Goal: Task Accomplishment & Management: Use online tool/utility

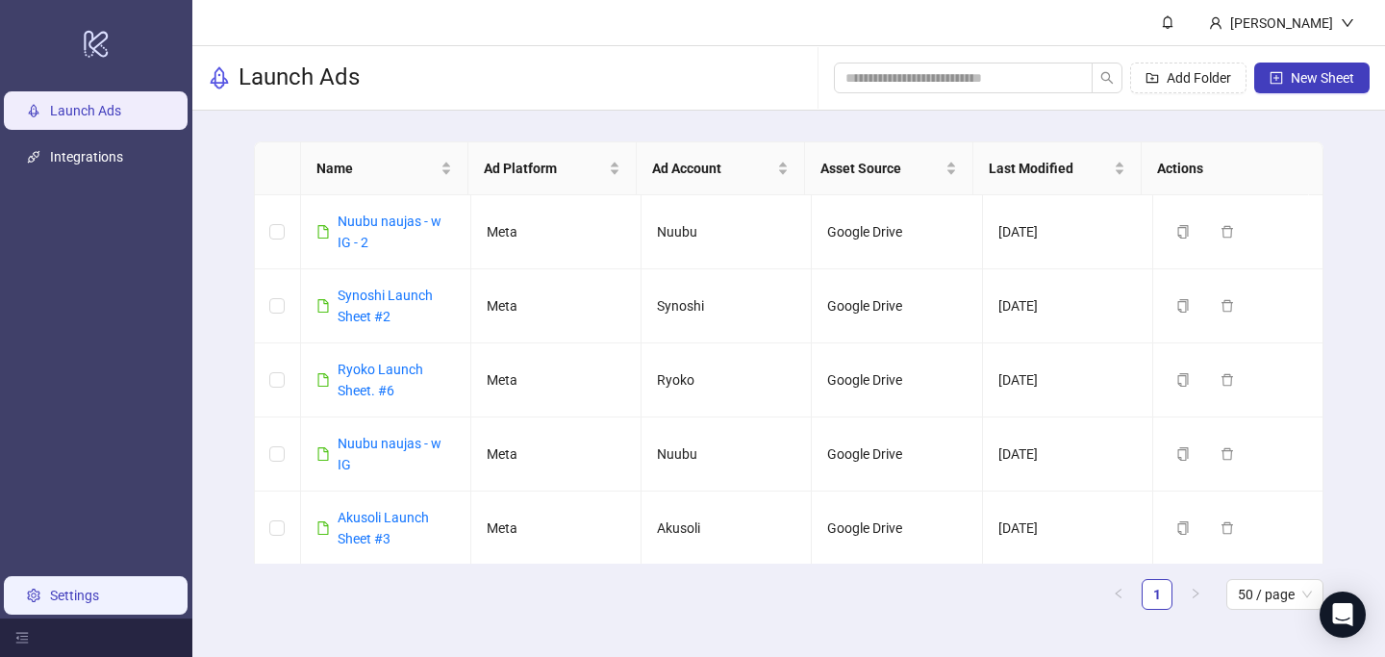
click at [62, 593] on link "Settings" at bounding box center [74, 595] width 49 height 15
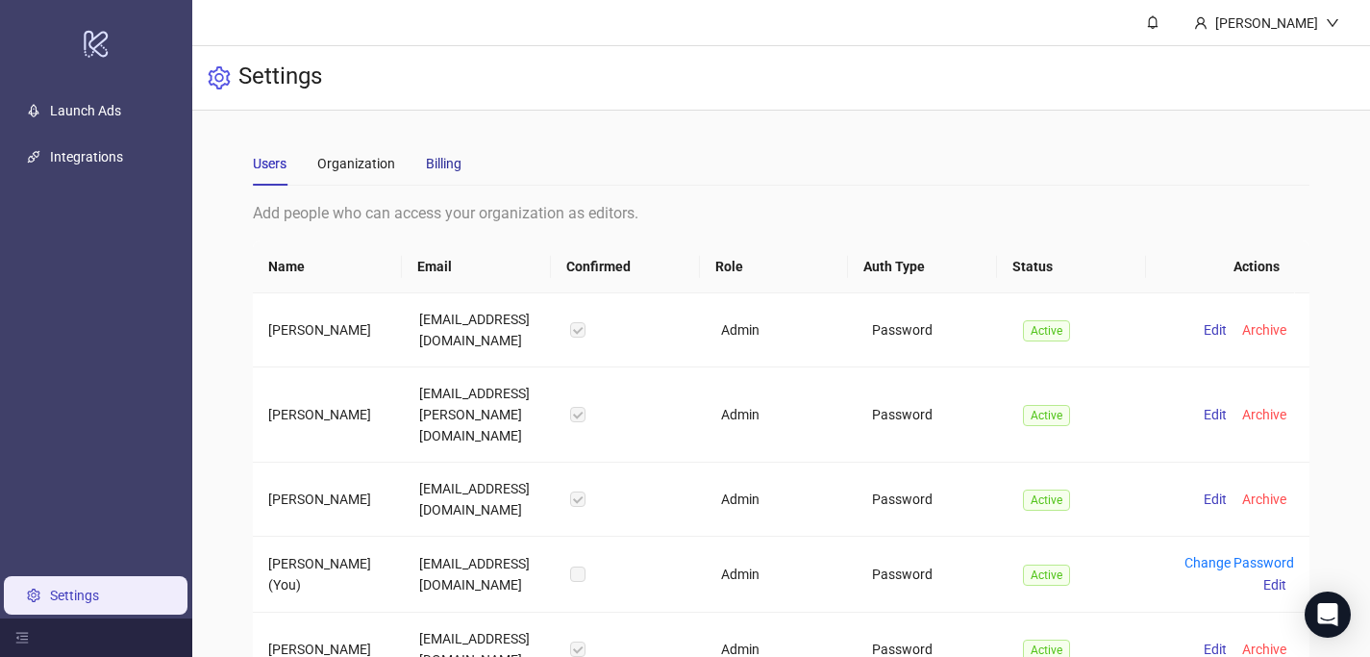
click at [439, 157] on div "Billing" at bounding box center [444, 163] width 36 height 21
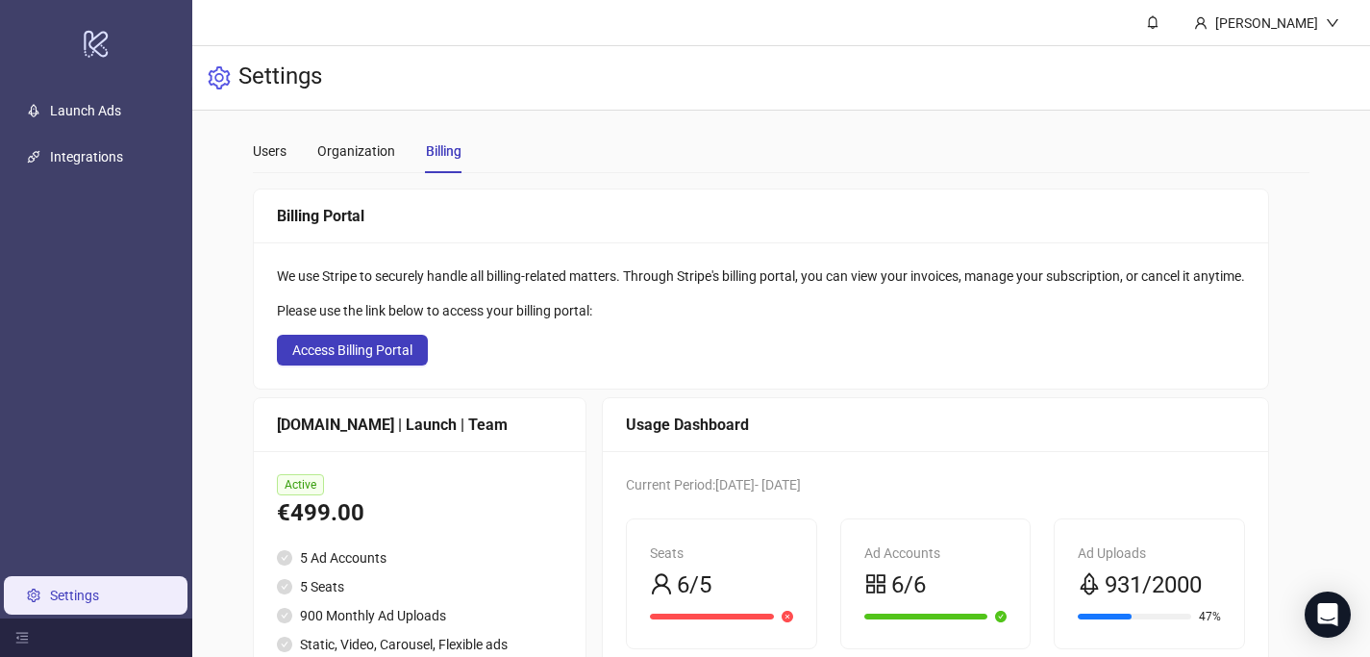
scroll to position [16, 0]
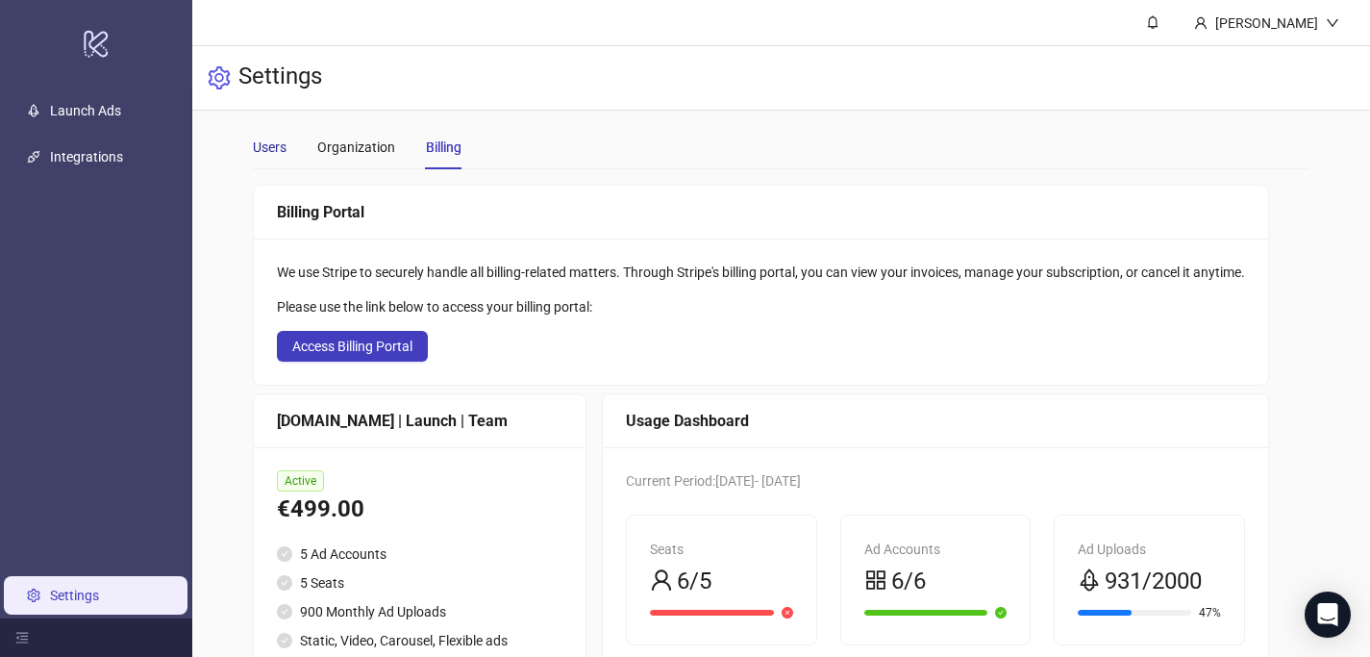
click at [272, 153] on div "Users" at bounding box center [270, 147] width 34 height 21
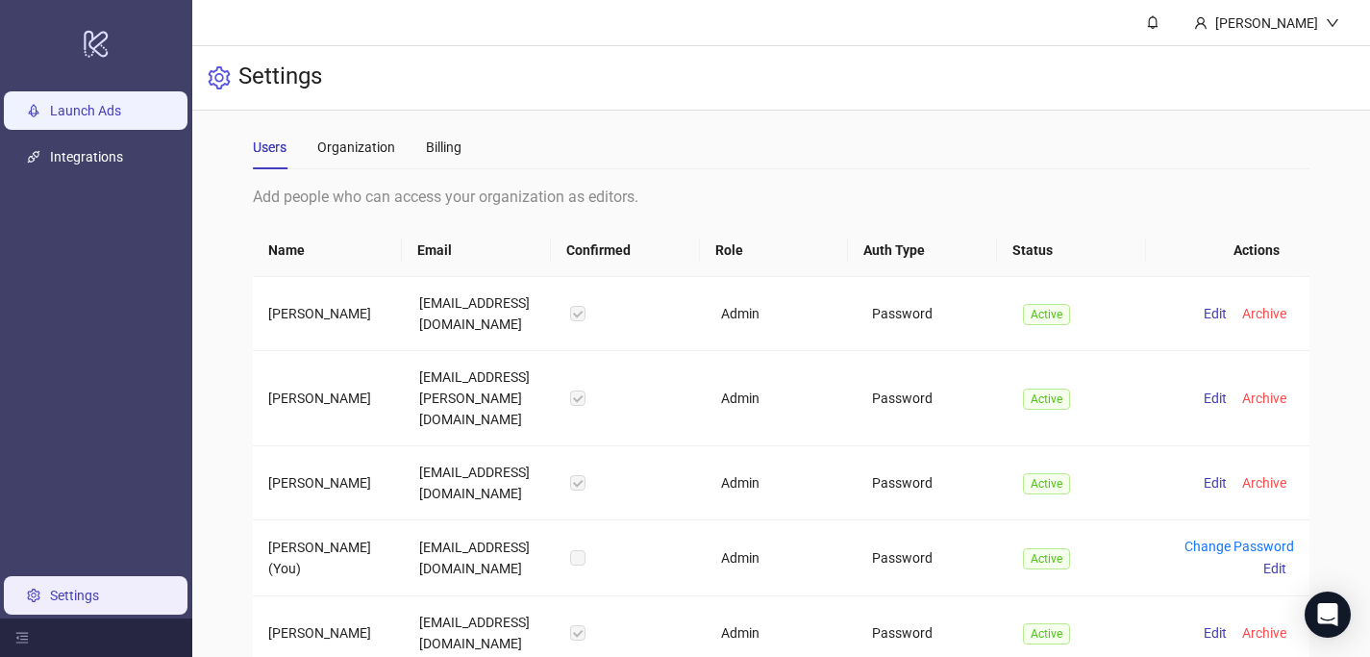
click at [88, 113] on link "Launch Ads" at bounding box center [85, 110] width 71 height 15
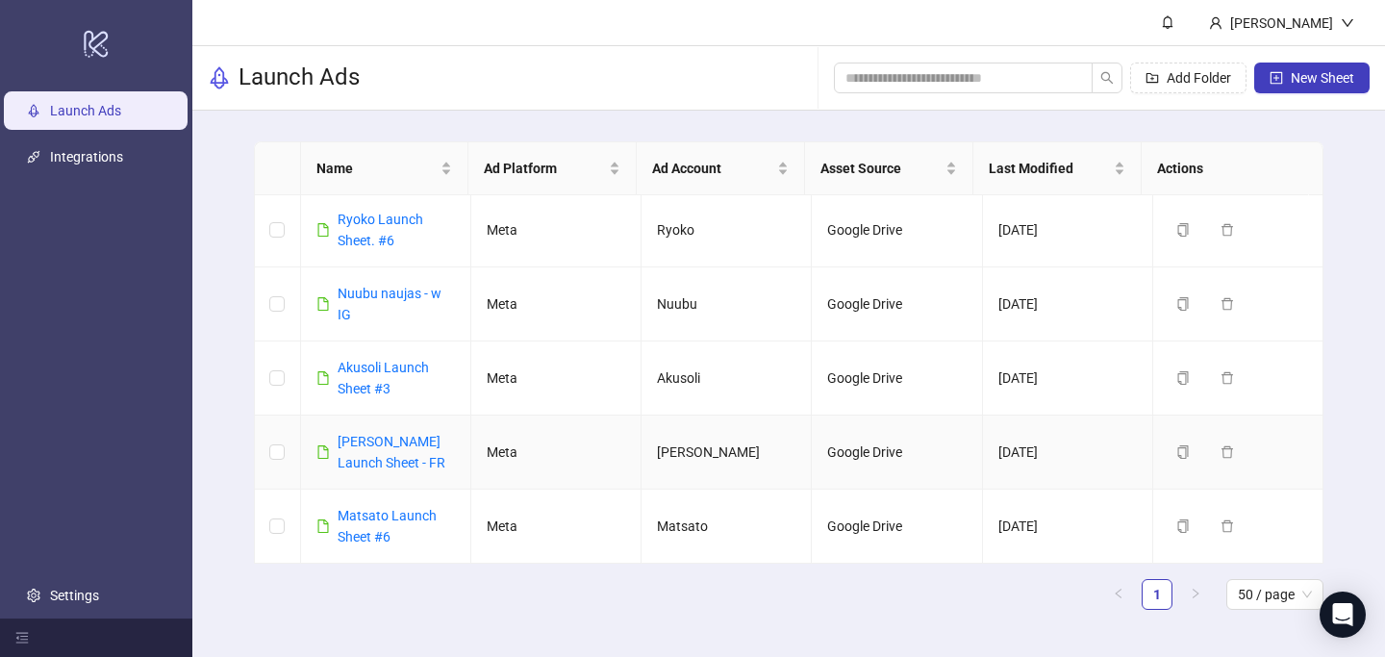
scroll to position [315, 0]
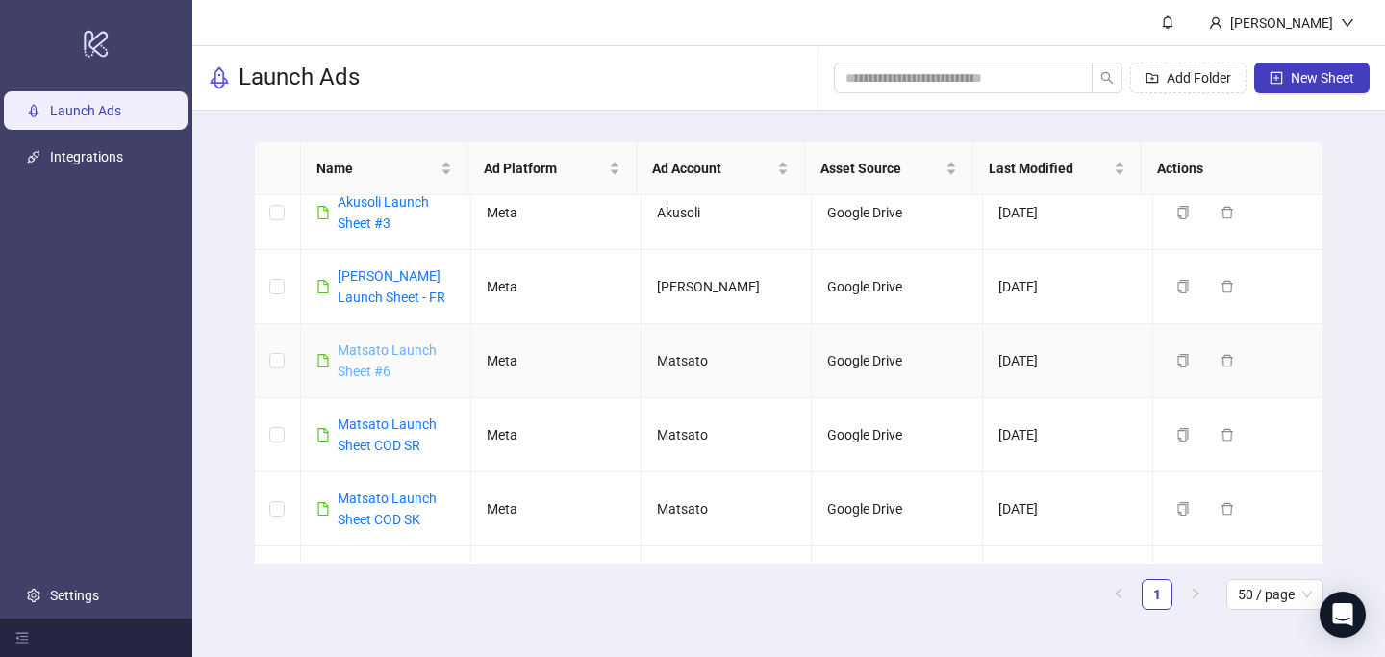
click at [381, 348] on link "Matsato Launch Sheet #6" at bounding box center [387, 360] width 99 height 37
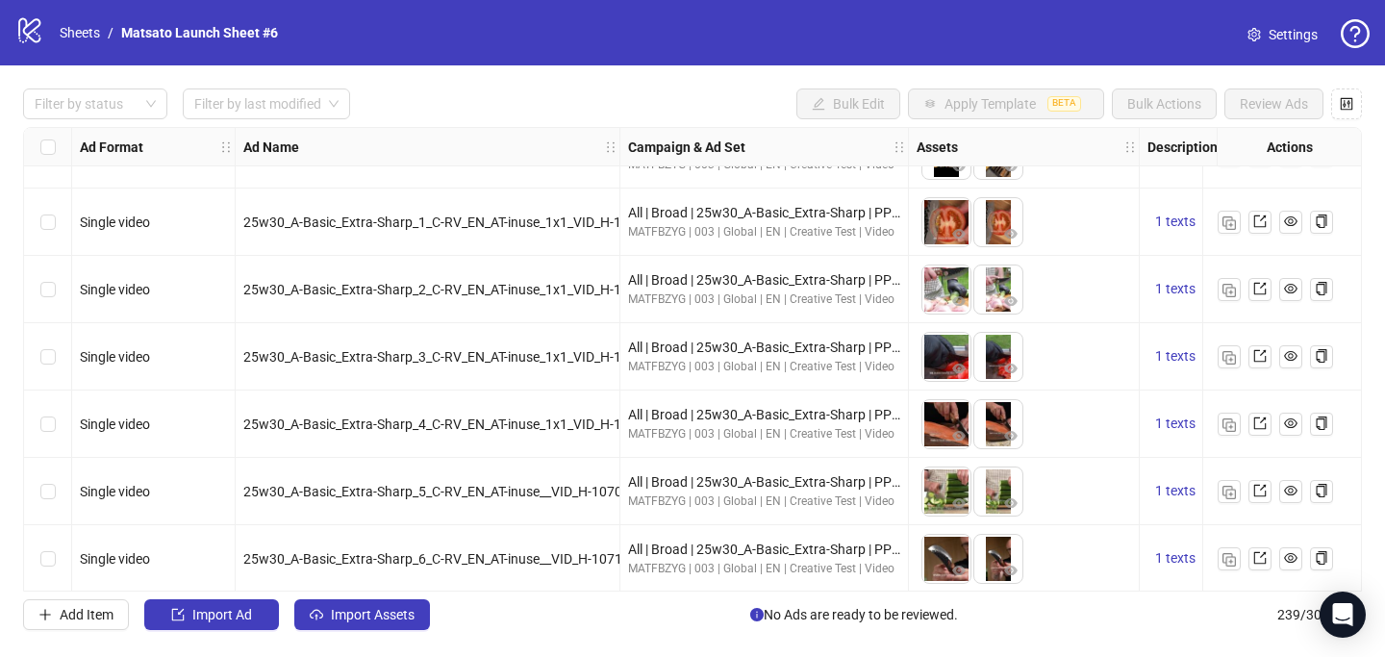
scroll to position [15673, 0]
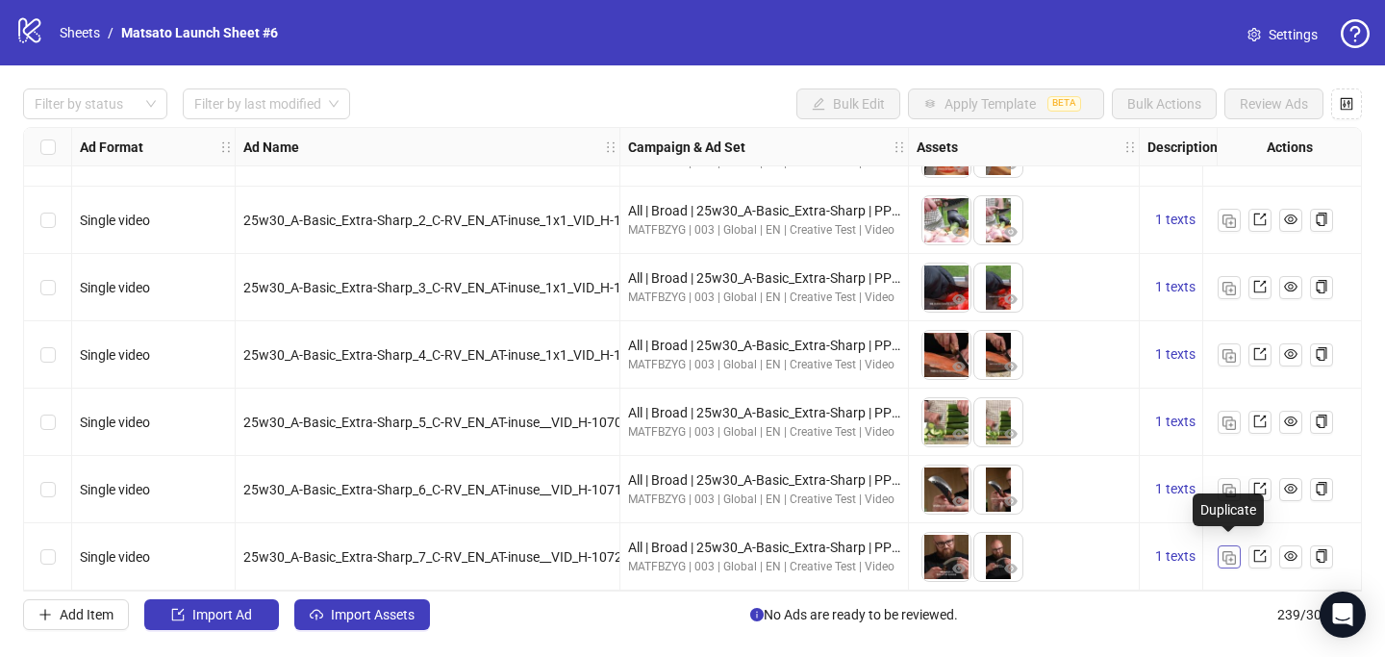
click at [1236, 554] on button "button" at bounding box center [1229, 556] width 23 height 23
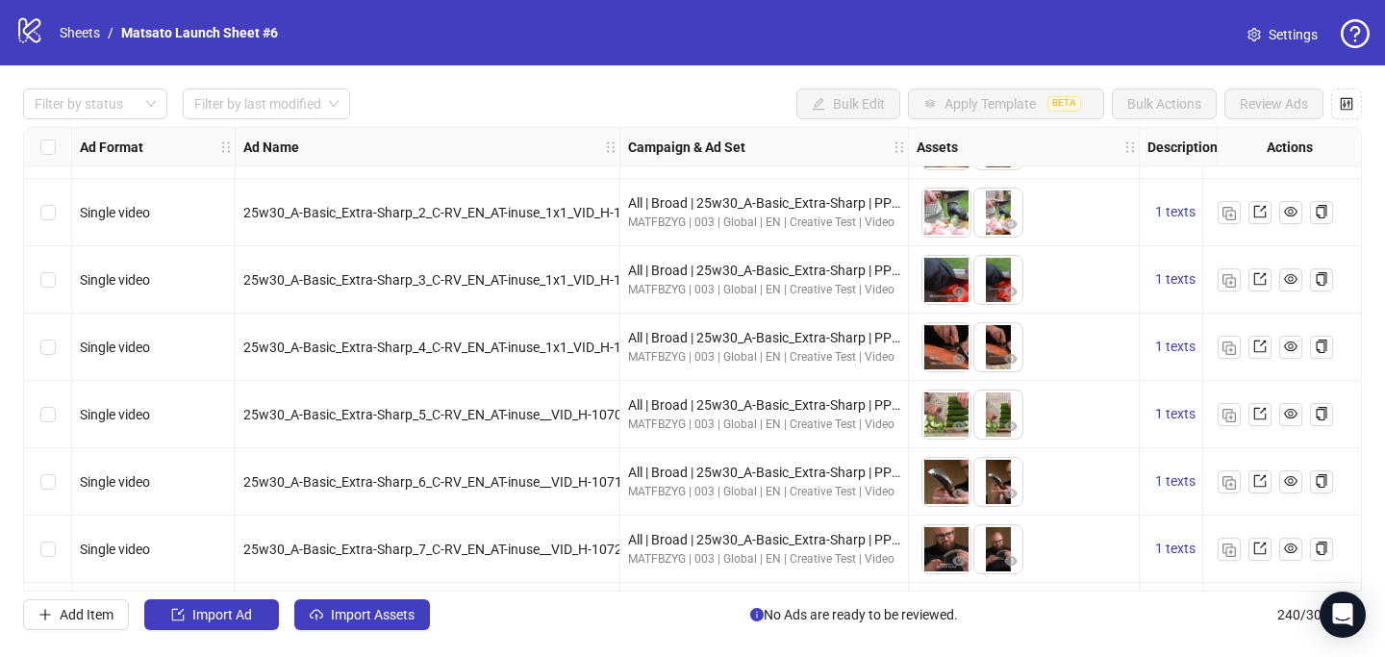
scroll to position [15741, 0]
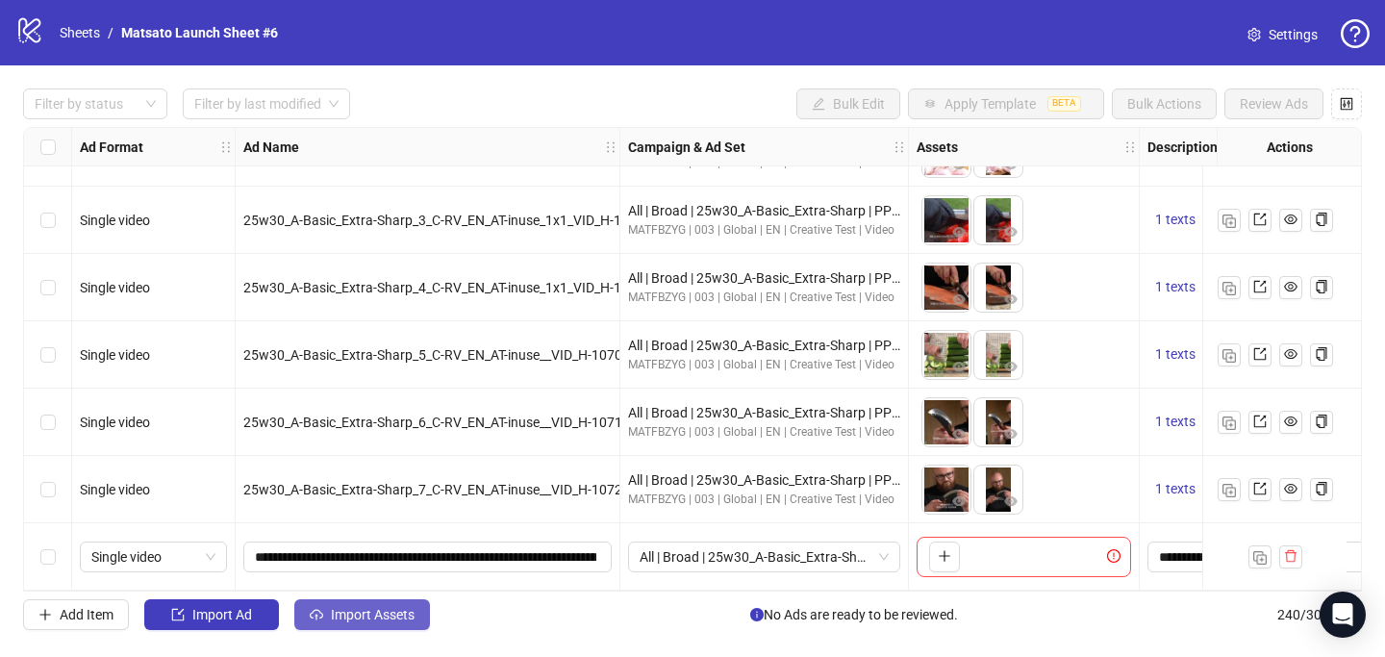
click at [357, 625] on button "Import Assets" at bounding box center [362, 614] width 136 height 31
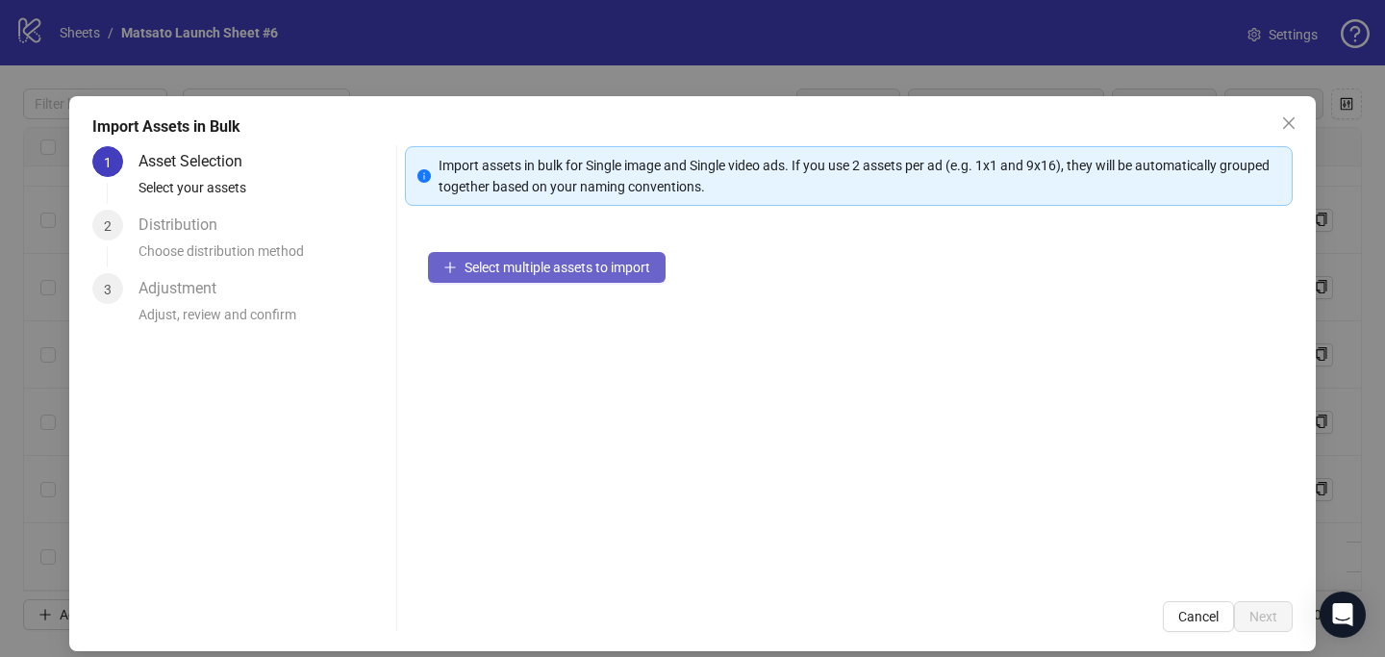
click at [583, 260] on span "Select multiple assets to import" at bounding box center [558, 267] width 186 height 15
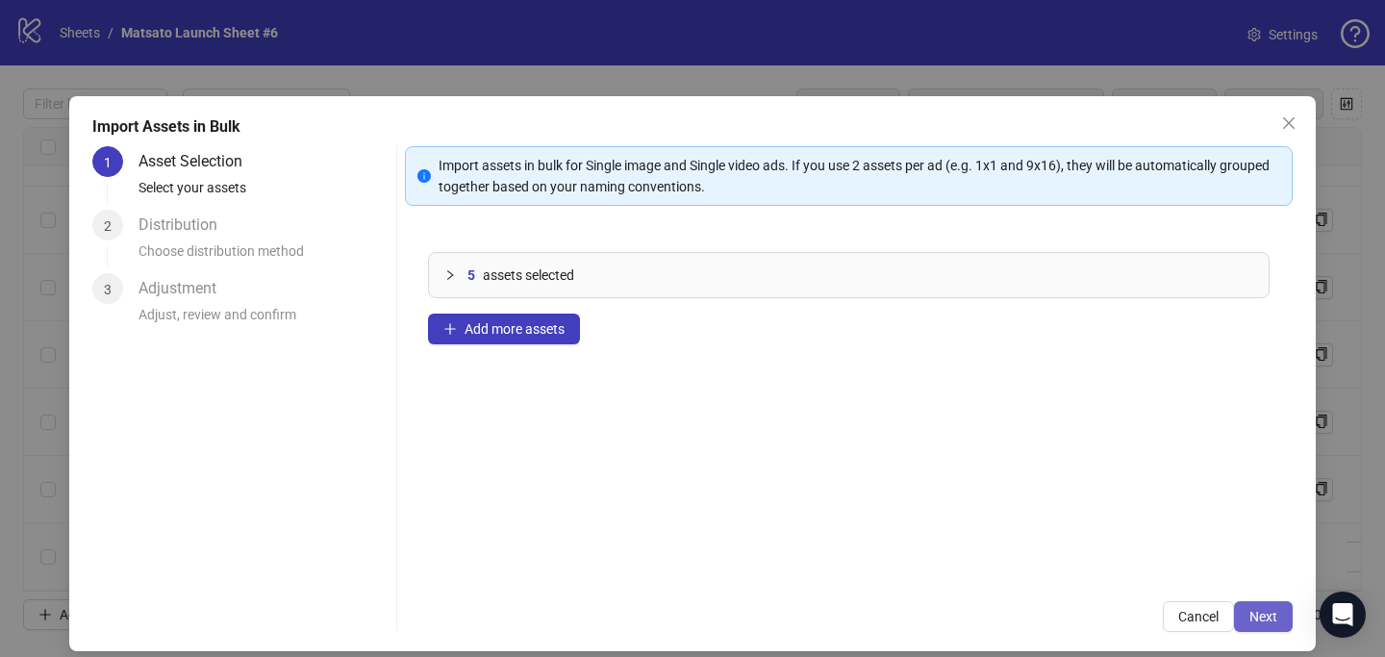
click at [1265, 625] on button "Next" at bounding box center [1263, 616] width 59 height 31
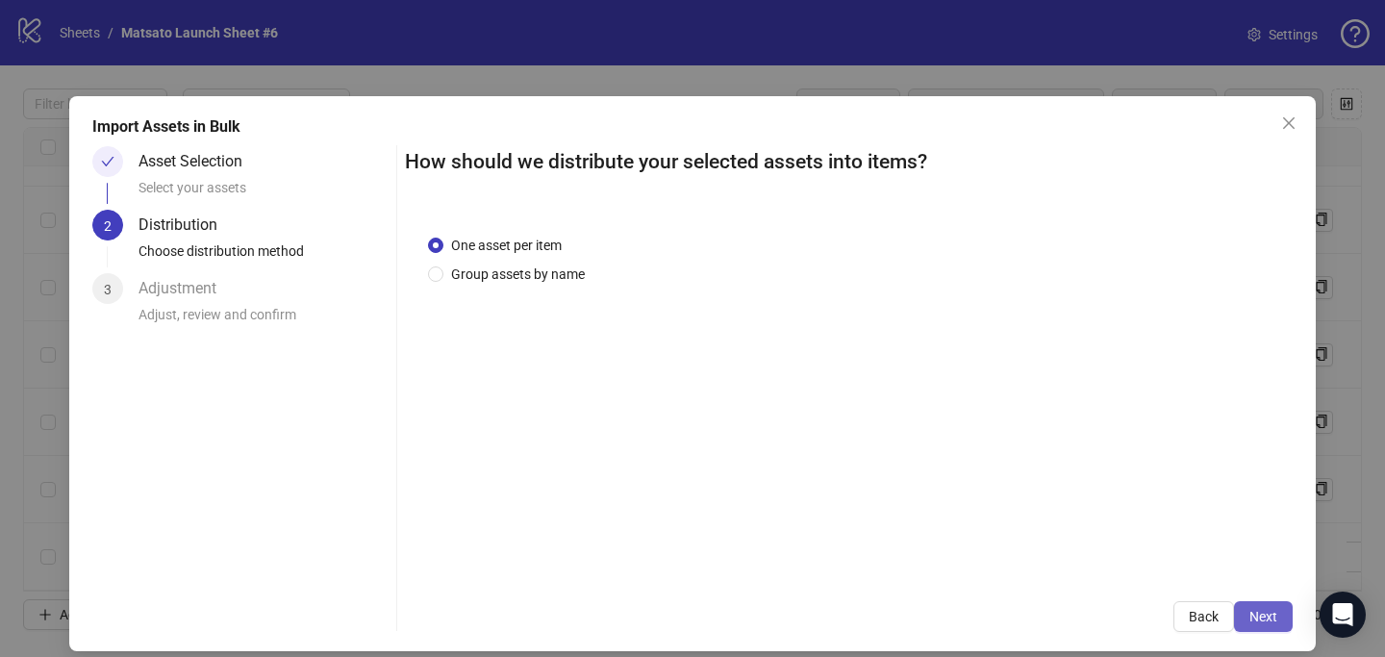
click at [1268, 619] on button "Next" at bounding box center [1263, 616] width 59 height 31
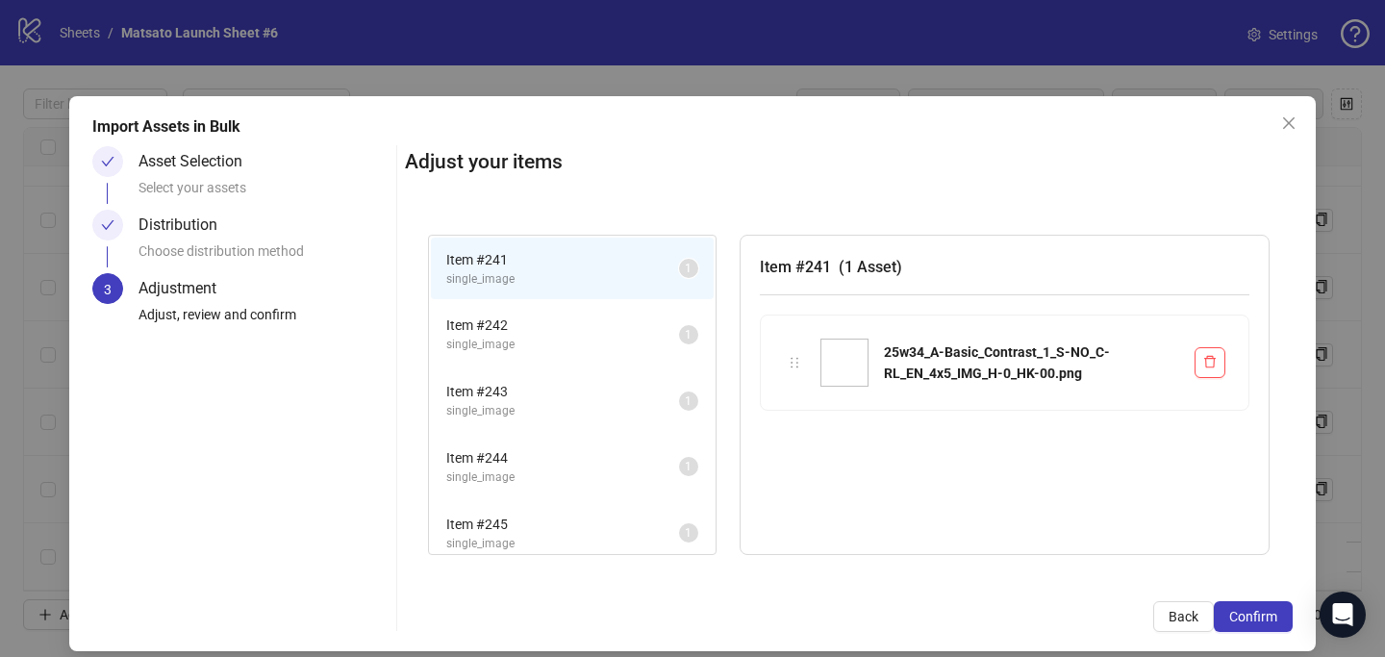
scroll to position [13, 0]
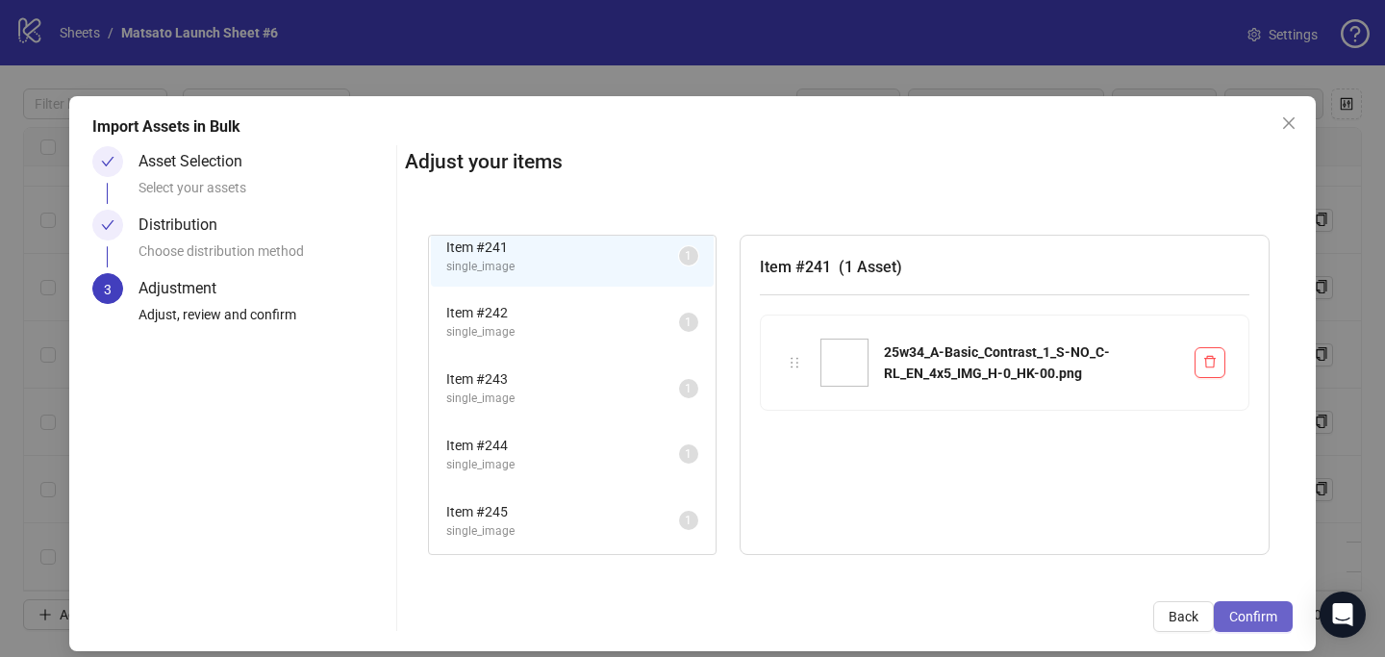
click at [1229, 611] on span "Confirm" at bounding box center [1253, 616] width 48 height 15
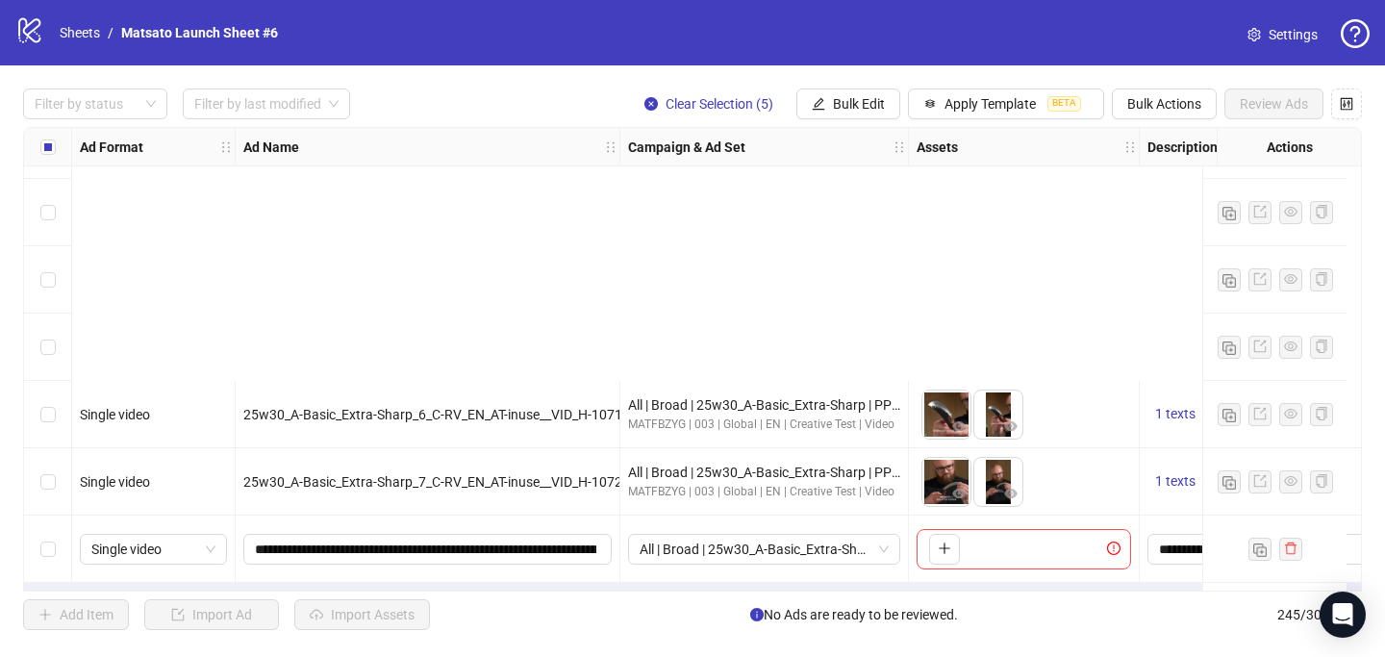
scroll to position [16077, 0]
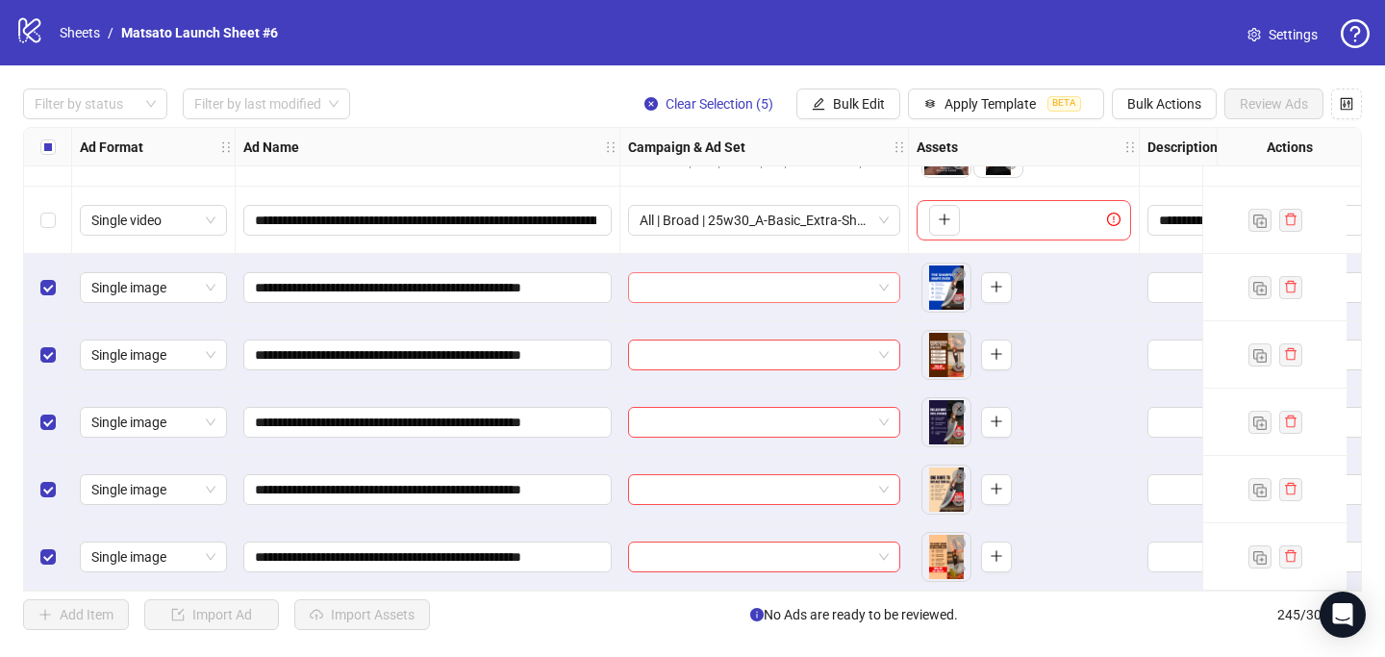
click at [817, 280] on input "search" at bounding box center [756, 287] width 232 height 29
paste input "**********"
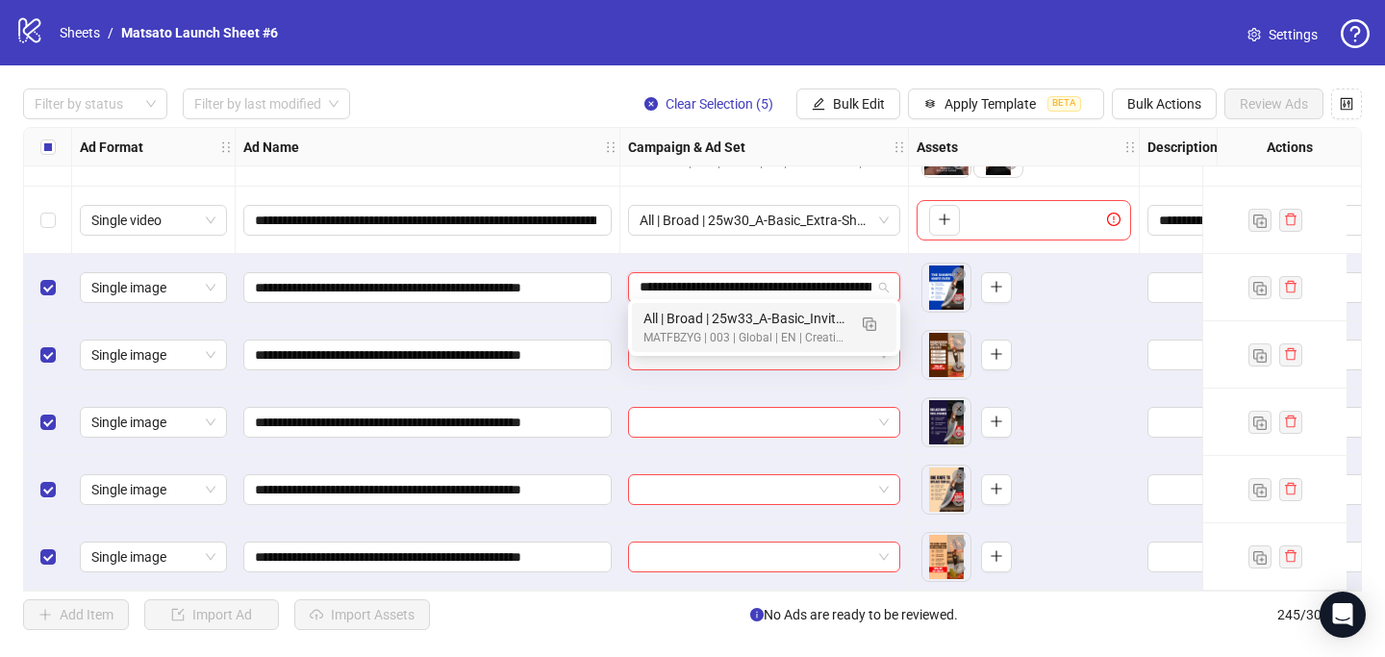
scroll to position [0, 198]
click at [875, 328] on img "button" at bounding box center [869, 323] width 13 height 13
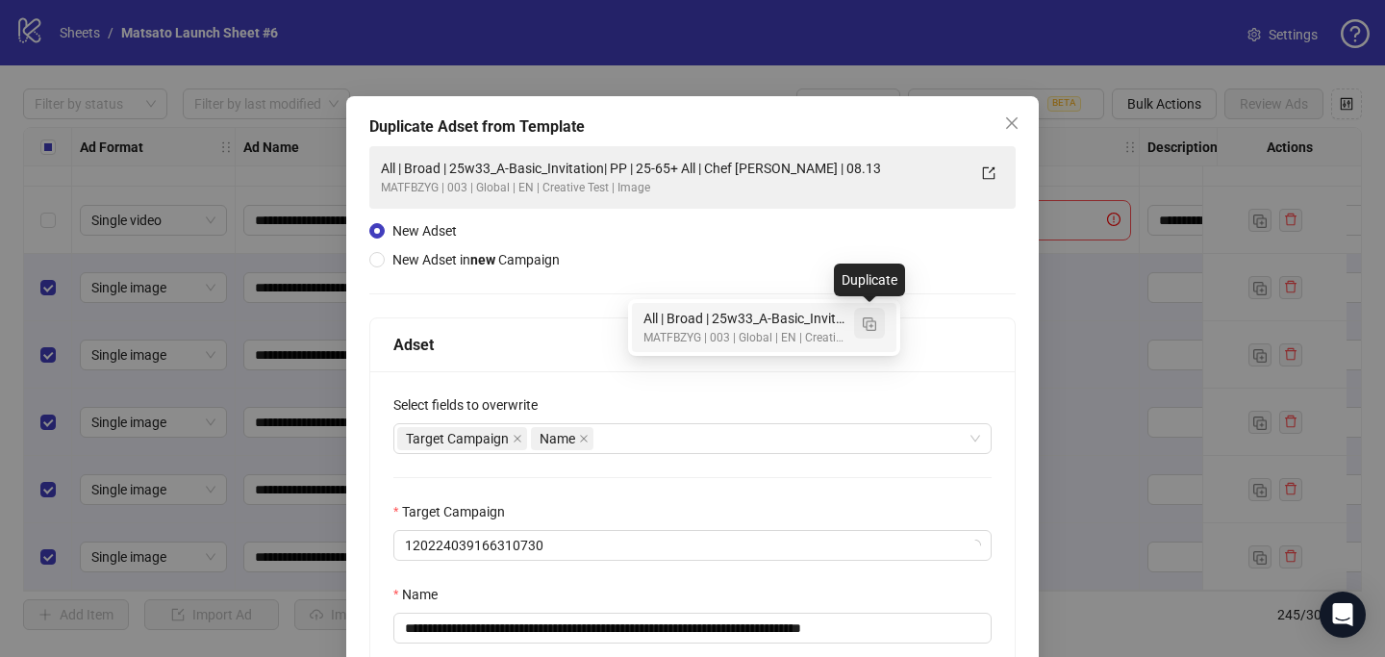
type input "**********"
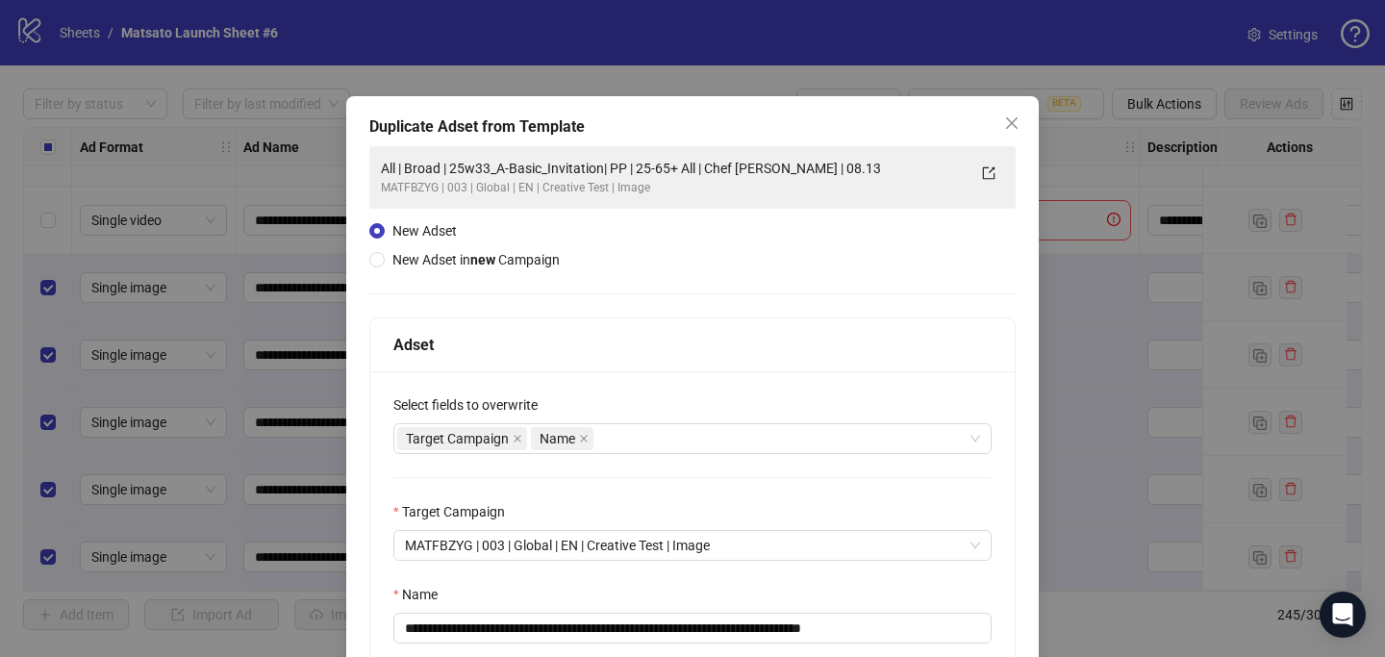
scroll to position [187, 0]
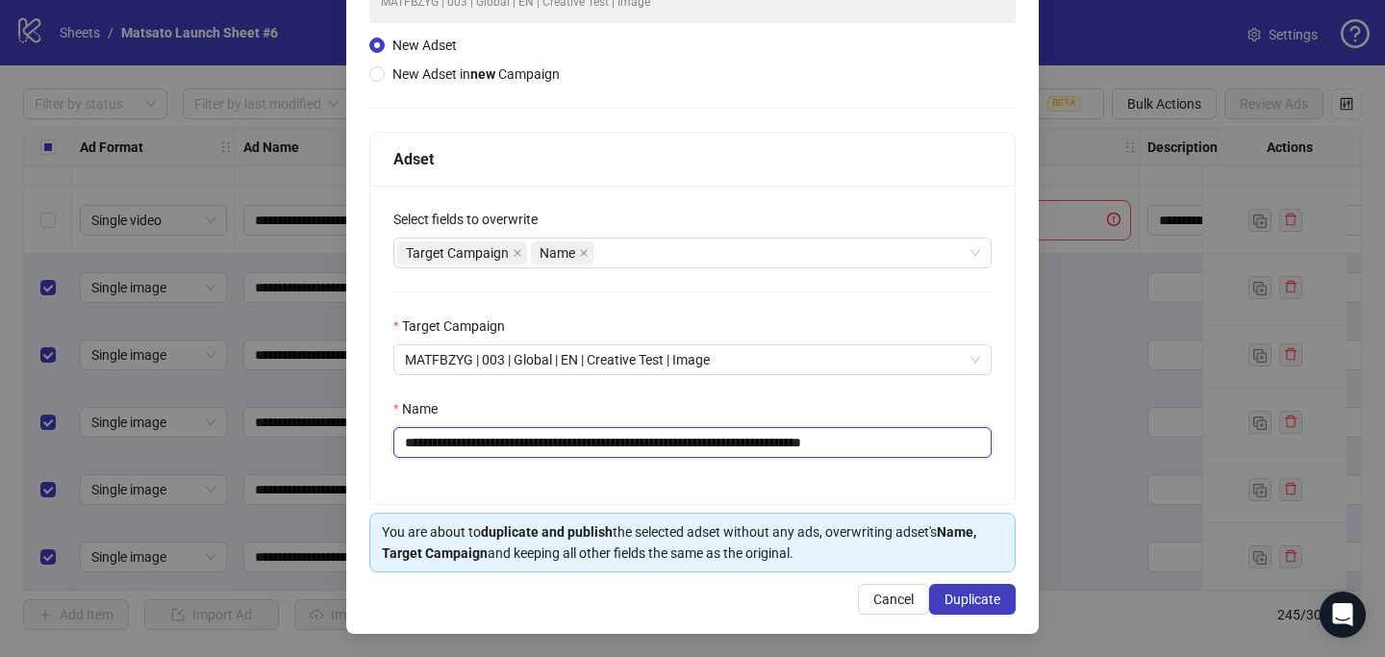
drag, startPoint x: 625, startPoint y: 444, endPoint x: 475, endPoint y: 445, distance: 150.0
click at [475, 445] on input "**********" at bounding box center [692, 442] width 598 height 31
paste input "text"
type input "**********"
click at [968, 604] on span "Duplicate" at bounding box center [972, 598] width 56 height 15
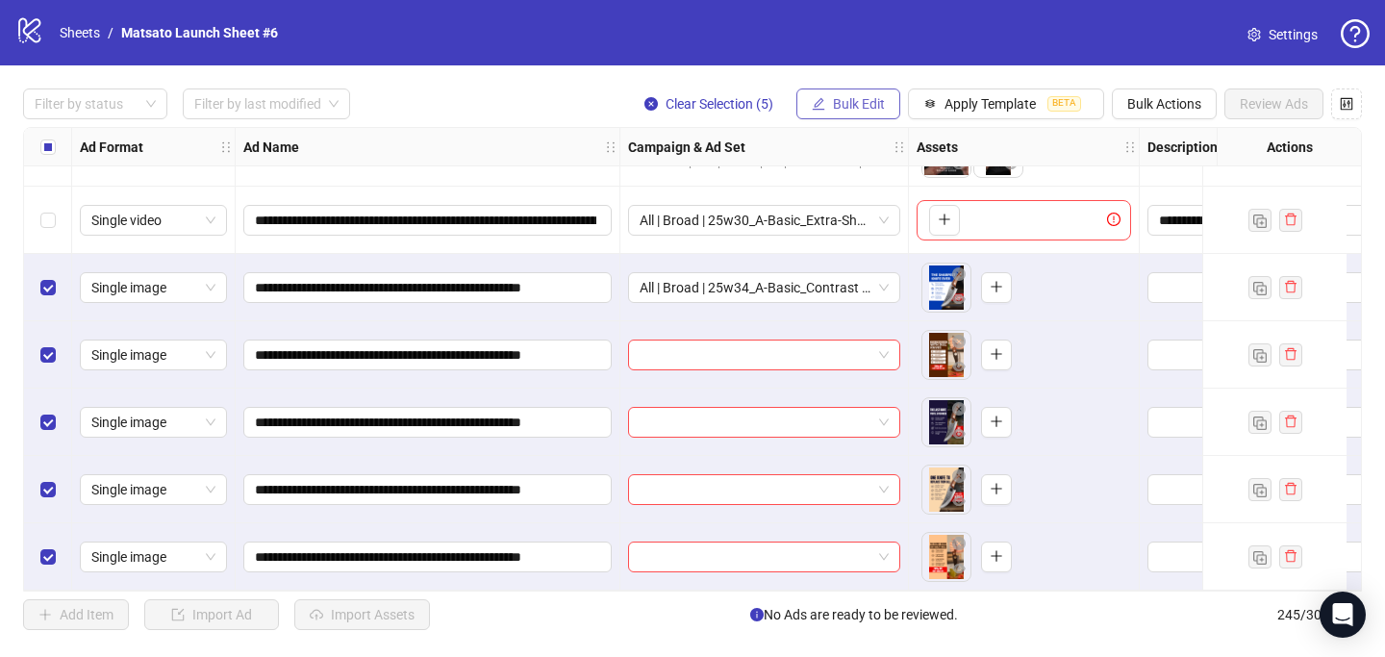
click at [861, 104] on span "Bulk Edit" at bounding box center [859, 103] width 52 height 15
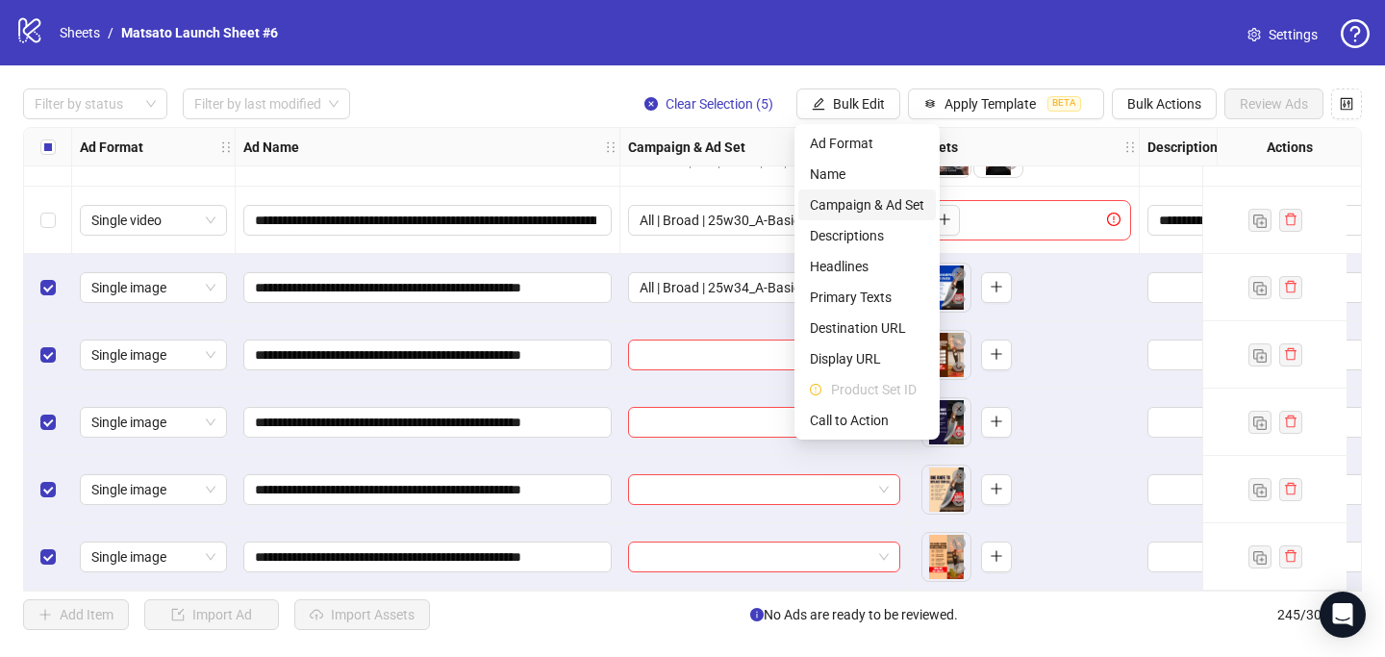
click at [887, 209] on span "Campaign & Ad Set" at bounding box center [867, 204] width 114 height 21
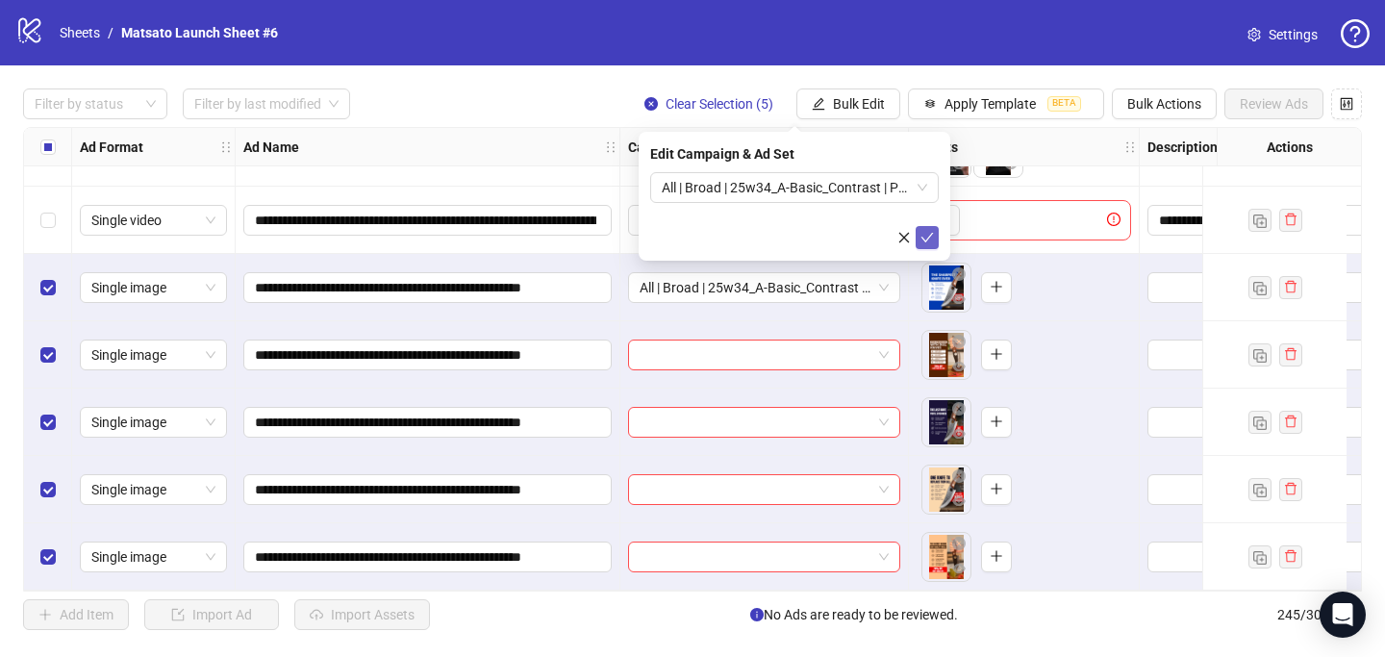
click at [921, 237] on icon "check" at bounding box center [926, 237] width 13 height 13
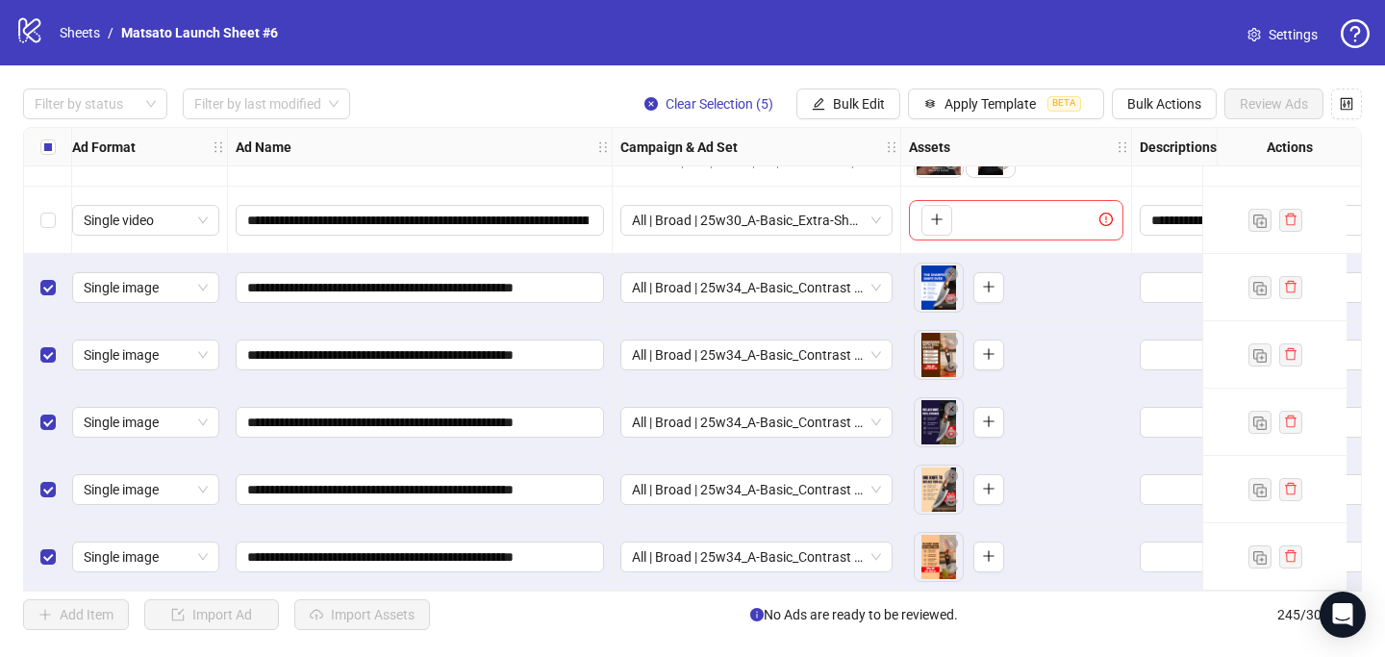
scroll to position [16077, 0]
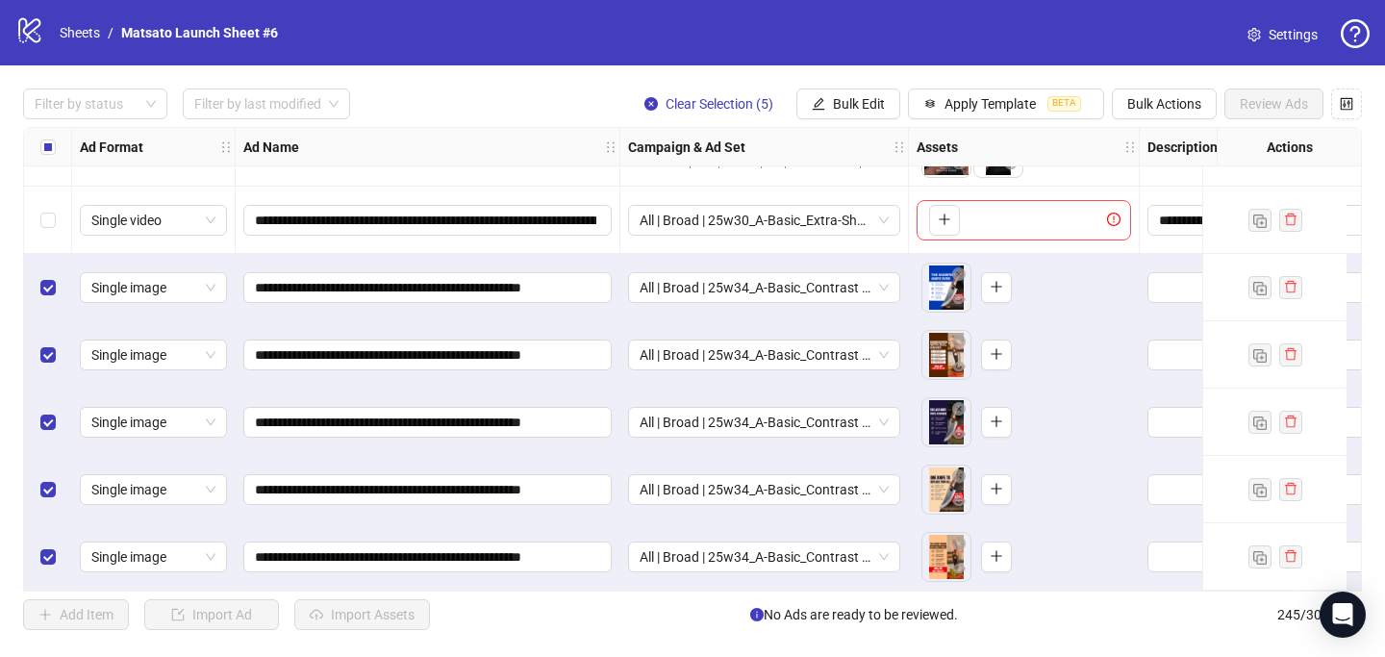
click at [726, 113] on button "Clear Selection (5)" at bounding box center [709, 103] width 160 height 31
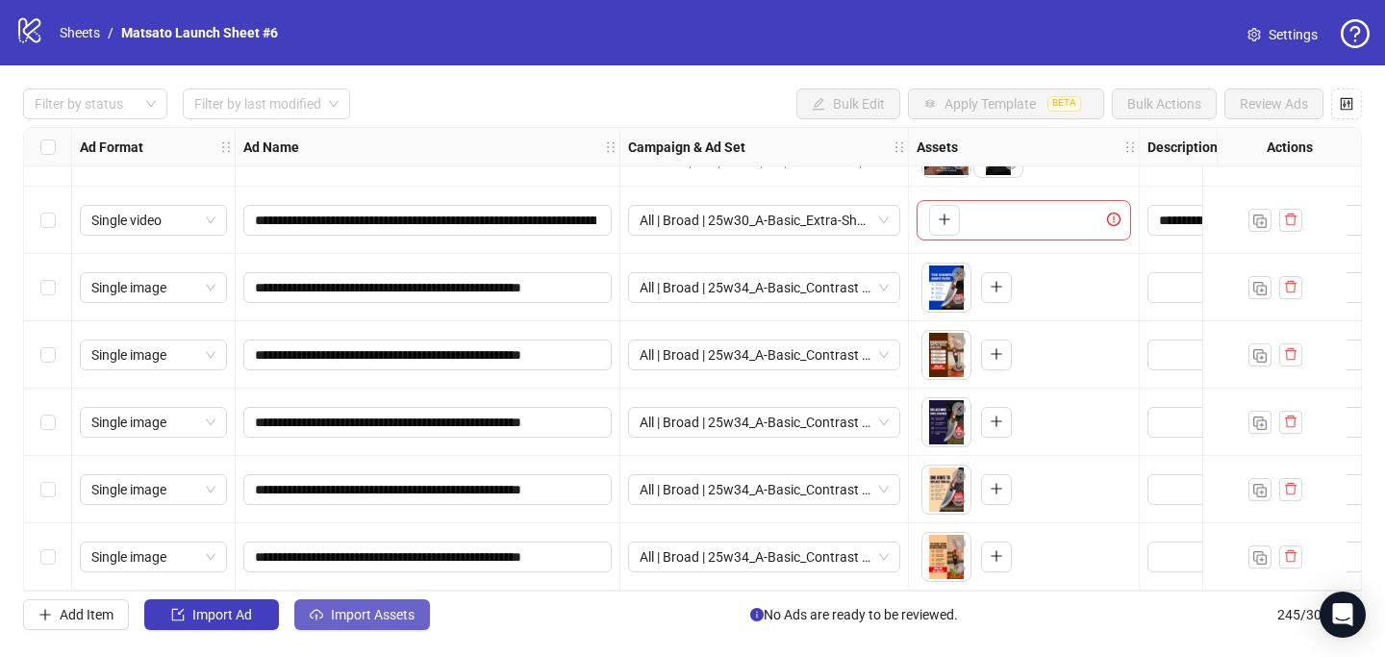
click at [384, 616] on span "Import Assets" at bounding box center [373, 614] width 84 height 15
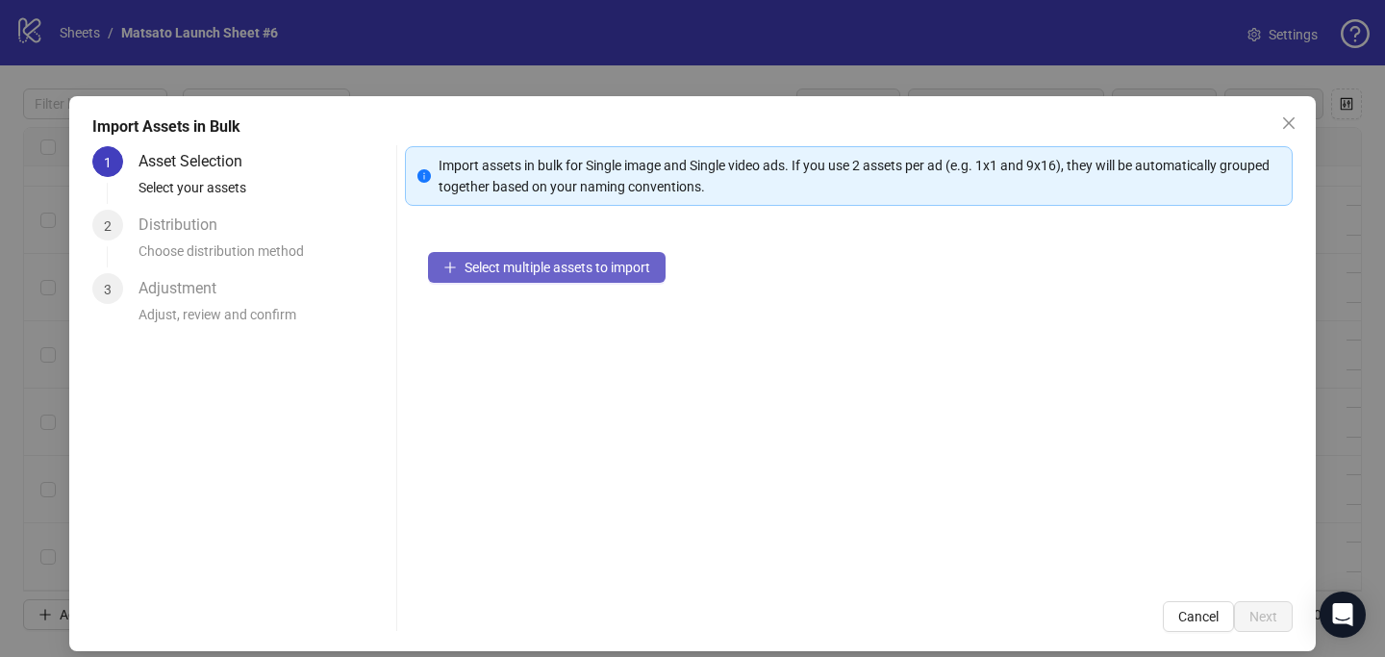
click at [500, 272] on span "Select multiple assets to import" at bounding box center [558, 267] width 186 height 15
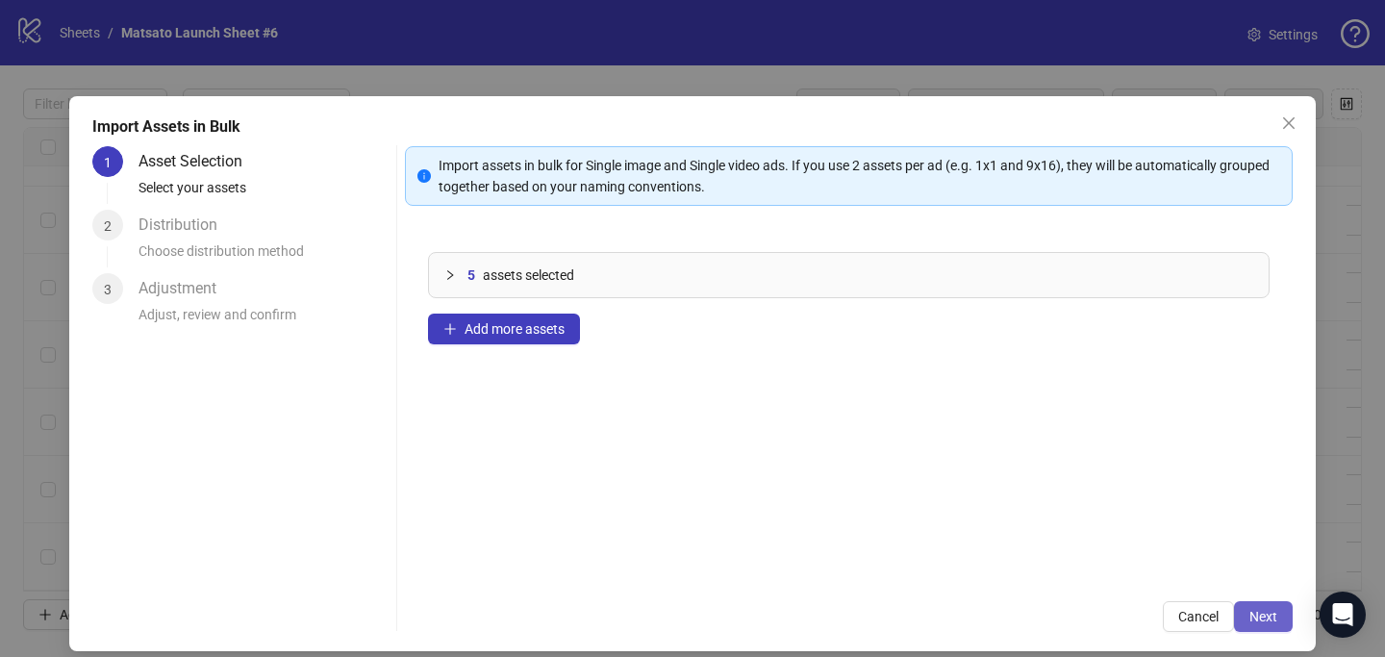
click at [1249, 619] on span "Next" at bounding box center [1263, 616] width 28 height 15
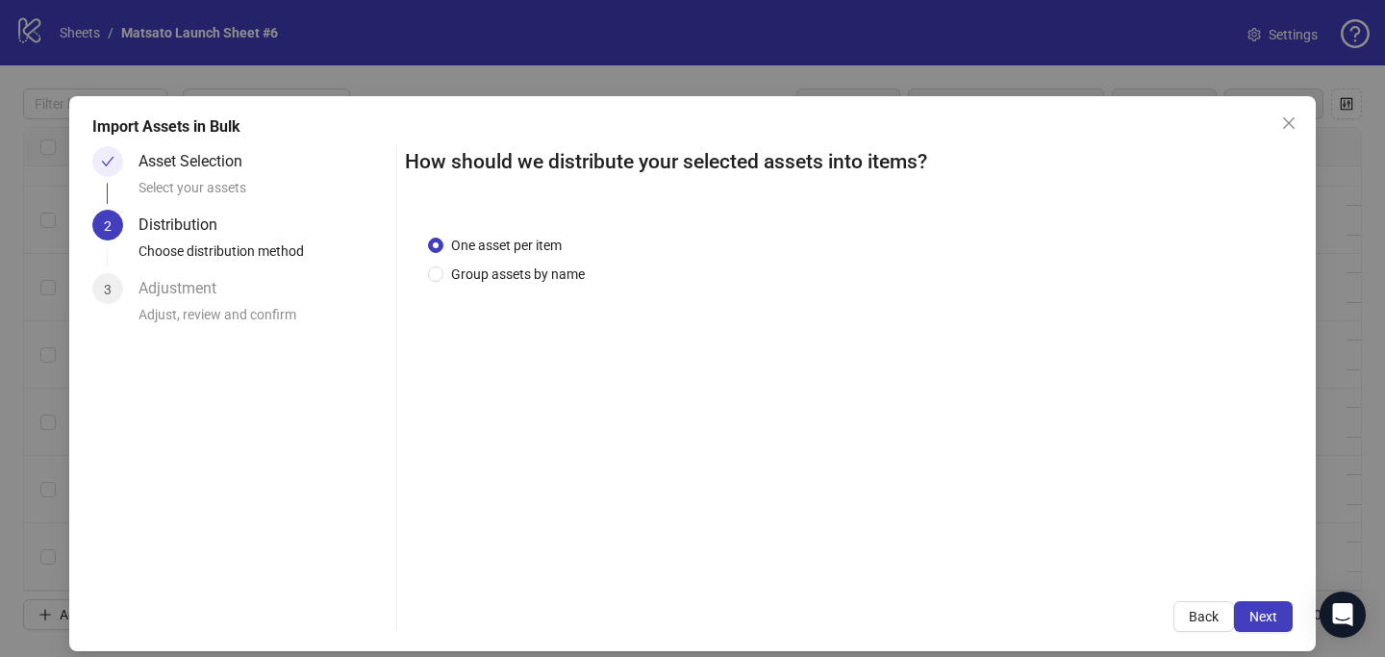
click at [1249, 619] on span "Next" at bounding box center [1263, 616] width 28 height 15
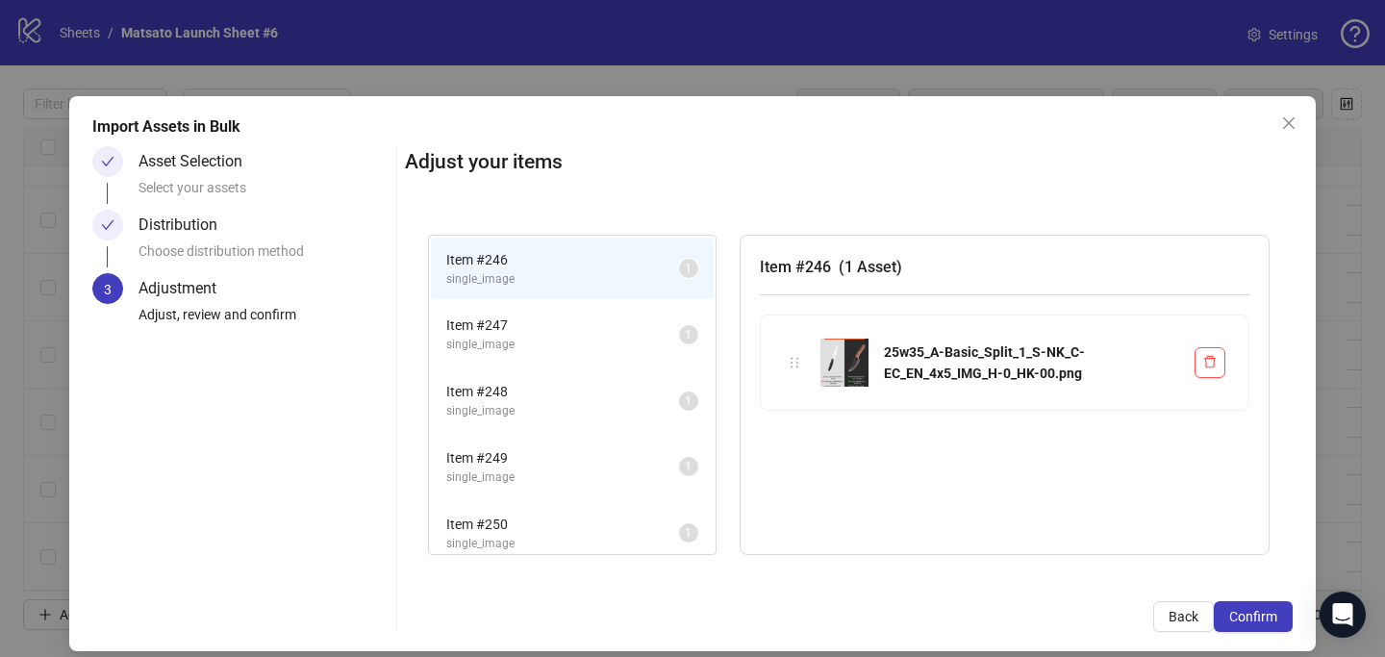
click at [1244, 619] on span "Confirm" at bounding box center [1253, 616] width 48 height 15
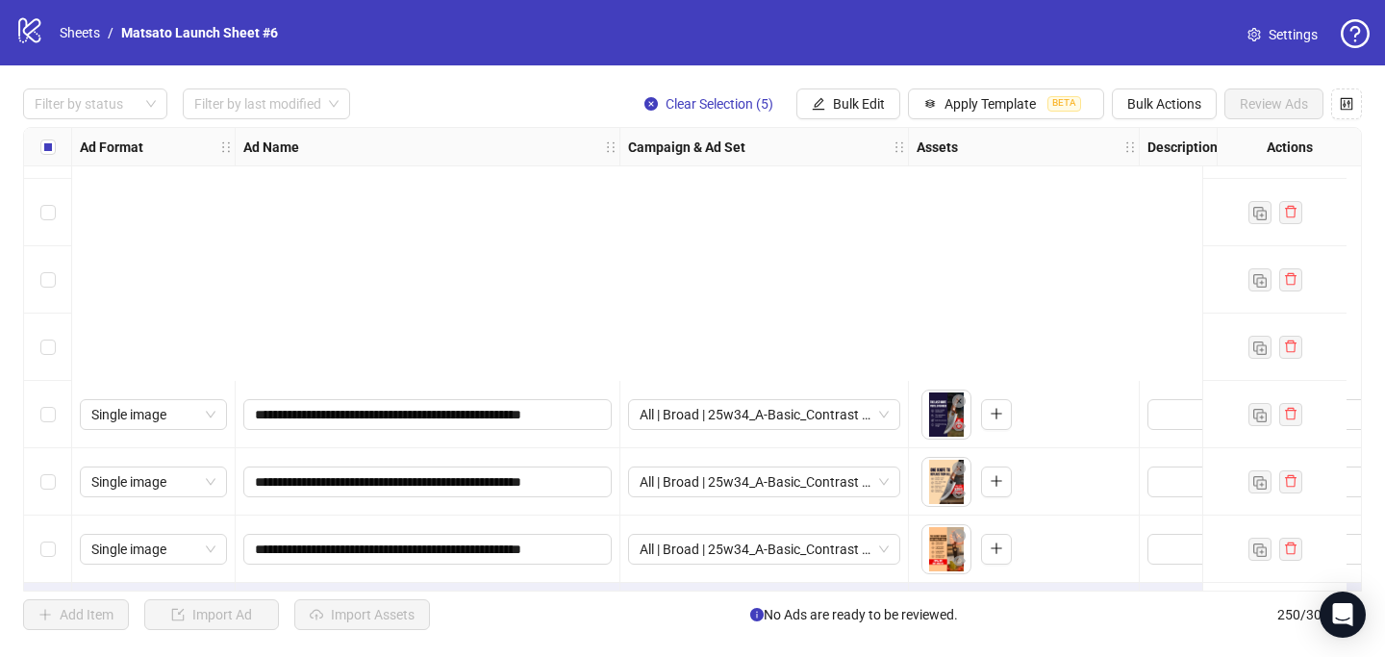
scroll to position [16414, 0]
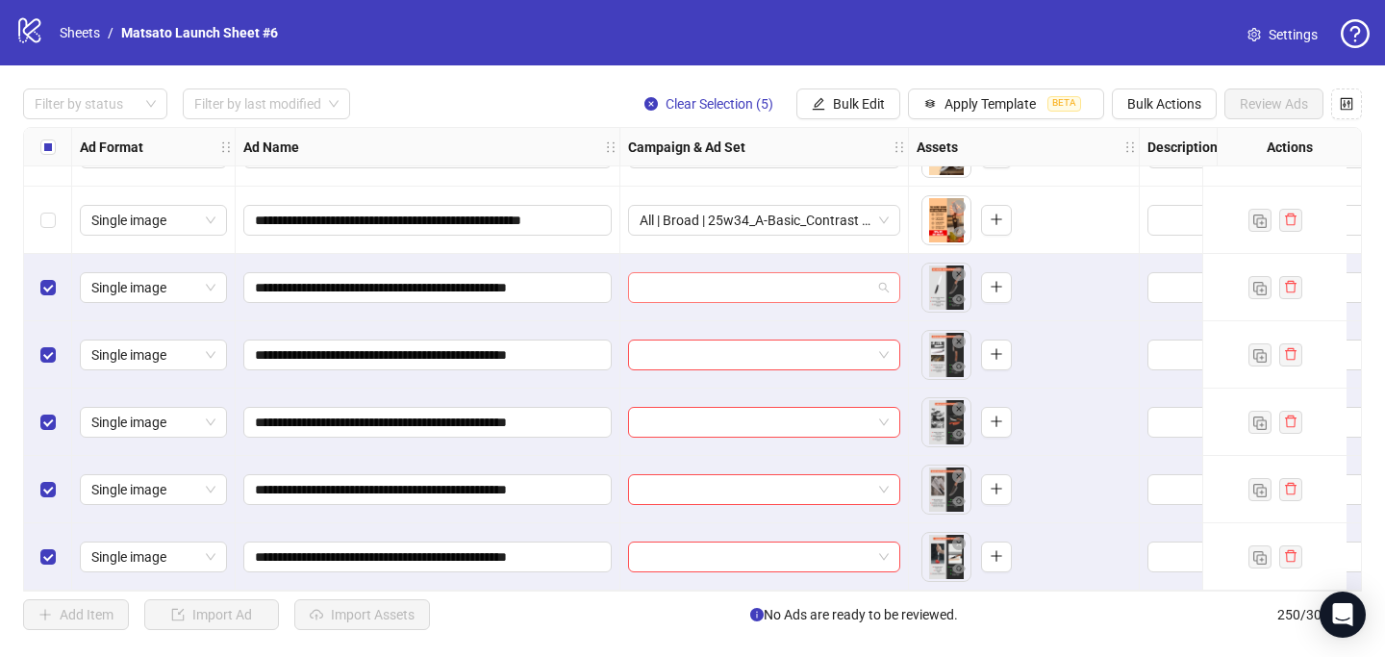
click at [881, 280] on span at bounding box center [764, 287] width 249 height 29
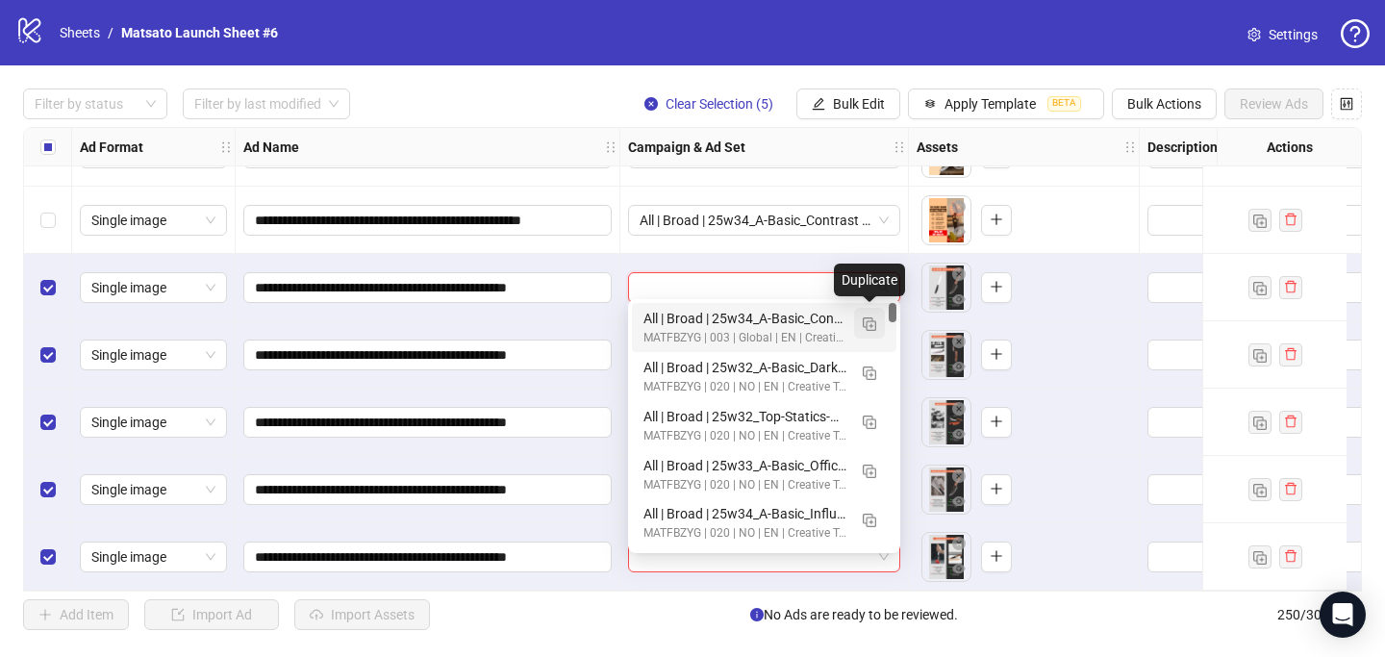
click at [874, 331] on button "button" at bounding box center [869, 323] width 31 height 31
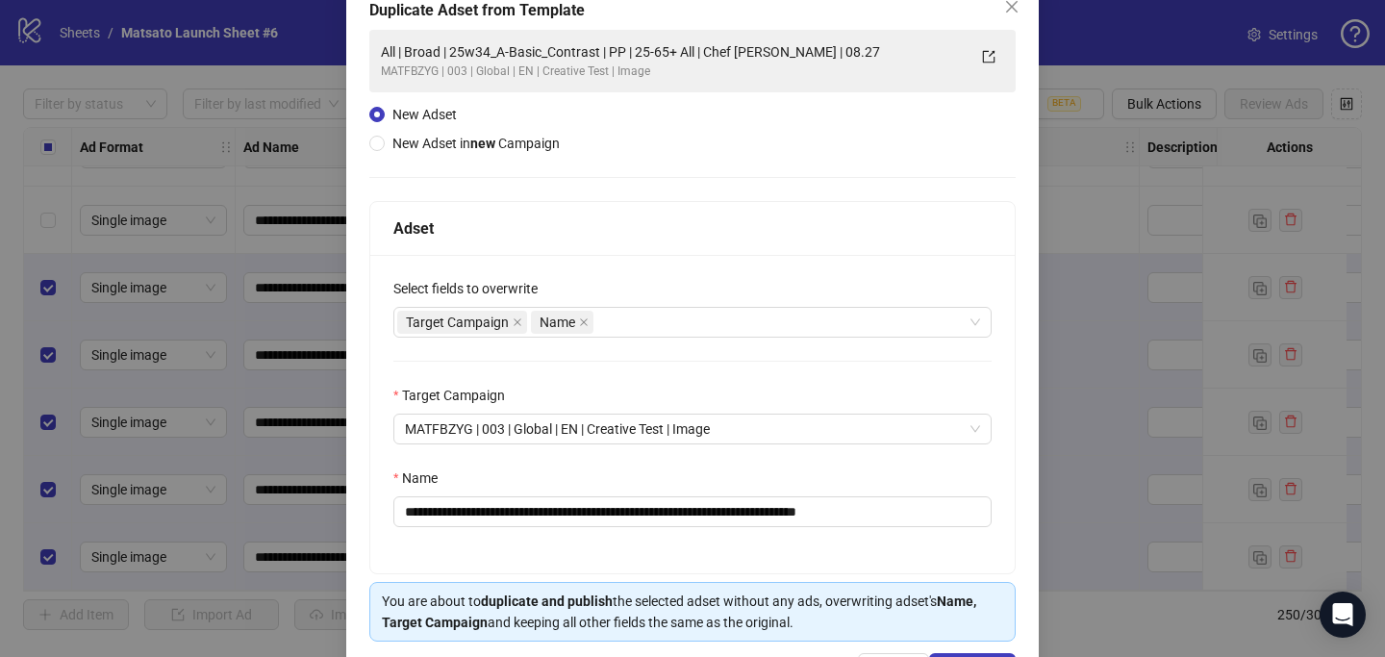
scroll to position [187, 0]
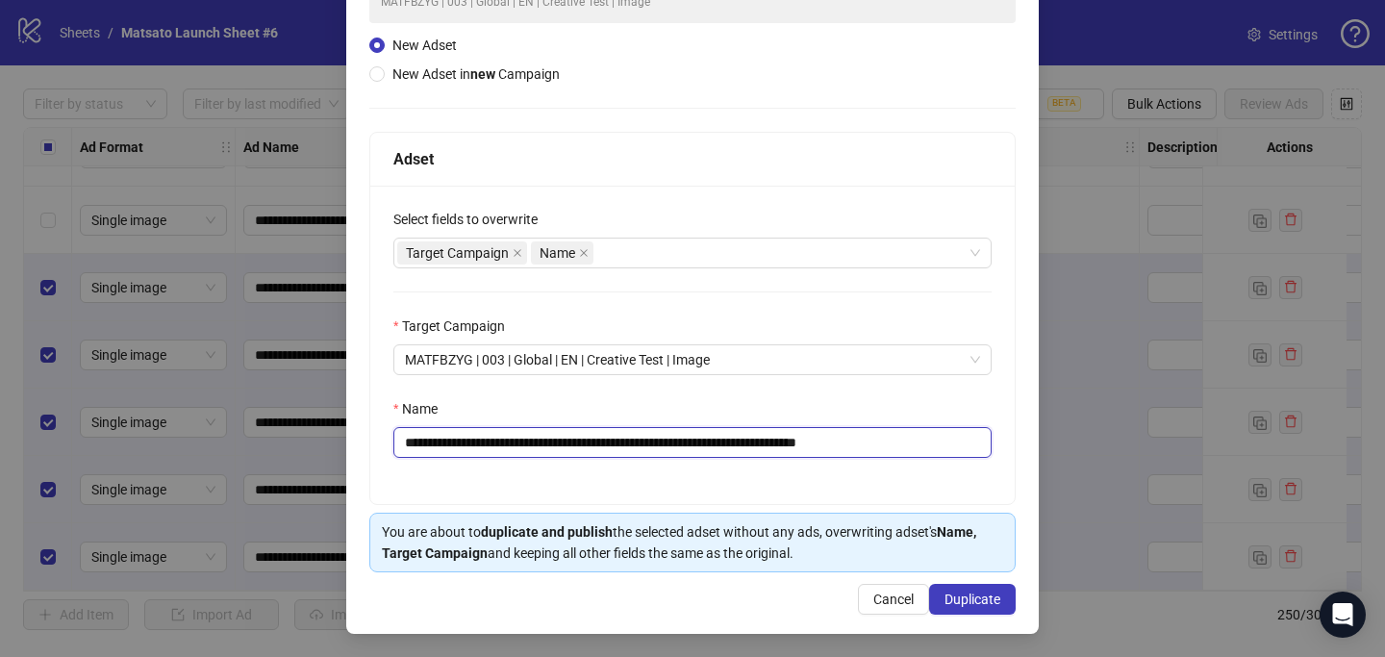
drag, startPoint x: 832, startPoint y: 443, endPoint x: 966, endPoint y: 462, distance: 134.9
click at [962, 462] on div "**********" at bounding box center [692, 345] width 644 height 318
drag, startPoint x: 621, startPoint y: 440, endPoint x: 474, endPoint y: 439, distance: 147.1
click at [474, 438] on input "**********" at bounding box center [692, 442] width 598 height 31
paste input "text"
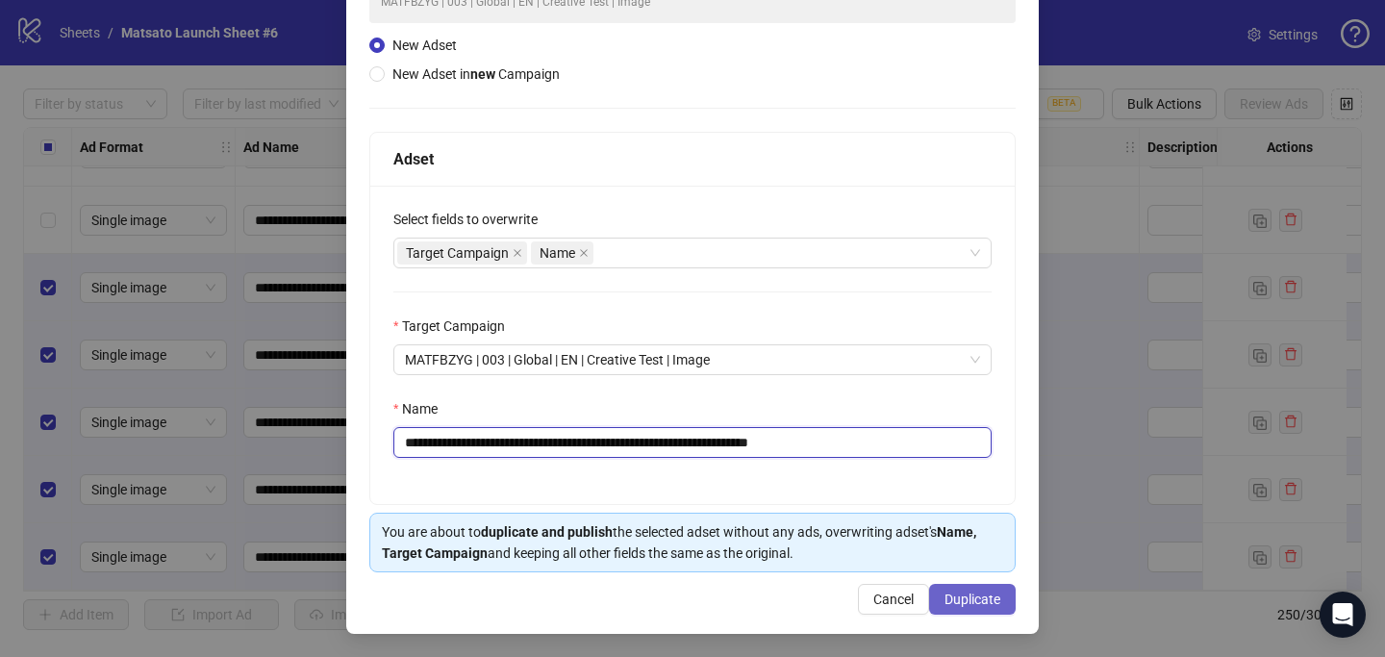
type input "**********"
click at [961, 599] on span "Duplicate" at bounding box center [972, 598] width 56 height 15
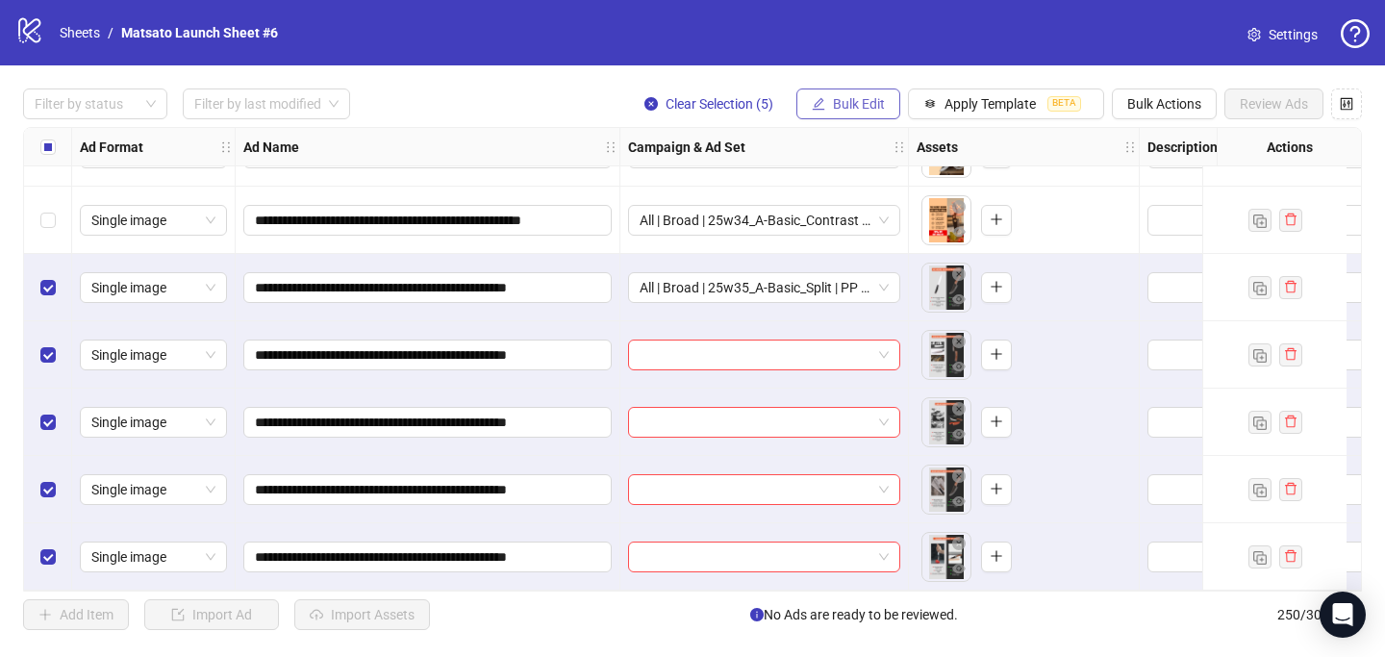
click at [852, 118] on button "Bulk Edit" at bounding box center [848, 103] width 104 height 31
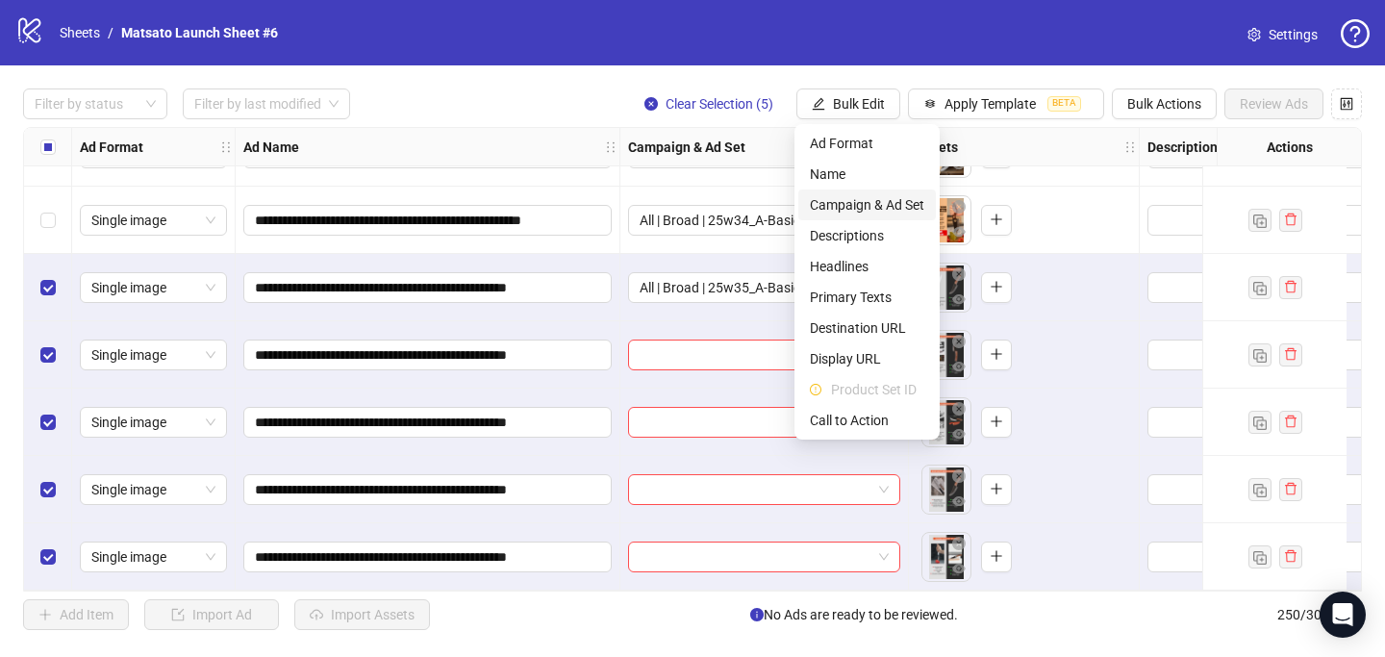
click at [887, 205] on span "Campaign & Ad Set" at bounding box center [867, 204] width 114 height 21
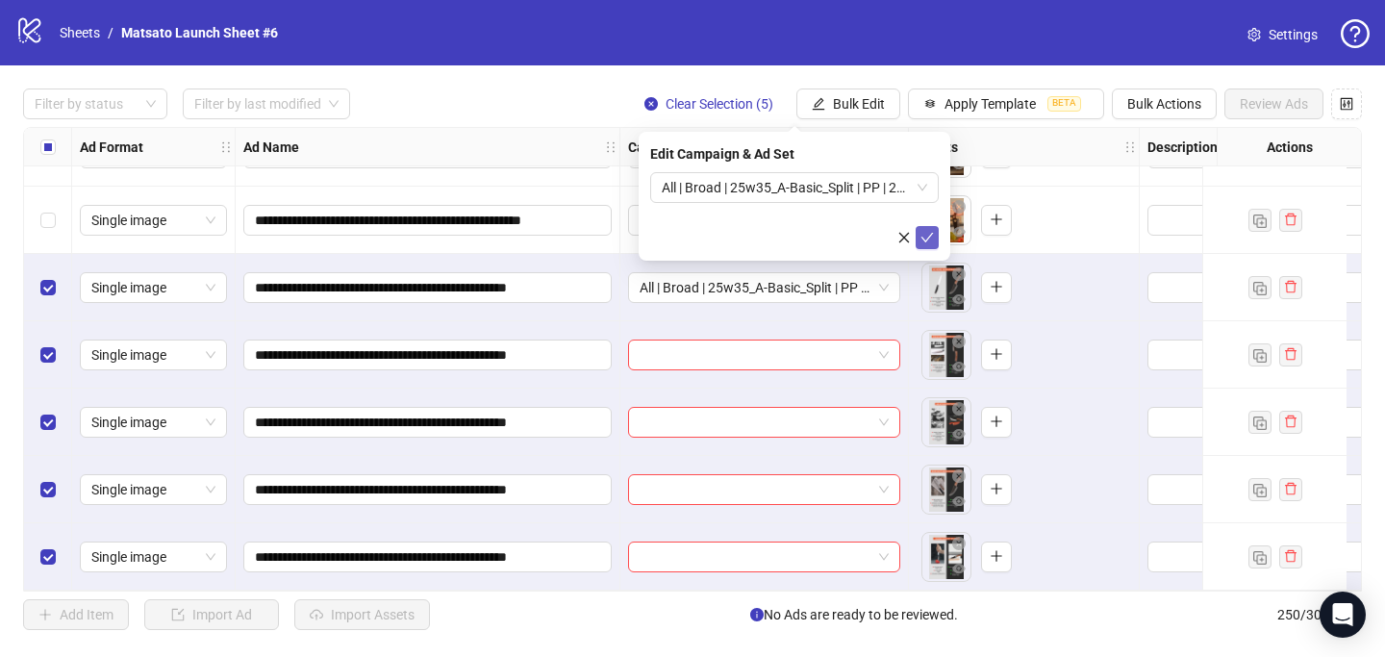
click at [935, 233] on button "submit" at bounding box center [927, 237] width 23 height 23
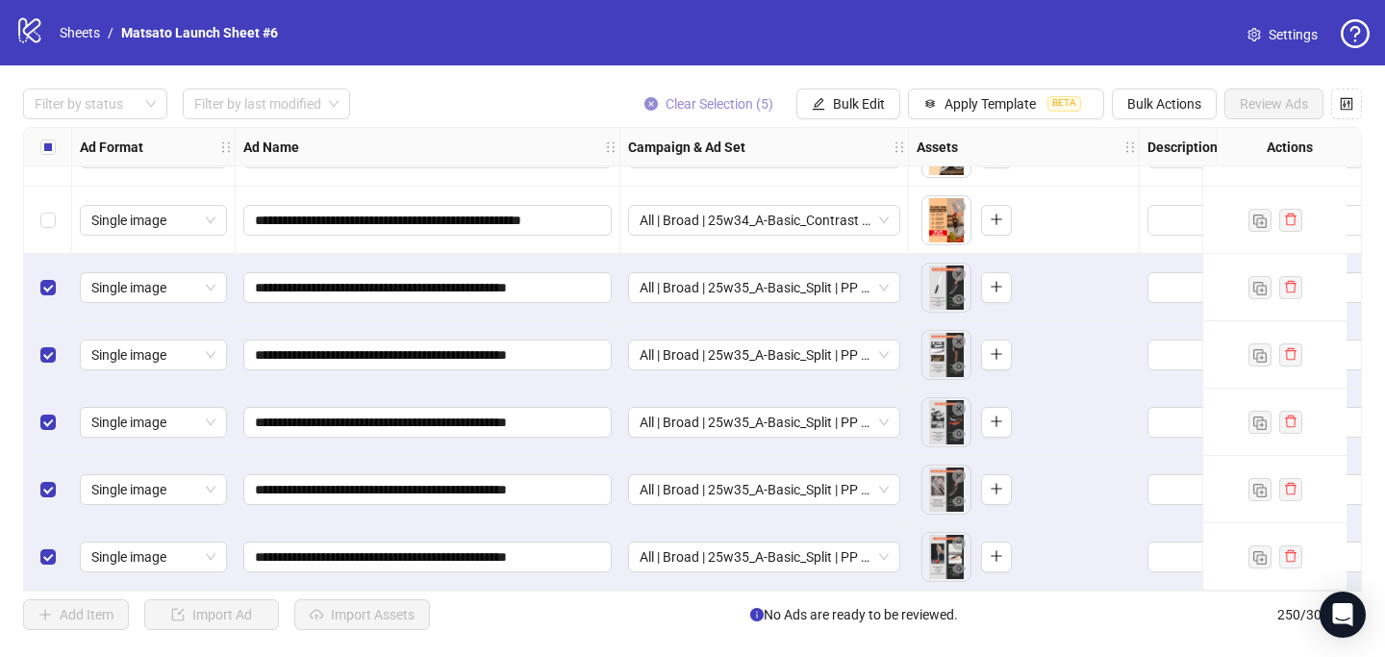
click at [719, 99] on span "Clear Selection (5)" at bounding box center [720, 103] width 108 height 15
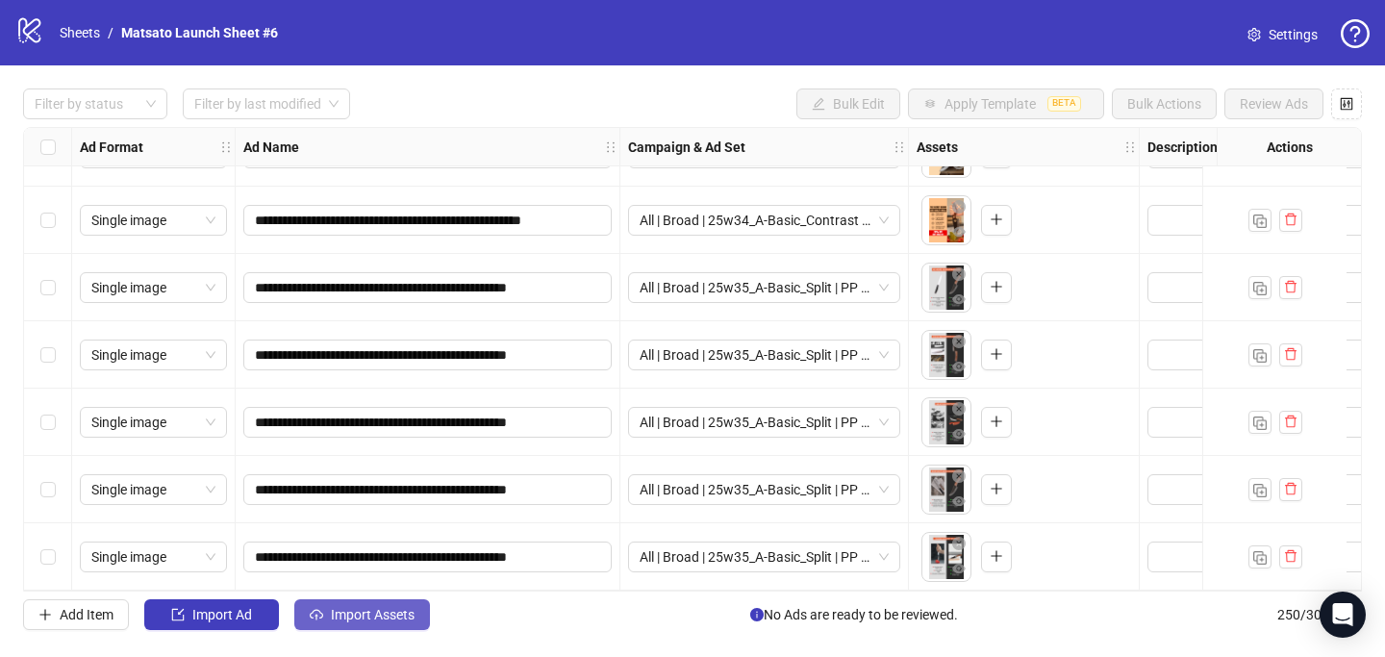
click at [357, 616] on span "Import Assets" at bounding box center [373, 614] width 84 height 15
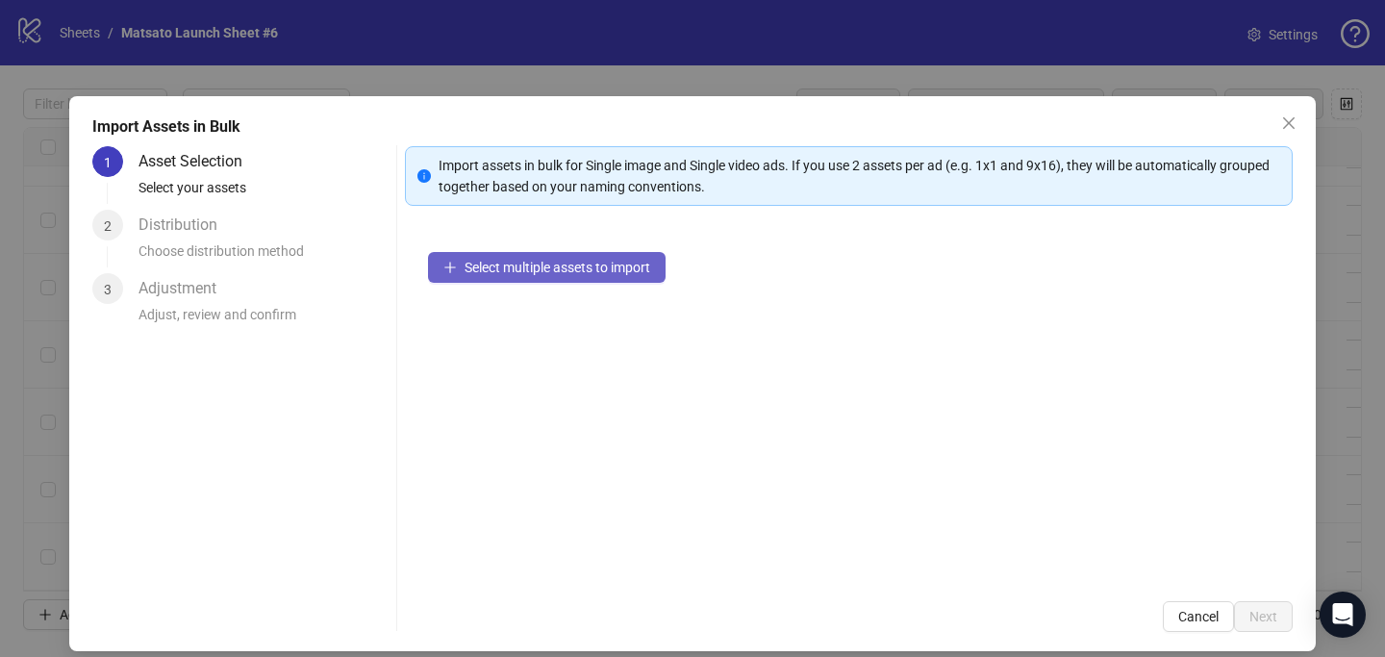
click at [506, 275] on button "Select multiple assets to import" at bounding box center [547, 267] width 238 height 31
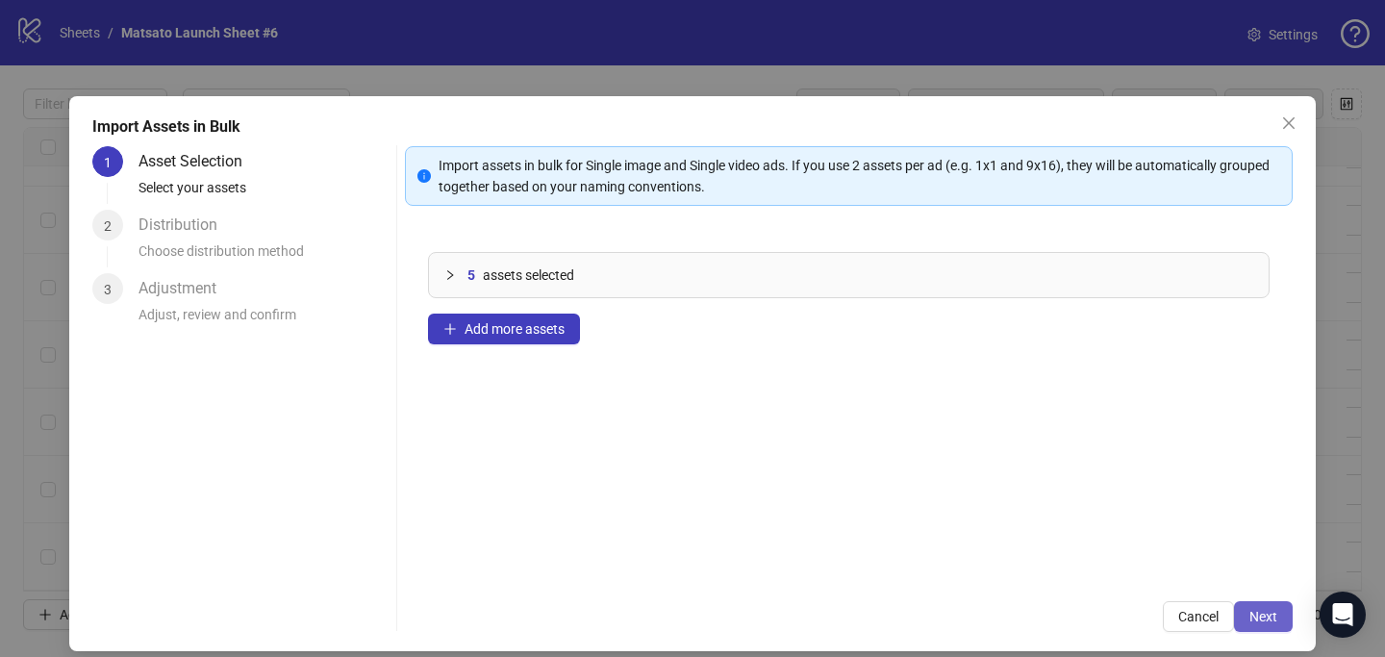
click at [1257, 621] on span "Next" at bounding box center [1263, 616] width 28 height 15
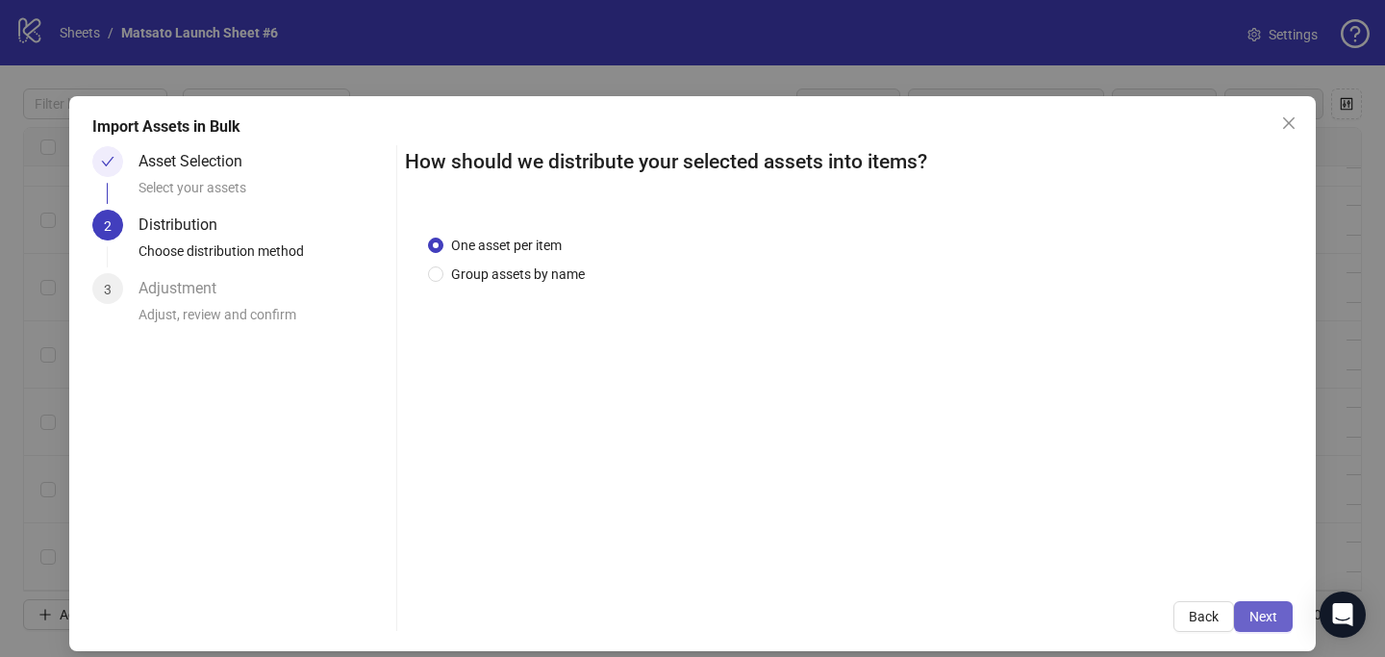
click at [1256, 620] on span "Next" at bounding box center [1263, 616] width 28 height 15
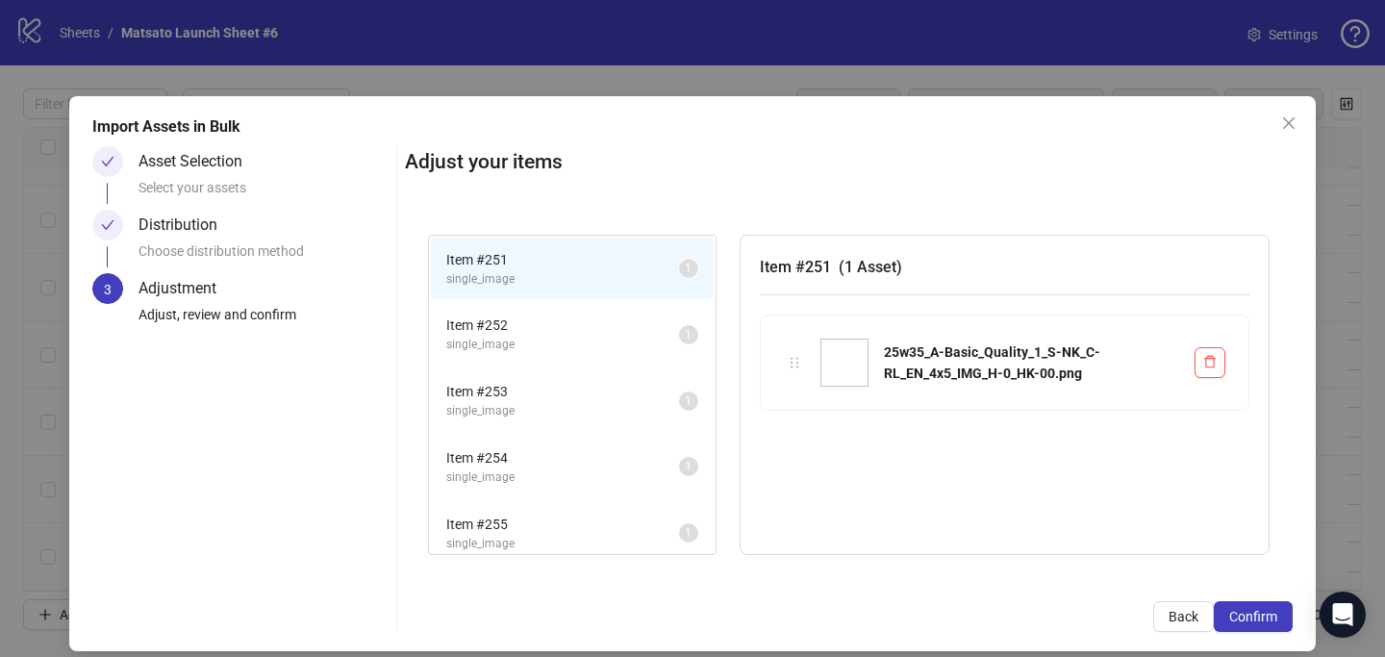
click at [1256, 620] on span "Confirm" at bounding box center [1253, 616] width 48 height 15
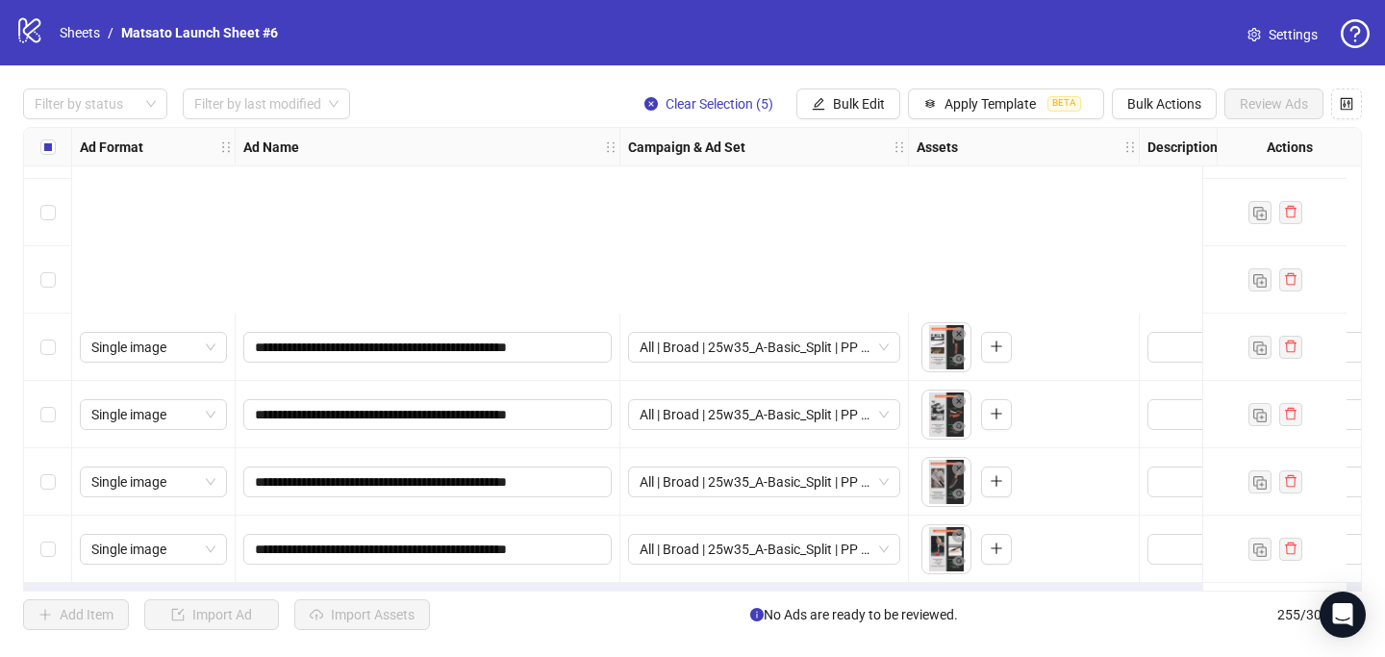
scroll to position [16751, 0]
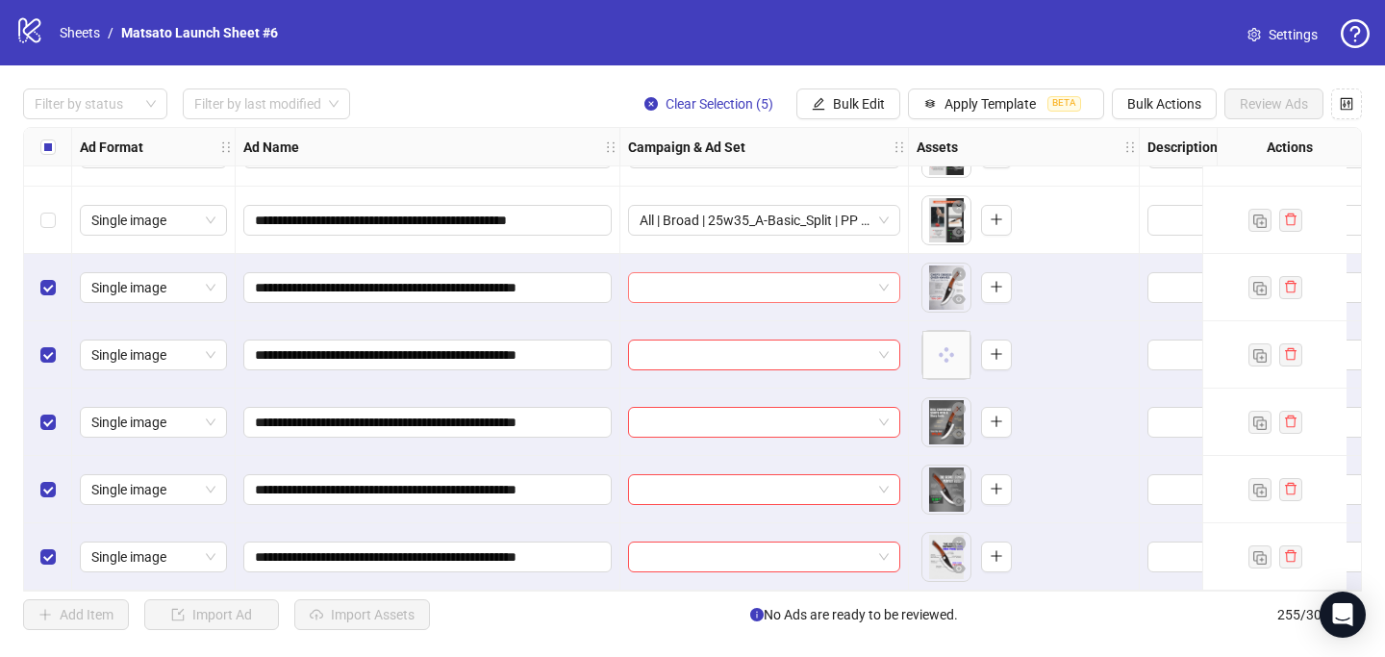
click at [890, 278] on div at bounding box center [764, 287] width 272 height 31
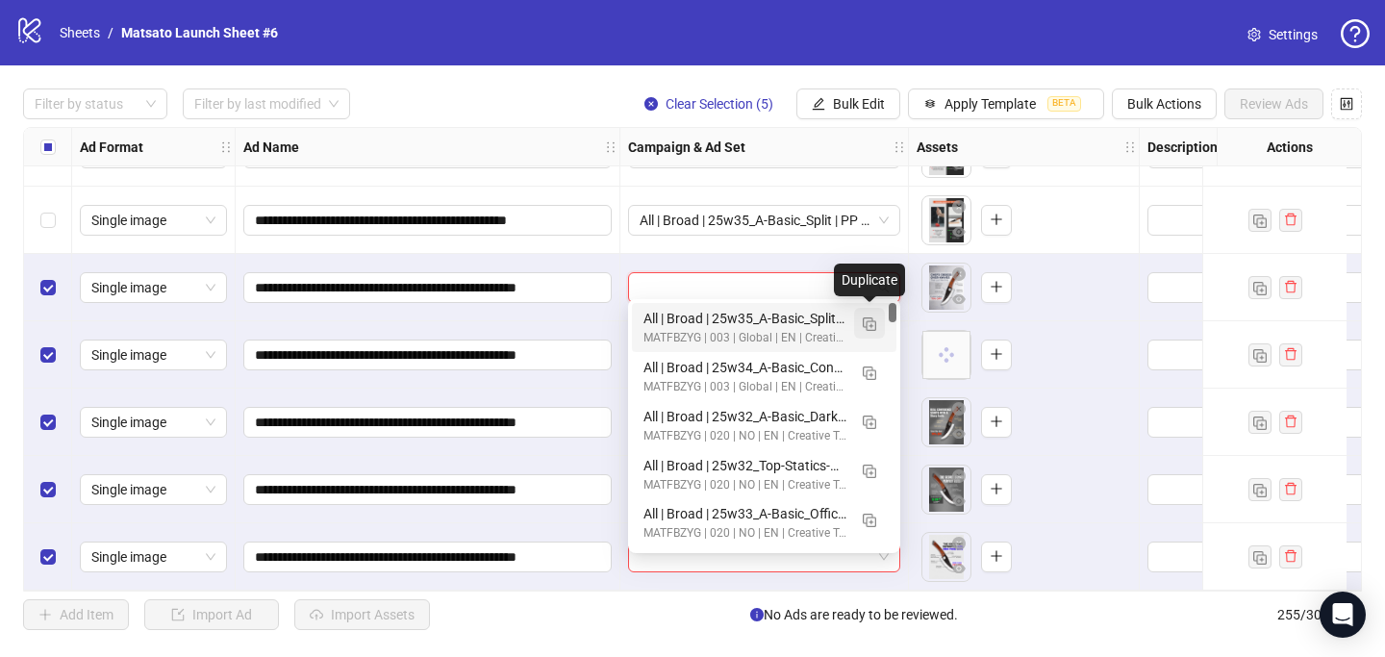
click at [874, 329] on img "button" at bounding box center [869, 323] width 13 height 13
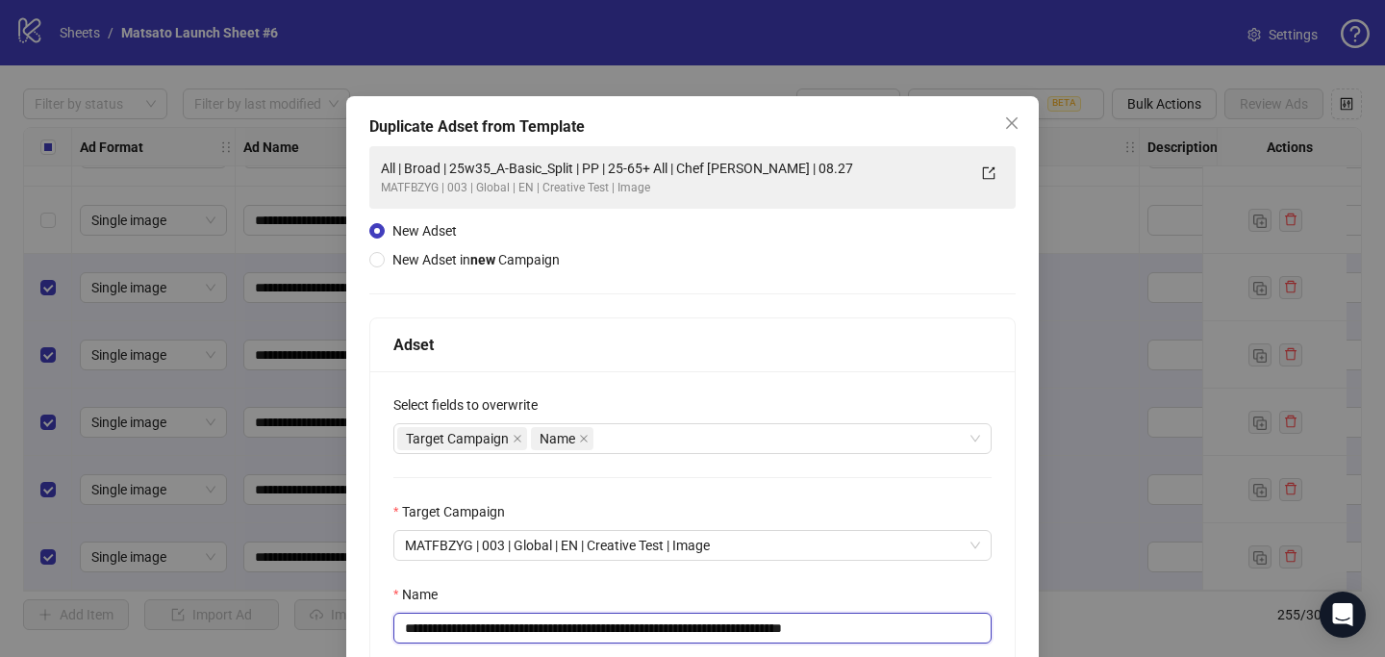
drag, startPoint x: 808, startPoint y: 628, endPoint x: 928, endPoint y: 634, distance: 120.4
click at [928, 634] on input "**********" at bounding box center [692, 628] width 598 height 31
drag, startPoint x: 596, startPoint y: 632, endPoint x: 474, endPoint y: 626, distance: 122.3
click at [475, 626] on input "**********" at bounding box center [692, 628] width 598 height 31
paste input "**"
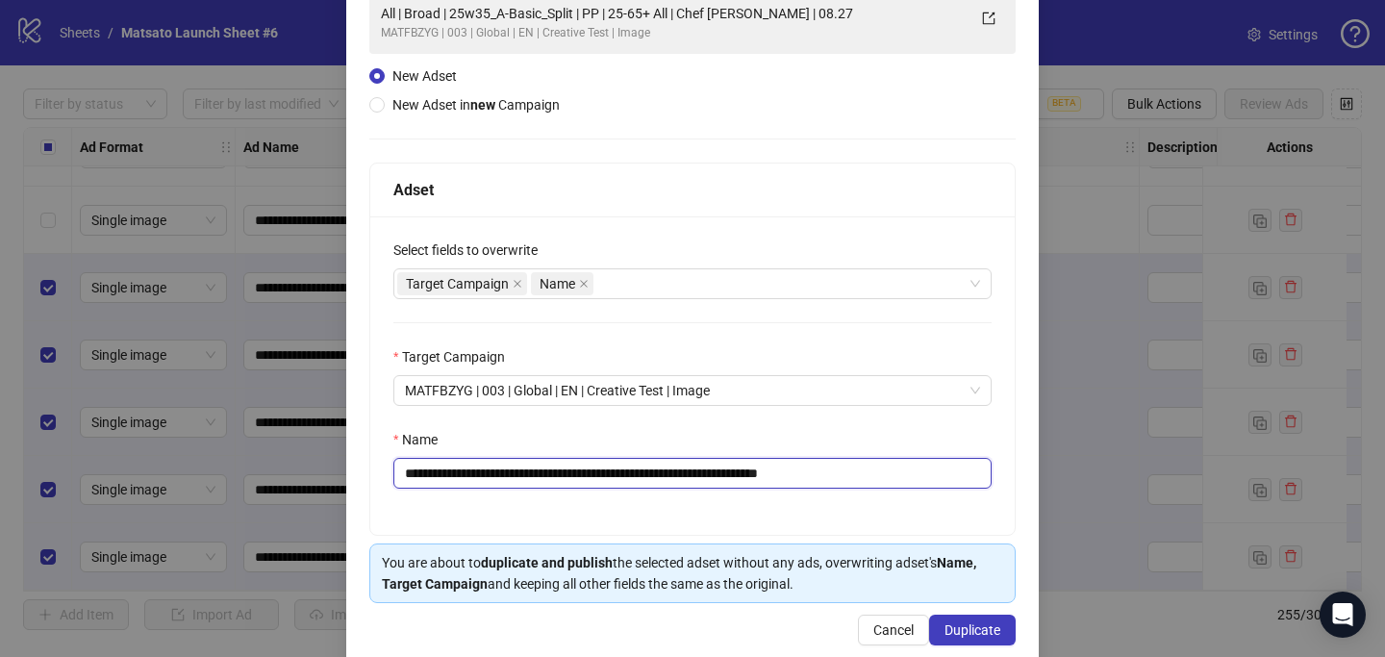
scroll to position [187, 0]
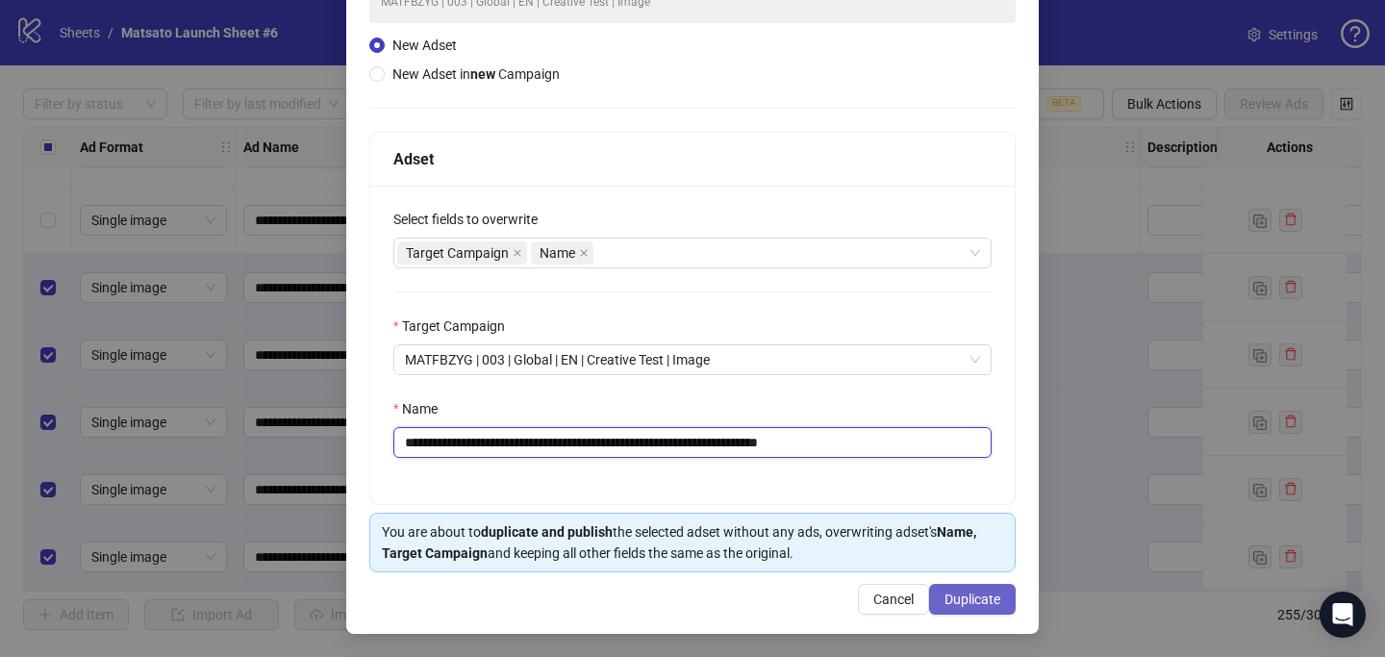
type input "**********"
click at [960, 594] on span "Duplicate" at bounding box center [972, 598] width 56 height 15
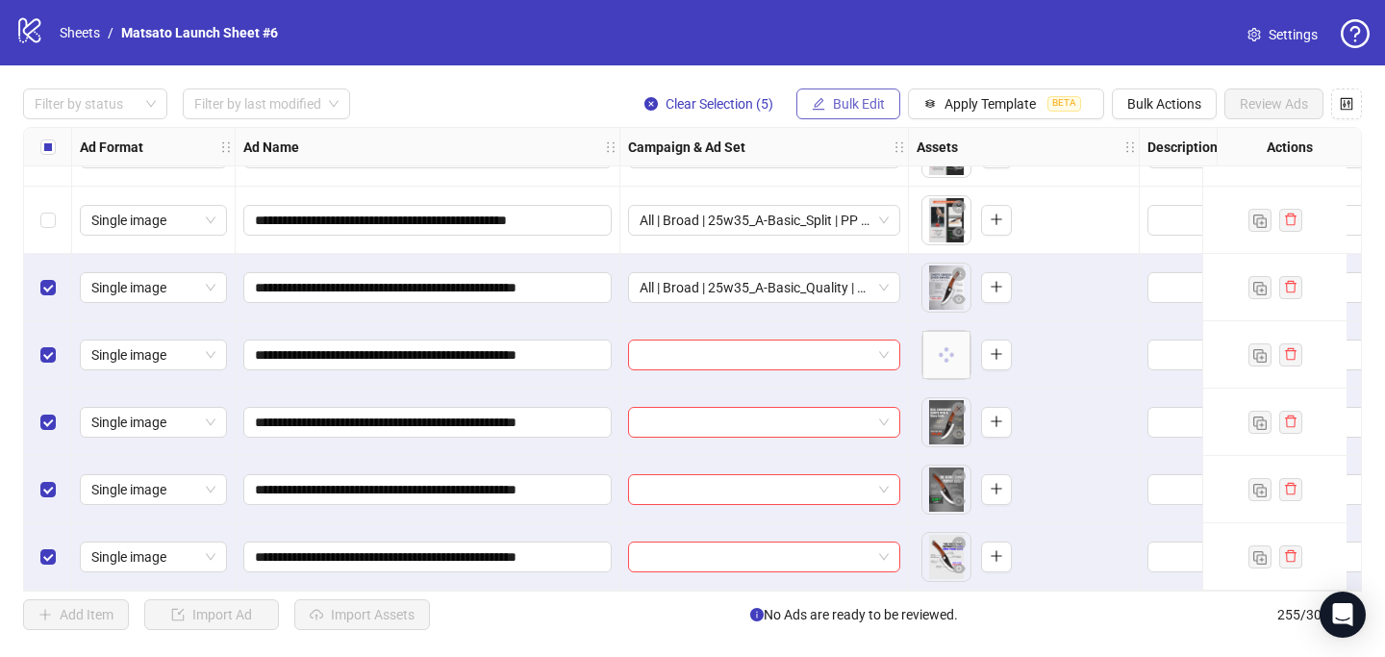
click at [855, 98] on span "Bulk Edit" at bounding box center [859, 103] width 52 height 15
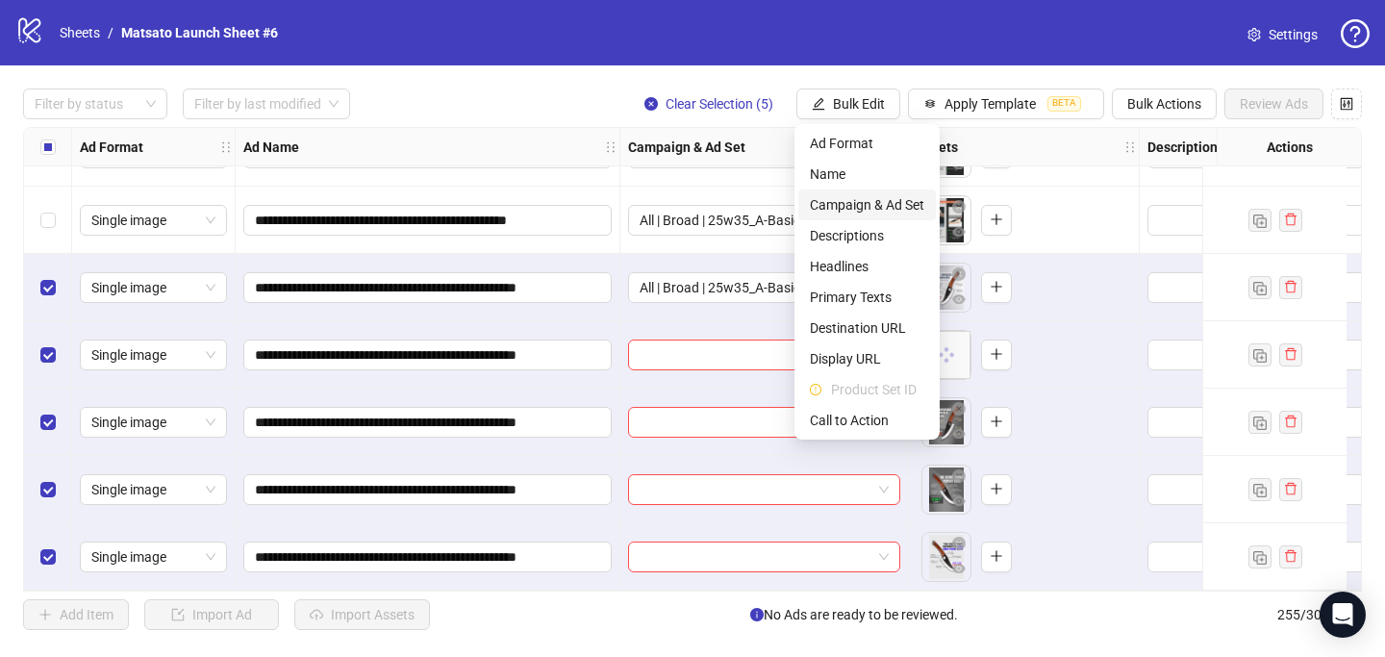
click at [897, 212] on span "Campaign & Ad Set" at bounding box center [867, 204] width 114 height 21
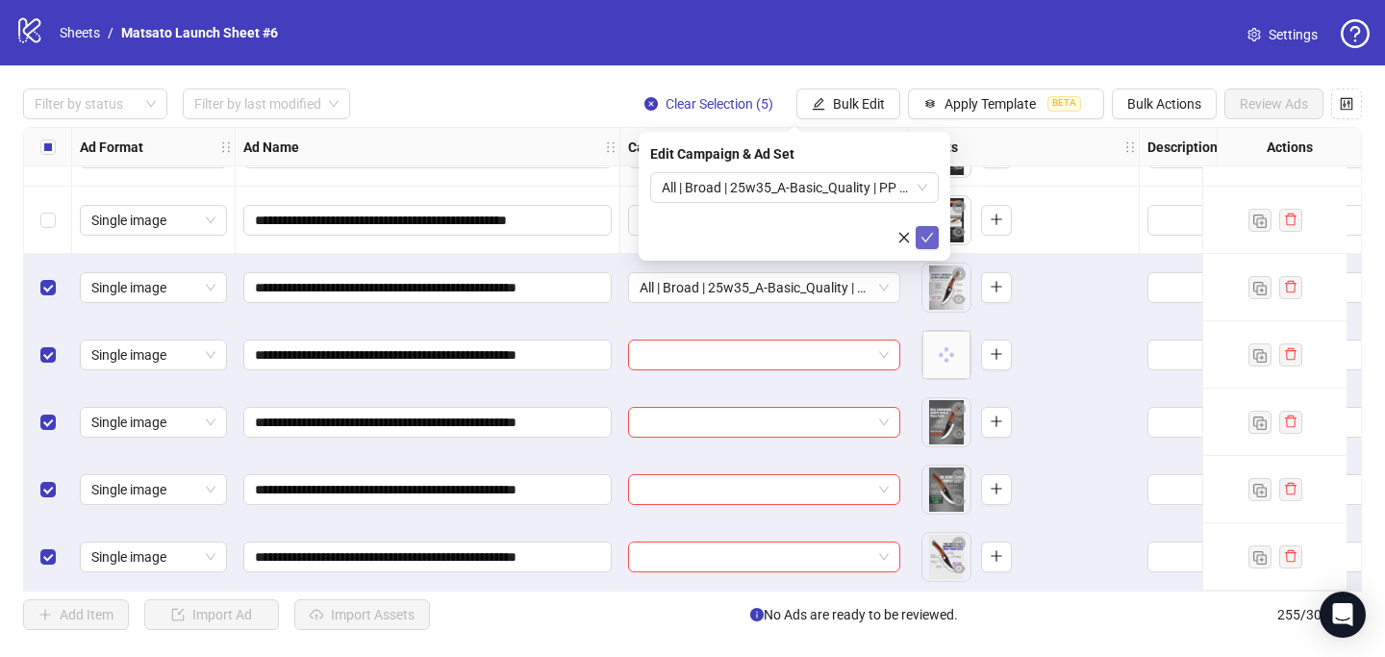
click at [932, 231] on icon "check" at bounding box center [926, 237] width 13 height 13
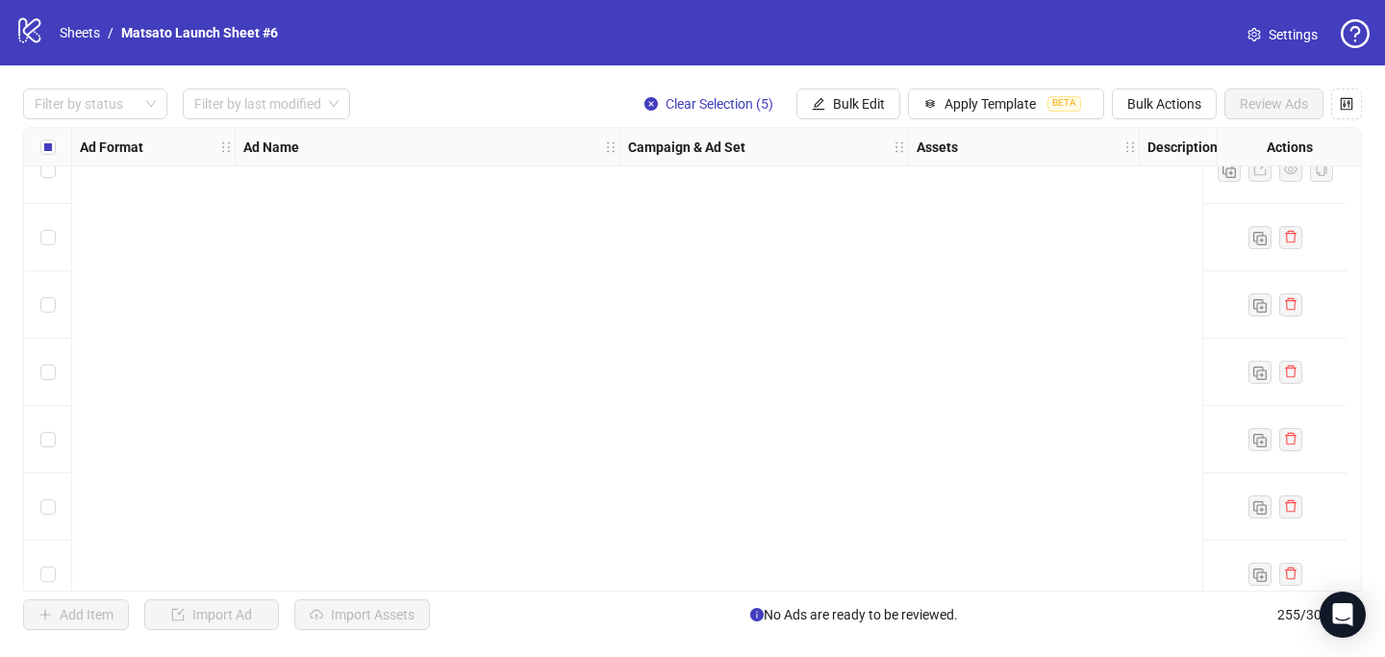
scroll to position [16751, 0]
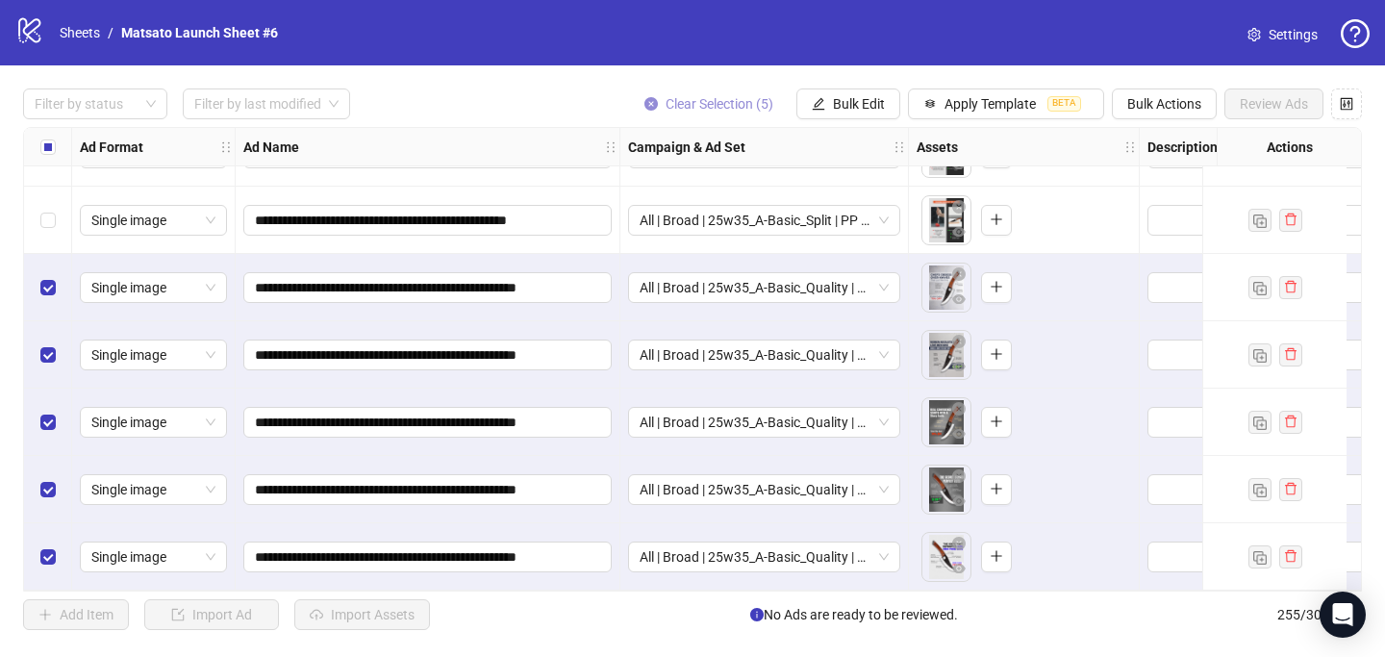
click at [748, 100] on span "Clear Selection (5)" at bounding box center [720, 103] width 108 height 15
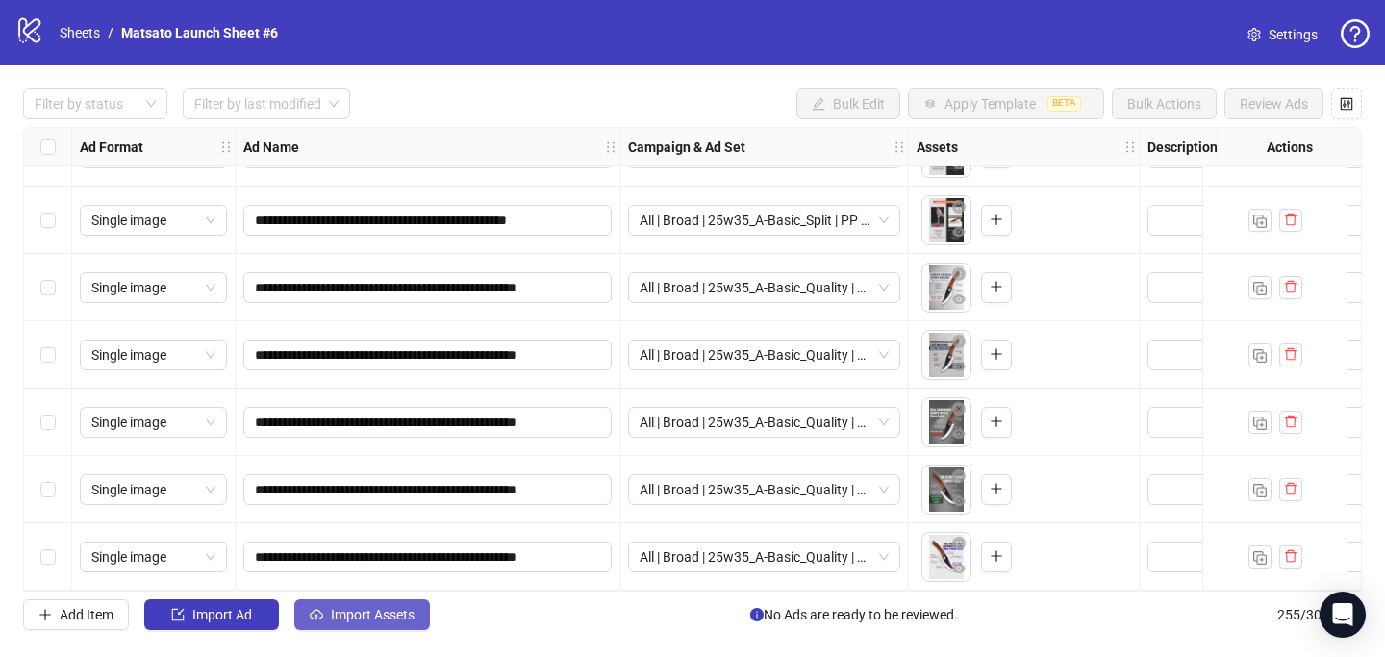
click at [342, 614] on span "Import Assets" at bounding box center [373, 614] width 84 height 15
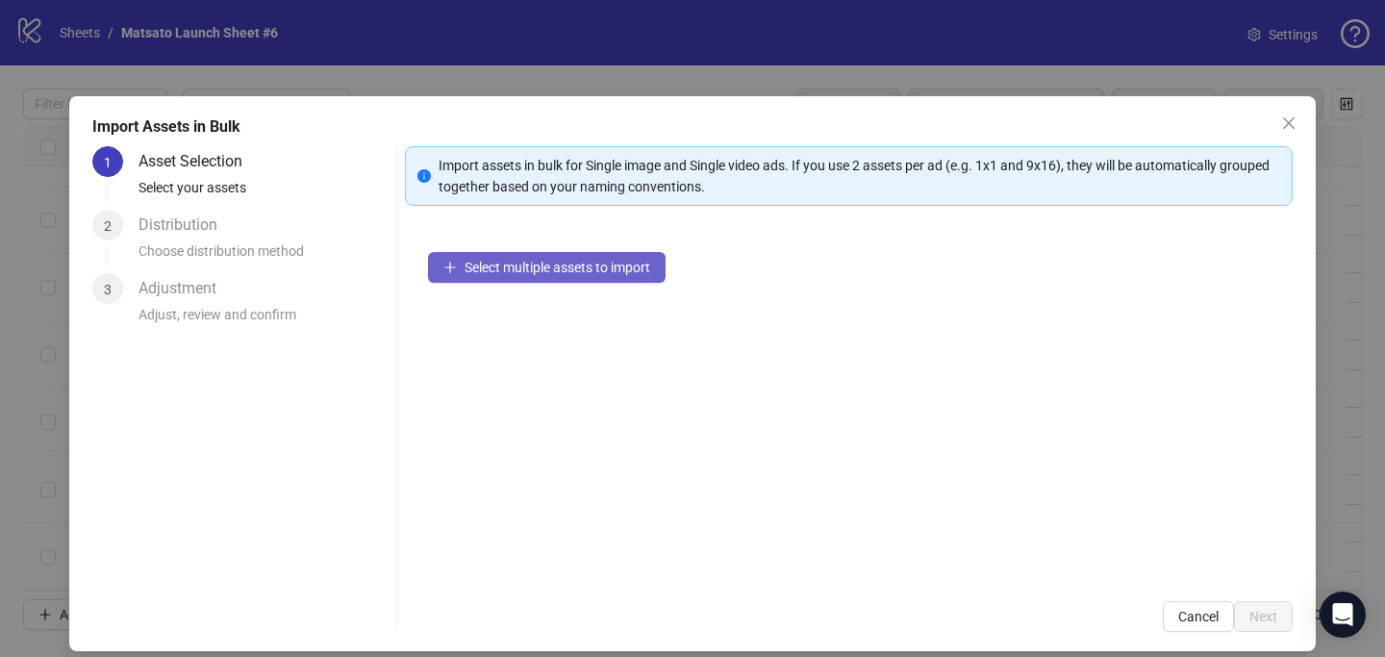
click at [504, 261] on span "Select multiple assets to import" at bounding box center [558, 267] width 186 height 15
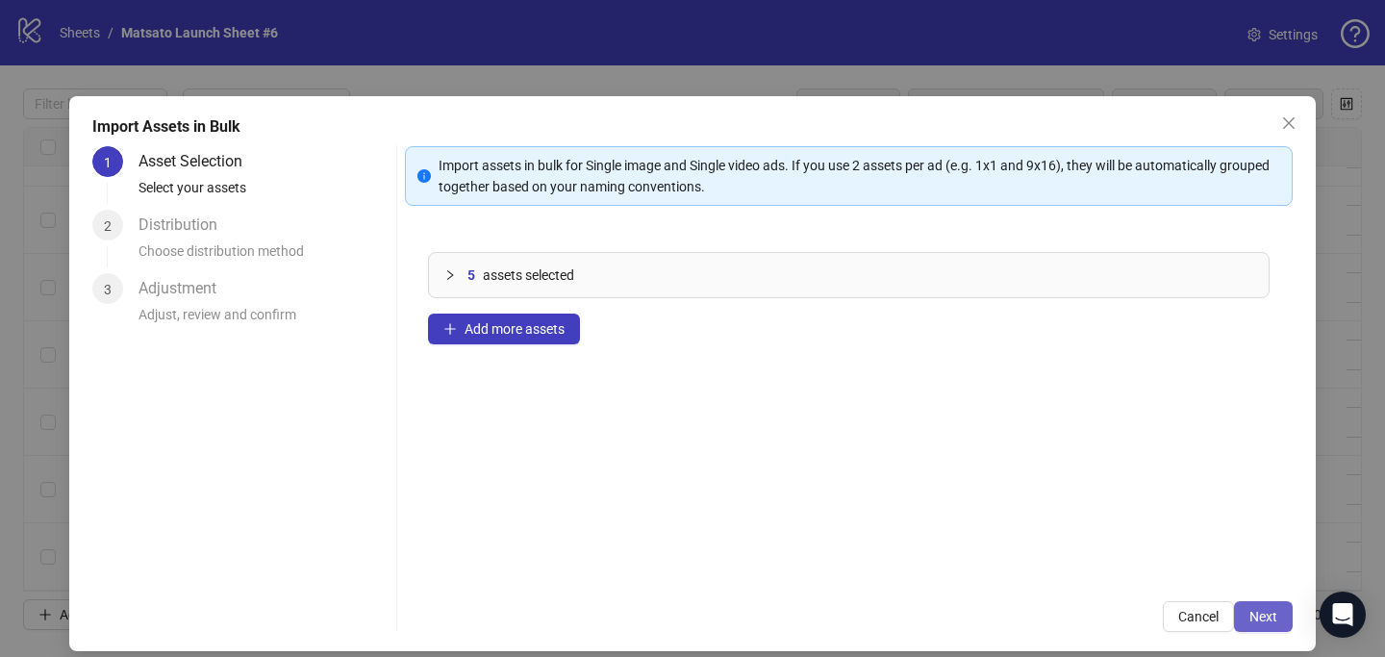
click at [1249, 611] on span "Next" at bounding box center [1263, 616] width 28 height 15
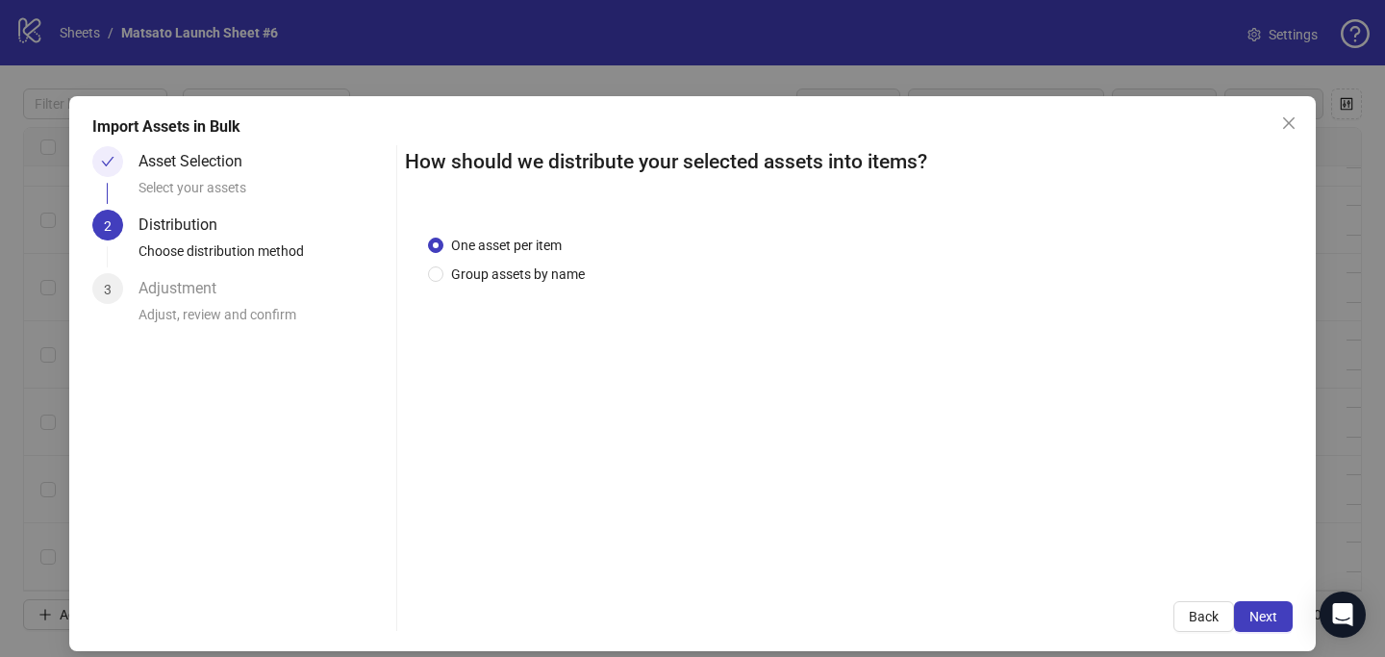
click at [1249, 610] on span "Next" at bounding box center [1263, 616] width 28 height 15
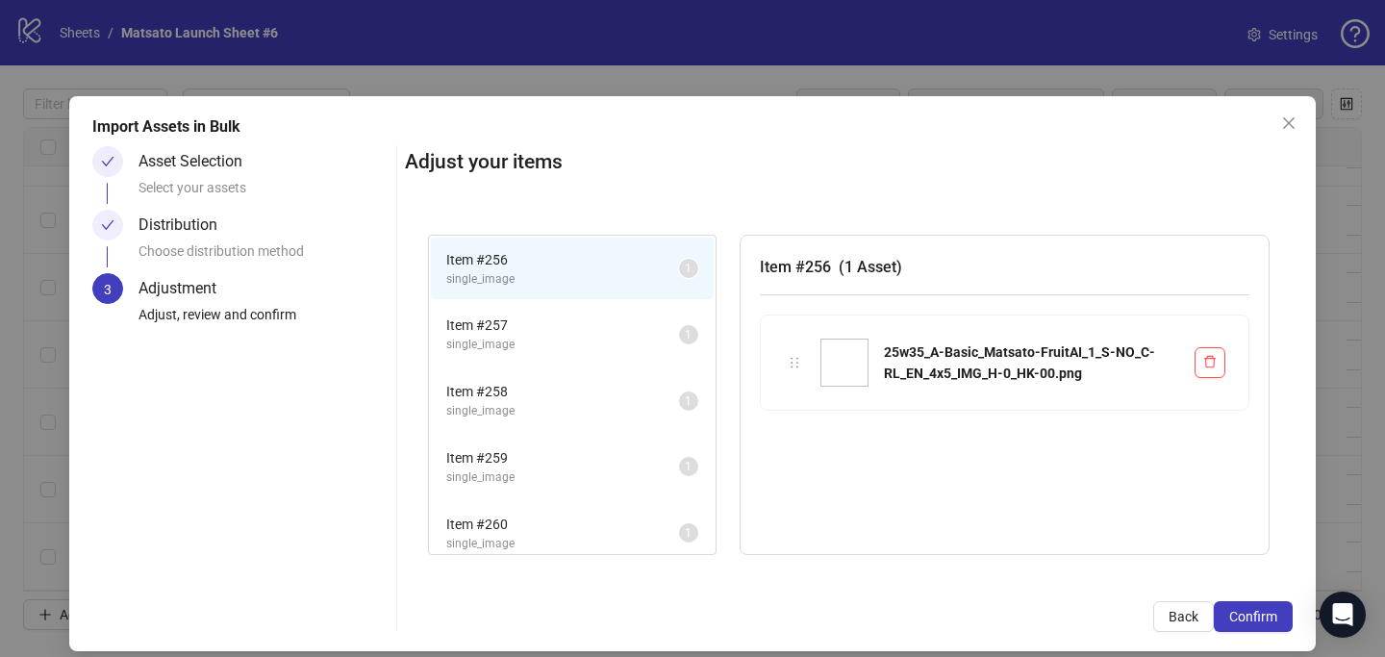
click at [1240, 610] on span "Confirm" at bounding box center [1253, 616] width 48 height 15
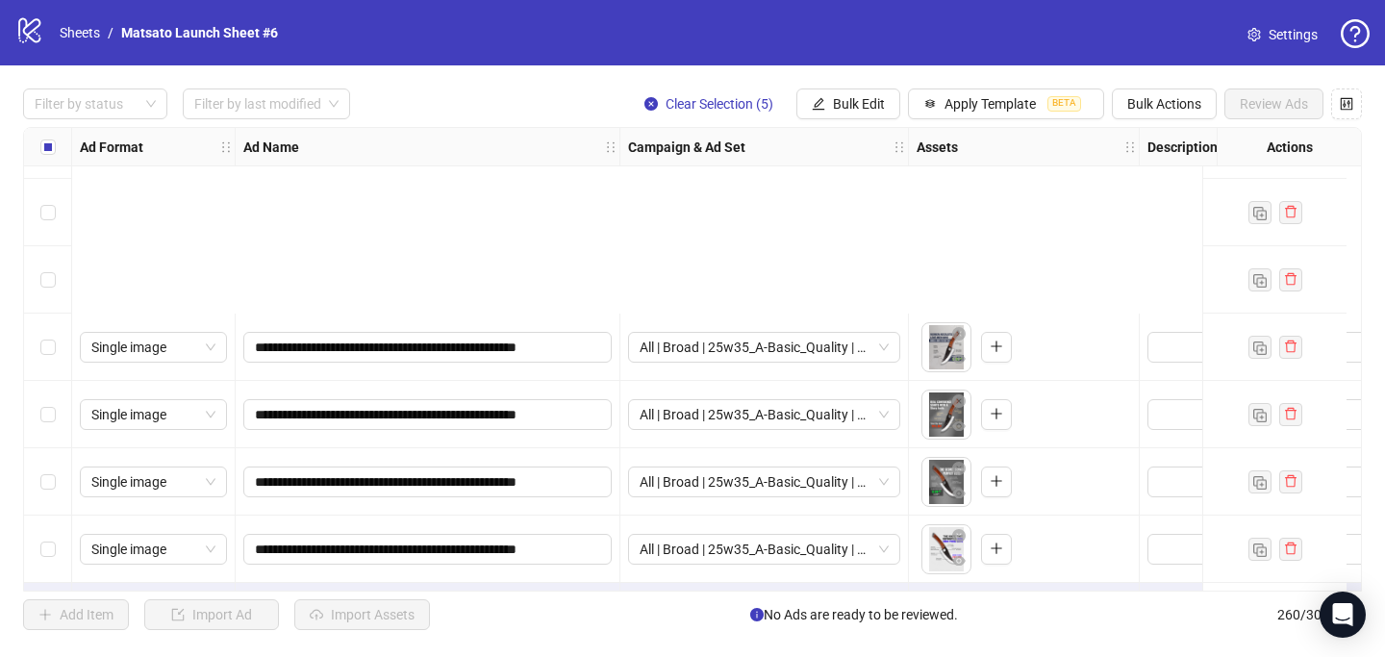
scroll to position [17087, 0]
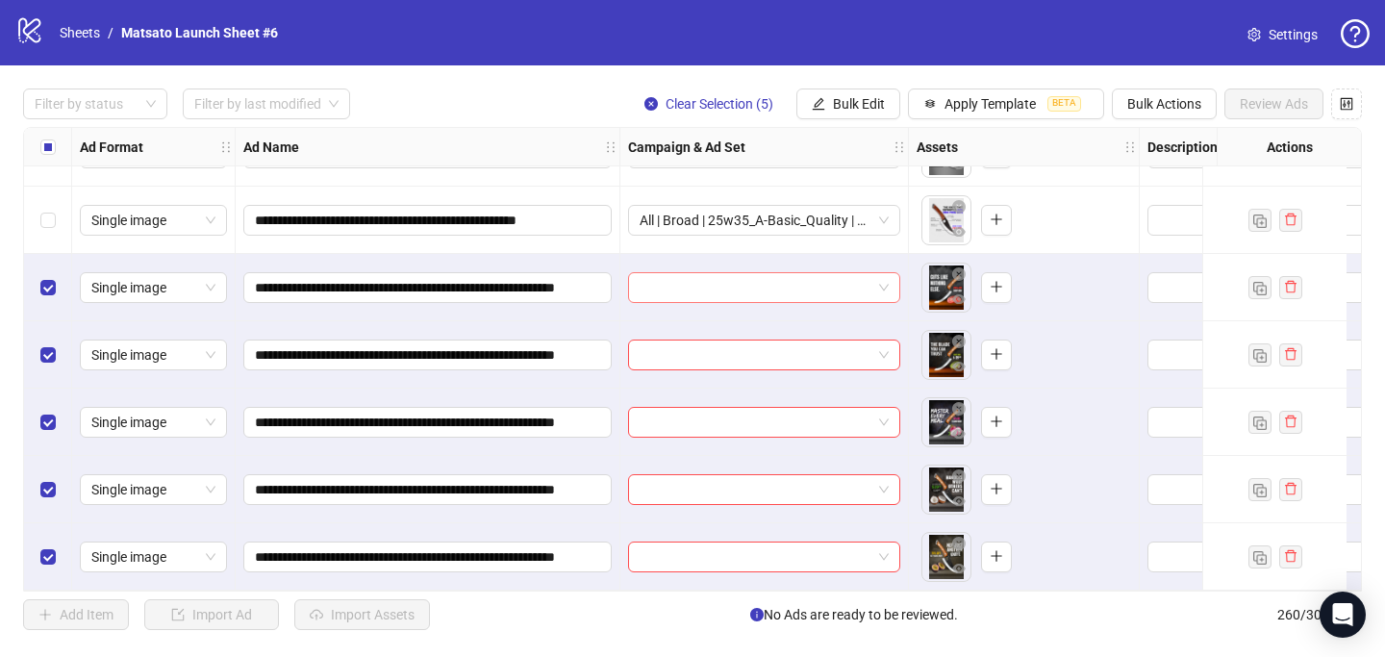
click at [885, 288] on span at bounding box center [764, 287] width 249 height 29
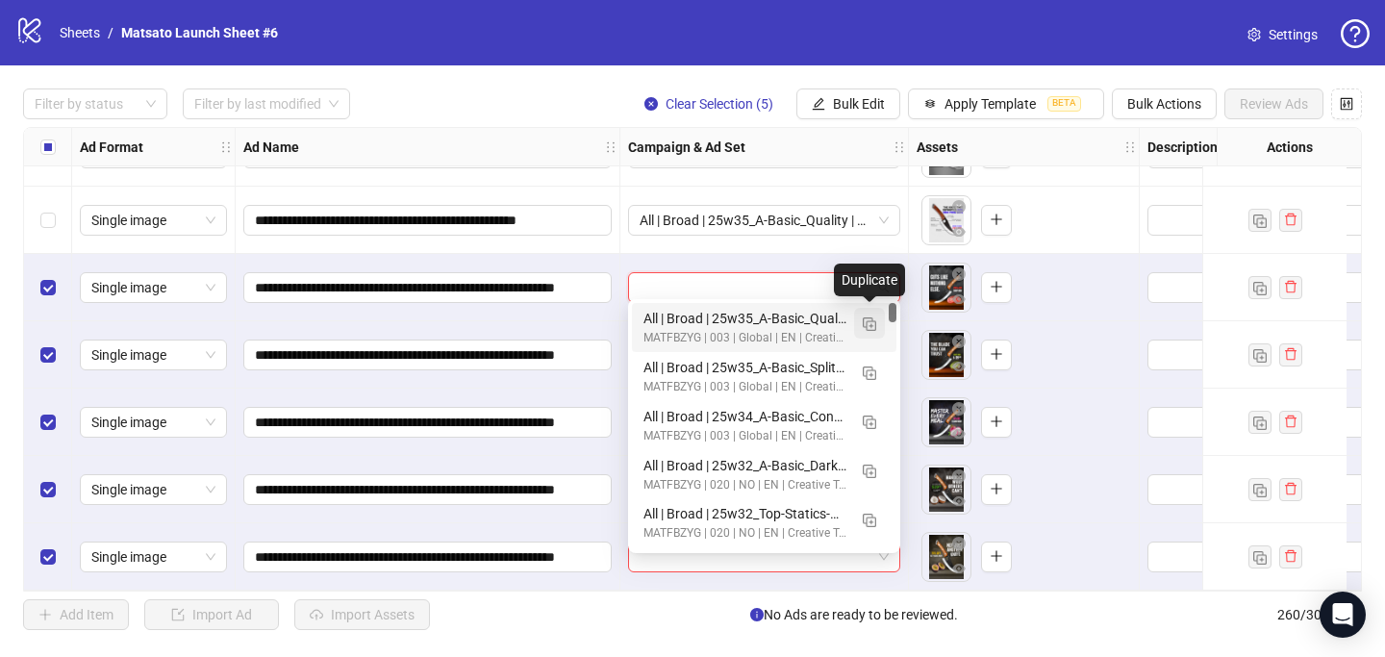
click at [877, 321] on button "button" at bounding box center [869, 323] width 31 height 31
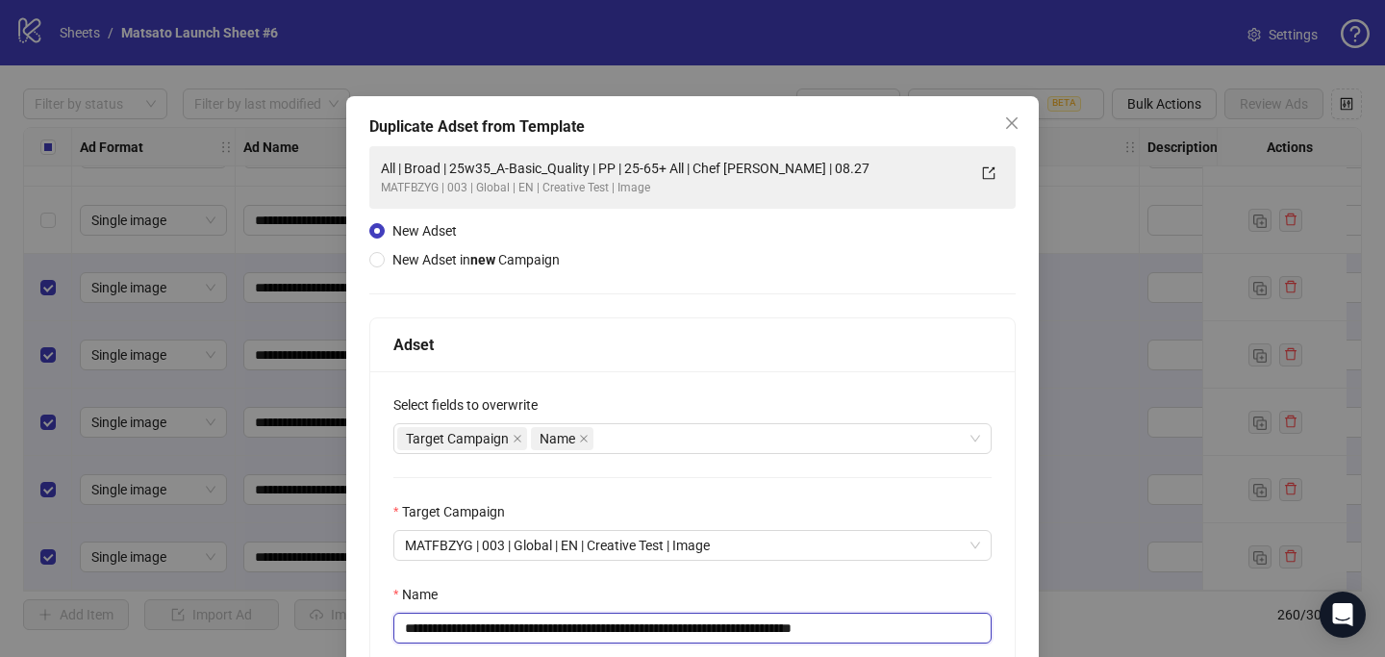
drag, startPoint x: 818, startPoint y: 632, endPoint x: 935, endPoint y: 638, distance: 116.5
click at [900, 636] on input "**********" at bounding box center [692, 628] width 598 height 31
drag, startPoint x: 610, startPoint y: 629, endPoint x: 477, endPoint y: 632, distance: 132.8
click at [473, 624] on input "**********" at bounding box center [692, 628] width 598 height 31
paste input "********"
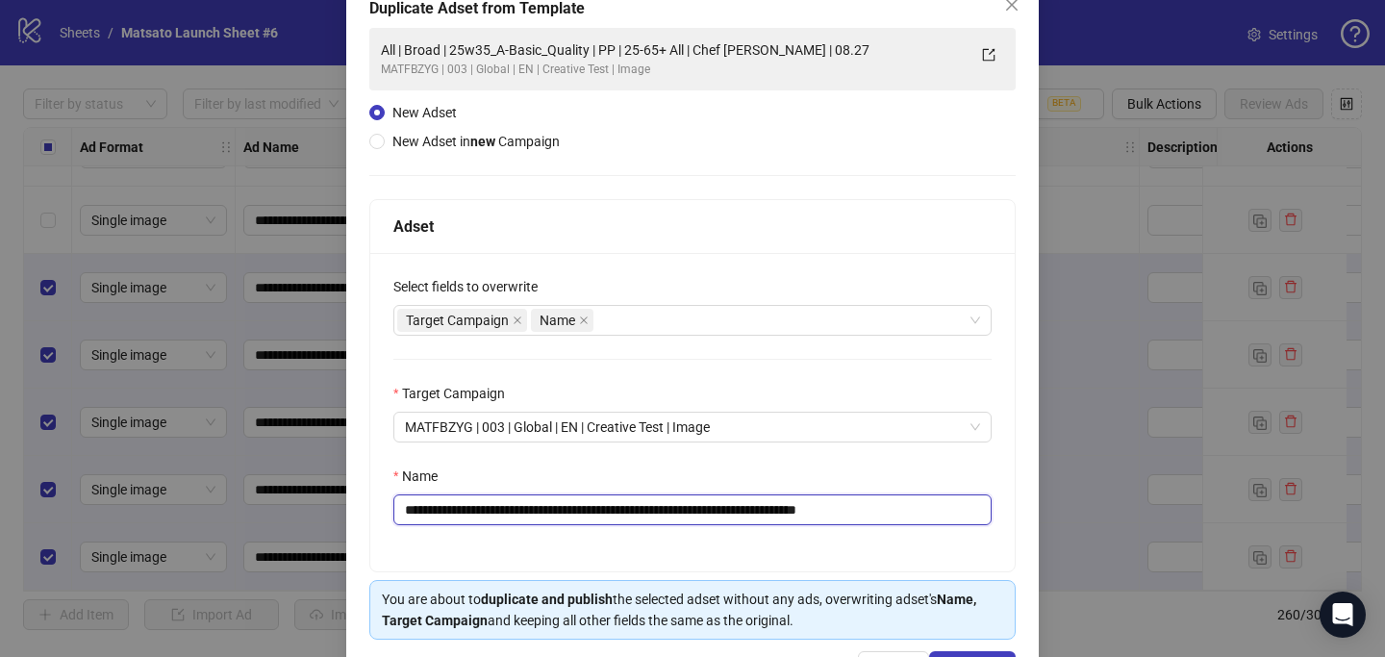
scroll to position [187, 0]
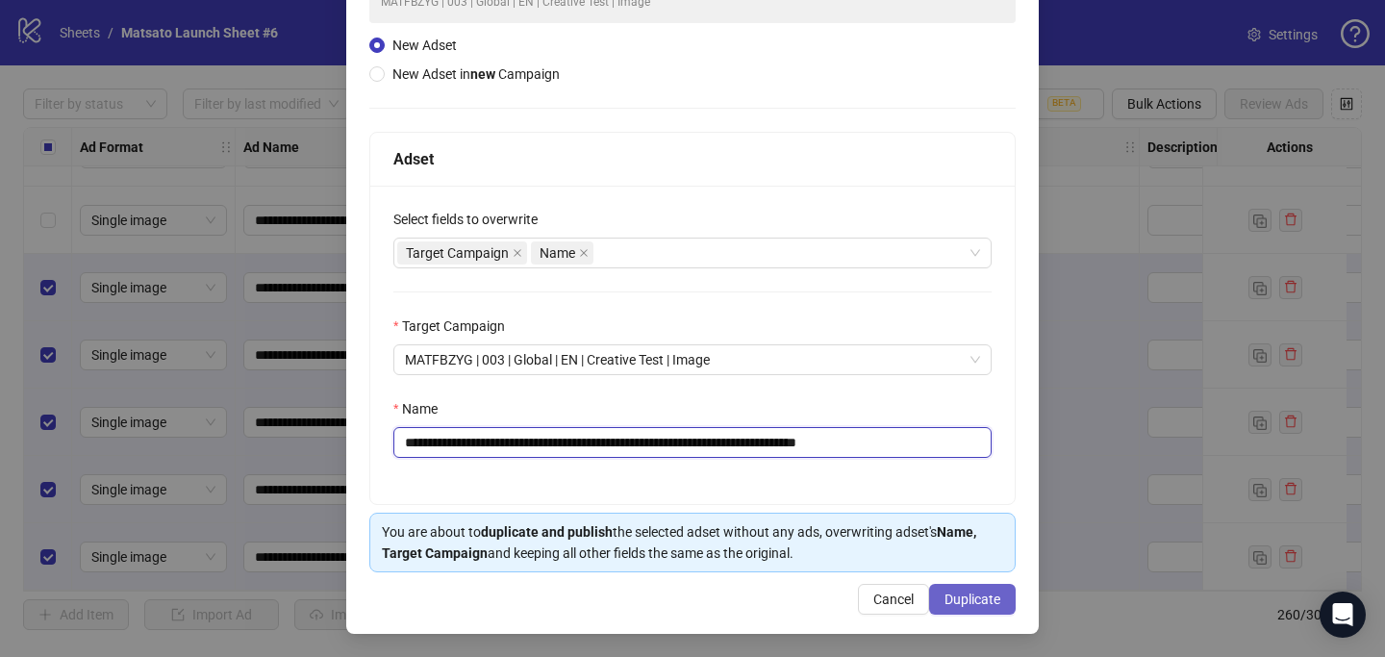
type input "**********"
click at [983, 603] on span "Duplicate" at bounding box center [972, 598] width 56 height 15
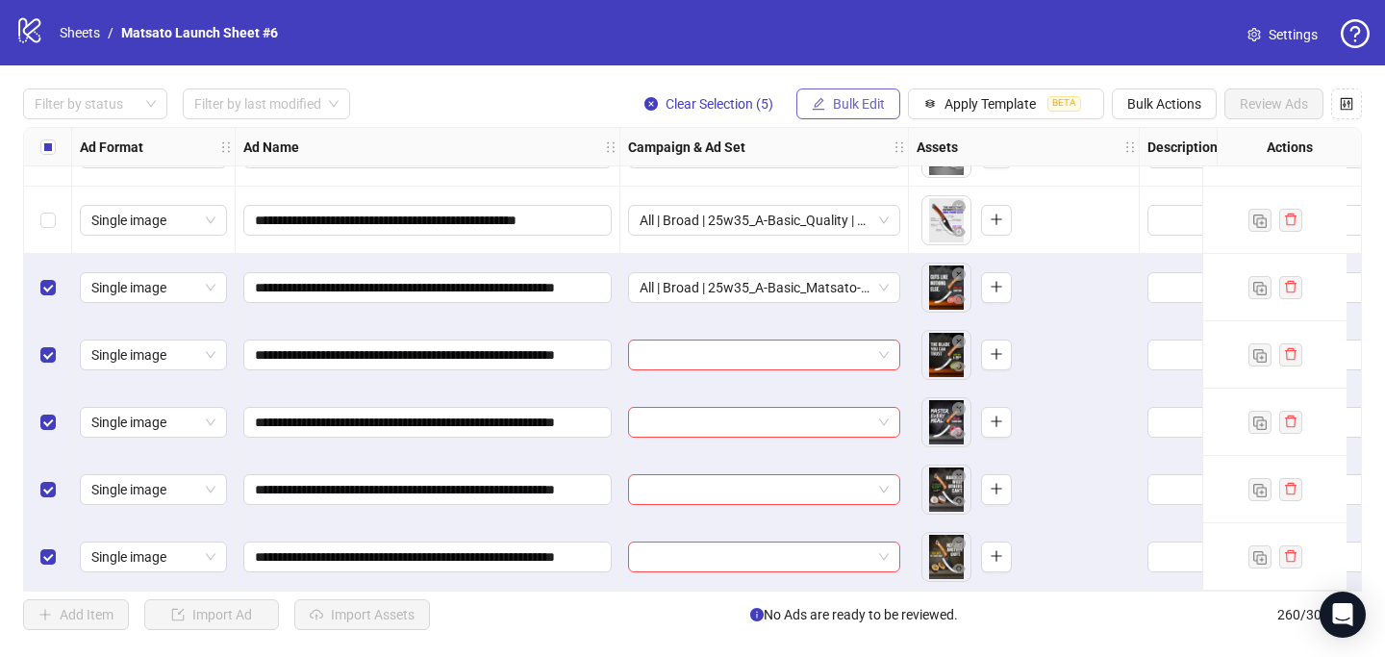
click at [860, 106] on span "Bulk Edit" at bounding box center [859, 103] width 52 height 15
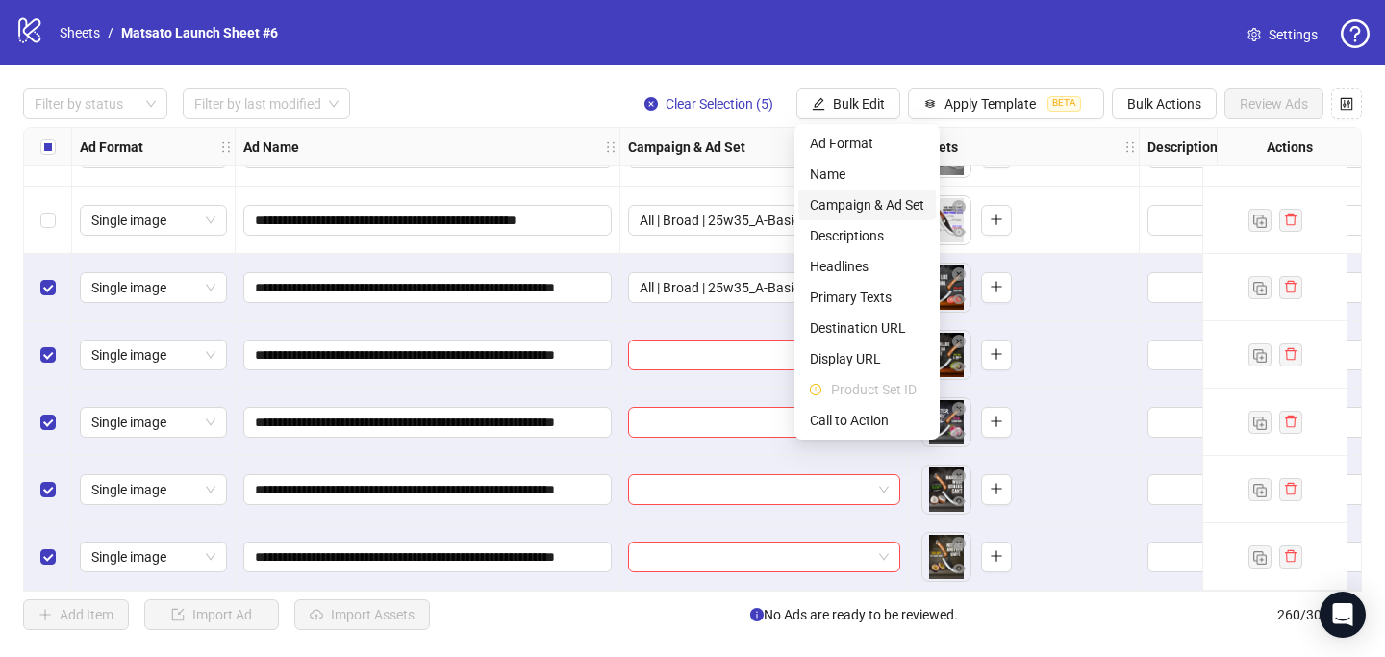
click at [885, 208] on span "Campaign & Ad Set" at bounding box center [867, 204] width 114 height 21
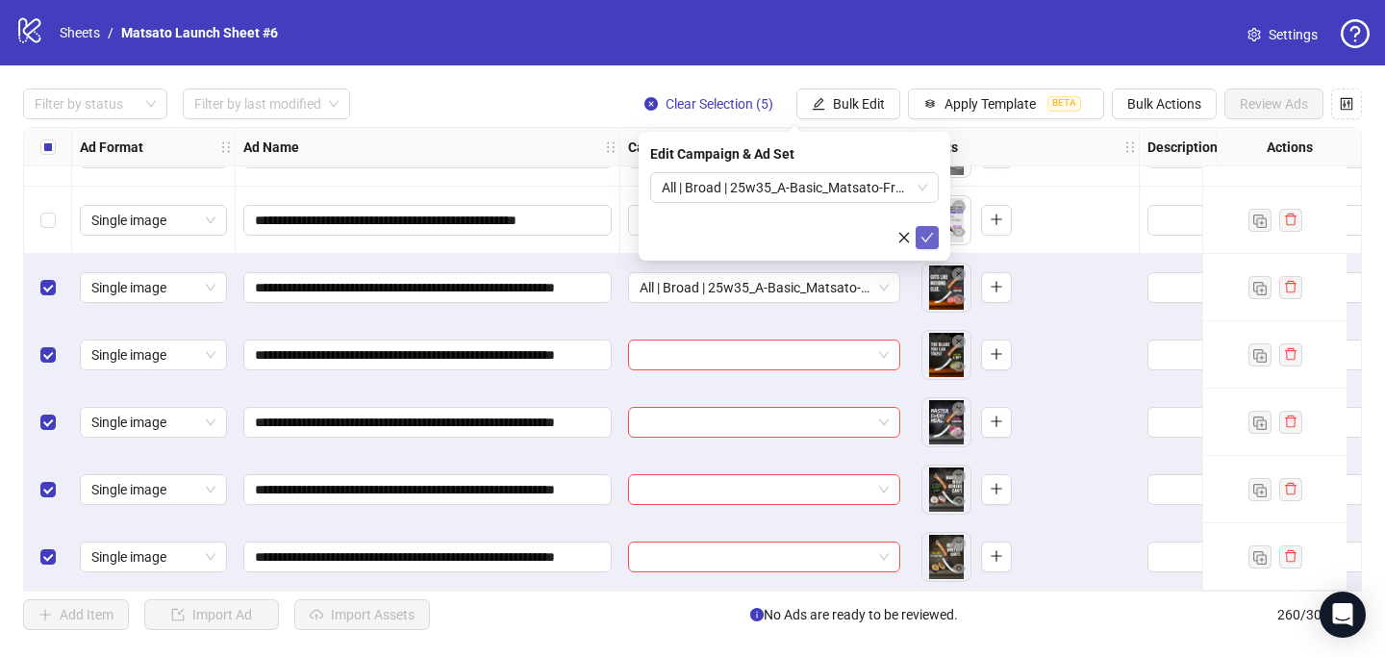
click at [929, 228] on button "submit" at bounding box center [927, 237] width 23 height 23
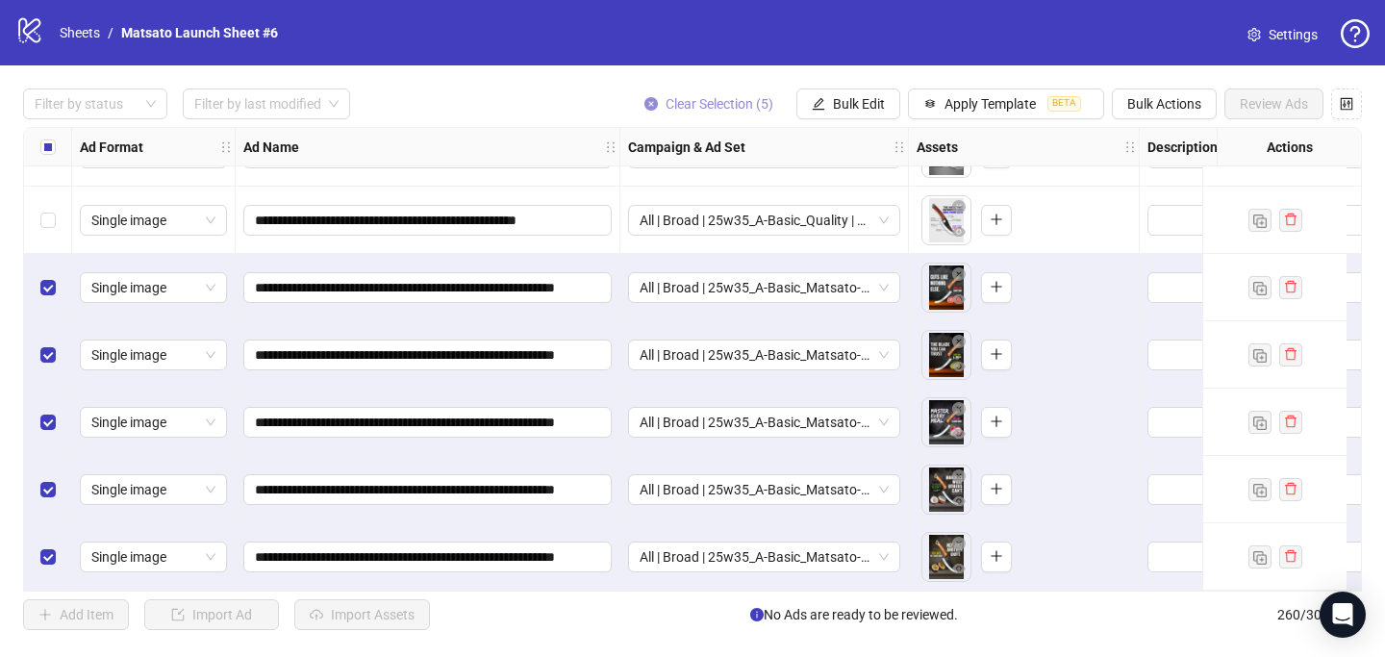
click at [709, 101] on span "Clear Selection (5)" at bounding box center [720, 103] width 108 height 15
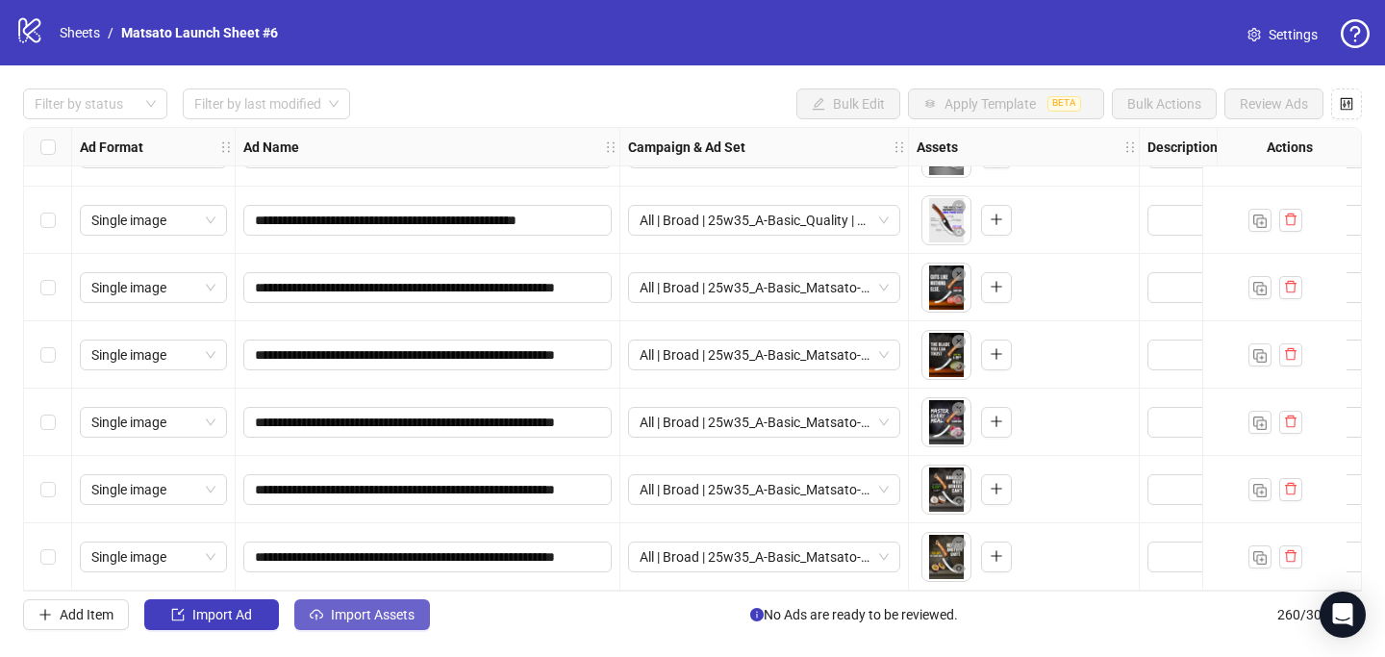
click at [395, 621] on span "Import Assets" at bounding box center [373, 614] width 84 height 15
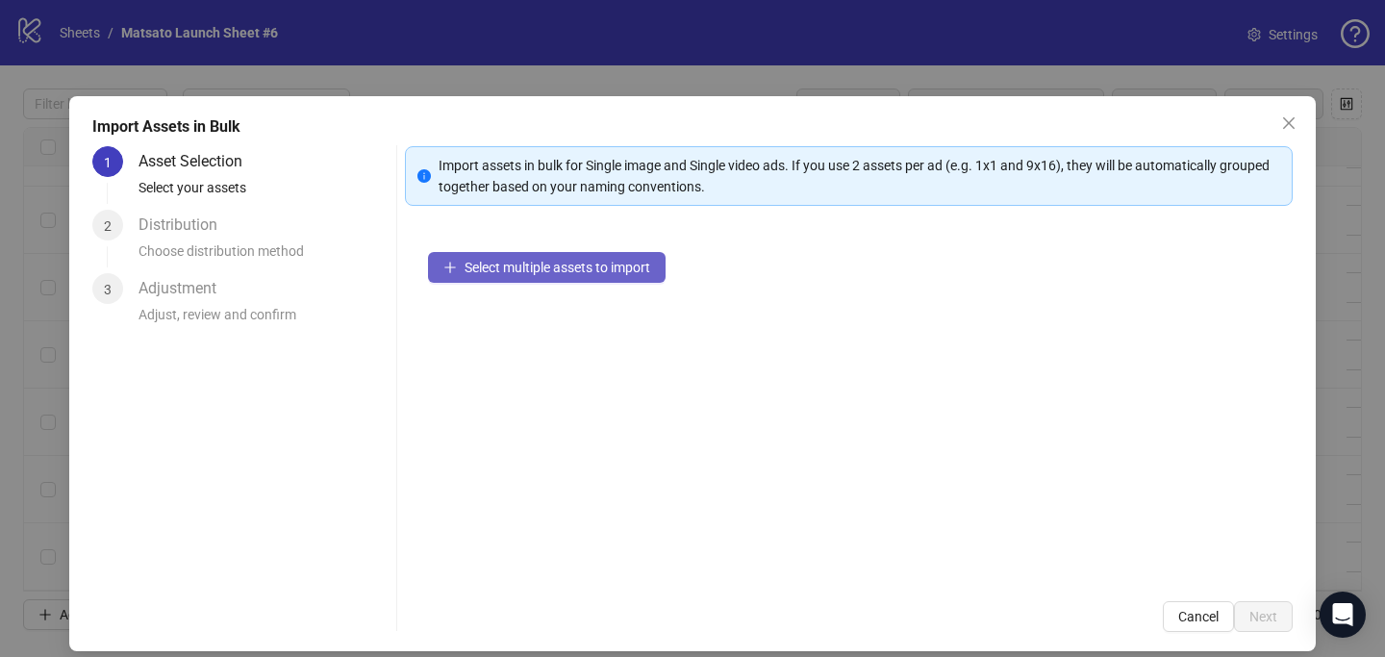
click at [515, 273] on span "Select multiple assets to import" at bounding box center [558, 267] width 186 height 15
click at [1281, 121] on icon "close" at bounding box center [1288, 122] width 15 height 15
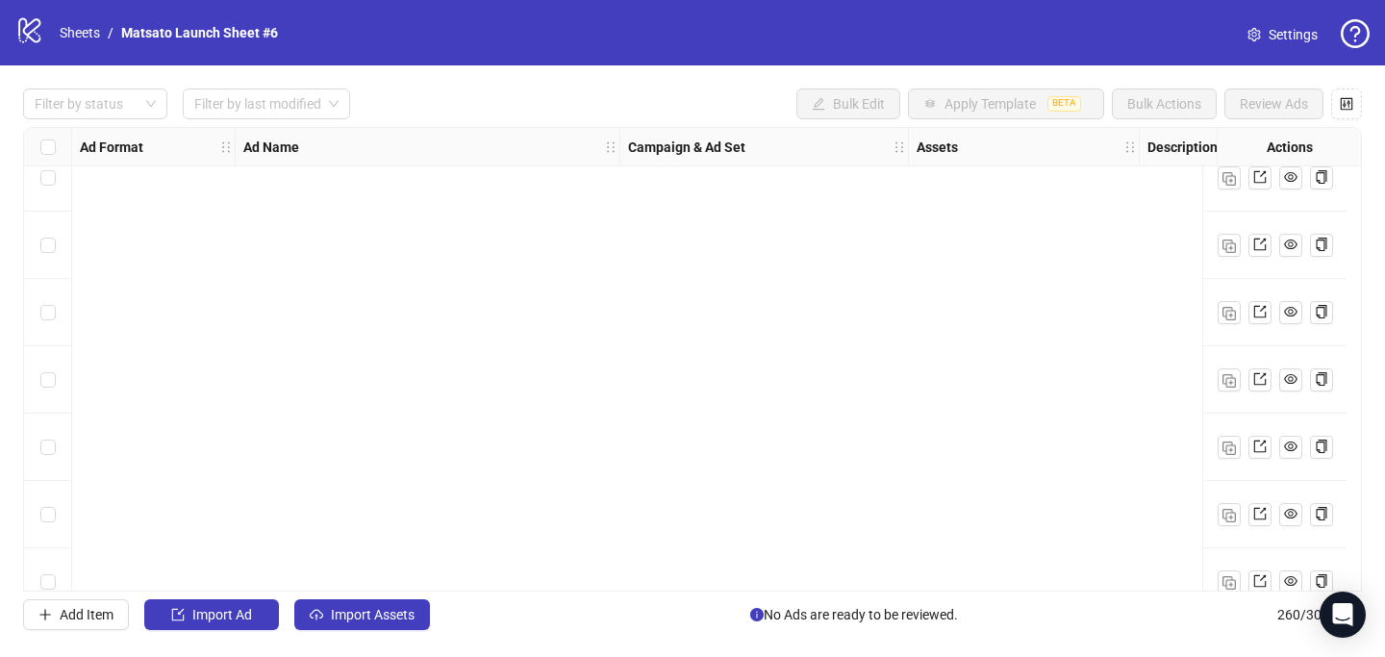
scroll to position [17087, 0]
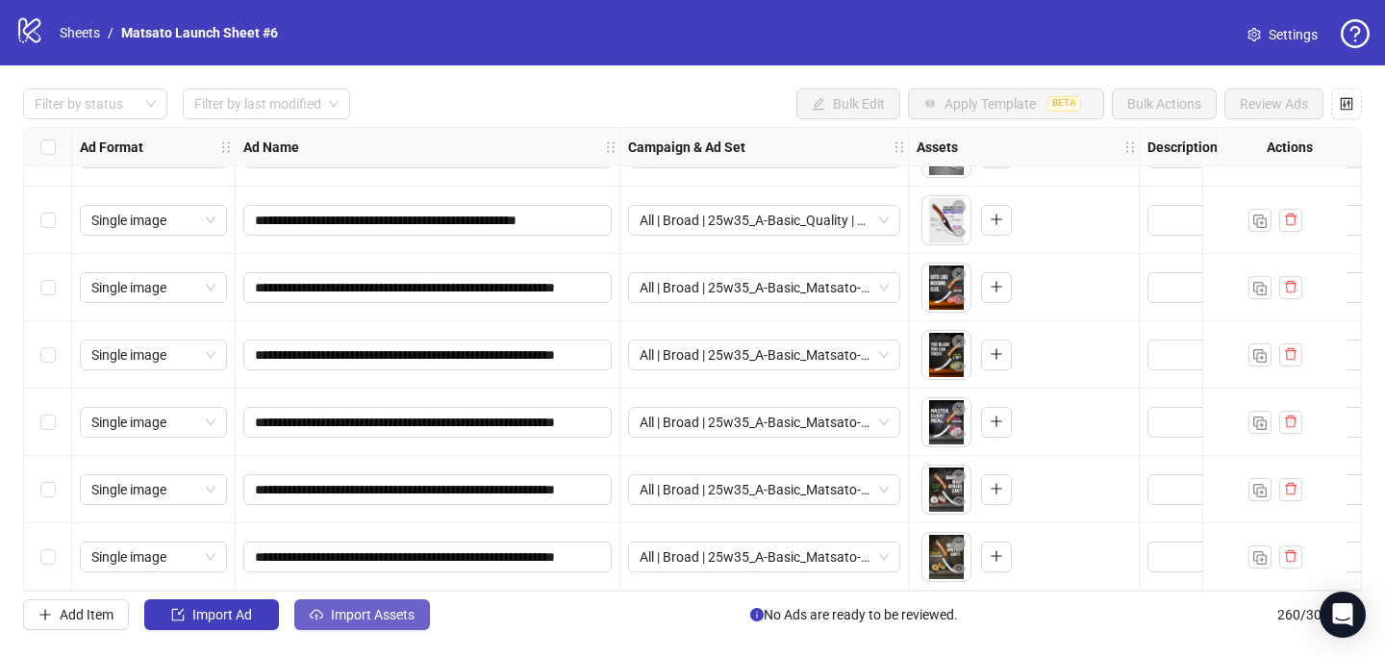
click at [367, 618] on span "Import Assets" at bounding box center [373, 614] width 84 height 15
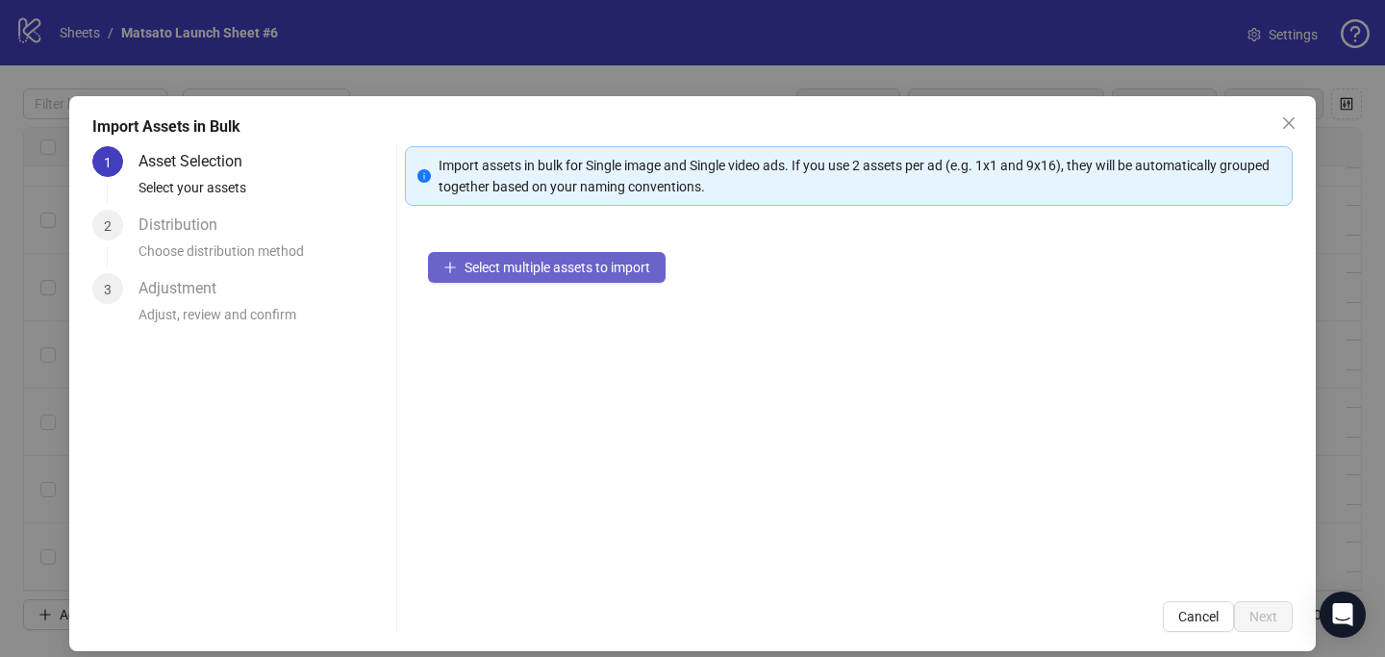
click at [541, 262] on span "Select multiple assets to import" at bounding box center [558, 267] width 186 height 15
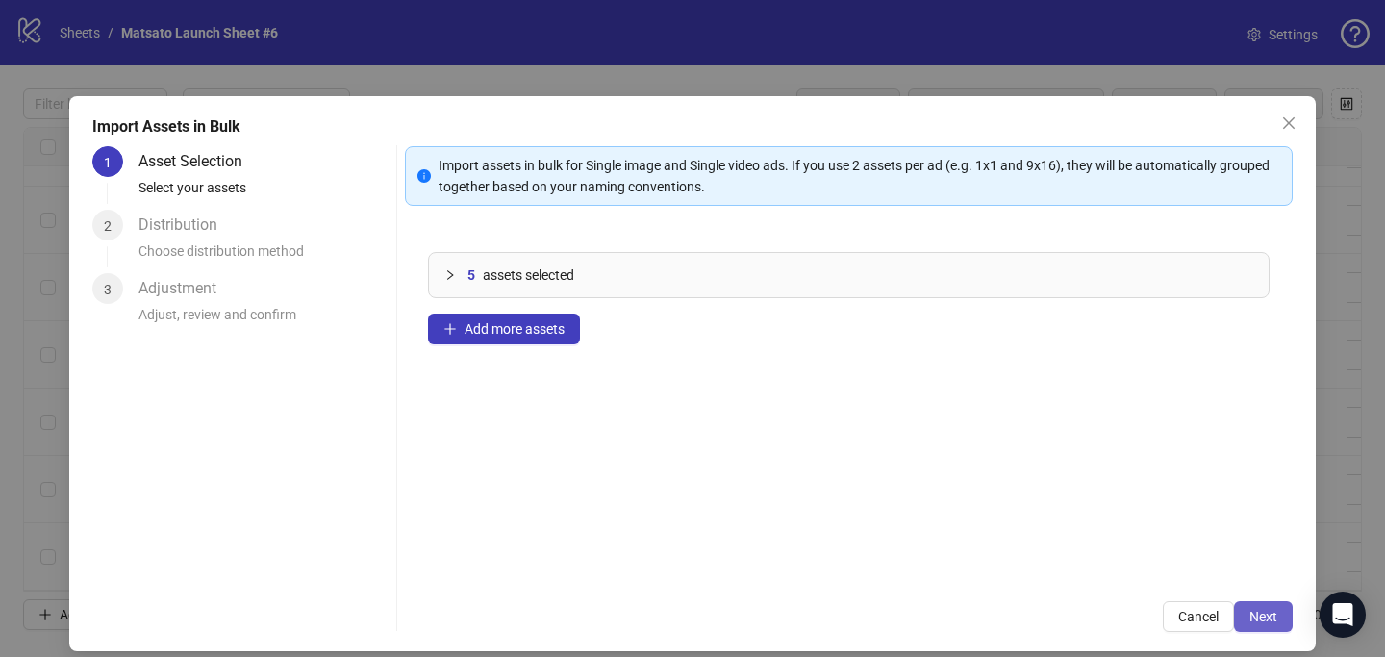
click at [1247, 625] on button "Next" at bounding box center [1263, 616] width 59 height 31
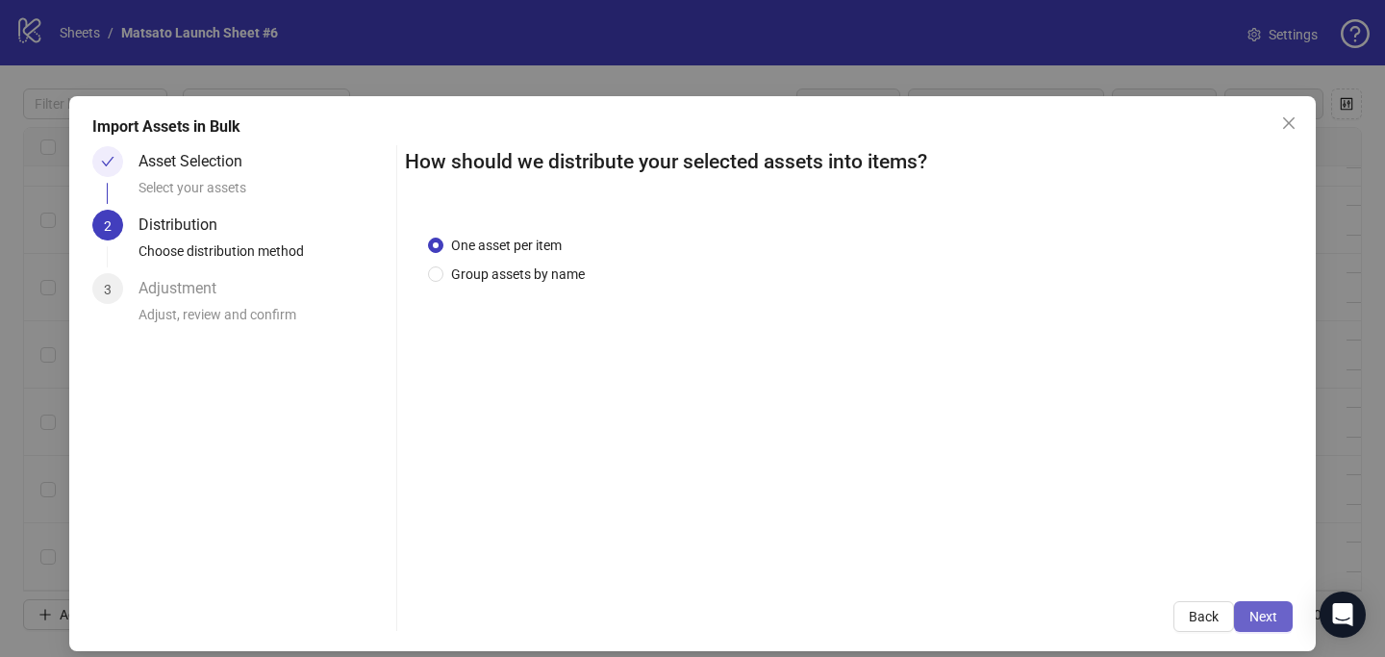
click at [1256, 622] on span "Next" at bounding box center [1263, 616] width 28 height 15
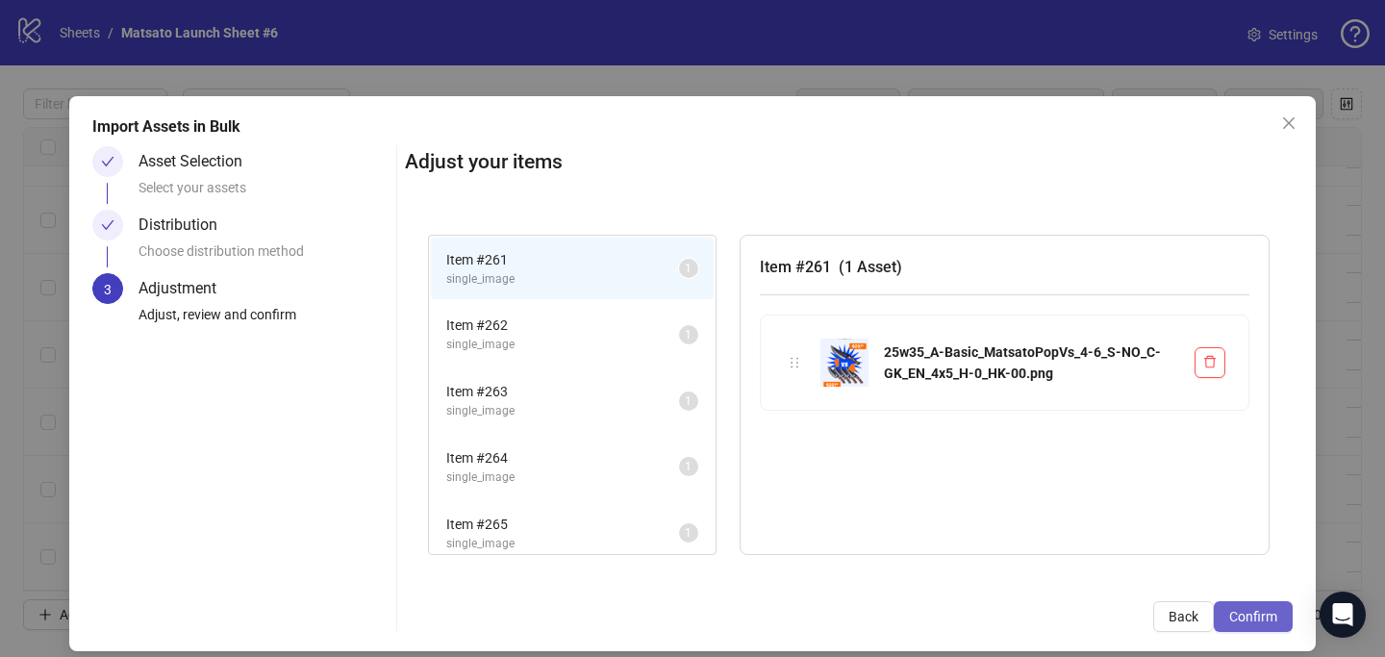
click at [1252, 622] on span "Confirm" at bounding box center [1253, 616] width 48 height 15
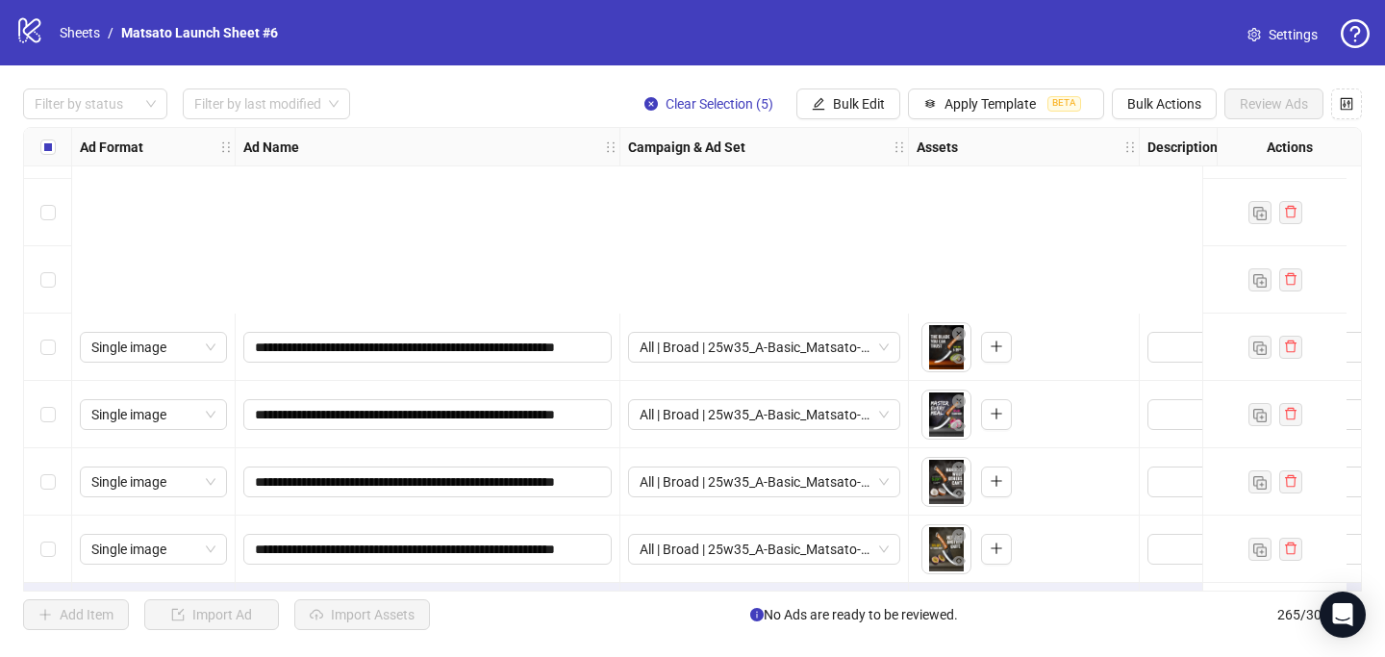
scroll to position [17424, 0]
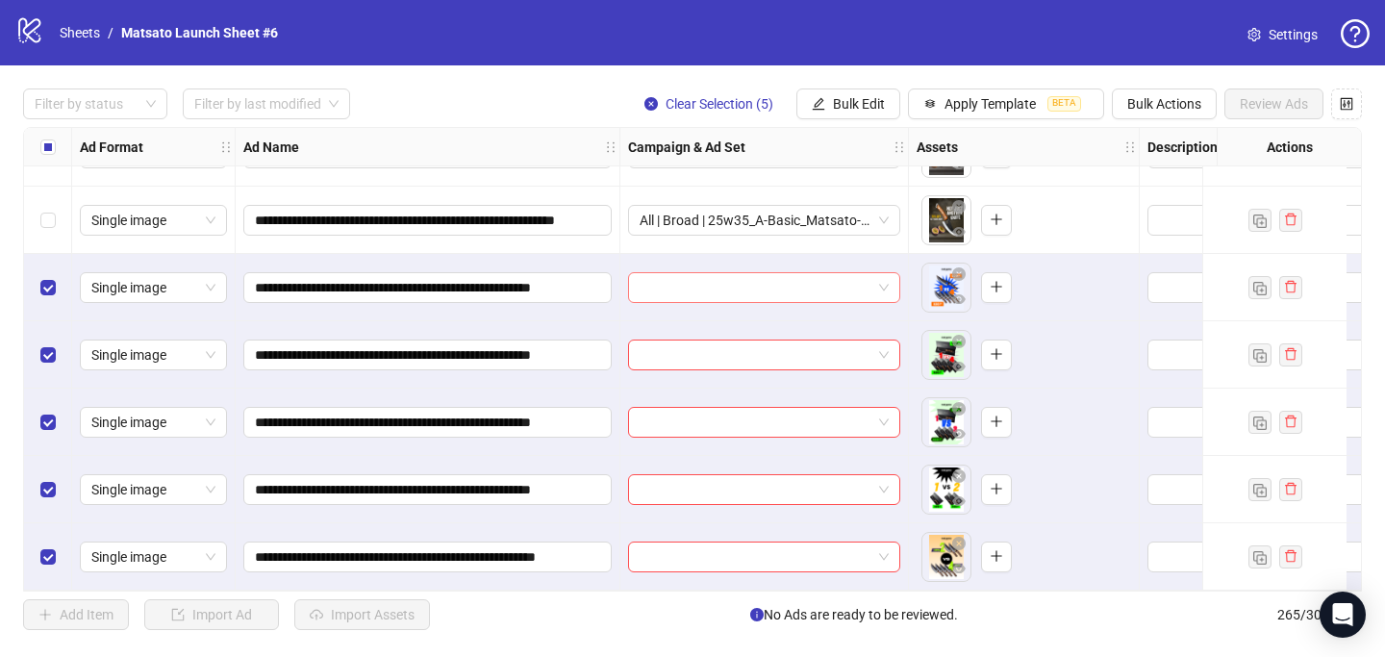
click at [725, 282] on input "search" at bounding box center [756, 287] width 232 height 29
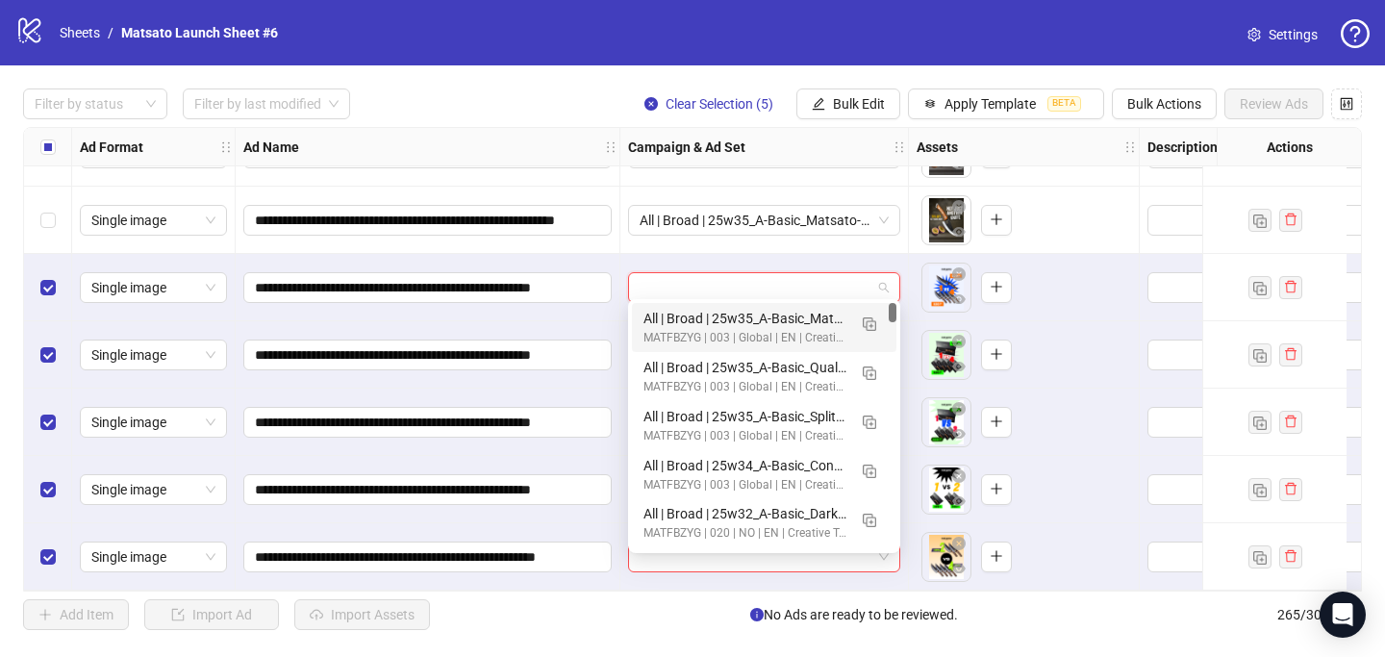
paste input "**********"
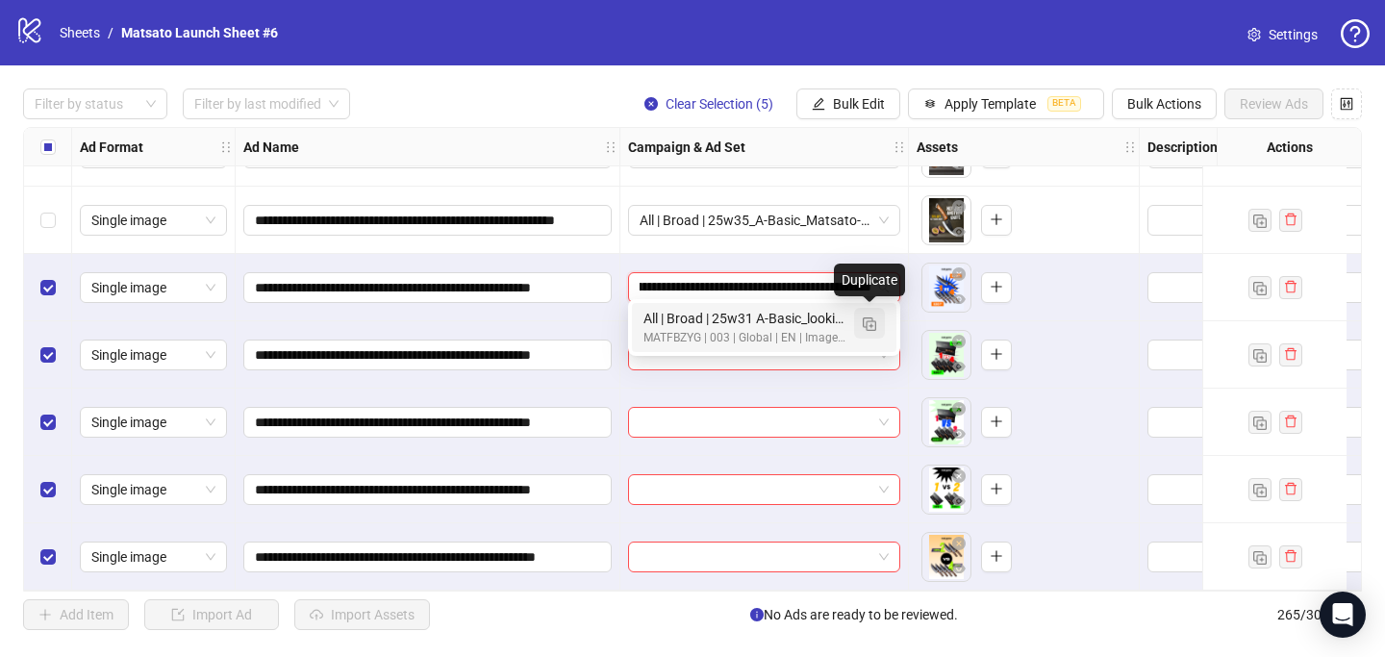
click at [870, 328] on img "button" at bounding box center [869, 323] width 13 height 13
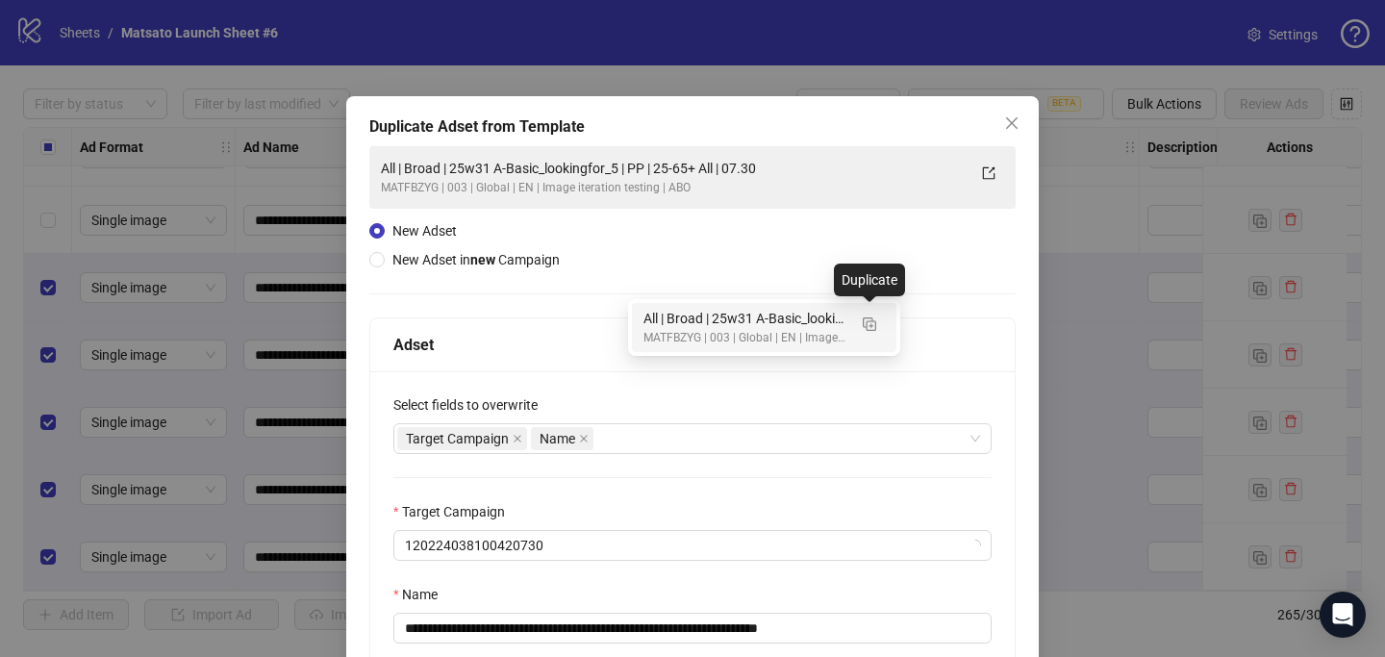
type input "**********"
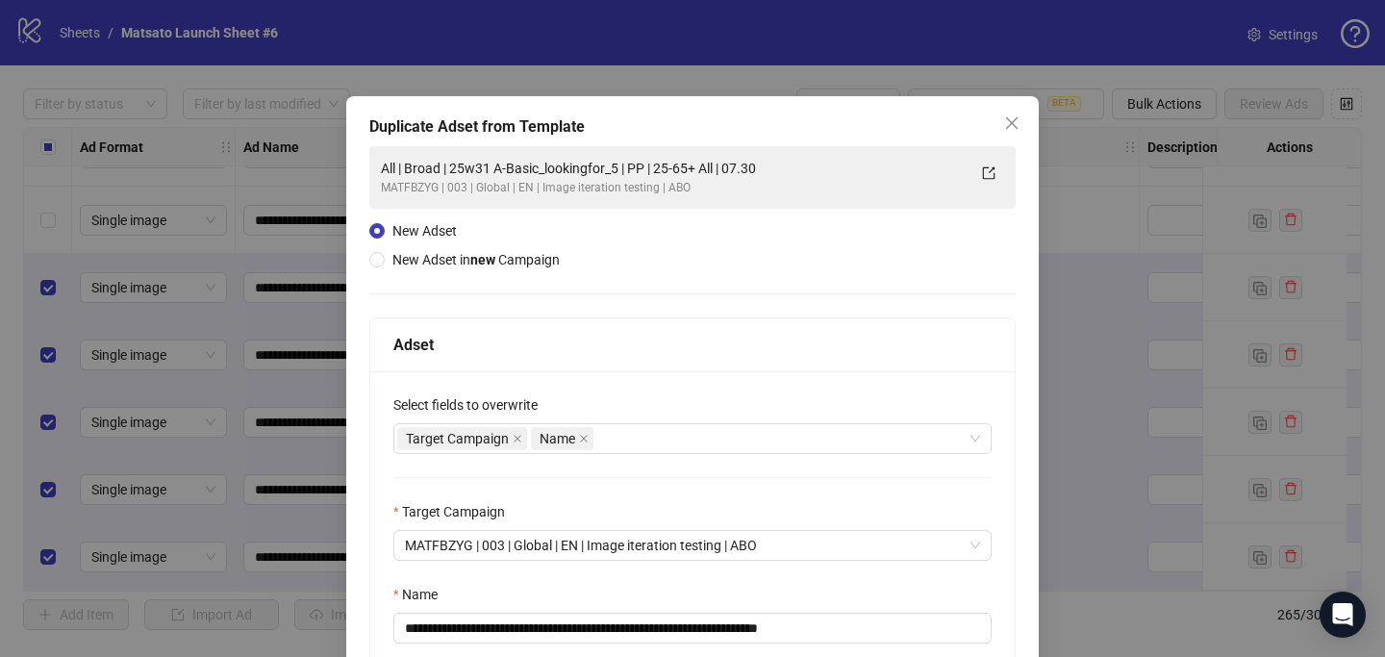
scroll to position [187, 0]
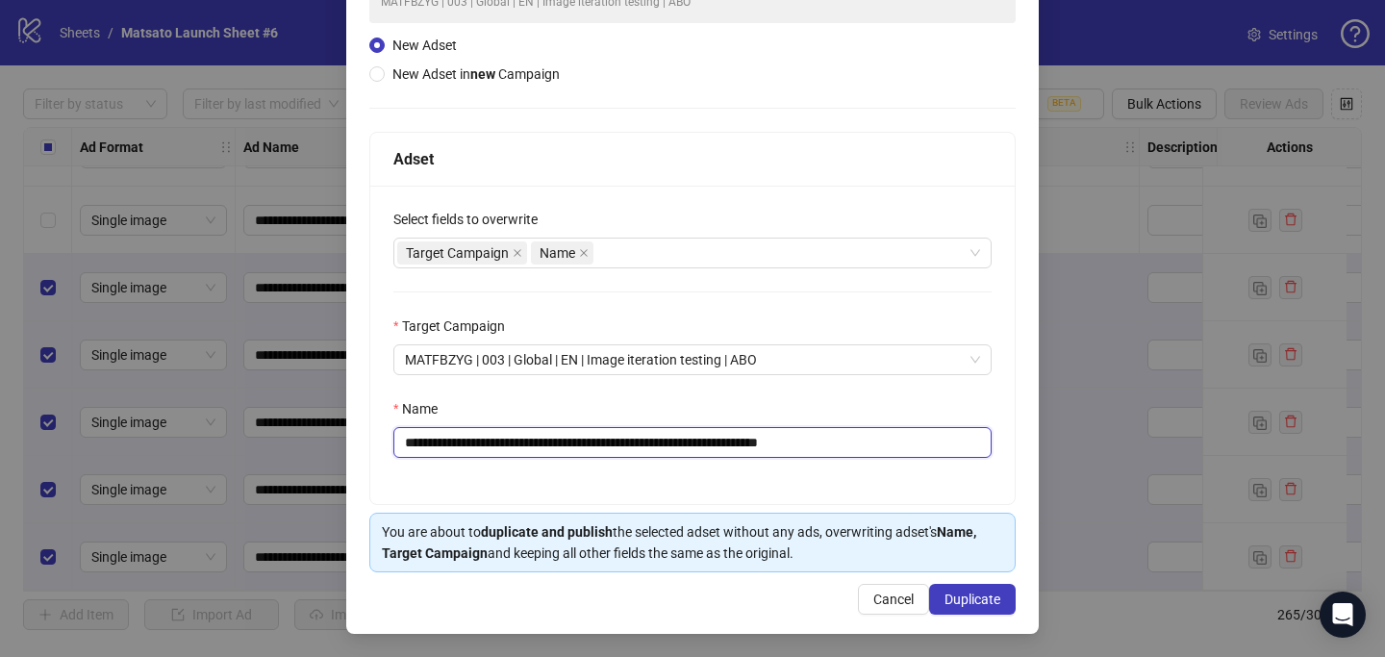
drag, startPoint x: 640, startPoint y: 441, endPoint x: 474, endPoint y: 433, distance: 165.6
click at [474, 433] on input "**********" at bounding box center [692, 442] width 598 height 31
paste input "text"
drag, startPoint x: 790, startPoint y: 444, endPoint x: 971, endPoint y: 478, distance: 184.9
click at [972, 478] on div "**********" at bounding box center [692, 345] width 644 height 318
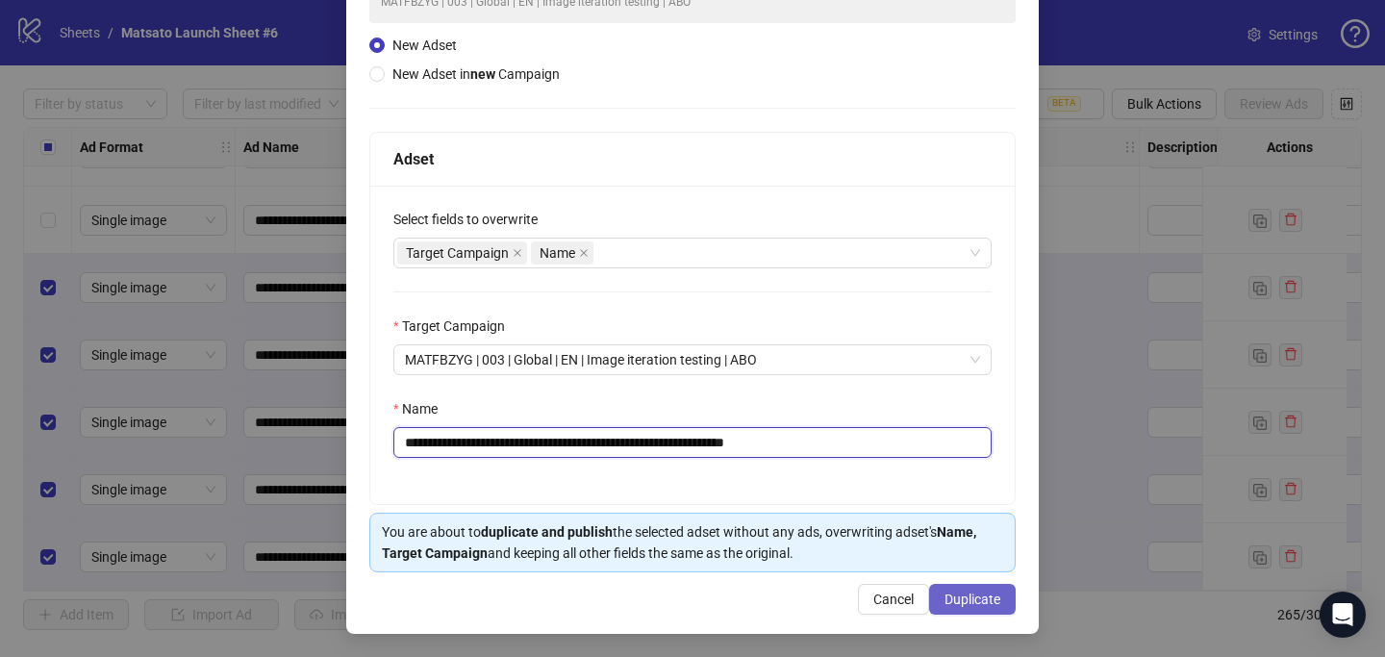
type input "**********"
click at [970, 607] on button "Duplicate" at bounding box center [972, 599] width 87 height 31
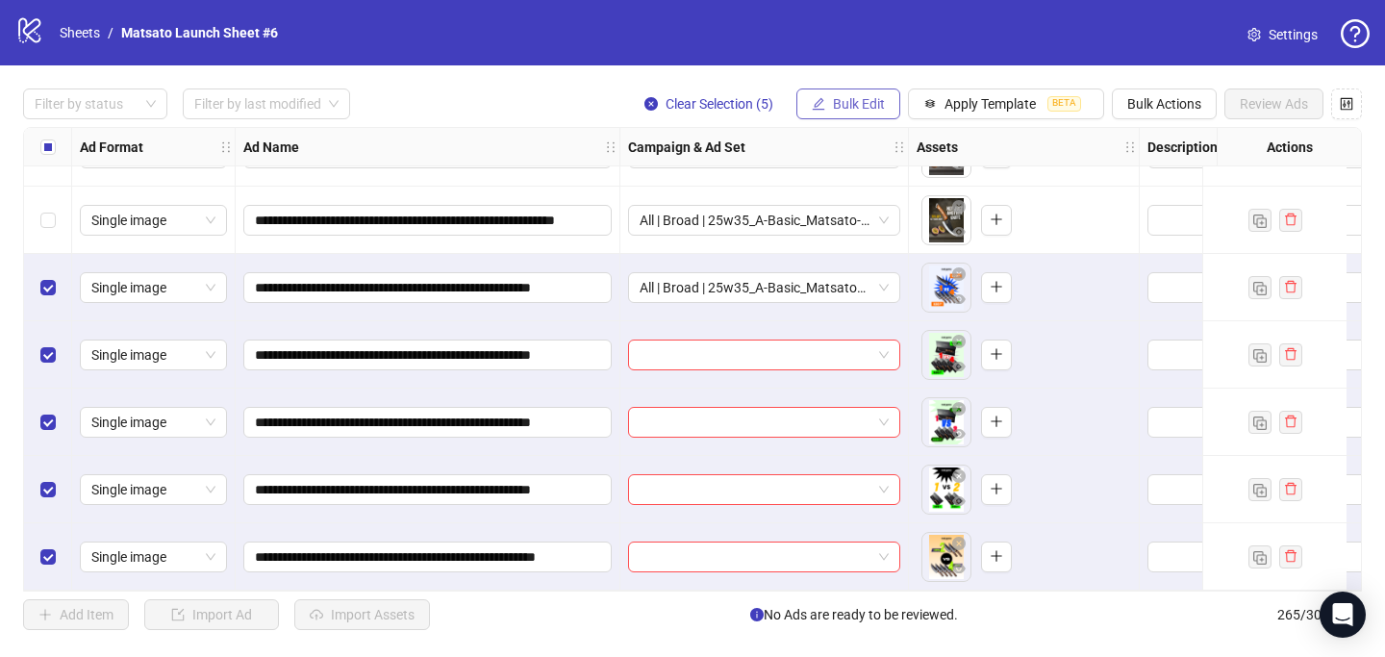
click at [855, 105] on span "Bulk Edit" at bounding box center [859, 103] width 52 height 15
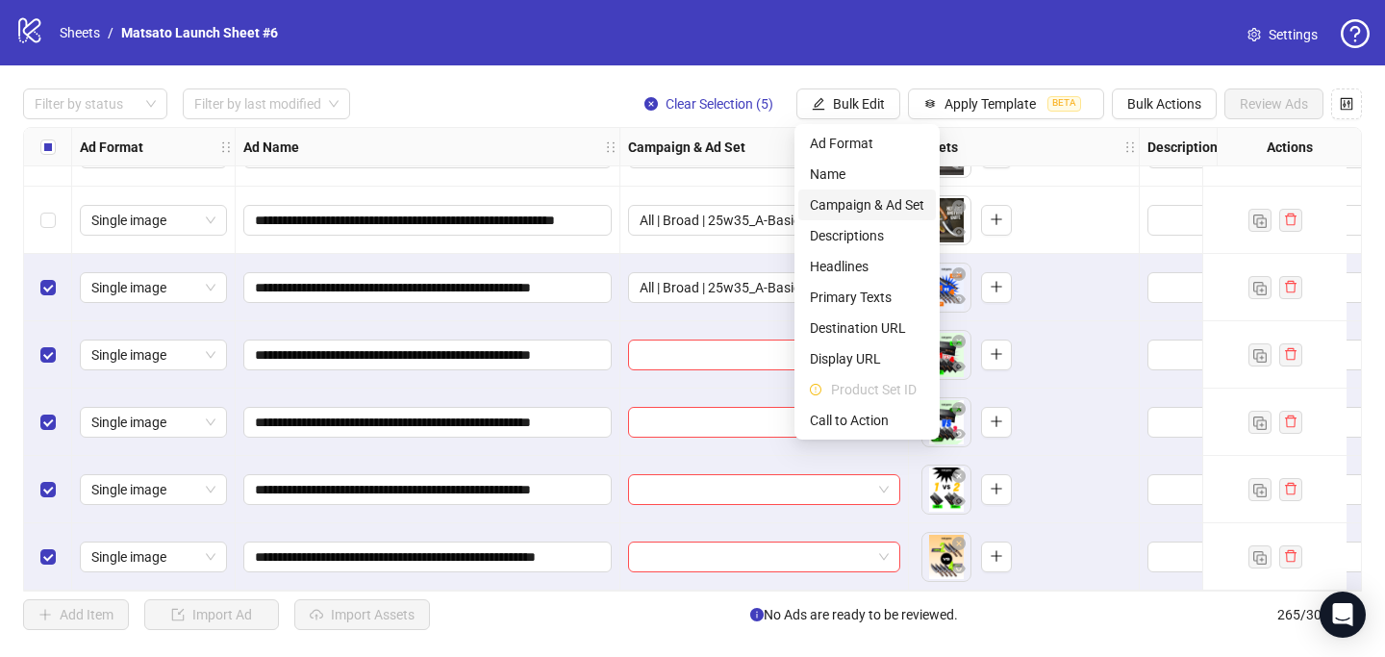
click at [875, 203] on span "Campaign & Ad Set" at bounding box center [867, 204] width 114 height 21
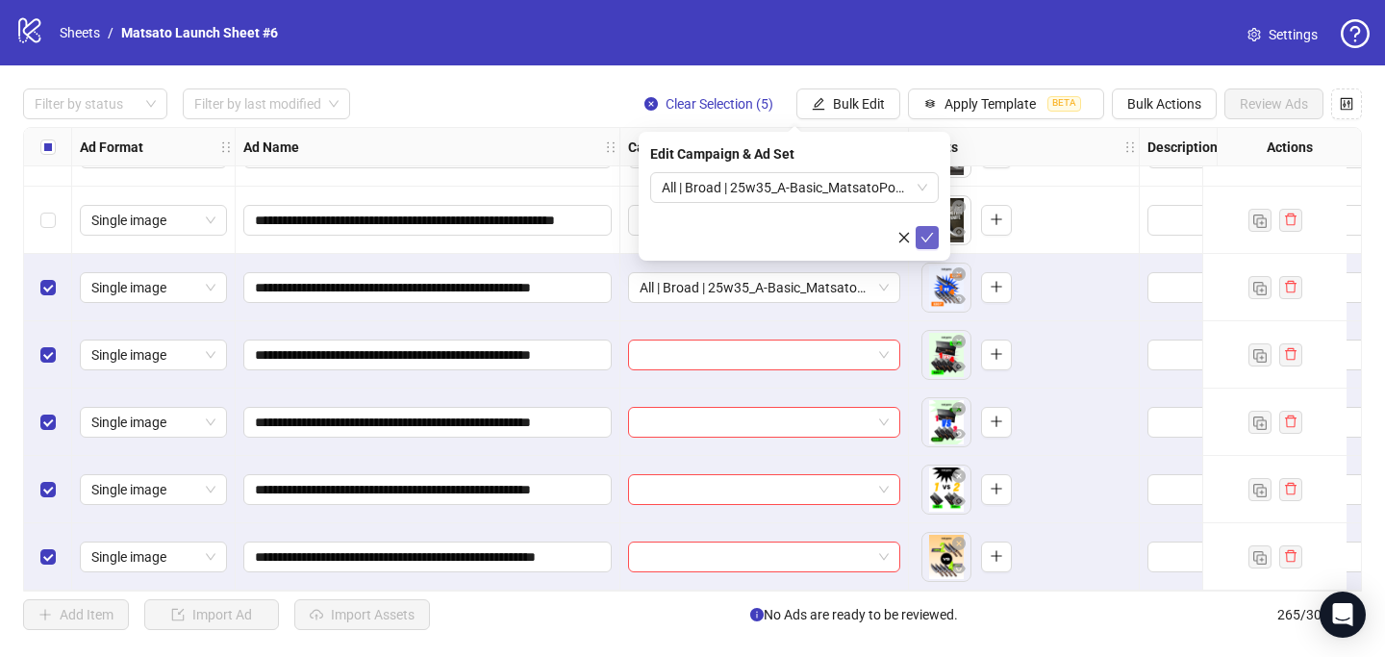
click at [927, 235] on icon "check" at bounding box center [926, 237] width 13 height 13
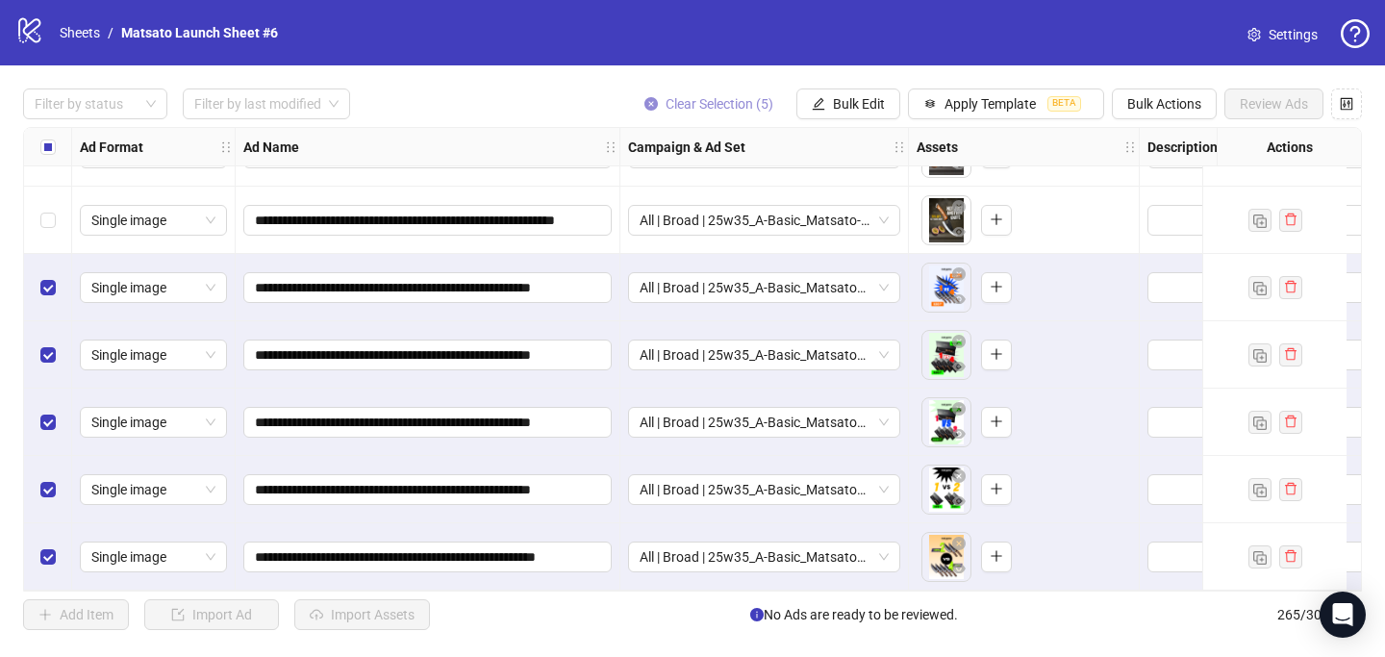
click at [690, 92] on button "Clear Selection (5)" at bounding box center [709, 103] width 160 height 31
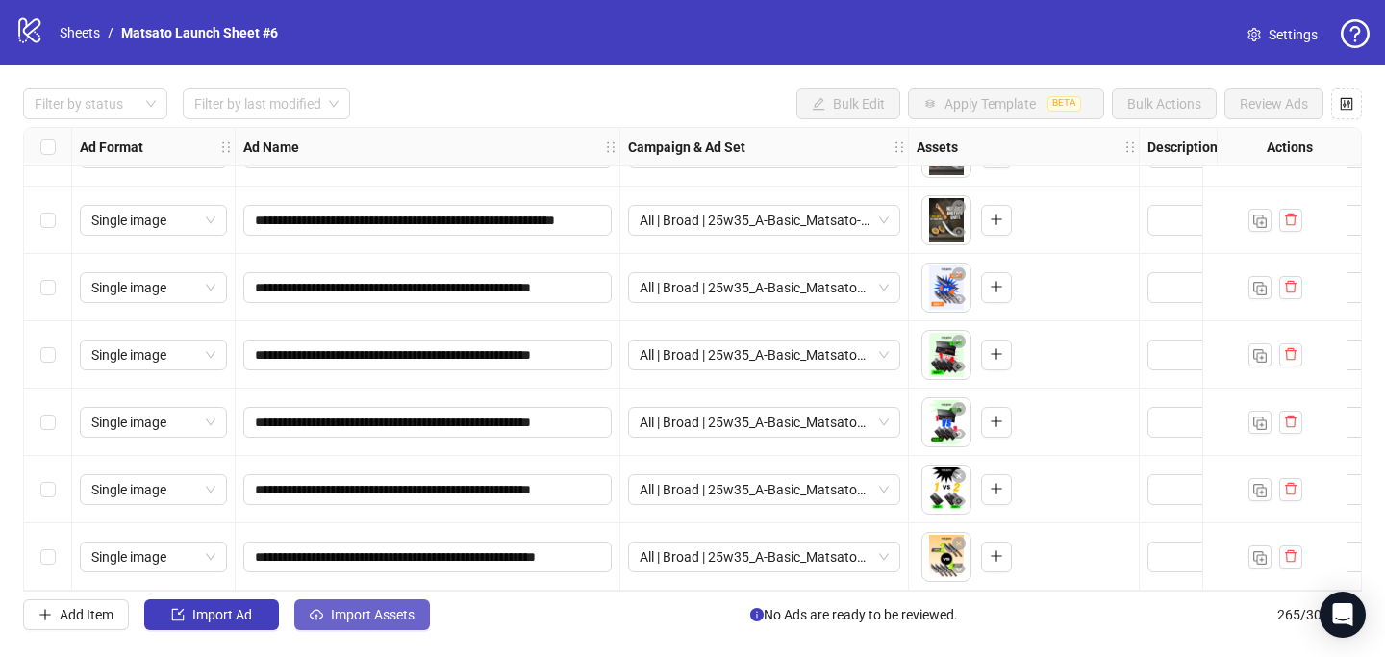
click at [401, 610] on span "Import Assets" at bounding box center [373, 614] width 84 height 15
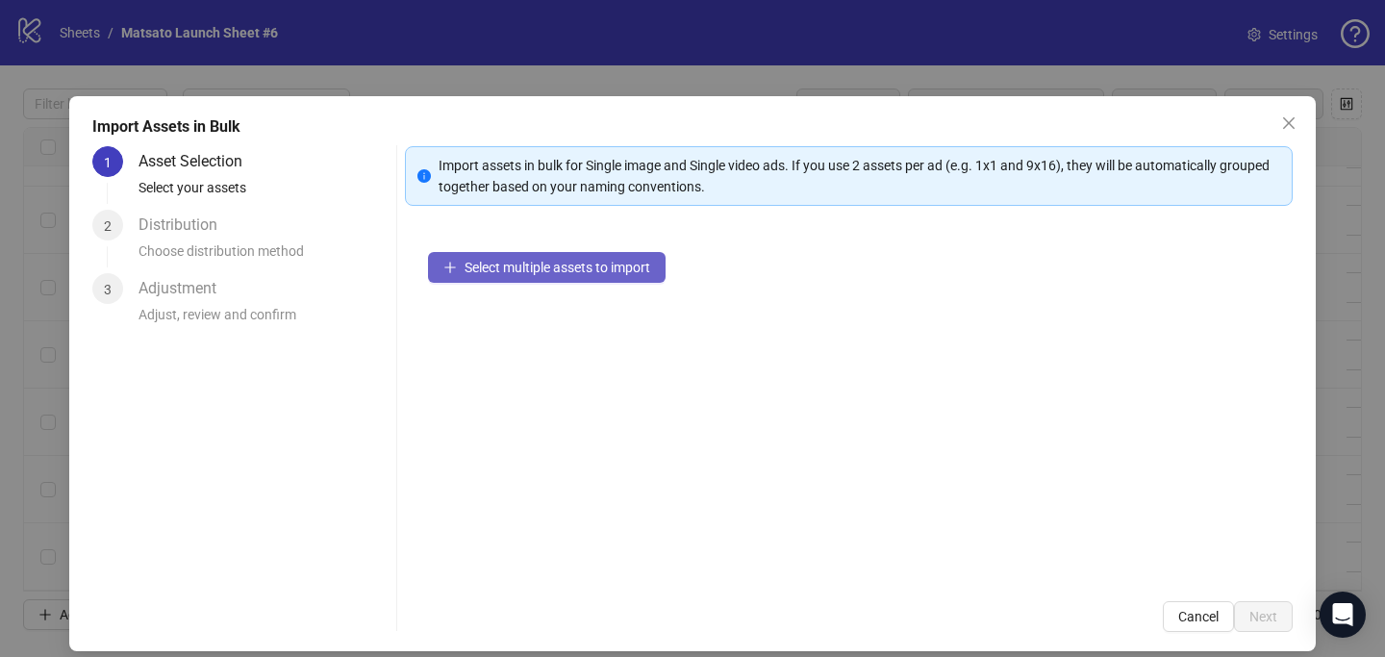
click at [561, 270] on span "Select multiple assets to import" at bounding box center [558, 267] width 186 height 15
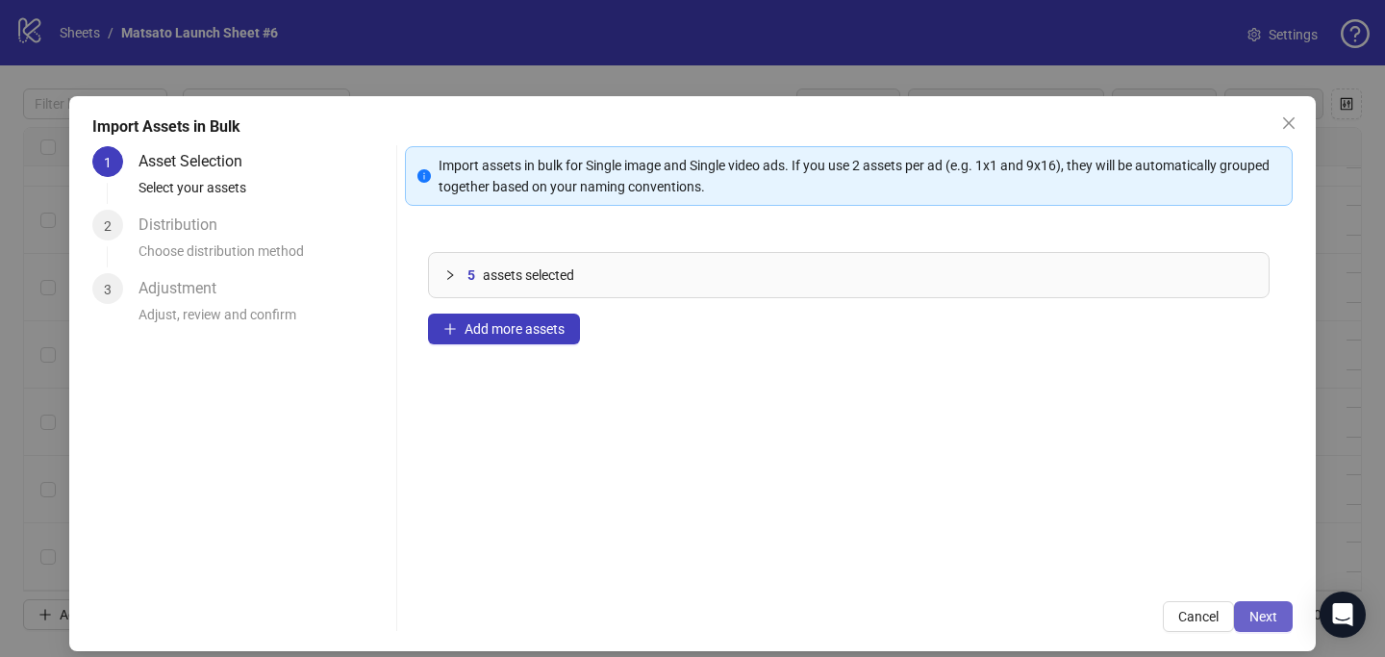
click at [1234, 613] on button "Next" at bounding box center [1263, 616] width 59 height 31
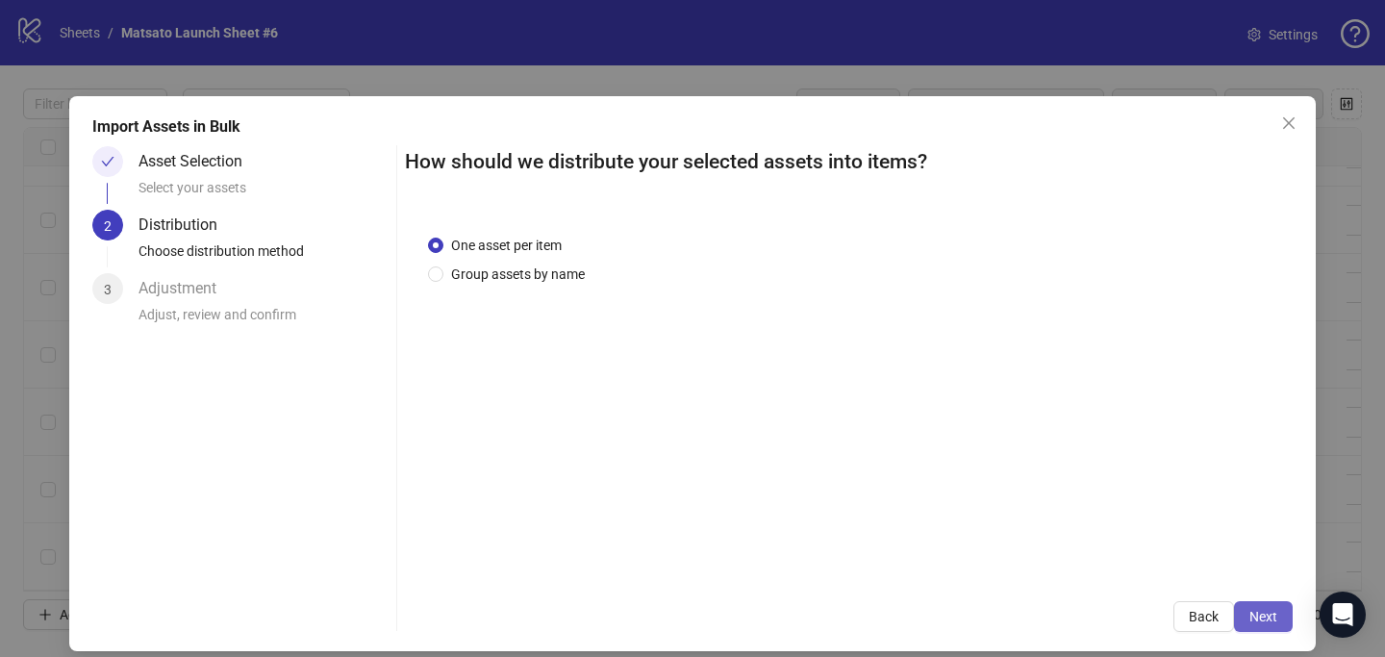
click at [1249, 618] on span "Next" at bounding box center [1263, 616] width 28 height 15
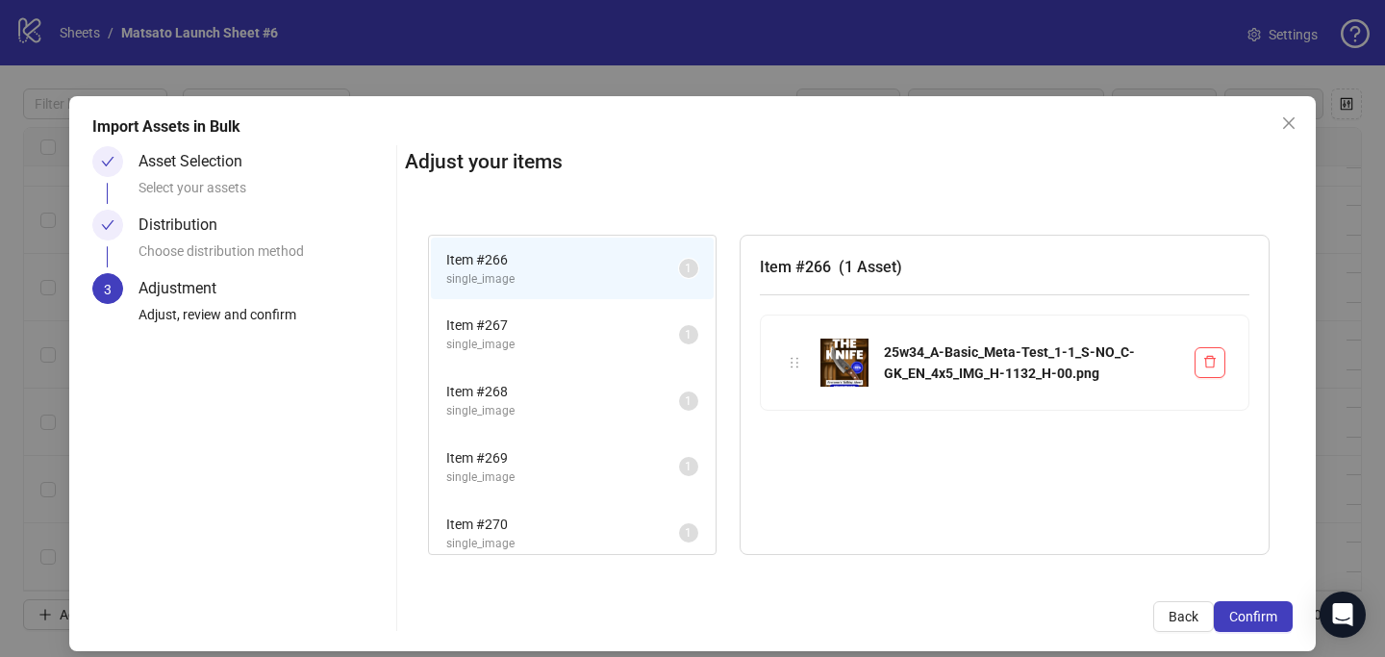
click at [1238, 618] on span "Confirm" at bounding box center [1253, 616] width 48 height 15
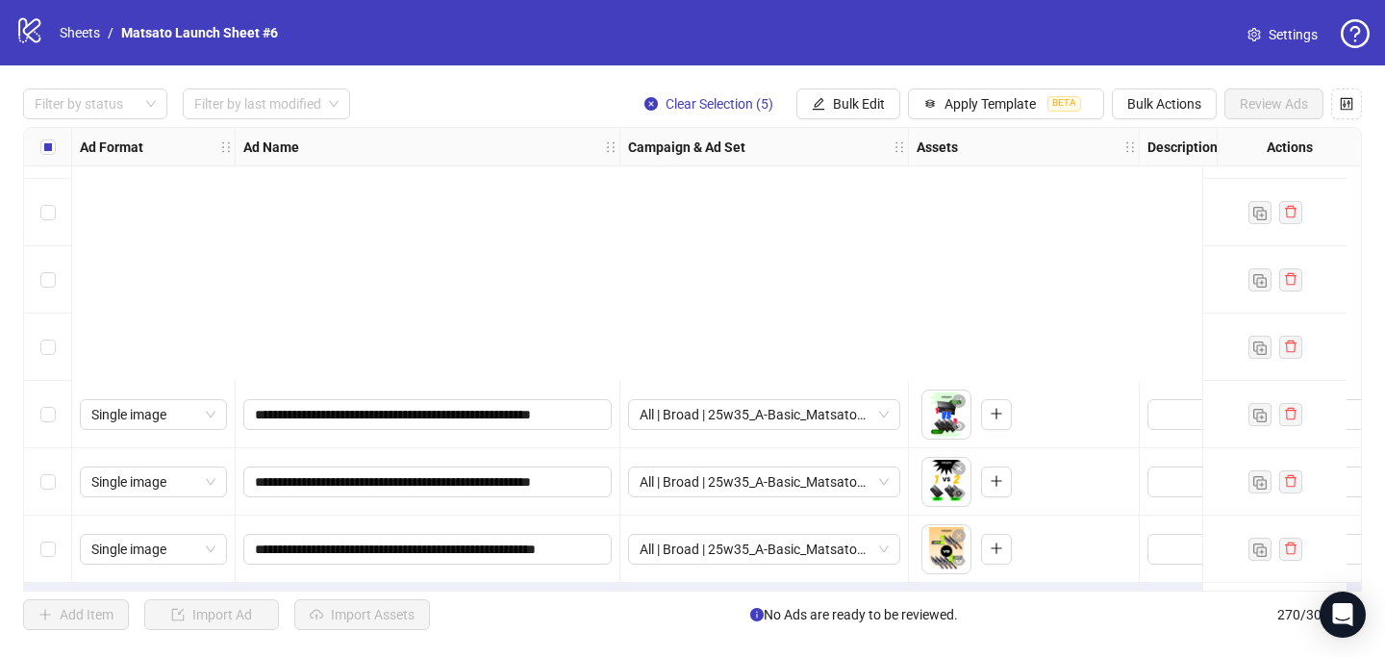
scroll to position [17760, 0]
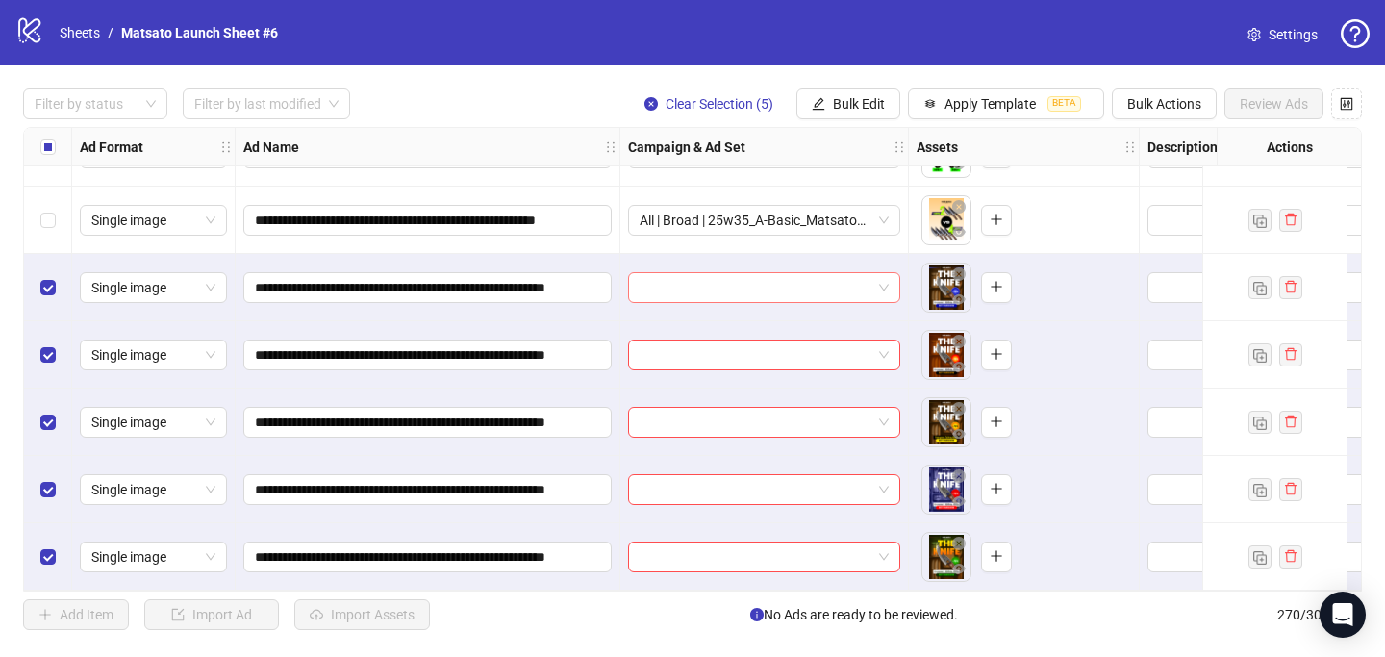
click at [882, 282] on span at bounding box center [764, 287] width 249 height 29
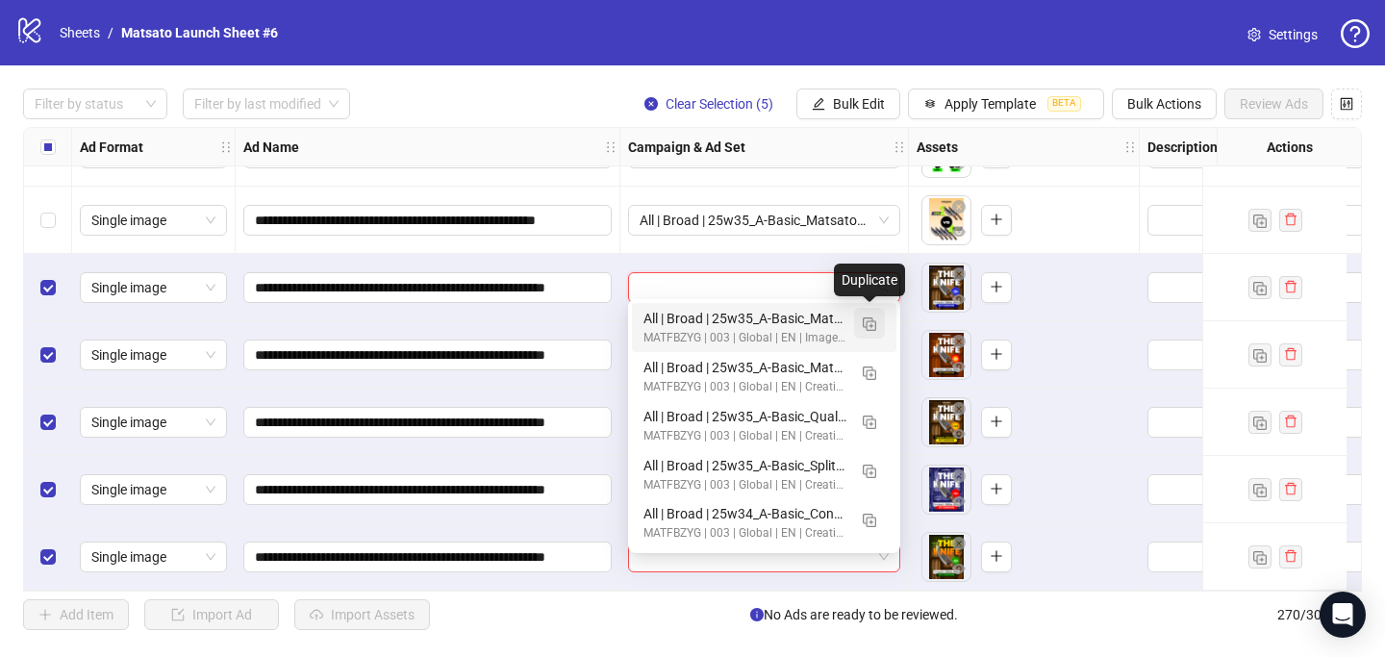
click at [874, 323] on img "button" at bounding box center [869, 323] width 13 height 13
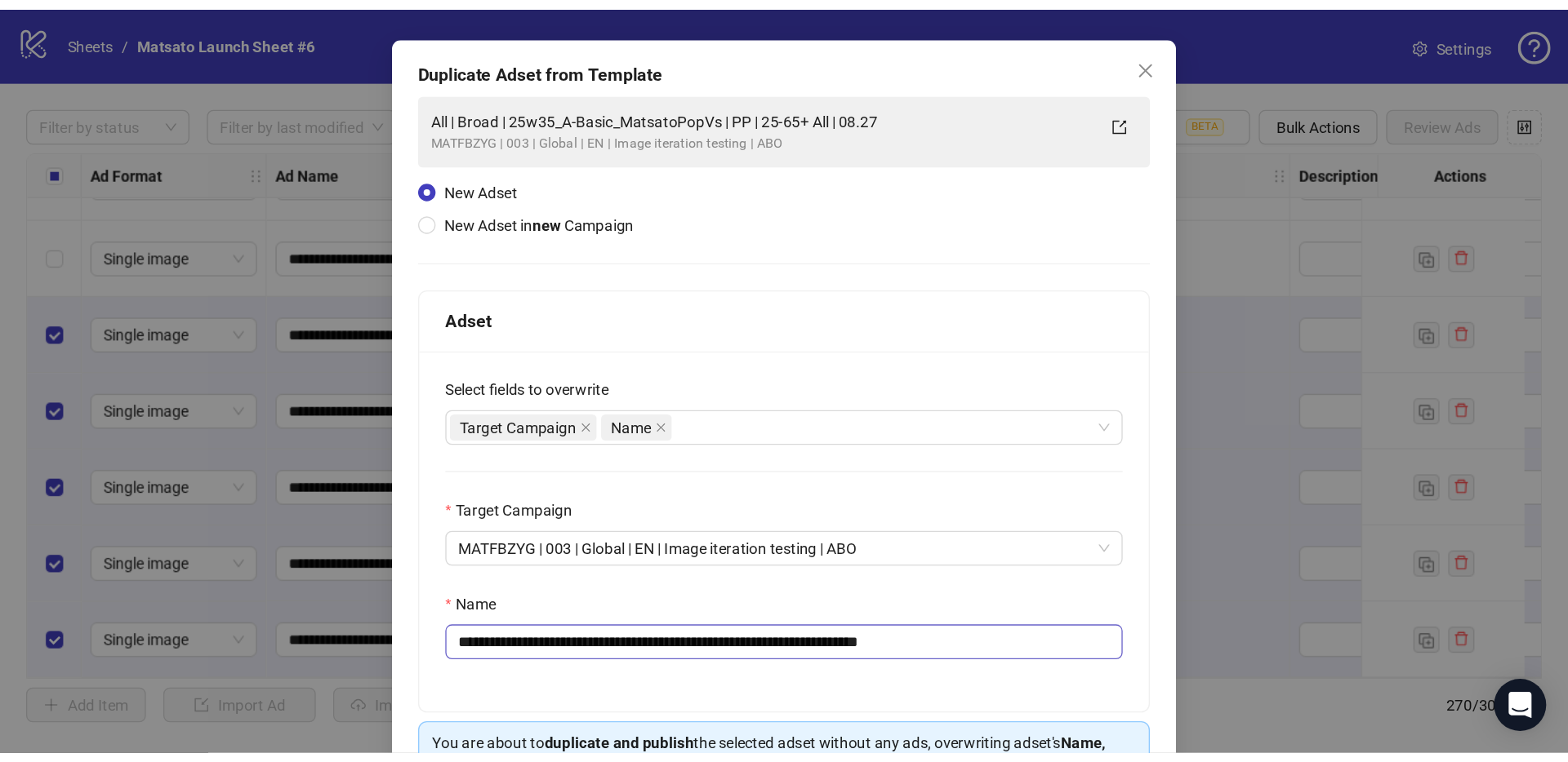
scroll to position [159, 0]
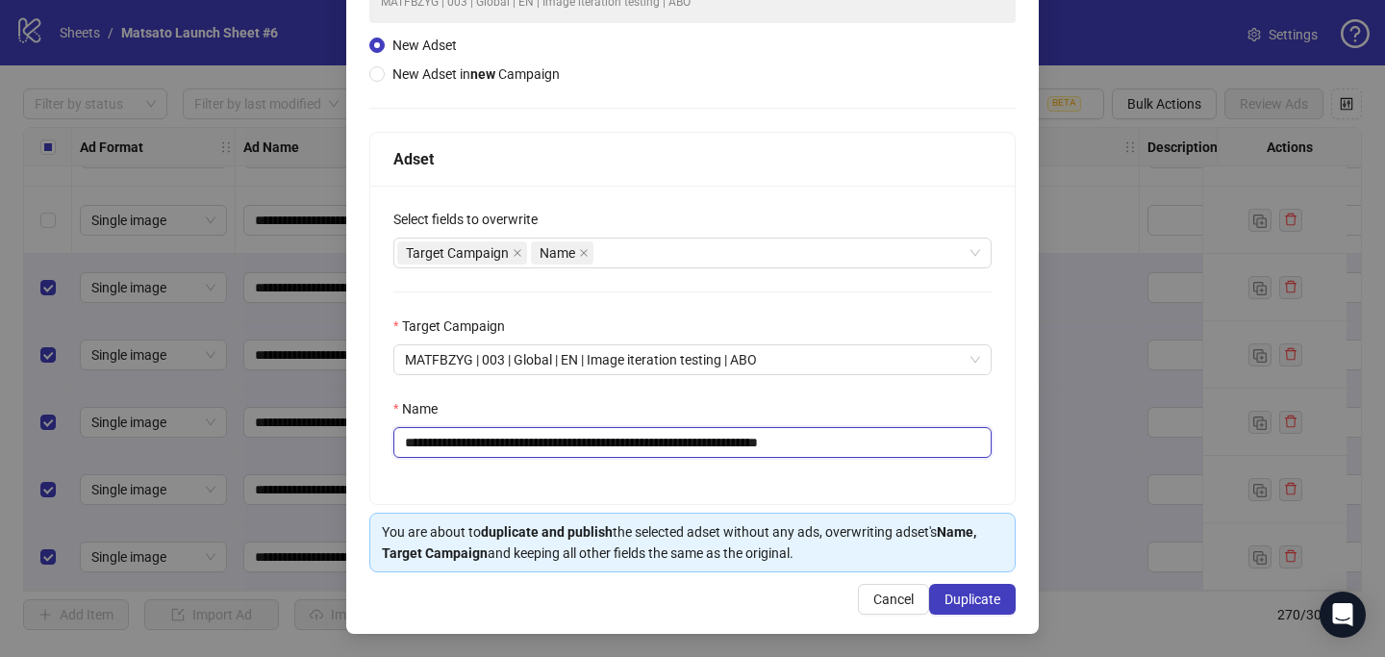
drag, startPoint x: 850, startPoint y: 453, endPoint x: 955, endPoint y: 452, distance: 104.8
click at [955, 452] on input "**********" at bounding box center [692, 442] width 598 height 31
drag, startPoint x: 657, startPoint y: 442, endPoint x: 471, endPoint y: 446, distance: 185.7
click at [471, 446] on input "**********" at bounding box center [692, 442] width 598 height 31
paste input "text"
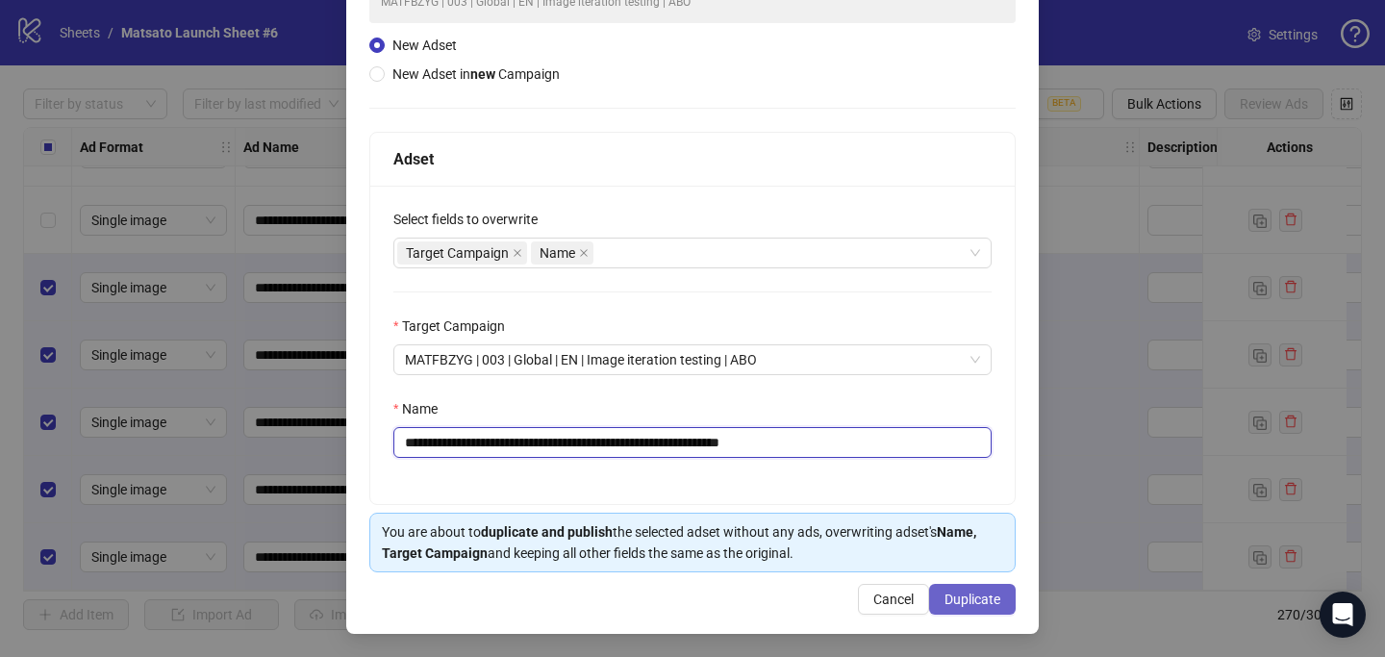
type input "**********"
click at [970, 602] on span "Duplicate" at bounding box center [972, 598] width 56 height 15
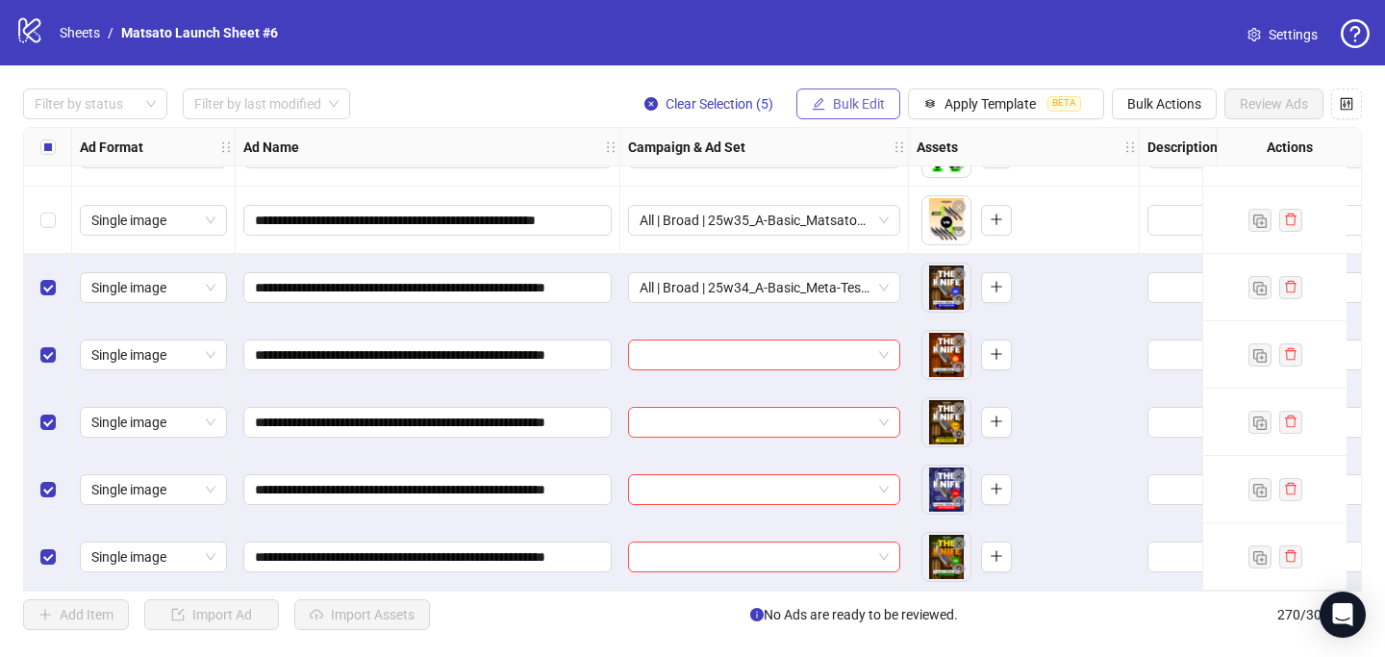
click at [833, 109] on span "Bulk Edit" at bounding box center [859, 103] width 52 height 15
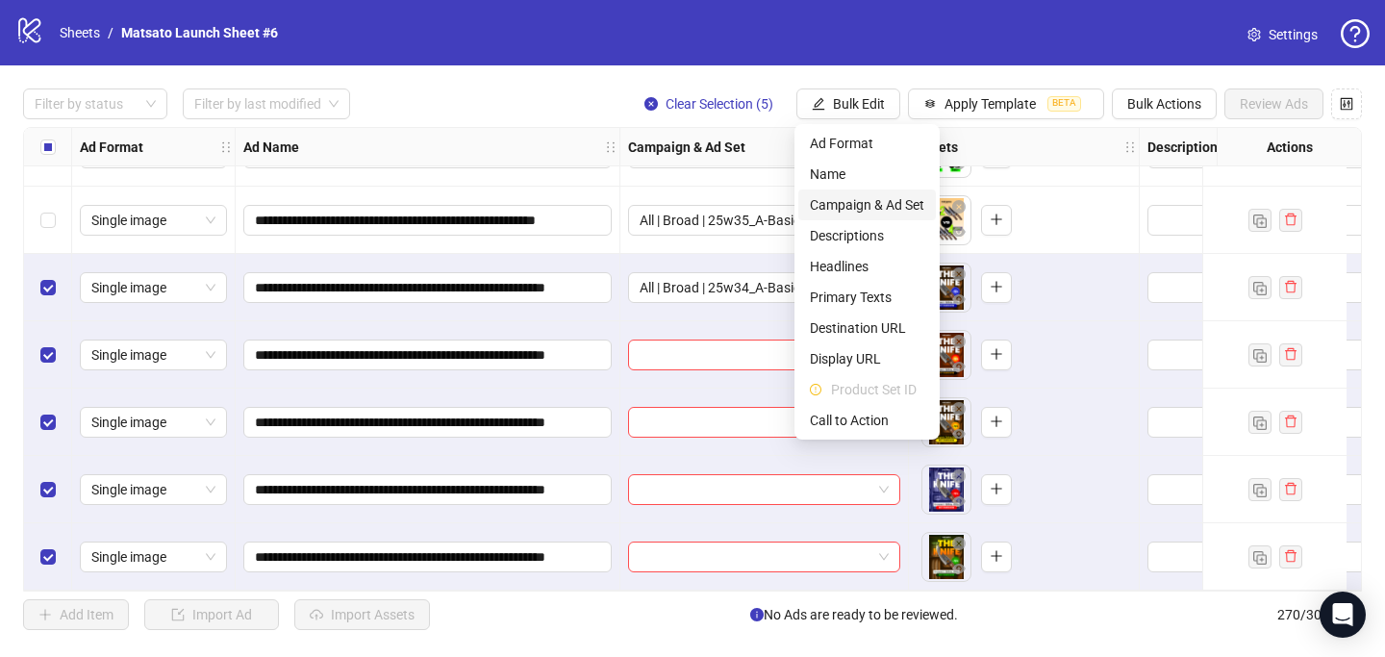
click at [883, 203] on span "Campaign & Ad Set" at bounding box center [867, 204] width 114 height 21
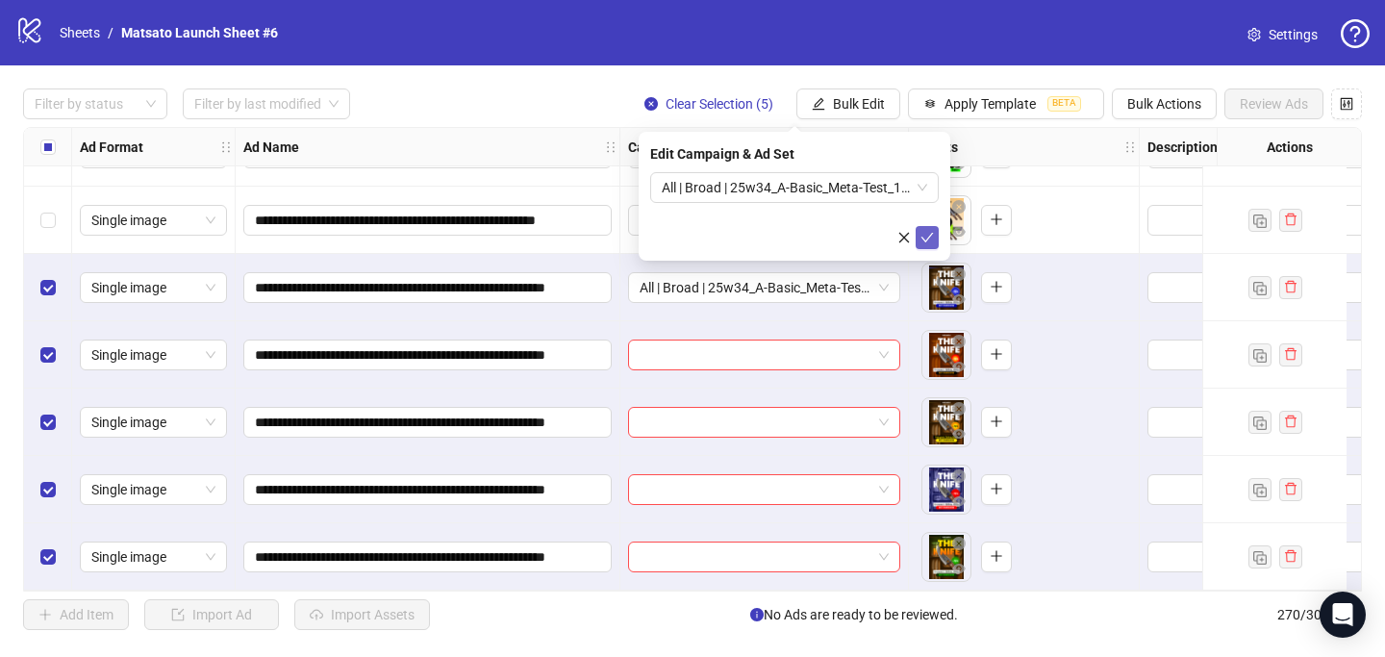
click at [929, 233] on icon "check" at bounding box center [926, 237] width 13 height 13
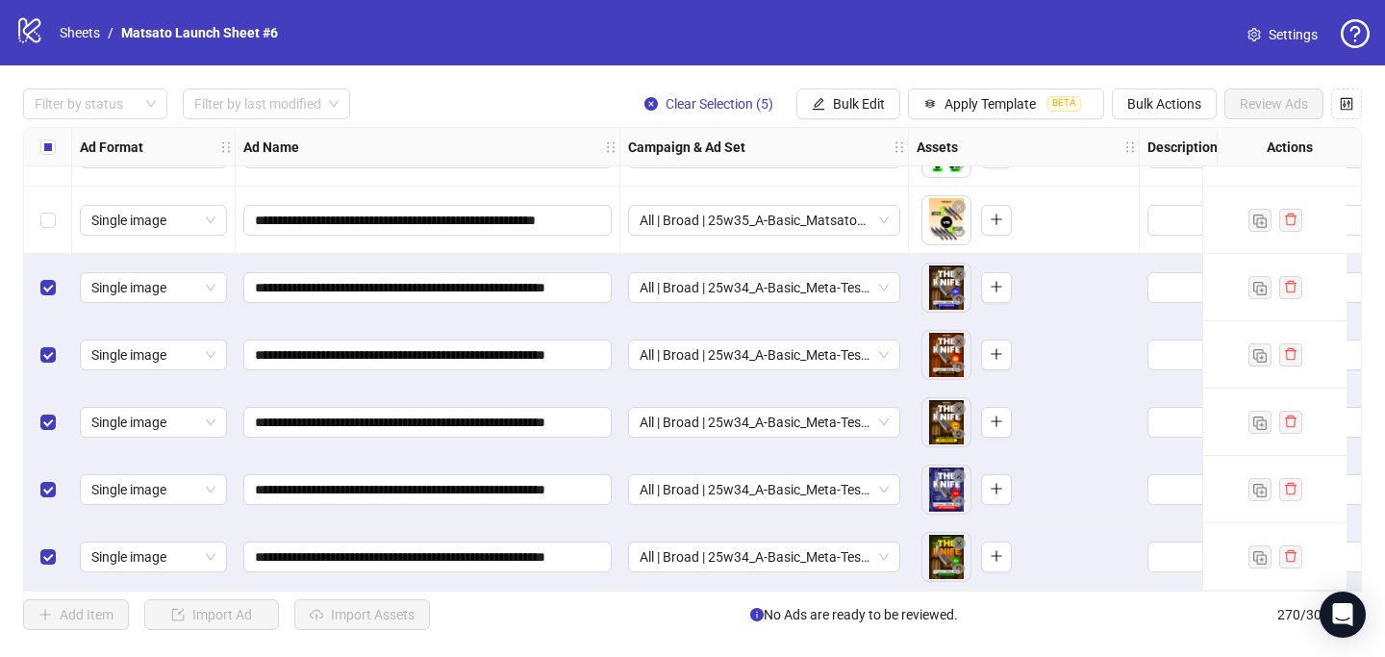
click at [580, 101] on div "Filter by status Filter by last modified Clear Selection (5) Bulk Edit Apply Te…" at bounding box center [692, 103] width 1339 height 31
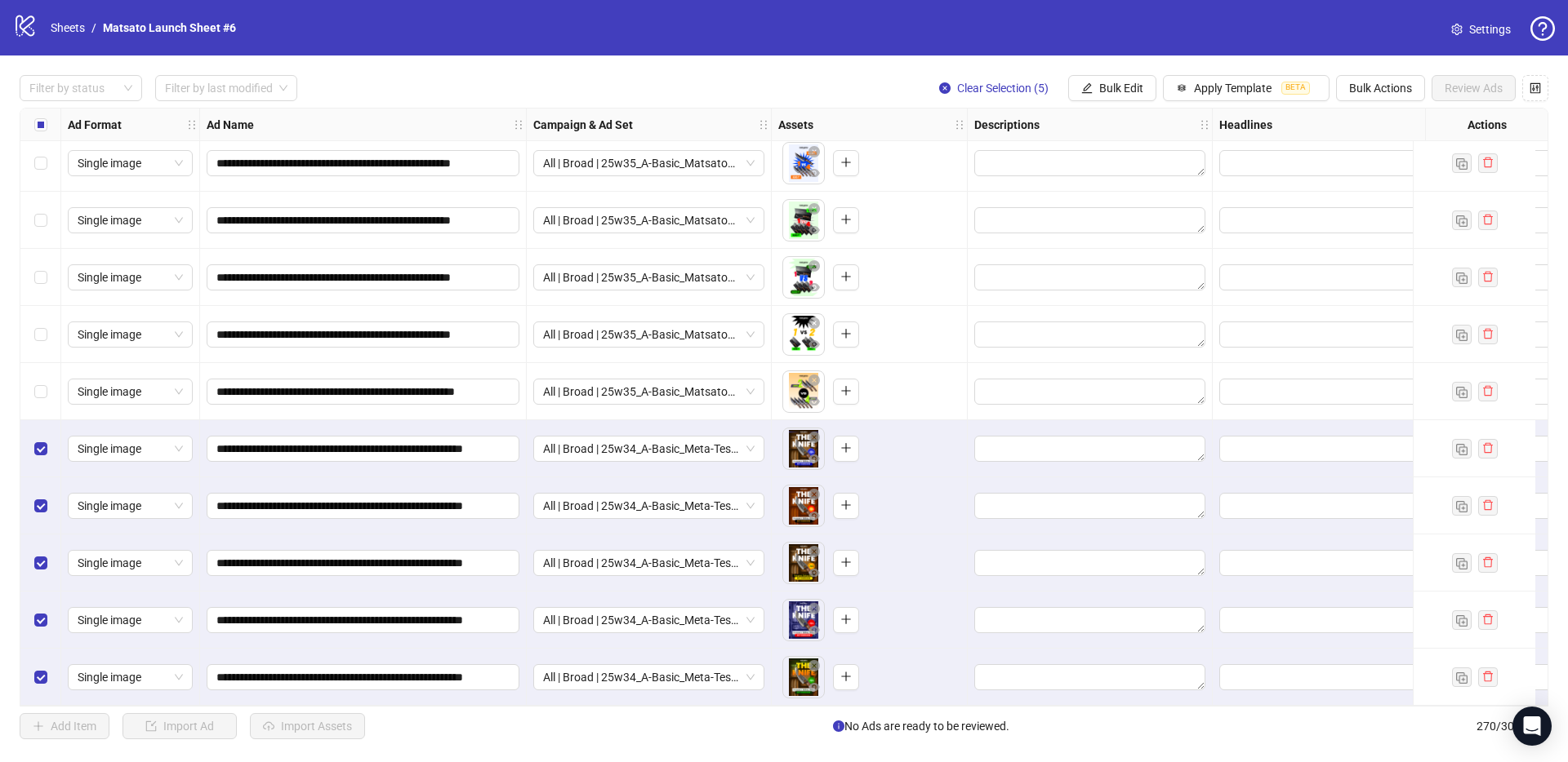
scroll to position [14498, 0]
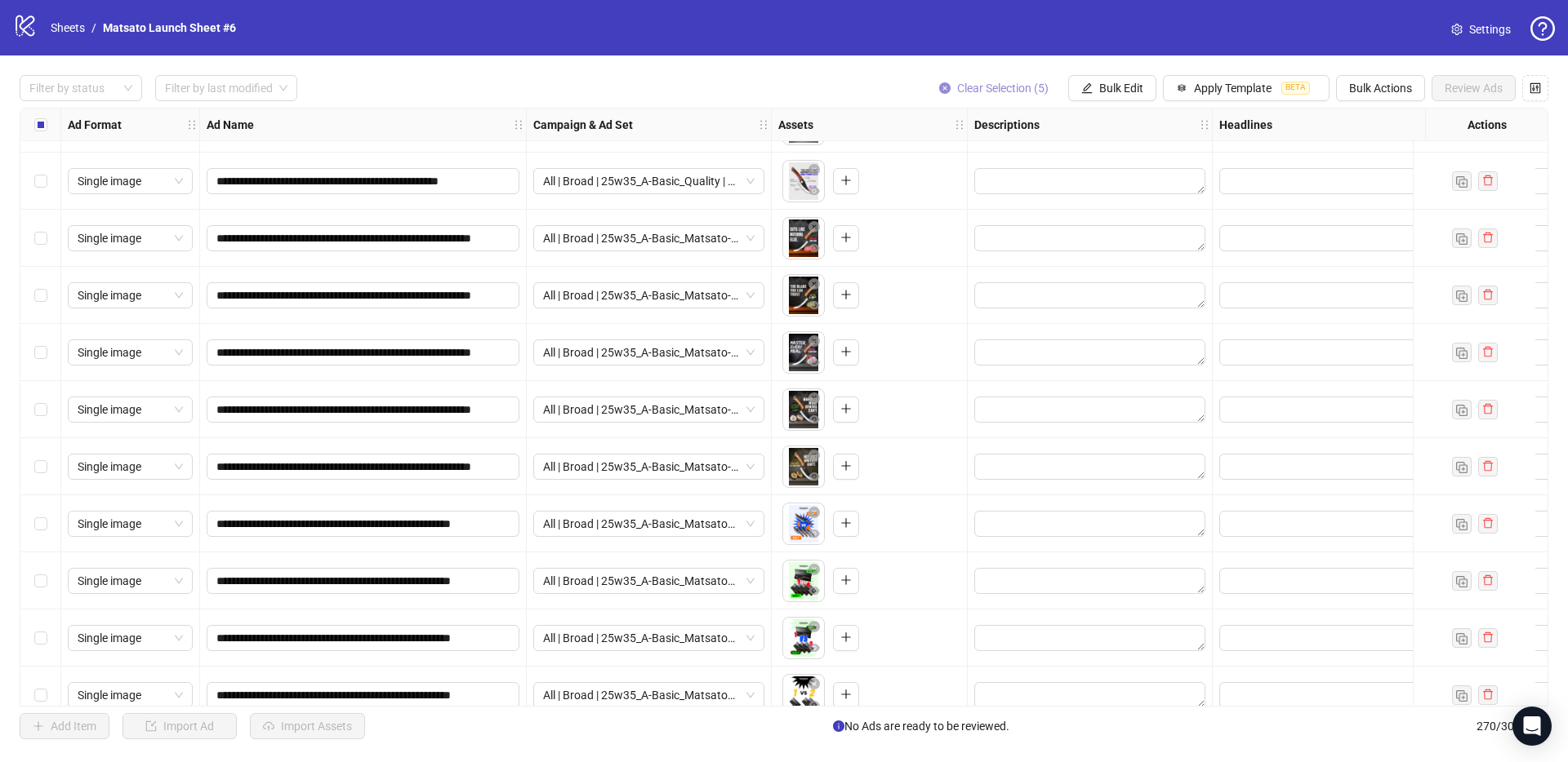
click at [1002, 97] on button "Clear Selection (5)" at bounding box center [994, 87] width 136 height 26
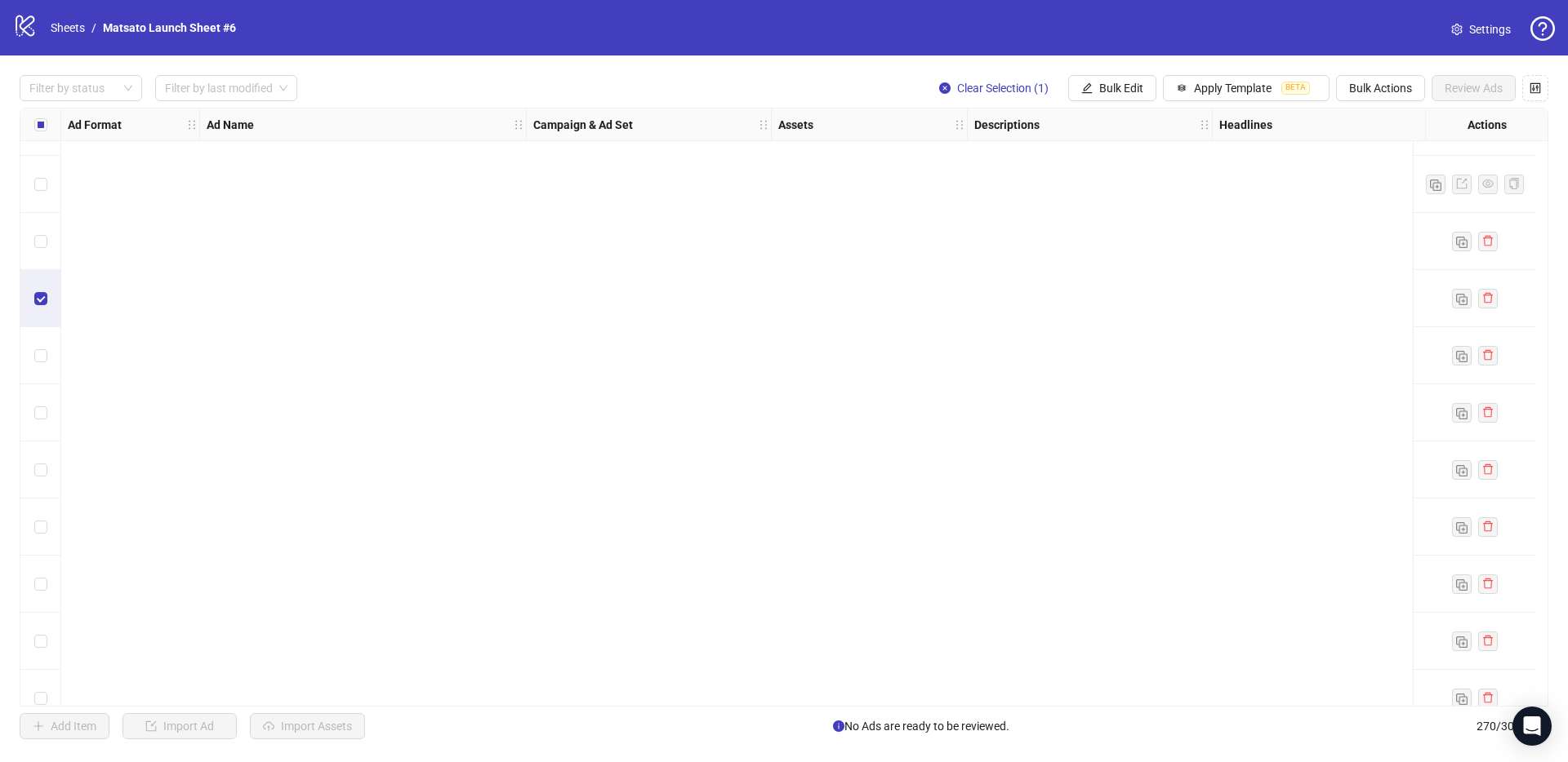
scroll to position [14866, 0]
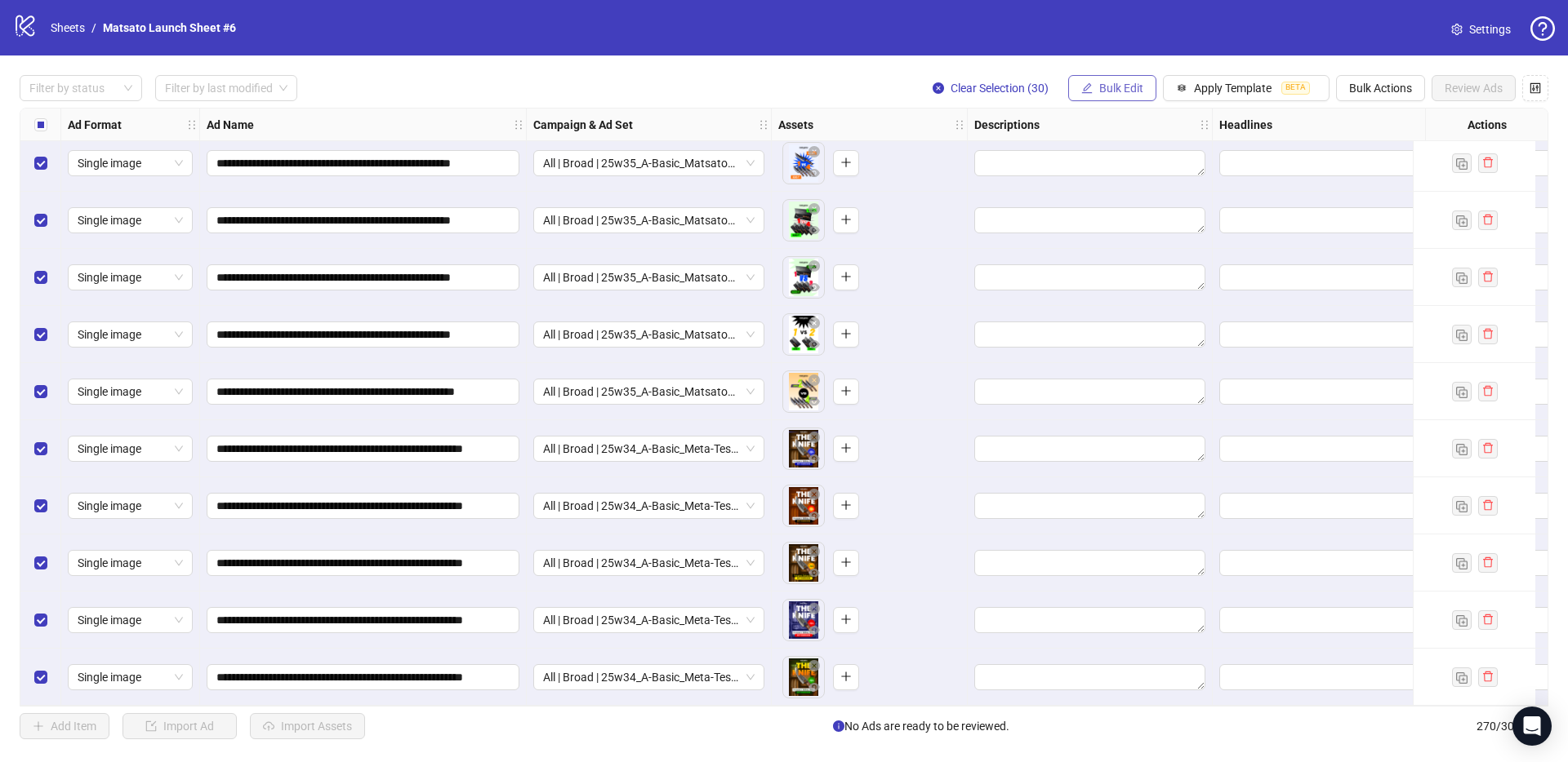
click at [1125, 88] on span "Bulk Edit" at bounding box center [1121, 87] width 44 height 13
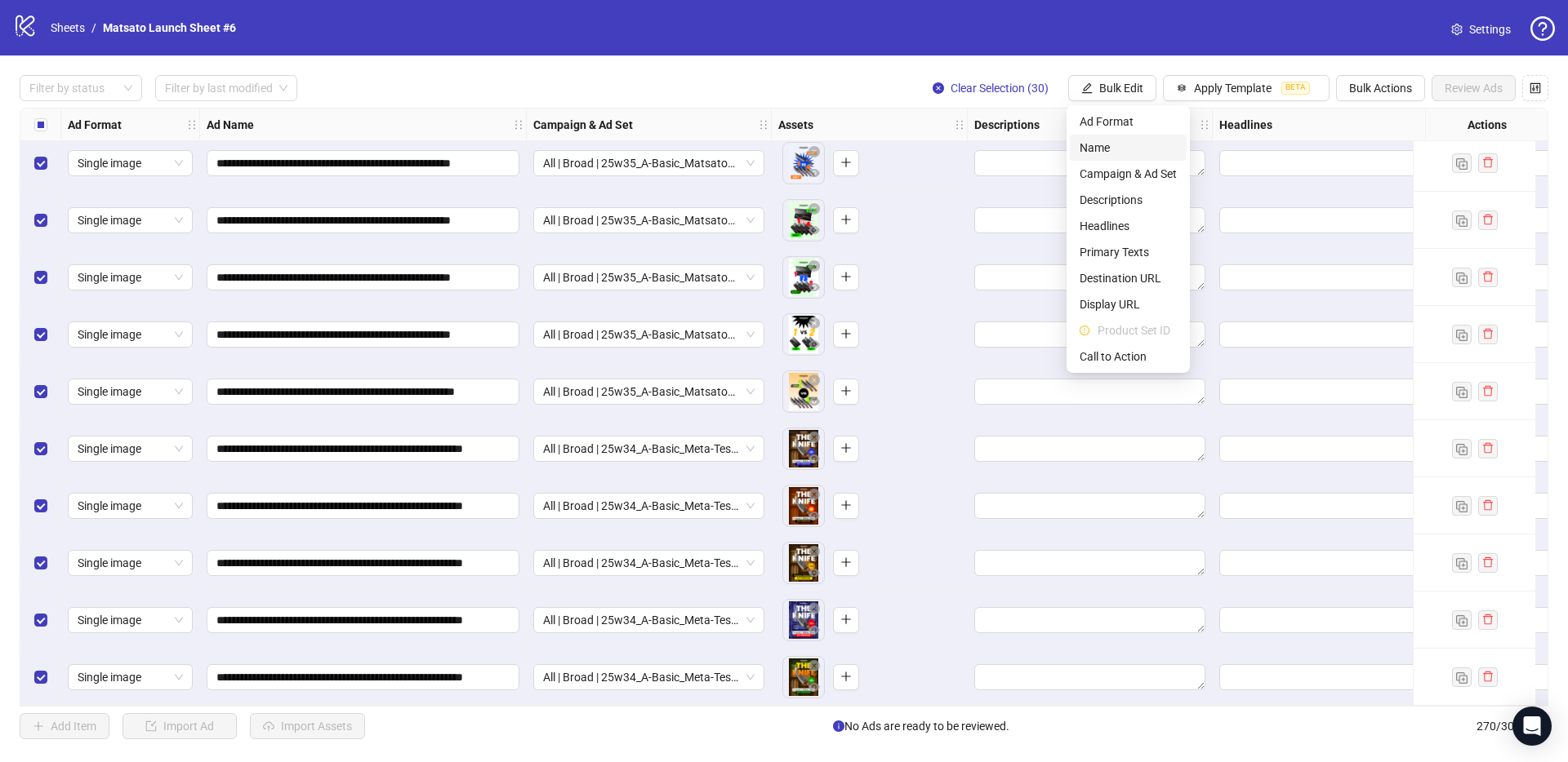
click at [1127, 142] on span "Name" at bounding box center [1127, 147] width 97 height 18
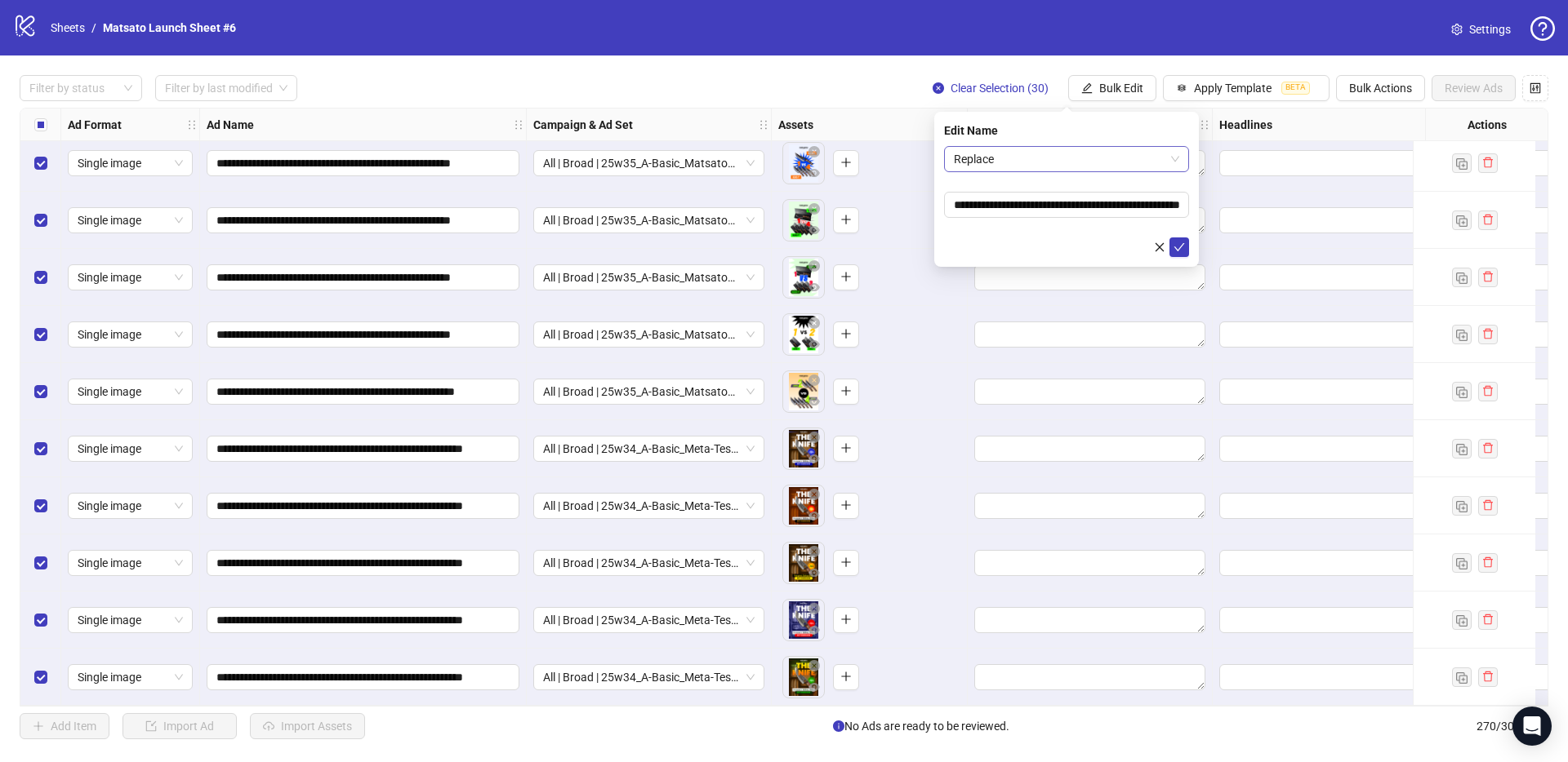
click at [1044, 169] on span "Replace" at bounding box center [1065, 159] width 225 height 25
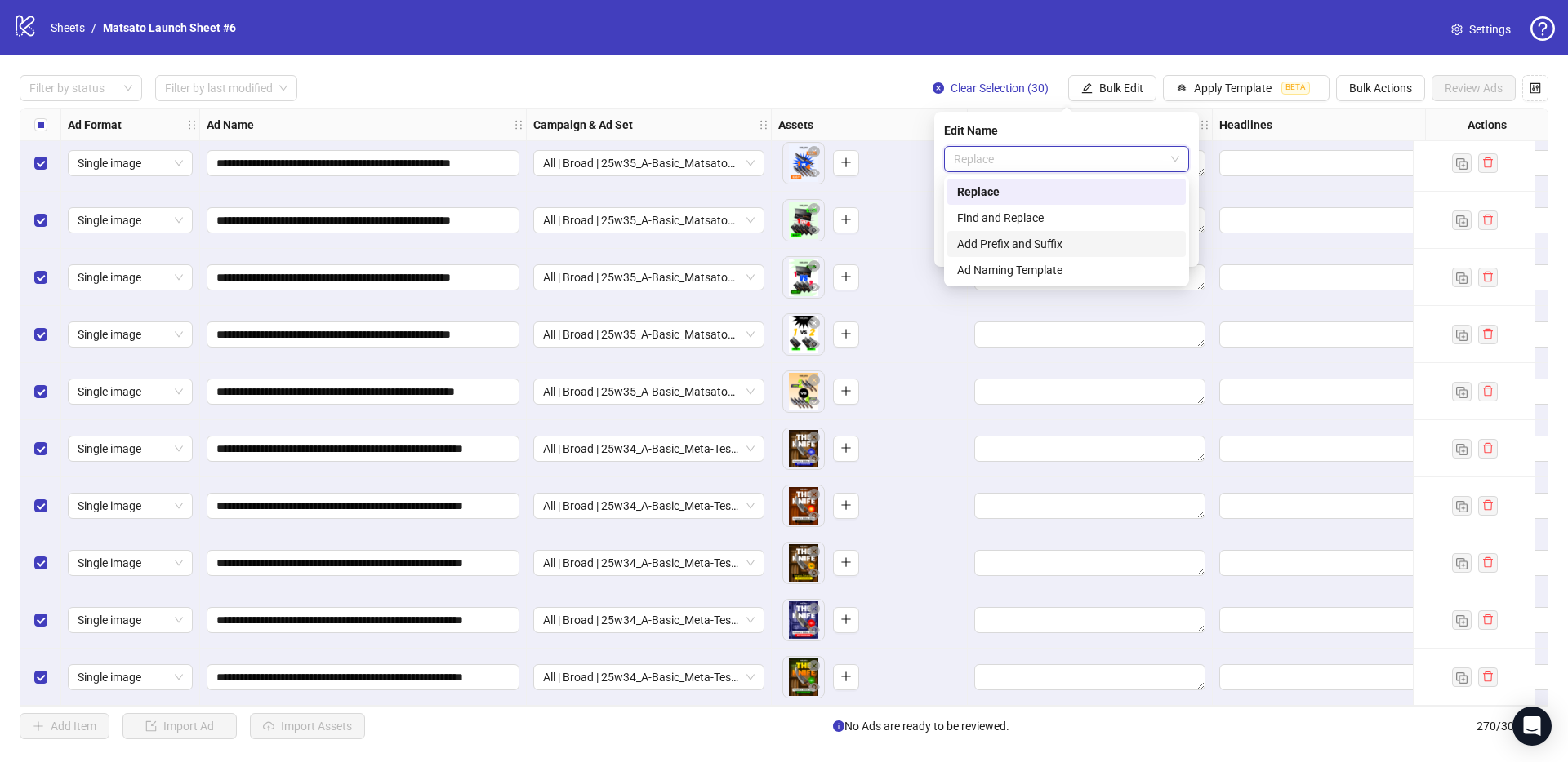
click at [1021, 247] on div "Add Prefix and Suffix" at bounding box center [1066, 244] width 219 height 18
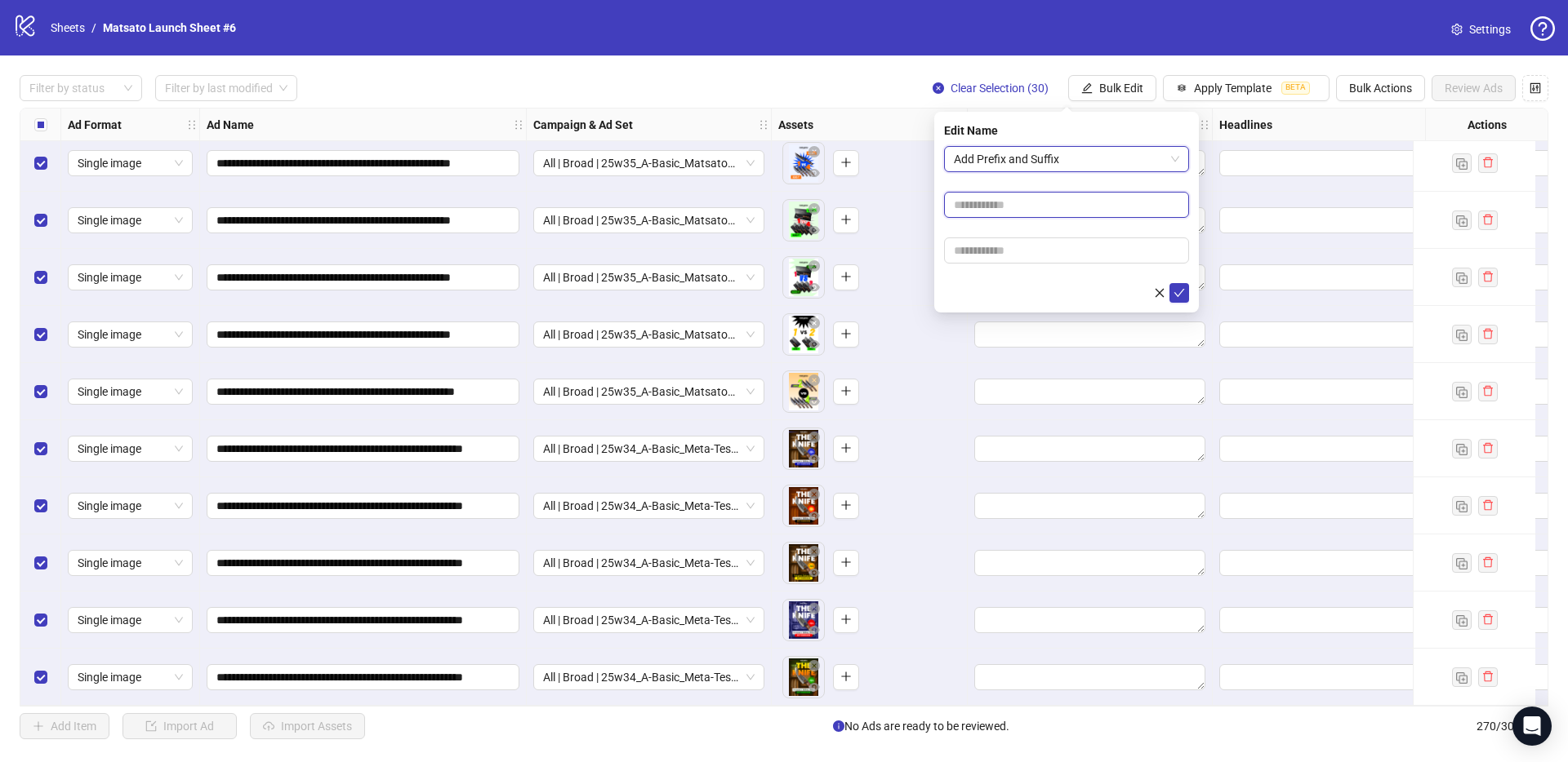
click at [1056, 210] on input "text" at bounding box center [1066, 205] width 245 height 26
click at [1052, 255] on input "text" at bounding box center [1066, 250] width 245 height 26
type input "**********"
click at [1175, 288] on icon "check" at bounding box center [1178, 293] width 11 height 11
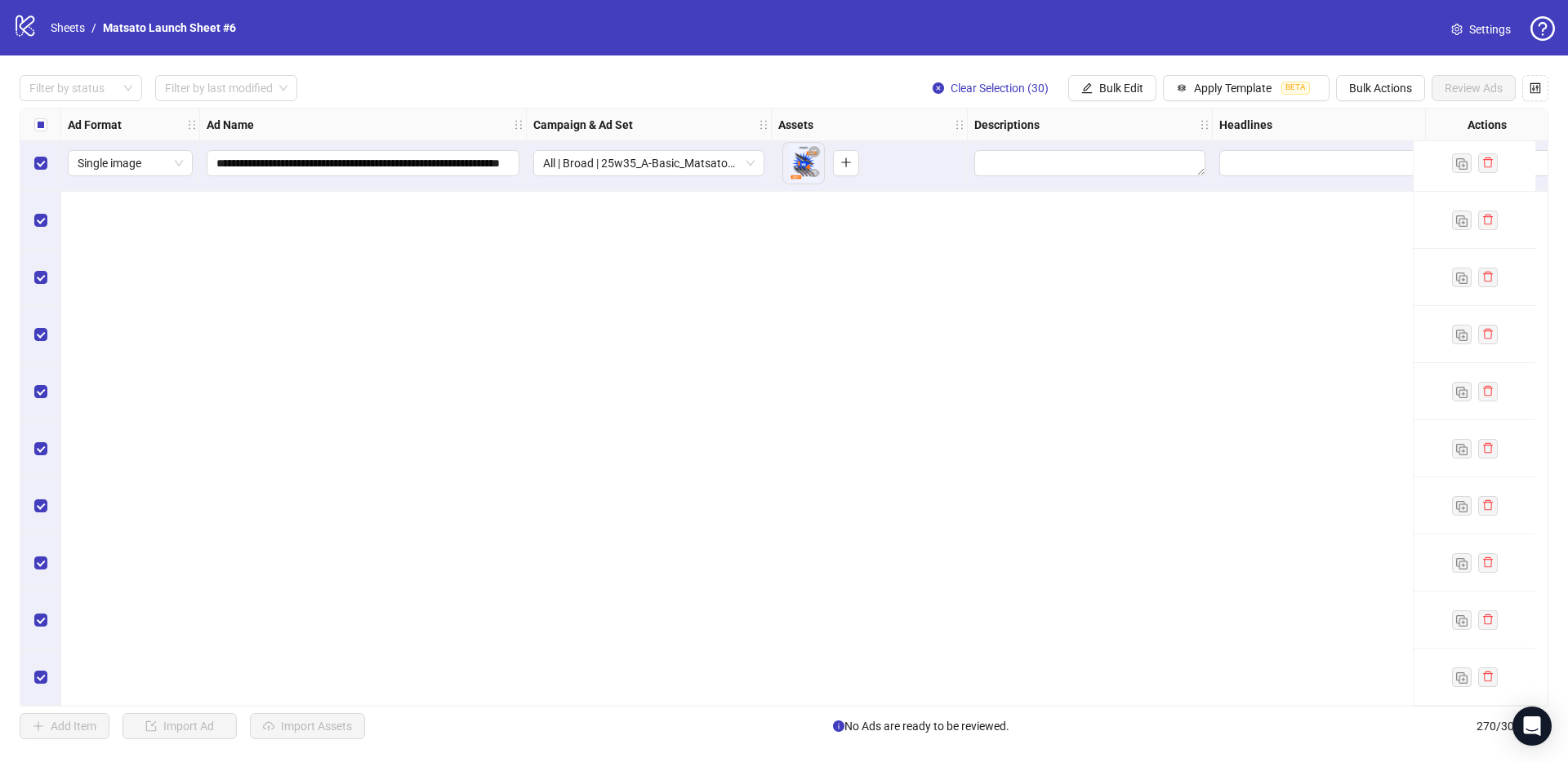
scroll to position [13484, 0]
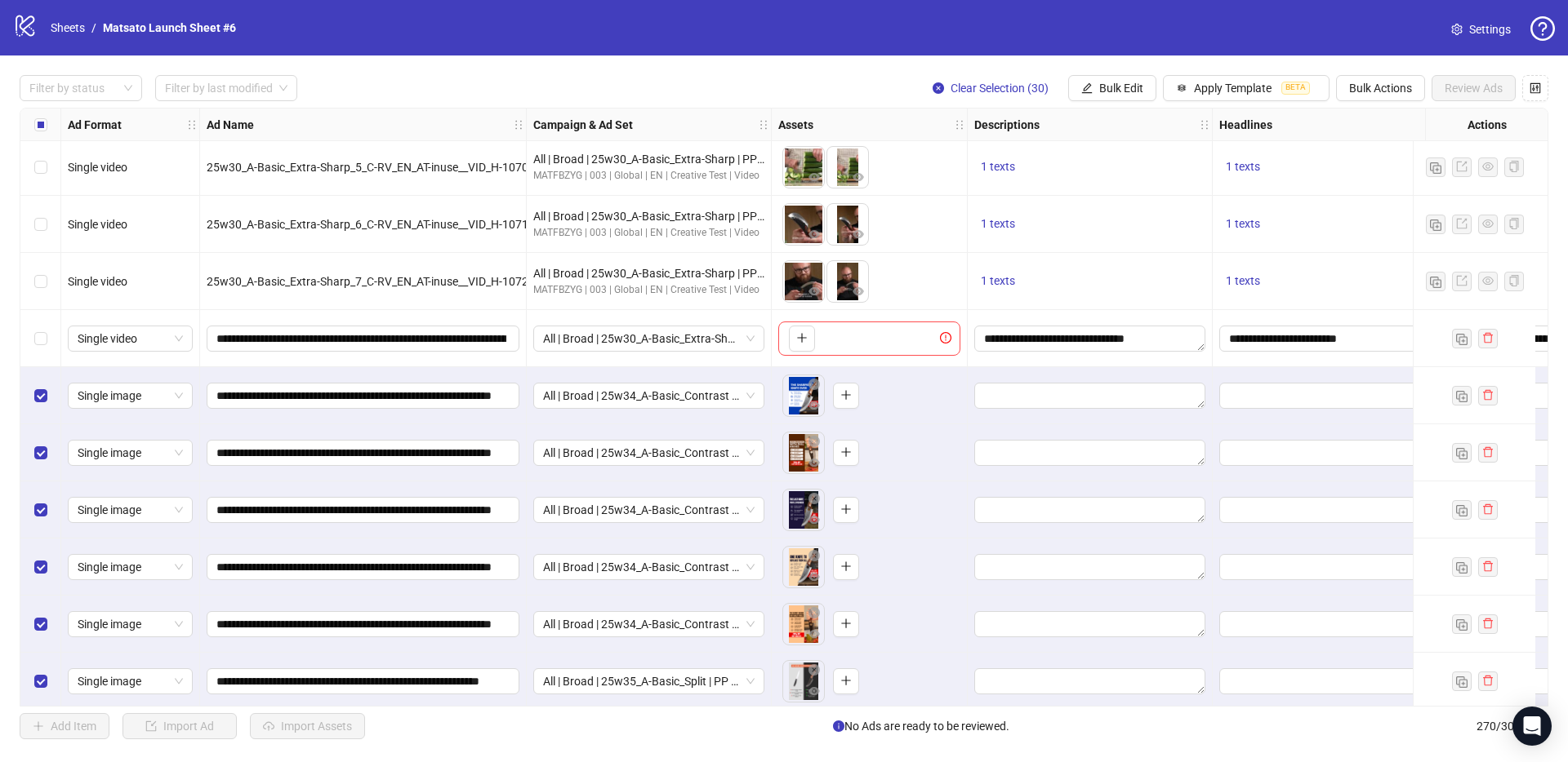
click at [32, 342] on div "Select row 240" at bounding box center [41, 338] width 41 height 57
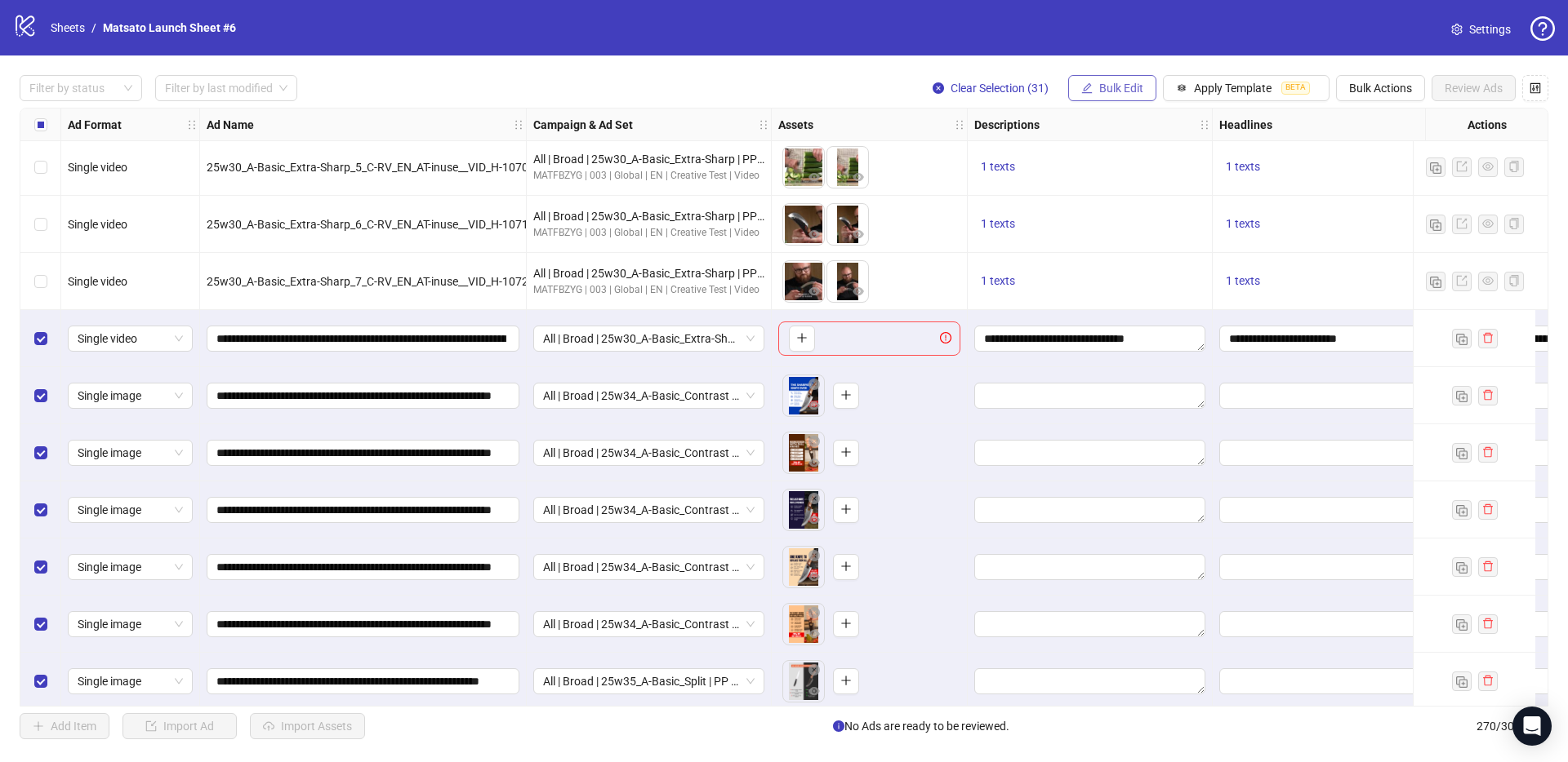
click at [1109, 92] on span "Bulk Edit" at bounding box center [1121, 87] width 44 height 13
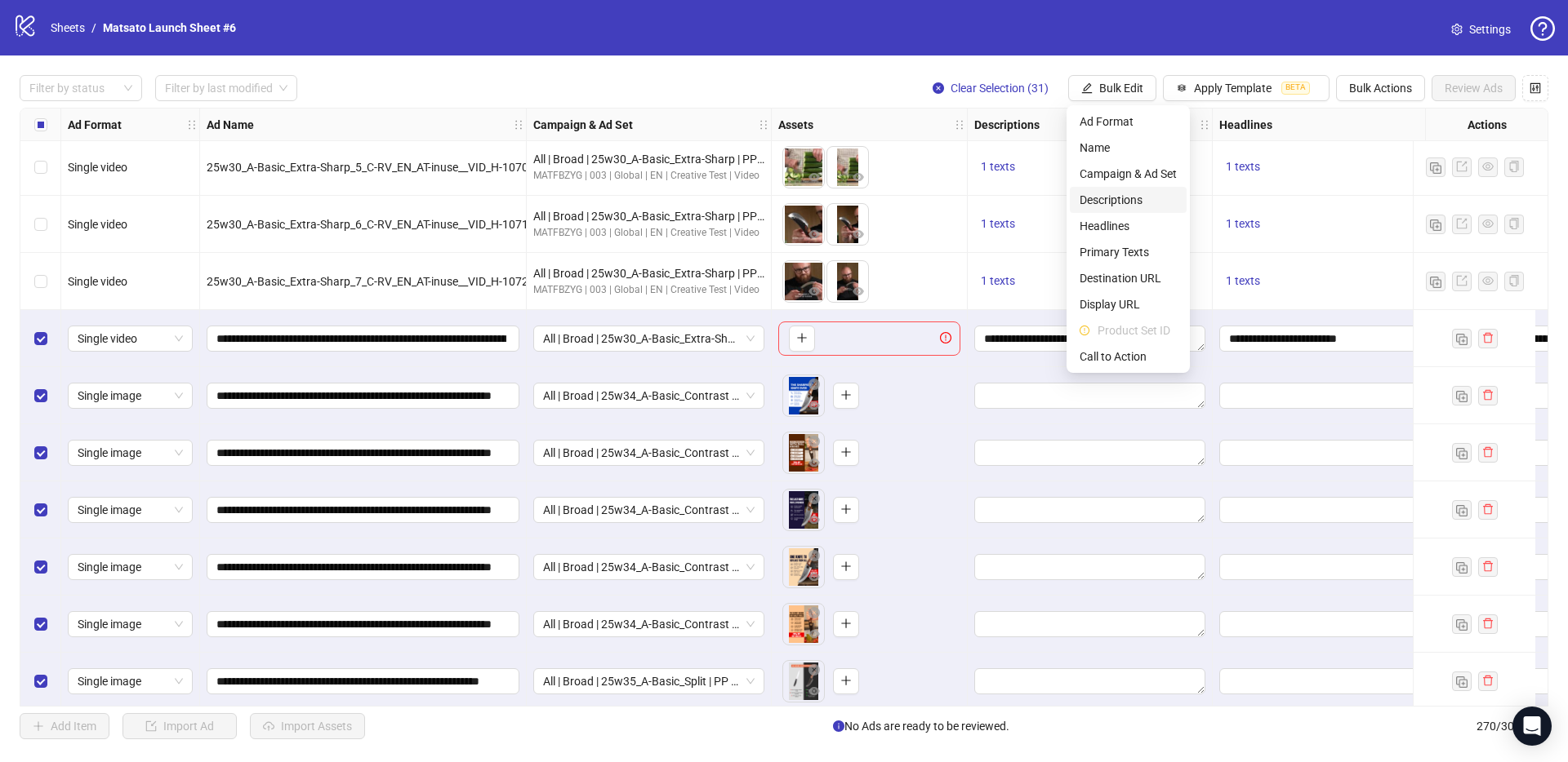
click at [1125, 198] on span "Descriptions" at bounding box center [1127, 199] width 97 height 18
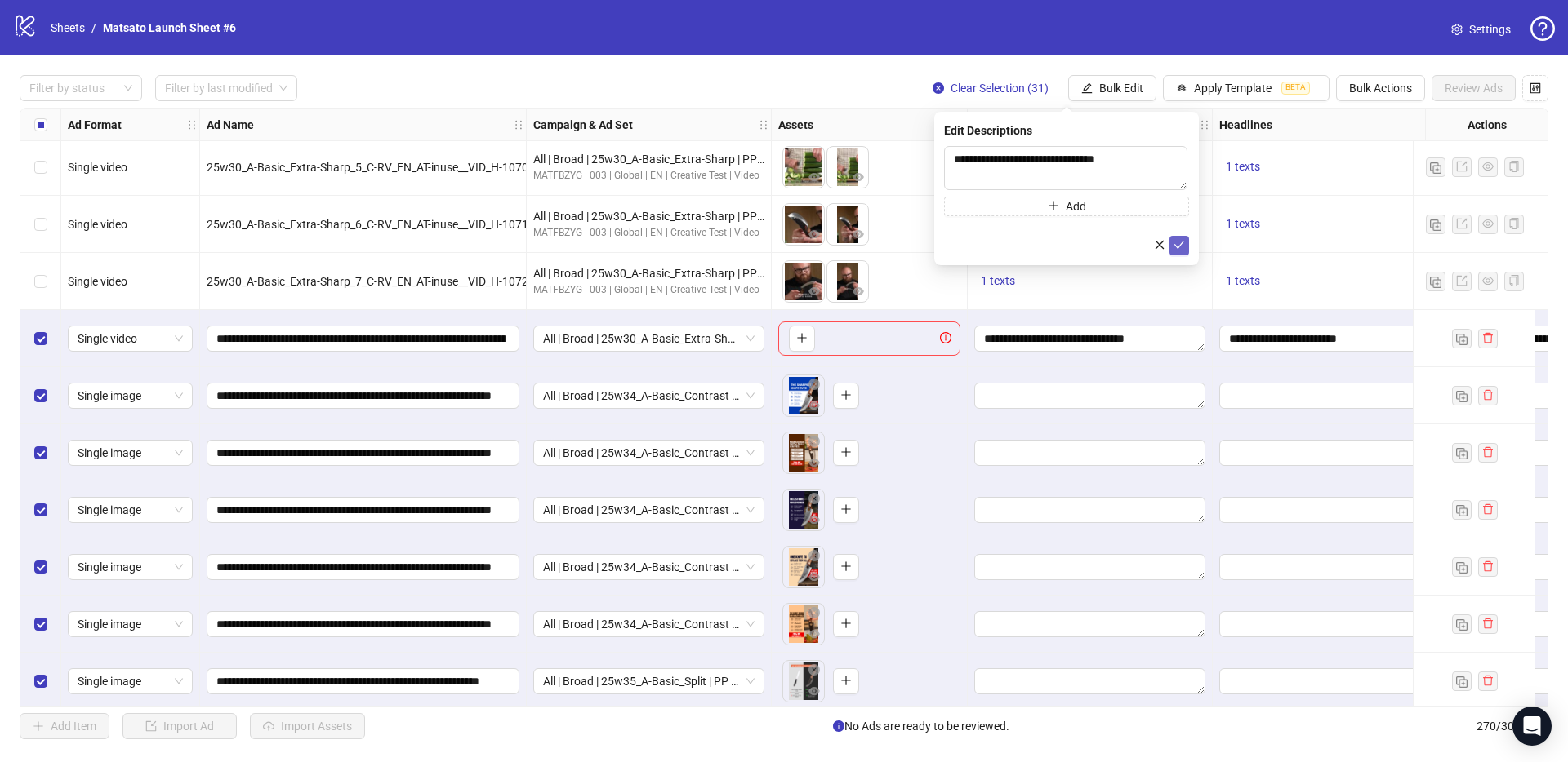
click at [1175, 249] on icon "check" at bounding box center [1178, 244] width 11 height 11
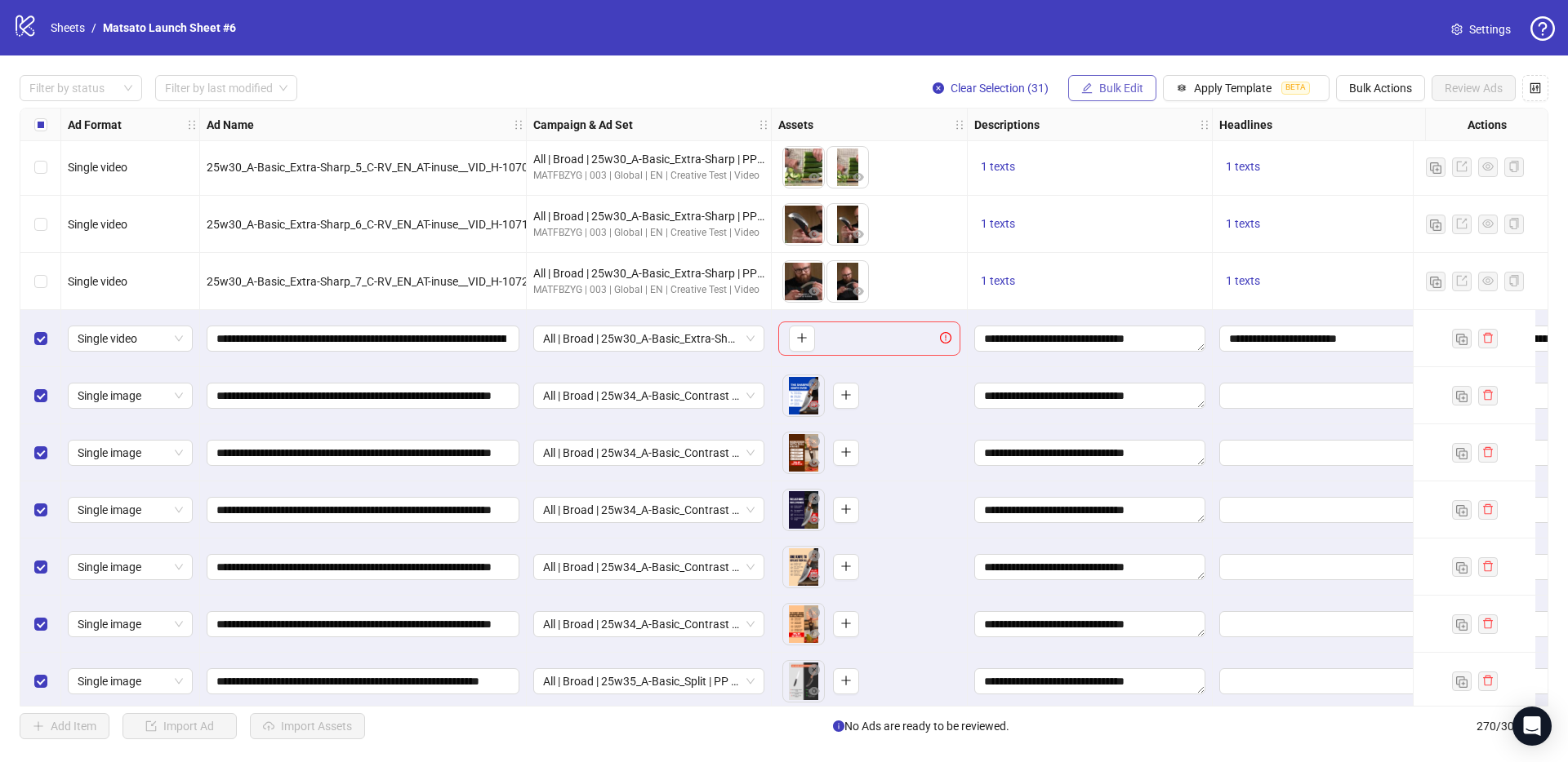
click at [1117, 87] on span "Bulk Edit" at bounding box center [1121, 87] width 44 height 13
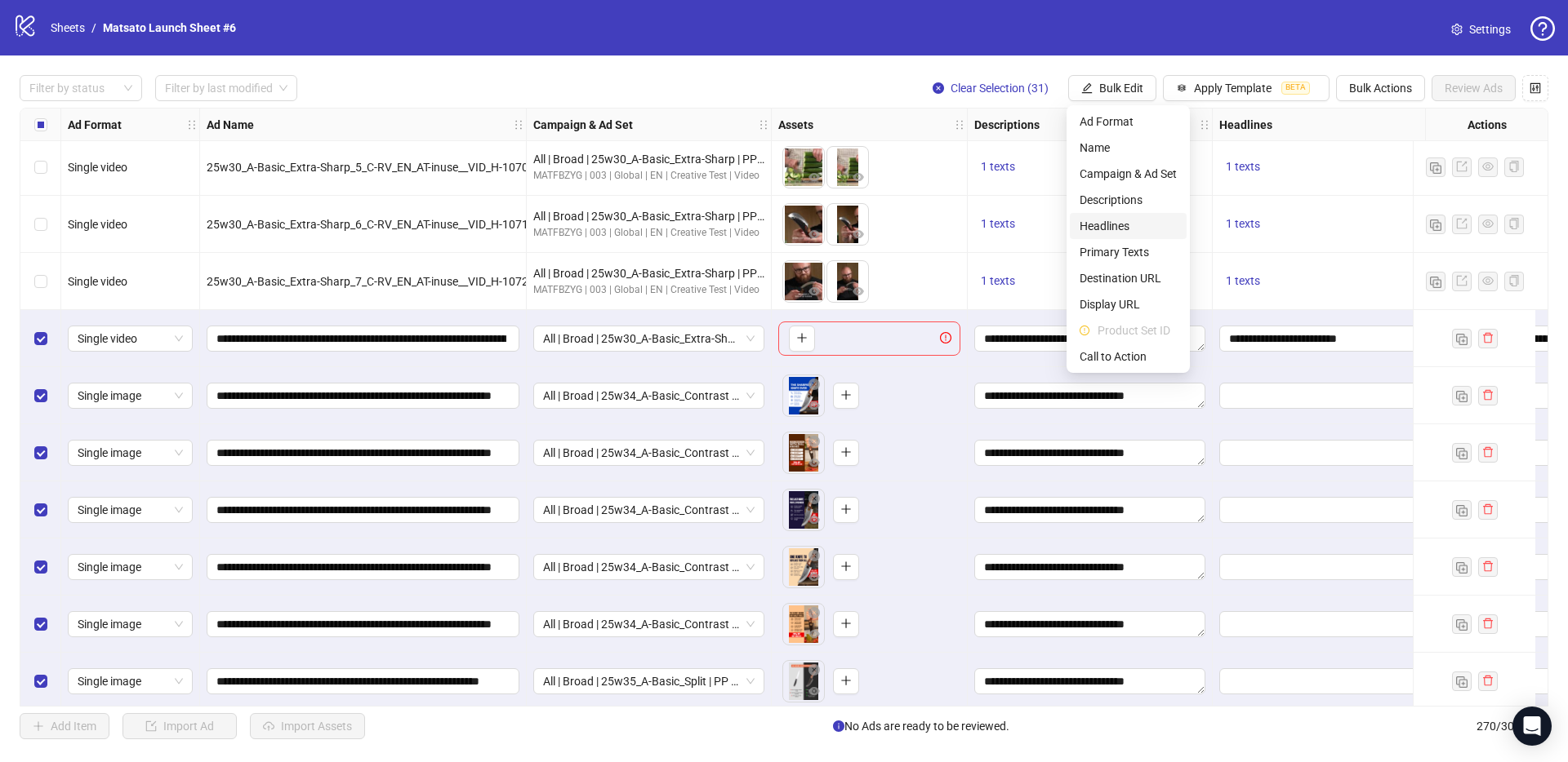
click at [1121, 229] on span "Headlines" at bounding box center [1127, 226] width 97 height 18
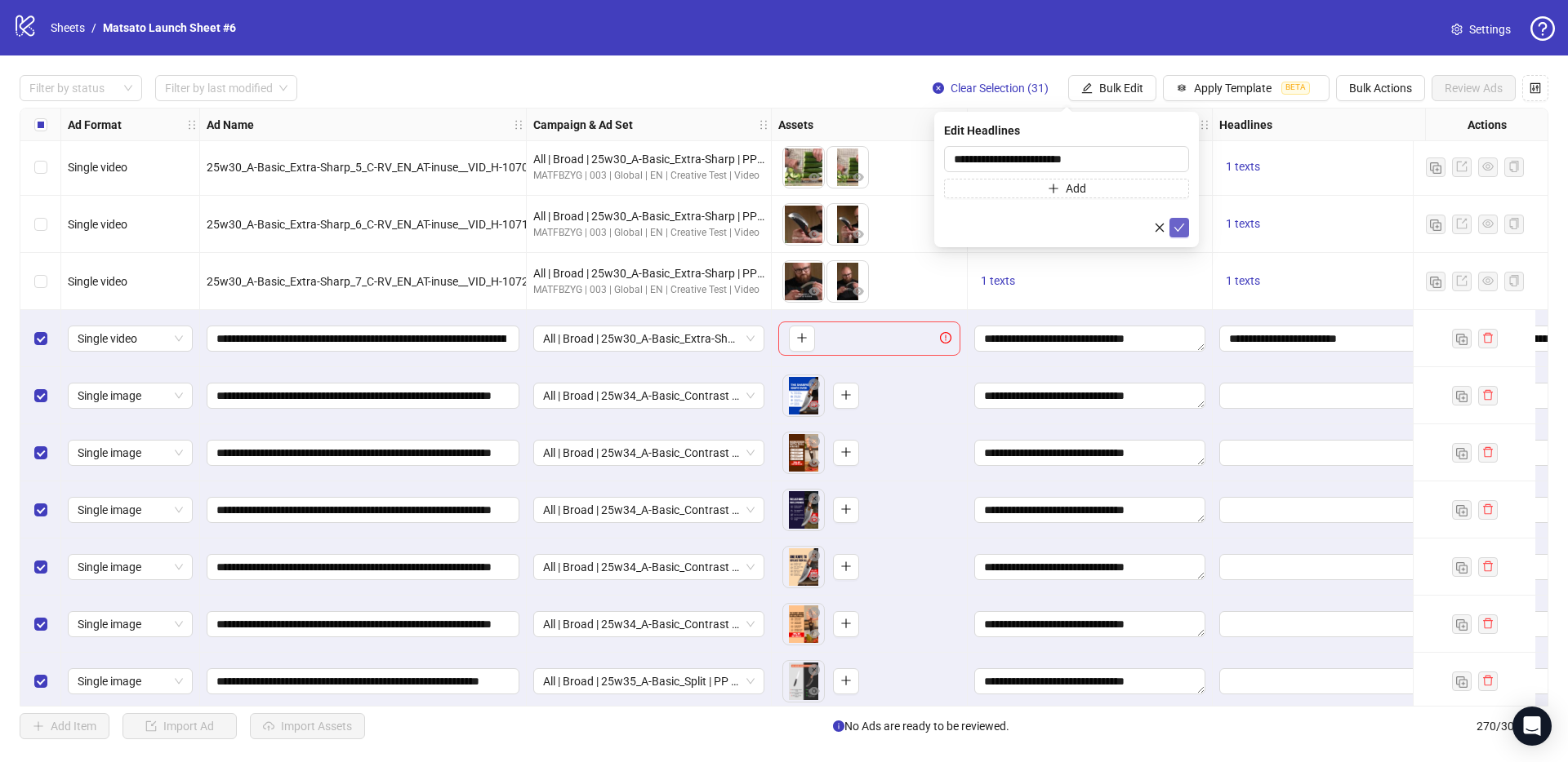
click at [1175, 227] on icon "check" at bounding box center [1178, 227] width 11 height 11
click at [1127, 97] on button "Bulk Edit" at bounding box center [1112, 87] width 88 height 26
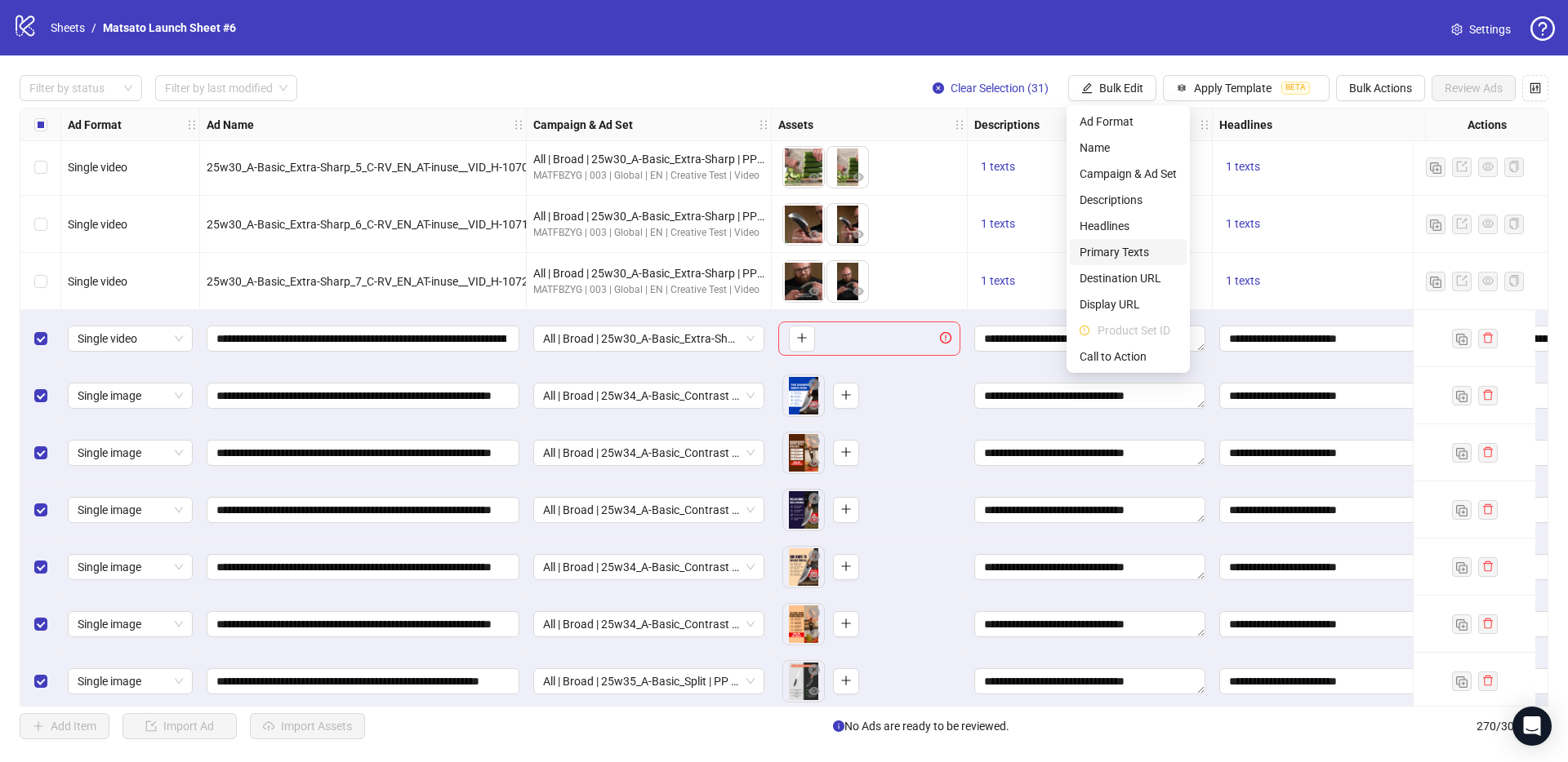
click at [1123, 257] on span "Primary Texts" at bounding box center [1127, 252] width 97 height 18
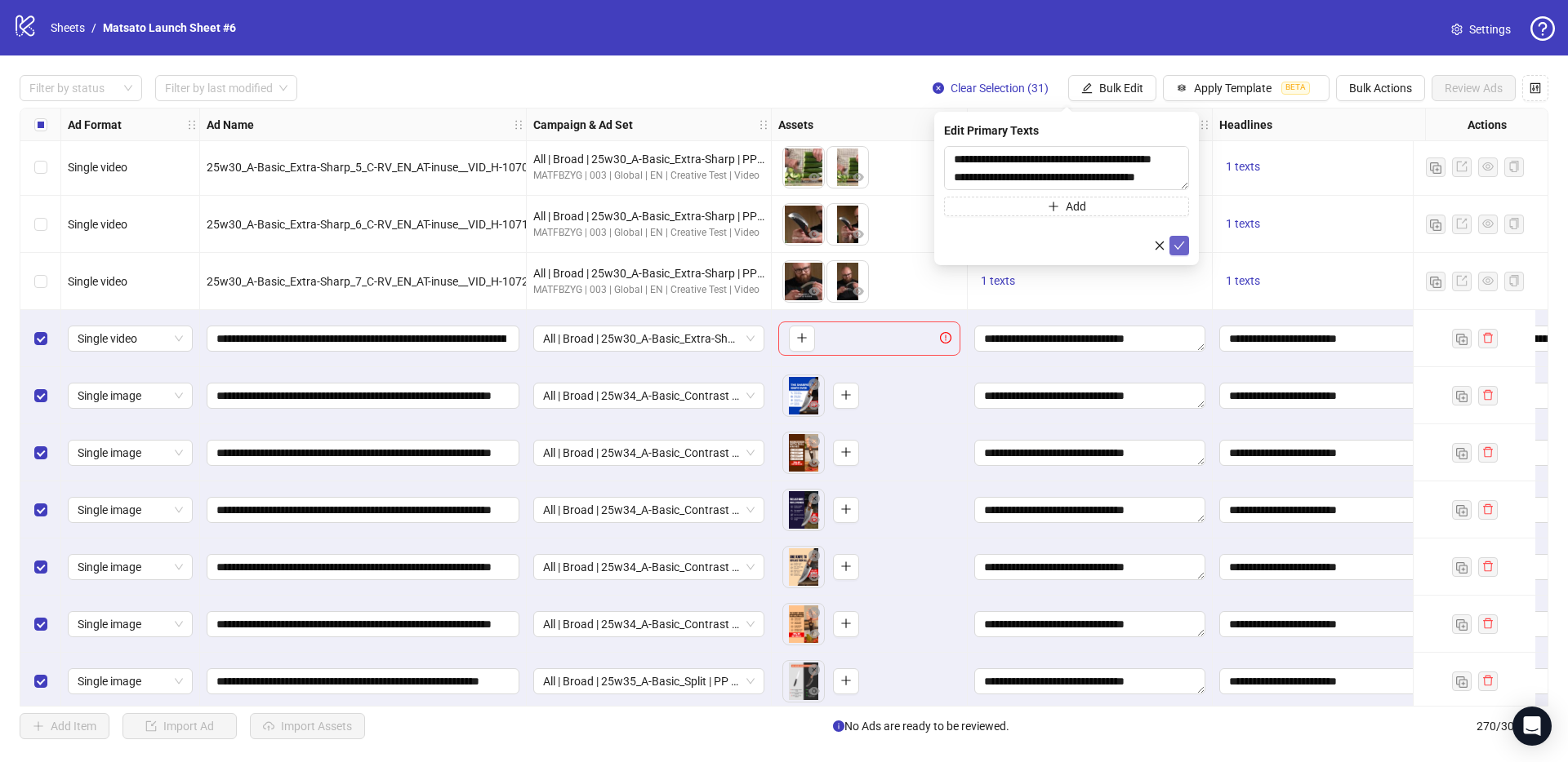
click at [1175, 254] on button "submit" at bounding box center [1178, 245] width 20 height 20
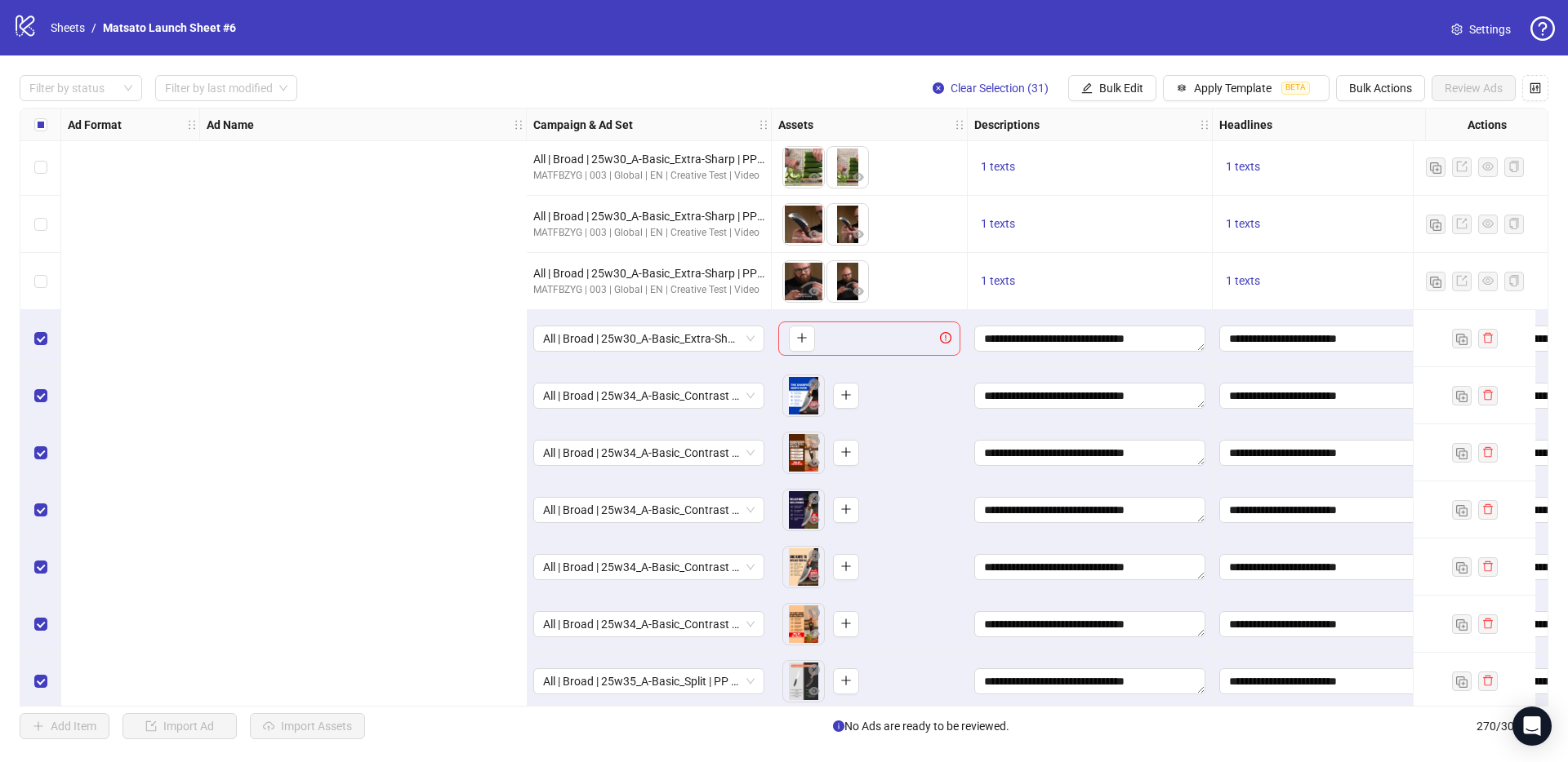
scroll to position [13484, 817]
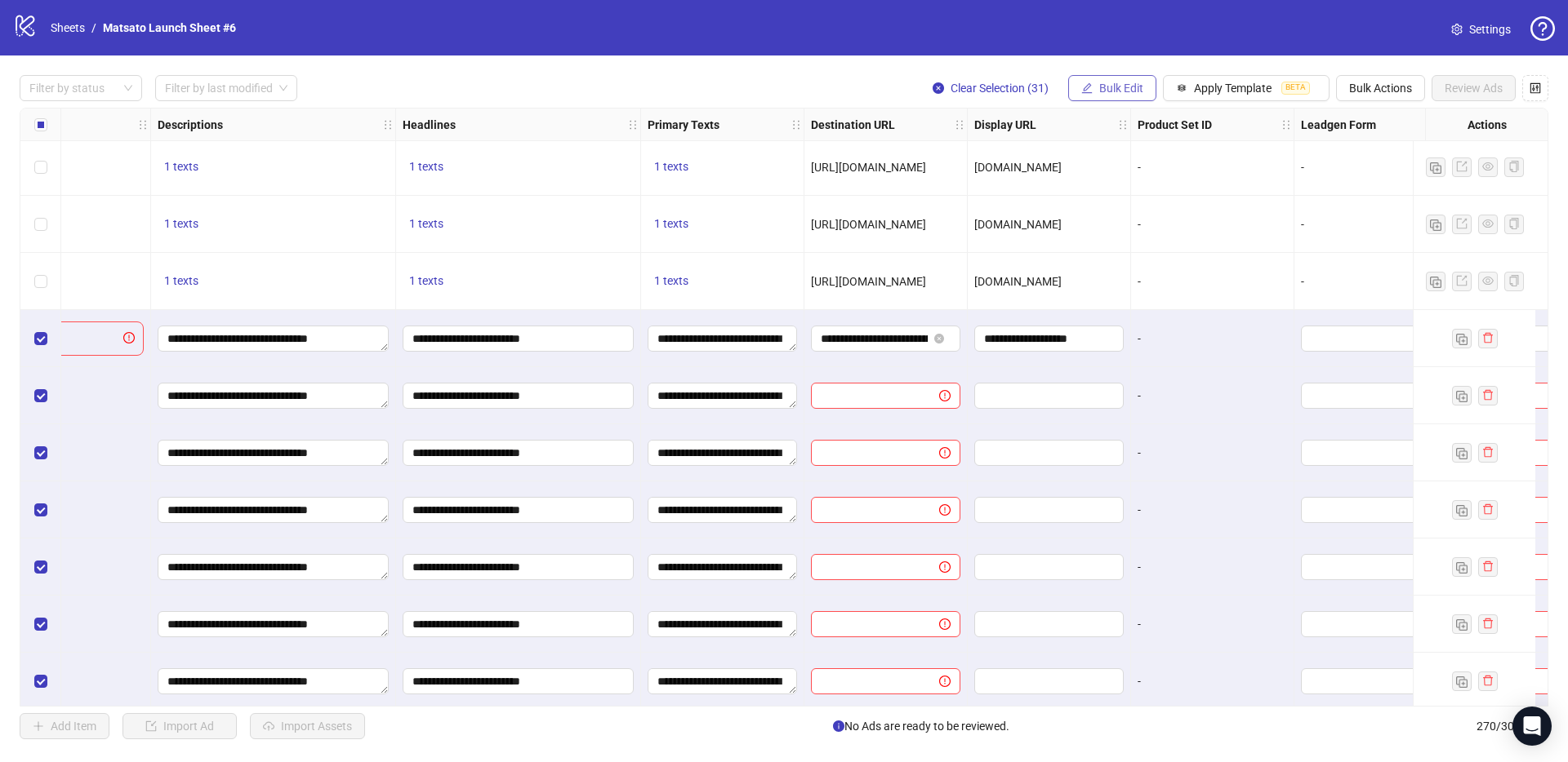
click at [1138, 84] on span "Bulk Edit" at bounding box center [1121, 87] width 44 height 13
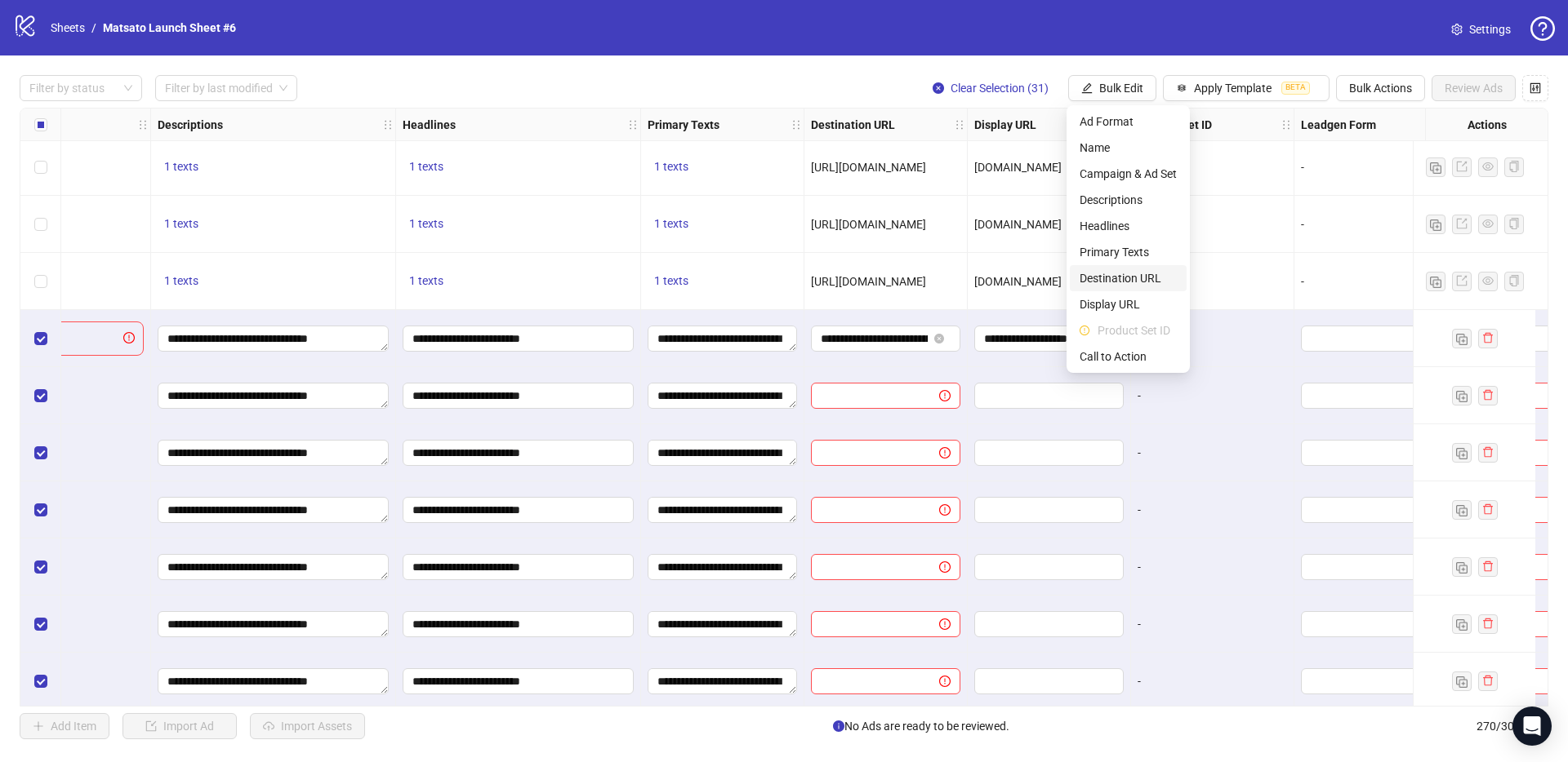
click at [1131, 273] on span "Destination URL" at bounding box center [1127, 277] width 97 height 18
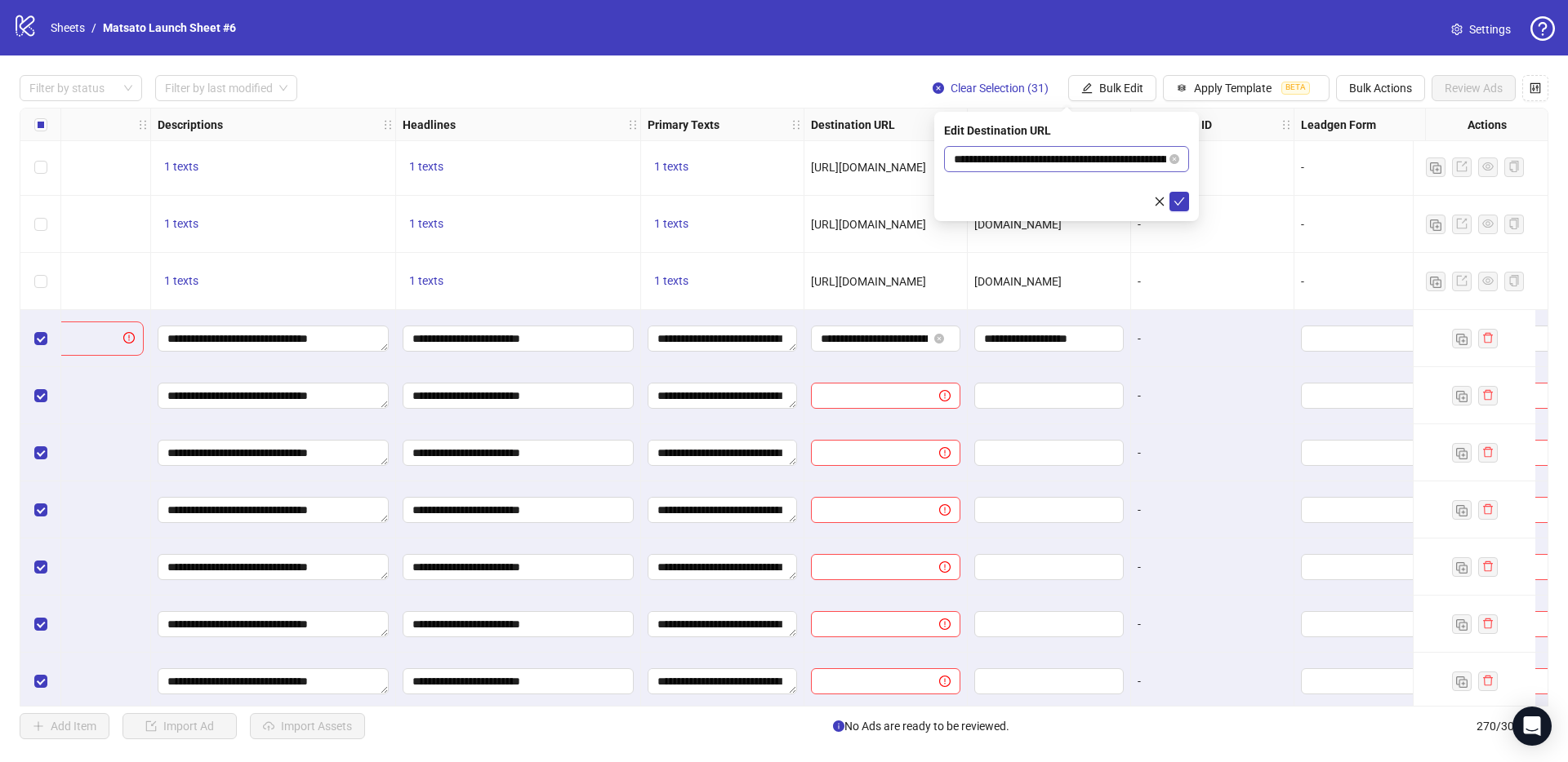
click at [1144, 168] on span "**********" at bounding box center [1066, 159] width 245 height 26
click at [1140, 161] on input "**********" at bounding box center [1059, 159] width 212 height 18
click at [1175, 198] on icon "check" at bounding box center [1178, 201] width 11 height 11
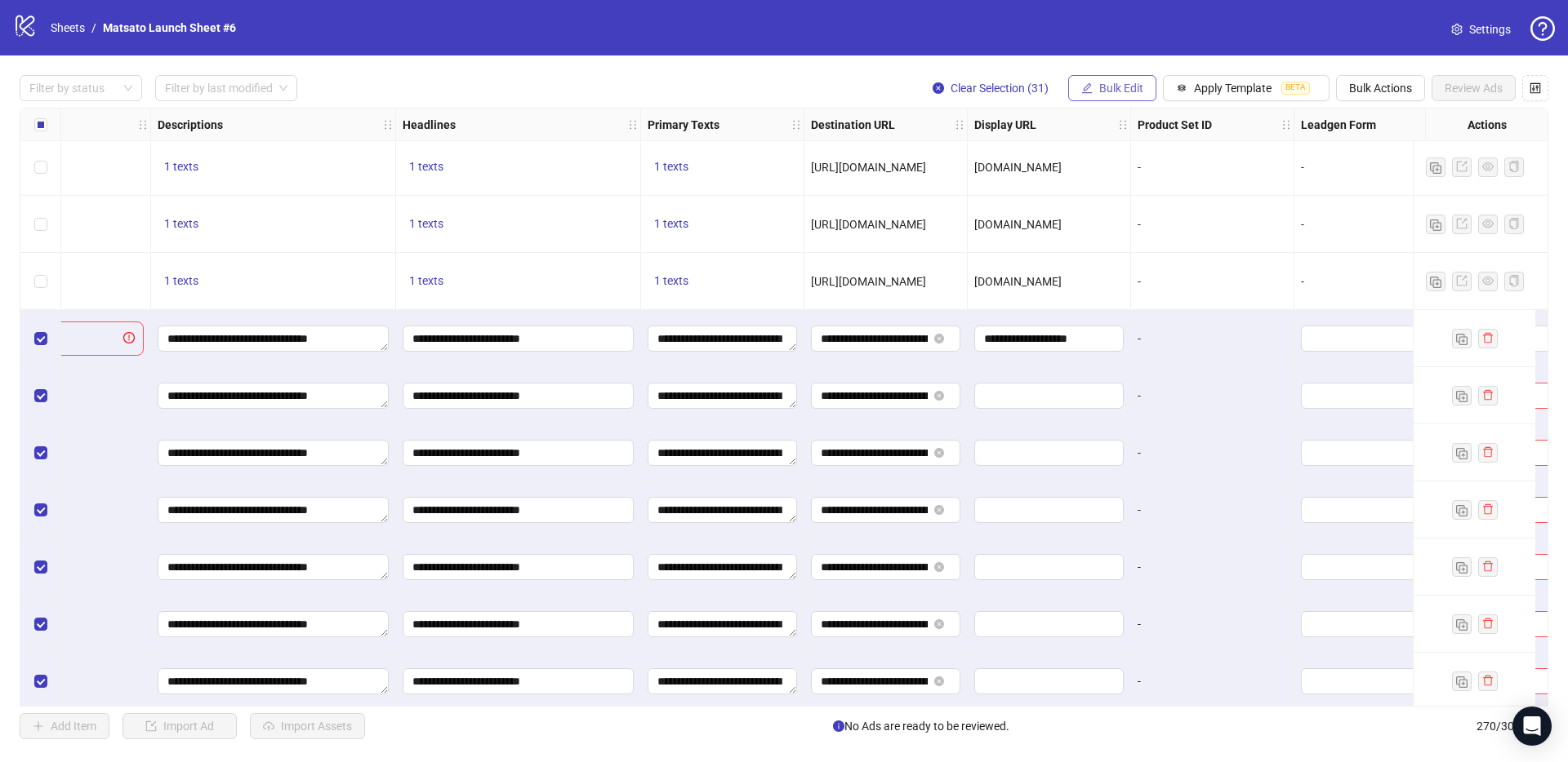
click at [1117, 98] on button "Bulk Edit" at bounding box center [1112, 87] width 88 height 26
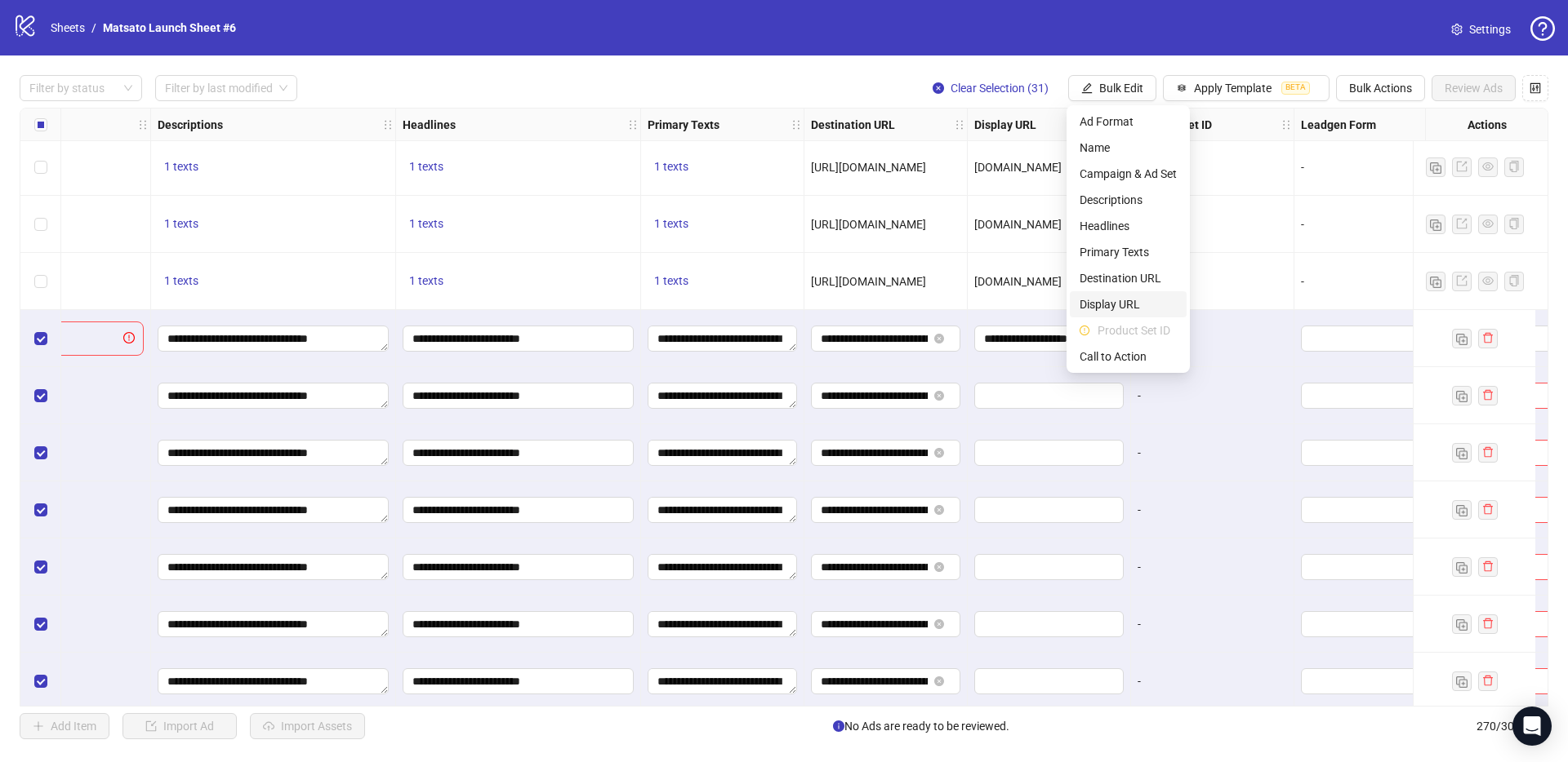
click at [1121, 307] on span "Display URL" at bounding box center [1127, 304] width 97 height 18
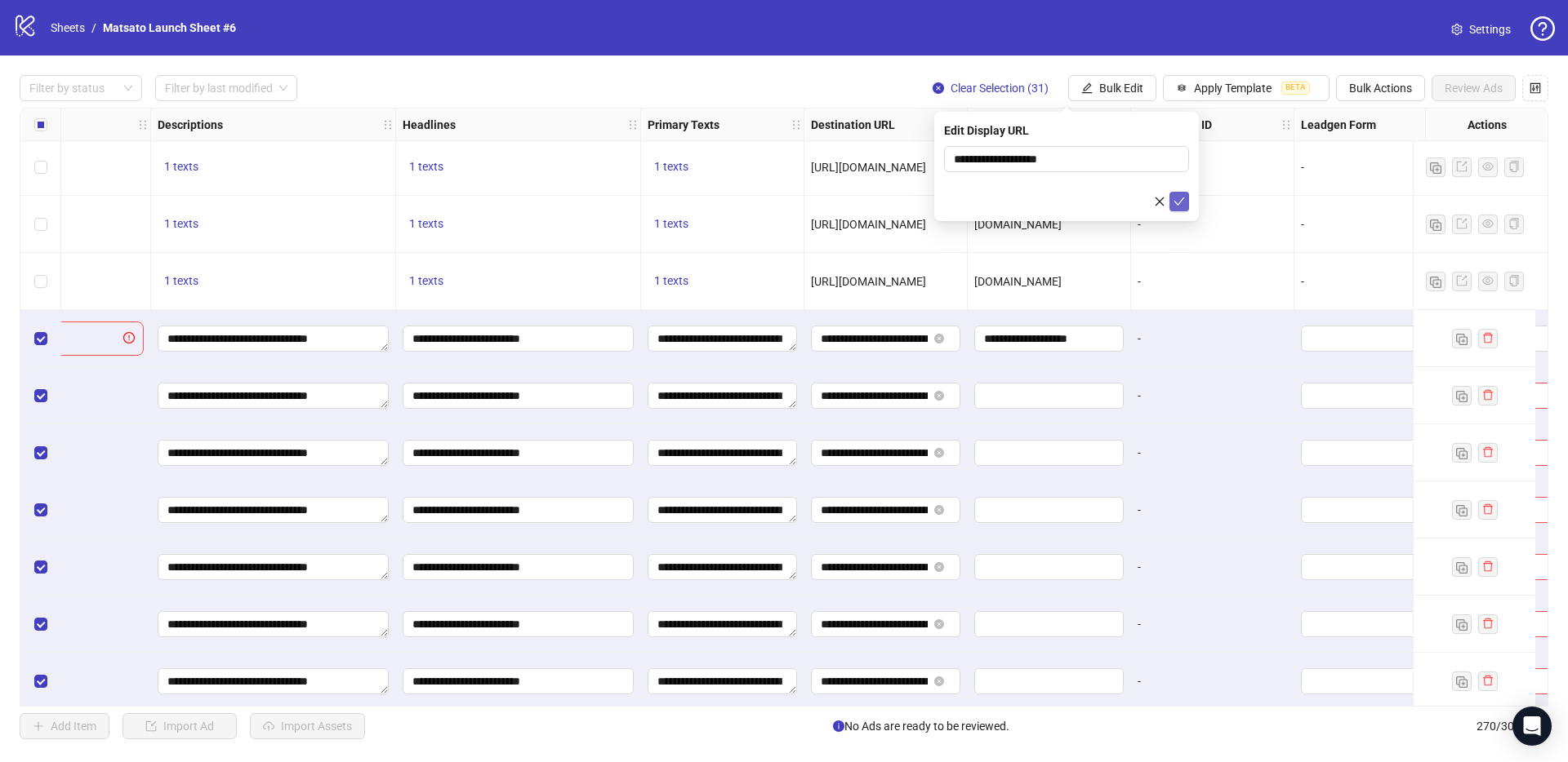
click at [1175, 208] on button "submit" at bounding box center [1178, 201] width 20 height 20
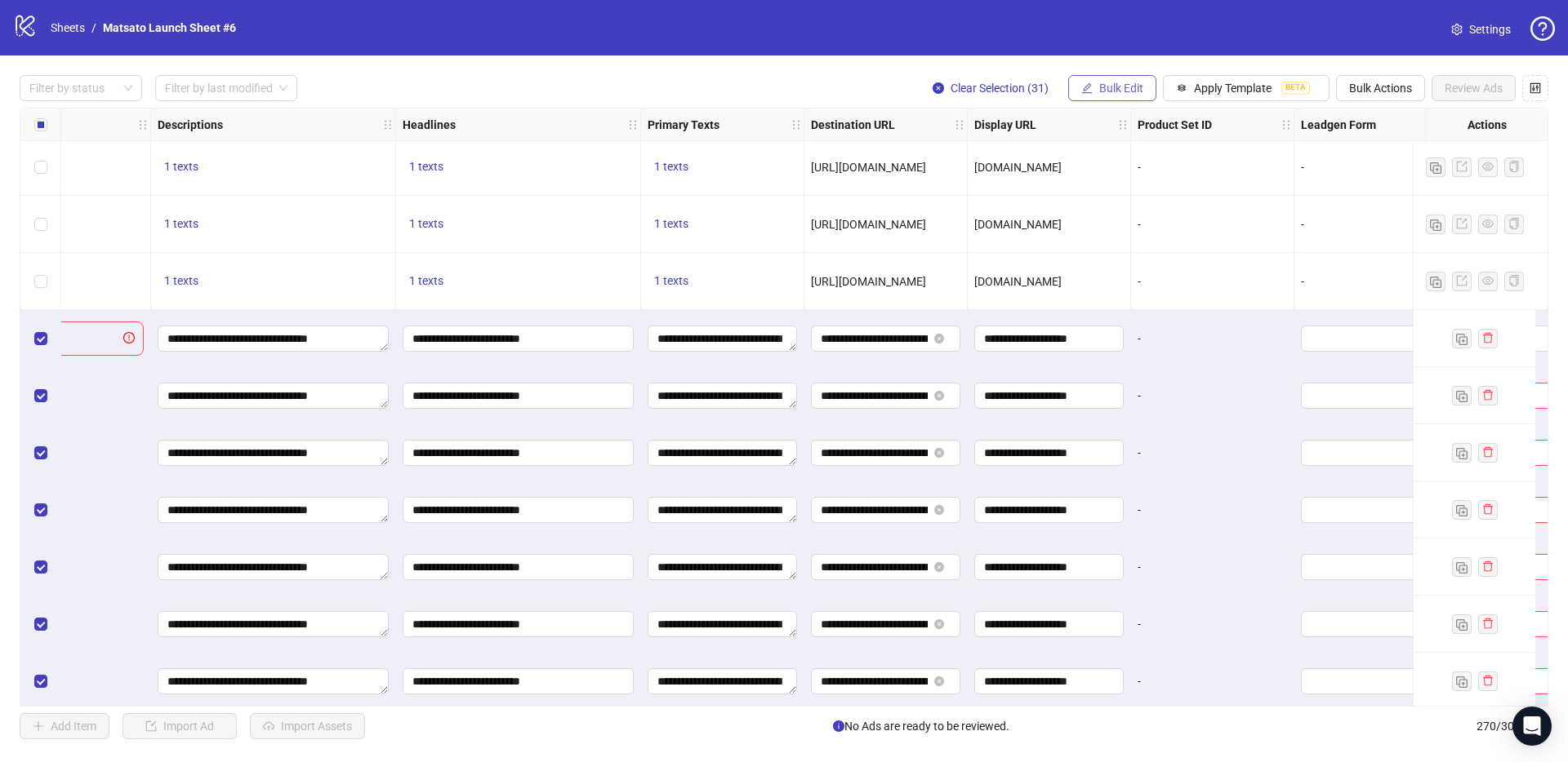
scroll to position [13484, 980]
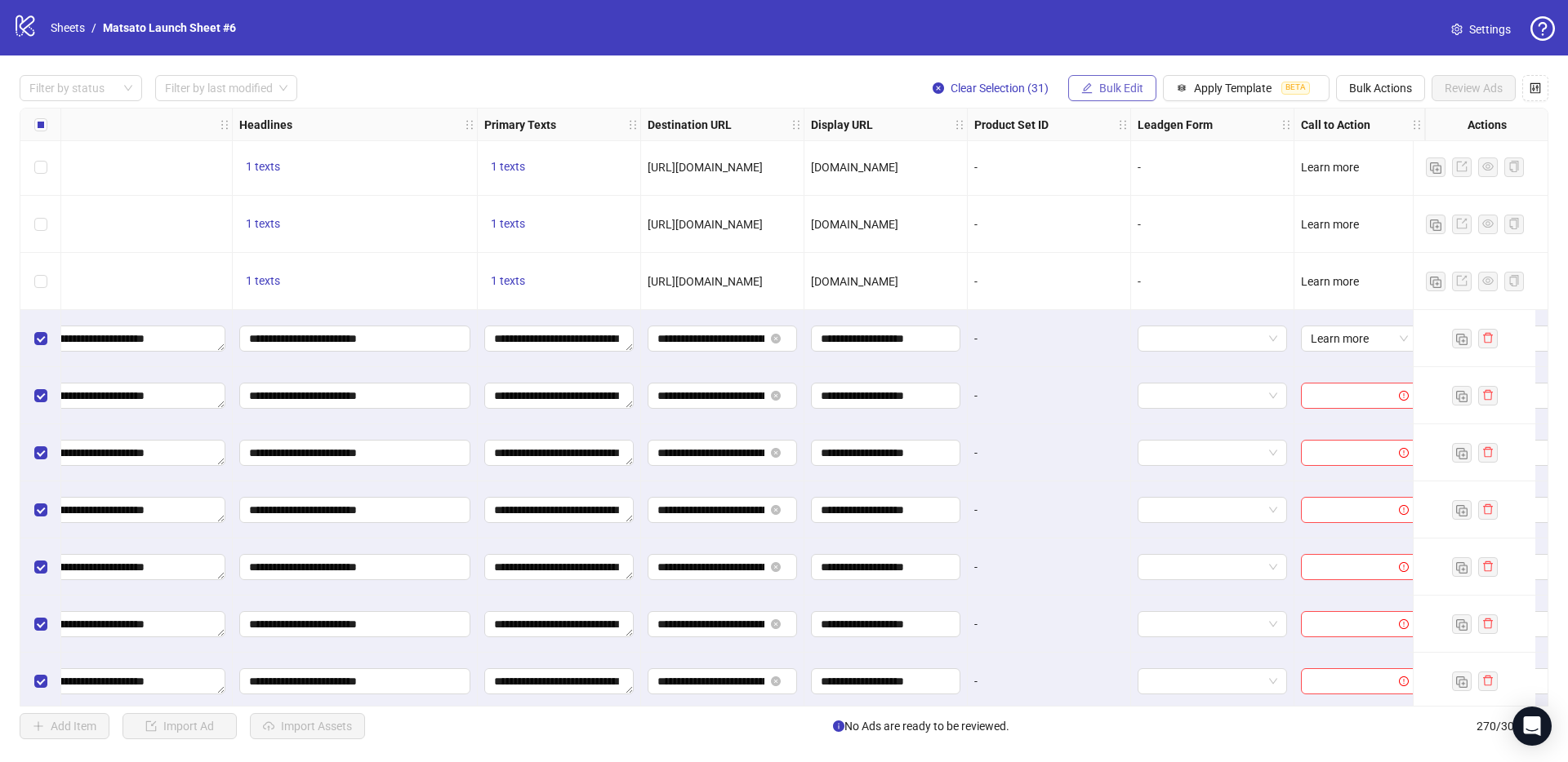
click at [1120, 88] on span "Bulk Edit" at bounding box center [1121, 87] width 44 height 13
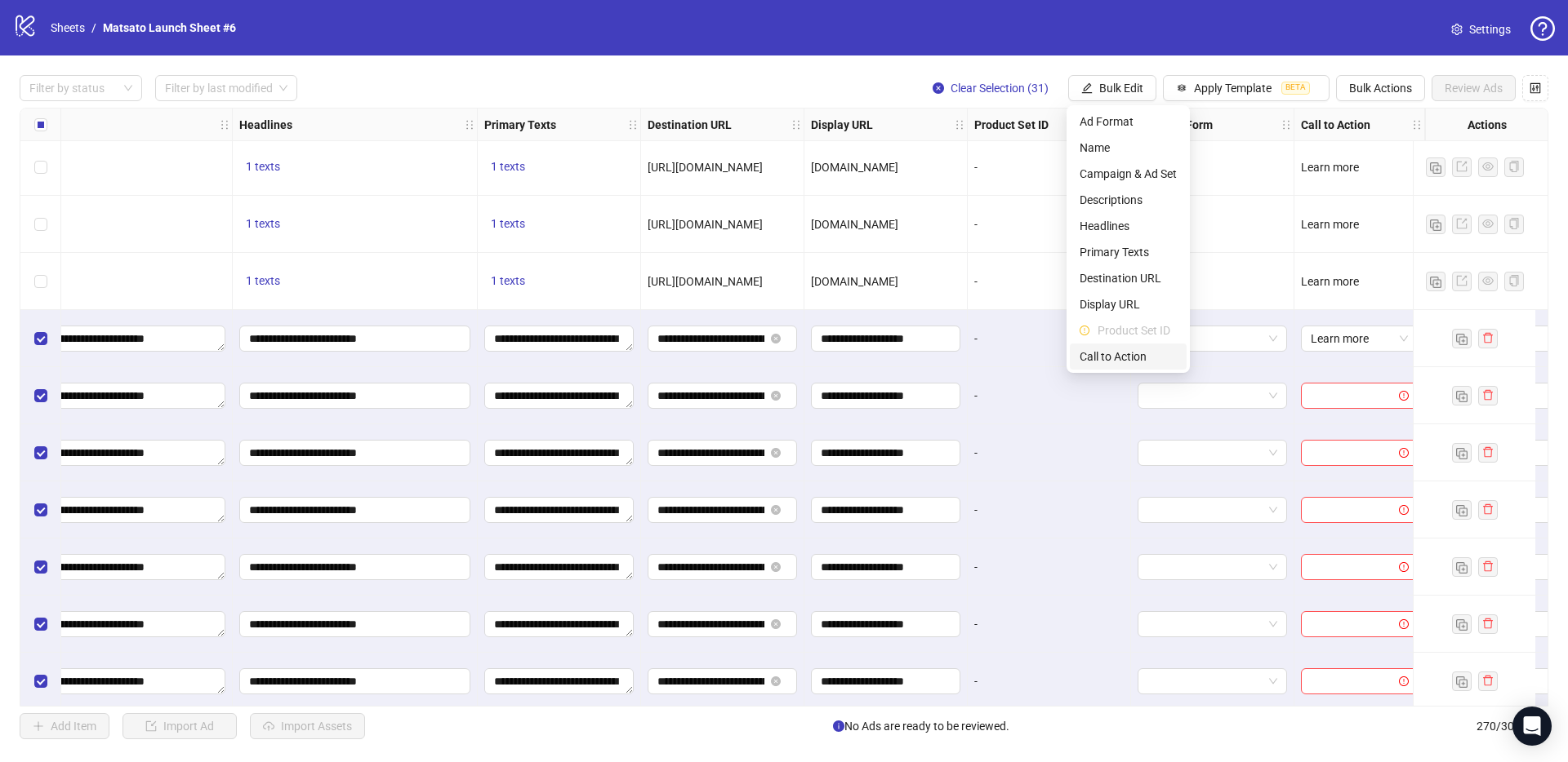
click at [1115, 356] on span "Call to Action" at bounding box center [1127, 356] width 97 height 18
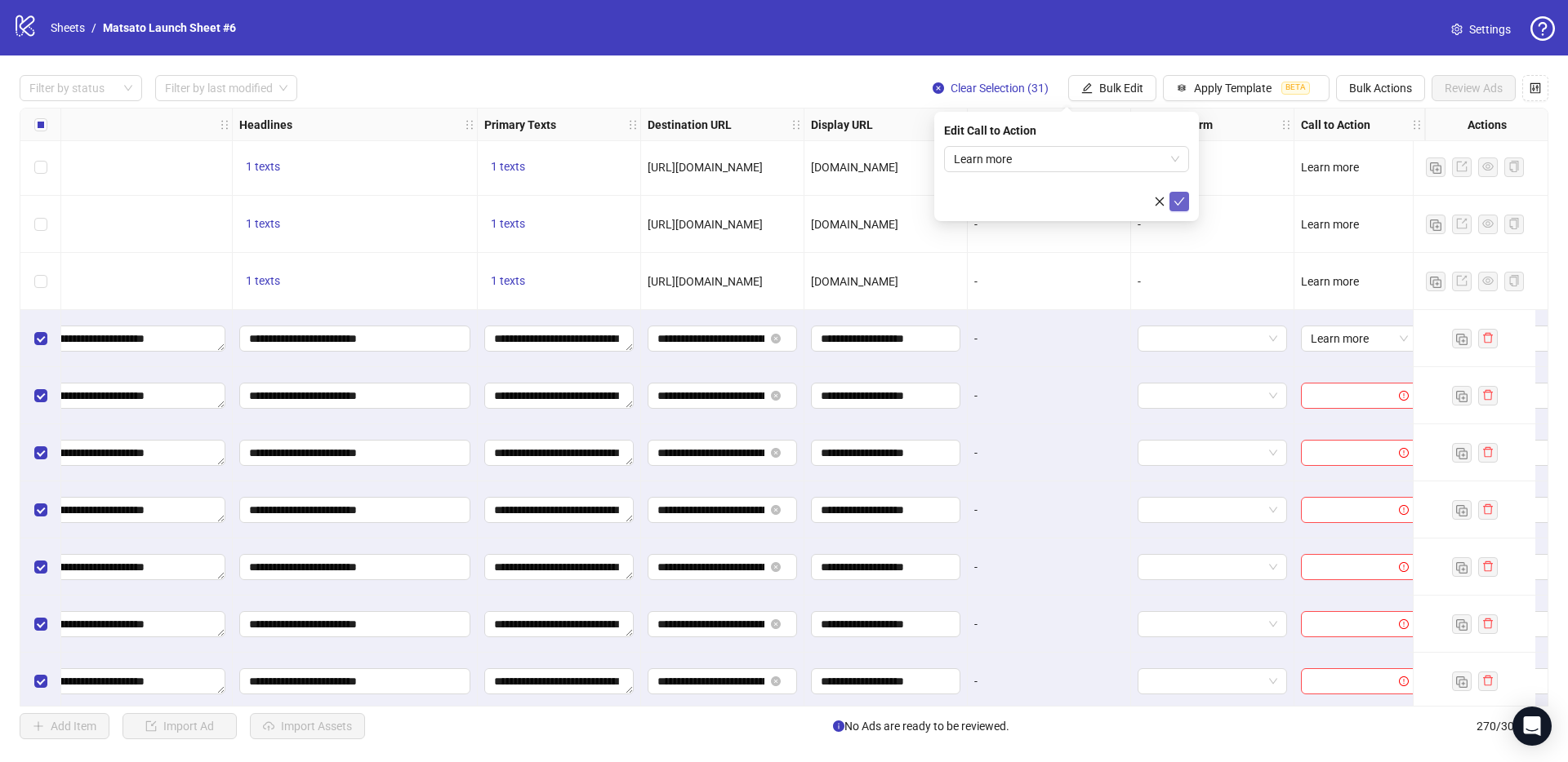
click at [1174, 196] on icon "check" at bounding box center [1178, 201] width 11 height 11
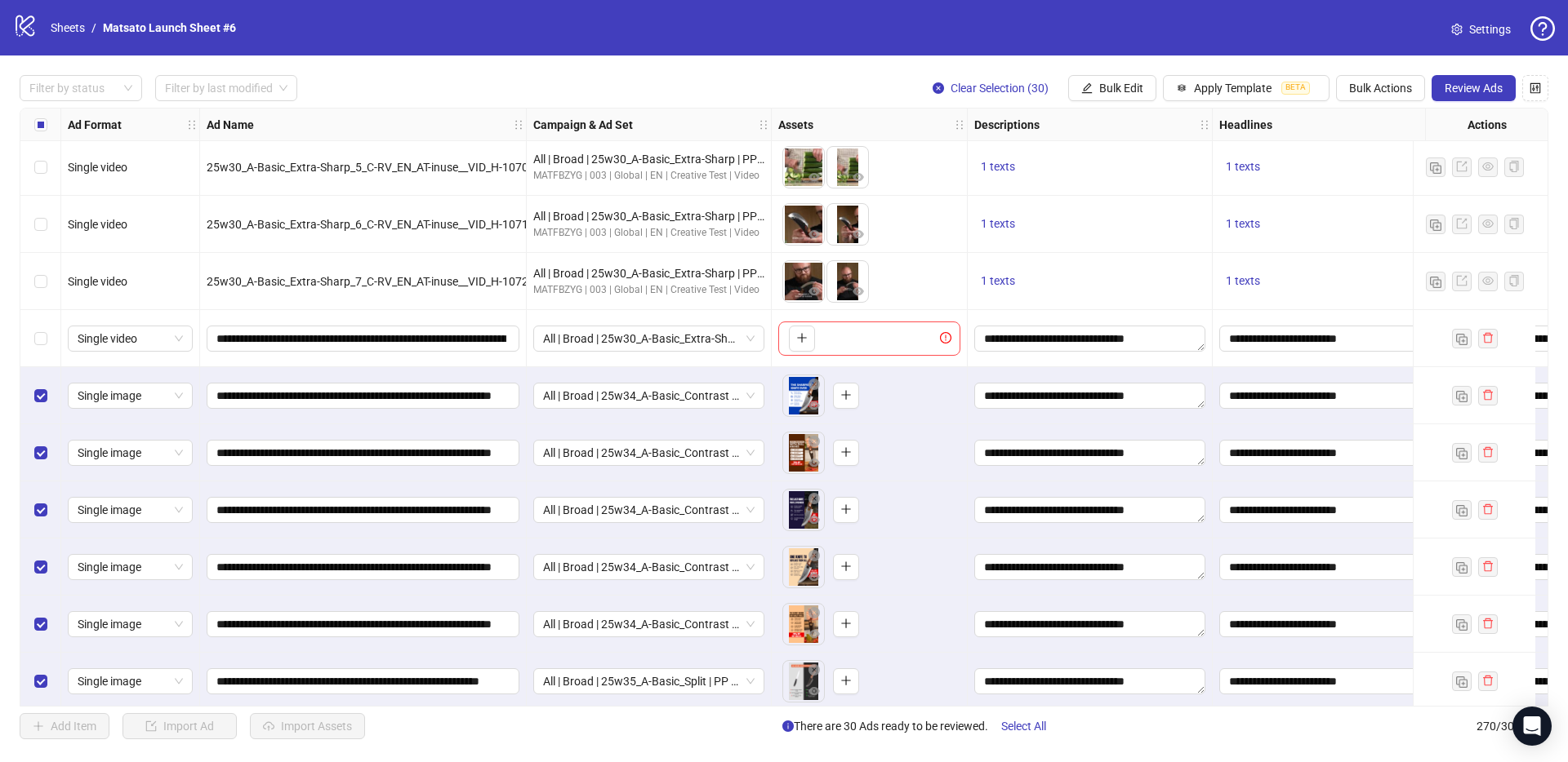
scroll to position [13484, 32]
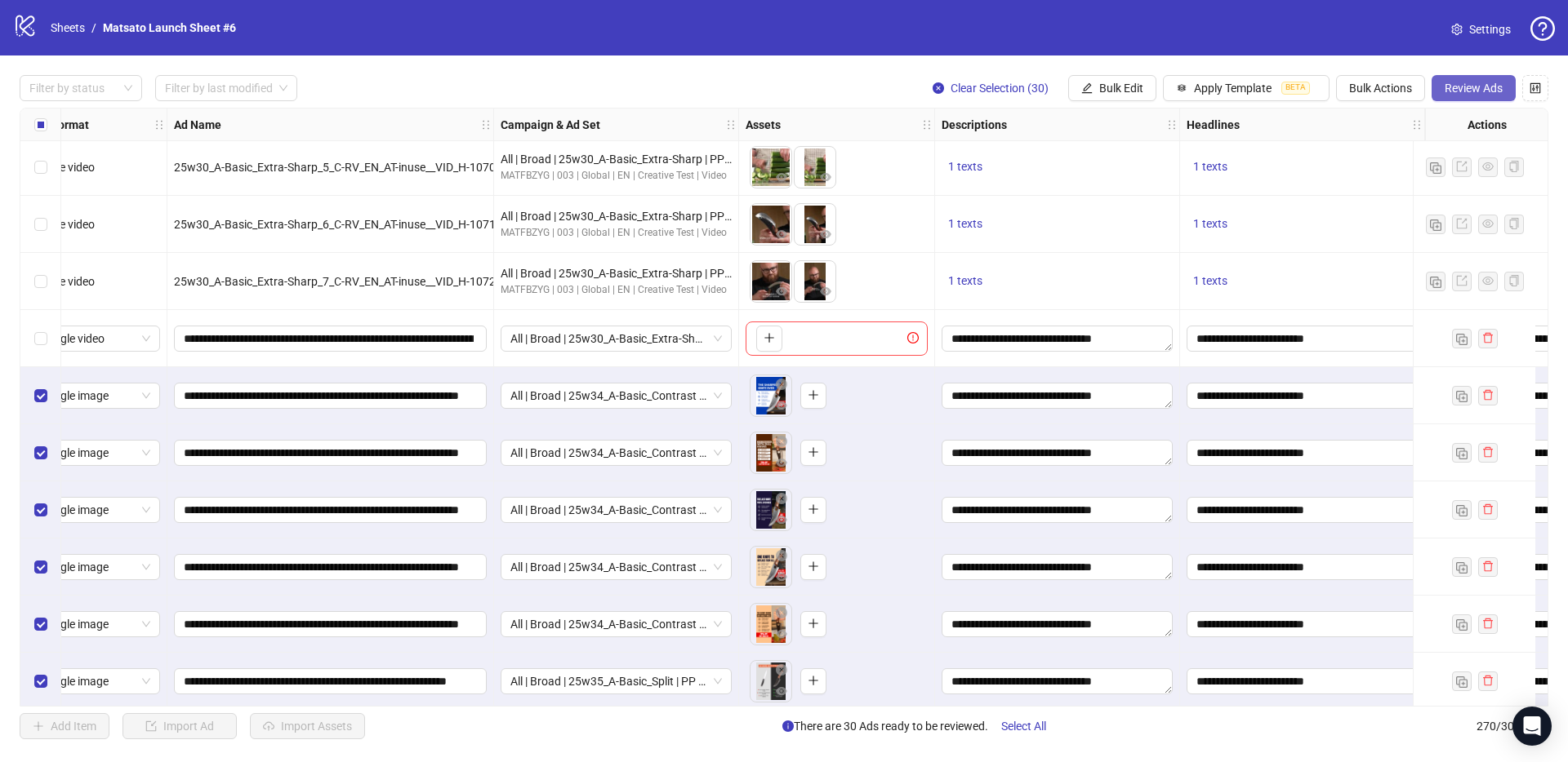
click at [1175, 92] on button "Review Ads" at bounding box center [1473, 87] width 84 height 26
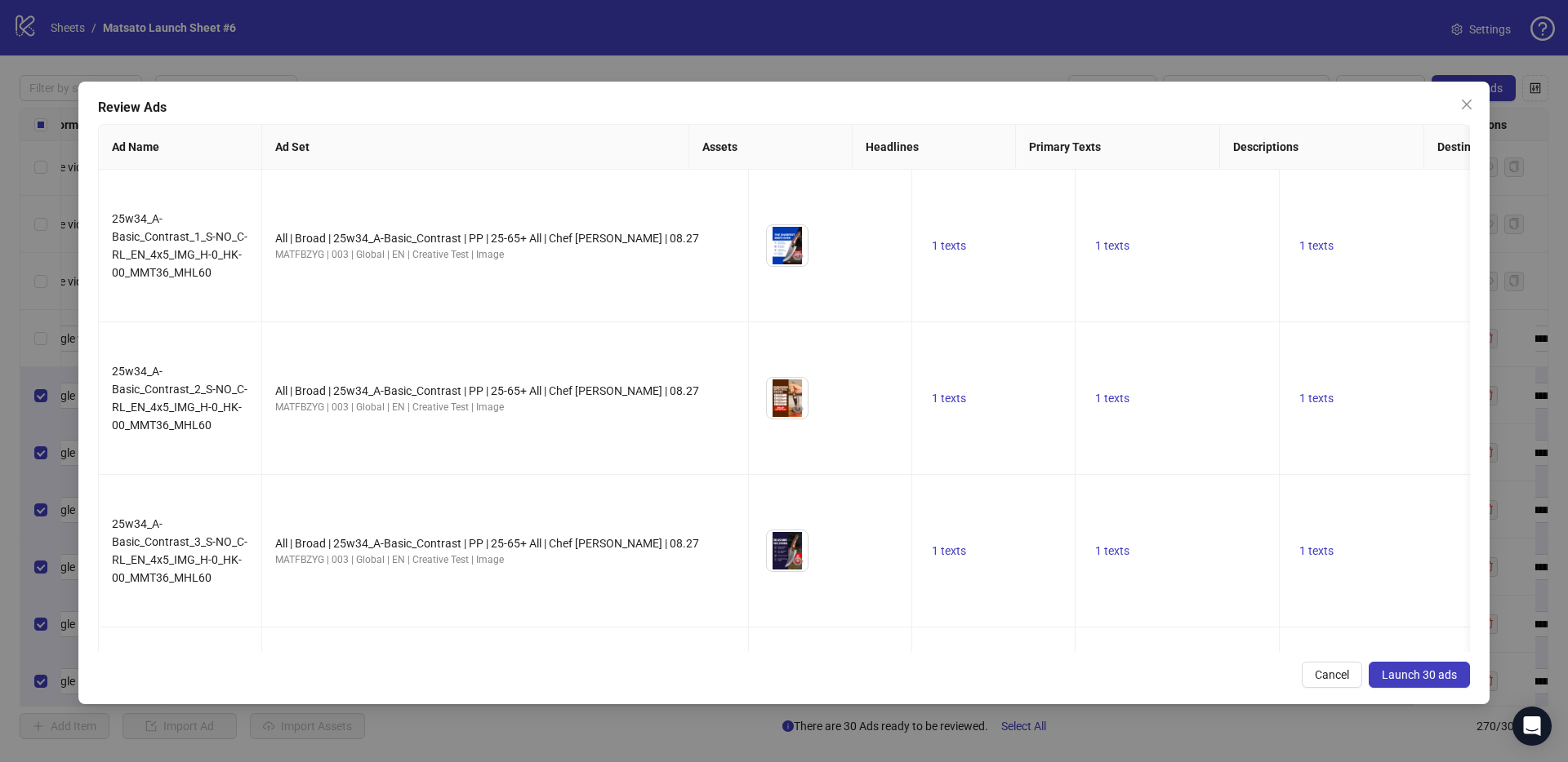
click at [1175, 557] on span "Launch 30 ads" at bounding box center [1419, 675] width 75 height 13
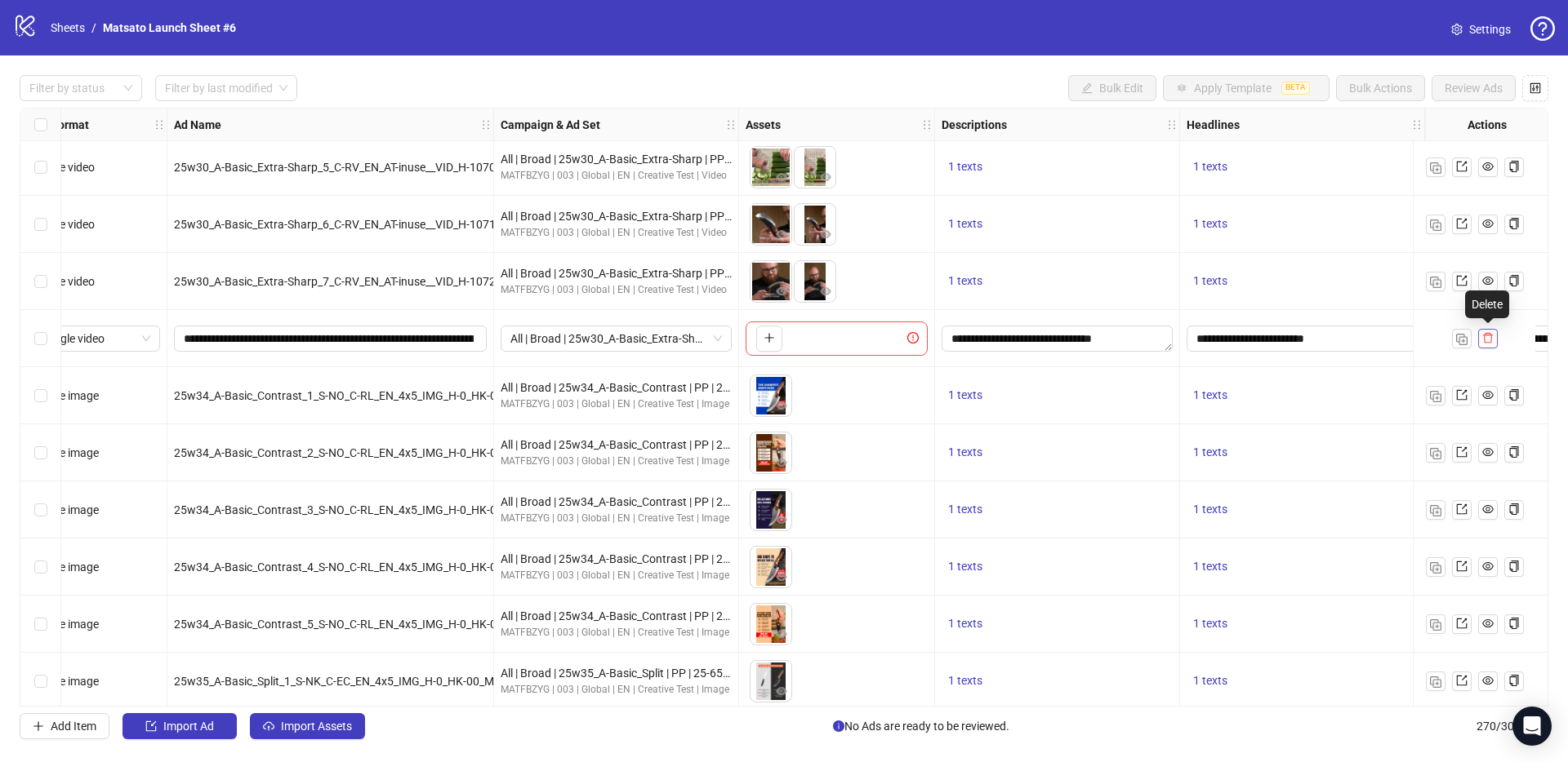
click at [1175, 335] on icon "delete" at bounding box center [1487, 337] width 11 height 11
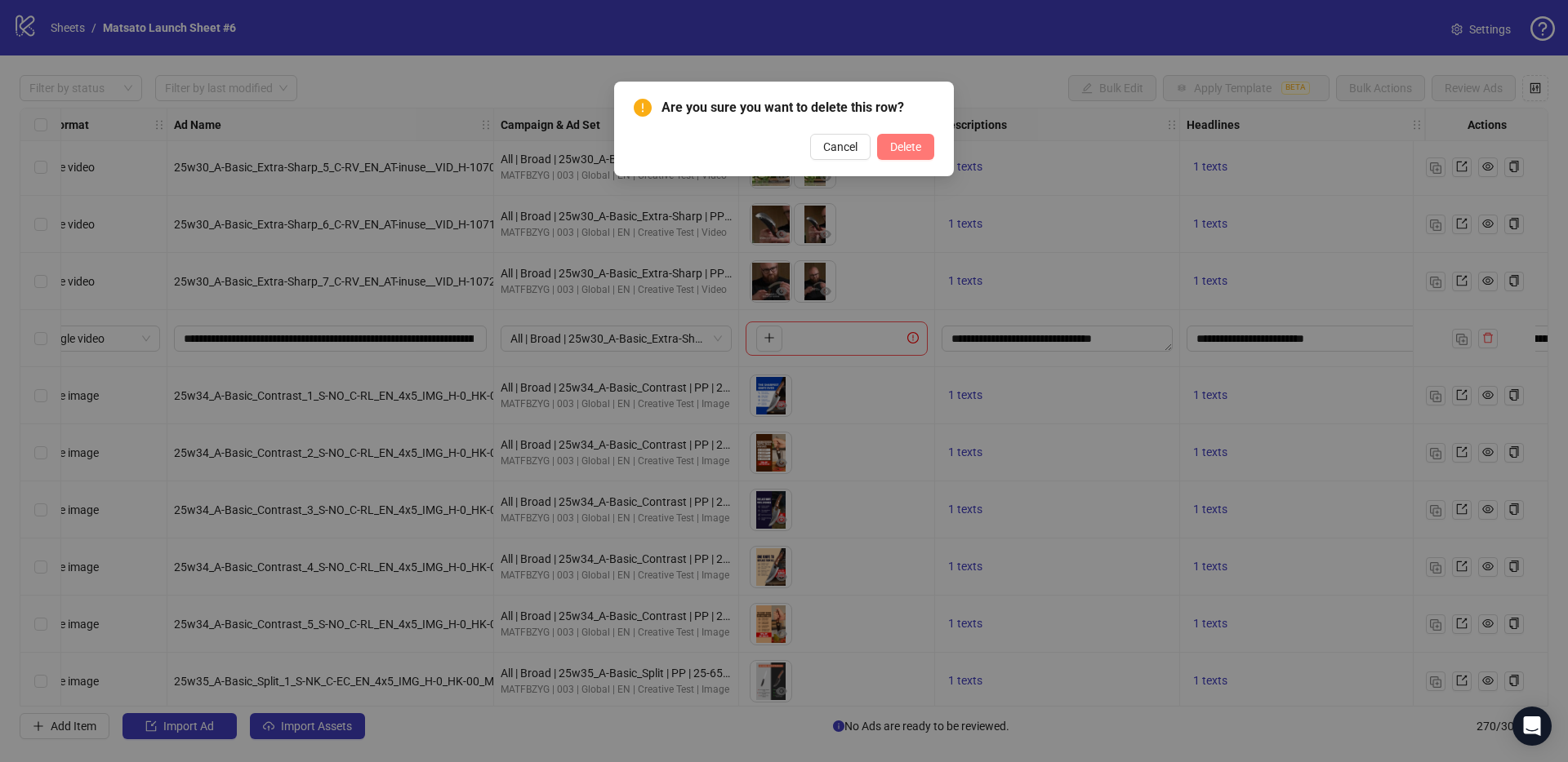
click at [917, 146] on span "Delete" at bounding box center [905, 146] width 31 height 13
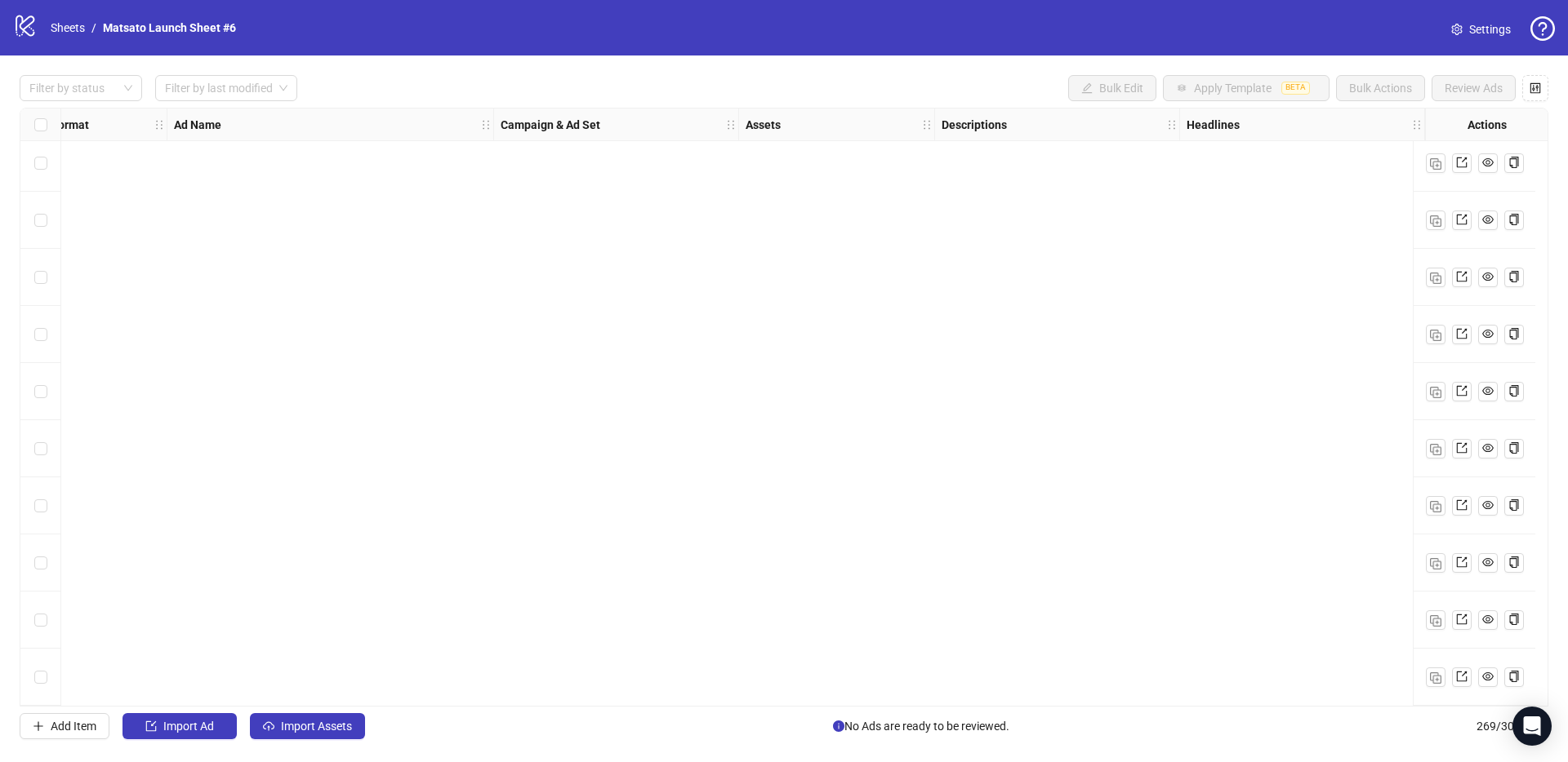
scroll to position [14809, 32]
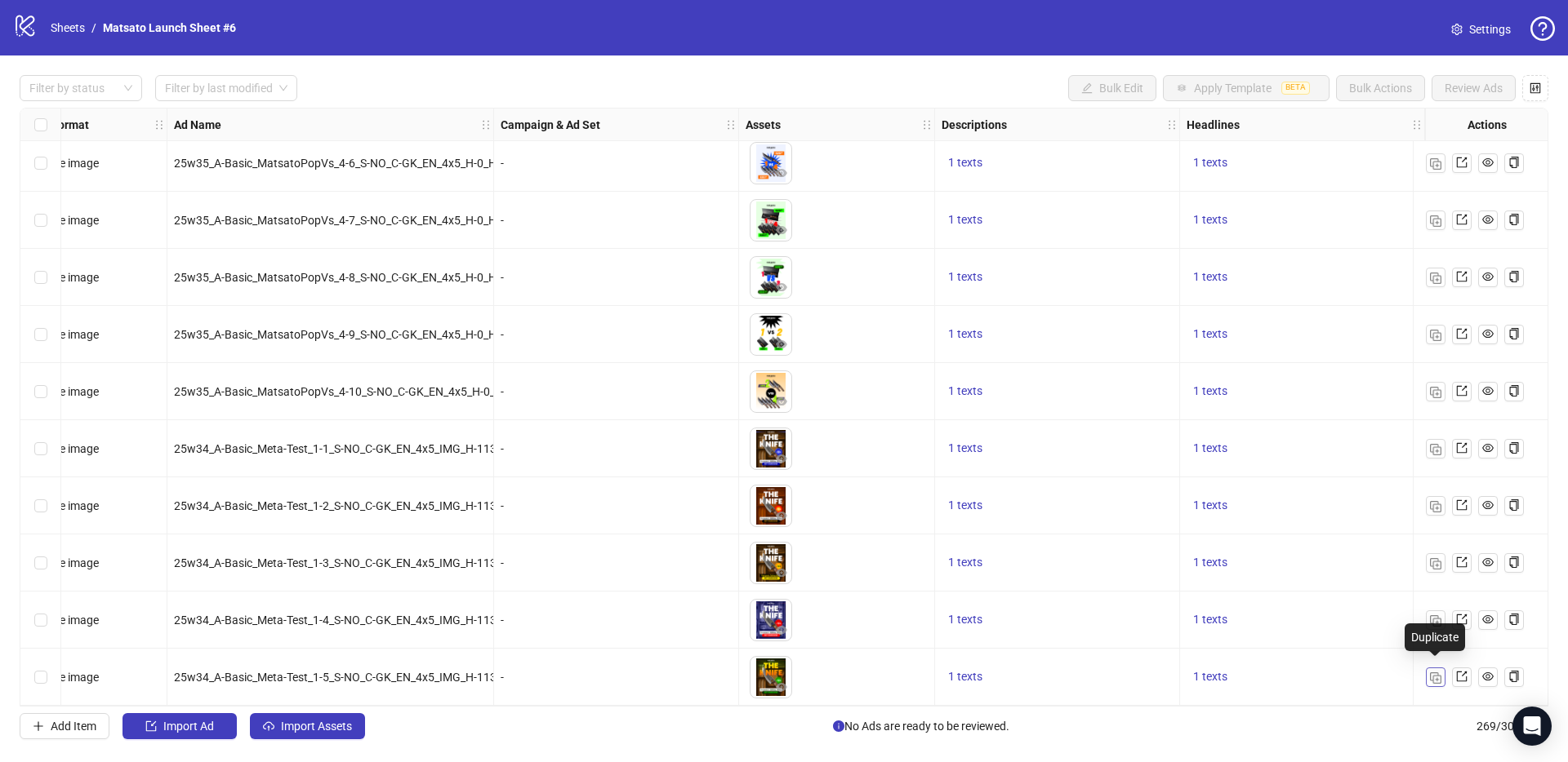
click at [1175, 557] on img "button" at bounding box center [1435, 677] width 11 height 11
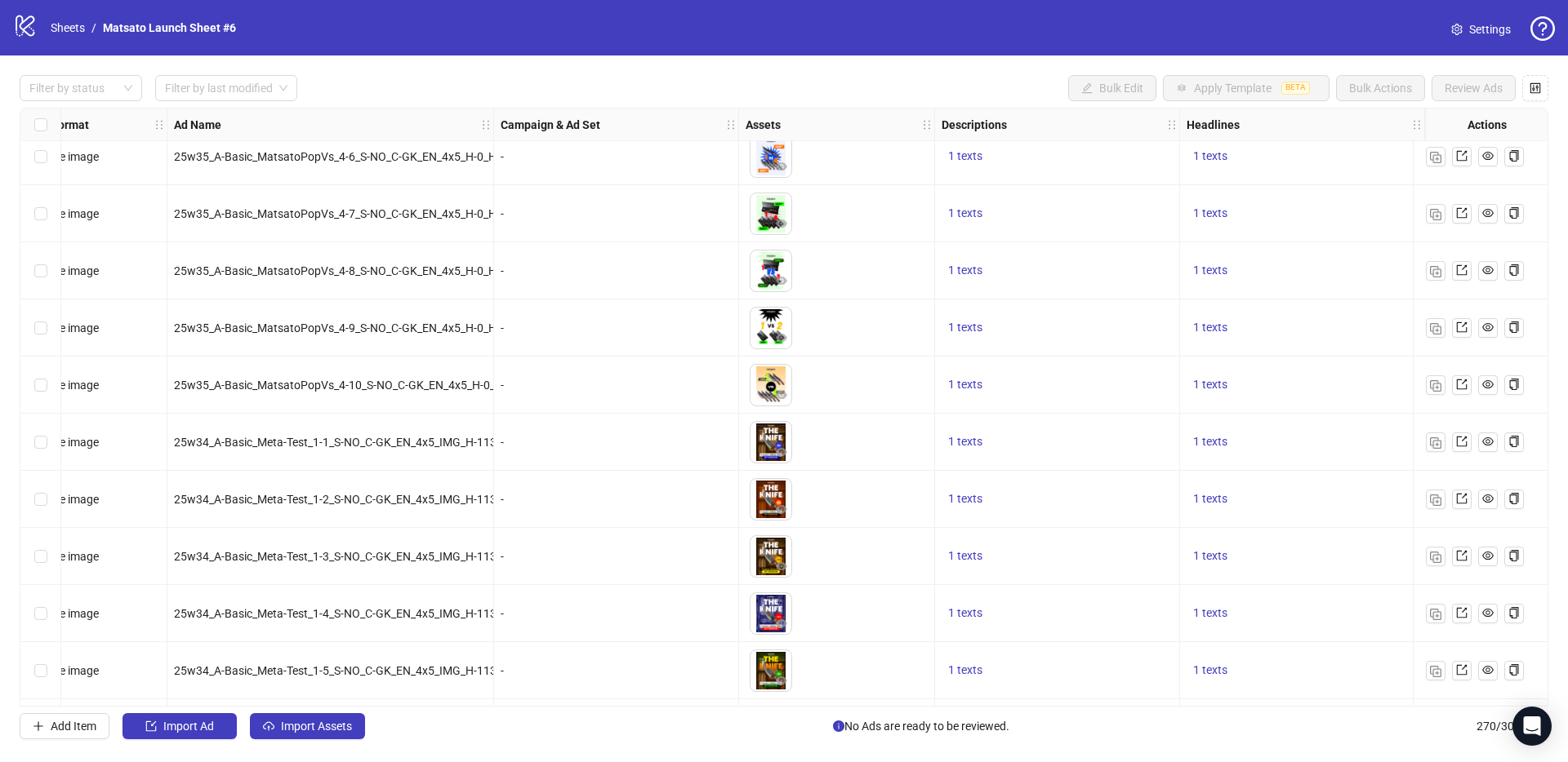
scroll to position [14866, 32]
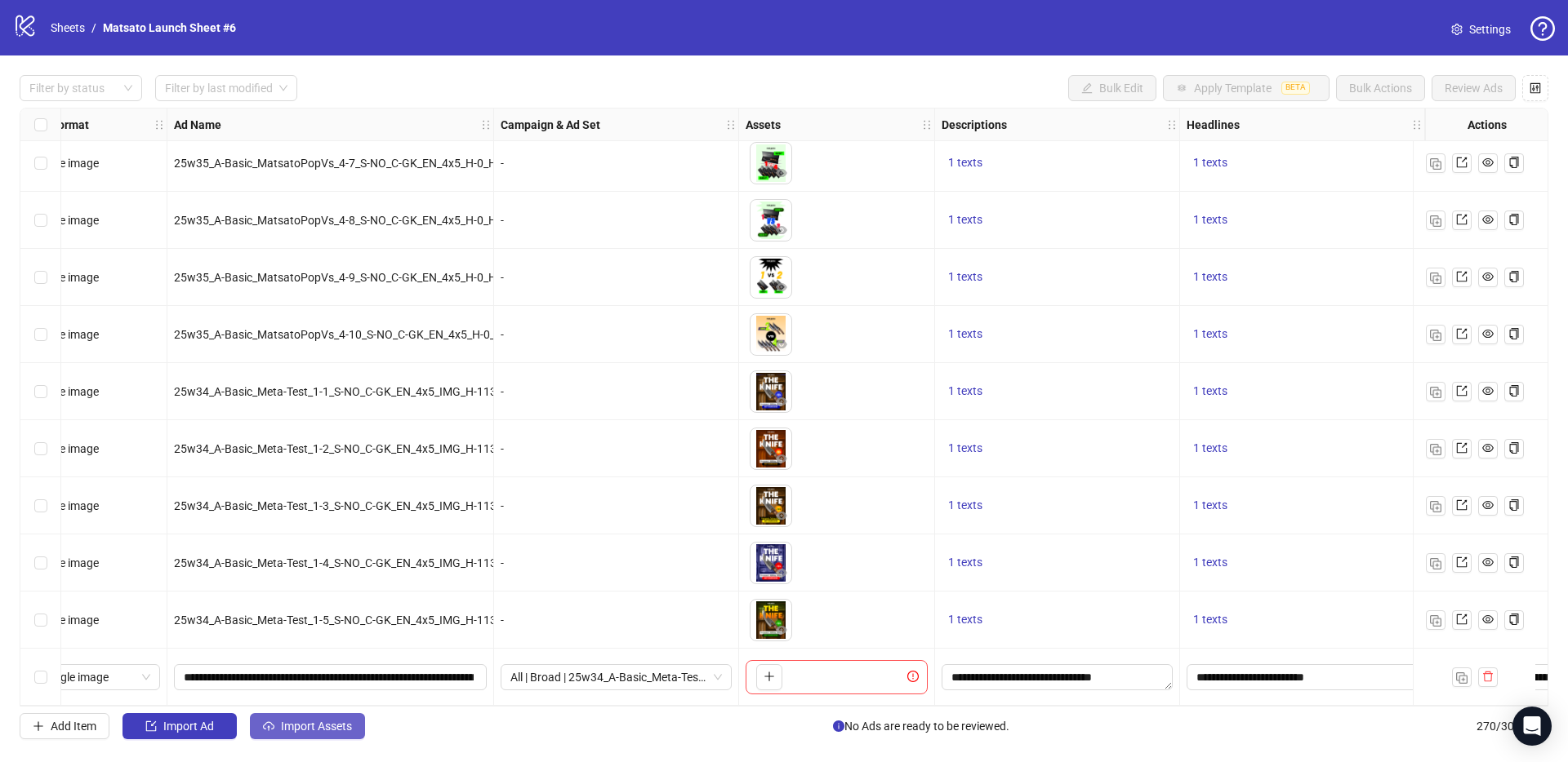
click at [302, 557] on button "Import Assets" at bounding box center [307, 726] width 115 height 26
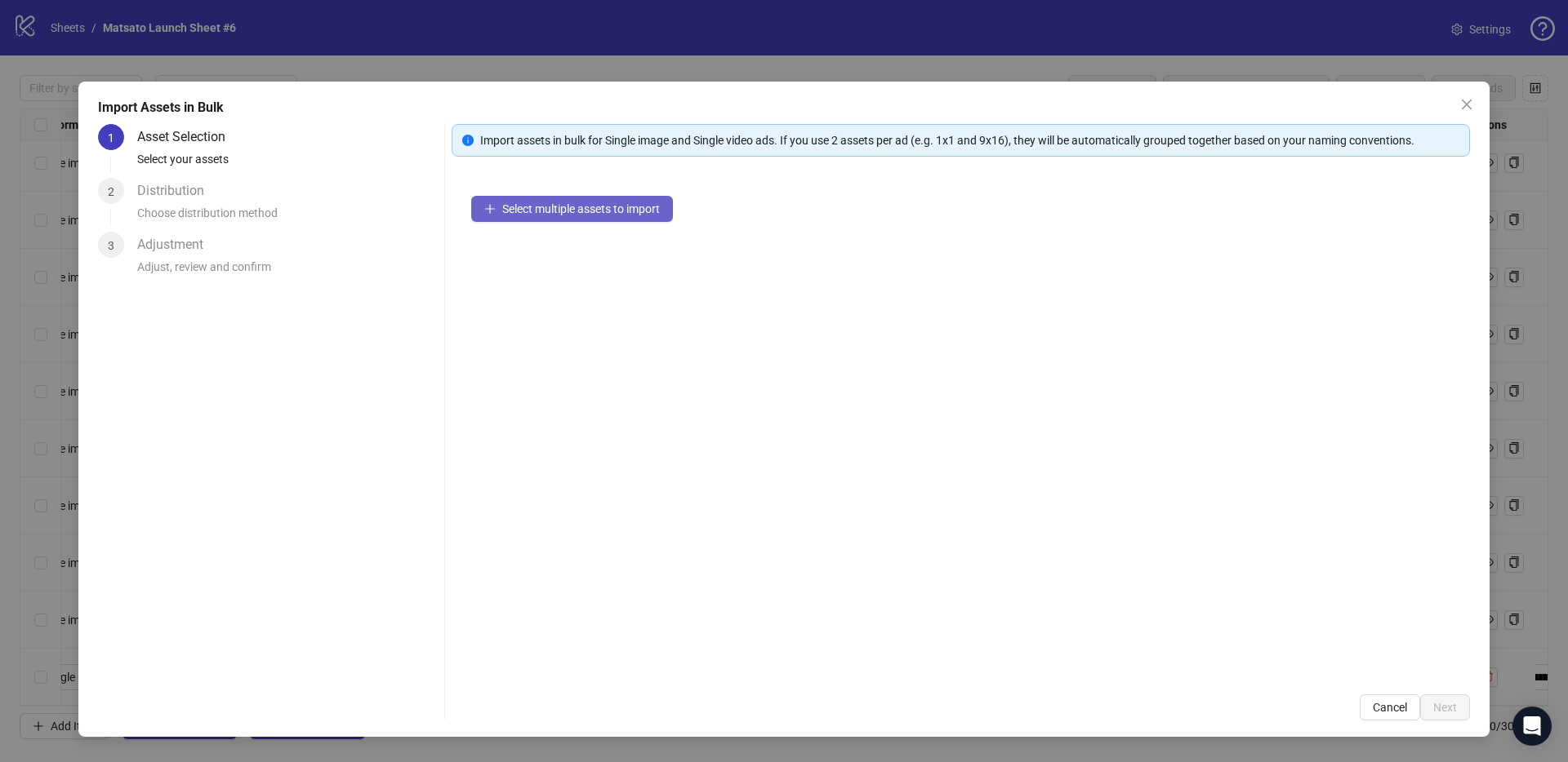
click at [556, 211] on span "Select multiple assets to import" at bounding box center [581, 209] width 158 height 13
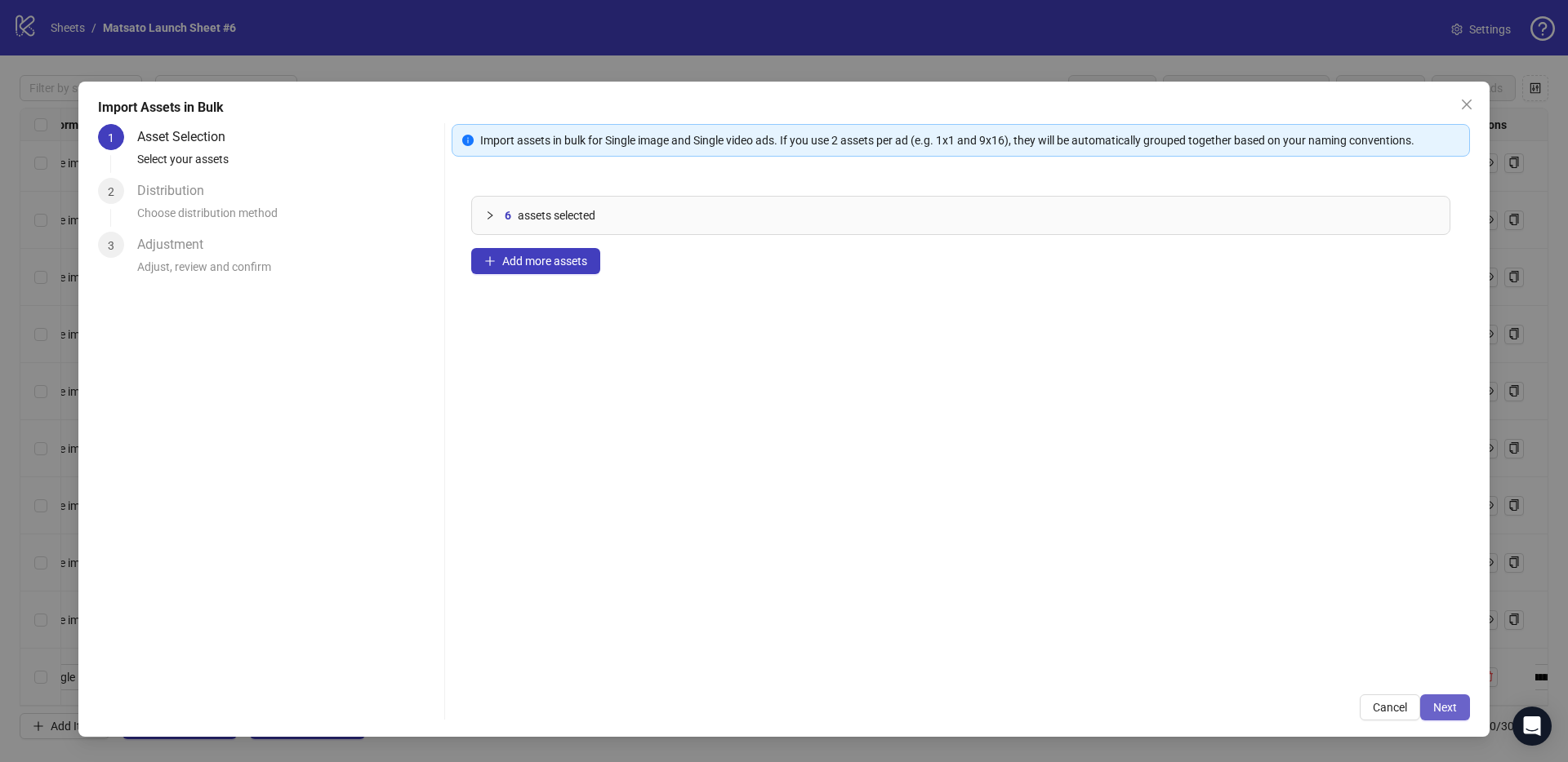
click at [1175, 557] on span "Next" at bounding box center [1445, 707] width 24 height 13
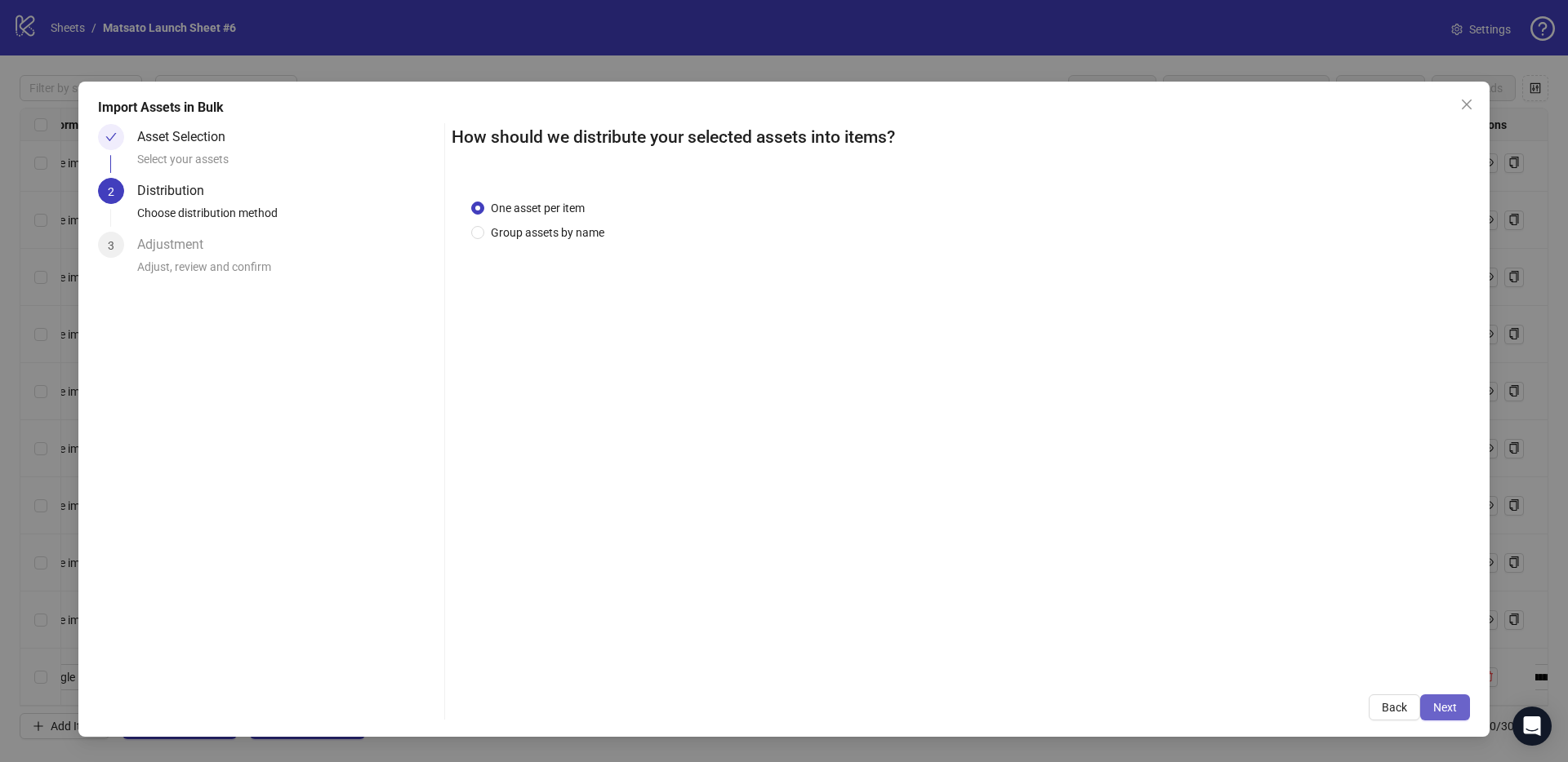
click at [1175, 557] on span "Next" at bounding box center [1445, 707] width 24 height 13
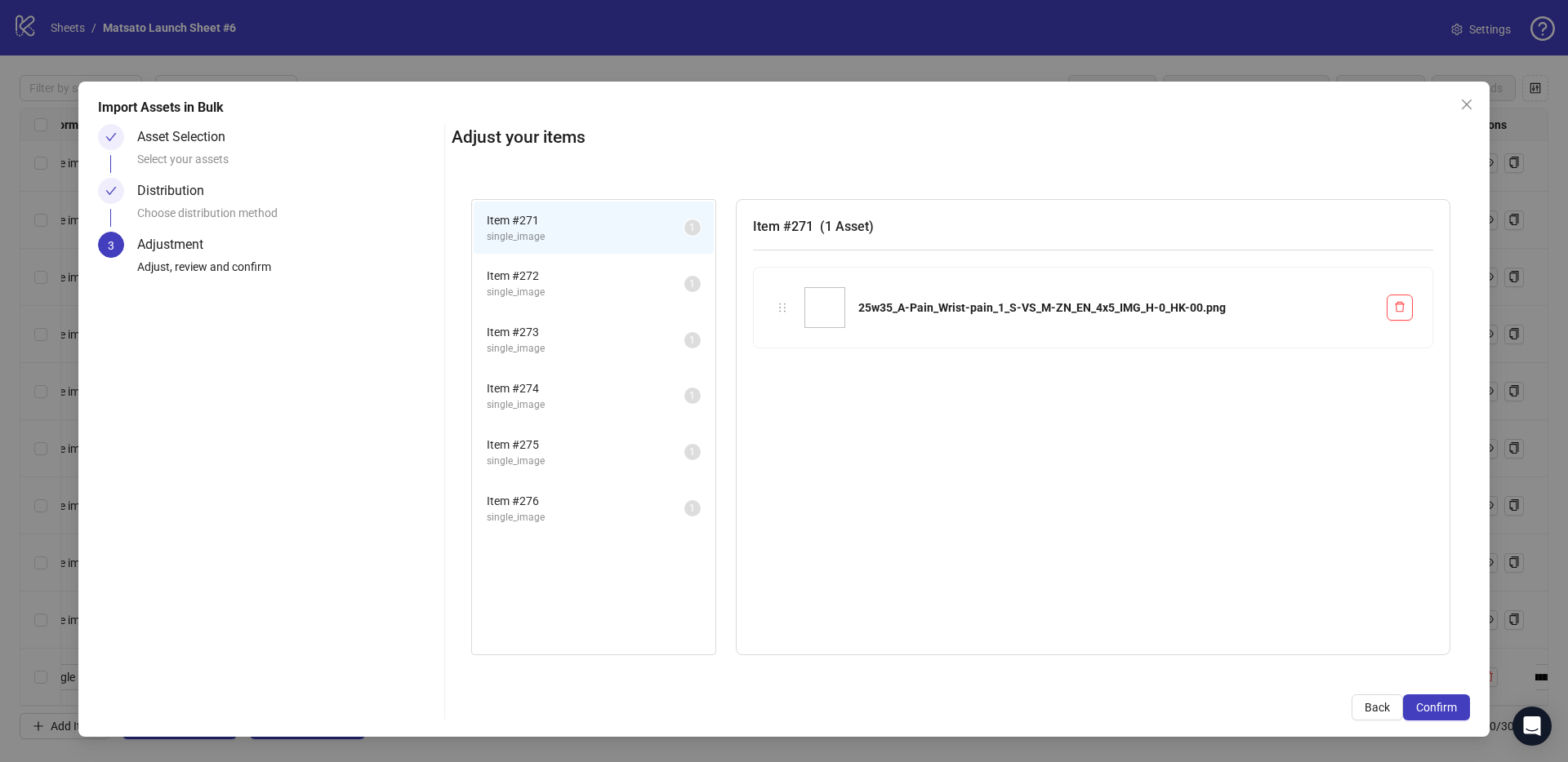
click at [1175, 557] on span "Confirm" at bounding box center [1436, 707] width 41 height 13
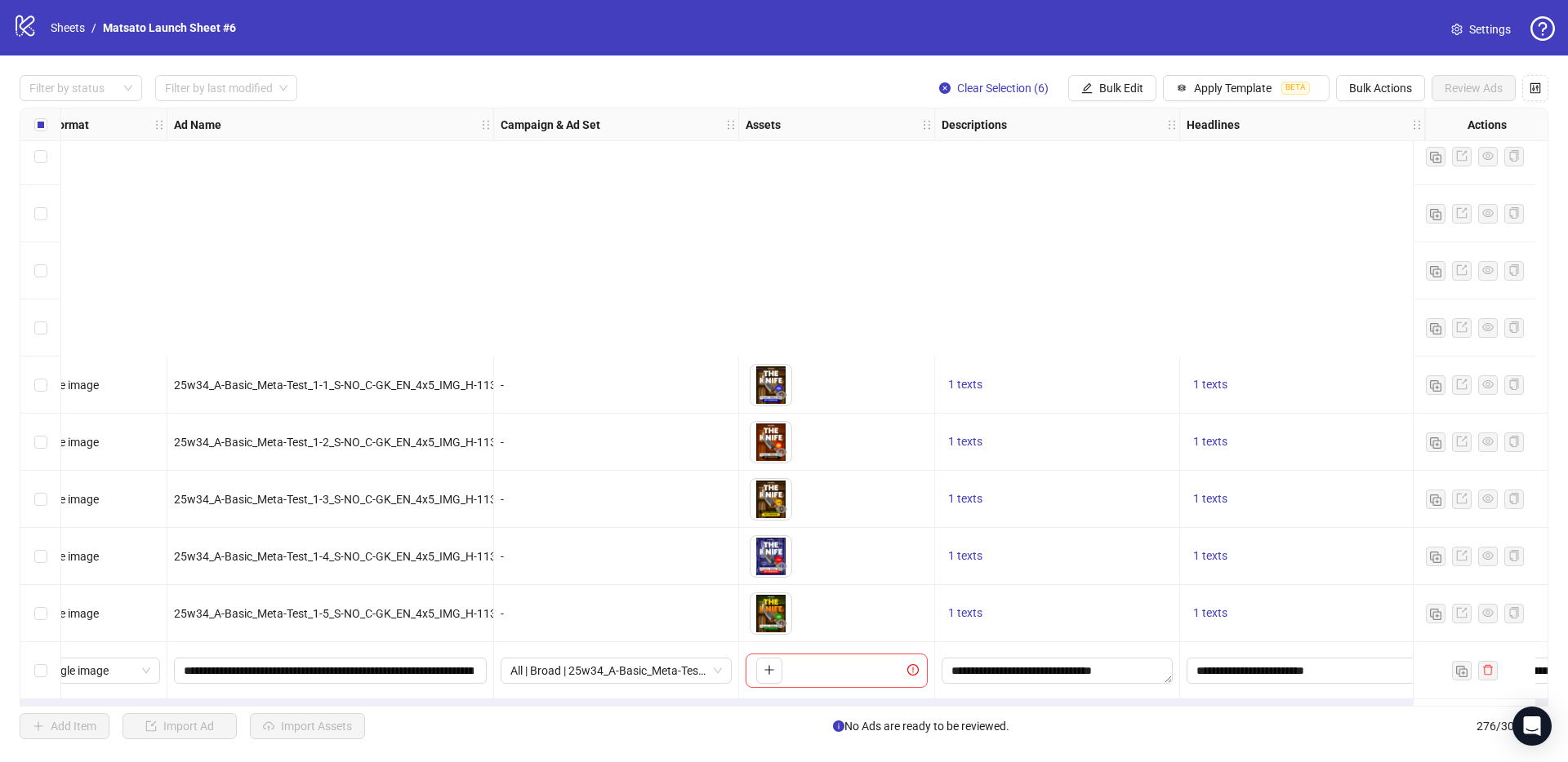
scroll to position [15209, 32]
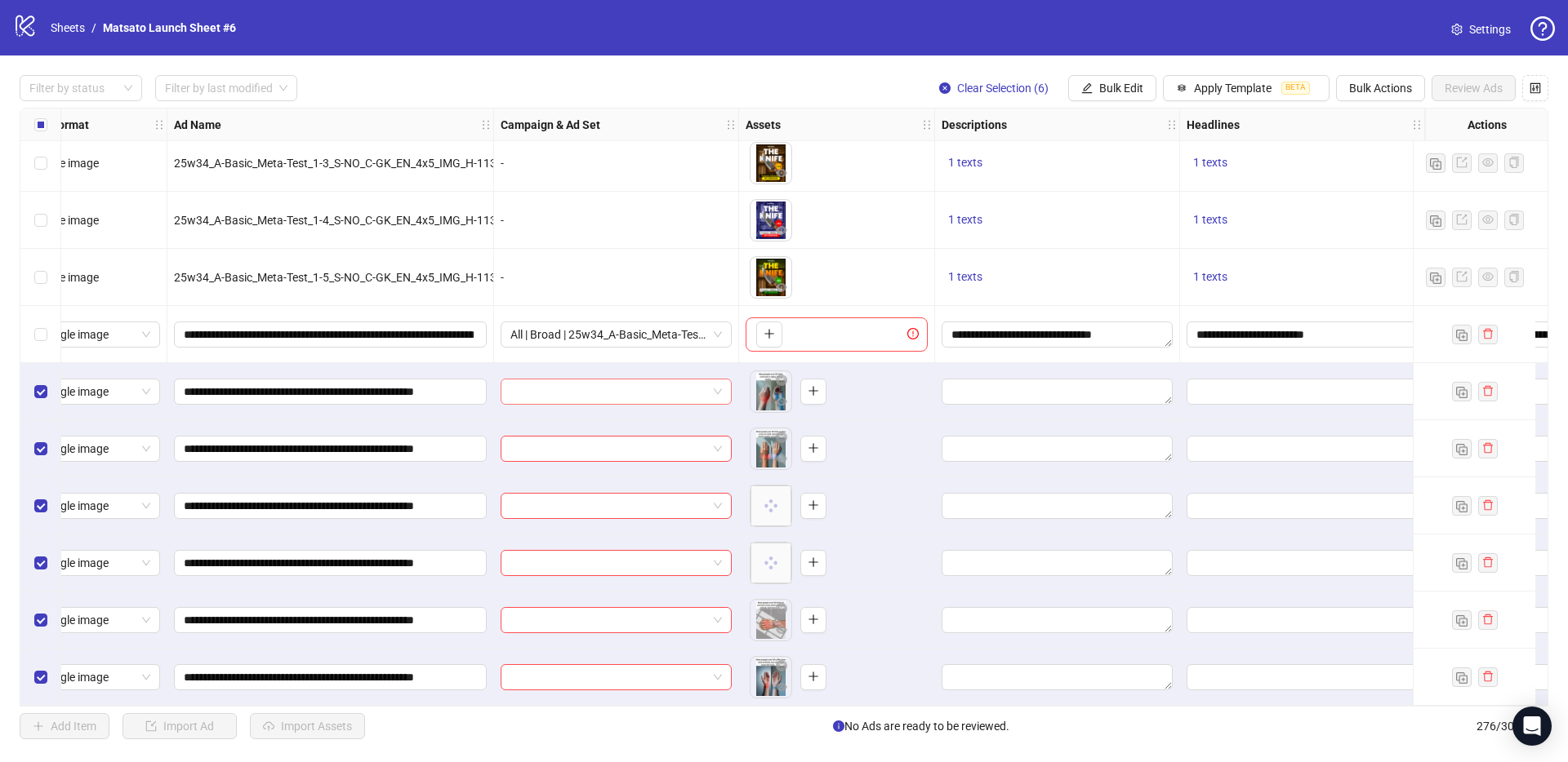
click at [606, 380] on input "search" at bounding box center [609, 391] width 197 height 25
paste input "**********"
type input "**********"
click at [736, 363] on div "**********" at bounding box center [616, 391] width 245 height 57
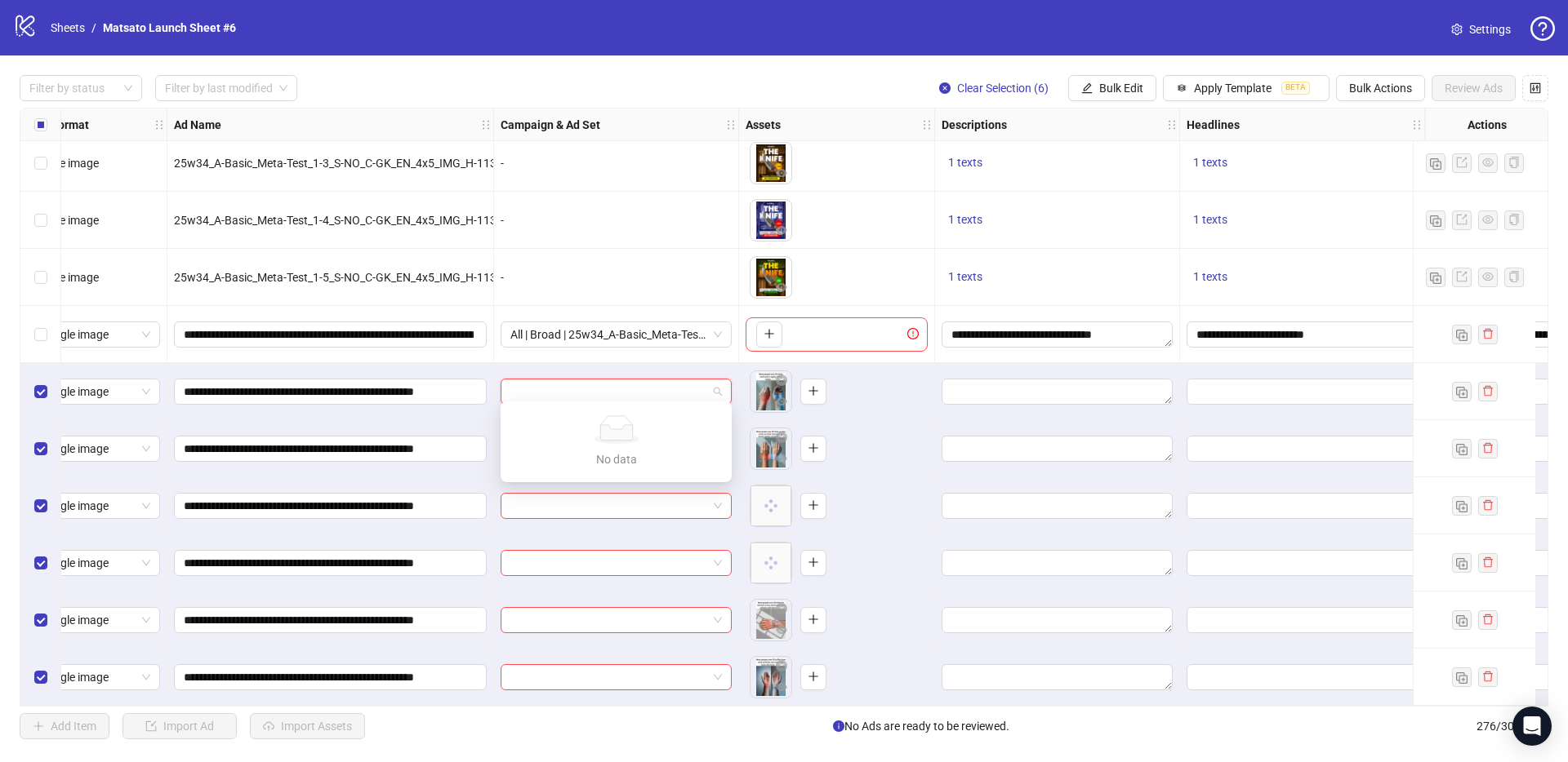
scroll to position [0, 0]
click at [679, 382] on input "search" at bounding box center [609, 391] width 197 height 25
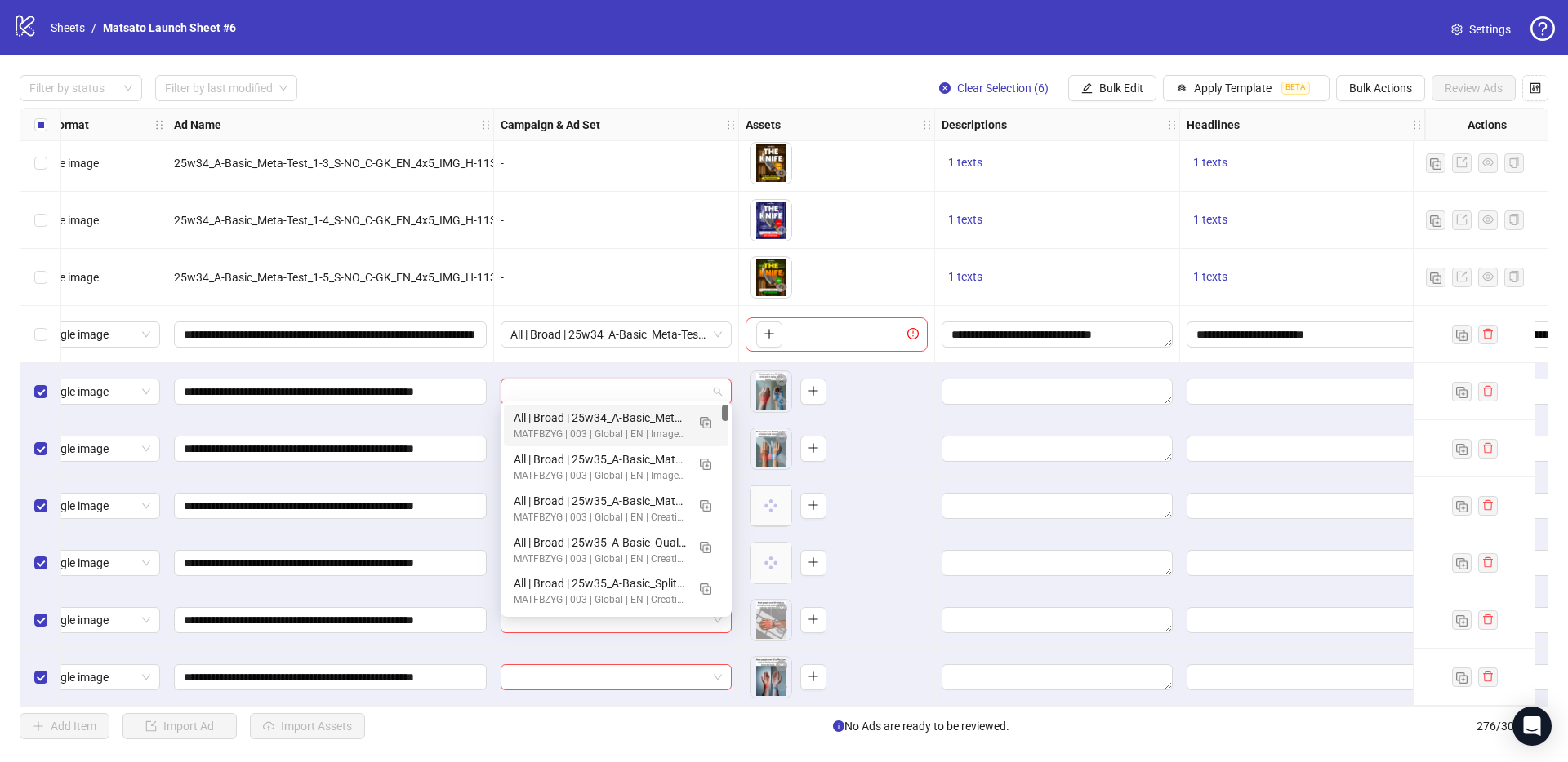
paste input "**********"
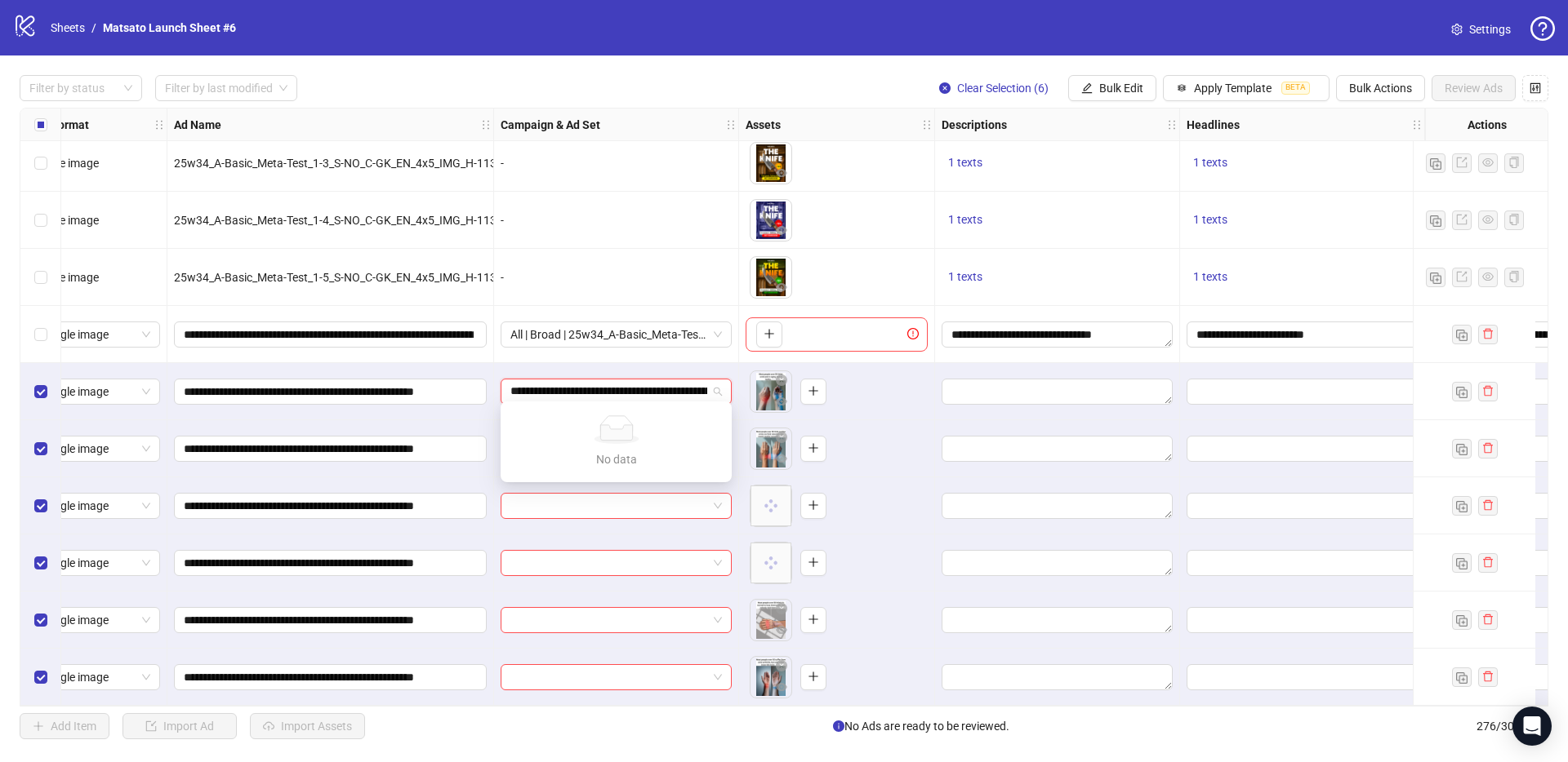
scroll to position [0, 195]
type input "**********"
click at [727, 356] on div "All | Broad | 25w34_A-Basic_Meta-Test_1 | PP | 25-65+ All | 08.27" at bounding box center [616, 334] width 245 height 57
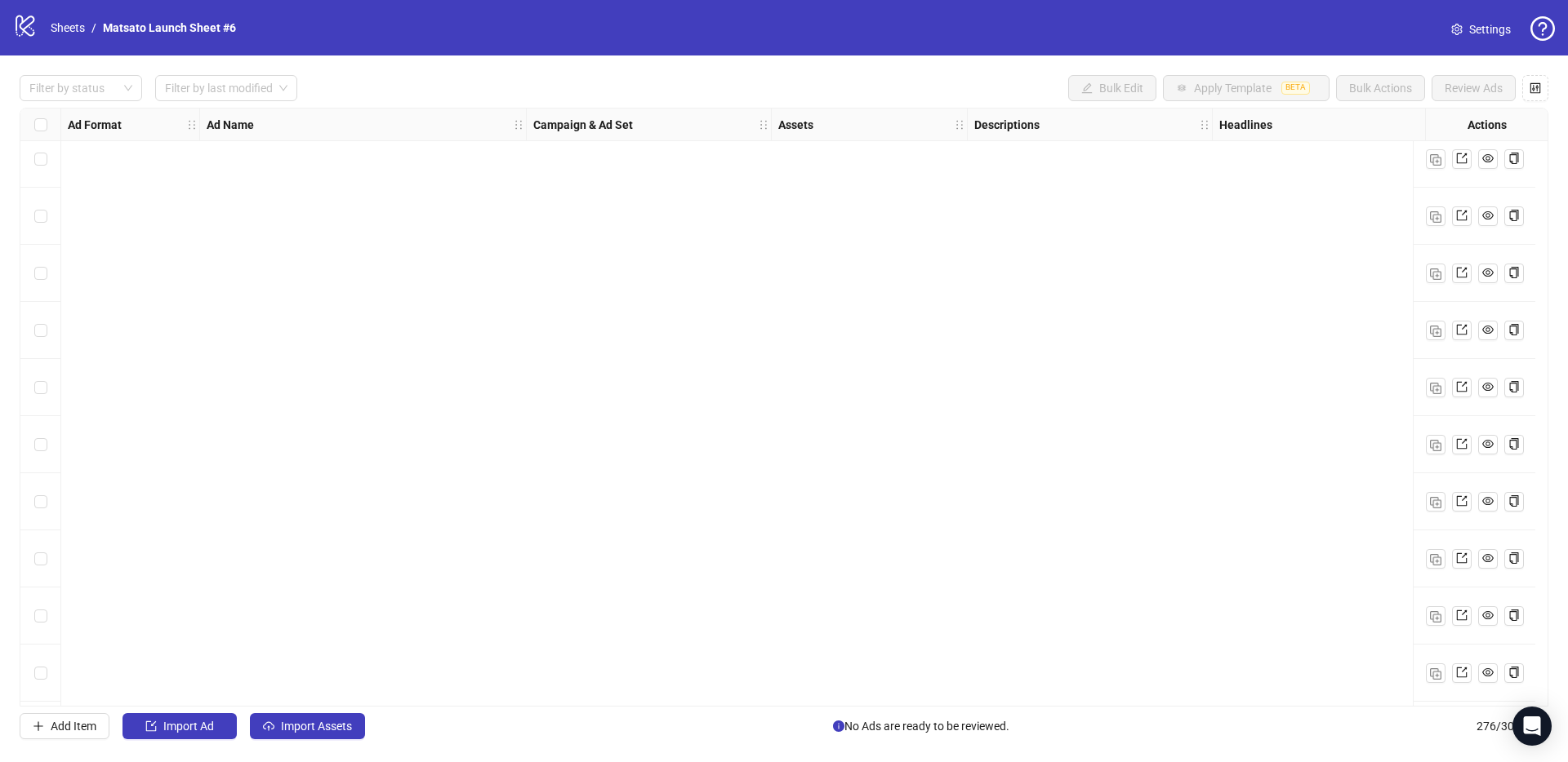
scroll to position [15209, 0]
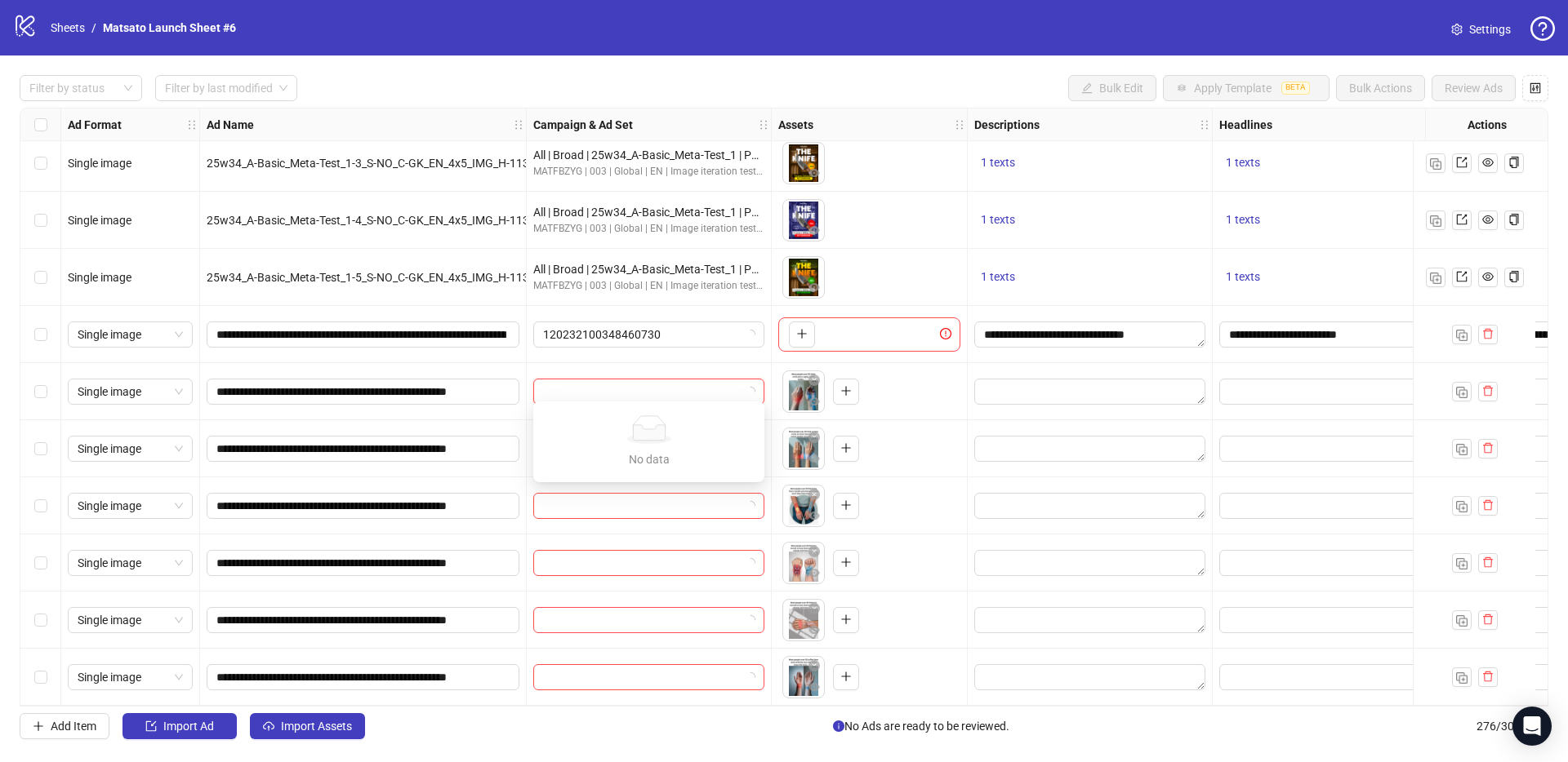
click at [643, 379] on input "search" at bounding box center [642, 391] width 197 height 25
paste input "**********"
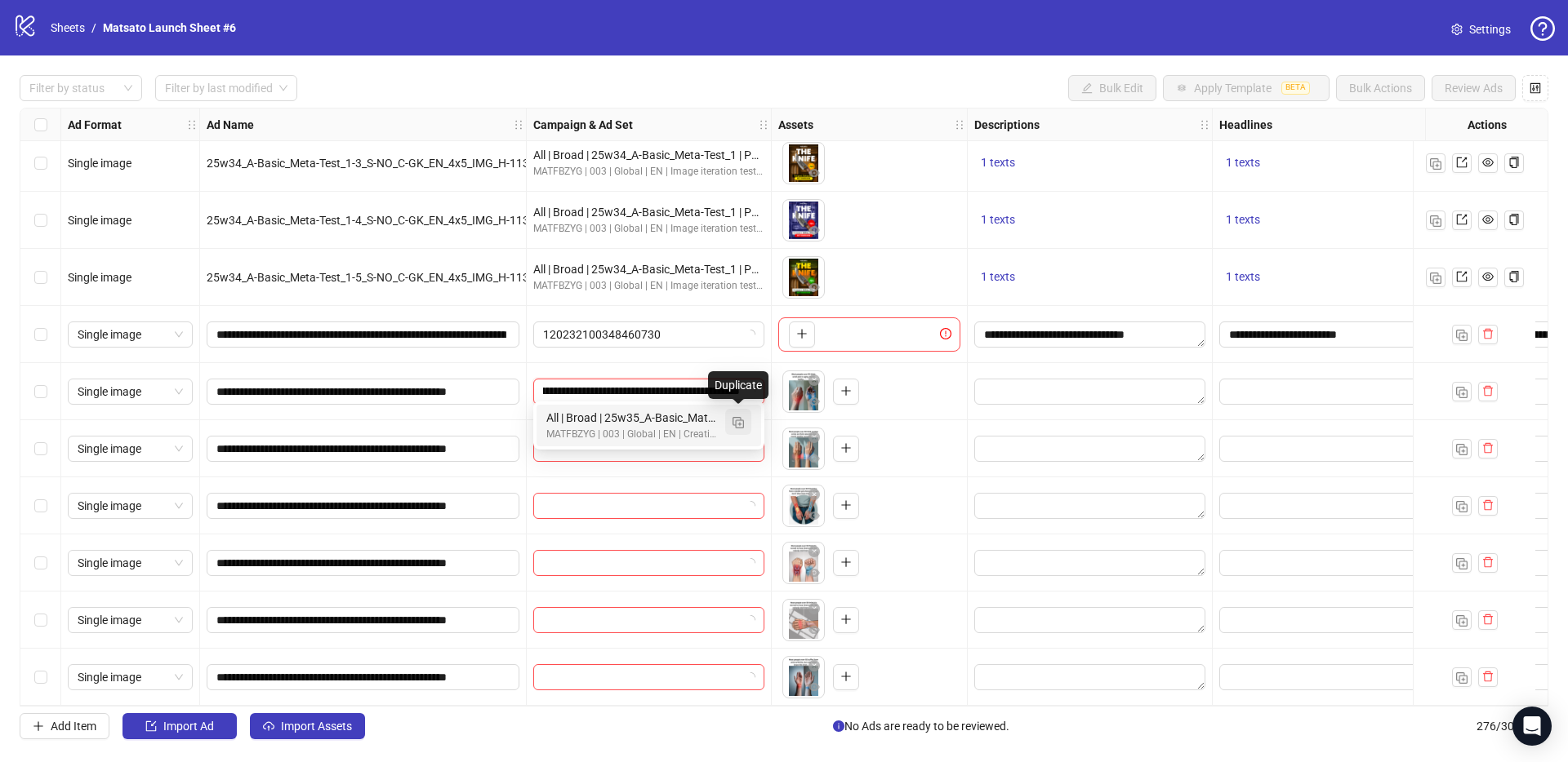
click at [740, 422] on img "button" at bounding box center [738, 422] width 11 height 11
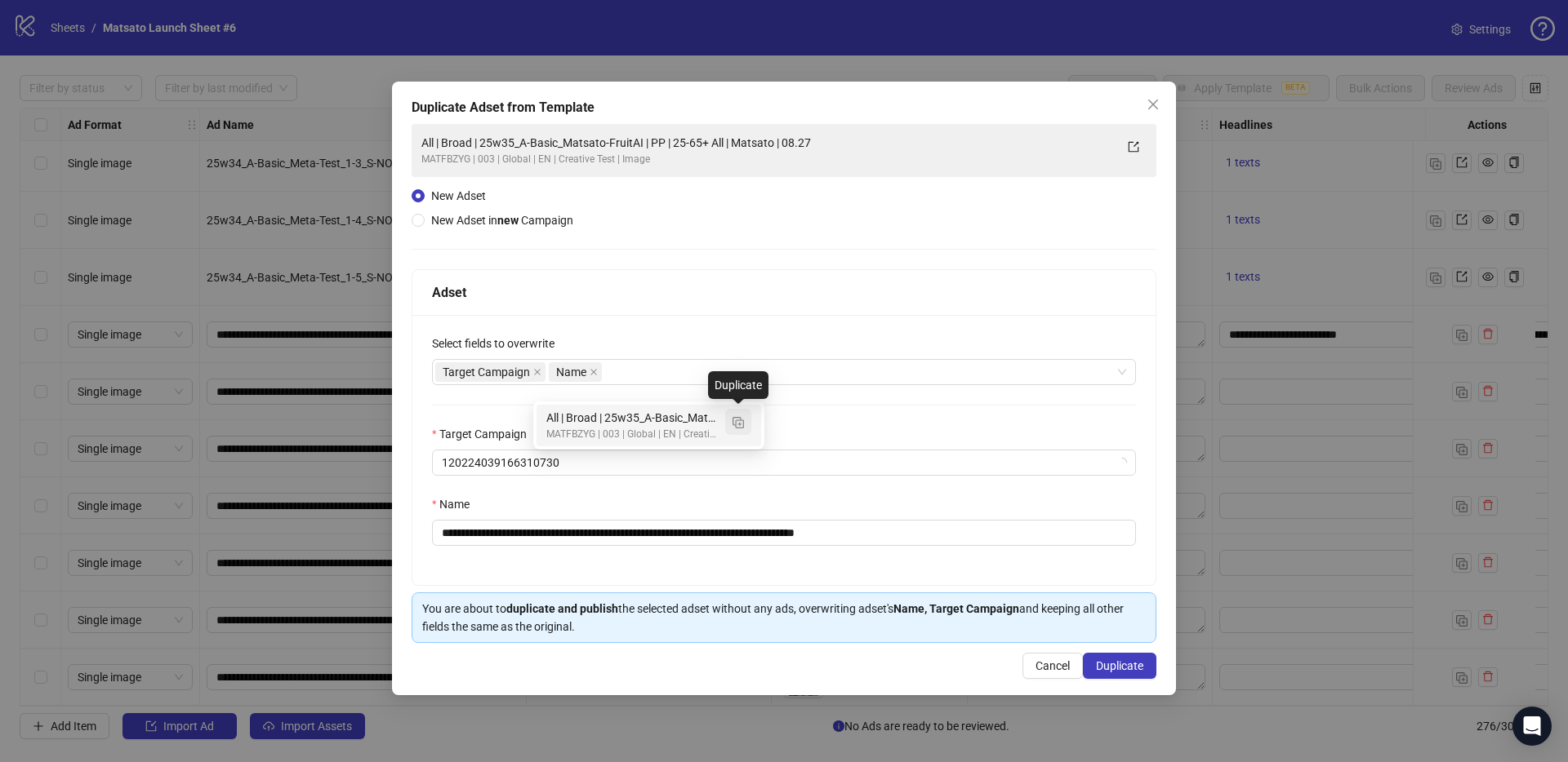
type input "**********"
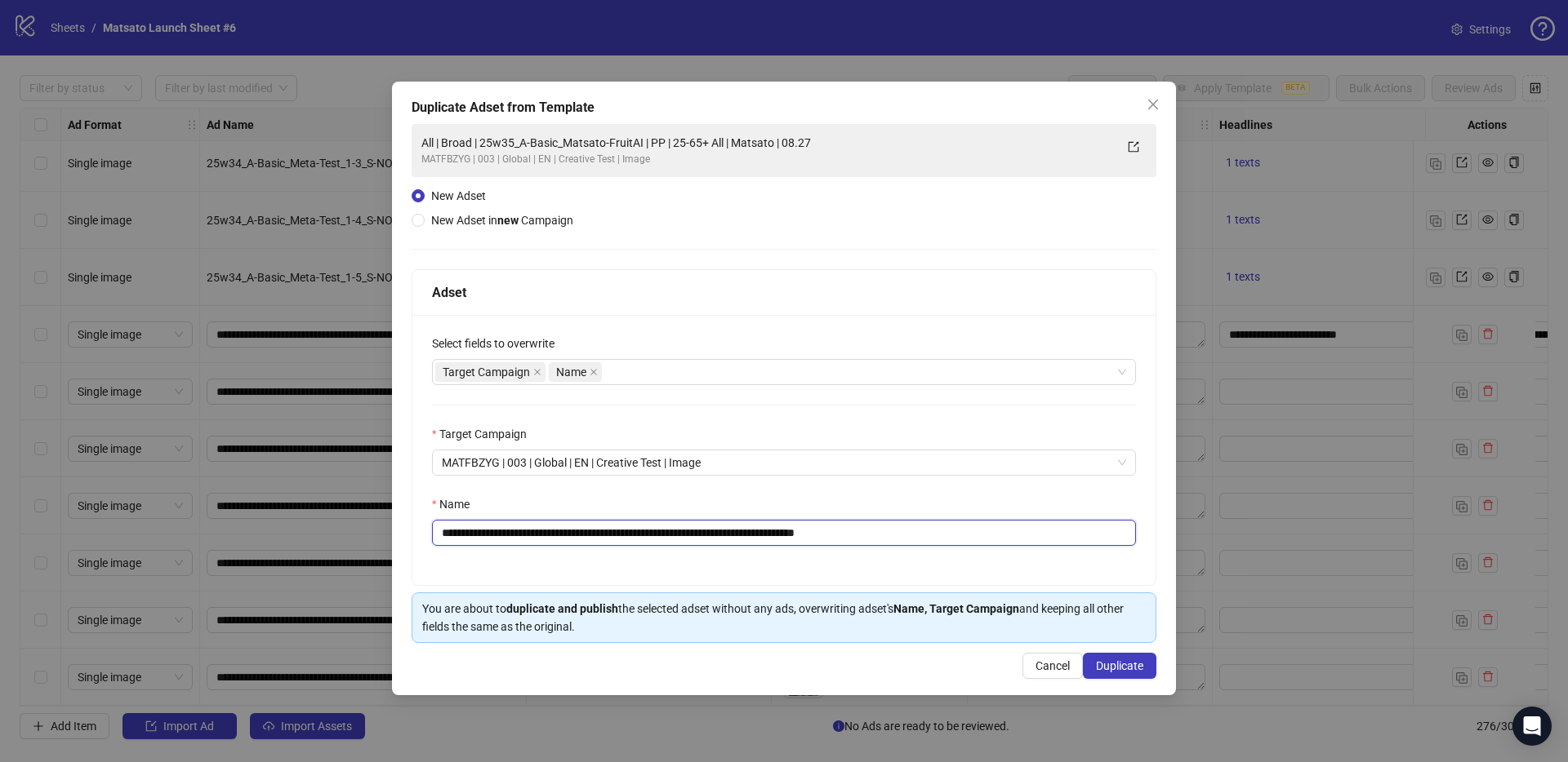
drag, startPoint x: 834, startPoint y: 536, endPoint x: 1072, endPoint y: 557, distance: 238.9
click at [1024, 542] on input "**********" at bounding box center [784, 533] width 704 height 26
drag, startPoint x: 663, startPoint y: 532, endPoint x: 503, endPoint y: 532, distance: 160.0
click at [503, 533] on input "**********" at bounding box center [784, 533] width 704 height 26
paste input "text"
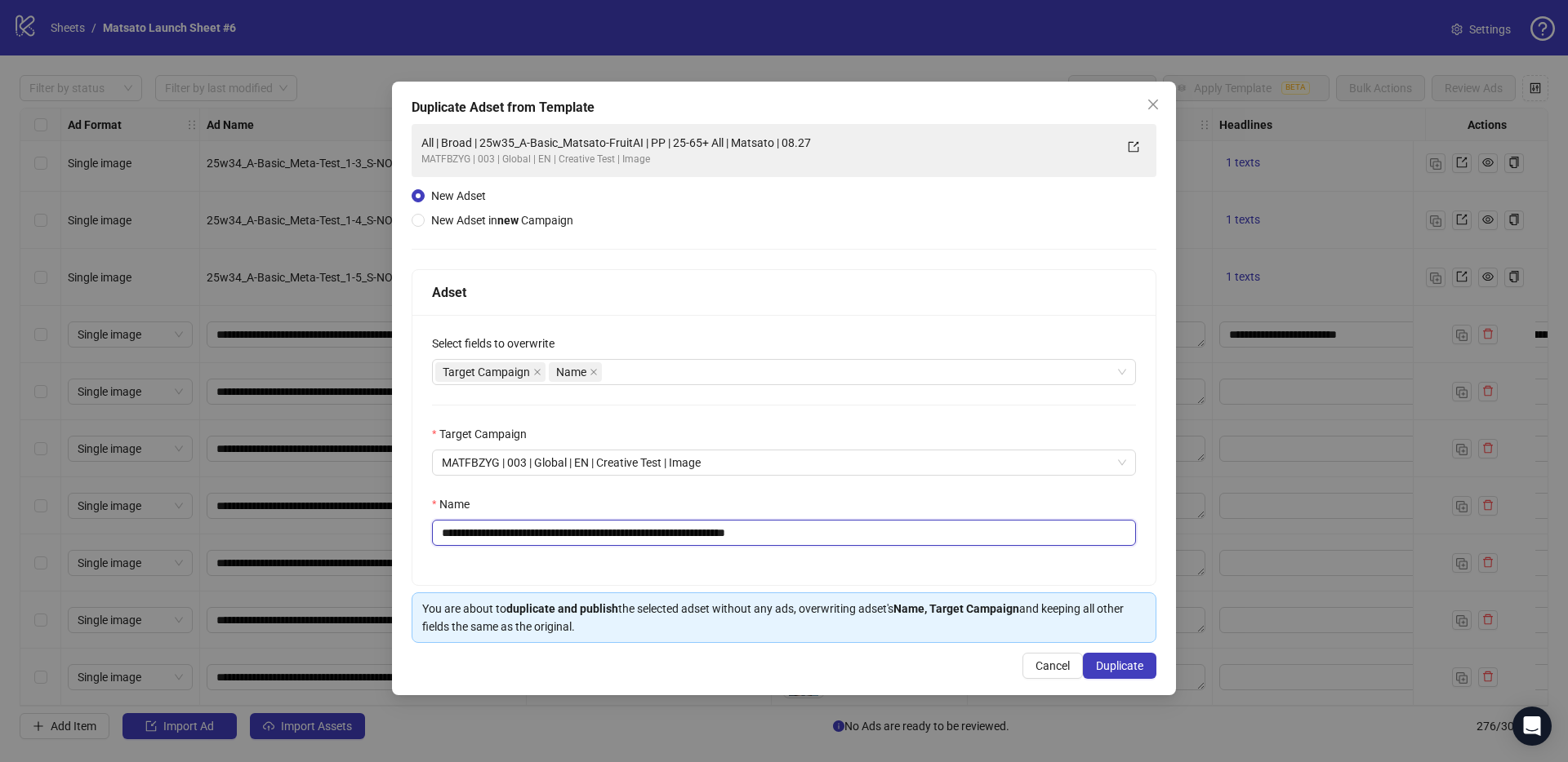
drag, startPoint x: 613, startPoint y: 533, endPoint x: 625, endPoint y: 532, distance: 12.0
click at [625, 532] on input "**********" at bounding box center [784, 533] width 704 height 26
paste input "**********"
click at [717, 536] on input "**********" at bounding box center [784, 533] width 704 height 26
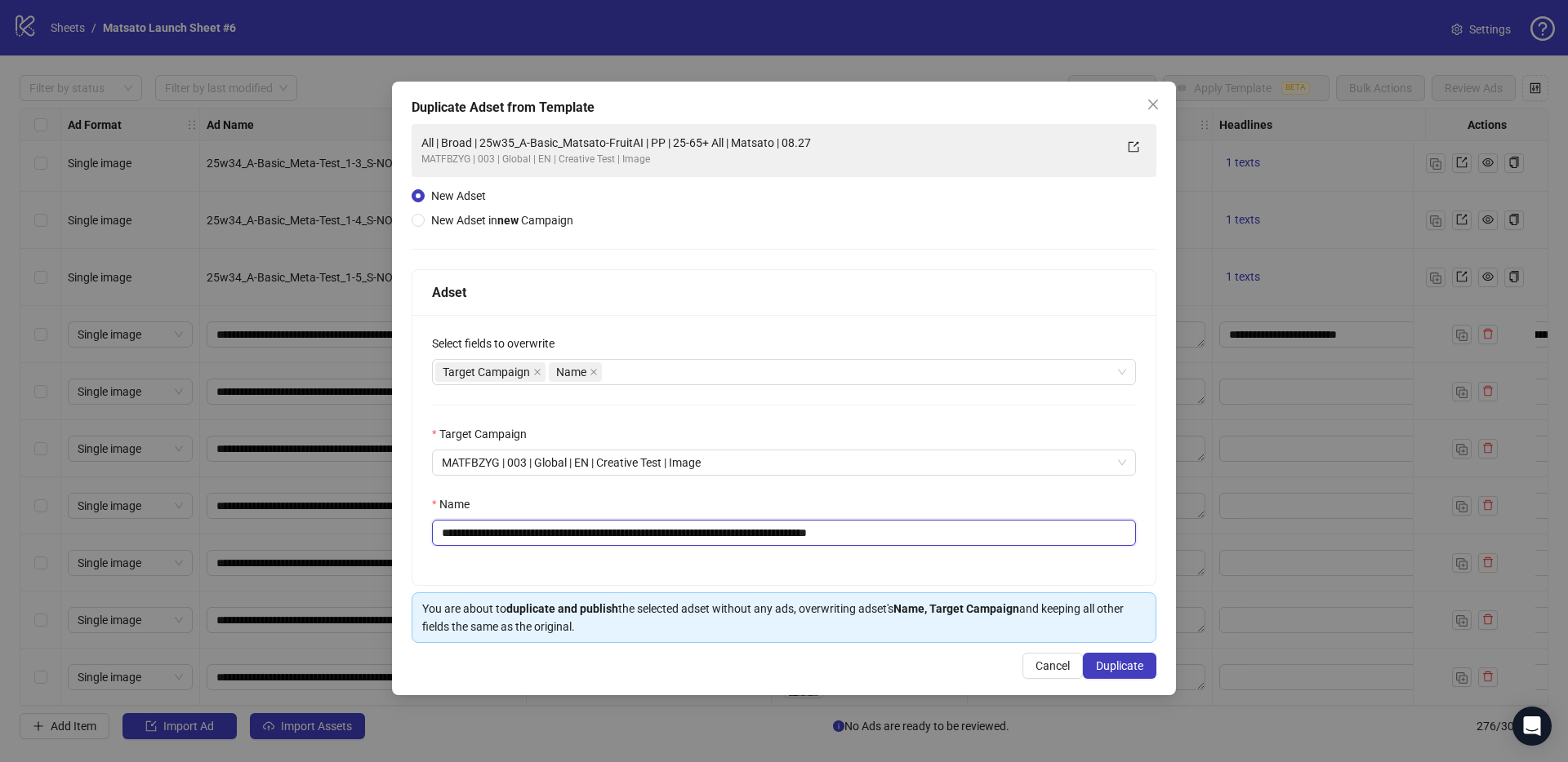
type input "**********"
click at [887, 570] on div "**********" at bounding box center [784, 450] width 743 height 270
click at [1135, 673] on button "Duplicate" at bounding box center [1119, 665] width 74 height 26
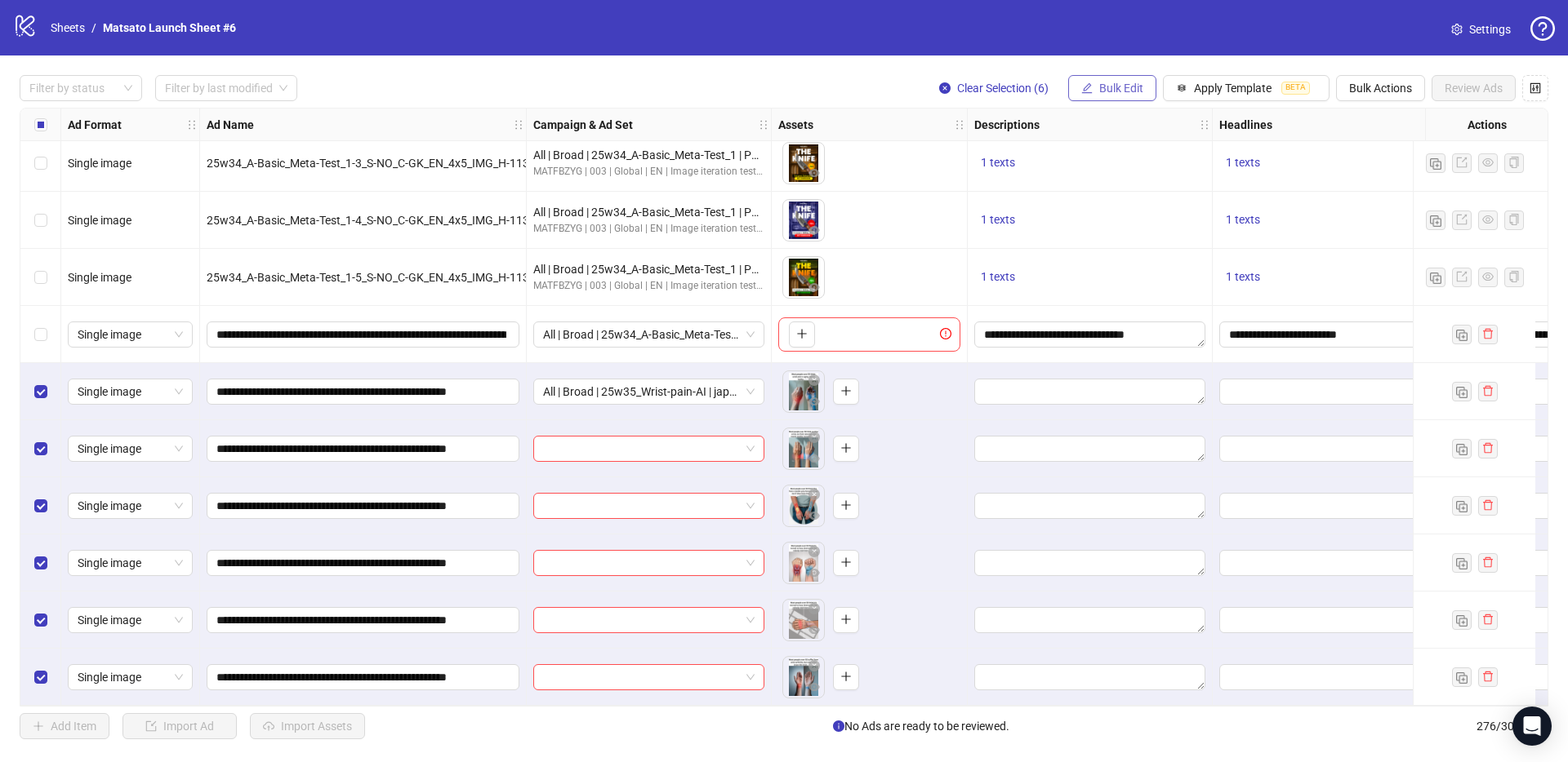
click at [1108, 75] on button "Bulk Edit" at bounding box center [1112, 87] width 88 height 26
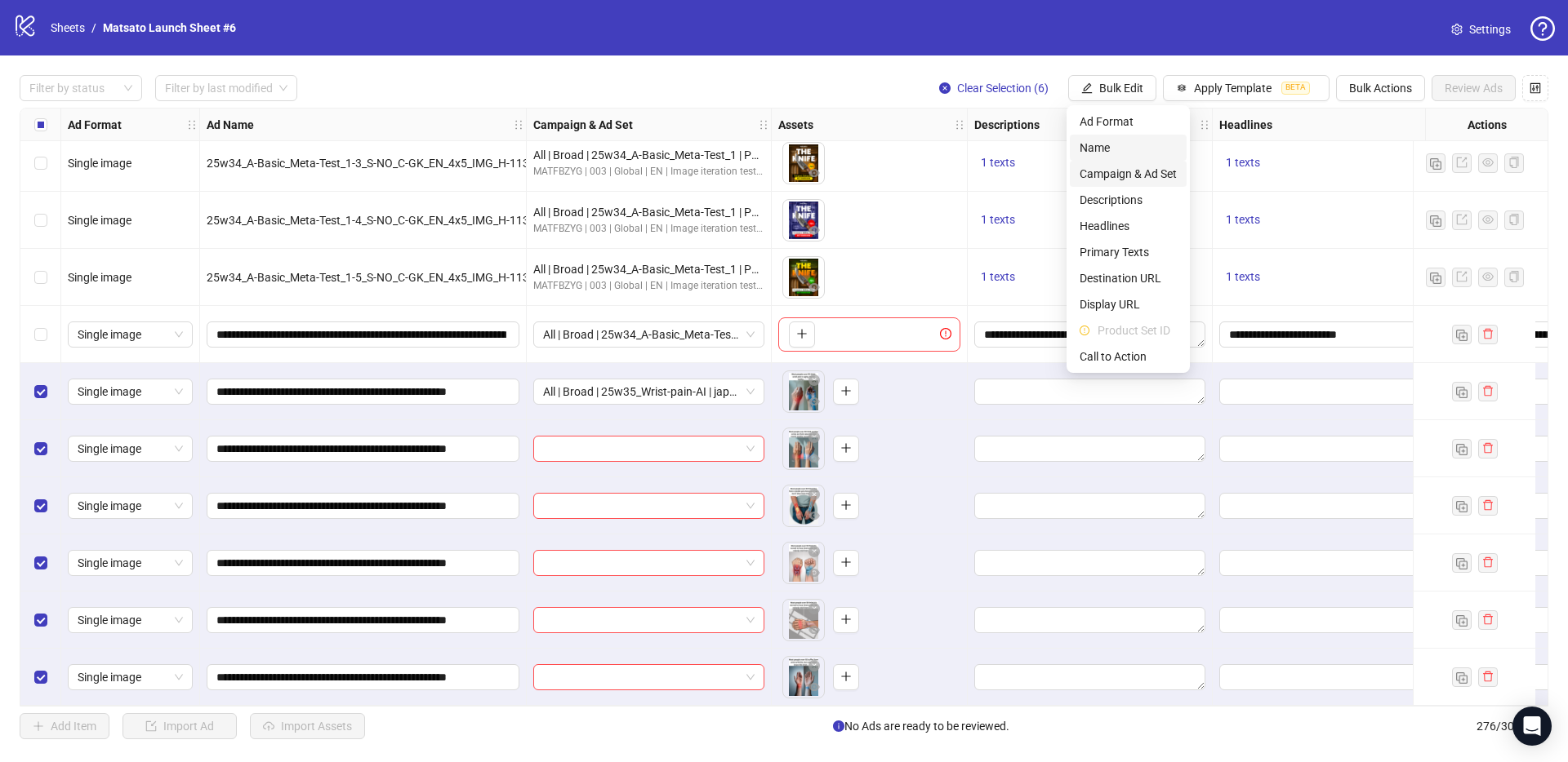
click at [1136, 174] on span "Campaign & Ad Set" at bounding box center [1127, 173] width 97 height 18
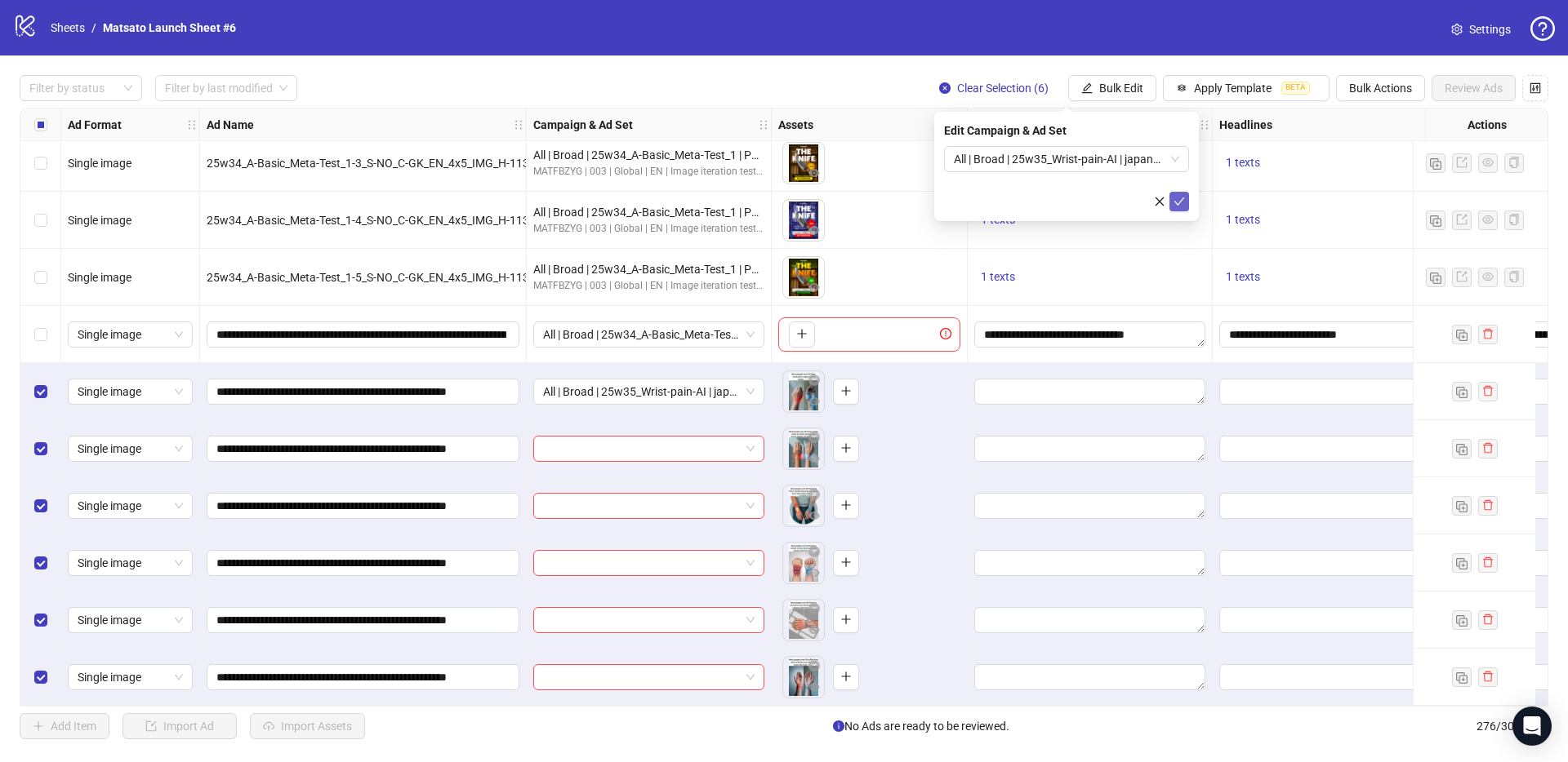
click at [1175, 198] on icon "check" at bounding box center [1178, 201] width 11 height 11
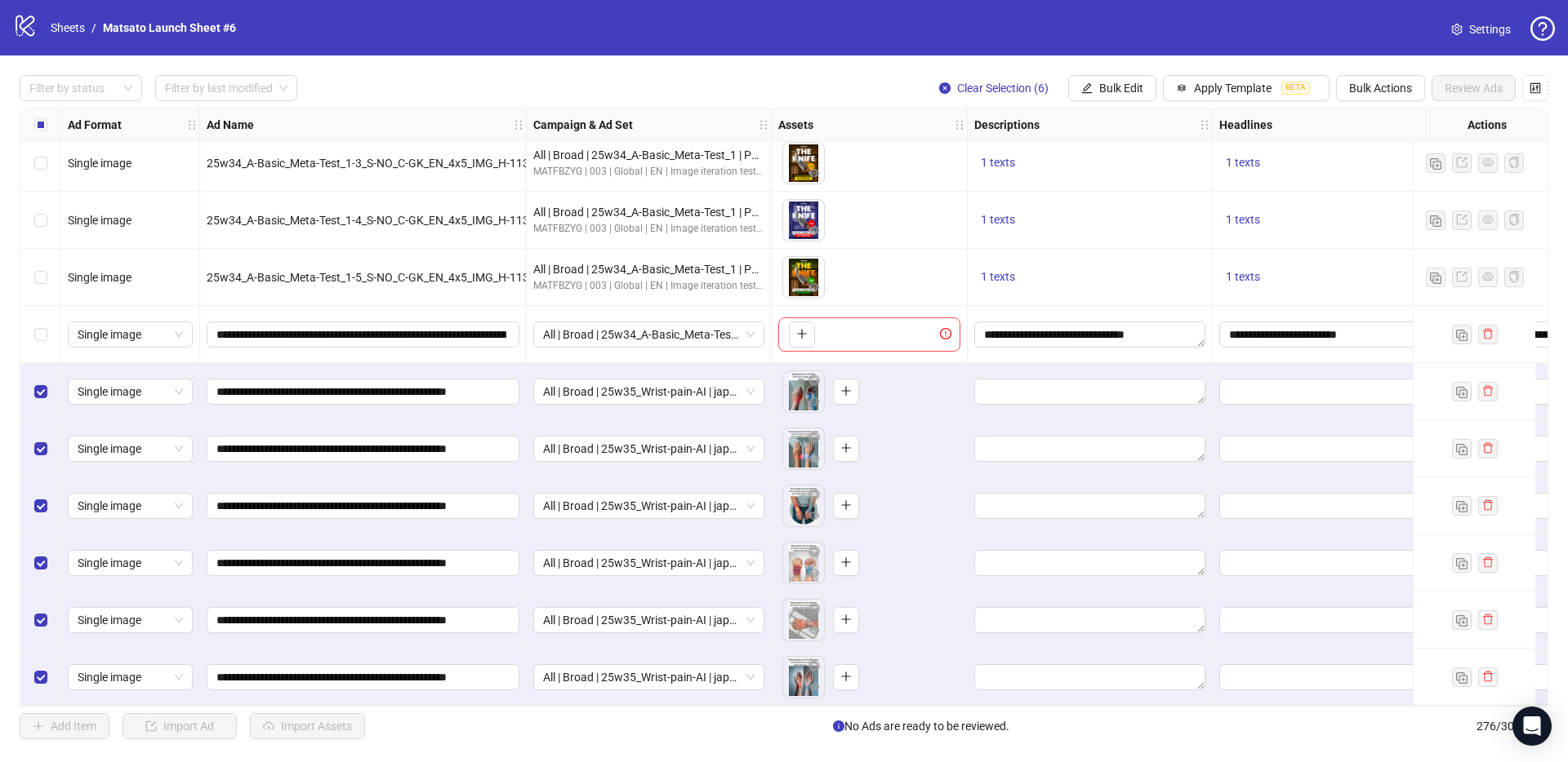
click at [977, 87] on span "Clear Selection (6)" at bounding box center [1003, 87] width 92 height 13
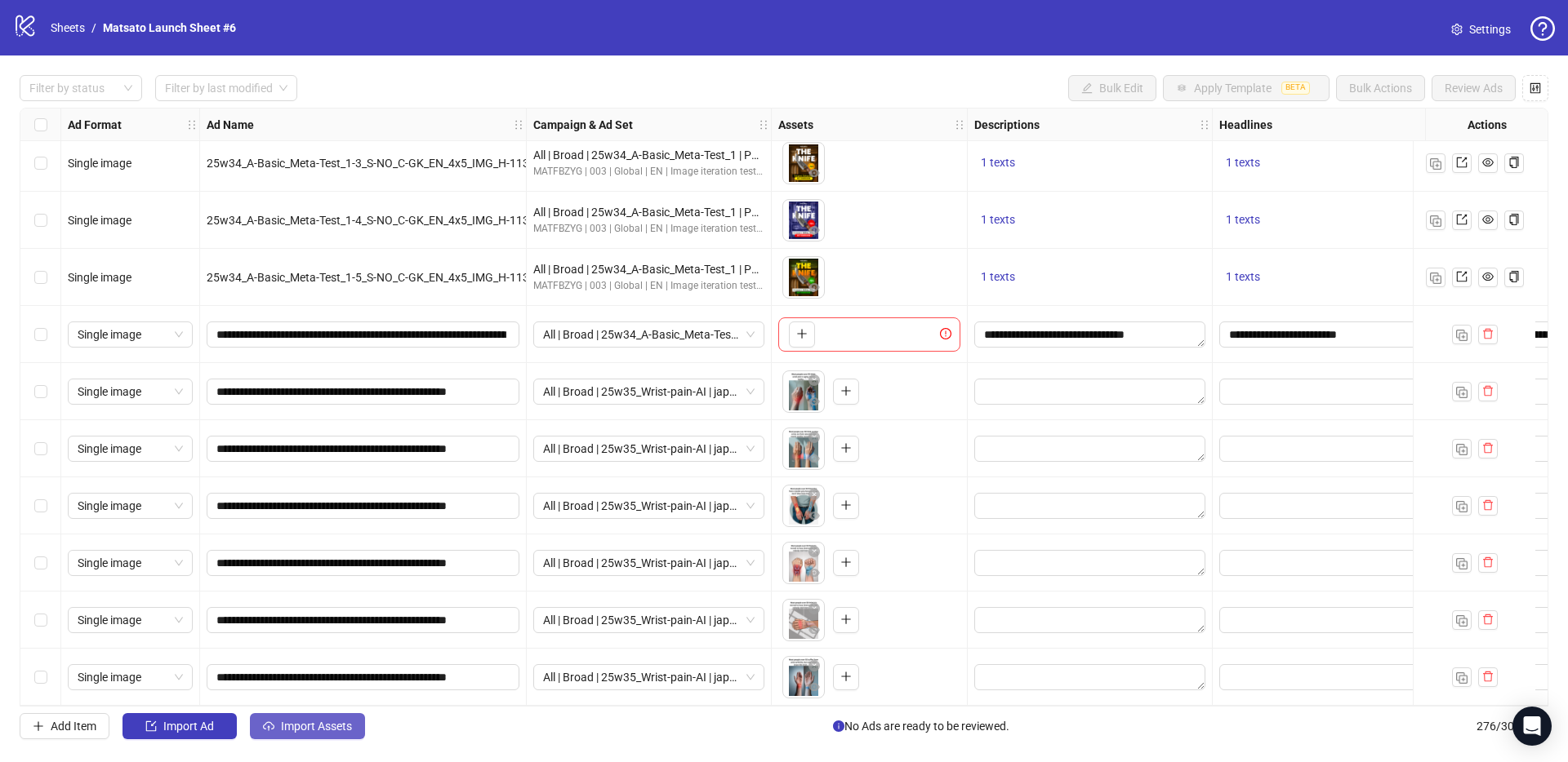
click at [300, 731] on span "Import Assets" at bounding box center [317, 726] width 71 height 13
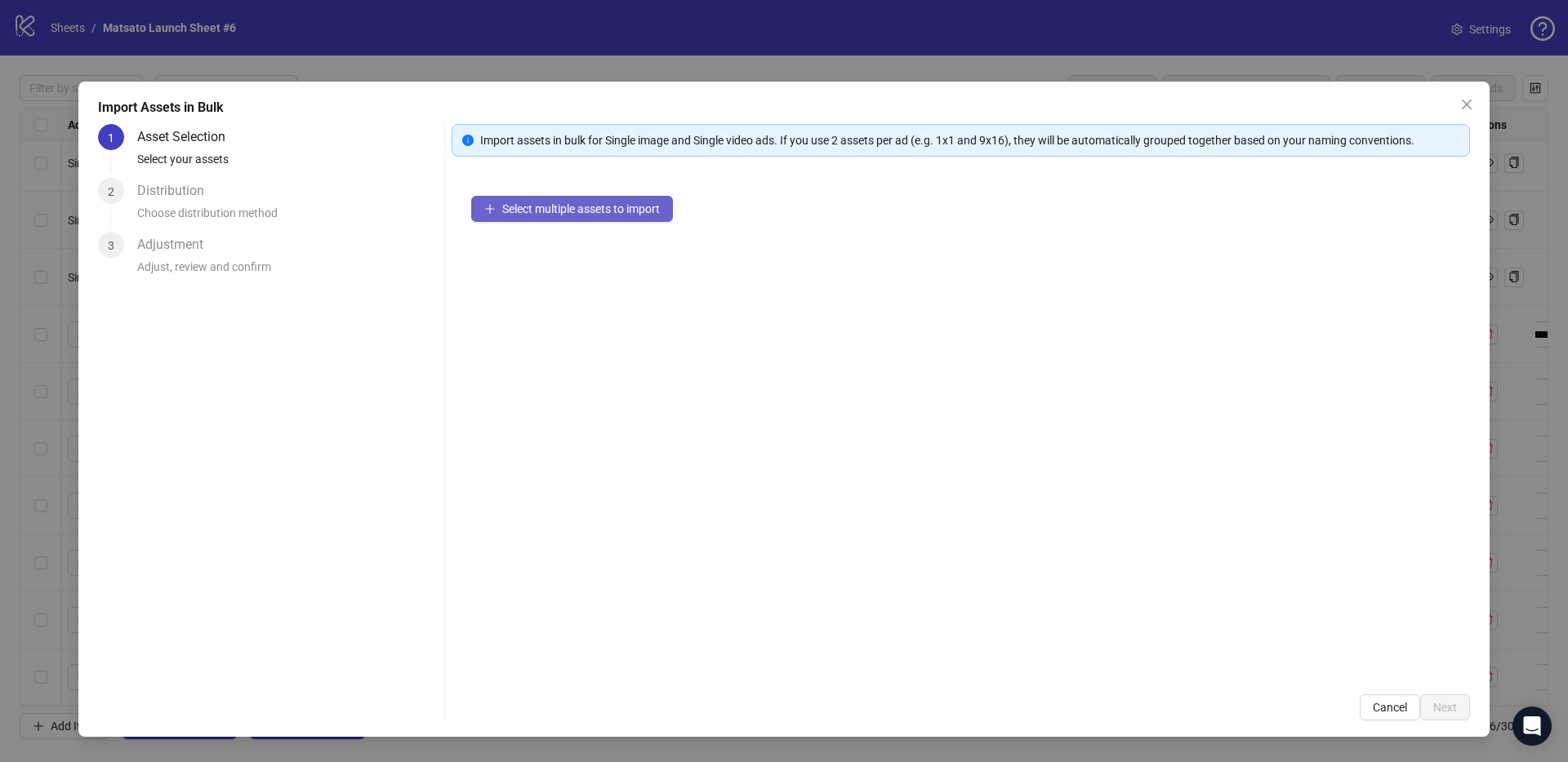
click at [600, 207] on span "Select multiple assets to import" at bounding box center [581, 209] width 158 height 13
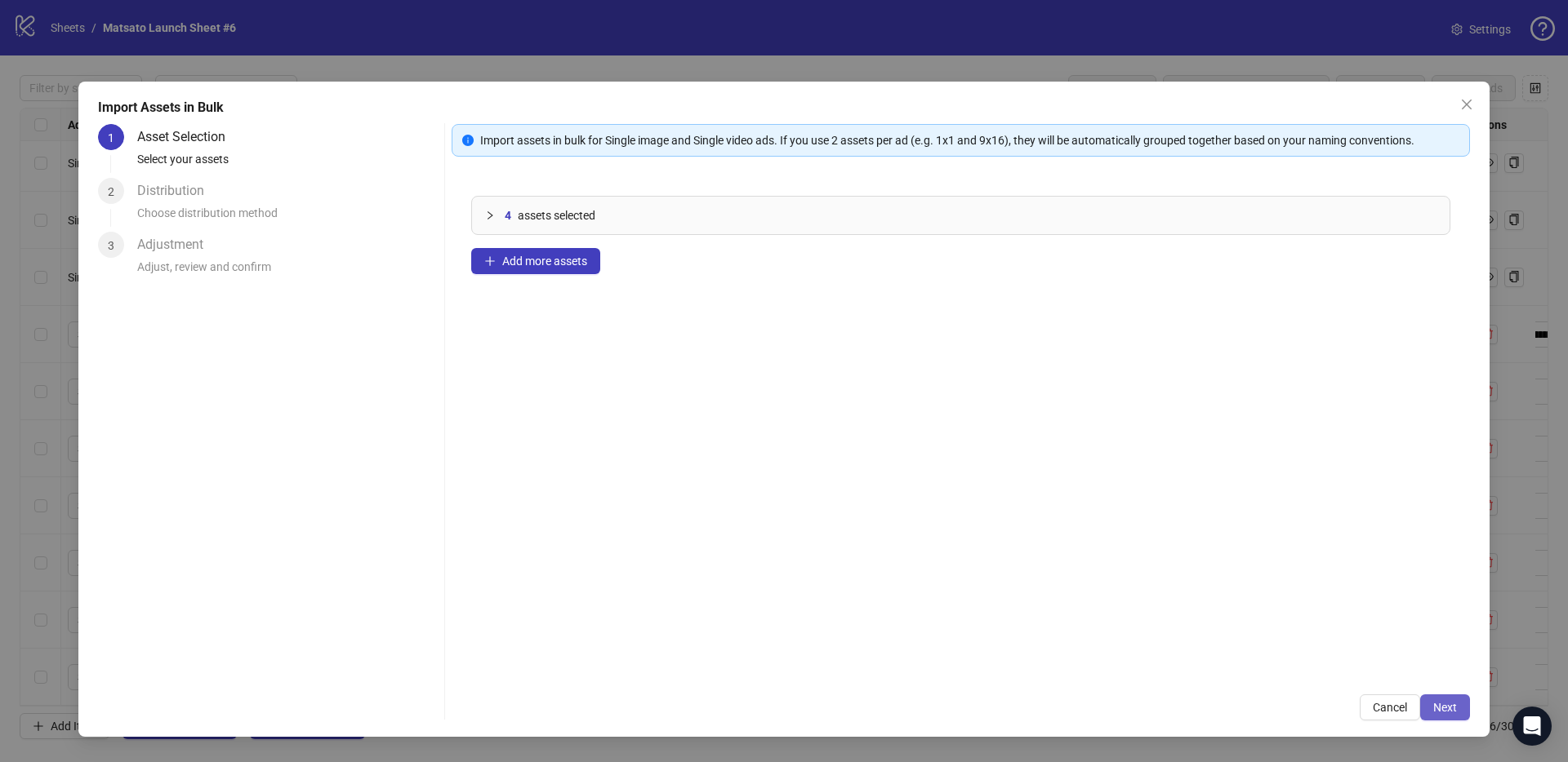
click at [1450, 714] on button "Next" at bounding box center [1444, 707] width 50 height 26
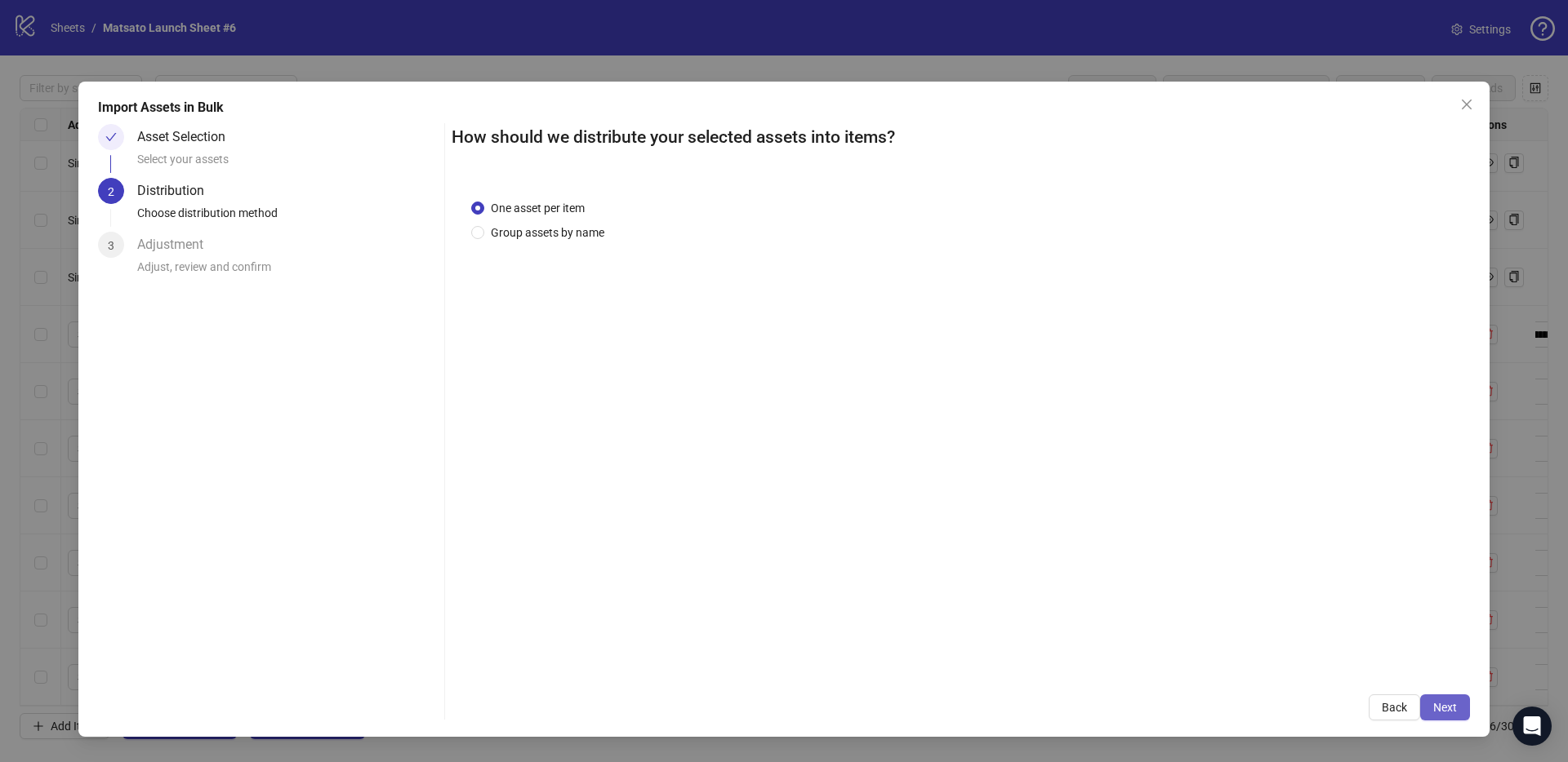
click at [1450, 714] on button "Next" at bounding box center [1444, 707] width 50 height 26
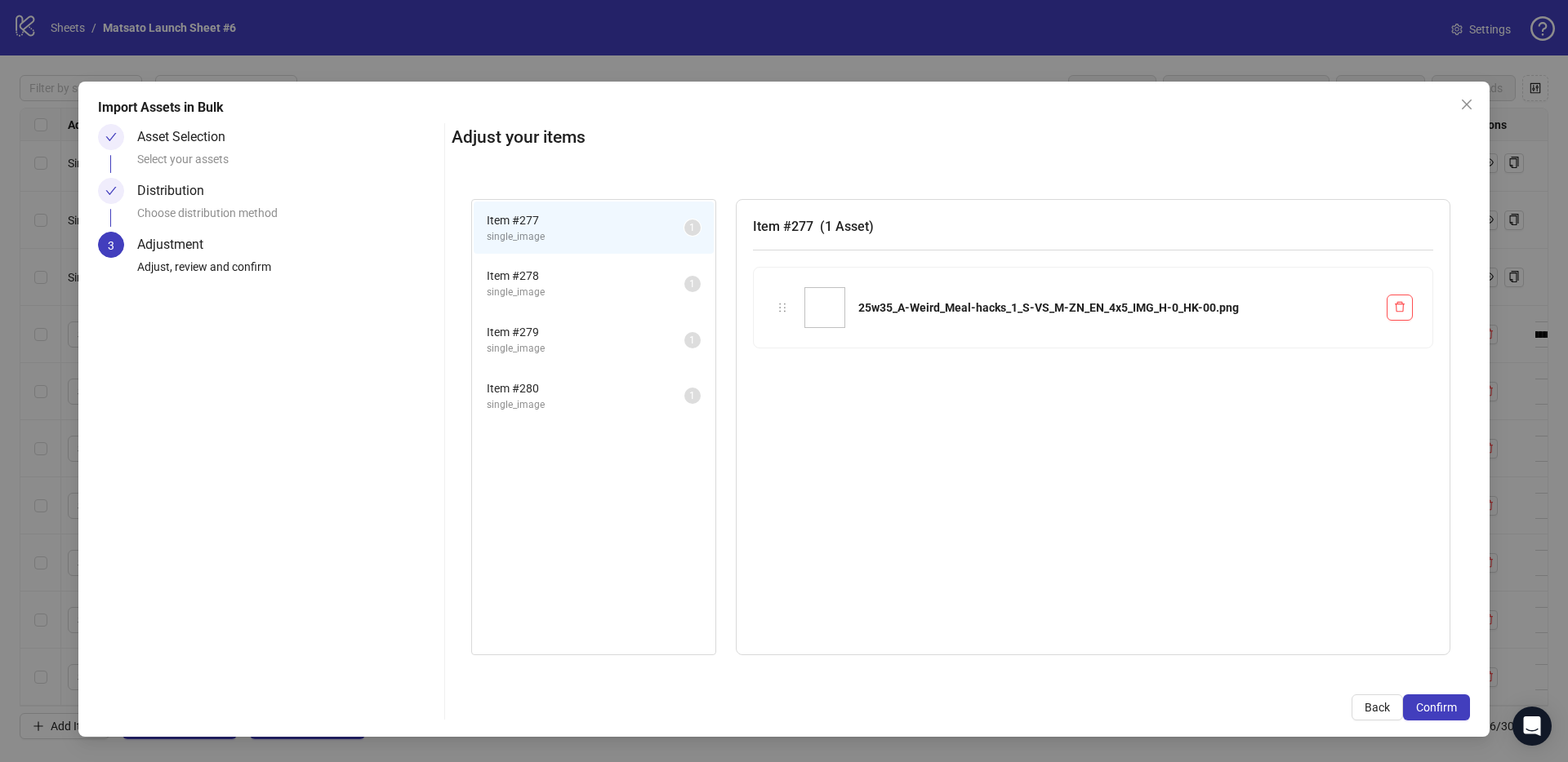
click at [1450, 714] on button "Confirm" at bounding box center [1436, 707] width 67 height 26
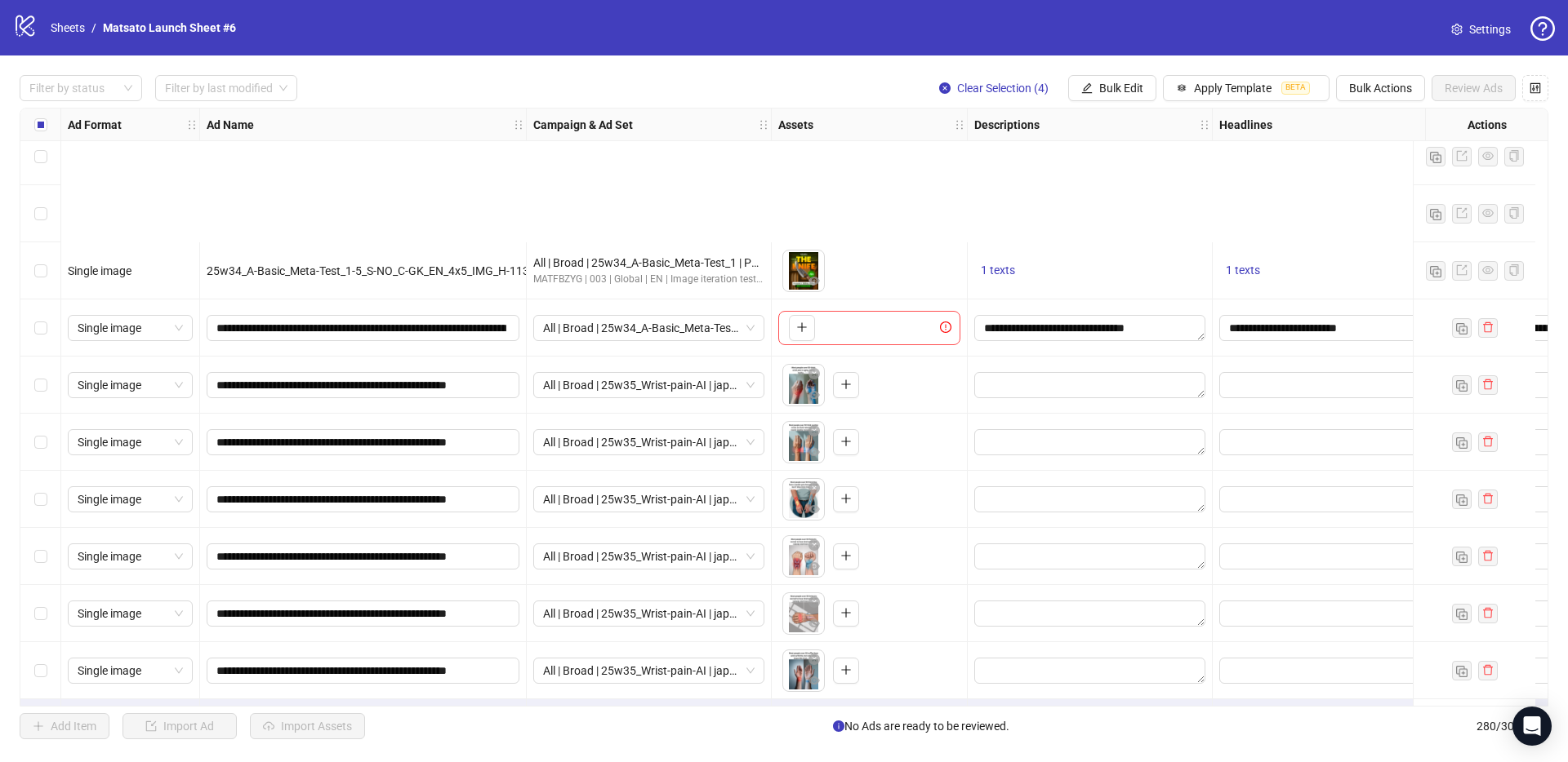
scroll to position [15437, 0]
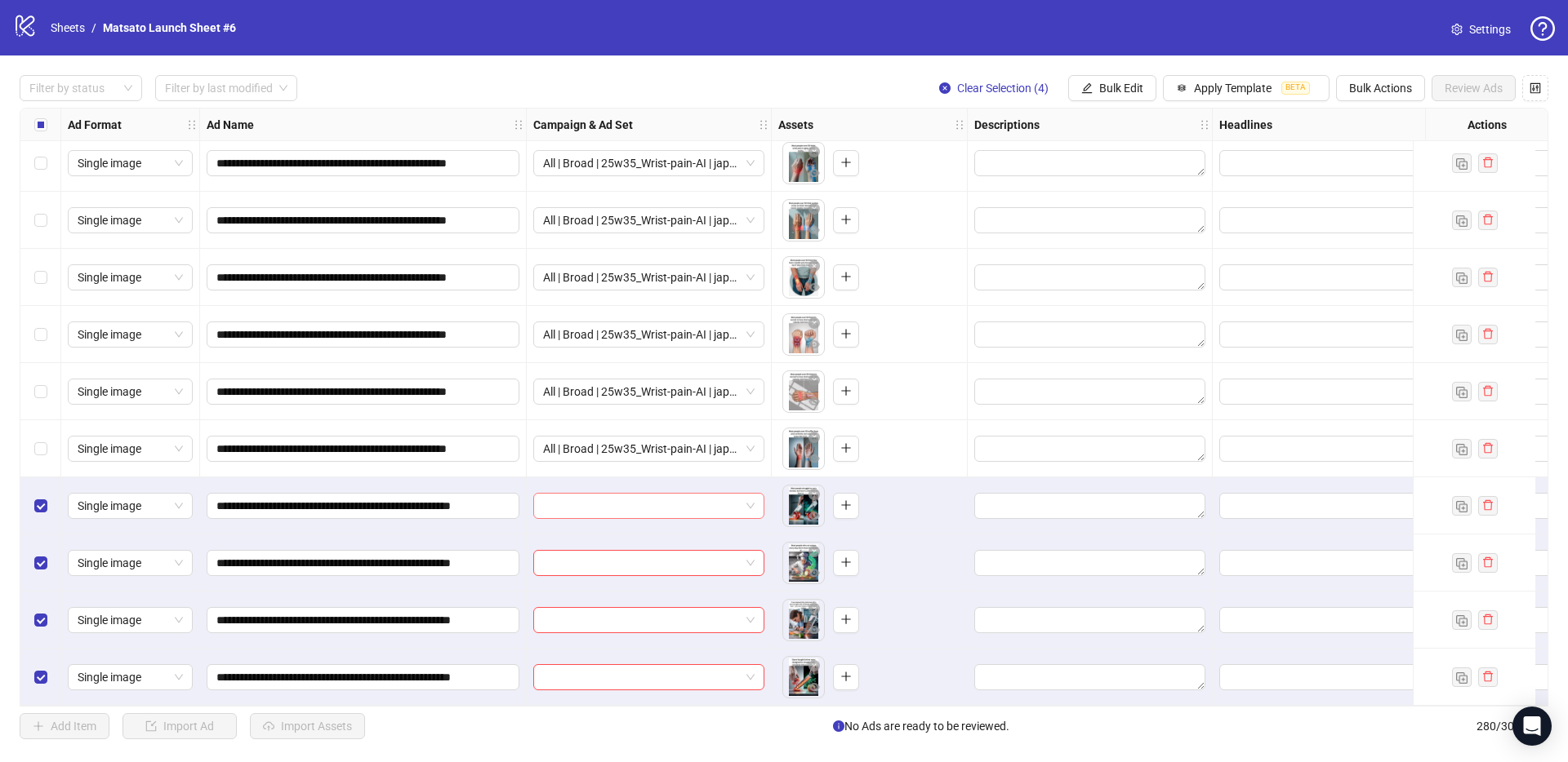
click at [742, 500] on span at bounding box center [649, 506] width 211 height 25
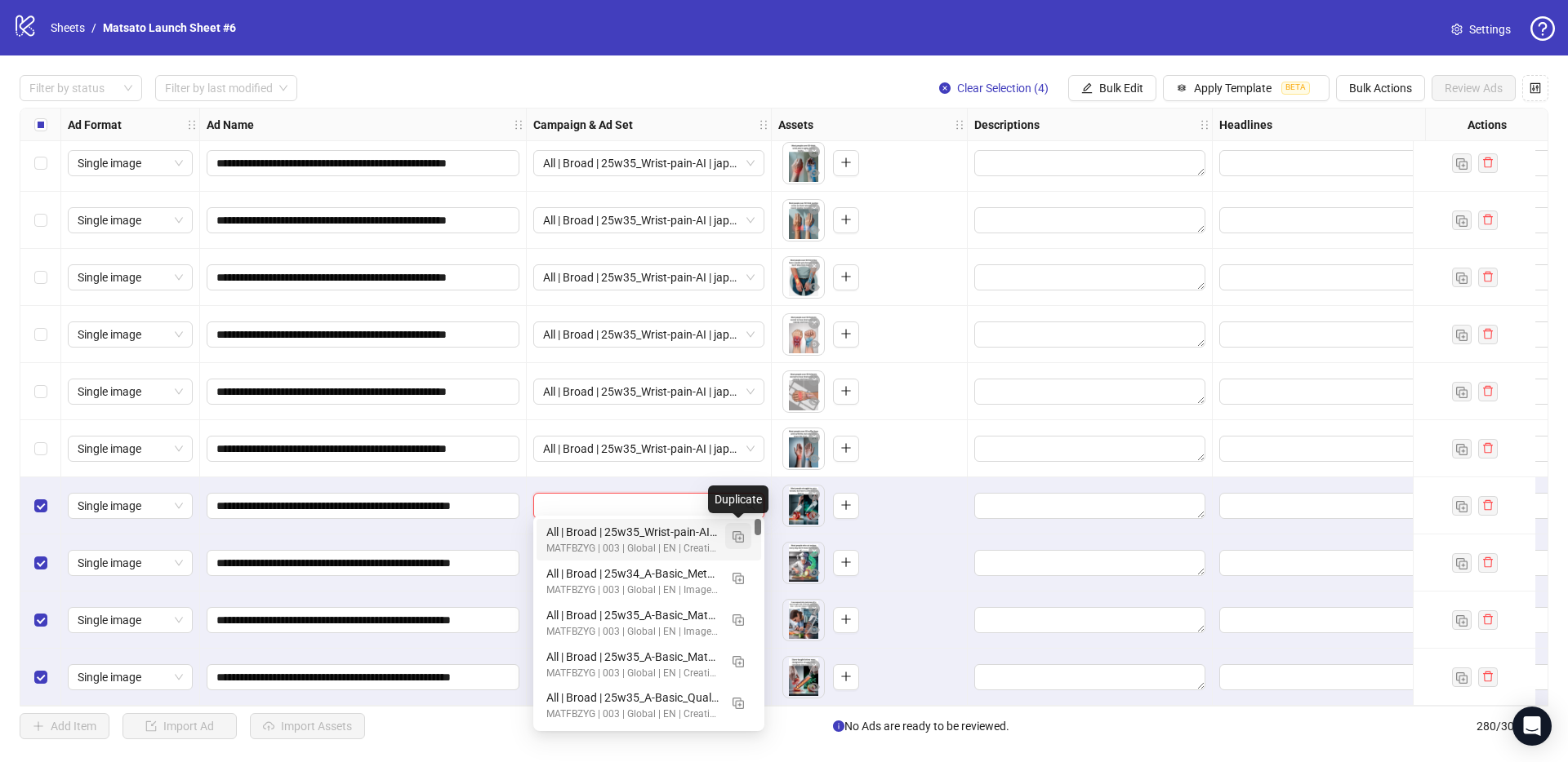
click at [737, 543] on button "button" at bounding box center [738, 535] width 26 height 26
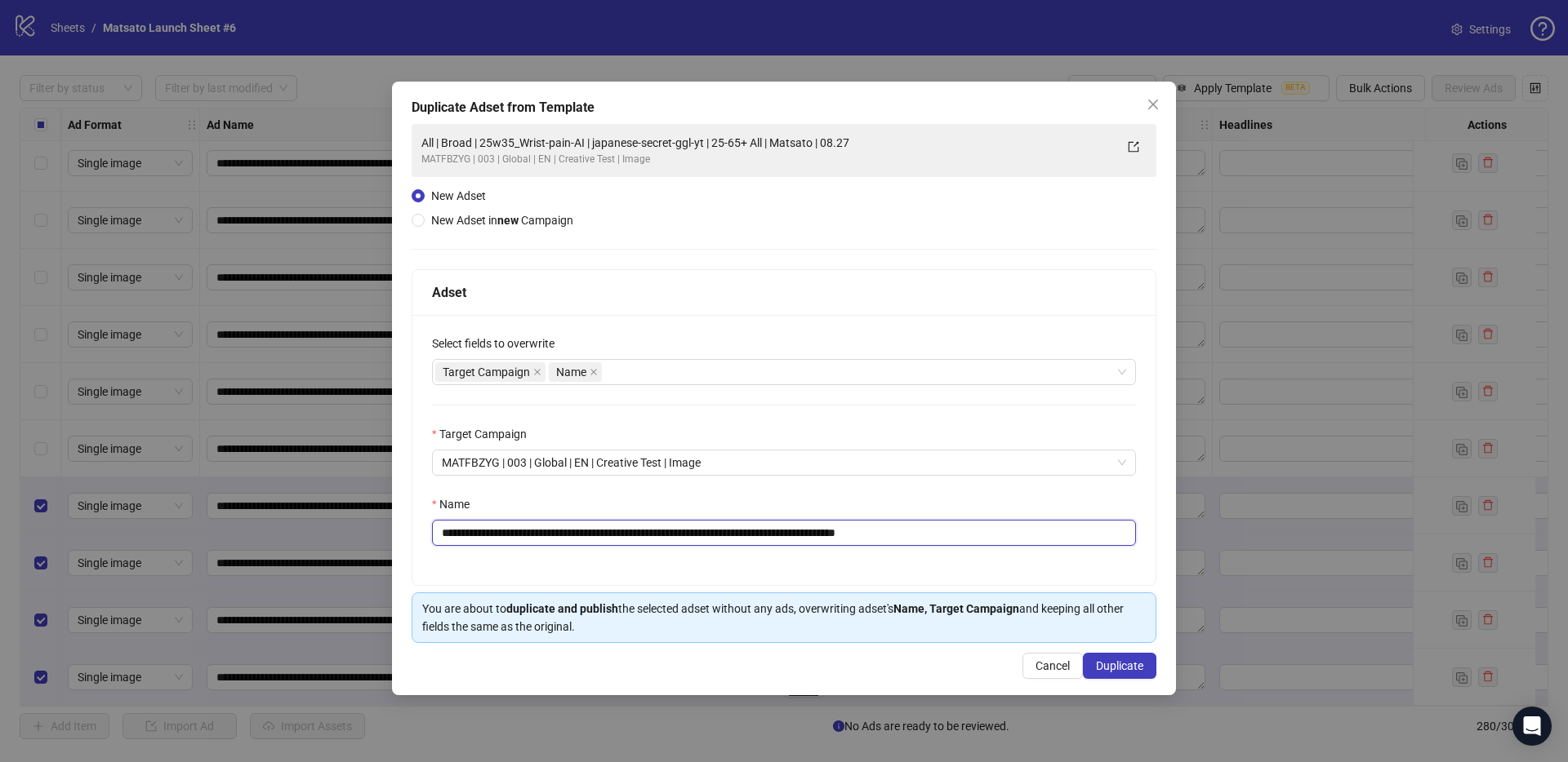
drag, startPoint x: 964, startPoint y: 538, endPoint x: 1016, endPoint y: 552, distance: 53.9
click at [1009, 549] on div "**********" at bounding box center [784, 450] width 743 height 270
drag, startPoint x: 605, startPoint y: 534, endPoint x: 503, endPoint y: 535, distance: 102.0
click at [503, 535] on input "**********" at bounding box center [784, 533] width 704 height 26
paste input "text"
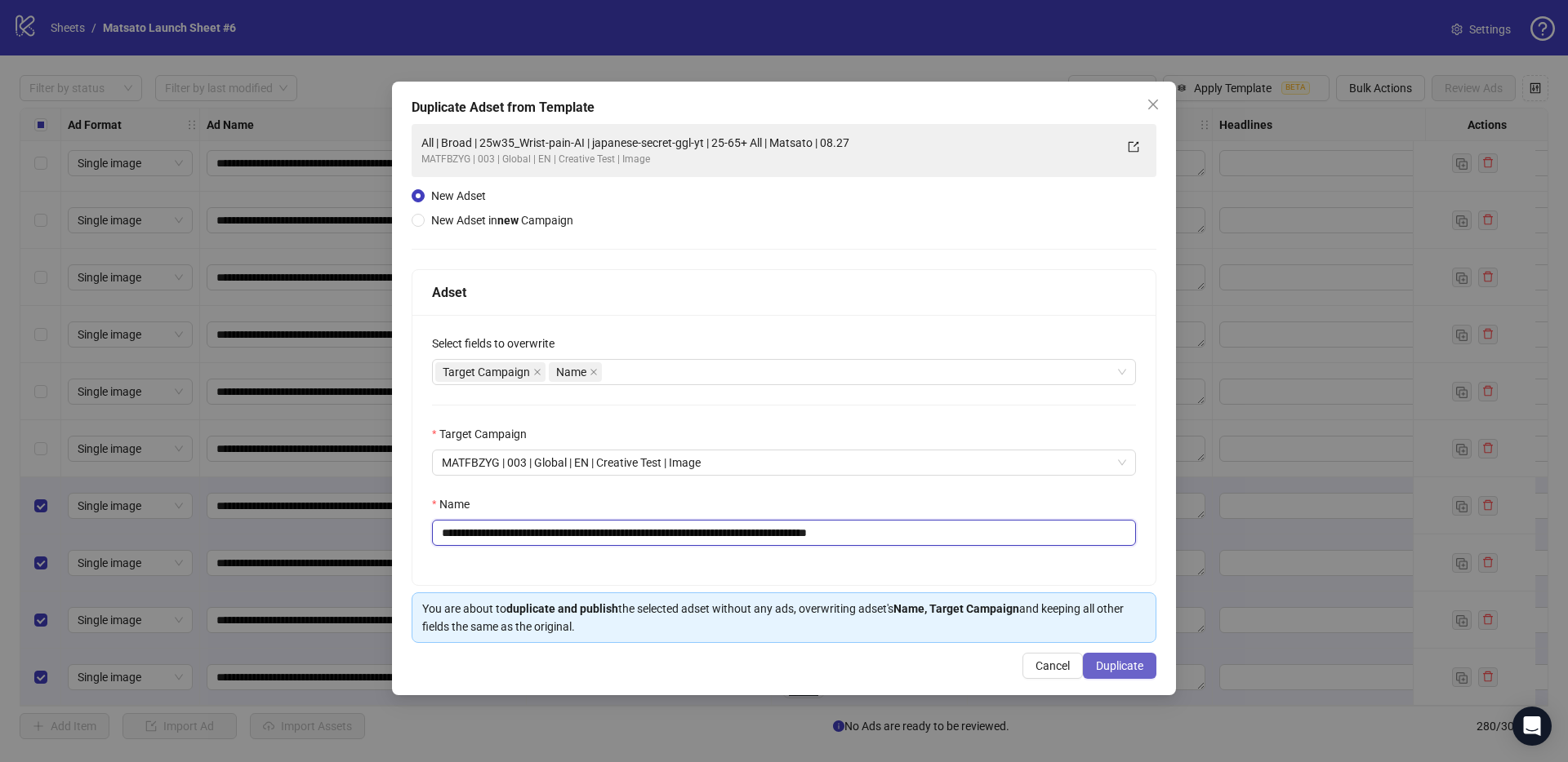
type input "**********"
click at [1124, 674] on button "Duplicate" at bounding box center [1119, 665] width 74 height 26
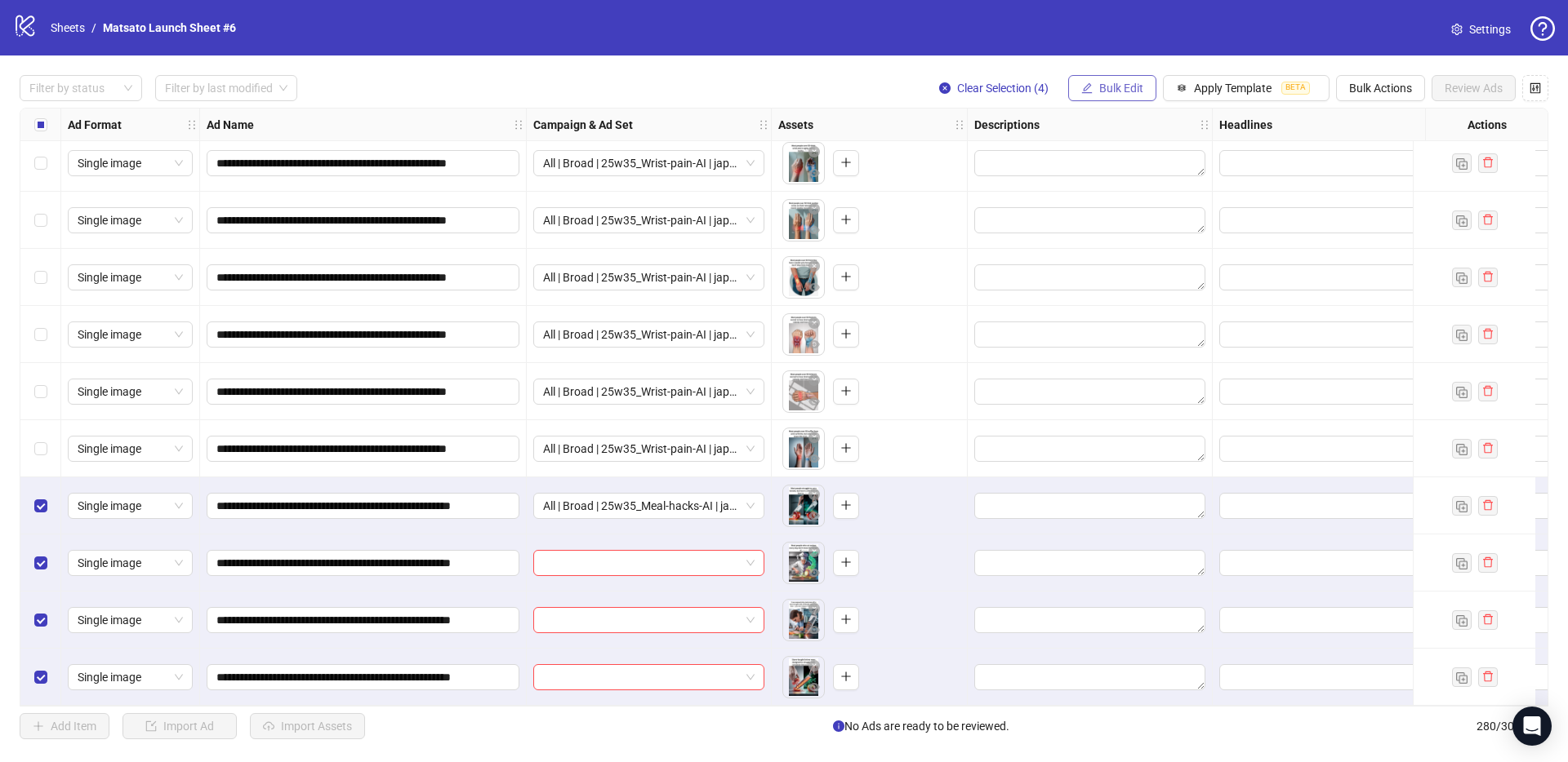
click at [1108, 92] on span "Bulk Edit" at bounding box center [1121, 87] width 44 height 13
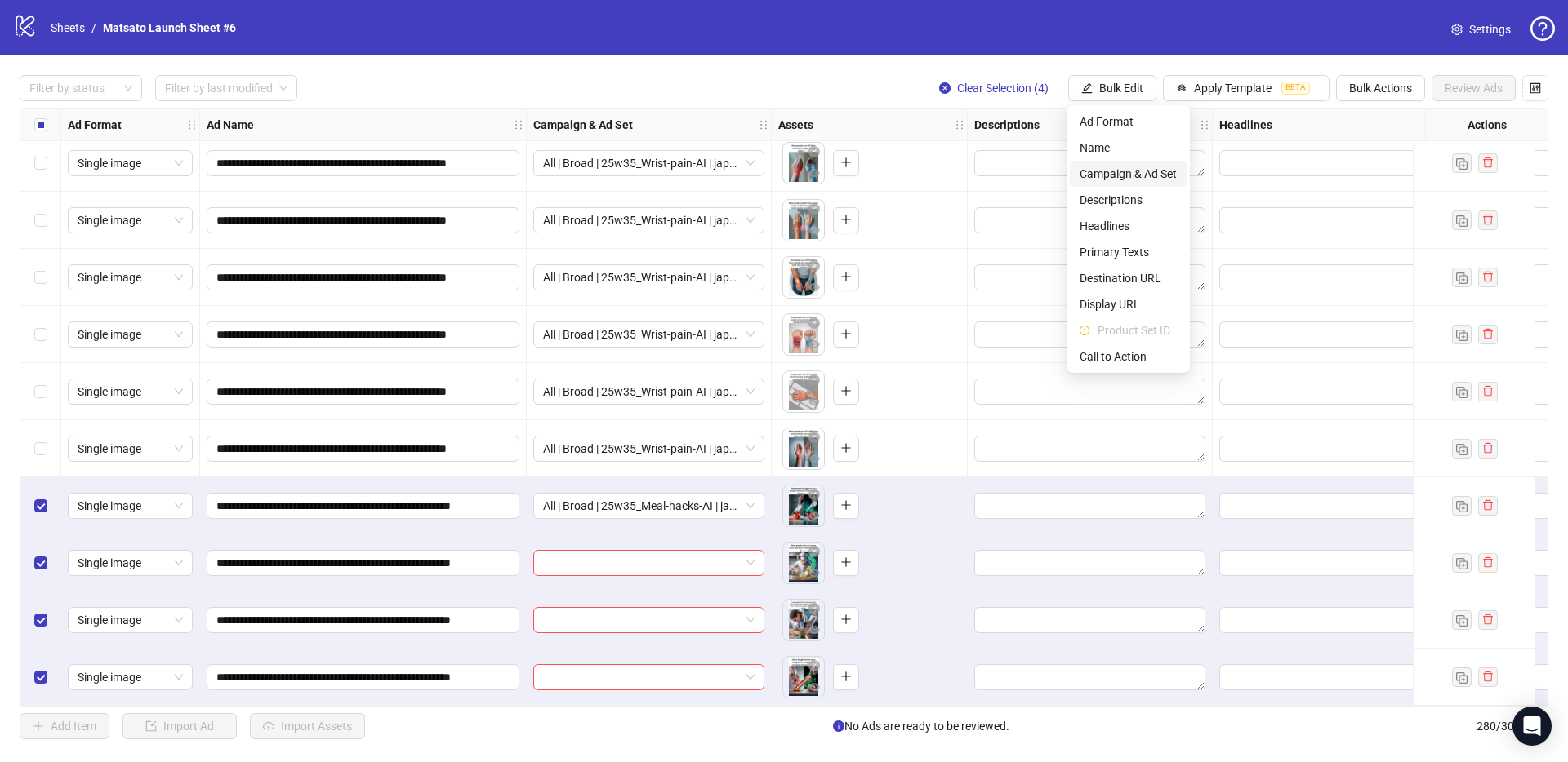
click at [1132, 171] on span "Campaign & Ad Set" at bounding box center [1127, 173] width 97 height 18
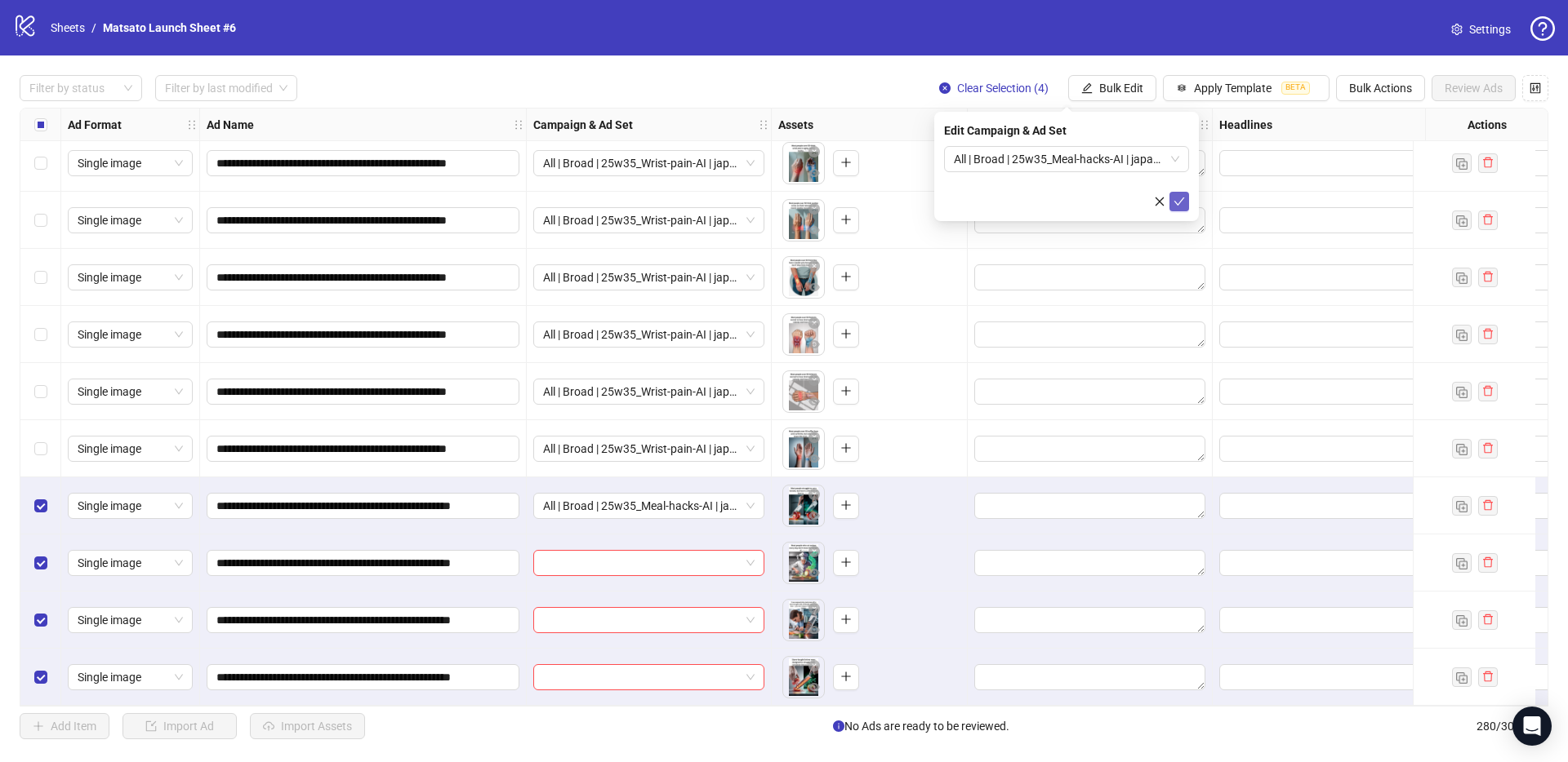
click at [1182, 205] on icon "check" at bounding box center [1178, 201] width 11 height 11
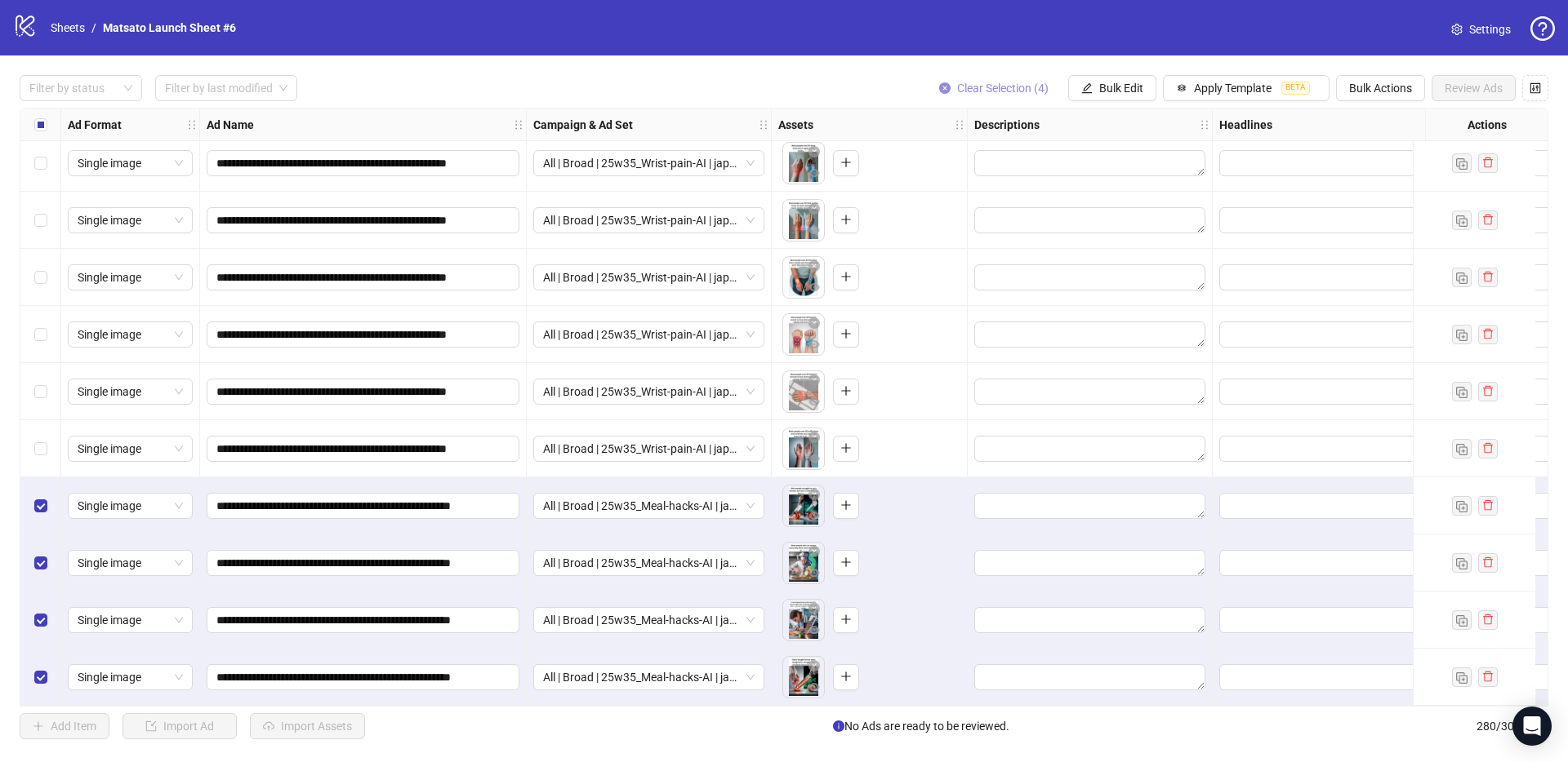
click at [1009, 83] on span "Clear Selection (4)" at bounding box center [1003, 87] width 92 height 13
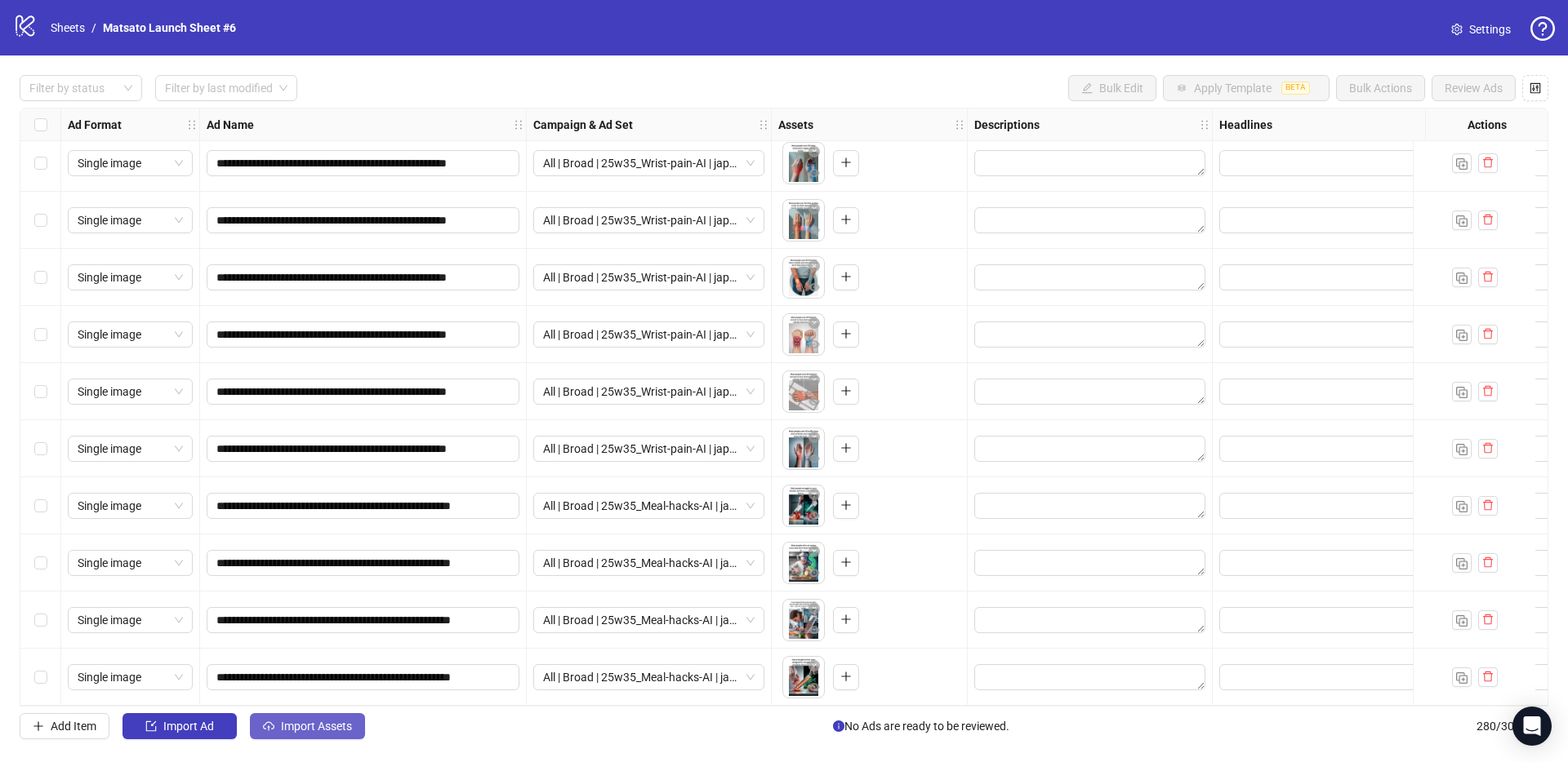
click at [318, 728] on span "Import Assets" at bounding box center [317, 726] width 71 height 13
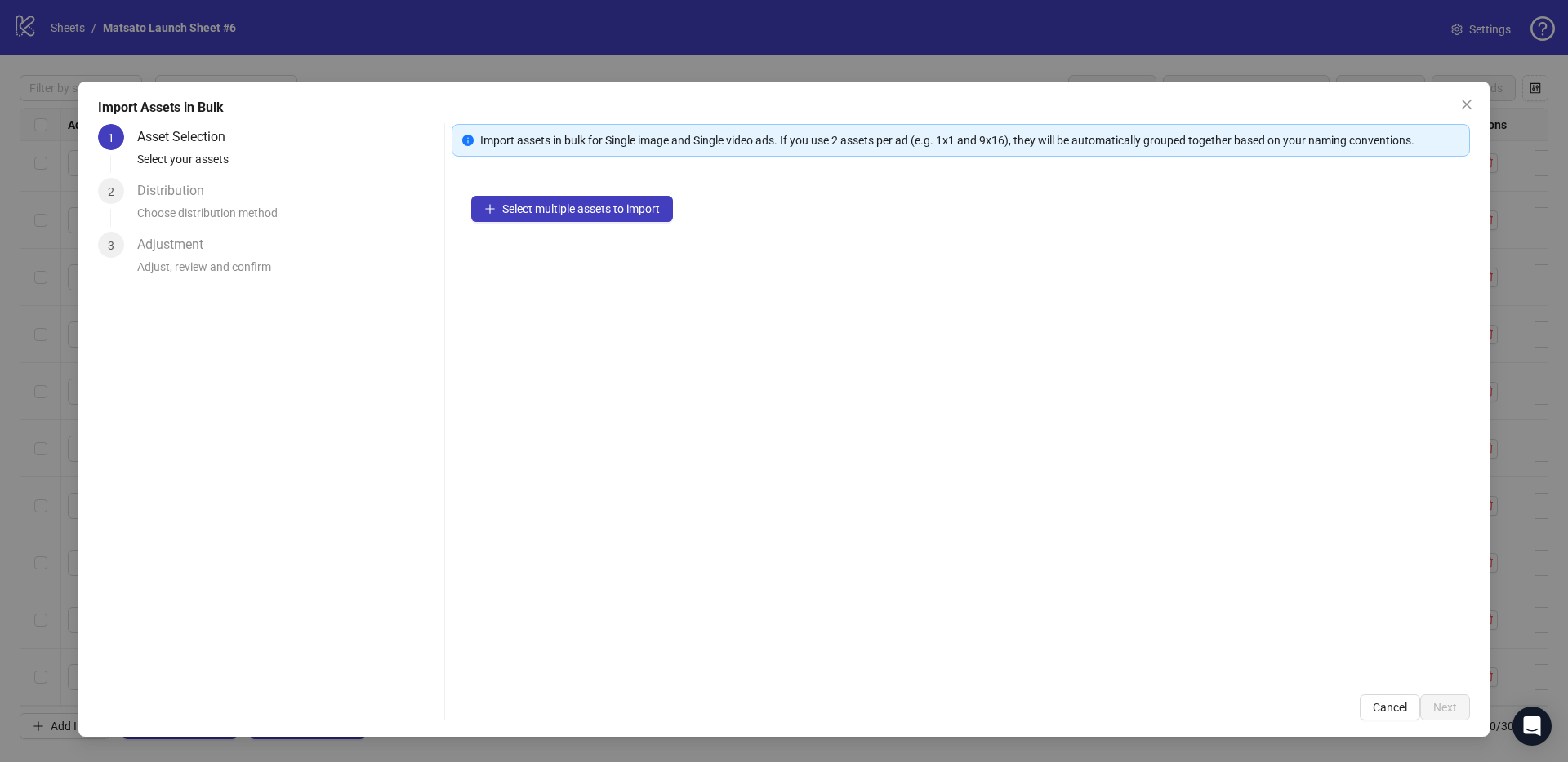
click at [554, 193] on div "Select multiple assets to import" at bounding box center [960, 426] width 1018 height 499
click at [557, 208] on span "Select multiple assets to import" at bounding box center [581, 209] width 158 height 13
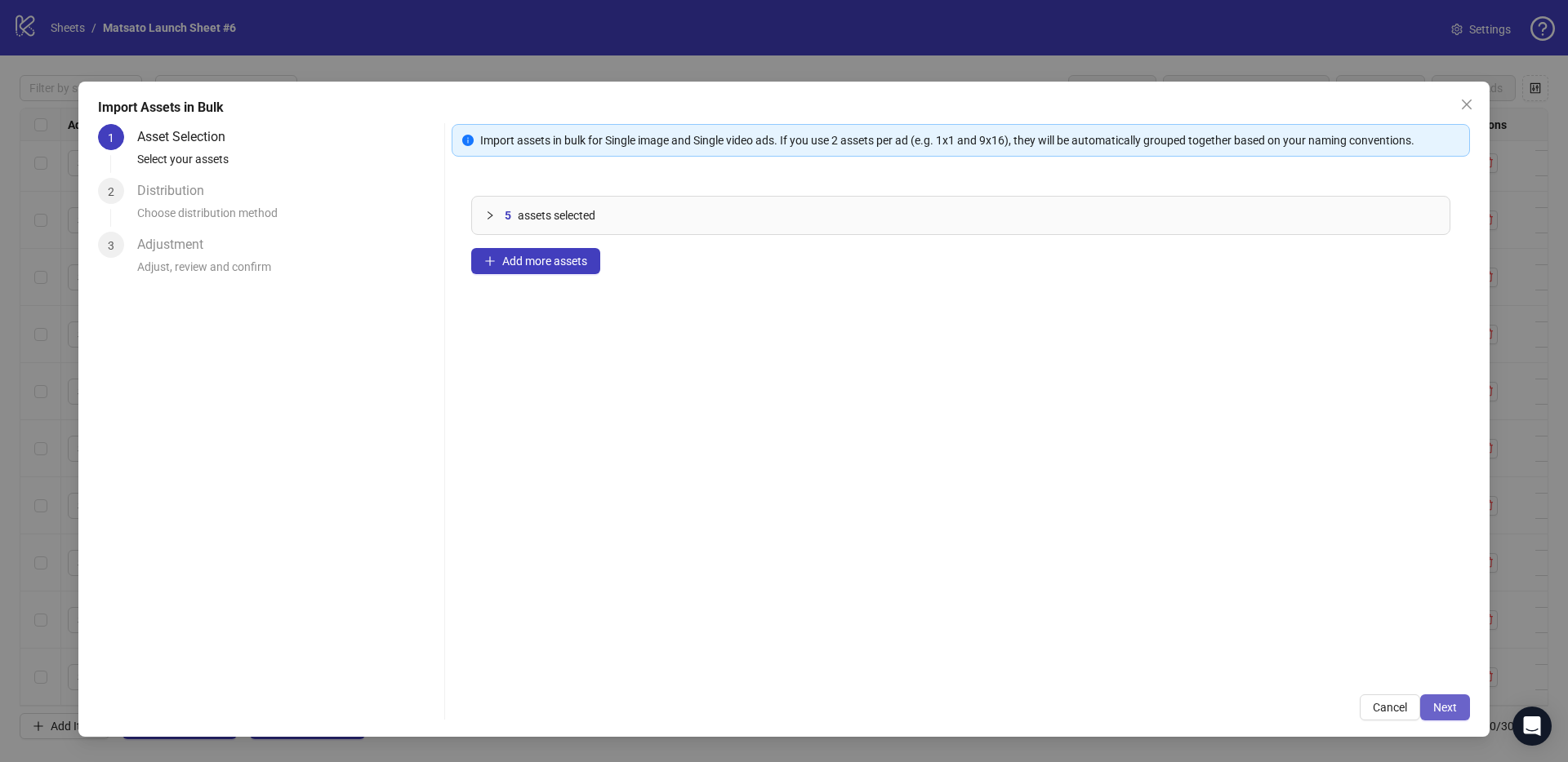
click at [1433, 710] on span "Next" at bounding box center [1445, 707] width 24 height 13
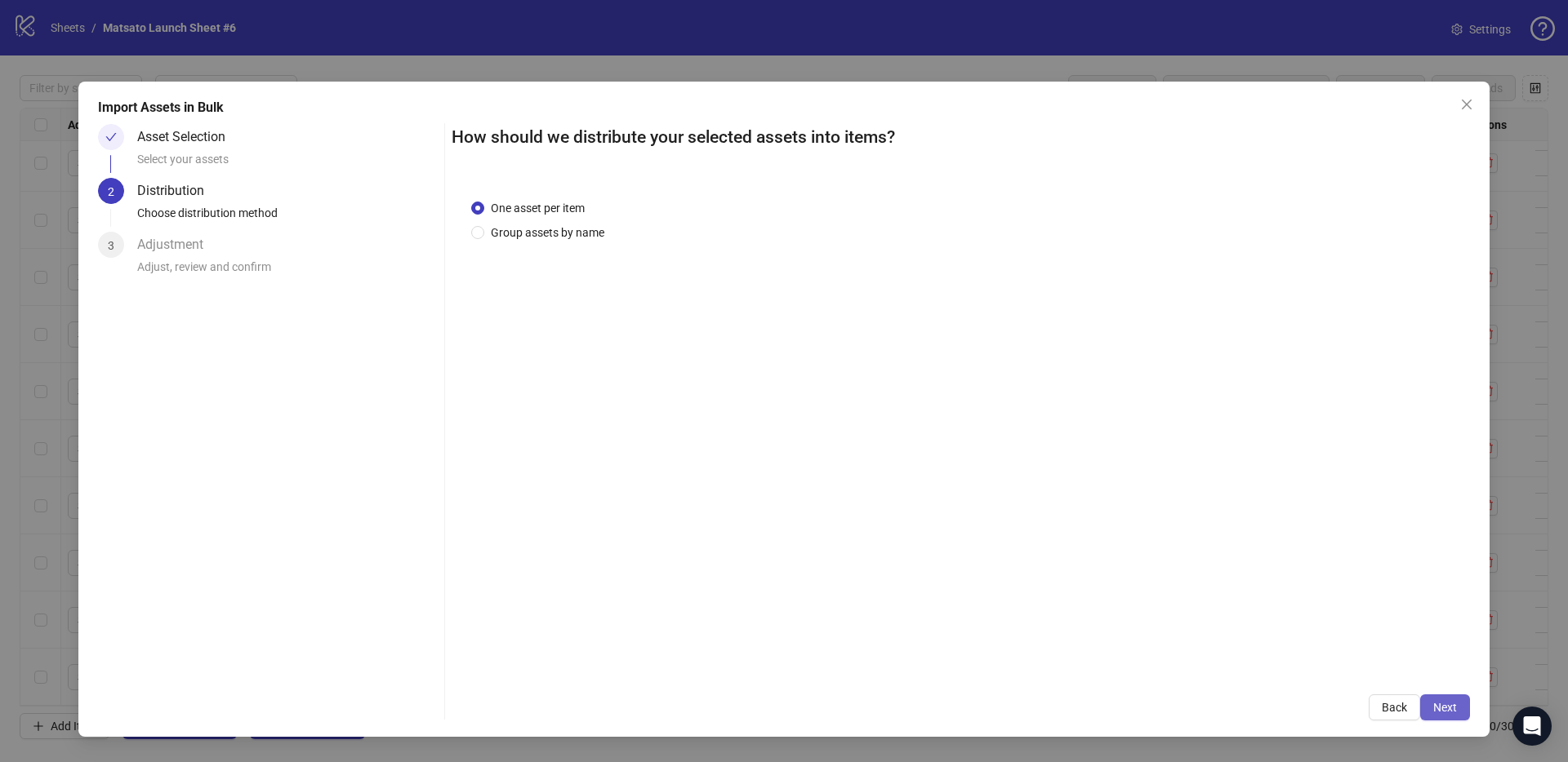
click at [1436, 711] on span "Next" at bounding box center [1445, 707] width 24 height 13
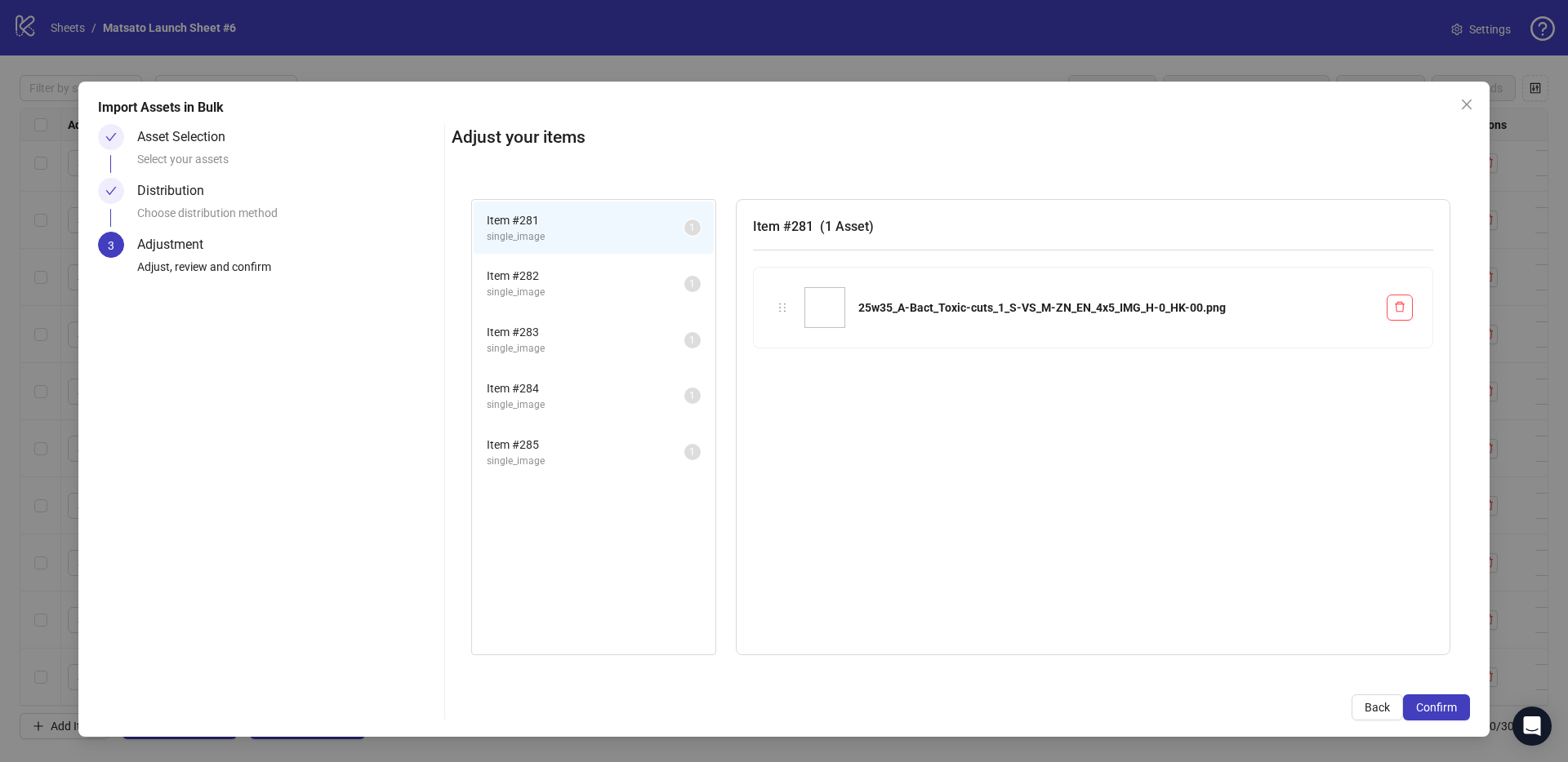
click at [1420, 721] on div "Import Assets in Bulk Asset Selection Select your assets Distribution Choose di…" at bounding box center [784, 409] width 1411 height 655
click at [1421, 719] on button "Confirm" at bounding box center [1436, 707] width 67 height 26
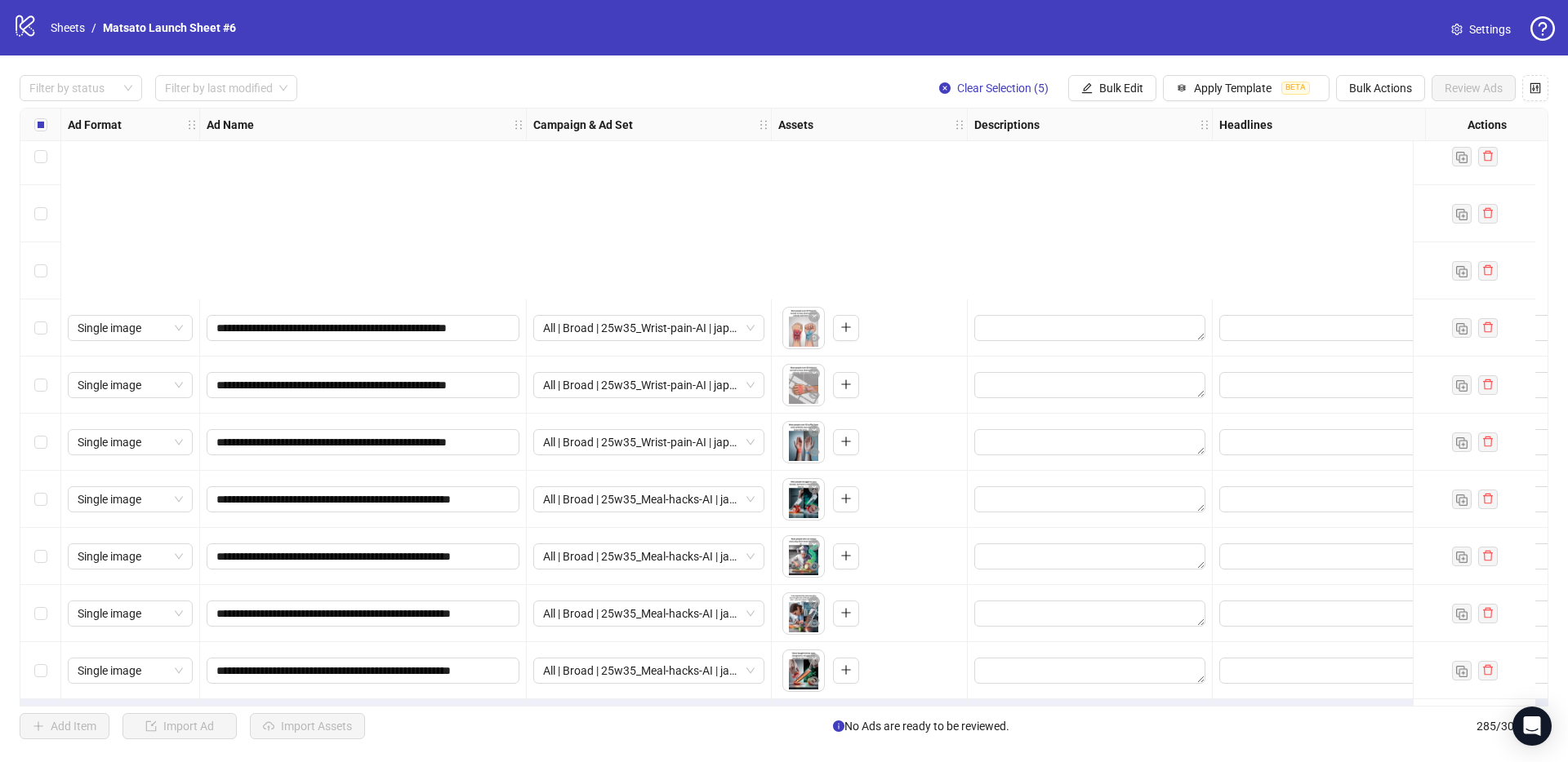
scroll to position [15723, 0]
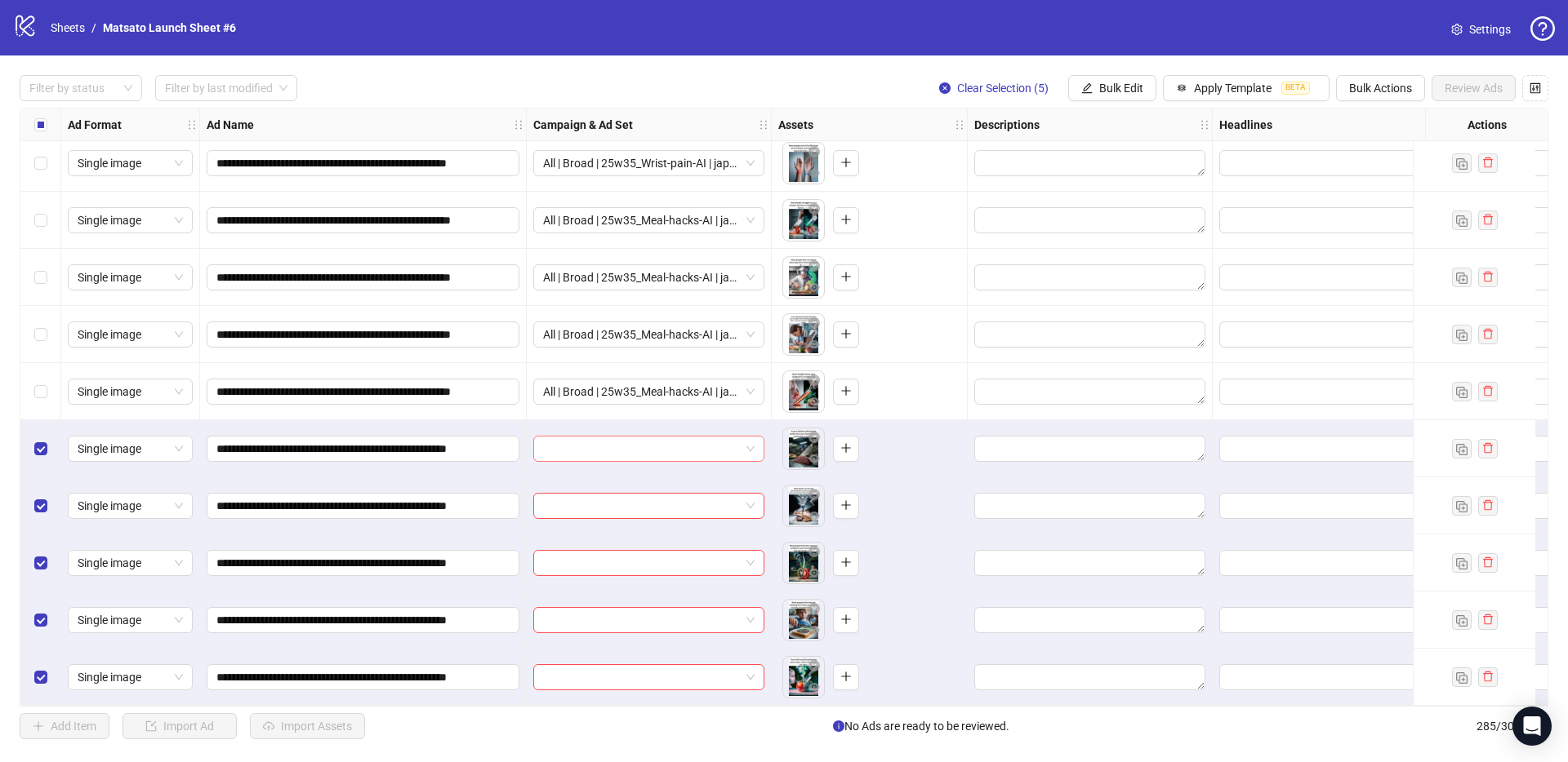
click at [753, 445] on span at bounding box center [649, 449] width 211 height 25
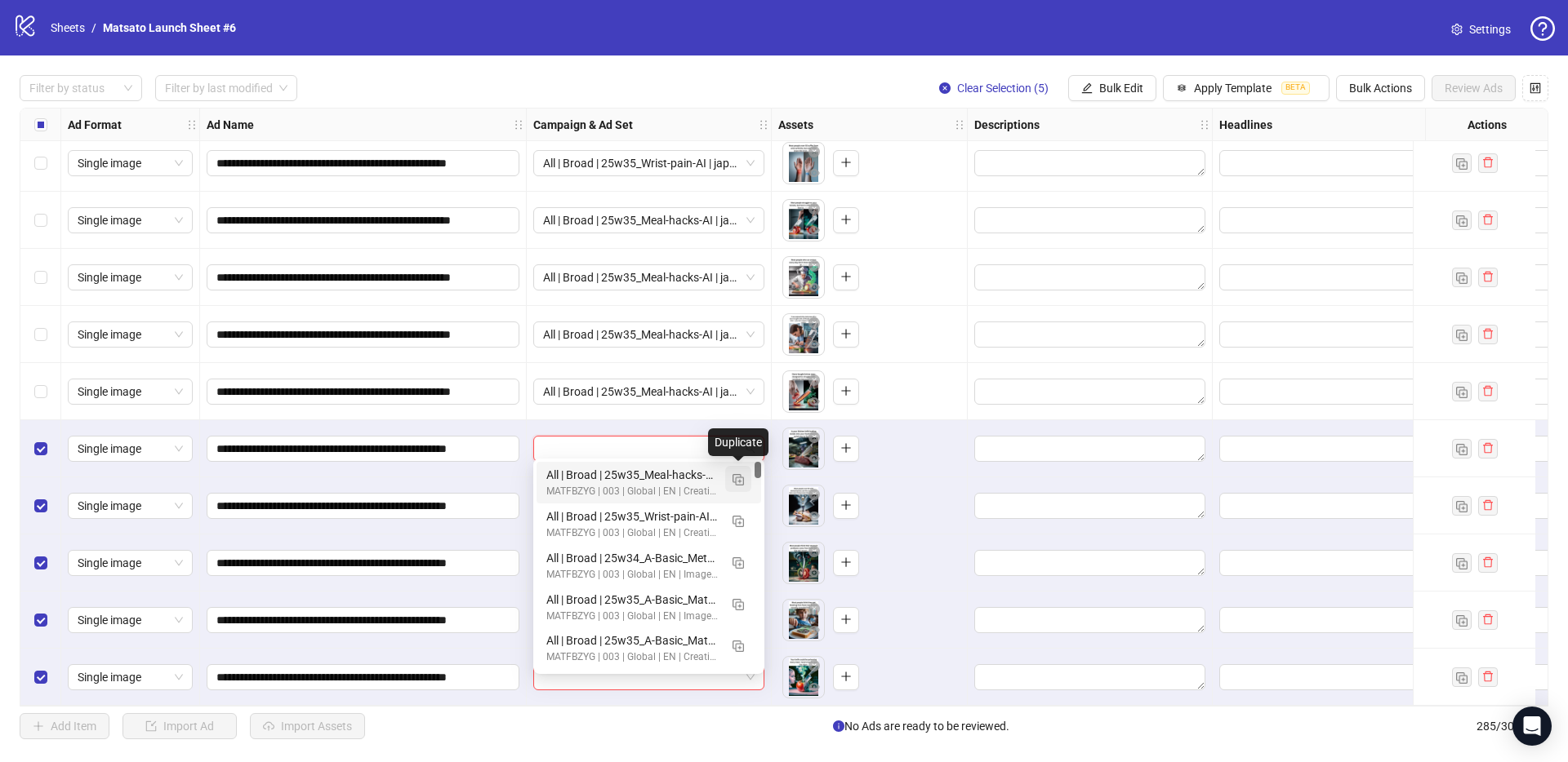
click at [734, 483] on img "button" at bounding box center [738, 479] width 11 height 11
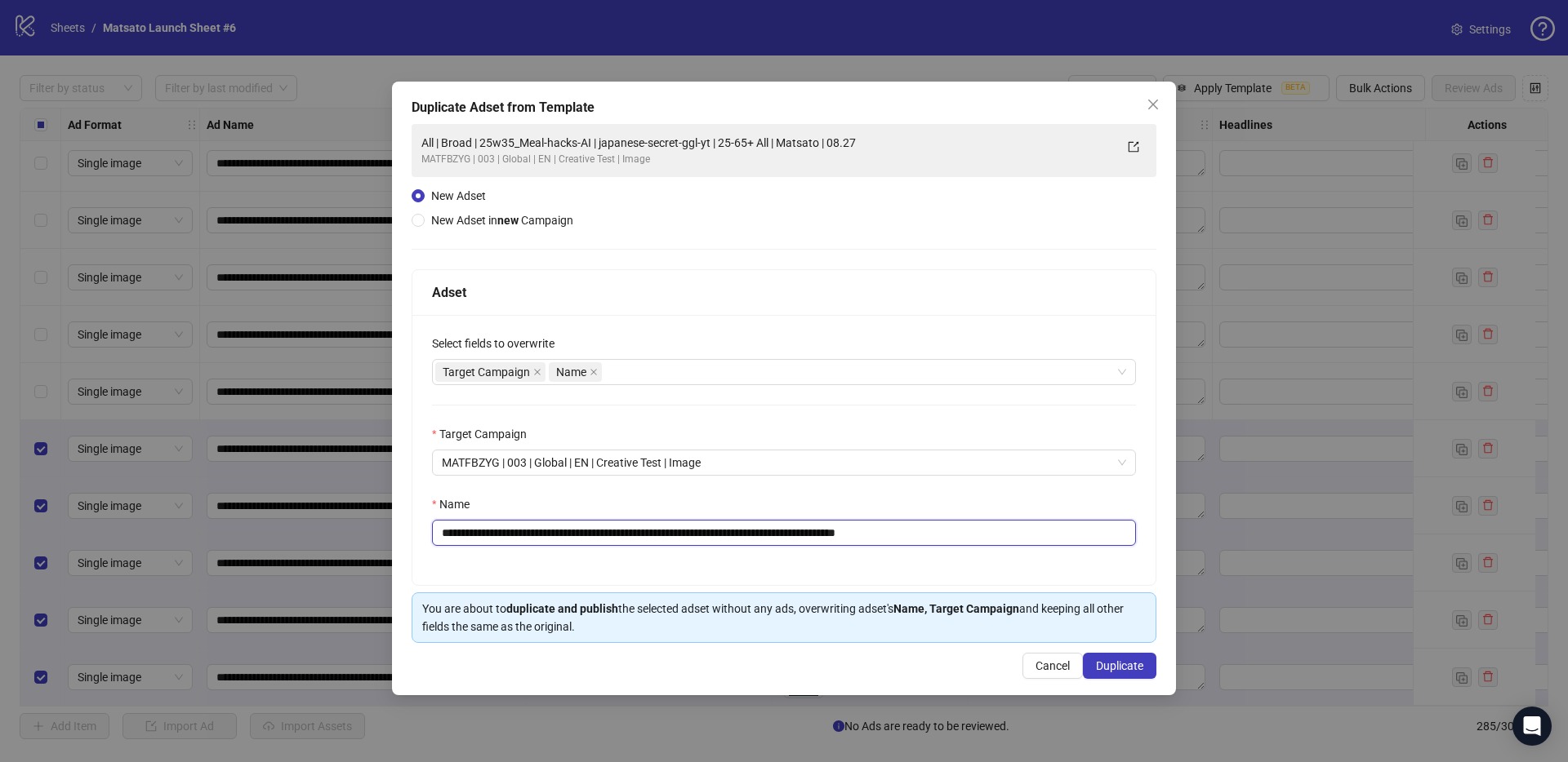
drag, startPoint x: 881, startPoint y: 532, endPoint x: 1011, endPoint y: 541, distance: 130.3
click at [1003, 543] on input "**********" at bounding box center [784, 533] width 704 height 26
drag, startPoint x: 613, startPoint y: 537, endPoint x: 504, endPoint y: 539, distance: 109.0
click at [504, 539] on input "**********" at bounding box center [784, 533] width 704 height 26
paste input "text"
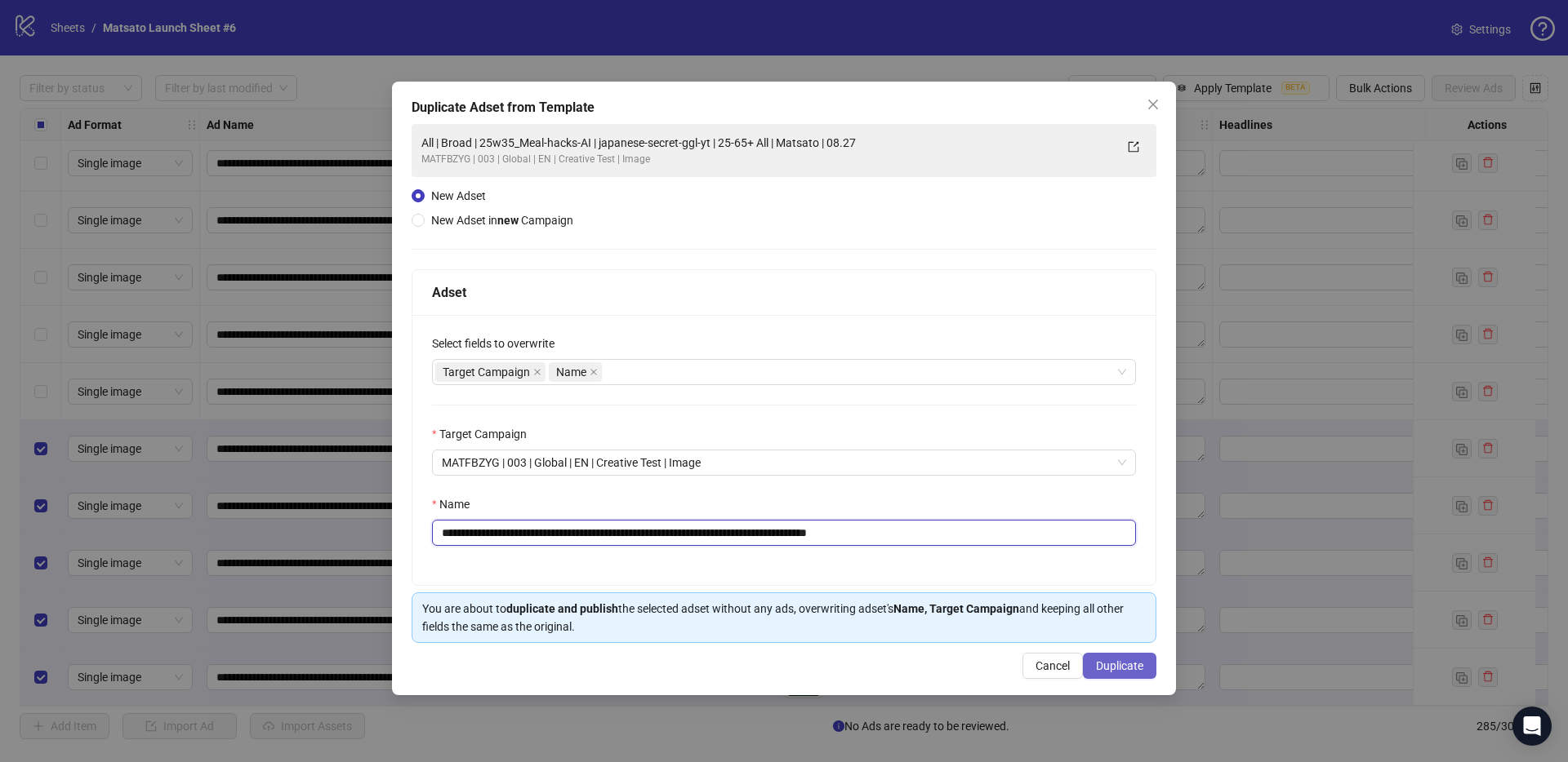
type input "**********"
click at [1128, 672] on span "Duplicate" at bounding box center [1120, 665] width 48 height 13
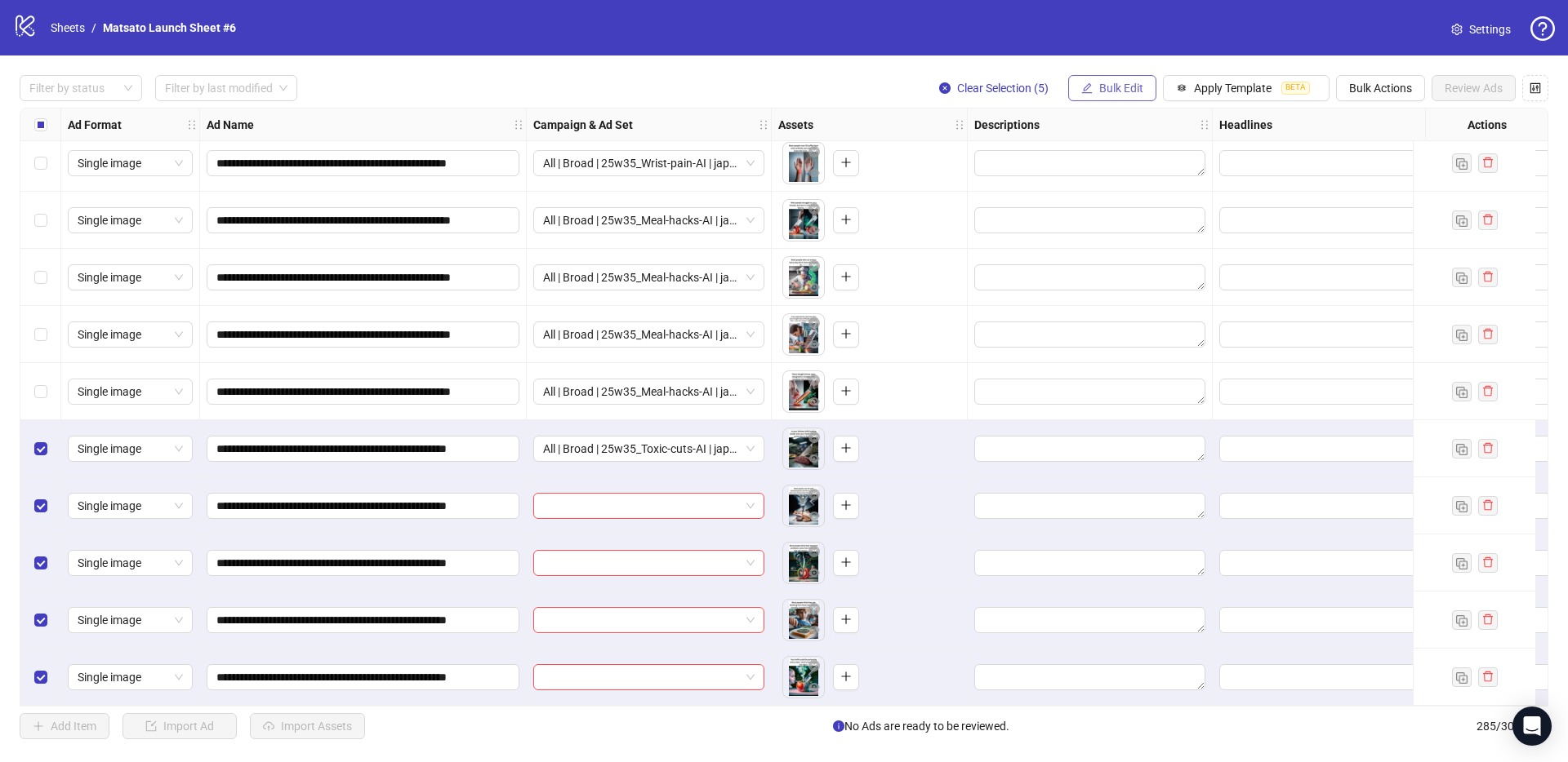
click at [1132, 93] on span "Bulk Edit" at bounding box center [1121, 87] width 44 height 13
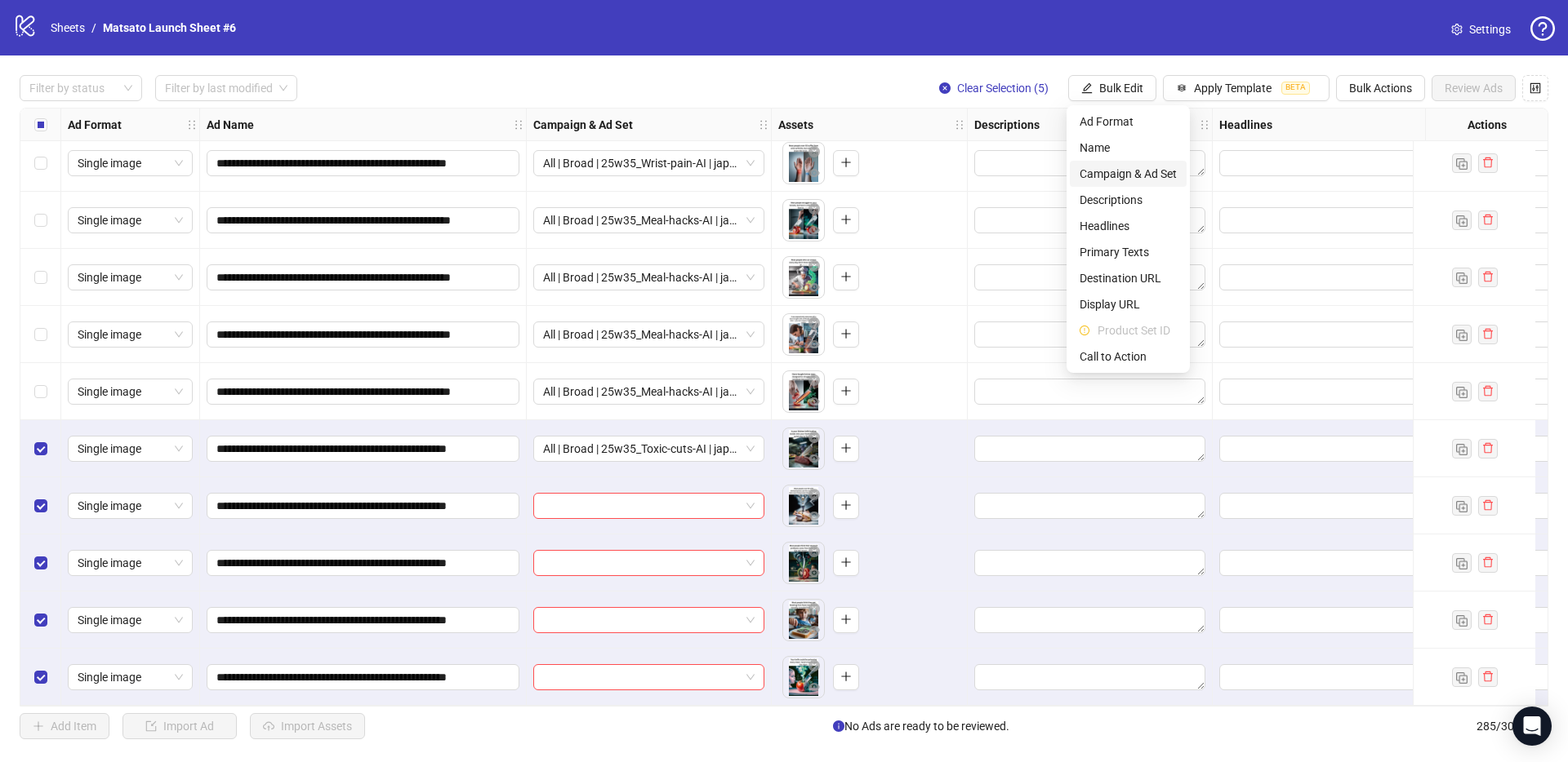
click at [1136, 182] on span "Campaign & Ad Set" at bounding box center [1127, 173] width 97 height 18
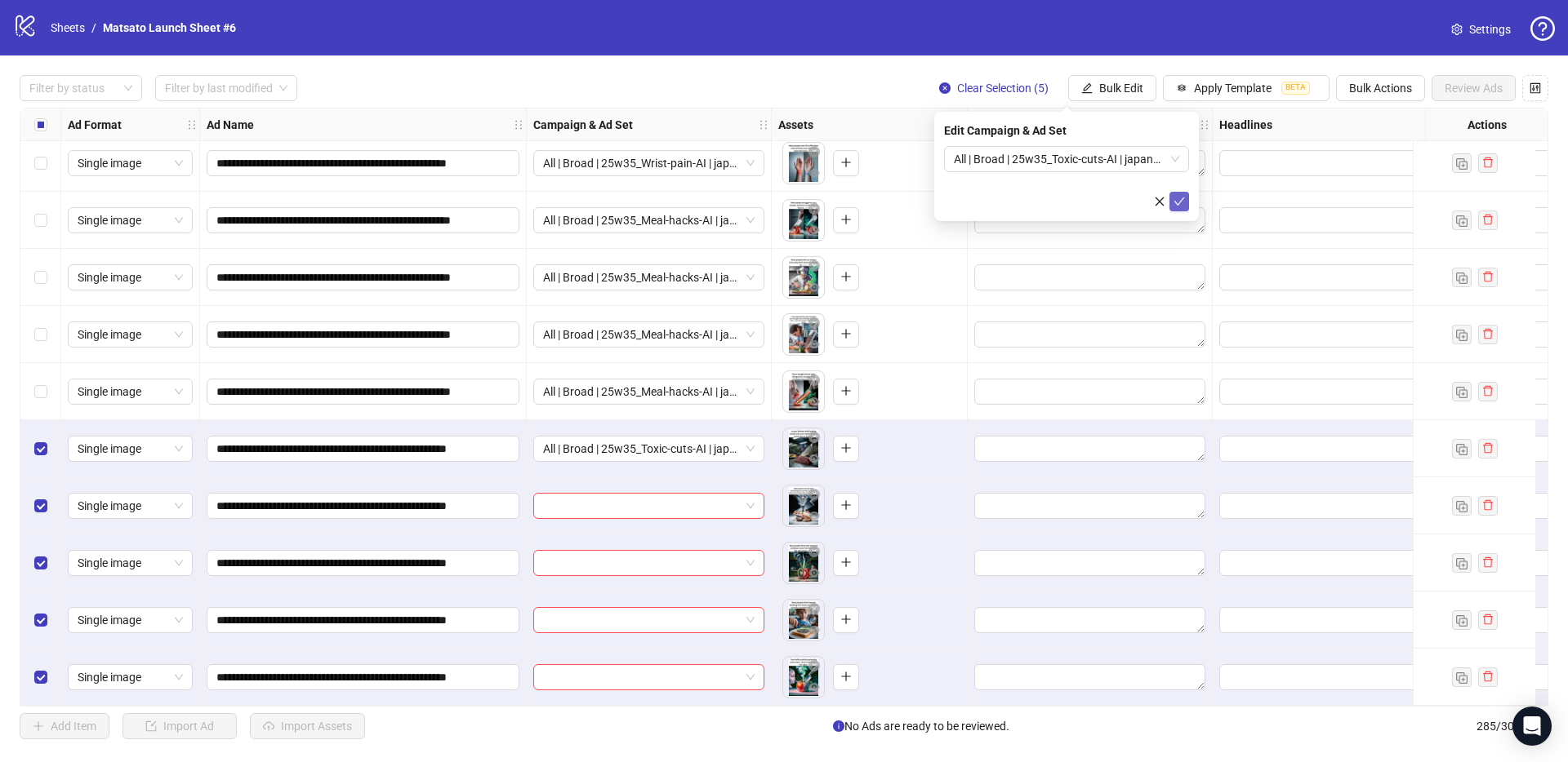
click at [1183, 206] on span "submit" at bounding box center [1178, 201] width 11 height 13
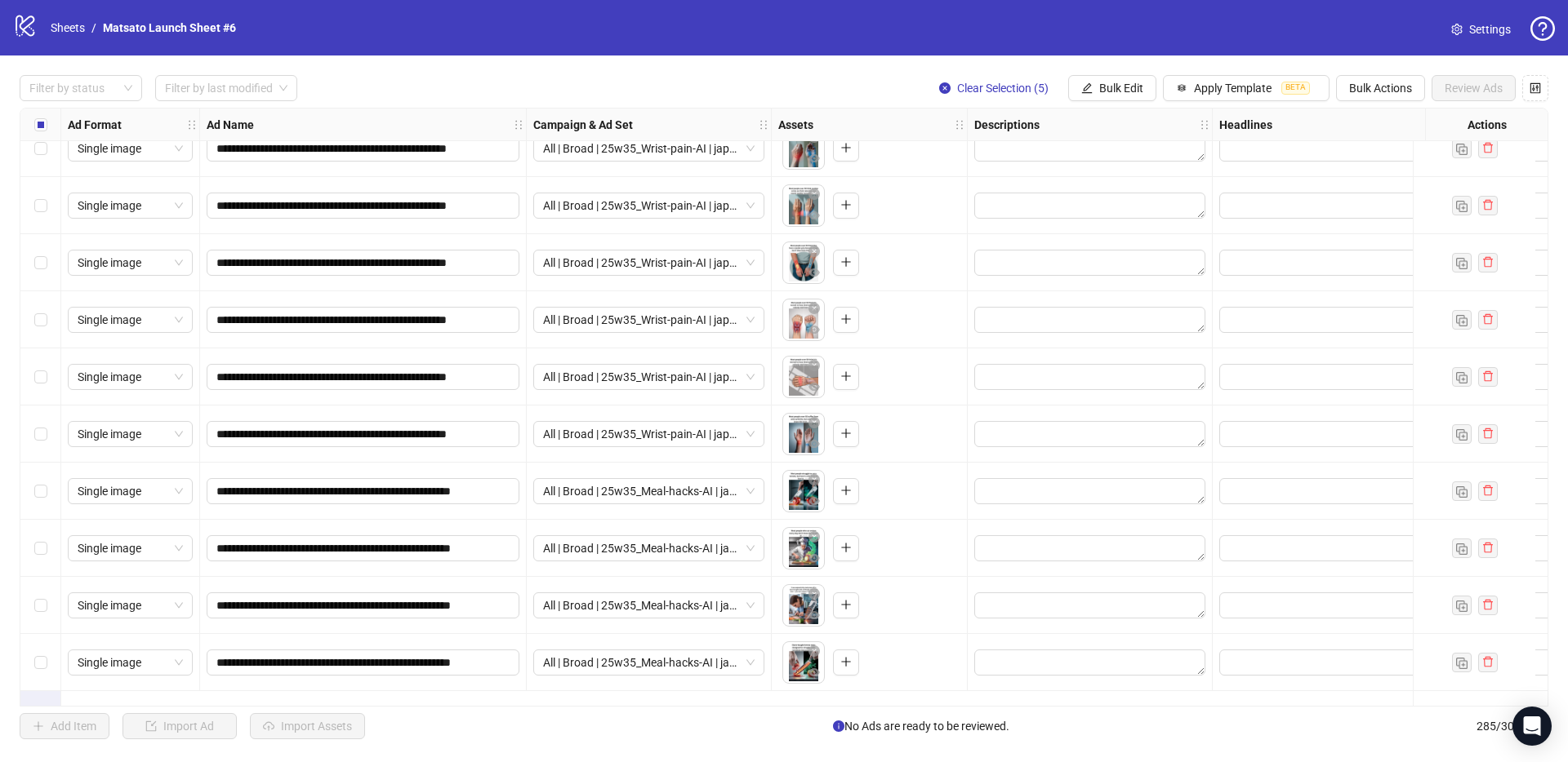
scroll to position [15176, 0]
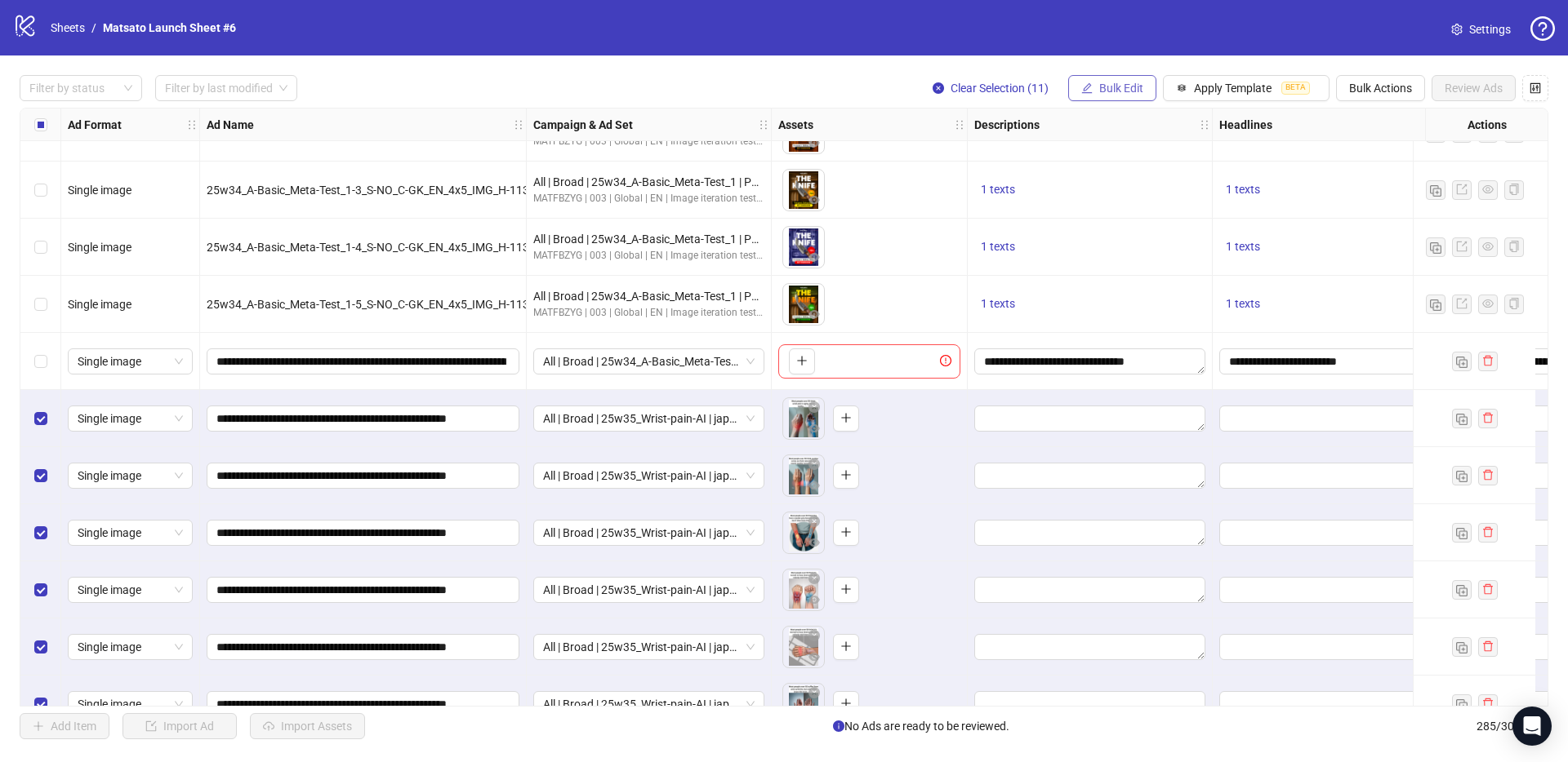
click at [1133, 92] on span "Bulk Edit" at bounding box center [1121, 87] width 44 height 13
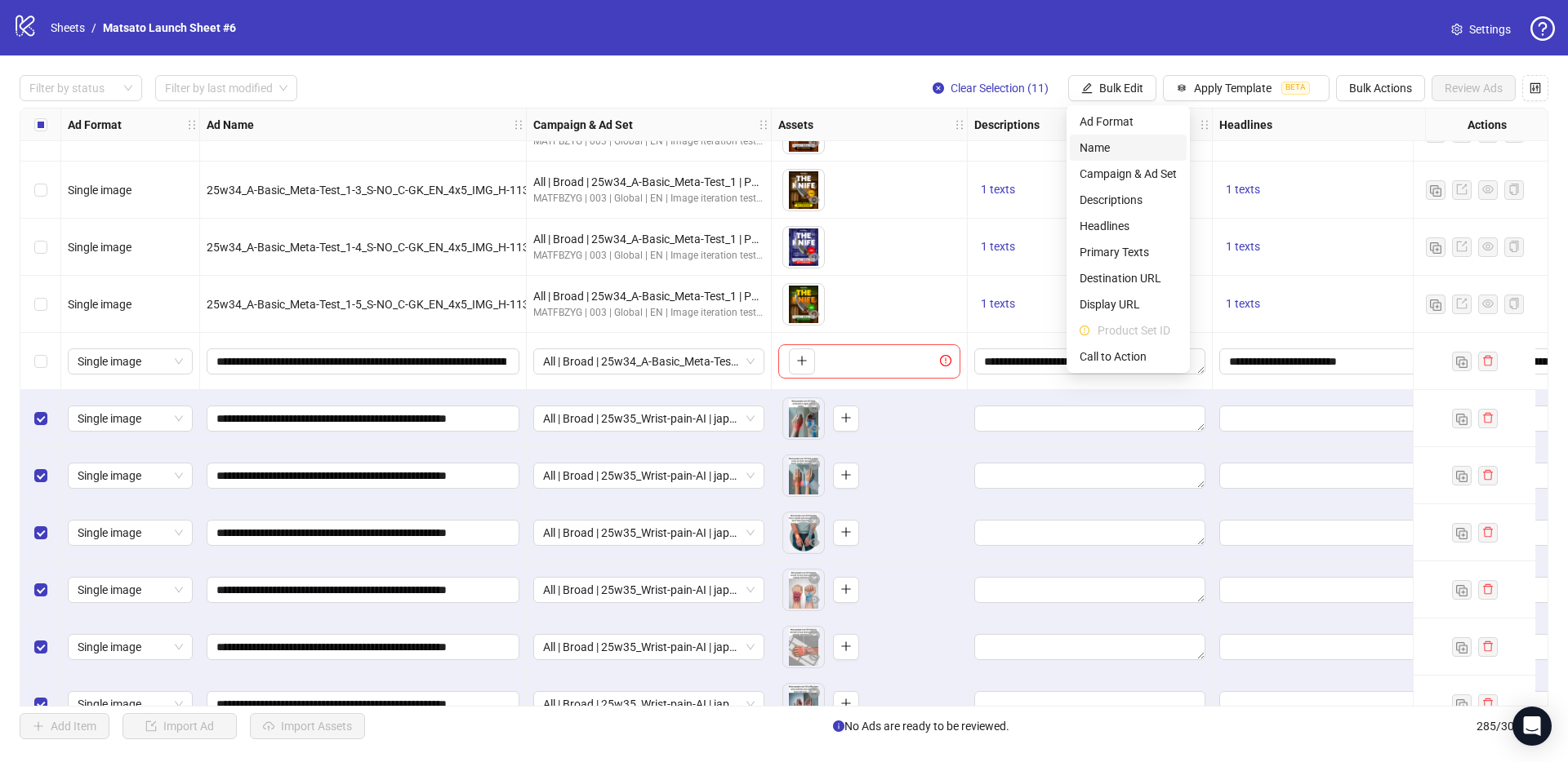
click at [1121, 154] on span "Name" at bounding box center [1127, 147] width 97 height 18
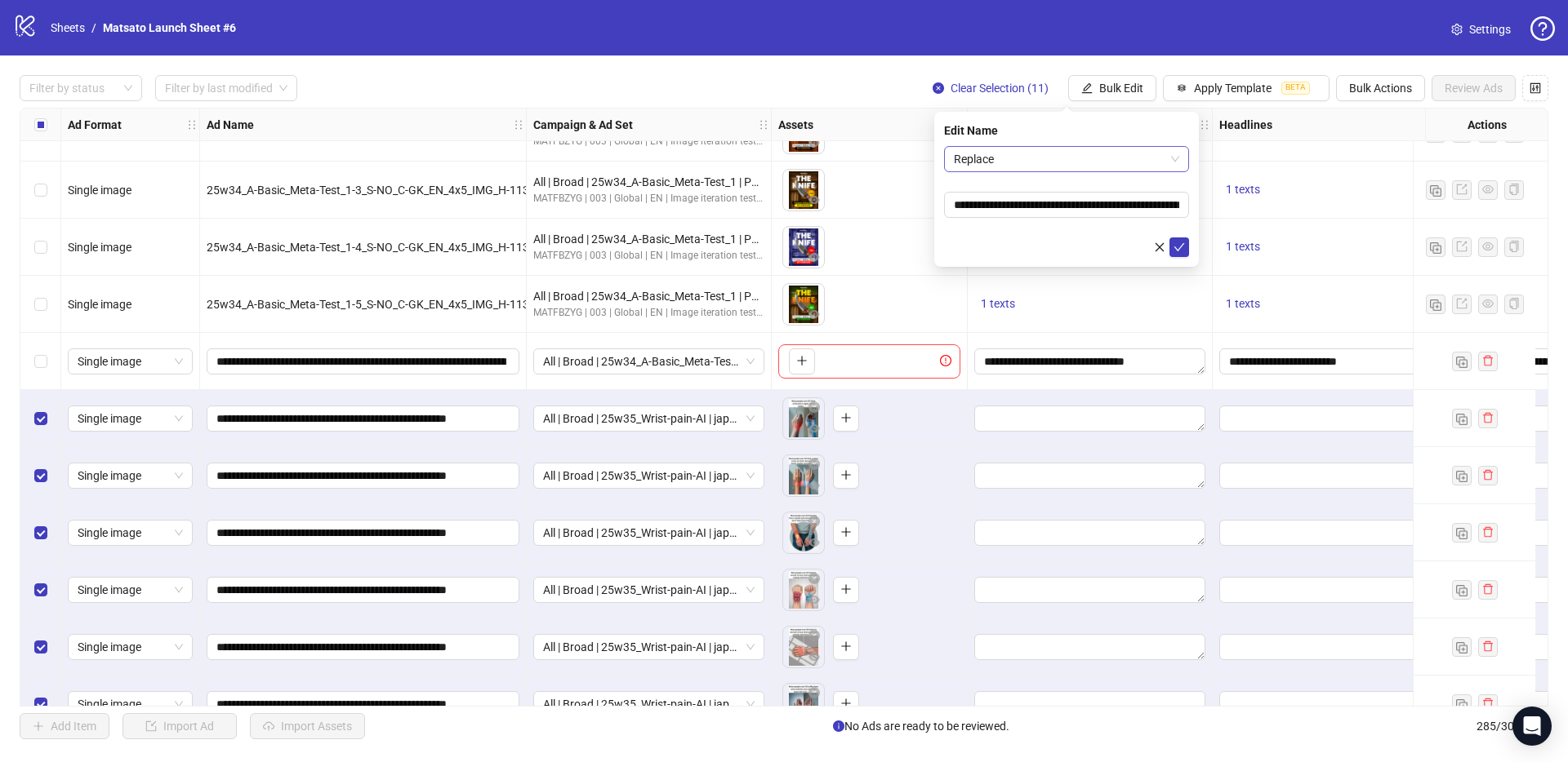
click at [1061, 161] on span "Replace" at bounding box center [1065, 159] width 225 height 25
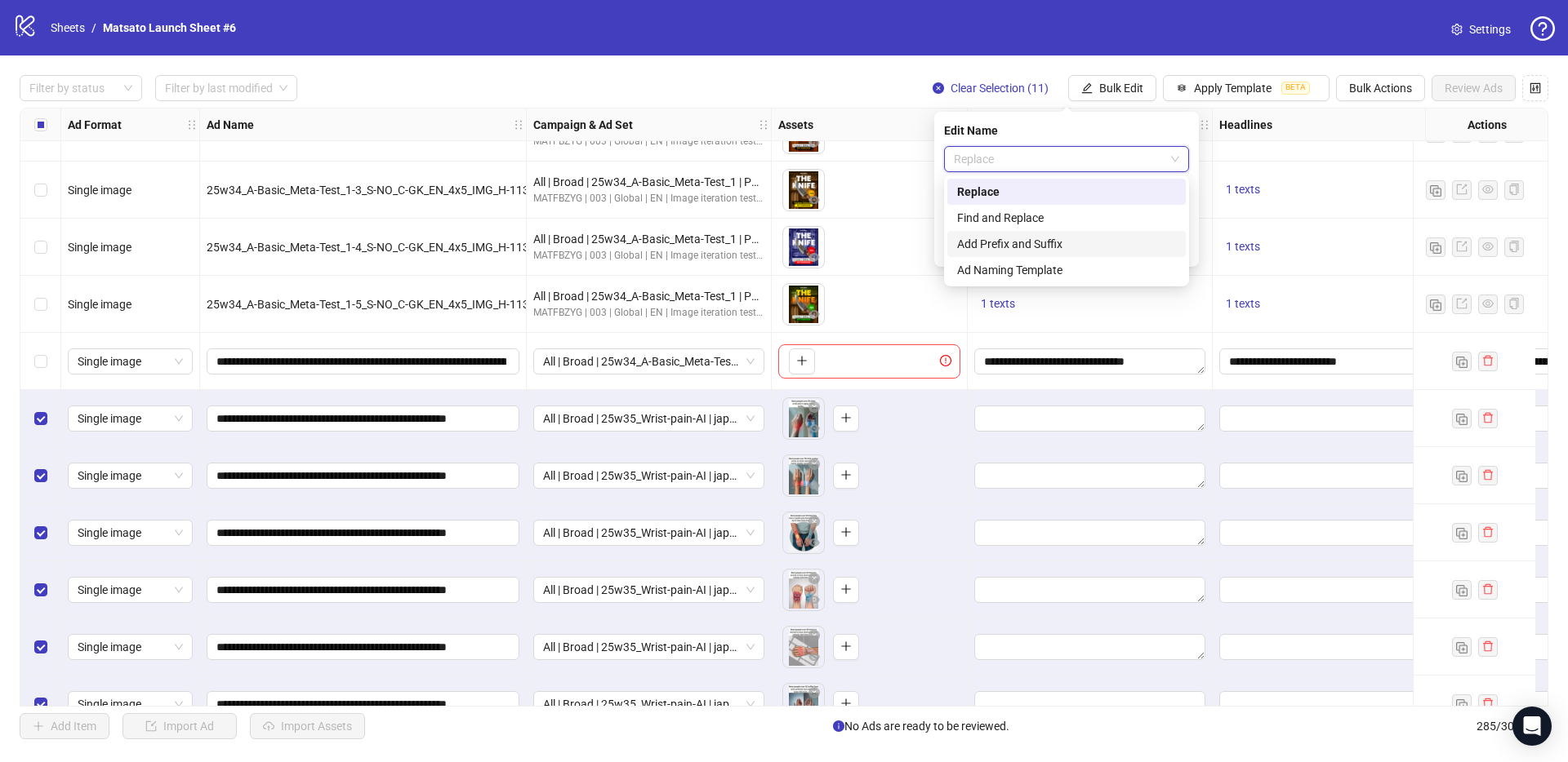
click at [1037, 244] on div "Add Prefix and Suffix" at bounding box center [1066, 244] width 219 height 18
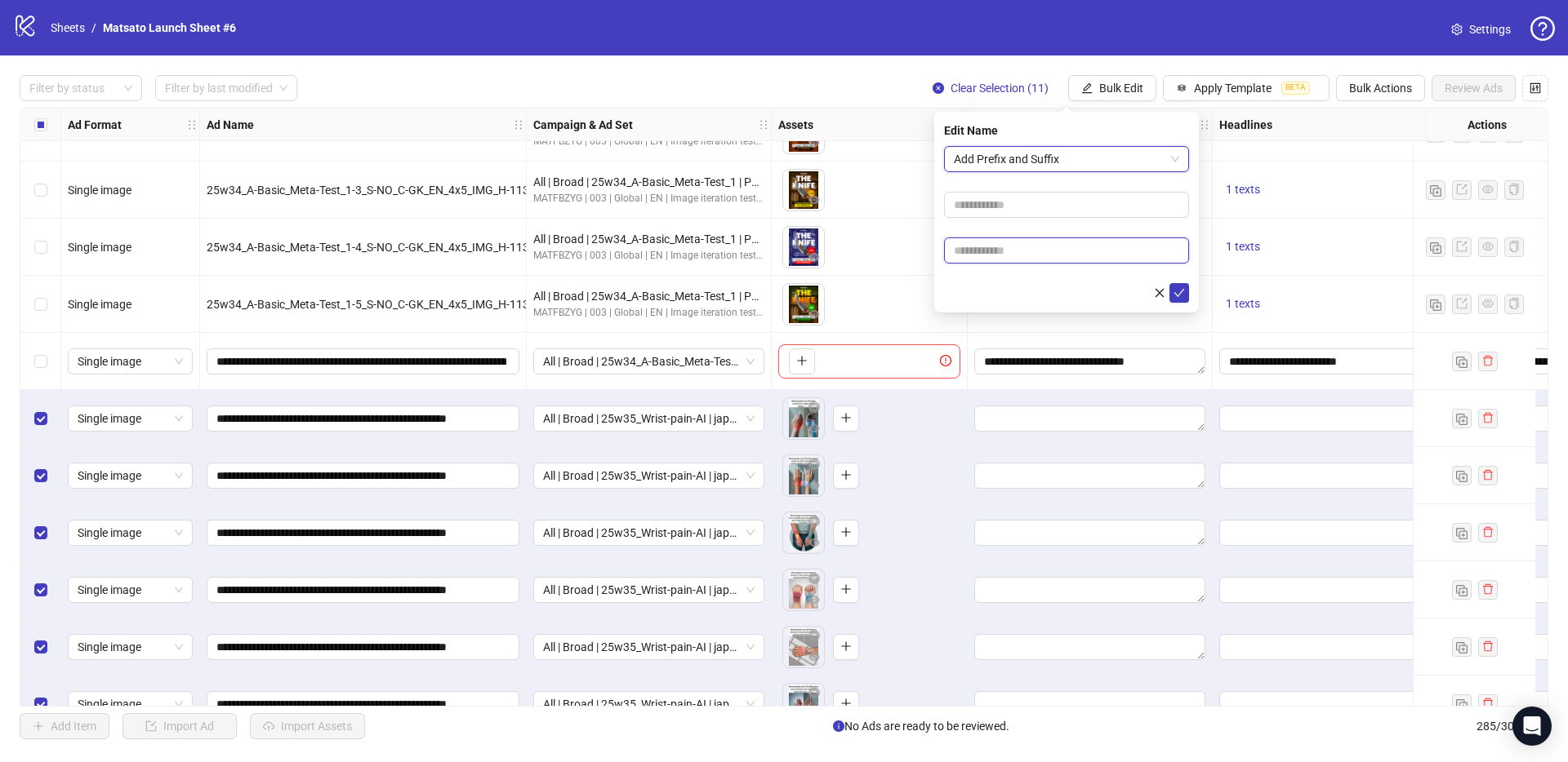
click at [1081, 246] on input "text" at bounding box center [1066, 250] width 245 height 26
type input "**********"
click at [1176, 294] on icon "check" at bounding box center [1179, 293] width 11 height 8
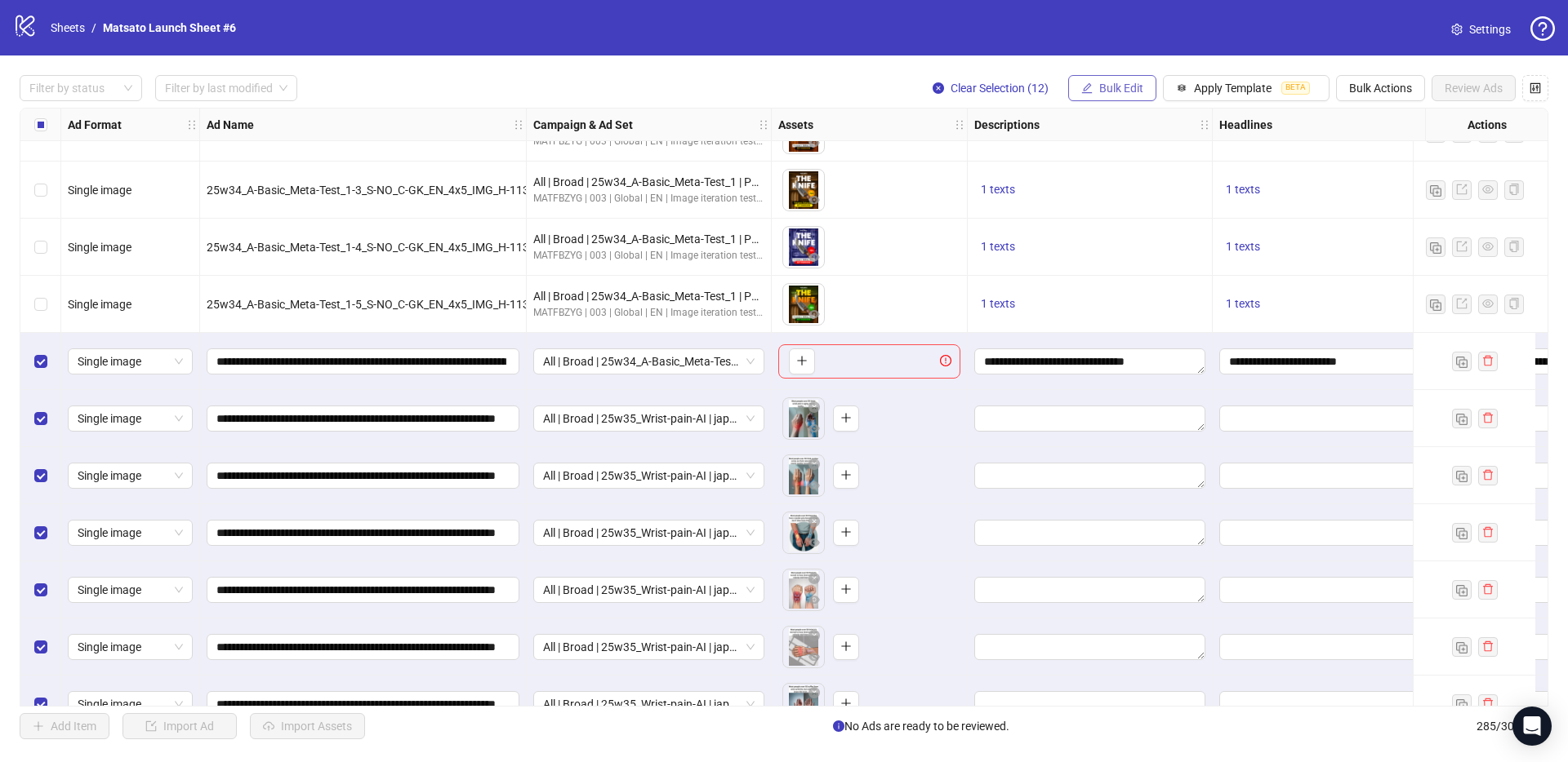
click at [1140, 96] on button "Bulk Edit" at bounding box center [1112, 87] width 88 height 26
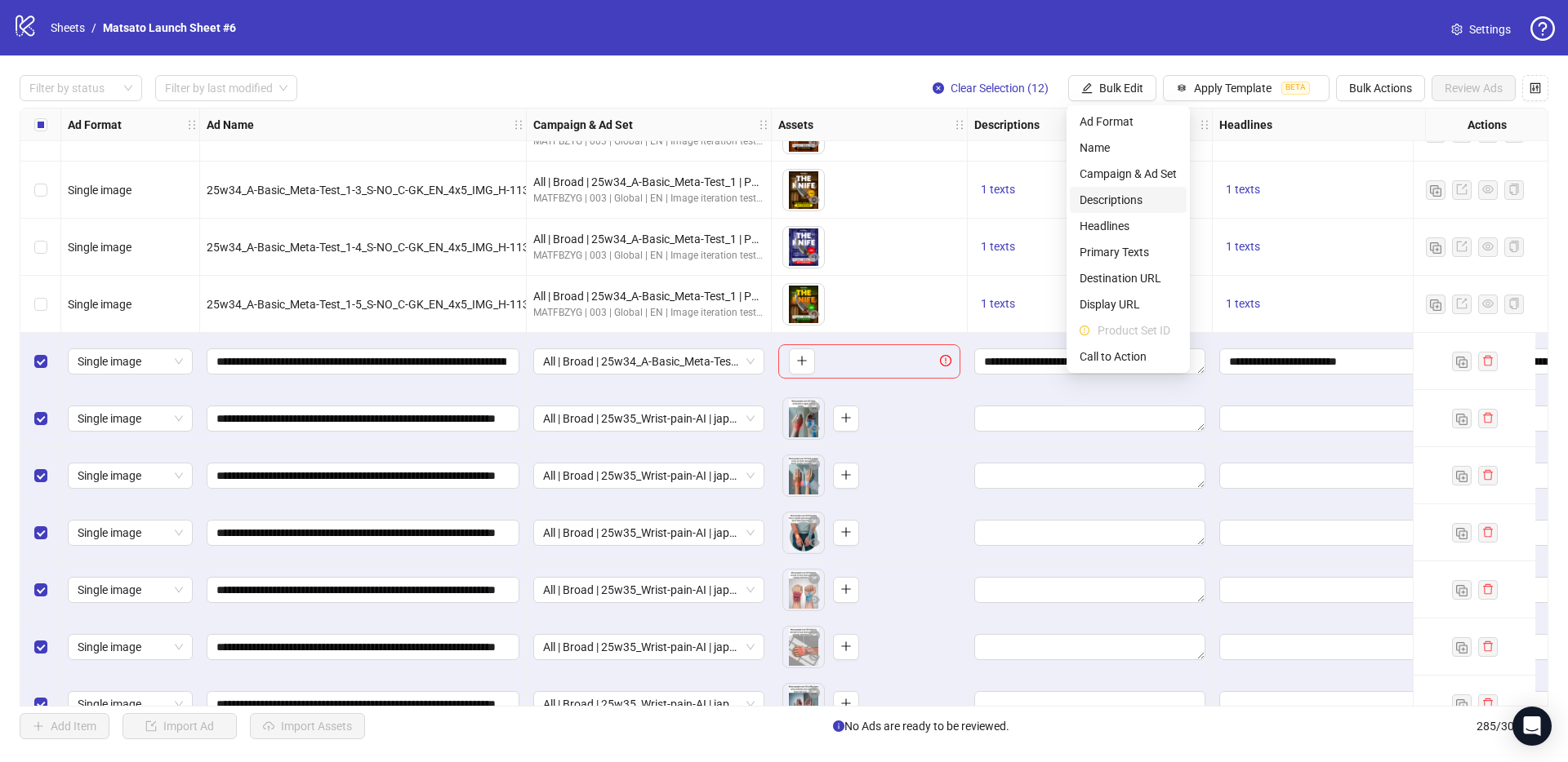
click at [1138, 196] on span "Descriptions" at bounding box center [1127, 199] width 97 height 18
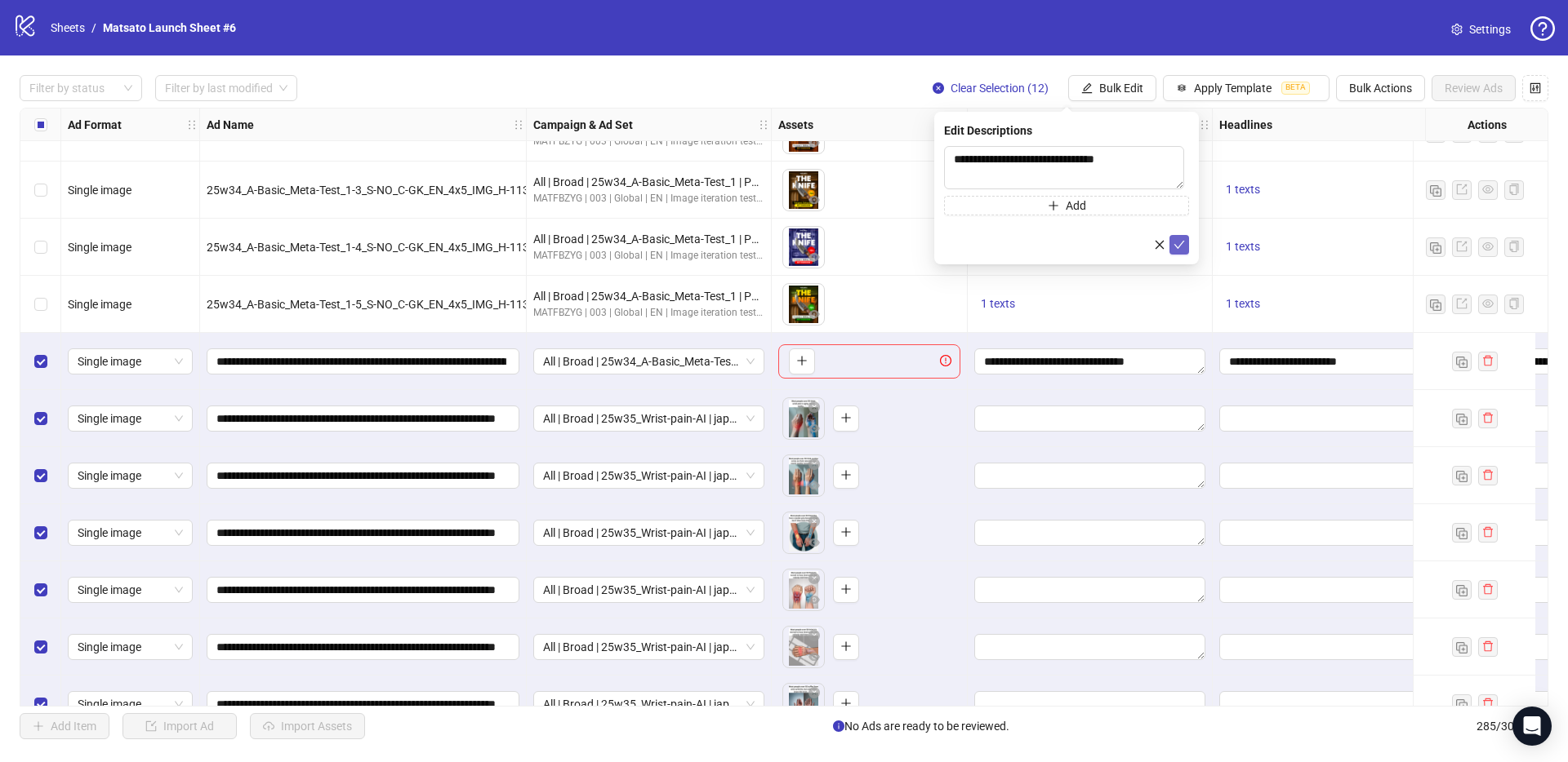
click at [1178, 252] on button "submit" at bounding box center [1178, 244] width 20 height 20
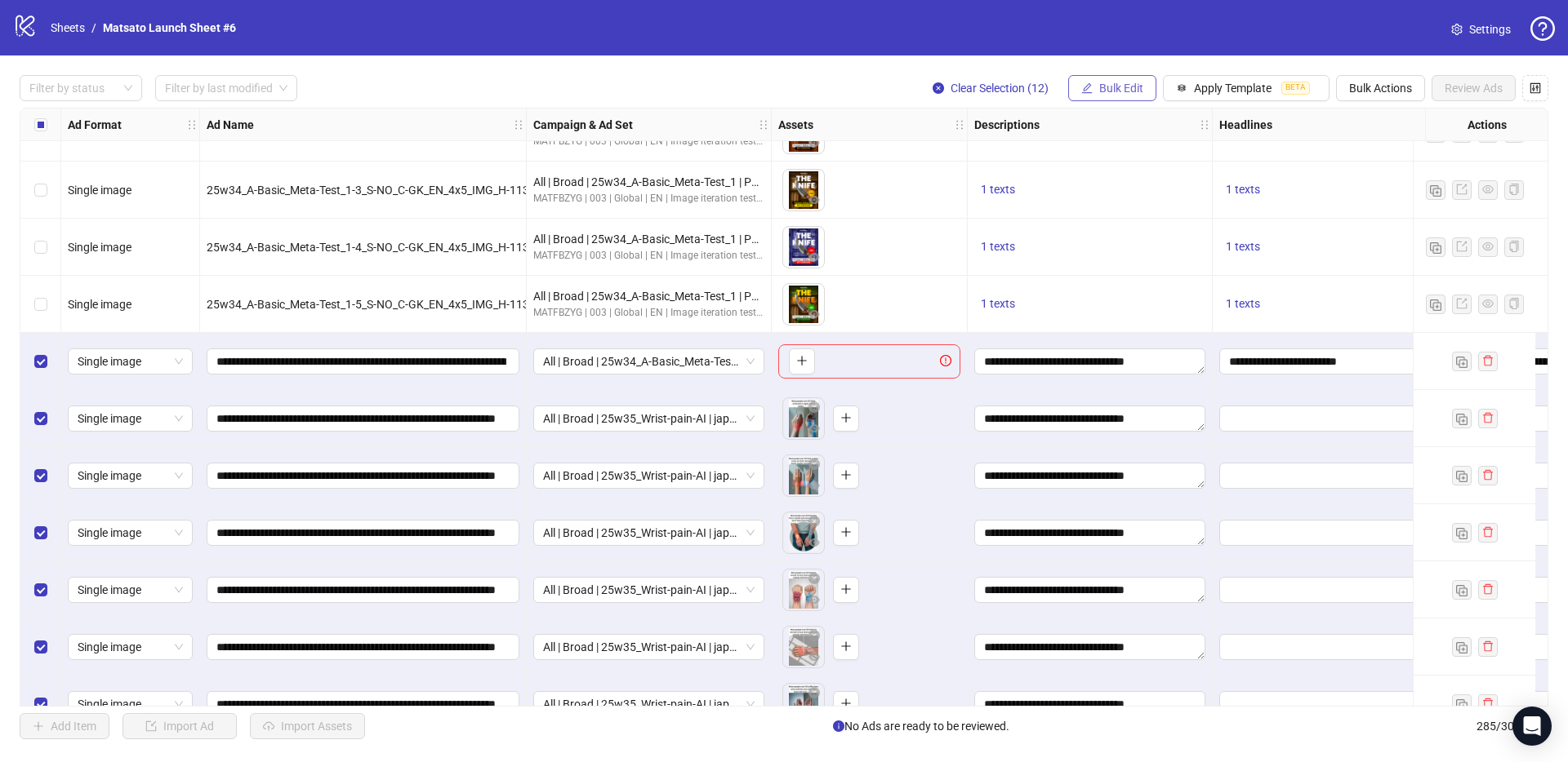
click at [1138, 95] on span "Bulk Edit" at bounding box center [1121, 87] width 44 height 13
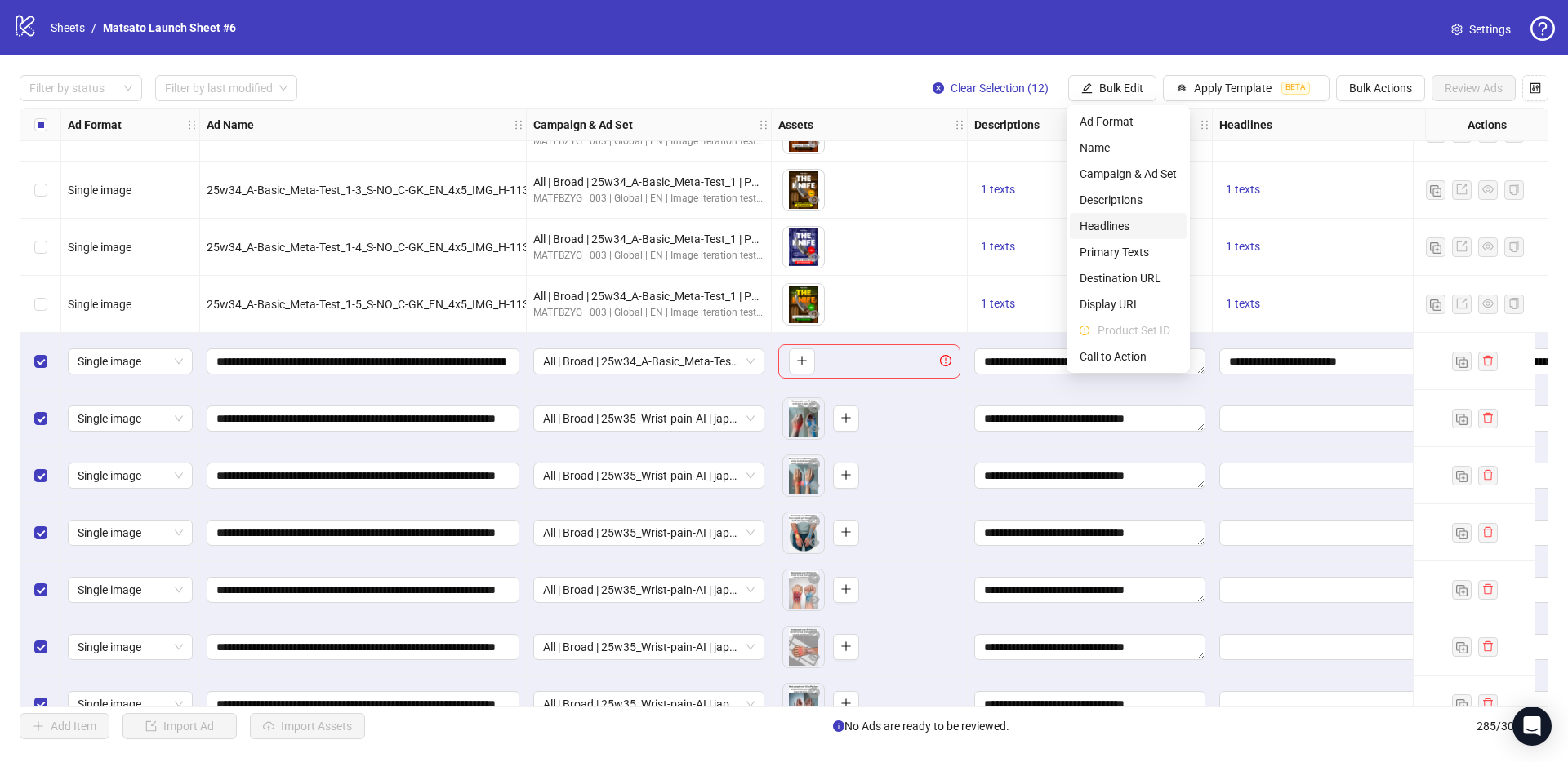
click at [1120, 228] on span "Headlines" at bounding box center [1127, 226] width 97 height 18
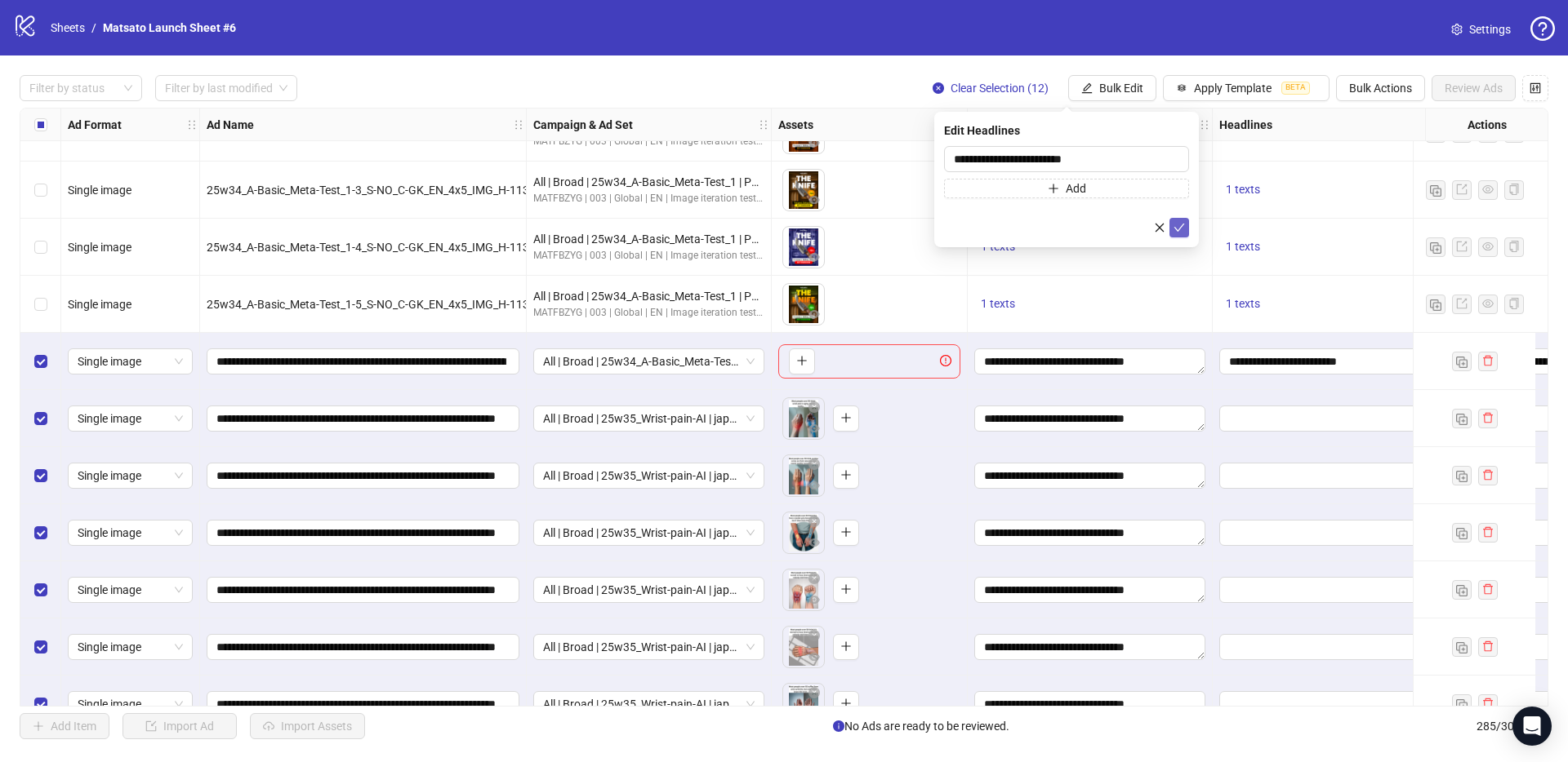
click at [1184, 230] on button "submit" at bounding box center [1178, 227] width 20 height 20
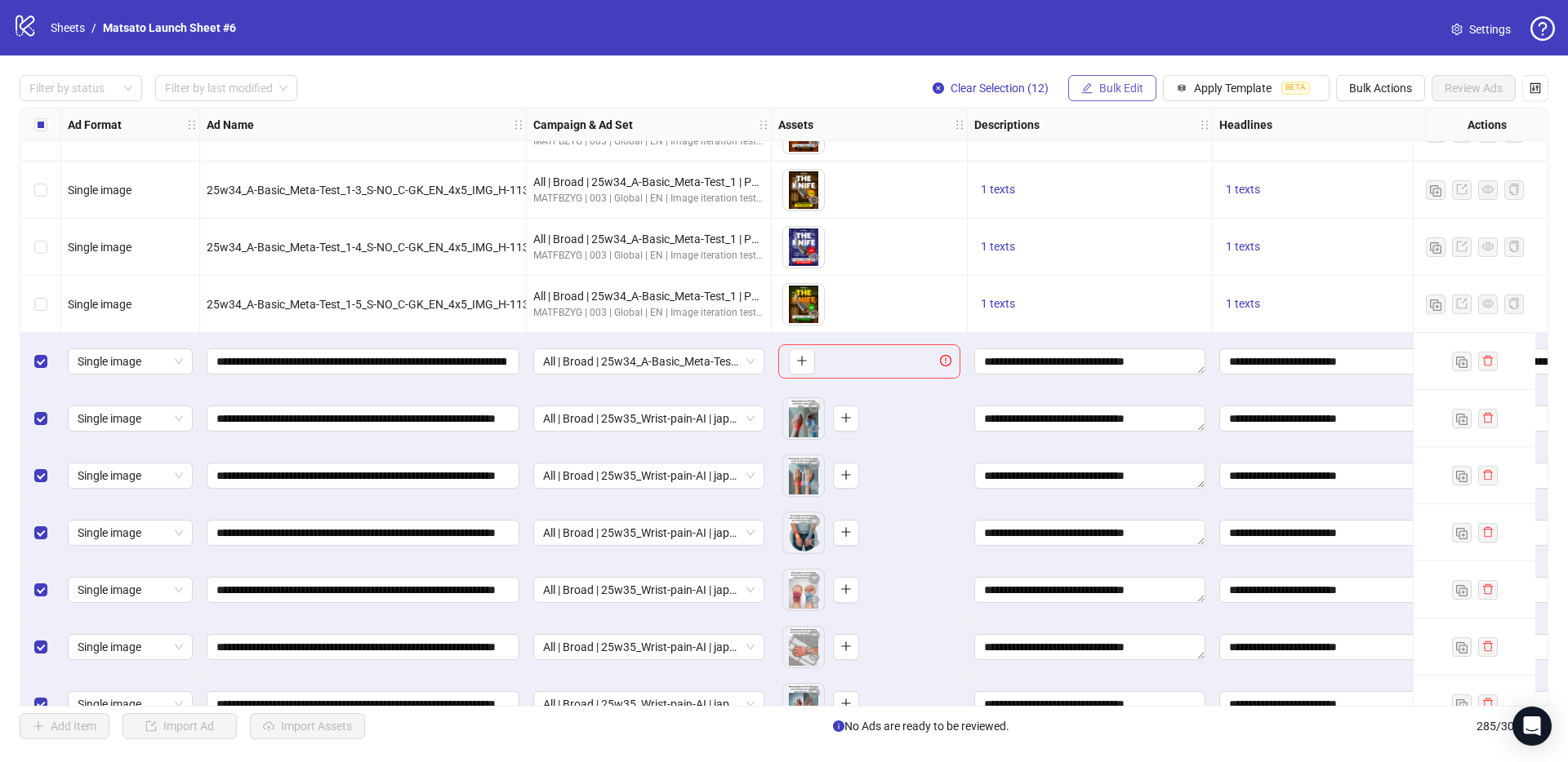
click at [1136, 86] on span "Bulk Edit" at bounding box center [1121, 87] width 44 height 13
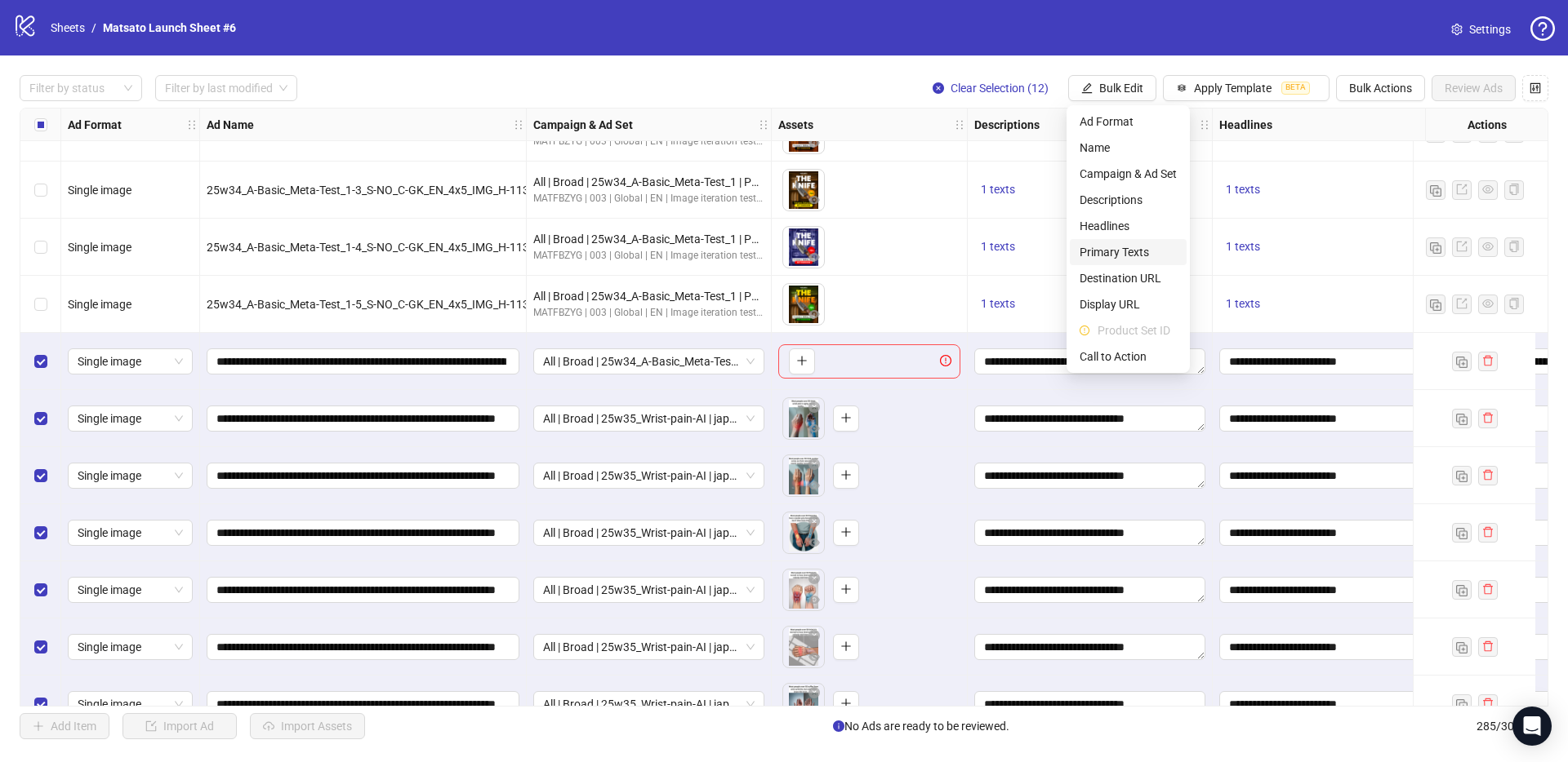
click at [1143, 248] on span "Primary Texts" at bounding box center [1127, 252] width 97 height 18
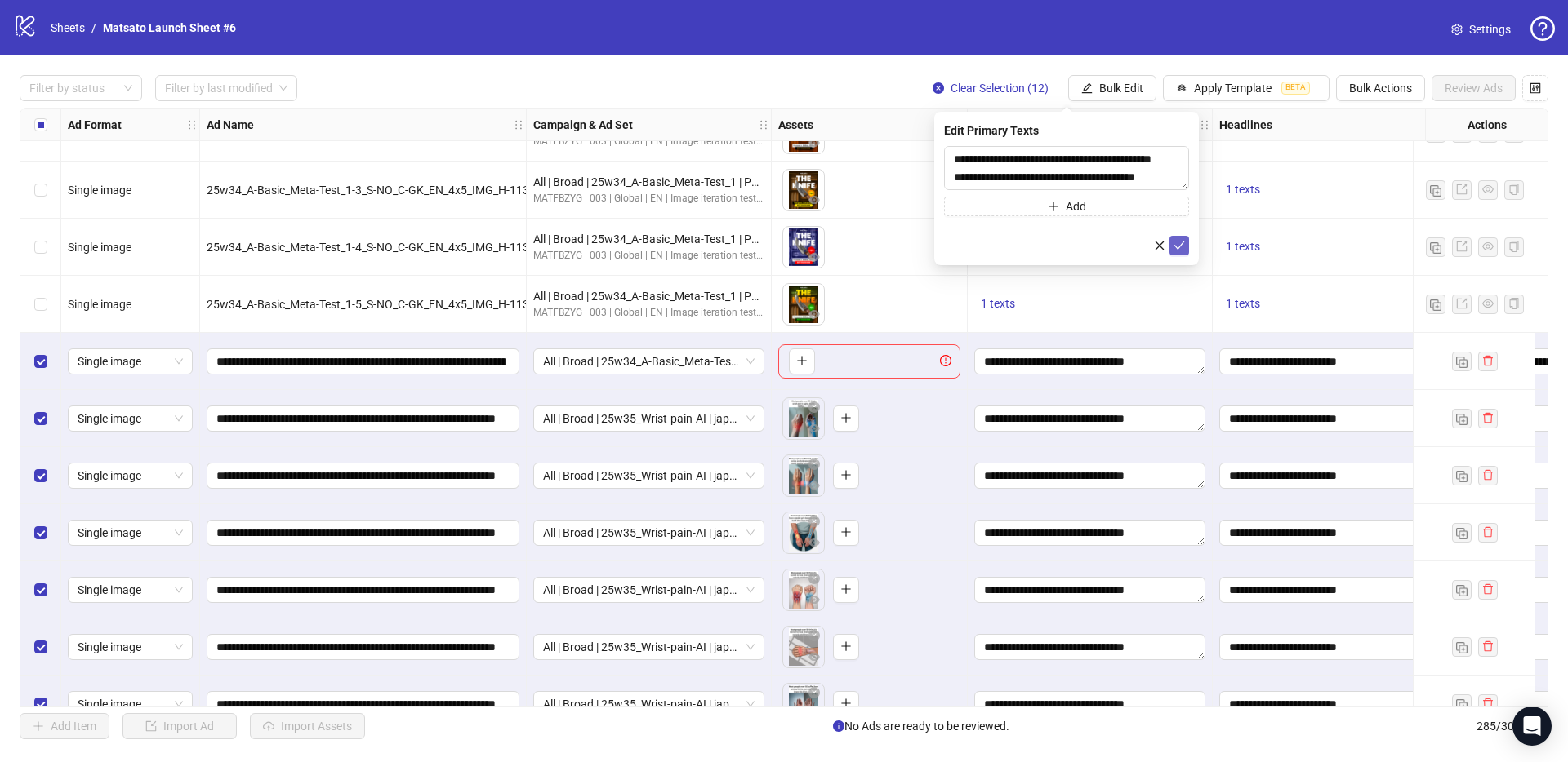
click at [1175, 242] on icon "check" at bounding box center [1178, 245] width 11 height 11
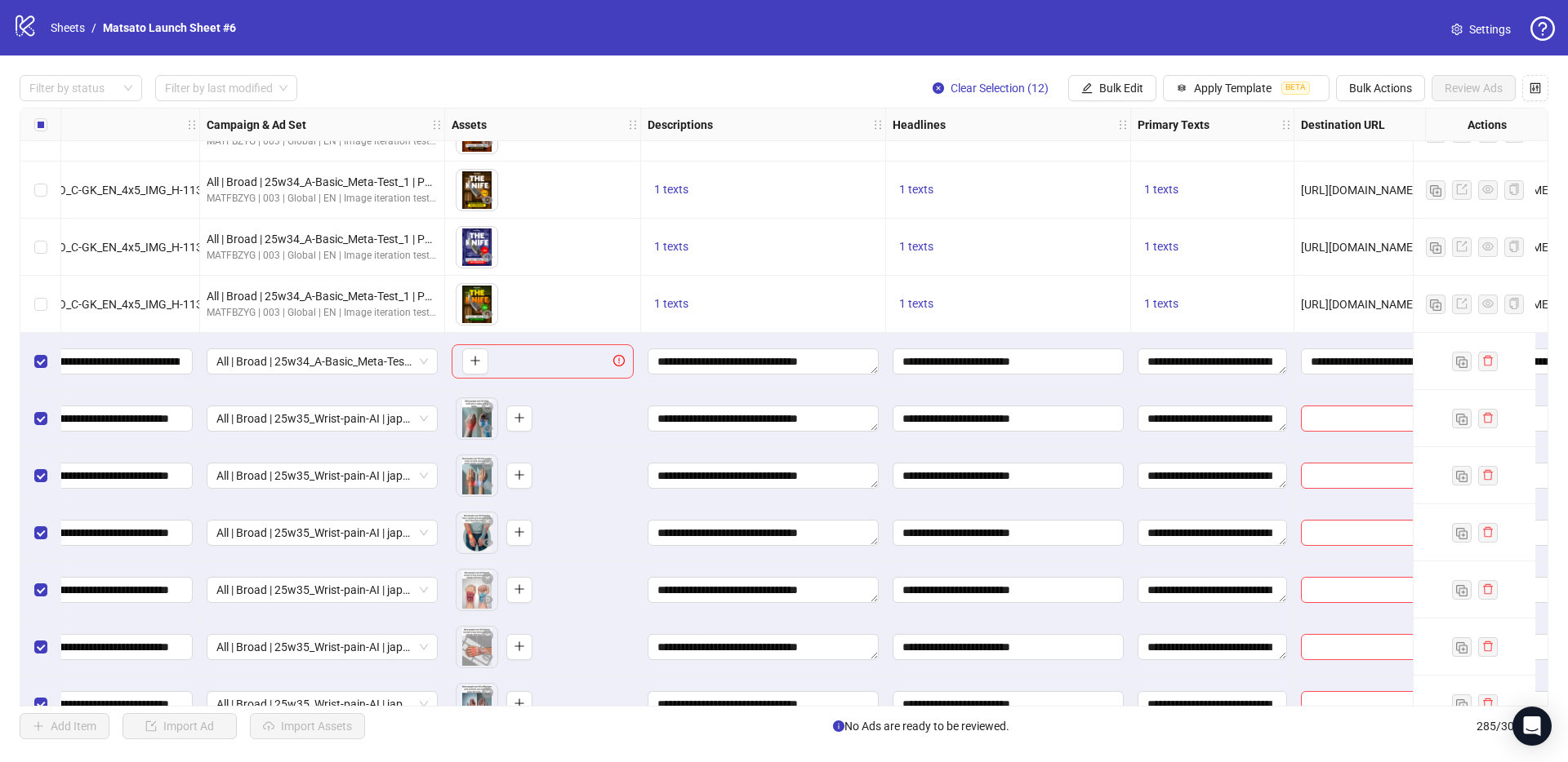
scroll to position [15176, 424]
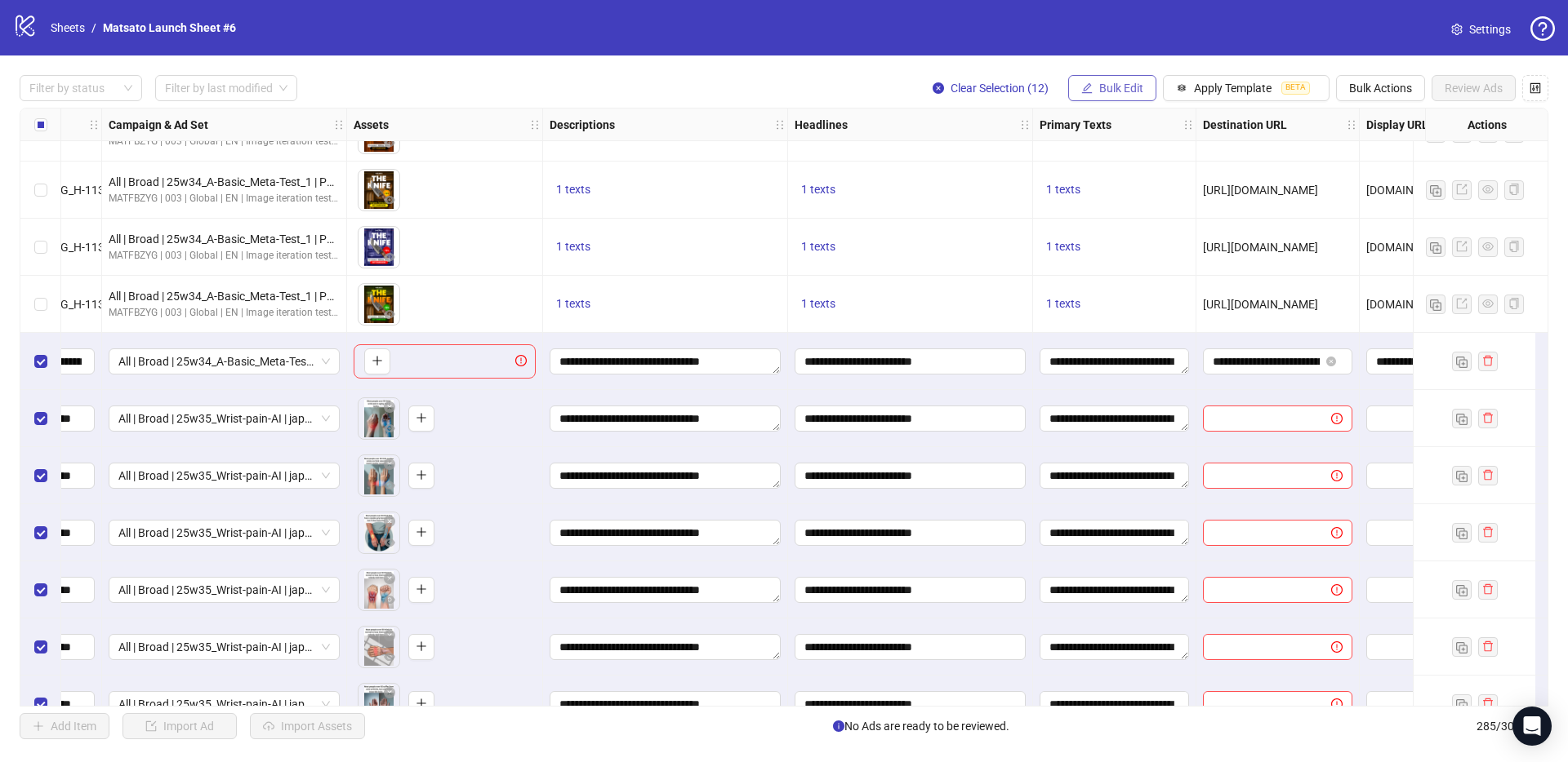
click at [1126, 87] on span "Bulk Edit" at bounding box center [1121, 87] width 44 height 13
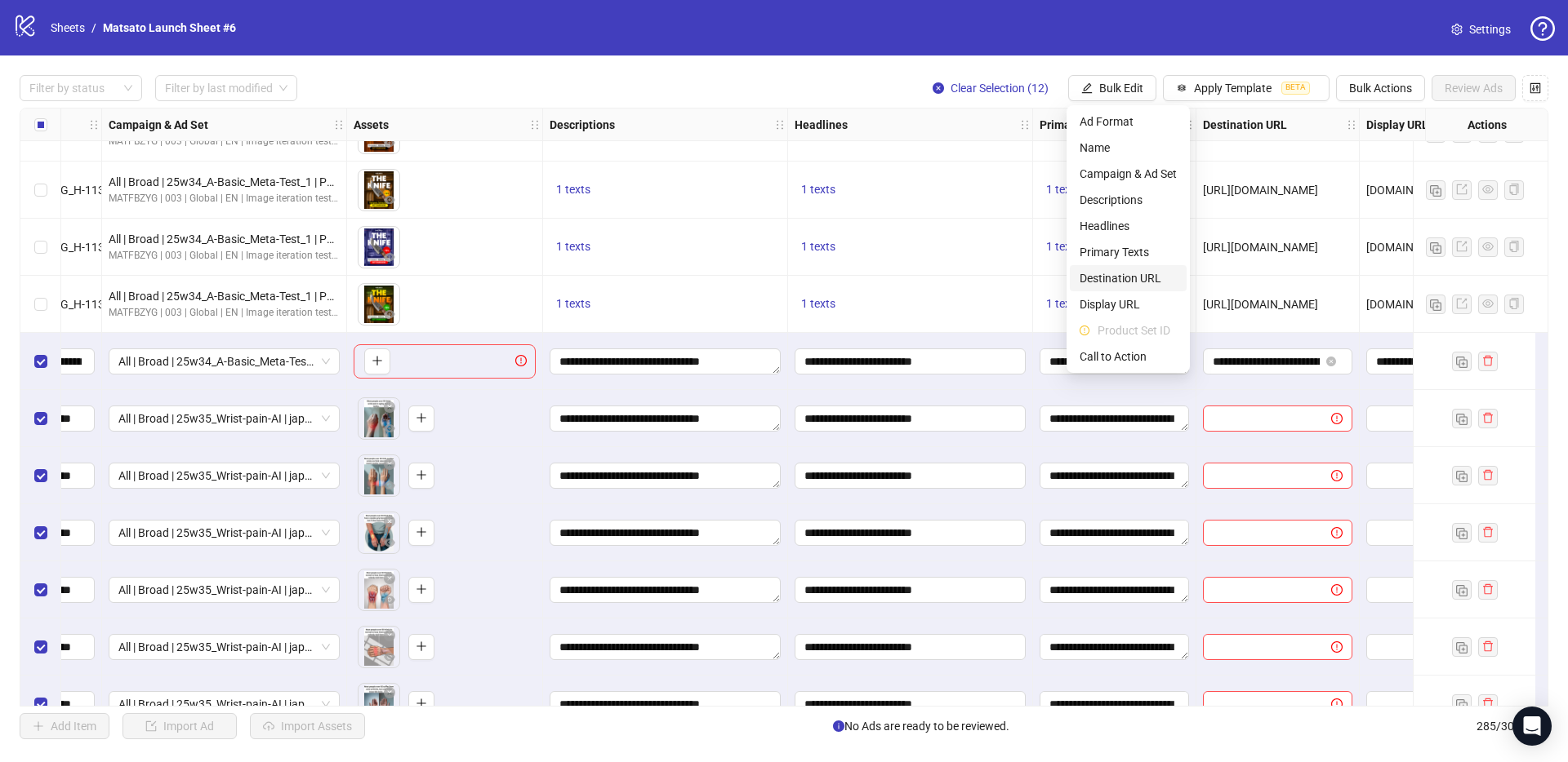
click at [1139, 284] on span "Destination URL" at bounding box center [1127, 277] width 97 height 18
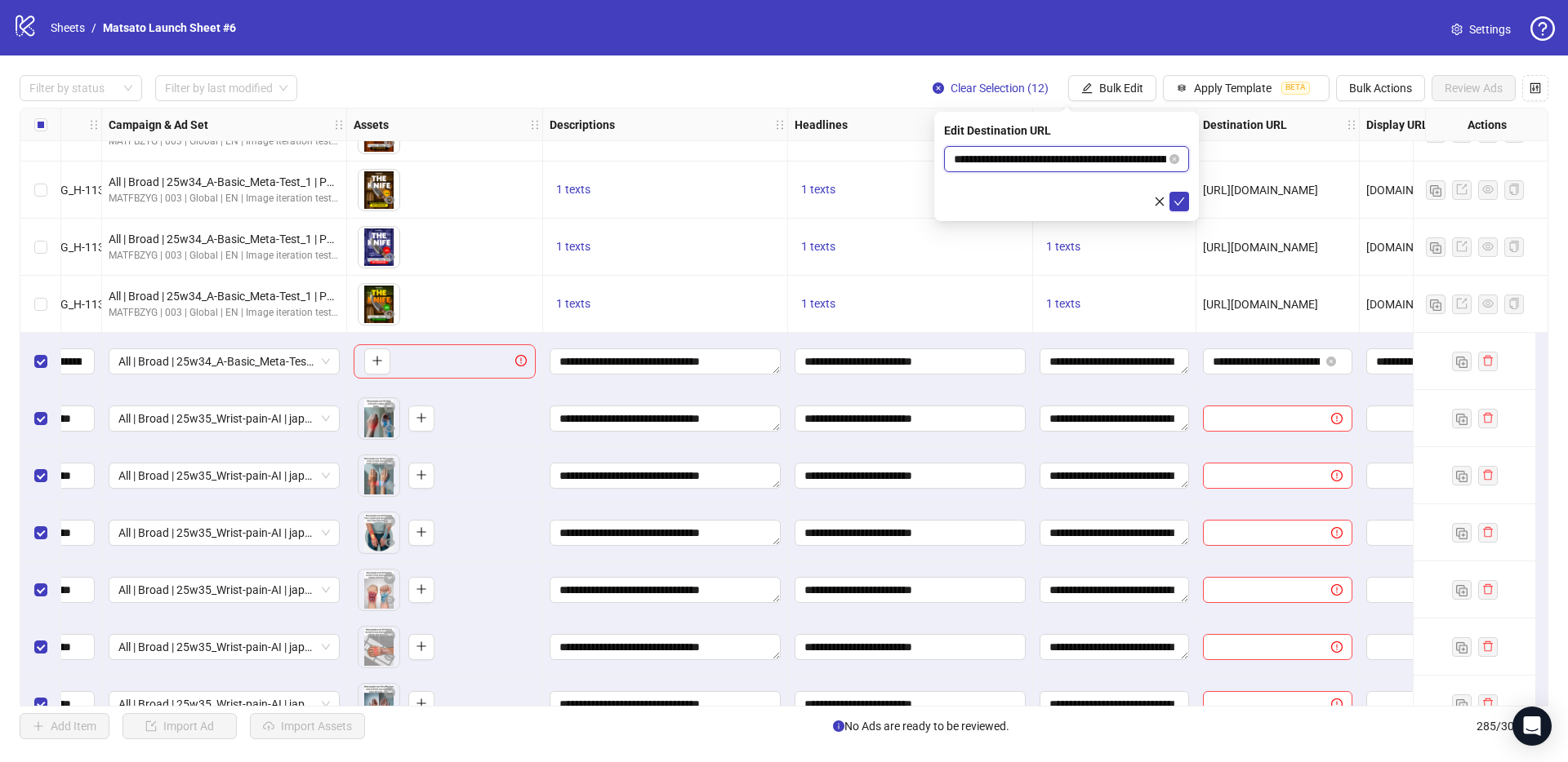
scroll to position [0, 131]
drag, startPoint x: 1102, startPoint y: 160, endPoint x: 1195, endPoint y: 171, distance: 93.6
click at [1195, 171] on div "**********" at bounding box center [1066, 166] width 265 height 109
click at [1100, 157] on input "**********" at bounding box center [1059, 159] width 212 height 18
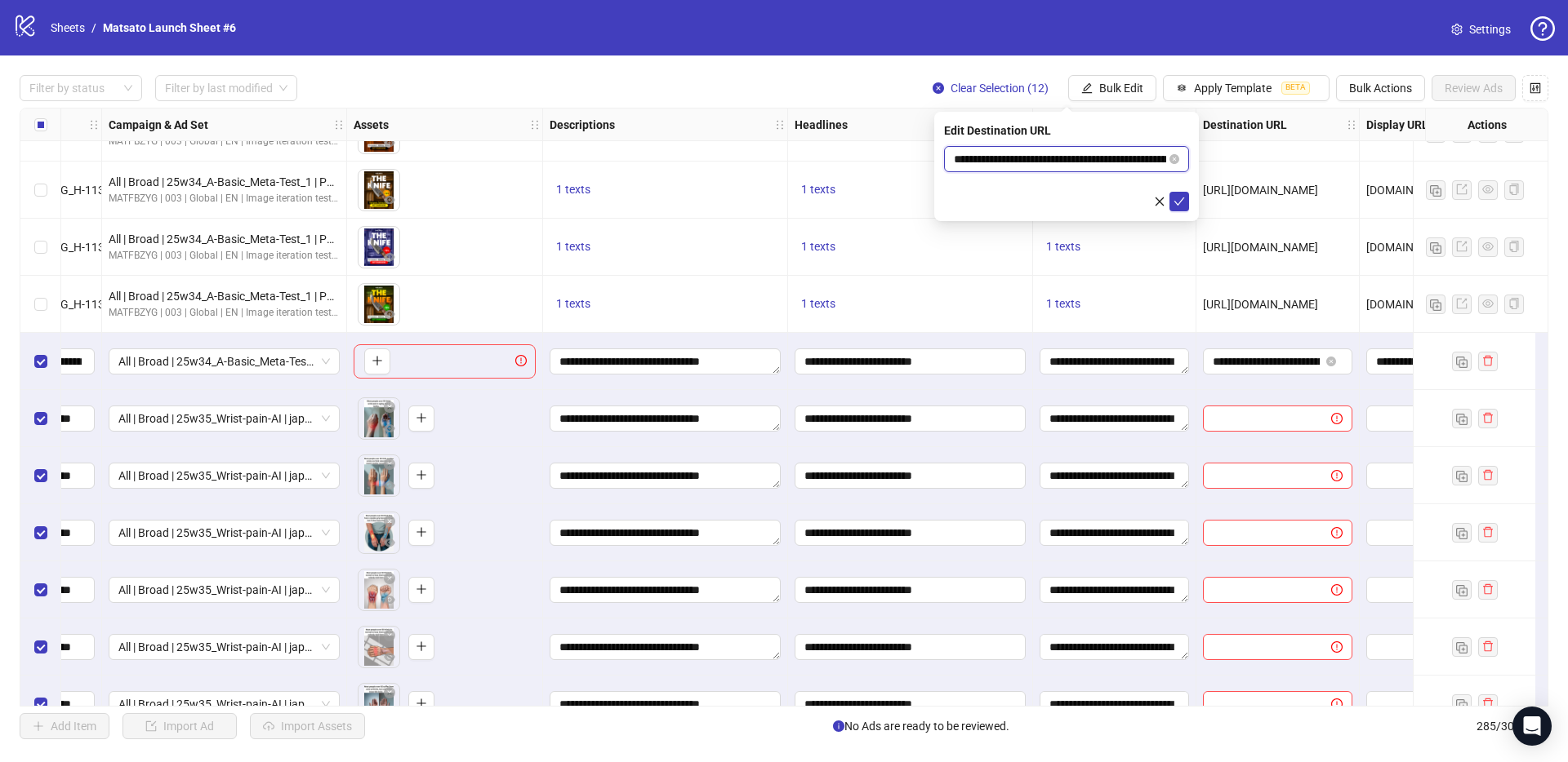
scroll to position [0, 131]
drag, startPoint x: 1100, startPoint y: 160, endPoint x: 1060, endPoint y: 165, distance: 40.3
click at [1060, 165] on input "**********" at bounding box center [1059, 159] width 212 height 18
paste input "**********"
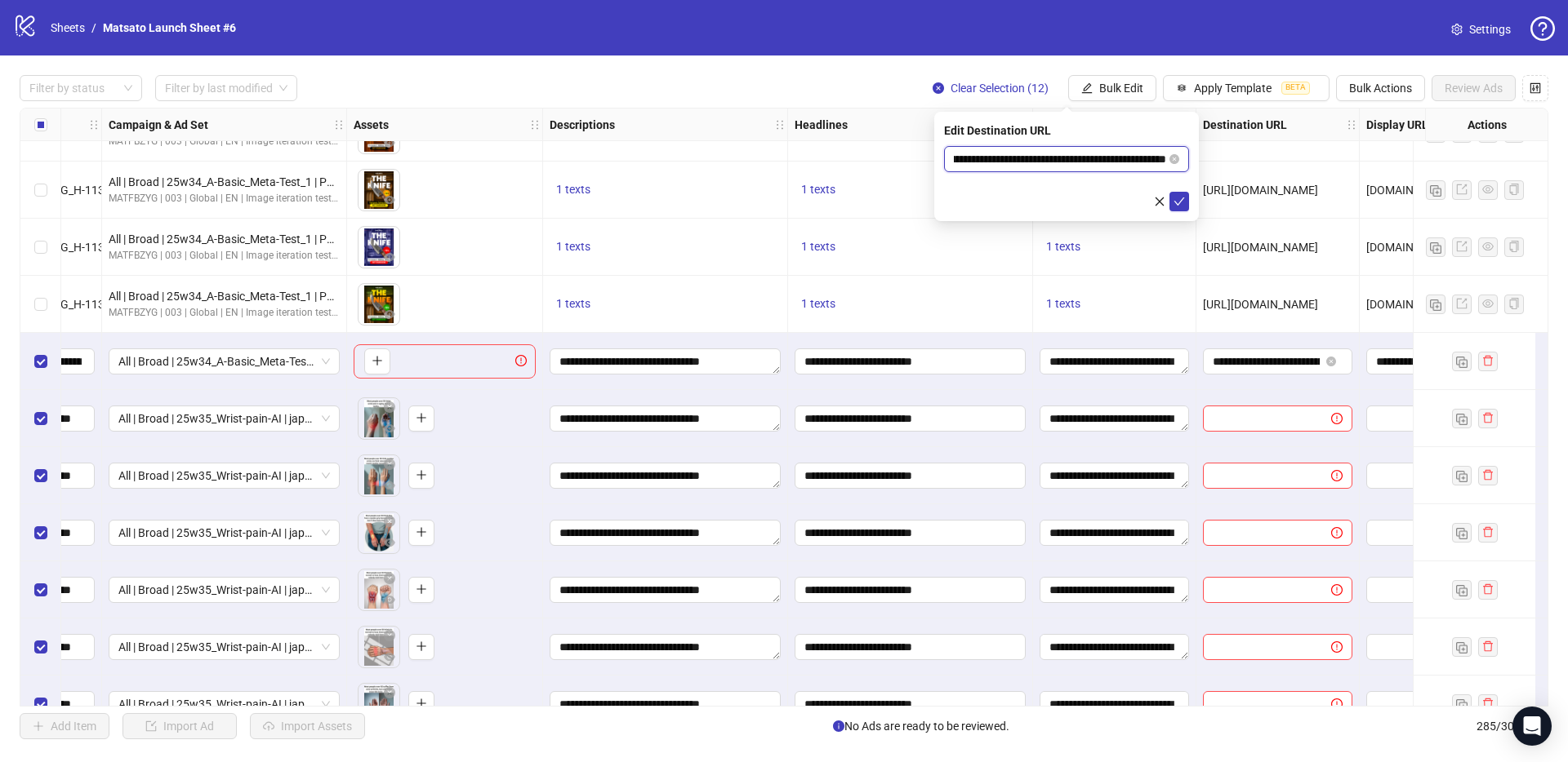
click at [1066, 160] on input "**********" at bounding box center [1059, 159] width 212 height 18
click at [1102, 165] on input "**********" at bounding box center [1059, 159] width 212 height 18
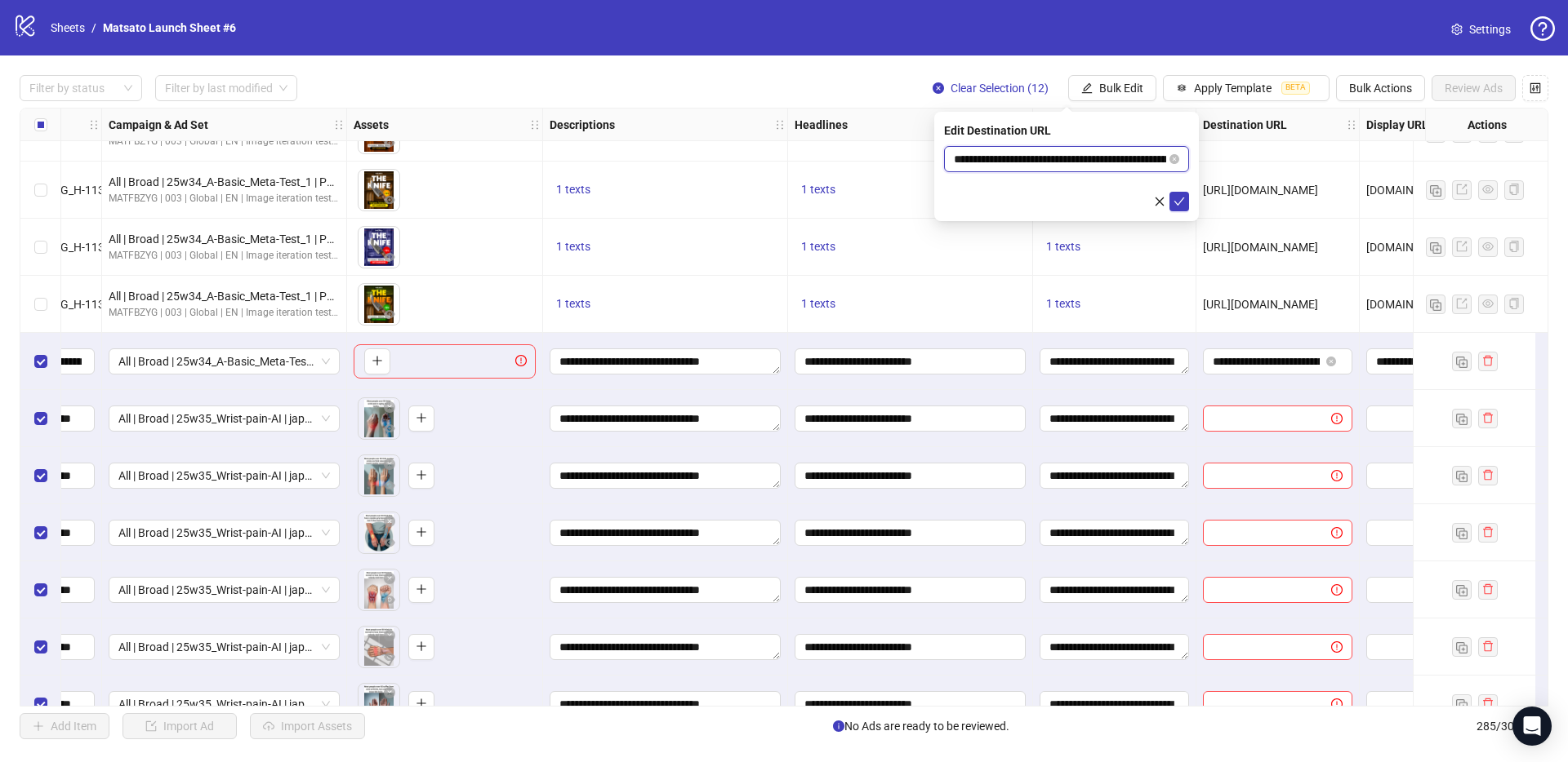
paste input "text"
type input "**********"
click at [1176, 196] on icon "check" at bounding box center [1178, 201] width 11 height 11
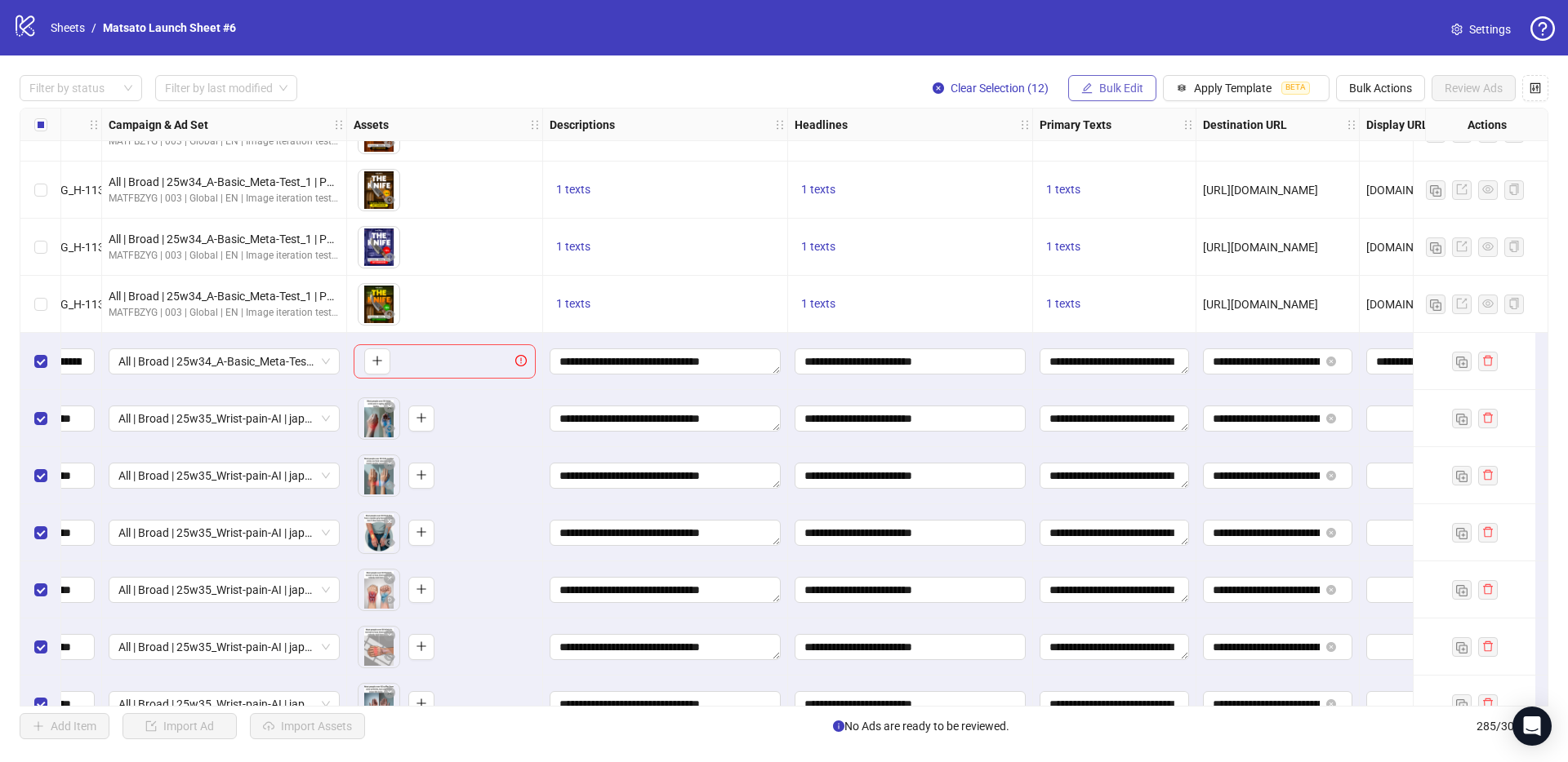
click at [1127, 91] on span "Bulk Edit" at bounding box center [1121, 87] width 44 height 13
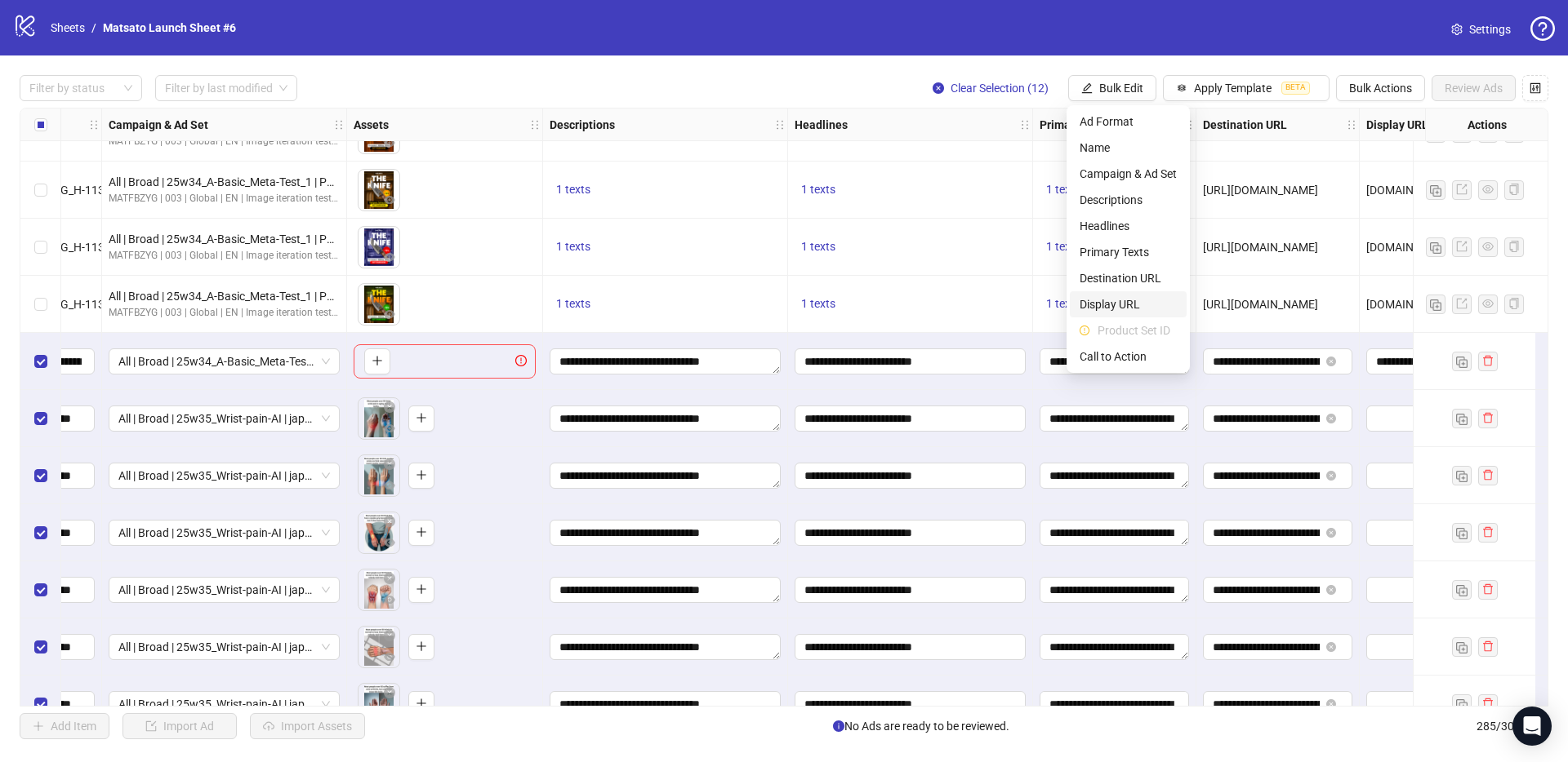
click at [1120, 300] on span "Display URL" at bounding box center [1127, 304] width 97 height 18
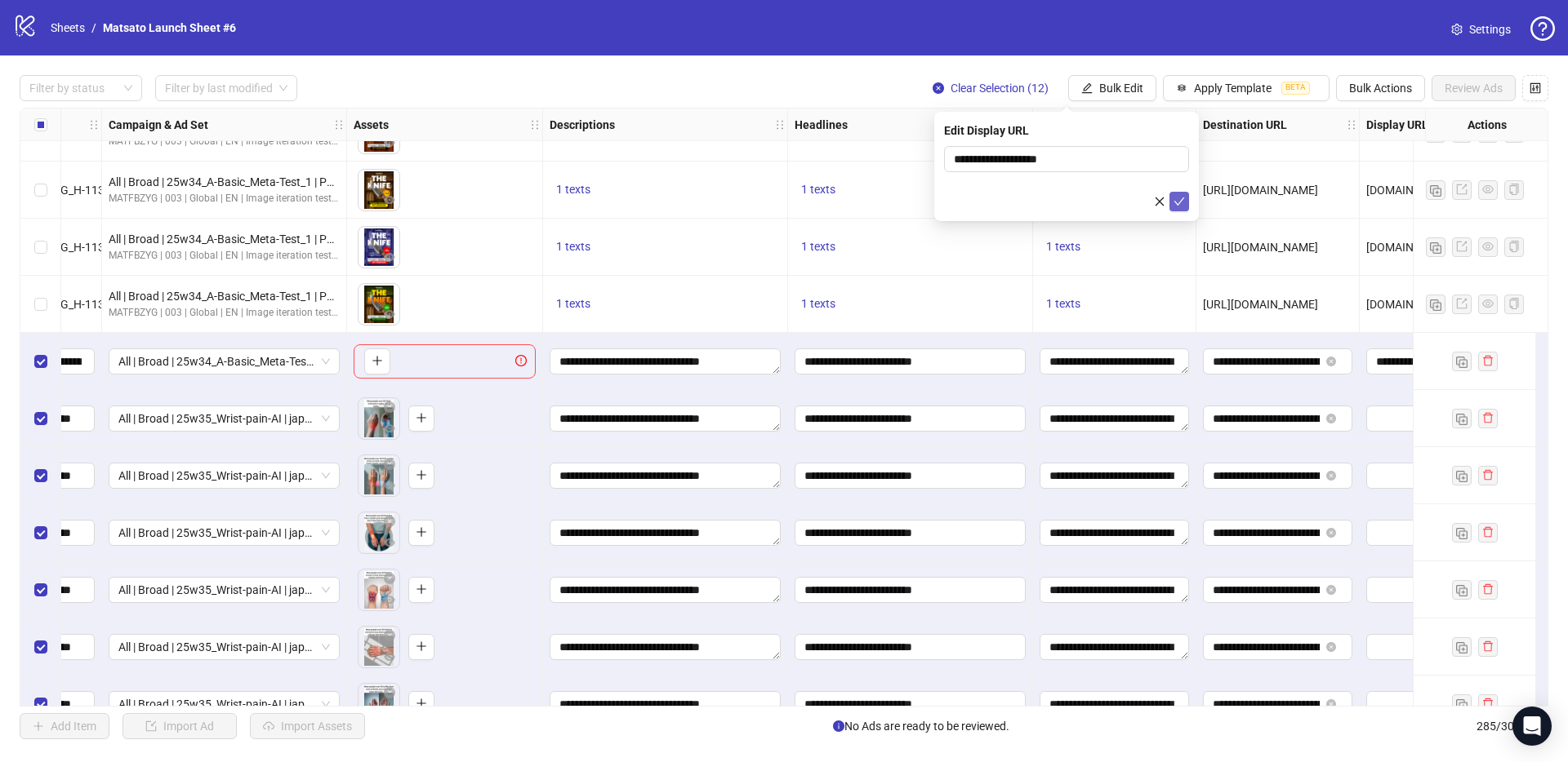
click at [1182, 202] on icon "check" at bounding box center [1178, 201] width 11 height 11
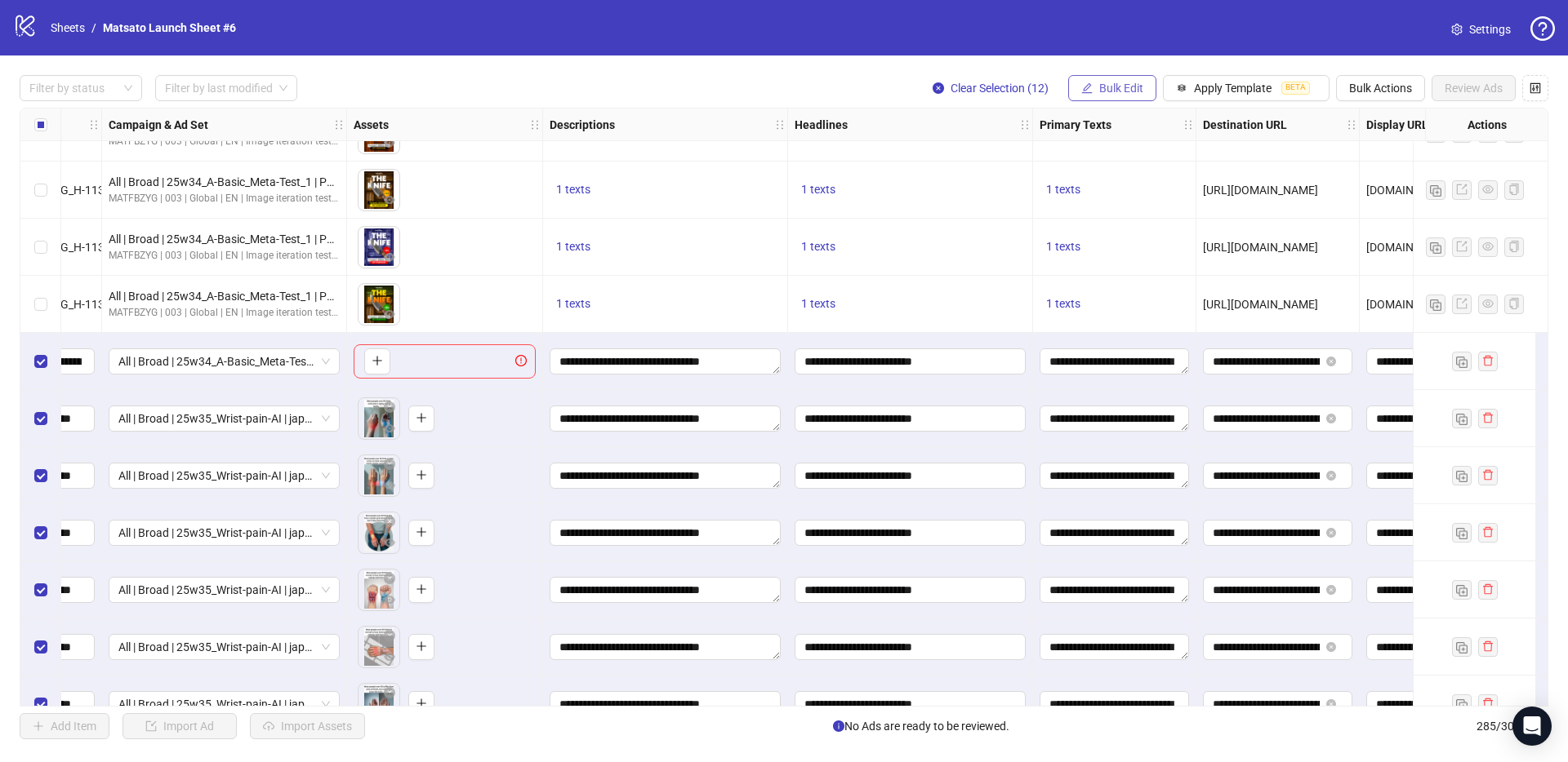
click at [1122, 87] on span "Bulk Edit" at bounding box center [1121, 87] width 44 height 13
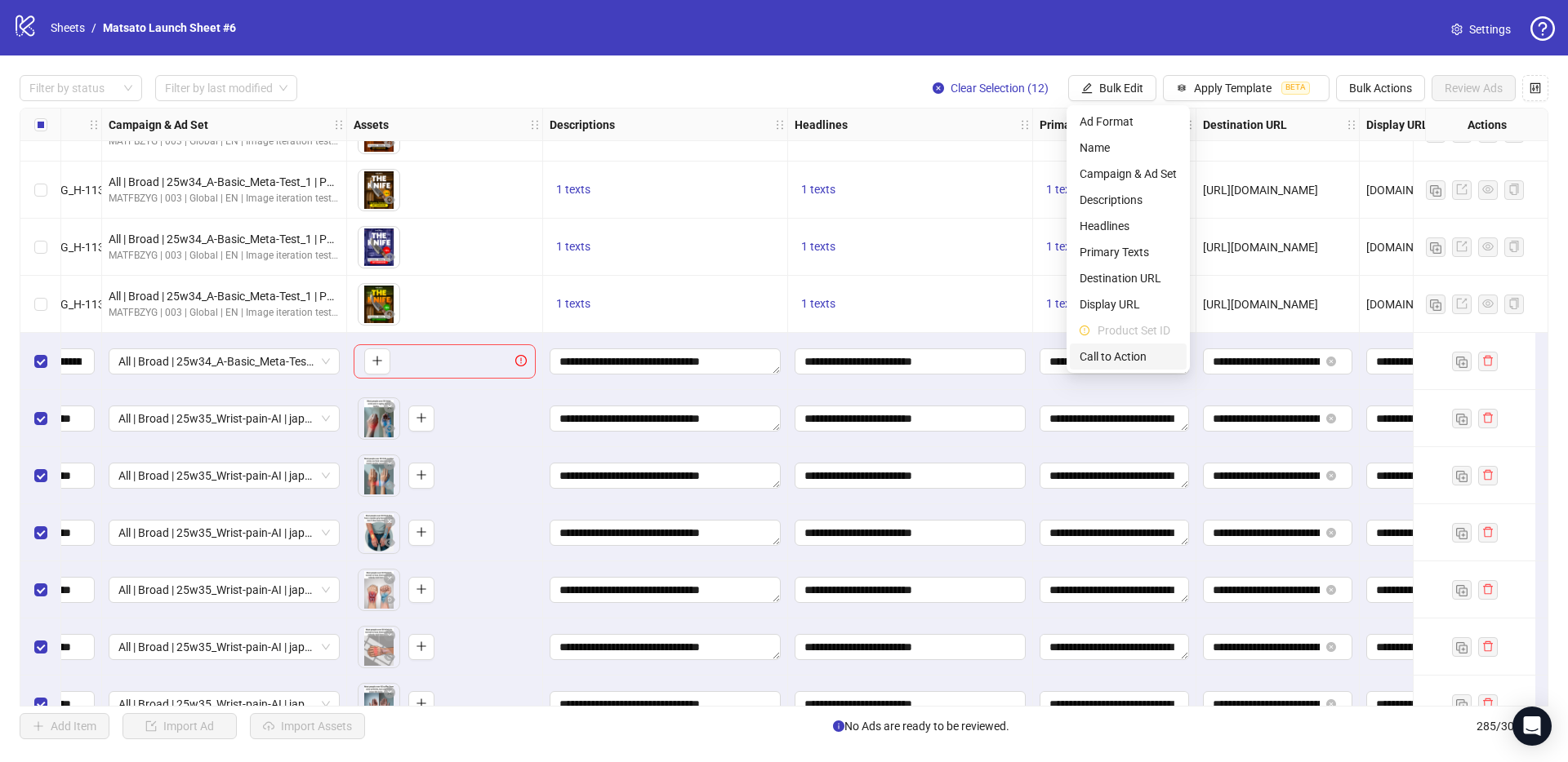
click at [1109, 353] on span "Call to Action" at bounding box center [1127, 356] width 97 height 18
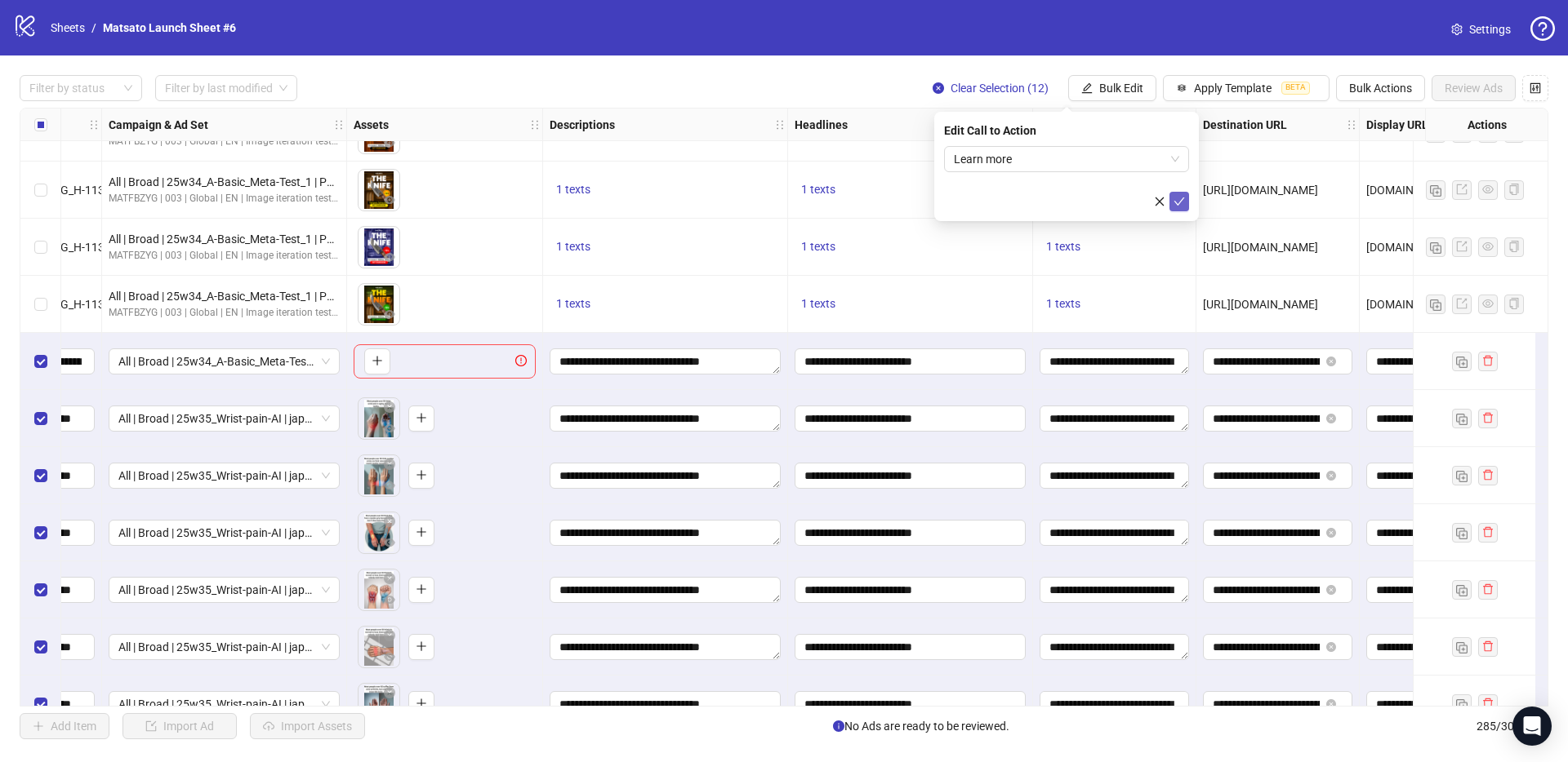
click at [1177, 204] on icon "check" at bounding box center [1179, 202] width 11 height 8
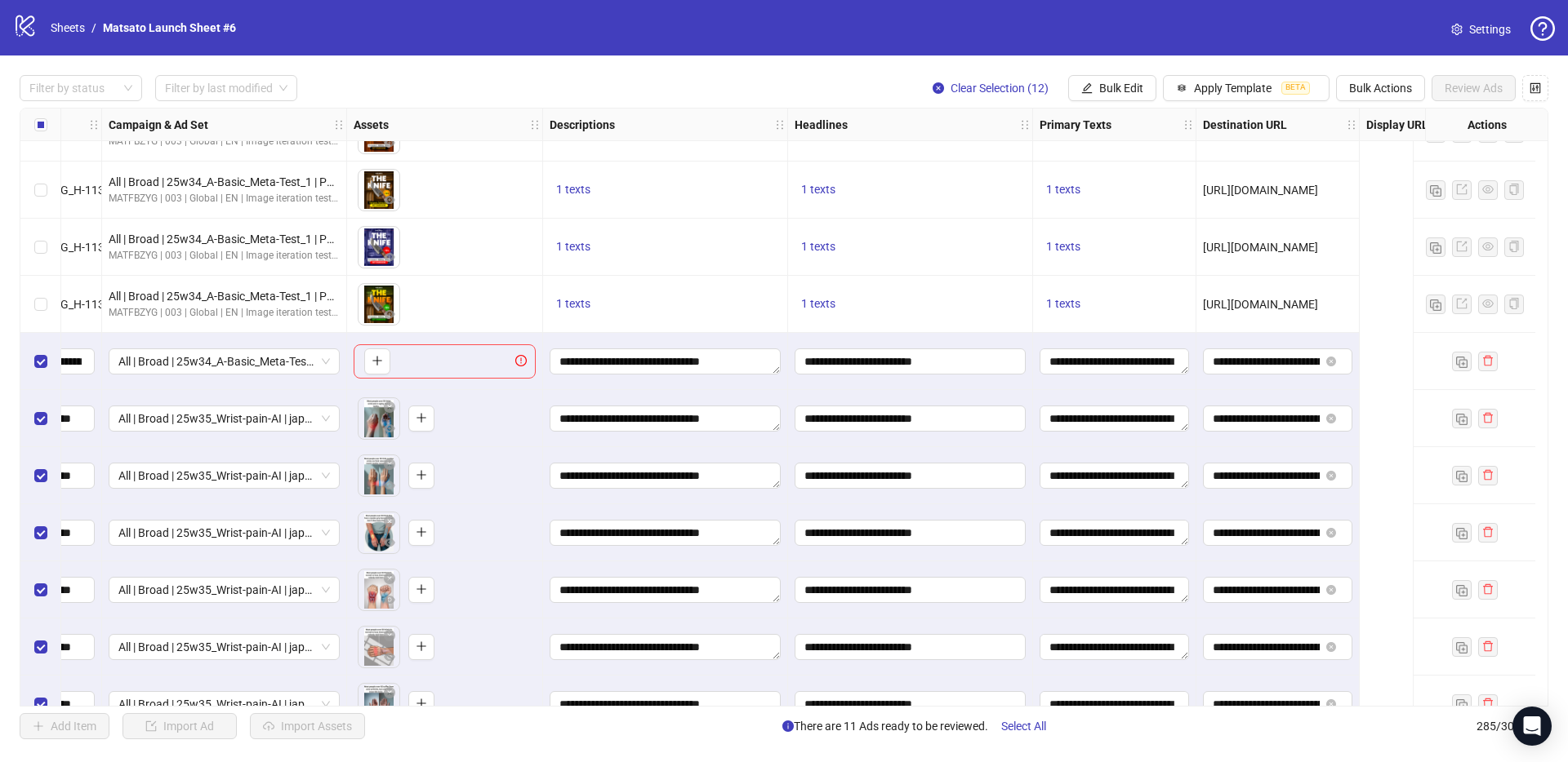
scroll to position [15176, 0]
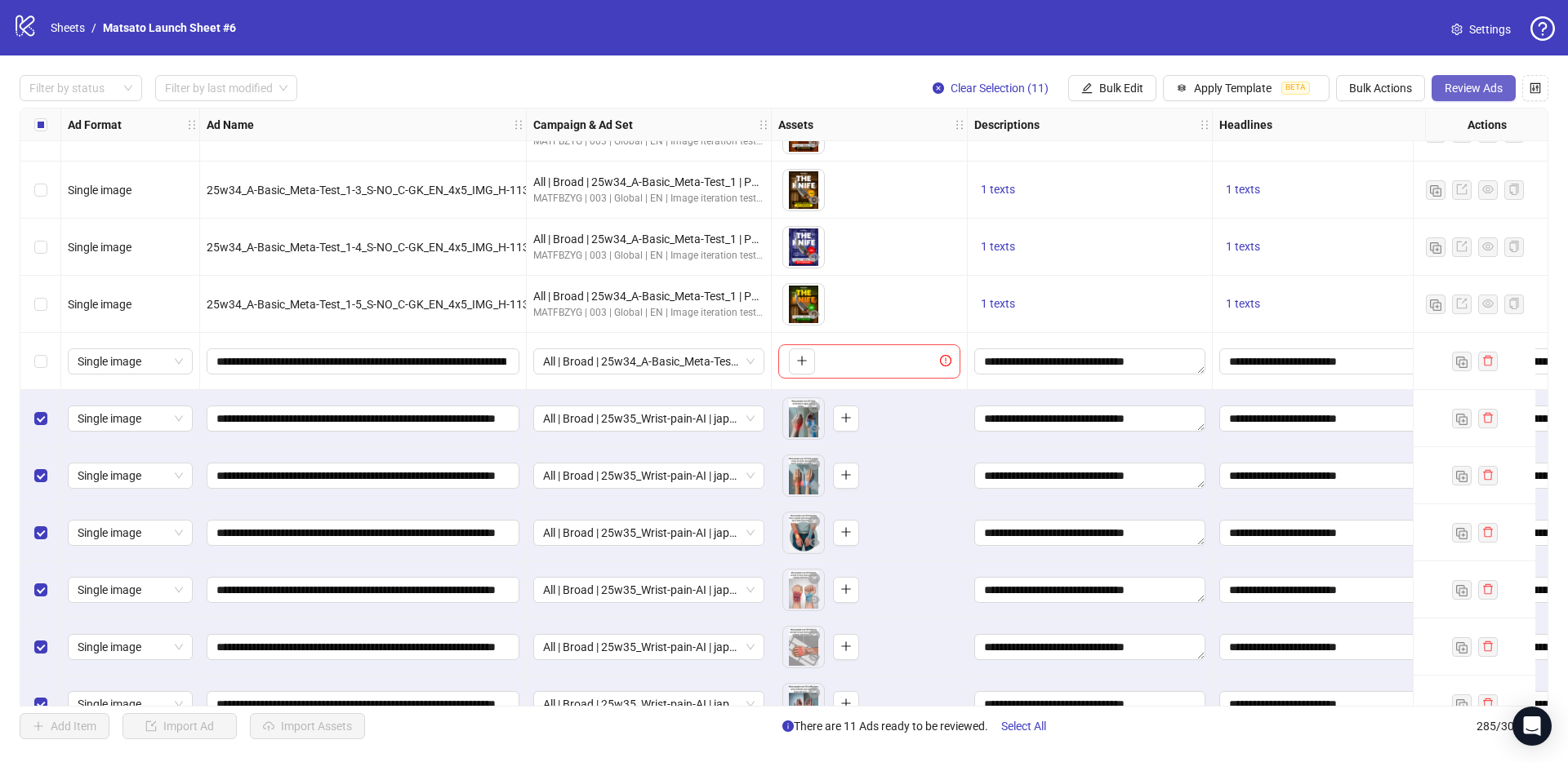
click at [1460, 79] on button "Review Ads" at bounding box center [1473, 87] width 84 height 26
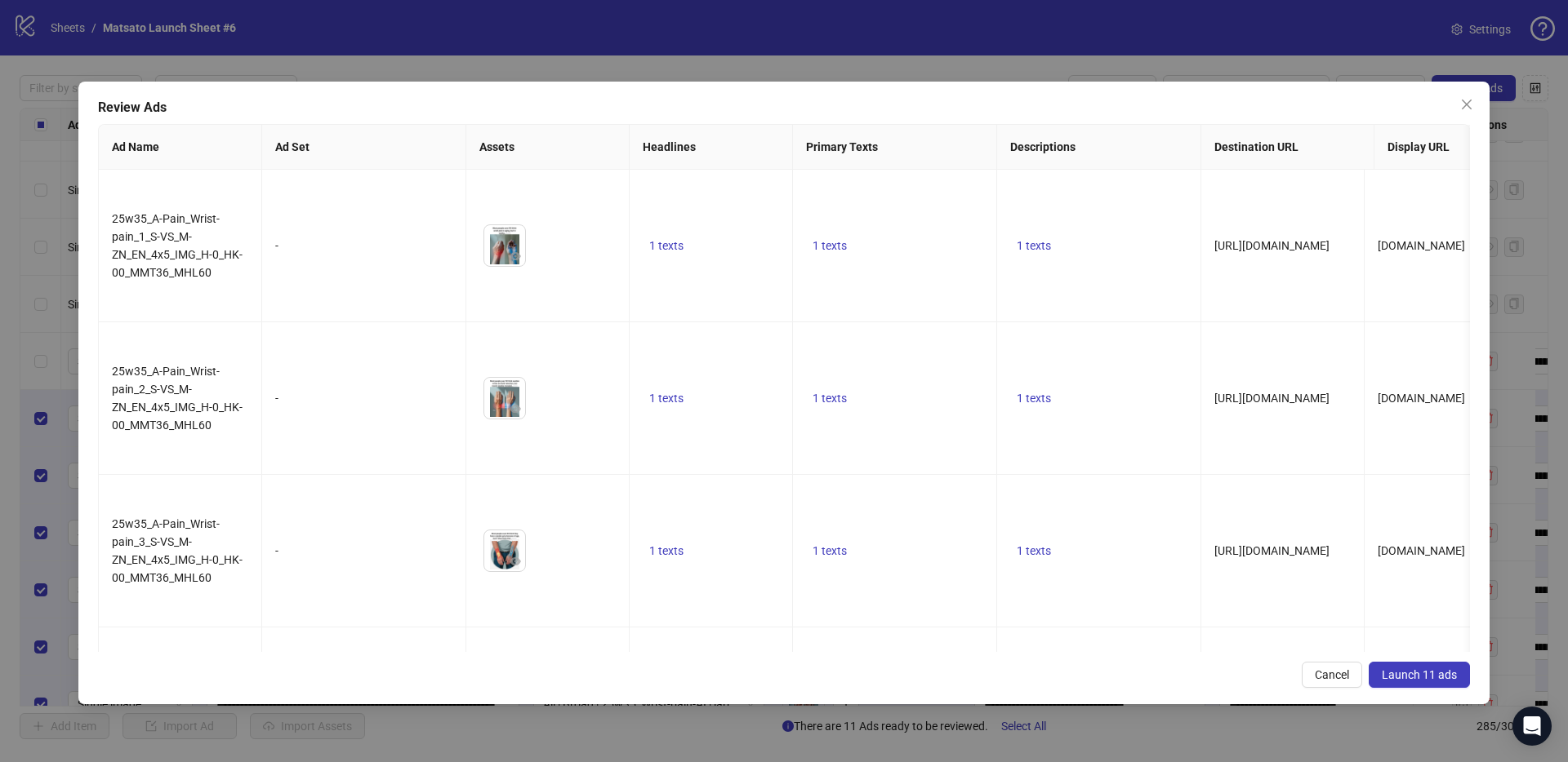
click at [1436, 669] on span "Launch 11 ads" at bounding box center [1419, 675] width 75 height 13
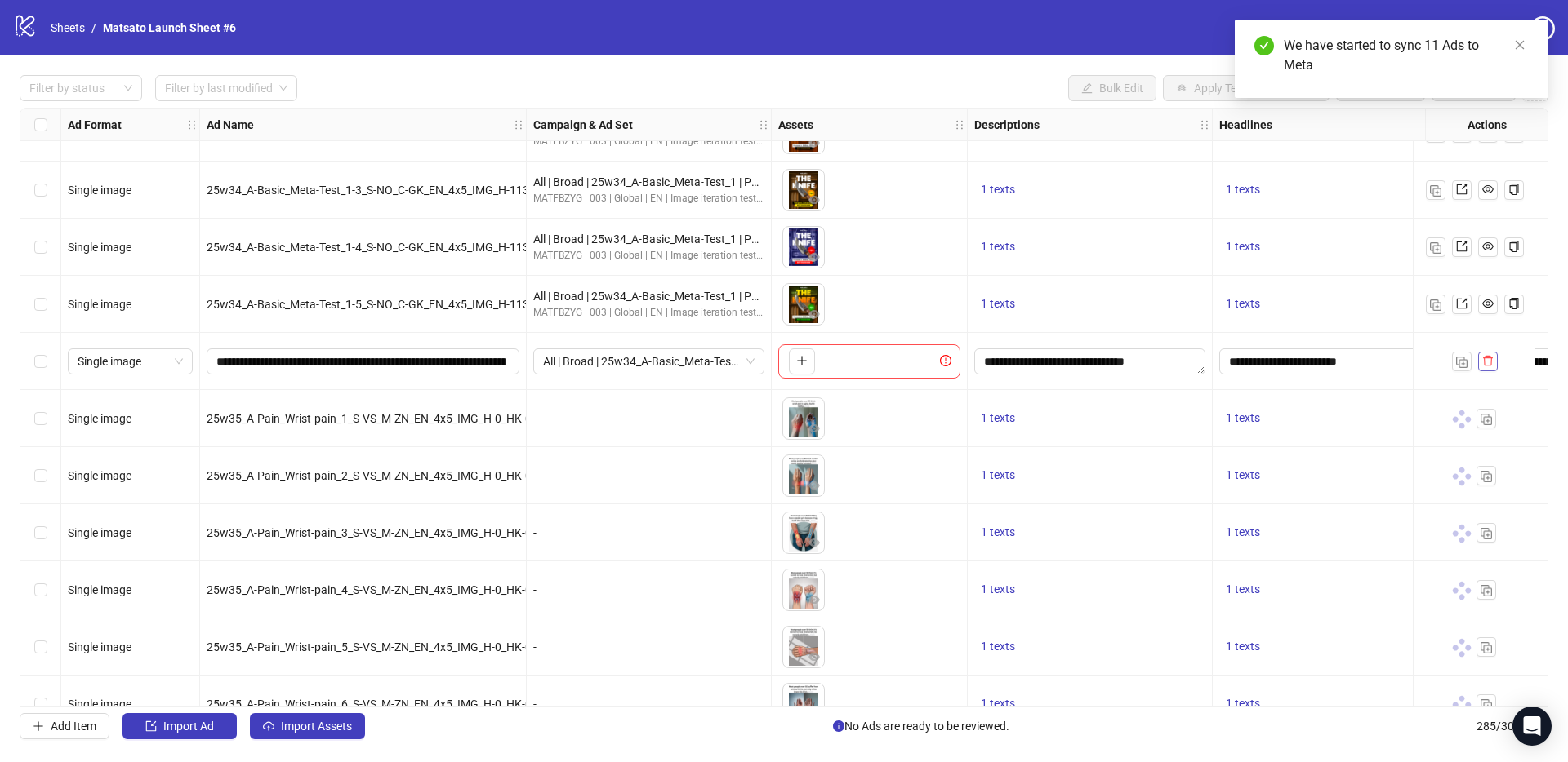
click at [1485, 362] on icon "delete" at bounding box center [1487, 360] width 11 height 11
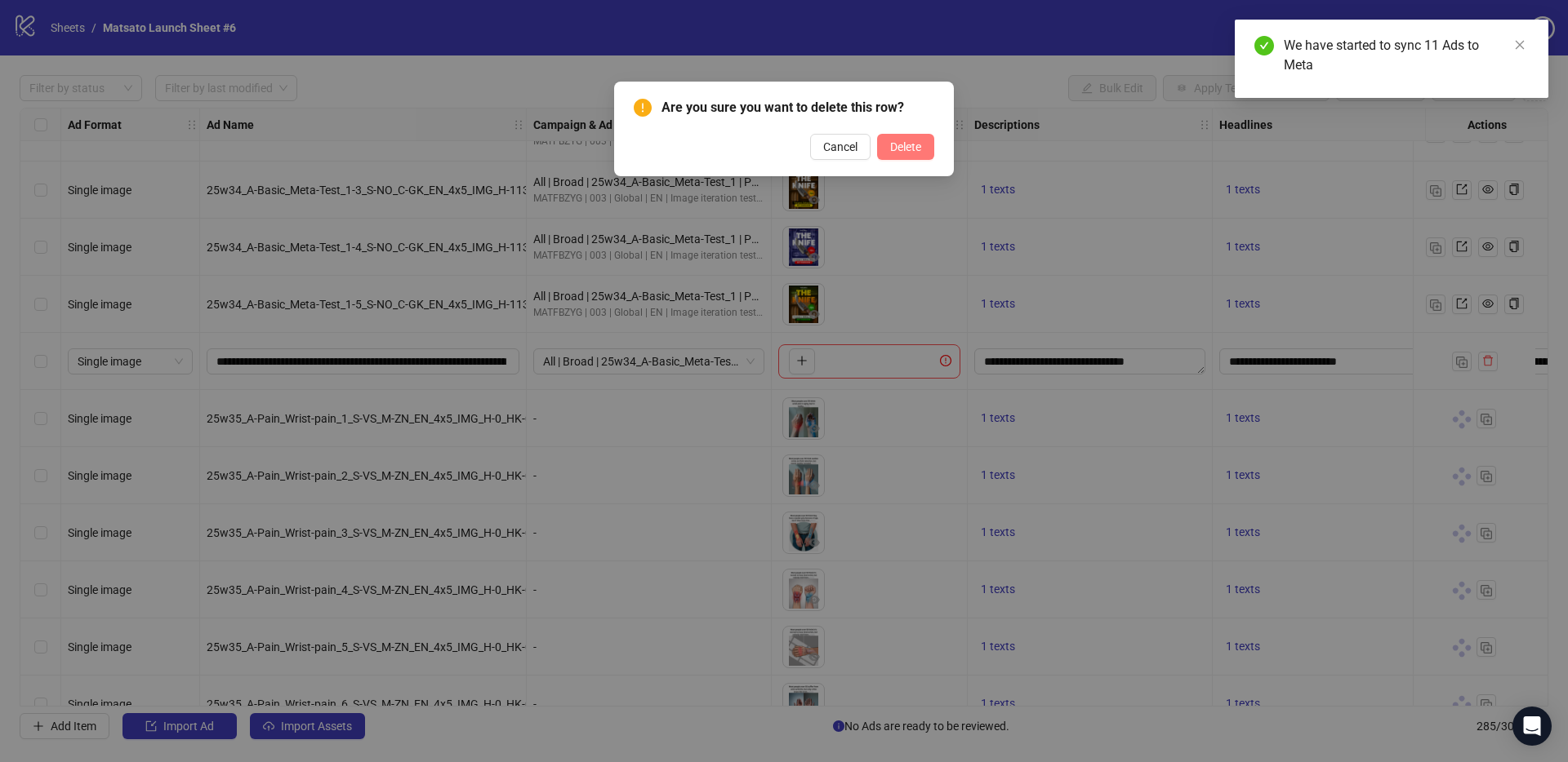
click at [902, 158] on button "Delete" at bounding box center [905, 147] width 57 height 26
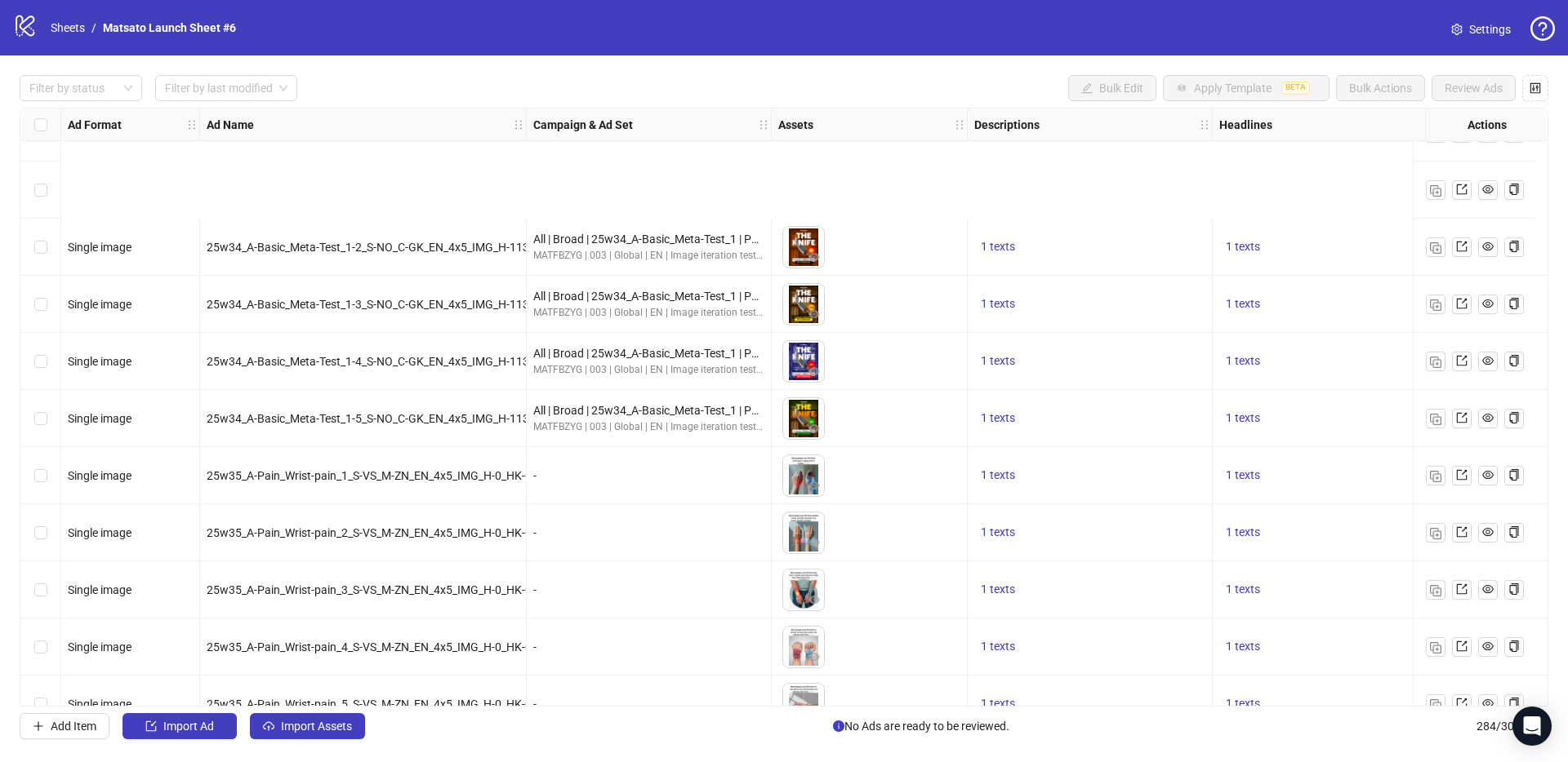
scroll to position [15666, 0]
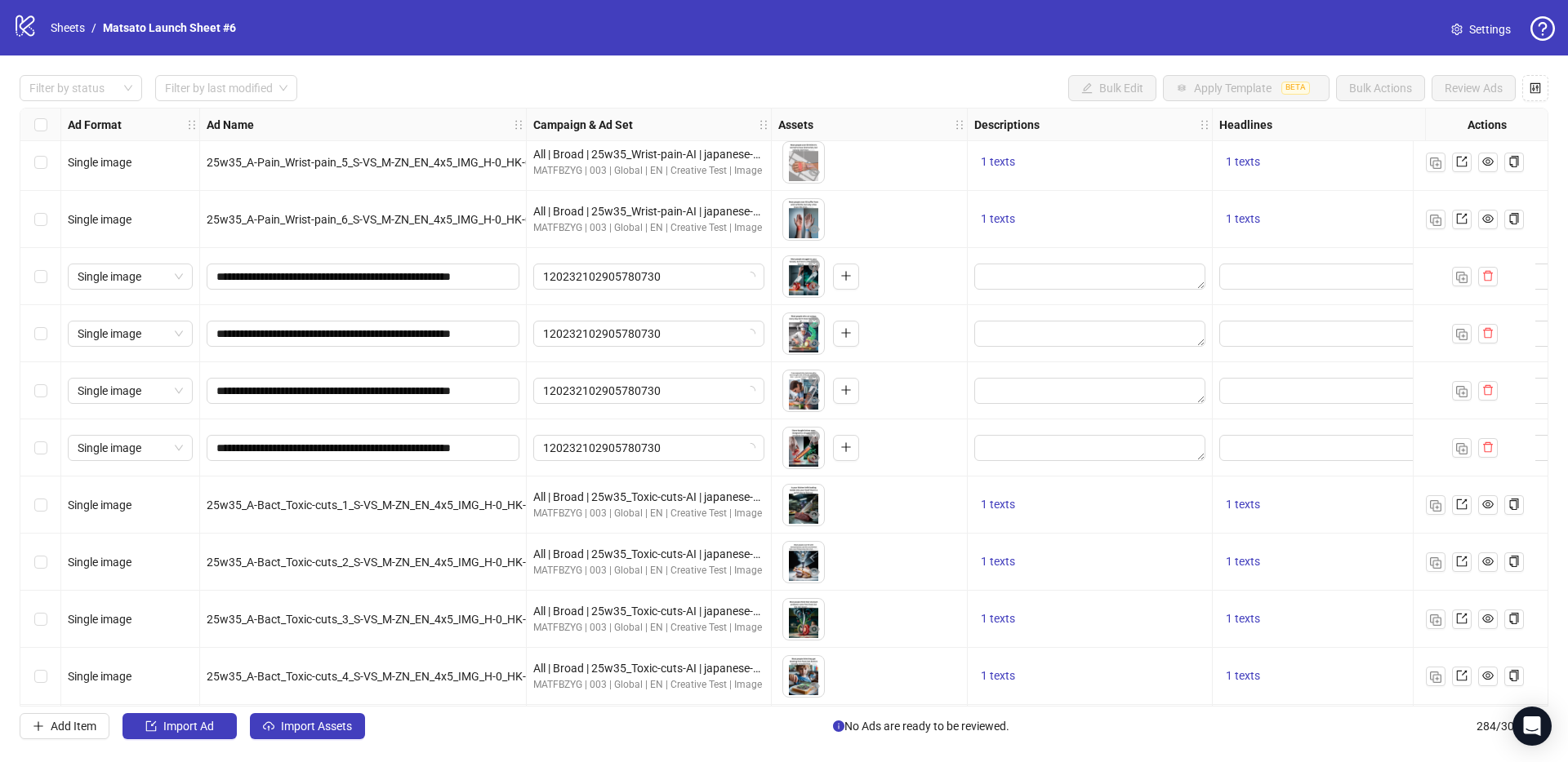
scroll to position [15579, 0]
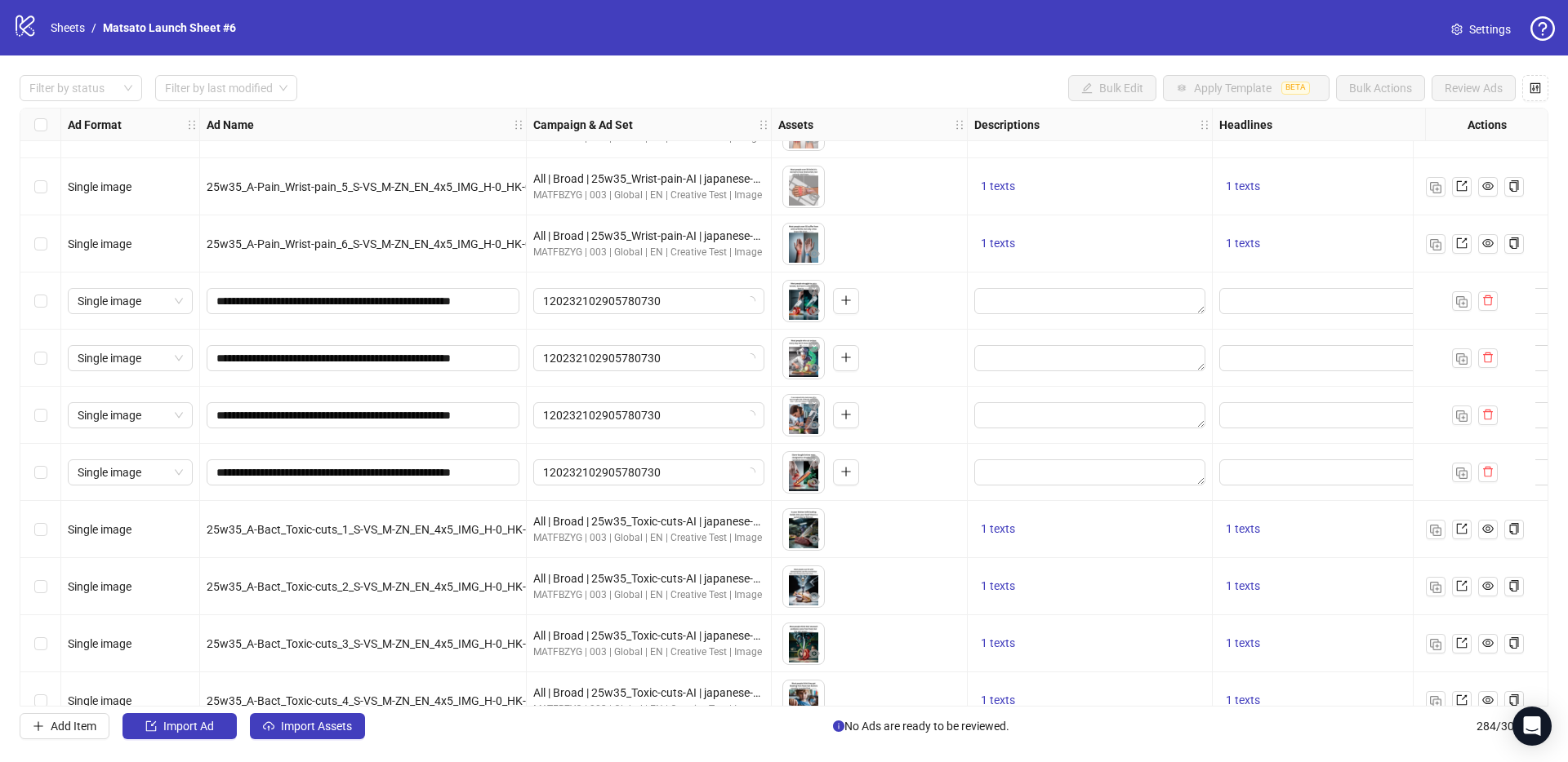
click at [30, 300] on div "Select row 276" at bounding box center [41, 300] width 41 height 57
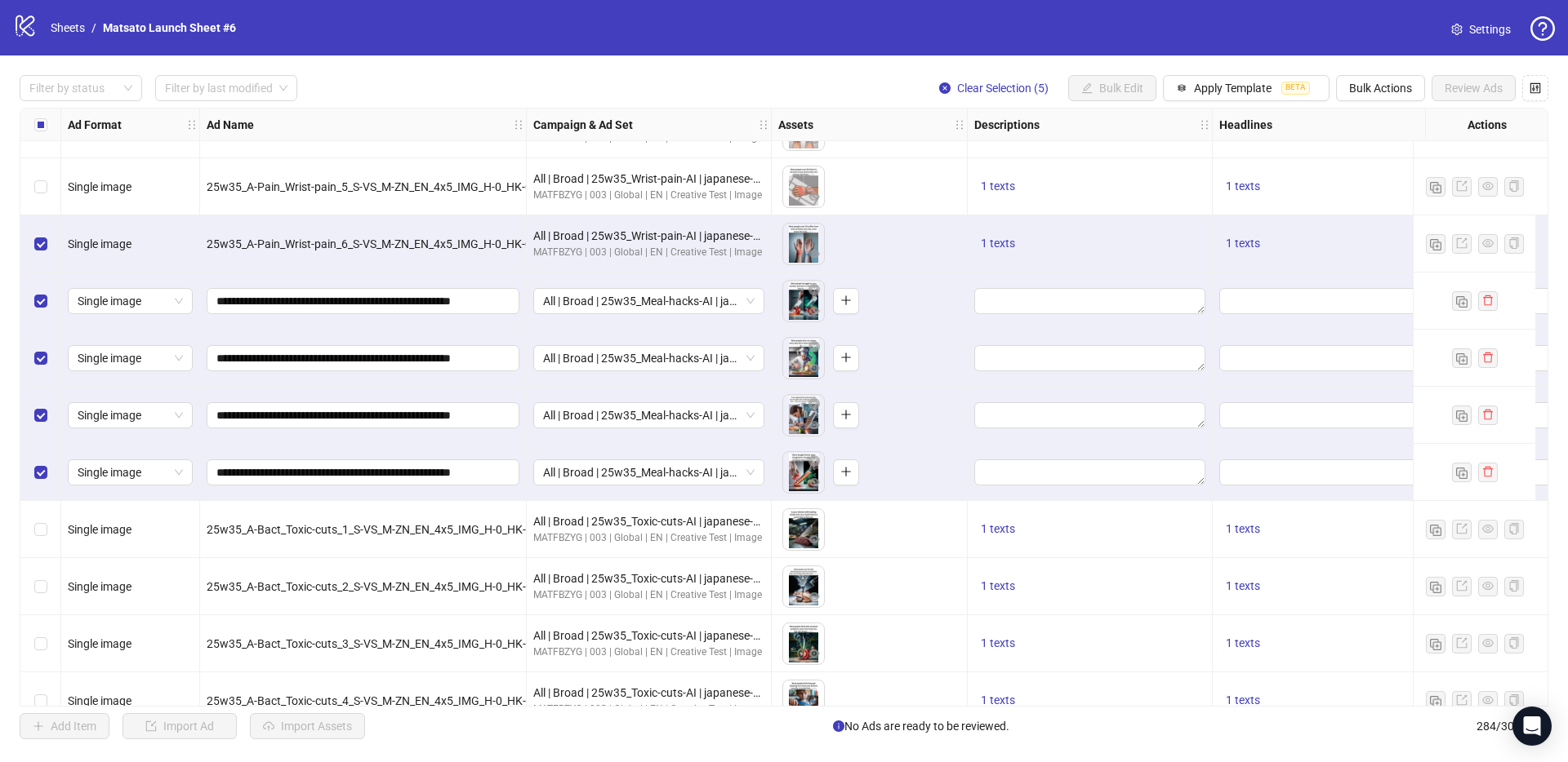
scroll to position [15666, 0]
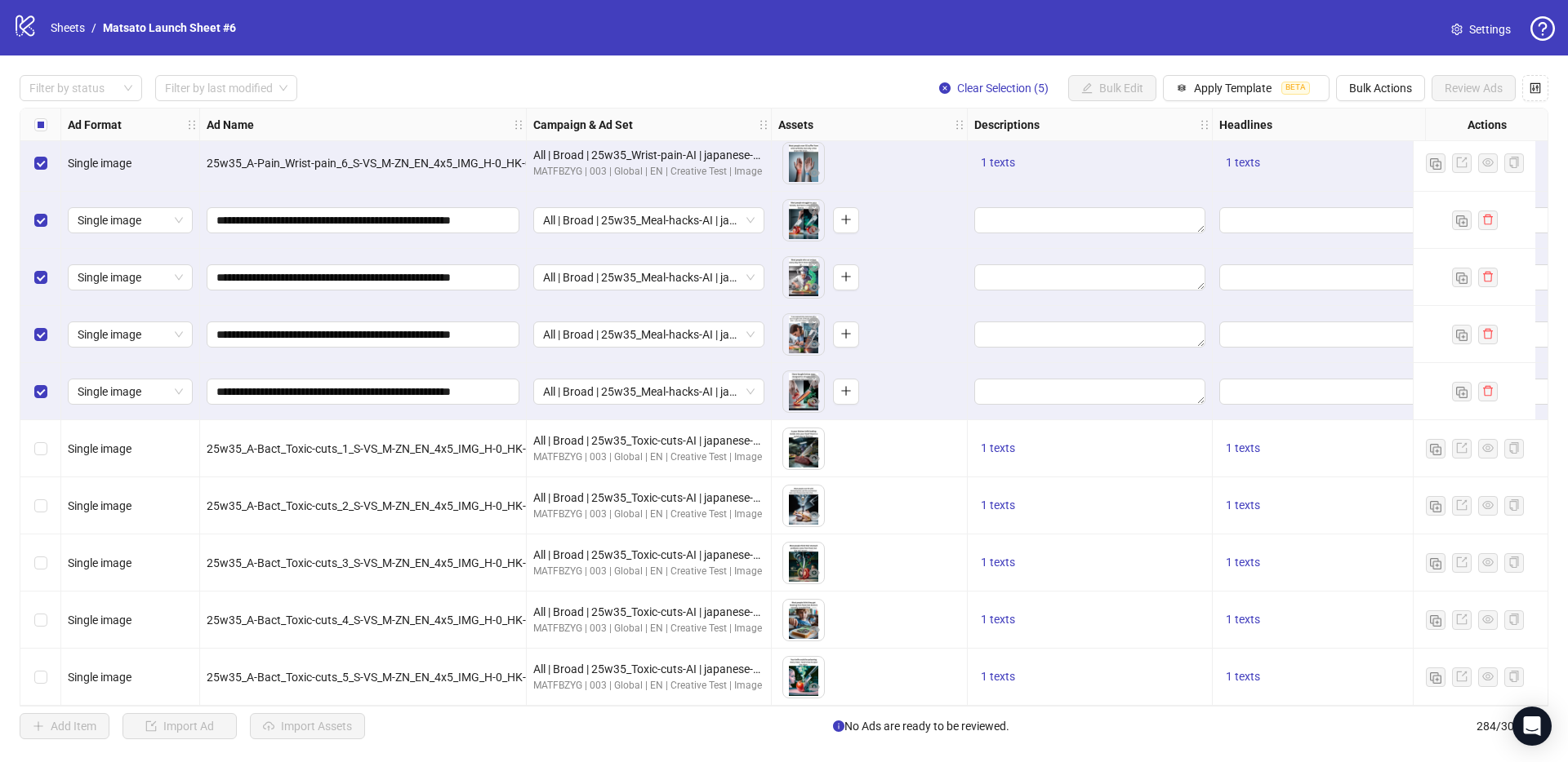
click at [407, 671] on span "25w35_A-Bact_Toxic-cuts_5_S-VS_M-ZN_EN_4x5_IMG_H-0_HK-00_MMT36_MHL60" at bounding box center [415, 677] width 419 height 13
click at [1006, 93] on span "Clear Selection (5)" at bounding box center [1003, 87] width 92 height 13
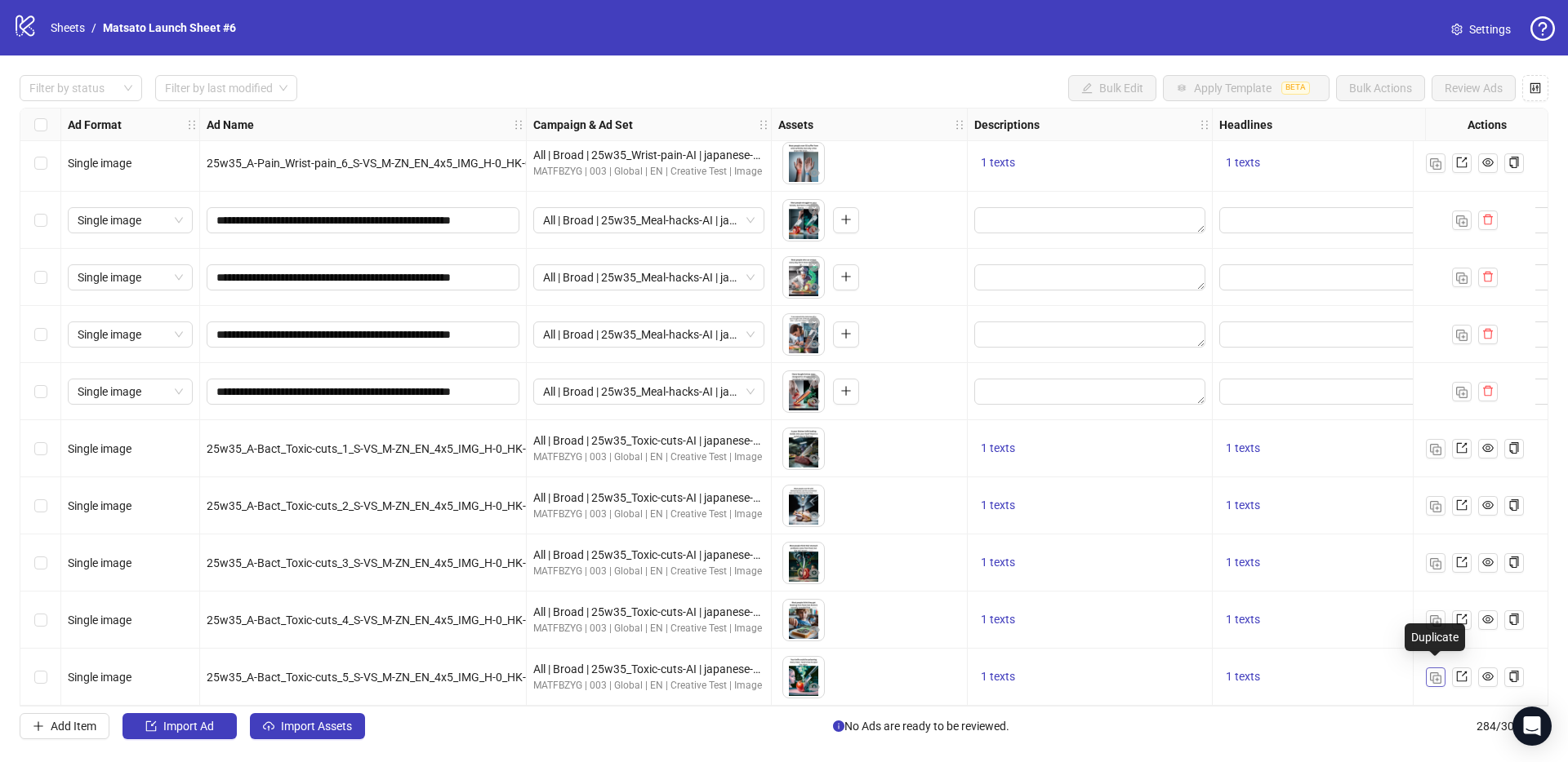
click at [1441, 672] on img "button" at bounding box center [1435, 677] width 11 height 11
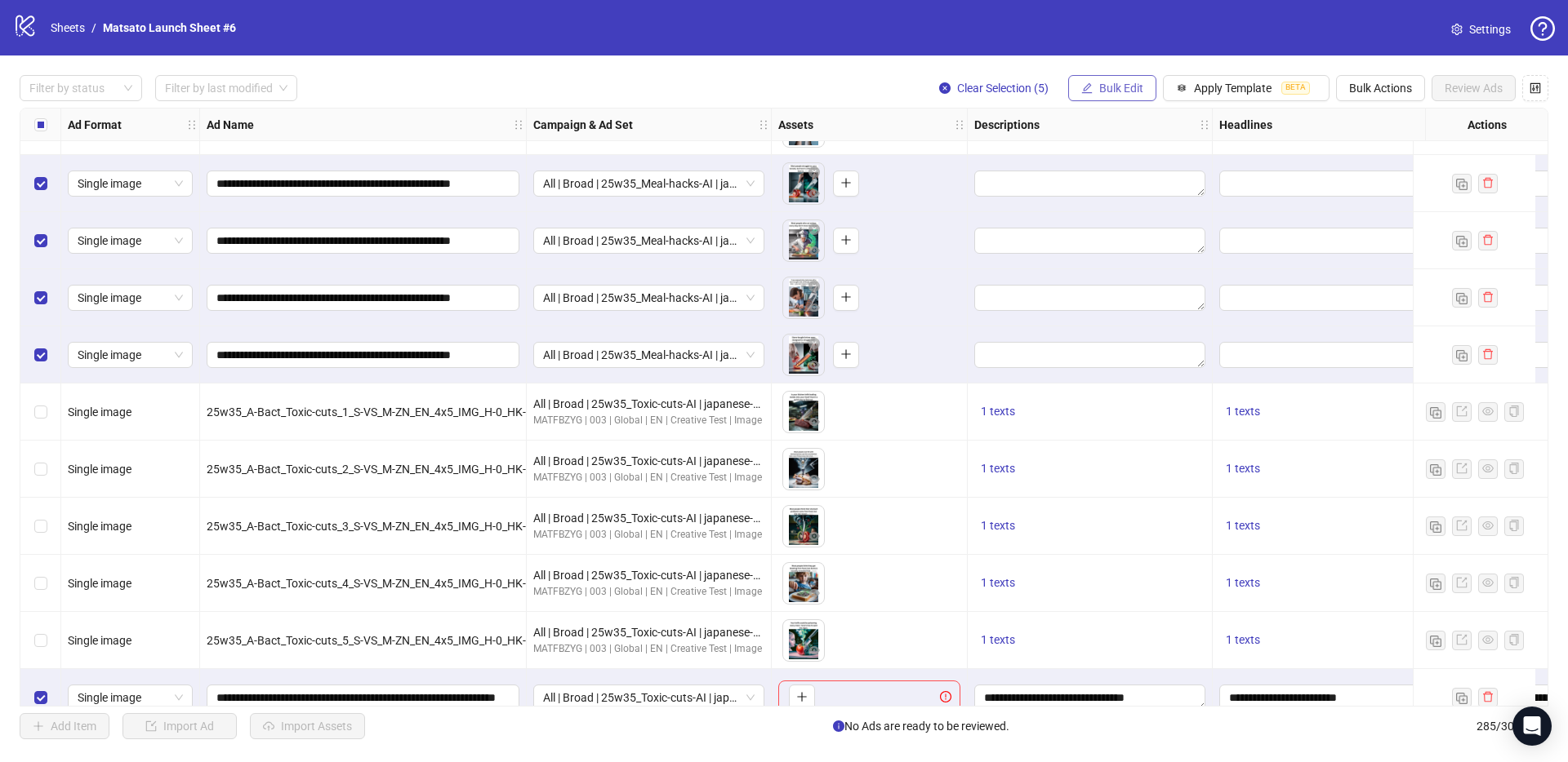
scroll to position [15695, 0]
click at [1129, 92] on span "Bulk Edit" at bounding box center [1121, 87] width 44 height 13
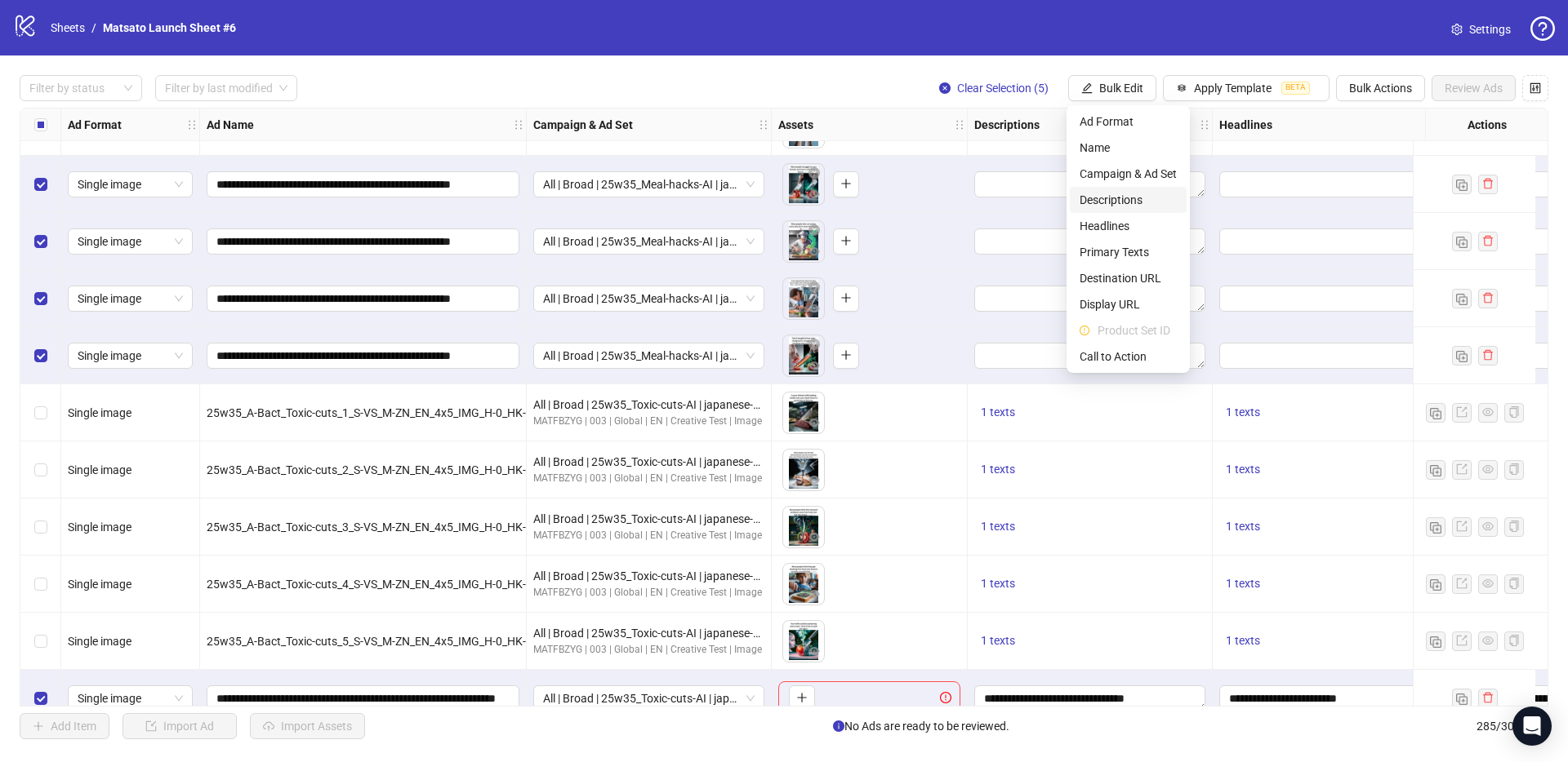
click at [1130, 203] on span "Descriptions" at bounding box center [1127, 199] width 97 height 18
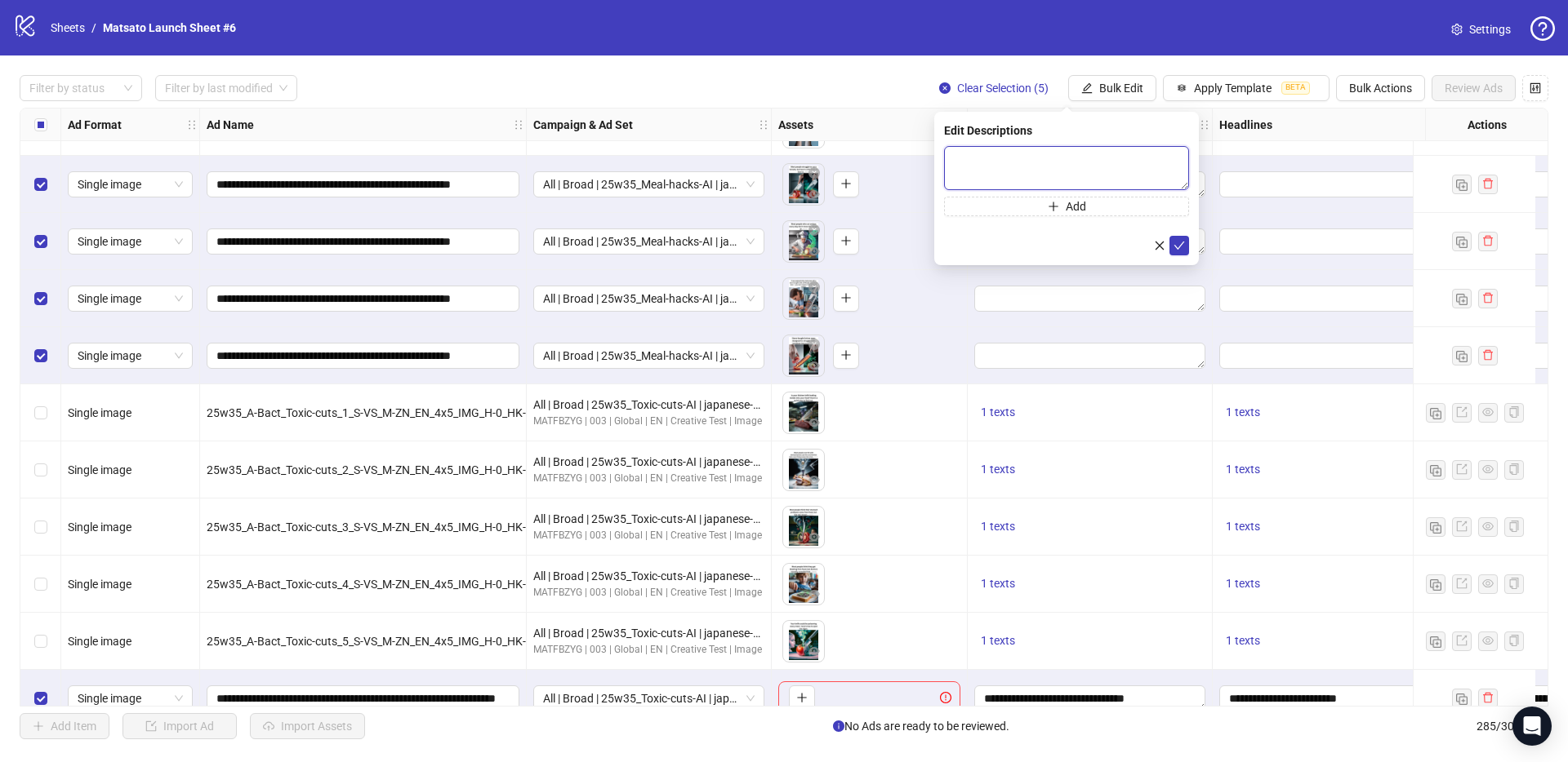
click at [1111, 151] on textarea at bounding box center [1066, 168] width 245 height 44
click at [1116, 673] on div "Ad Format Ad Name Campaign & Ad Set Assets Descriptions Headlines Primary Texts…" at bounding box center [784, 407] width 1528 height 599
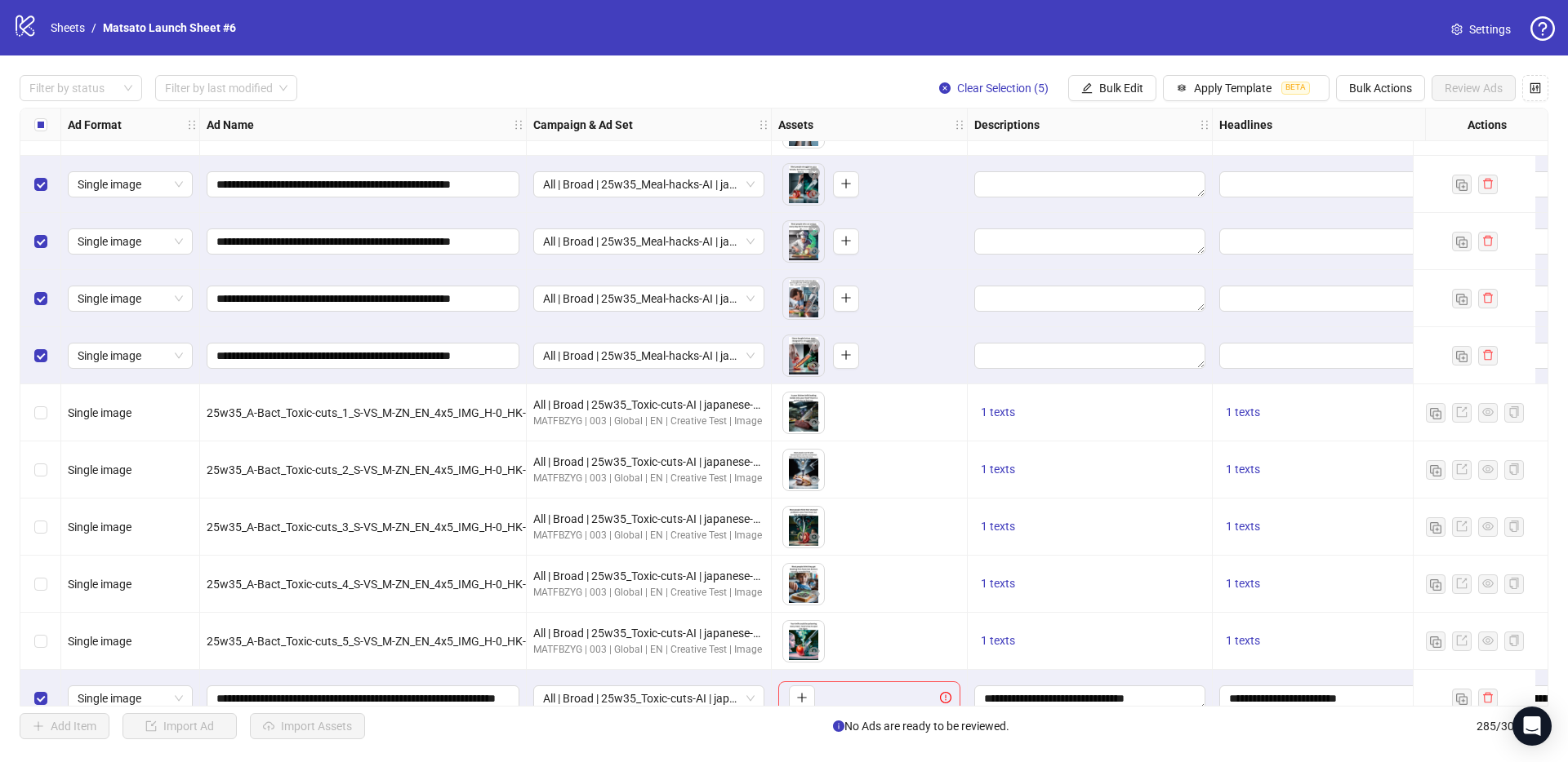
scroll to position [15723, 0]
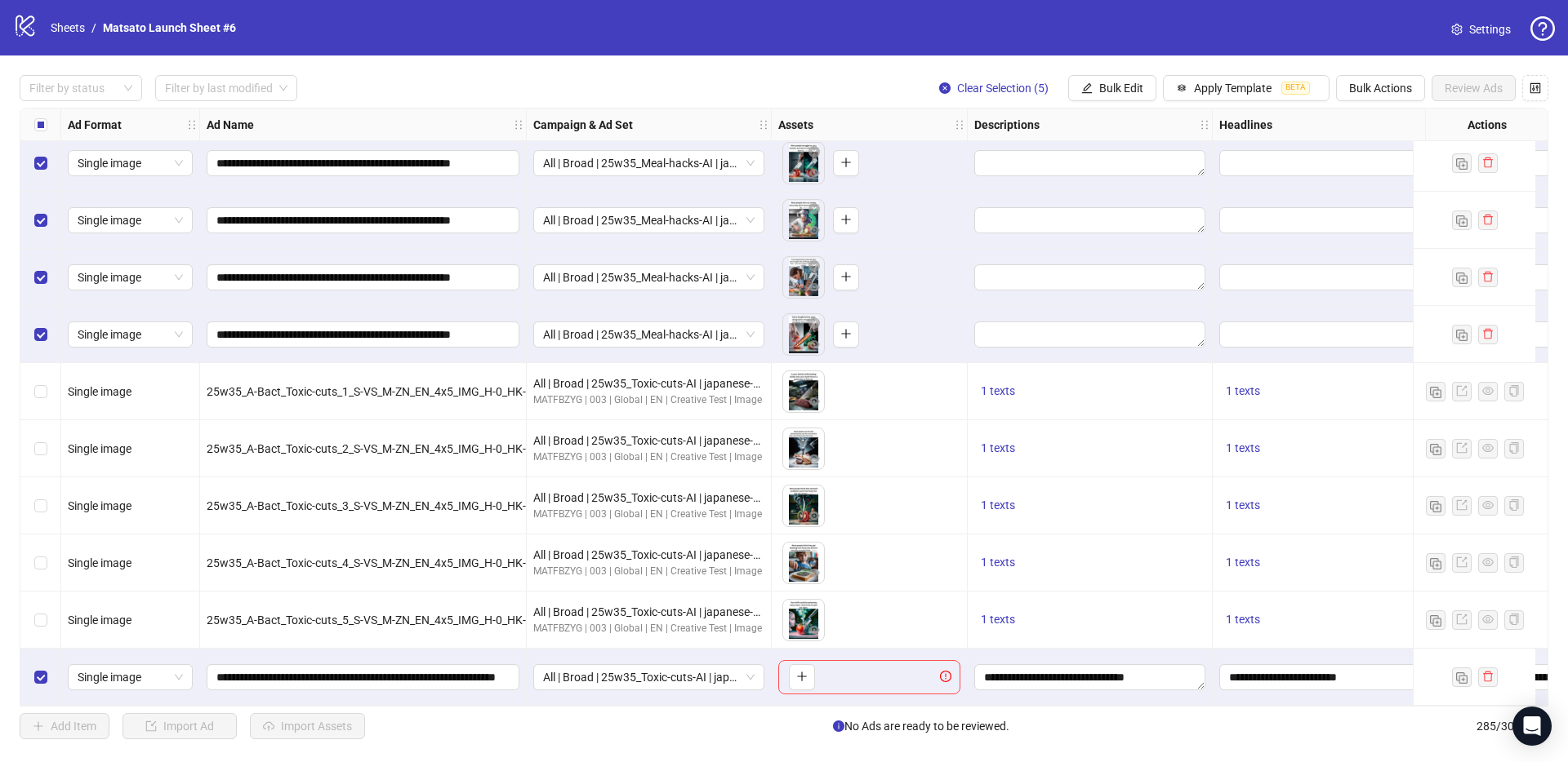
click at [1116, 673] on div "Ad Format Ad Name Campaign & Ad Set Assets Descriptions Headlines Primary Texts…" at bounding box center [784, 407] width 1528 height 599
click at [1099, 670] on textarea "**********" at bounding box center [1089, 677] width 231 height 26
click at [1099, 580] on textarea "**********" at bounding box center [1099, 591] width 232 height 42
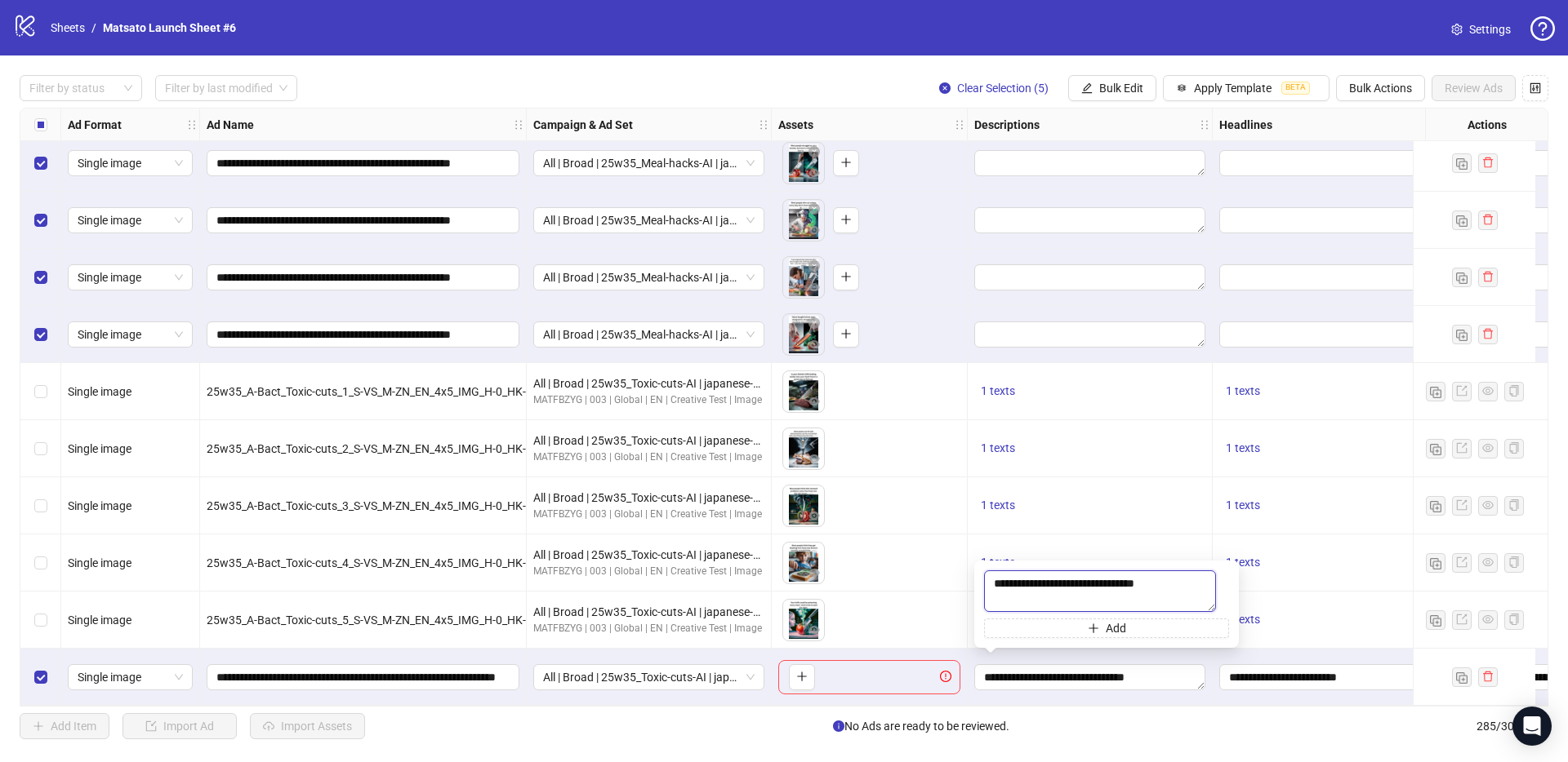
click at [1099, 580] on textarea "**********" at bounding box center [1099, 591] width 232 height 42
click at [1123, 90] on span "Bulk Edit" at bounding box center [1121, 87] width 44 height 13
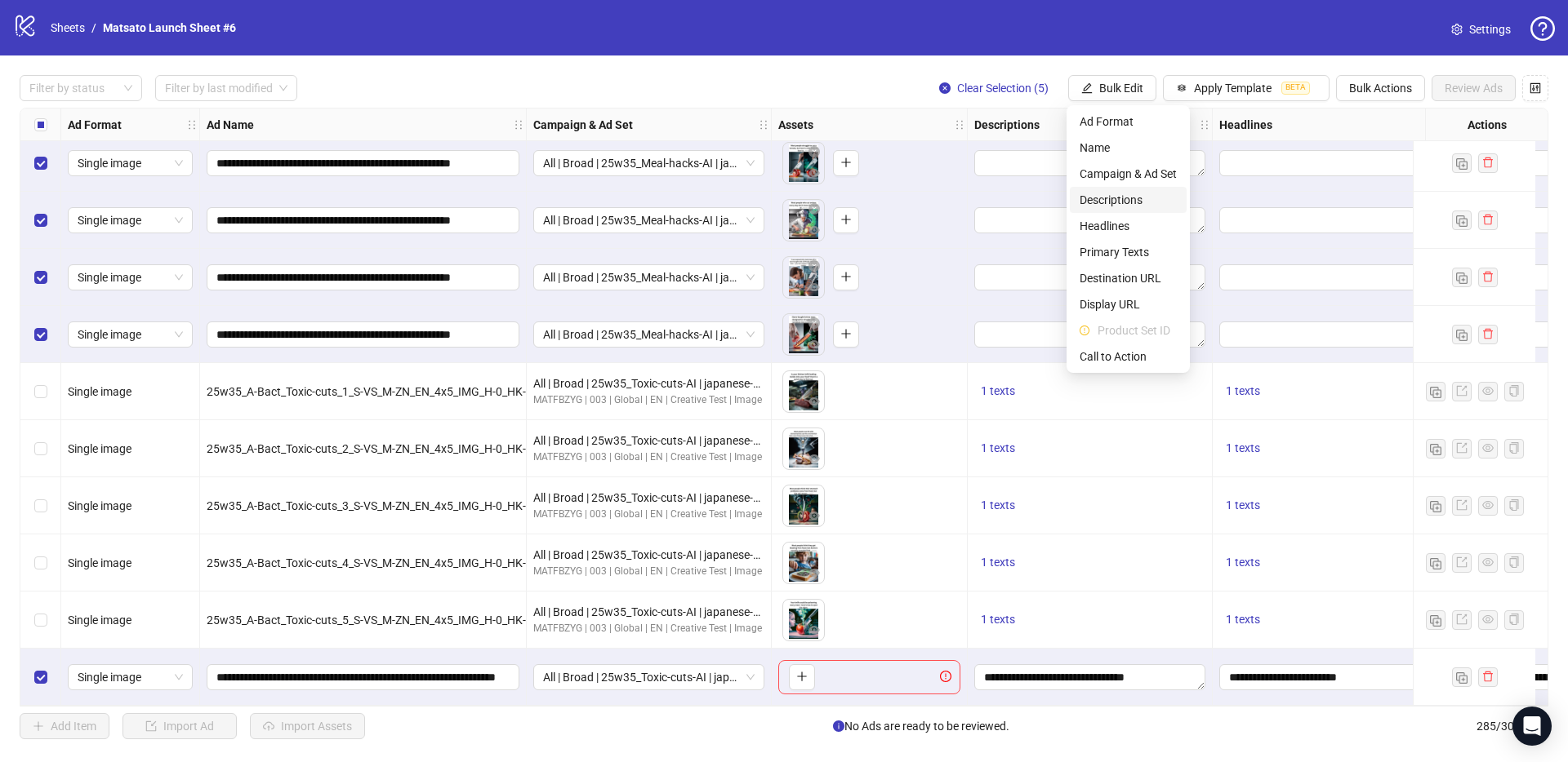
click at [1111, 204] on span "Descriptions" at bounding box center [1127, 199] width 97 height 18
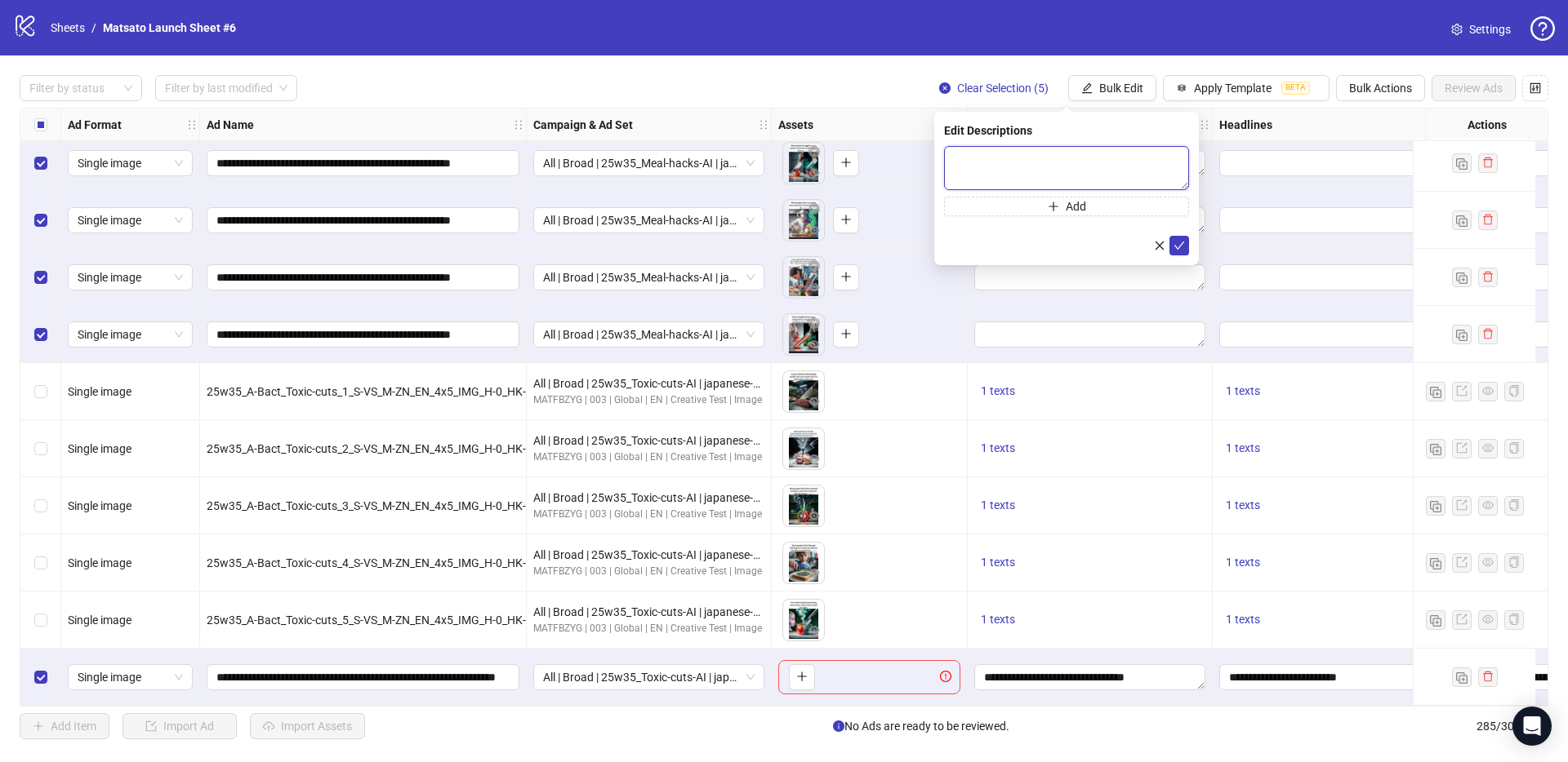
click at [1155, 167] on textarea at bounding box center [1066, 168] width 245 height 44
paste textarea "**********"
type textarea "**********"
click at [1179, 240] on icon "check" at bounding box center [1178, 245] width 11 height 11
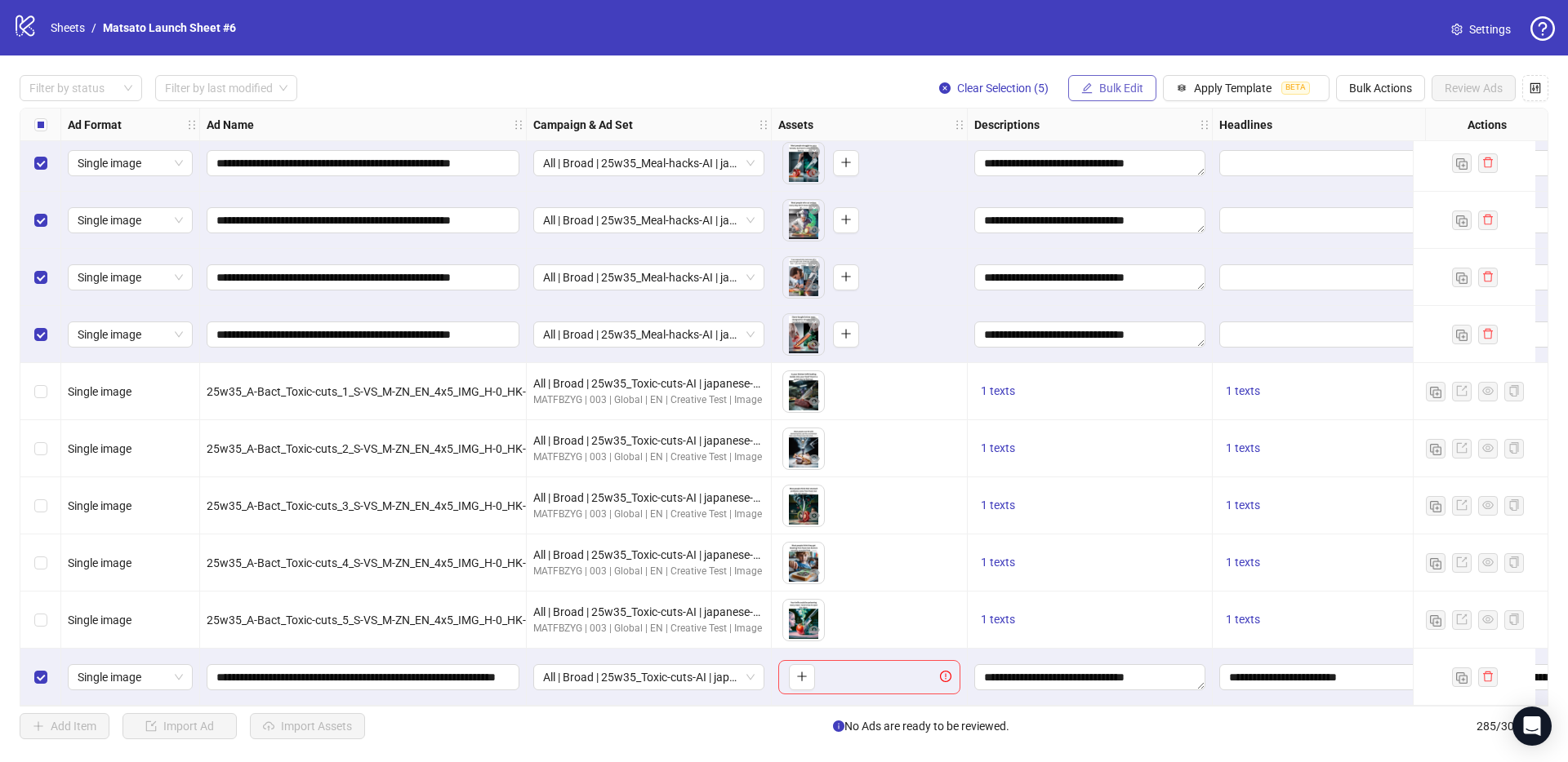
click at [1143, 86] on button "Bulk Edit" at bounding box center [1112, 87] width 88 height 26
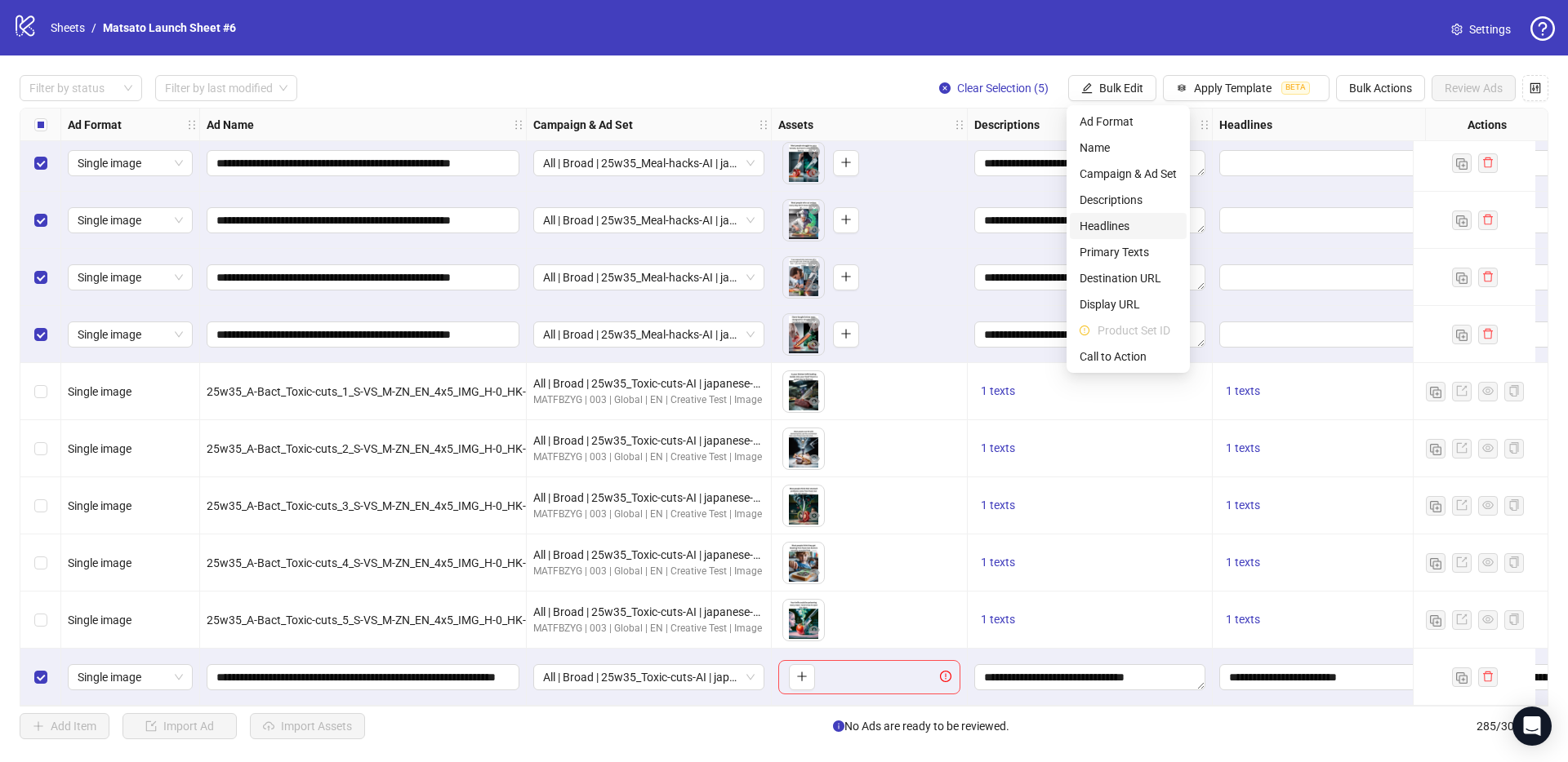
click at [1131, 225] on span "Headlines" at bounding box center [1127, 226] width 97 height 18
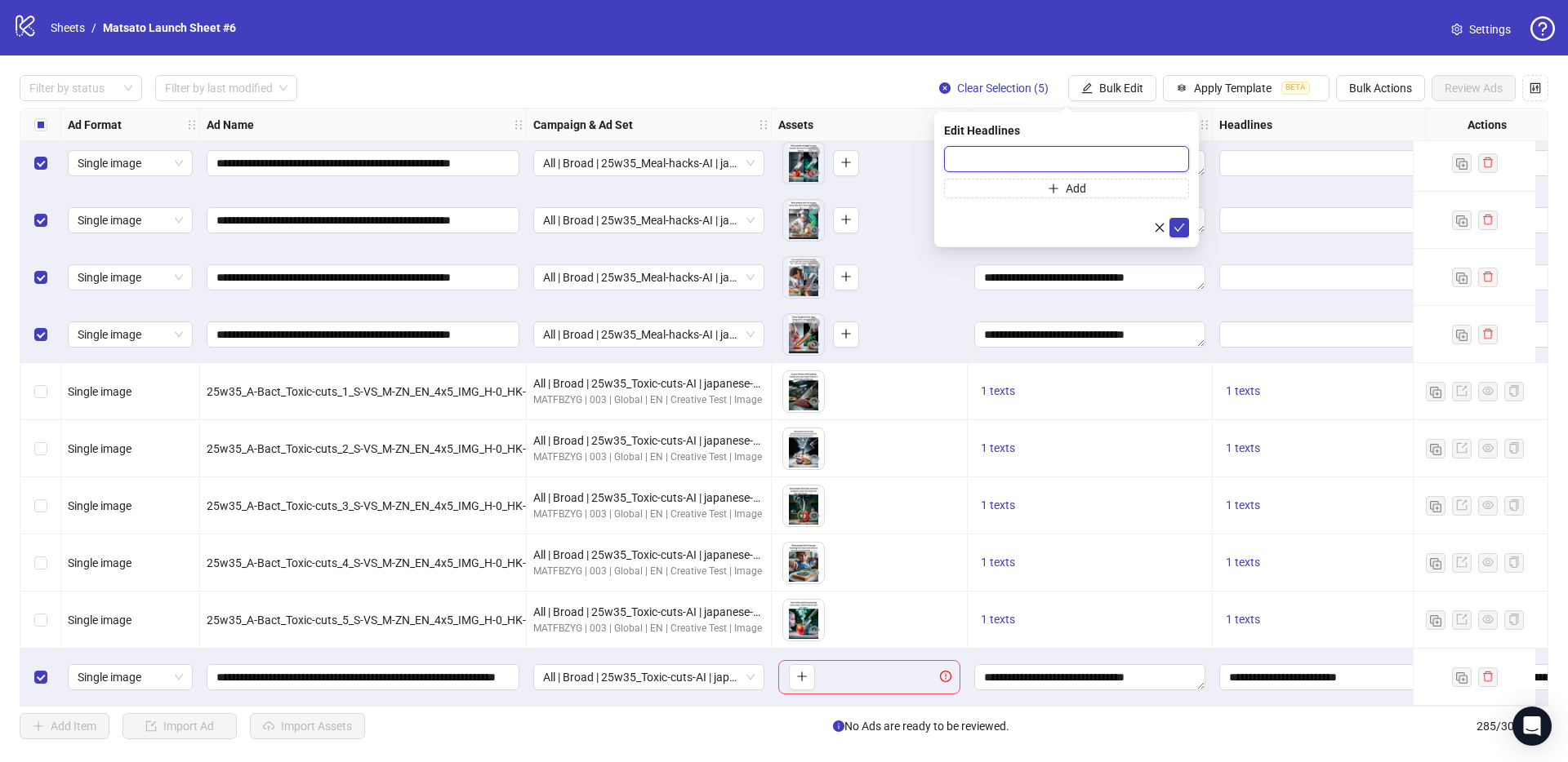
click at [1113, 165] on input "text" at bounding box center [1066, 159] width 245 height 26
click at [1111, 164] on input "text" at bounding box center [1066, 159] width 245 height 26
click at [1308, 675] on input "**********" at bounding box center [1332, 677] width 208 height 18
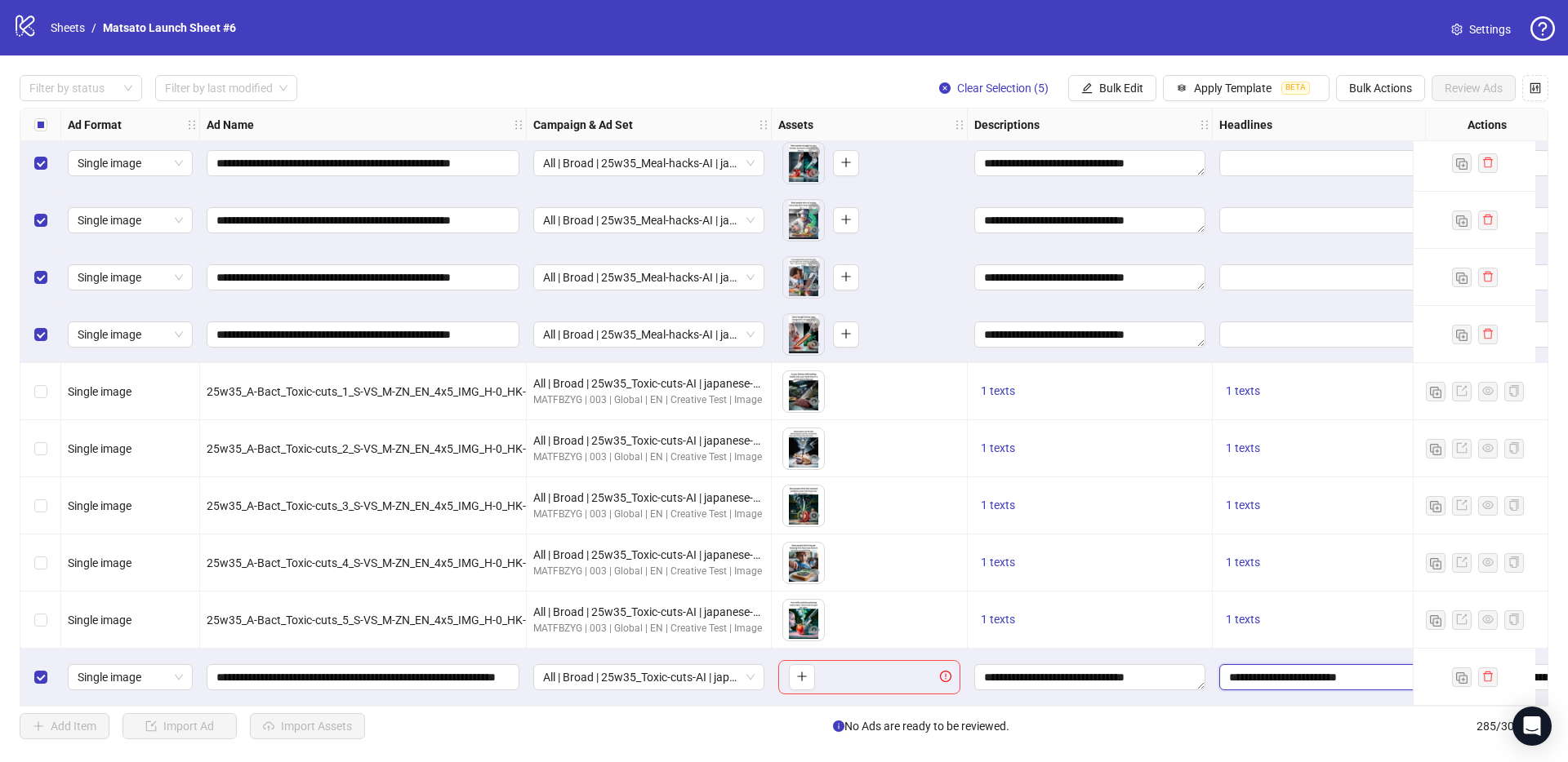
click at [1308, 675] on input "**********" at bounding box center [1332, 677] width 208 height 18
click at [1301, 606] on input "**********" at bounding box center [1351, 599] width 245 height 26
click at [1301, 610] on div "1 texts" at bounding box center [1335, 619] width 231 height 20
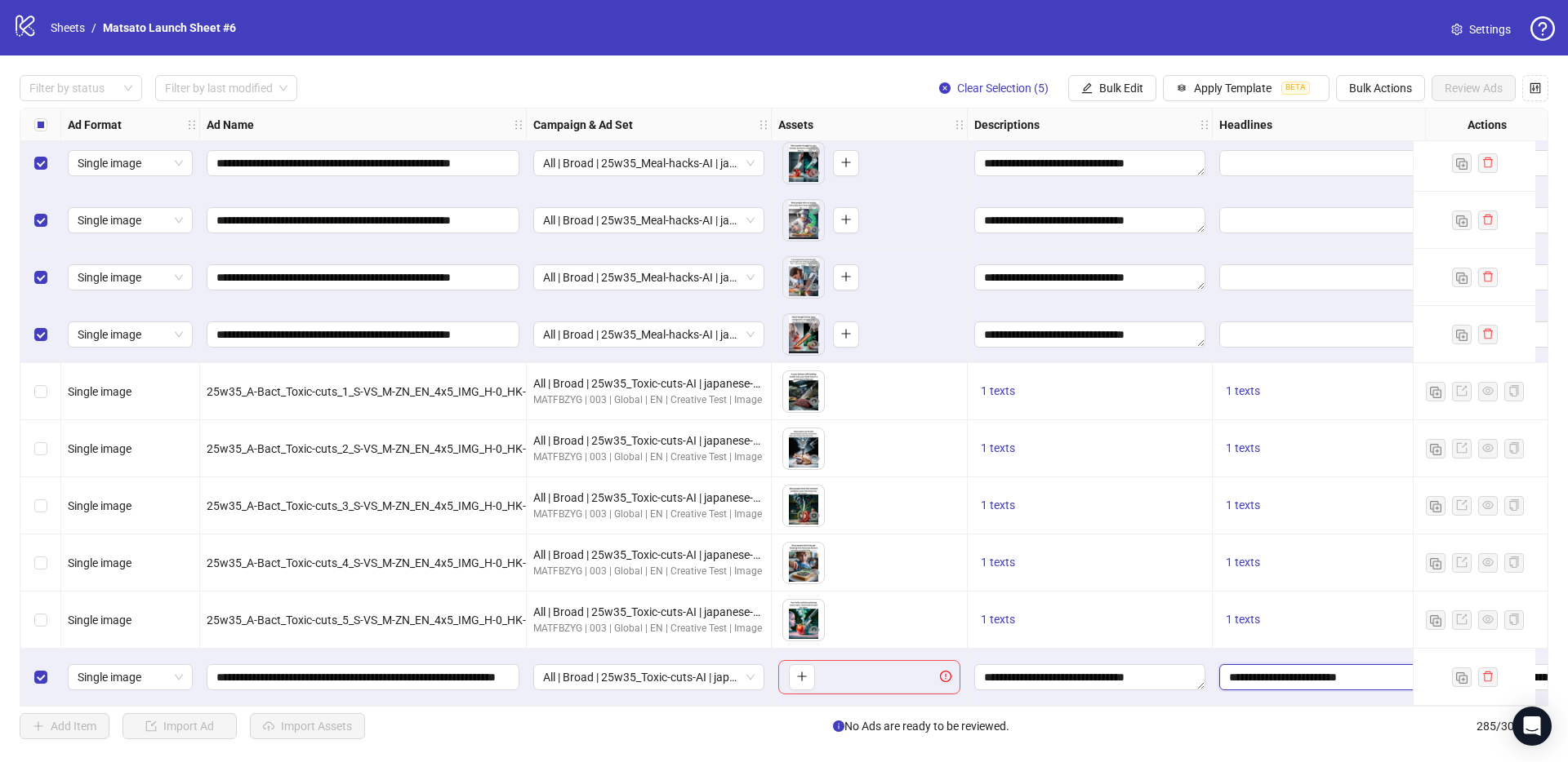
click at [1325, 675] on input "**********" at bounding box center [1332, 677] width 208 height 18
click at [1293, 611] on input "**********" at bounding box center [1351, 599] width 245 height 26
click at [1293, 607] on input "**********" at bounding box center [1351, 599] width 245 height 26
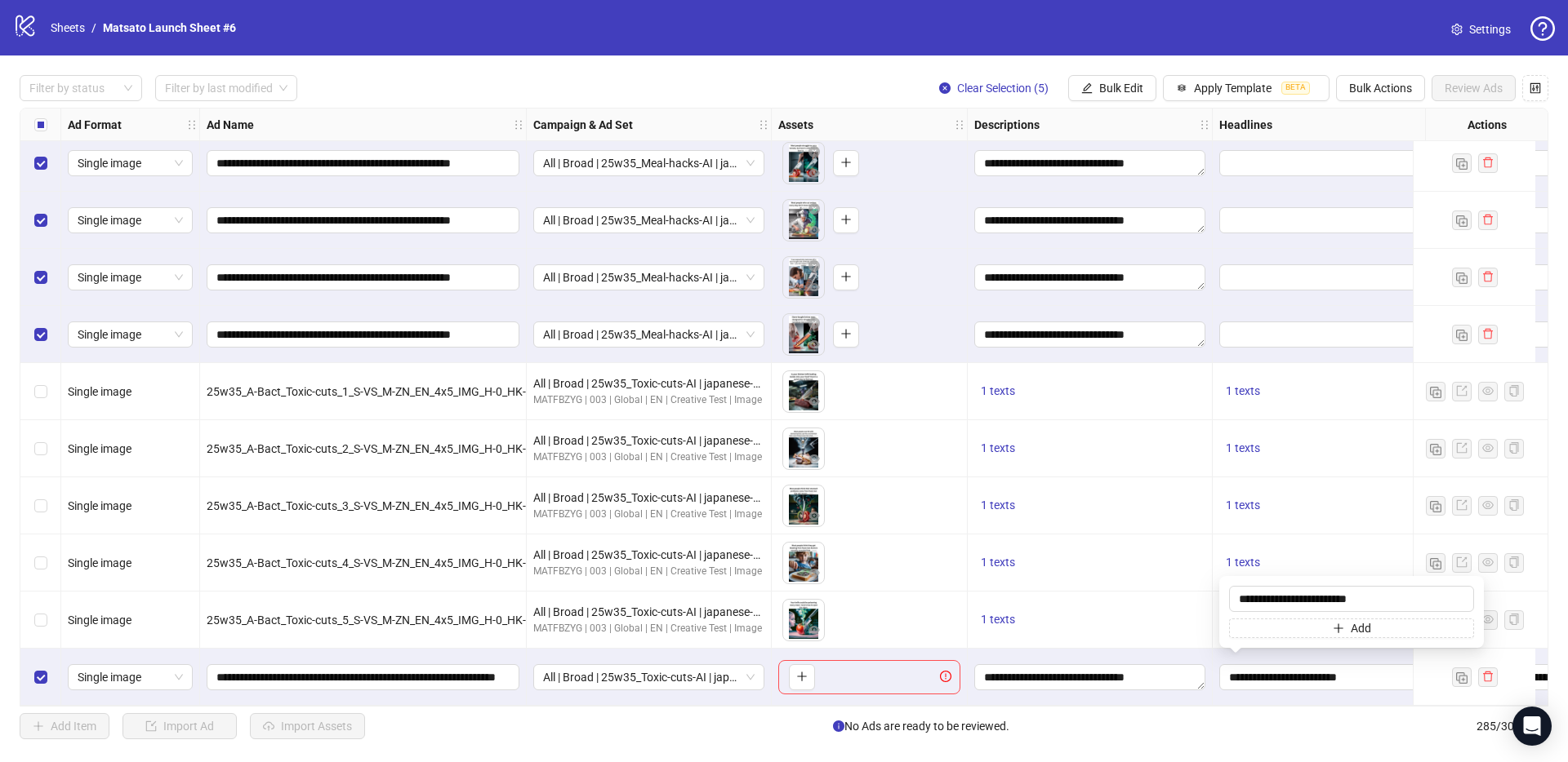
click at [1113, 92] on span "Bulk Edit" at bounding box center [1121, 87] width 44 height 13
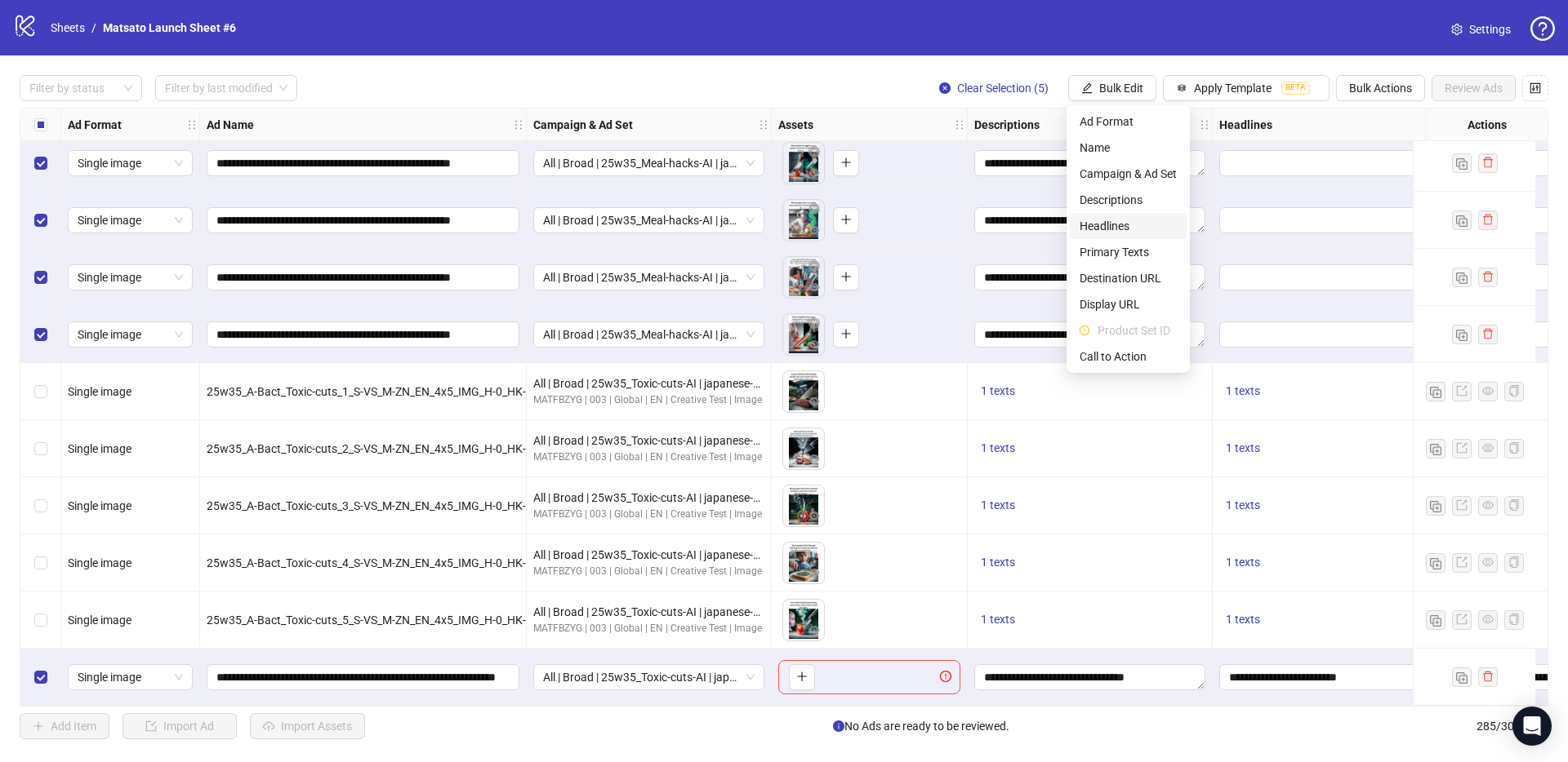
click at [1106, 216] on li "Headlines" at bounding box center [1128, 226] width 117 height 26
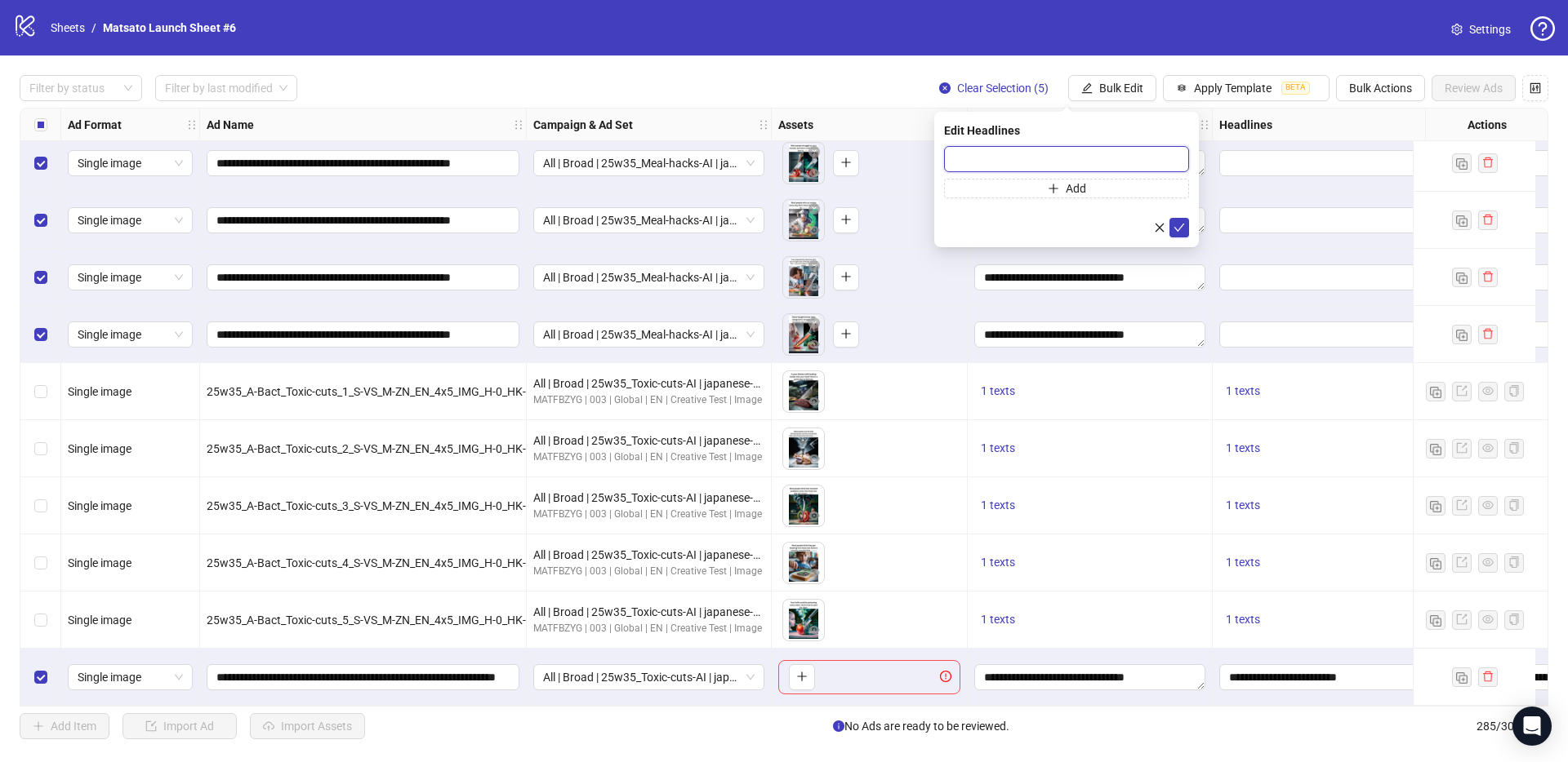
click at [1089, 150] on input "text" at bounding box center [1066, 159] width 245 height 26
paste input "**********"
type input "**********"
click at [1176, 219] on button "submit" at bounding box center [1178, 227] width 20 height 20
click at [1109, 96] on button "Bulk Edit" at bounding box center [1112, 87] width 88 height 26
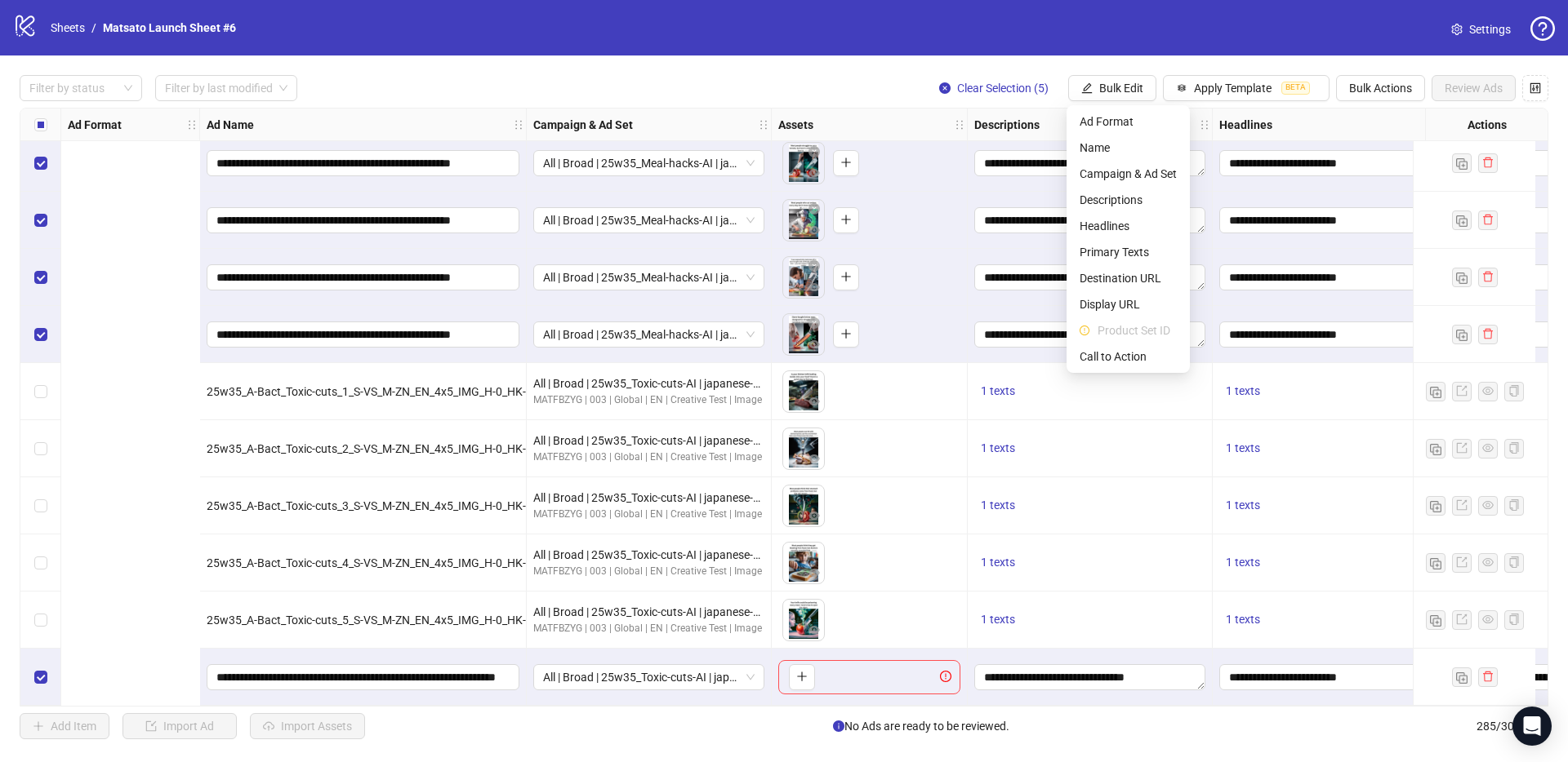
scroll to position [15723, 621]
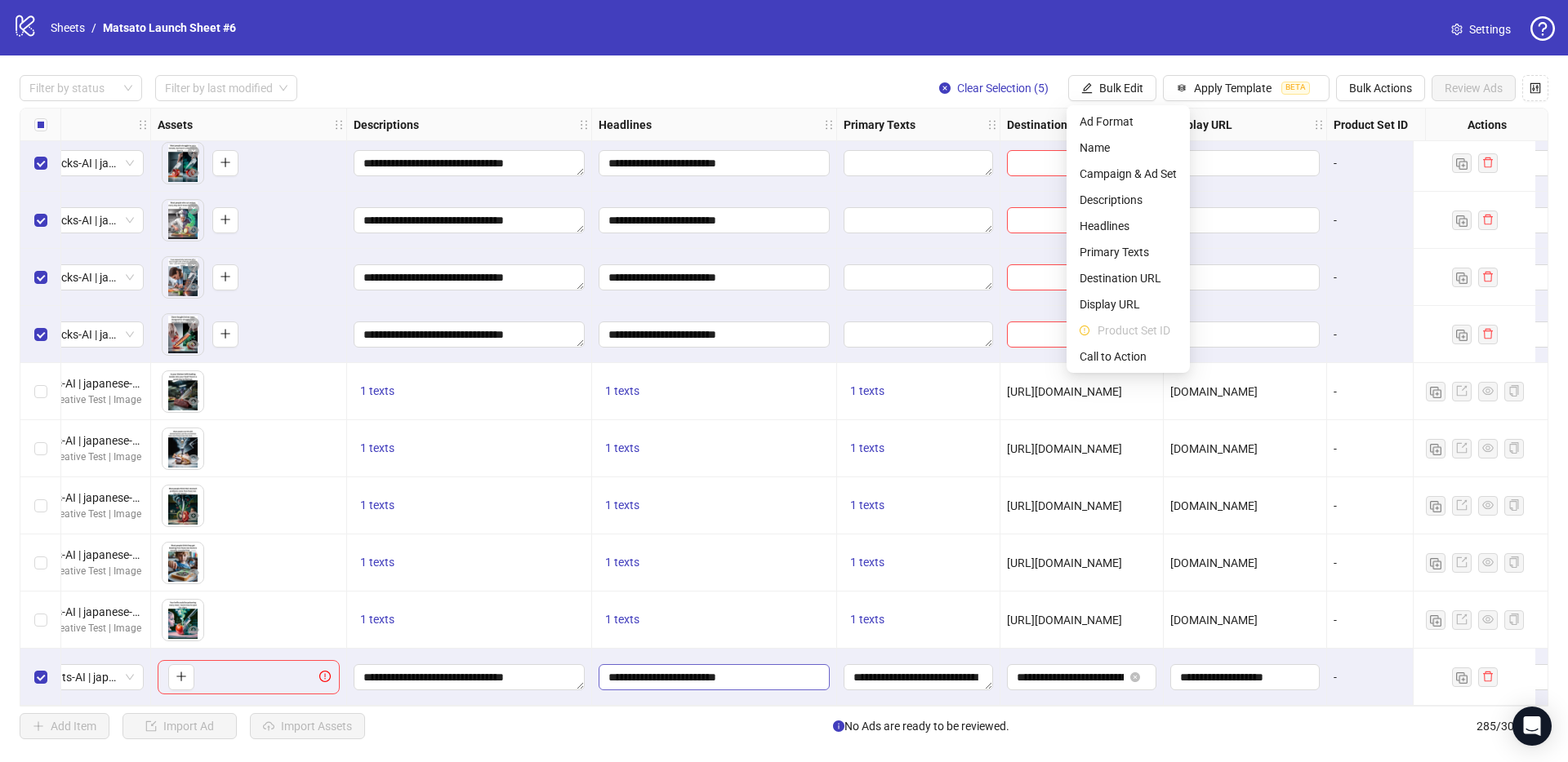
drag, startPoint x: 718, startPoint y: 657, endPoint x: 721, endPoint y: 670, distance: 13.3
click at [718, 658] on div "**********" at bounding box center [714, 677] width 245 height 57
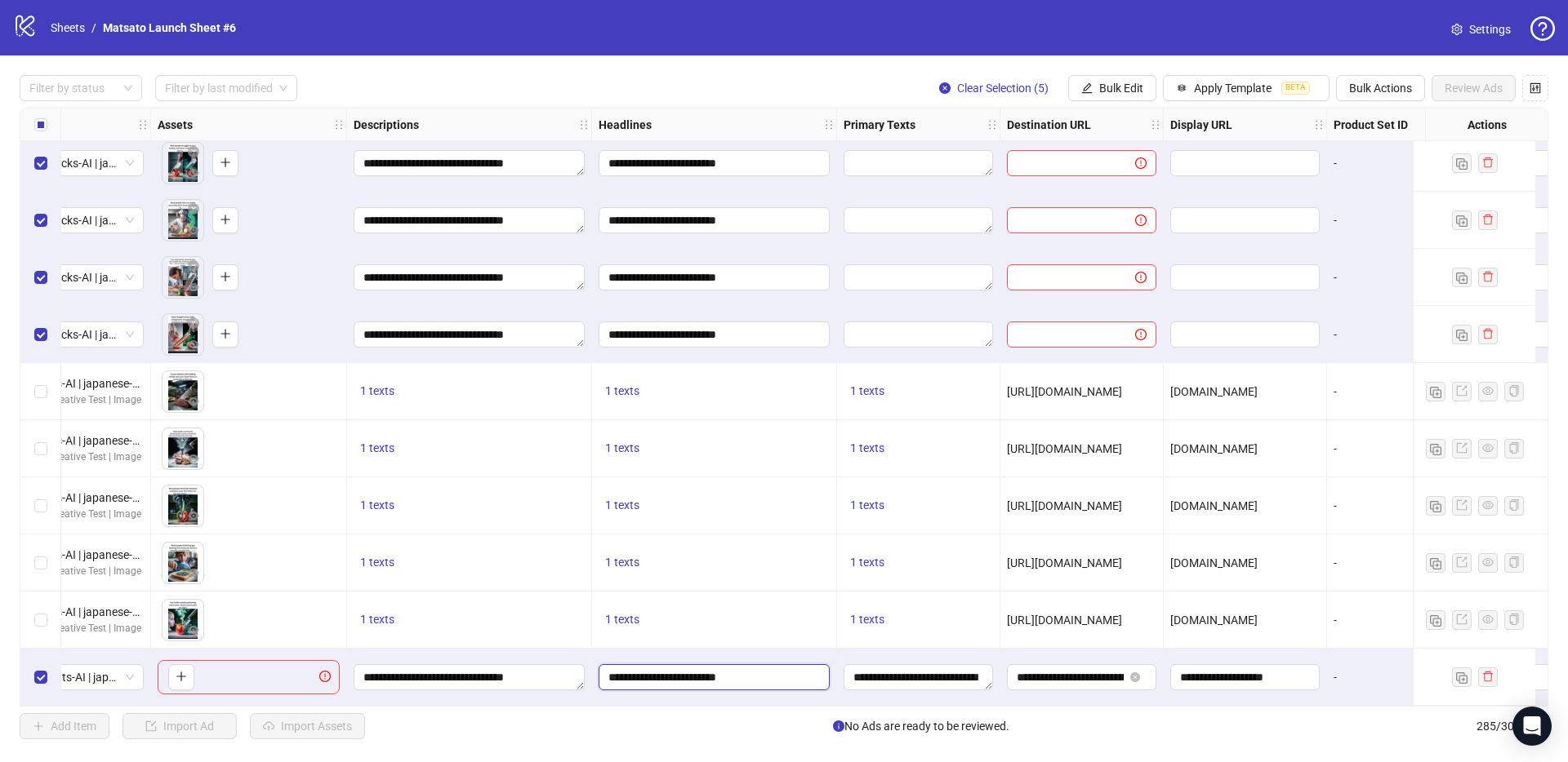
click at [722, 672] on input "**********" at bounding box center [711, 677] width 208 height 18
click at [913, 675] on textarea "**********" at bounding box center [918, 677] width 149 height 26
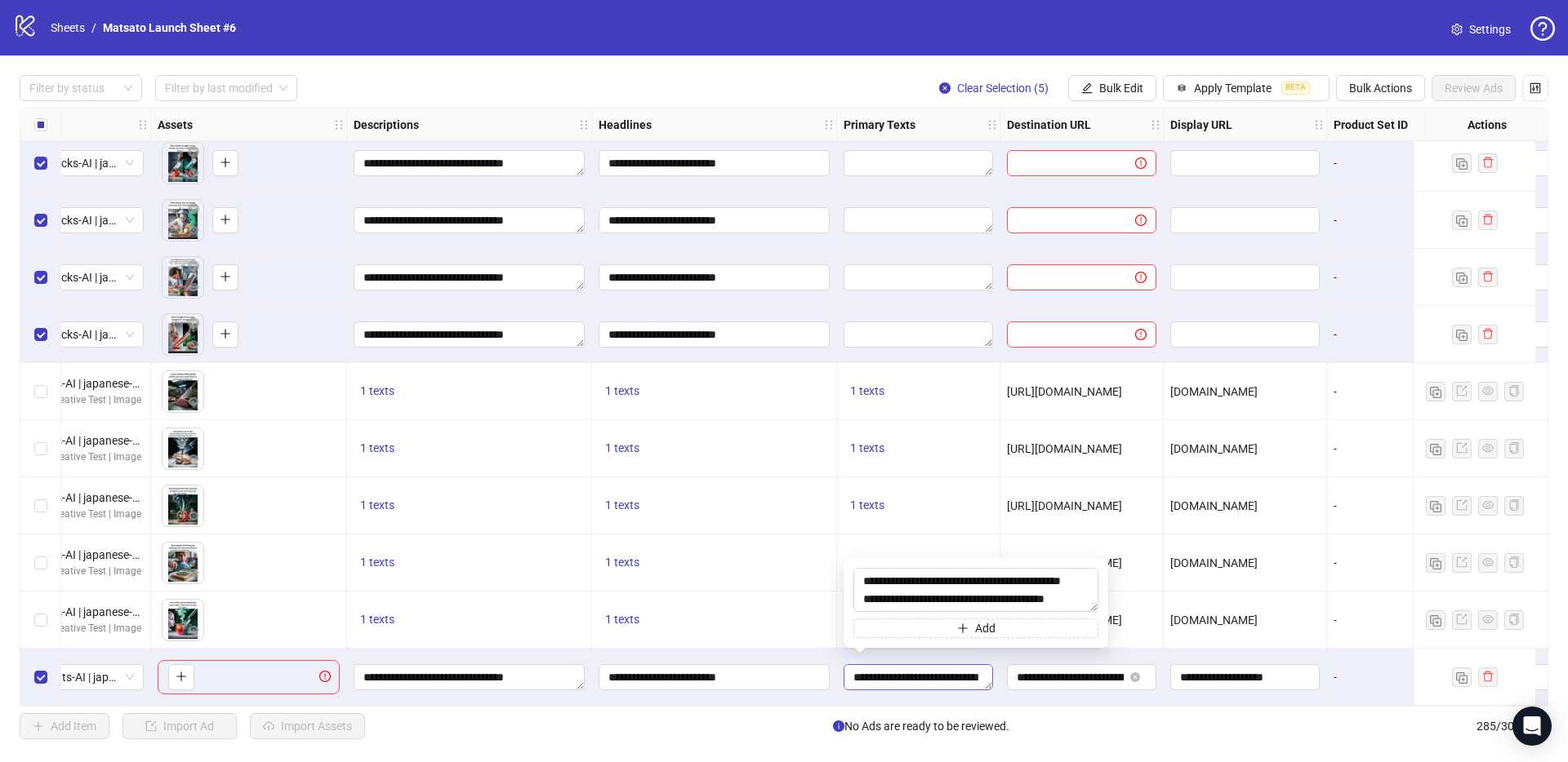
scroll to position [592, 0]
click at [925, 597] on textarea "**********" at bounding box center [969, 591] width 232 height 42
click at [1120, 92] on span "Bulk Edit" at bounding box center [1121, 87] width 44 height 13
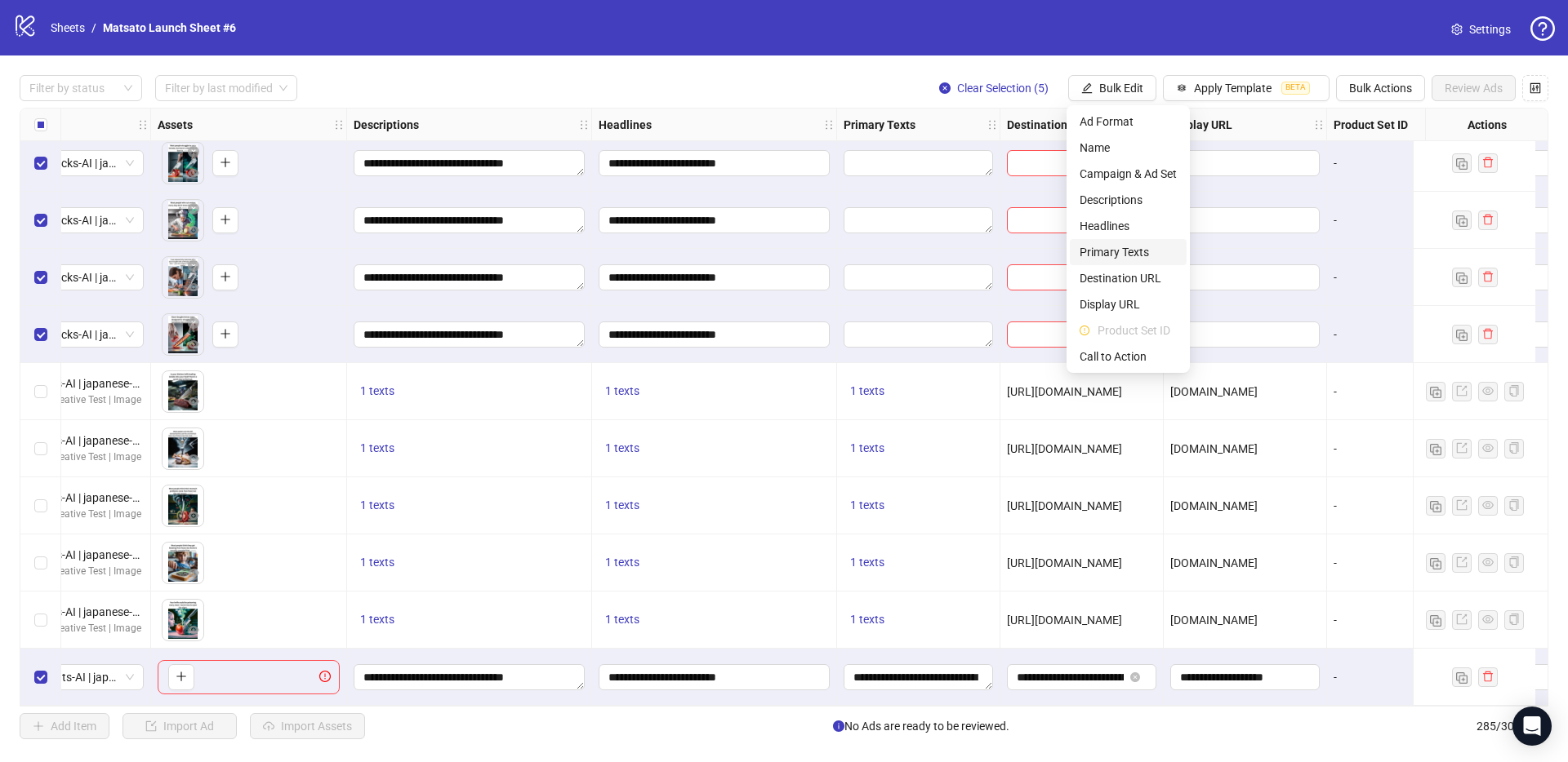
click at [1122, 255] on span "Primary Texts" at bounding box center [1127, 252] width 97 height 18
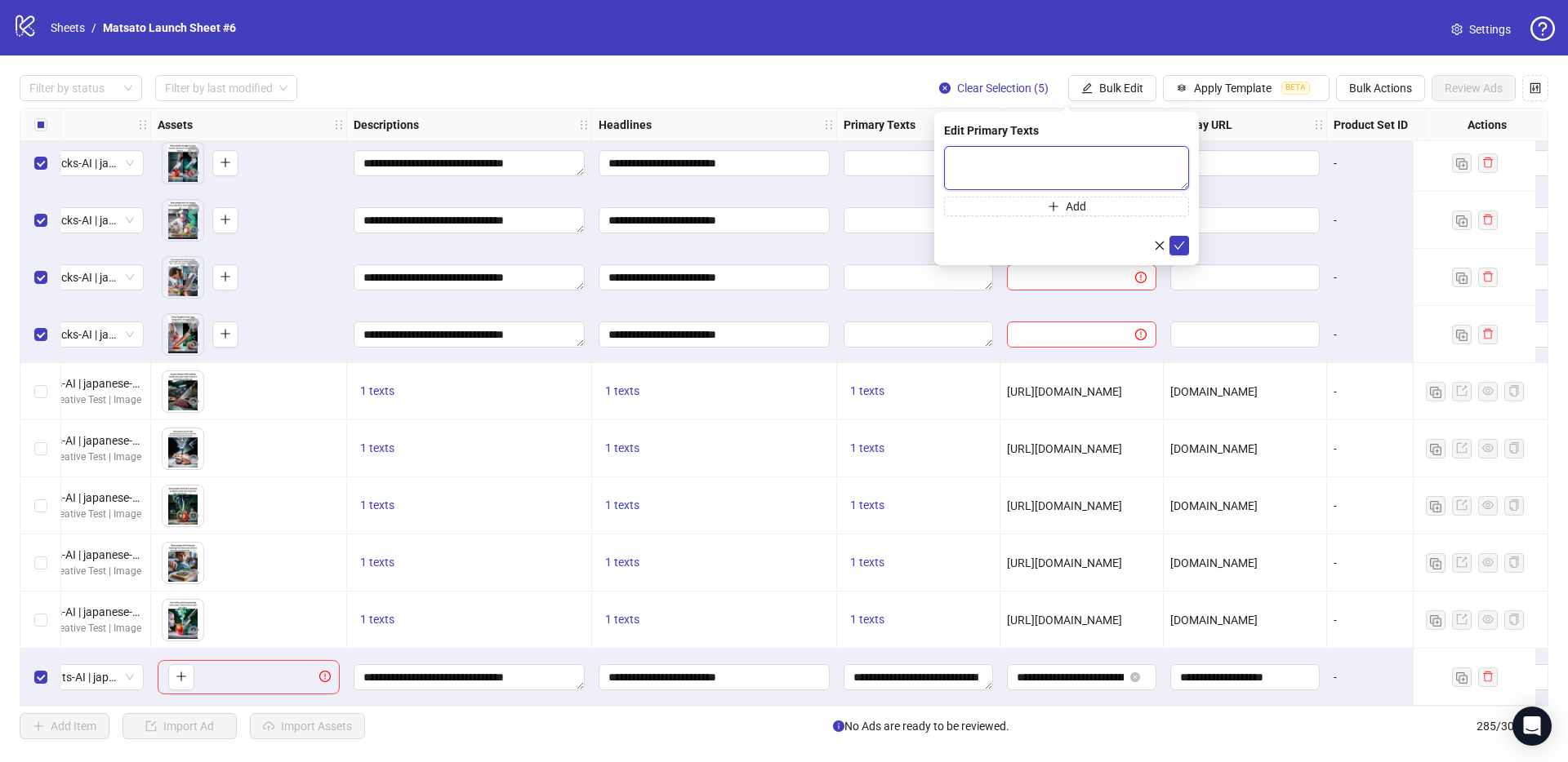
click at [1128, 160] on textarea at bounding box center [1066, 168] width 245 height 44
paste textarea "**********"
type textarea "**********"
click at [1182, 247] on icon "check" at bounding box center [1178, 245] width 11 height 11
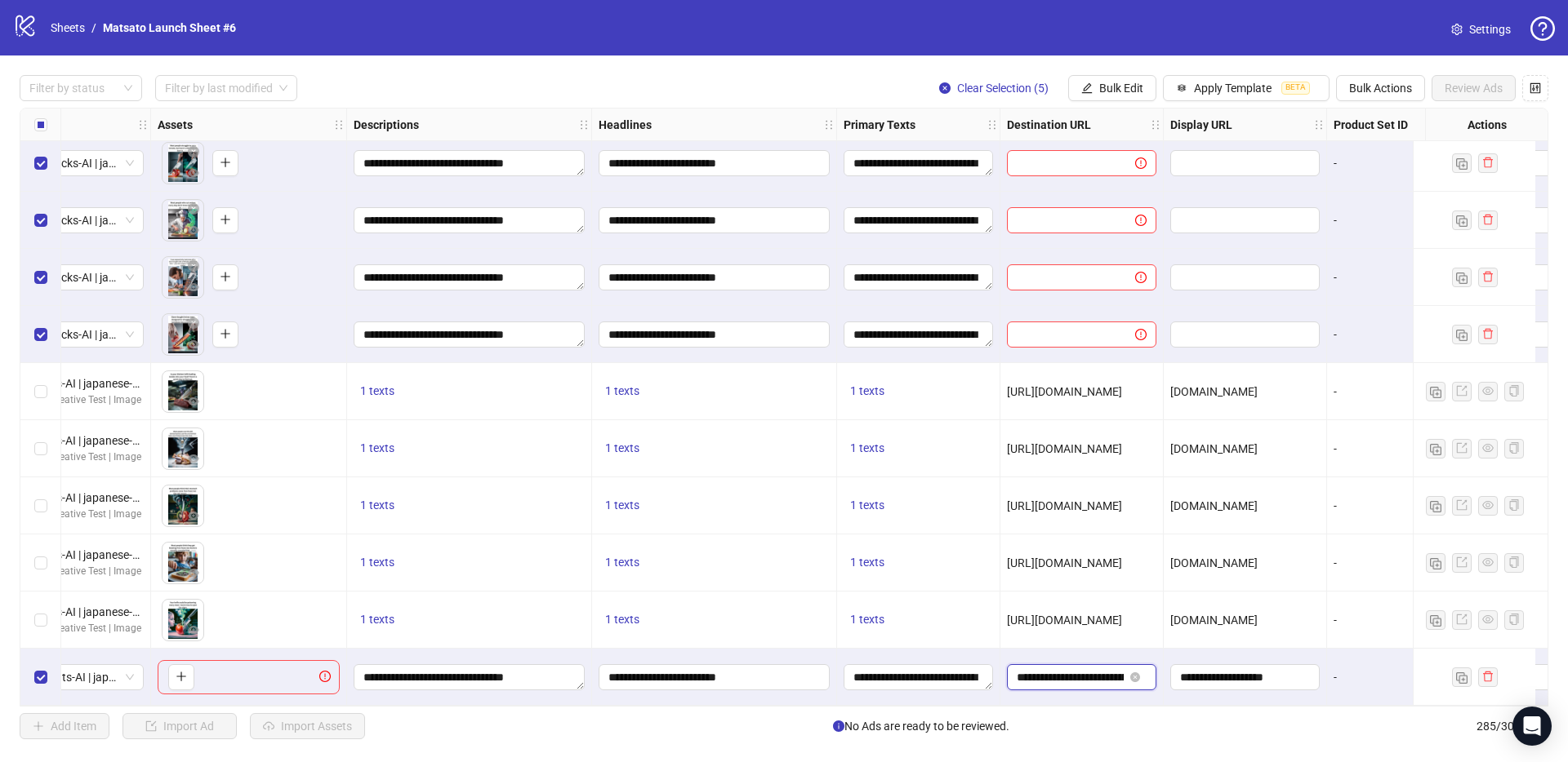
click at [1116, 669] on input "**********" at bounding box center [1070, 677] width 107 height 18
click at [1106, 672] on input "**********" at bounding box center [1070, 677] width 107 height 18
click at [1096, 670] on input "**********" at bounding box center [1070, 677] width 107 height 18
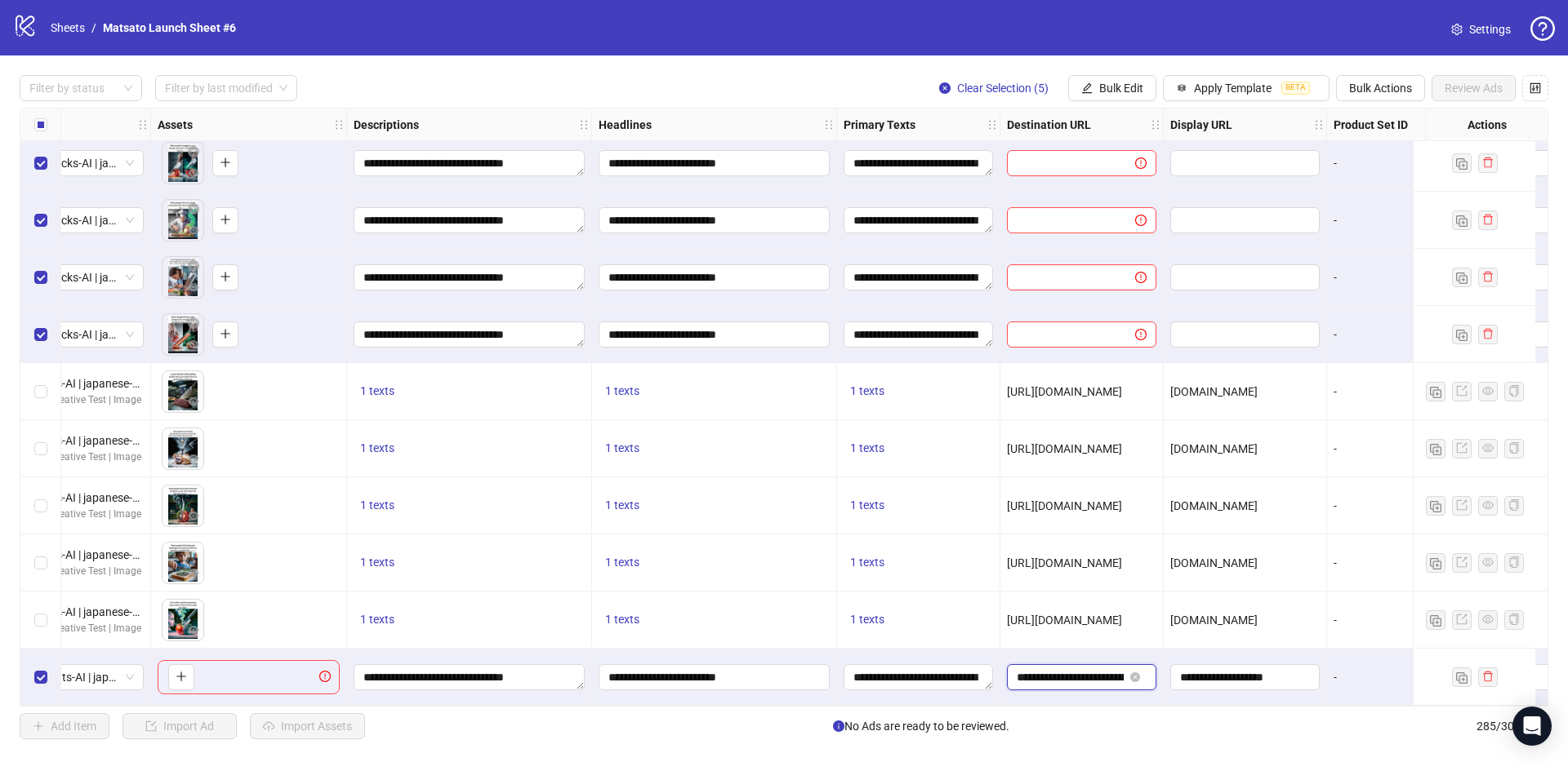
click at [1096, 670] on input "**********" at bounding box center [1070, 677] width 107 height 18
click at [1117, 81] on span "Bulk Edit" at bounding box center [1121, 87] width 44 height 13
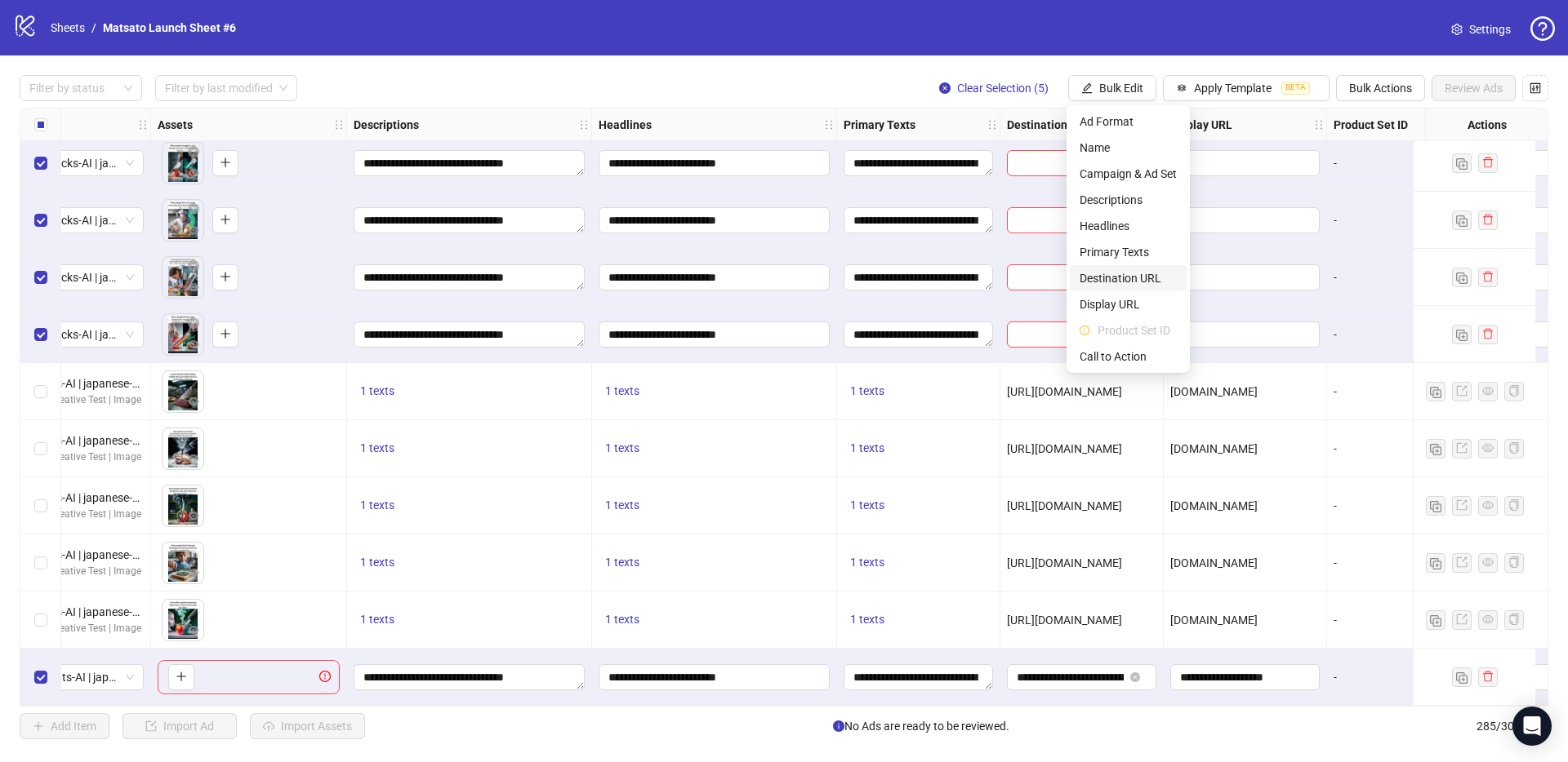
click at [1140, 267] on li "Destination URL" at bounding box center [1128, 278] width 117 height 26
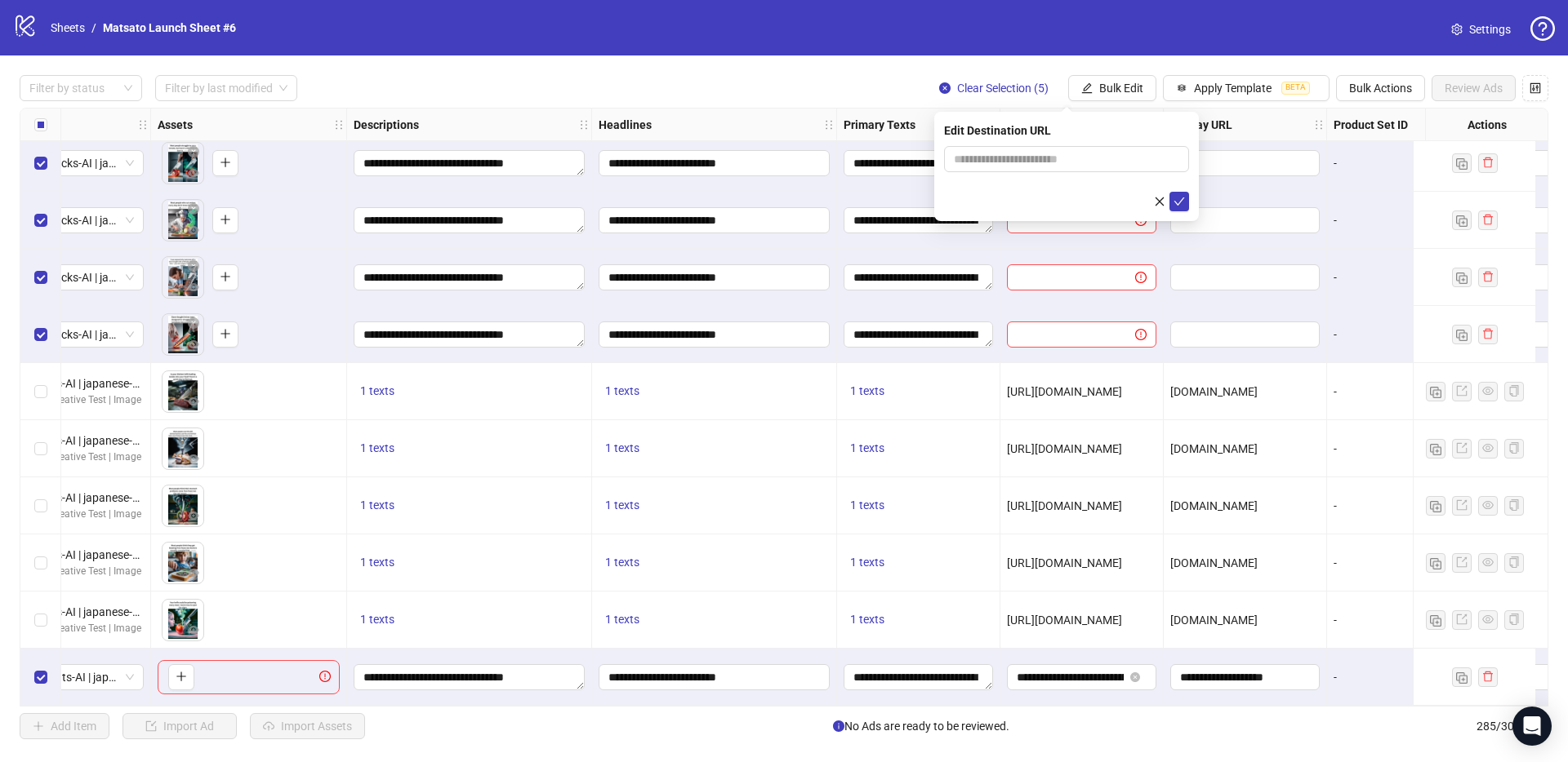
click at [1076, 140] on div "Edit Destination URL" at bounding box center [1066, 166] width 265 height 109
click at [1082, 164] on input "text" at bounding box center [1059, 159] width 212 height 18
paste input "**********"
type input "**********"
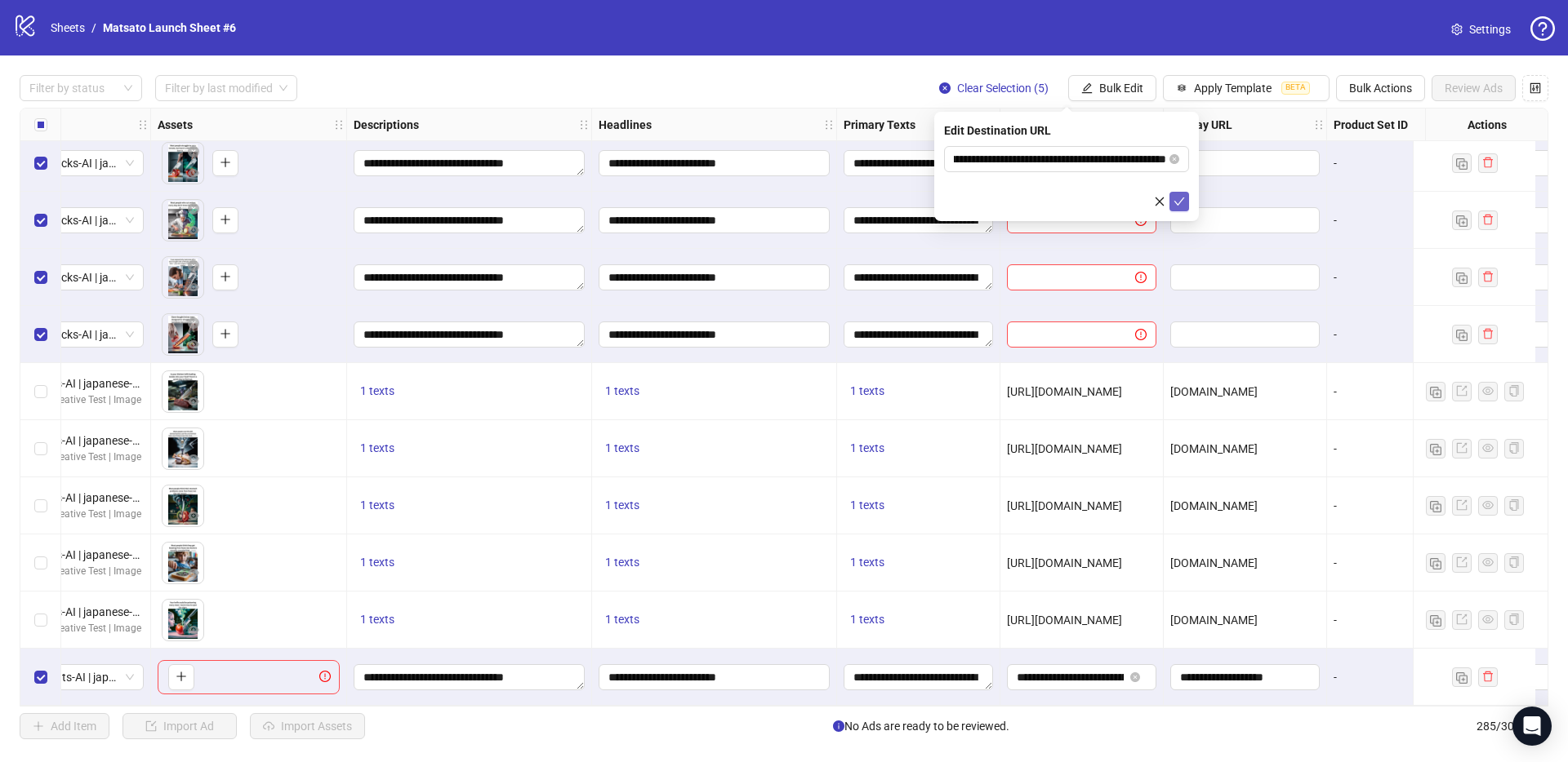
click at [1173, 205] on icon "check" at bounding box center [1178, 201] width 11 height 11
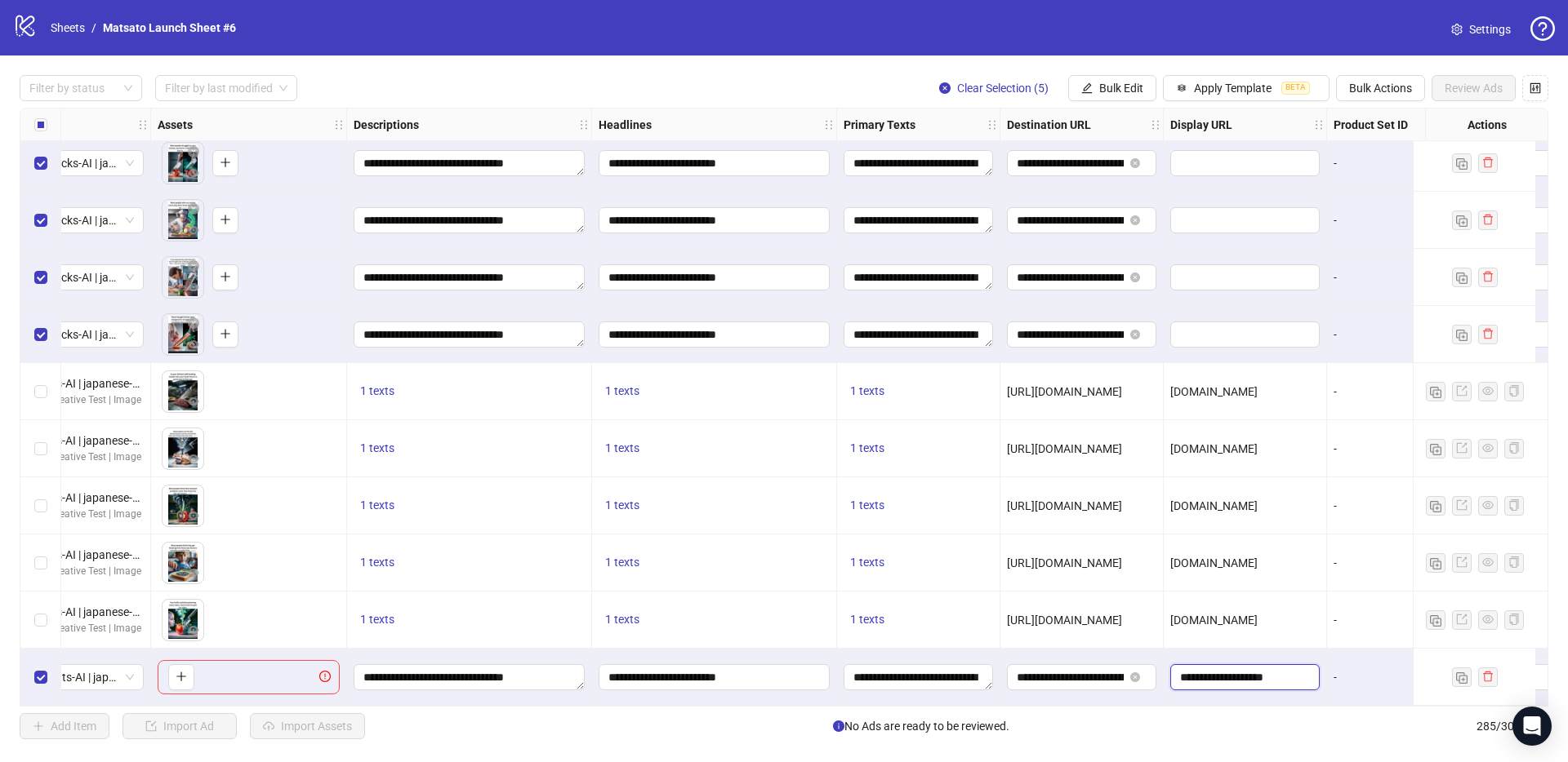
click at [1239, 669] on input "**********" at bounding box center [1243, 677] width 126 height 18
click at [1113, 87] on span "Bulk Edit" at bounding box center [1121, 87] width 44 height 13
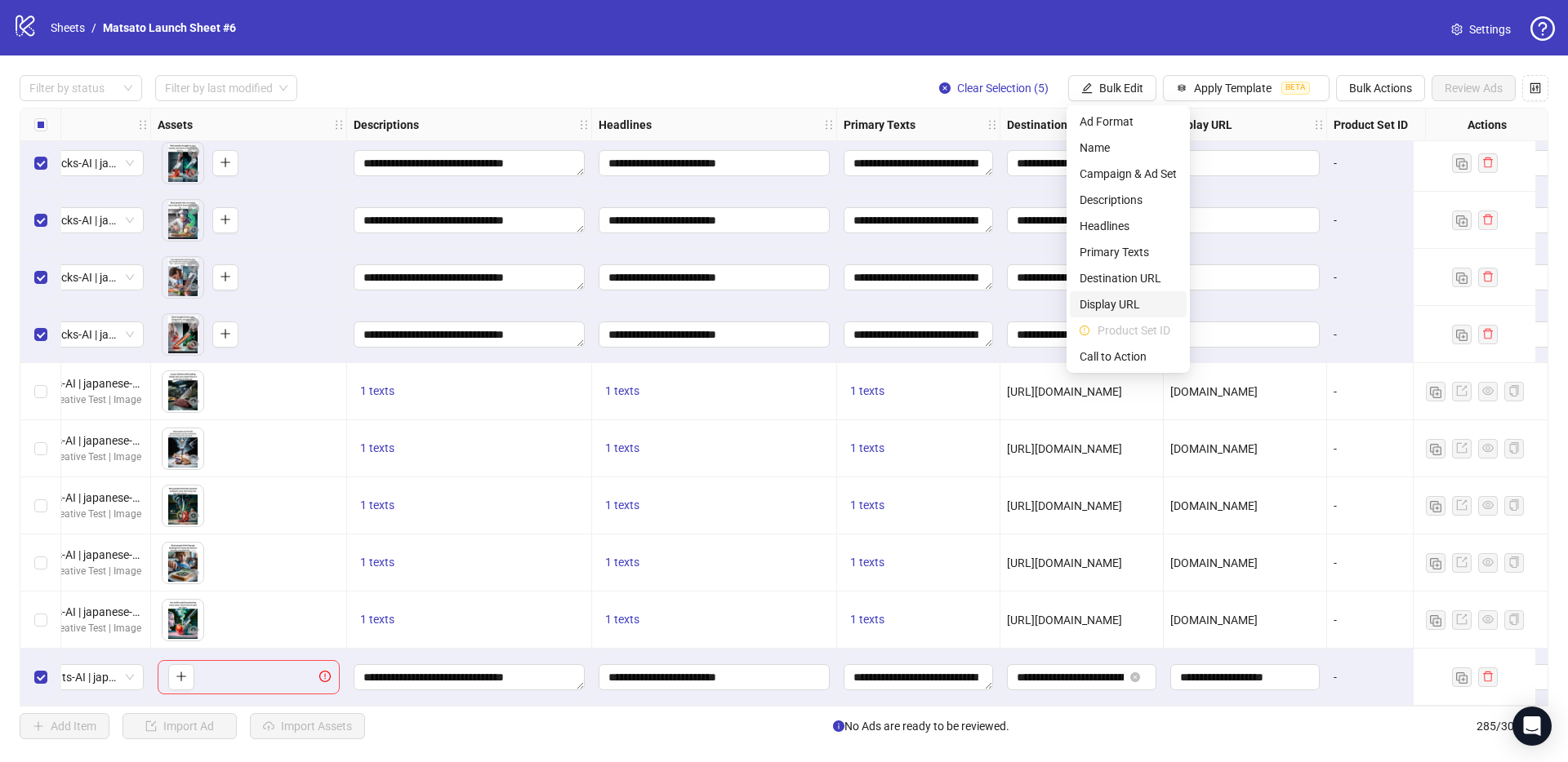
click at [1118, 297] on span "Display URL" at bounding box center [1127, 304] width 97 height 18
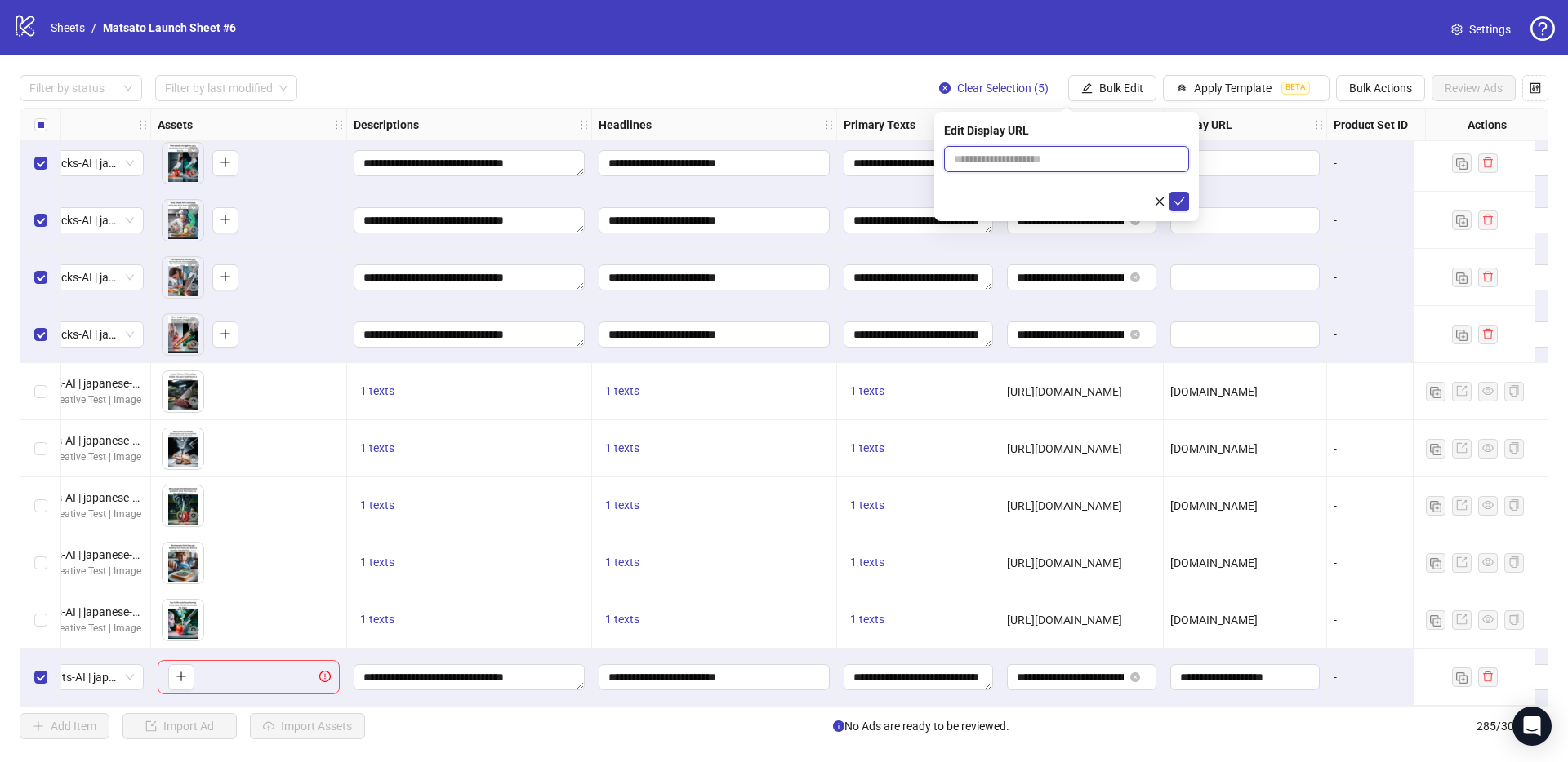
click at [1065, 168] on input "text" at bounding box center [1066, 159] width 245 height 26
paste input "**********"
type input "**********"
click at [1180, 204] on icon "check" at bounding box center [1178, 201] width 11 height 11
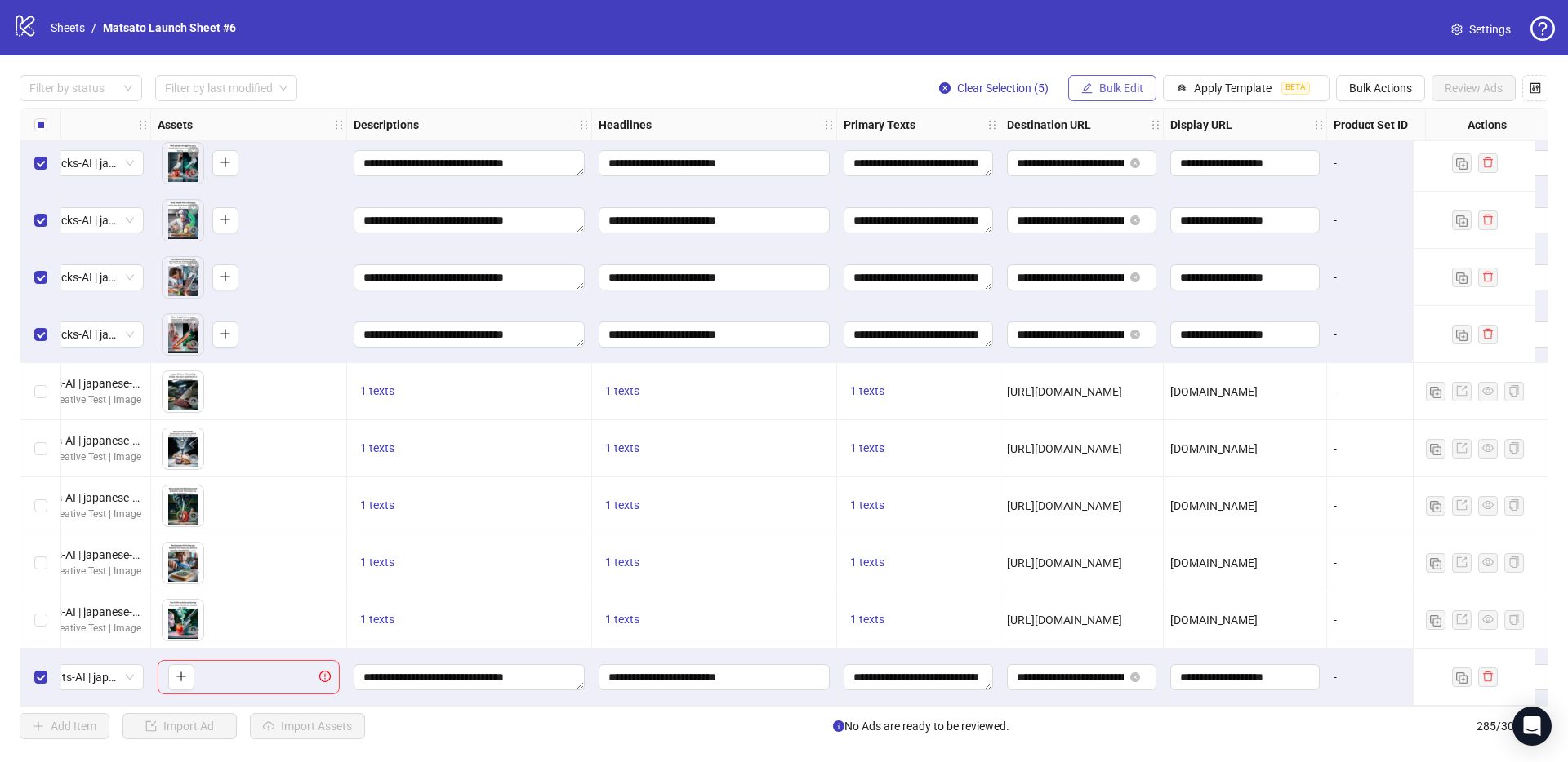
click at [1121, 86] on span "Bulk Edit" at bounding box center [1121, 87] width 44 height 13
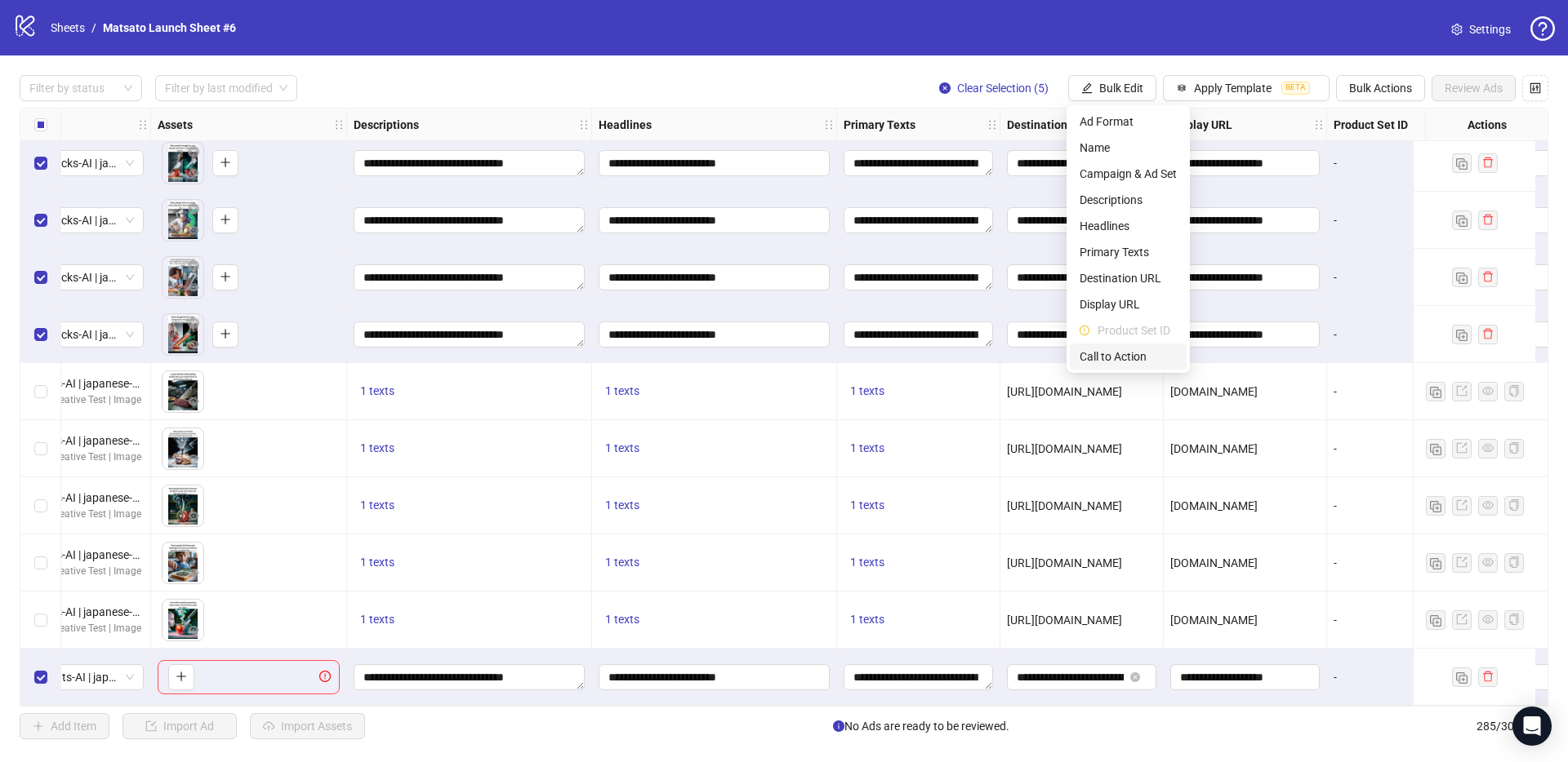
click at [1142, 357] on span "Call to Action" at bounding box center [1127, 356] width 97 height 18
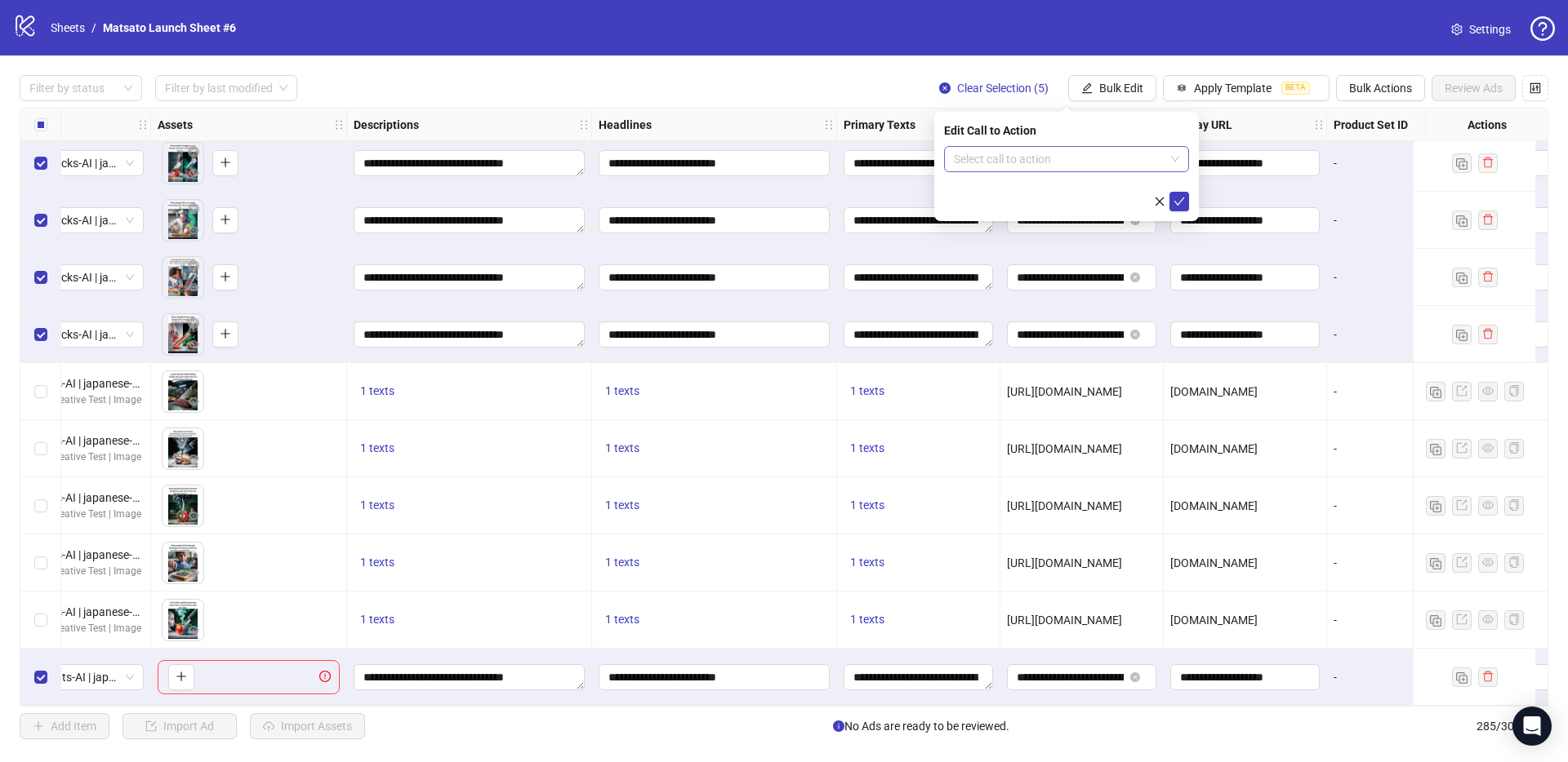
click at [1110, 161] on input "search" at bounding box center [1059, 159] width 211 height 25
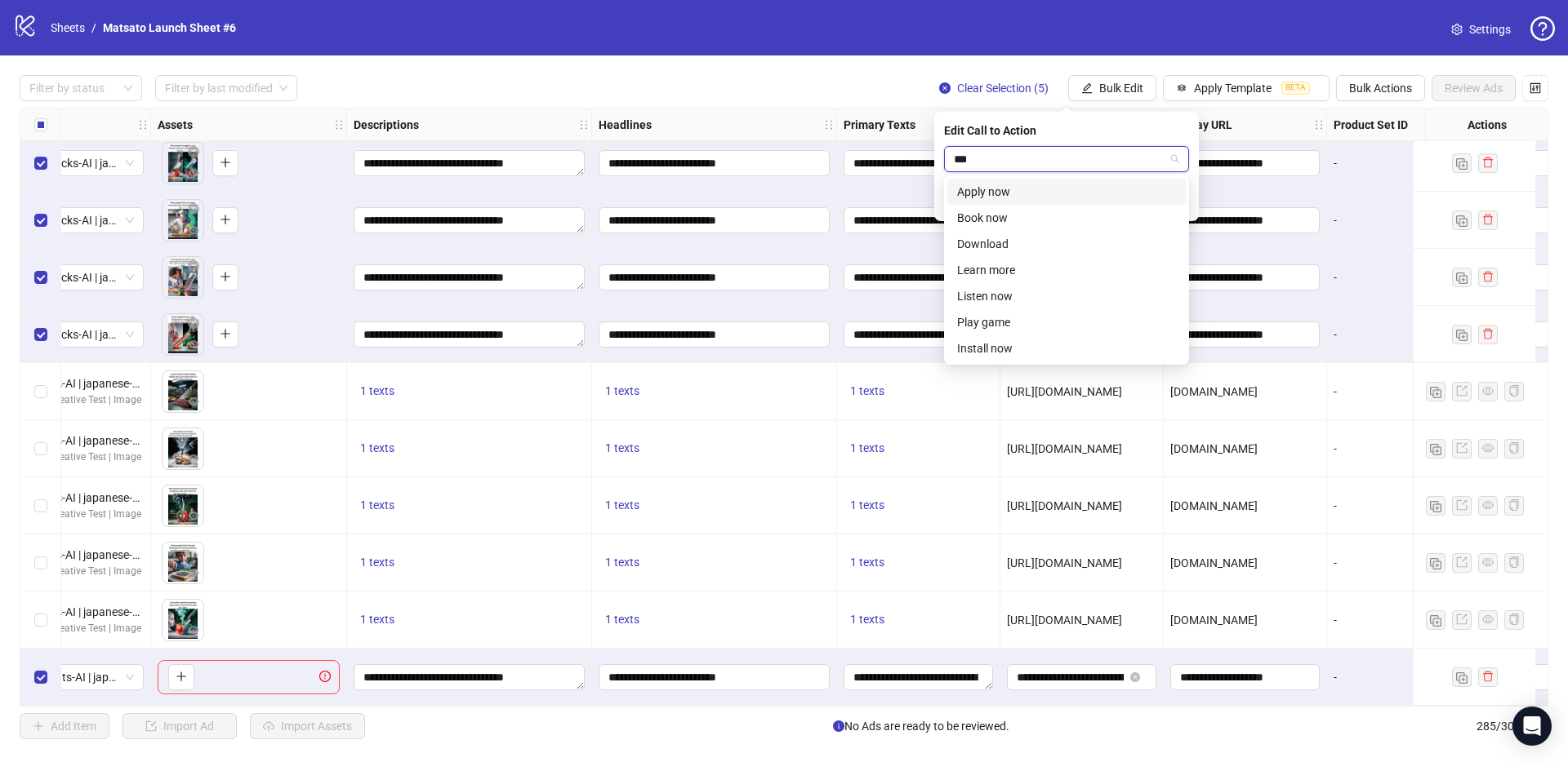
type input "****"
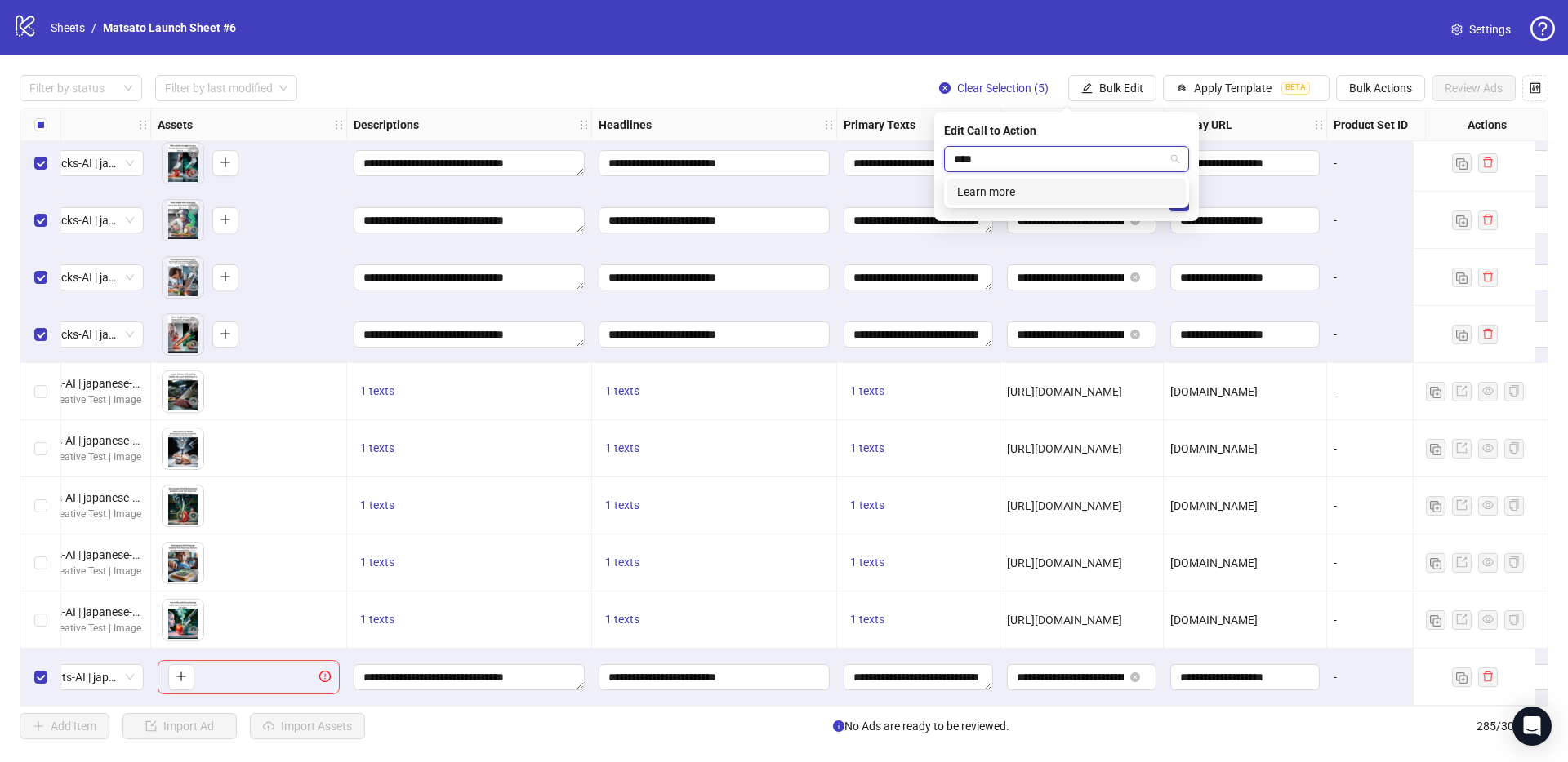
click at [1078, 195] on div "Learn more" at bounding box center [1066, 191] width 219 height 18
click at [1183, 199] on icon "check" at bounding box center [1178, 201] width 11 height 11
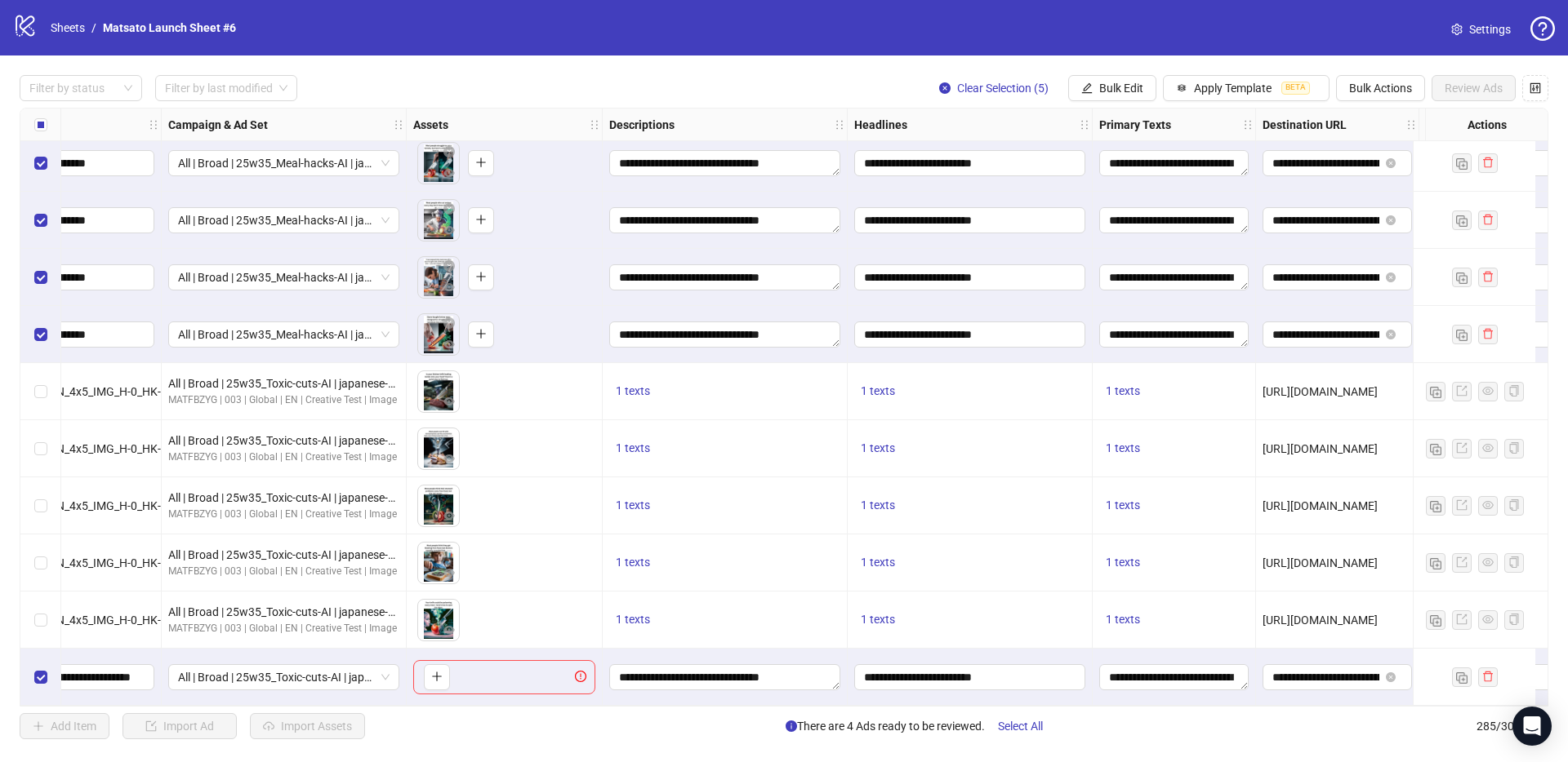
scroll to position [15723, 0]
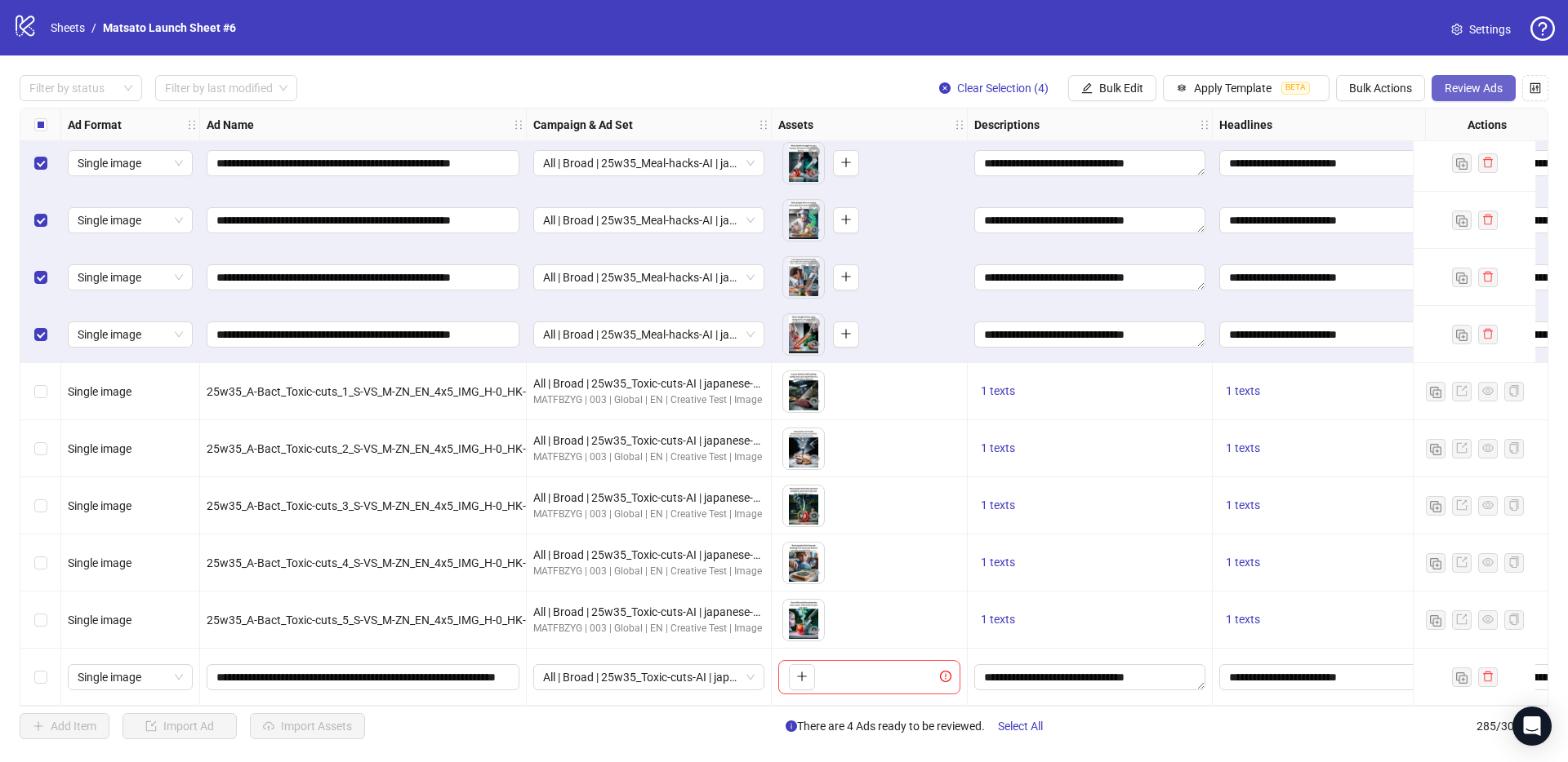
click at [1458, 87] on span "Review Ads" at bounding box center [1473, 87] width 58 height 13
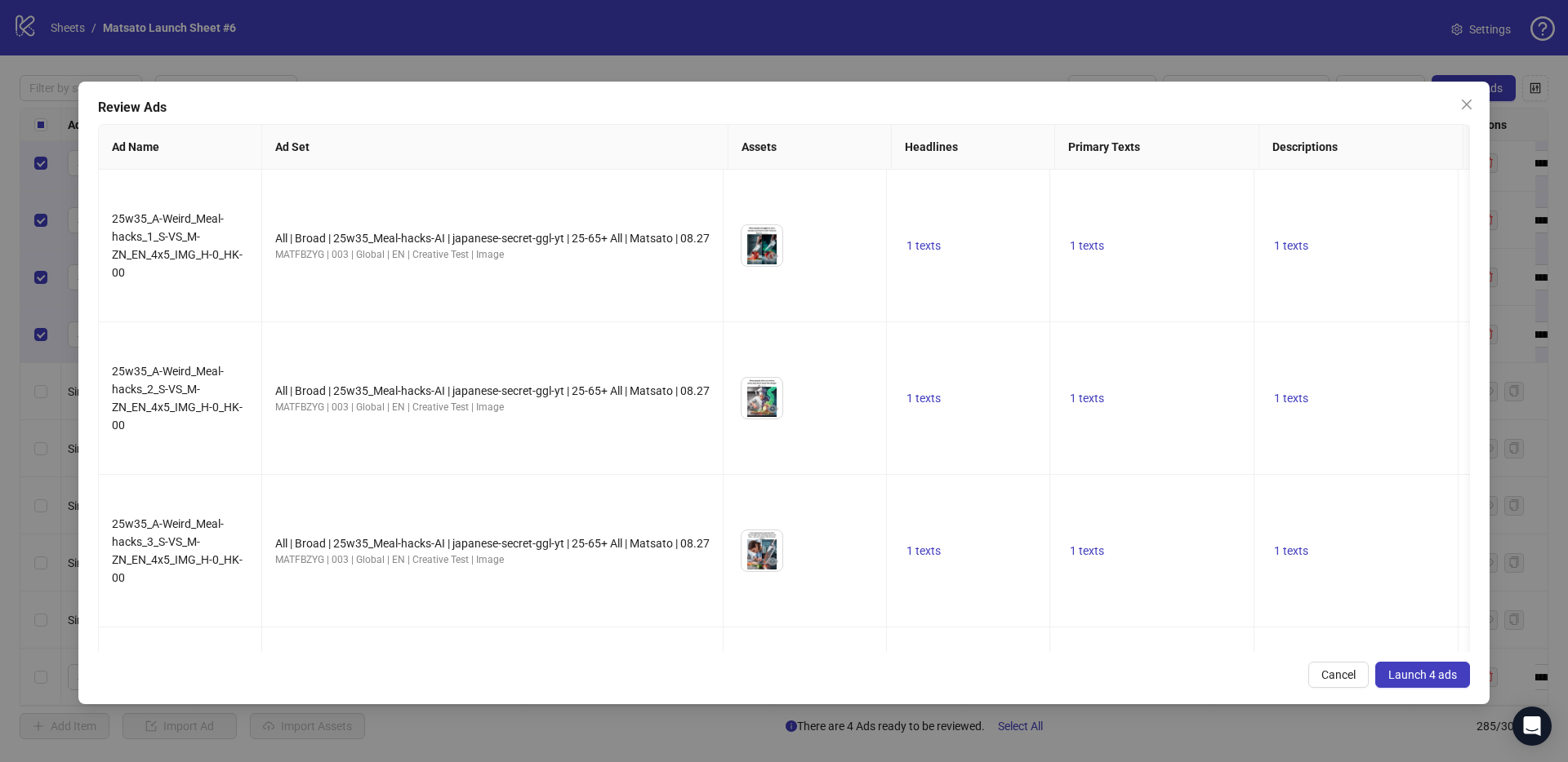
click at [1425, 678] on span "Launch 4 ads" at bounding box center [1422, 675] width 69 height 13
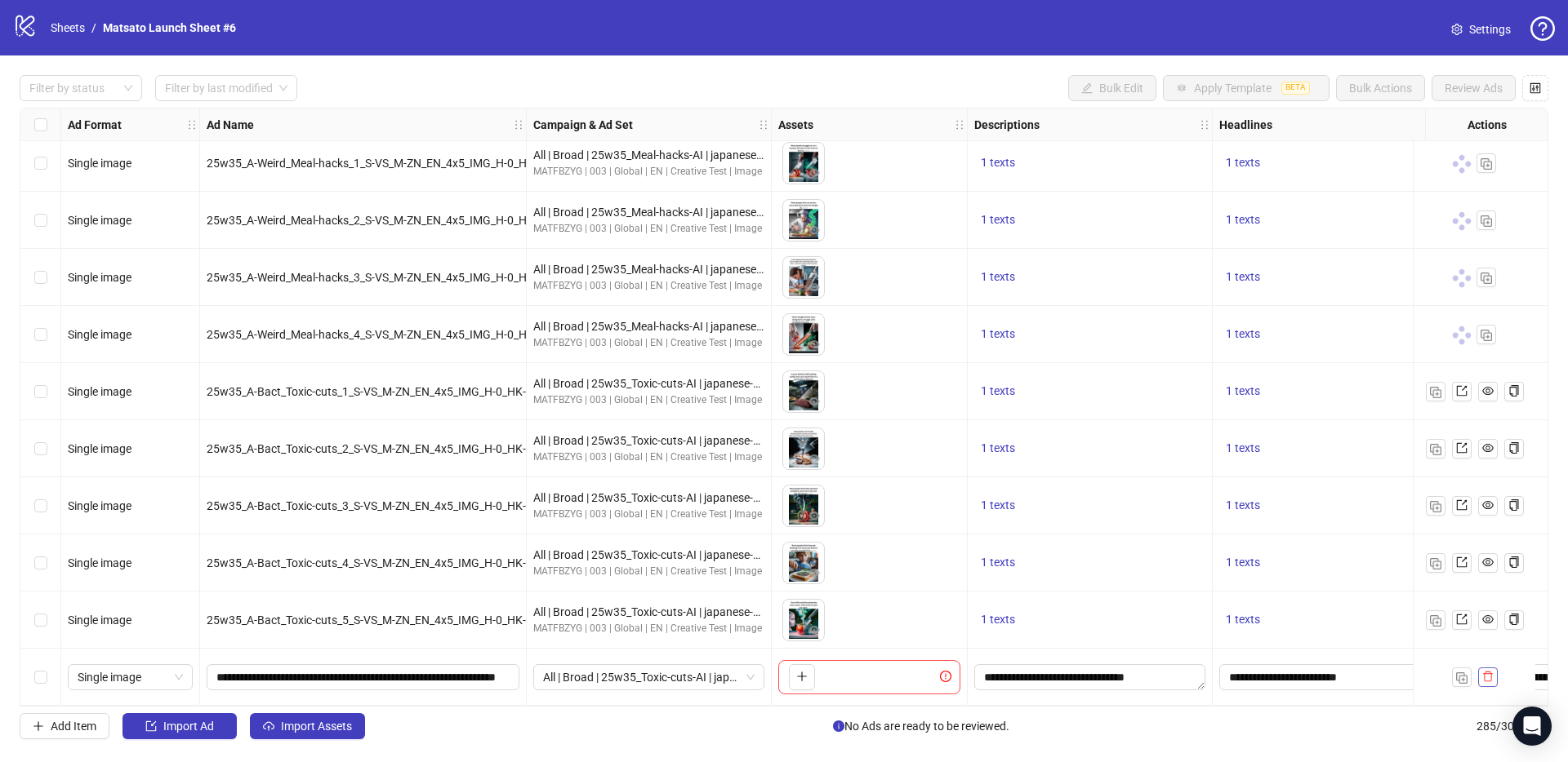
click at [1487, 675] on span "button" at bounding box center [1487, 676] width 11 height 13
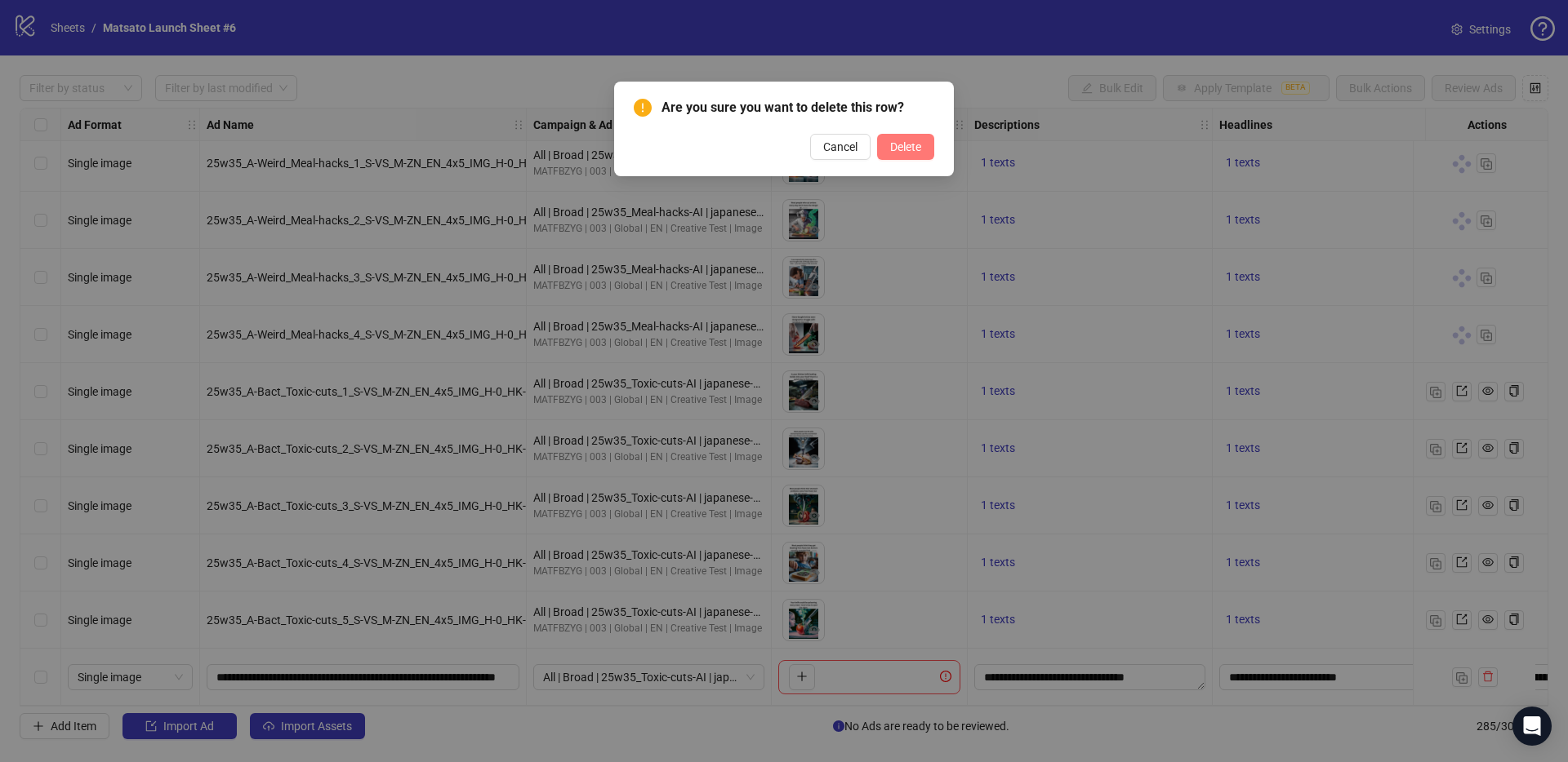
click at [912, 157] on button "Delete" at bounding box center [905, 147] width 57 height 26
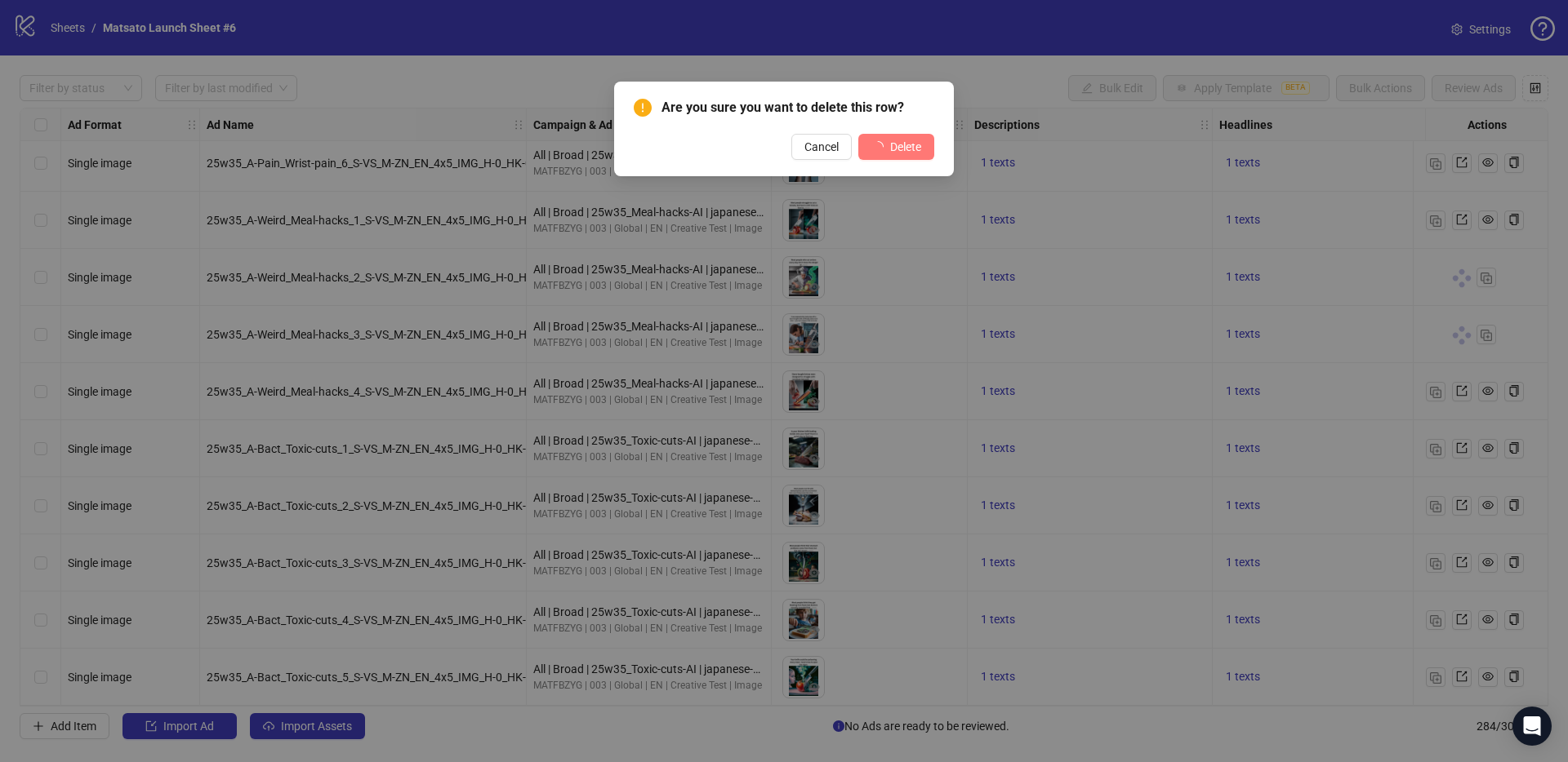
scroll to position [15666, 0]
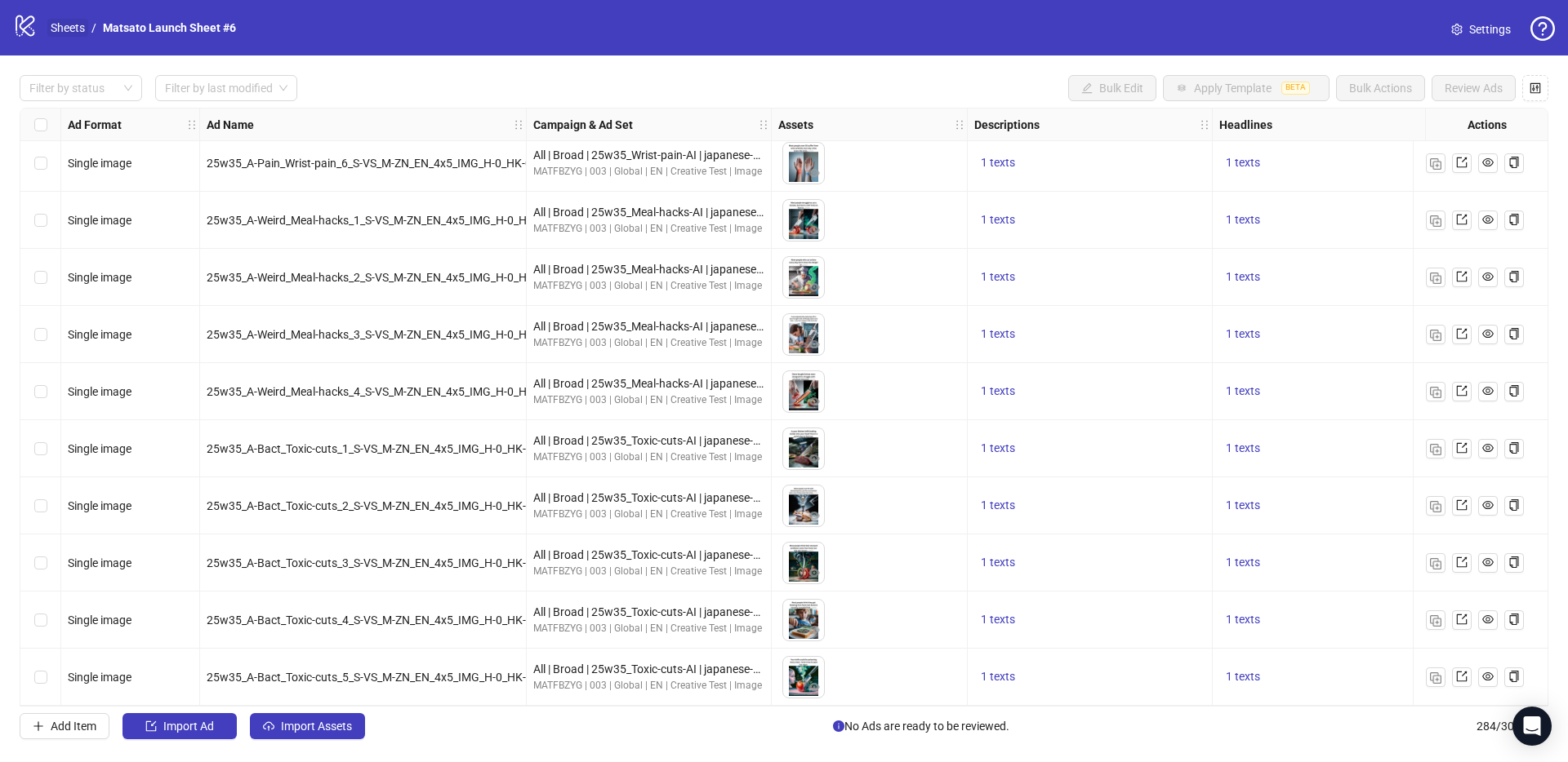
click at [67, 28] on link "Sheets" at bounding box center [68, 27] width 41 height 18
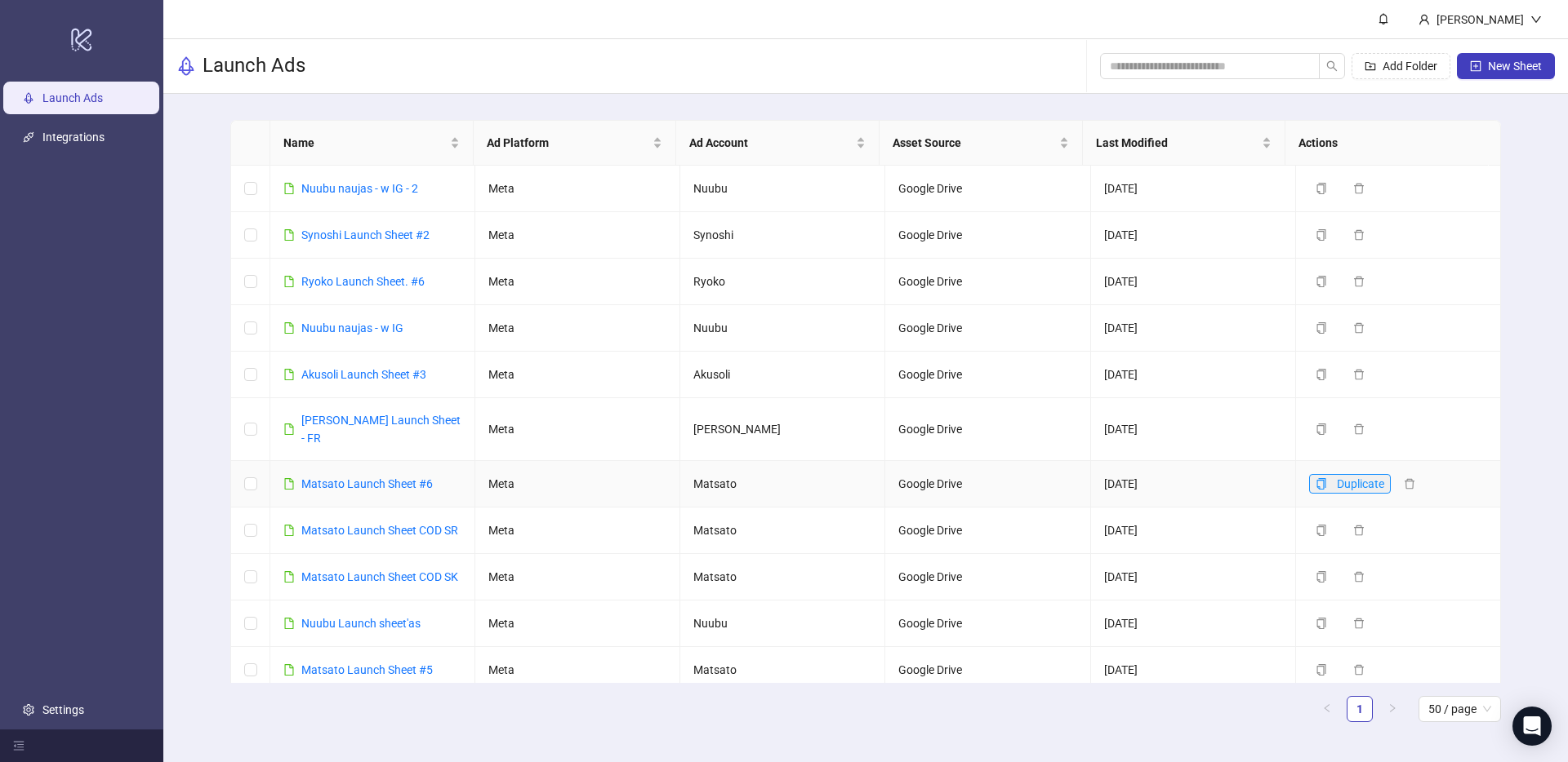
click at [1315, 479] on icon "copy" at bounding box center [1320, 484] width 11 height 11
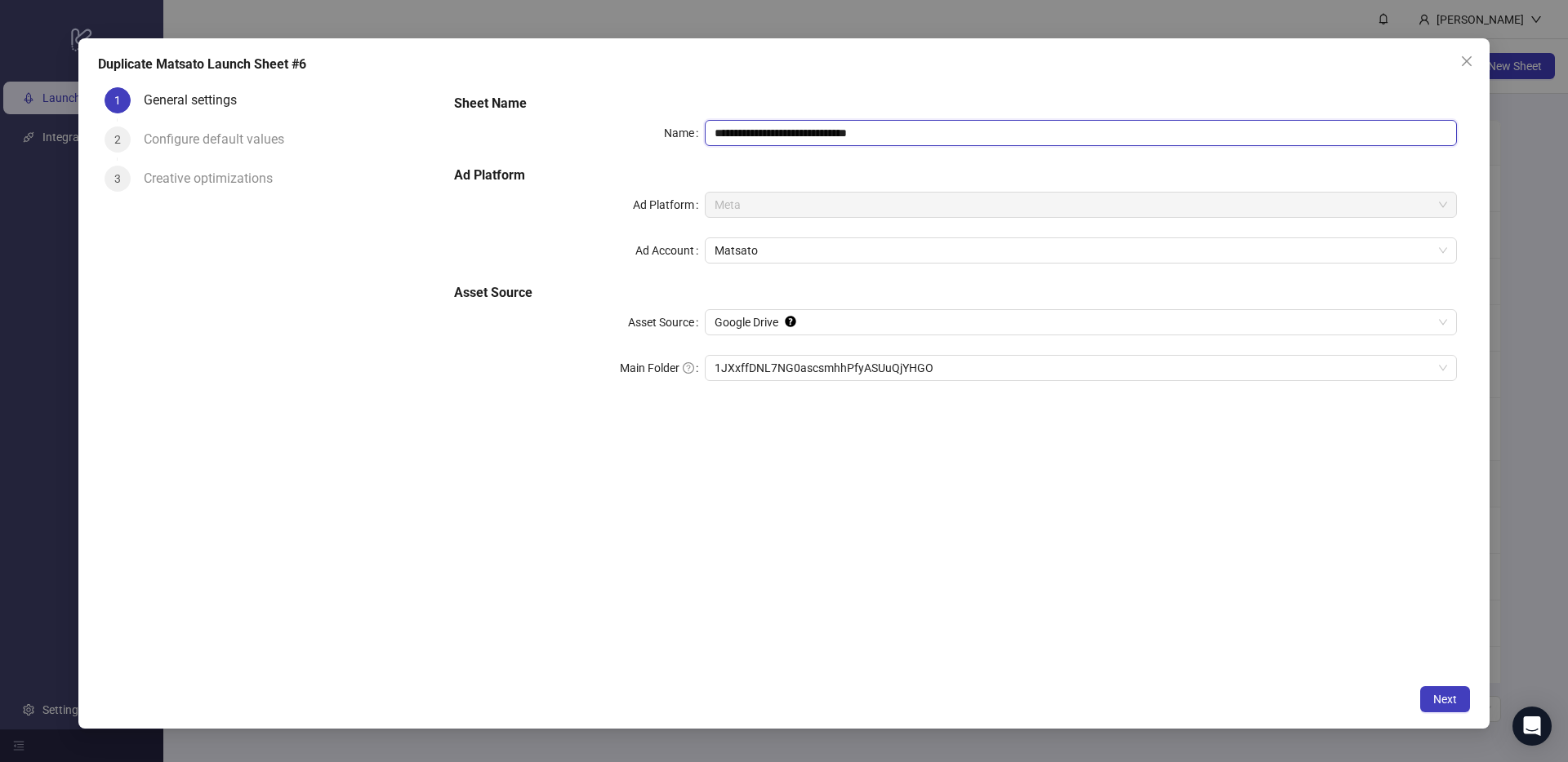
drag, startPoint x: 920, startPoint y: 134, endPoint x: 840, endPoint y: 139, distance: 80.2
click at [840, 139] on input "**********" at bounding box center [1081, 132] width 752 height 26
type input "**********"
click at [1441, 700] on span "Next" at bounding box center [1445, 699] width 24 height 13
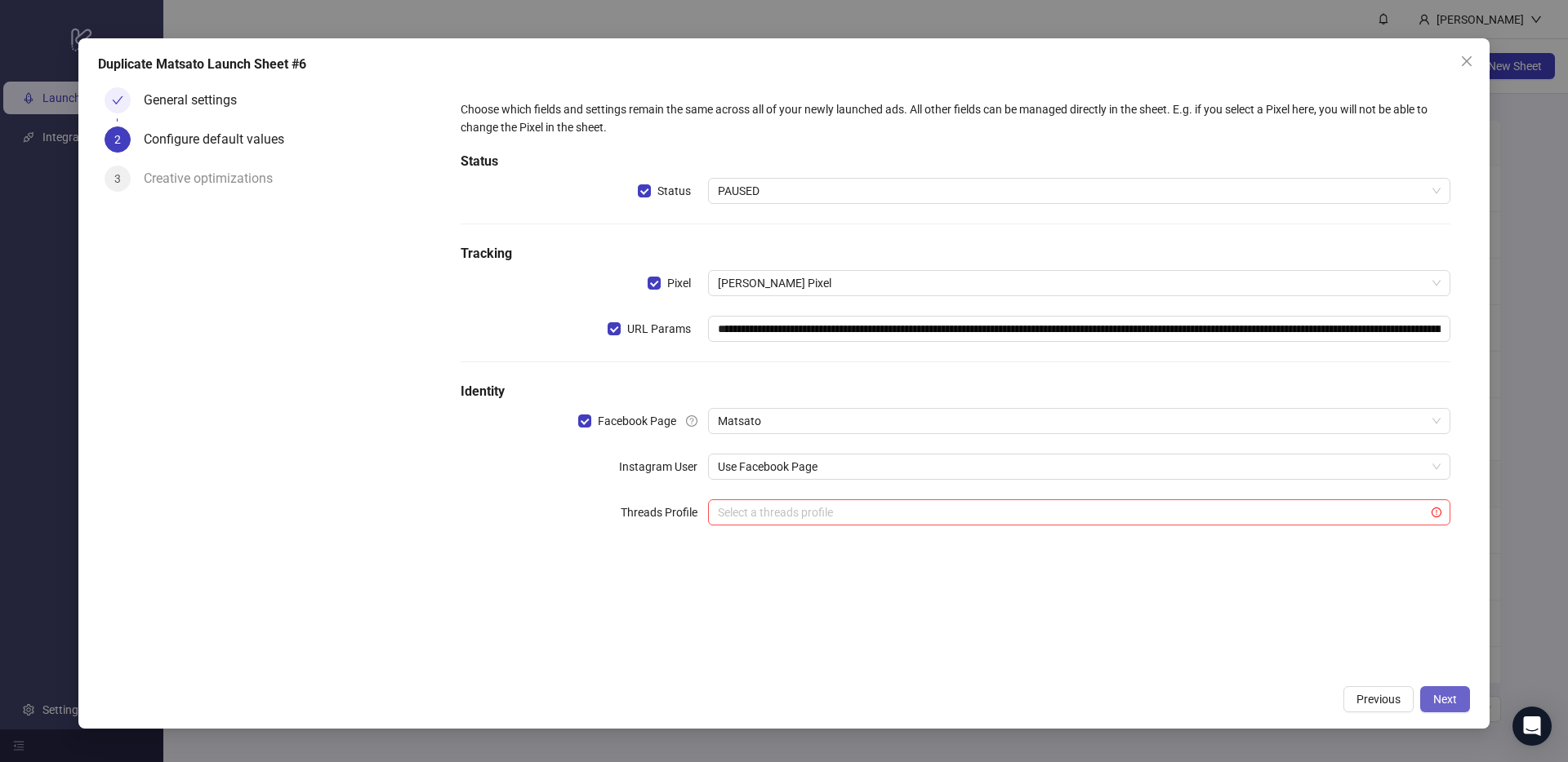
click at [1441, 700] on span "Next" at bounding box center [1445, 699] width 24 height 13
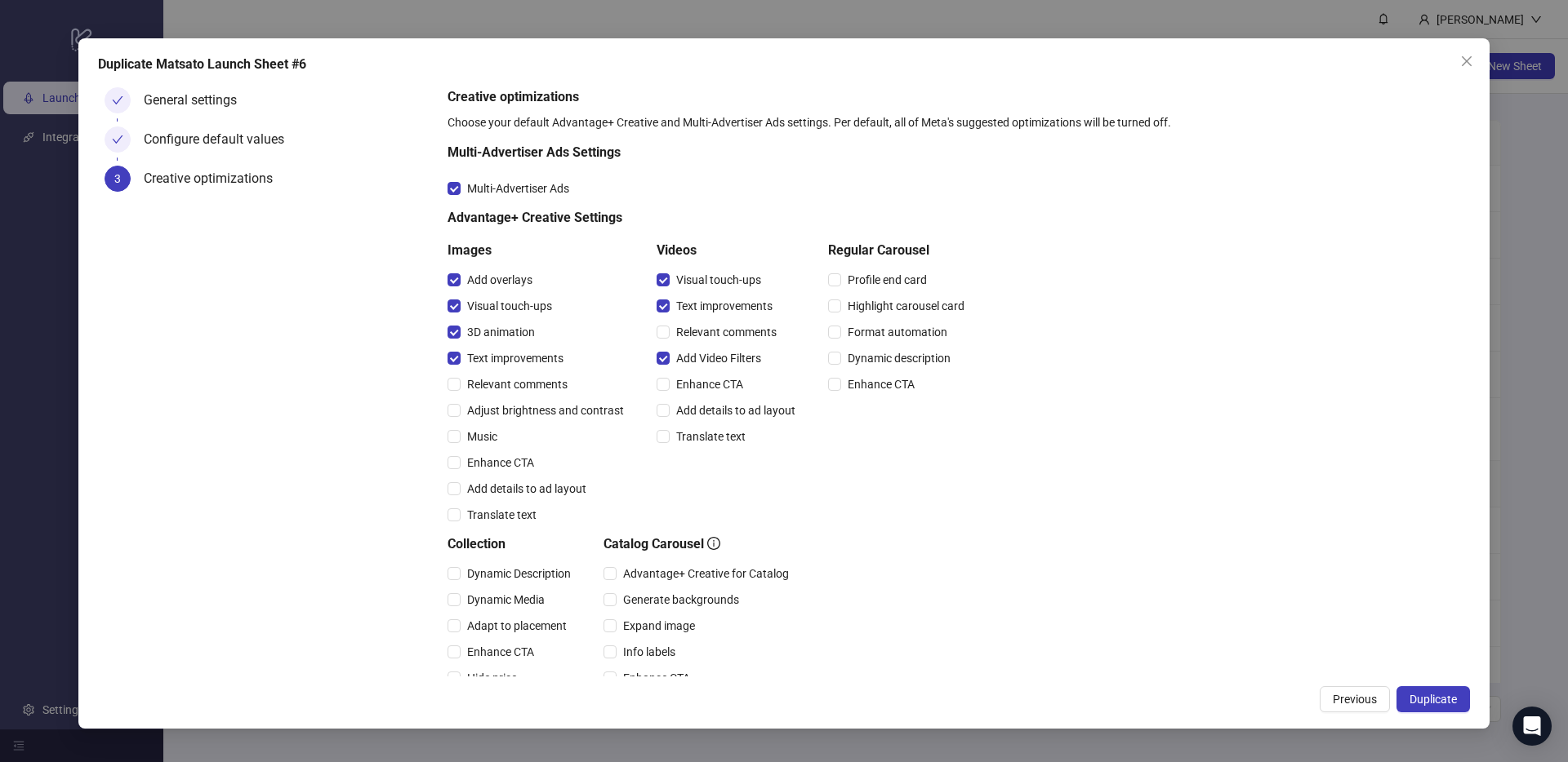
click at [1441, 700] on span "Duplicate" at bounding box center [1433, 699] width 48 height 13
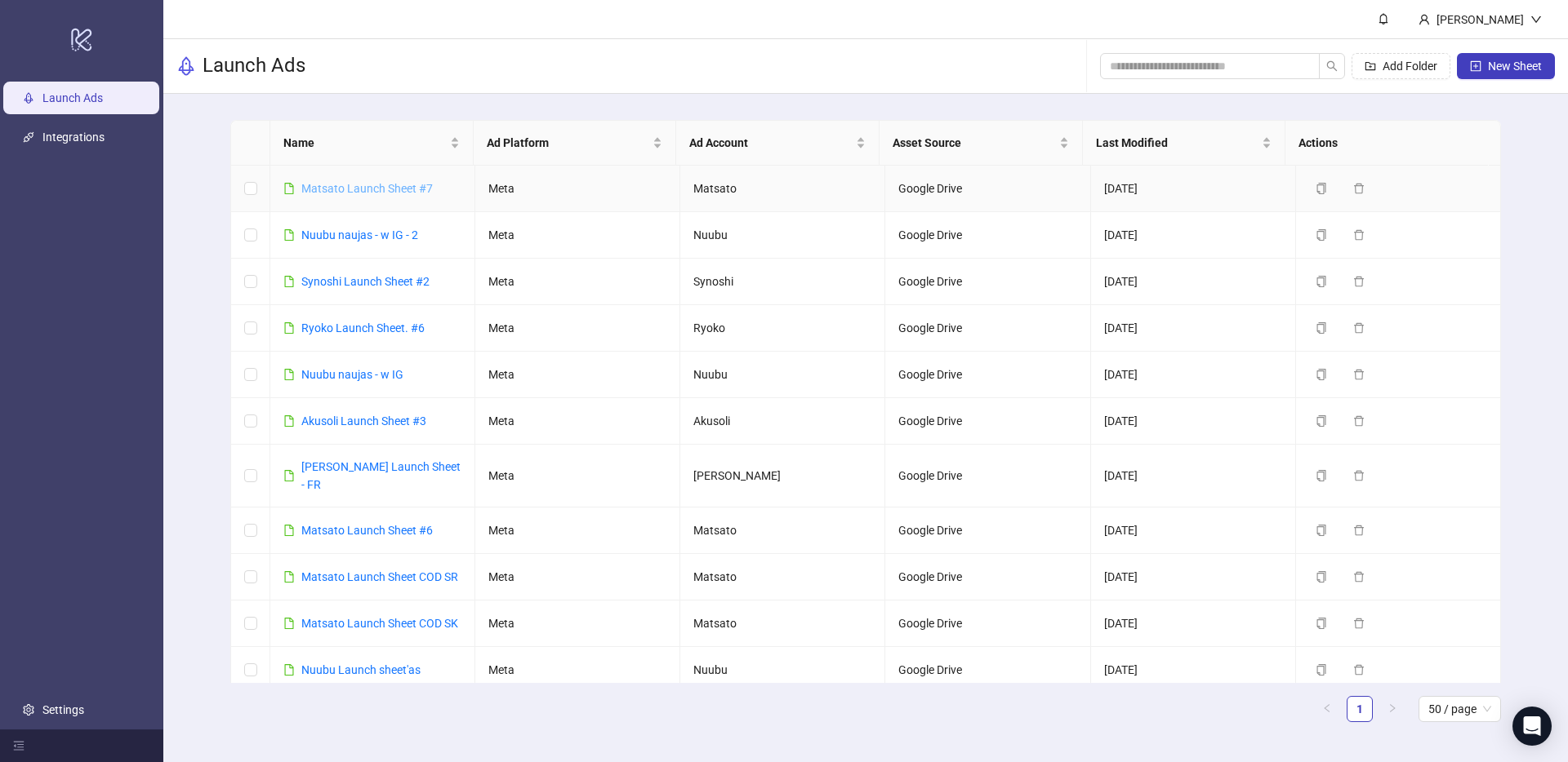
click at [374, 188] on link "Matsato Launch Sheet #7" at bounding box center [367, 188] width 132 height 13
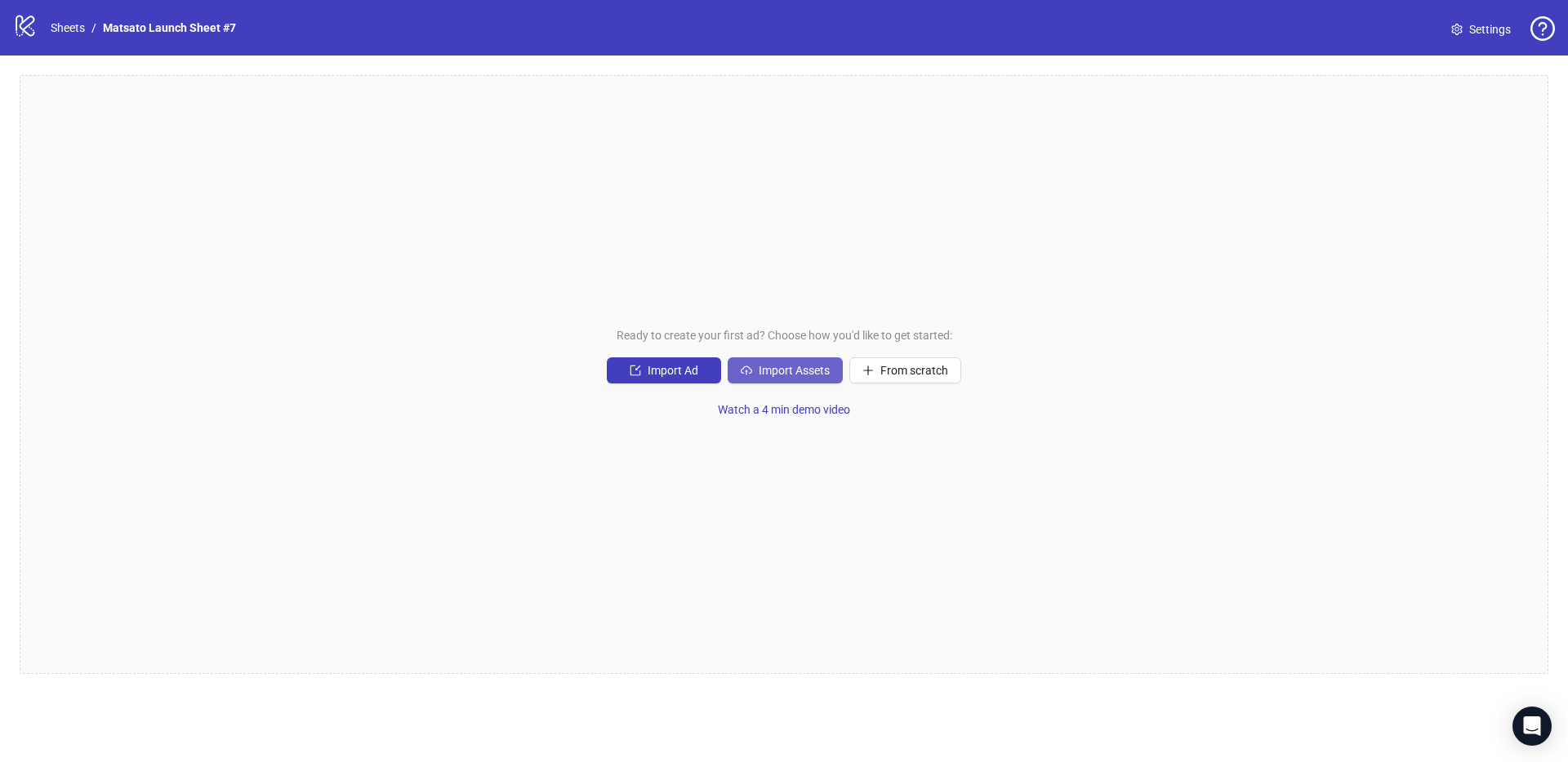
click at [813, 375] on span "Import Assets" at bounding box center [794, 370] width 71 height 13
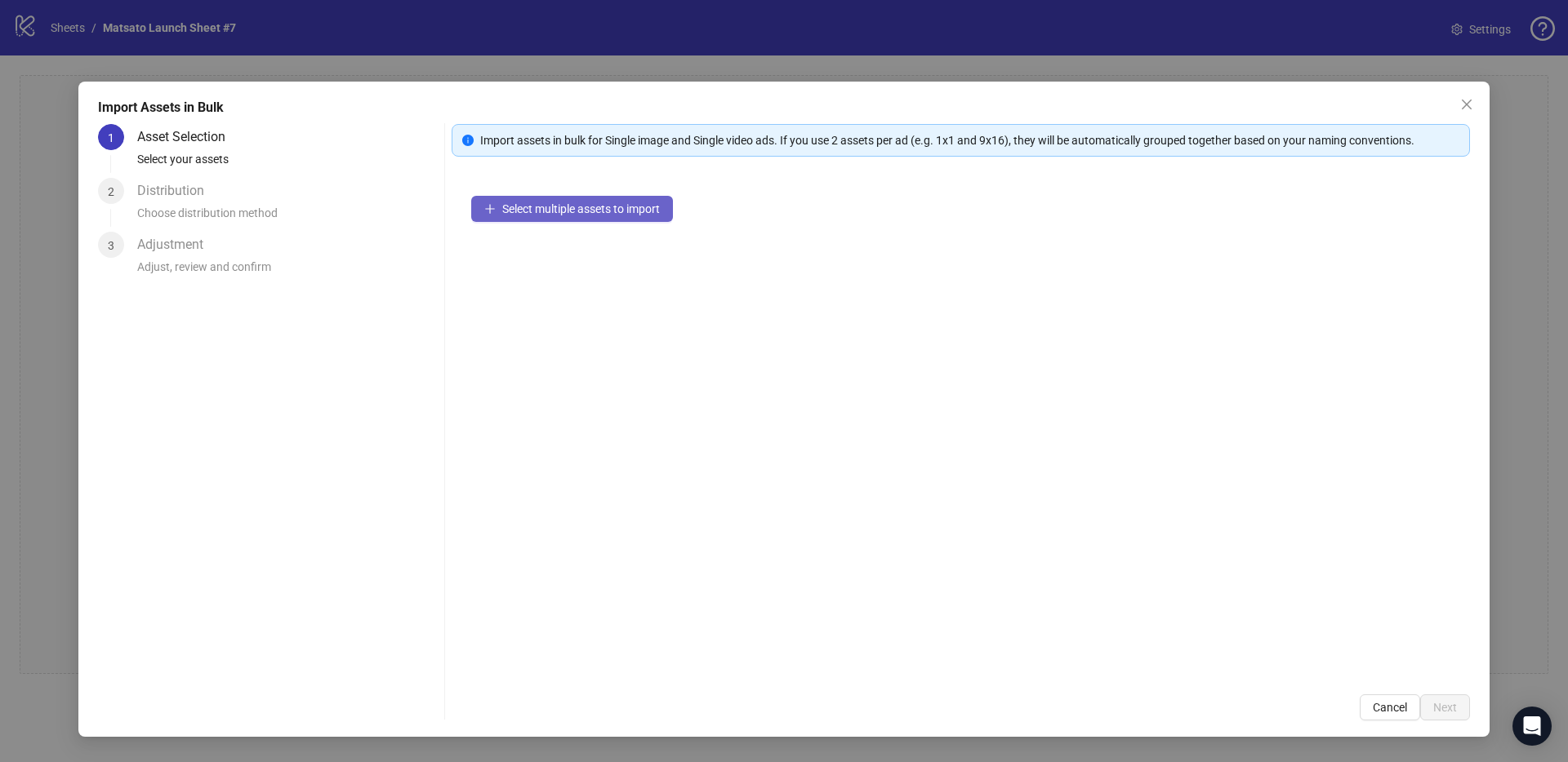
click at [599, 216] on button "Select multiple assets to import" at bounding box center [572, 209] width 202 height 26
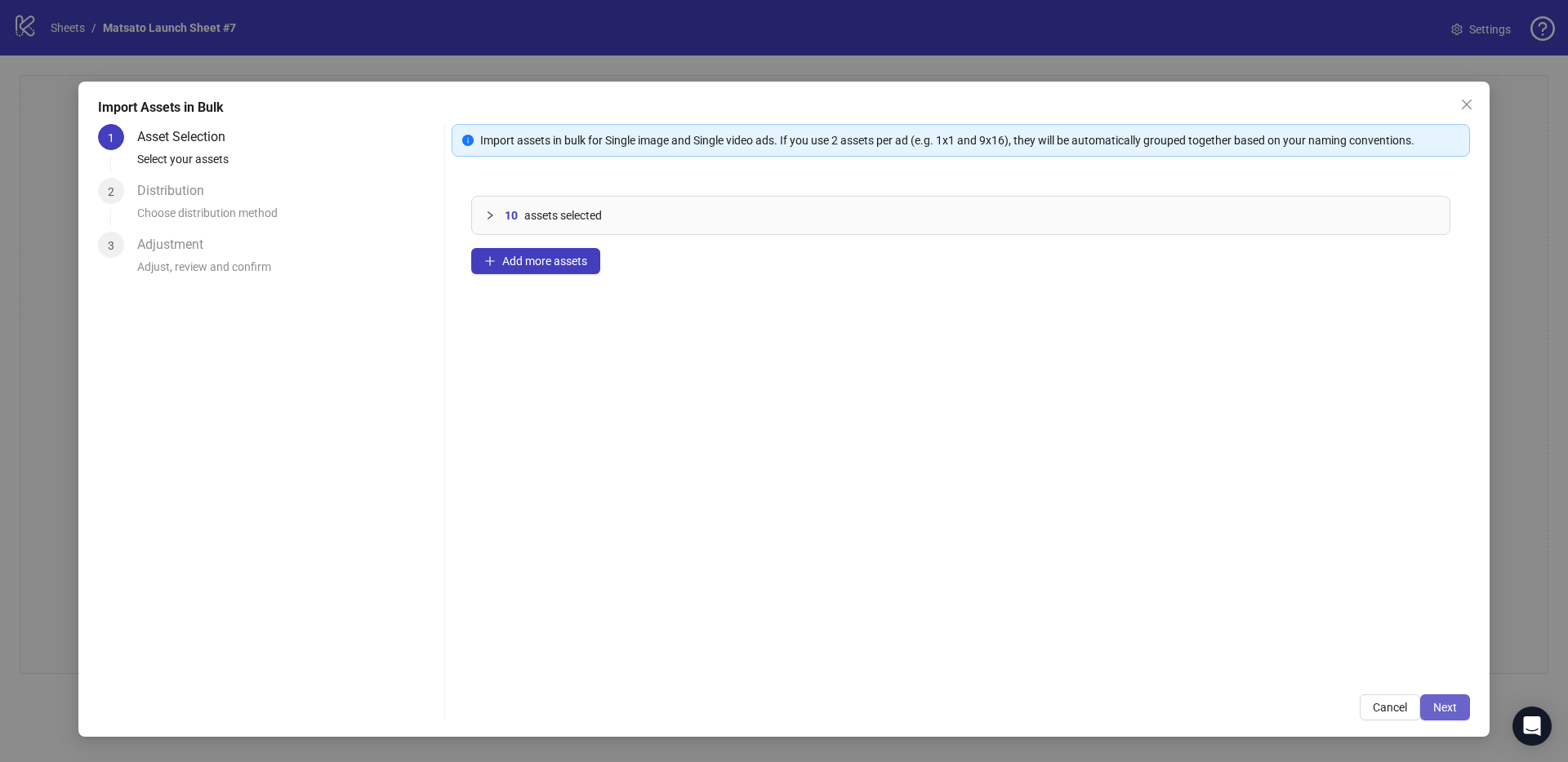
click at [1463, 707] on button "Next" at bounding box center [1444, 707] width 50 height 26
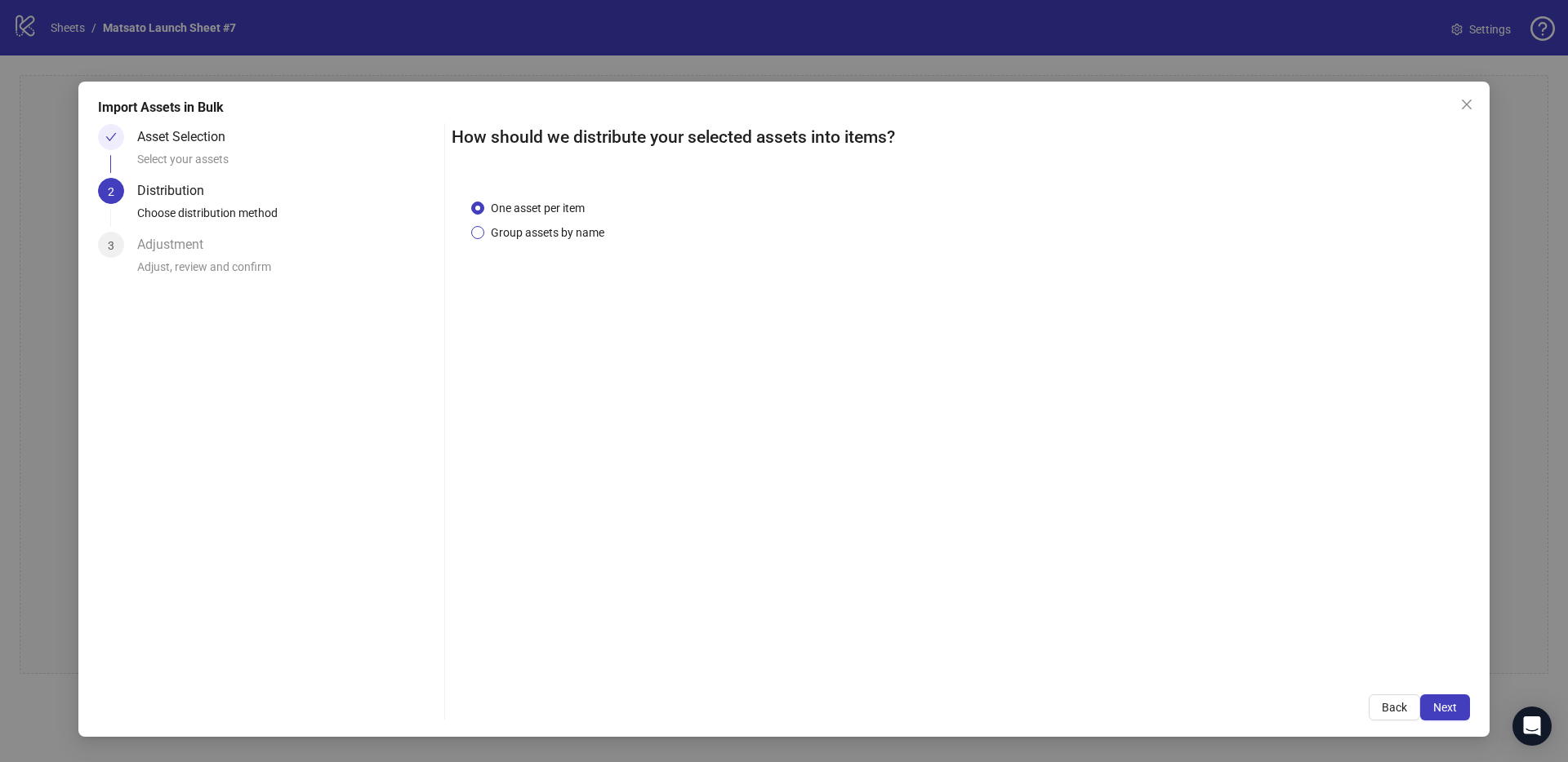
click at [578, 231] on span "Group assets by name" at bounding box center [547, 233] width 126 height 18
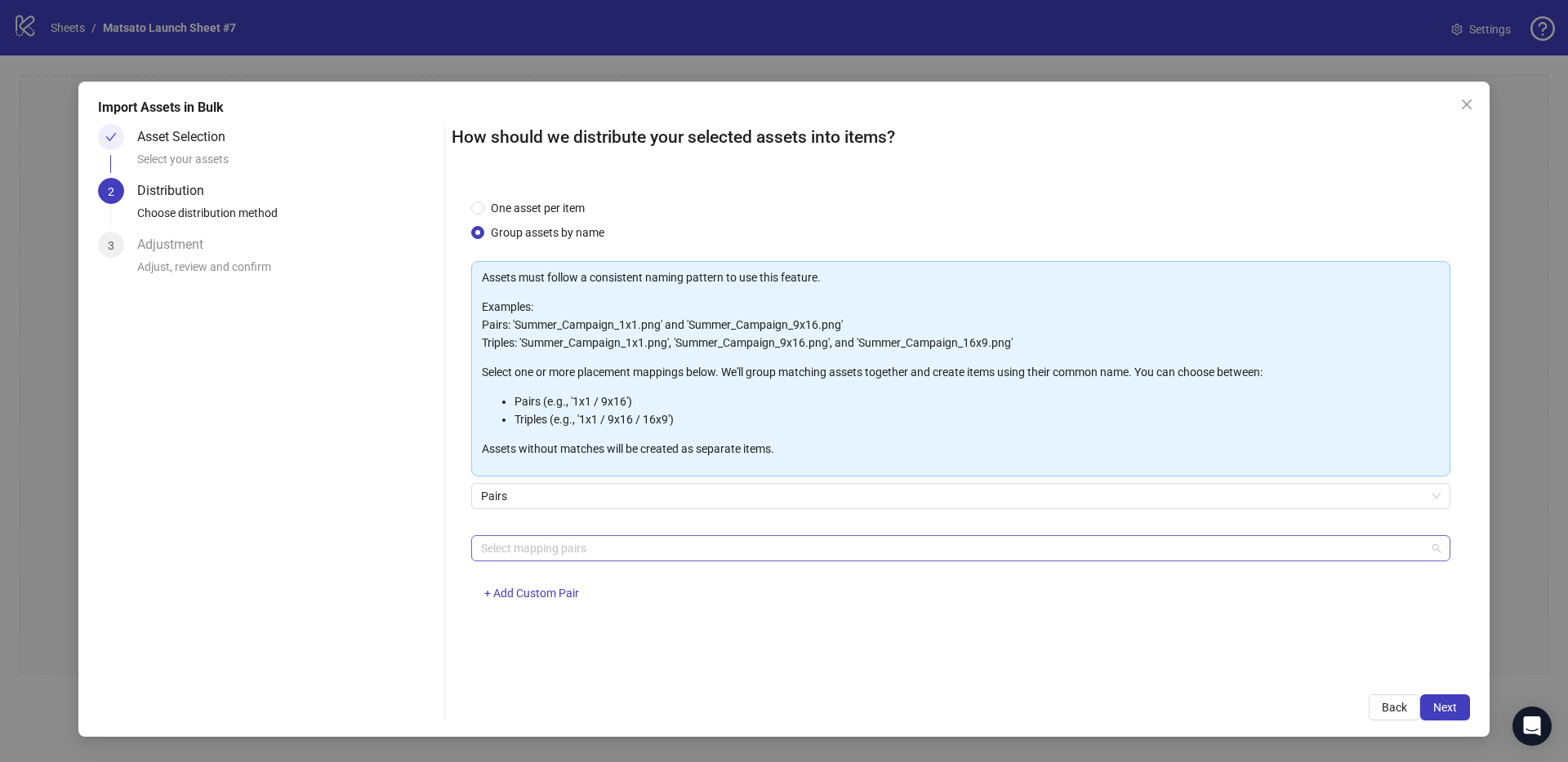
click at [595, 544] on div at bounding box center [952, 548] width 955 height 23
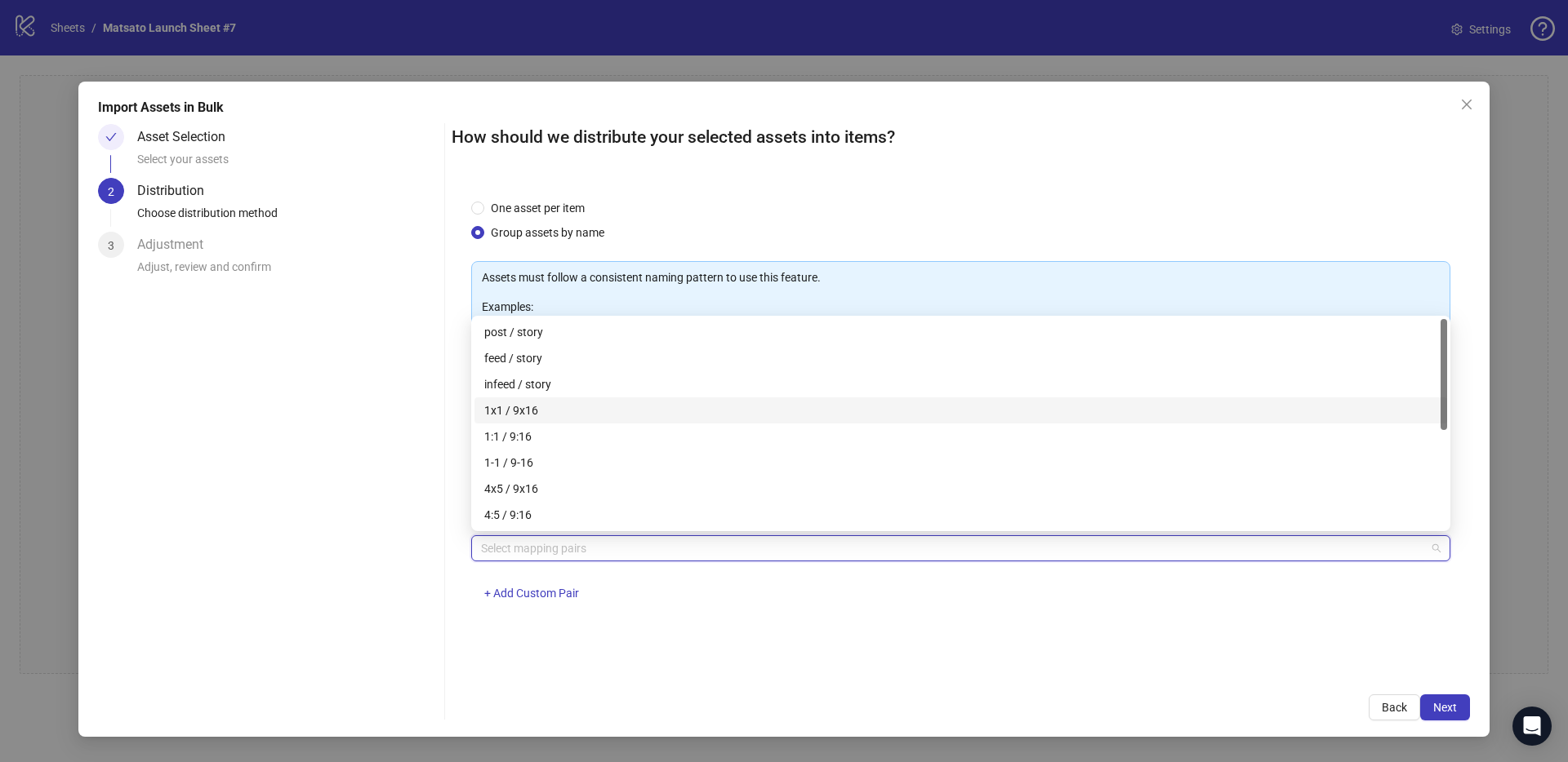
click at [523, 406] on div "1x1 / 9x16" at bounding box center [960, 410] width 953 height 18
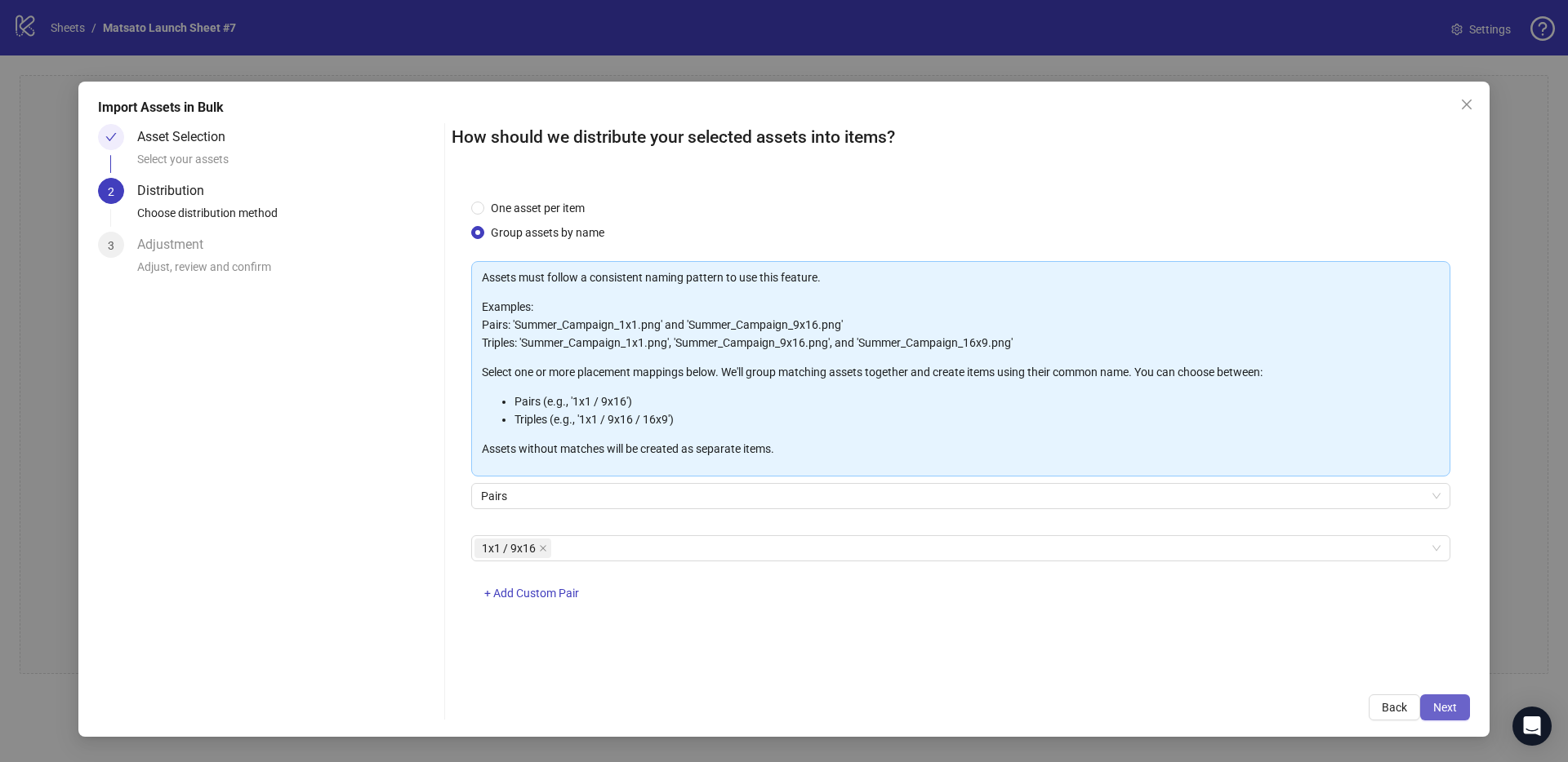
click at [1453, 708] on span "Next" at bounding box center [1445, 707] width 24 height 13
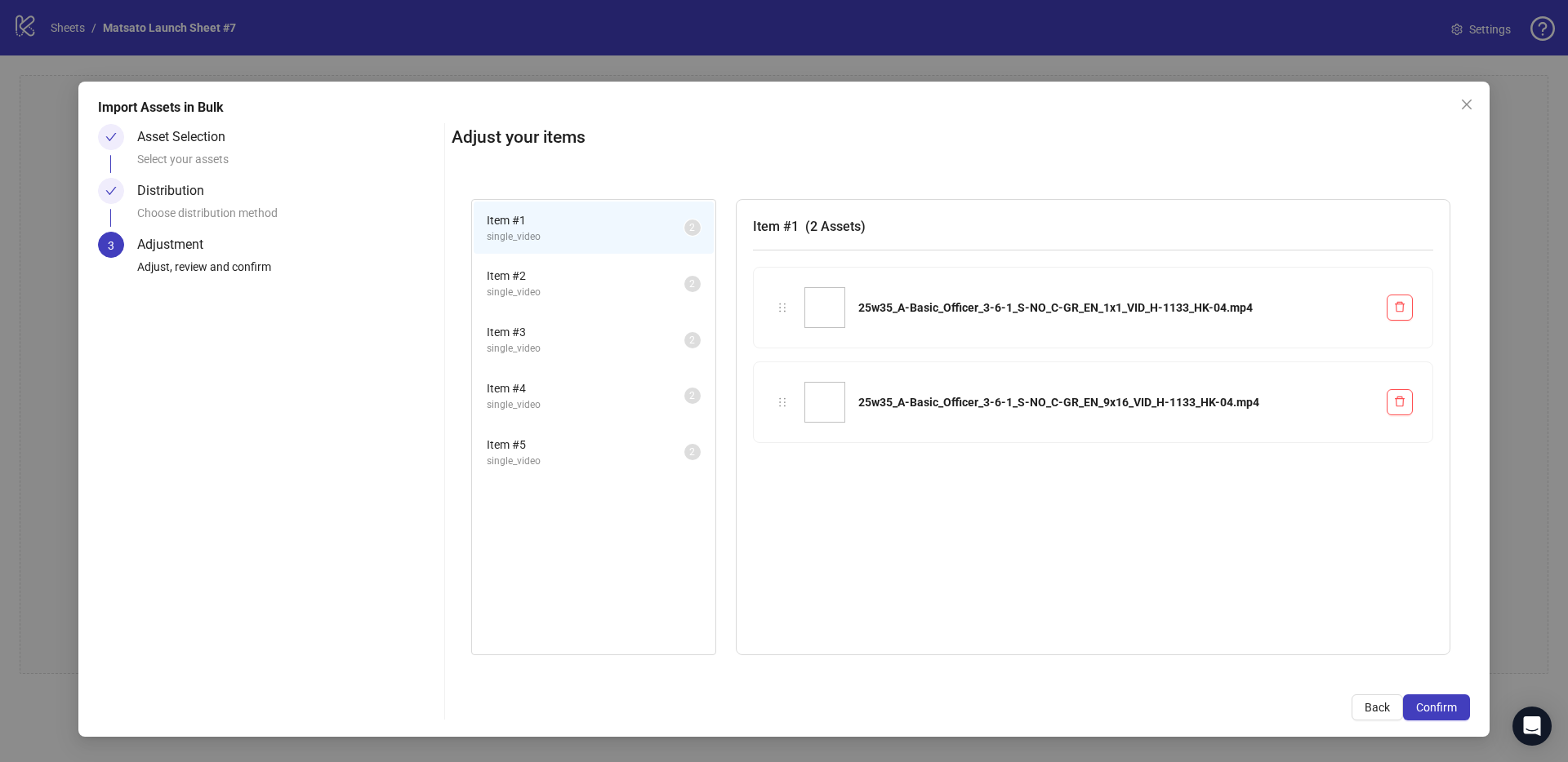
click at [1453, 708] on span "Confirm" at bounding box center [1436, 707] width 41 height 13
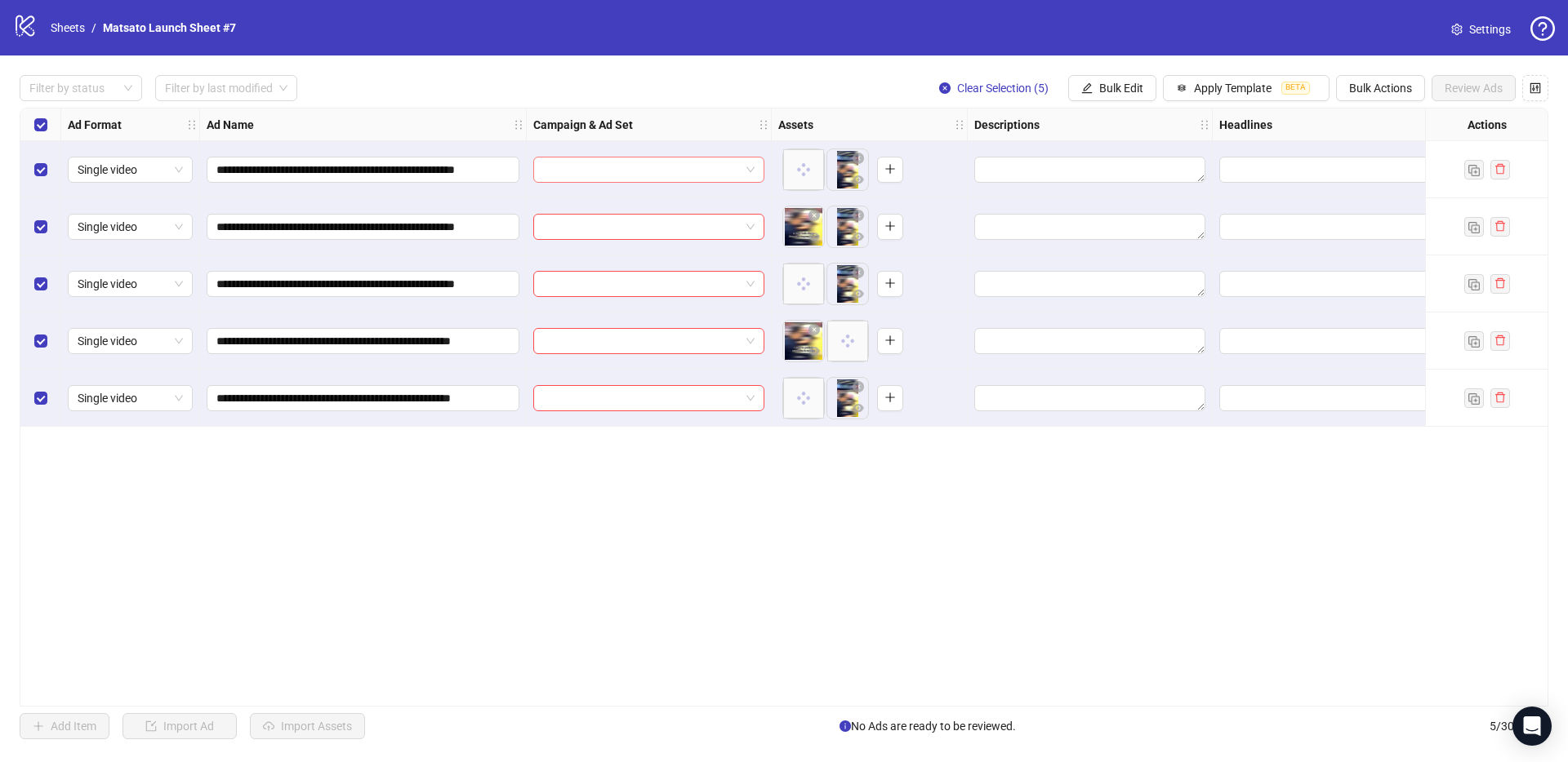
click at [650, 170] on input "search" at bounding box center [642, 170] width 197 height 25
paste input "**********"
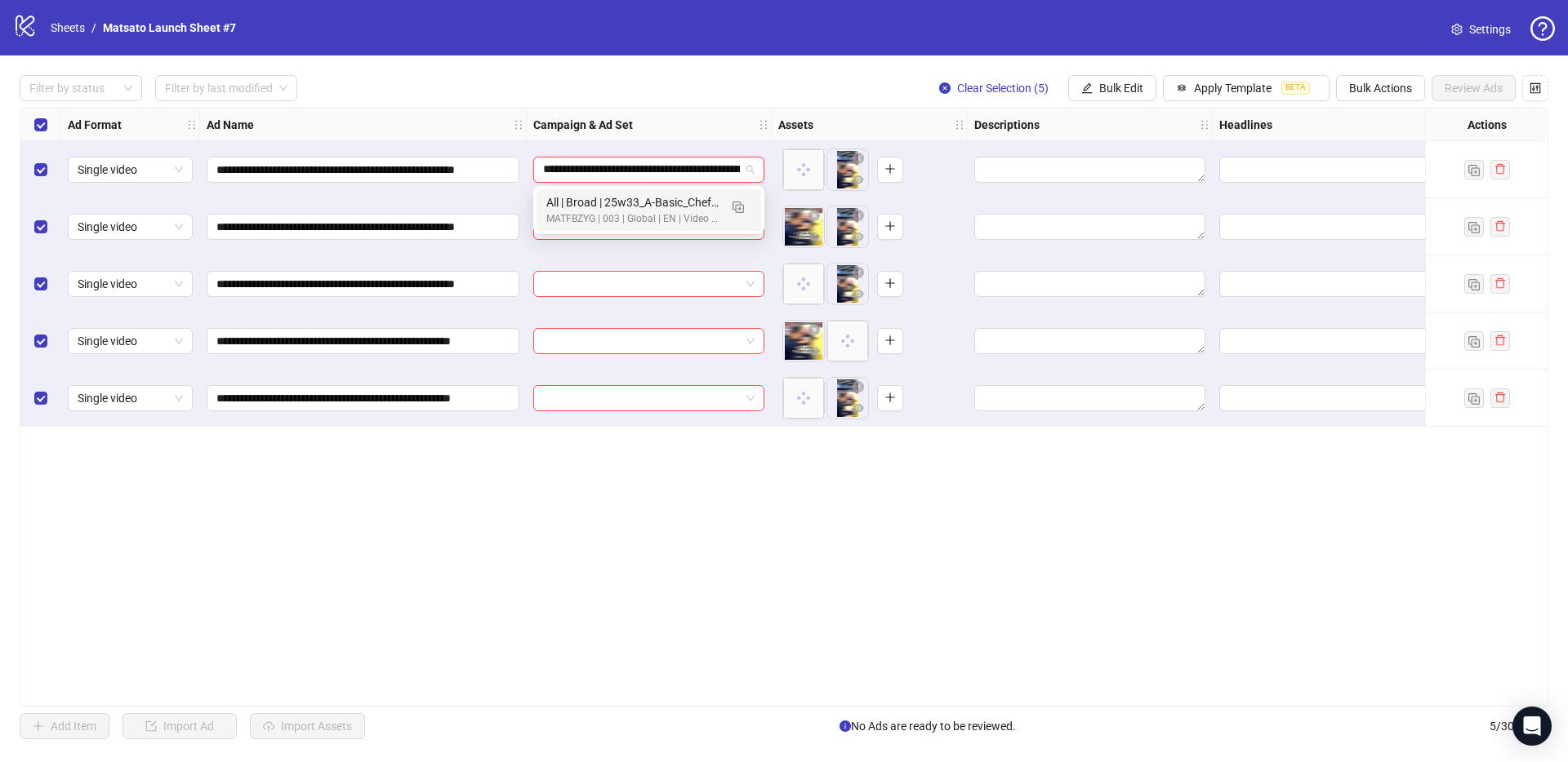
scroll to position [0, 181]
click at [739, 205] on img "button" at bounding box center [738, 207] width 11 height 11
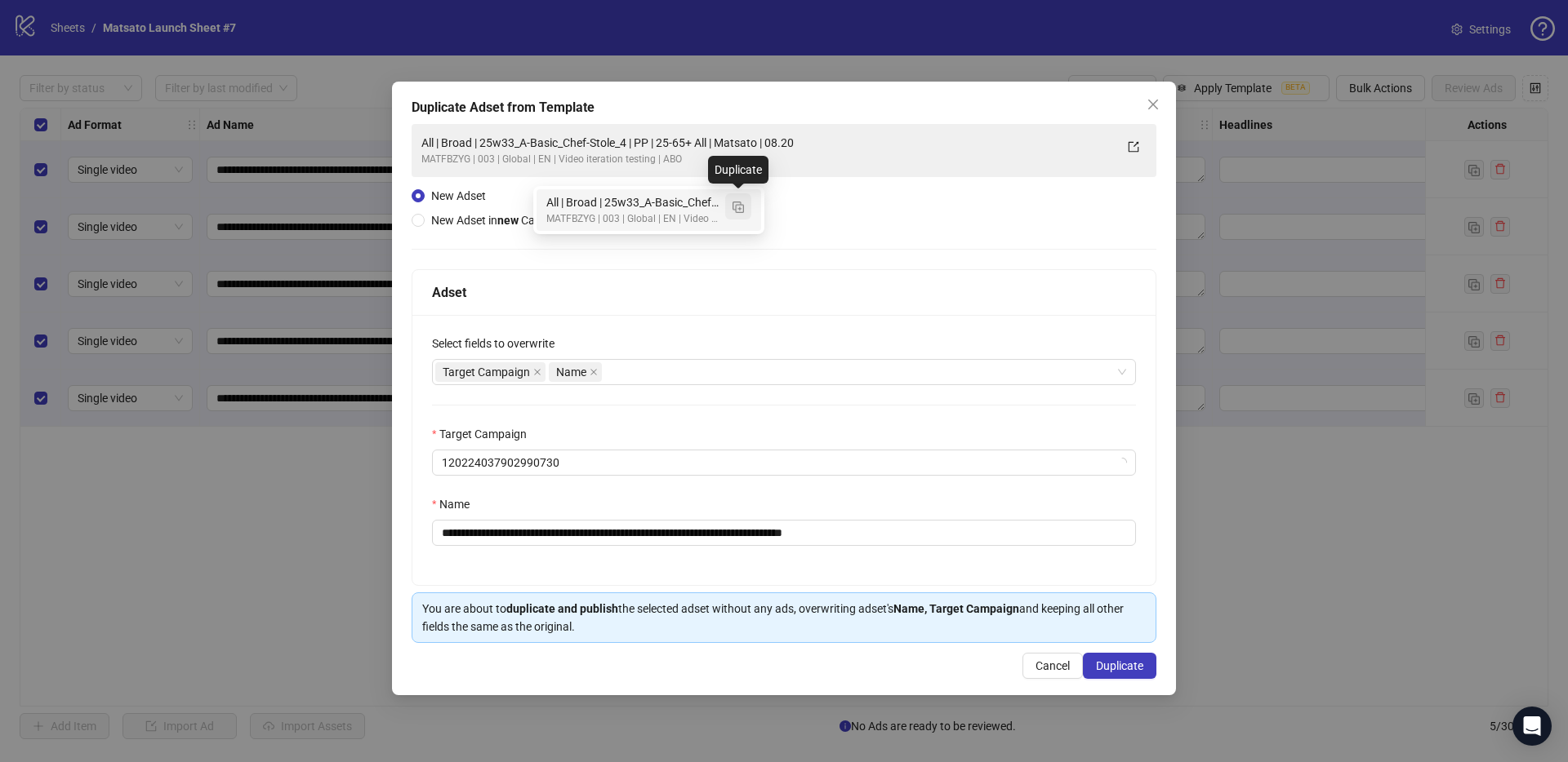
type input "**********"
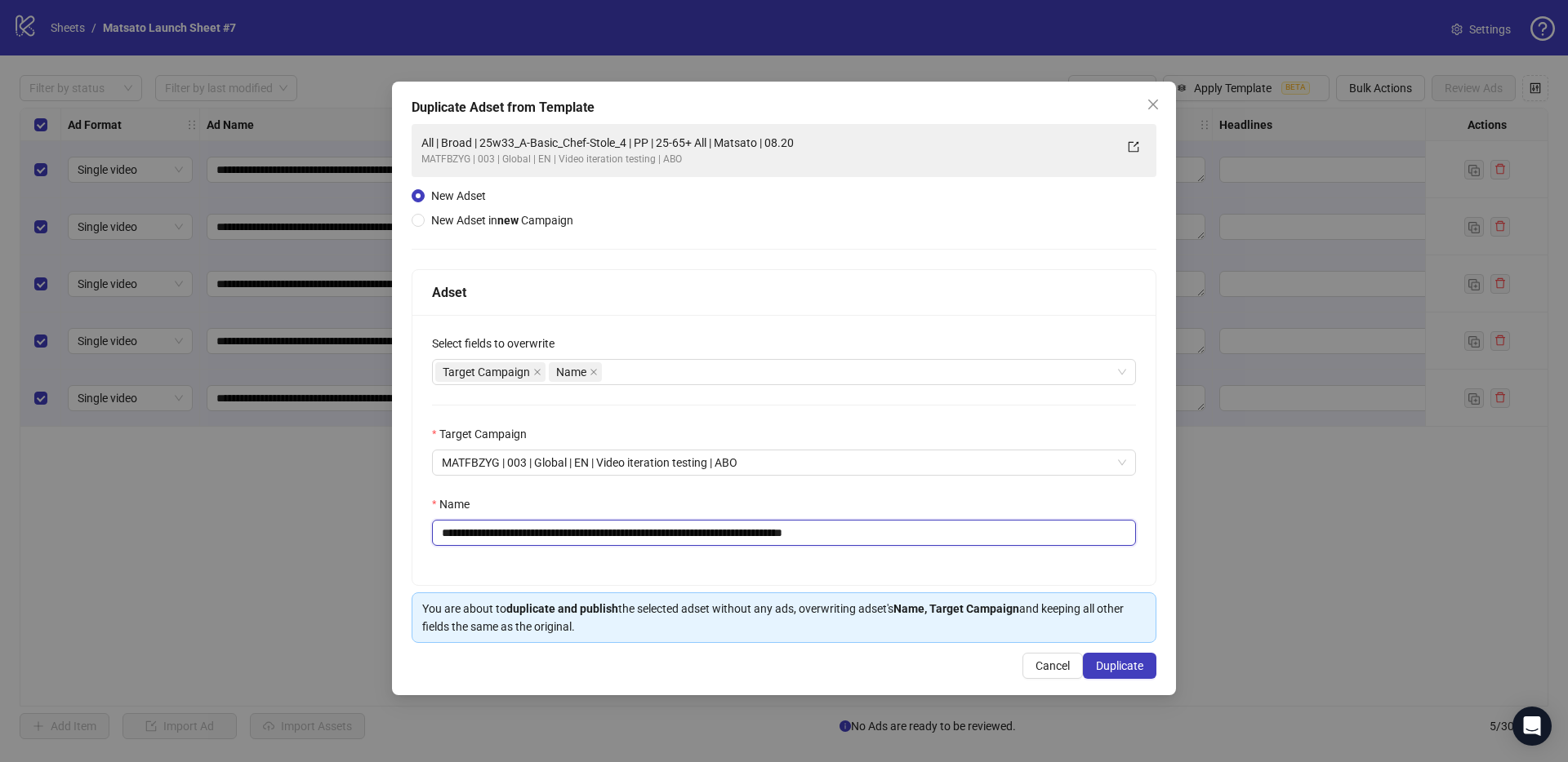
drag, startPoint x: 815, startPoint y: 531, endPoint x: 949, endPoint y: 544, distance: 134.6
click at [949, 544] on input "**********" at bounding box center [784, 533] width 704 height 26
drag, startPoint x: 649, startPoint y: 533, endPoint x: 502, endPoint y: 535, distance: 147.0
click at [502, 535] on input "**********" at bounding box center [784, 533] width 704 height 26
paste input "text"
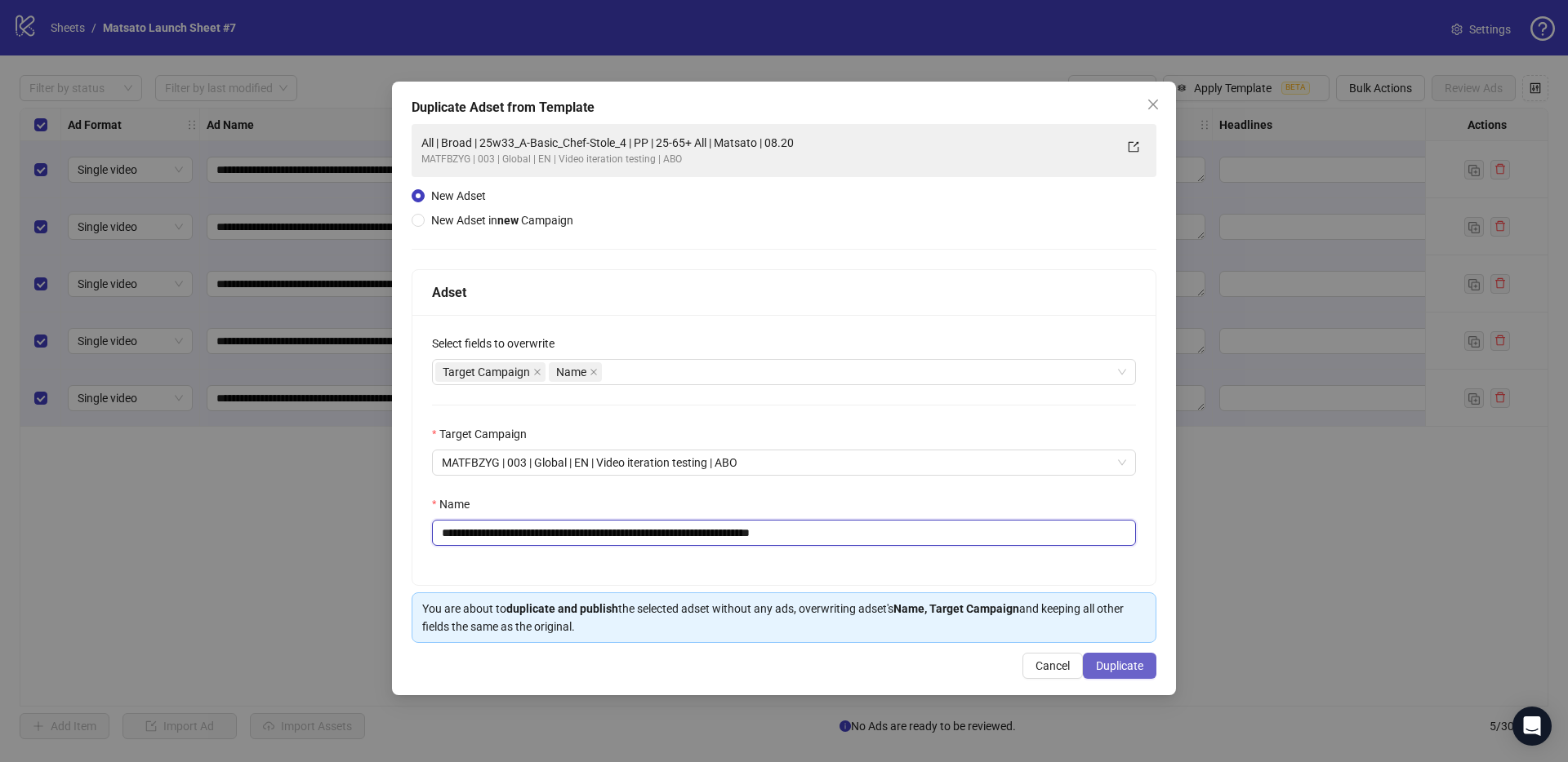
type input "**********"
click at [1121, 654] on button "Duplicate" at bounding box center [1119, 665] width 74 height 26
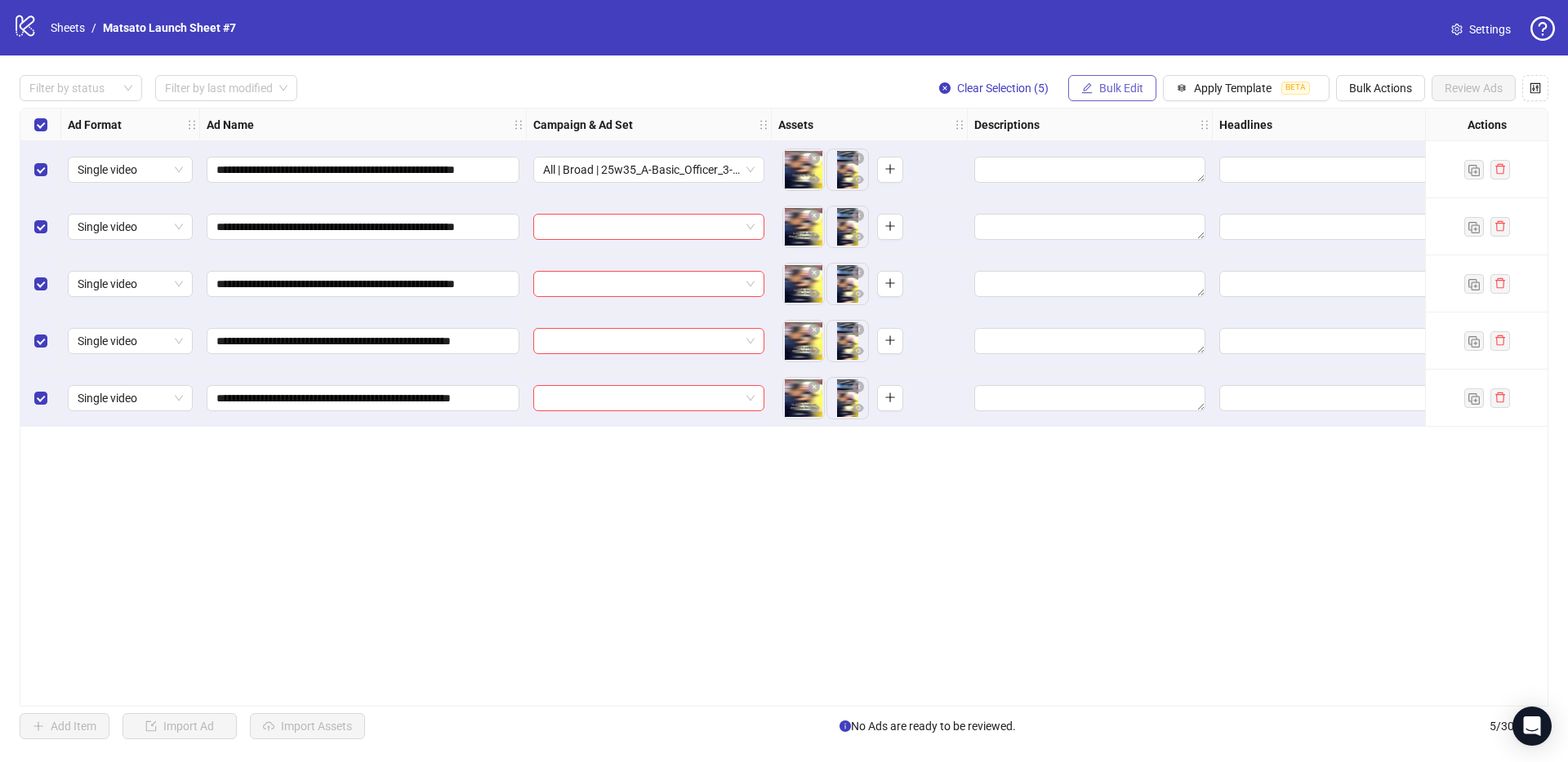
click at [1106, 75] on button "Bulk Edit" at bounding box center [1112, 87] width 88 height 26
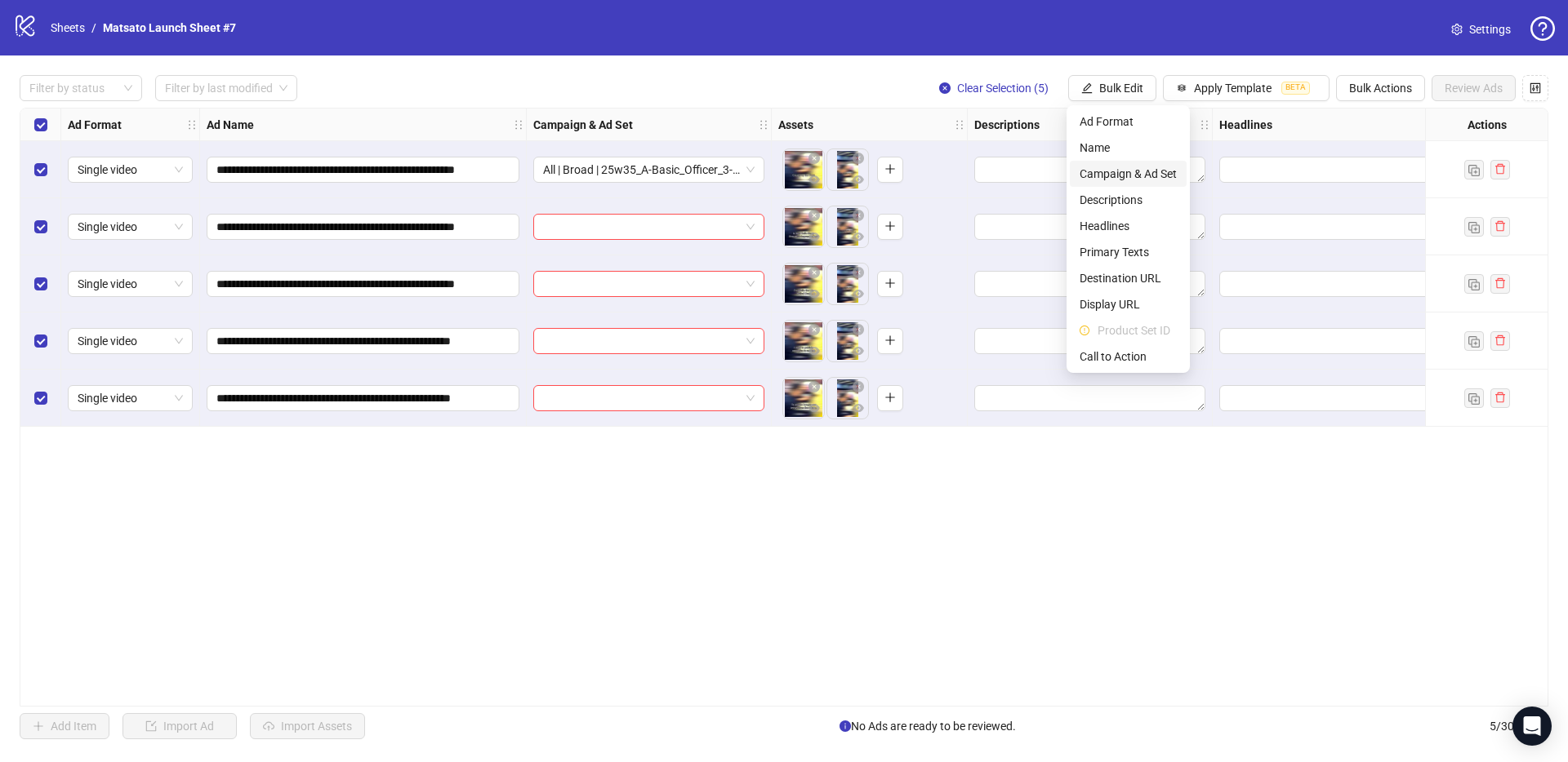
click at [1138, 182] on span "Campaign & Ad Set" at bounding box center [1127, 173] width 97 height 18
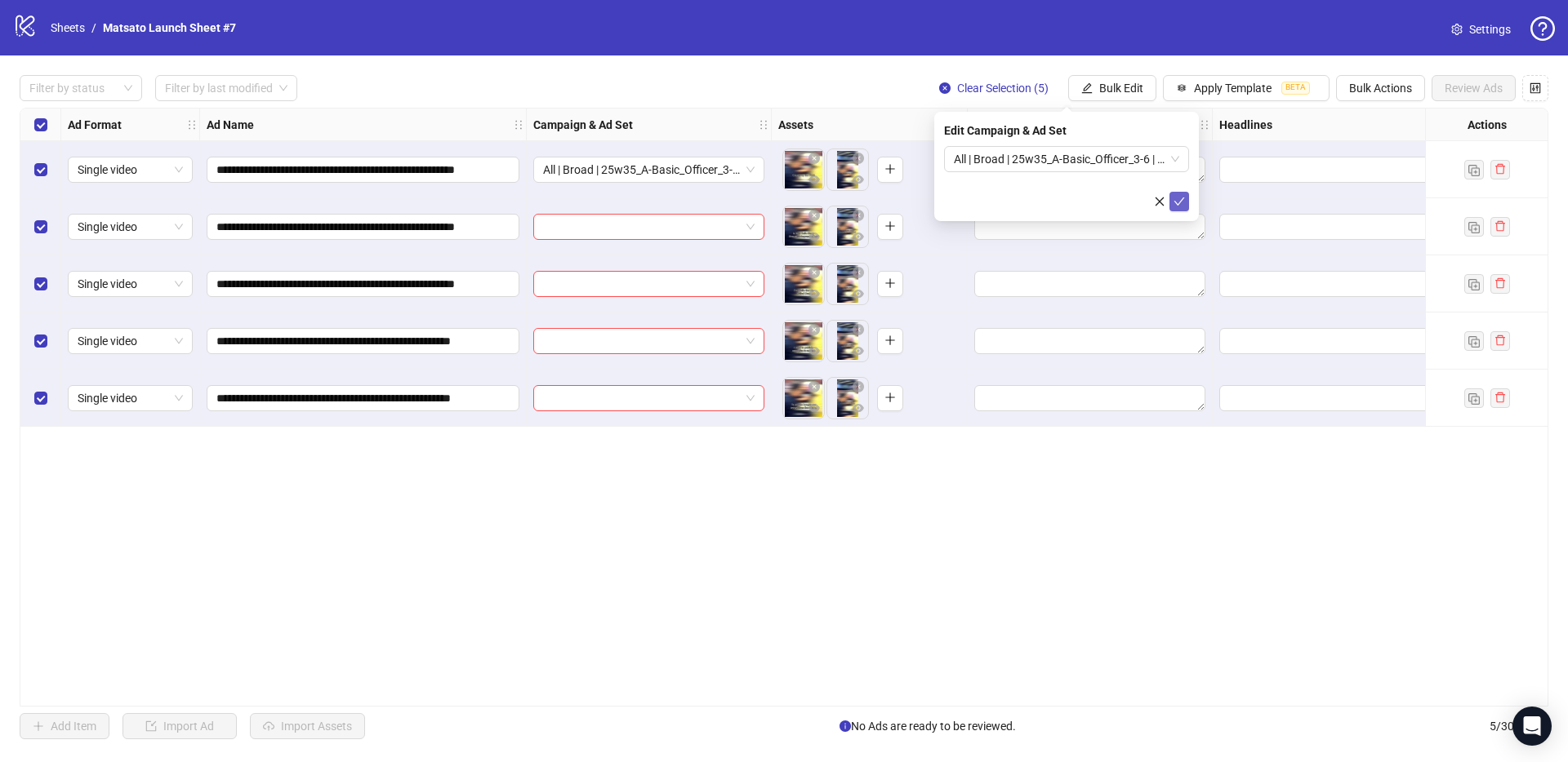
click at [1178, 197] on icon "check" at bounding box center [1178, 201] width 11 height 11
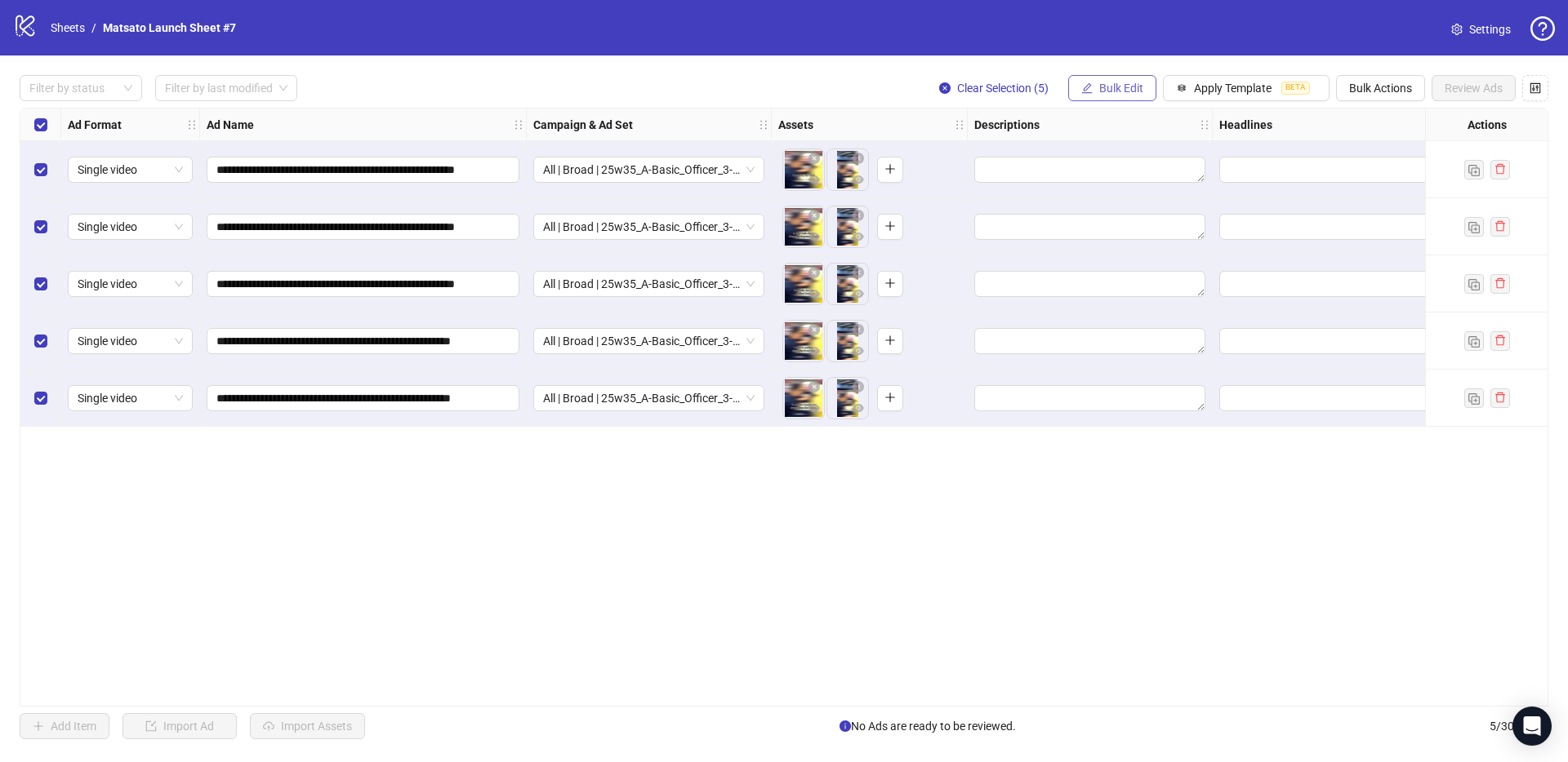
click at [1116, 79] on button "Bulk Edit" at bounding box center [1112, 87] width 88 height 26
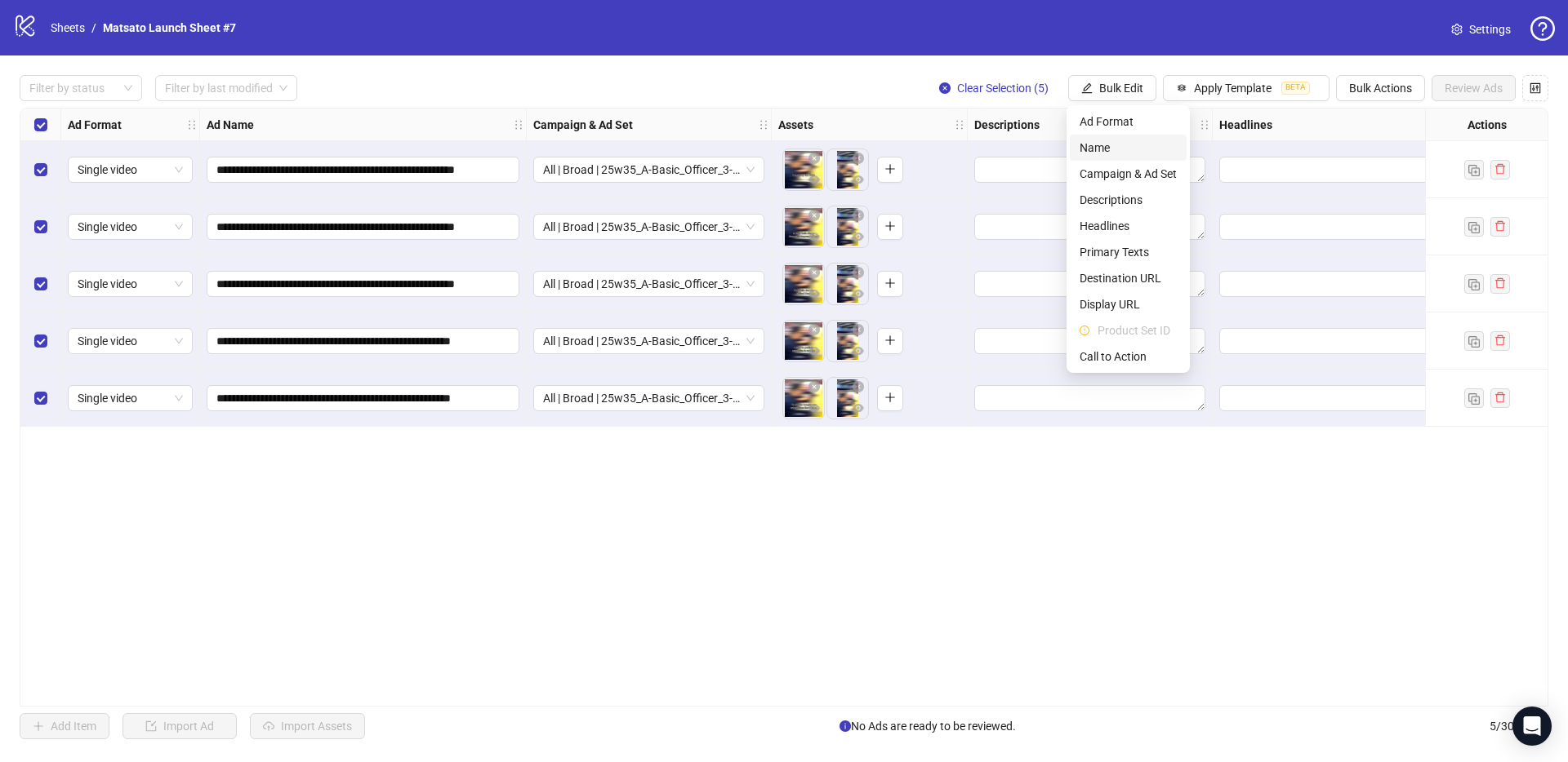
click at [1127, 147] on span "Name" at bounding box center [1127, 147] width 97 height 18
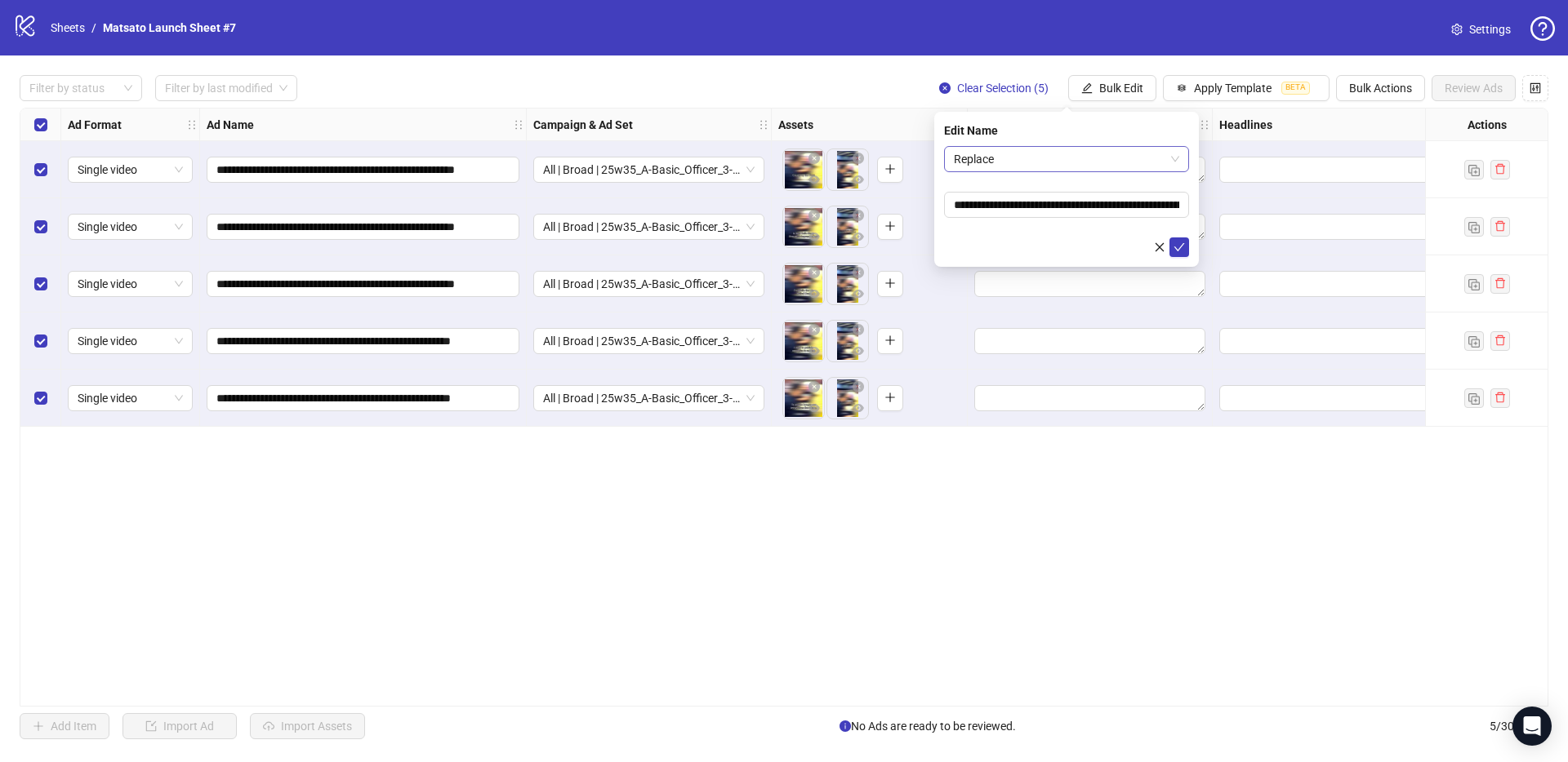
click at [1070, 170] on span "Replace" at bounding box center [1065, 159] width 225 height 25
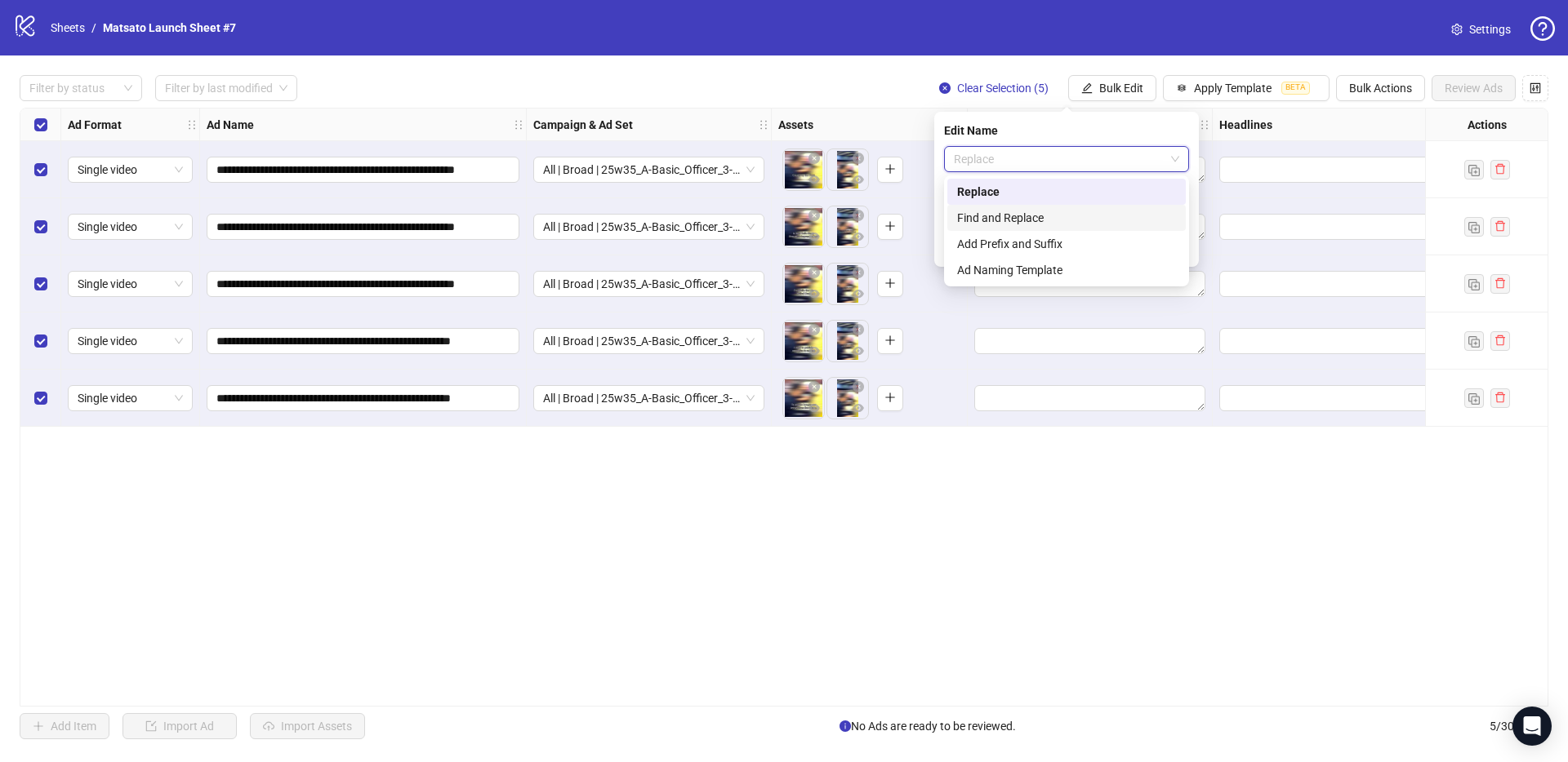
click at [1036, 210] on div "Find and Replace" at bounding box center [1066, 217] width 219 height 18
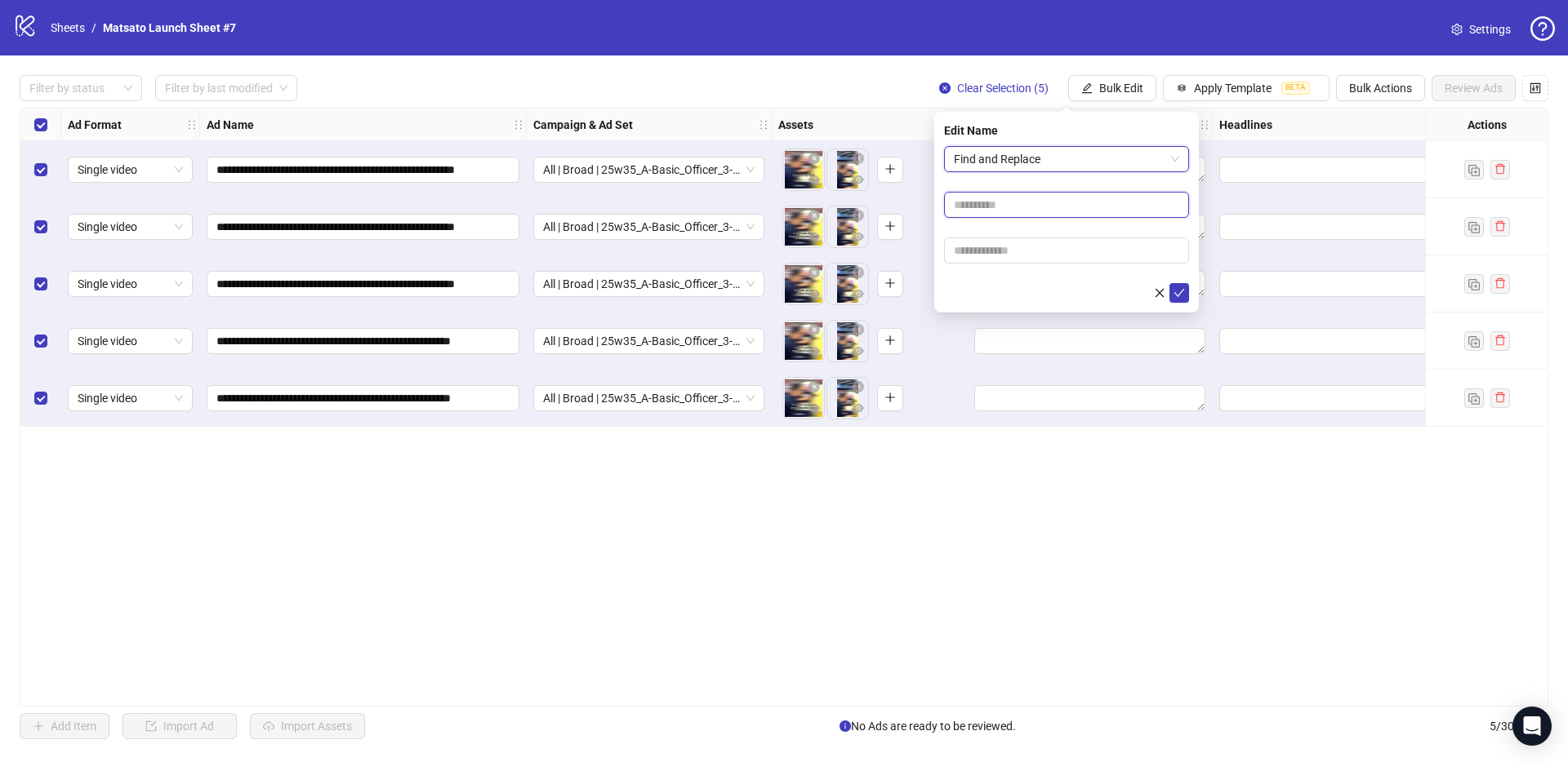
click at [1031, 199] on input "text" at bounding box center [1066, 205] width 245 height 26
type input "**"
click at [1023, 253] on input "text" at bounding box center [1066, 250] width 245 height 26
type input "*****"
click at [1181, 299] on span "submit" at bounding box center [1178, 293] width 11 height 13
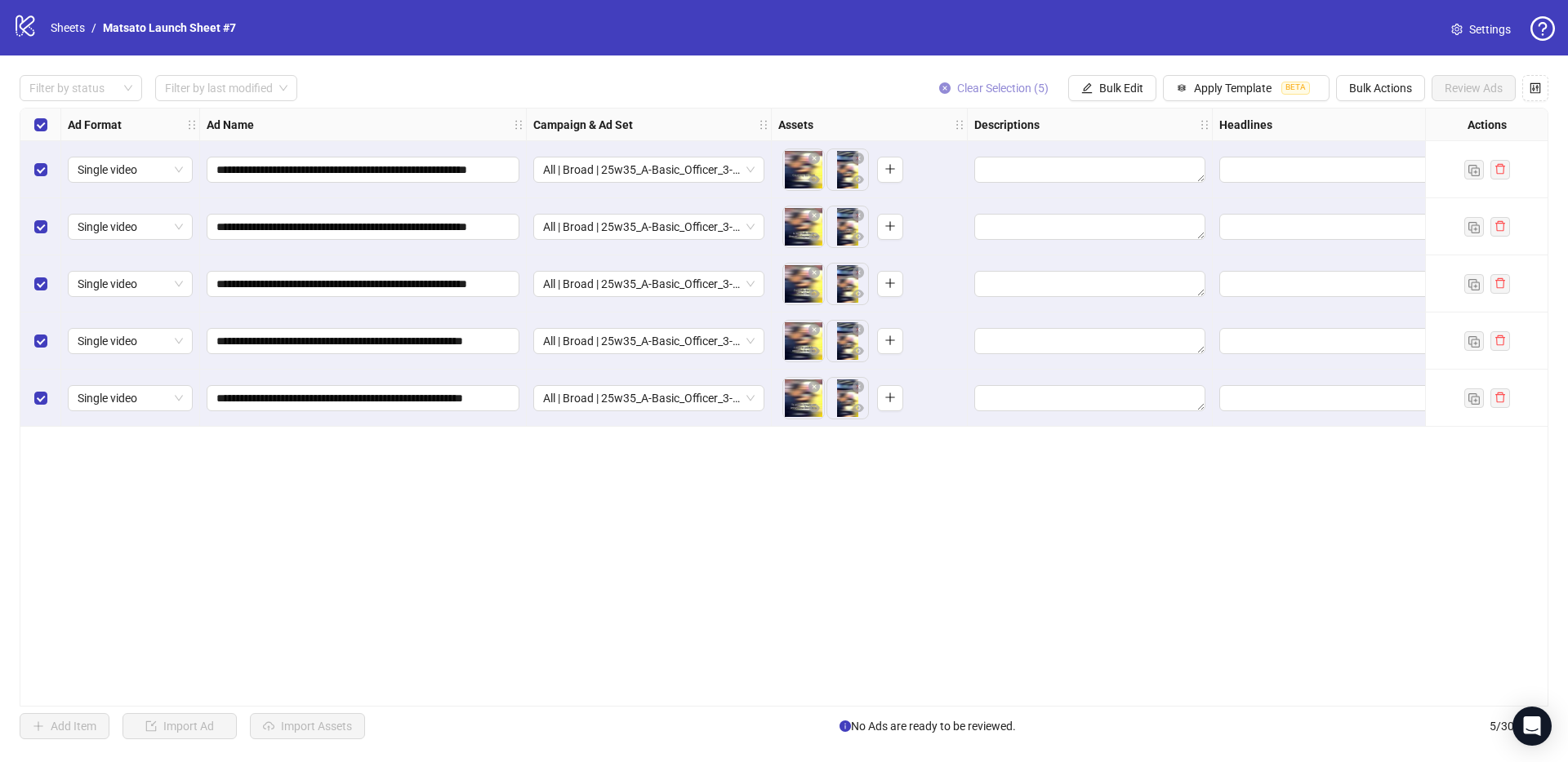
click at [998, 95] on button "Clear Selection (5)" at bounding box center [994, 87] width 136 height 26
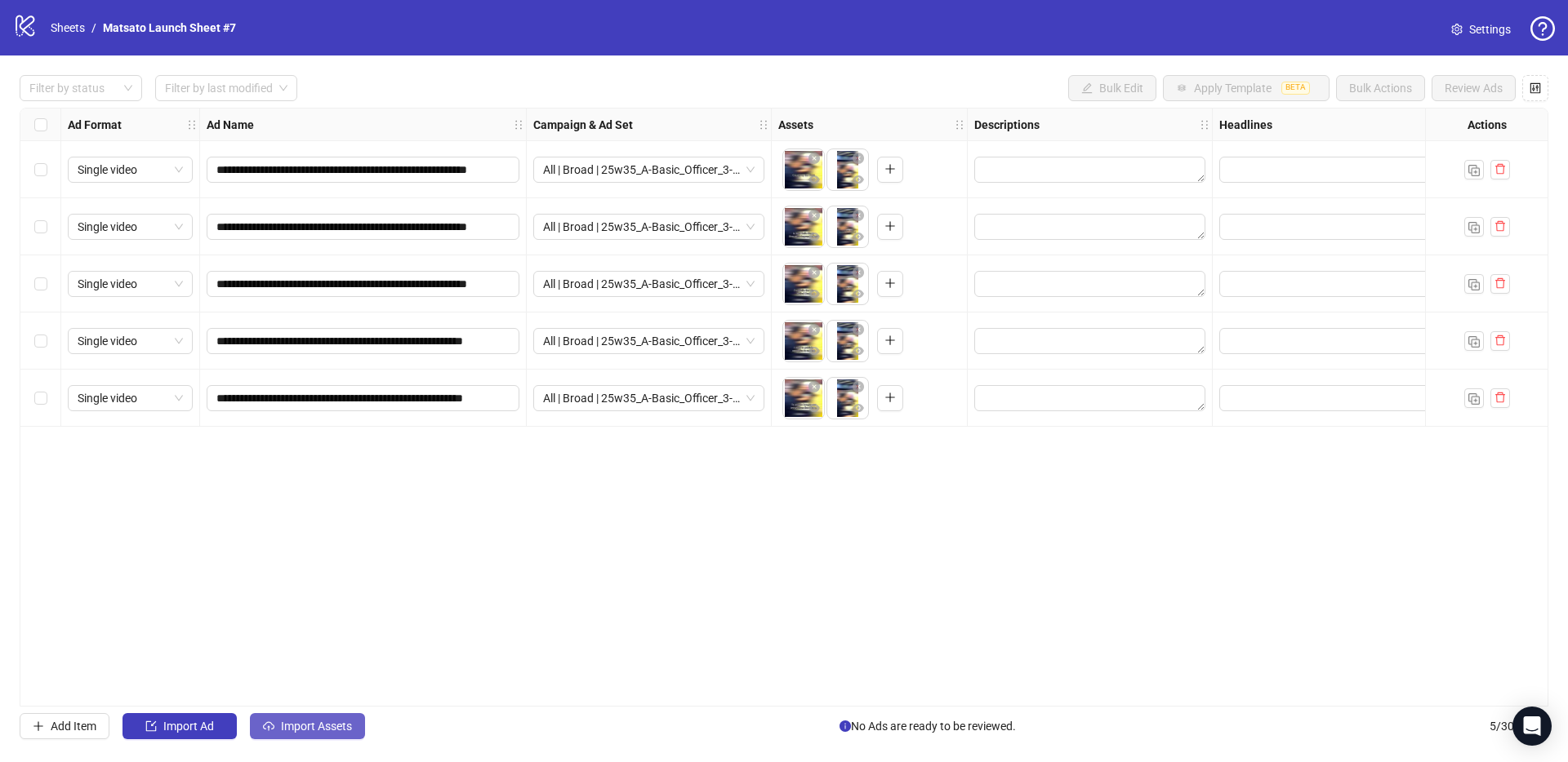
click at [316, 731] on span "Import Assets" at bounding box center [317, 726] width 71 height 13
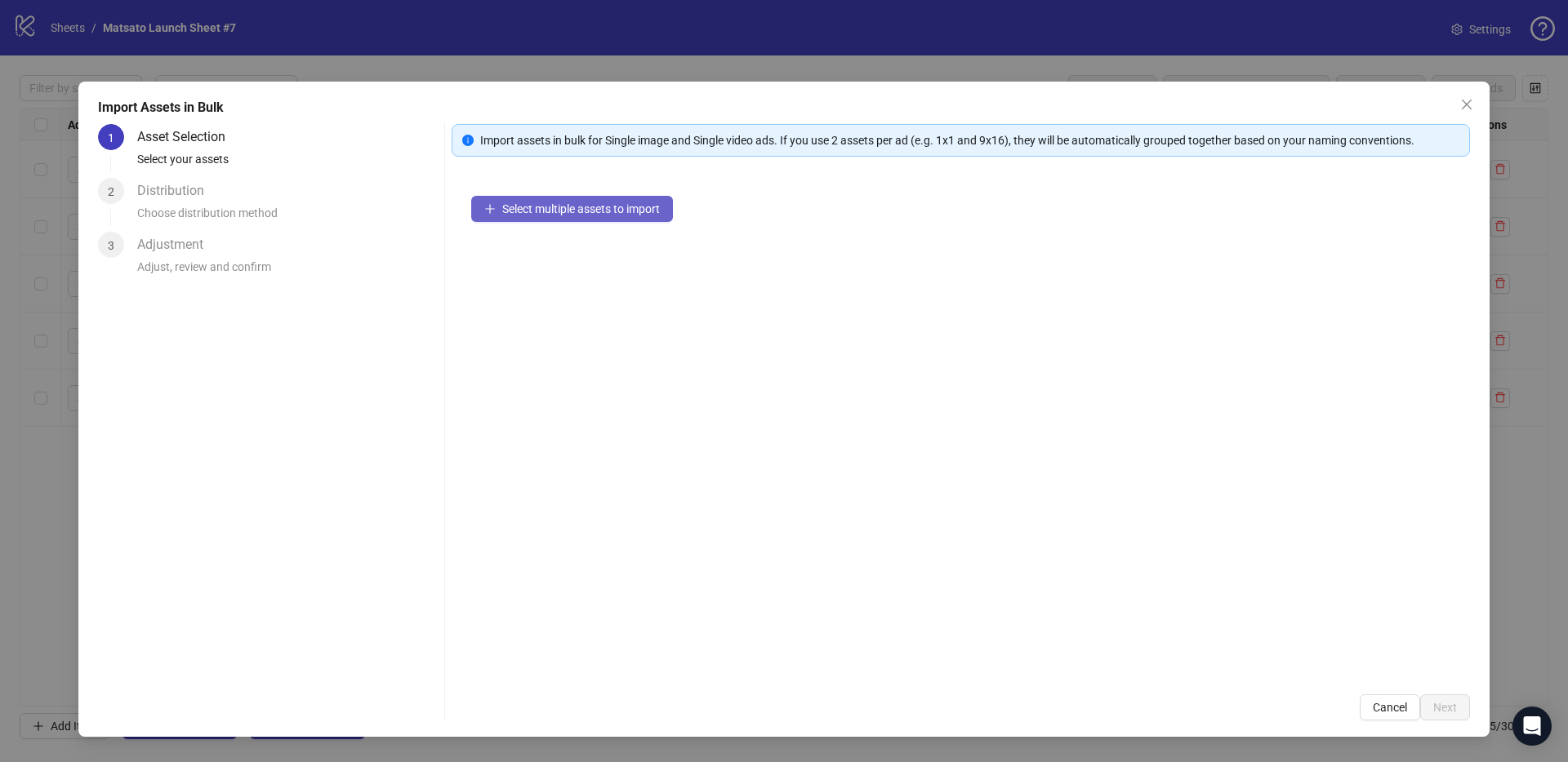
click at [578, 219] on button "Select multiple assets to import" at bounding box center [572, 209] width 202 height 26
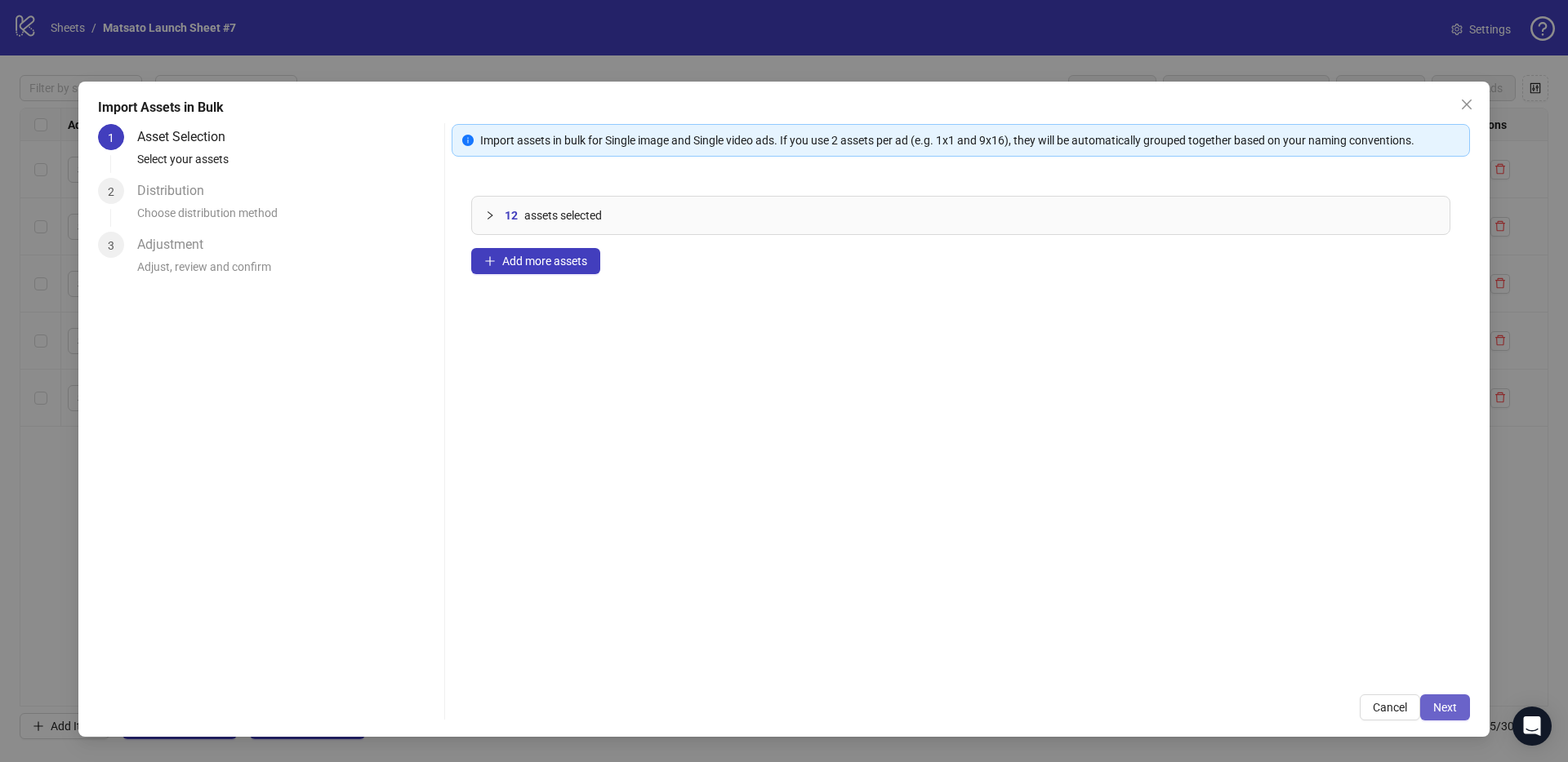
click at [1462, 707] on button "Next" at bounding box center [1444, 707] width 50 height 26
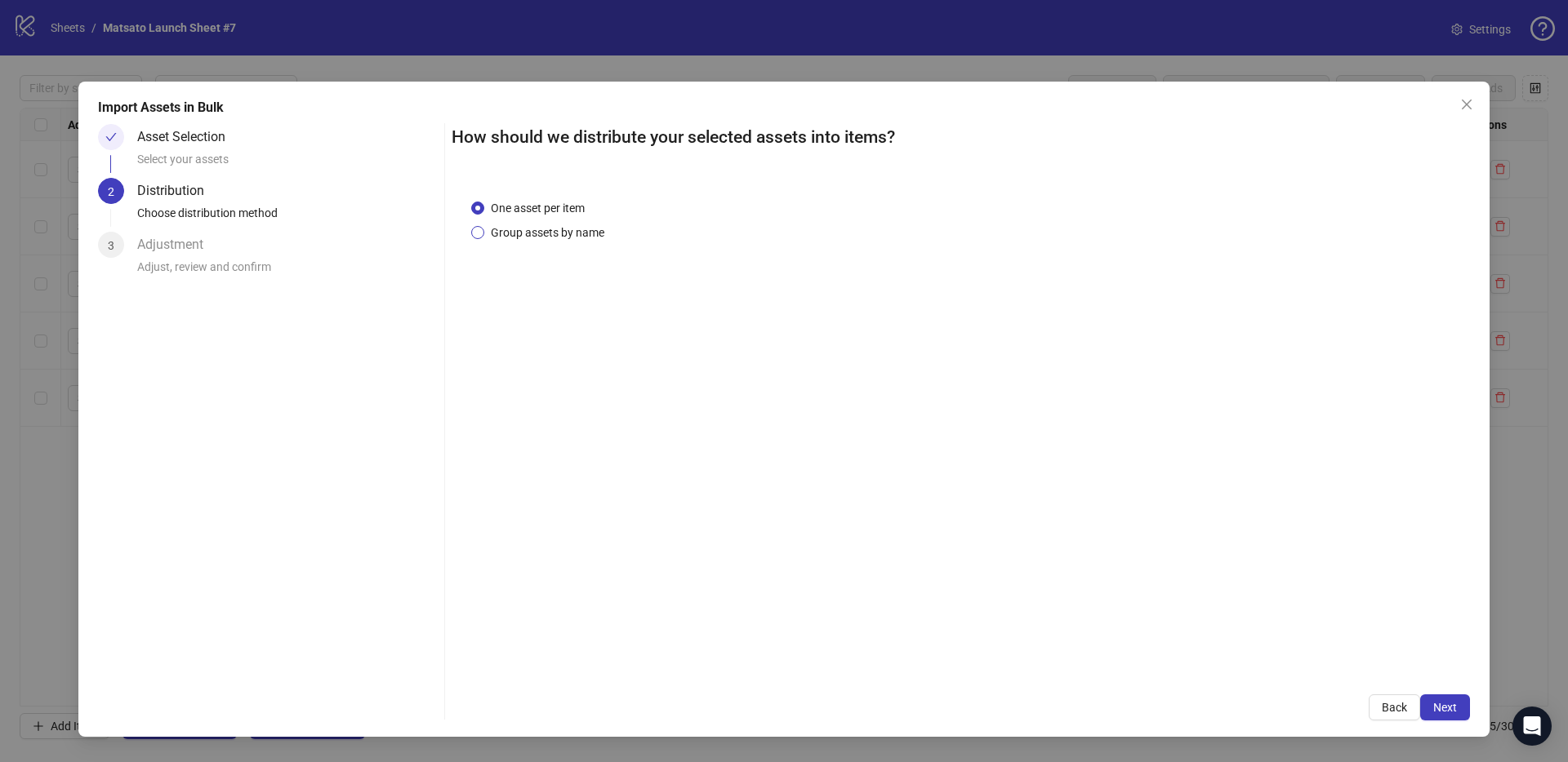
click at [548, 233] on span "Group assets by name" at bounding box center [547, 233] width 126 height 18
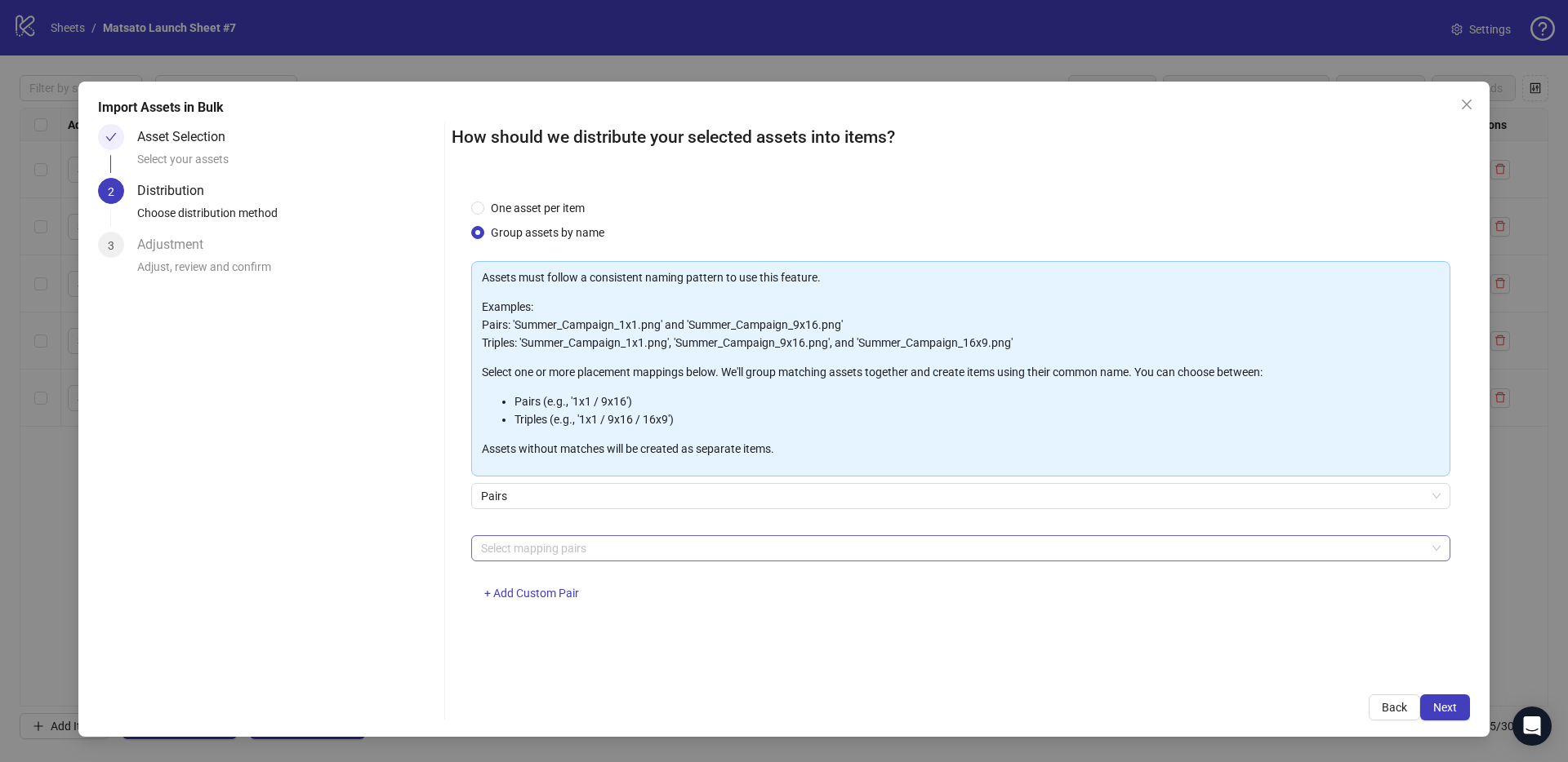
click at [765, 538] on div at bounding box center [952, 548] width 955 height 23
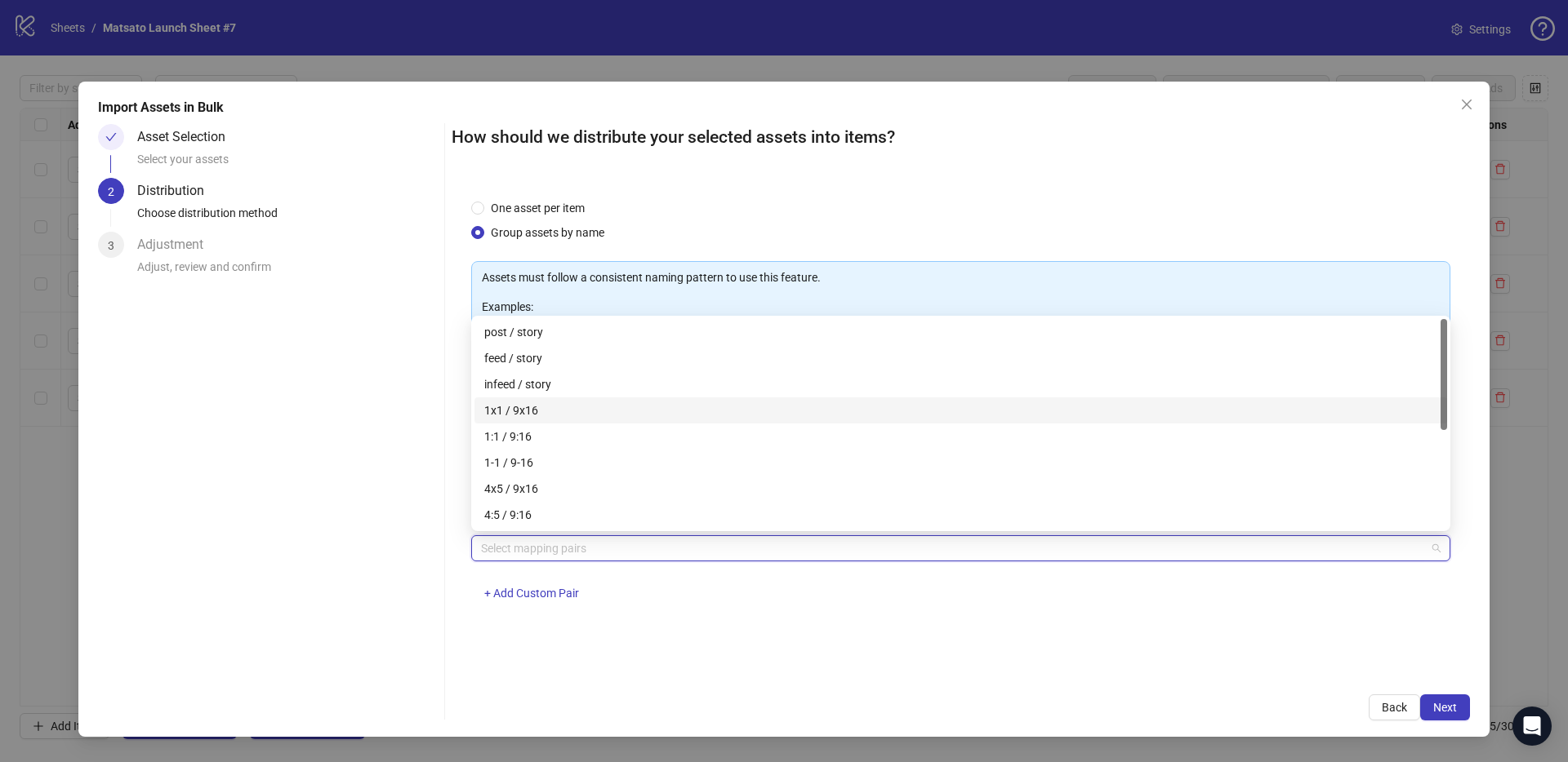
click at [496, 397] on div "1x1 / 9x16" at bounding box center [960, 410] width 972 height 26
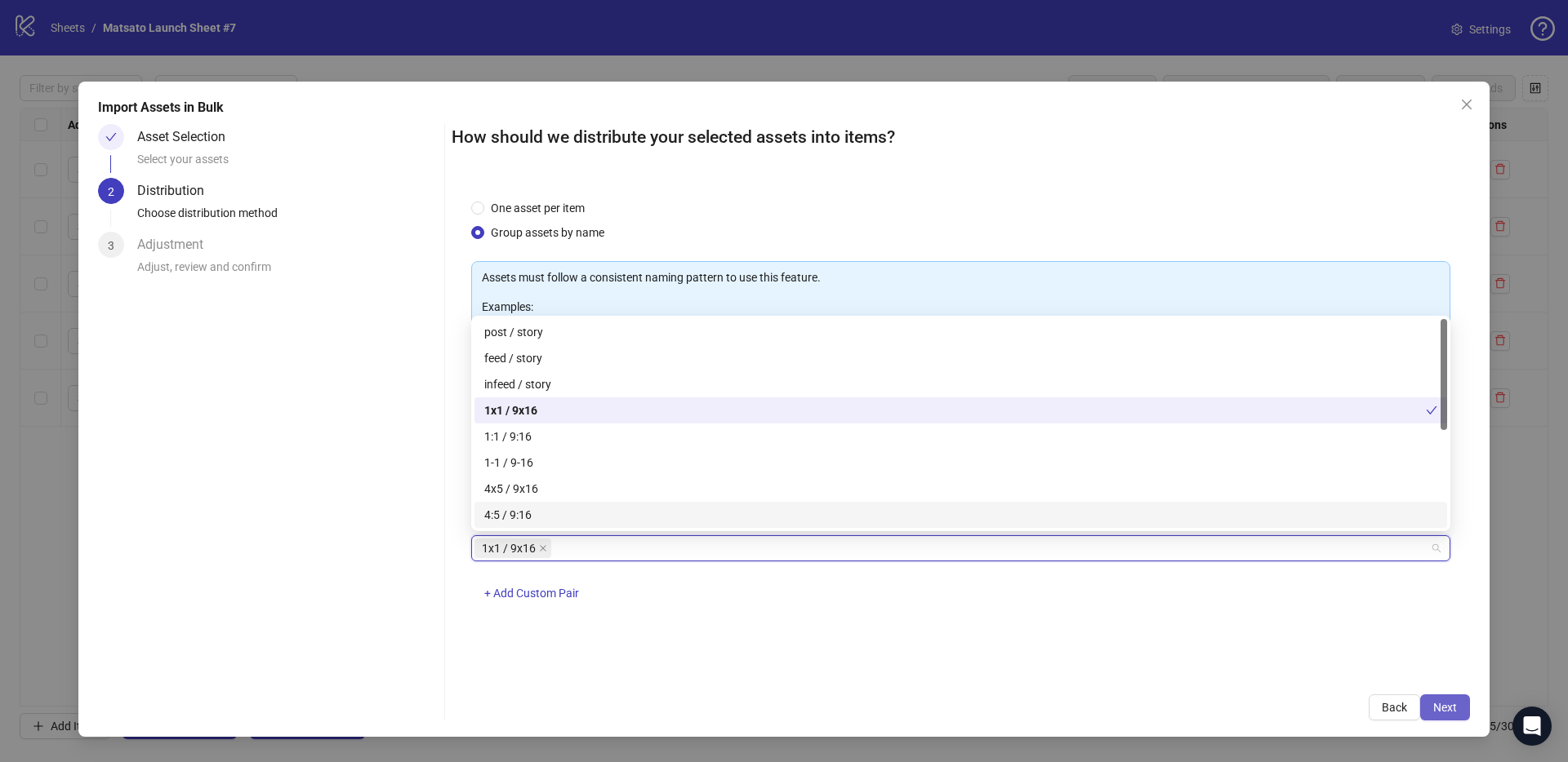
click at [1449, 706] on span "Next" at bounding box center [1445, 707] width 24 height 13
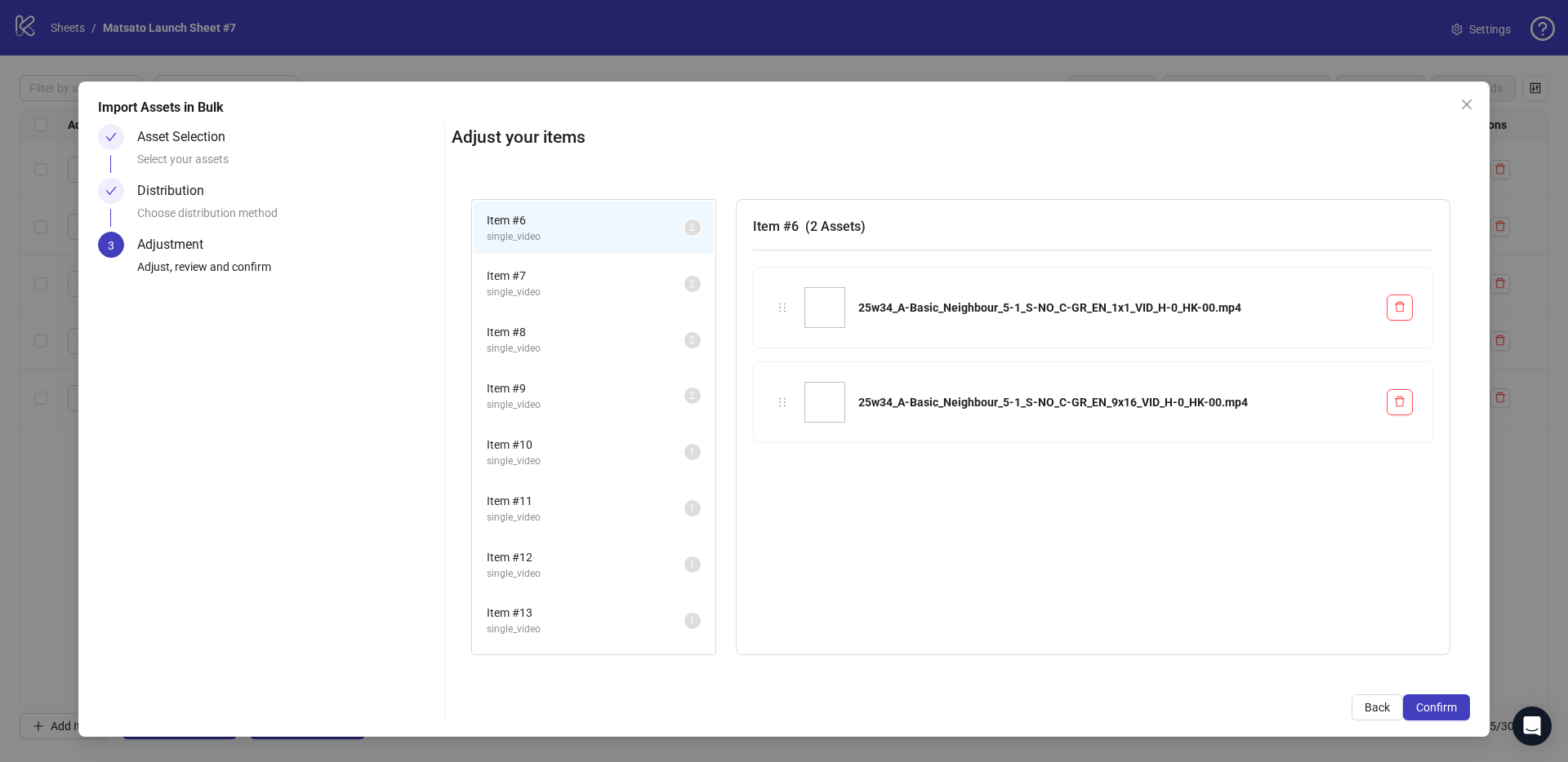
click at [546, 266] on span "Item # 7" at bounding box center [585, 275] width 198 height 18
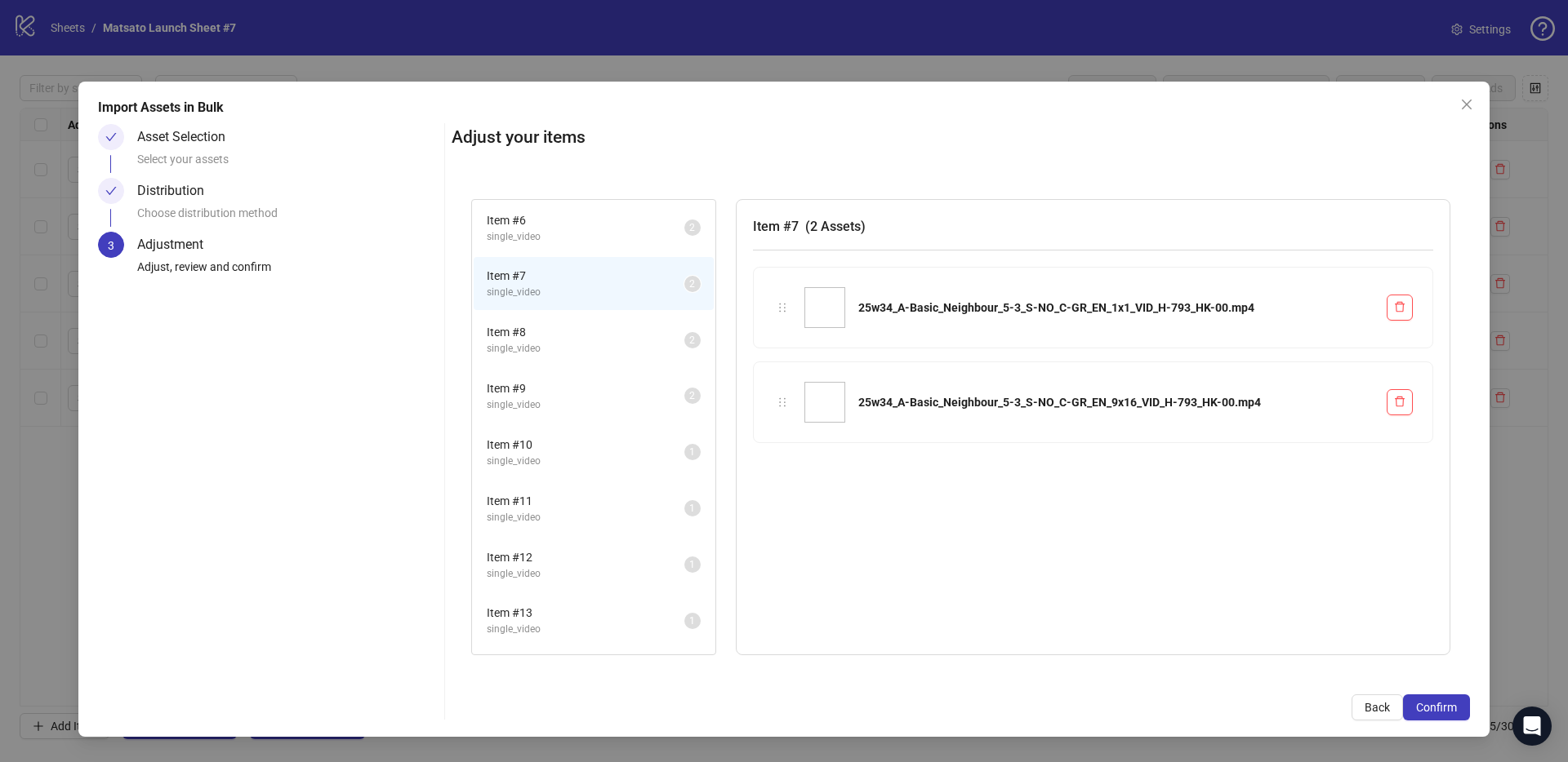
click at [576, 350] on span "single_video" at bounding box center [585, 349] width 198 height 15
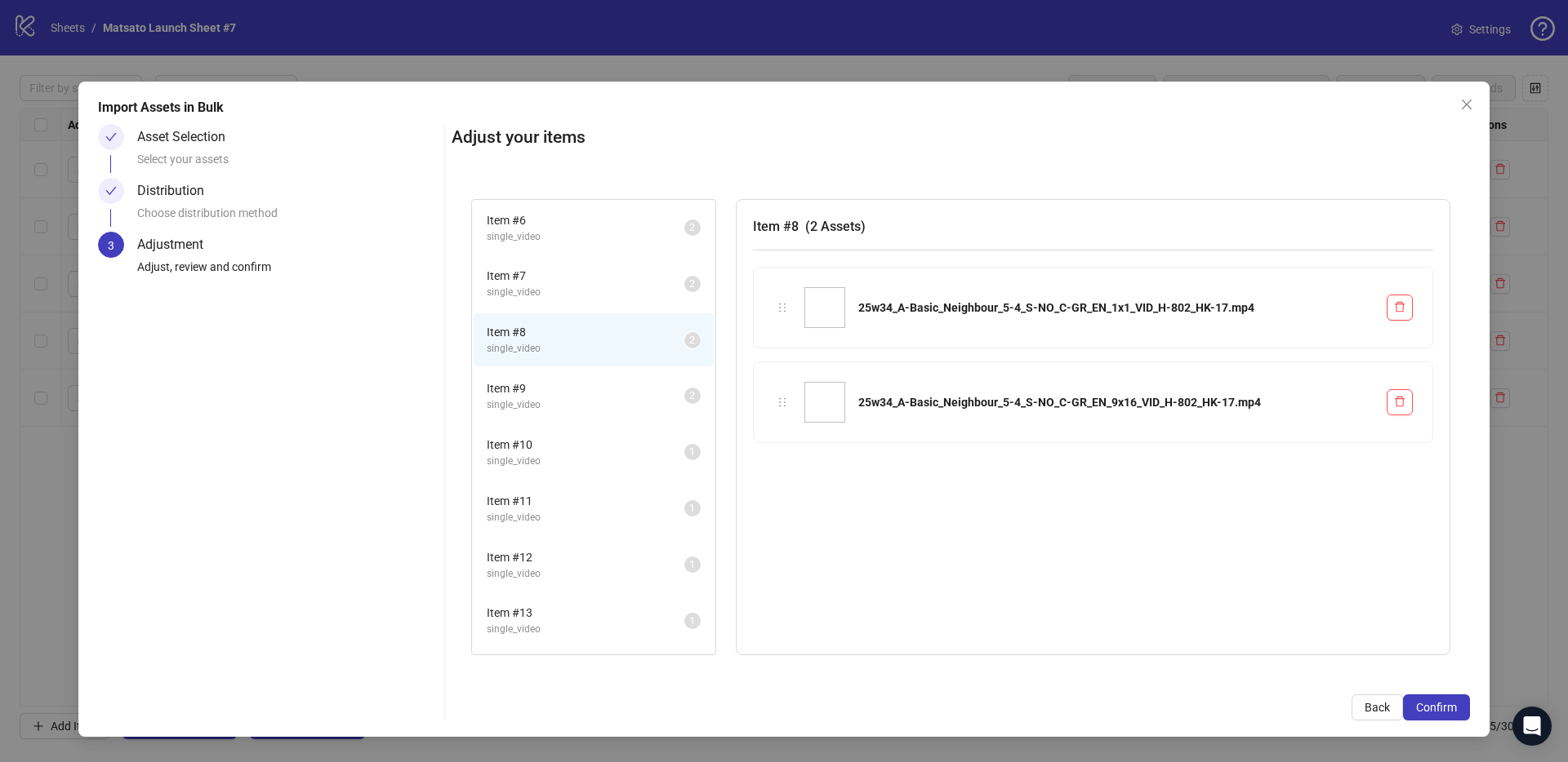
click at [534, 229] on span "single_video" at bounding box center [585, 237] width 198 height 15
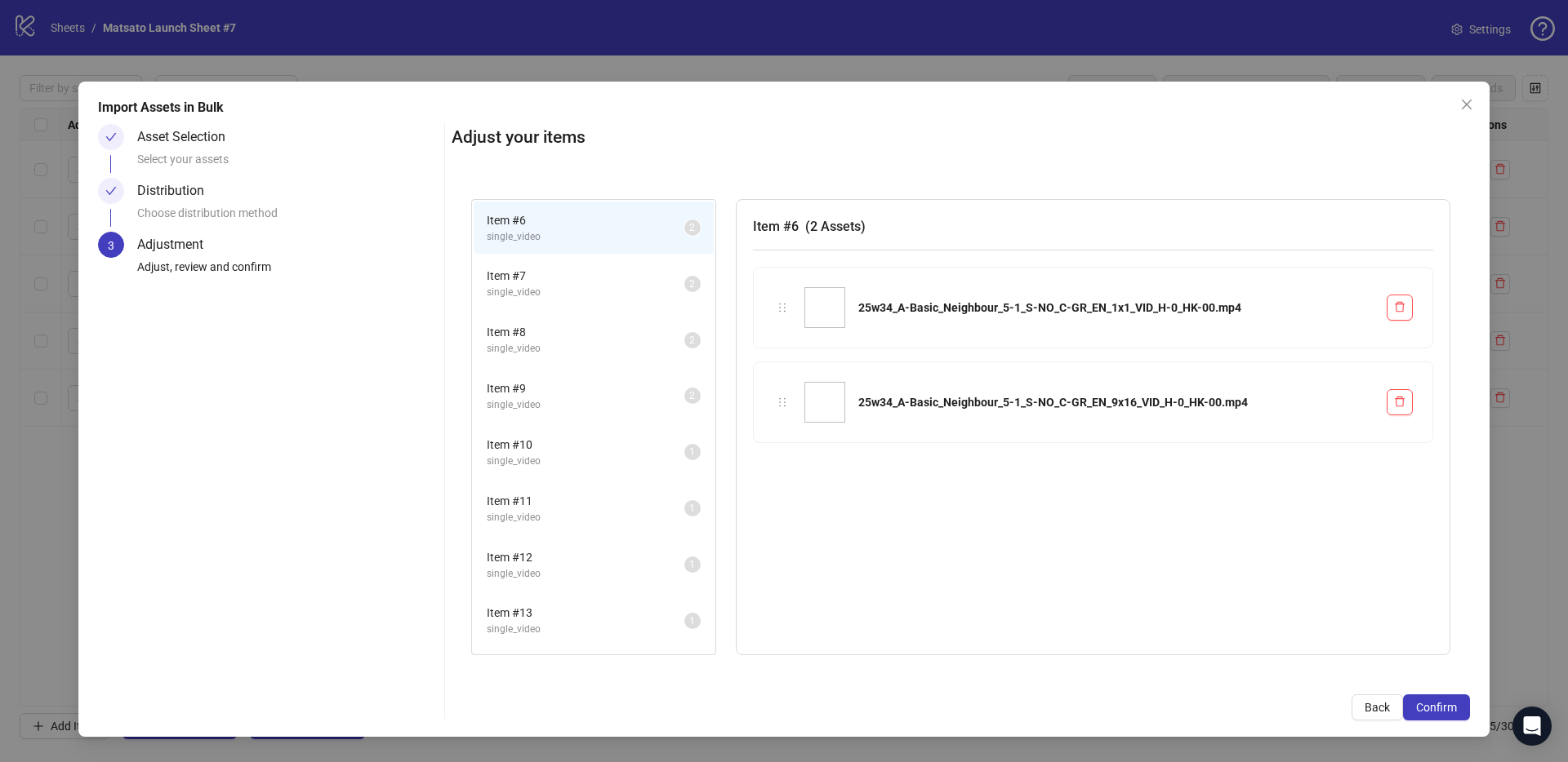
click at [548, 317] on li "Item # 8 single_video 2" at bounding box center [593, 339] width 240 height 53
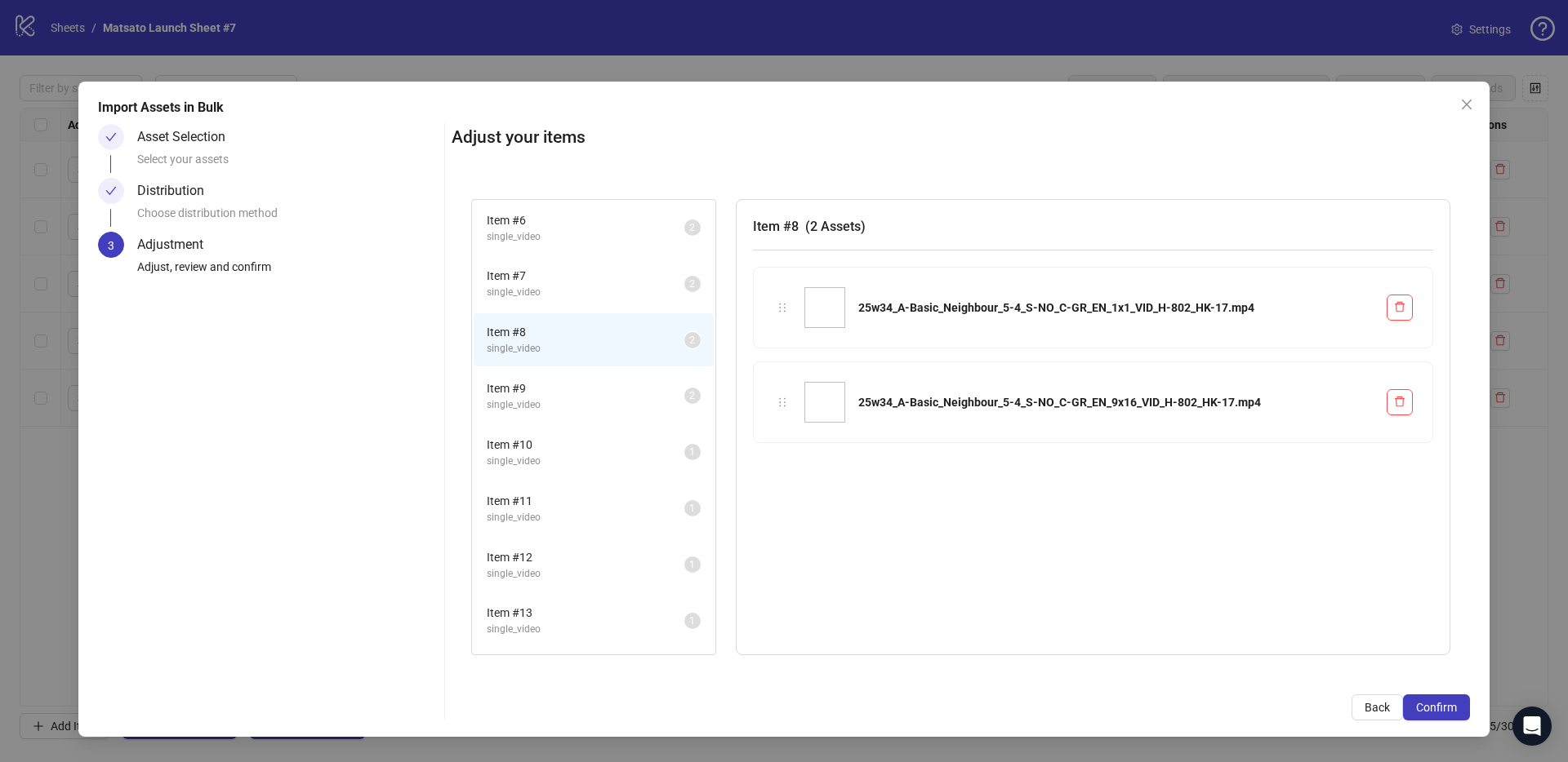
click at [544, 379] on span "Item # 9" at bounding box center [585, 388] width 198 height 18
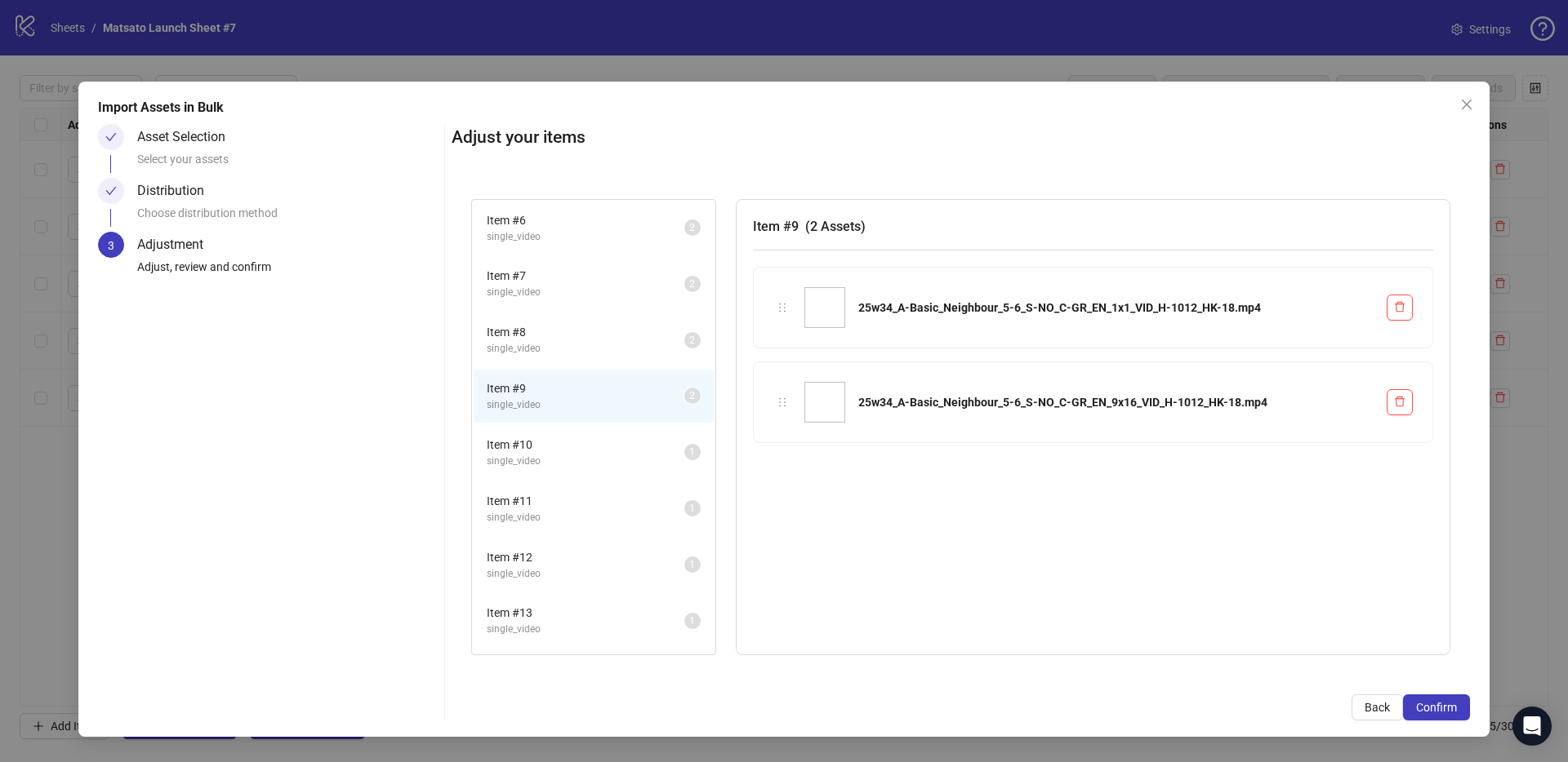
click at [539, 433] on li "Item # 10 single_video 1" at bounding box center [593, 452] width 240 height 53
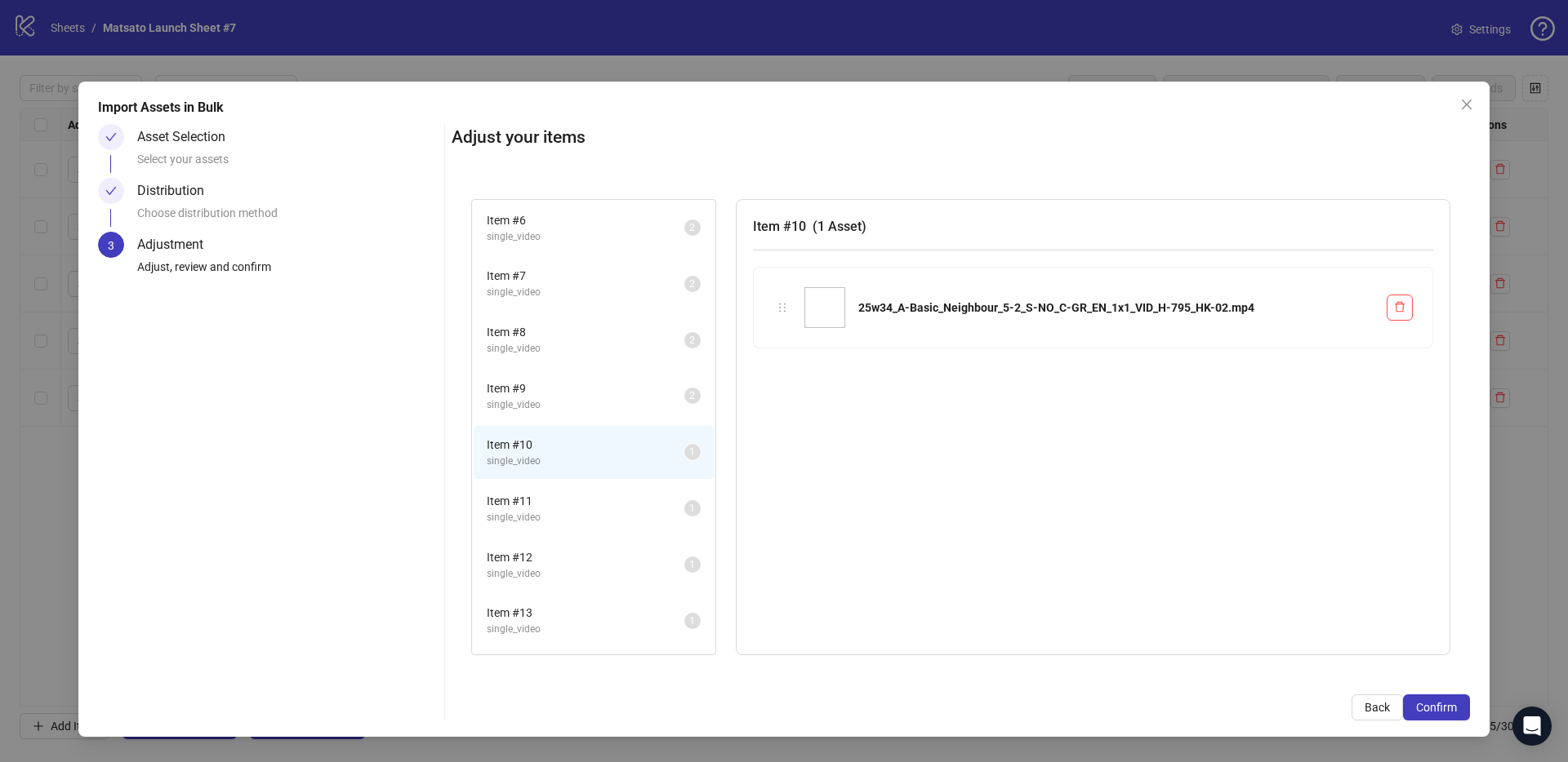
drag, startPoint x: 548, startPoint y: 539, endPoint x: 544, endPoint y: 525, distance: 14.6
click at [548, 539] on li "Item # 12 single_video 1" at bounding box center [593, 565] width 240 height 53
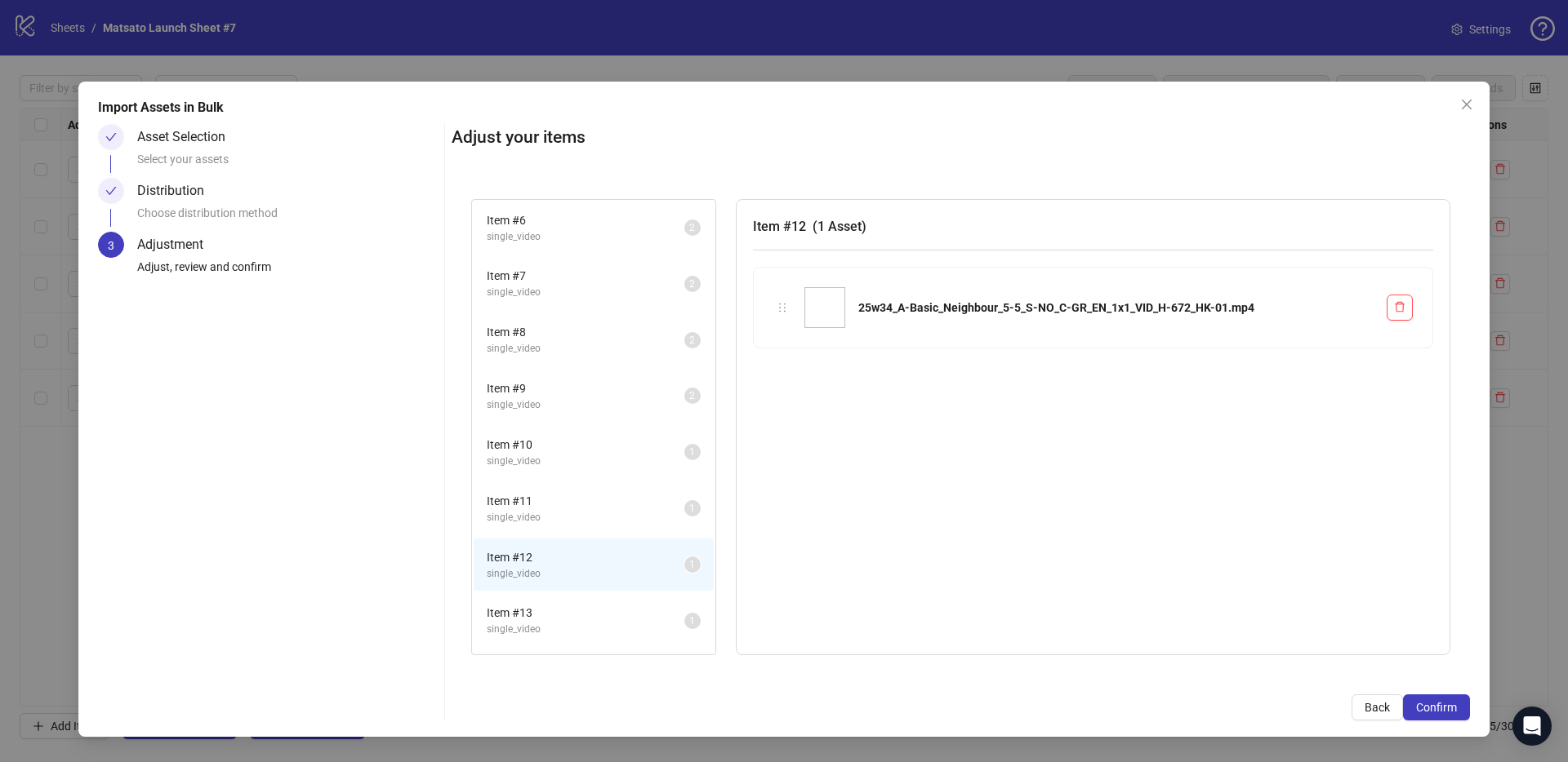
drag, startPoint x: 544, startPoint y: 518, endPoint x: 549, endPoint y: 555, distance: 37.3
click at [544, 518] on span "single_video" at bounding box center [585, 518] width 198 height 15
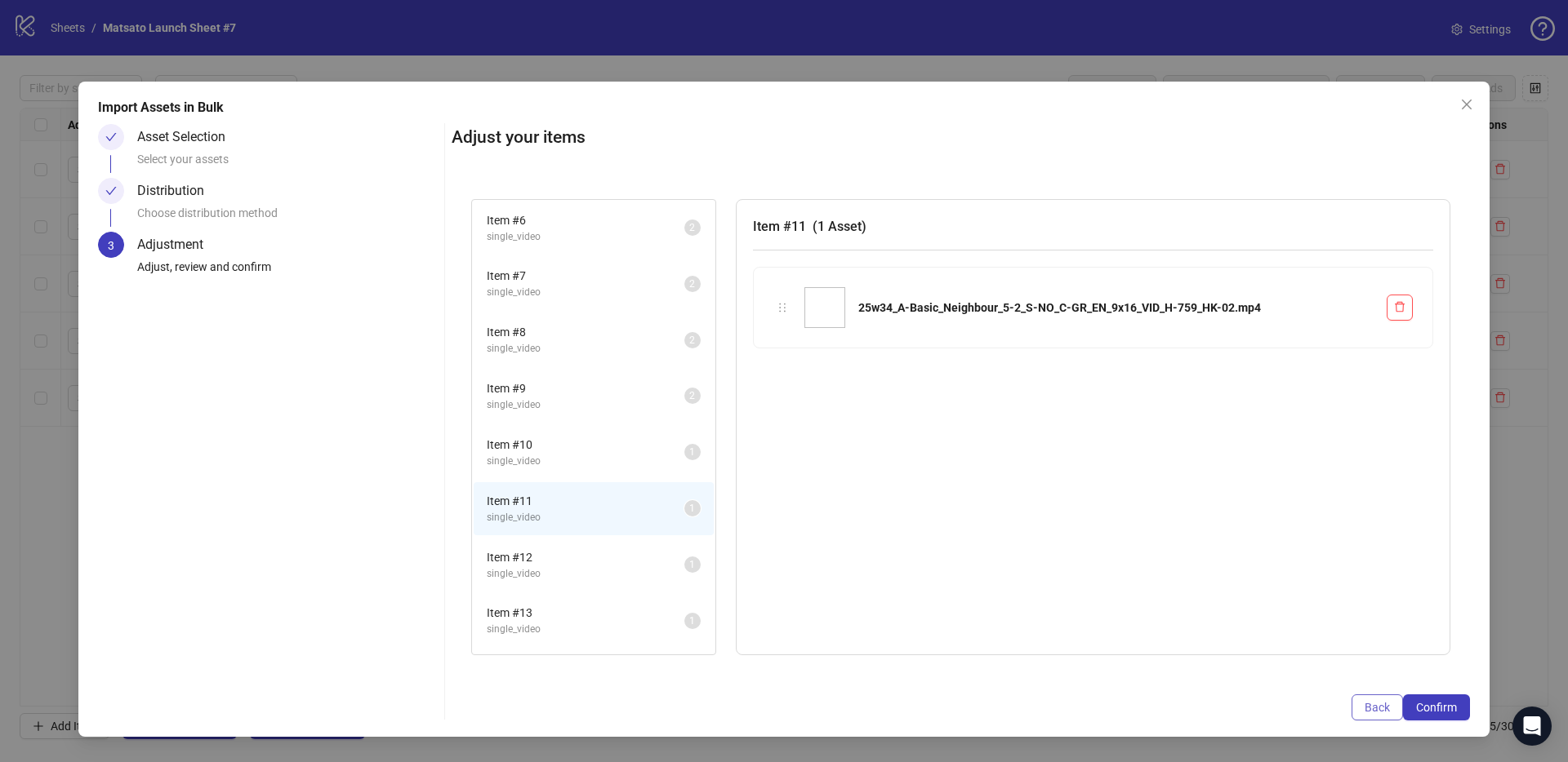
click at [1370, 701] on span "Back" at bounding box center [1377, 707] width 25 height 13
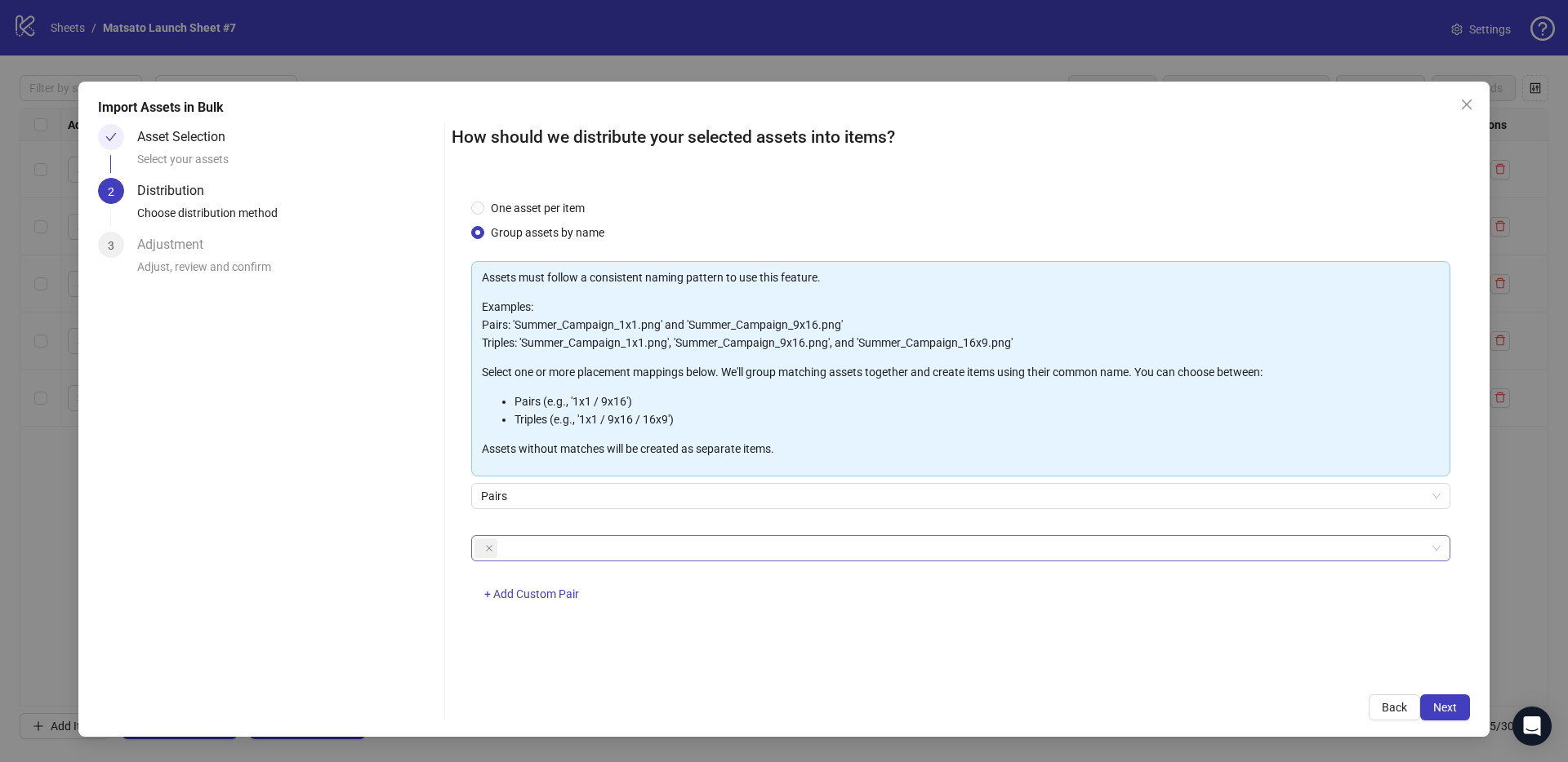
click at [673, 544] on div at bounding box center [952, 548] width 955 height 23
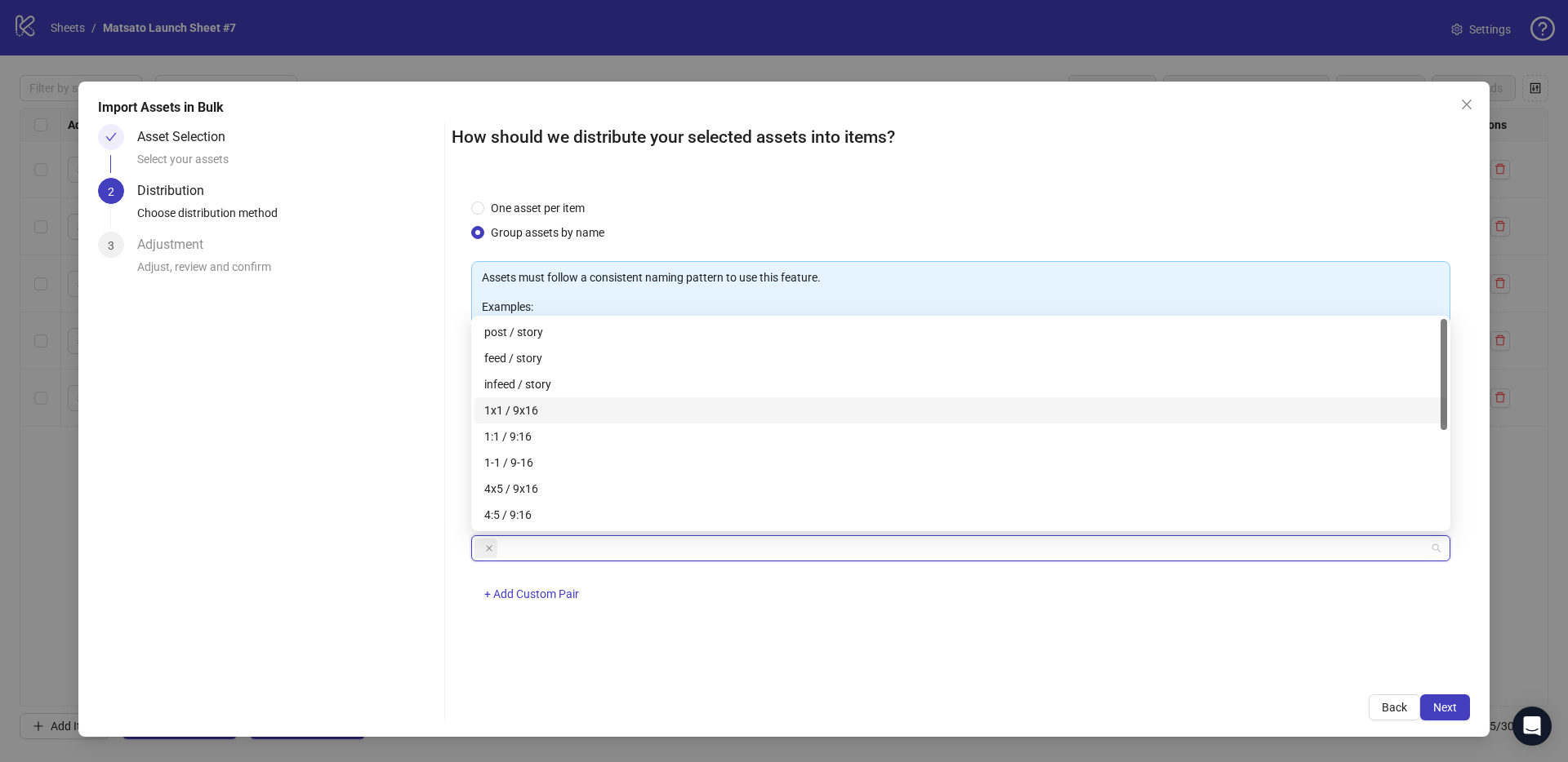
click at [537, 411] on div "1x1 / 9x16" at bounding box center [960, 410] width 953 height 18
click at [1462, 709] on button "Next" at bounding box center [1444, 707] width 50 height 26
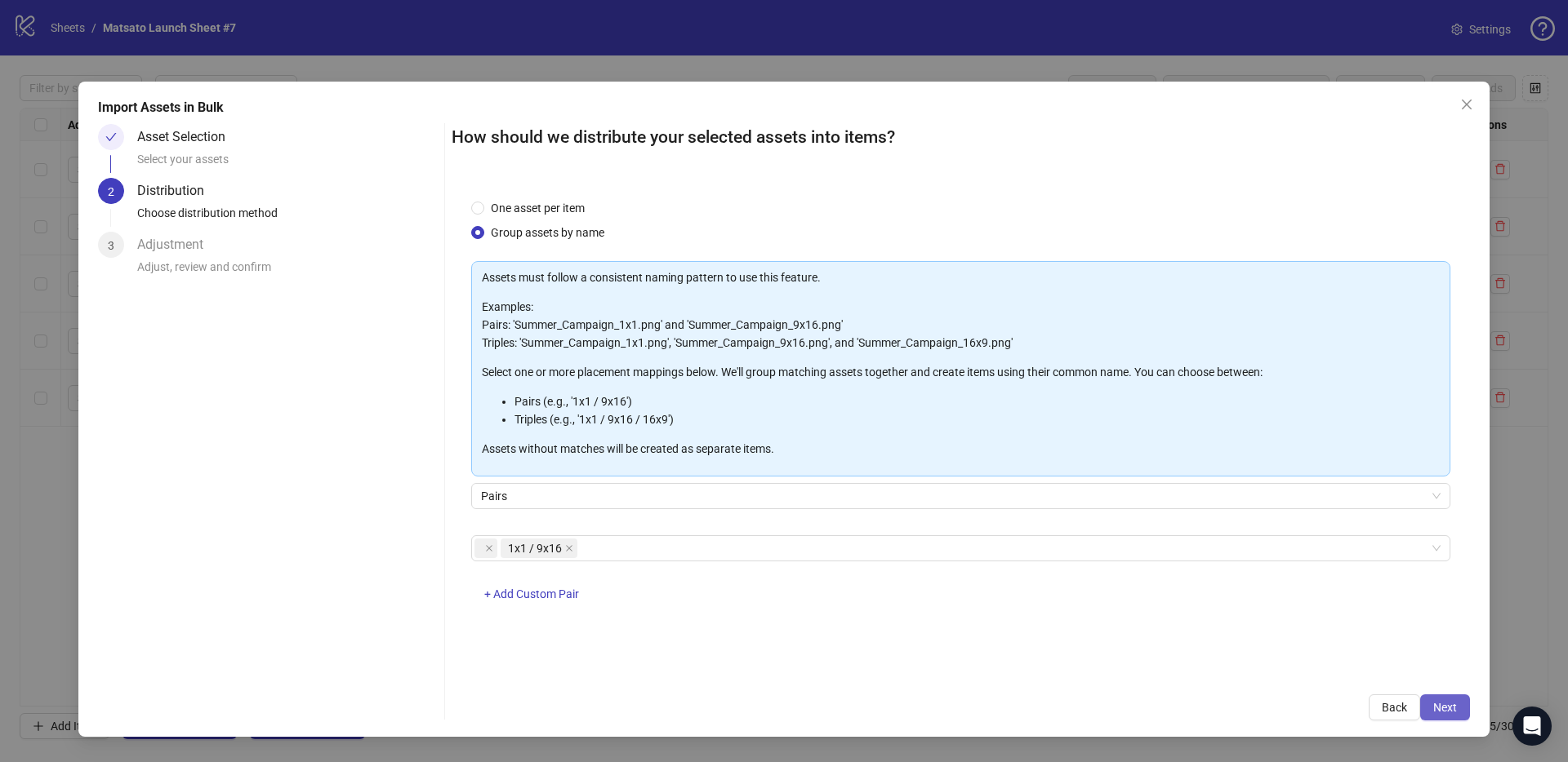
click at [1453, 707] on span "Next" at bounding box center [1445, 707] width 24 height 13
click at [1451, 714] on span "Next" at bounding box center [1445, 707] width 24 height 13
click at [705, 545] on div "1x1 / 9x16" at bounding box center [952, 548] width 955 height 23
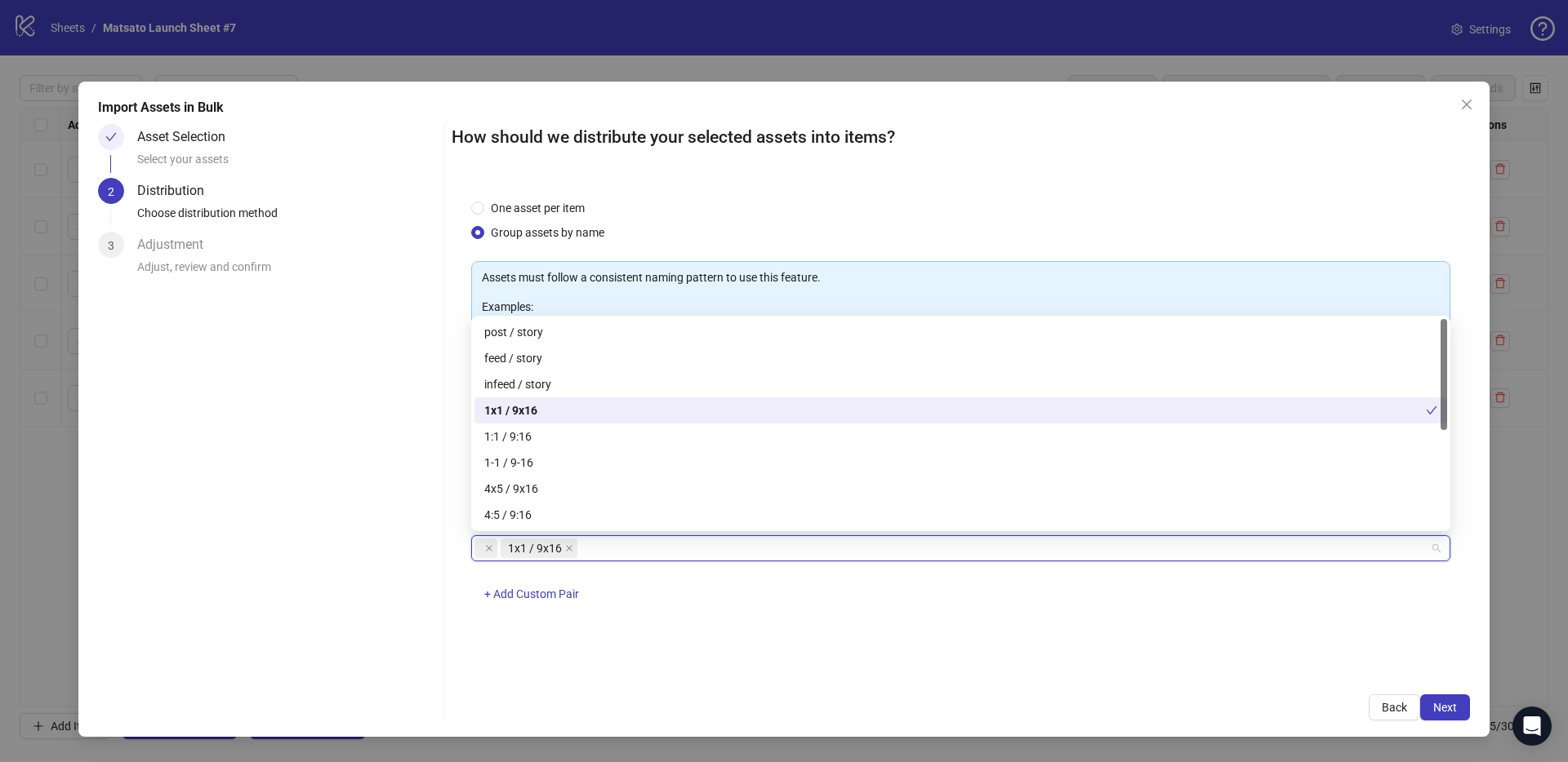
click at [528, 402] on div "1x1 / 9x16" at bounding box center [954, 410] width 941 height 18
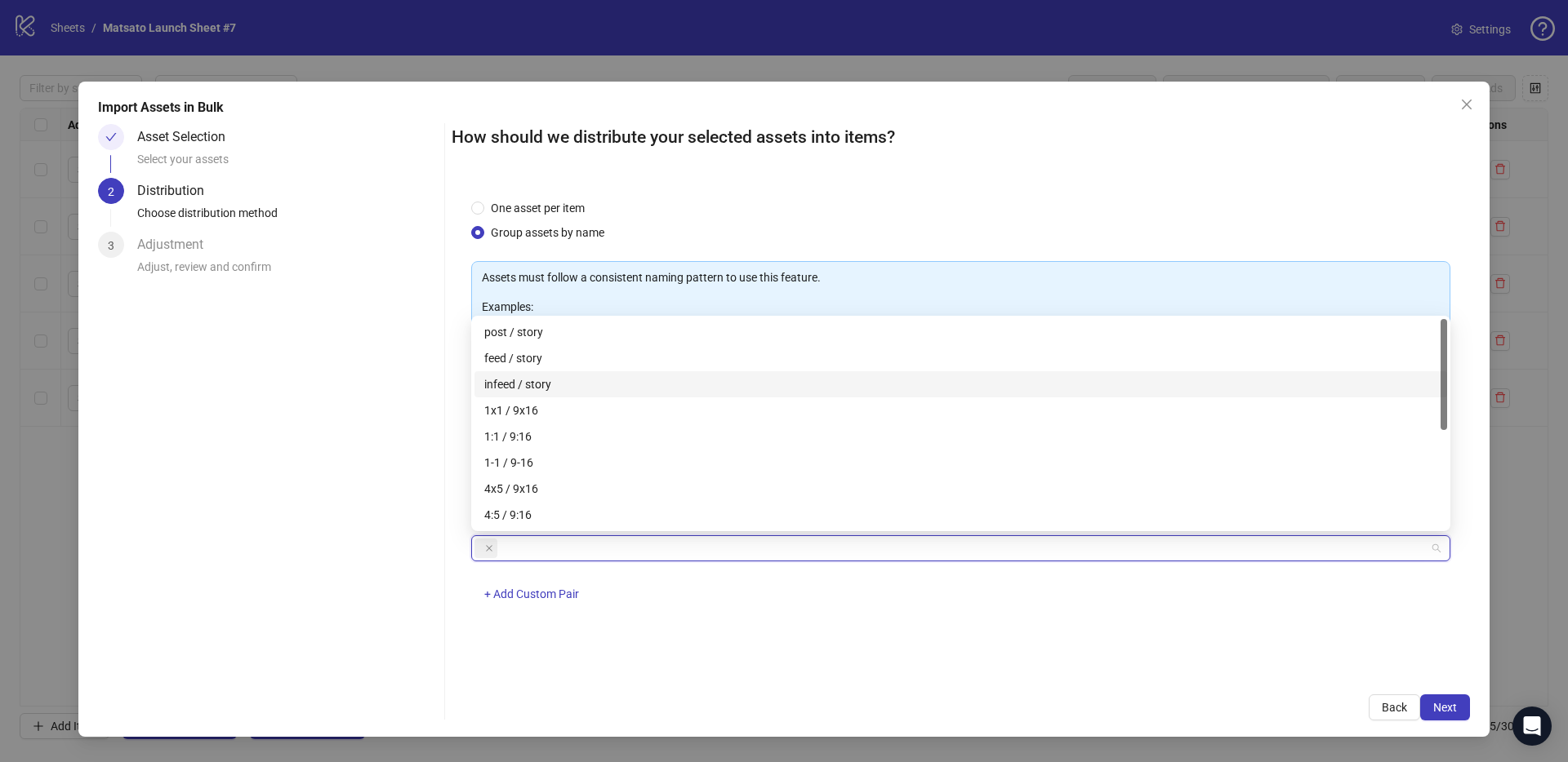
click at [541, 402] on div "1x1 / 9x16" at bounding box center [960, 410] width 953 height 18
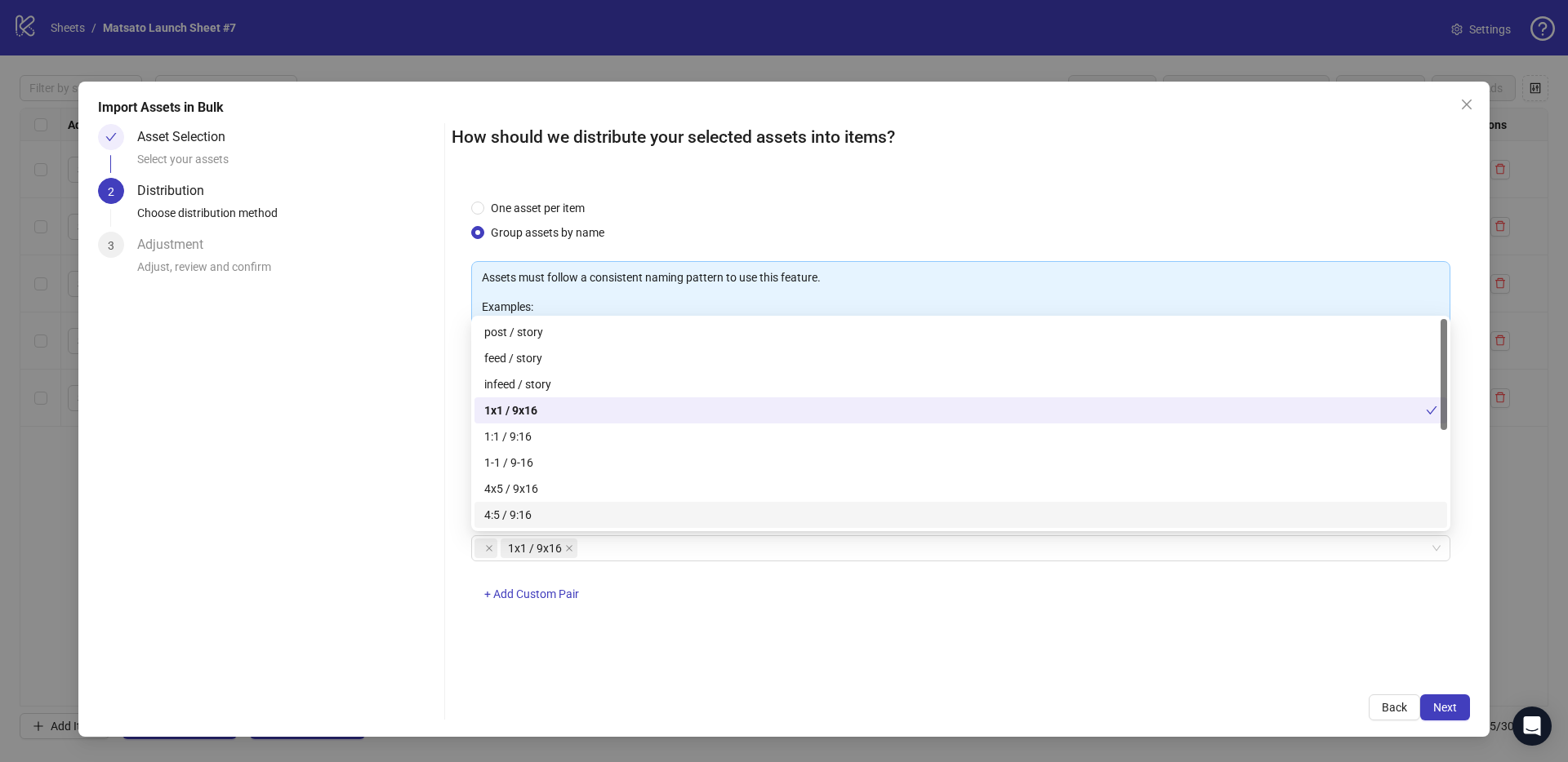
click at [1476, 706] on div "Import Assets in Bulk Asset Selection Select your assets 2 Distribution Choose …" at bounding box center [784, 409] width 1411 height 655
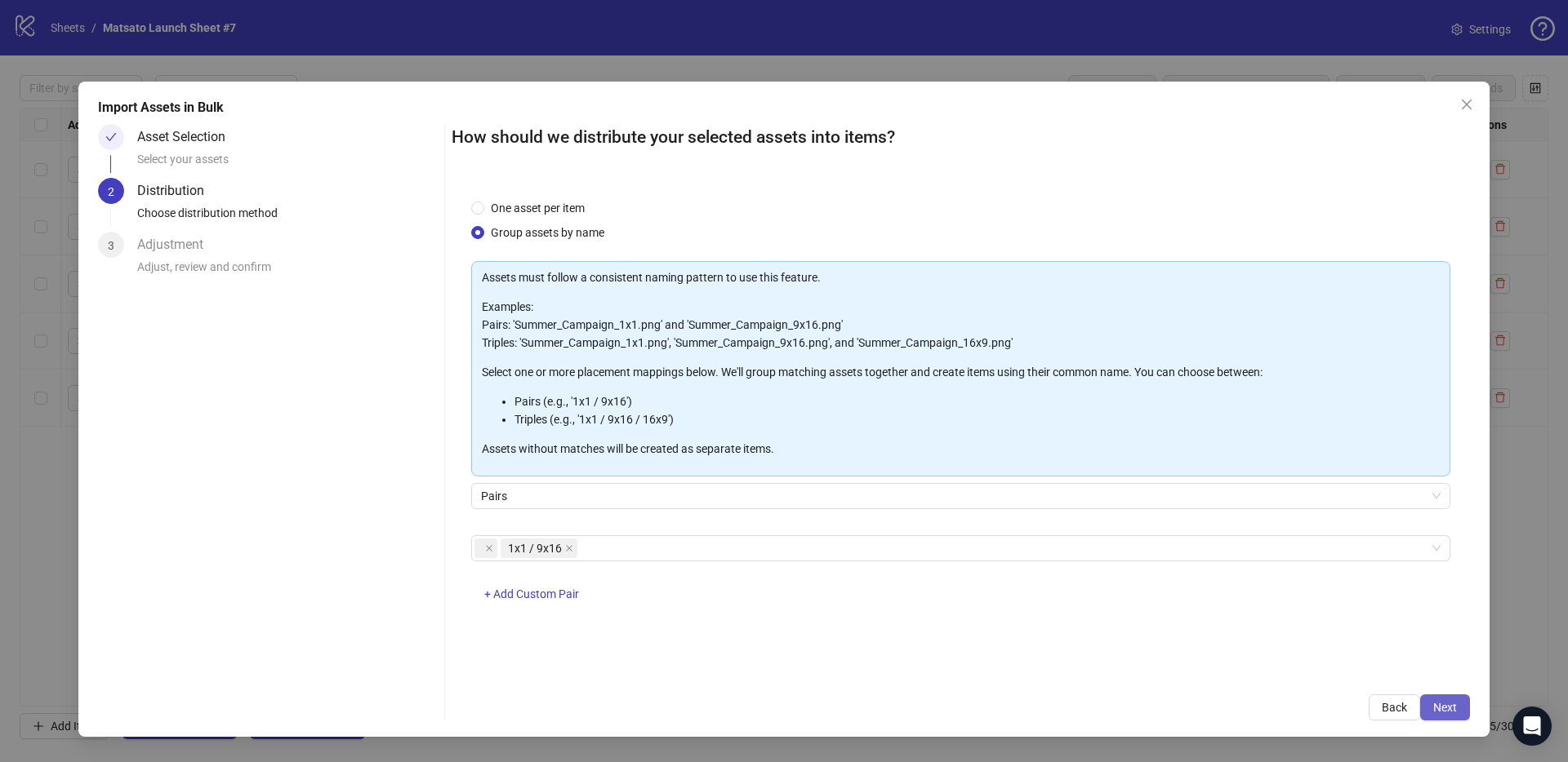
click at [1459, 704] on button "Next" at bounding box center [1444, 707] width 50 height 26
click at [1394, 714] on button "Back" at bounding box center [1394, 707] width 52 height 26
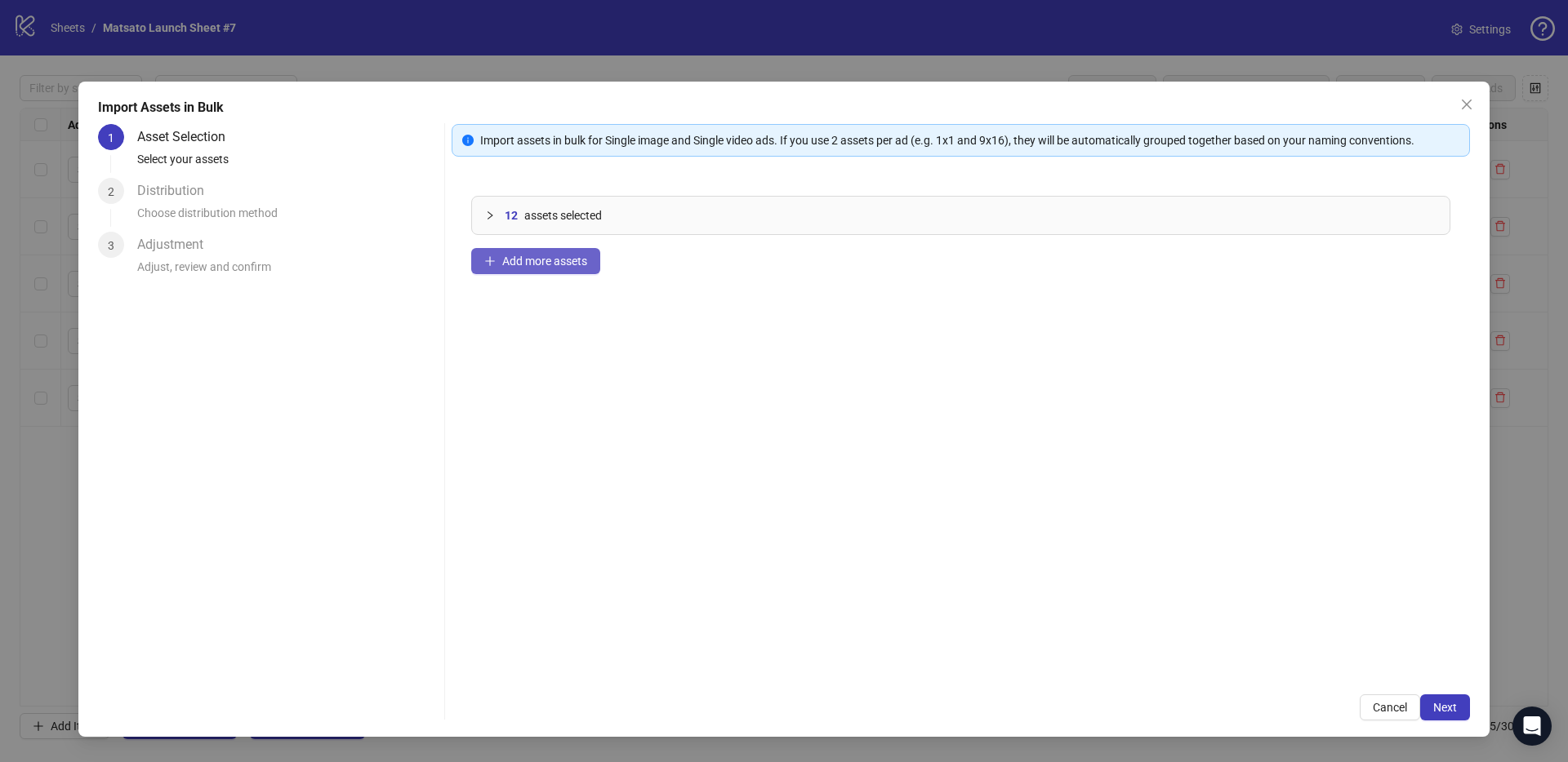
click at [569, 256] on span "Add more assets" at bounding box center [544, 261] width 85 height 13
click at [1453, 711] on span "Next" at bounding box center [1445, 707] width 24 height 13
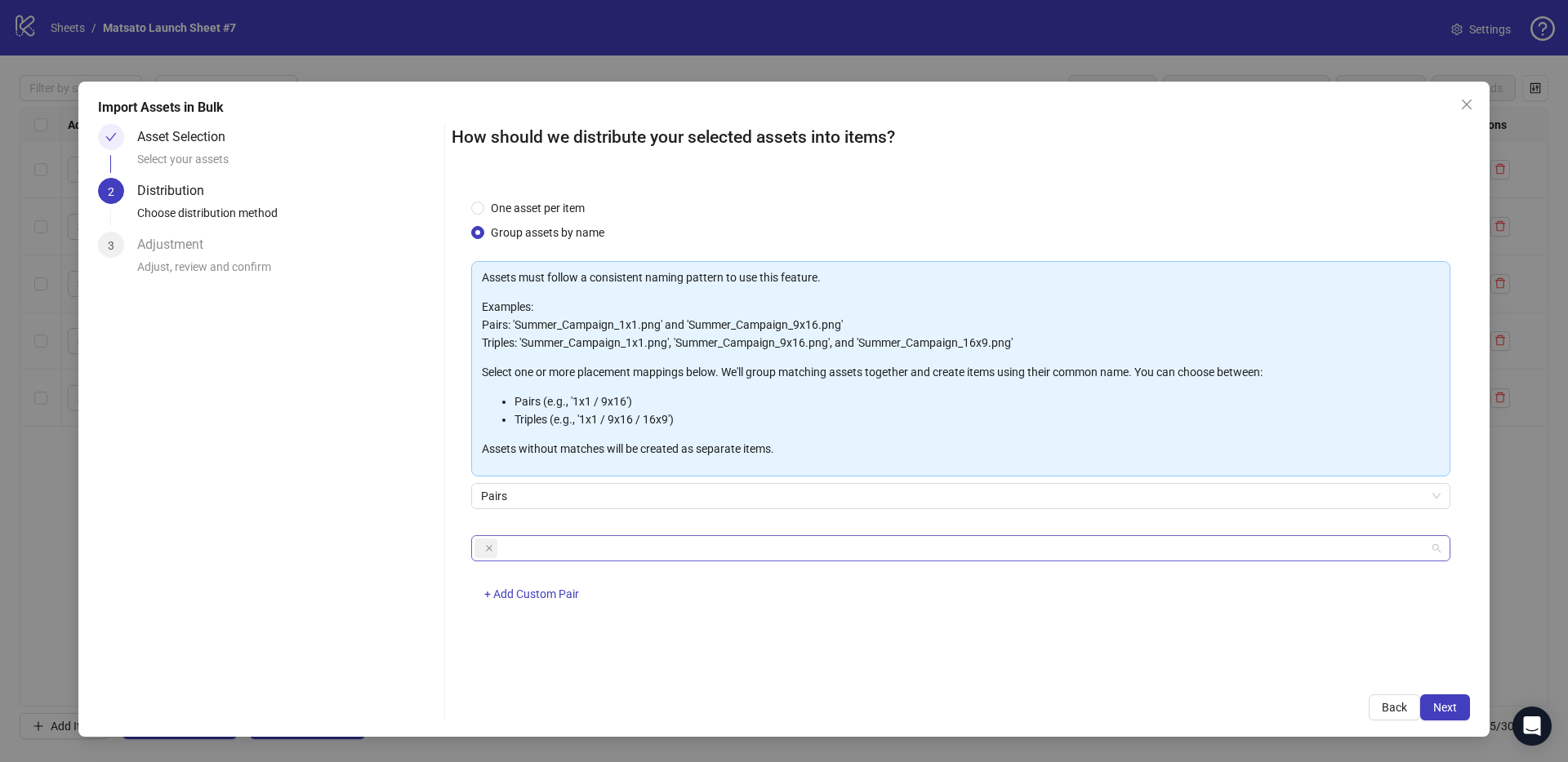
click at [676, 543] on div at bounding box center [952, 548] width 955 height 23
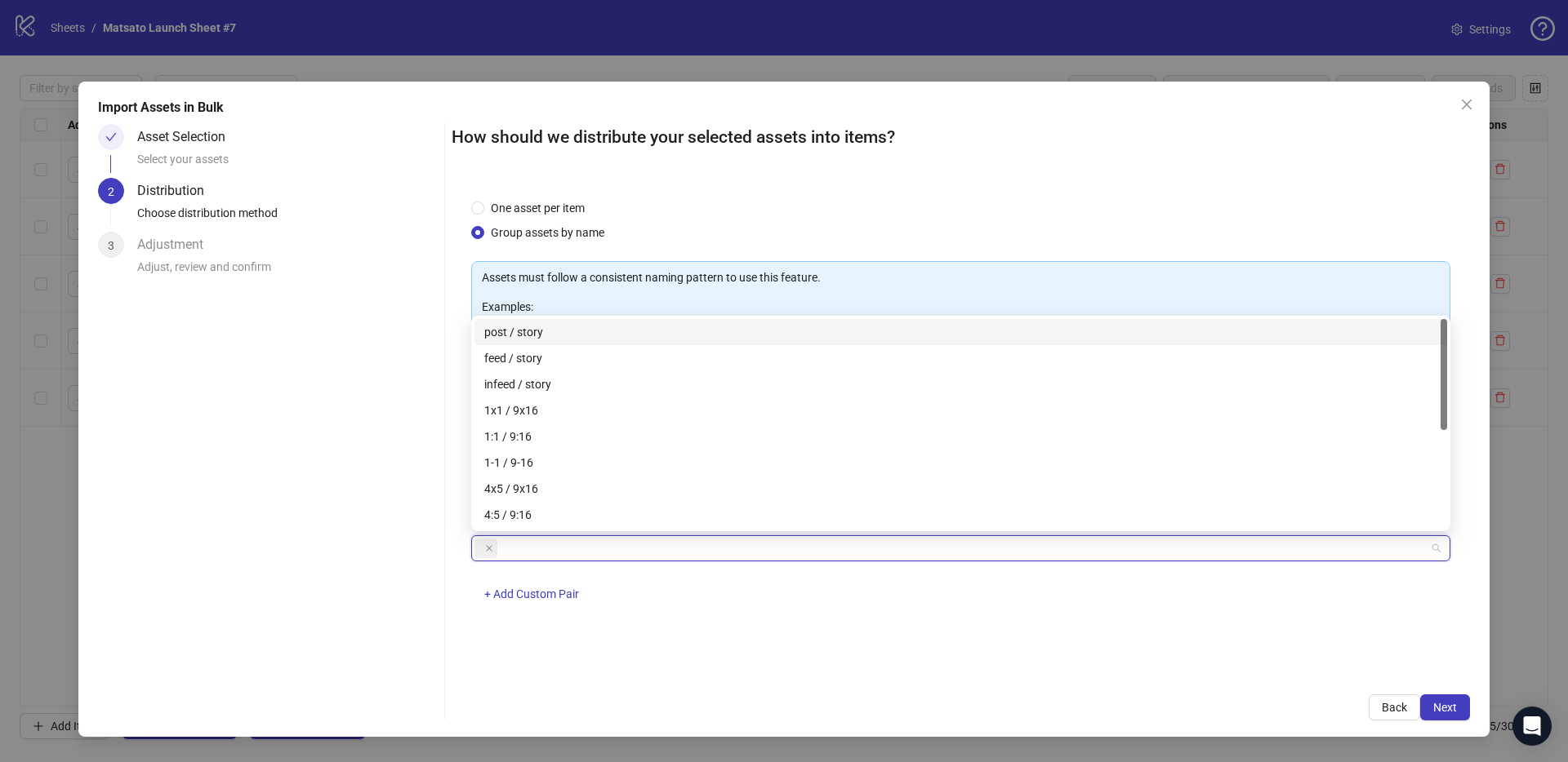
click at [492, 546] on icon "close" at bounding box center [489, 548] width 8 height 8
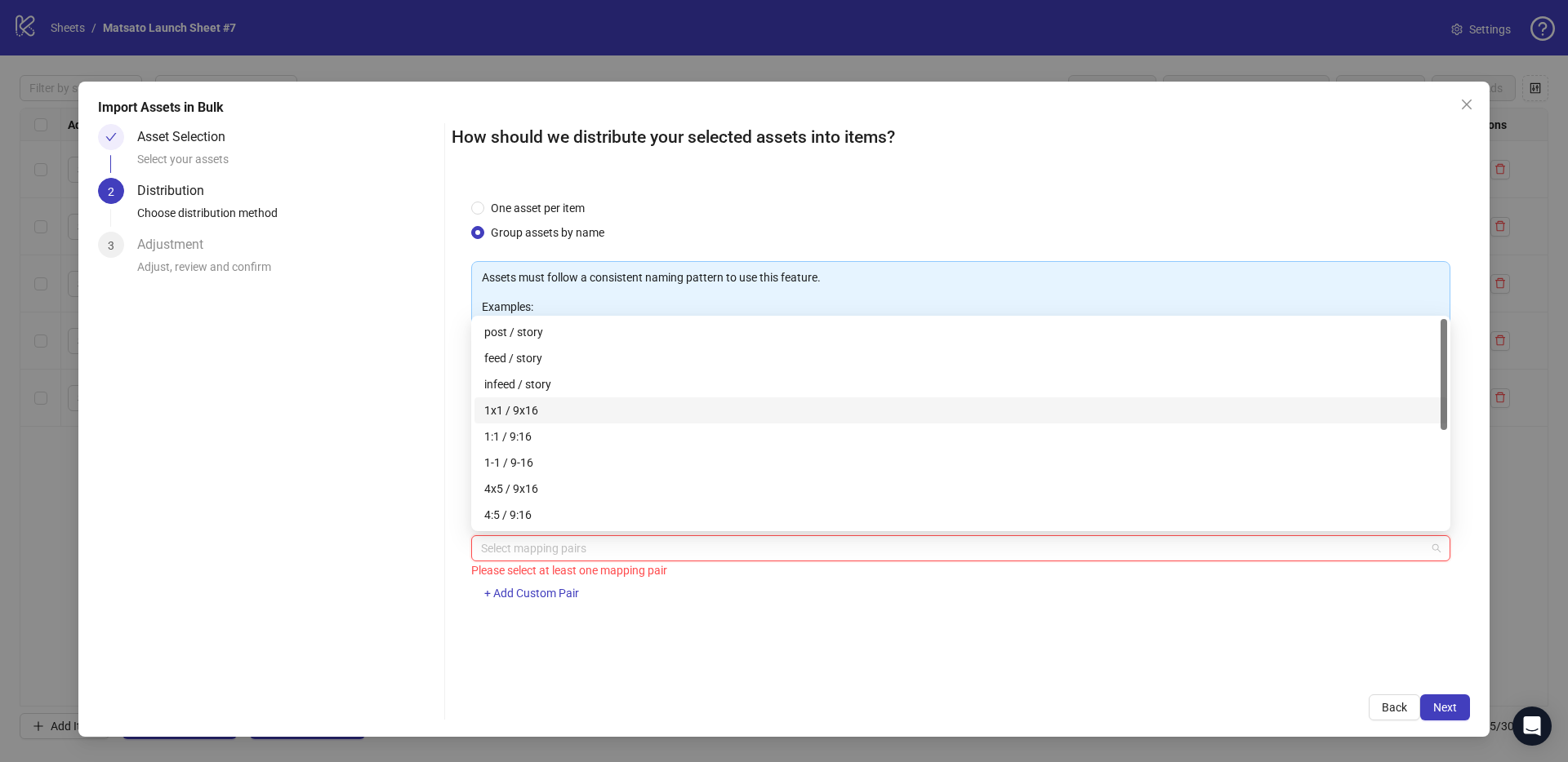
click at [531, 405] on div "1x1 / 9x16" at bounding box center [960, 410] width 953 height 18
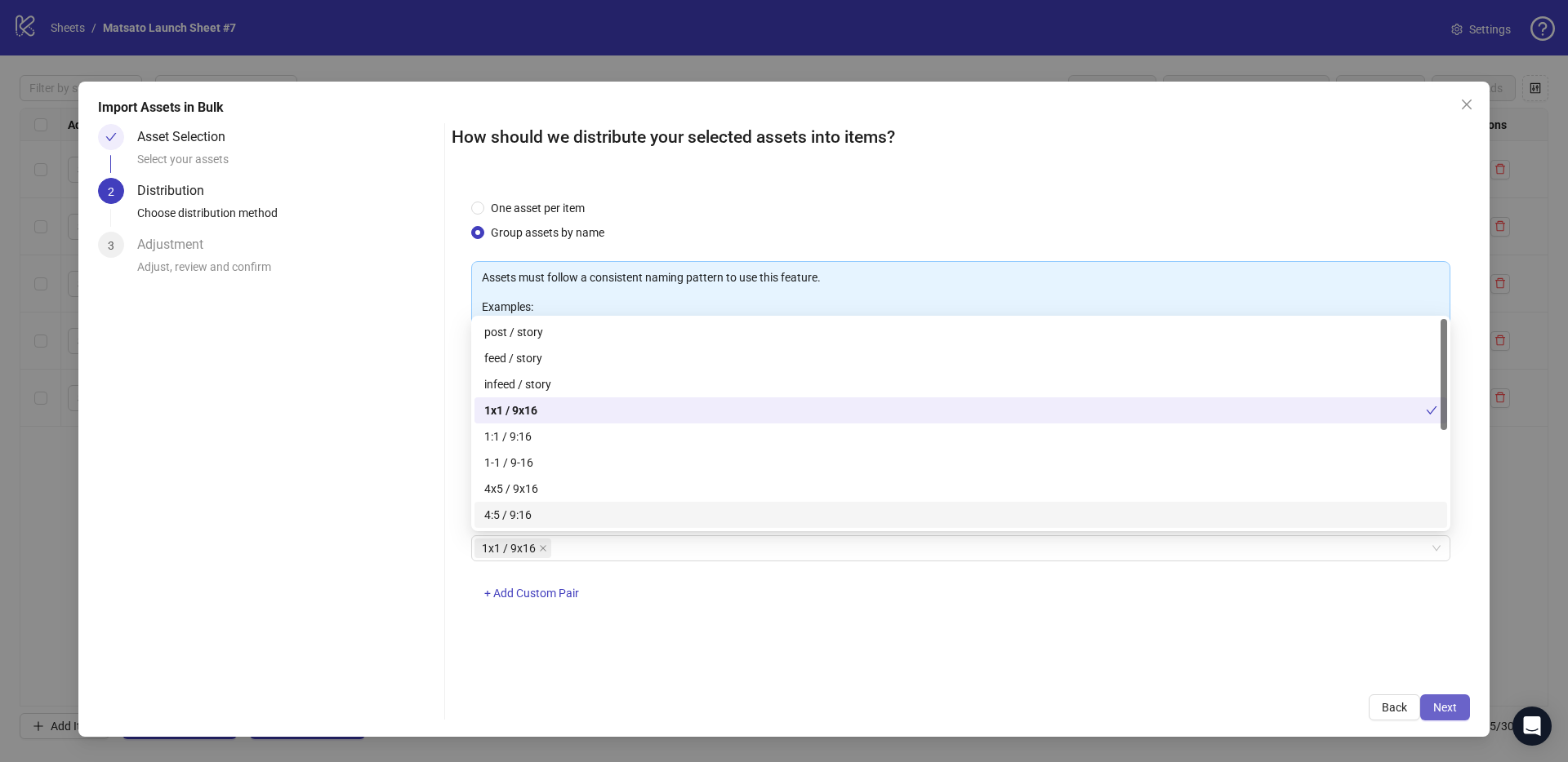
click at [1451, 698] on button "Next" at bounding box center [1444, 707] width 50 height 26
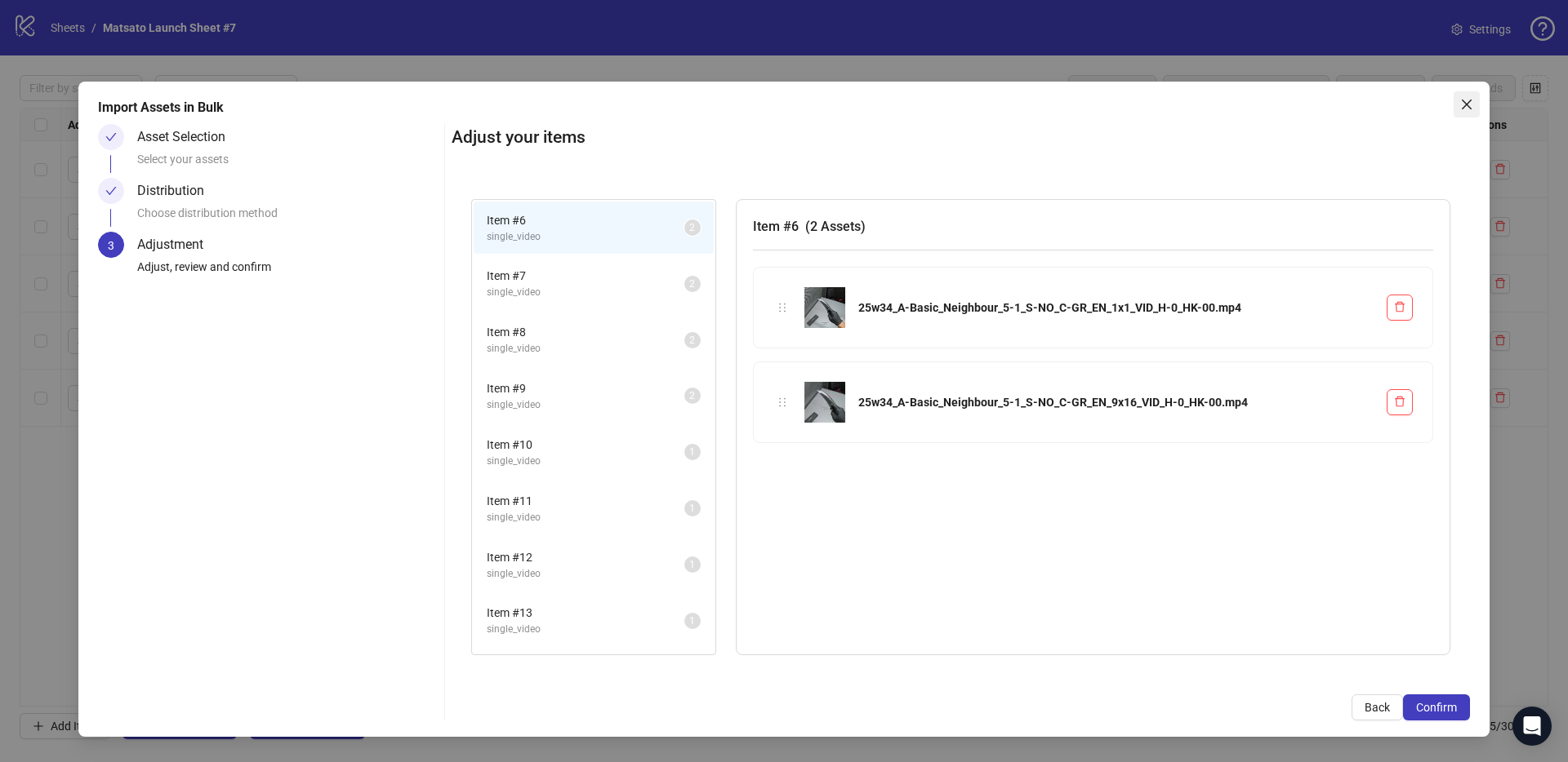
click at [1464, 105] on icon "close" at bounding box center [1466, 104] width 13 height 13
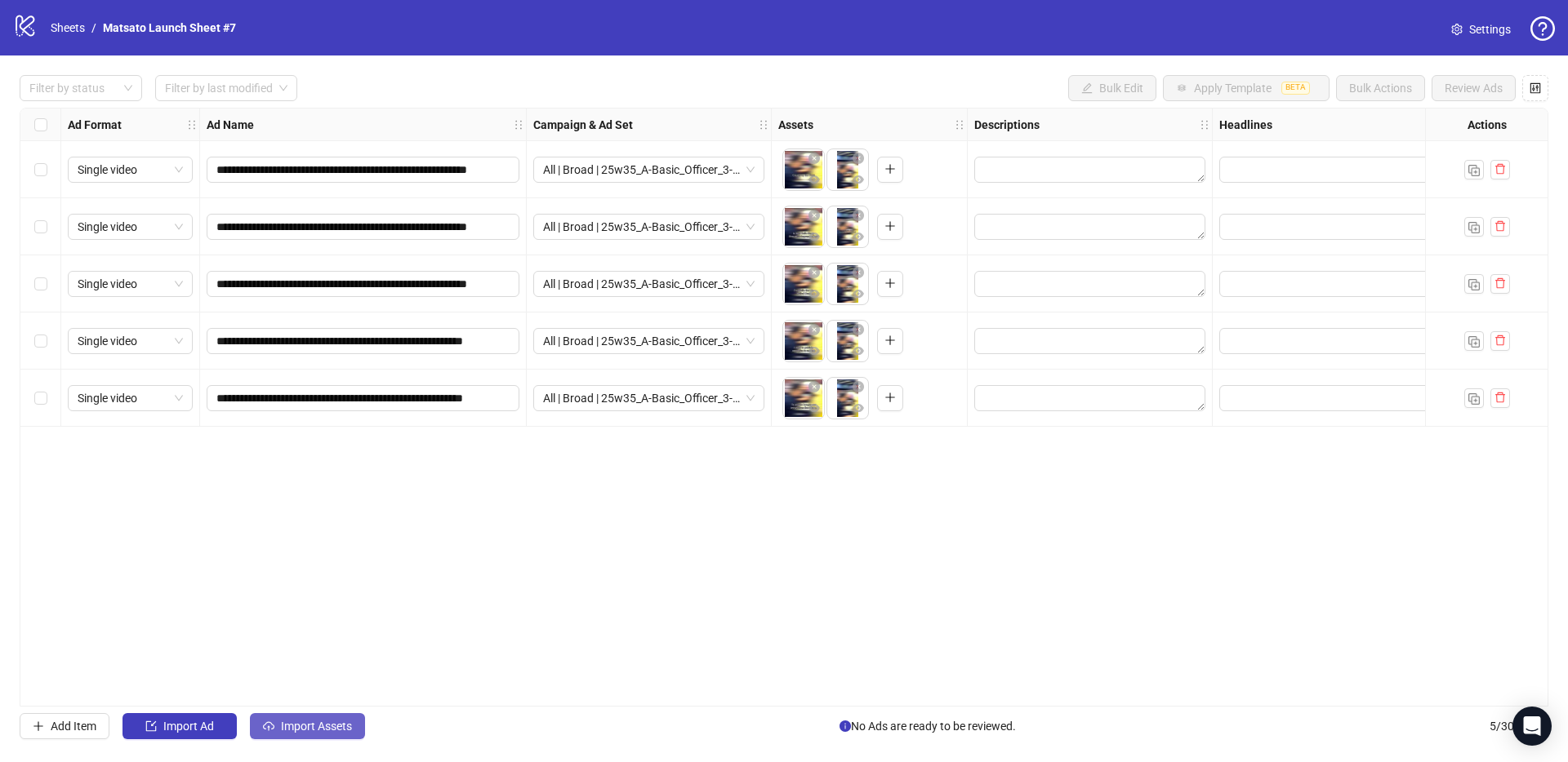
click at [331, 724] on span "Import Assets" at bounding box center [317, 726] width 71 height 13
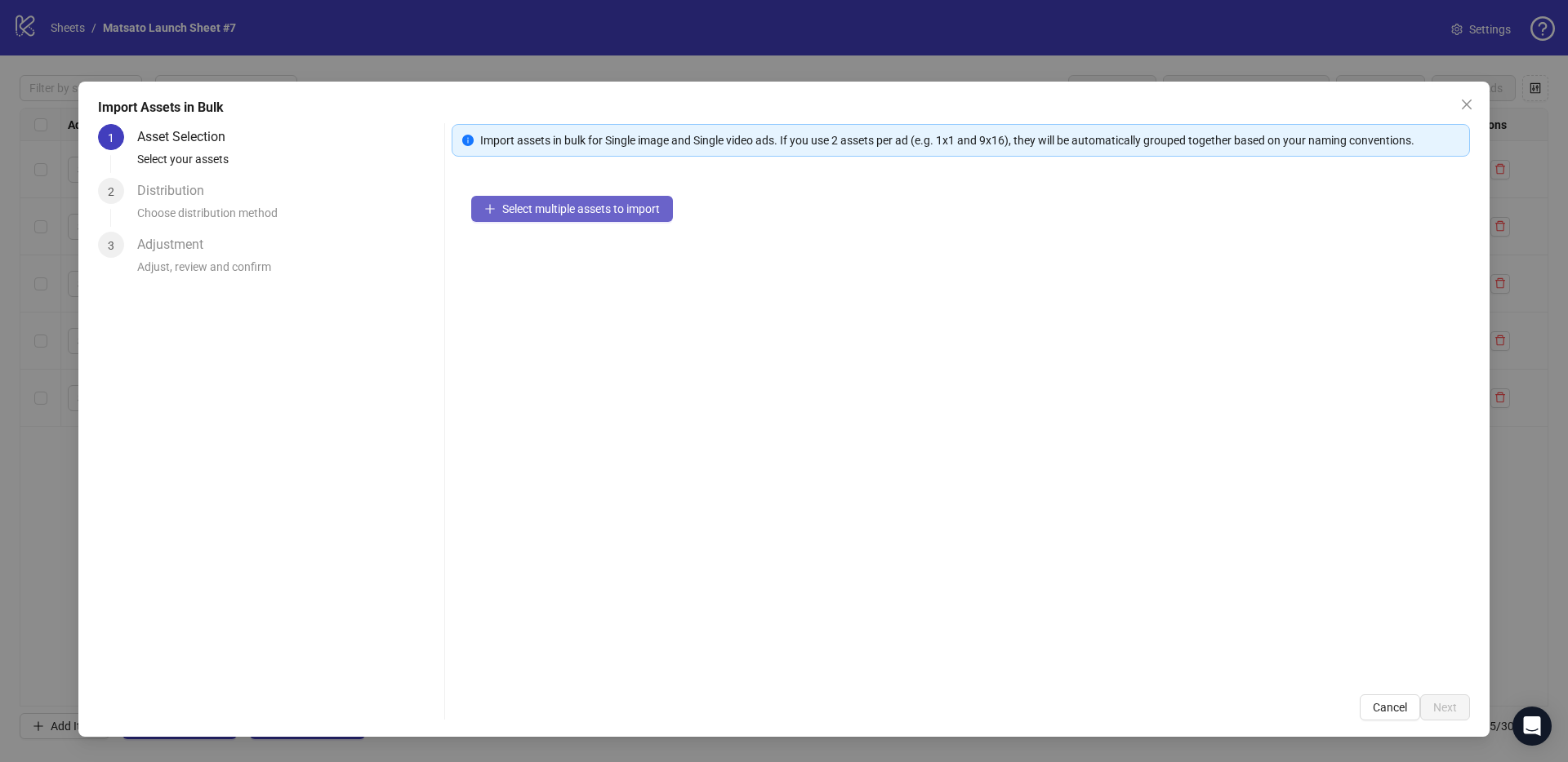
click at [537, 211] on span "Select multiple assets to import" at bounding box center [581, 209] width 158 height 13
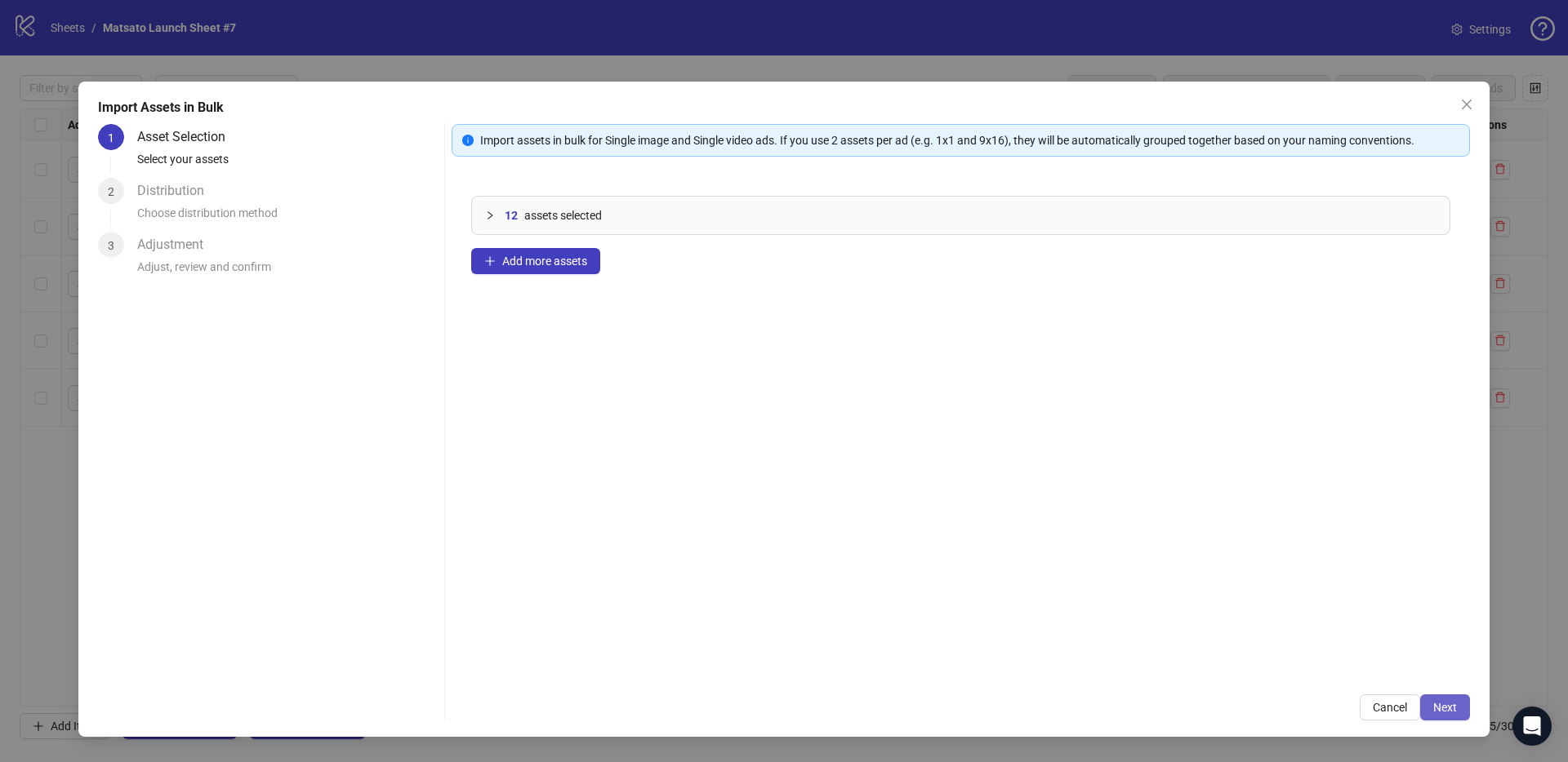
click at [1453, 705] on span "Next" at bounding box center [1445, 707] width 24 height 13
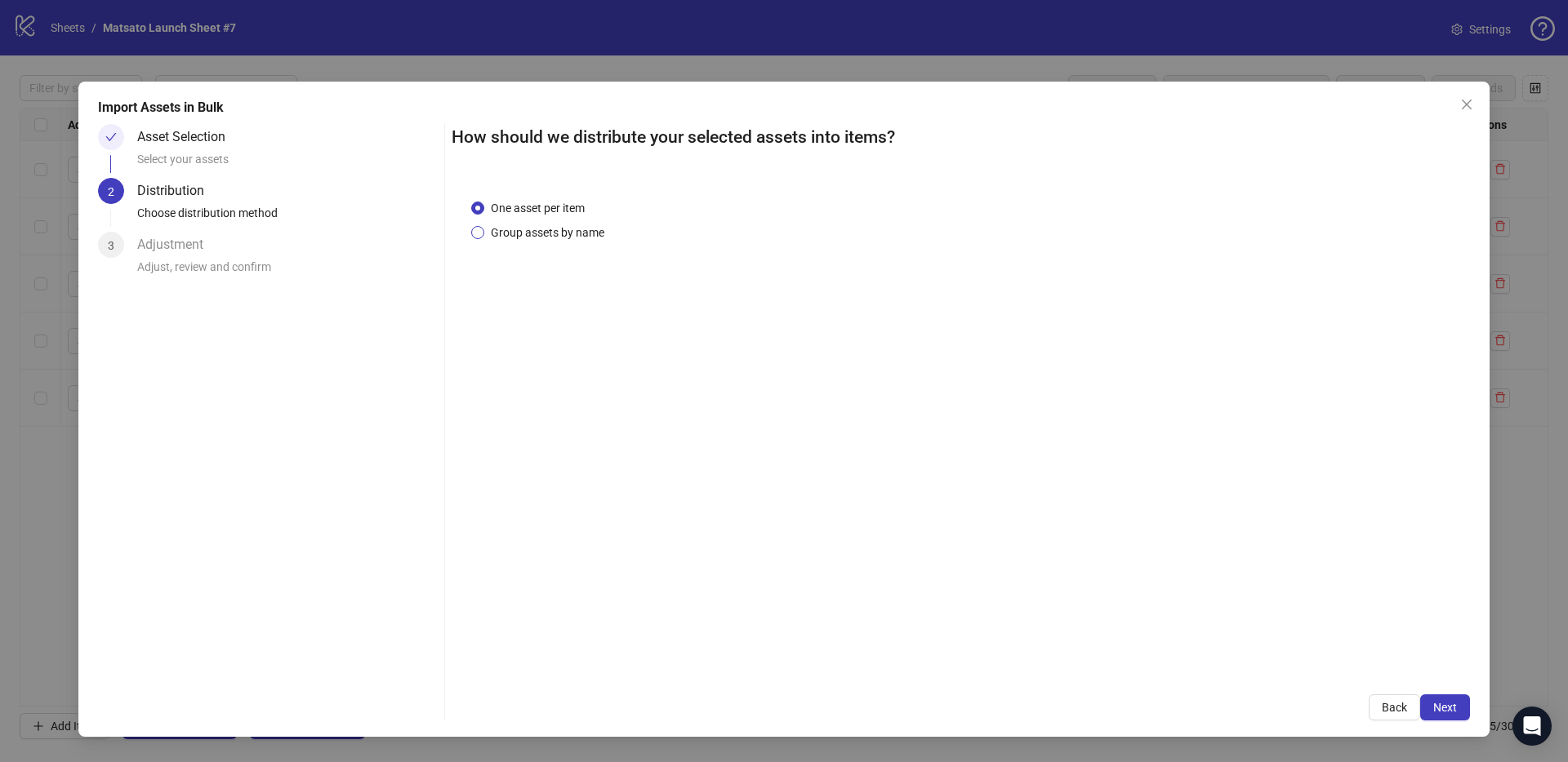
click at [565, 235] on span "Group assets by name" at bounding box center [547, 233] width 126 height 18
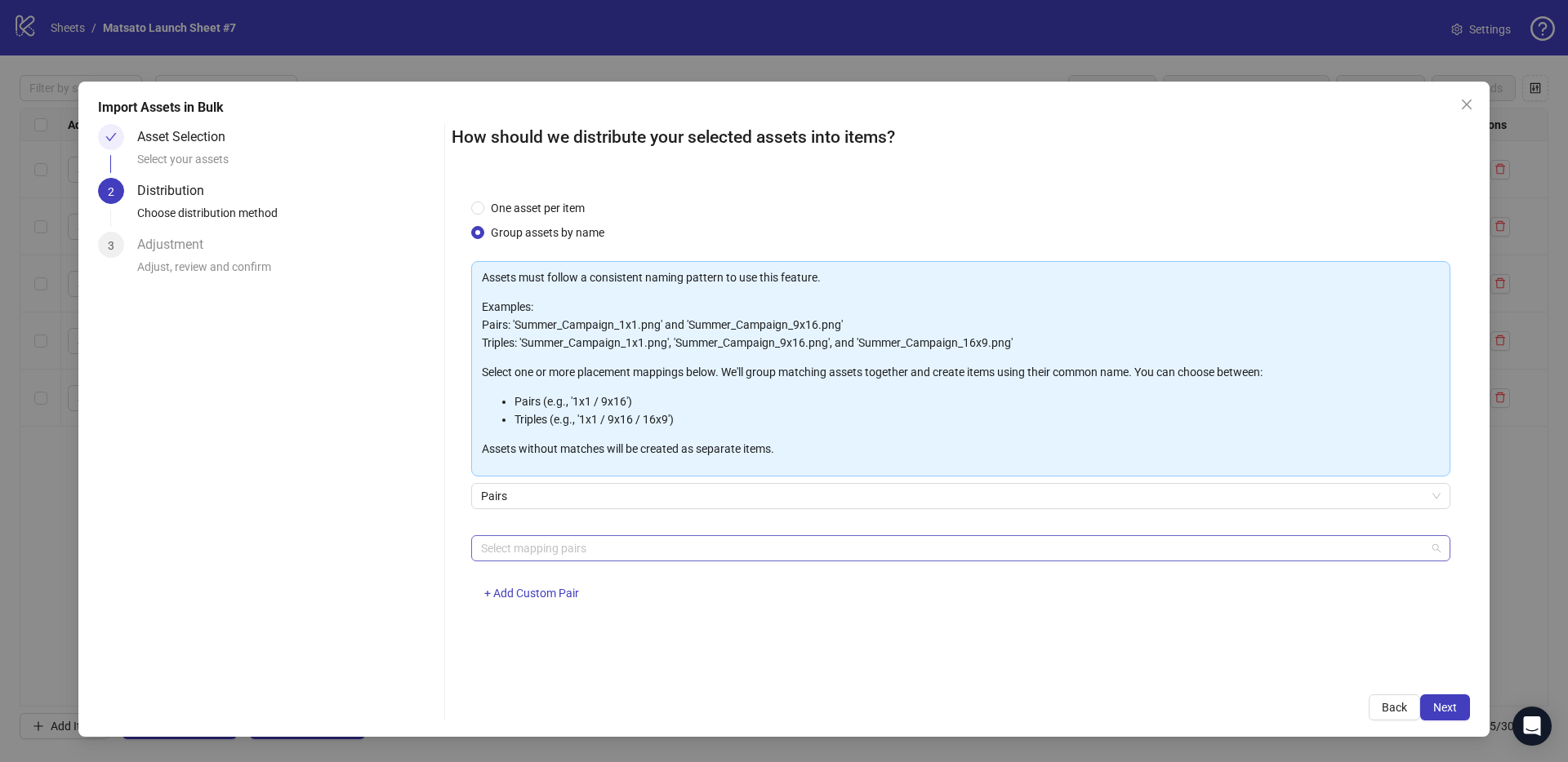
click at [565, 553] on div at bounding box center [952, 548] width 955 height 23
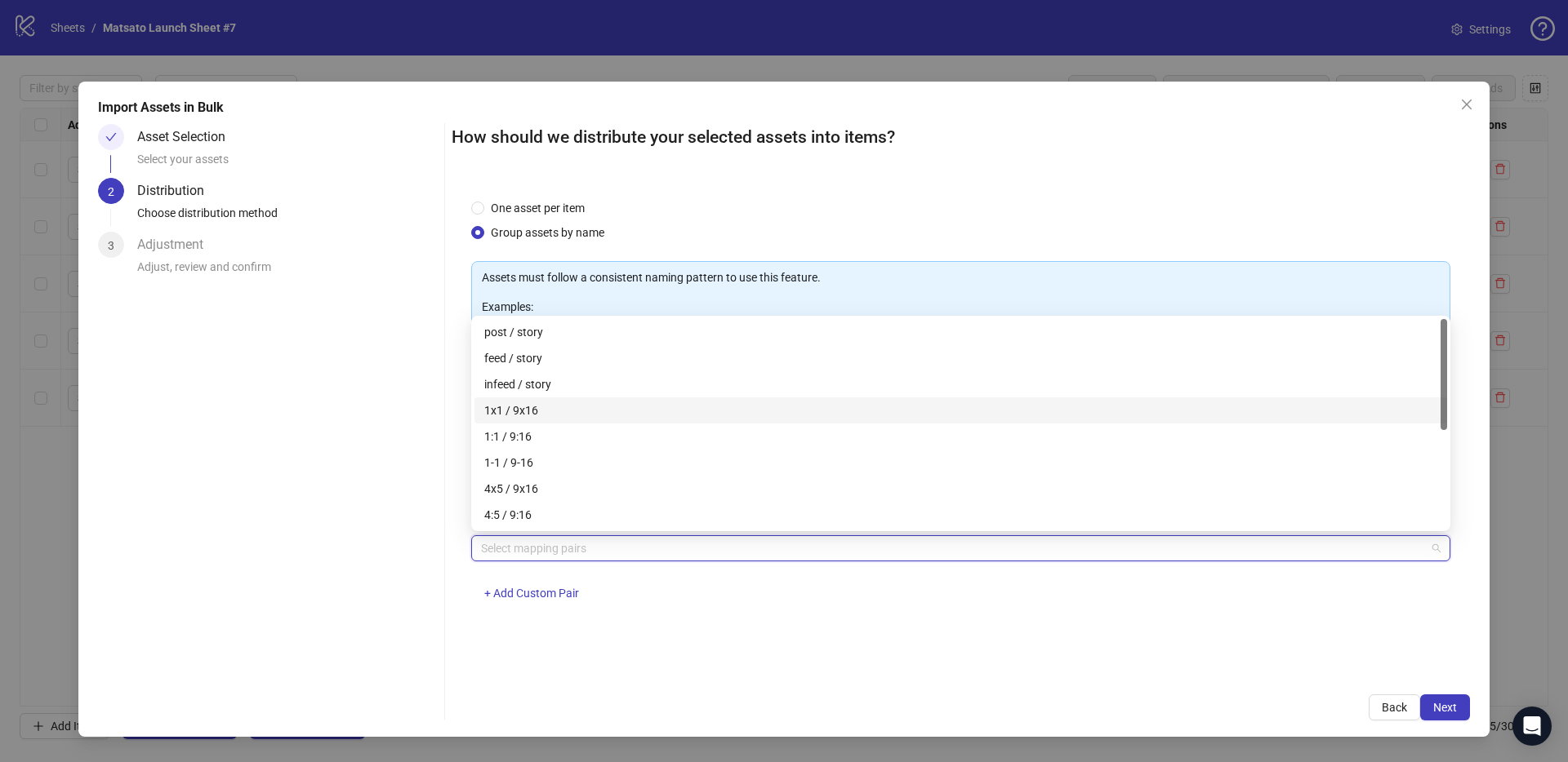
drag, startPoint x: 520, startPoint y: 410, endPoint x: 533, endPoint y: 412, distance: 13.2
click at [520, 410] on div "1x1 / 9x16" at bounding box center [960, 410] width 953 height 18
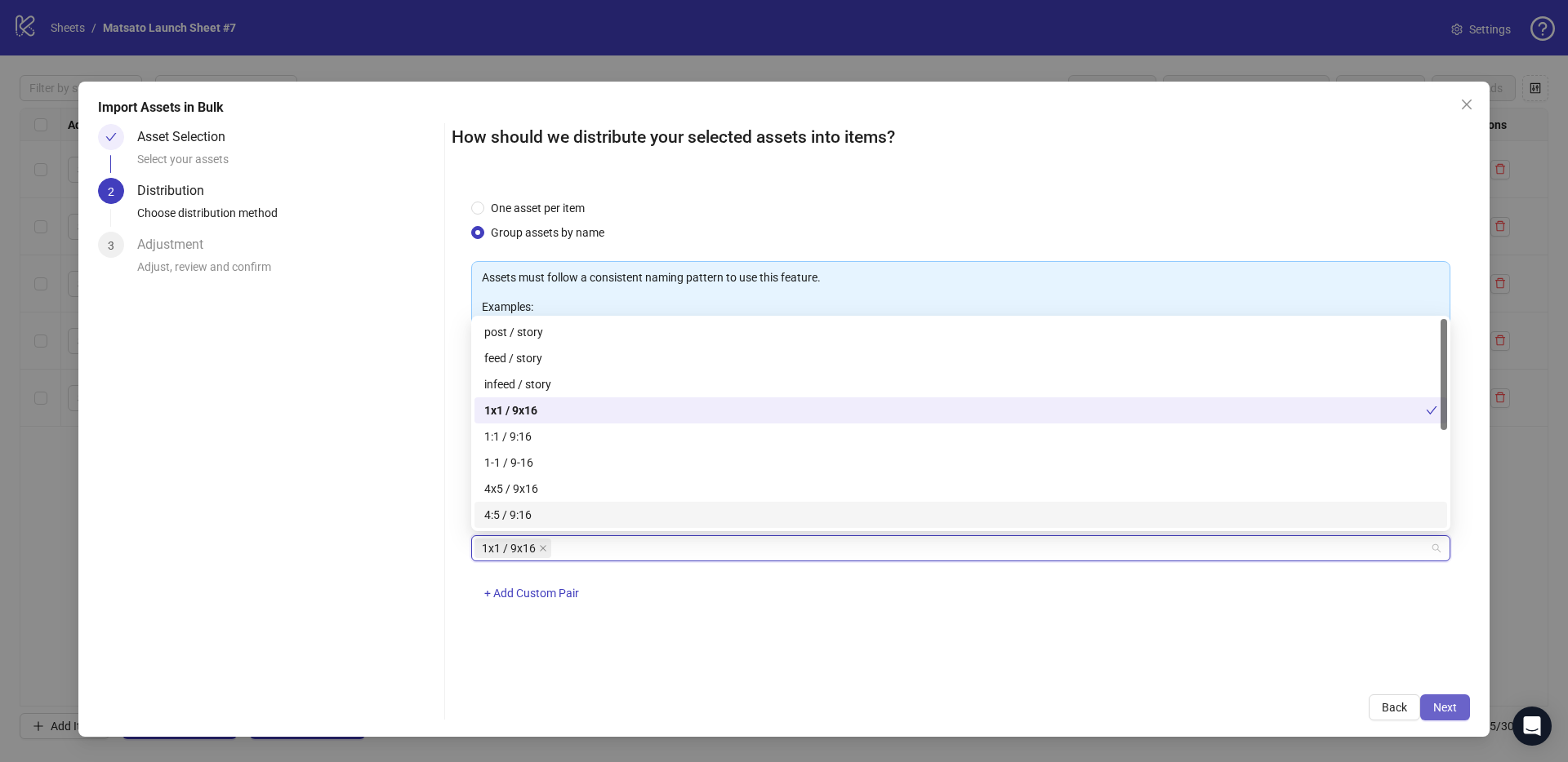
click at [1452, 705] on span "Next" at bounding box center [1445, 707] width 24 height 13
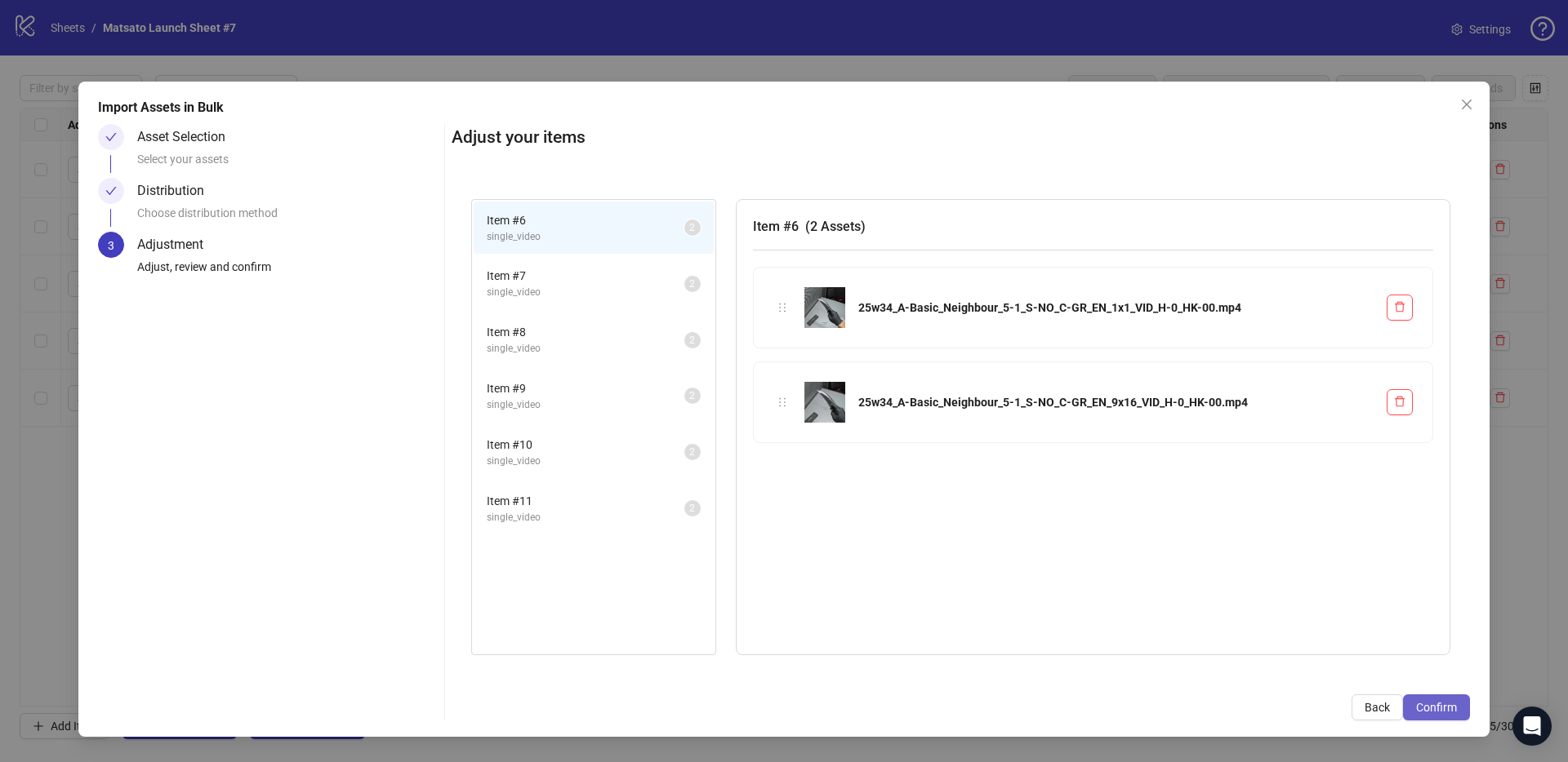
click at [1458, 703] on button "Confirm" at bounding box center [1436, 707] width 67 height 26
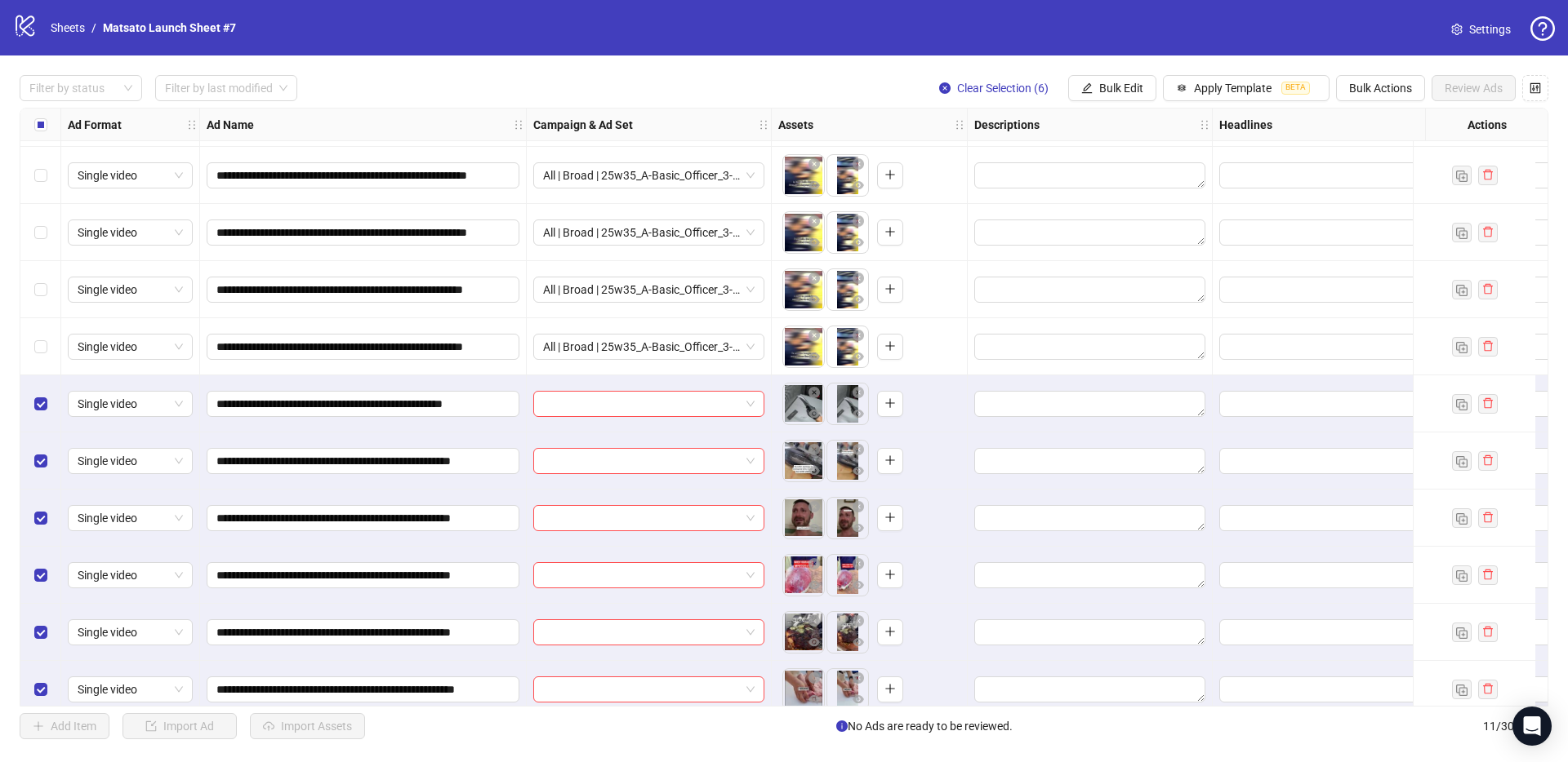
scroll to position [70, 0]
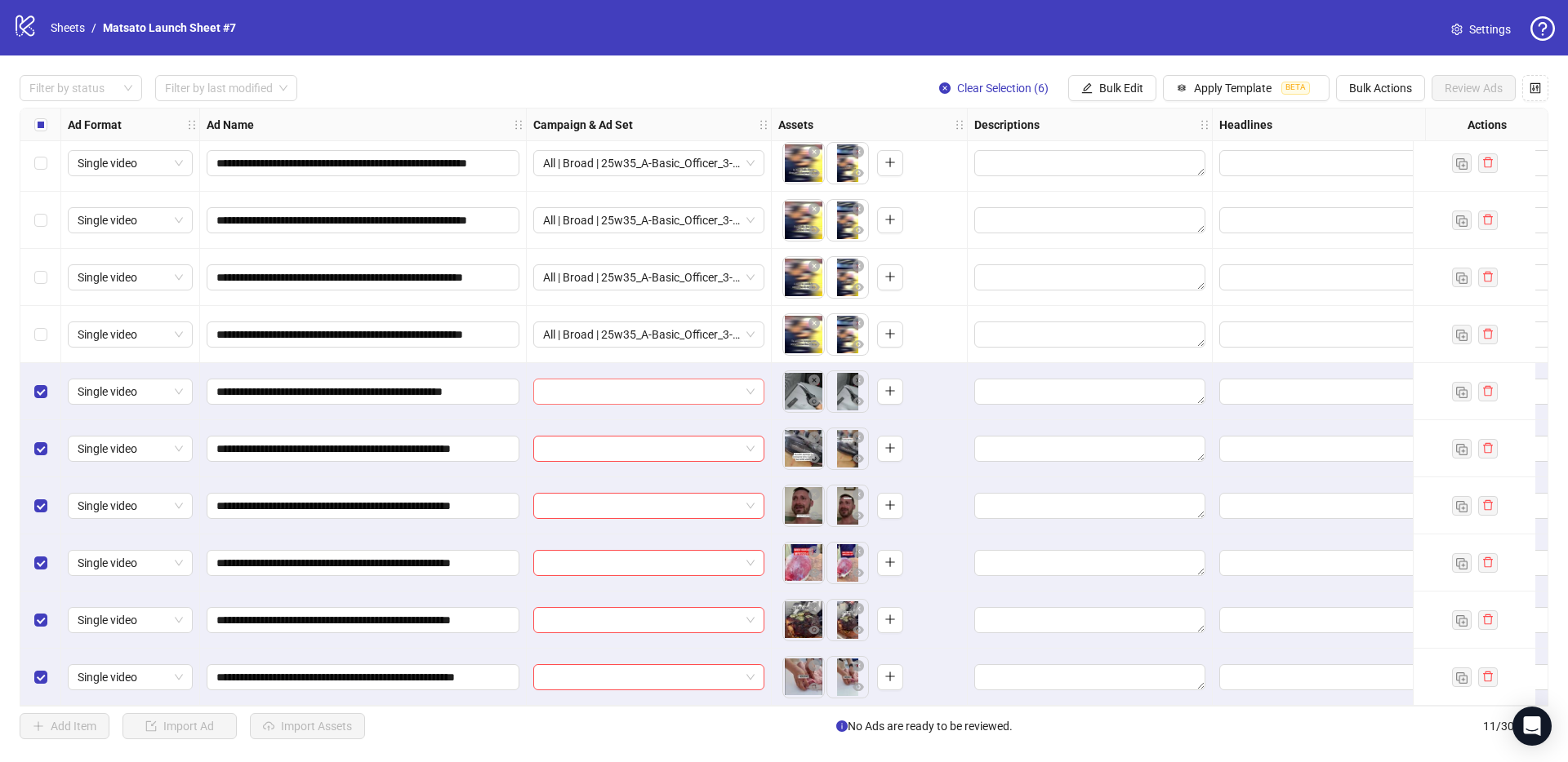
click at [750, 387] on span at bounding box center [649, 391] width 211 height 25
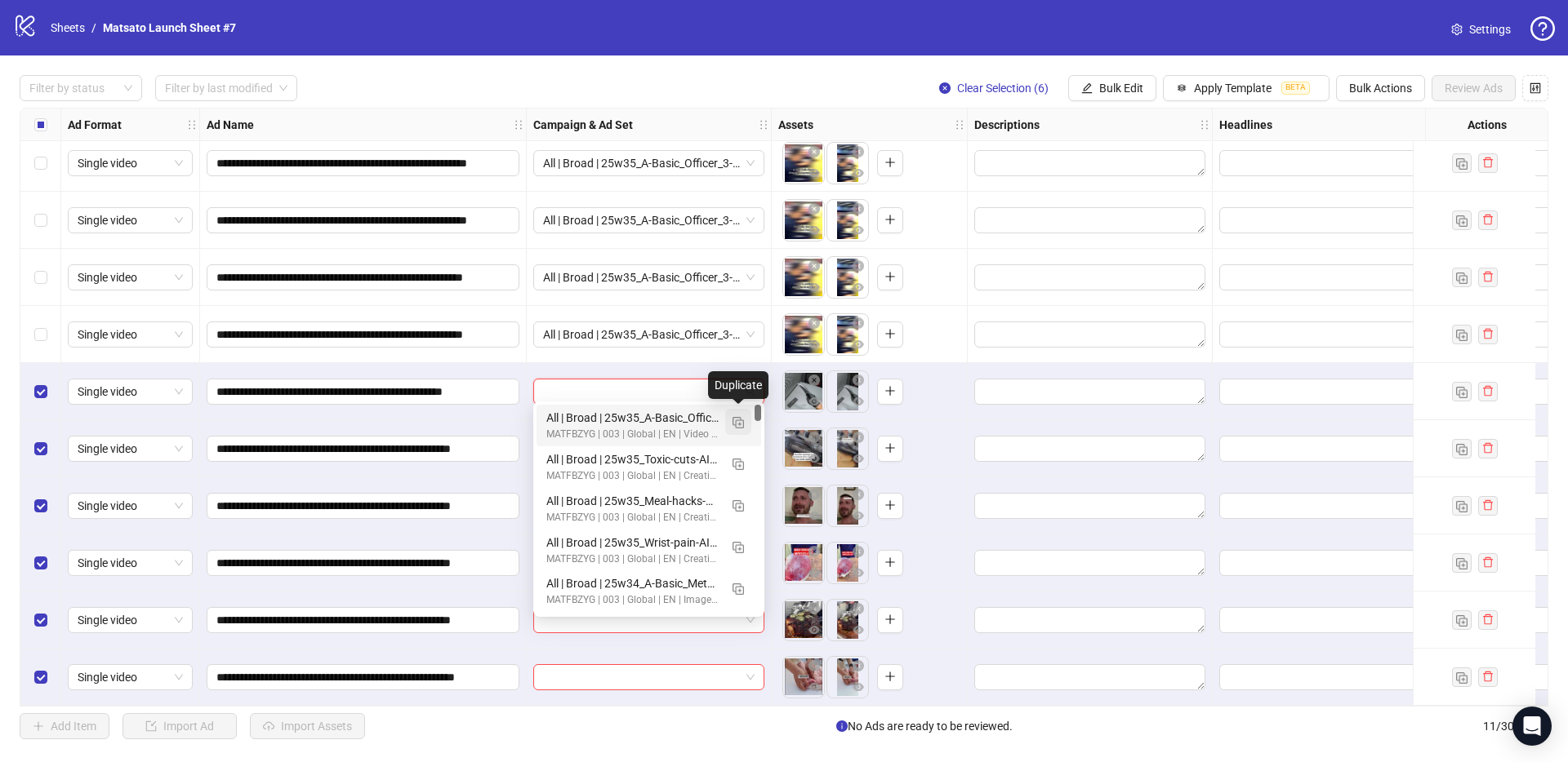
click at [739, 429] on button "button" at bounding box center [738, 422] width 26 height 26
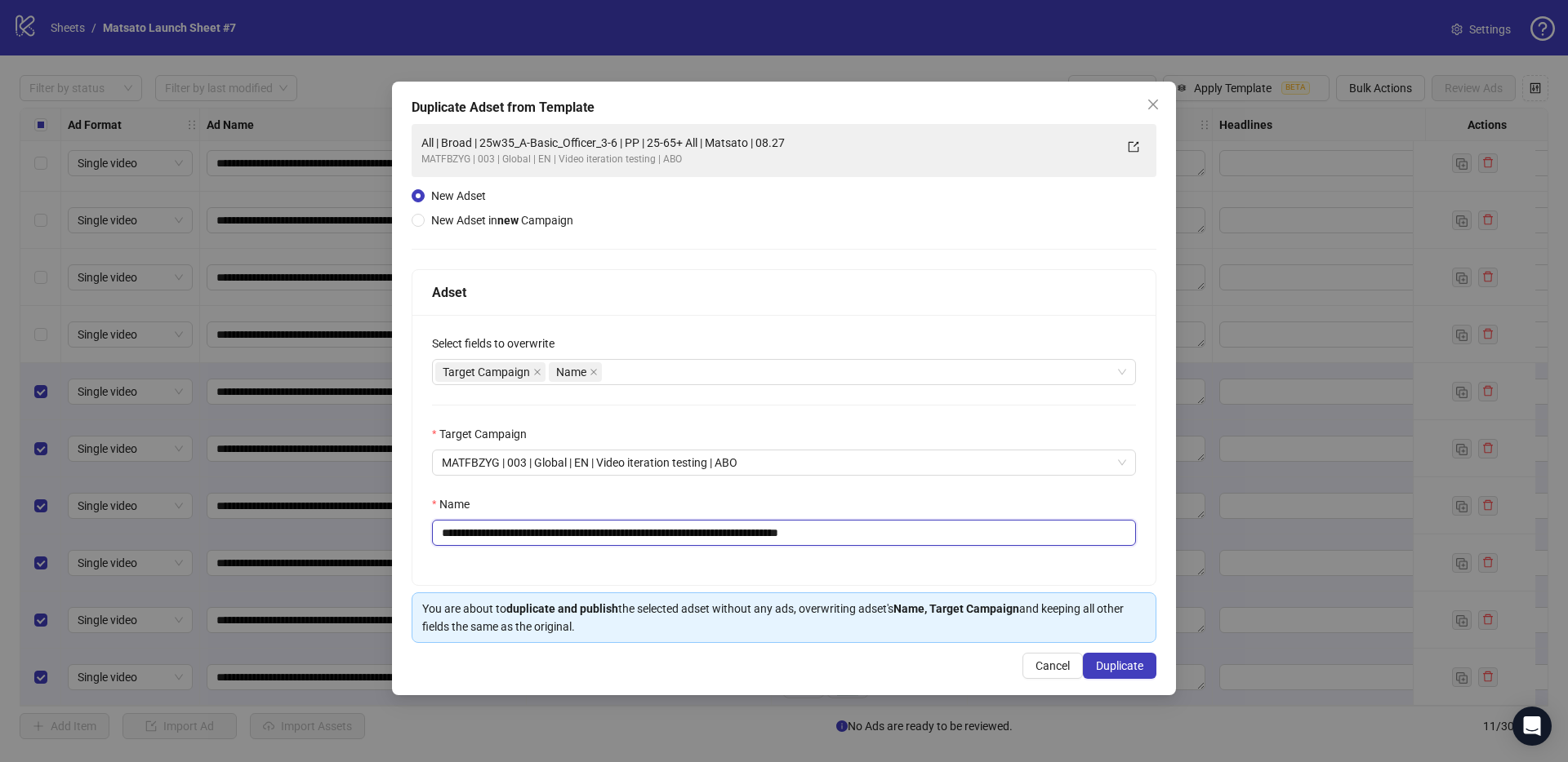
drag, startPoint x: 810, startPoint y: 536, endPoint x: 933, endPoint y: 563, distance: 125.9
click at [933, 563] on div "**********" at bounding box center [784, 450] width 743 height 270
drag, startPoint x: 638, startPoint y: 533, endPoint x: 503, endPoint y: 537, distance: 135.1
click at [503, 537] on input "**********" at bounding box center [784, 533] width 704 height 26
paste input "text"
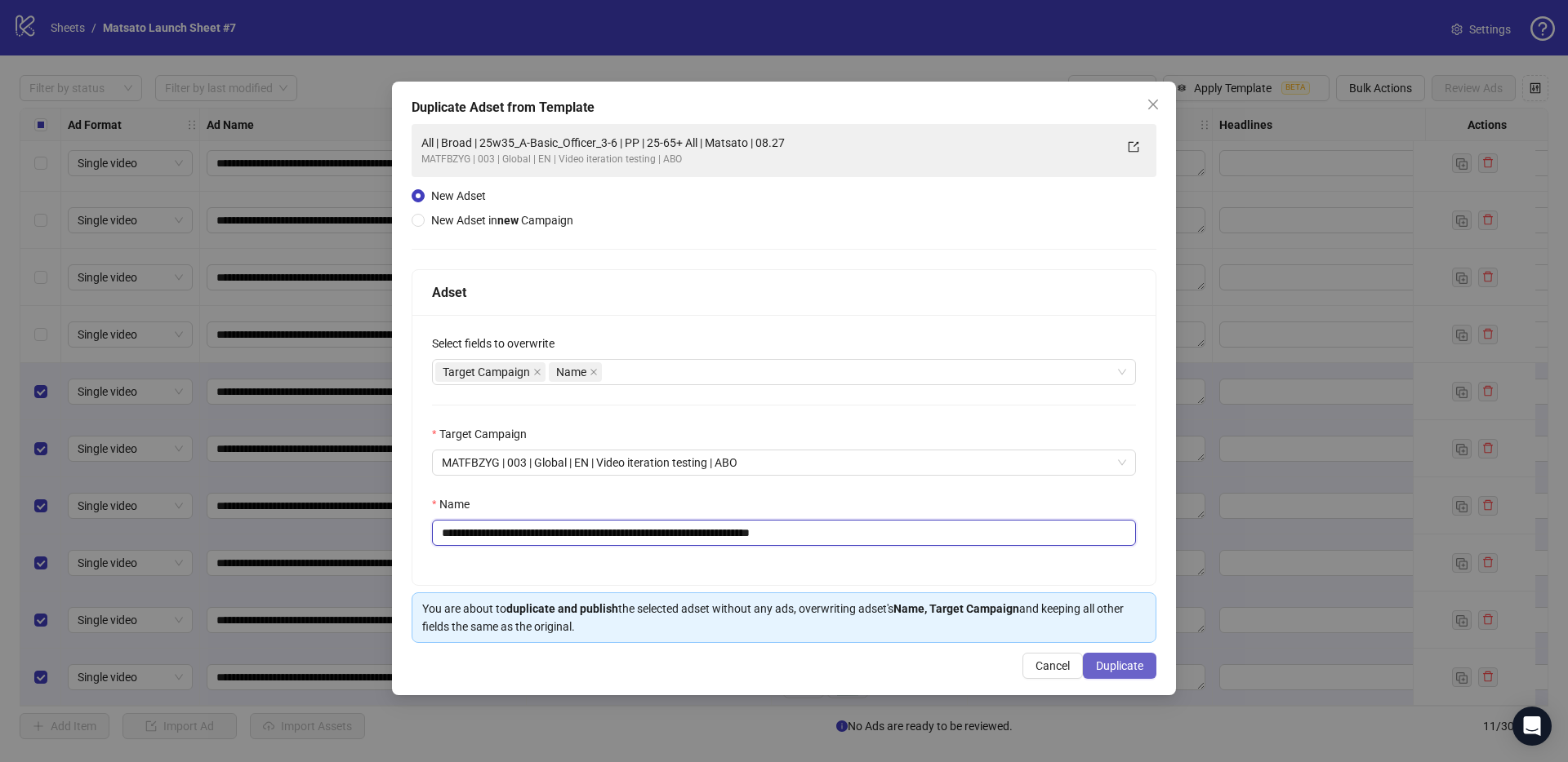
type input "**********"
click at [1101, 661] on span "Duplicate" at bounding box center [1120, 665] width 48 height 13
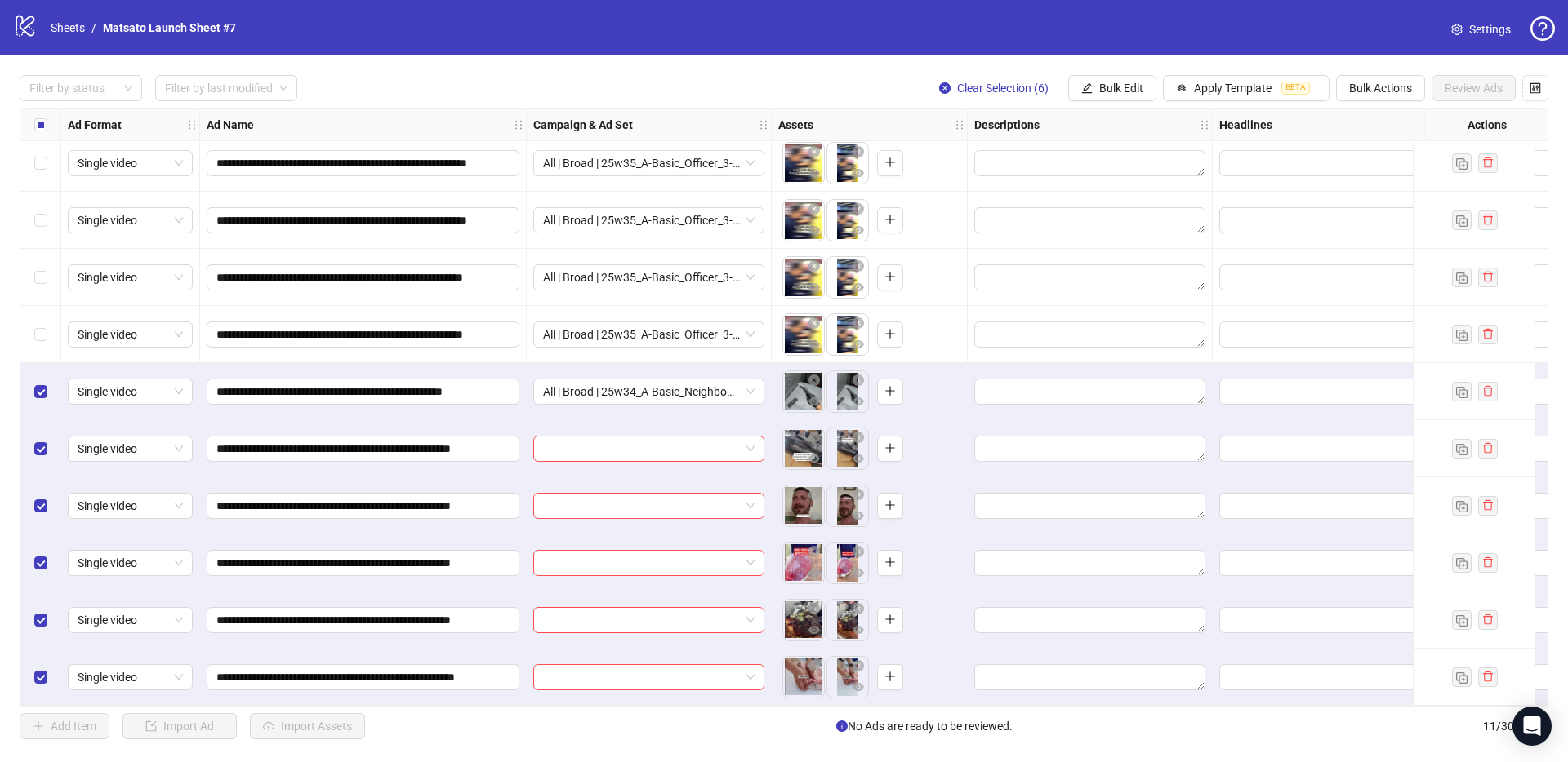
click at [1121, 75] on div "**********" at bounding box center [784, 406] width 1568 height 703
click at [1123, 79] on button "Bulk Edit" at bounding box center [1112, 87] width 88 height 26
click at [1136, 168] on span "Campaign & Ad Set" at bounding box center [1127, 173] width 97 height 18
click at [1183, 203] on icon "check" at bounding box center [1178, 201] width 11 height 11
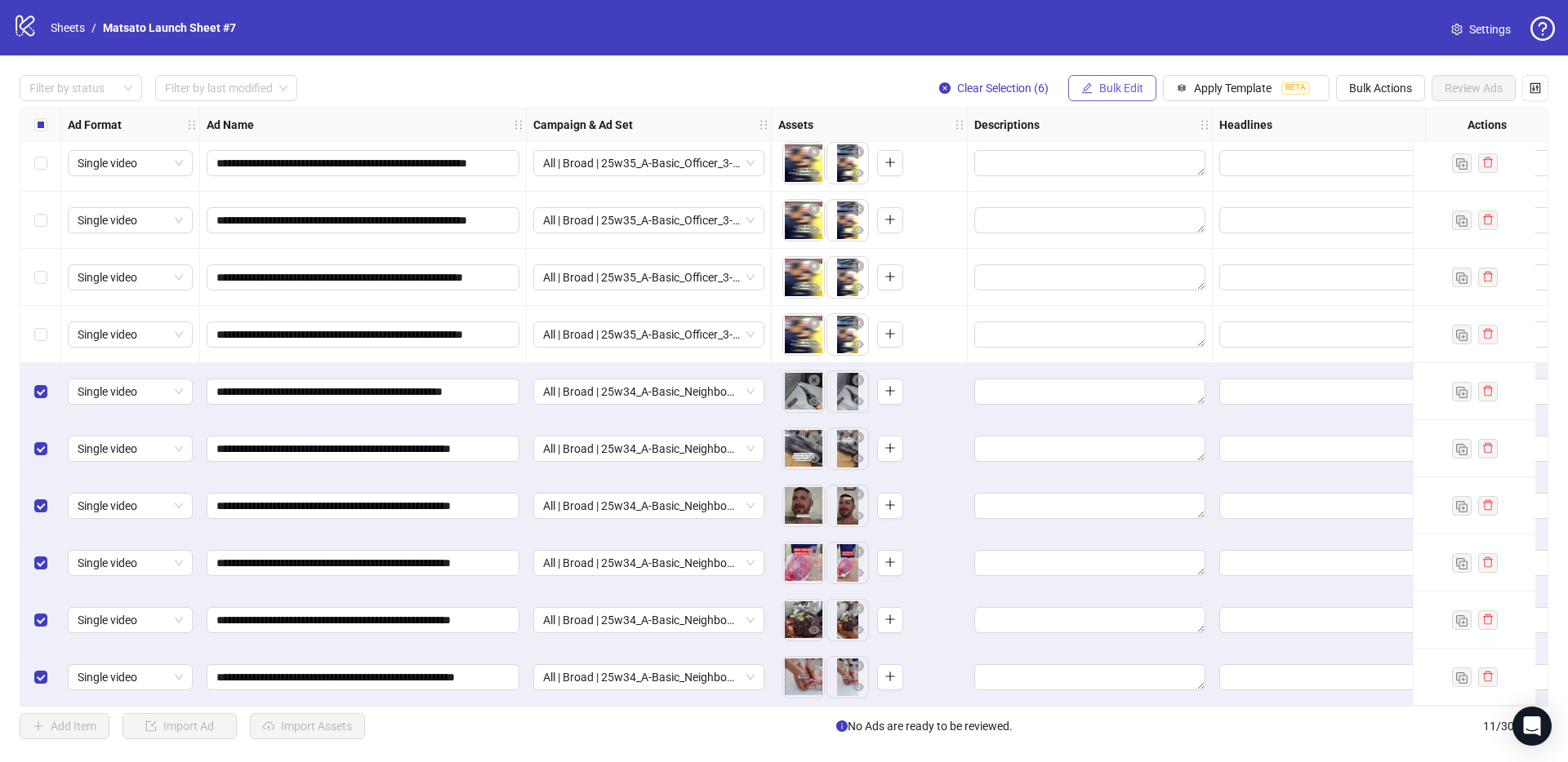
click at [1111, 87] on span "Bulk Edit" at bounding box center [1121, 87] width 44 height 13
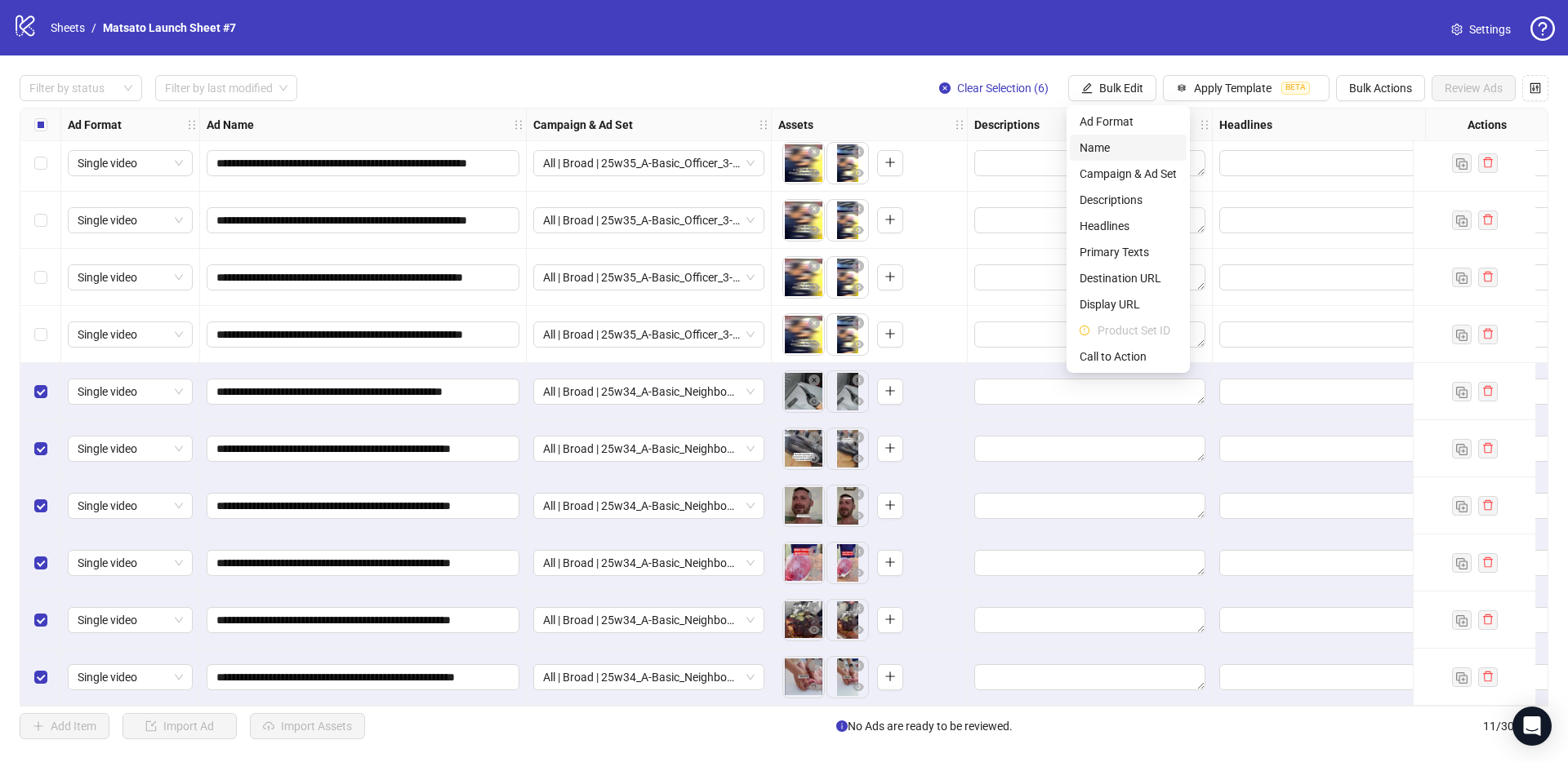
click at [1108, 151] on span "Name" at bounding box center [1127, 147] width 97 height 18
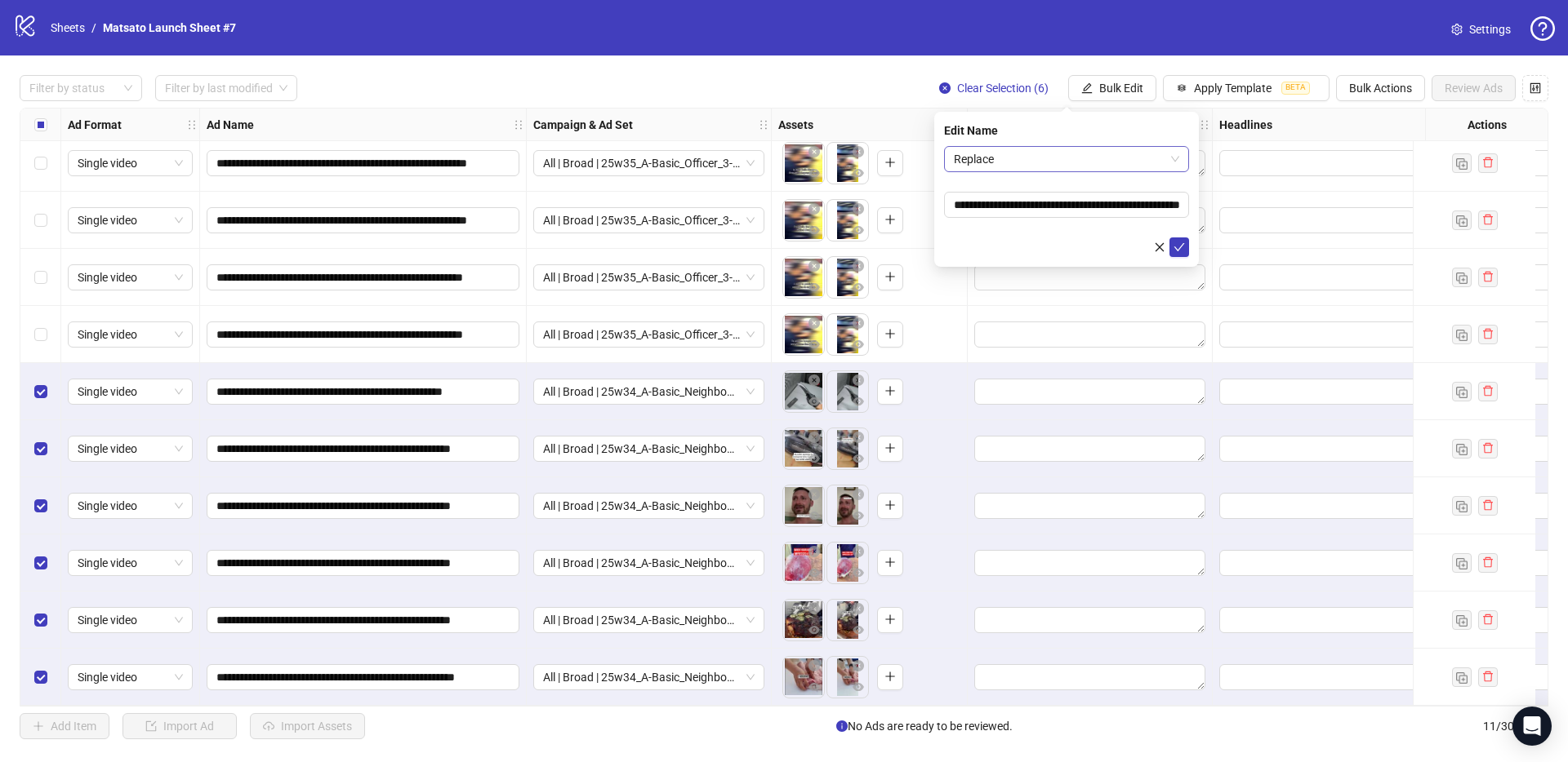
click at [1071, 166] on span "Replace" at bounding box center [1065, 159] width 225 height 25
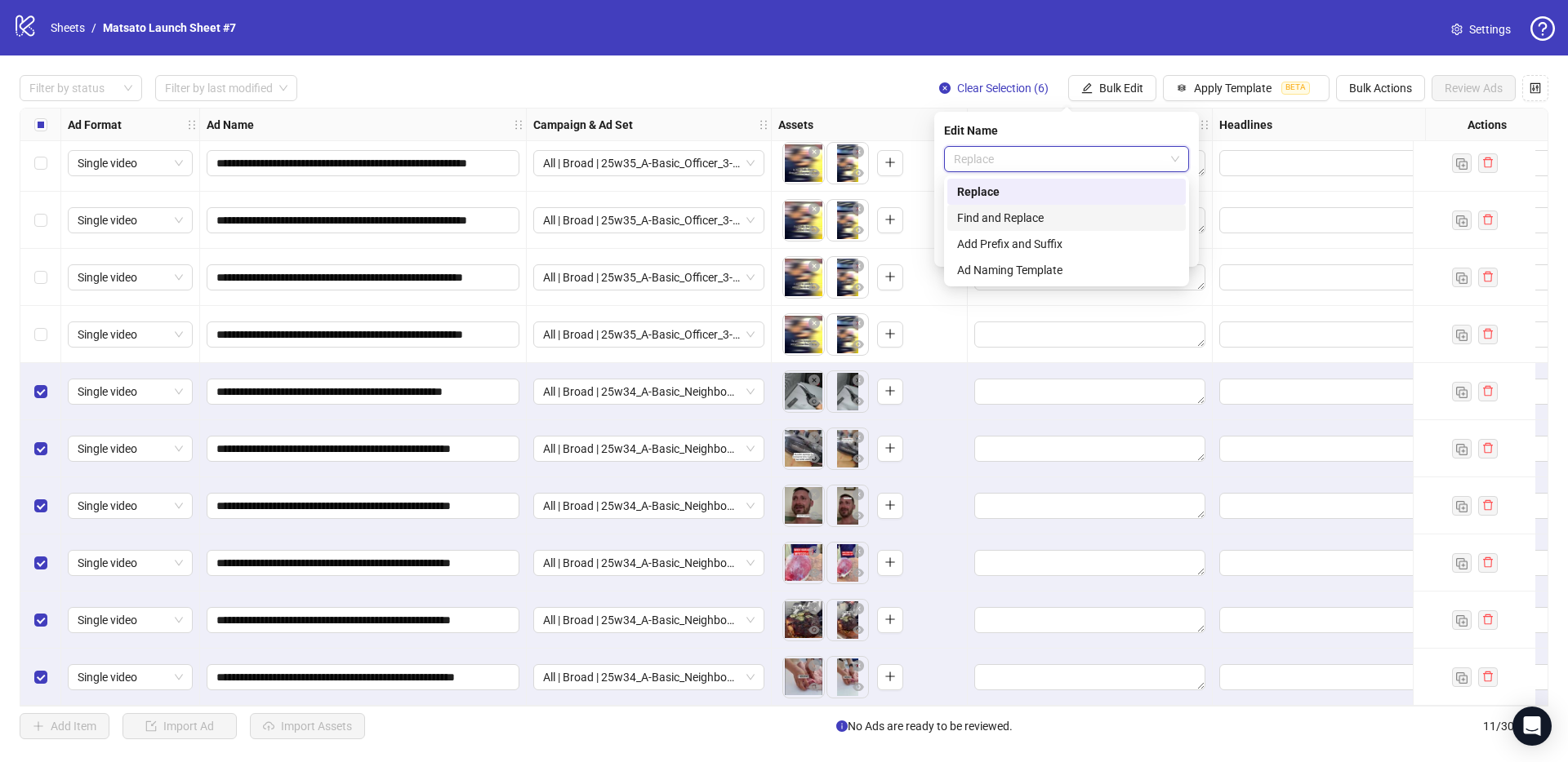
click at [1012, 218] on div "Find and Replace" at bounding box center [1066, 217] width 219 height 18
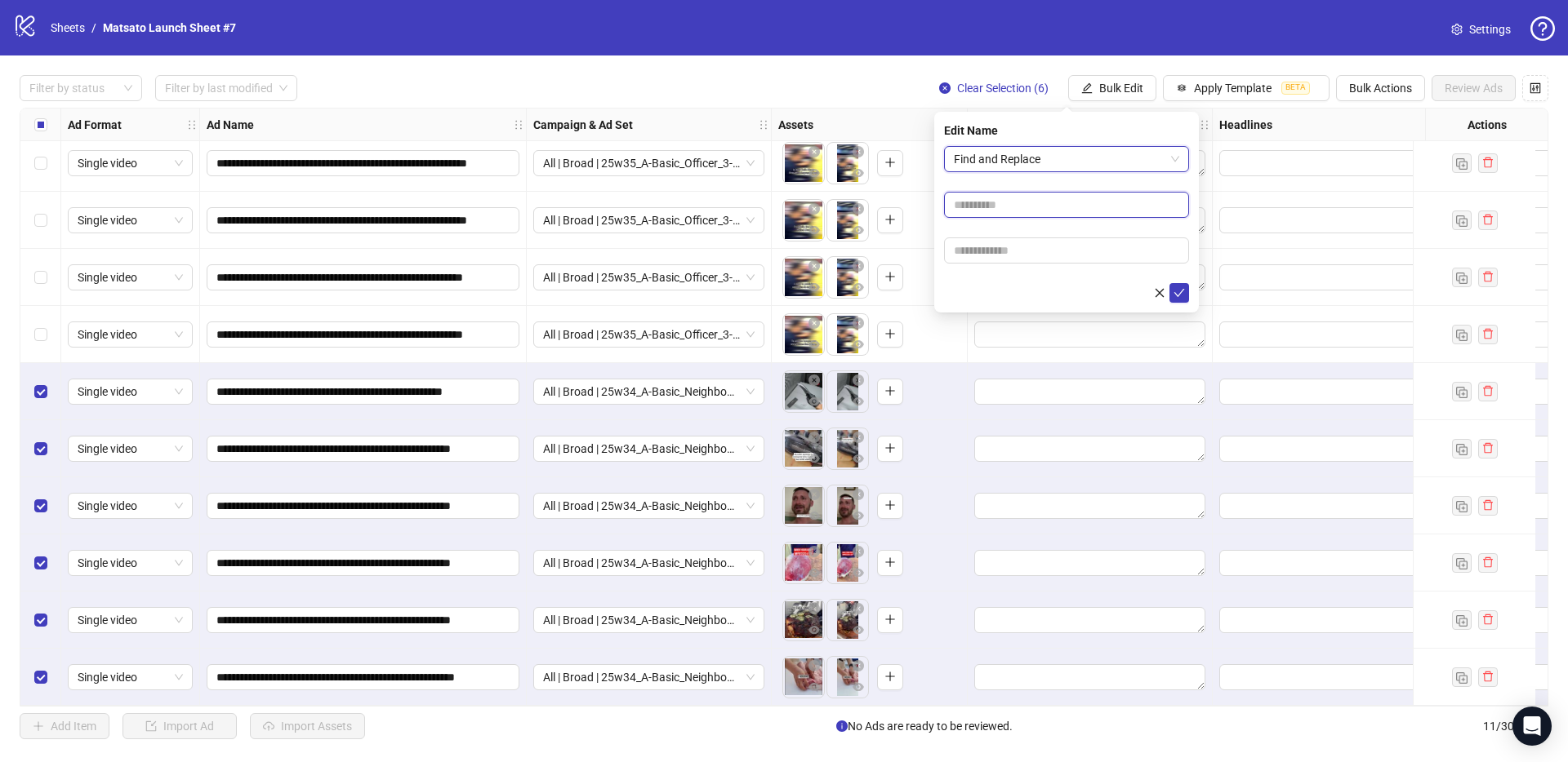
click at [1009, 203] on input "text" at bounding box center [1066, 205] width 245 height 26
type input "**"
click at [1035, 249] on input "text" at bounding box center [1066, 250] width 245 height 26
type input "*****"
click at [1184, 297] on icon "check" at bounding box center [1178, 293] width 11 height 11
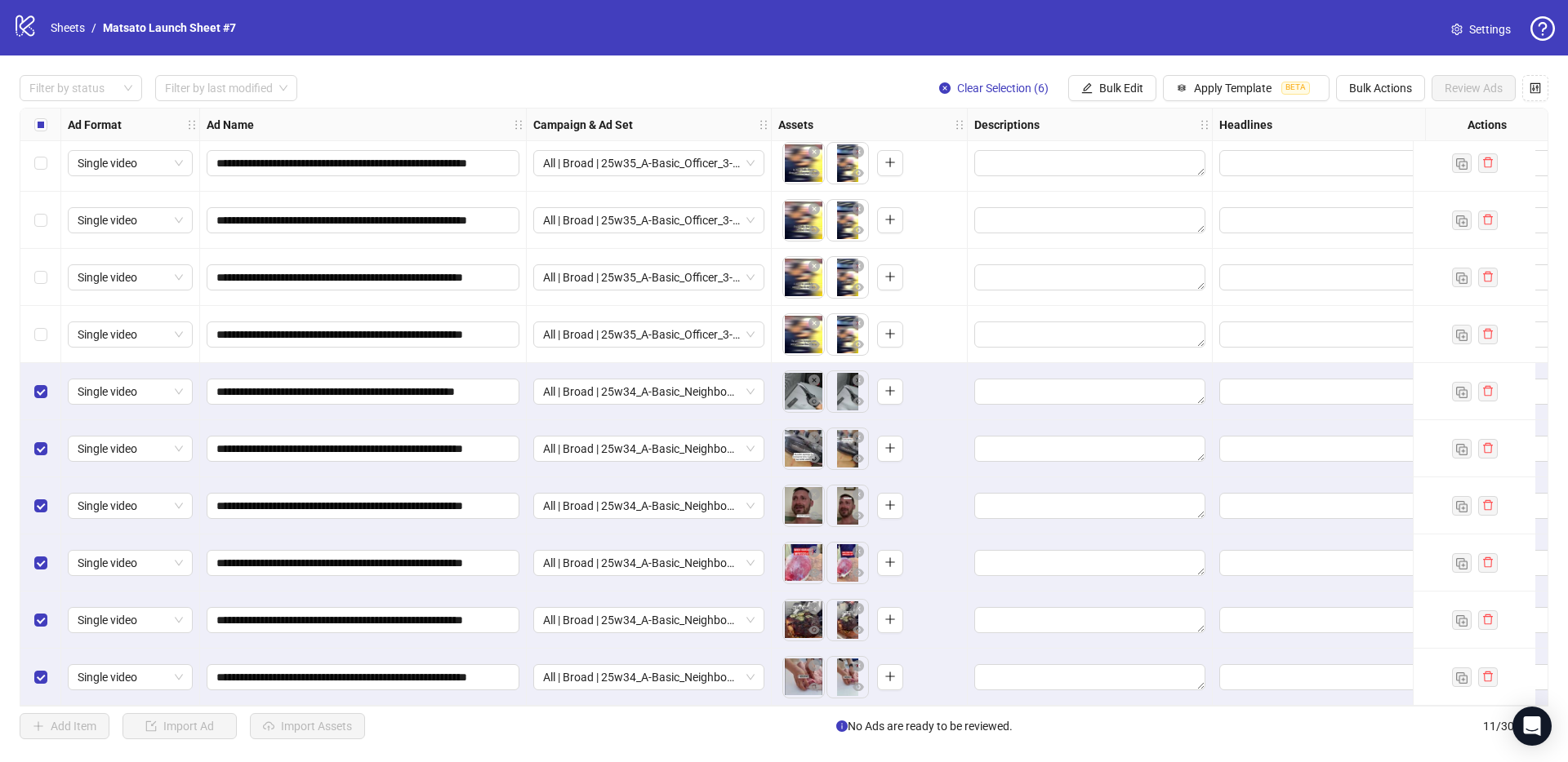
click at [909, 90] on div "Filter by status Filter by last modified Clear Selection (6) Bulk Edit Apply Te…" at bounding box center [784, 87] width 1528 height 26
click at [986, 81] on span "Clear Selection (6)" at bounding box center [1003, 87] width 92 height 13
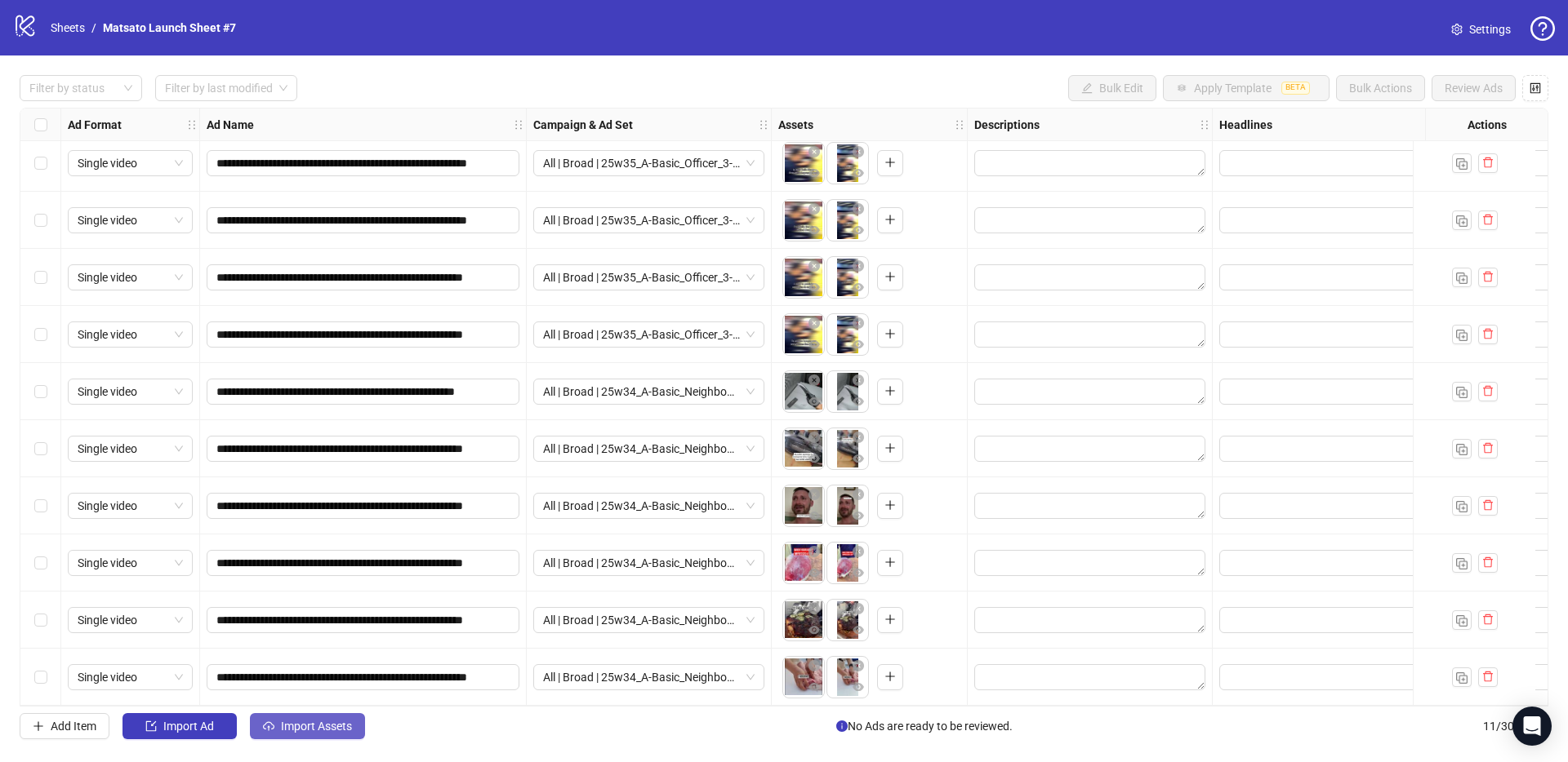
click at [349, 732] on span "Import Assets" at bounding box center [317, 726] width 71 height 13
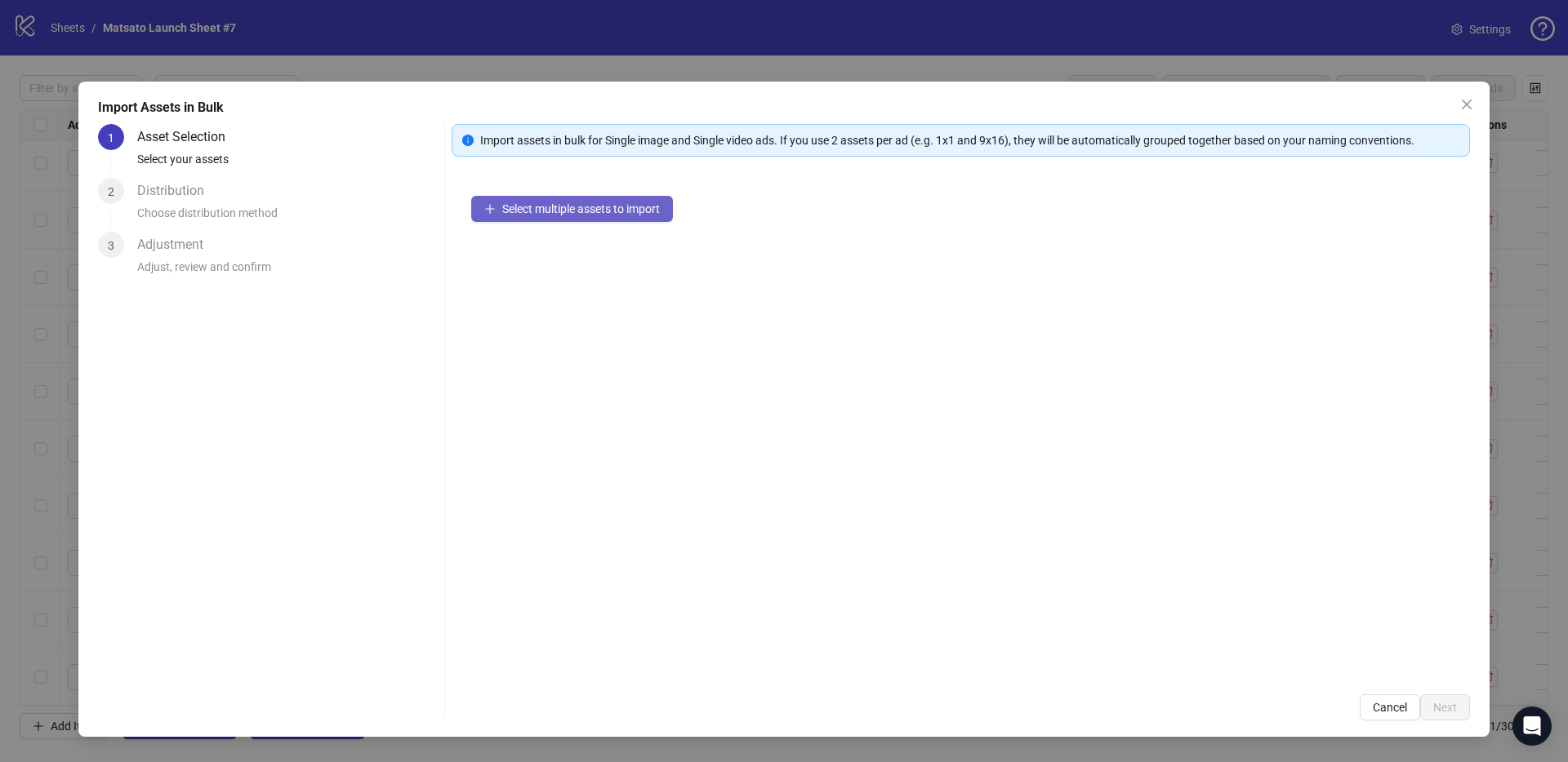
click at [568, 210] on span "Select multiple assets to import" at bounding box center [581, 209] width 158 height 13
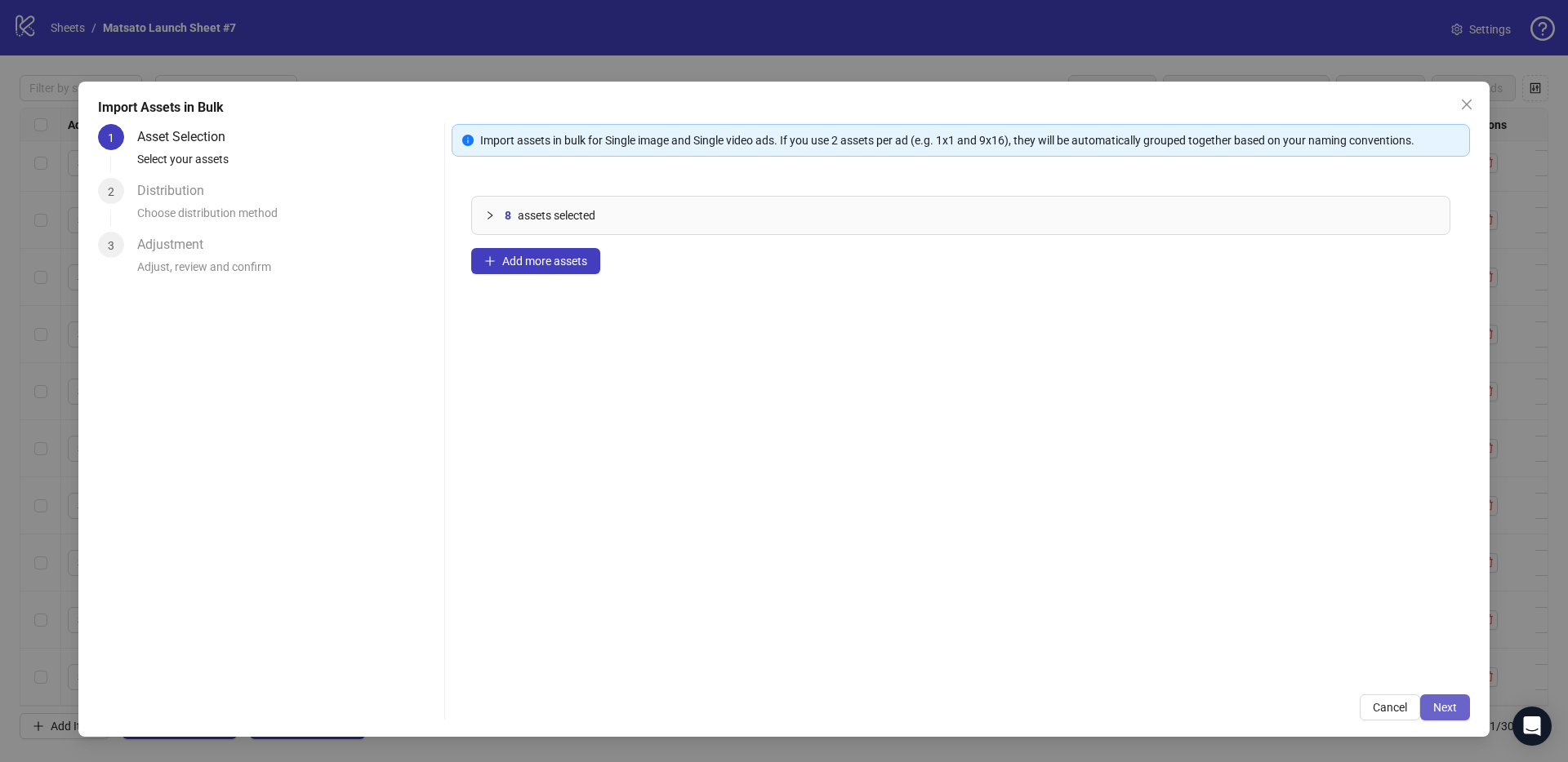
click at [1458, 709] on button "Next" at bounding box center [1444, 707] width 50 height 26
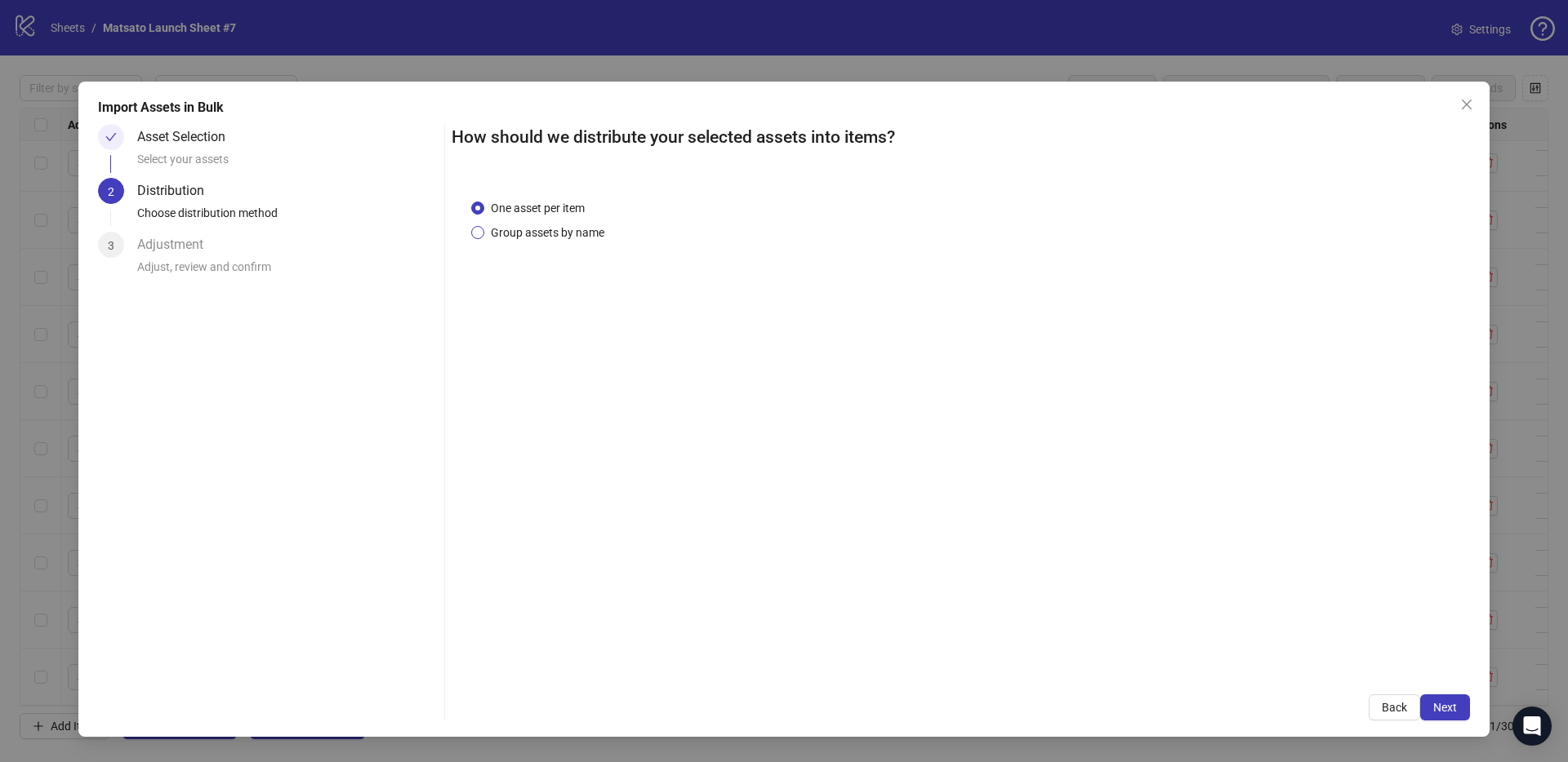
click at [574, 237] on span "Group assets by name" at bounding box center [547, 233] width 126 height 18
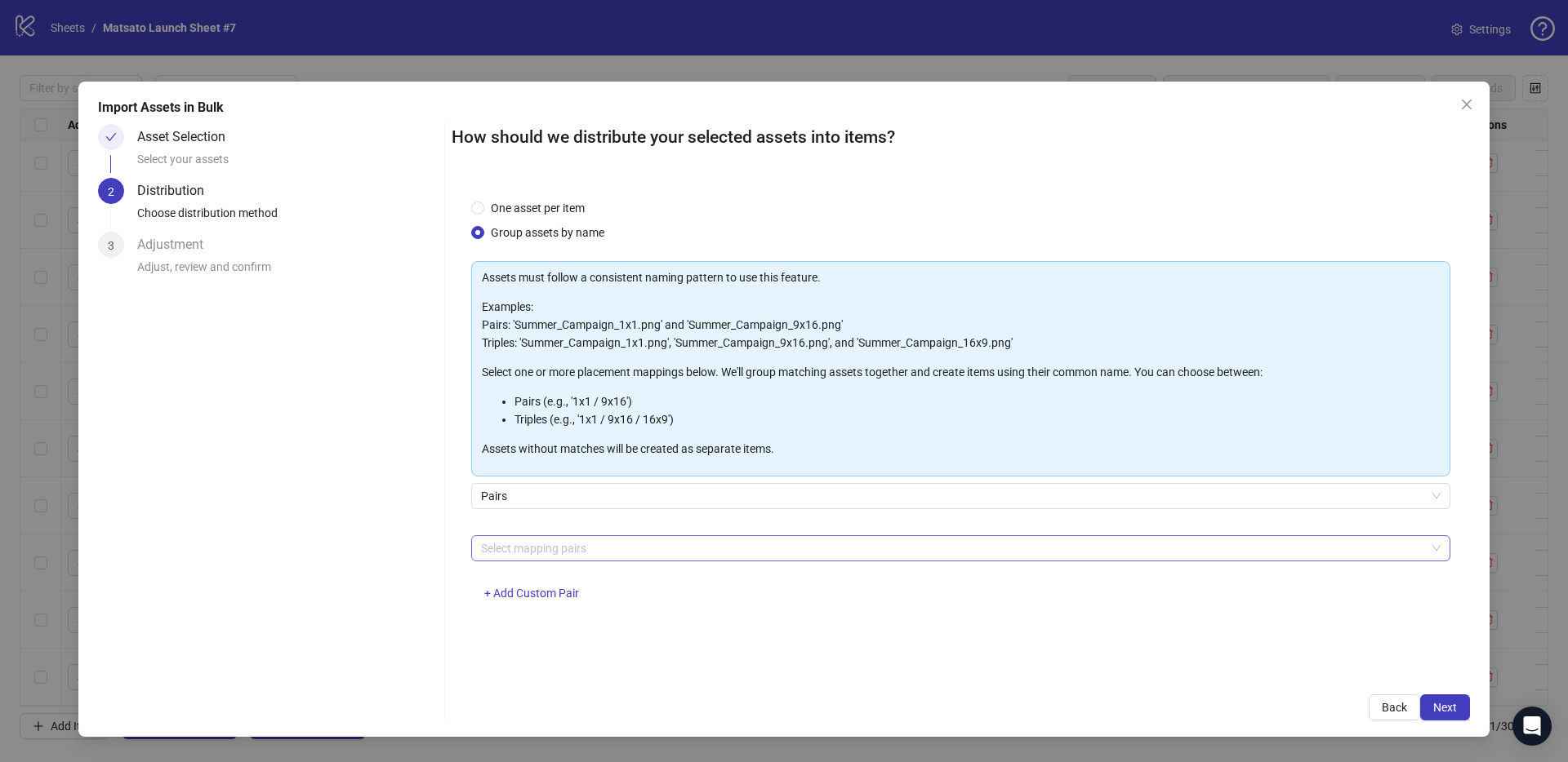
click at [569, 548] on div at bounding box center [952, 548] width 955 height 23
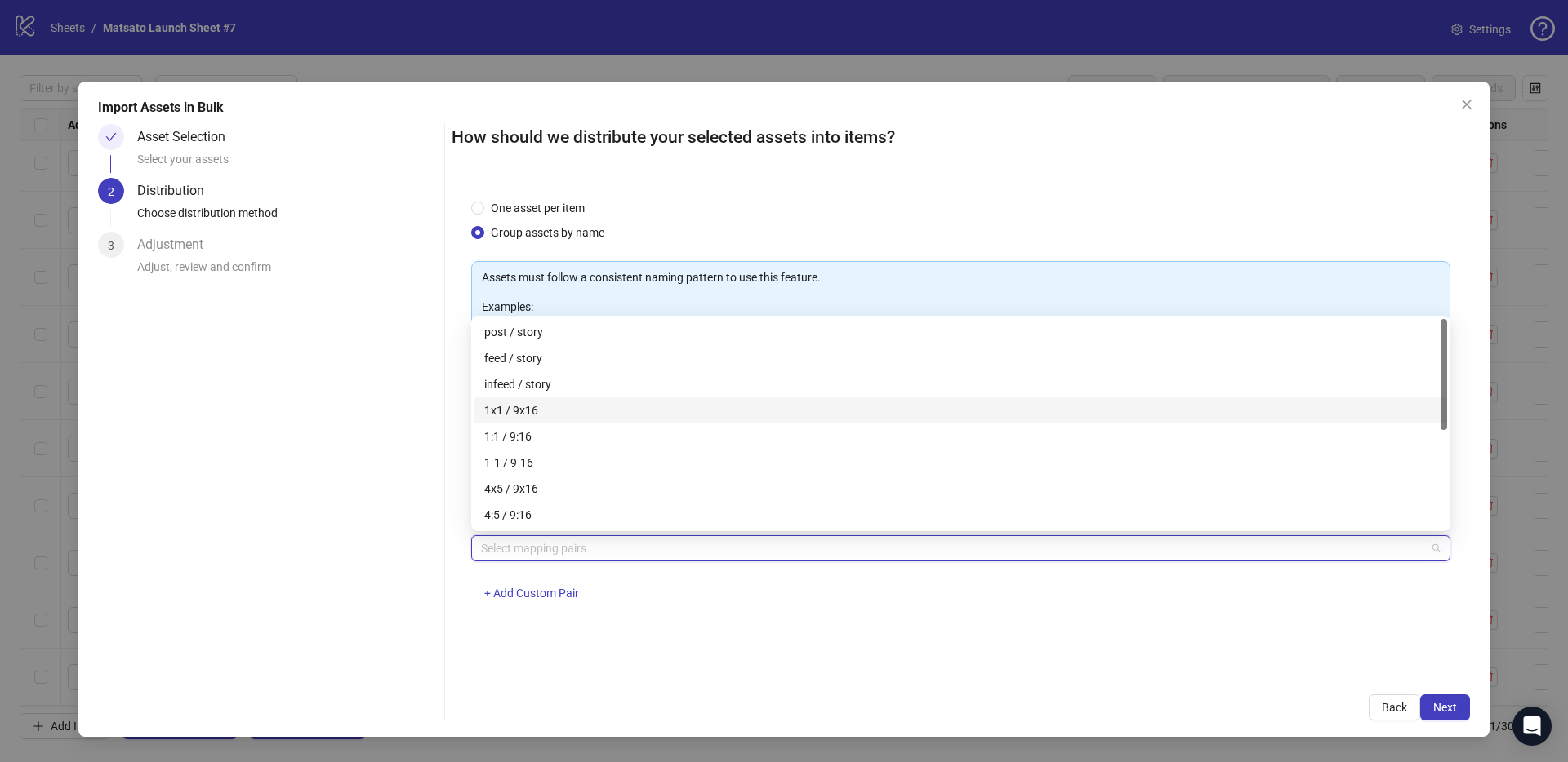
click at [529, 409] on div "1x1 / 9x16" at bounding box center [960, 410] width 953 height 18
click at [1436, 702] on span "Next" at bounding box center [1445, 707] width 24 height 13
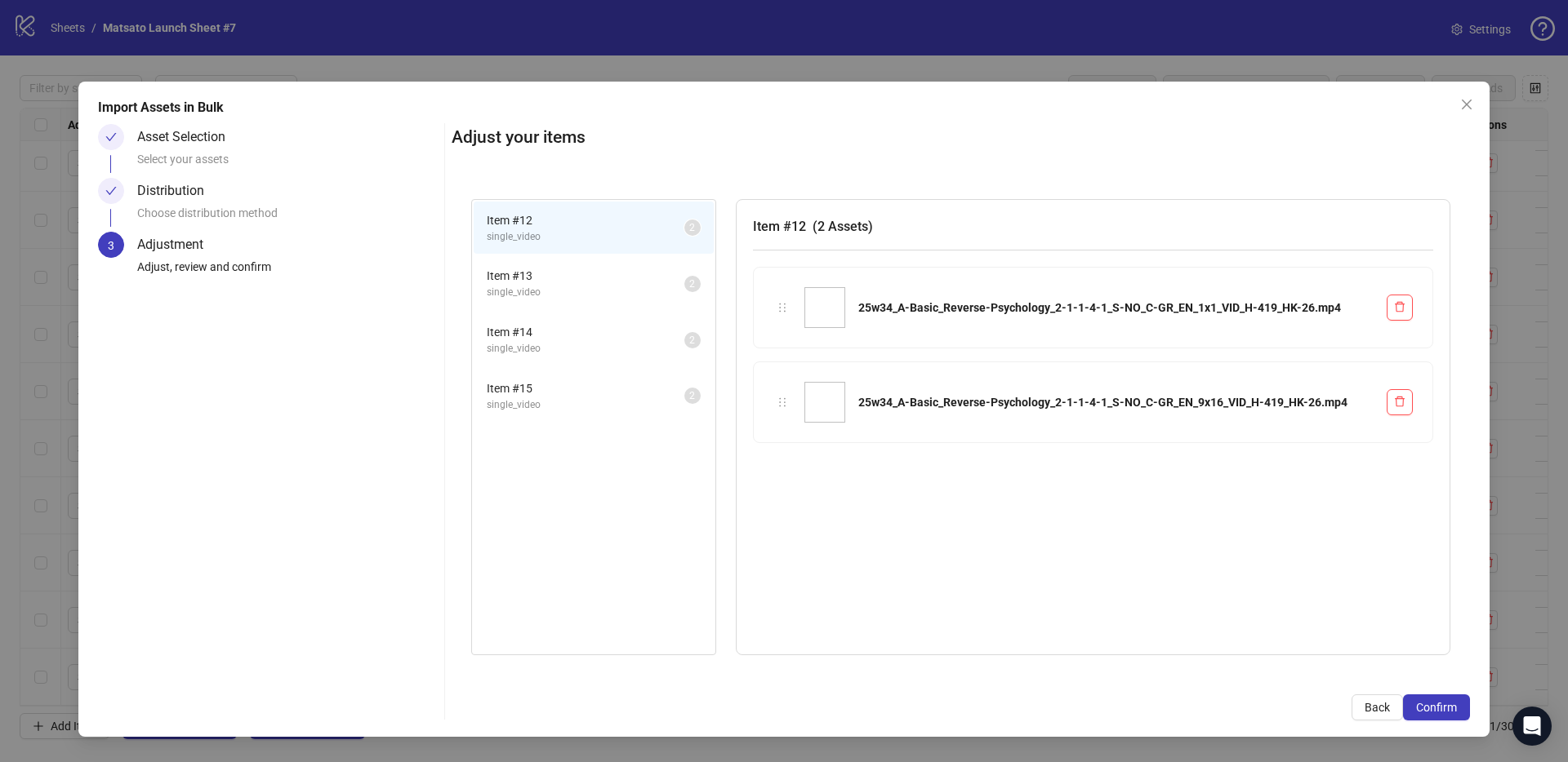
click at [1436, 702] on span "Confirm" at bounding box center [1436, 707] width 41 height 13
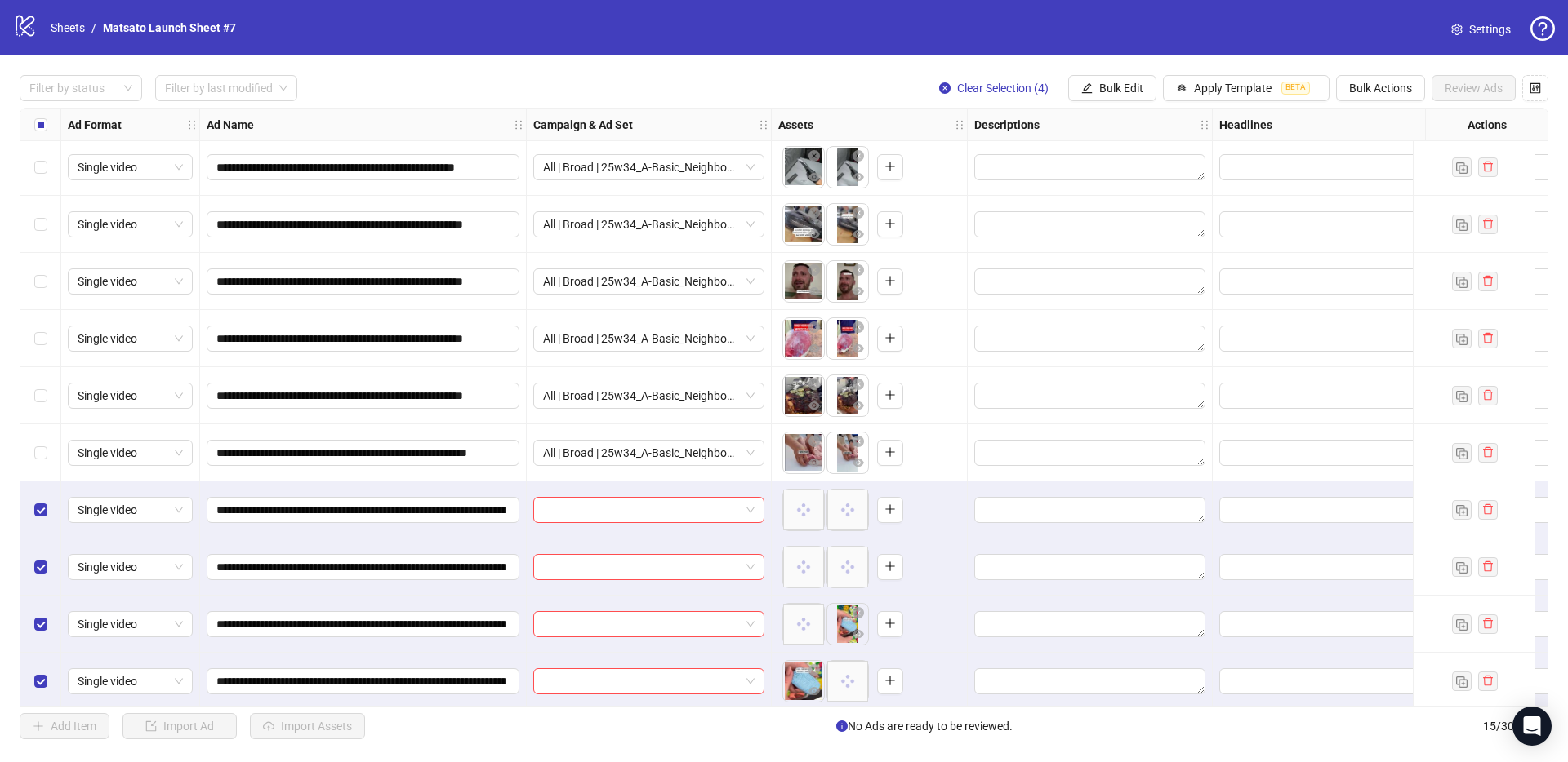
scroll to position [299, 0]
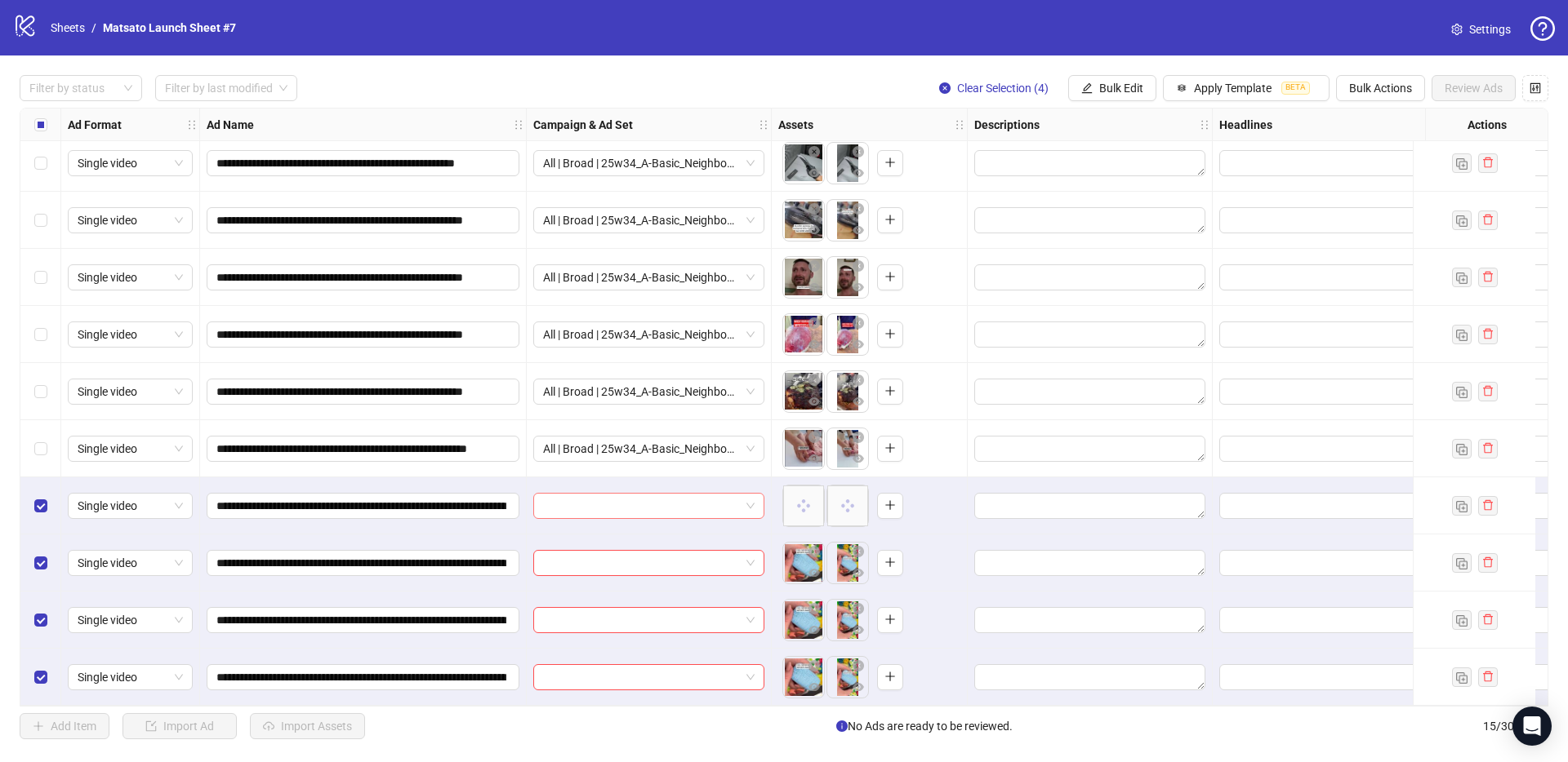
click at [750, 496] on span at bounding box center [649, 506] width 211 height 25
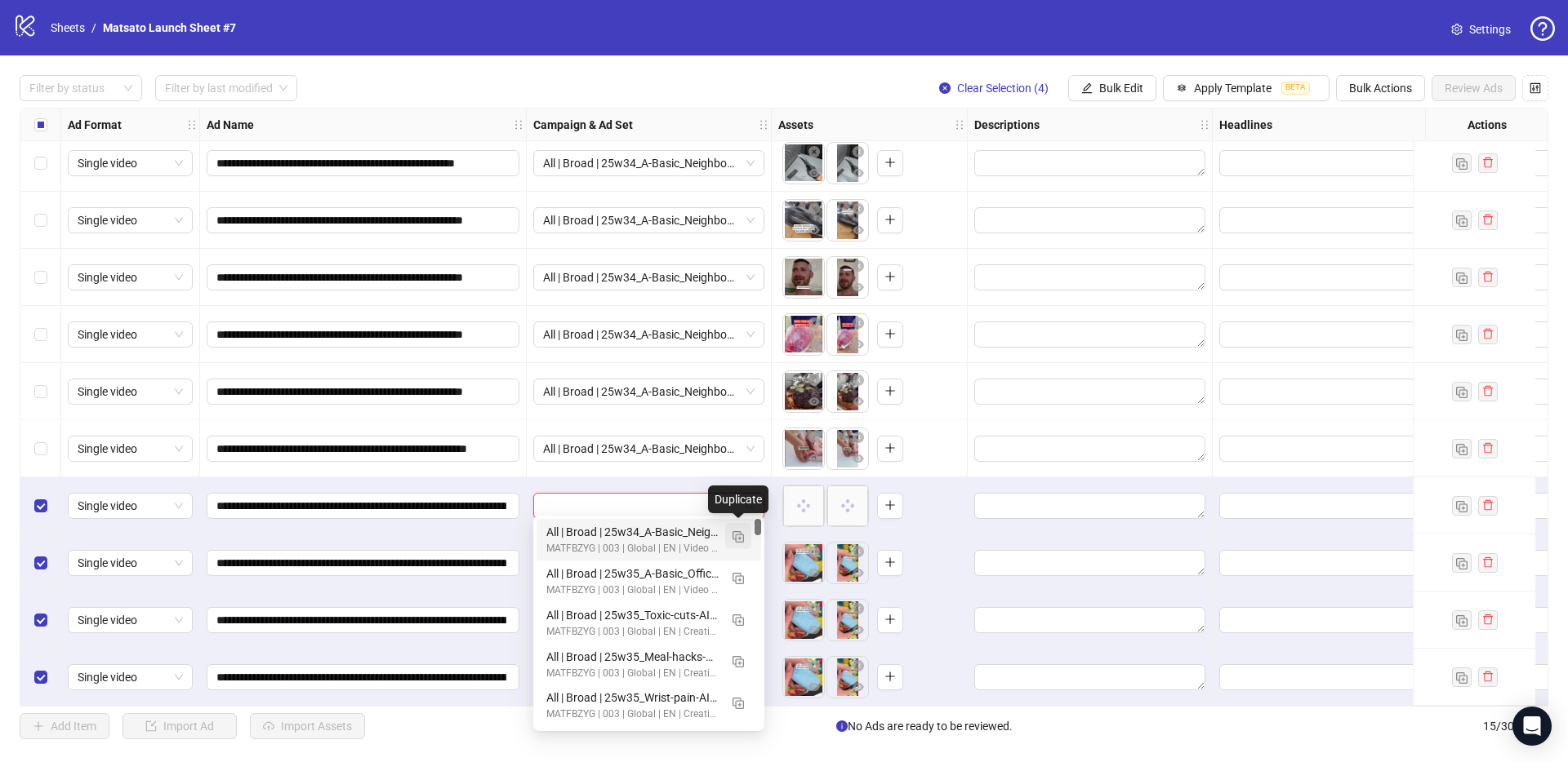
click at [737, 534] on img "button" at bounding box center [738, 536] width 11 height 11
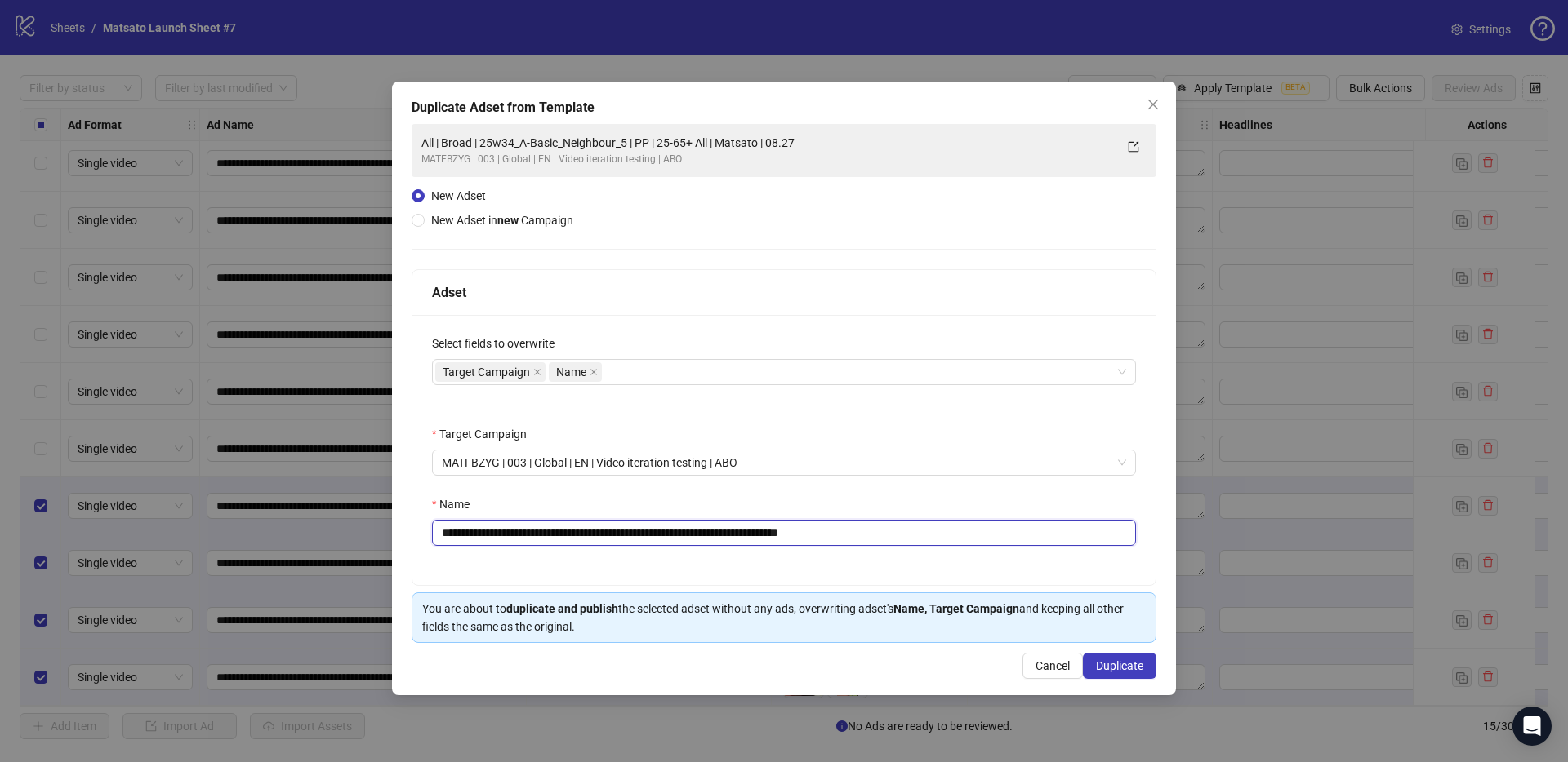
drag, startPoint x: 823, startPoint y: 531, endPoint x: 1050, endPoint y: 574, distance: 231.0
click at [1044, 574] on div "**********" at bounding box center [784, 450] width 743 height 270
drag, startPoint x: 649, startPoint y: 534, endPoint x: 502, endPoint y: 540, distance: 147.1
click at [502, 540] on input "**********" at bounding box center [784, 533] width 704 height 26
paste input "**********"
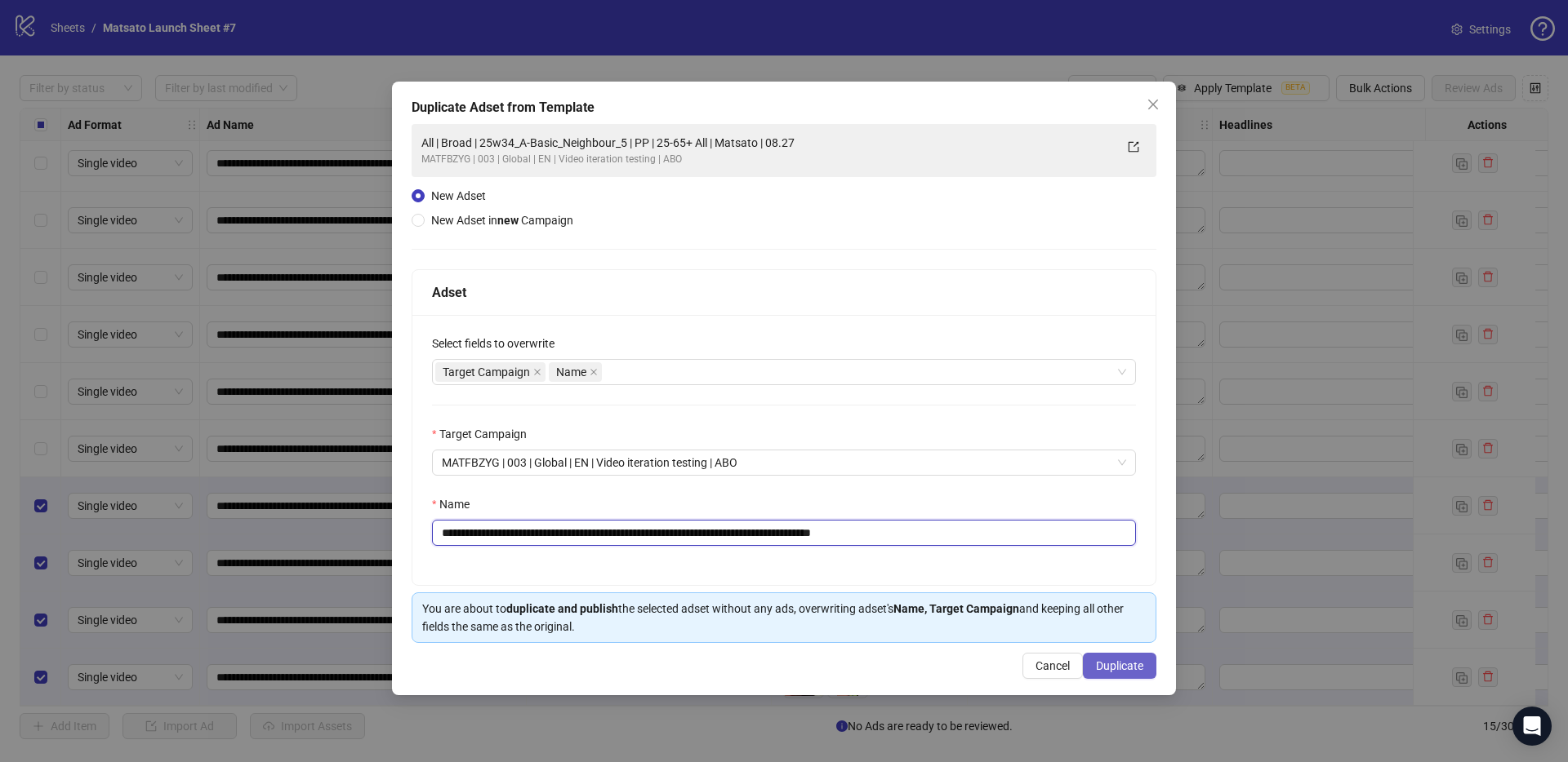
type input "**********"
click at [1119, 658] on button "Duplicate" at bounding box center [1119, 665] width 74 height 26
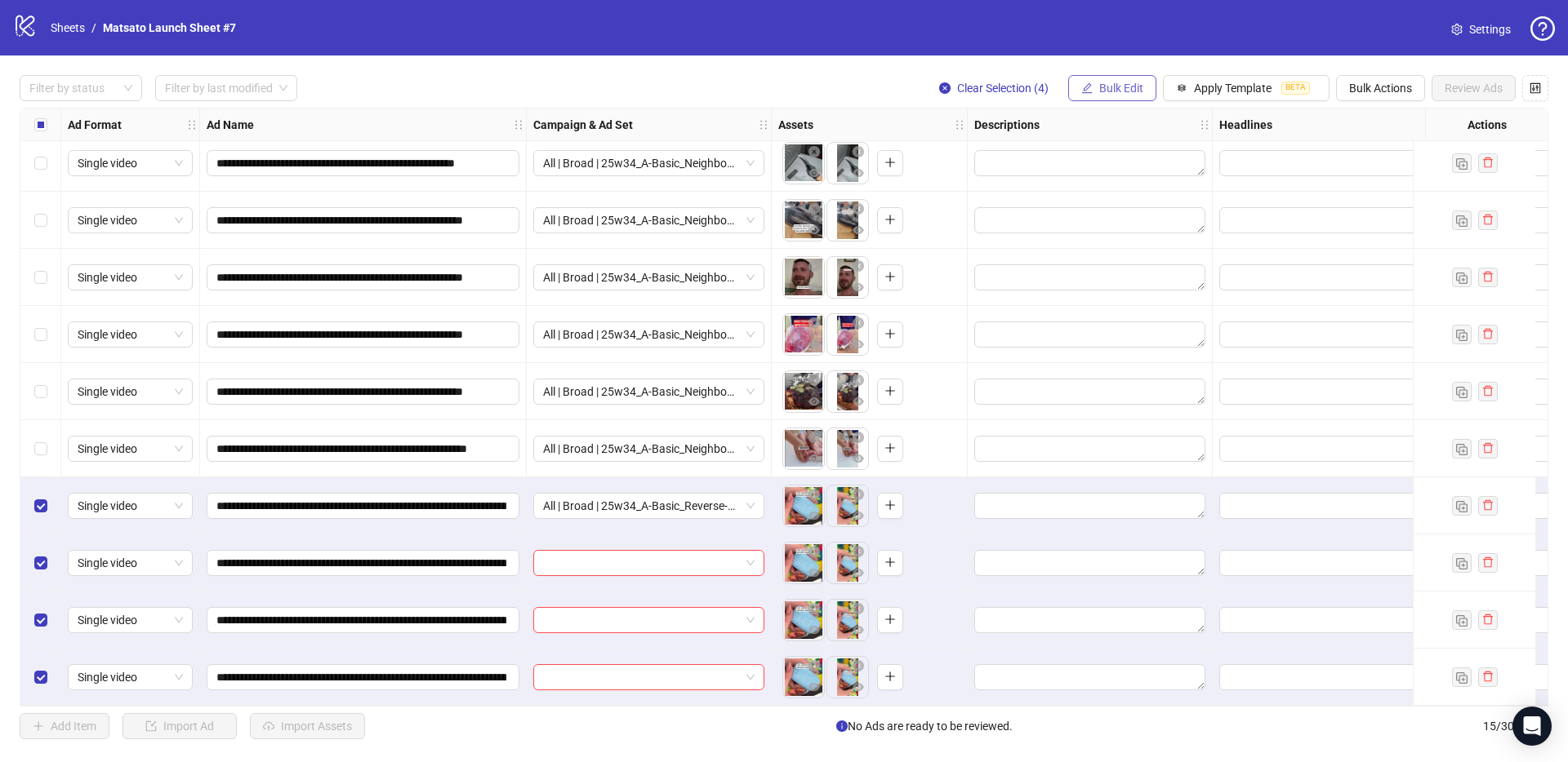
click at [1116, 87] on span "Bulk Edit" at bounding box center [1121, 87] width 44 height 13
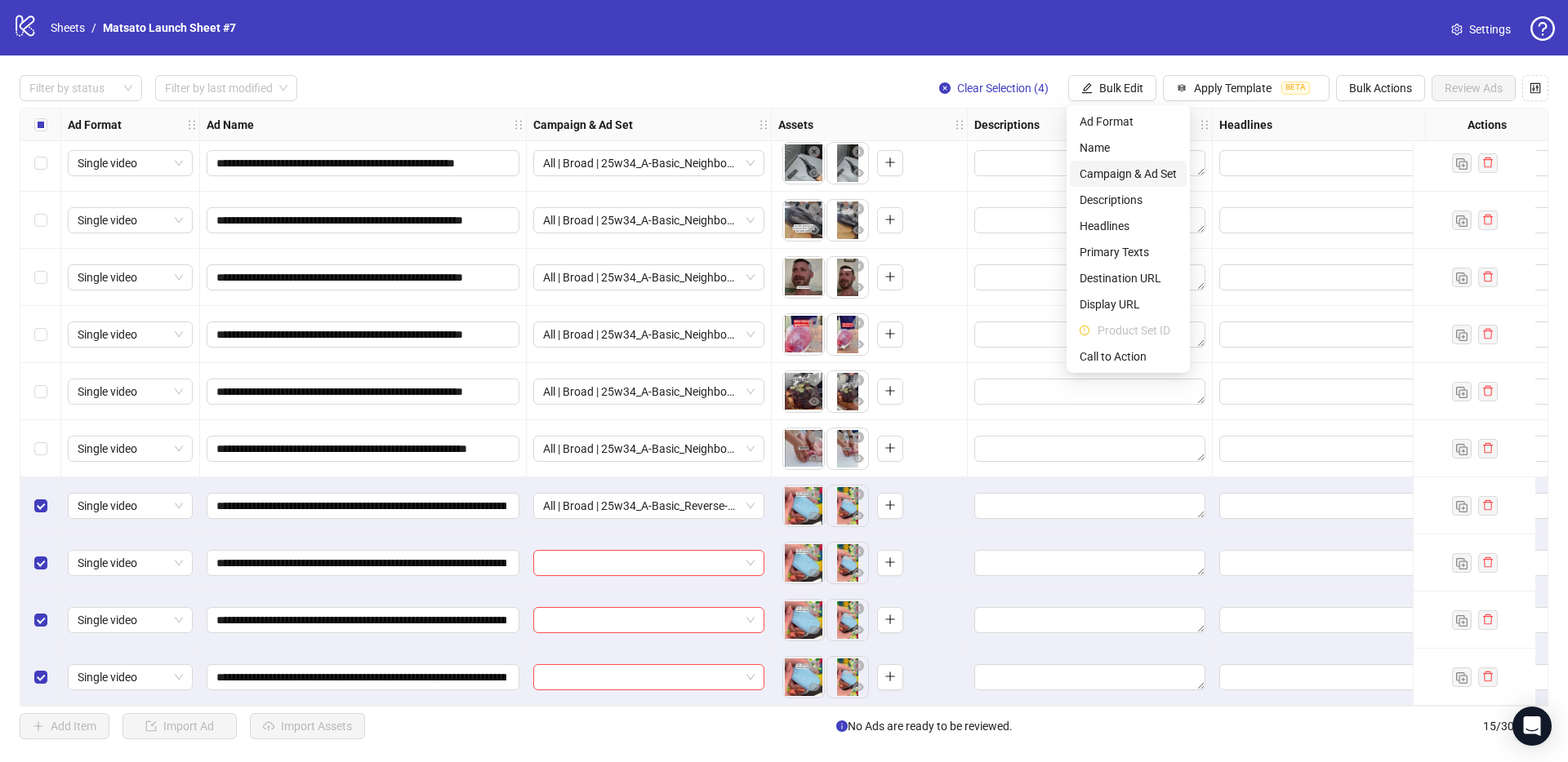
click at [1151, 171] on span "Campaign & Ad Set" at bounding box center [1127, 173] width 97 height 18
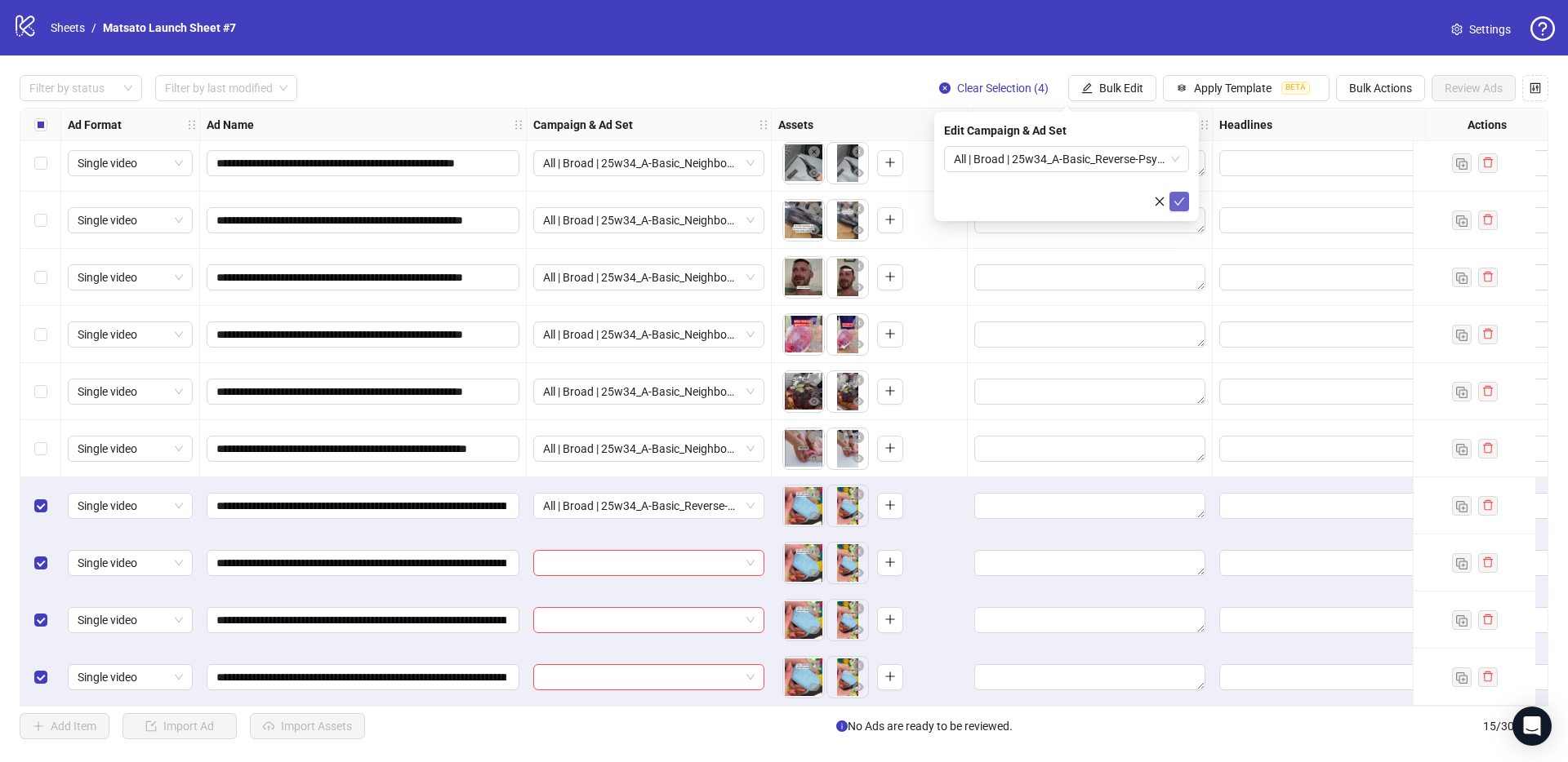
click at [1178, 206] on span "submit" at bounding box center [1178, 201] width 11 height 13
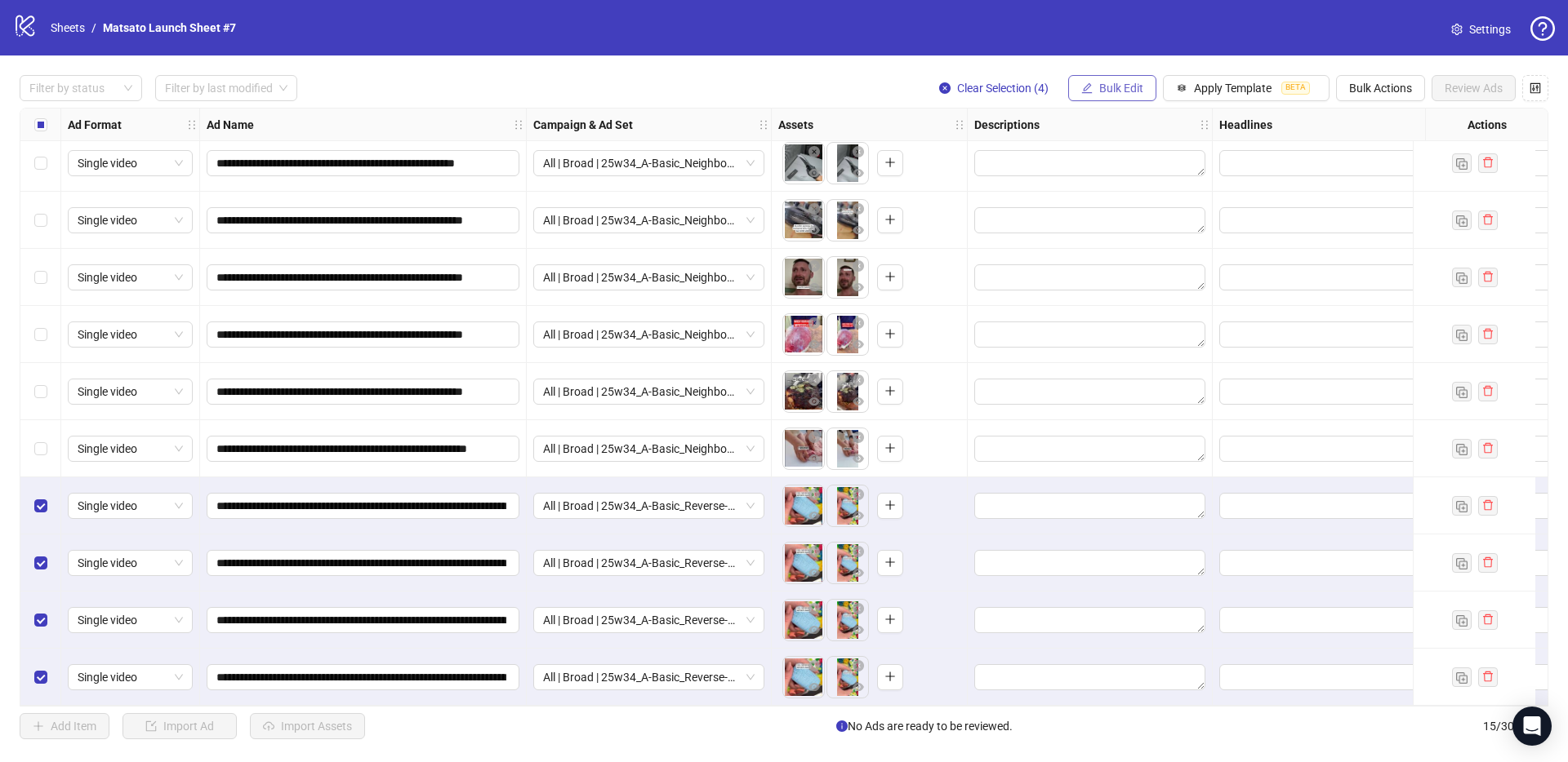
click at [1131, 96] on button "Bulk Edit" at bounding box center [1112, 87] width 88 height 26
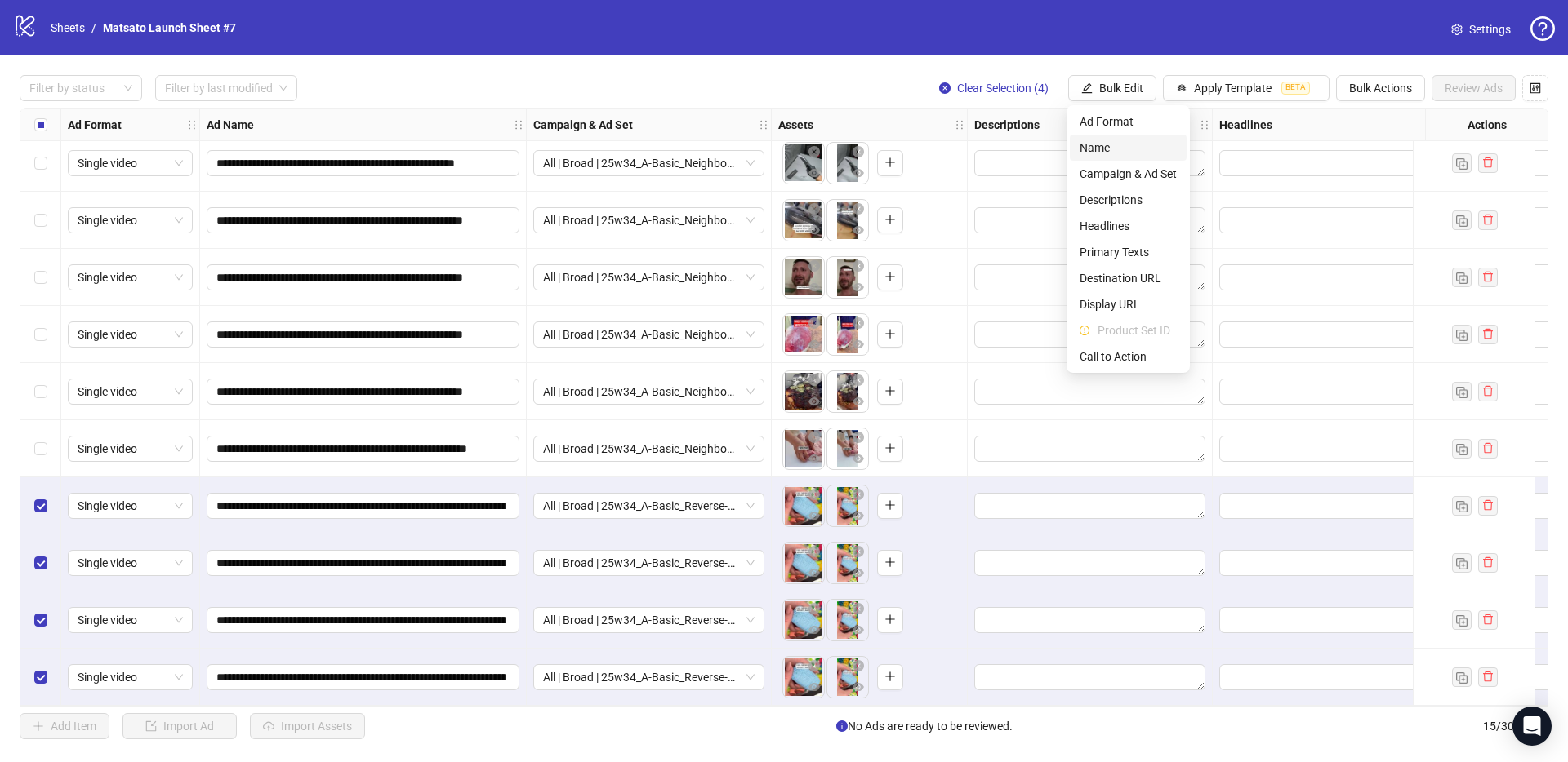
click at [1109, 138] on span "Name" at bounding box center [1127, 147] width 97 height 18
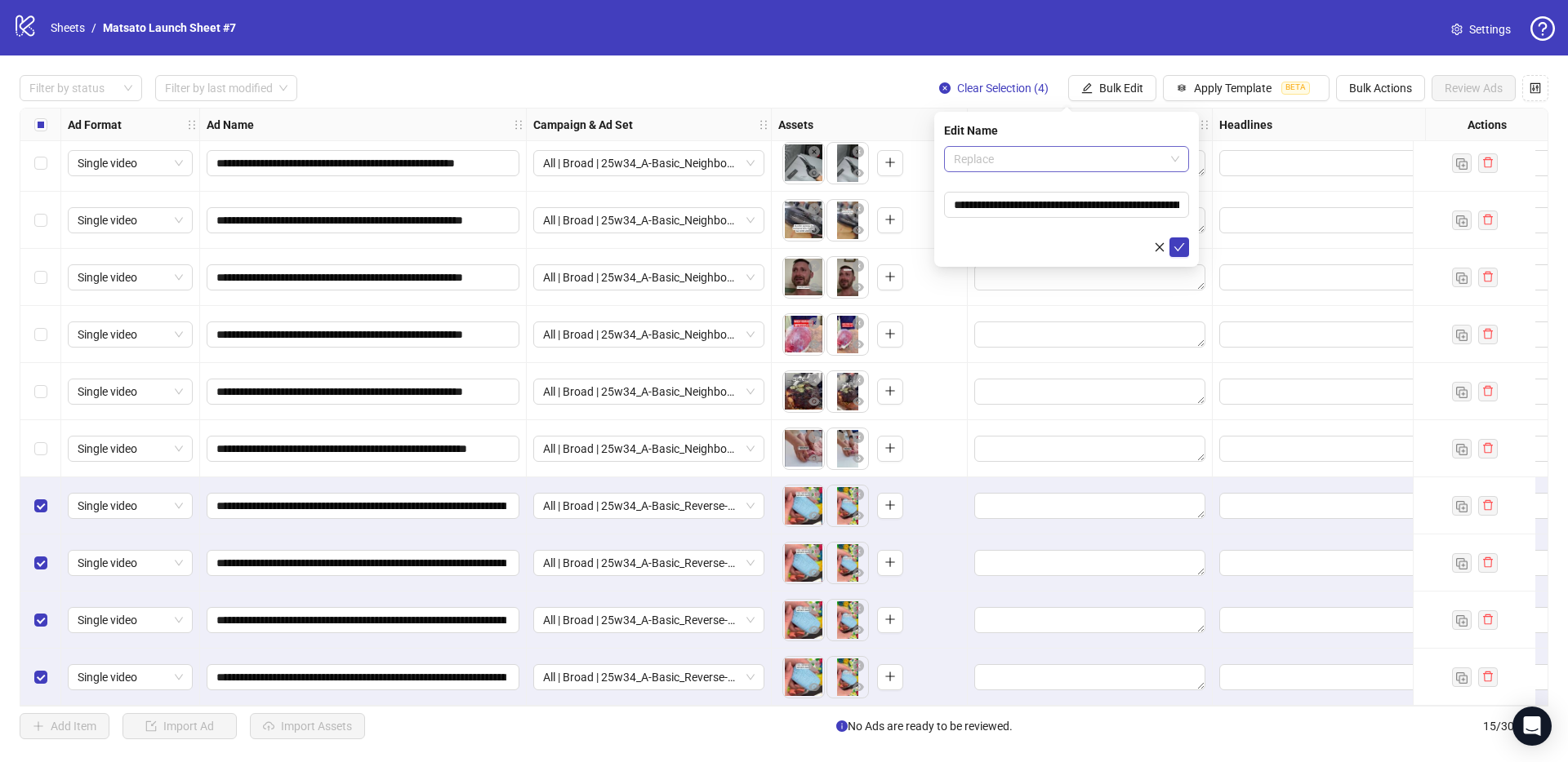
click at [1017, 160] on span "Replace" at bounding box center [1065, 159] width 225 height 25
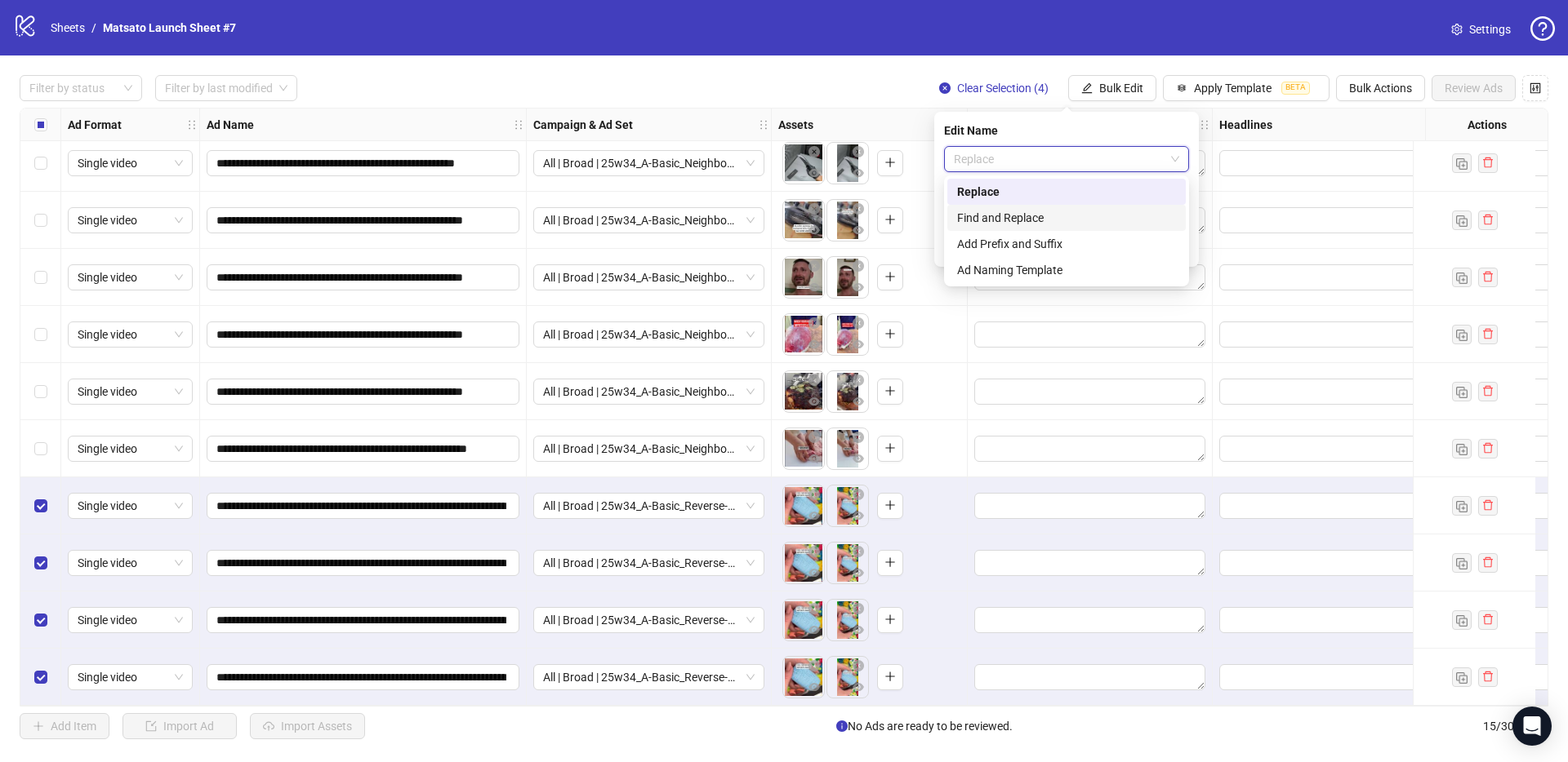
click at [1038, 213] on div "Find and Replace" at bounding box center [1066, 217] width 219 height 18
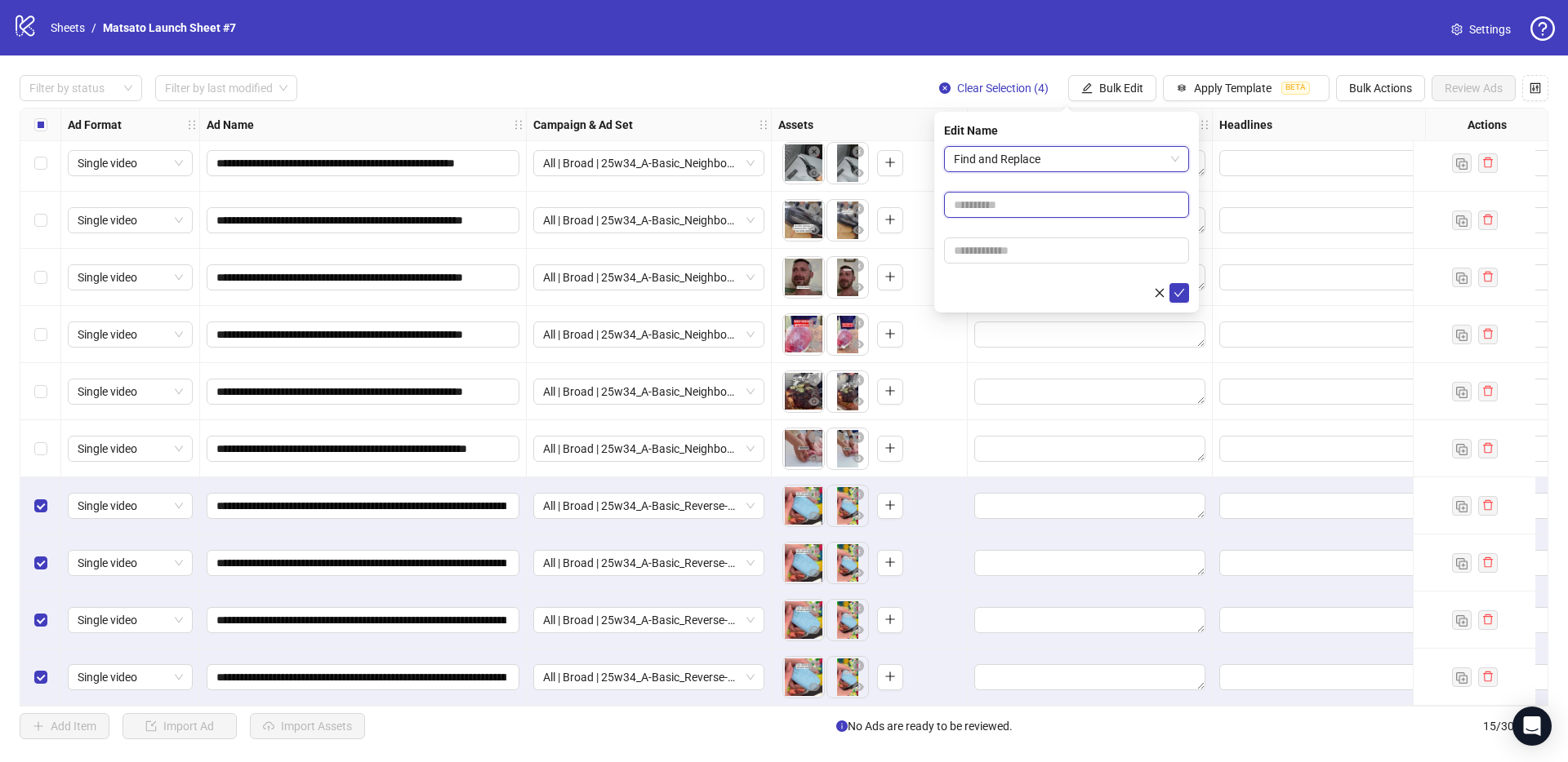
click at [1034, 210] on input "text" at bounding box center [1066, 205] width 245 height 26
type input "**"
click at [1037, 252] on input "text" at bounding box center [1066, 250] width 245 height 26
type input "*****"
click at [1177, 297] on icon "check" at bounding box center [1178, 293] width 11 height 11
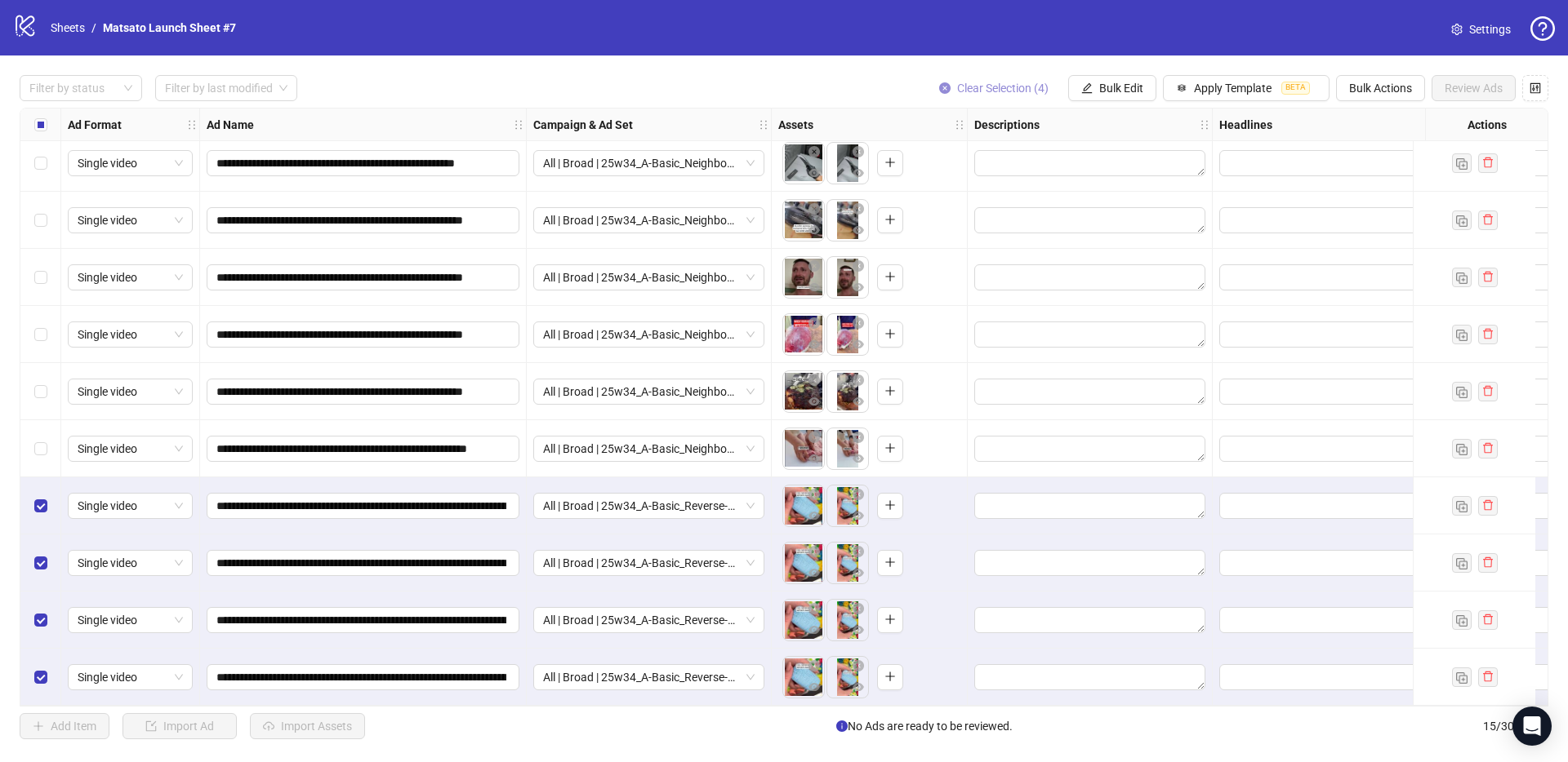
click at [965, 81] on span "Clear Selection (4)" at bounding box center [1003, 87] width 92 height 13
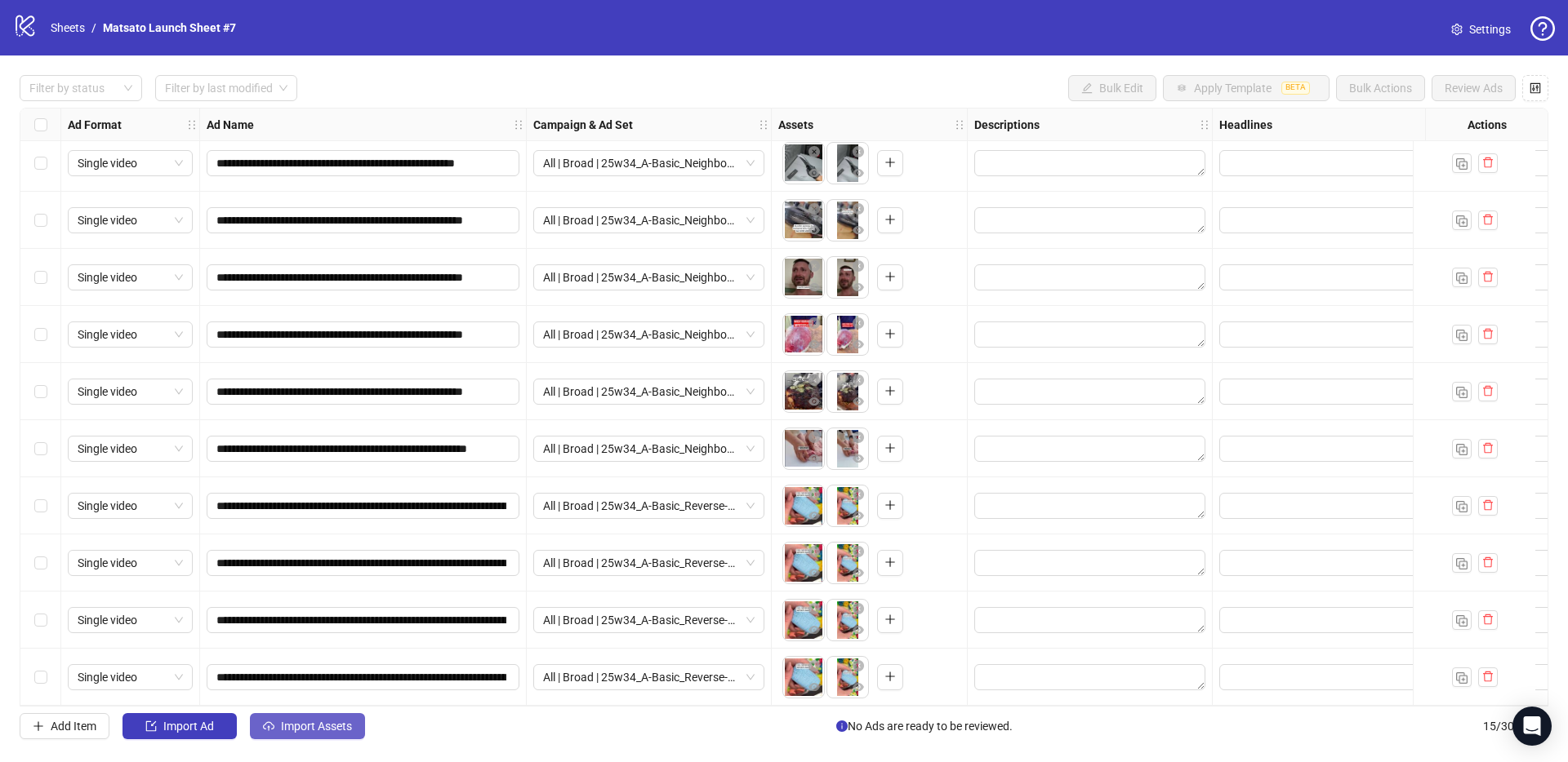
click at [329, 730] on span "Import Assets" at bounding box center [317, 726] width 71 height 13
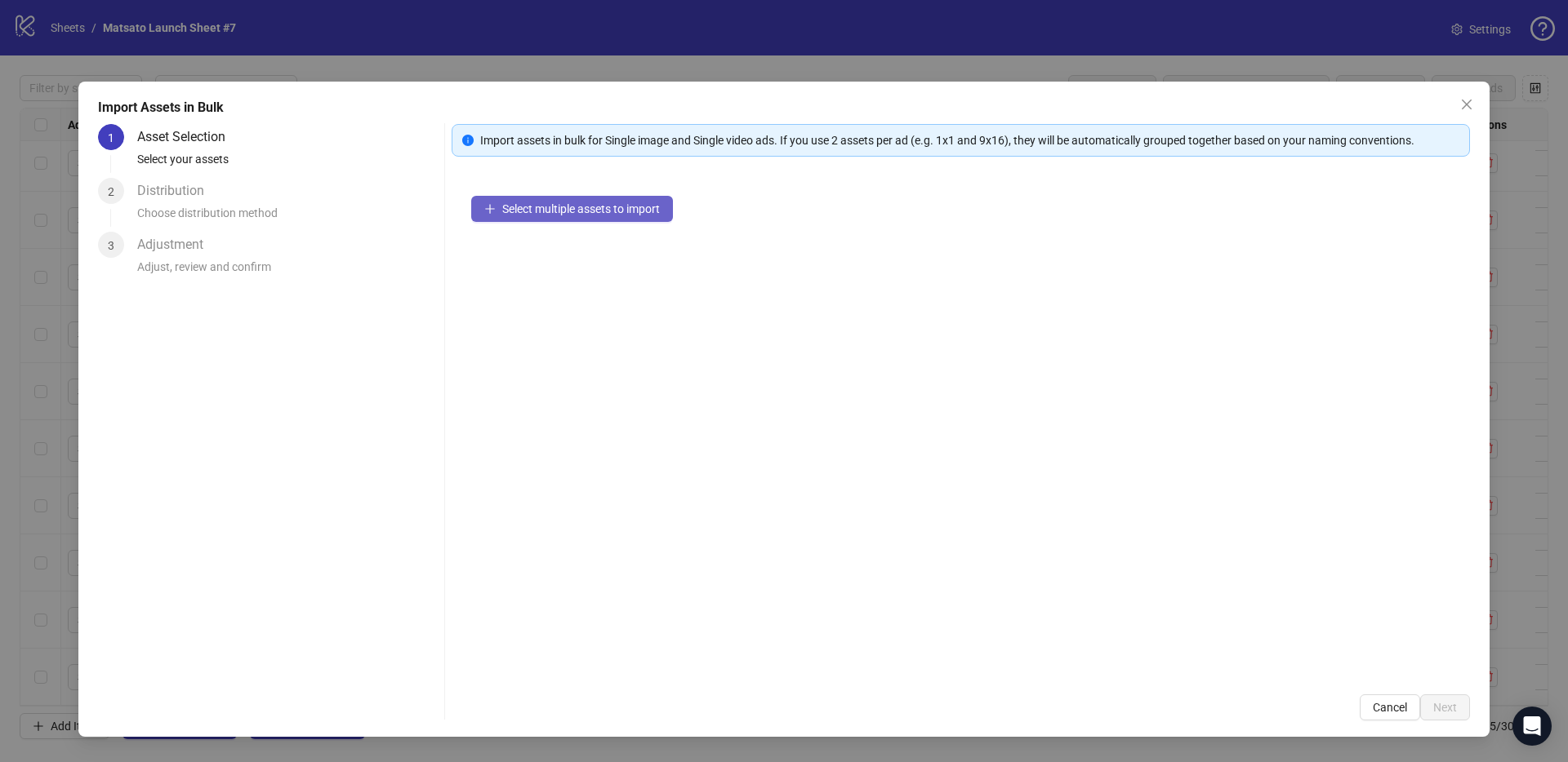
click at [577, 206] on span "Select multiple assets to import" at bounding box center [581, 209] width 158 height 13
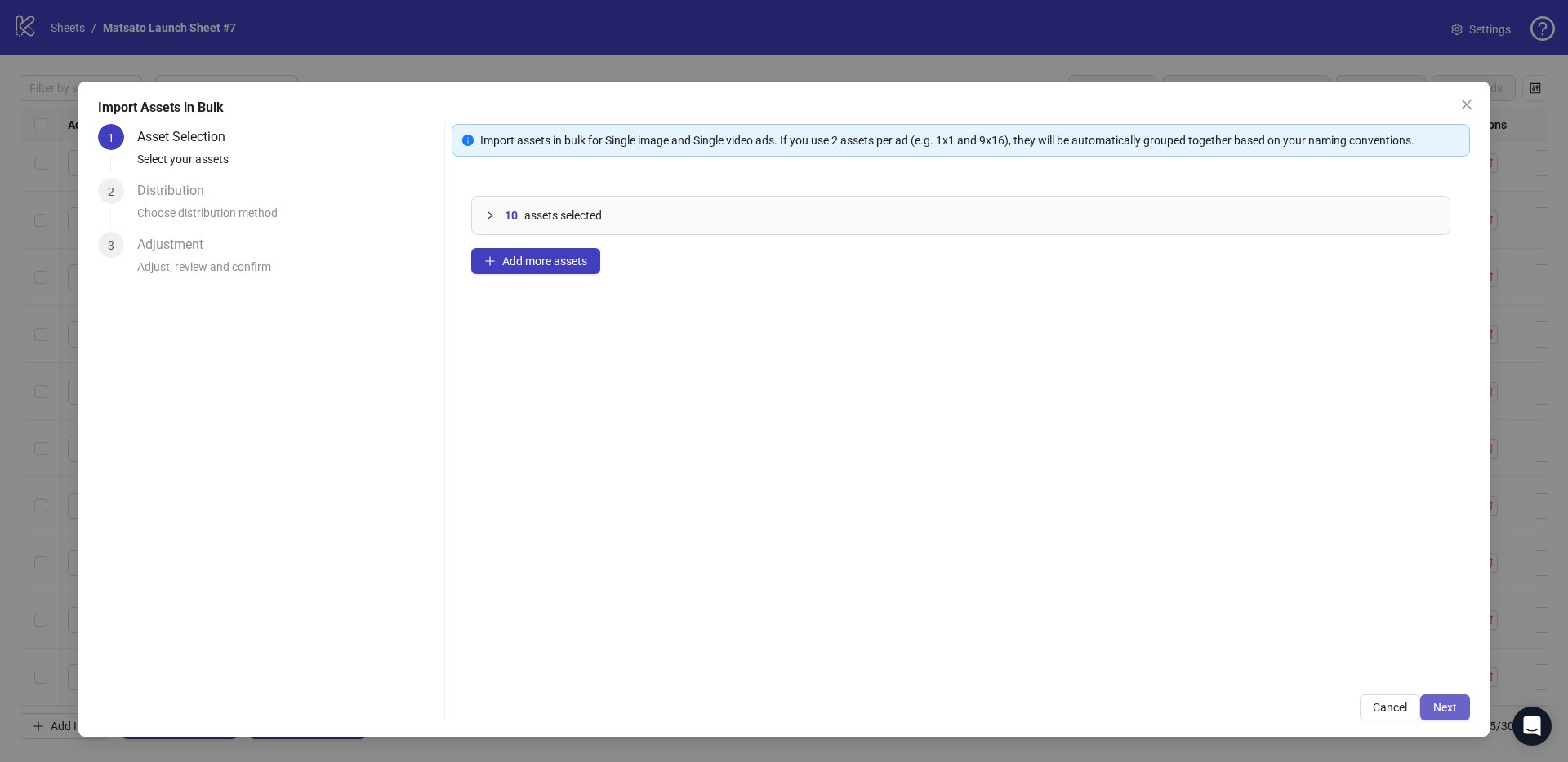
click at [1442, 704] on span "Next" at bounding box center [1445, 707] width 24 height 13
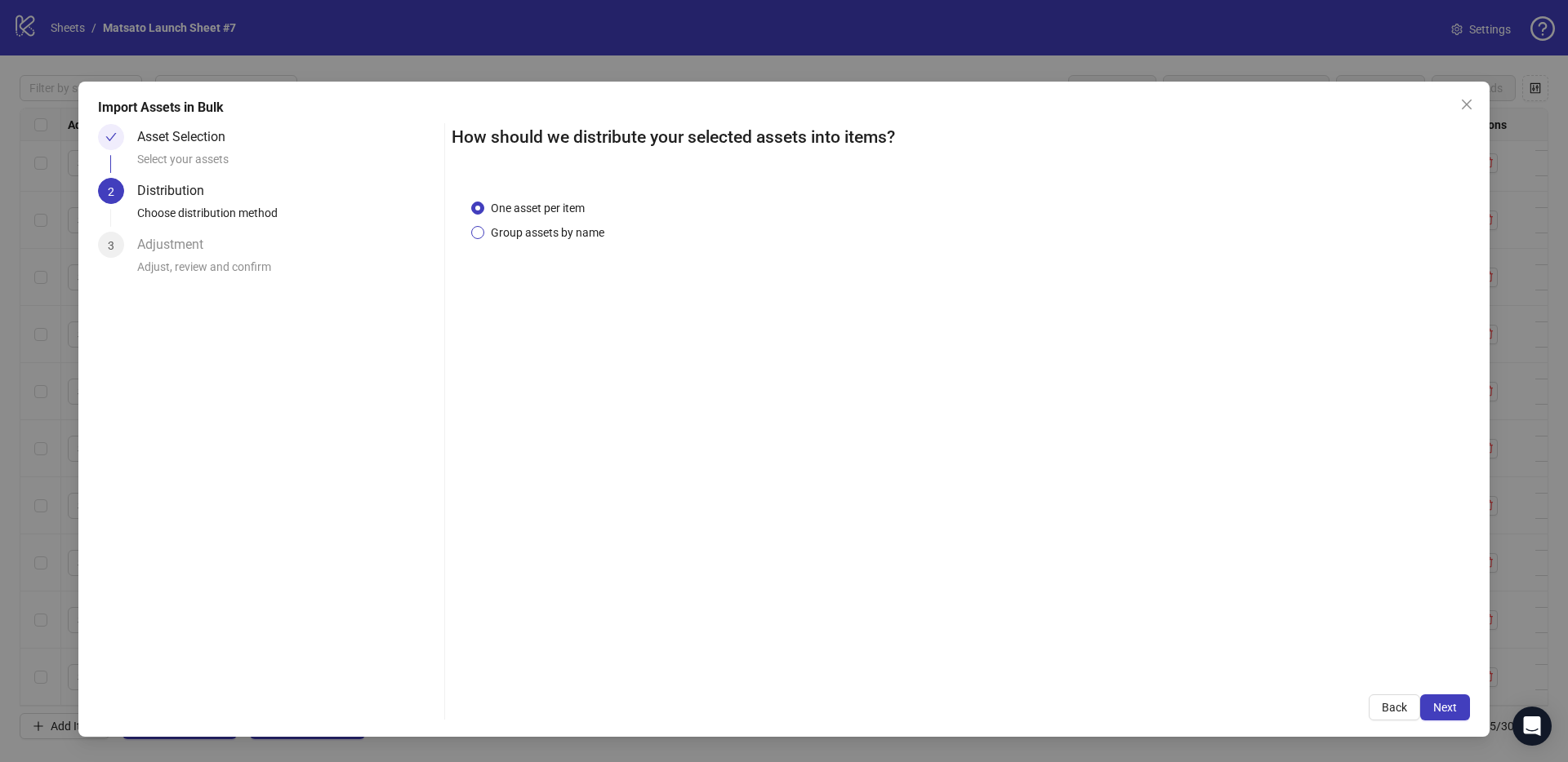
click at [544, 236] on span "Group assets by name" at bounding box center [547, 233] width 126 height 18
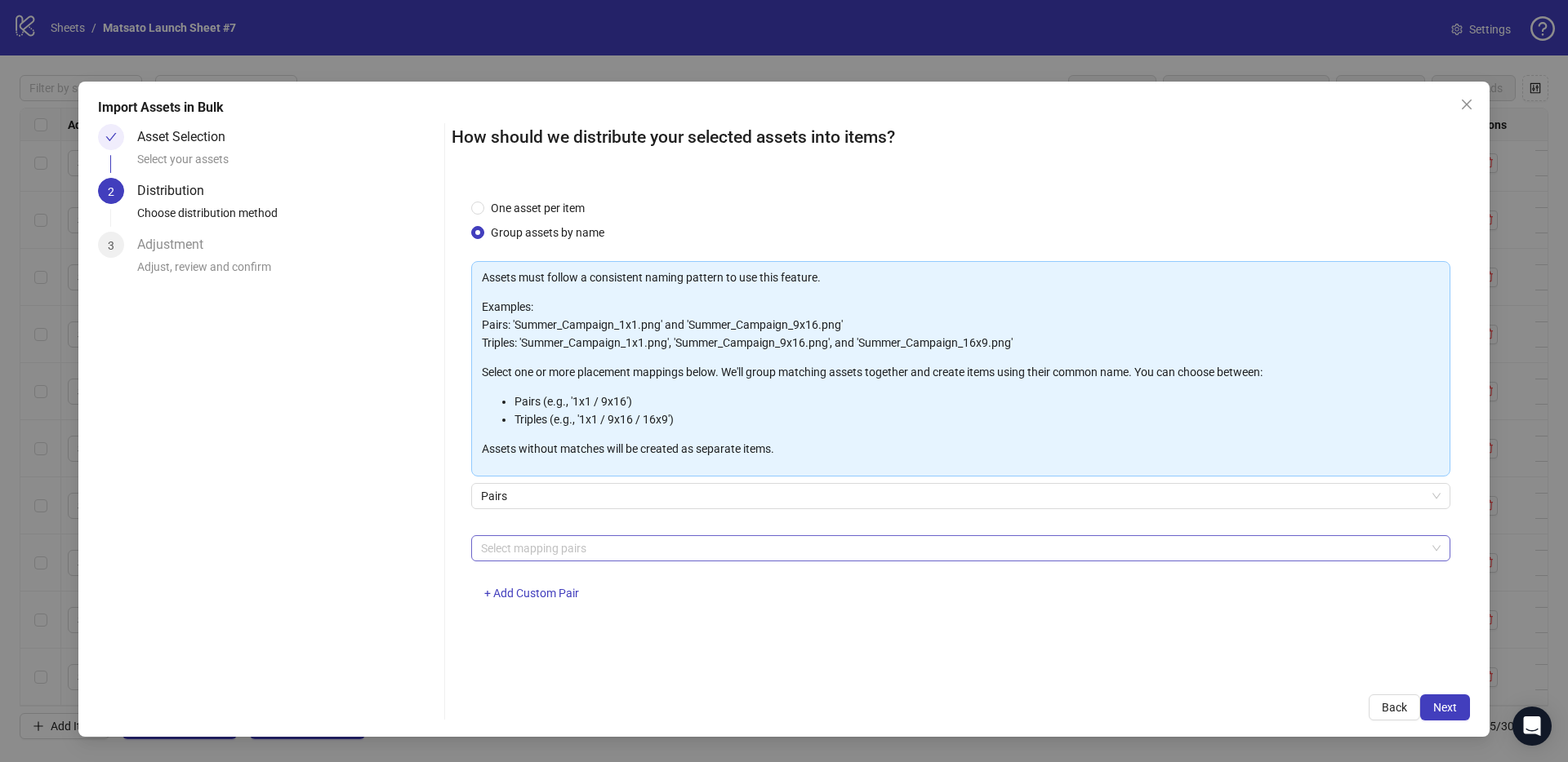
click at [641, 555] on div at bounding box center [952, 548] width 955 height 23
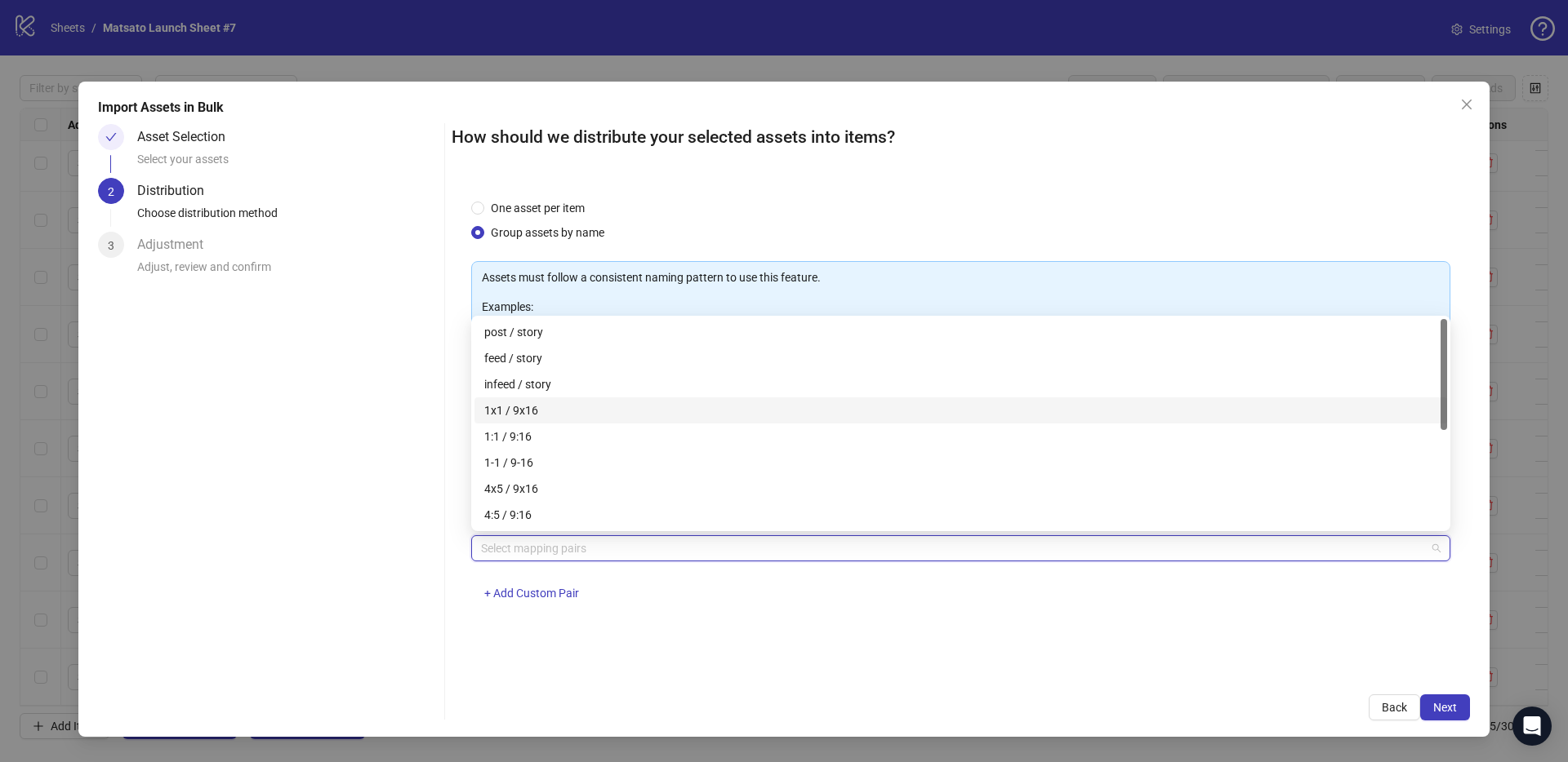
click at [513, 413] on div "1x1 / 9x16" at bounding box center [960, 410] width 953 height 18
click at [998, 647] on div "One asset per item Group assets by name Assets must follow a consistent naming …" at bounding box center [960, 428] width 1018 height 496
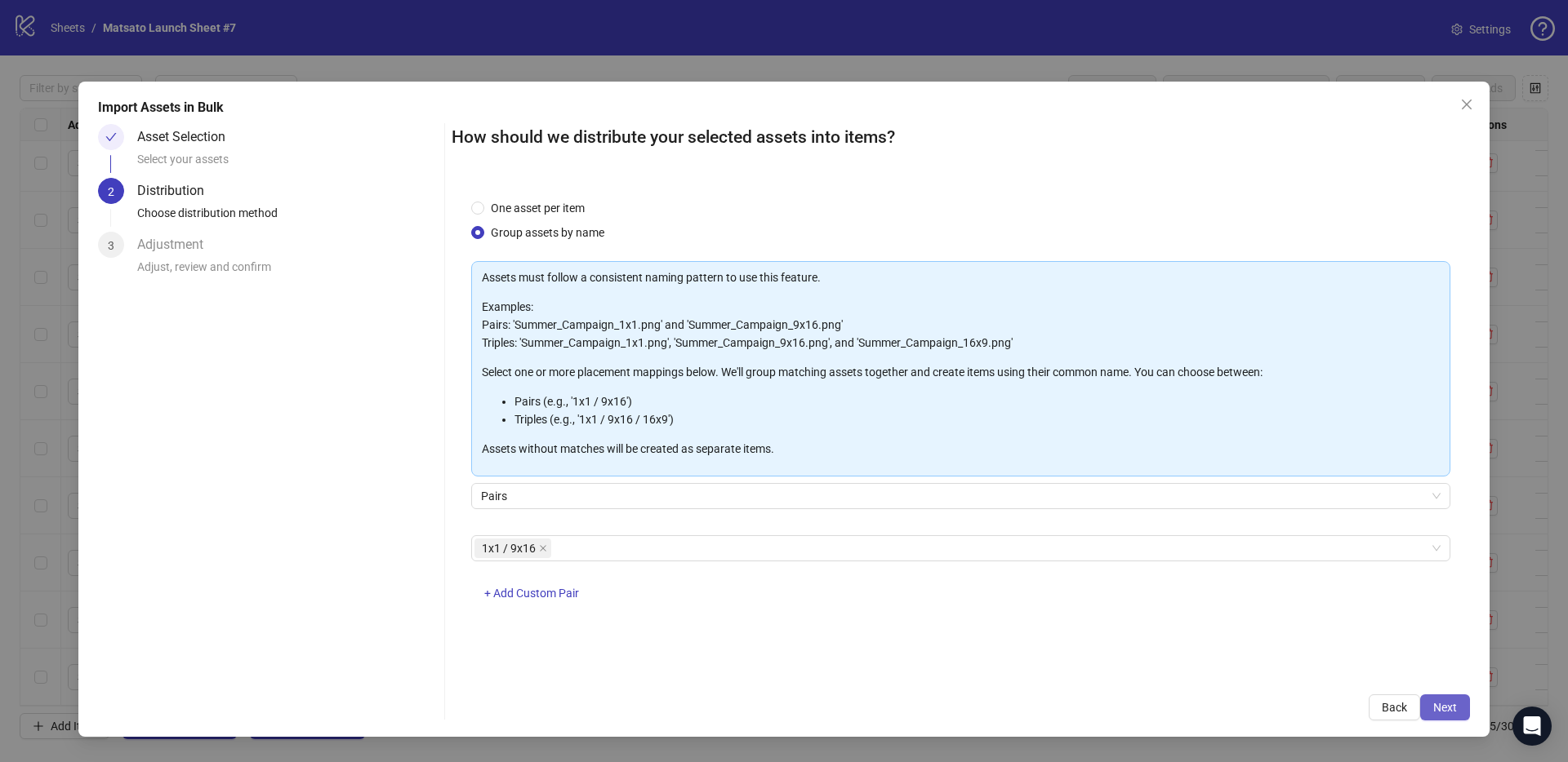
click at [1457, 704] on button "Next" at bounding box center [1444, 707] width 50 height 26
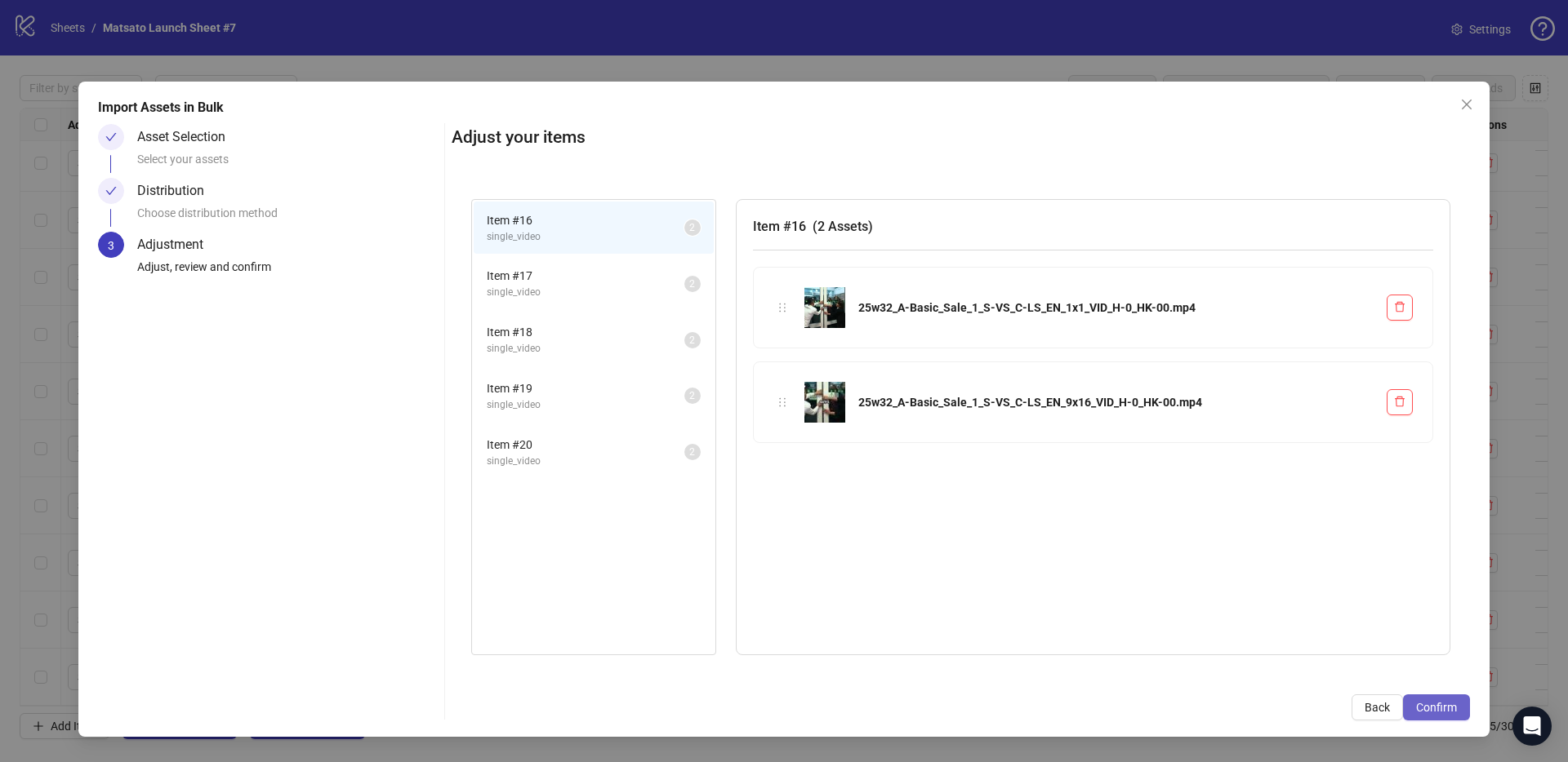
click at [1441, 714] on button "Confirm" at bounding box center [1436, 707] width 67 height 26
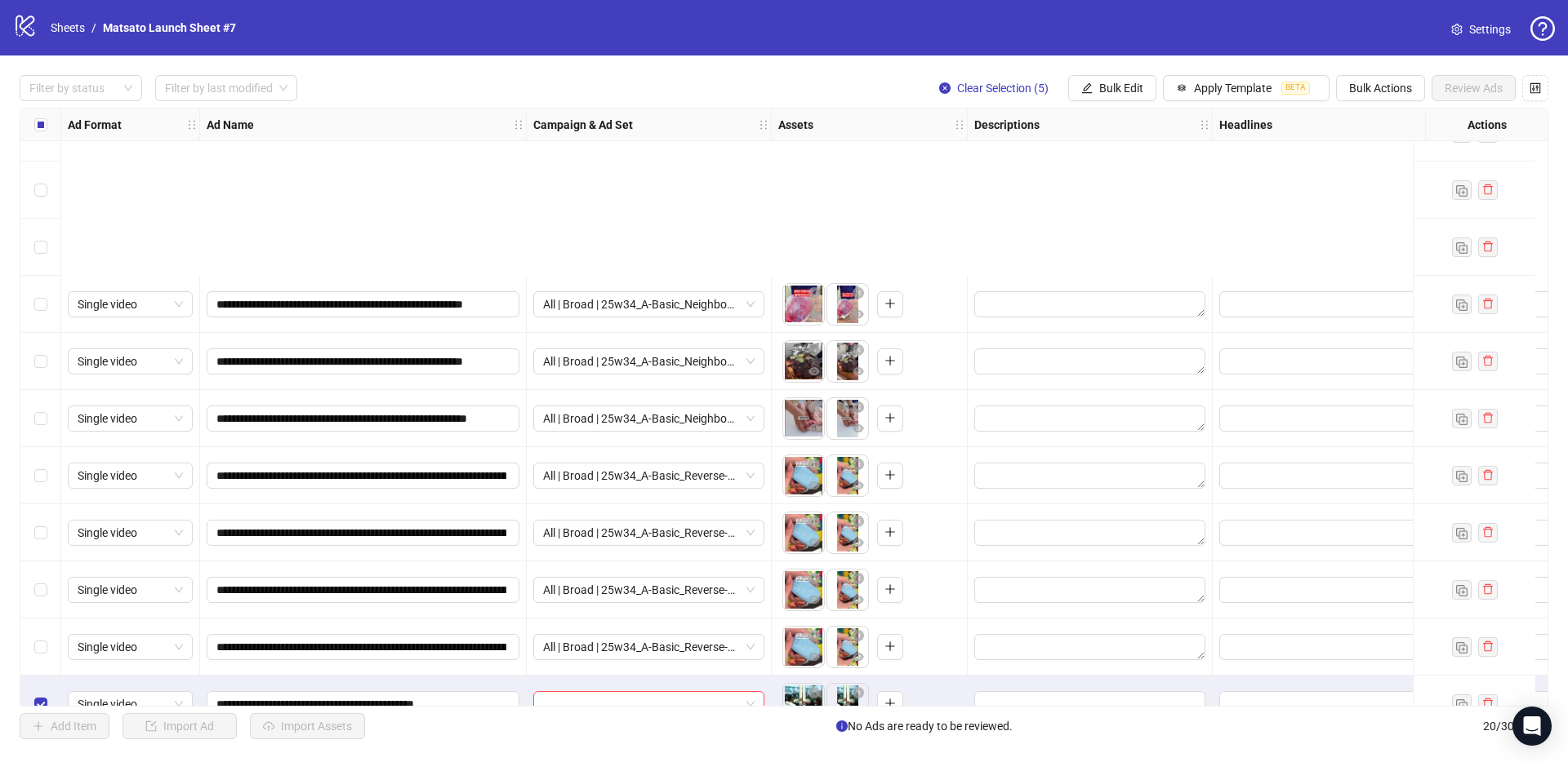
scroll to position [585, 0]
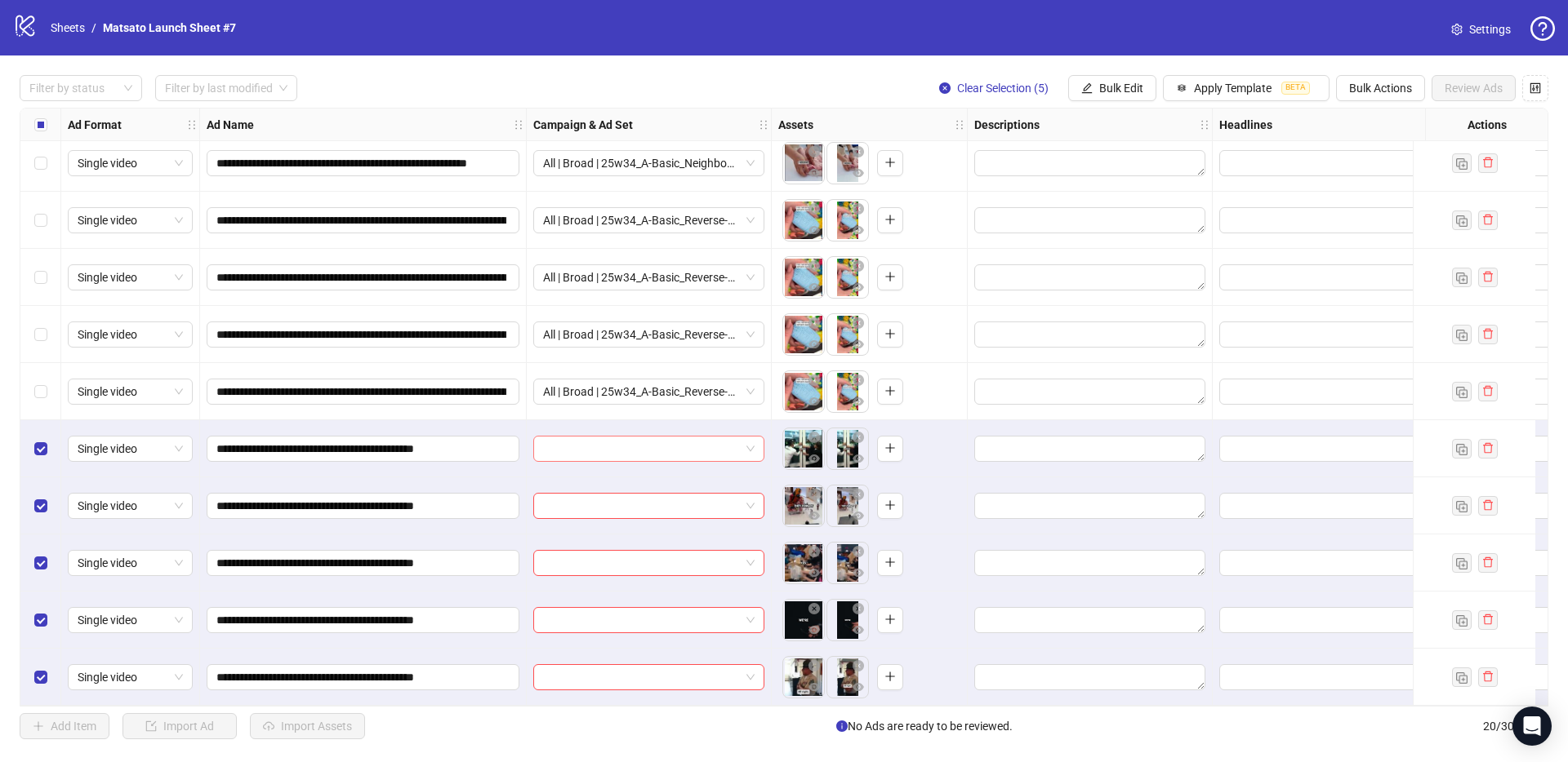
drag, startPoint x: 750, startPoint y: 434, endPoint x: 762, endPoint y: 452, distance: 21.6
click at [750, 437] on span at bounding box center [649, 449] width 211 height 25
click at [604, 439] on input "search" at bounding box center [642, 449] width 197 height 25
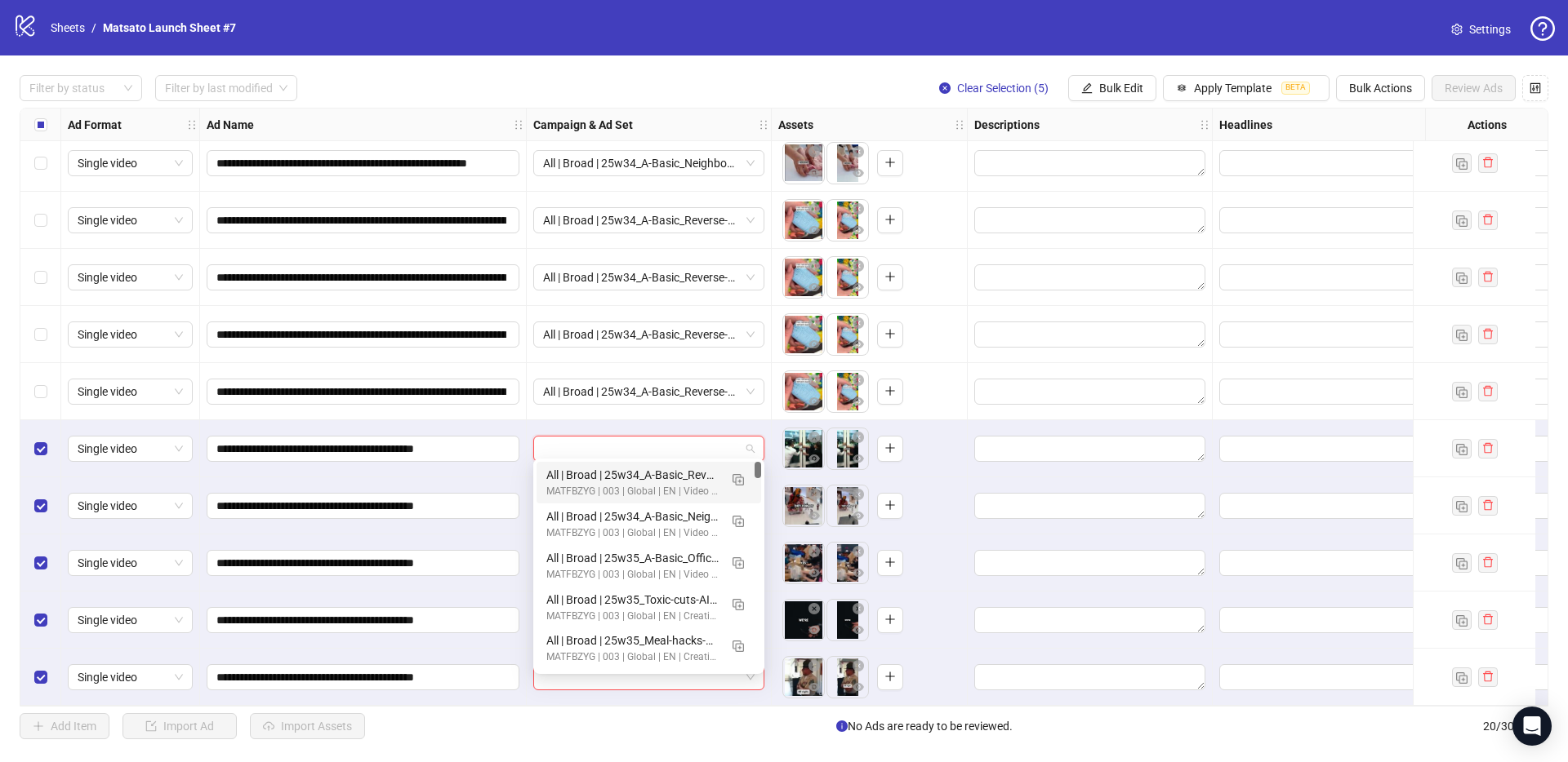
paste input "**********"
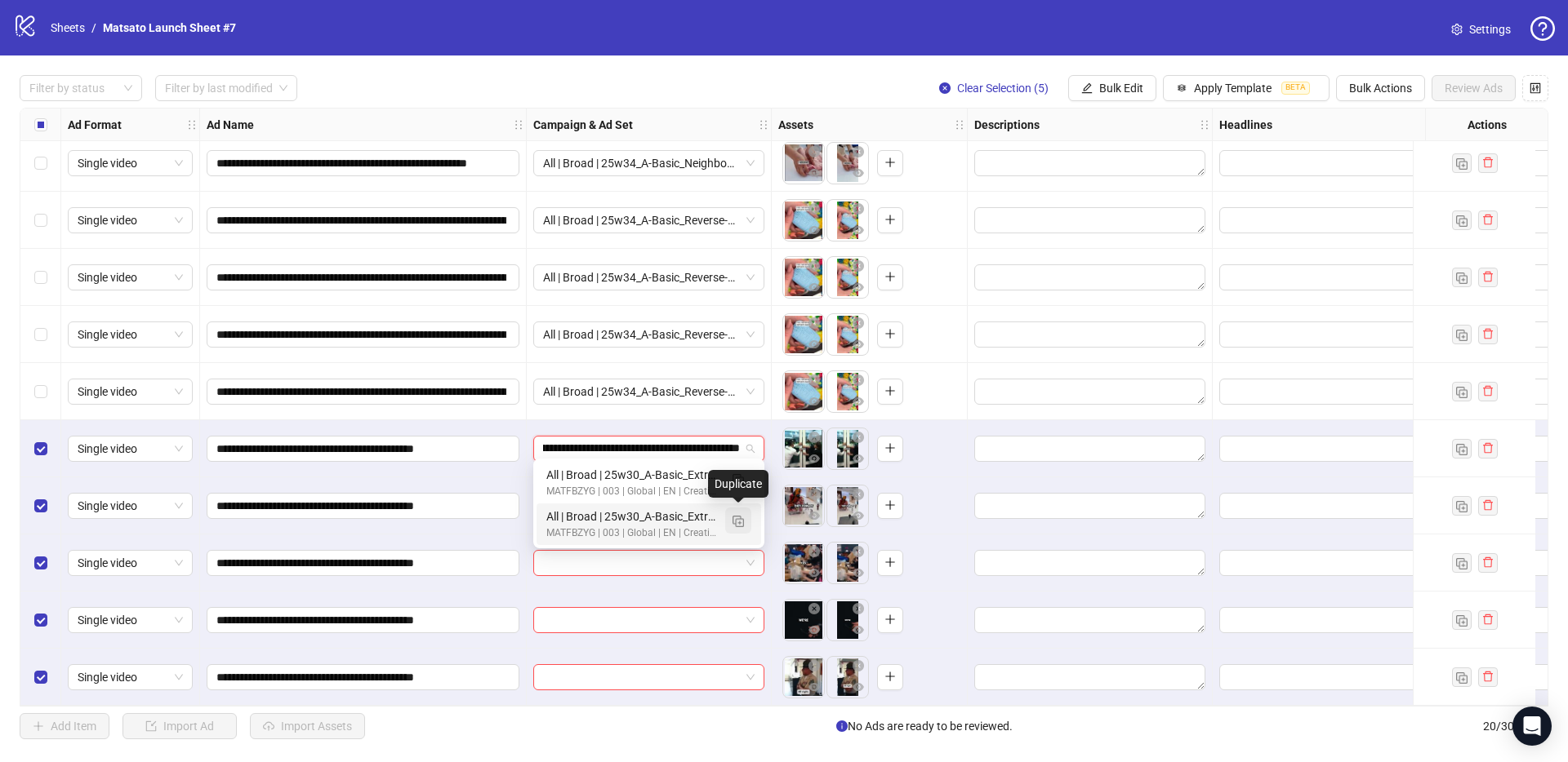
click at [742, 524] on img "button" at bounding box center [738, 521] width 11 height 11
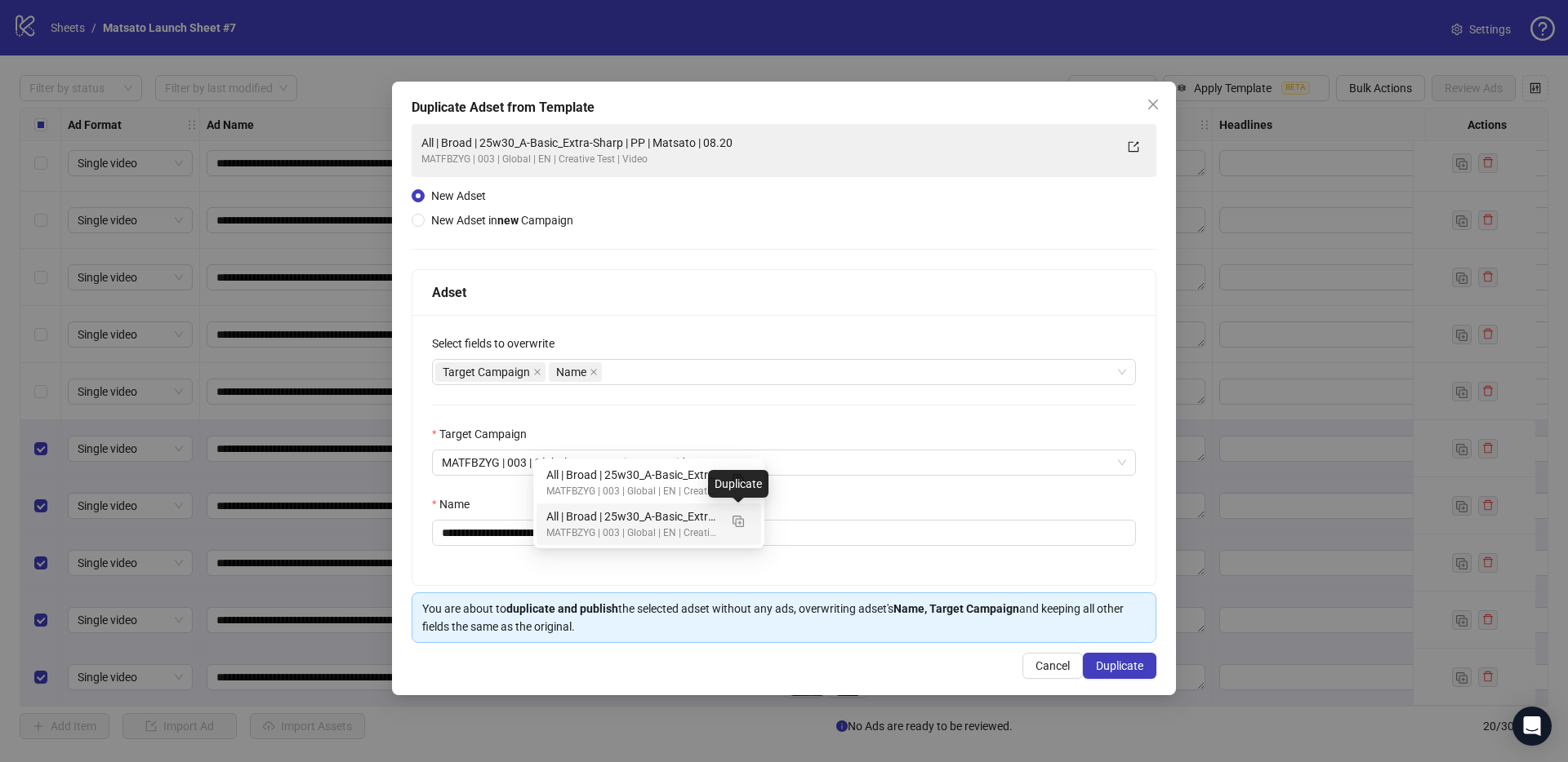
type input "**********"
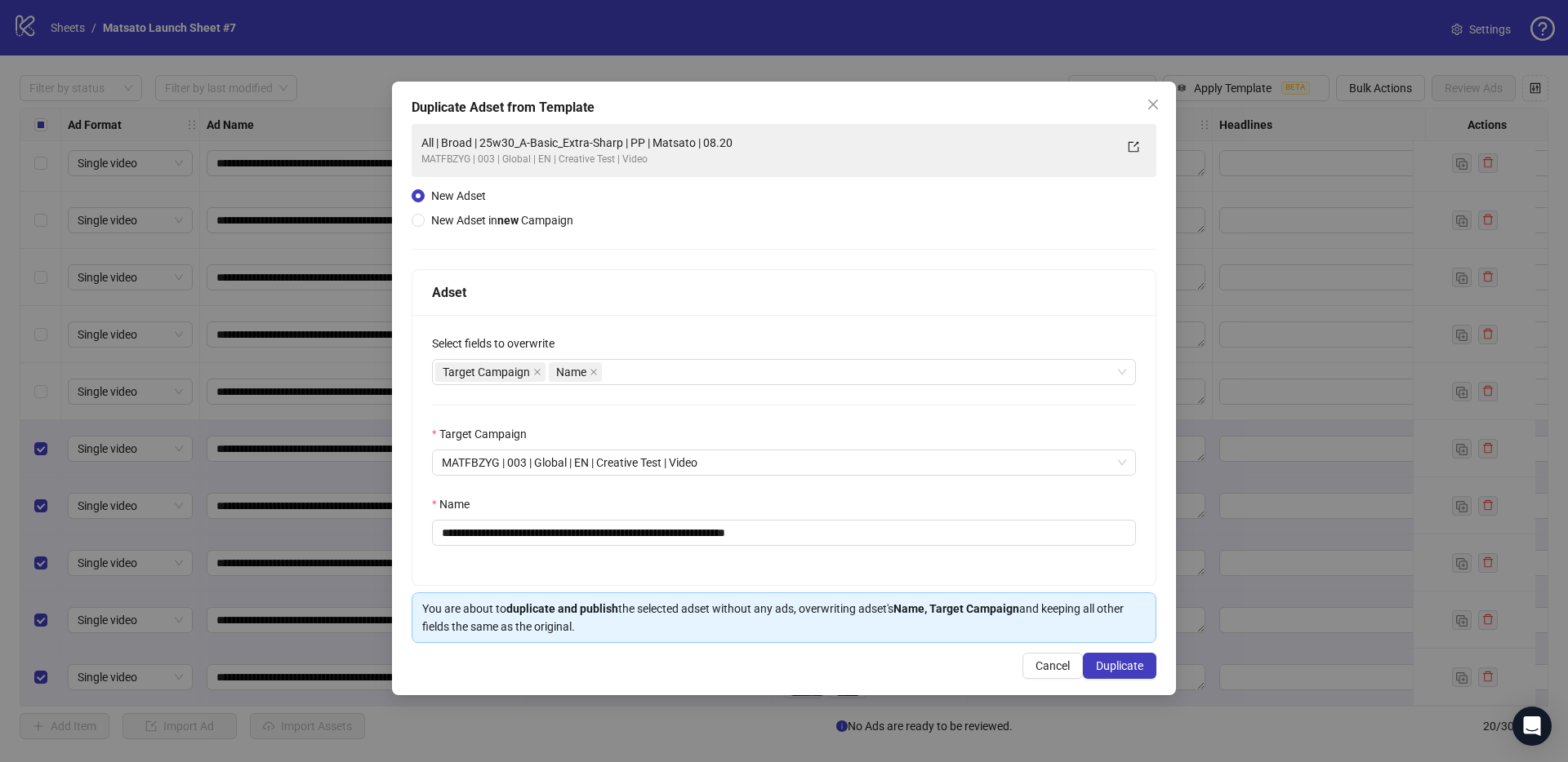
scroll to position [0, 0]
drag, startPoint x: 748, startPoint y: 532, endPoint x: 1046, endPoint y: 586, distance: 302.9
click at [1046, 587] on div "**********" at bounding box center [784, 456] width 745 height 373
drag, startPoint x: 643, startPoint y: 536, endPoint x: 503, endPoint y: 528, distance: 140.2
click at [503, 528] on input "**********" at bounding box center [784, 533] width 704 height 26
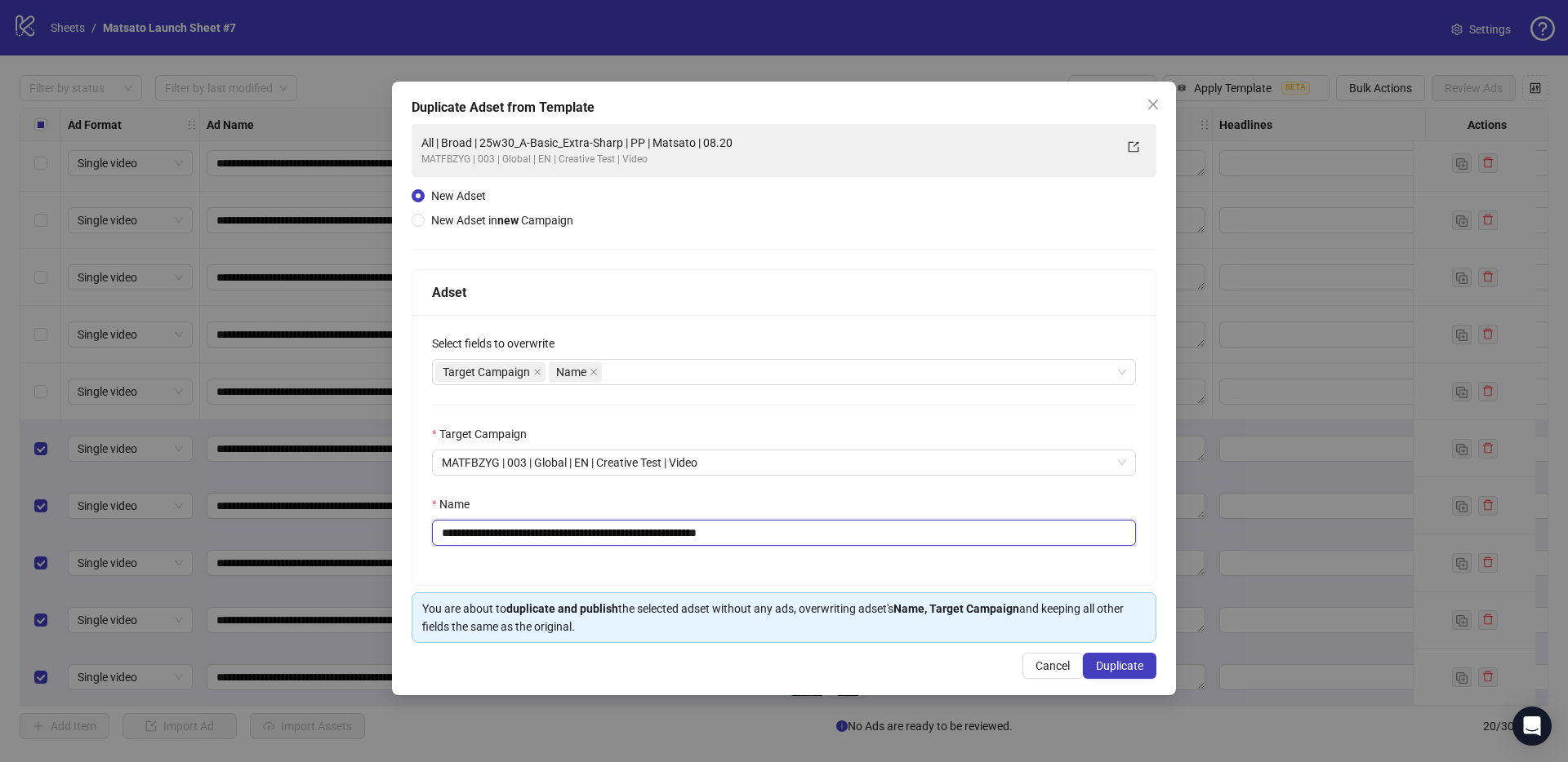
paste input "text"
type input "**********"
click at [1139, 665] on span "Duplicate" at bounding box center [1120, 665] width 48 height 13
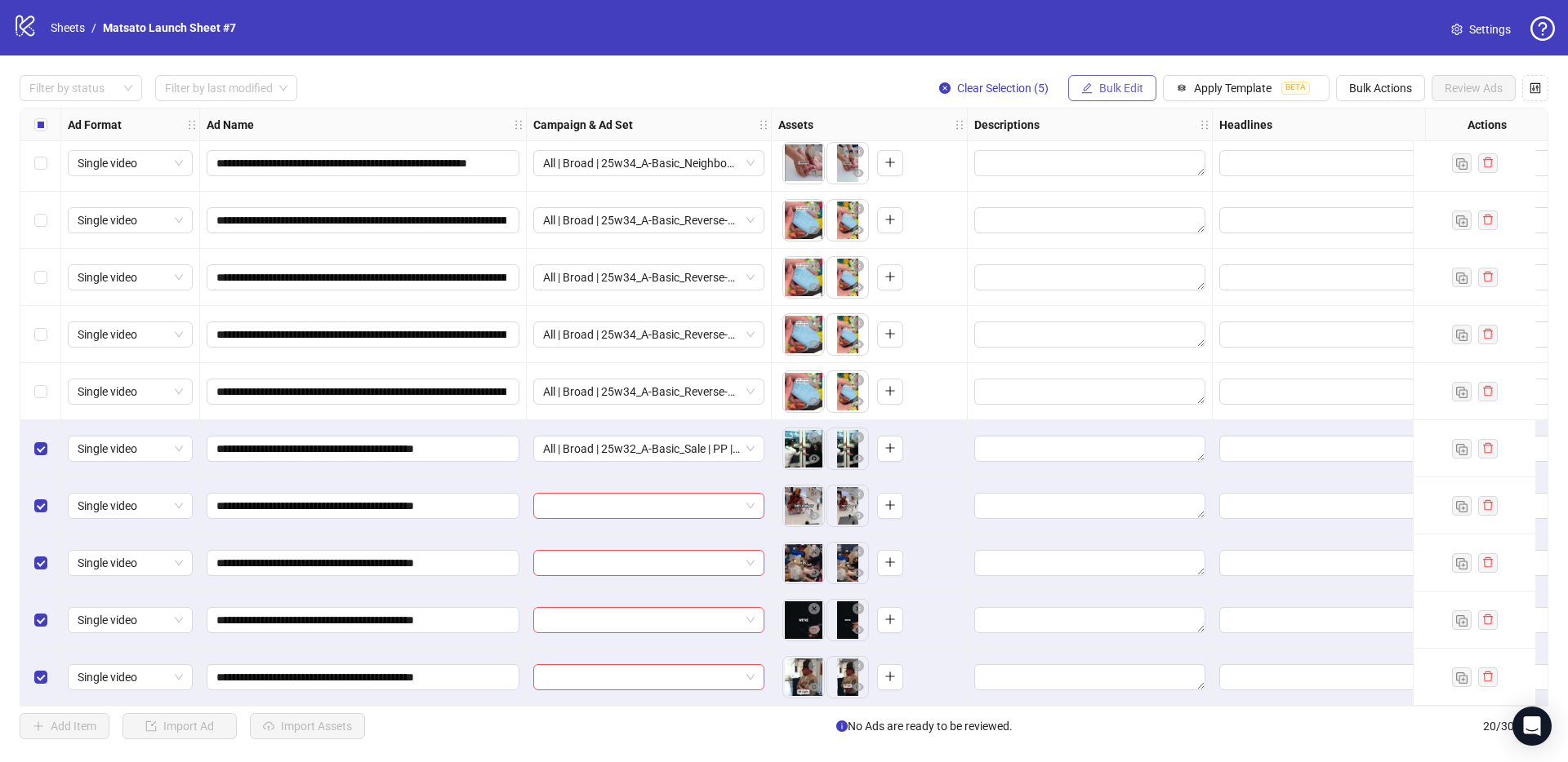
click at [1101, 87] on span "Bulk Edit" at bounding box center [1121, 87] width 44 height 13
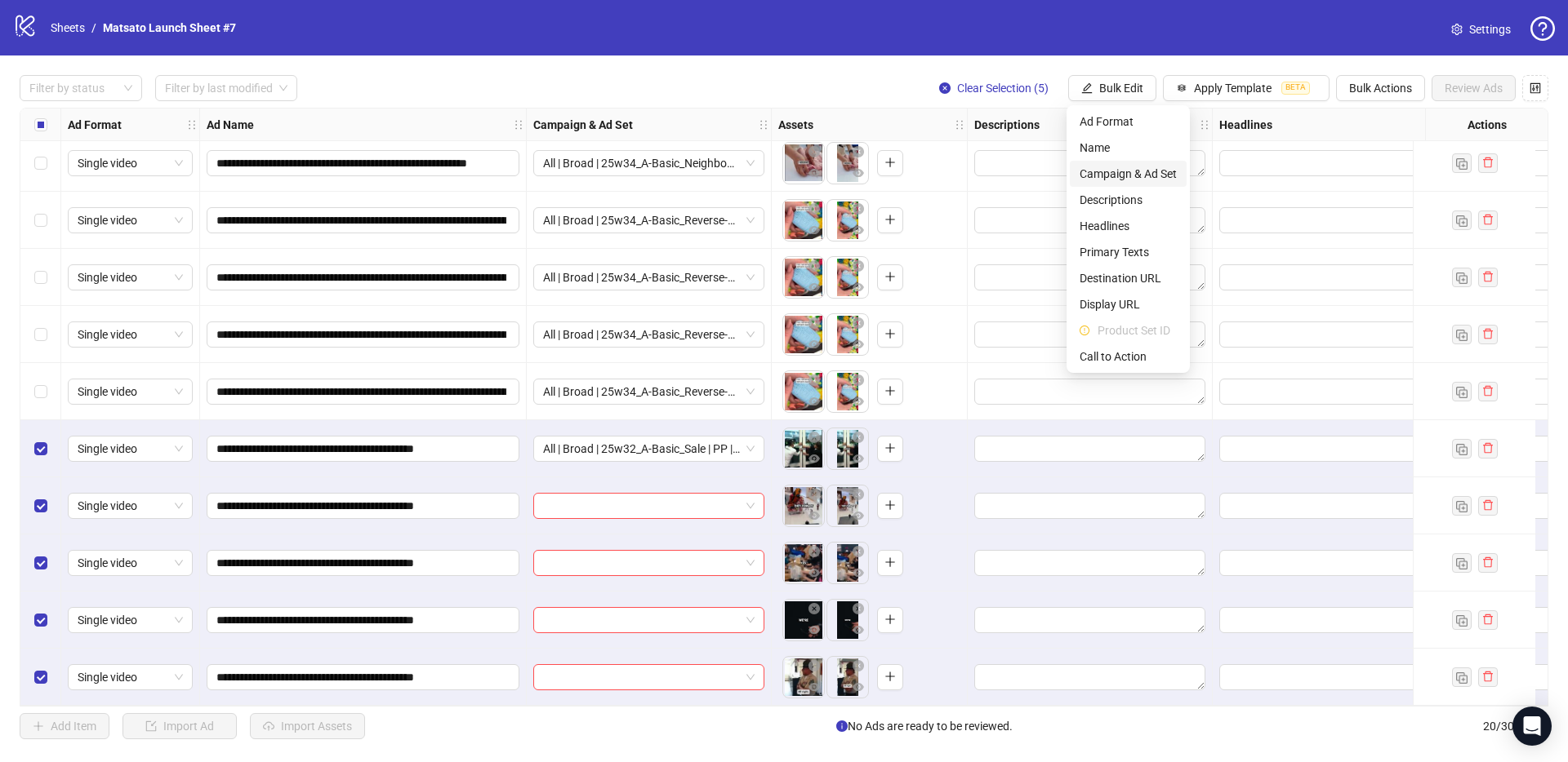
click at [1147, 171] on span "Campaign & Ad Set" at bounding box center [1127, 173] width 97 height 18
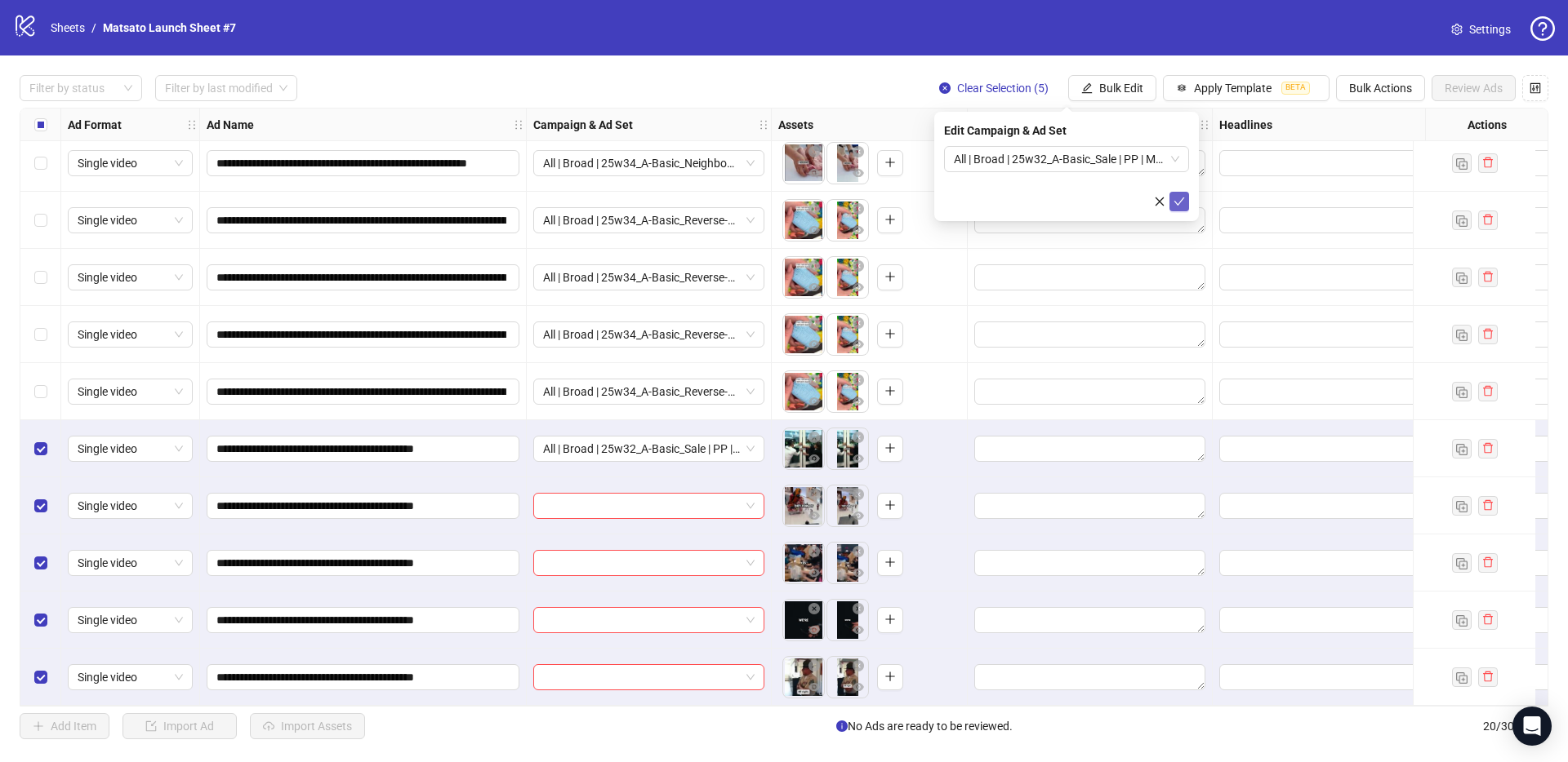
click at [1179, 198] on icon "check" at bounding box center [1178, 201] width 11 height 11
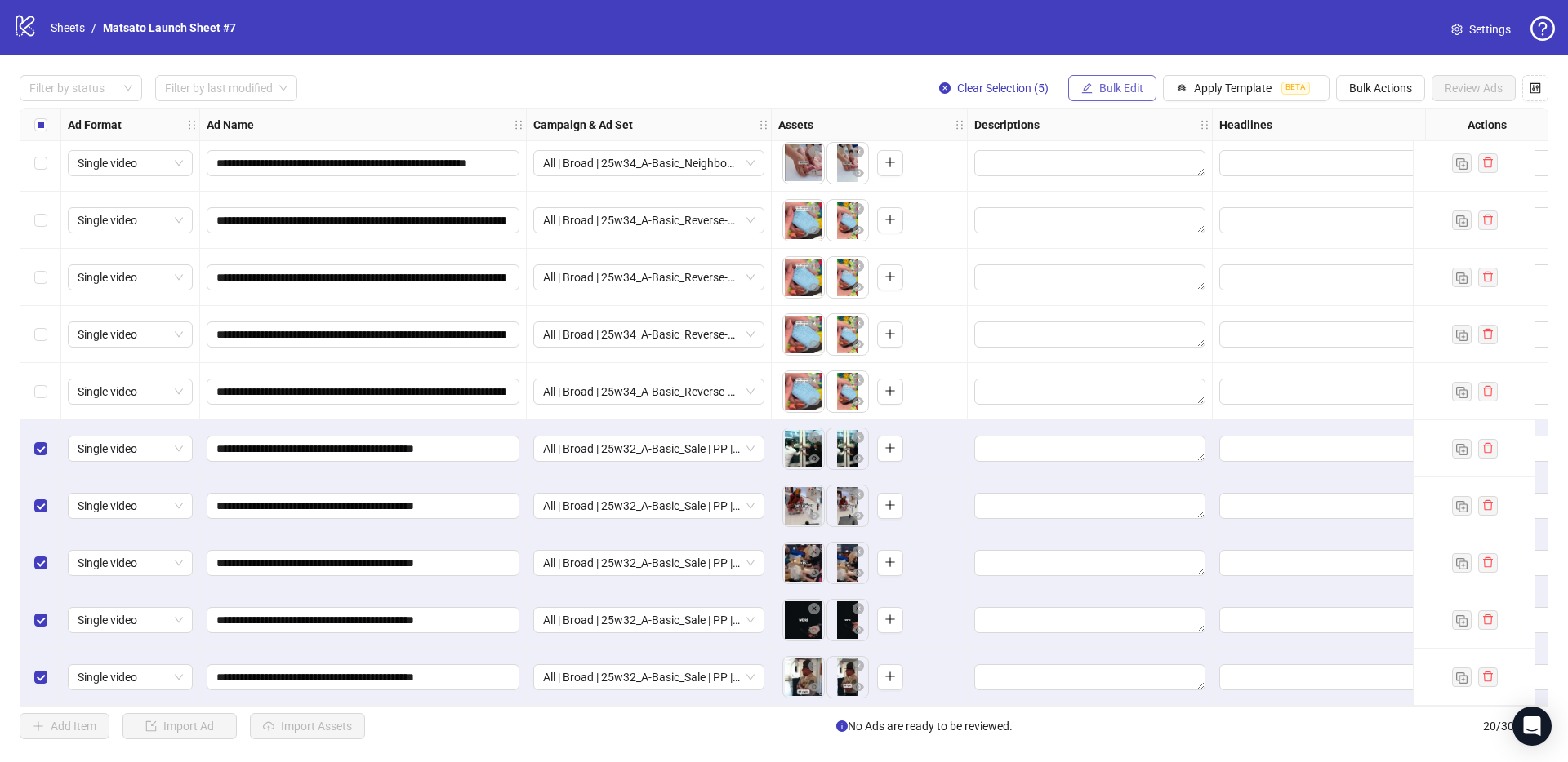
click at [1111, 78] on button "Bulk Edit" at bounding box center [1112, 87] width 88 height 26
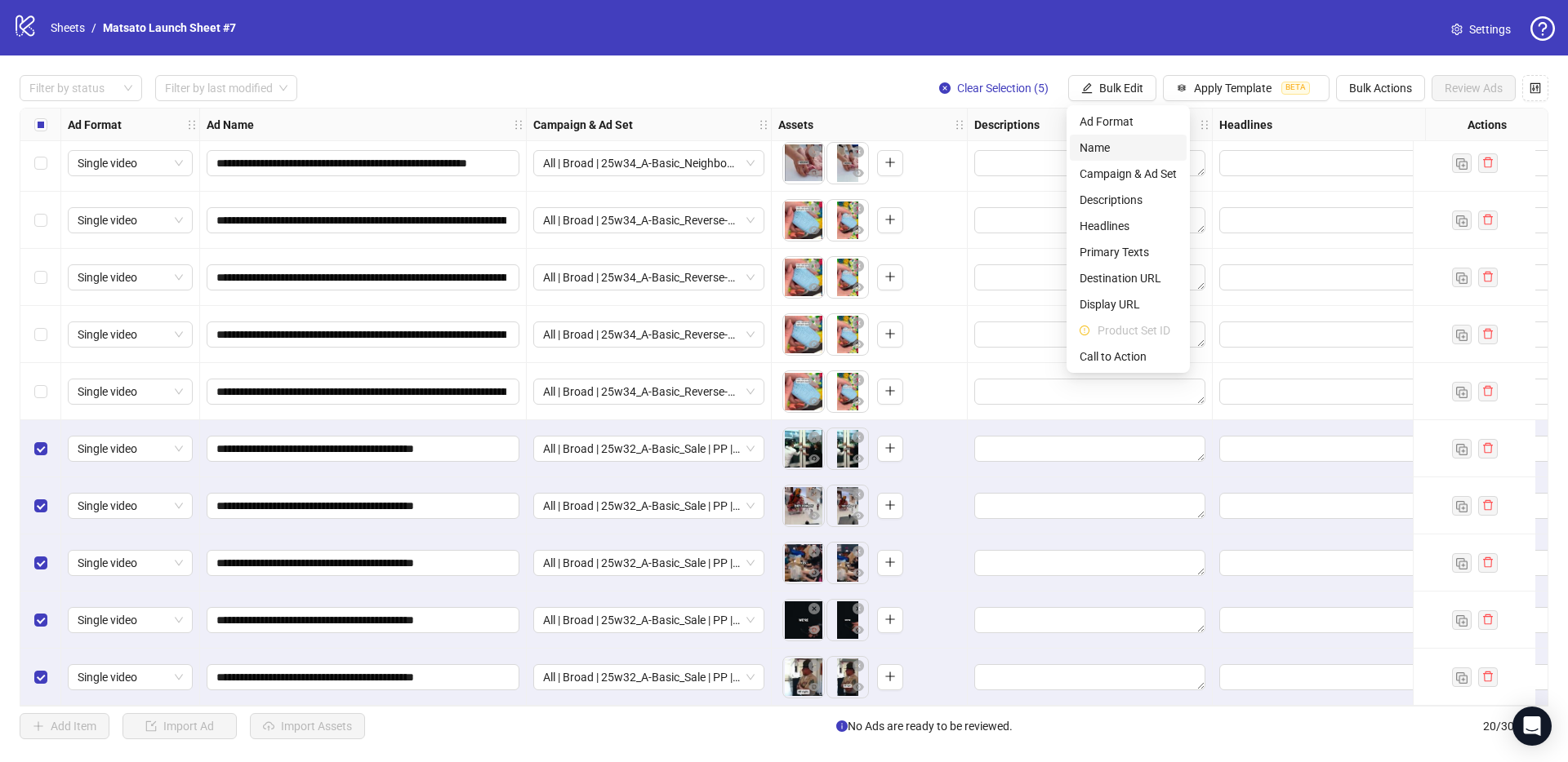
click at [1109, 156] on span "Name" at bounding box center [1127, 147] width 97 height 18
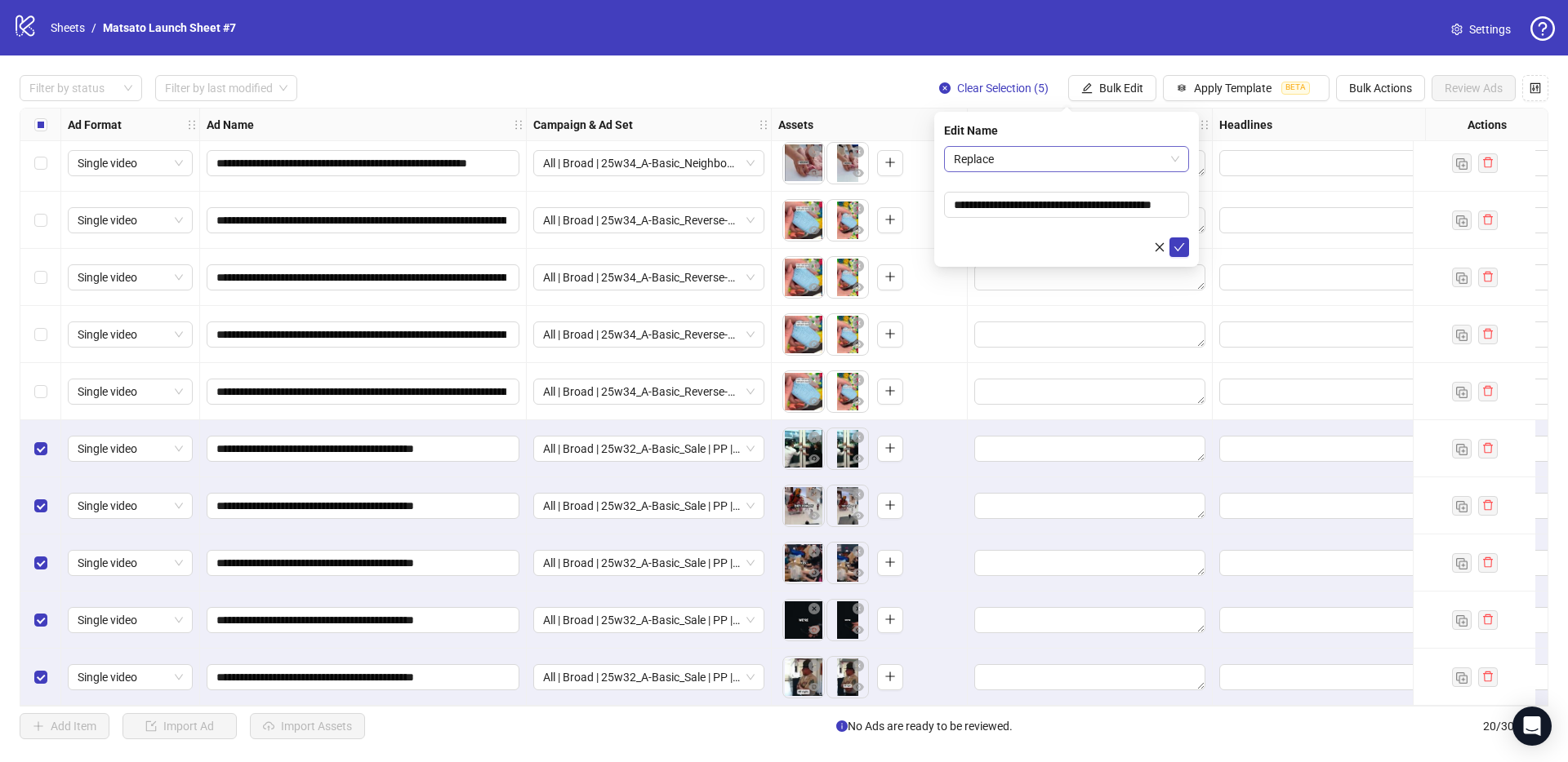
click at [1103, 159] on span "Replace" at bounding box center [1065, 159] width 225 height 25
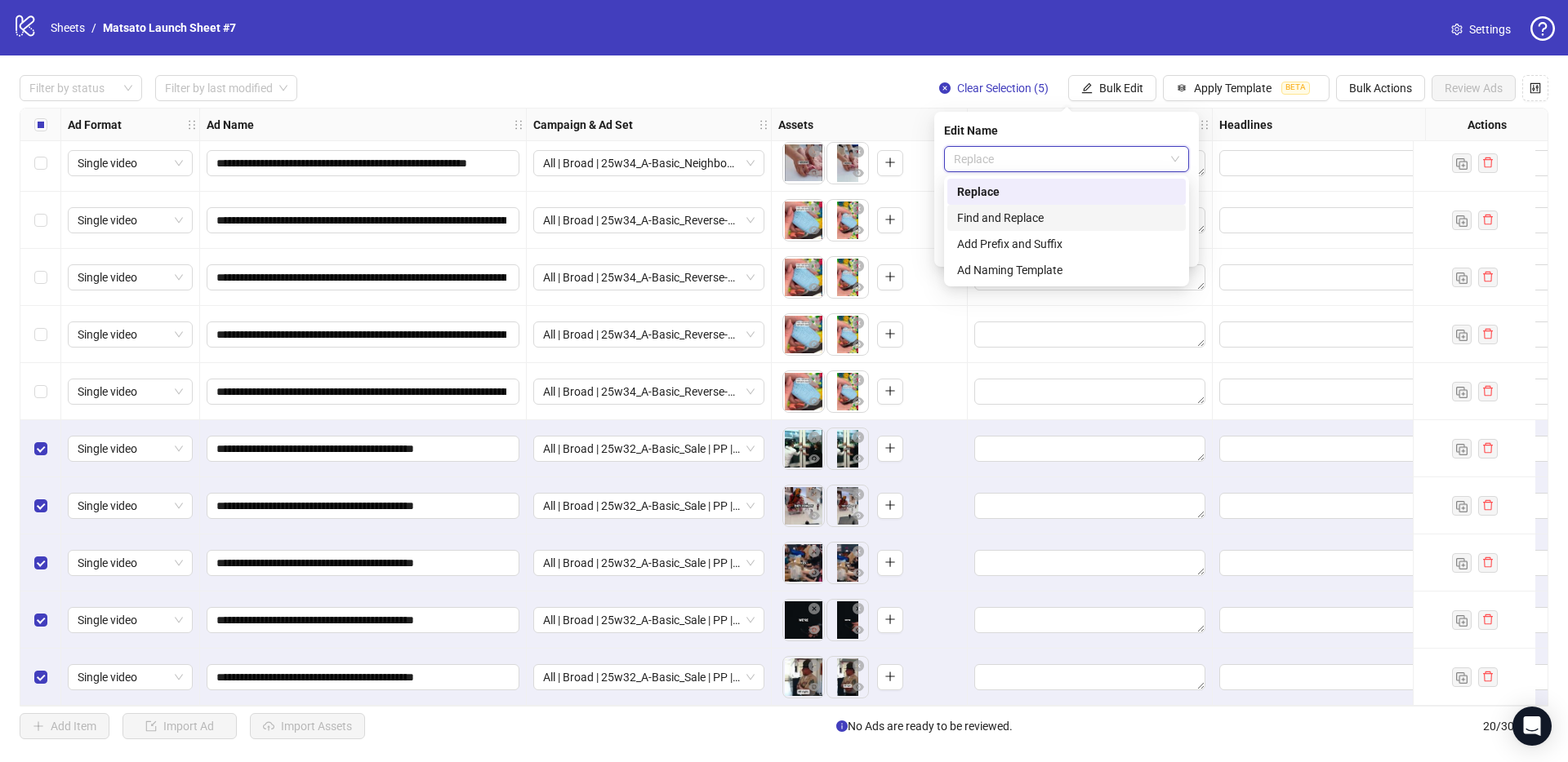
click at [1053, 218] on div "Find and Replace" at bounding box center [1066, 217] width 219 height 18
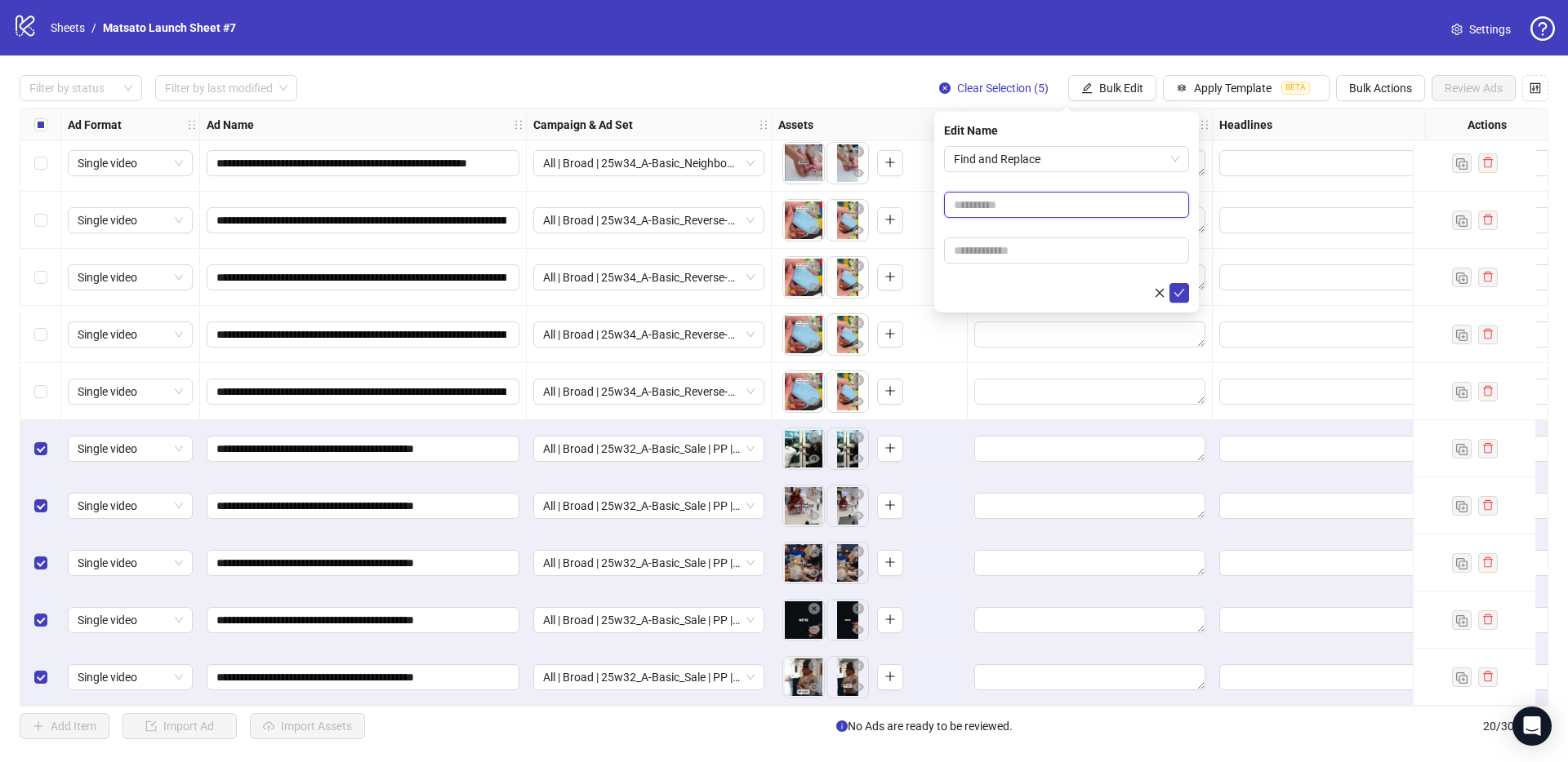
click at [1029, 207] on input "text" at bounding box center [1066, 205] width 245 height 26
type input "**"
click at [1014, 251] on input "text" at bounding box center [1066, 250] width 245 height 26
type input "*****"
click at [1188, 299] on button "submit" at bounding box center [1178, 293] width 20 height 20
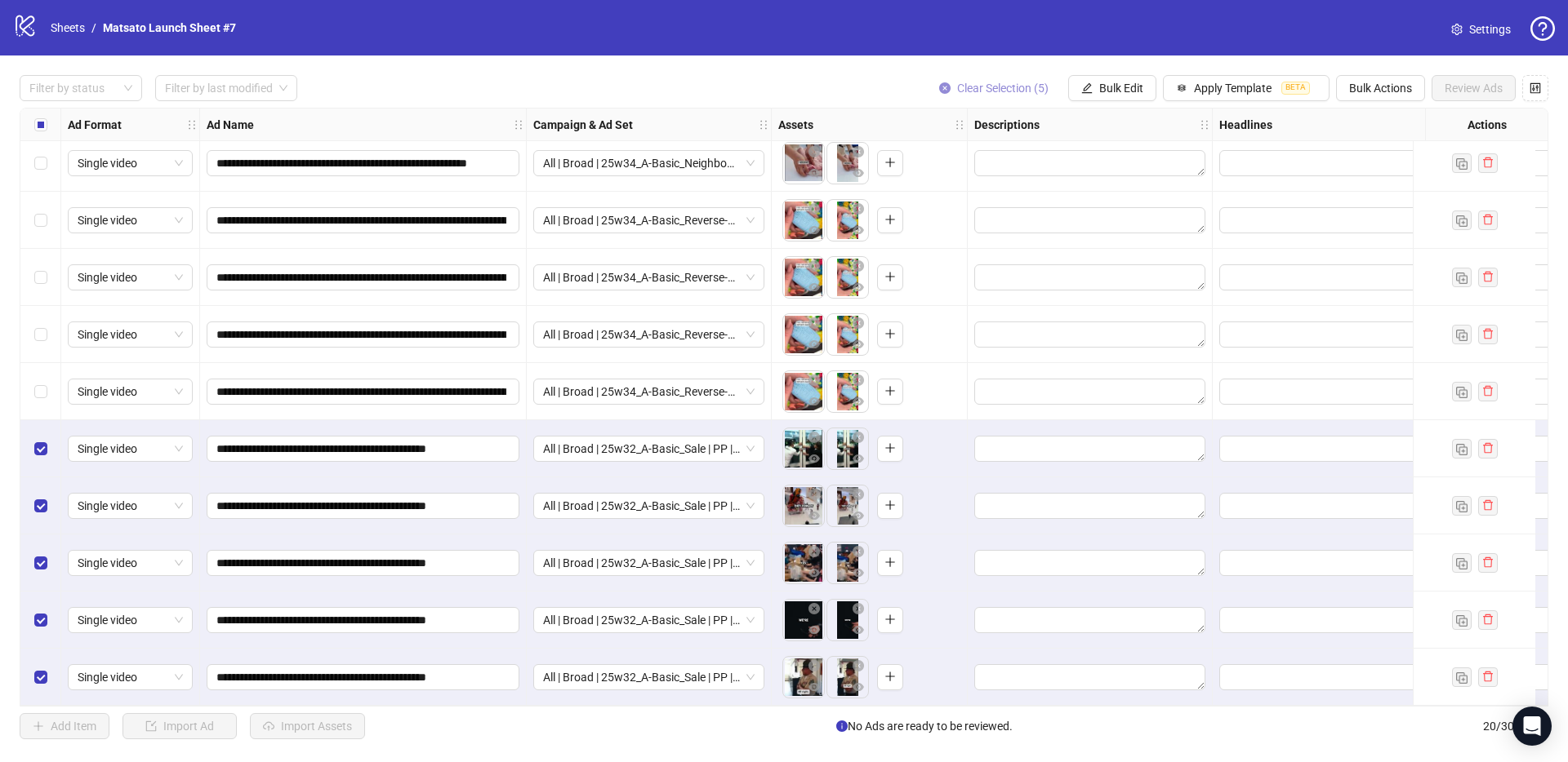
click at [975, 95] on span "Clear Selection (5)" at bounding box center [1003, 87] width 92 height 13
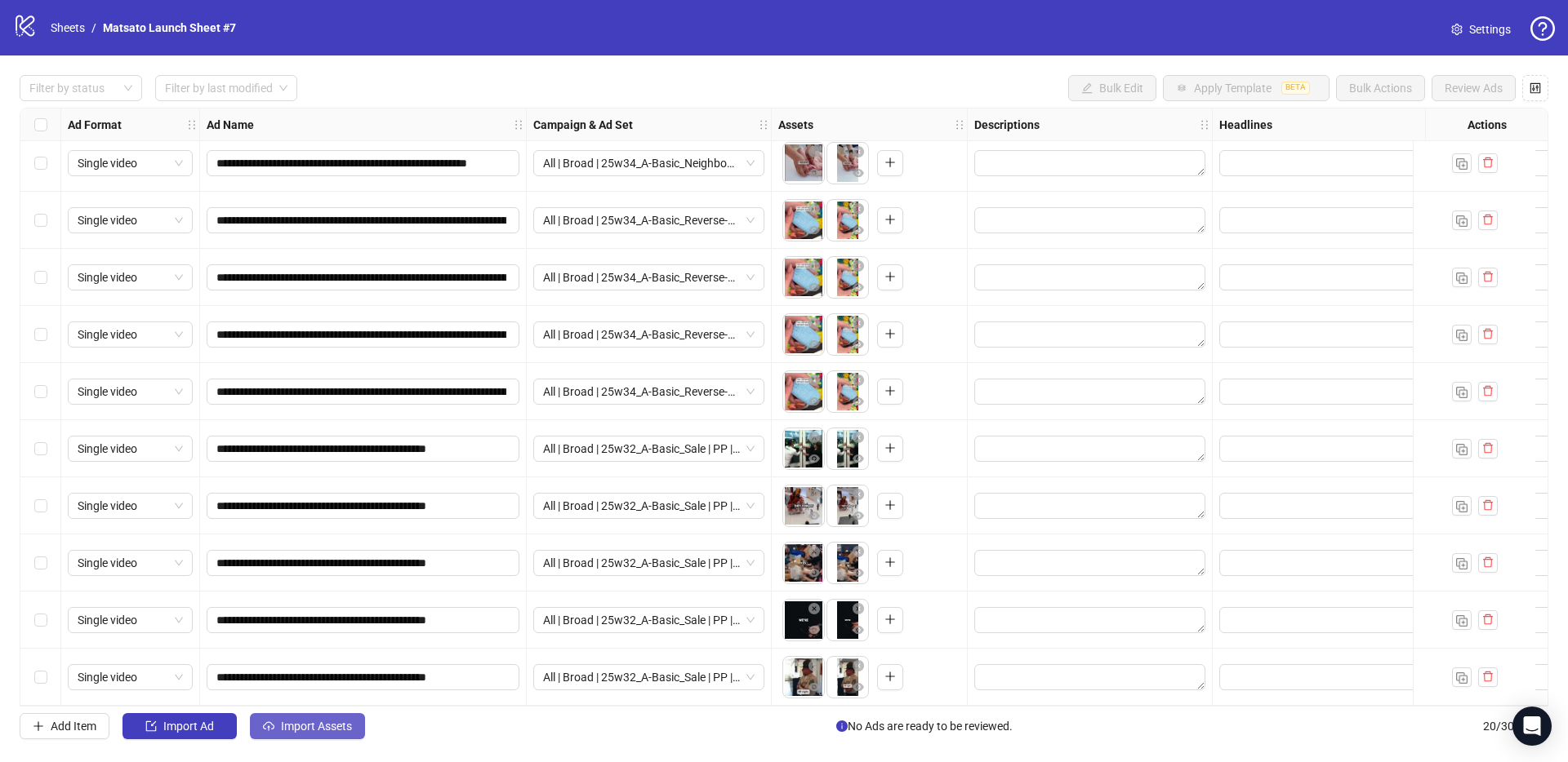
click at [320, 721] on span "Import Assets" at bounding box center [317, 726] width 71 height 13
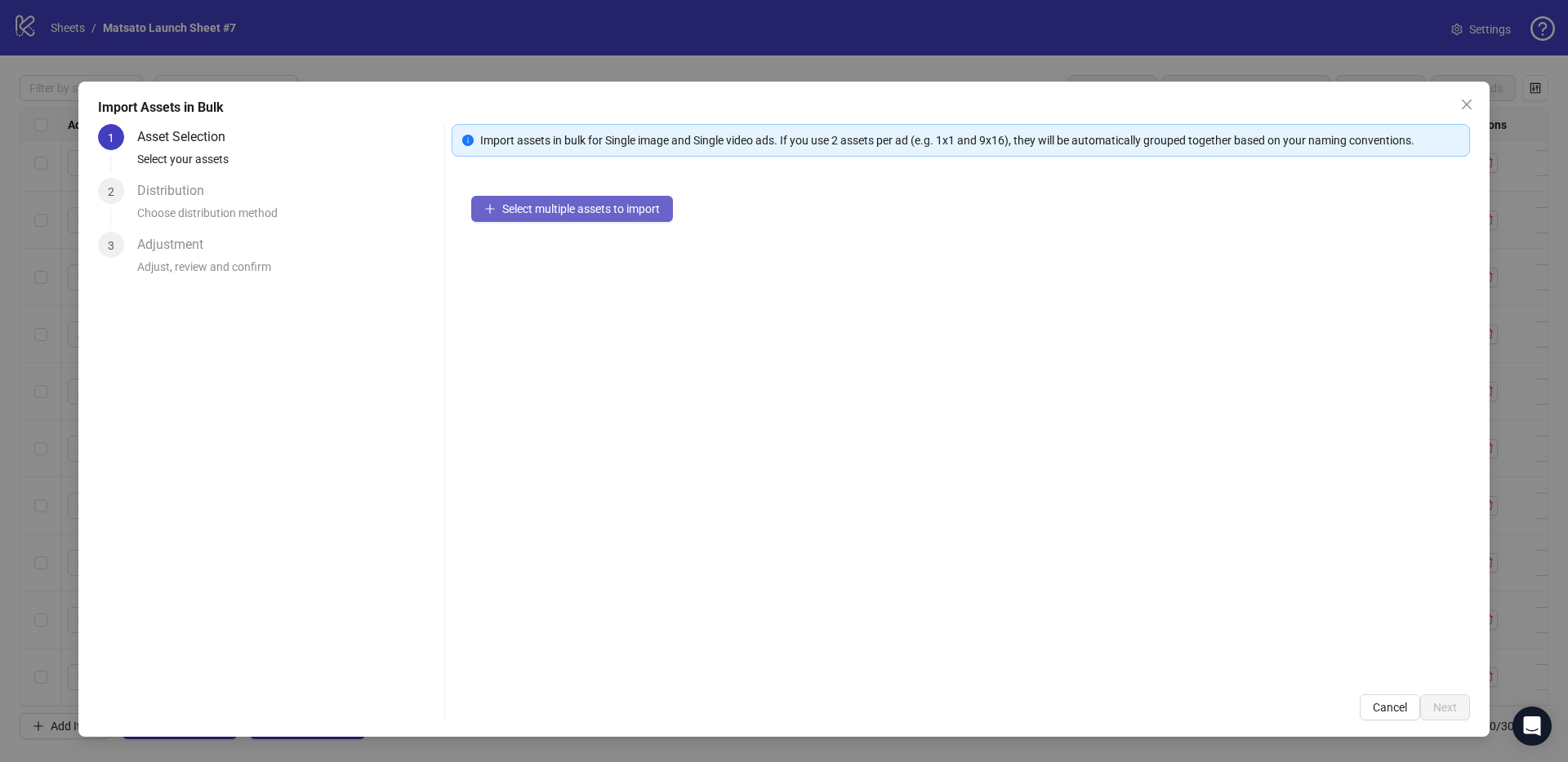
click at [633, 215] on span "Select multiple assets to import" at bounding box center [581, 209] width 158 height 13
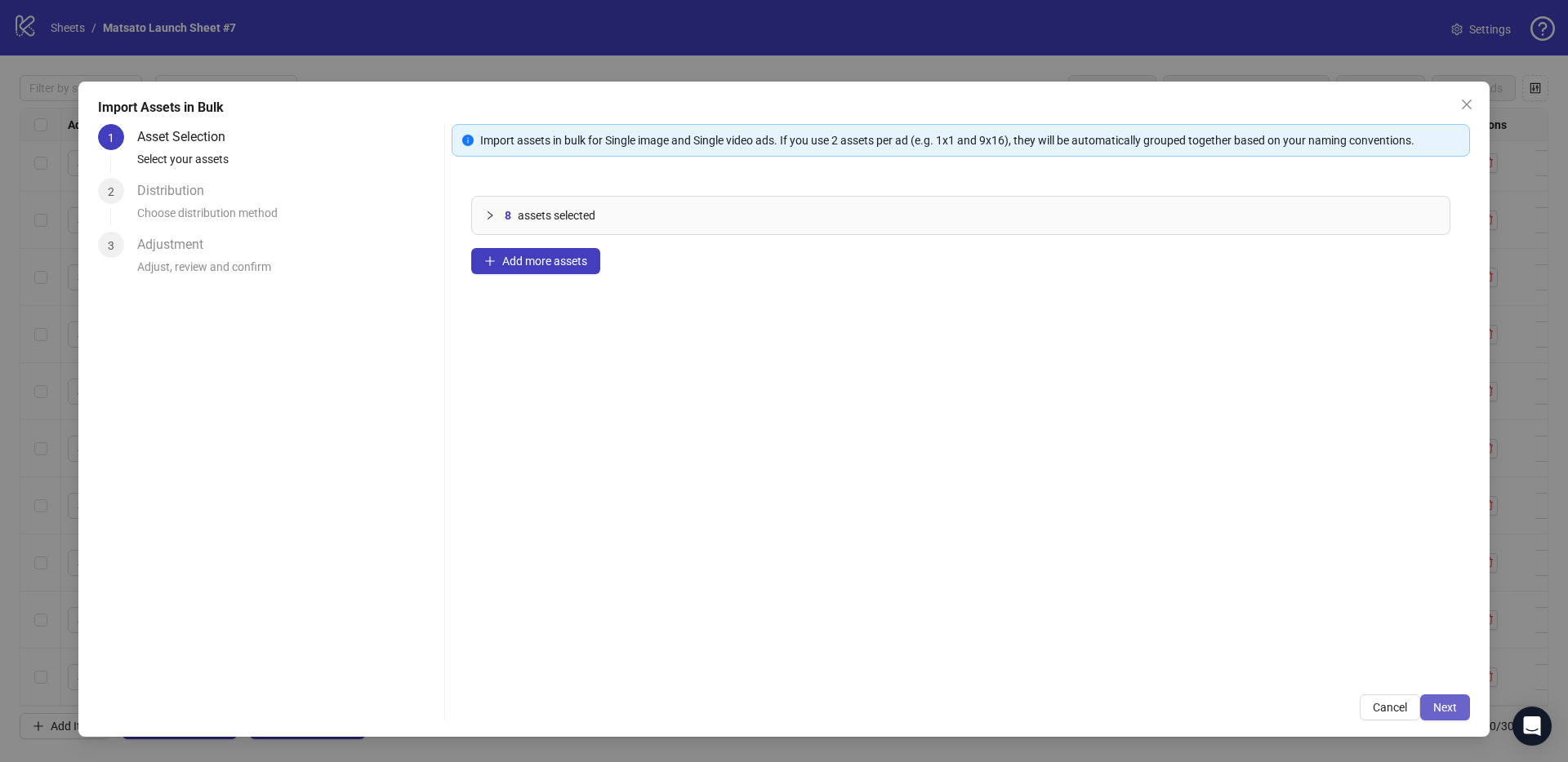
click at [1446, 714] on button "Next" at bounding box center [1444, 707] width 50 height 26
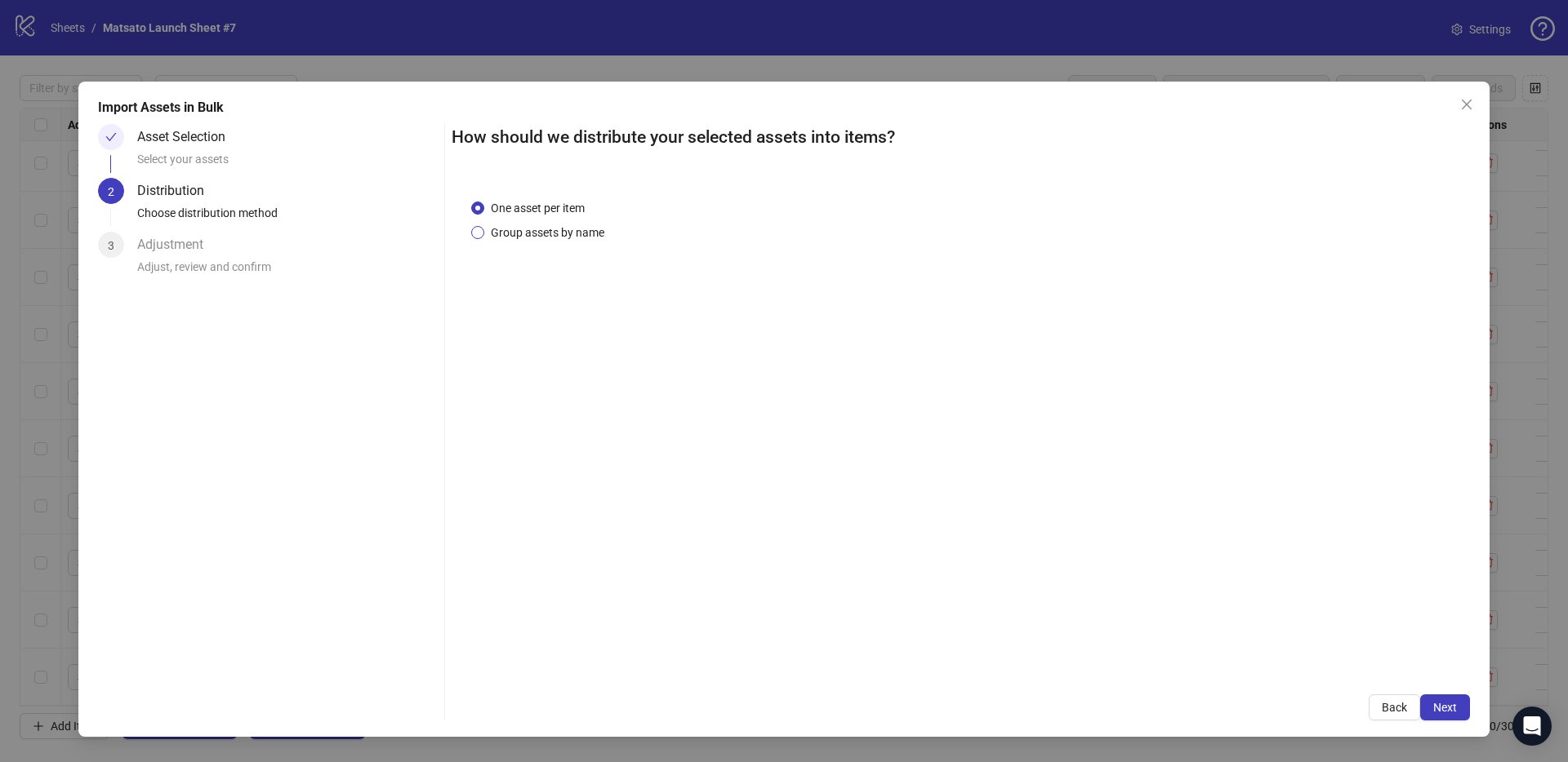
click at [559, 231] on span "Group assets by name" at bounding box center [547, 233] width 126 height 18
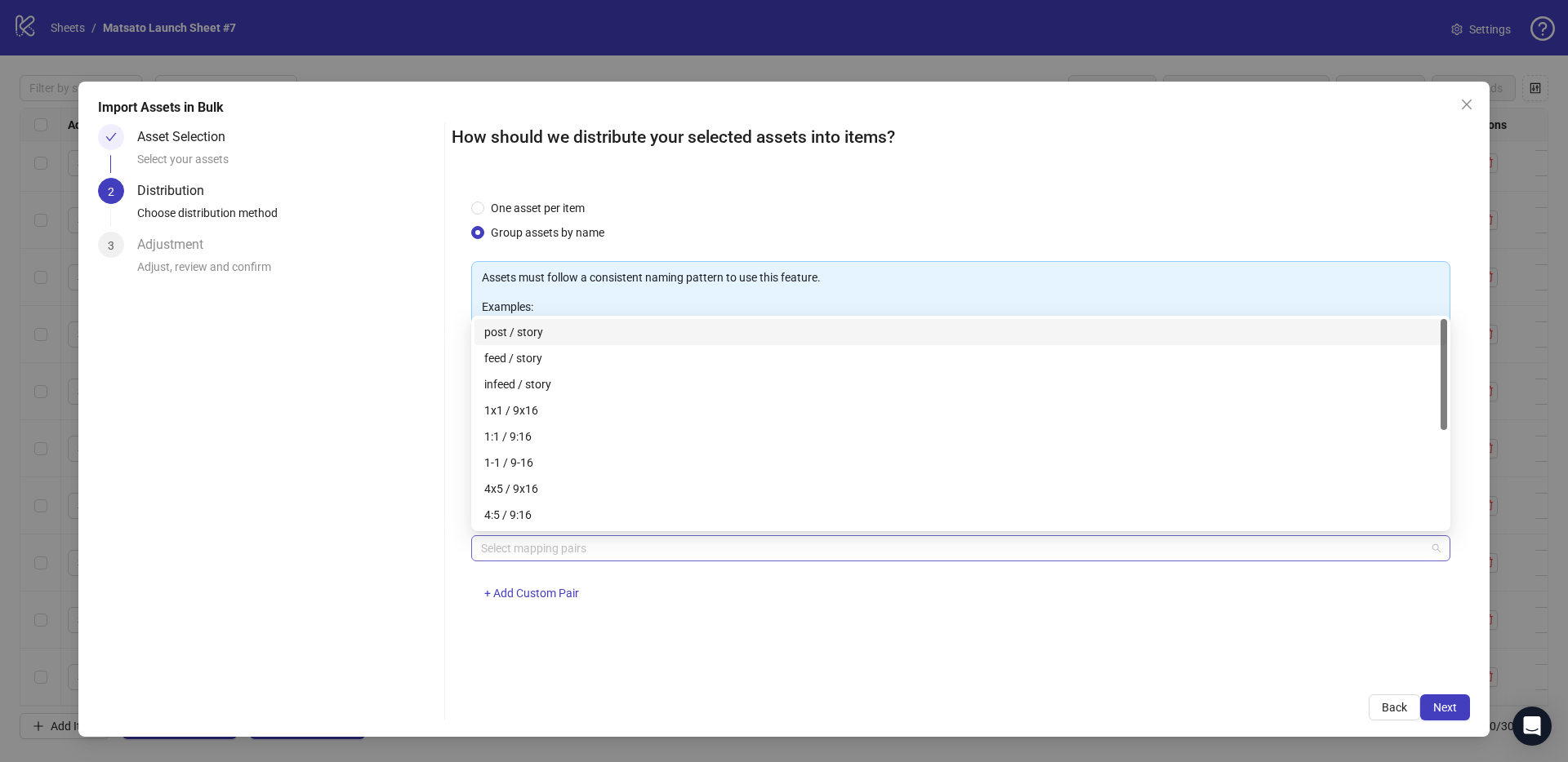
click at [598, 542] on div at bounding box center [952, 548] width 955 height 23
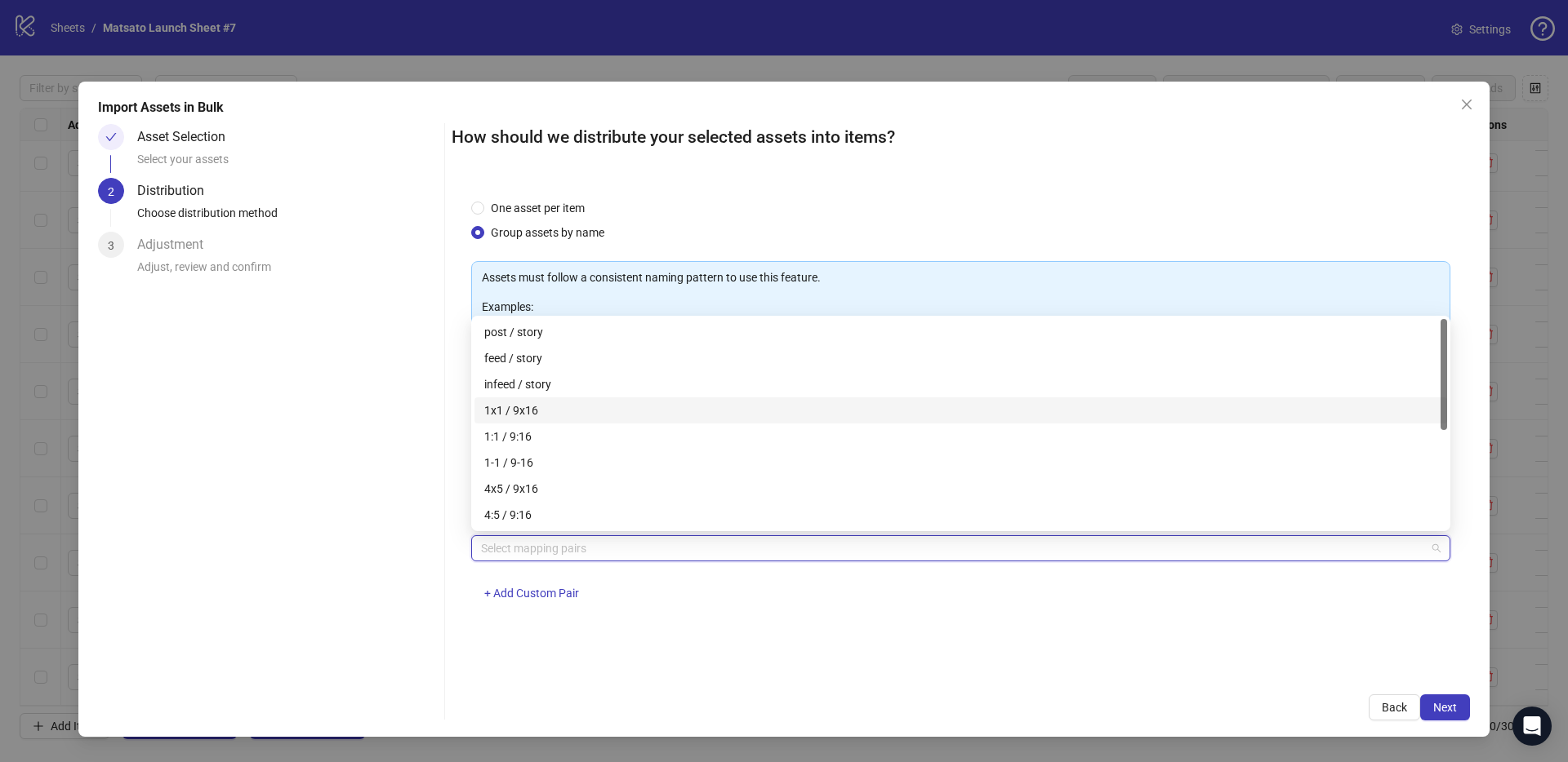
click at [504, 412] on div "1x1 / 9x16" at bounding box center [960, 410] width 953 height 18
click at [1453, 711] on span "Next" at bounding box center [1445, 707] width 24 height 13
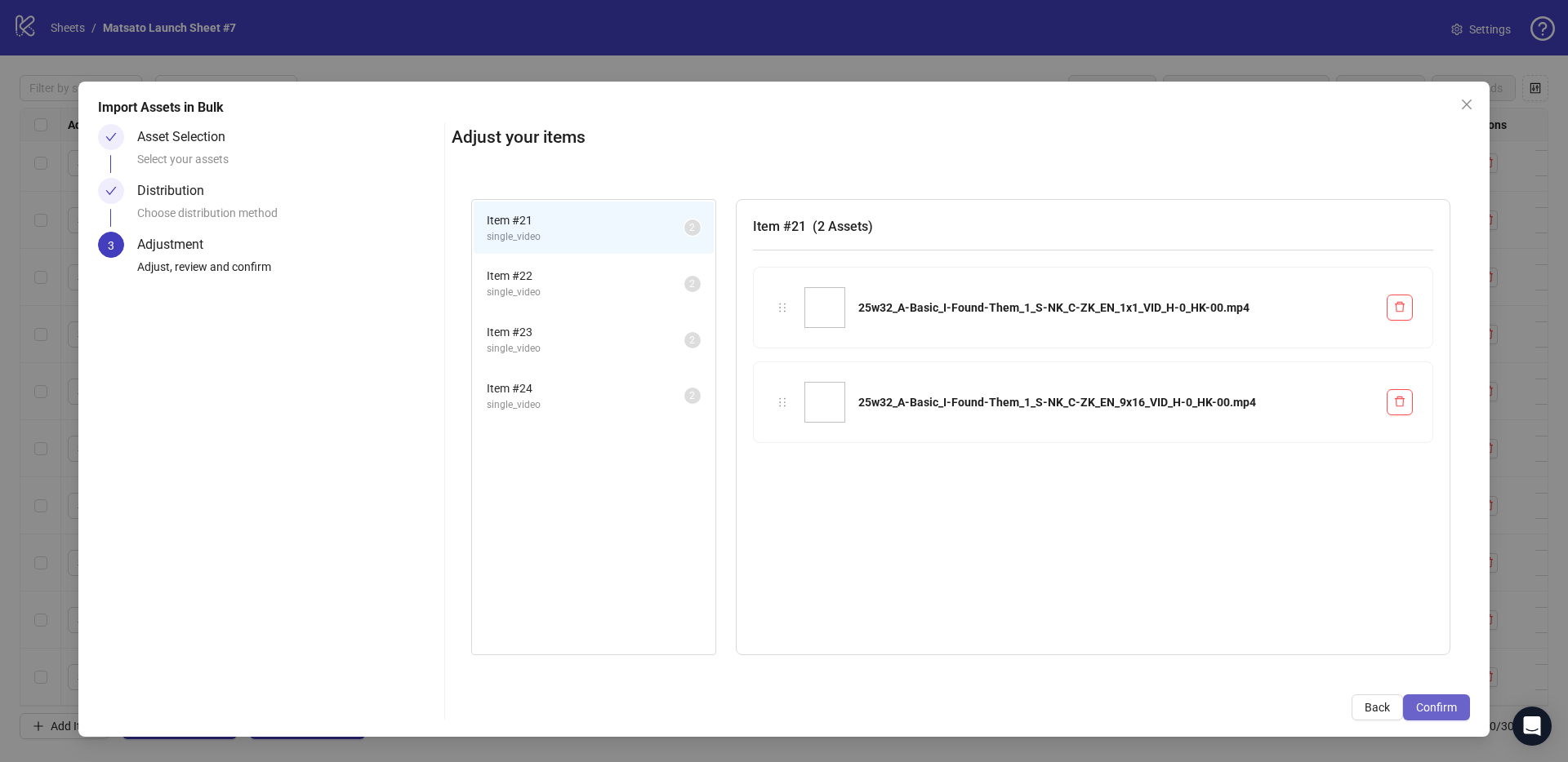
click at [1453, 711] on span "Confirm" at bounding box center [1436, 707] width 41 height 13
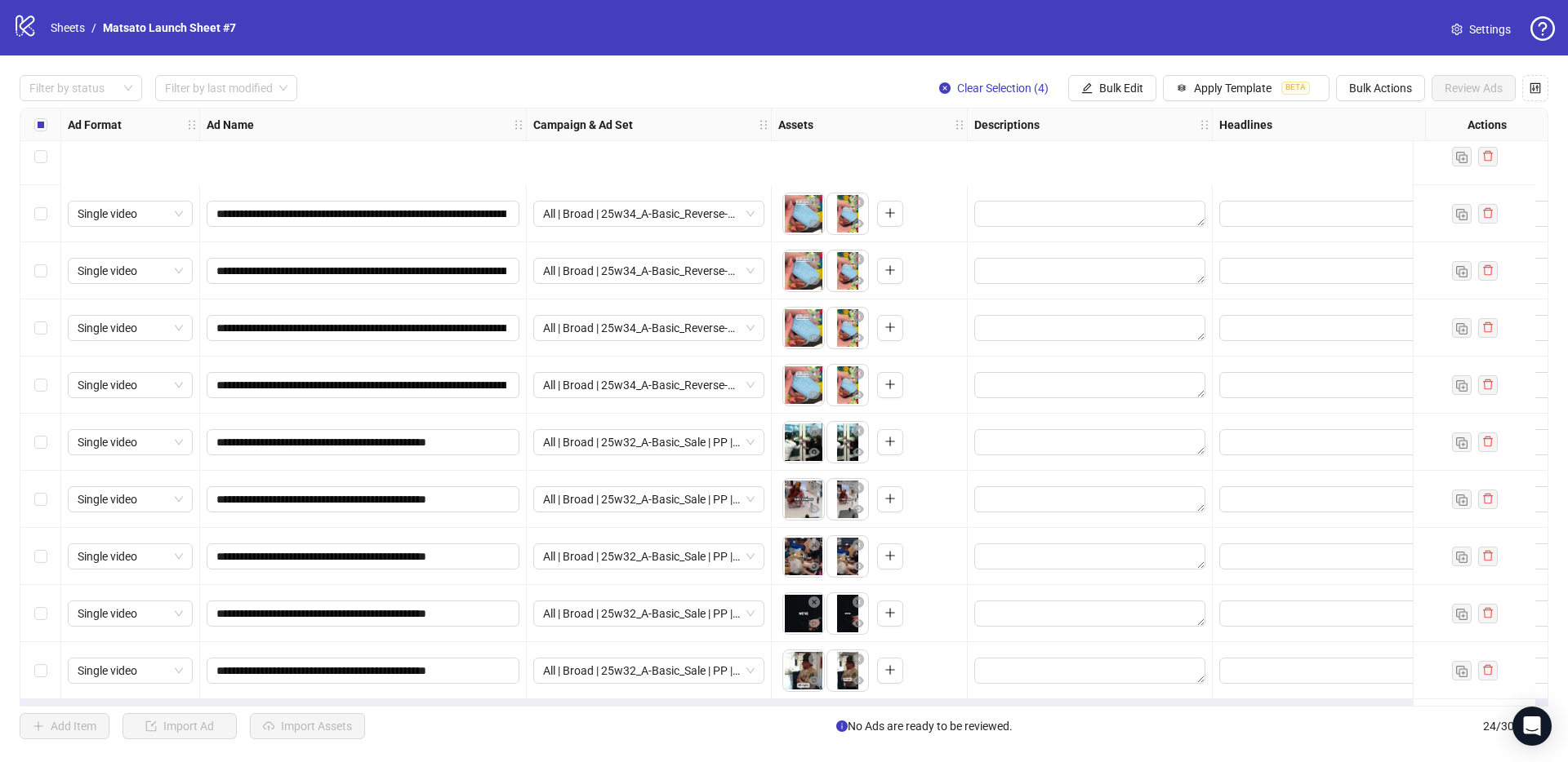
scroll to position [813, 0]
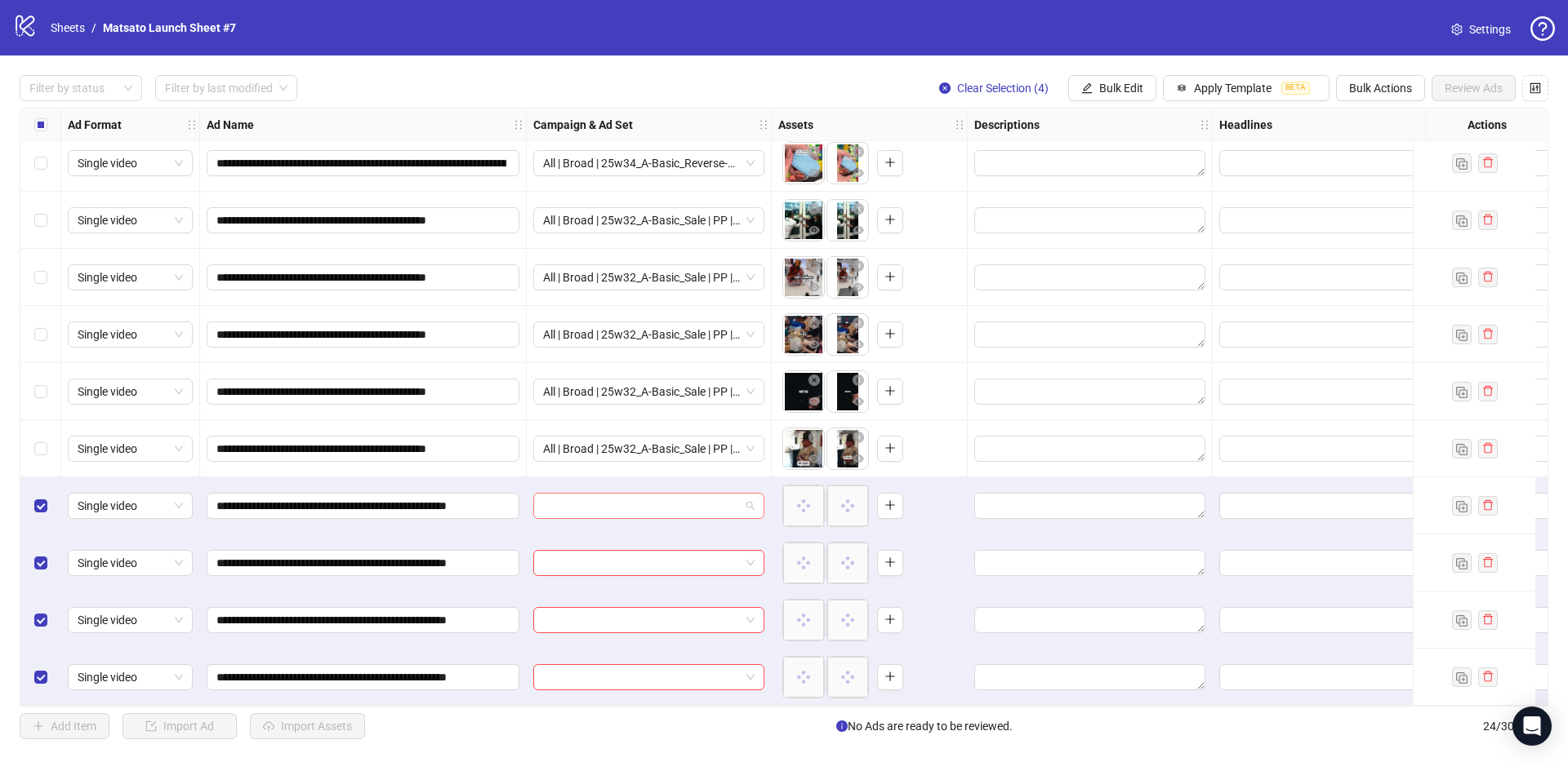
click at [750, 498] on span at bounding box center [649, 506] width 211 height 25
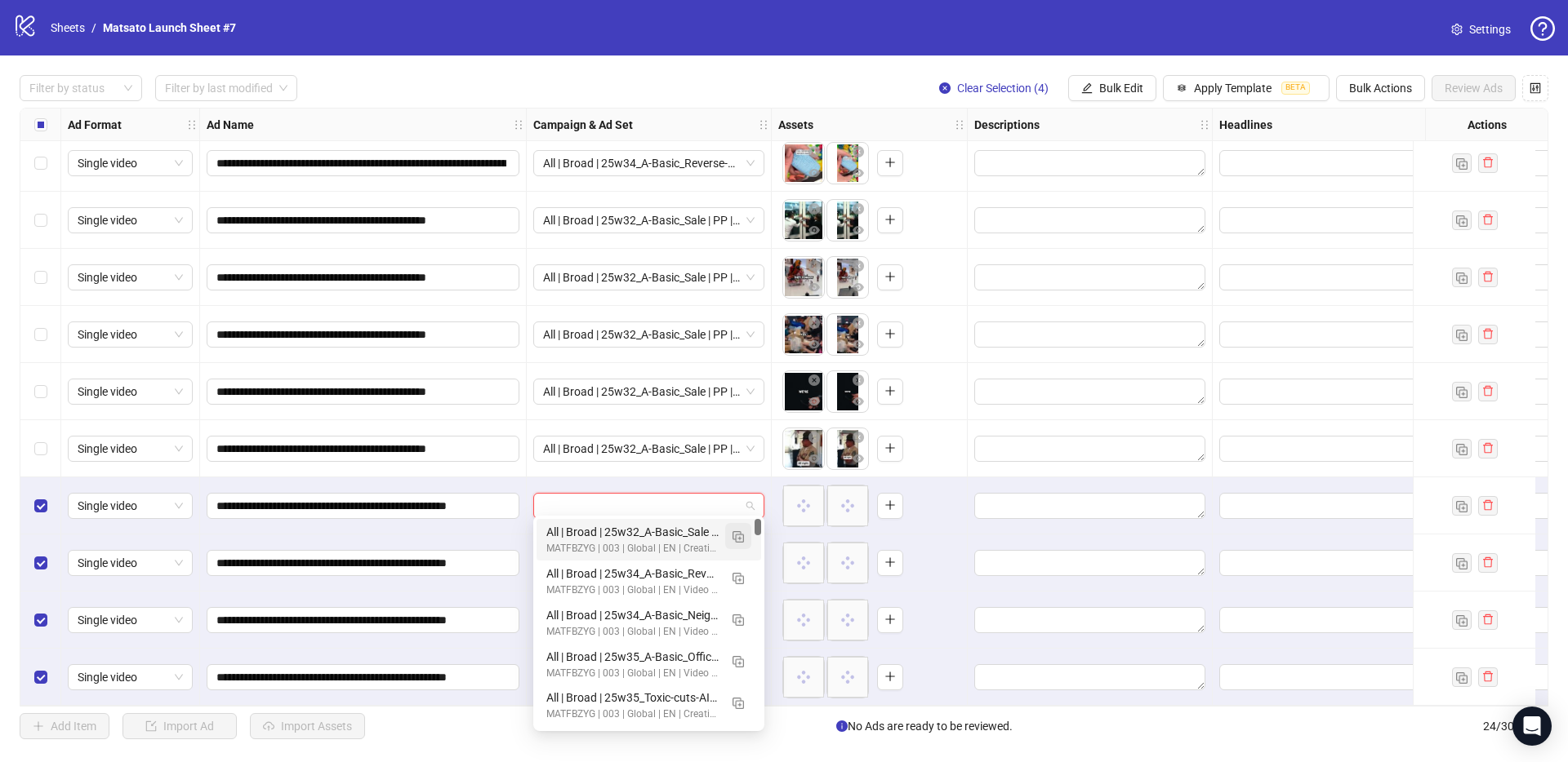
click at [742, 530] on span "button" at bounding box center [738, 535] width 11 height 13
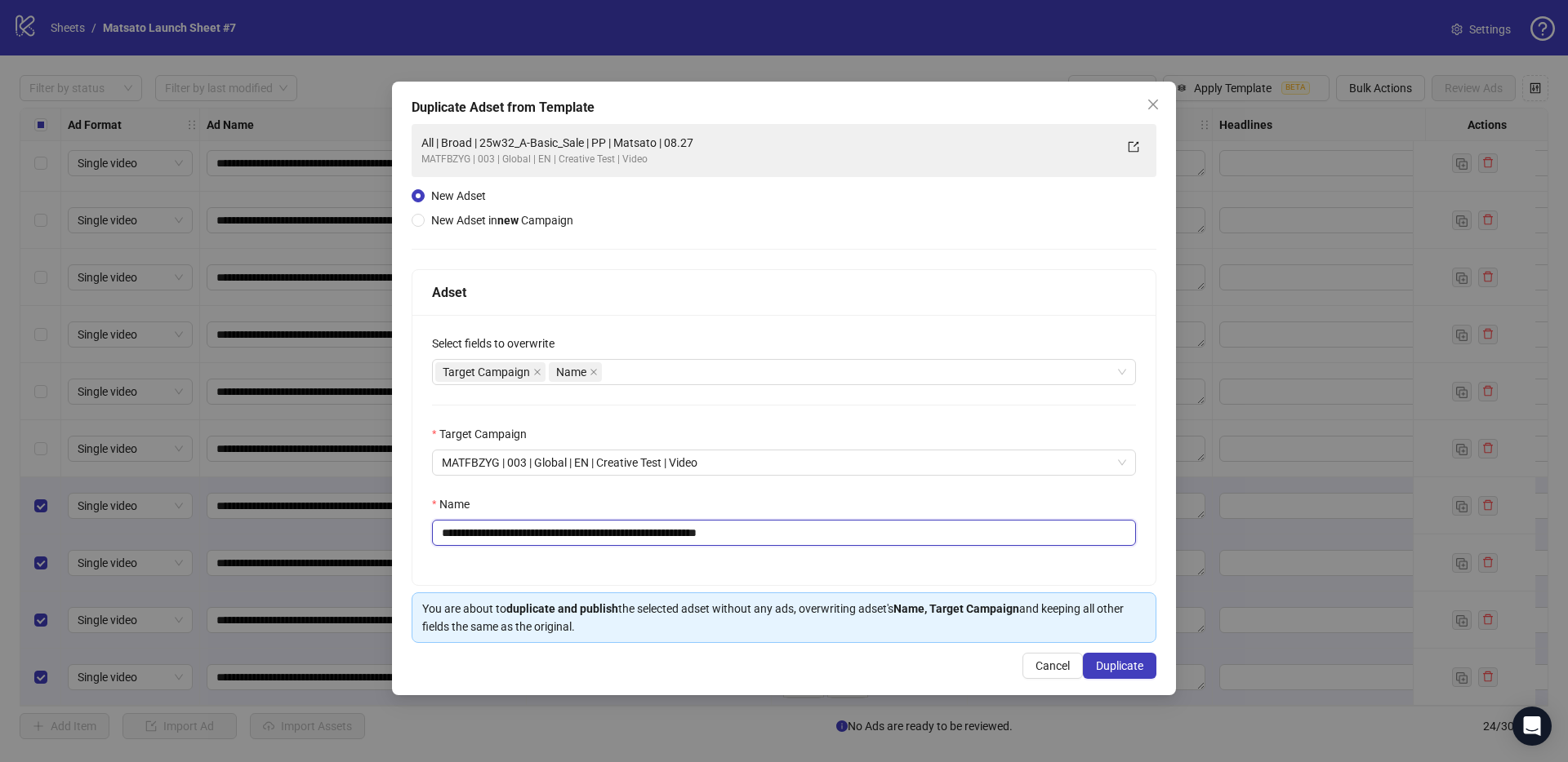
drag, startPoint x: 718, startPoint y: 533, endPoint x: 869, endPoint y: 554, distance: 152.5
click at [868, 554] on div "**********" at bounding box center [784, 450] width 743 height 270
drag, startPoint x: 604, startPoint y: 535, endPoint x: 501, endPoint y: 530, distance: 103.1
click at [501, 530] on input "**********" at bounding box center [784, 533] width 704 height 26
paste input "*********"
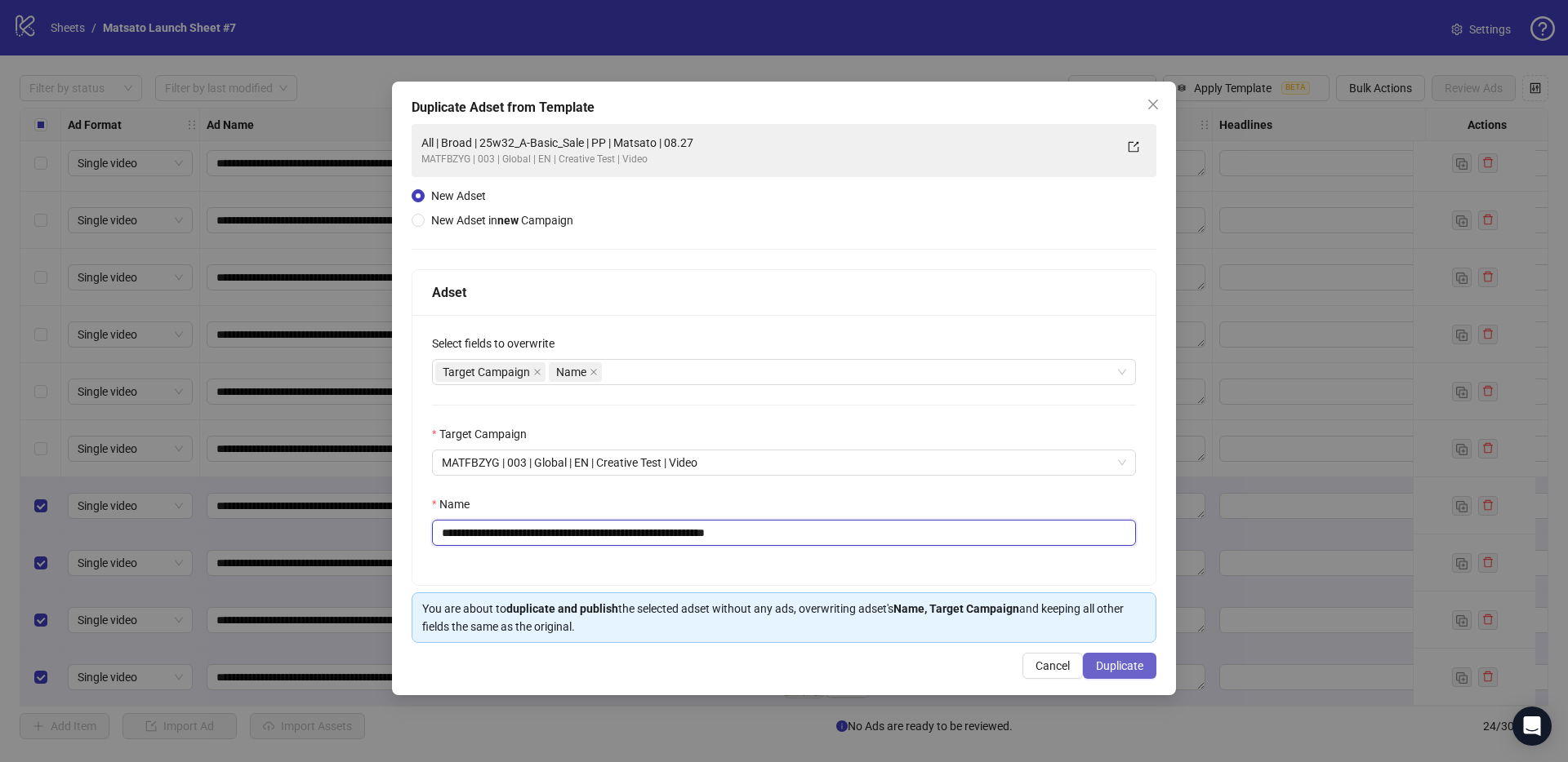
type input "**********"
click at [1108, 664] on span "Duplicate" at bounding box center [1120, 665] width 48 height 13
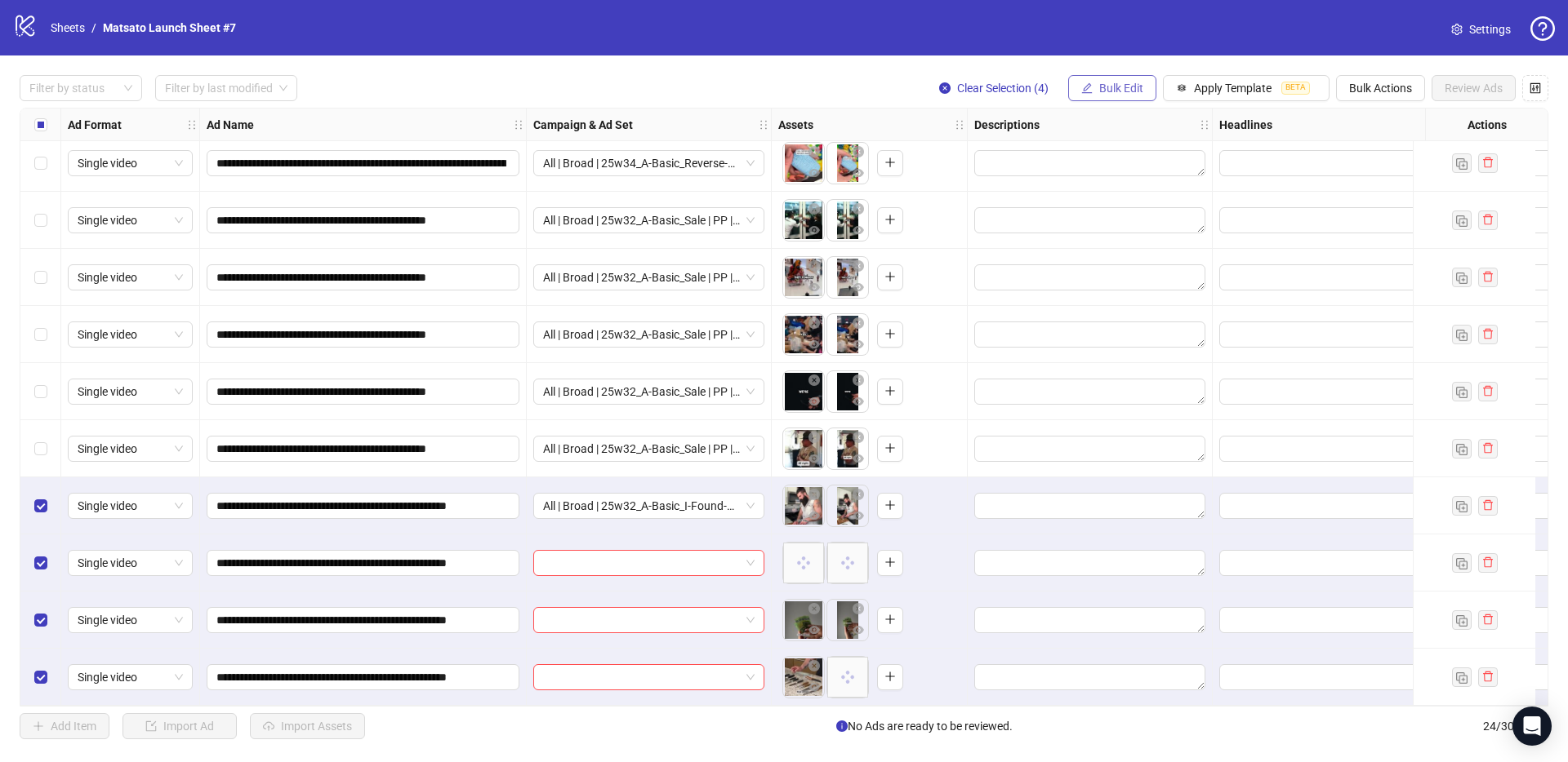
click at [1081, 88] on icon "edit" at bounding box center [1086, 87] width 11 height 11
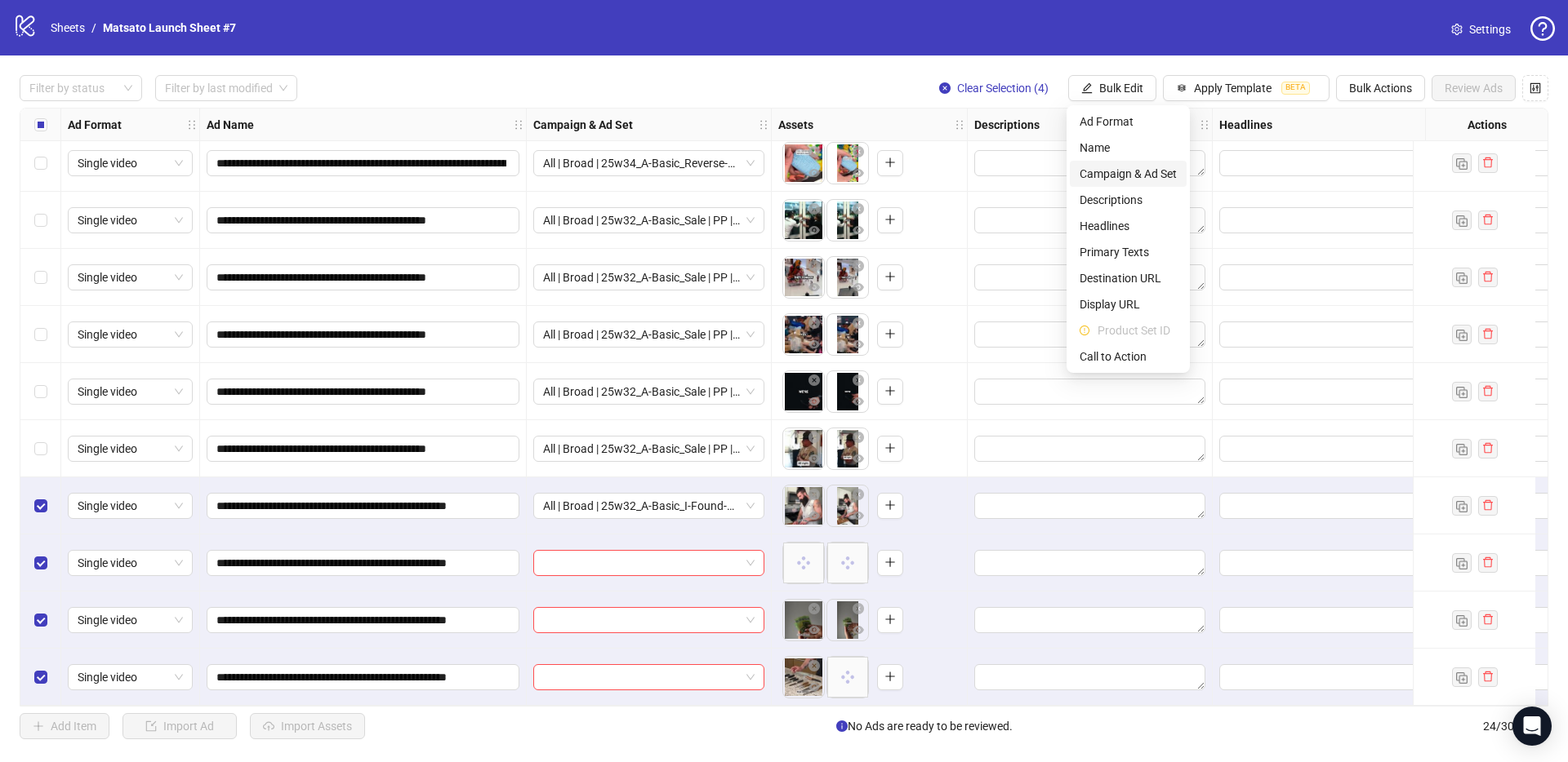
click at [1142, 168] on span "Campaign & Ad Set" at bounding box center [1127, 173] width 97 height 18
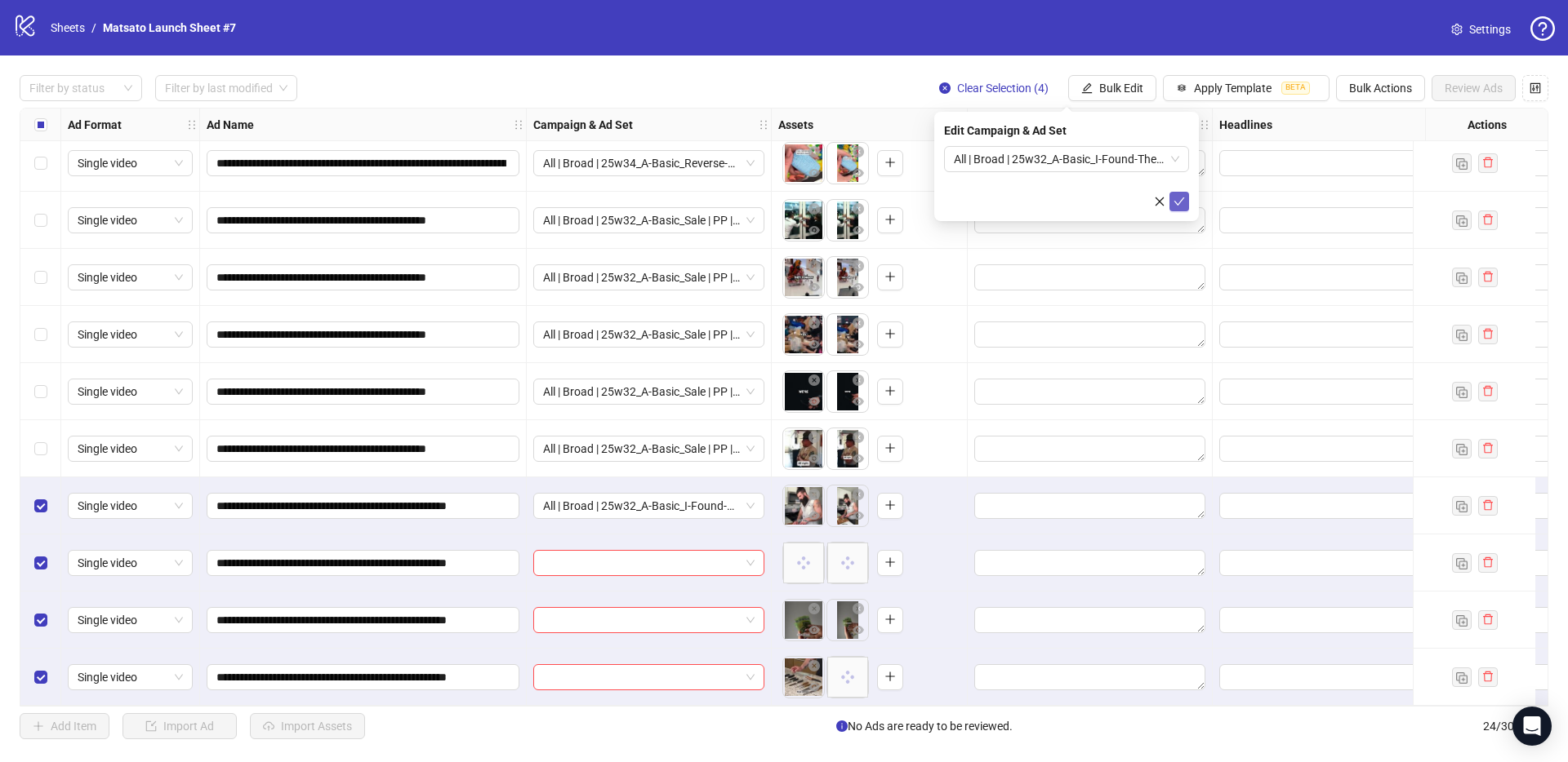
click at [1180, 203] on icon "check" at bounding box center [1178, 201] width 11 height 11
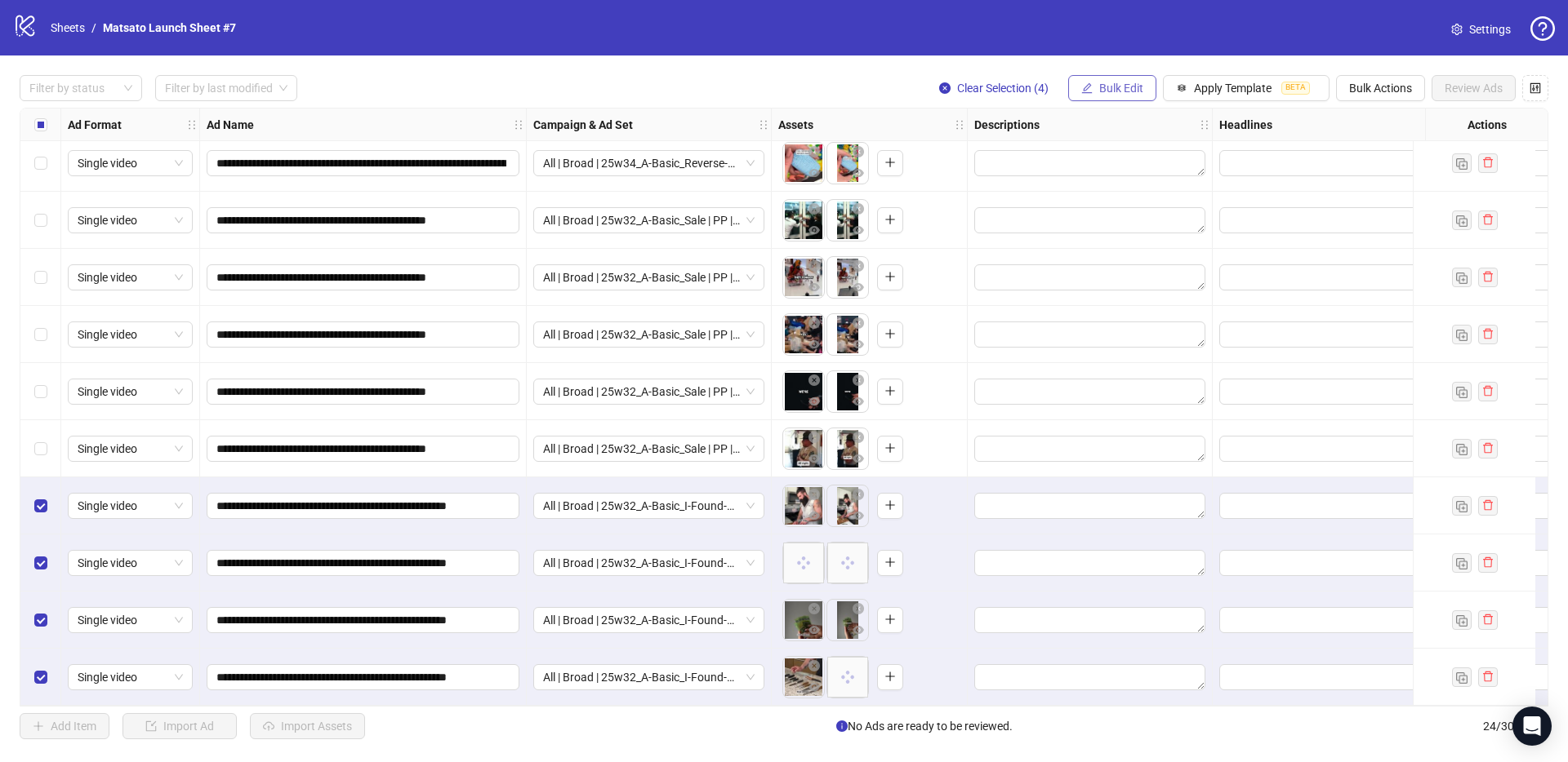
click at [1101, 92] on span "Bulk Edit" at bounding box center [1121, 87] width 44 height 13
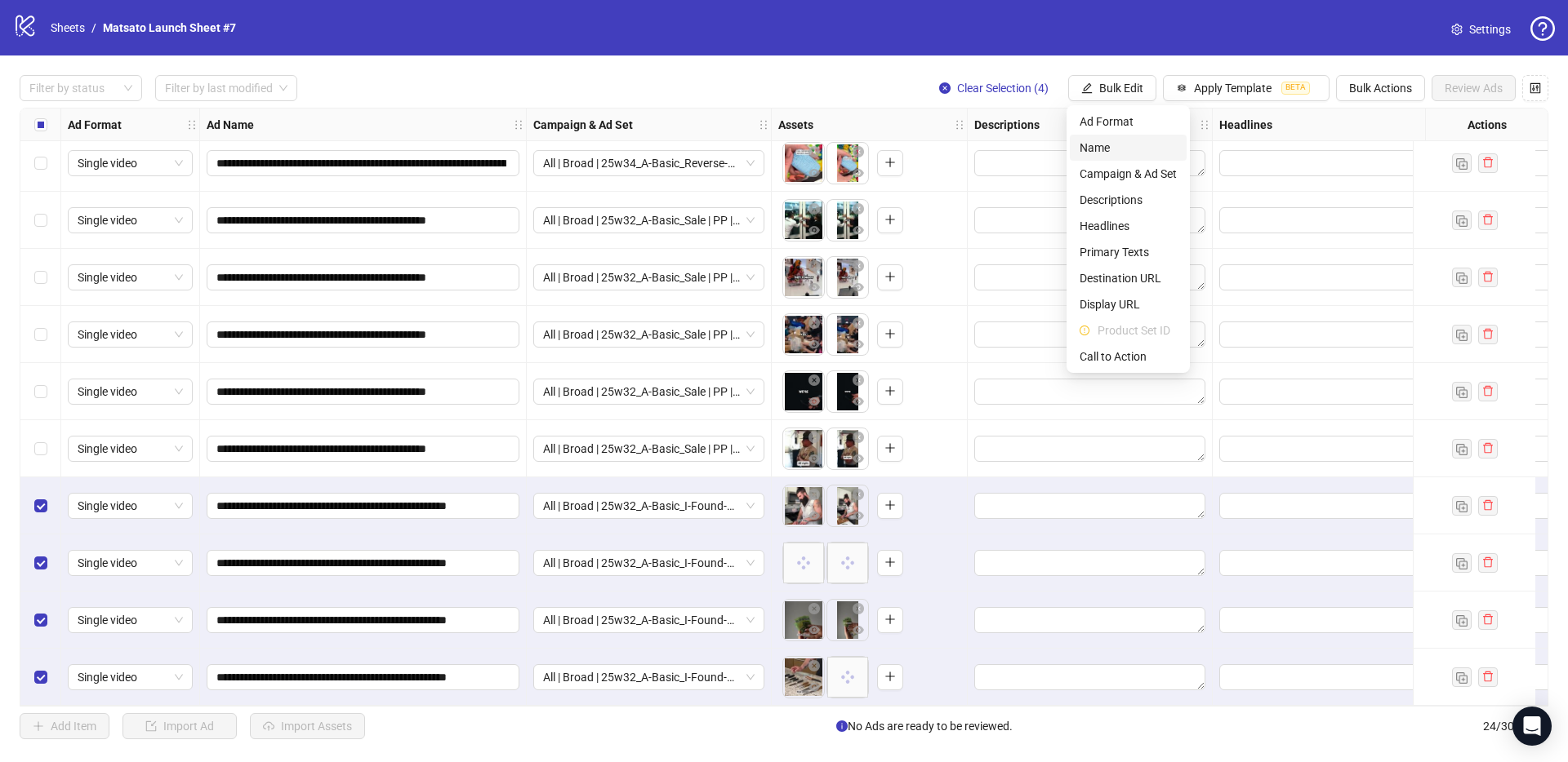
click at [1110, 147] on span "Name" at bounding box center [1127, 147] width 97 height 18
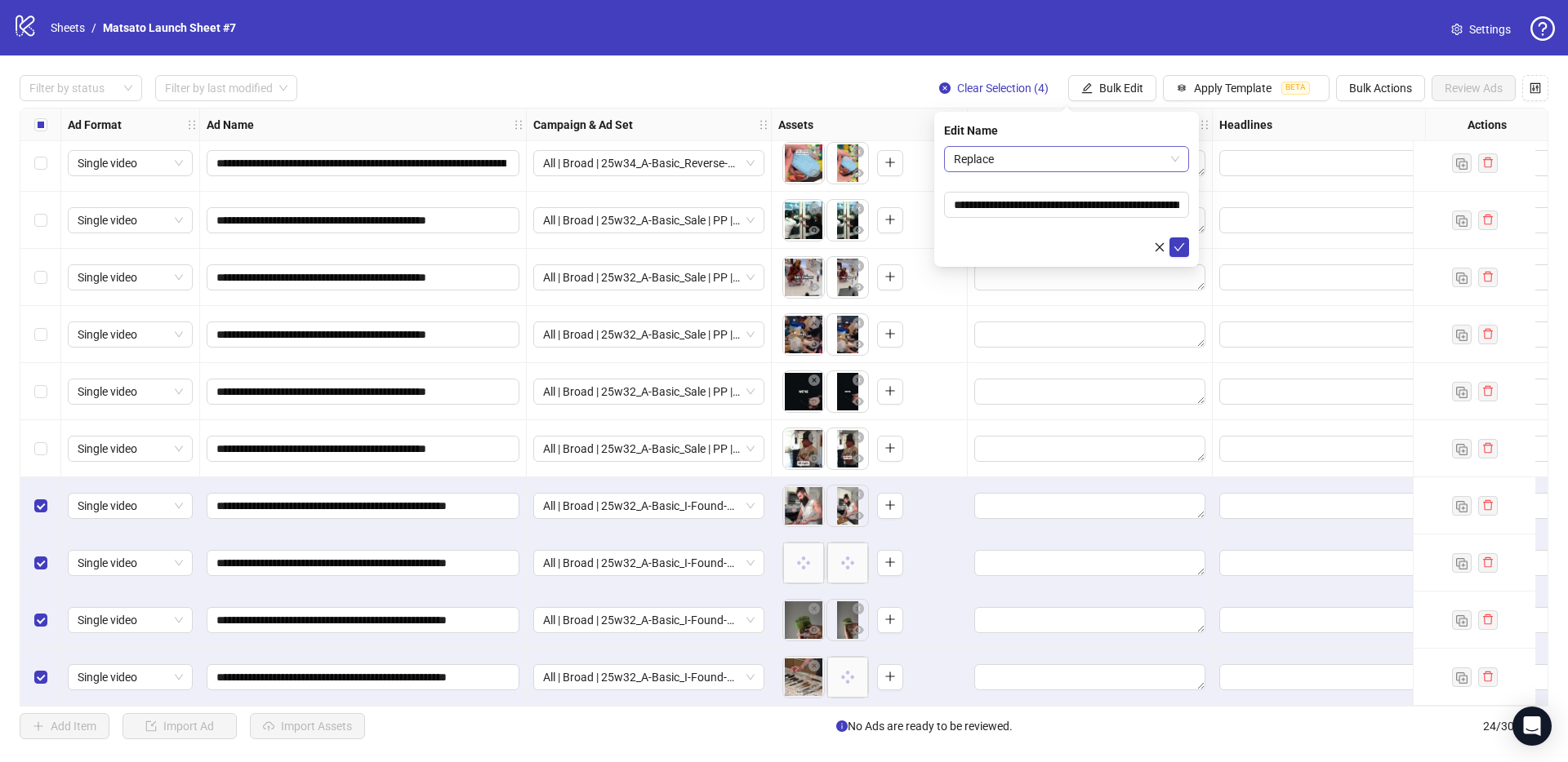
click at [1059, 166] on span "Replace" at bounding box center [1065, 159] width 225 height 25
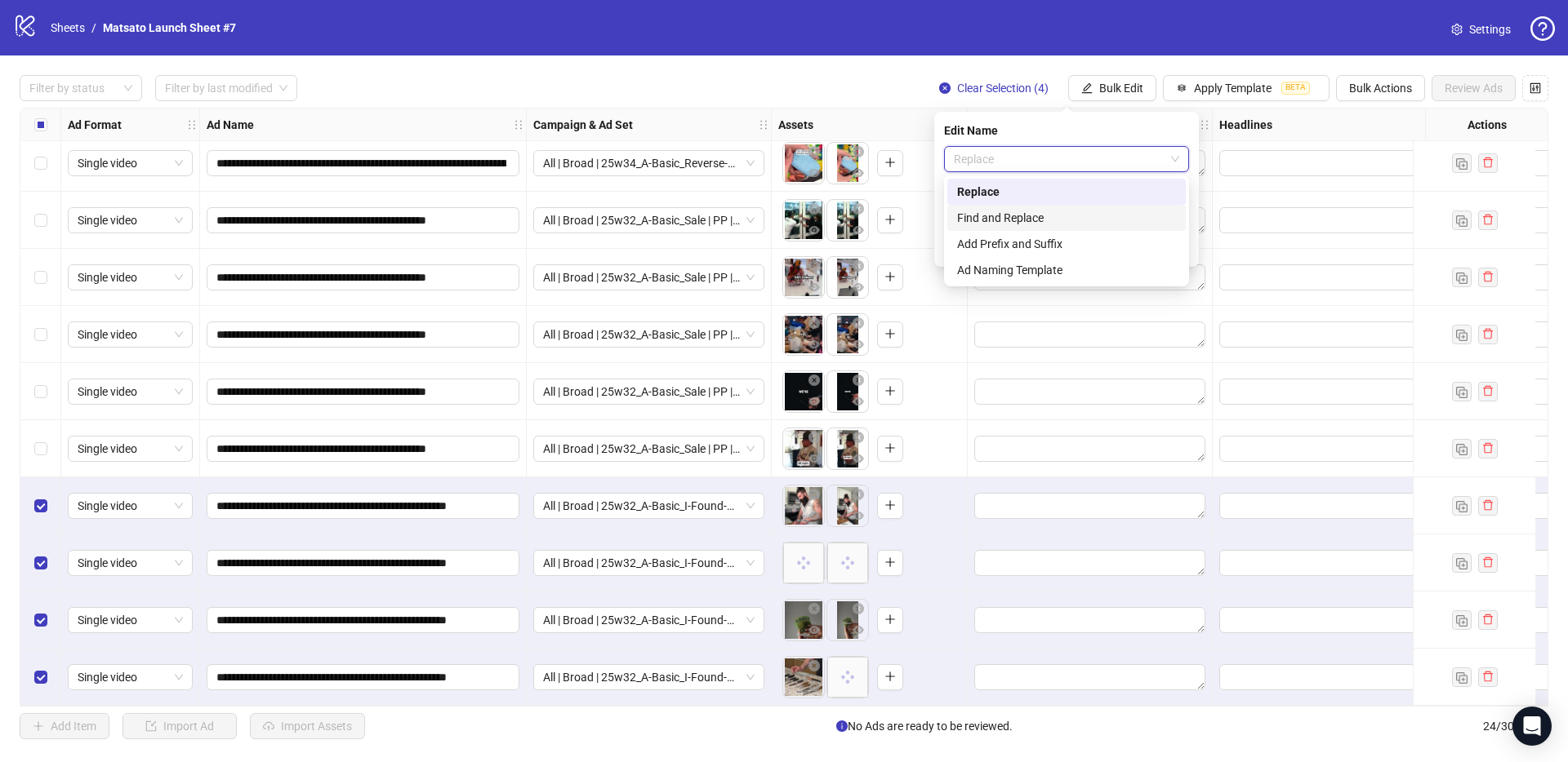
click at [1043, 215] on div "Find and Replace" at bounding box center [1066, 217] width 219 height 18
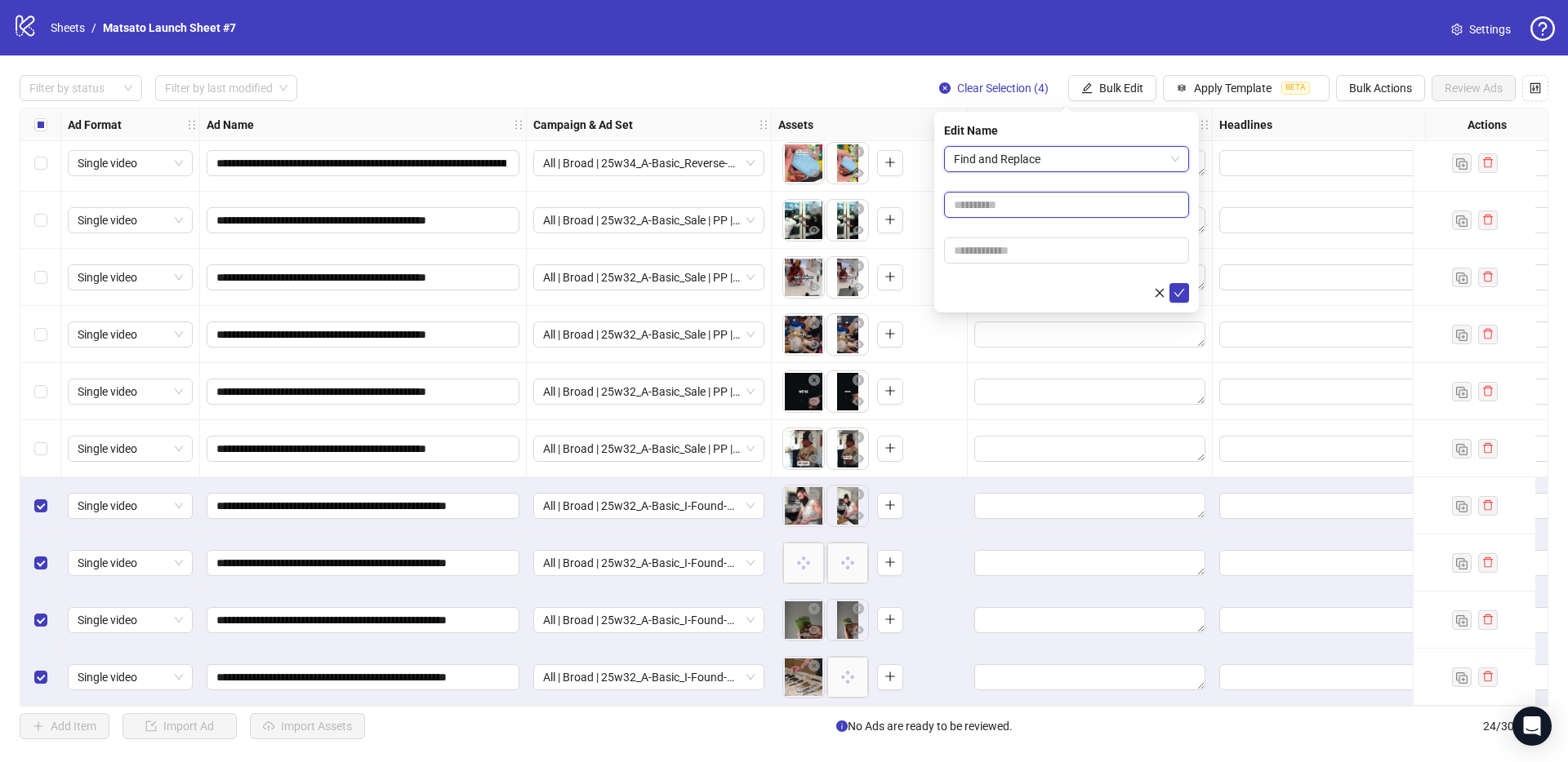
click at [1017, 210] on input "text" at bounding box center [1066, 205] width 245 height 26
type input "**"
click at [1026, 249] on input "text" at bounding box center [1066, 250] width 245 height 26
type input "*****"
click at [1183, 295] on icon "check" at bounding box center [1178, 293] width 11 height 11
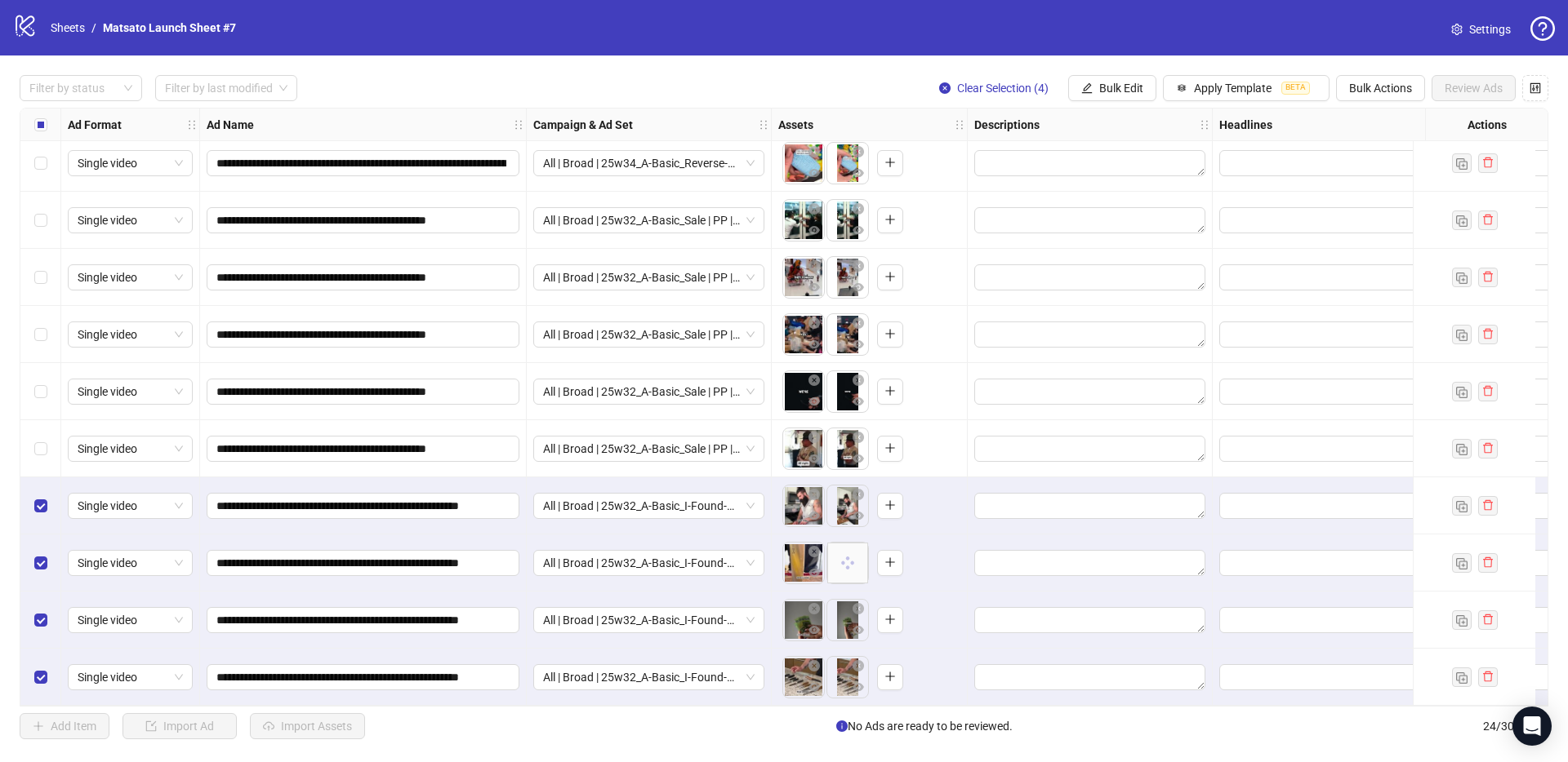
click at [892, 71] on div "**********" at bounding box center [784, 406] width 1568 height 703
click at [951, 94] on button "Clear Selection (4)" at bounding box center [994, 87] width 136 height 26
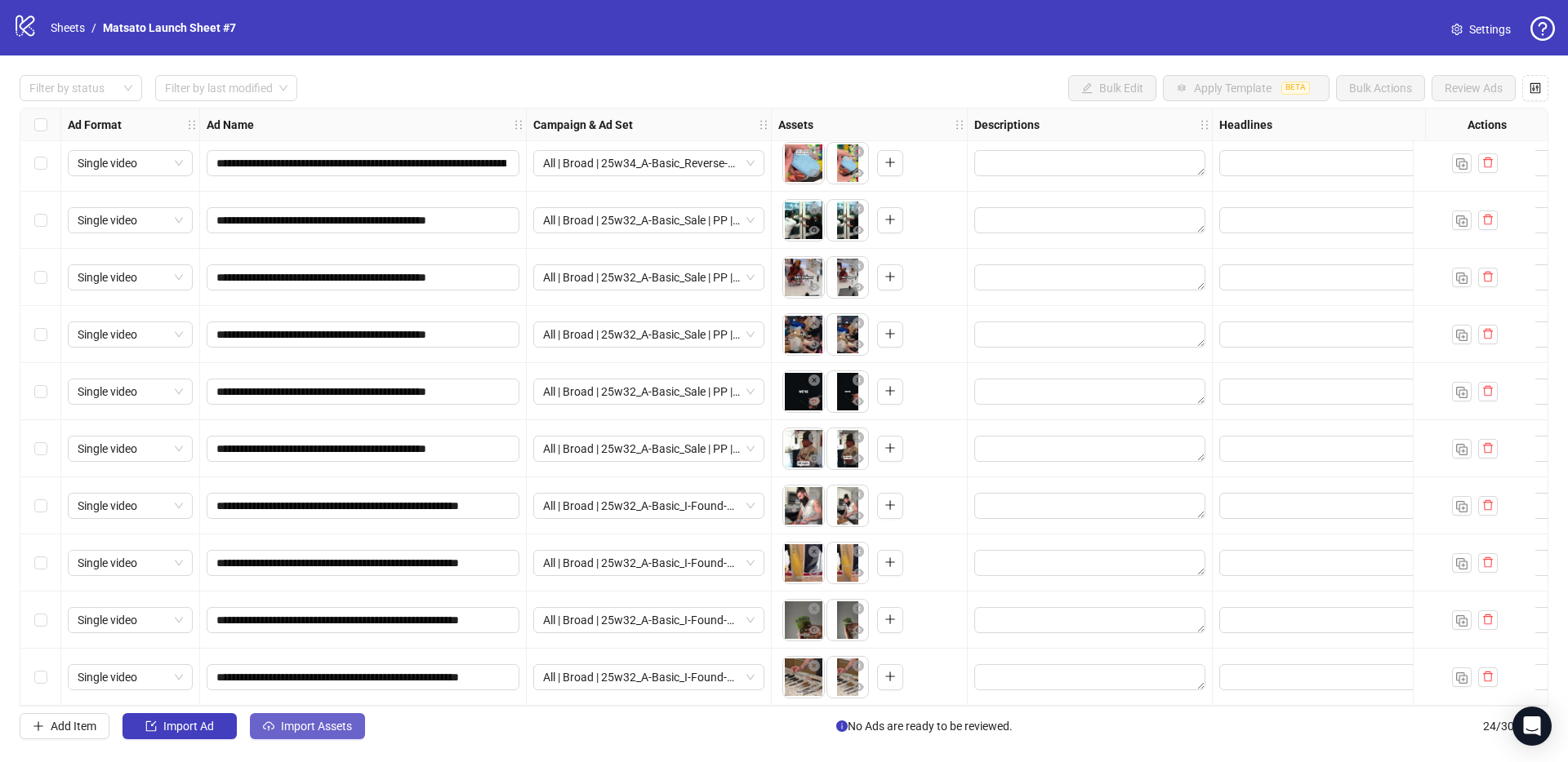
click at [321, 720] on span "Import Assets" at bounding box center [317, 726] width 71 height 13
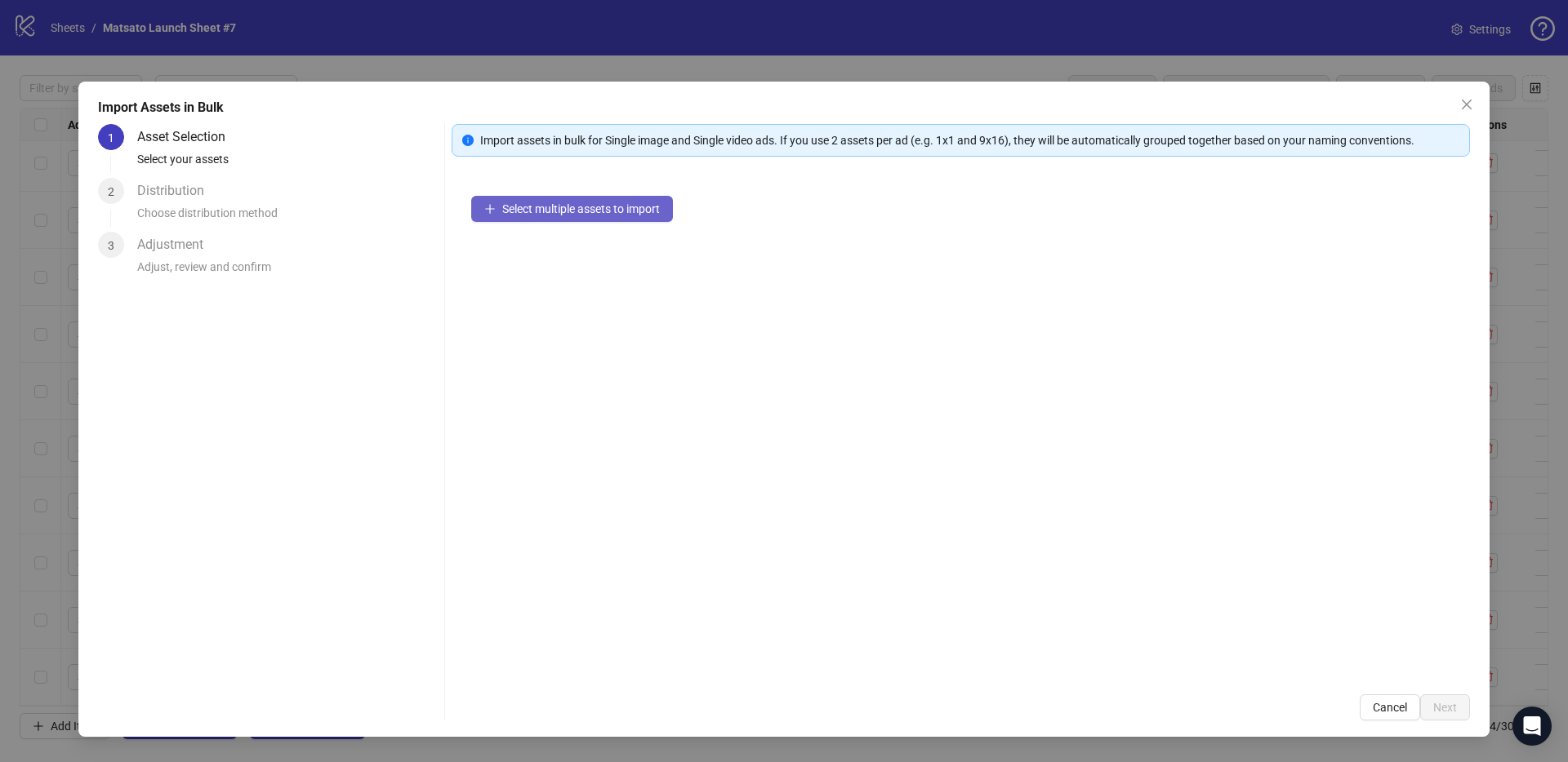
click at [554, 196] on button "Select multiple assets to import" at bounding box center [572, 209] width 202 height 26
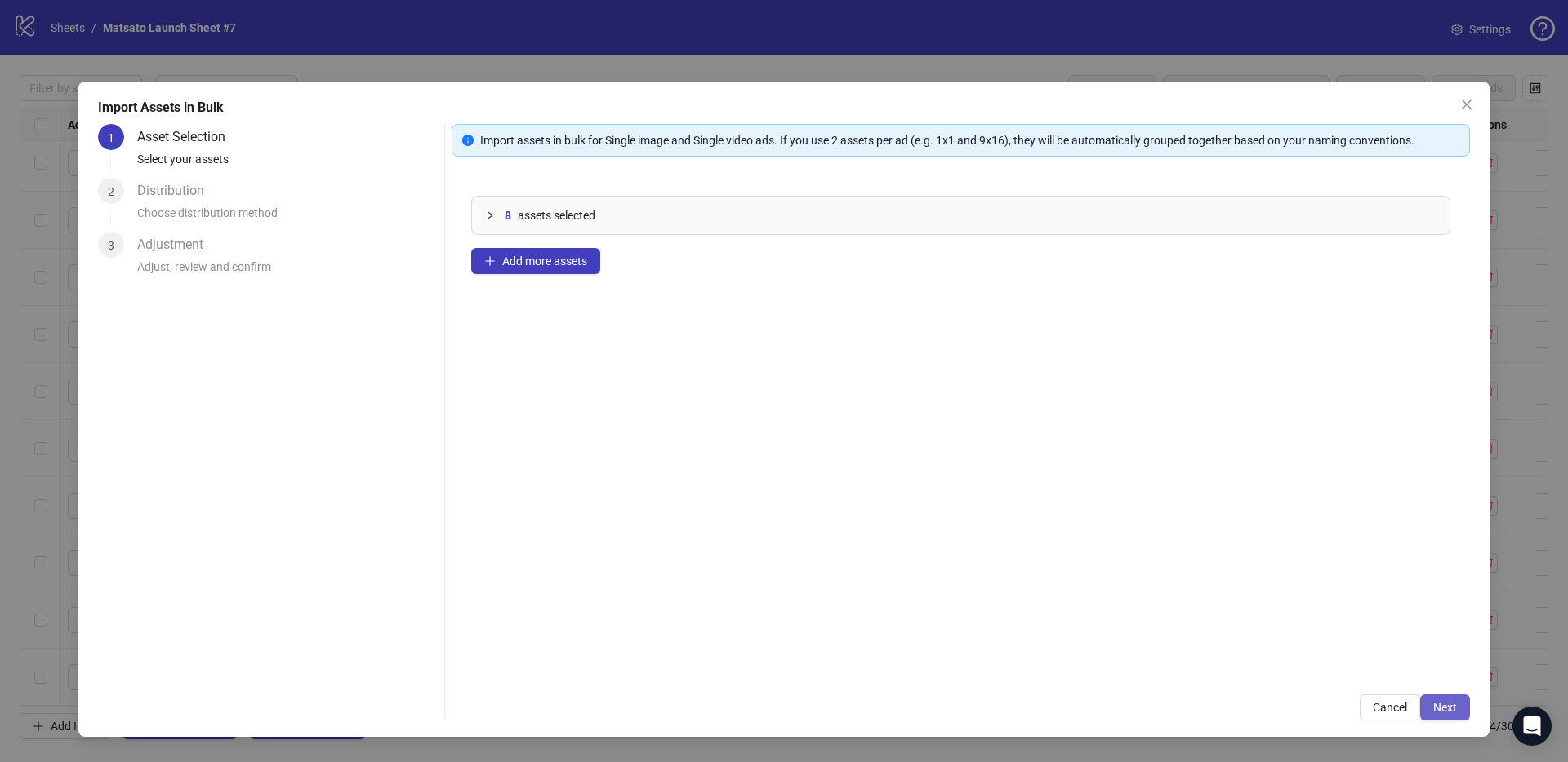
click at [1436, 696] on button "Next" at bounding box center [1444, 707] width 50 height 26
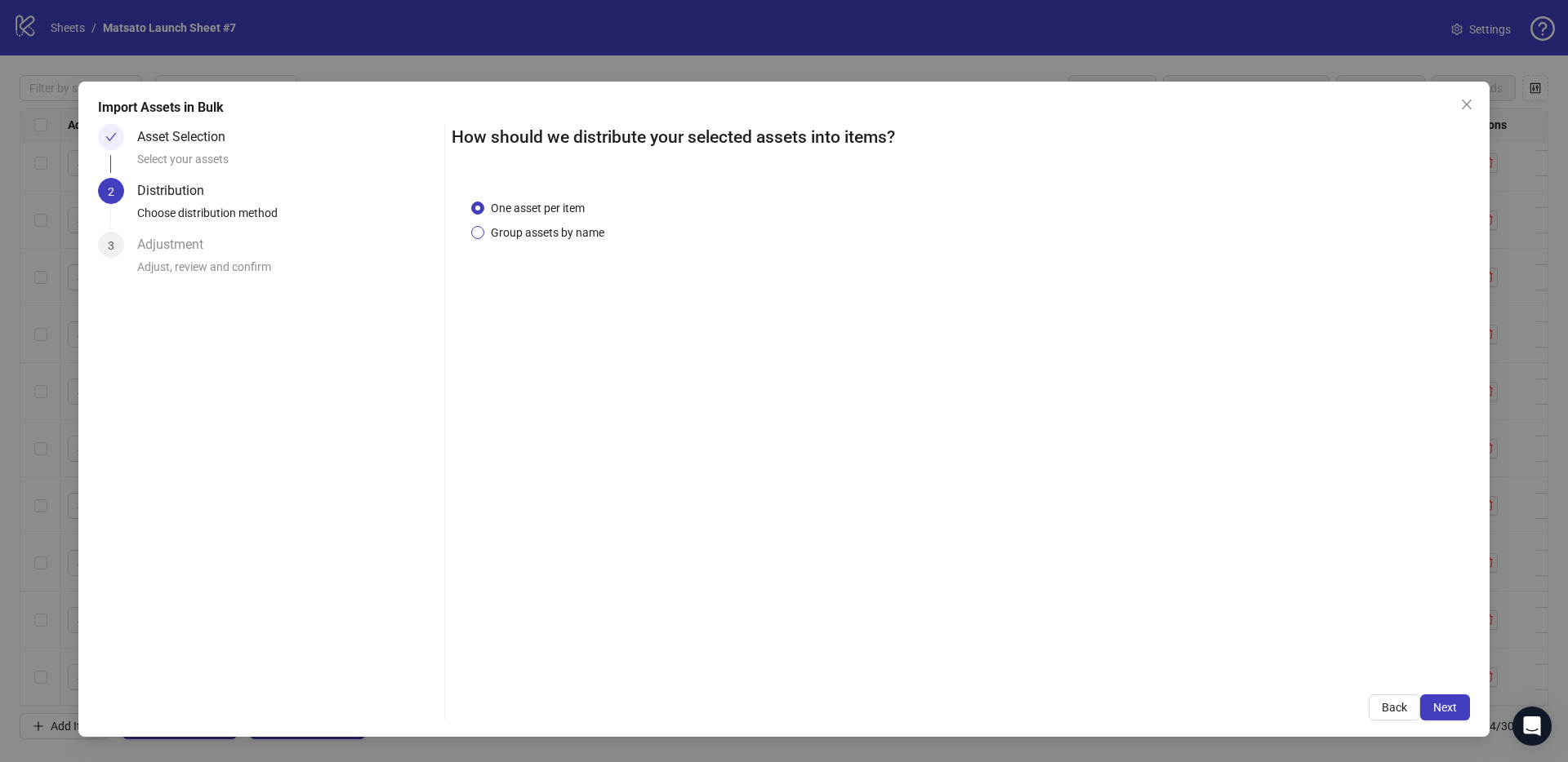
click at [531, 231] on span "Group assets by name" at bounding box center [547, 233] width 126 height 18
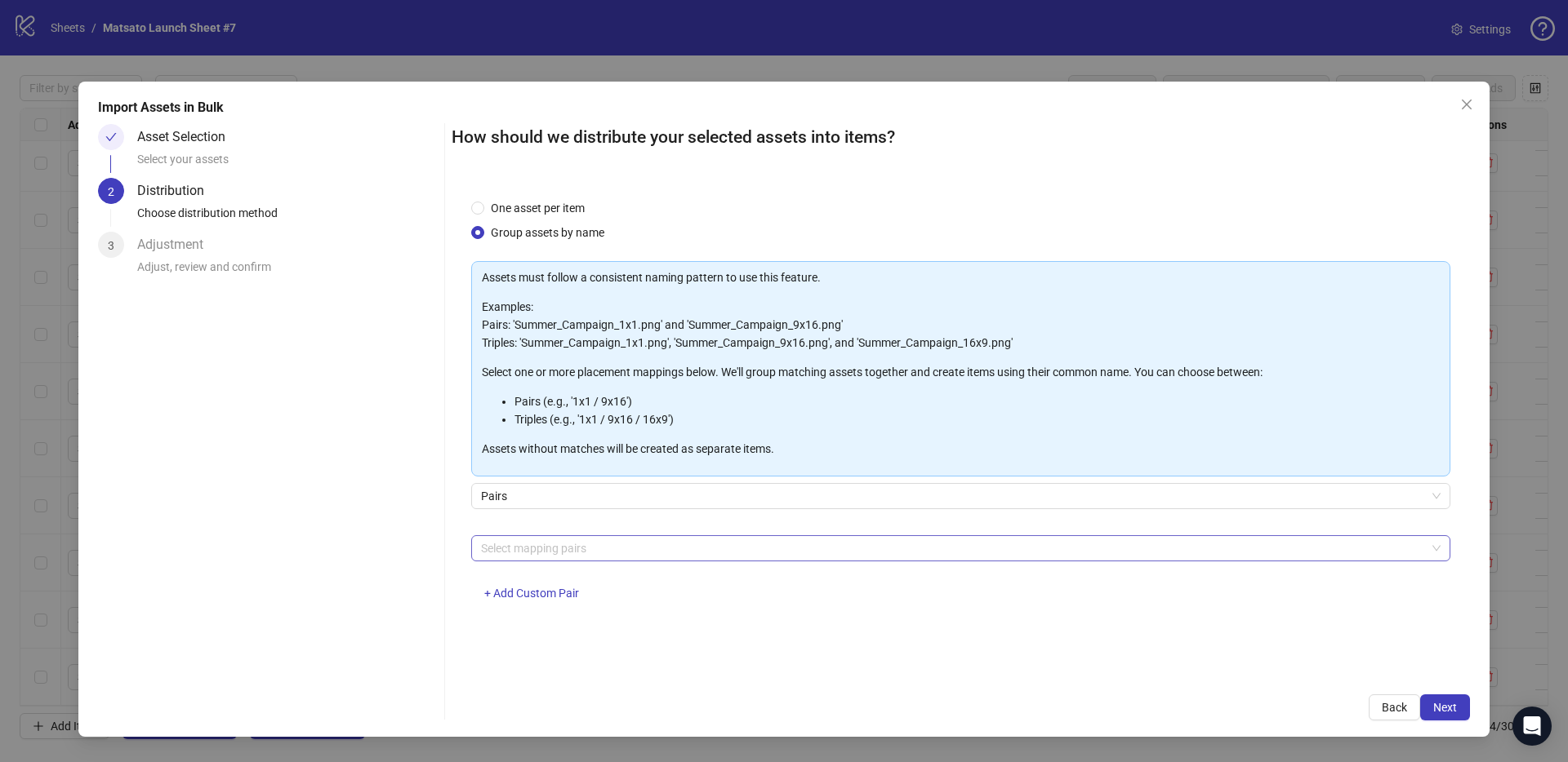
click at [588, 546] on div at bounding box center [952, 548] width 955 height 23
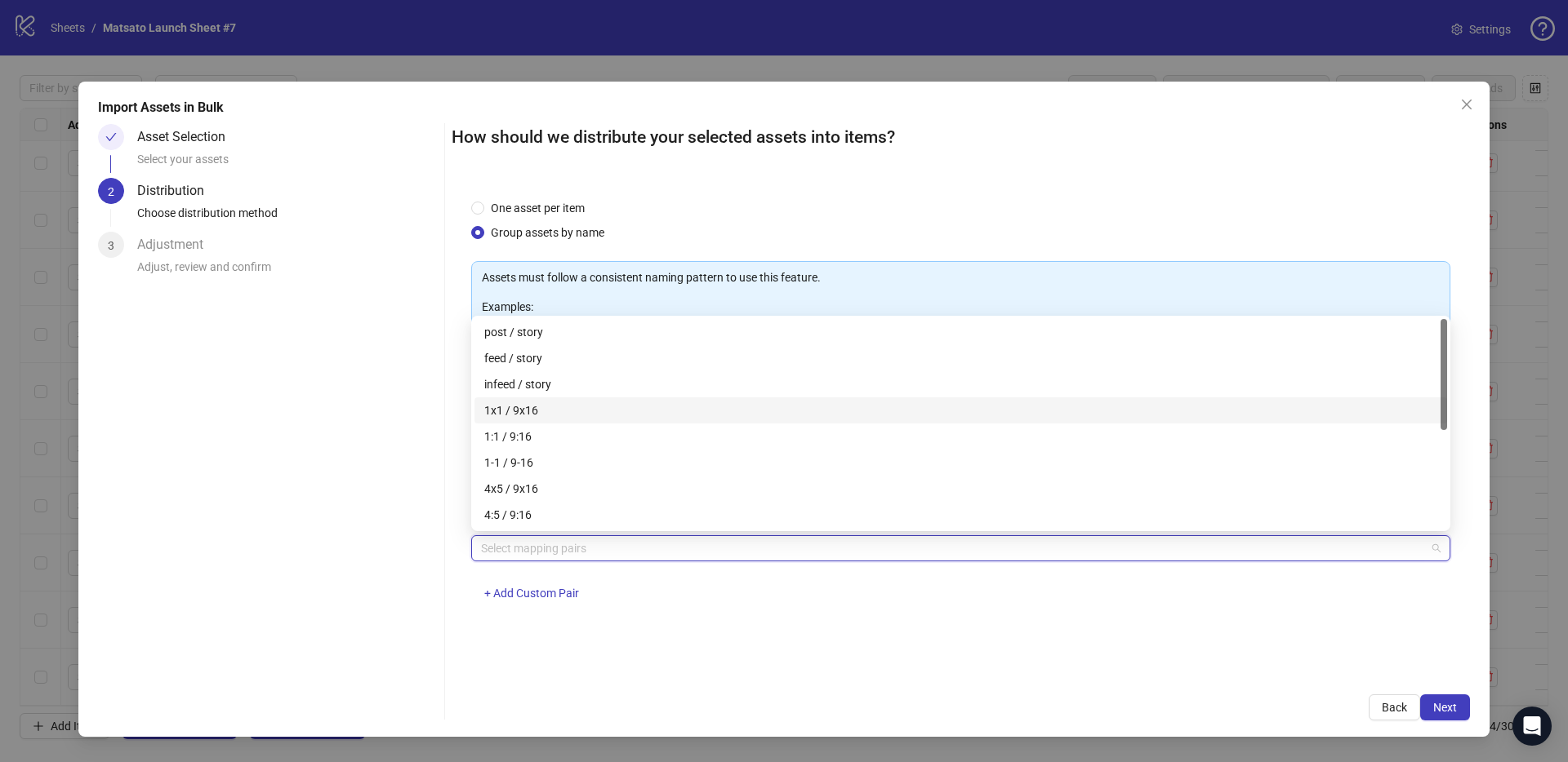
drag, startPoint x: 523, startPoint y: 404, endPoint x: 581, endPoint y: 431, distance: 64.0
click at [523, 404] on div "1x1 / 9x16" at bounding box center [960, 410] width 953 height 18
click at [1460, 720] on div "Import Assets in Bulk Asset Selection Select your assets 2 Distribution Choose …" at bounding box center [784, 409] width 1411 height 655
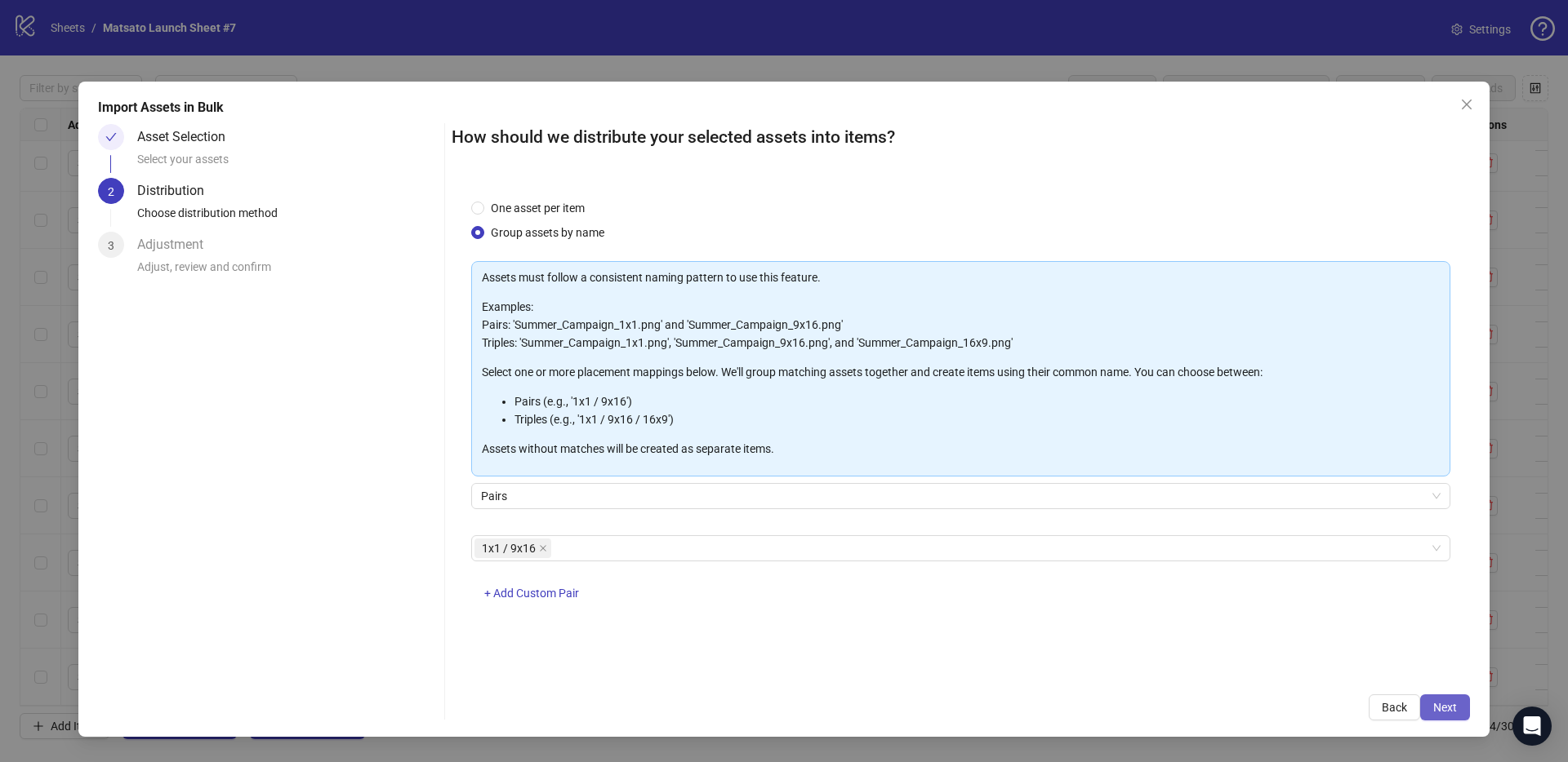
click at [1458, 715] on button "Next" at bounding box center [1444, 707] width 50 height 26
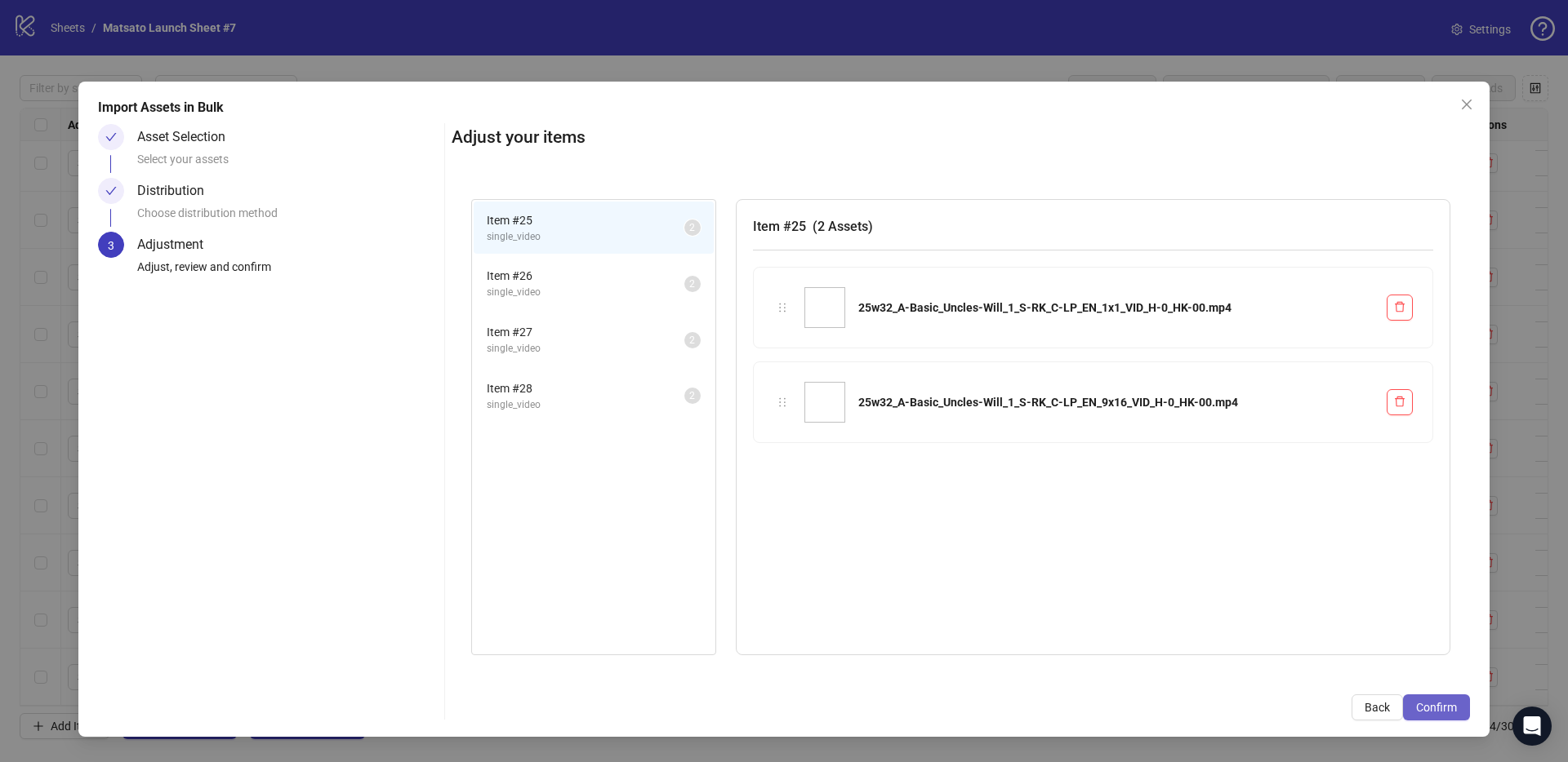
click at [1452, 710] on span "Confirm" at bounding box center [1436, 707] width 41 height 13
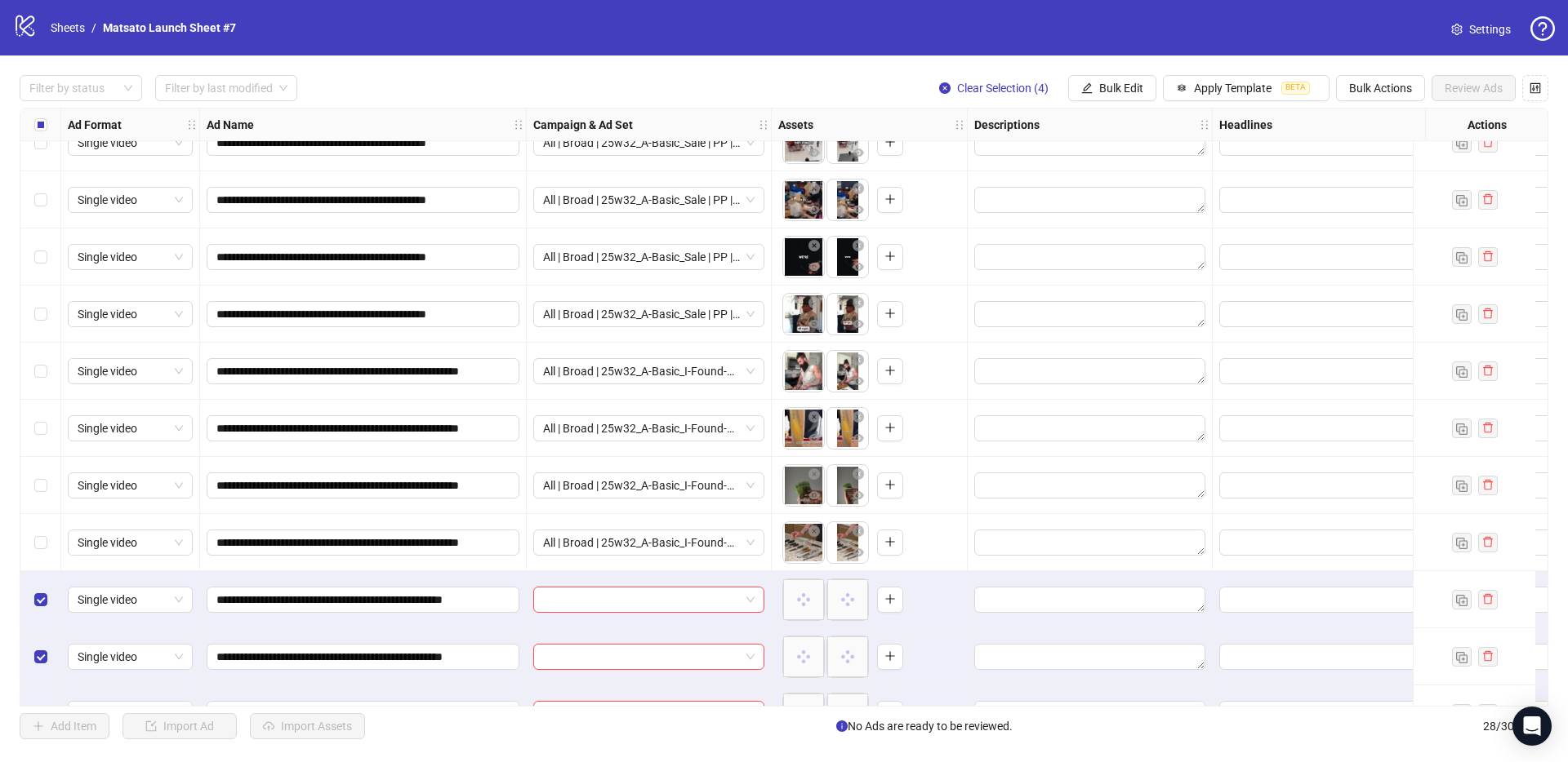
scroll to position [1041, 0]
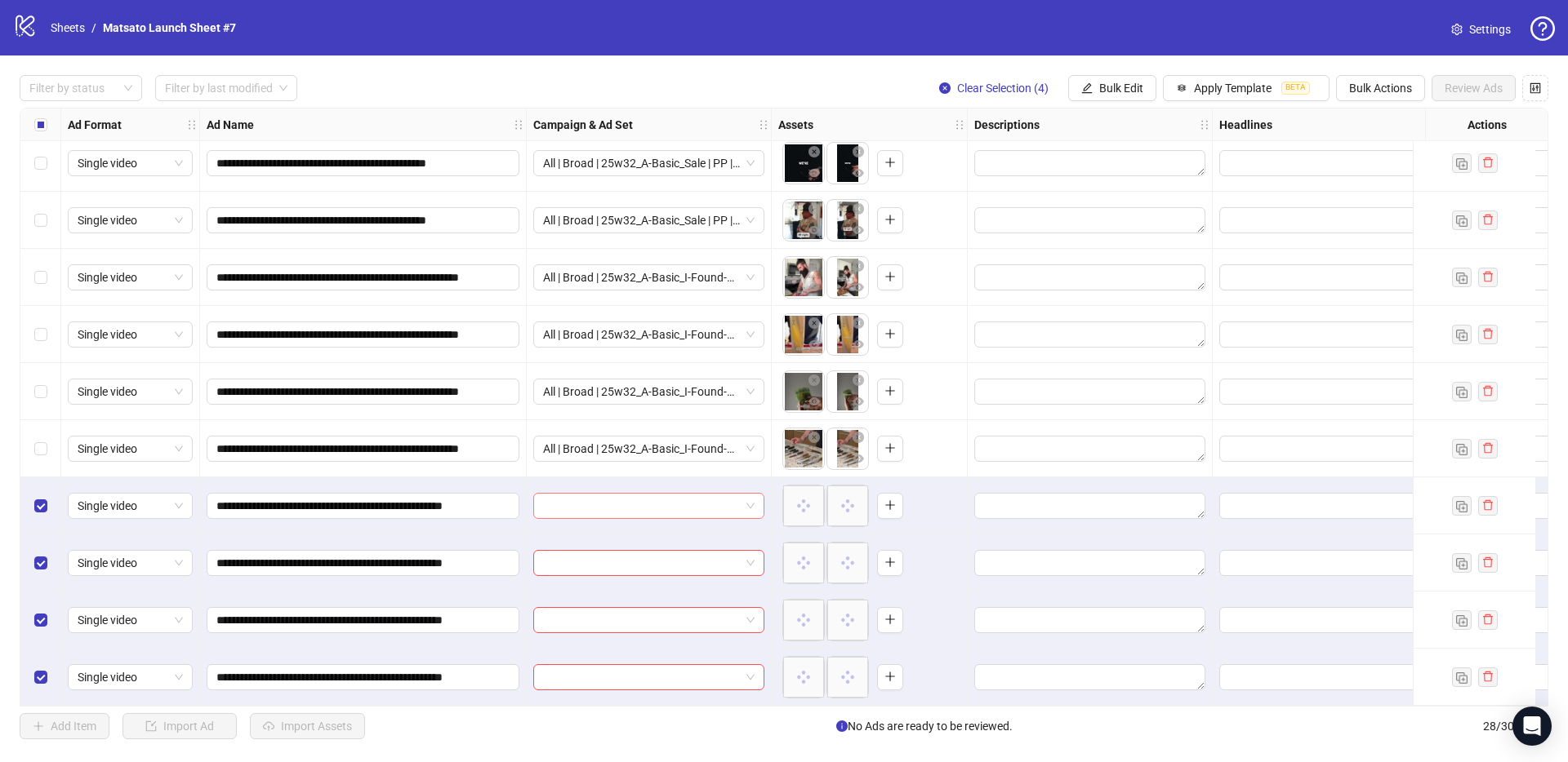
click at [747, 498] on span at bounding box center [649, 506] width 211 height 25
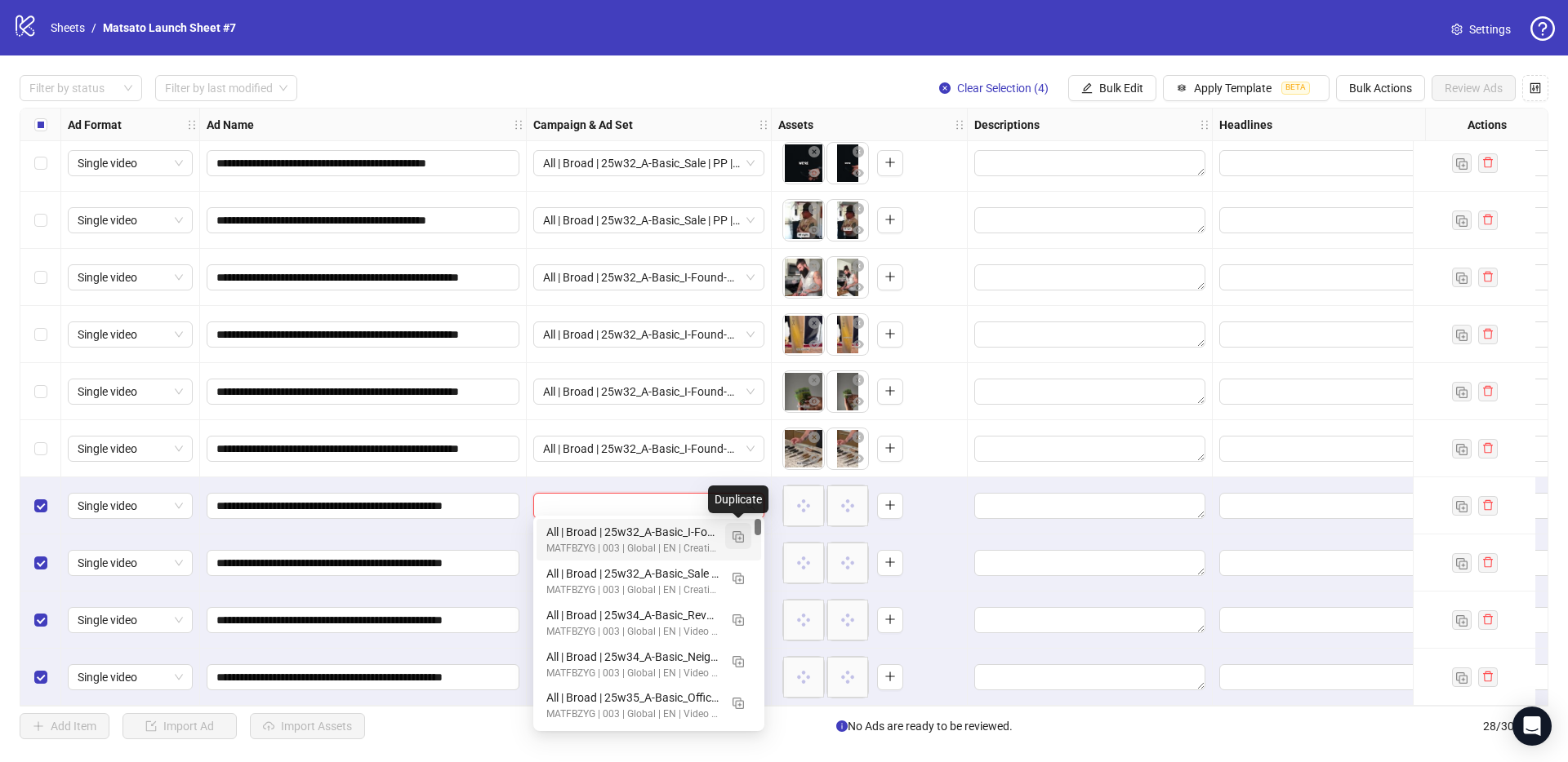
click at [741, 537] on img "button" at bounding box center [738, 536] width 11 height 11
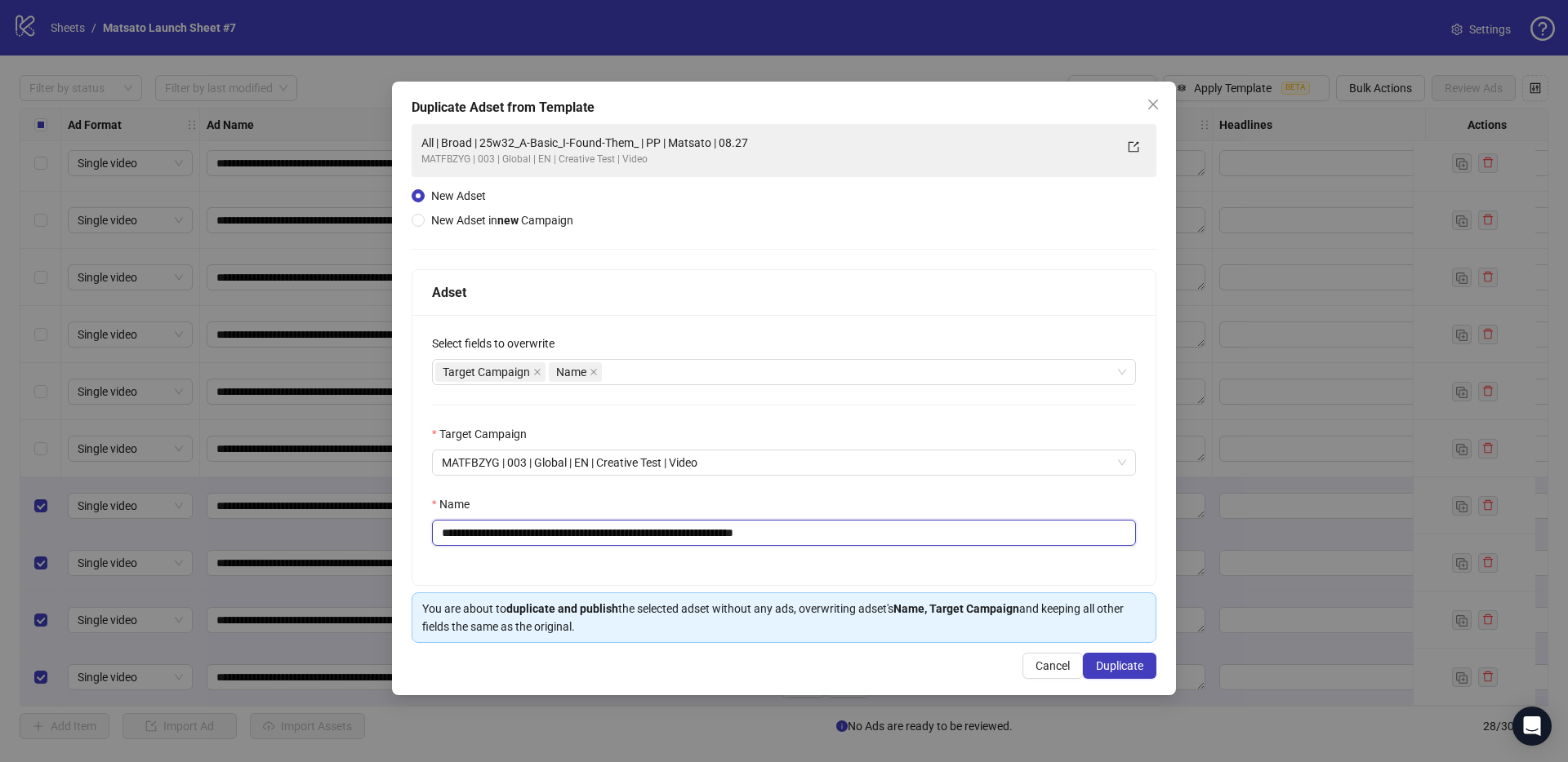
drag, startPoint x: 769, startPoint y: 533, endPoint x: 919, endPoint y: 544, distance: 150.4
click at [911, 543] on input "**********" at bounding box center [784, 533] width 704 height 26
drag, startPoint x: 660, startPoint y: 537, endPoint x: 501, endPoint y: 534, distance: 159.0
click at [501, 534] on input "**********" at bounding box center [784, 533] width 704 height 26
paste input "text"
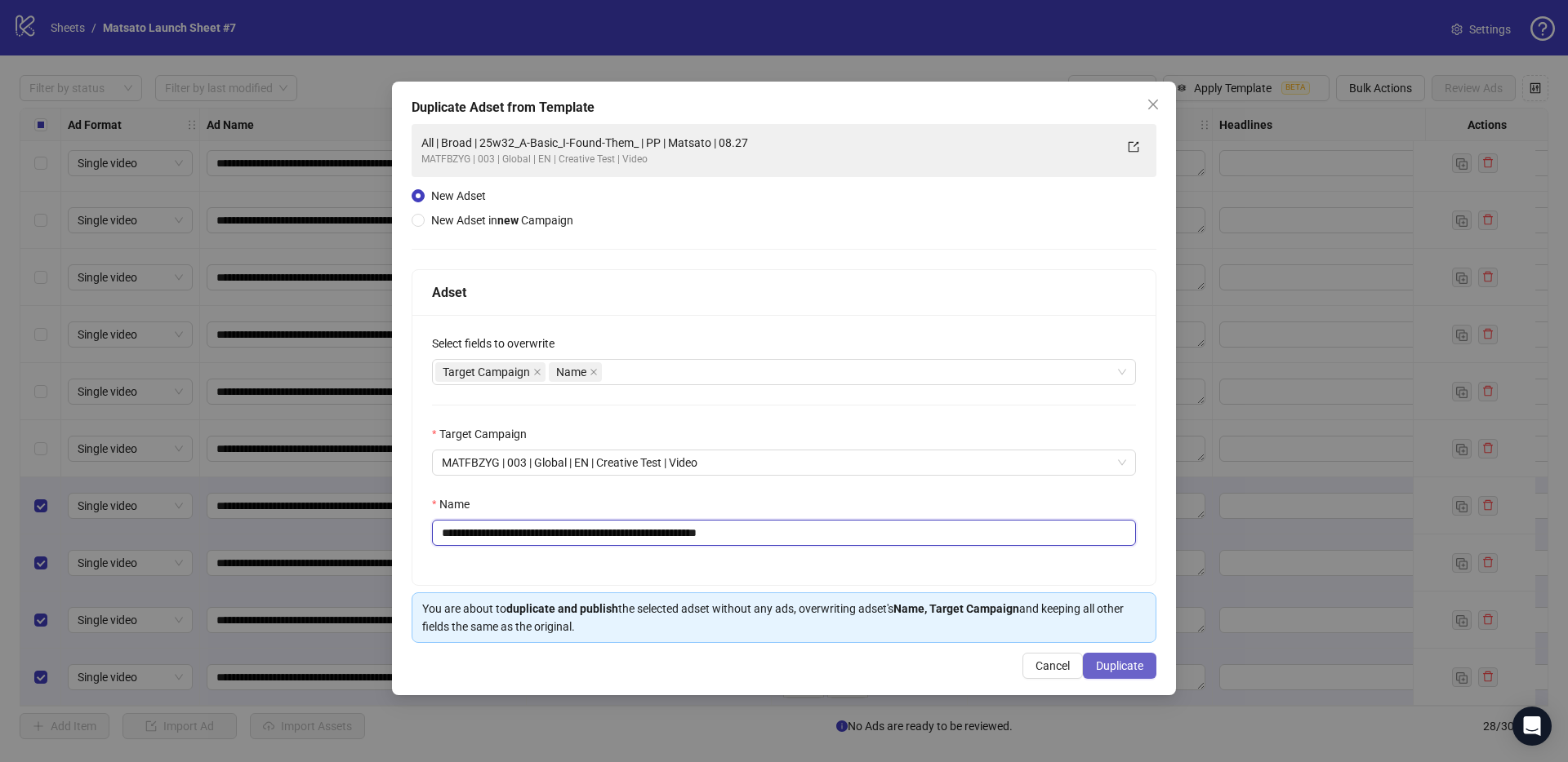
type input "**********"
click at [1118, 666] on span "Duplicate" at bounding box center [1120, 665] width 48 height 13
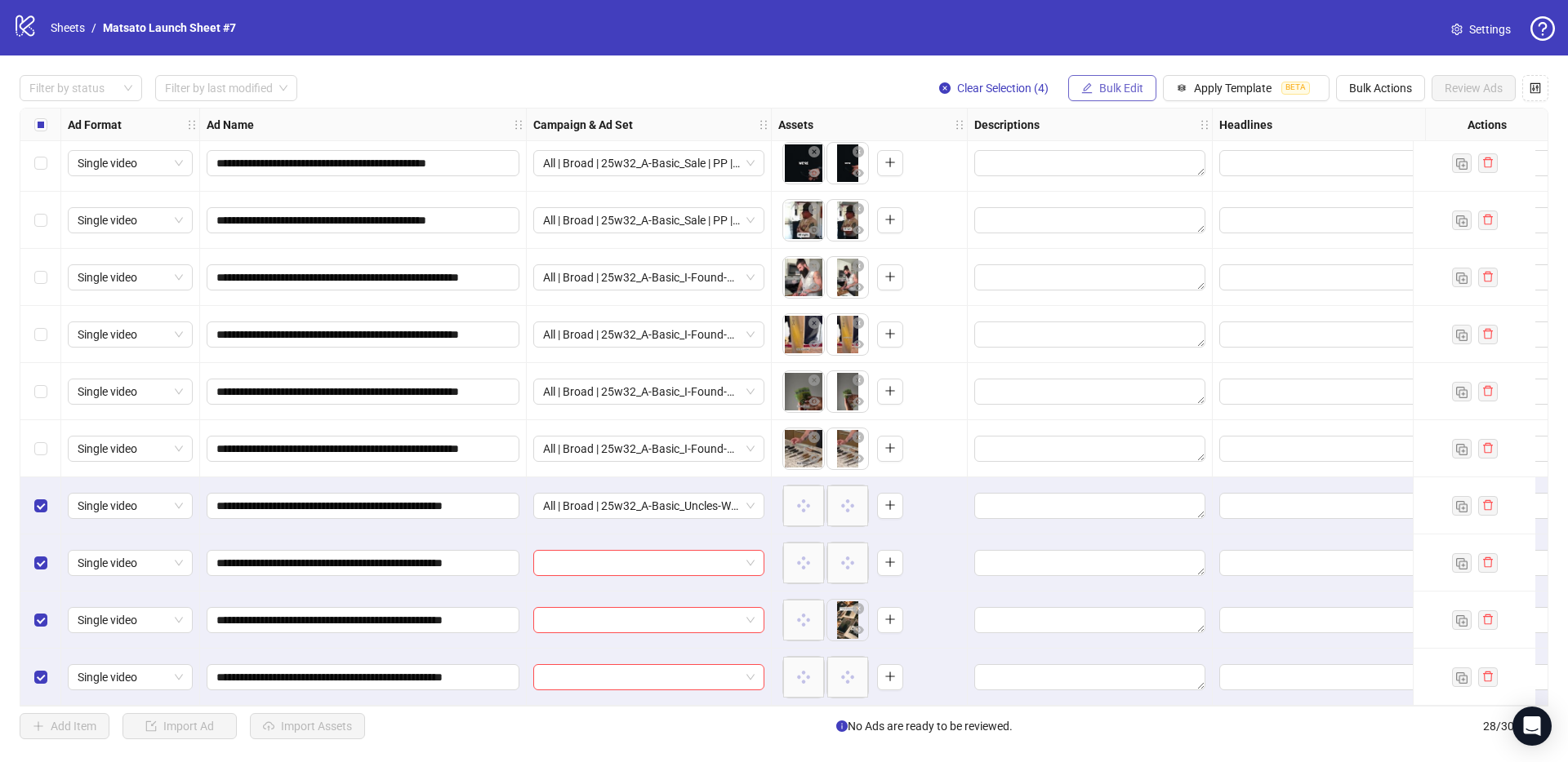
click at [1109, 88] on span "Bulk Edit" at bounding box center [1121, 87] width 44 height 13
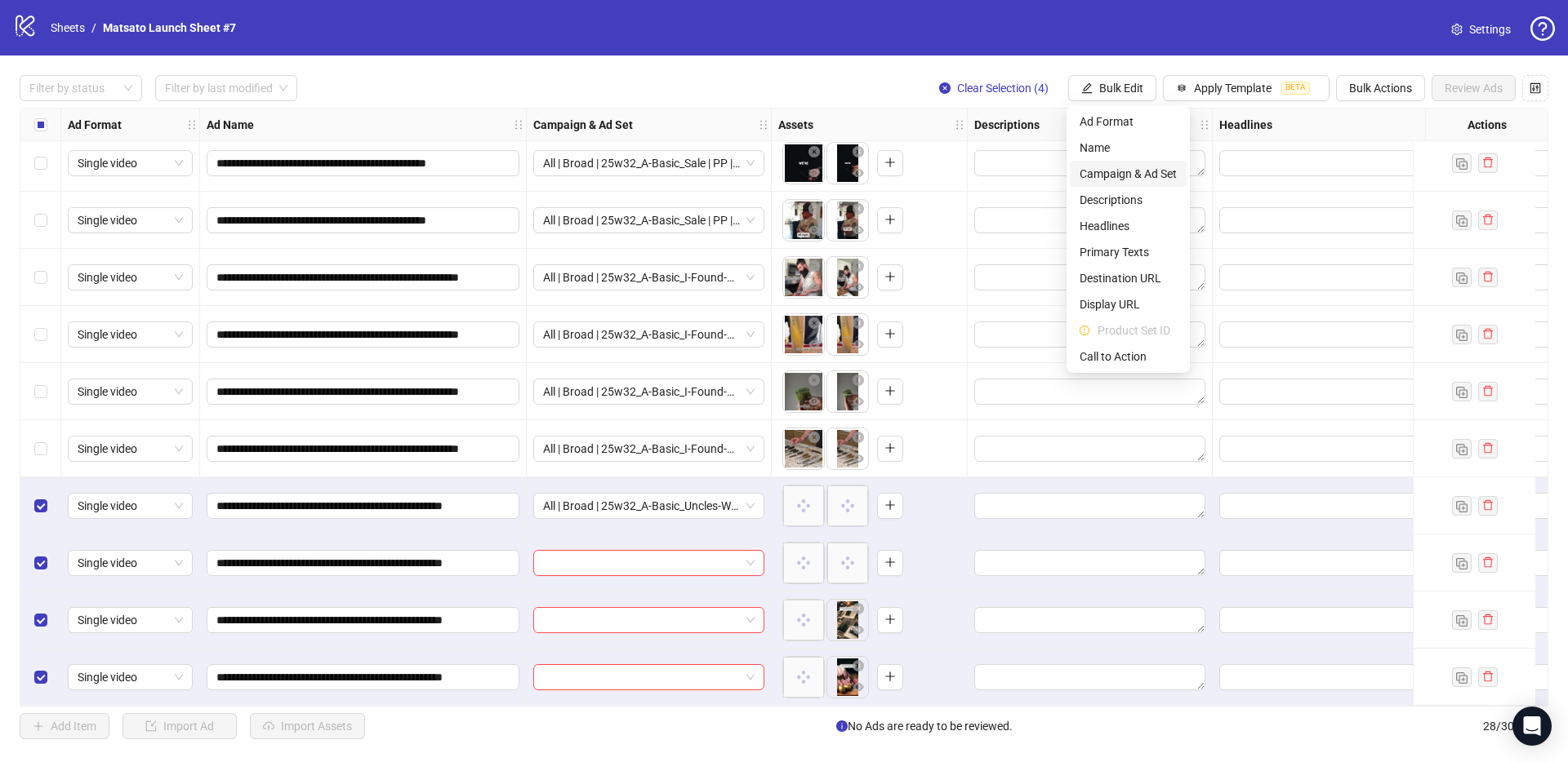
click at [1128, 170] on span "Campaign & Ad Set" at bounding box center [1127, 173] width 97 height 18
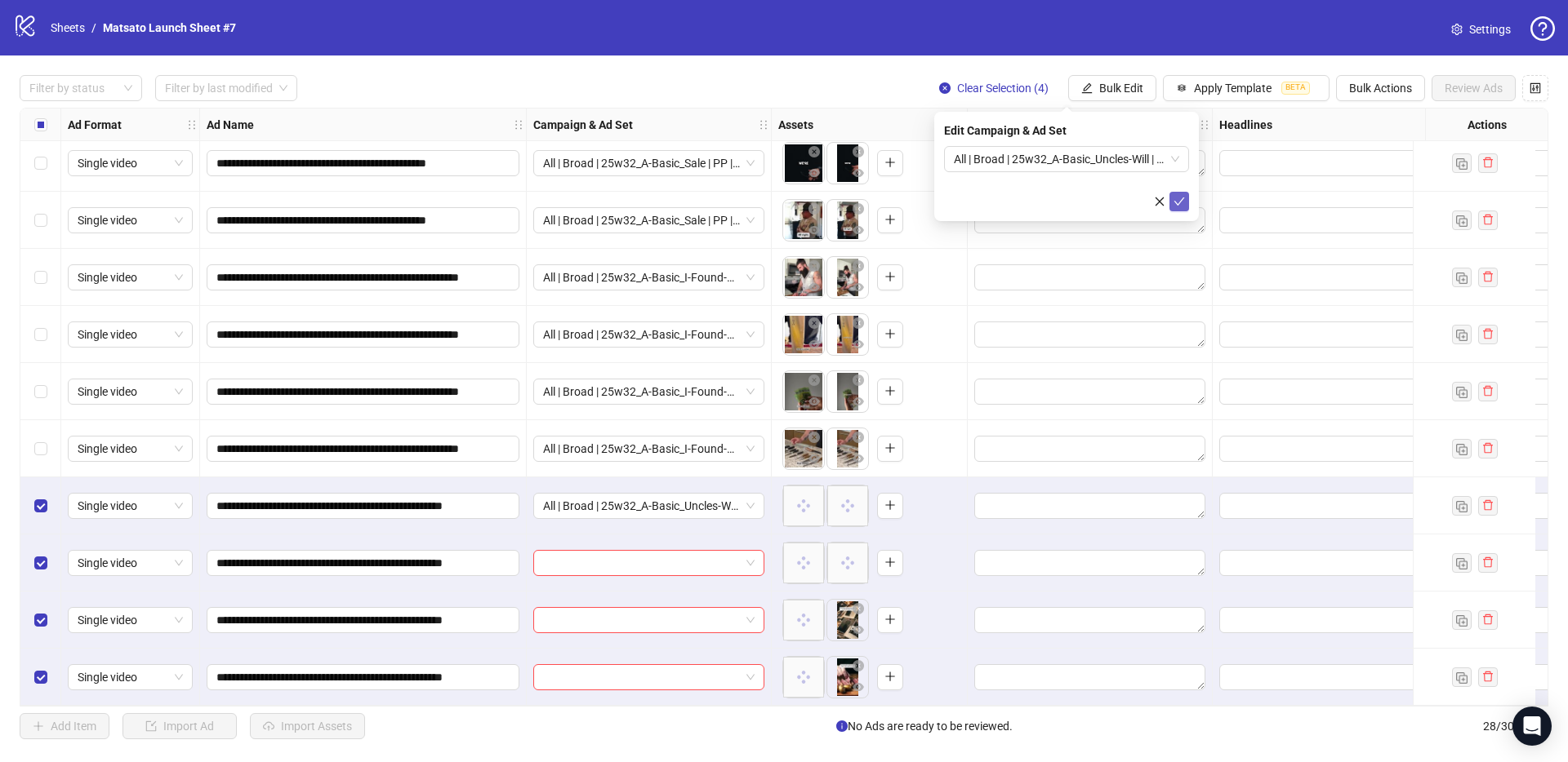
click at [1181, 196] on icon "check" at bounding box center [1178, 201] width 11 height 11
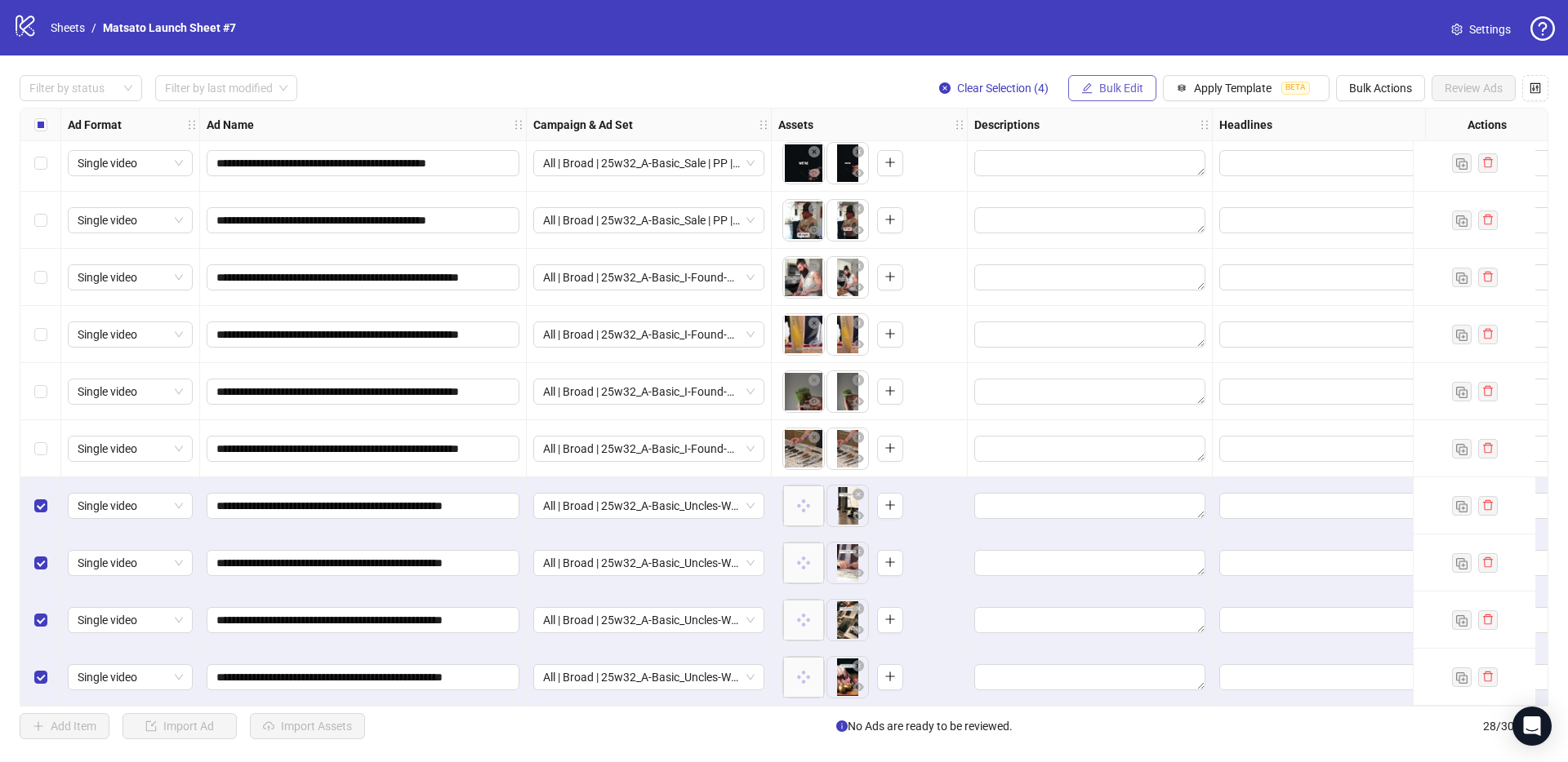
drag, startPoint x: 1116, startPoint y: 100, endPoint x: 1123, endPoint y: 95, distance: 8.6
click at [1116, 100] on button "Bulk Edit" at bounding box center [1112, 87] width 88 height 26
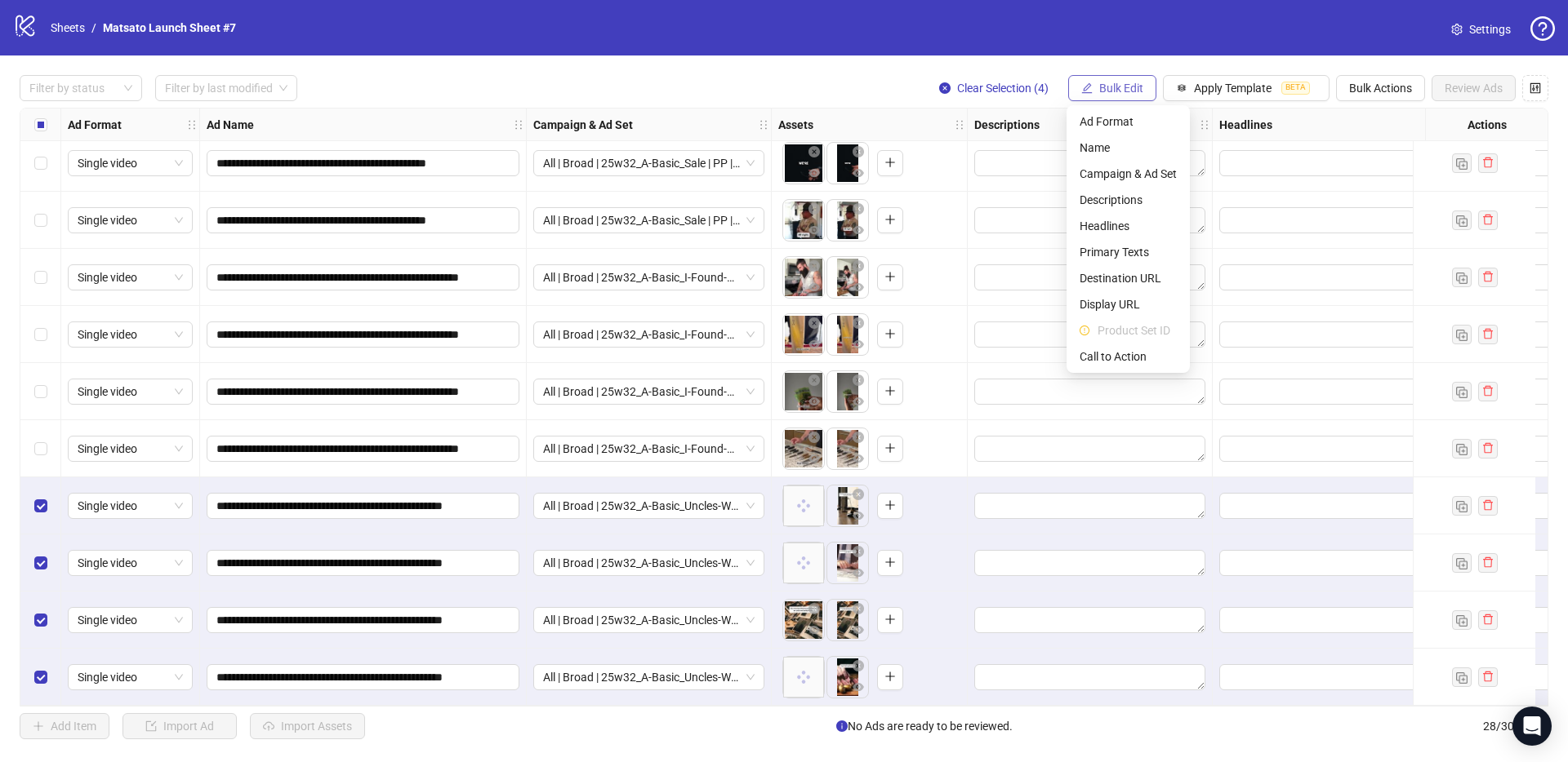
click at [1123, 95] on span "Bulk Edit" at bounding box center [1121, 87] width 44 height 13
click at [1128, 149] on span "Name" at bounding box center [1127, 147] width 97 height 18
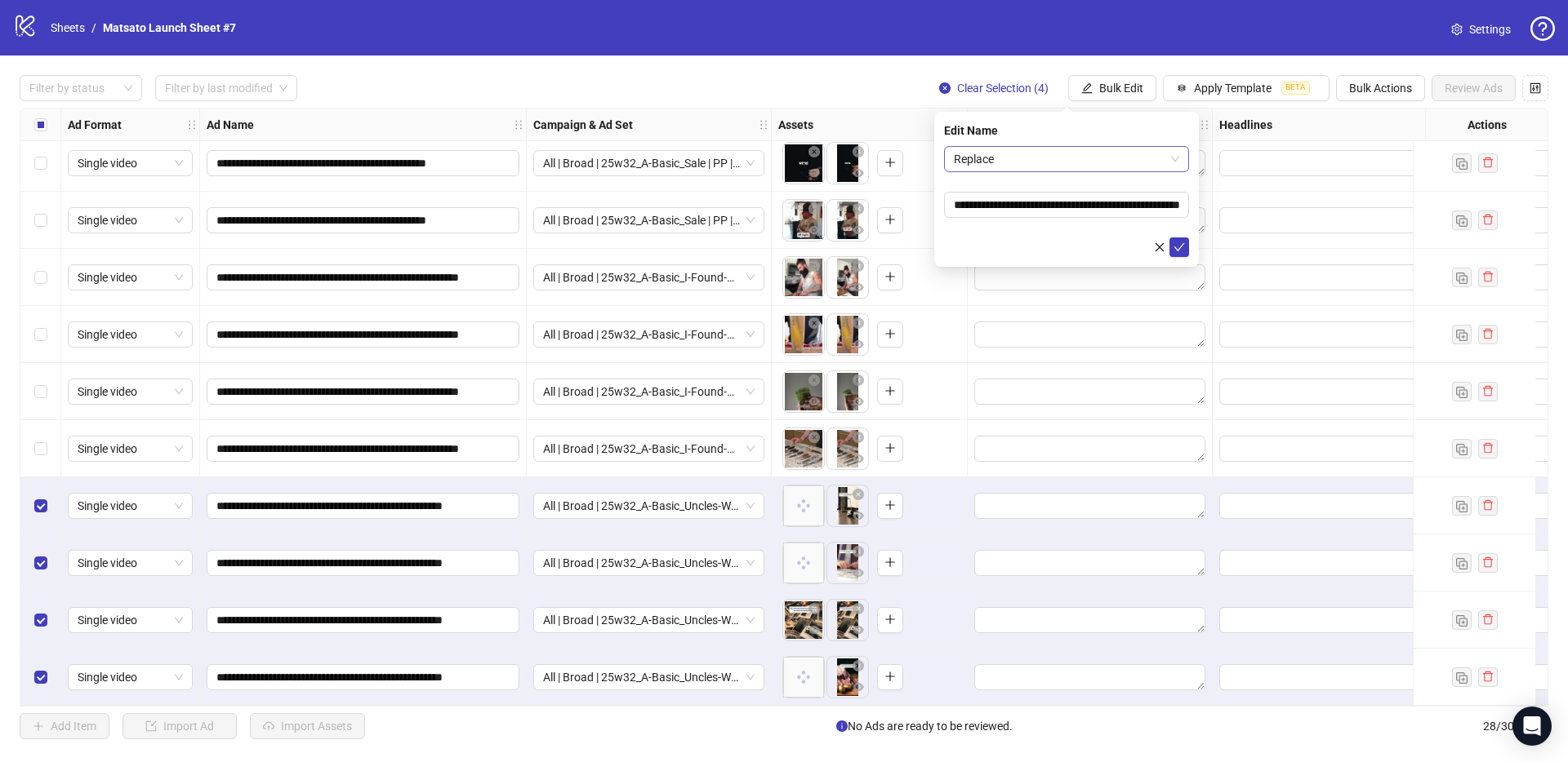
click at [1069, 159] on span "Replace" at bounding box center [1065, 159] width 225 height 25
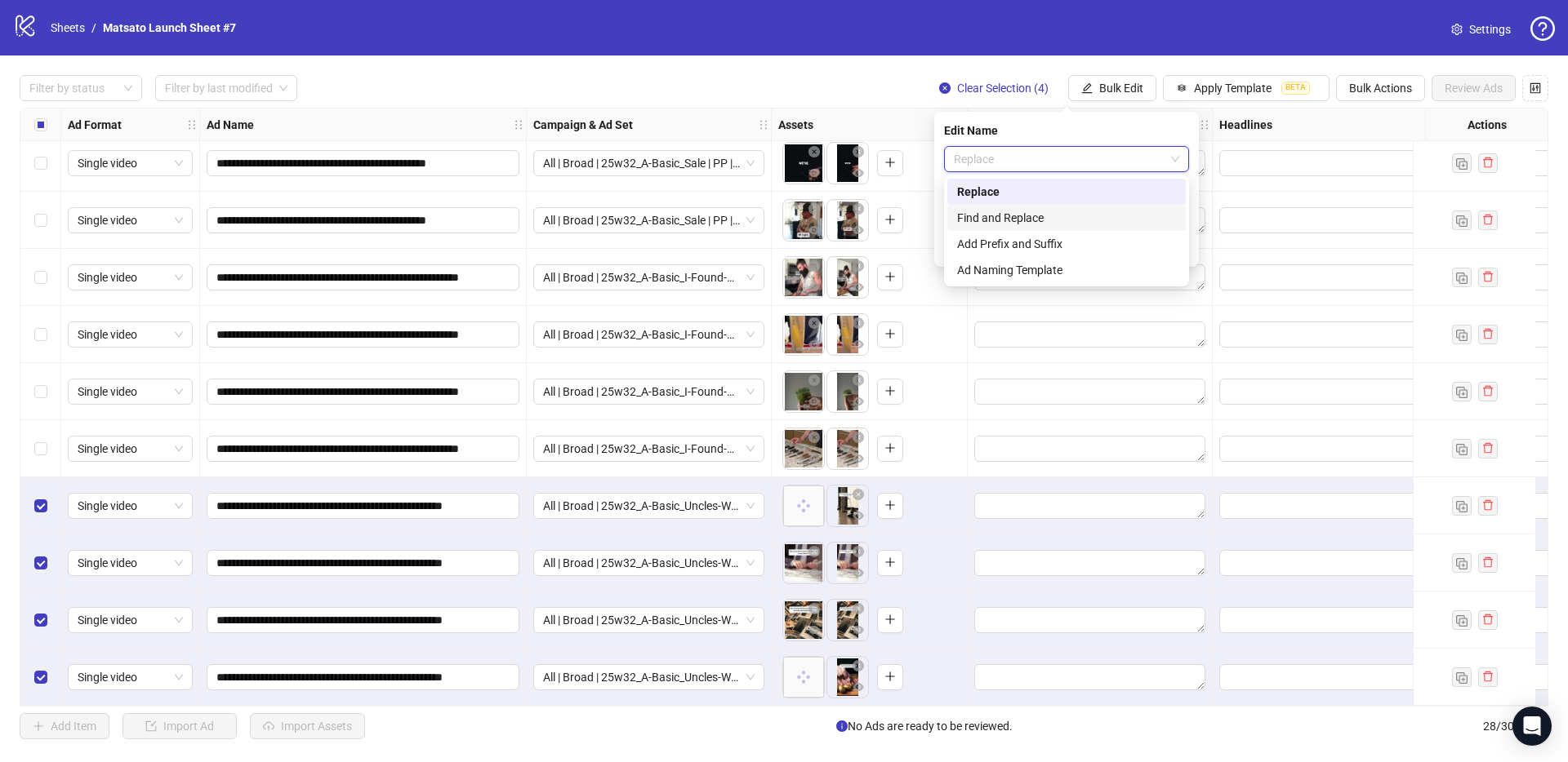
click at [1047, 216] on div "Find and Replace" at bounding box center [1066, 217] width 219 height 18
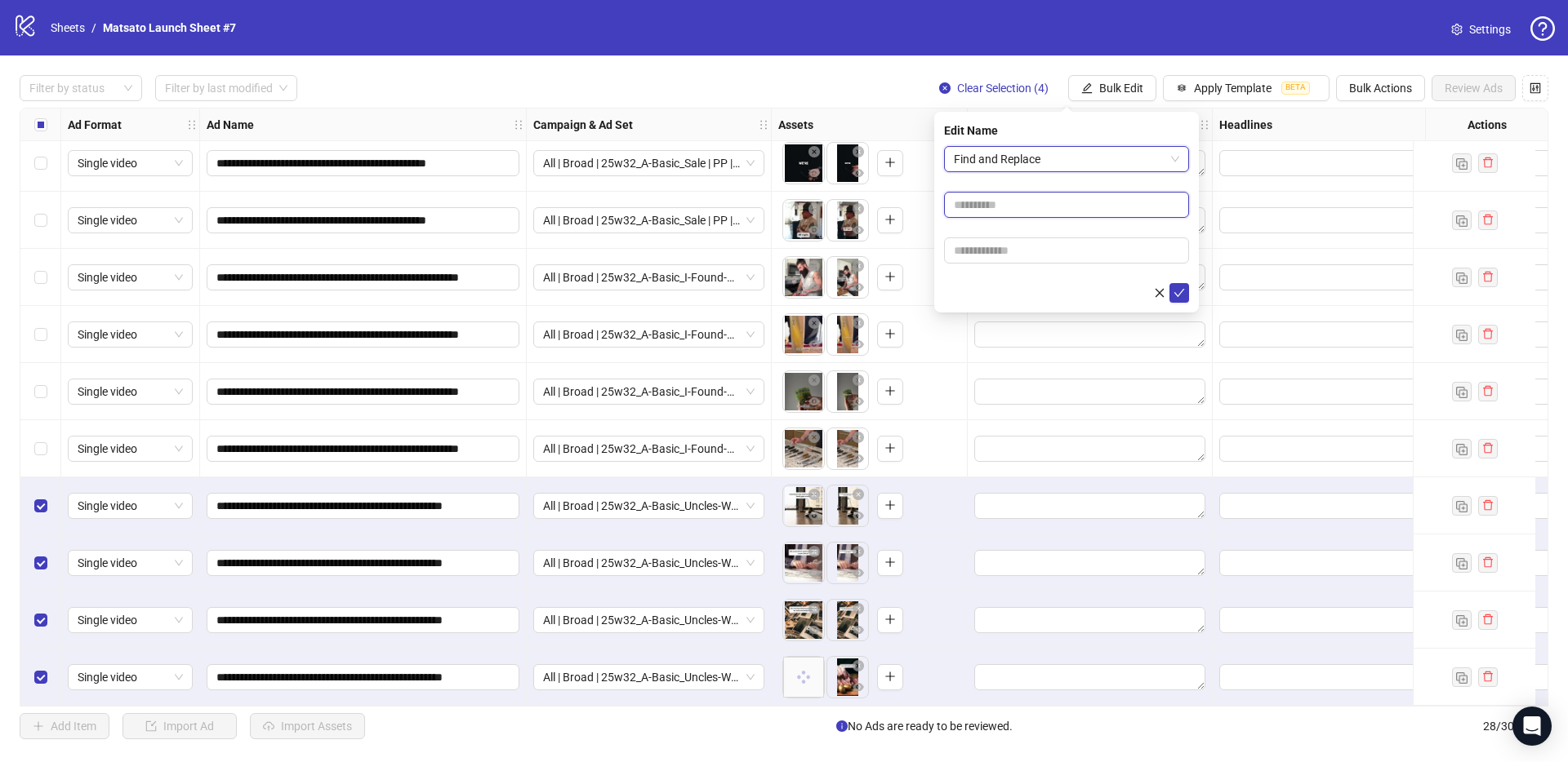
click at [1024, 203] on input "text" at bounding box center [1066, 205] width 245 height 26
type input "**"
click at [1030, 248] on input "text" at bounding box center [1066, 250] width 245 height 26
type input "*****"
click at [1183, 300] on button "submit" at bounding box center [1178, 293] width 20 height 20
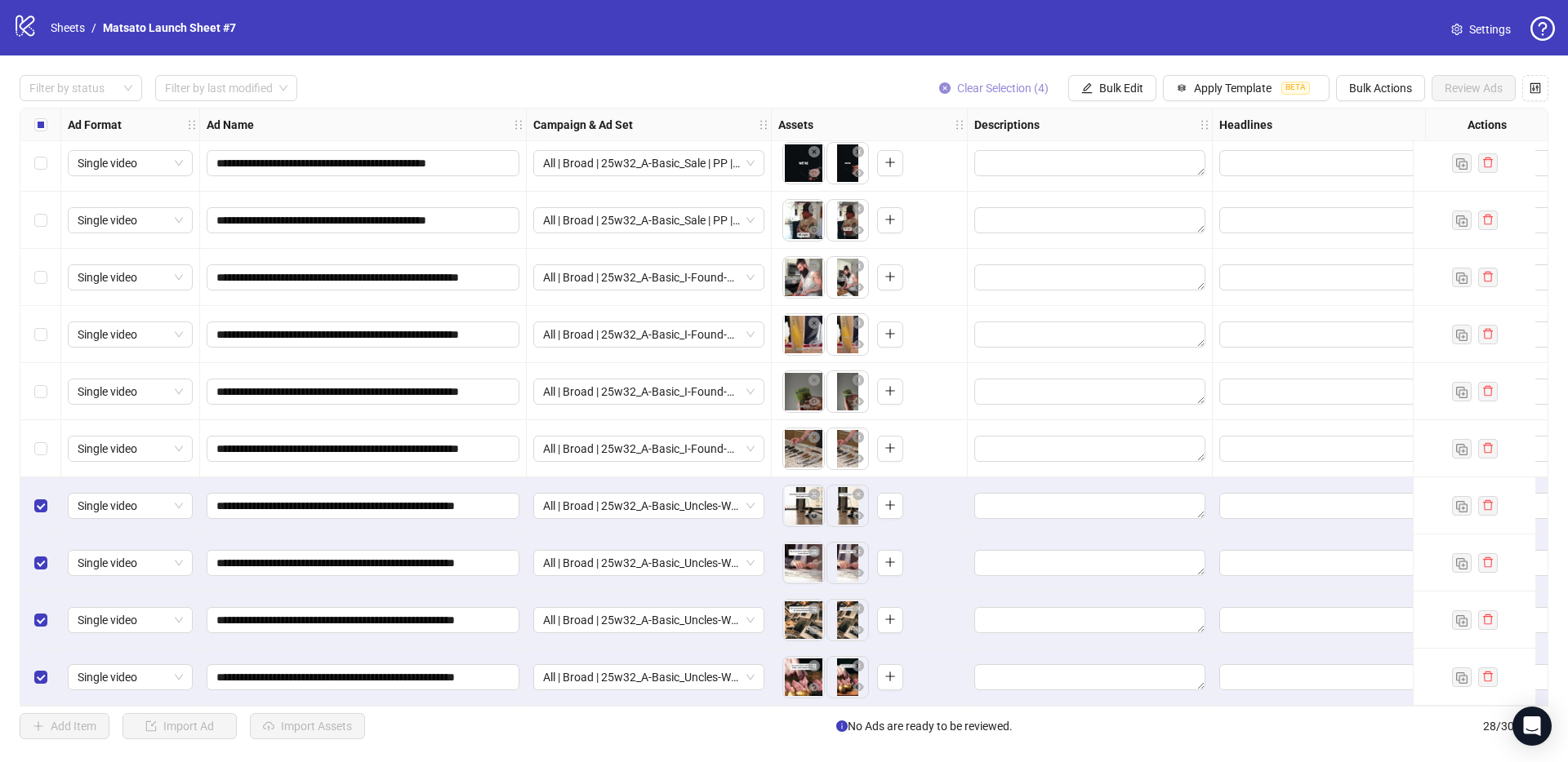
click at [994, 96] on button "Clear Selection (4)" at bounding box center [994, 87] width 136 height 26
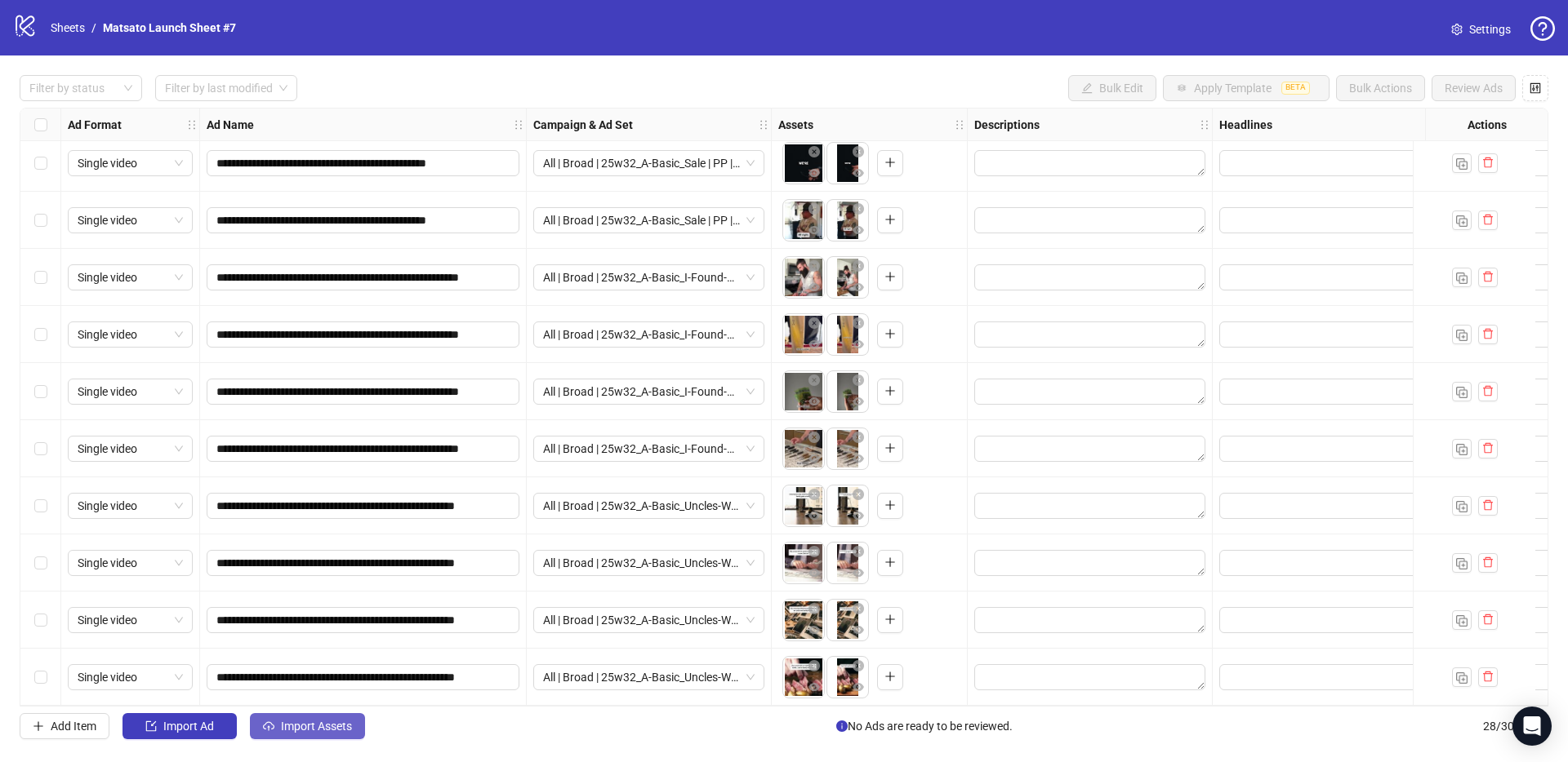
click at [327, 732] on span "Import Assets" at bounding box center [317, 726] width 71 height 13
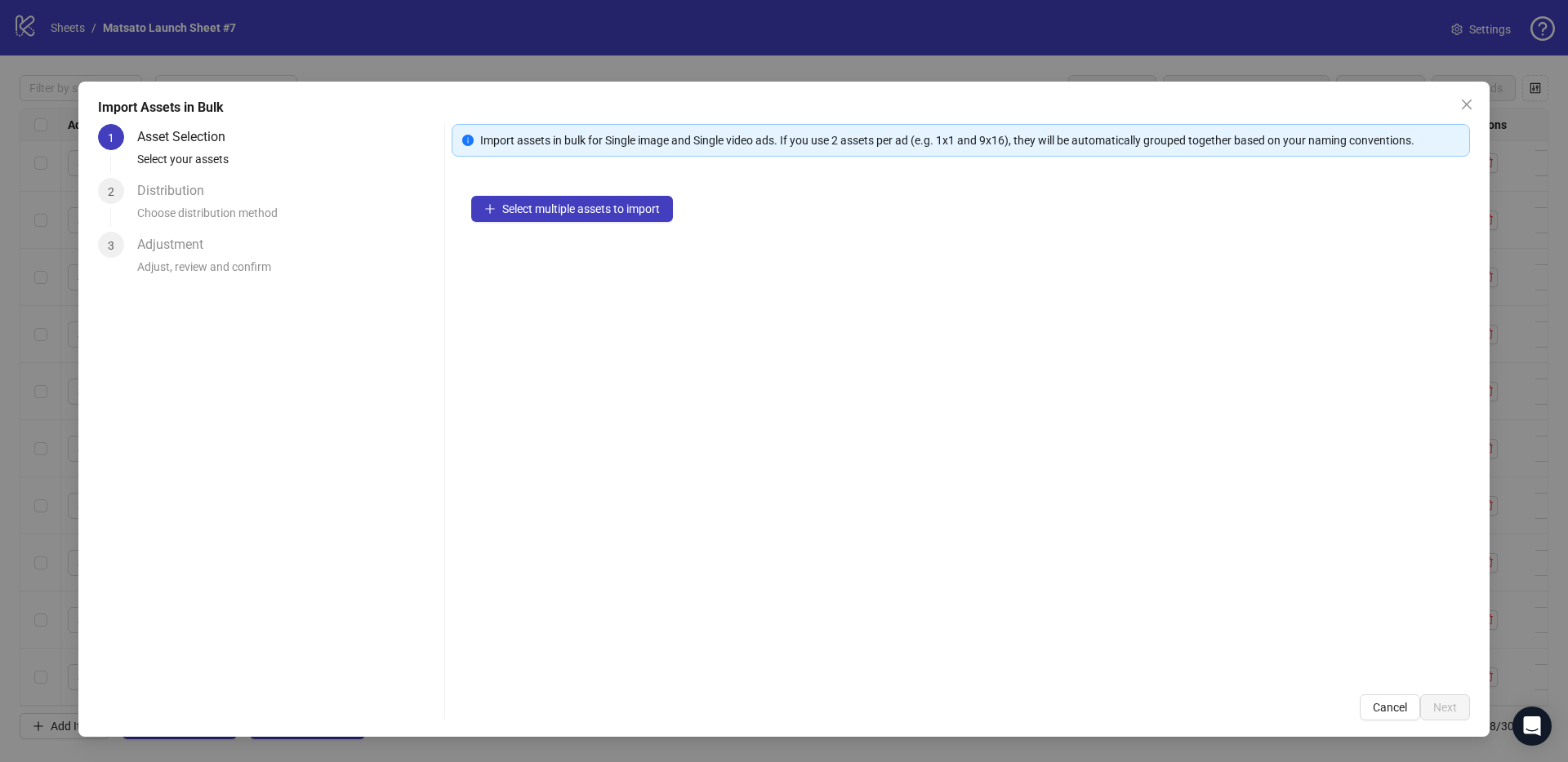
click at [523, 227] on div "Select multiple assets to import" at bounding box center [960, 426] width 1018 height 499
click at [536, 218] on button "Select multiple assets to import" at bounding box center [572, 209] width 202 height 26
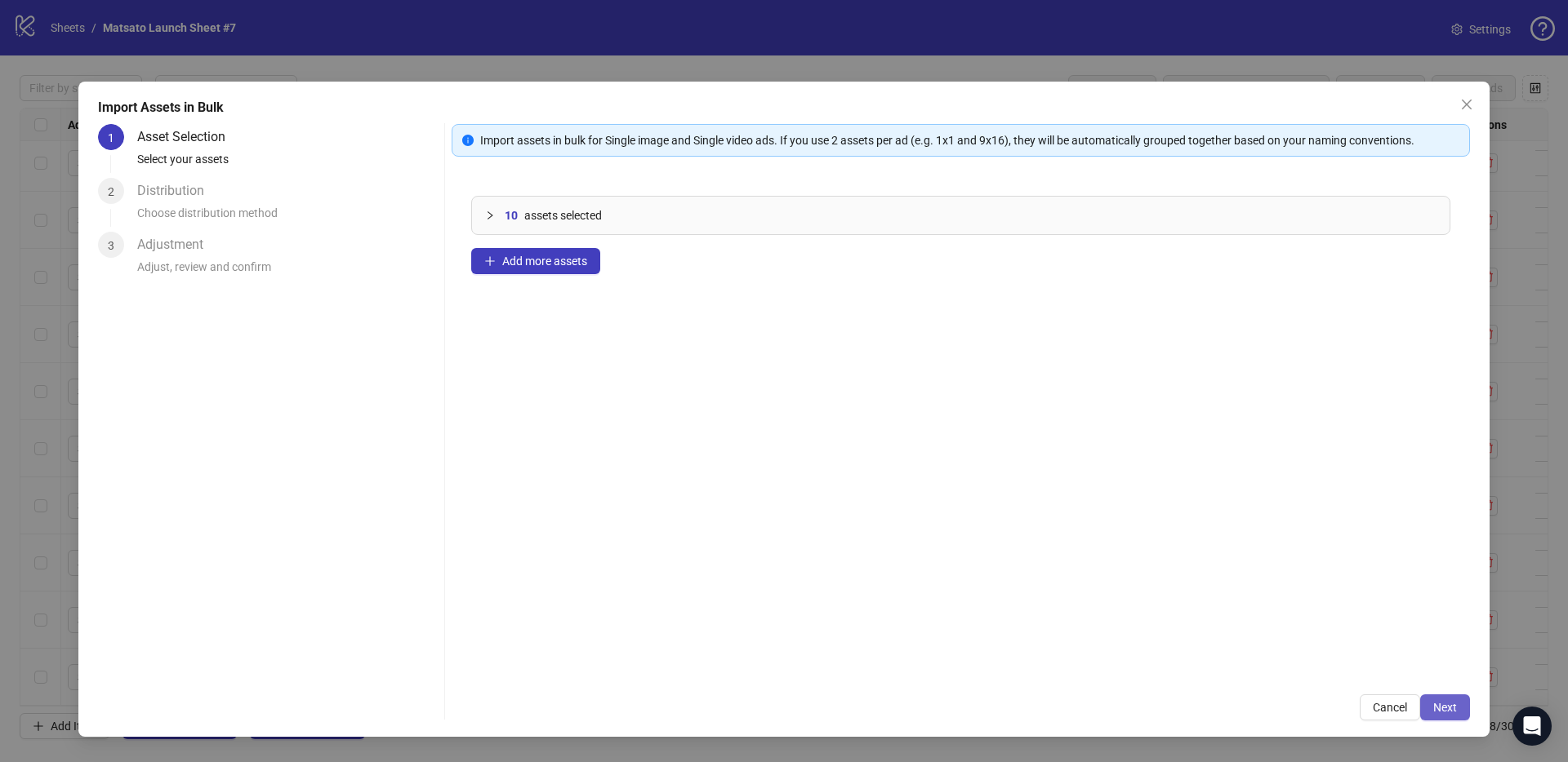
click at [1437, 706] on span "Next" at bounding box center [1445, 707] width 24 height 13
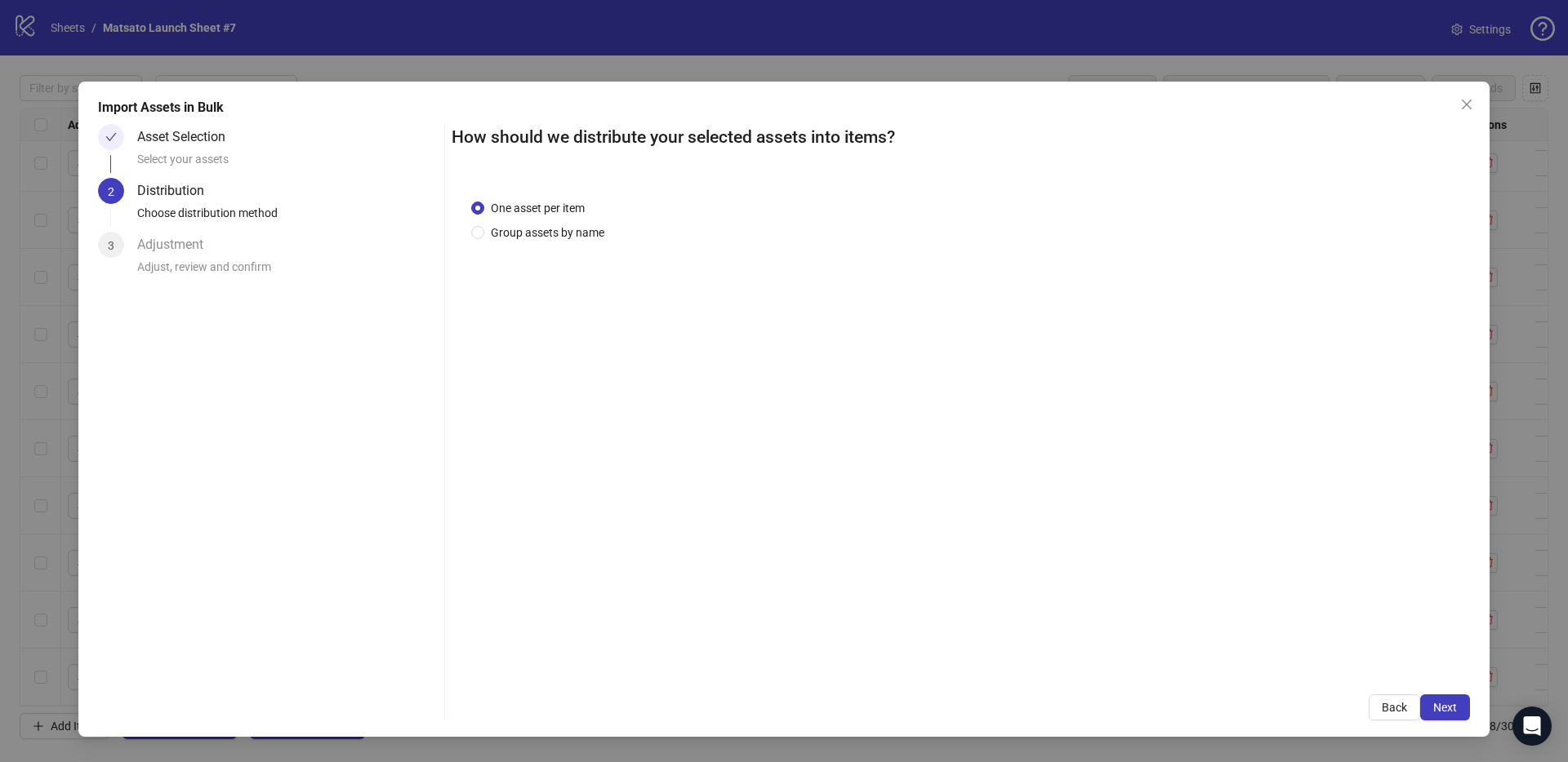
click at [597, 242] on div "One asset per item Group assets by name" at bounding box center [960, 428] width 1018 height 496
click at [565, 225] on span "Group assets by name" at bounding box center [547, 233] width 126 height 18
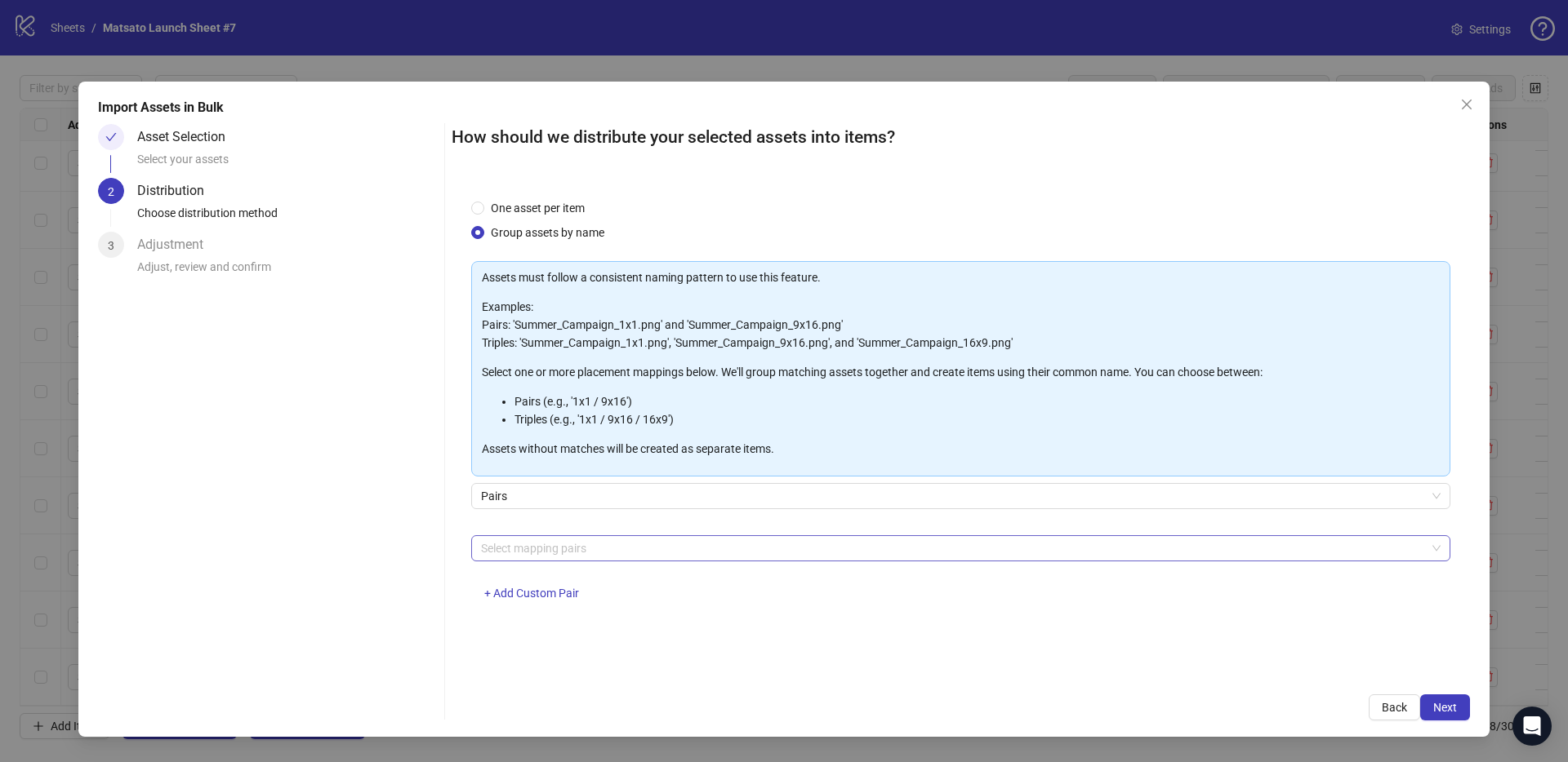
click at [606, 540] on div at bounding box center [952, 548] width 955 height 23
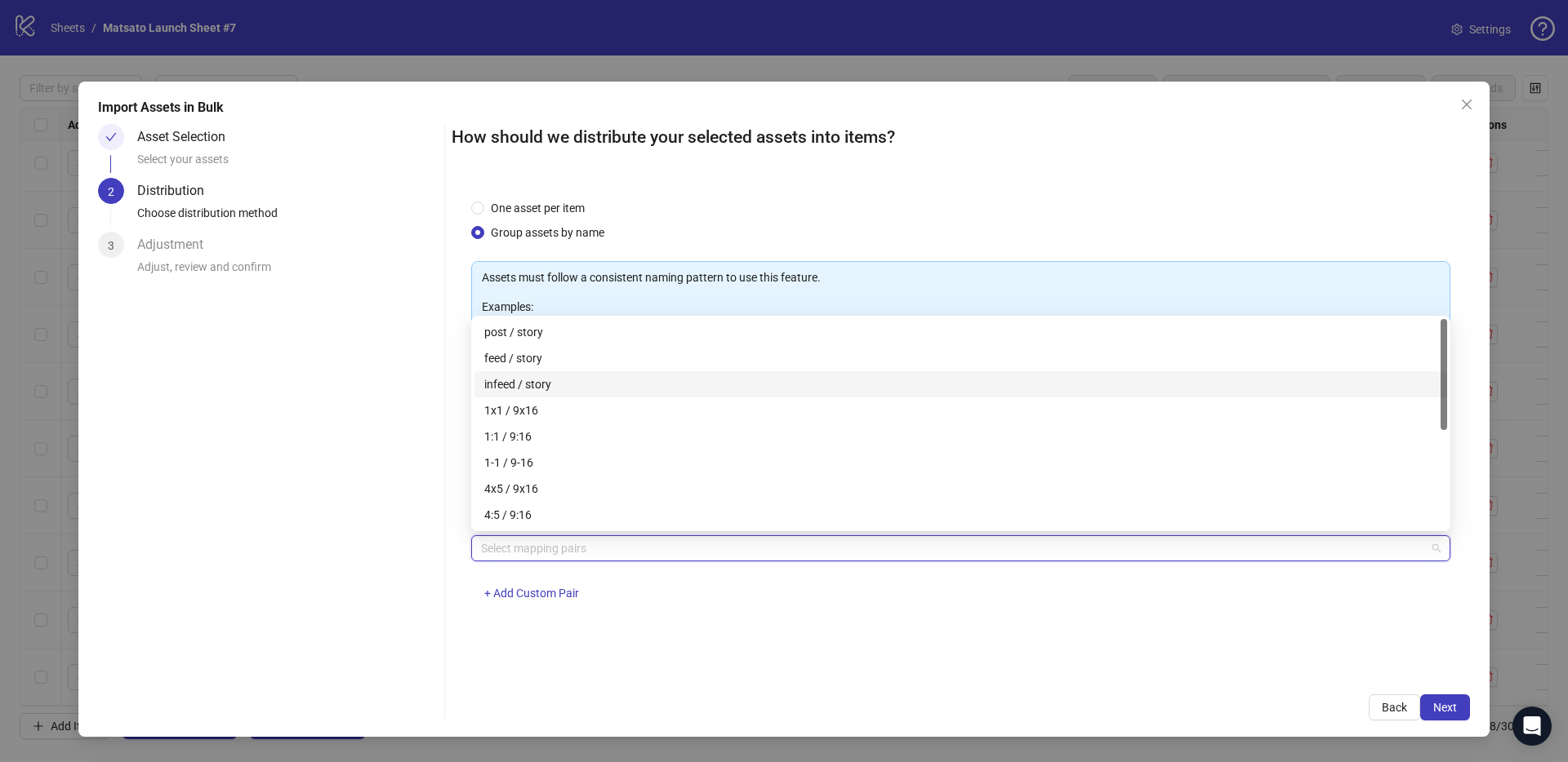
click at [518, 388] on div "infeed / story" at bounding box center [960, 384] width 953 height 18
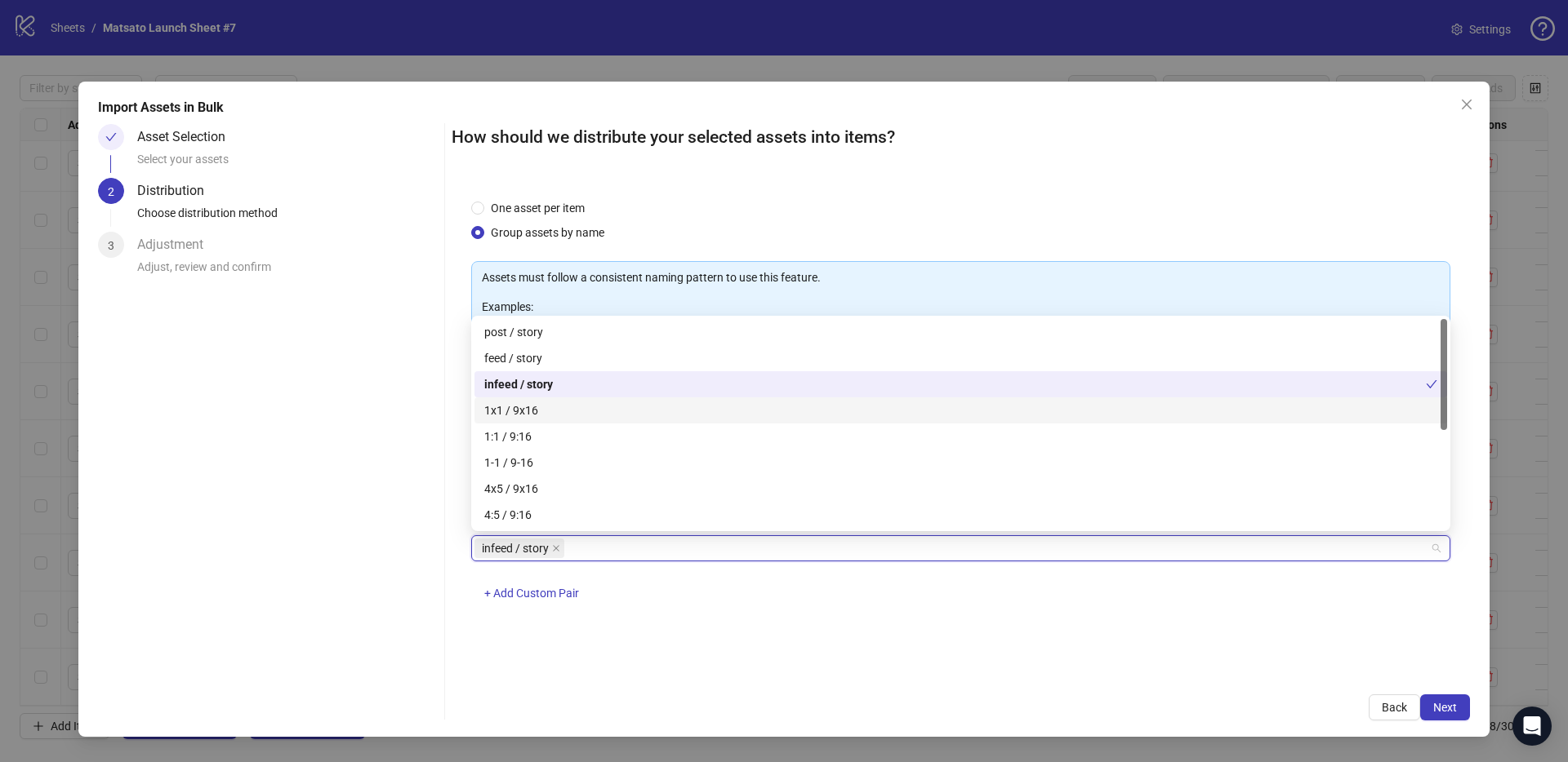
click at [523, 407] on div "1x1 / 9x16" at bounding box center [960, 410] width 953 height 18
click at [520, 381] on div "infeed / story" at bounding box center [954, 384] width 941 height 18
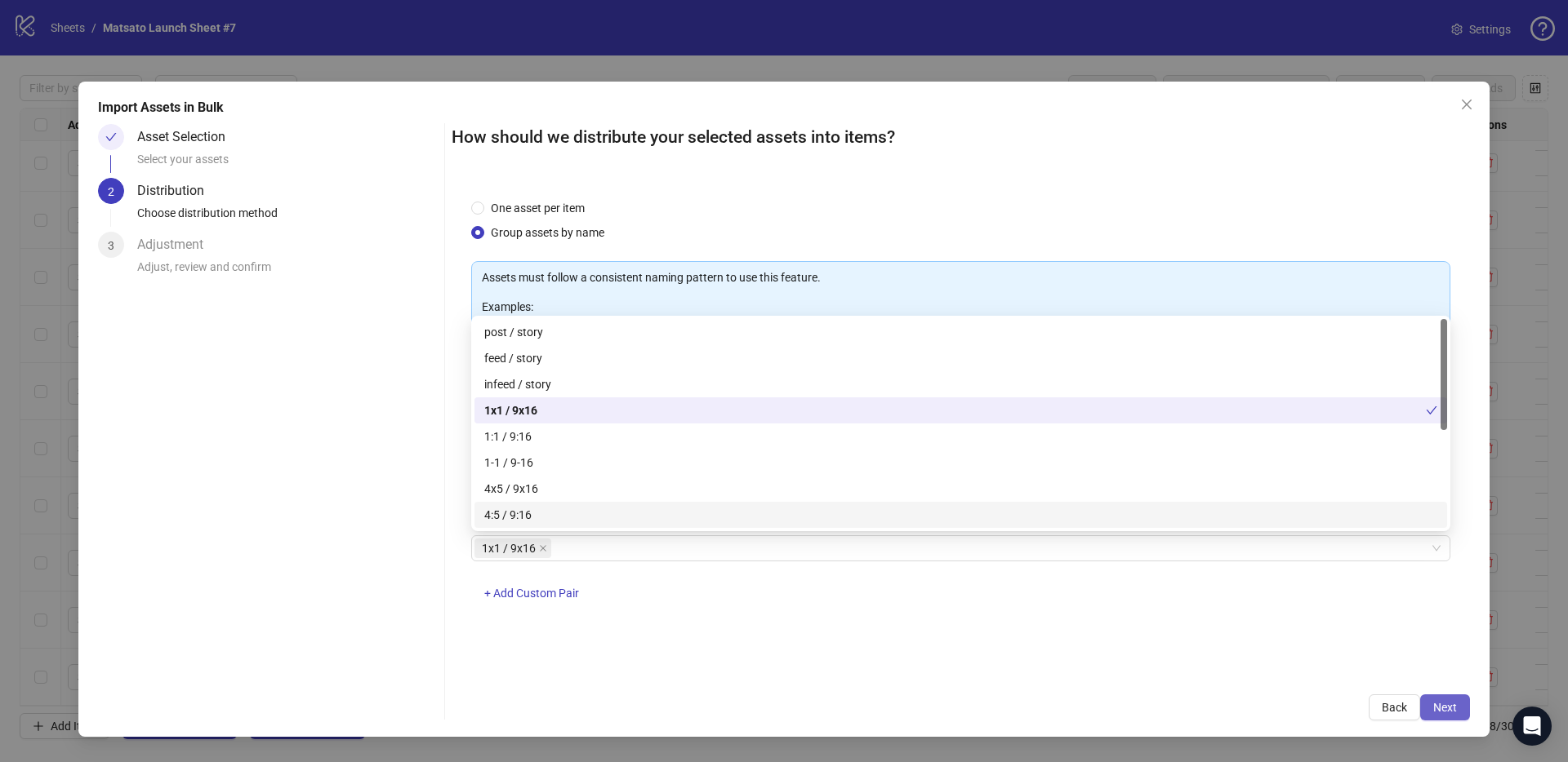
click at [1441, 705] on span "Next" at bounding box center [1445, 707] width 24 height 13
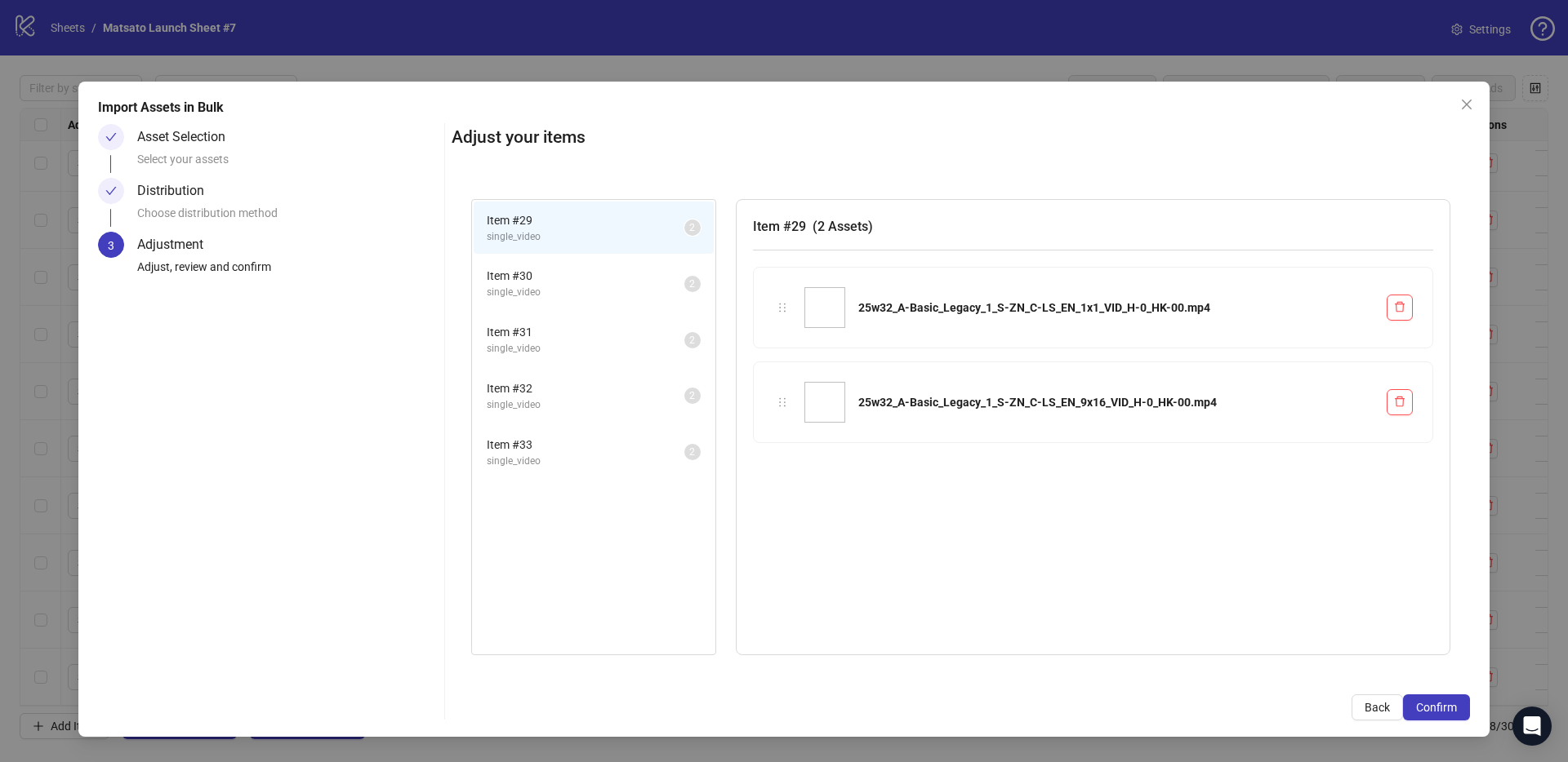
click at [1441, 705] on span "Confirm" at bounding box center [1436, 707] width 41 height 13
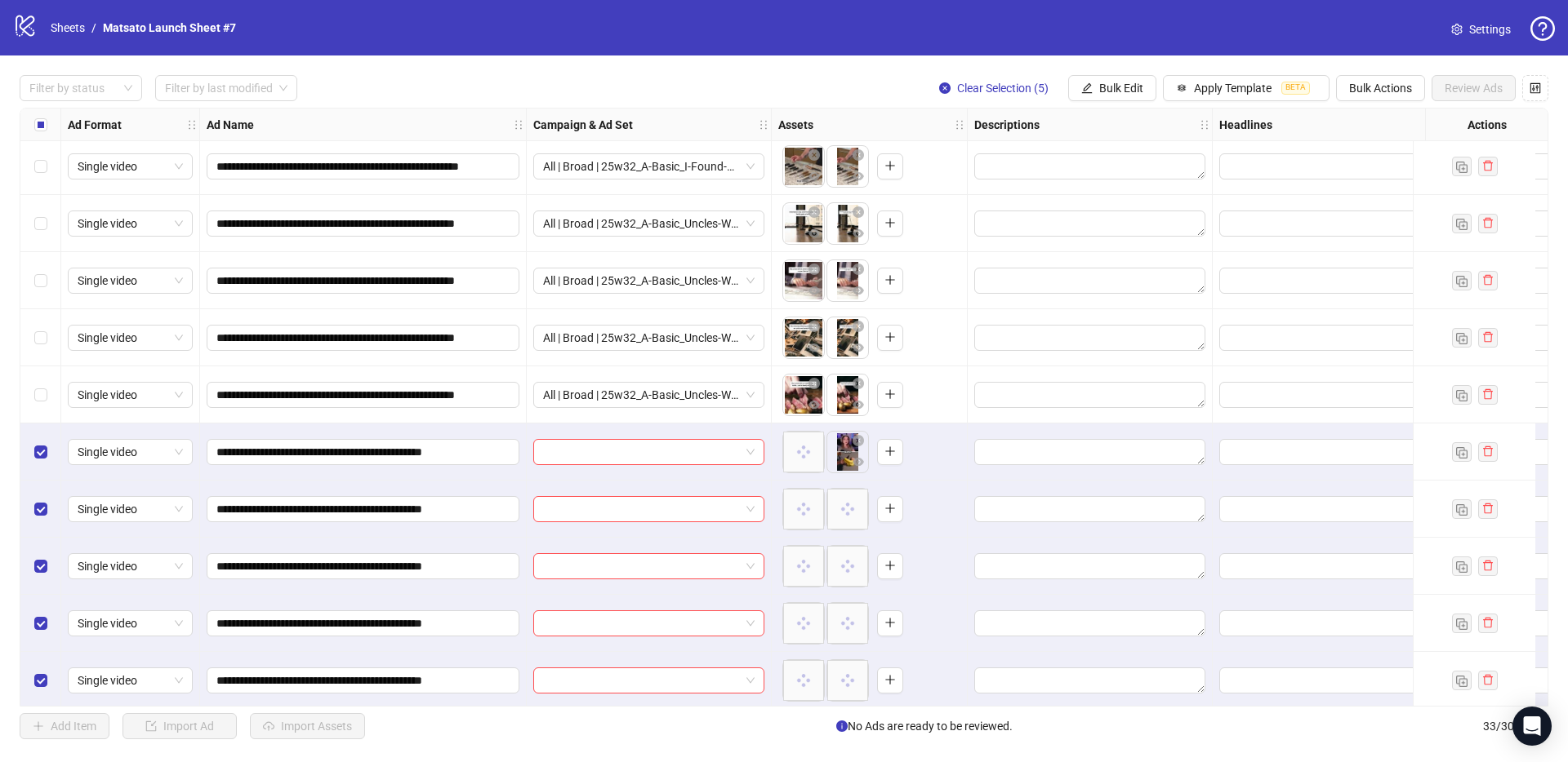
scroll to position [1327, 0]
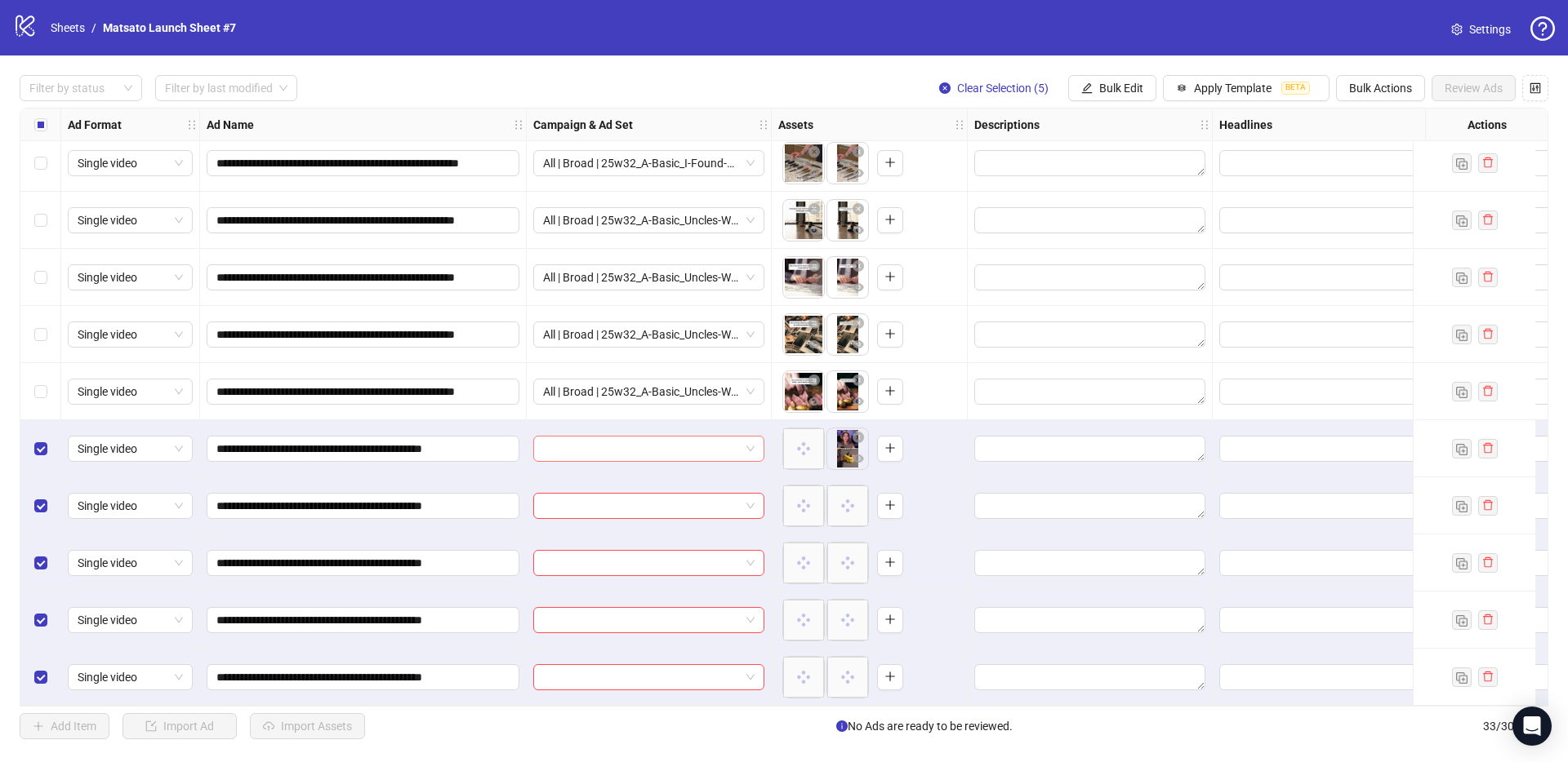
click at [752, 442] on span at bounding box center [649, 449] width 211 height 25
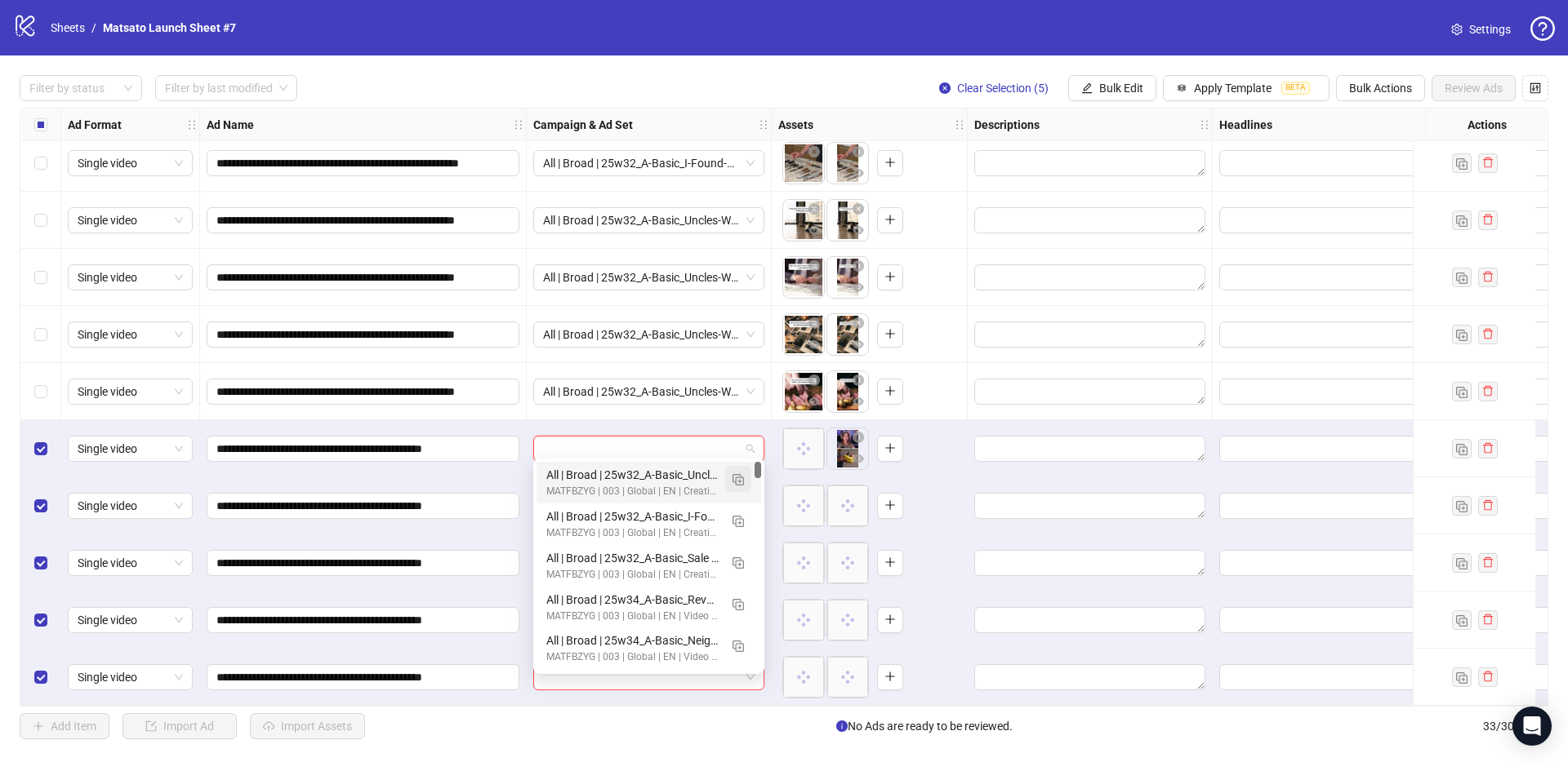
click at [744, 471] on button "button" at bounding box center [738, 479] width 26 height 26
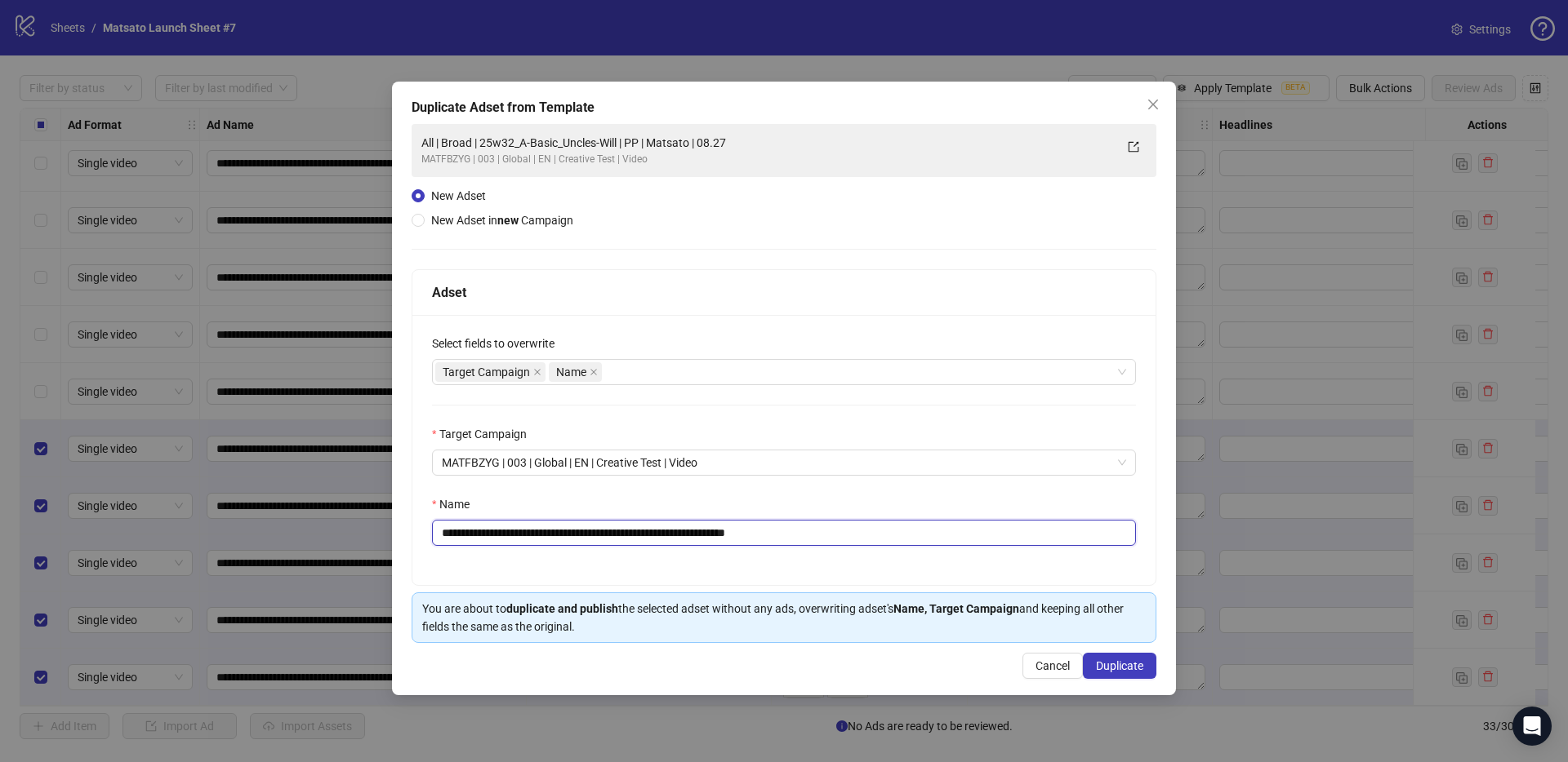
drag, startPoint x: 750, startPoint y: 531, endPoint x: 876, endPoint y: 555, distance: 128.3
click at [876, 555] on div "**********" at bounding box center [784, 450] width 743 height 270
drag, startPoint x: 640, startPoint y: 531, endPoint x: 503, endPoint y: 532, distance: 137.0
click at [503, 531] on input "**********" at bounding box center [784, 533] width 704 height 26
paste input "text"
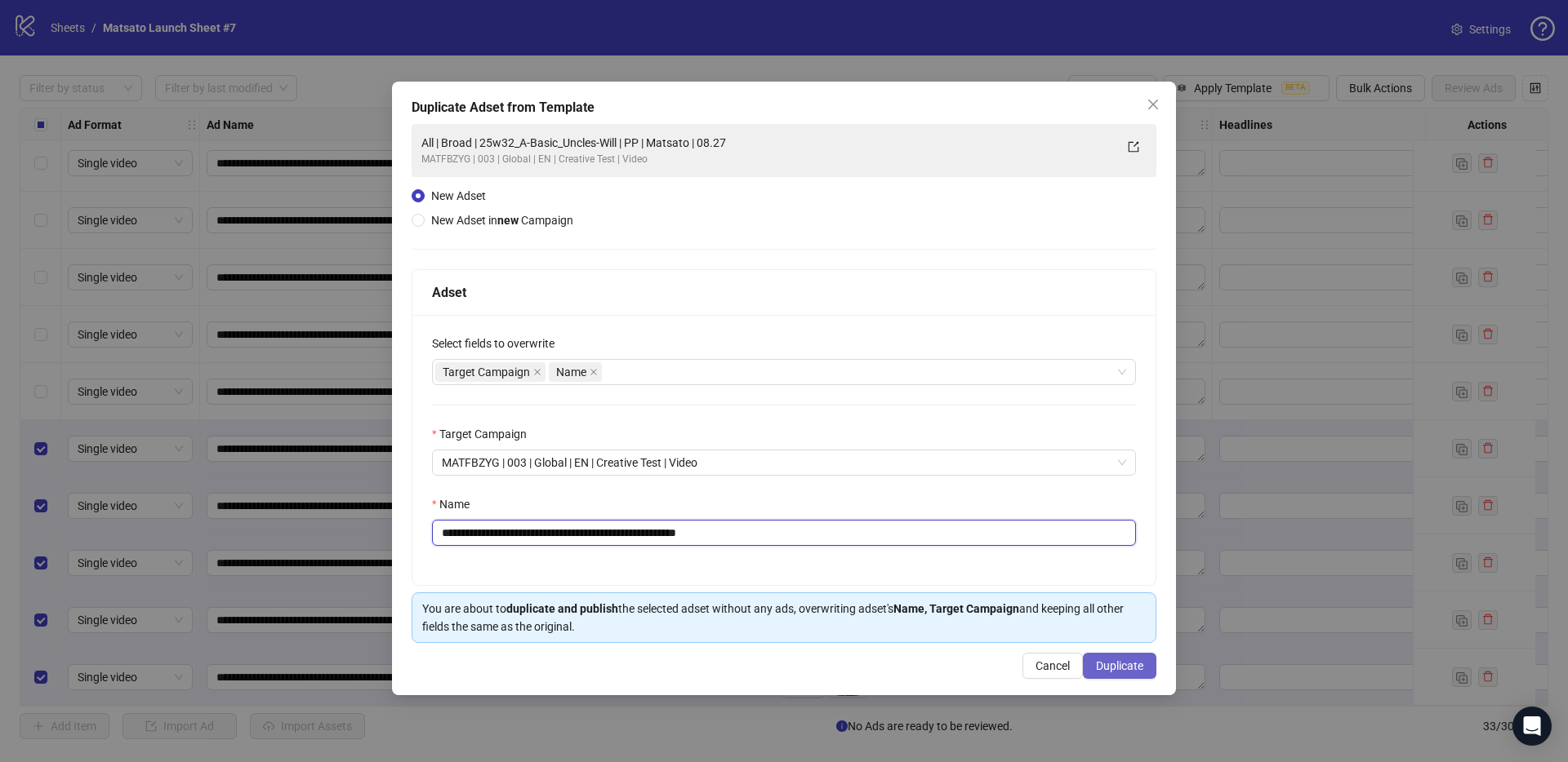
type input "**********"
click at [1112, 664] on span "Duplicate" at bounding box center [1120, 665] width 48 height 13
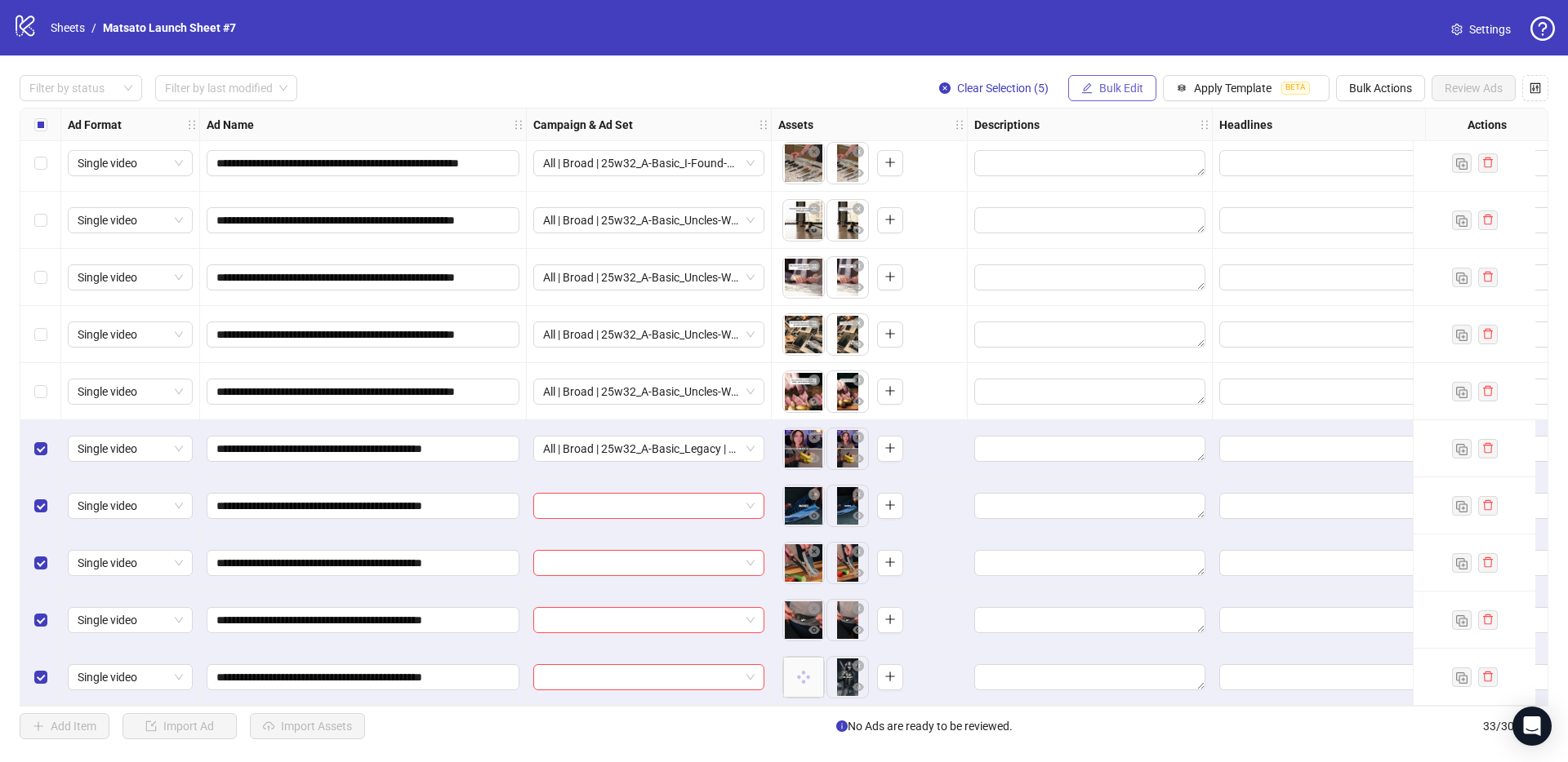
drag, startPoint x: 1123, startPoint y: 81, endPoint x: 1133, endPoint y: 100, distance: 21.5
click at [1123, 81] on span "Bulk Edit" at bounding box center [1121, 87] width 44 height 13
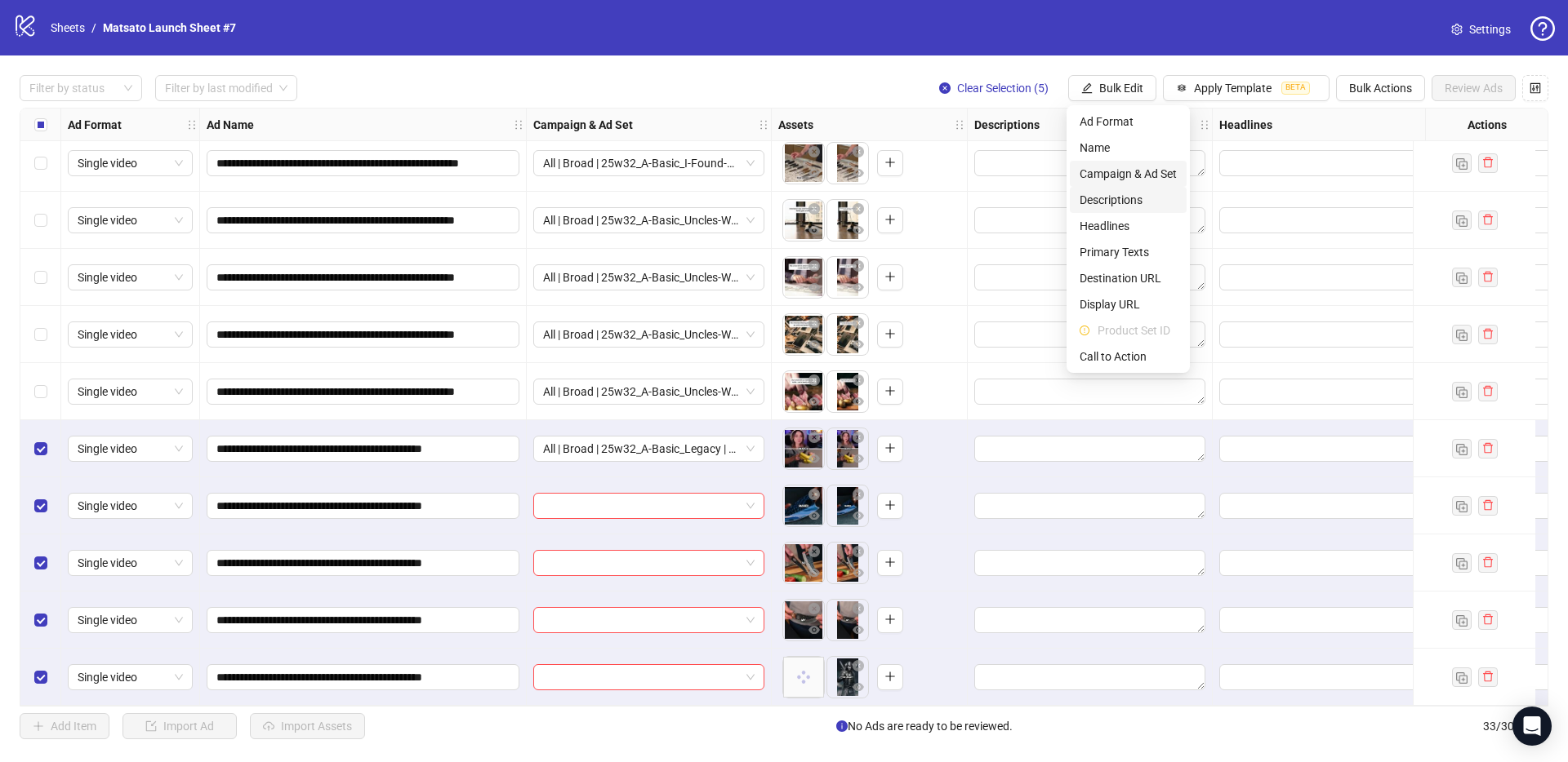
click at [1124, 182] on span "Campaign & Ad Set" at bounding box center [1127, 173] width 97 height 18
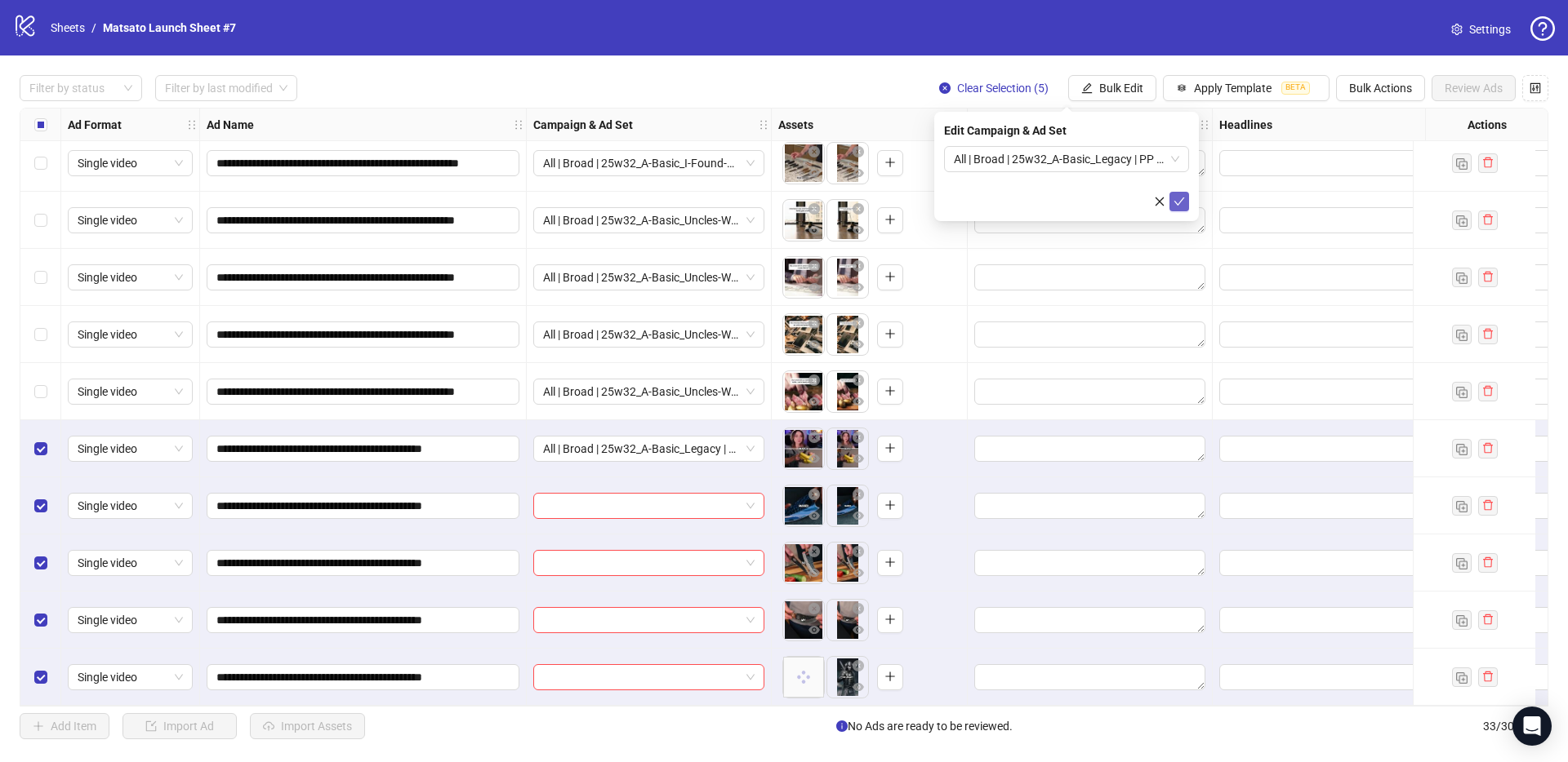
click at [1182, 201] on icon "check" at bounding box center [1178, 201] width 11 height 11
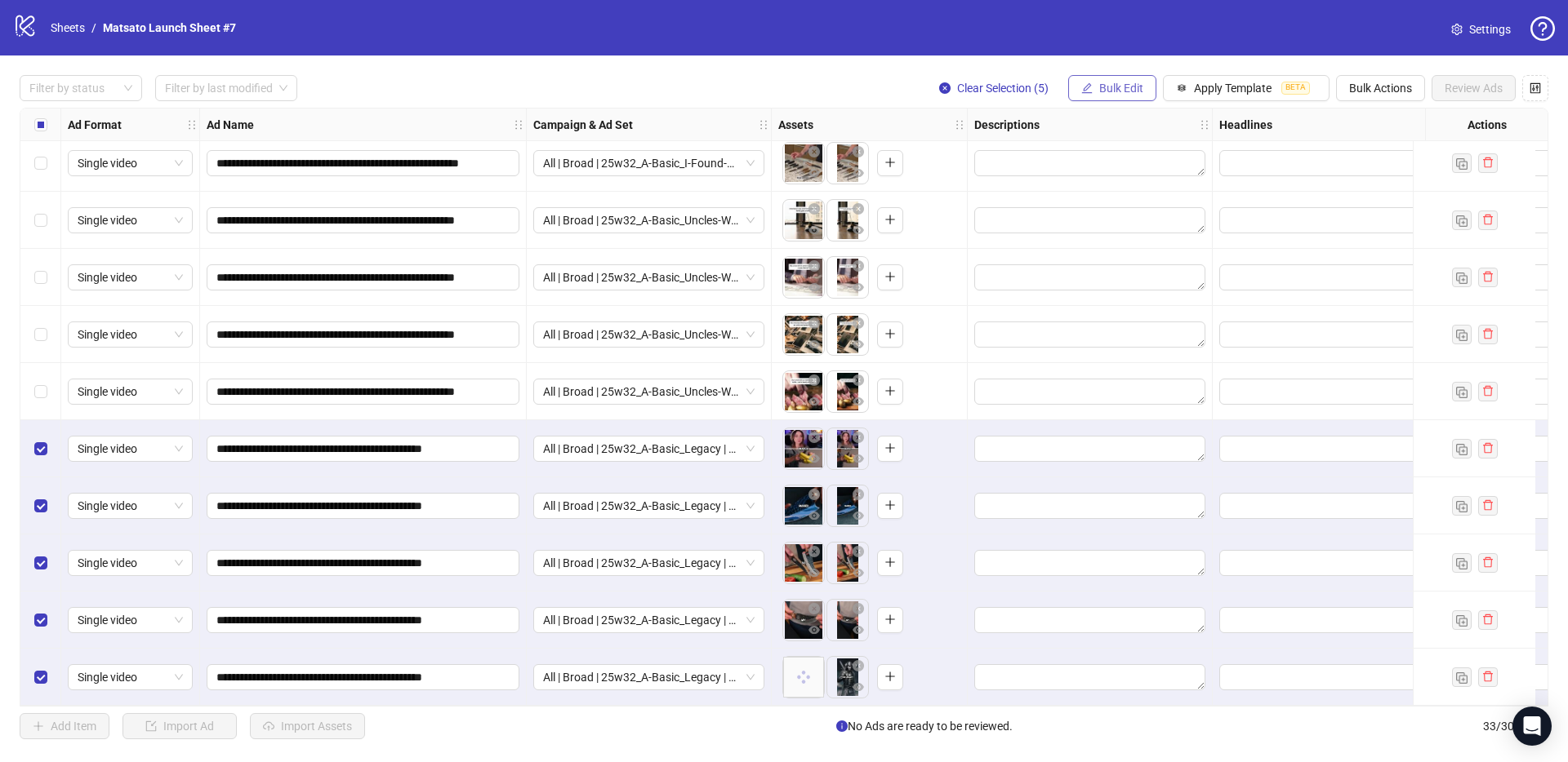
click at [1110, 90] on span "Bulk Edit" at bounding box center [1121, 87] width 44 height 13
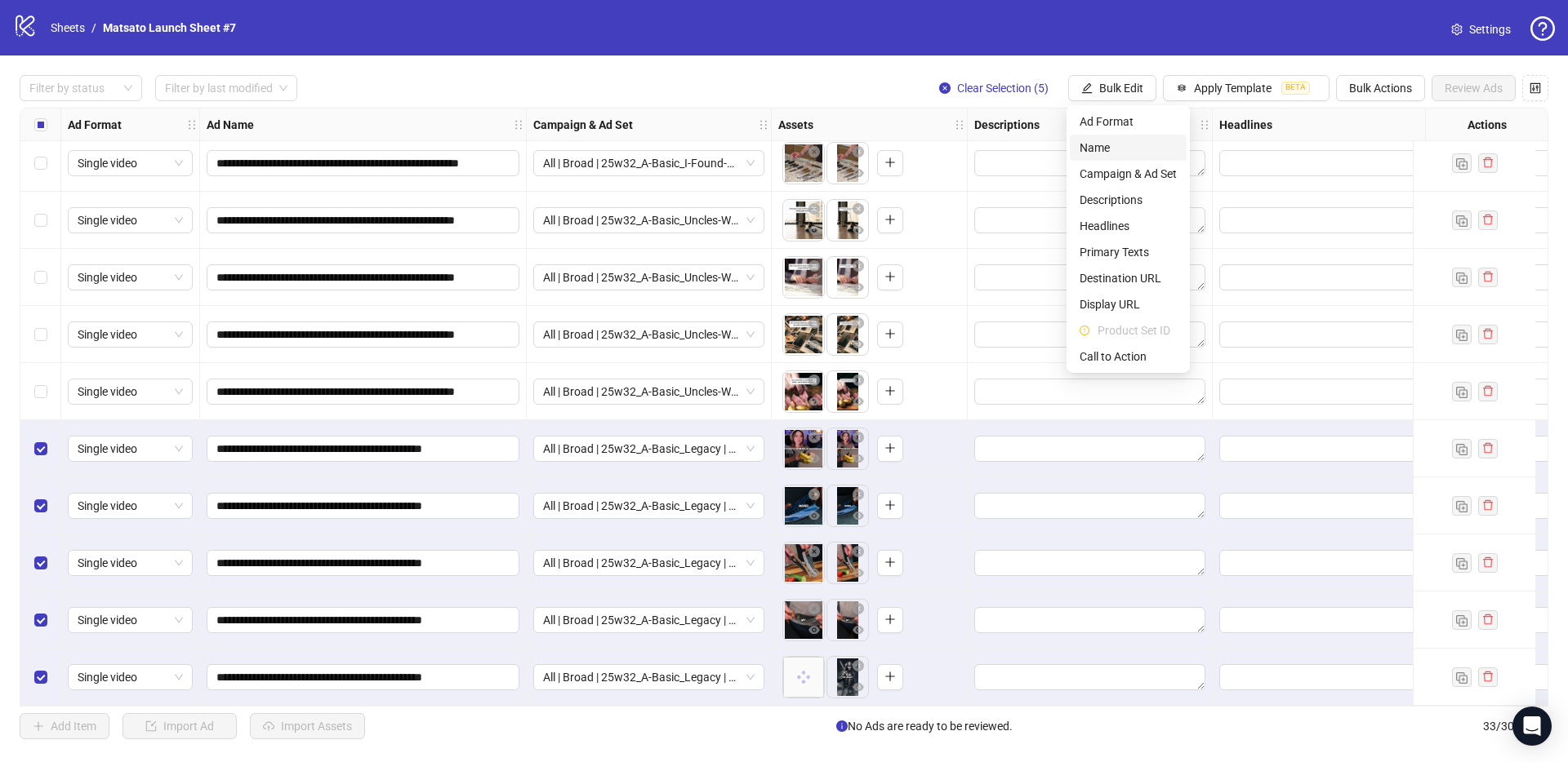
click at [1117, 148] on span "Name" at bounding box center [1127, 147] width 97 height 18
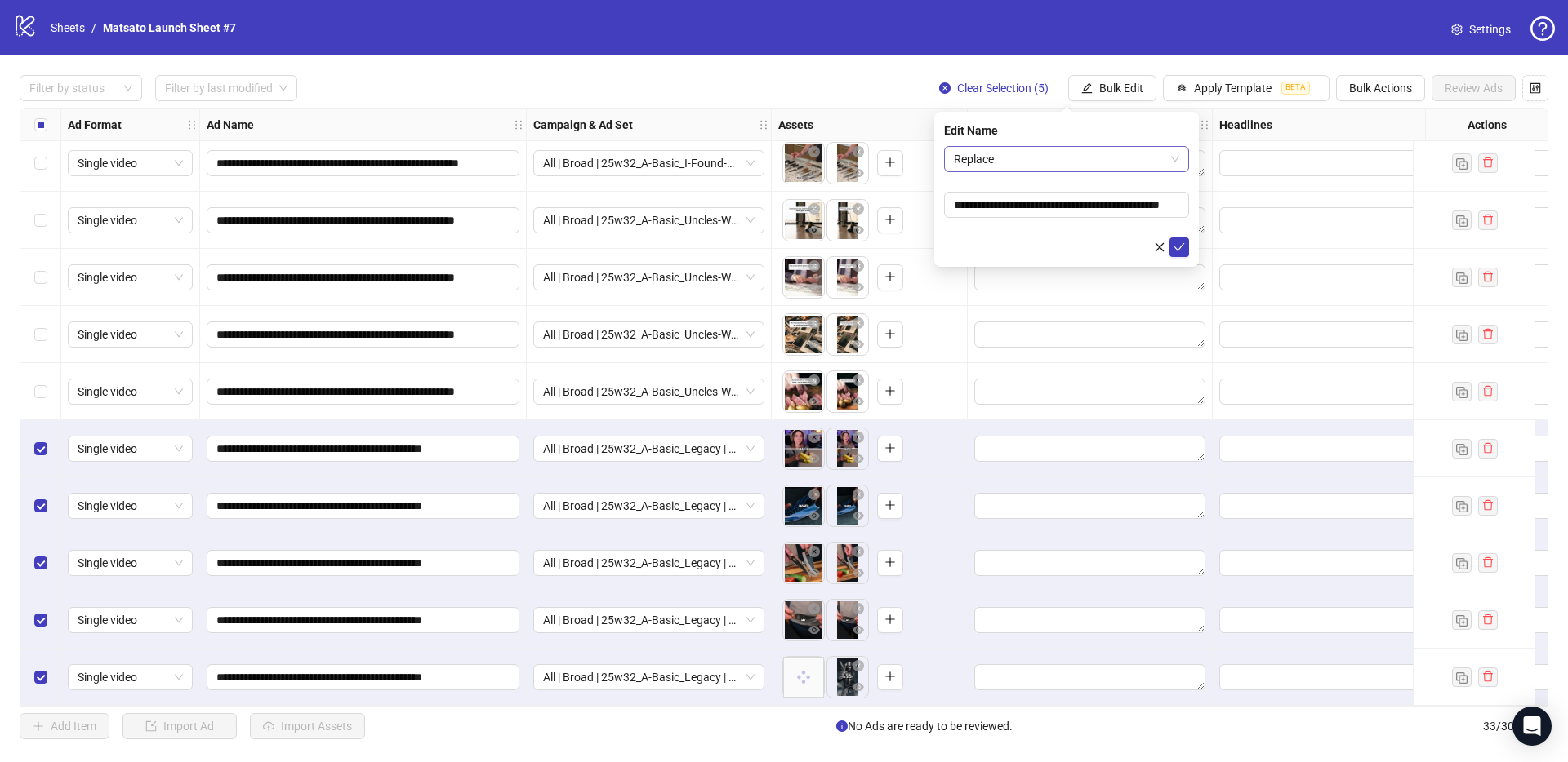
click at [1088, 164] on span "Replace" at bounding box center [1065, 159] width 225 height 25
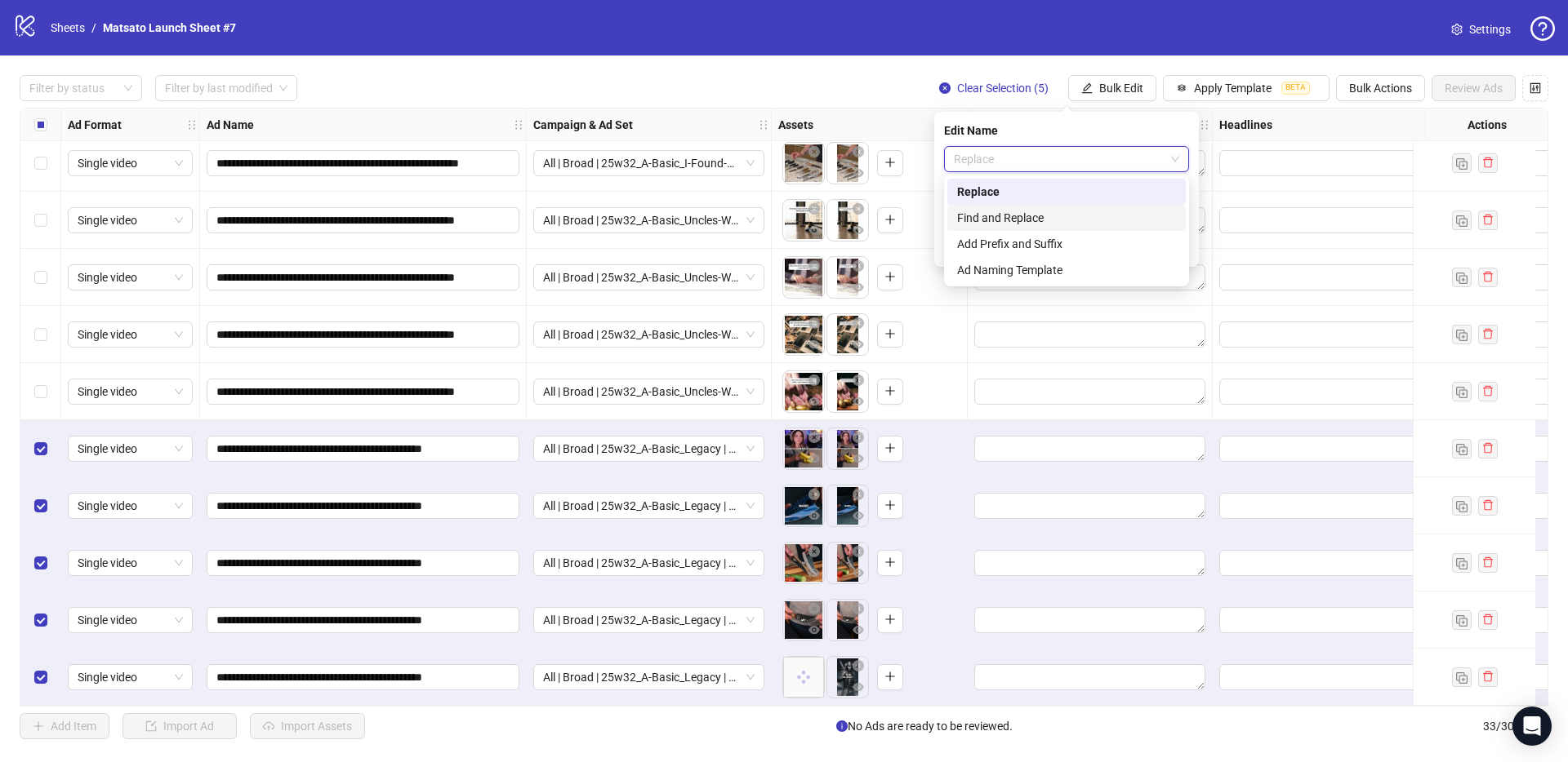
click at [1045, 211] on div "Find and Replace" at bounding box center [1066, 217] width 219 height 18
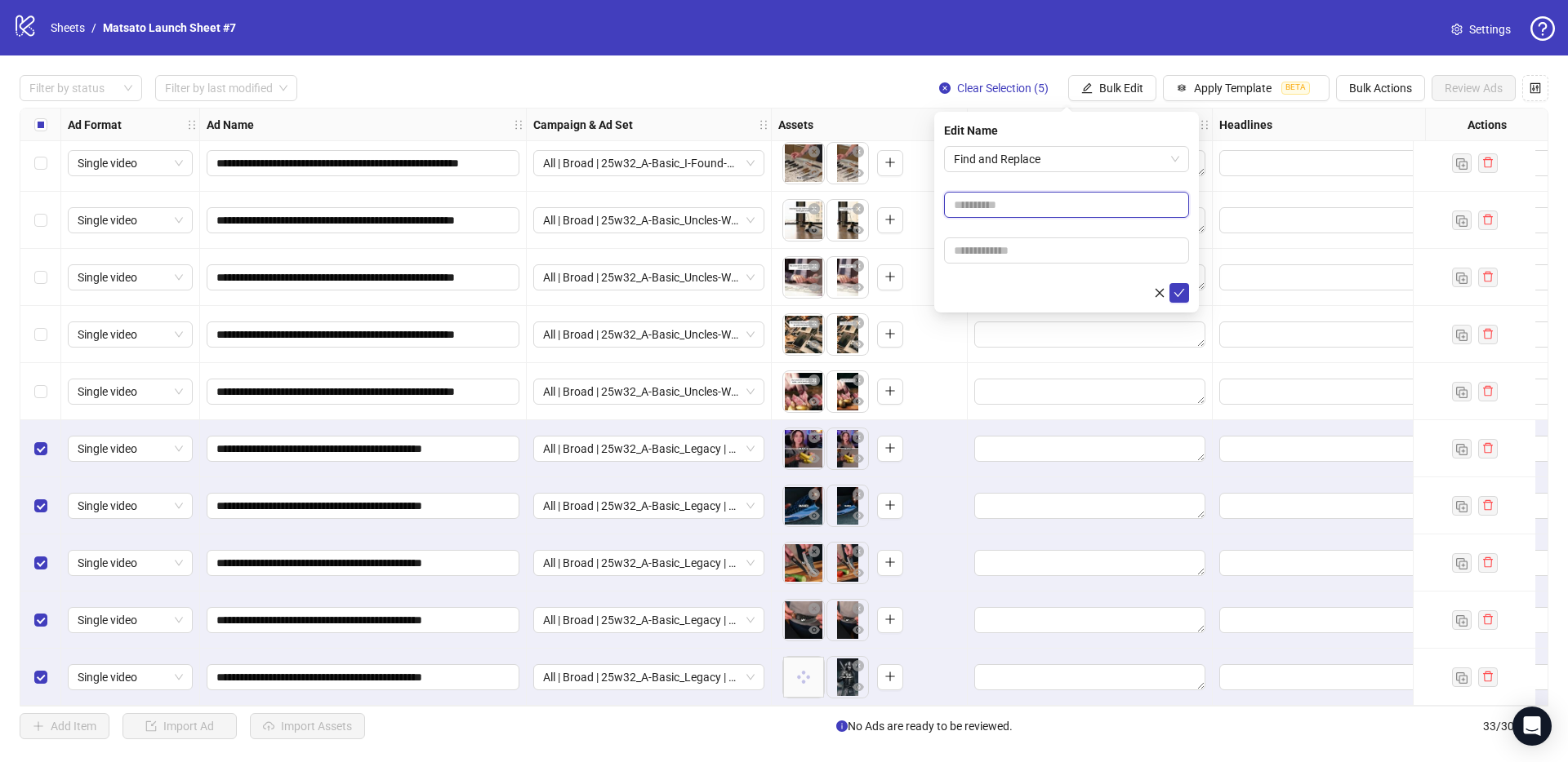
click at [1026, 203] on input "text" at bounding box center [1066, 205] width 245 height 26
type input "**"
click at [1032, 246] on input "text" at bounding box center [1066, 250] width 245 height 26
type input "*****"
click at [1176, 292] on icon "check" at bounding box center [1178, 293] width 11 height 11
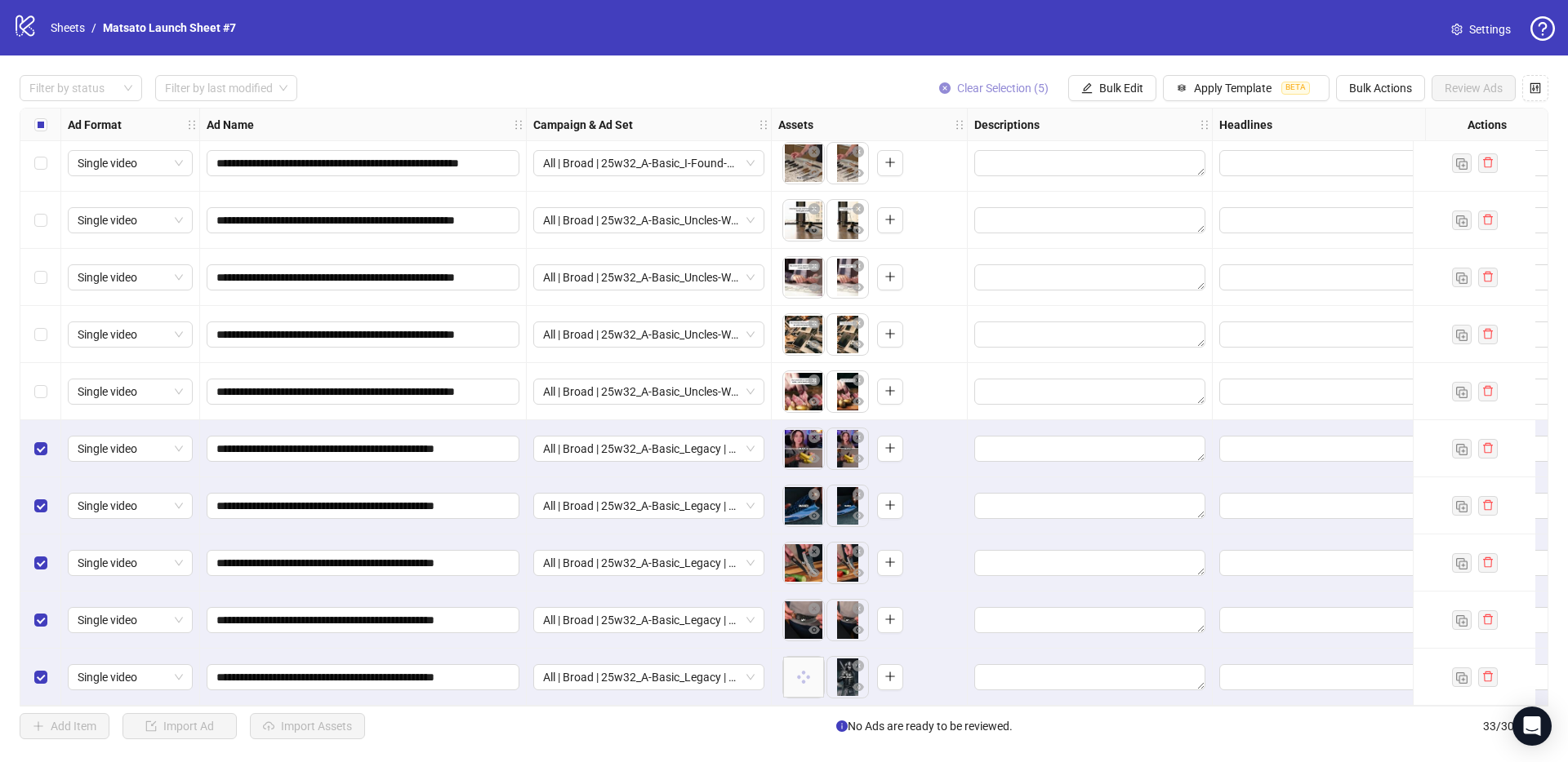
click at [1010, 84] on span "Clear Selection (5)" at bounding box center [1003, 87] width 92 height 13
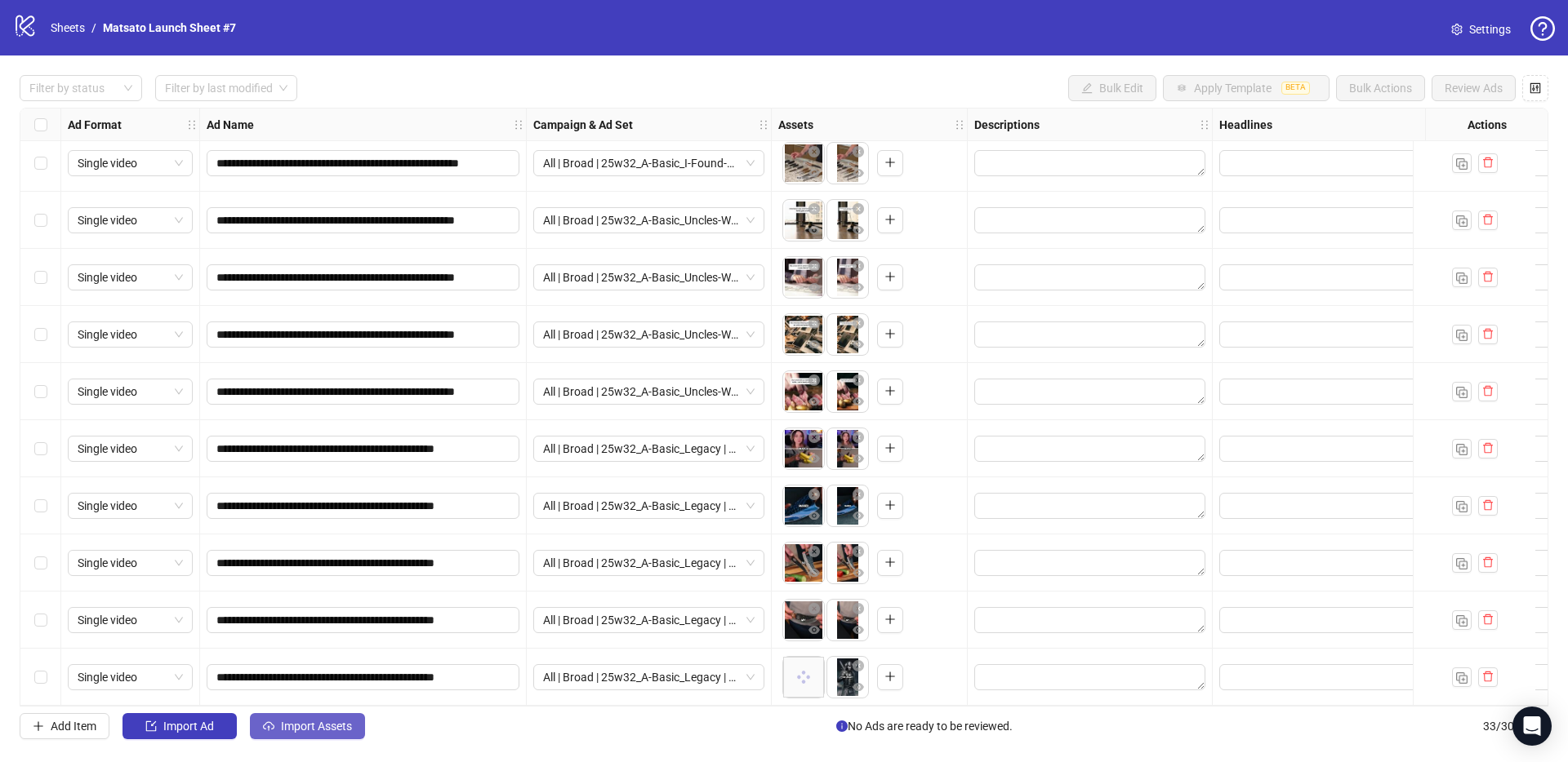
click at [334, 721] on span "Import Assets" at bounding box center [317, 726] width 71 height 13
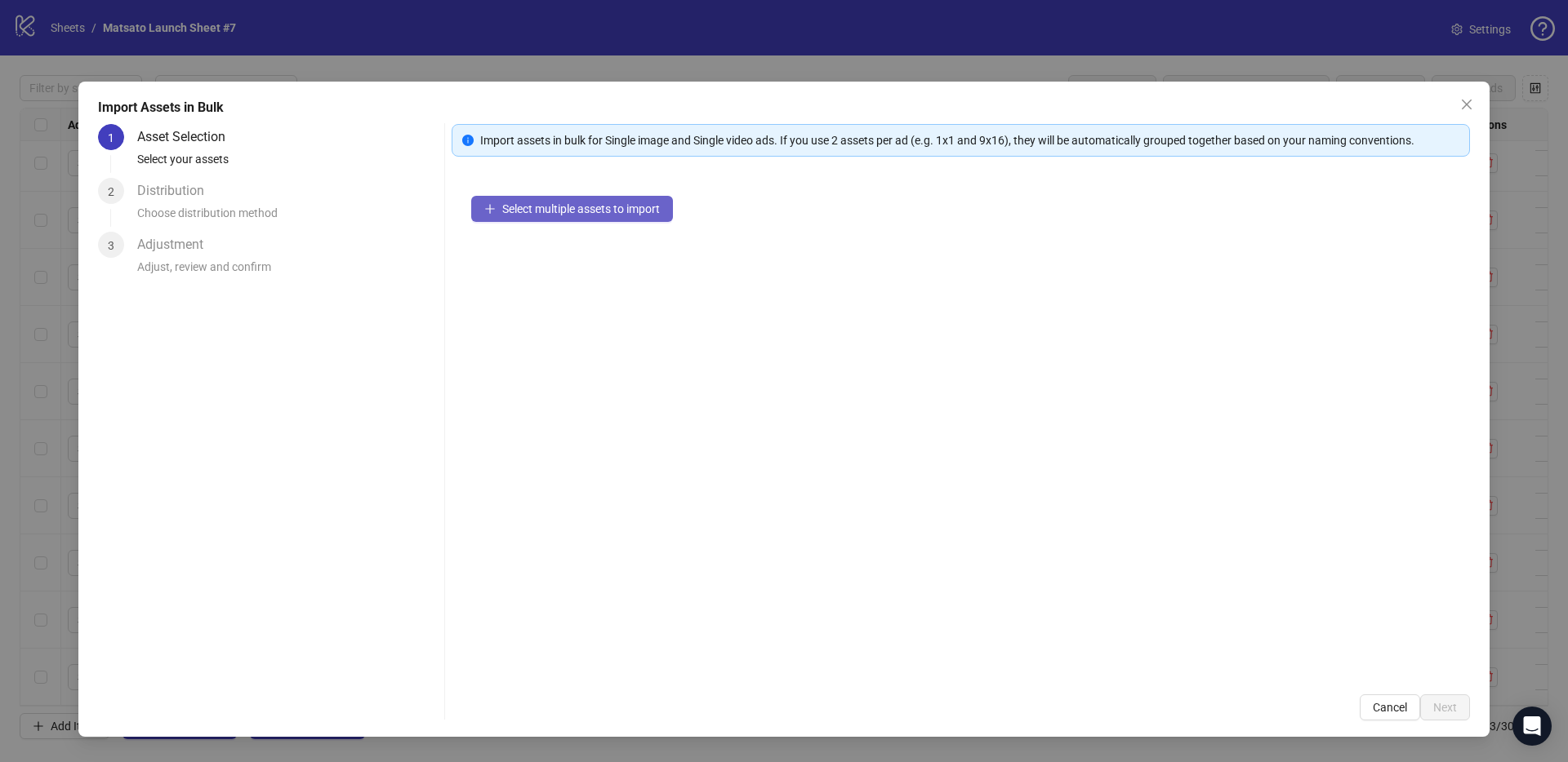
click at [581, 207] on span "Select multiple assets to import" at bounding box center [581, 209] width 158 height 13
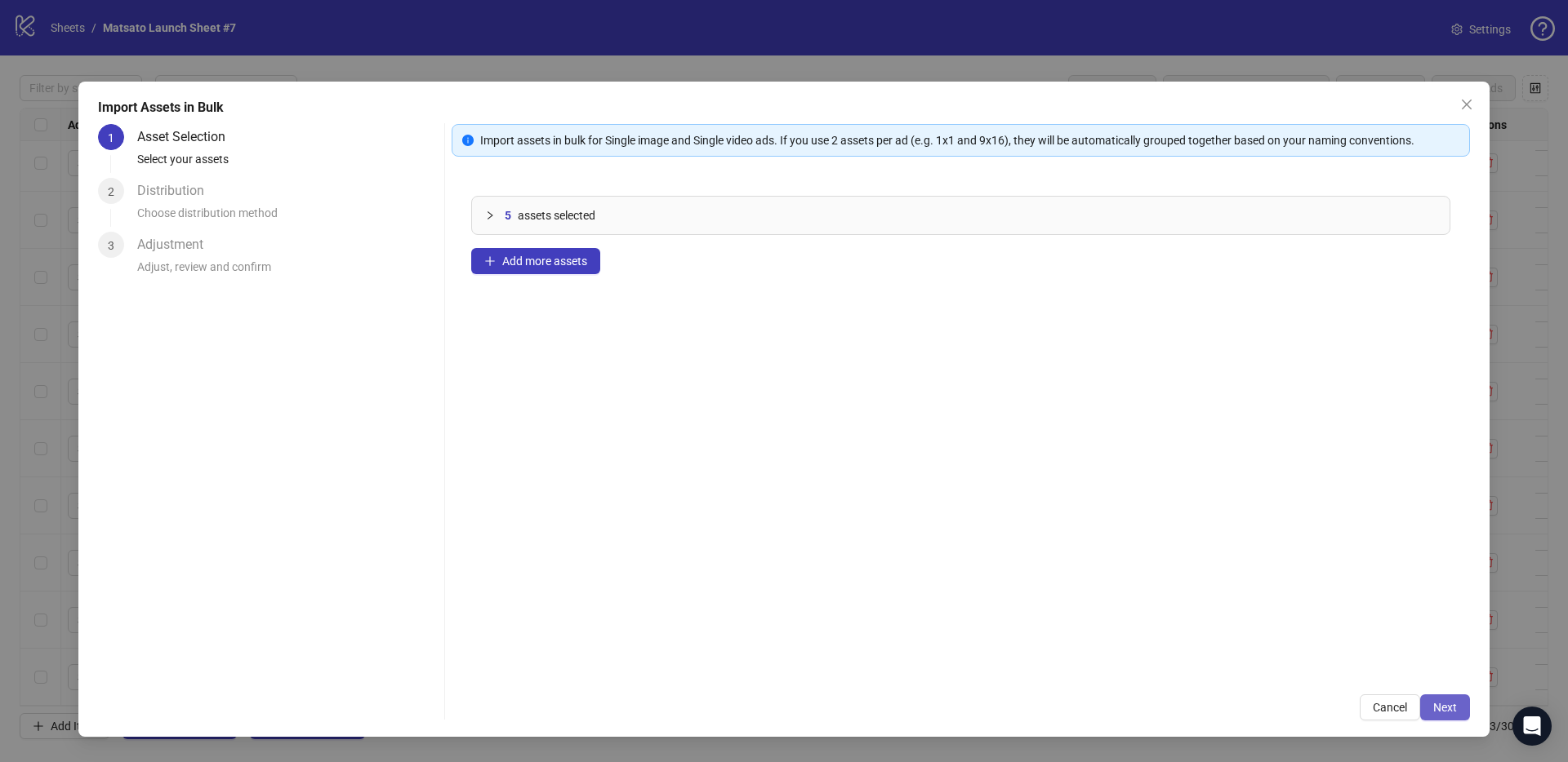
click at [1449, 709] on span "Next" at bounding box center [1445, 707] width 24 height 13
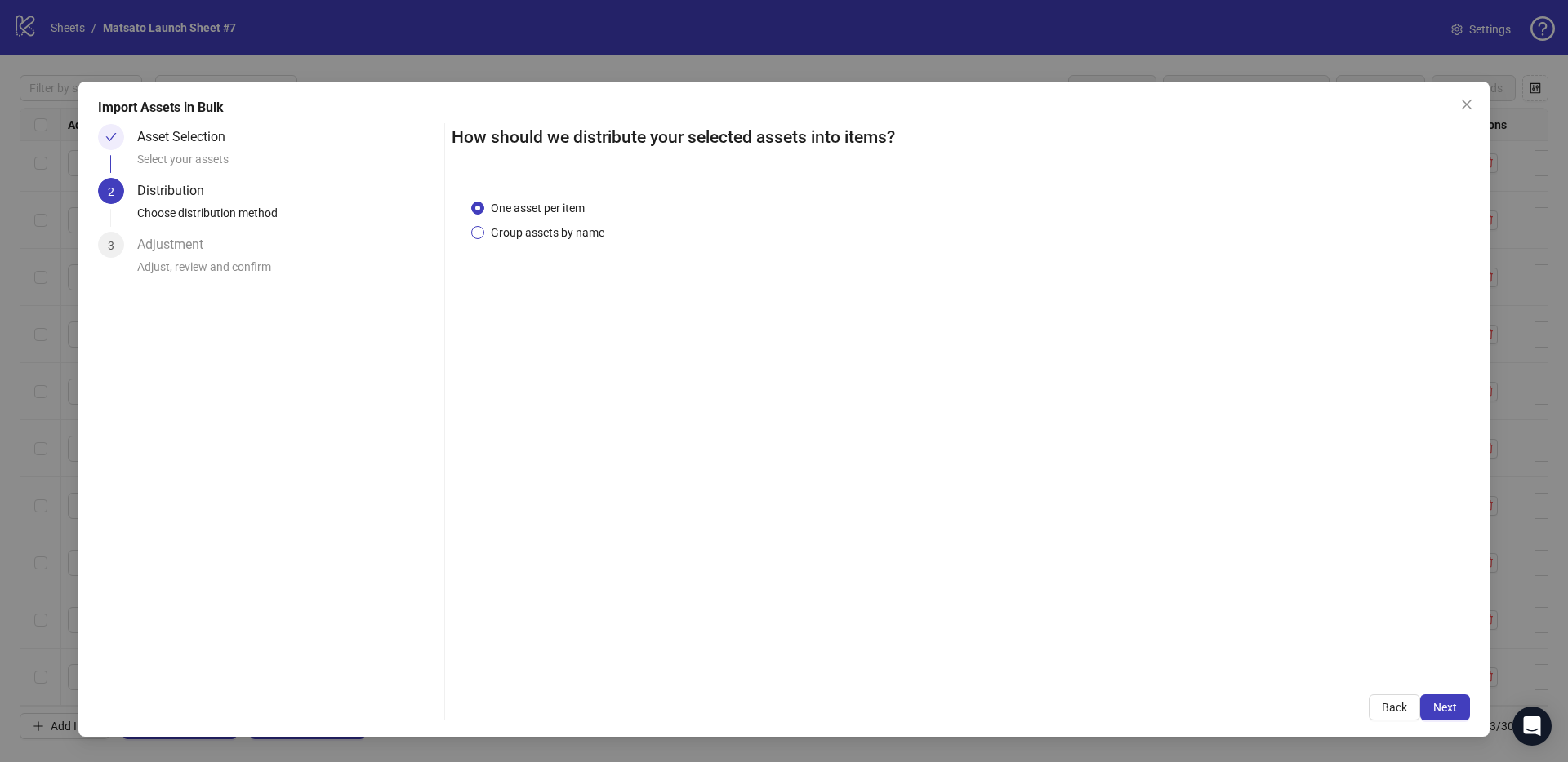
click at [536, 227] on span "Group assets by name" at bounding box center [547, 233] width 126 height 18
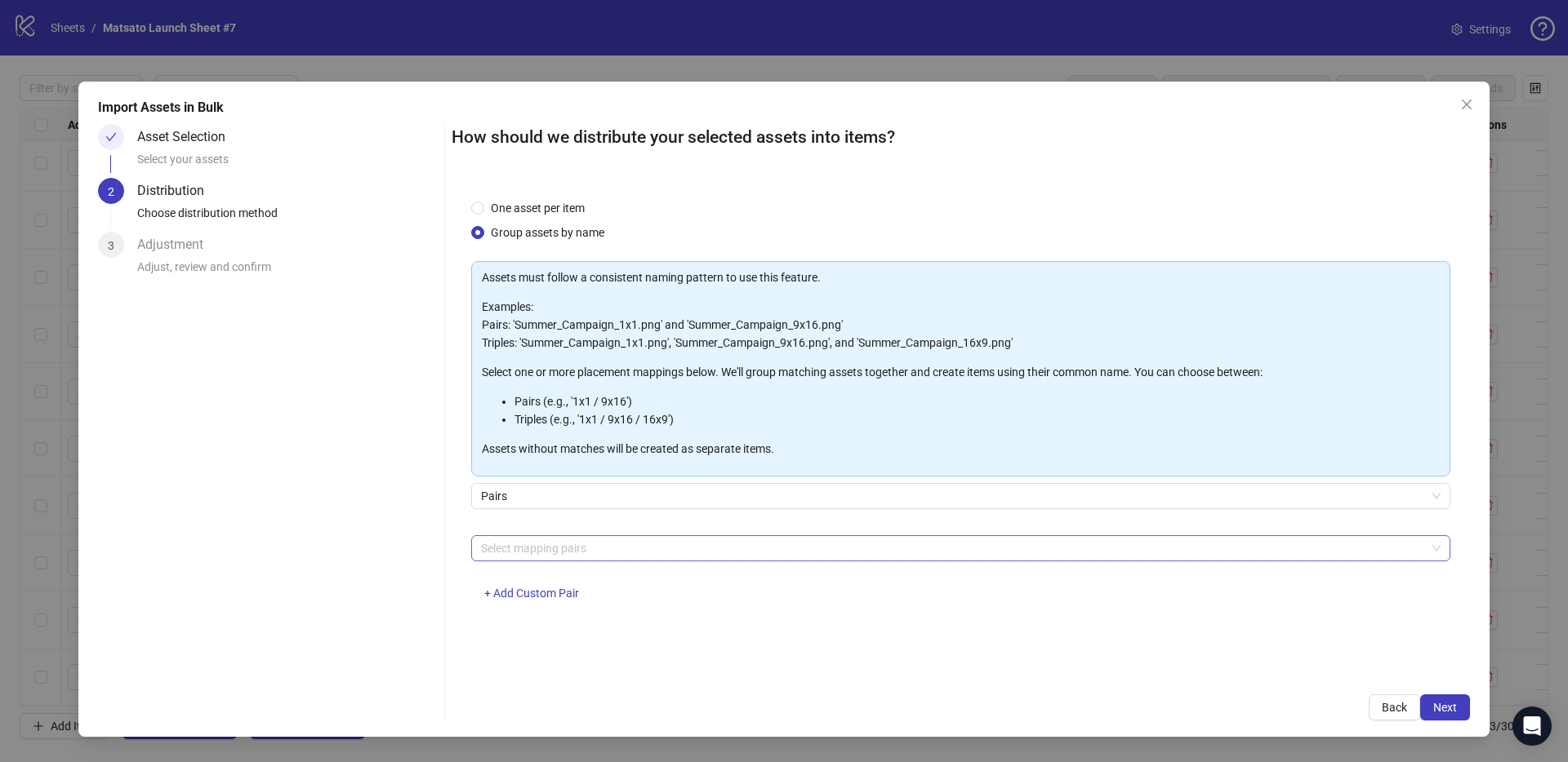
click at [615, 546] on div at bounding box center [952, 548] width 955 height 23
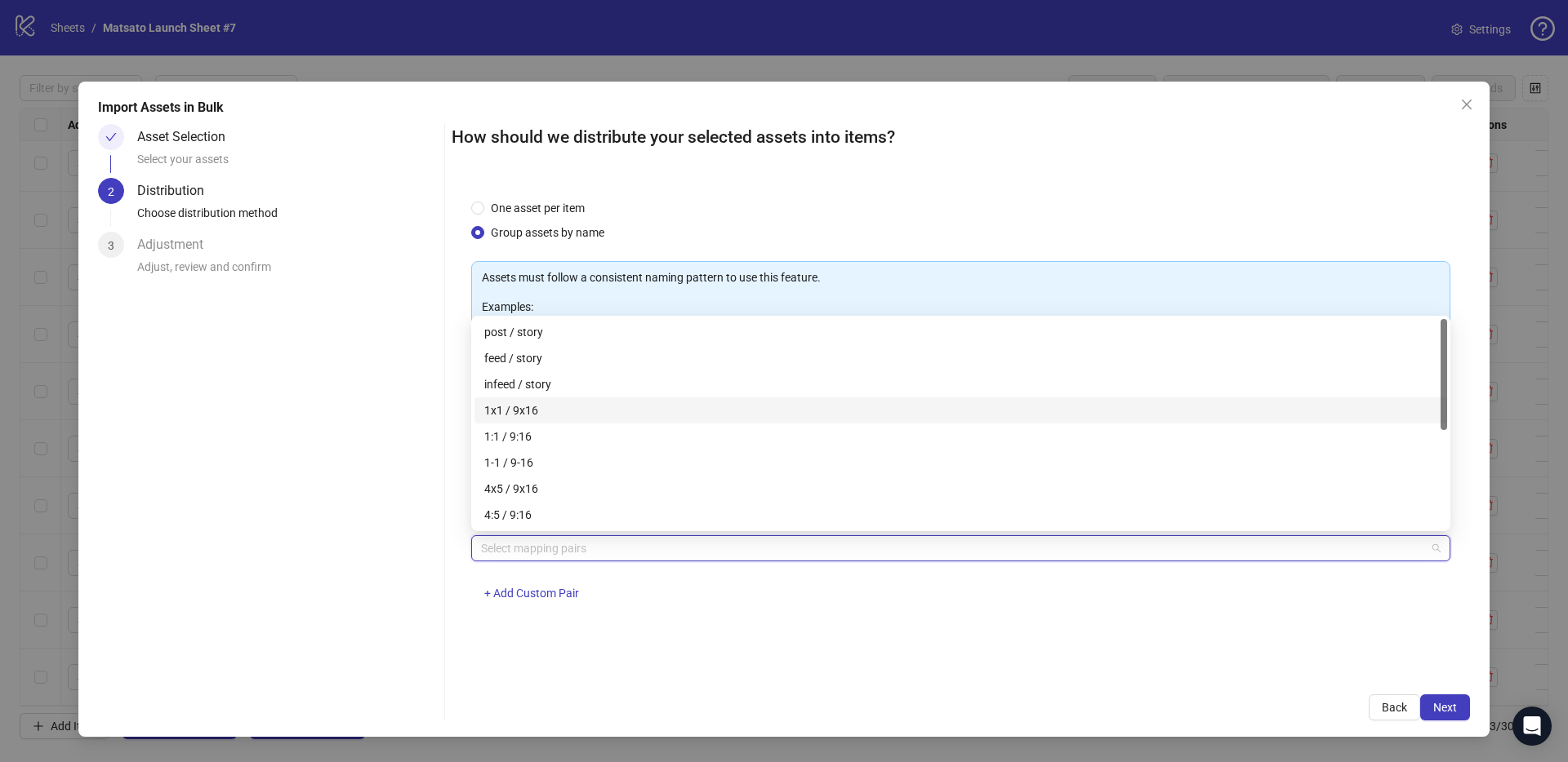
click at [531, 411] on div "1x1 / 9x16" at bounding box center [960, 410] width 953 height 18
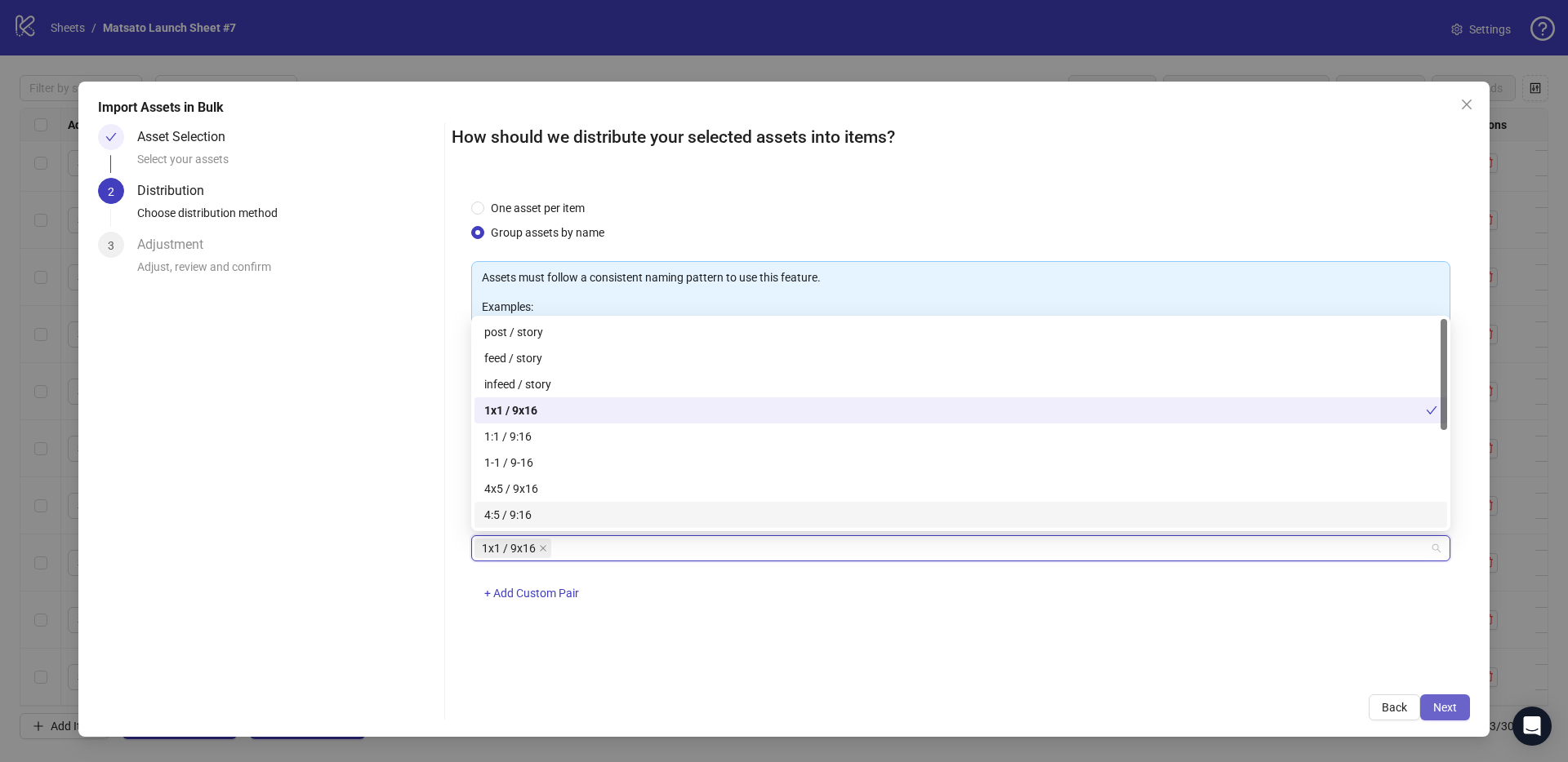
click at [1444, 707] on span "Next" at bounding box center [1445, 707] width 24 height 13
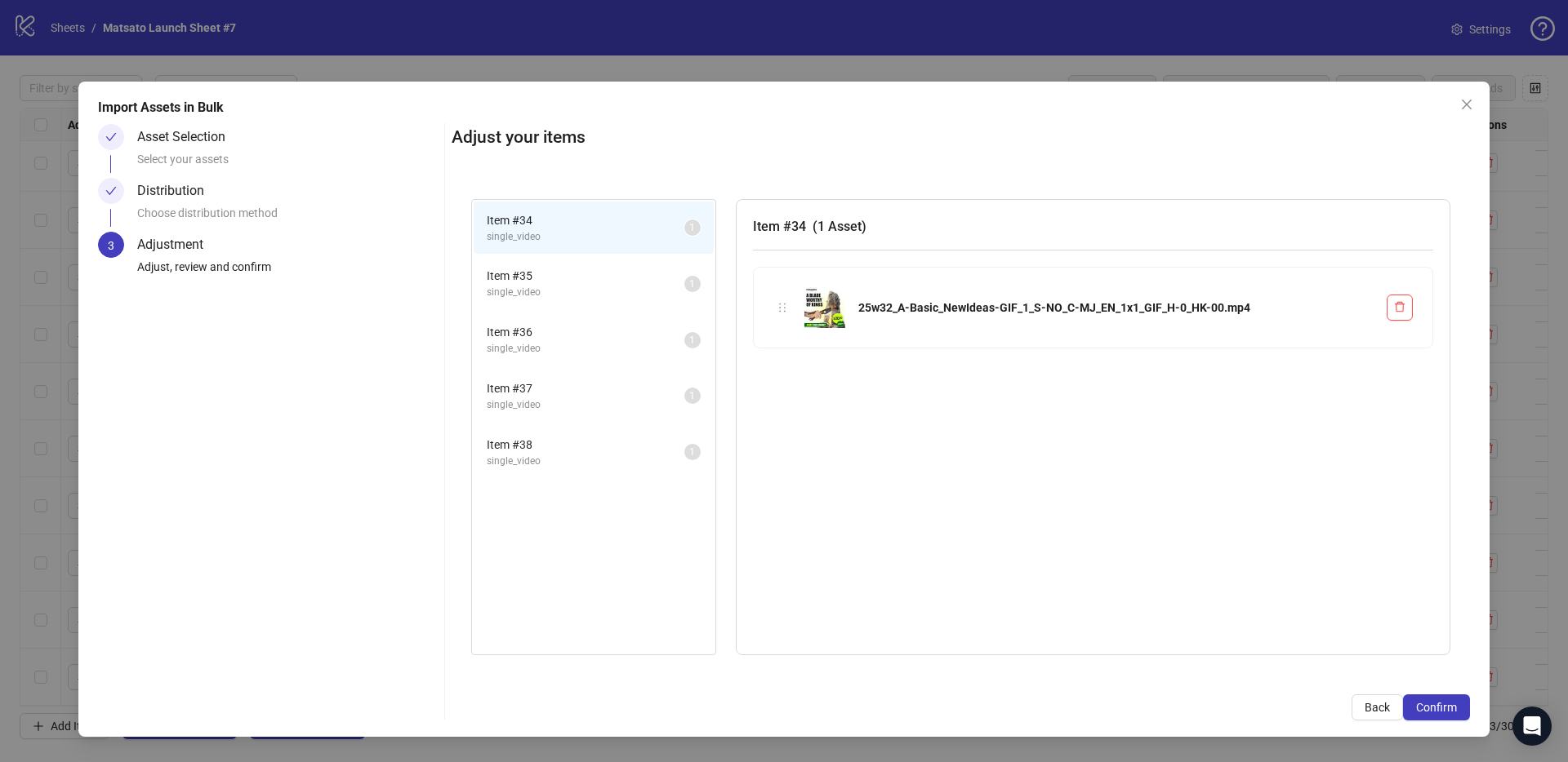
click at [1444, 707] on span "Confirm" at bounding box center [1436, 707] width 41 height 13
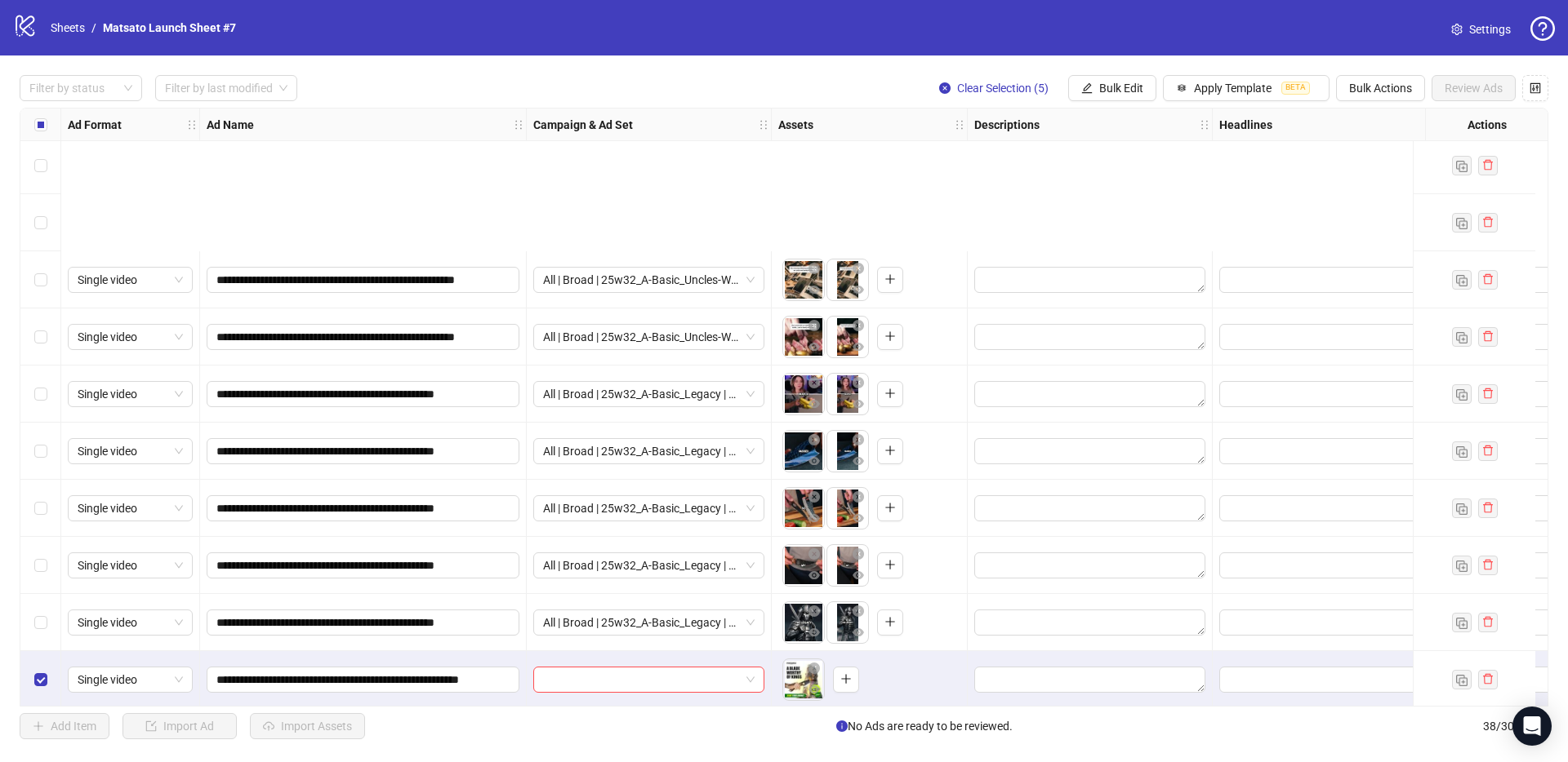
scroll to position [1612, 0]
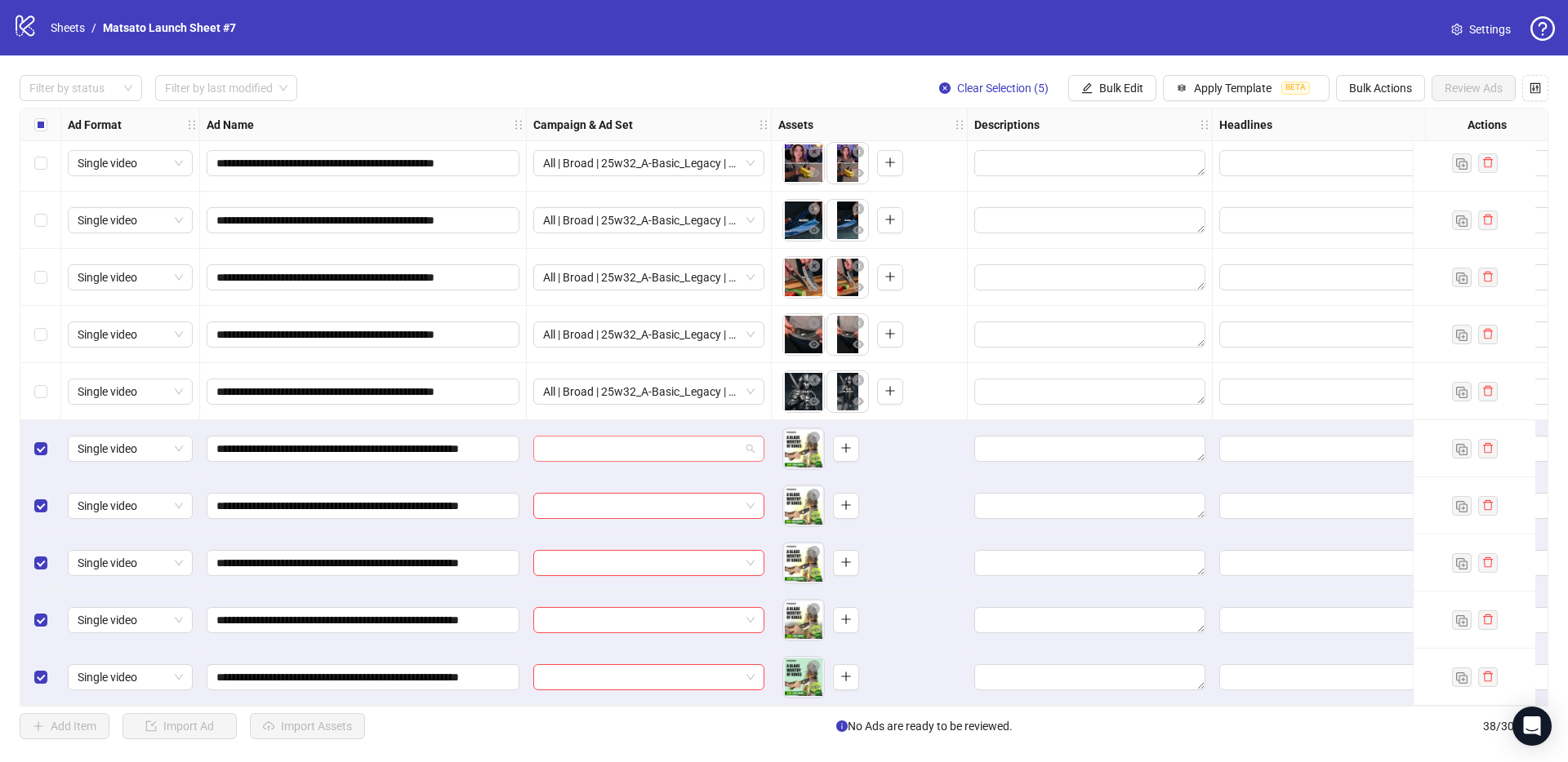
click at [745, 446] on span at bounding box center [649, 449] width 211 height 25
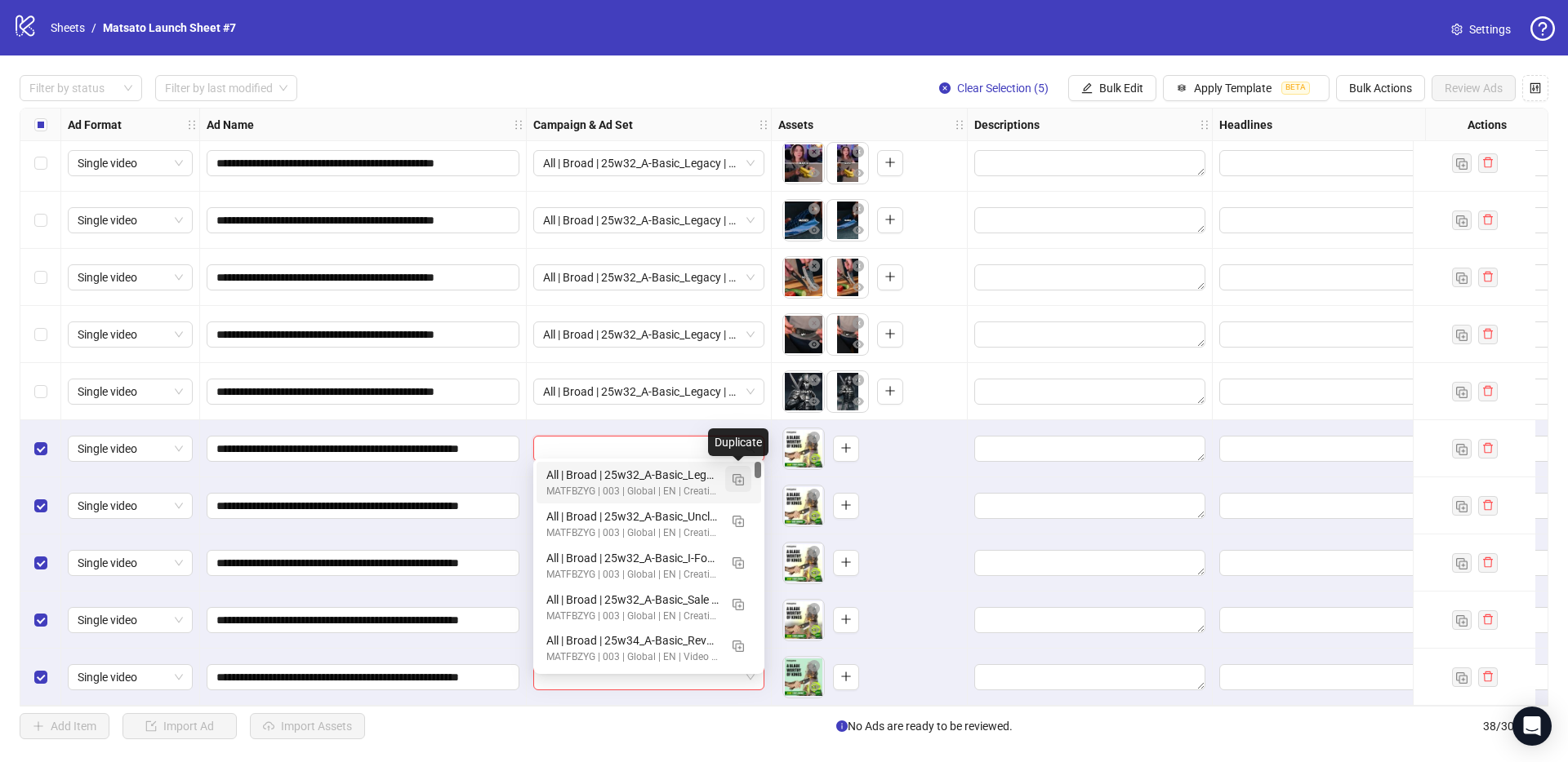
click at [739, 482] on img "button" at bounding box center [738, 479] width 11 height 11
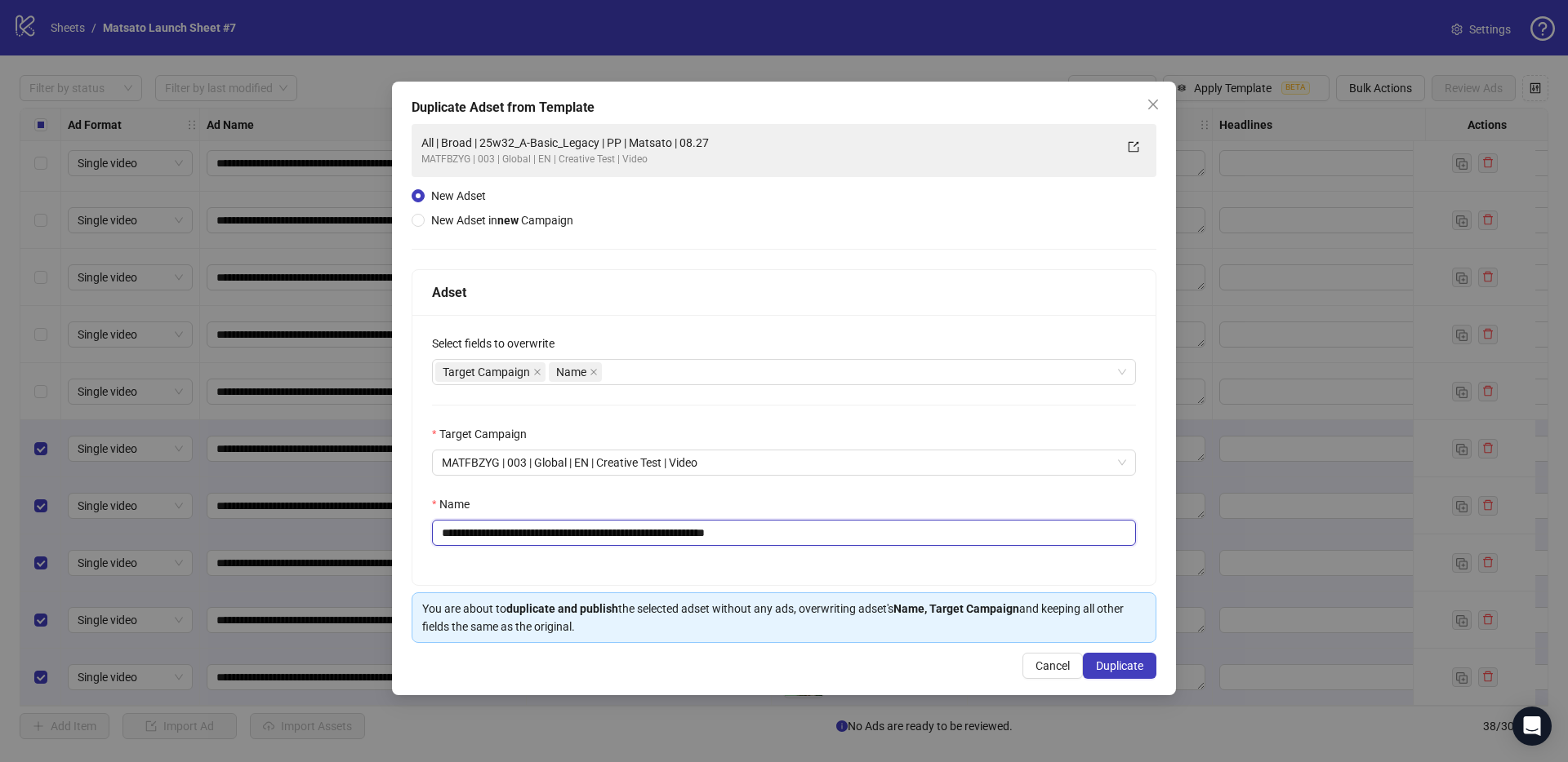
drag, startPoint x: 732, startPoint y: 532, endPoint x: 917, endPoint y: 550, distance: 185.9
click at [917, 550] on div "**********" at bounding box center [784, 450] width 743 height 270
drag, startPoint x: 621, startPoint y: 530, endPoint x: 503, endPoint y: 538, distance: 118.3
click at [503, 538] on input "**********" at bounding box center [784, 533] width 704 height 26
paste input "******"
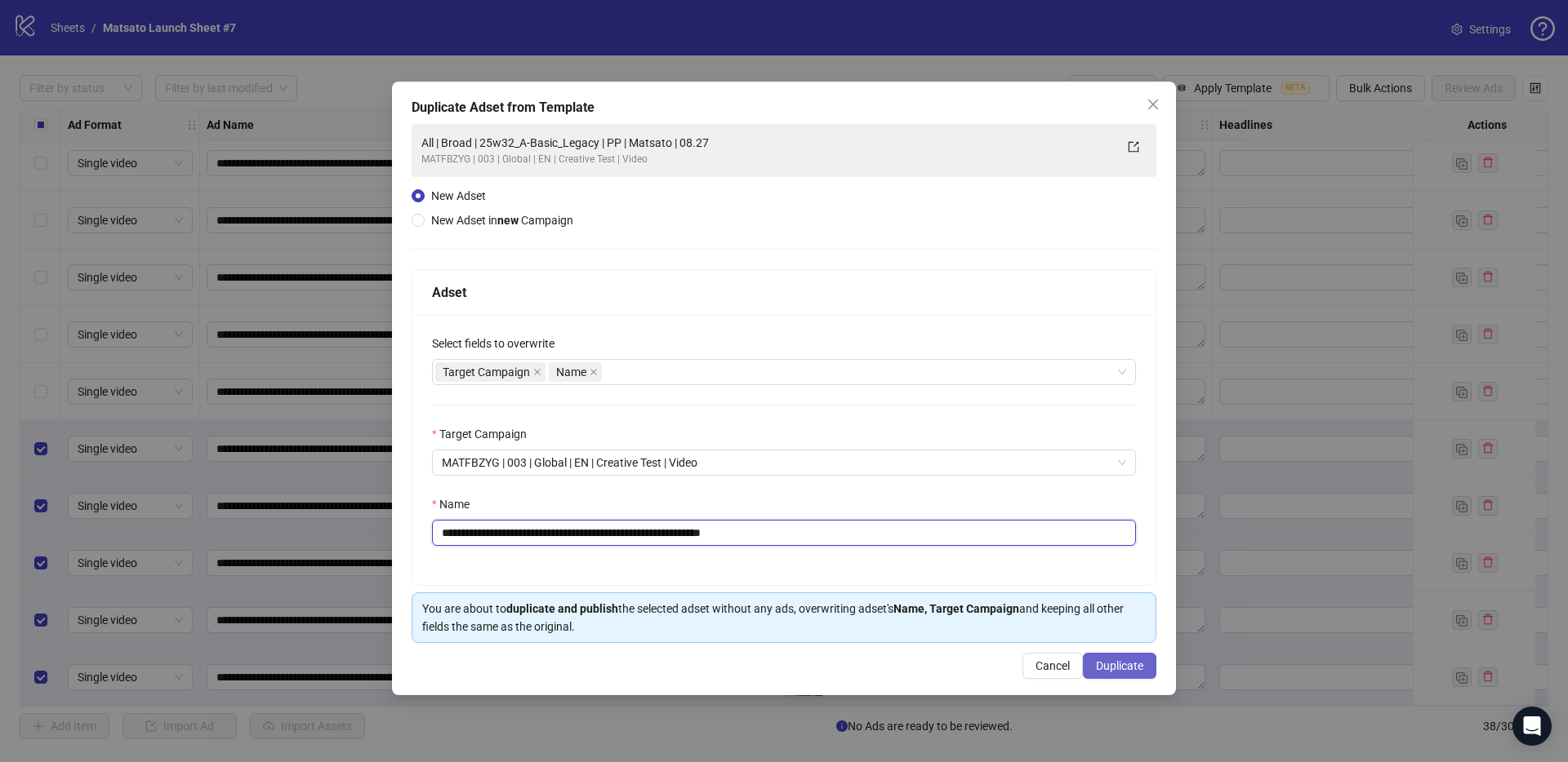
type input "**********"
click at [1114, 662] on span "Duplicate" at bounding box center [1120, 665] width 48 height 13
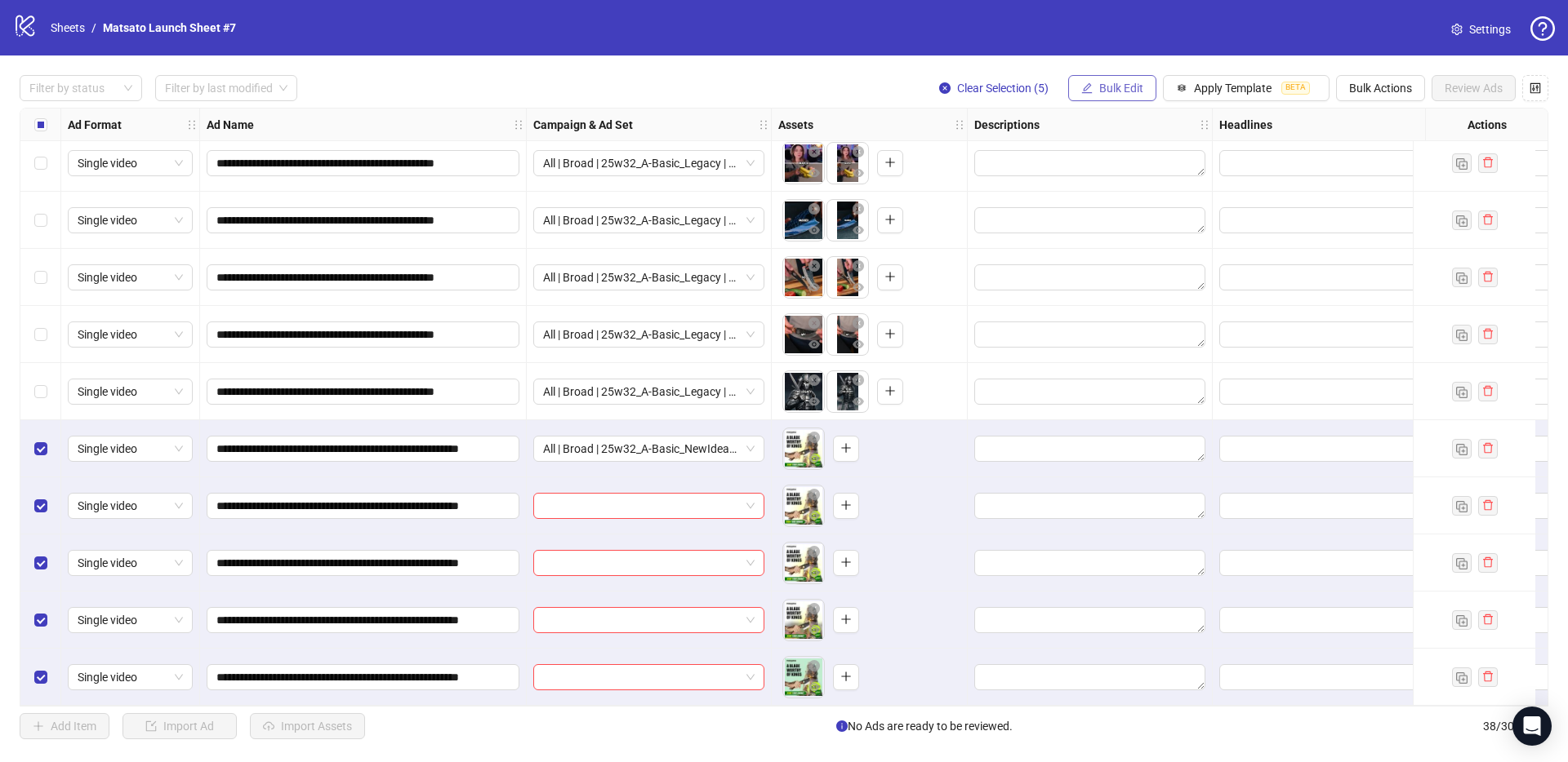
click at [1085, 86] on icon "edit" at bounding box center [1086, 87] width 11 height 11
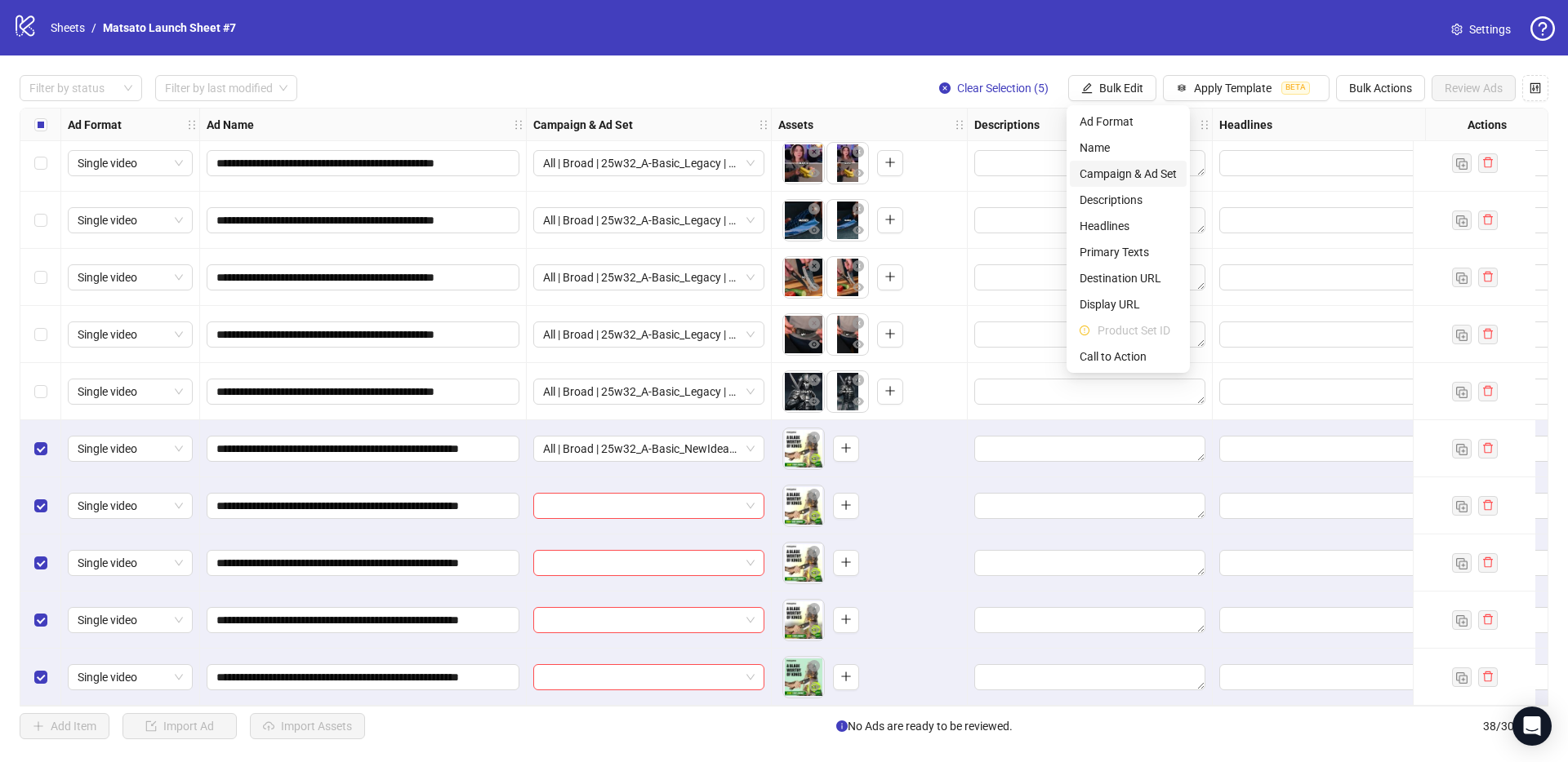
click at [1137, 169] on span "Campaign & Ad Set" at bounding box center [1127, 173] width 97 height 18
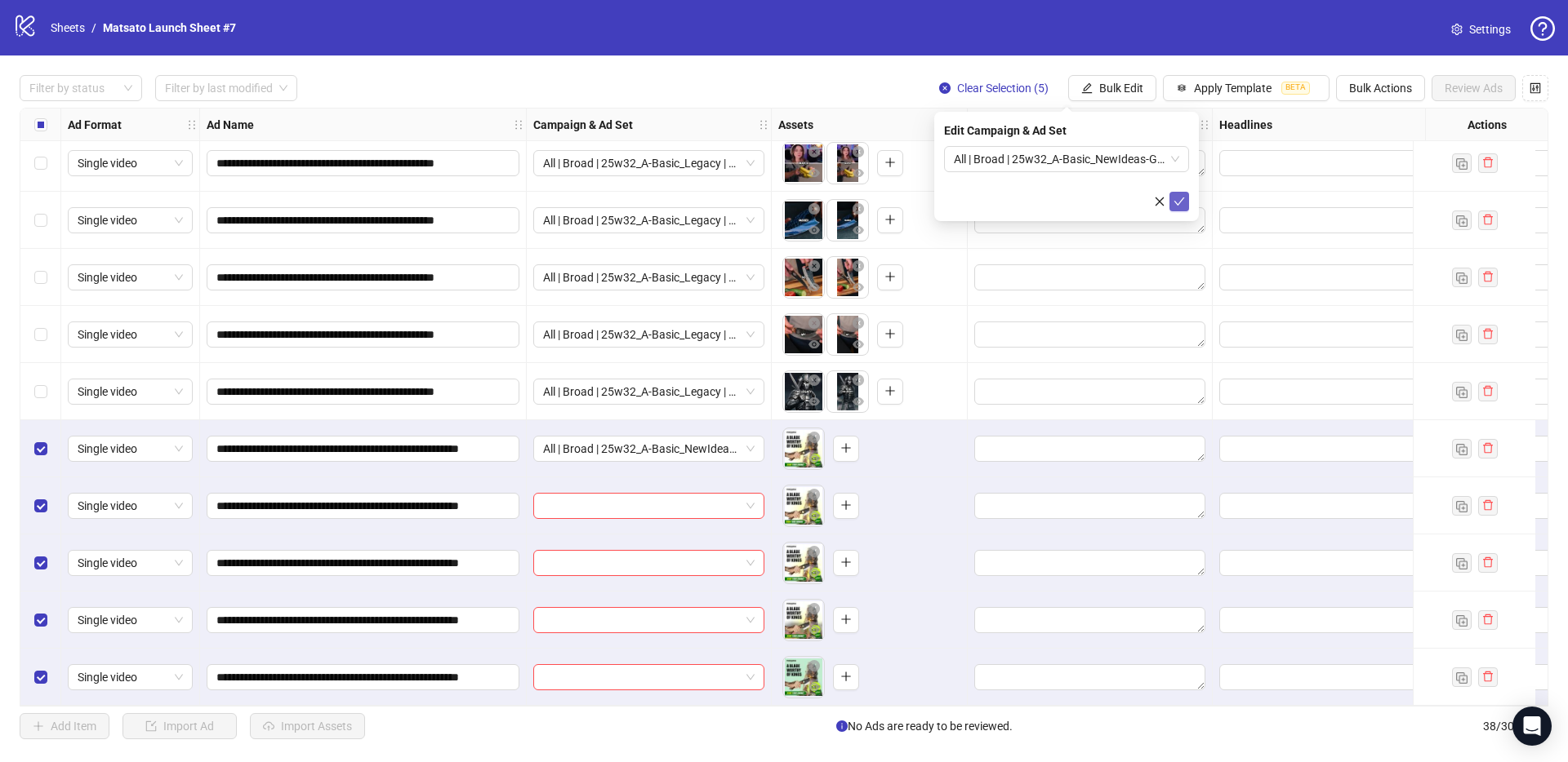
click at [1183, 201] on icon "check" at bounding box center [1178, 201] width 11 height 11
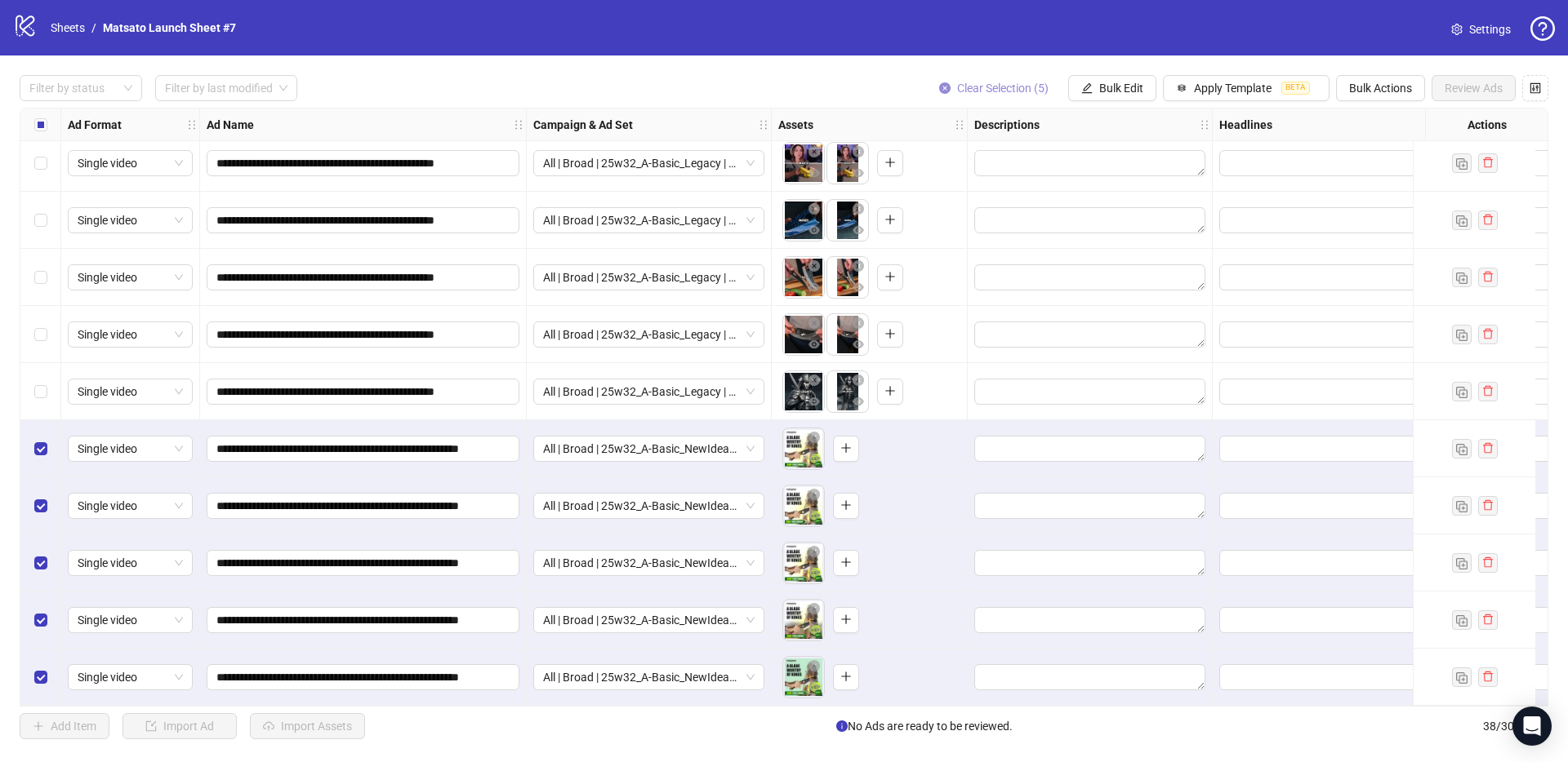
click at [983, 92] on span "Clear Selection (5)" at bounding box center [1003, 87] width 92 height 13
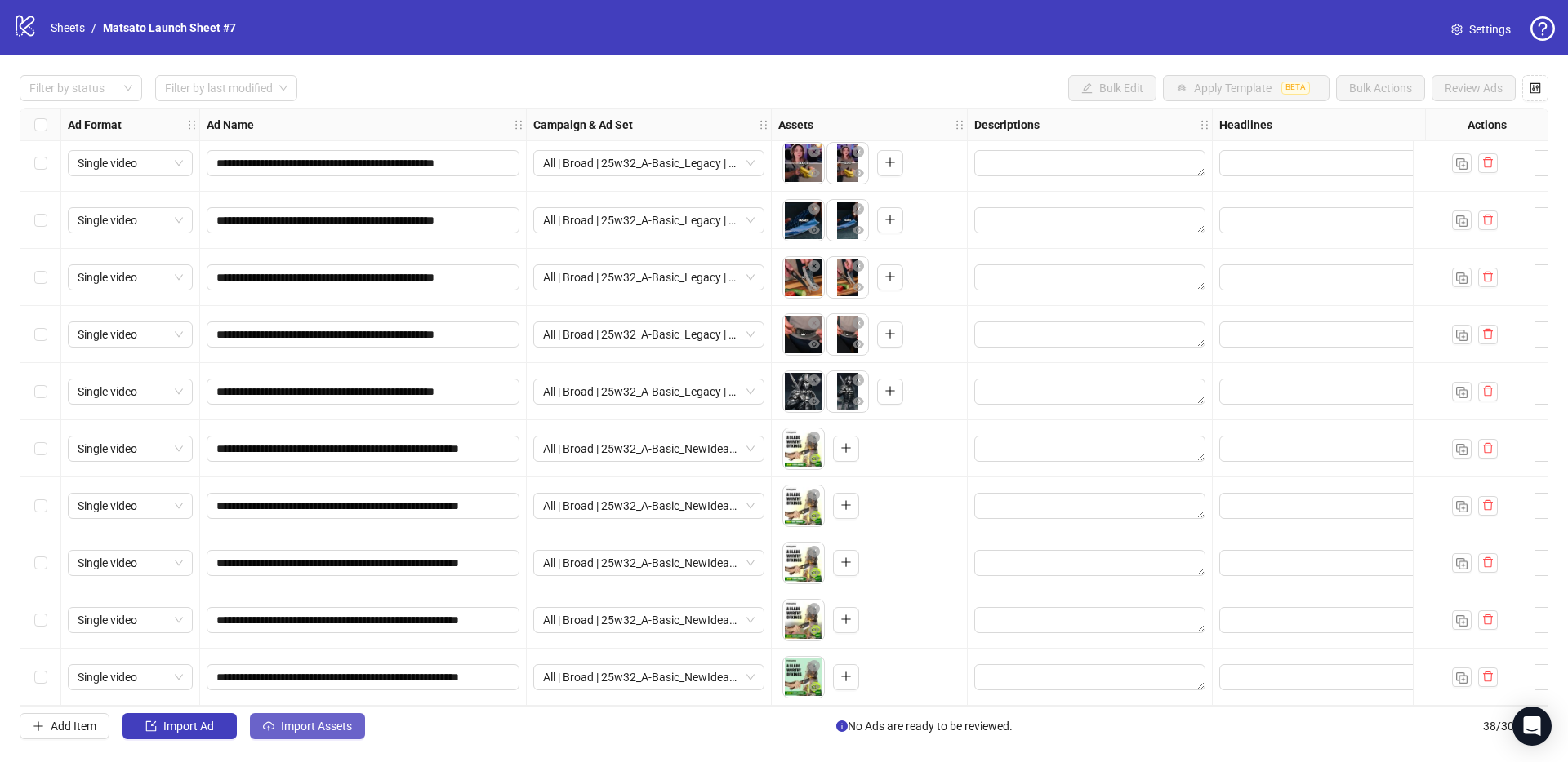
click at [323, 726] on span "Import Assets" at bounding box center [317, 726] width 71 height 13
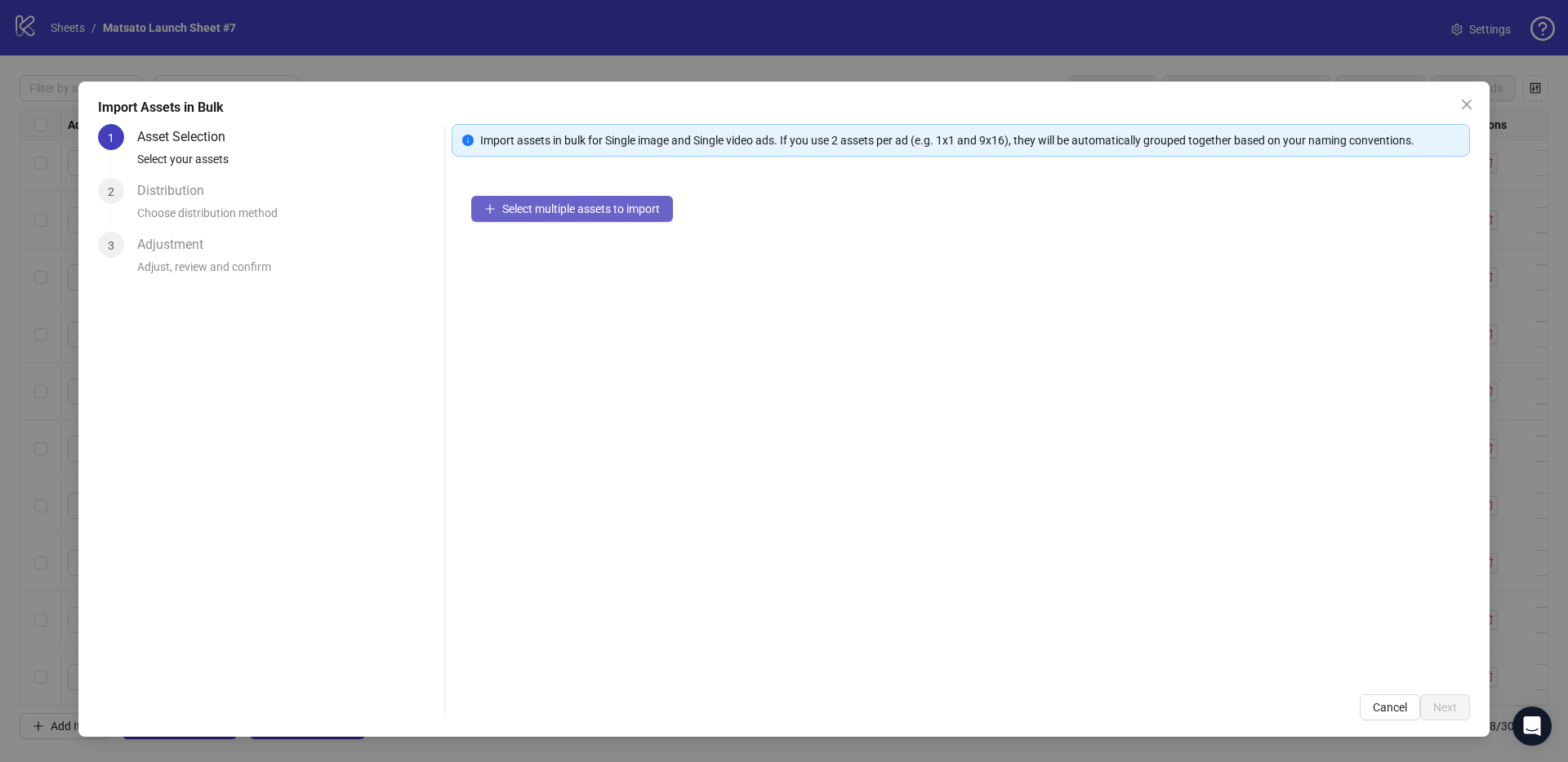
click at [557, 215] on span "Select multiple assets to import" at bounding box center [581, 209] width 158 height 13
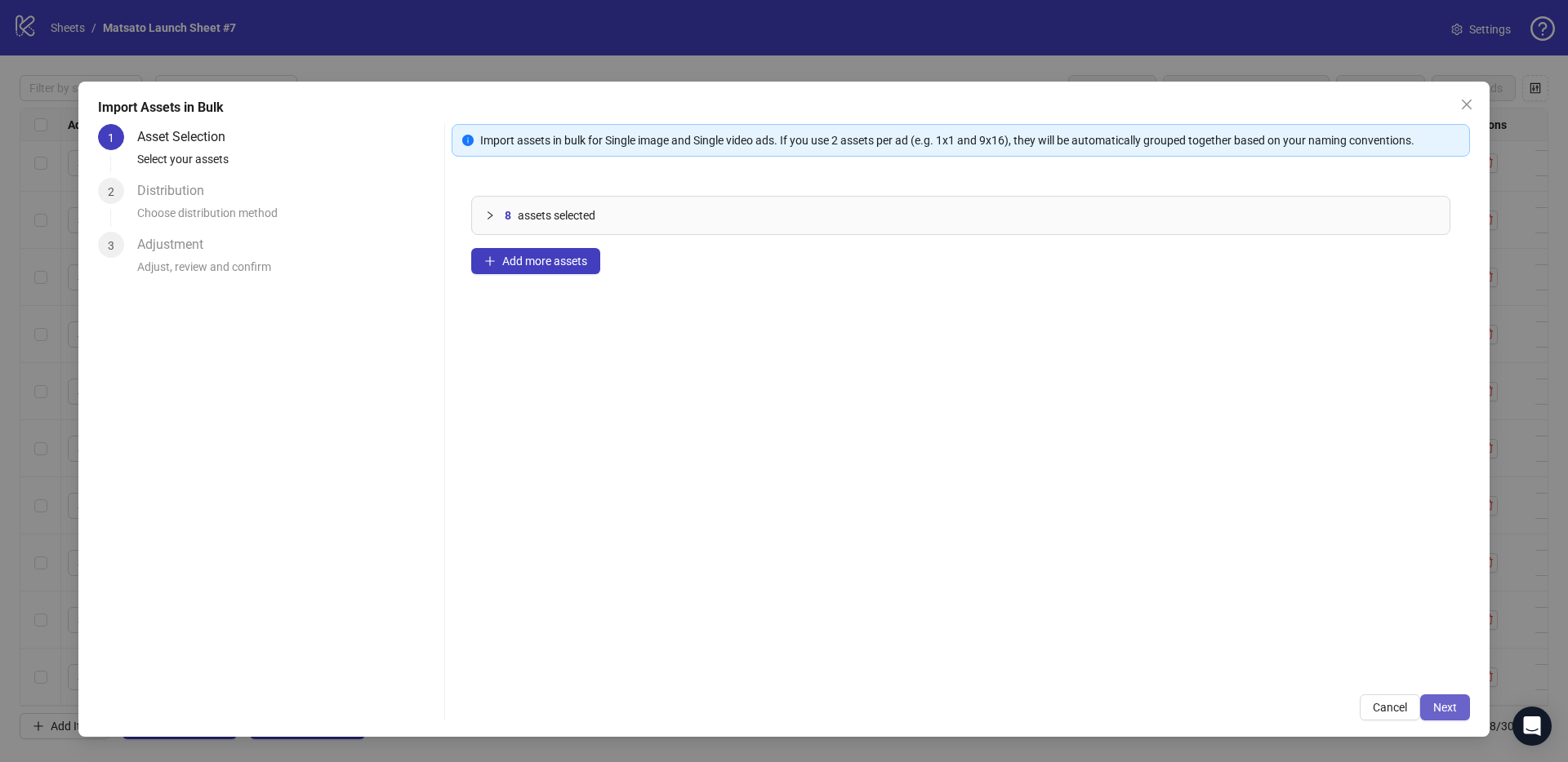
click at [1458, 709] on button "Next" at bounding box center [1444, 707] width 50 height 26
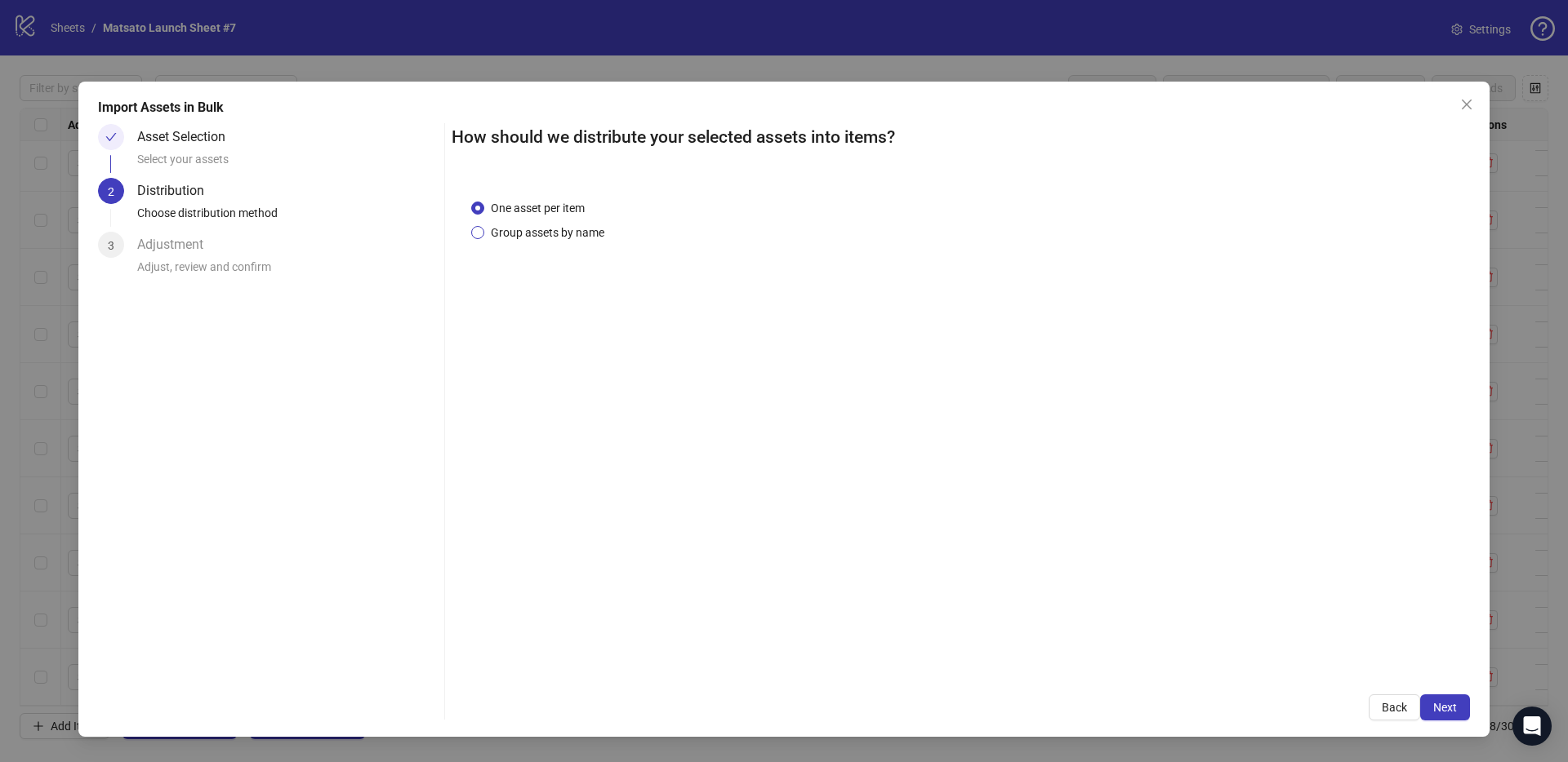
click at [517, 226] on span "Group assets by name" at bounding box center [547, 233] width 126 height 18
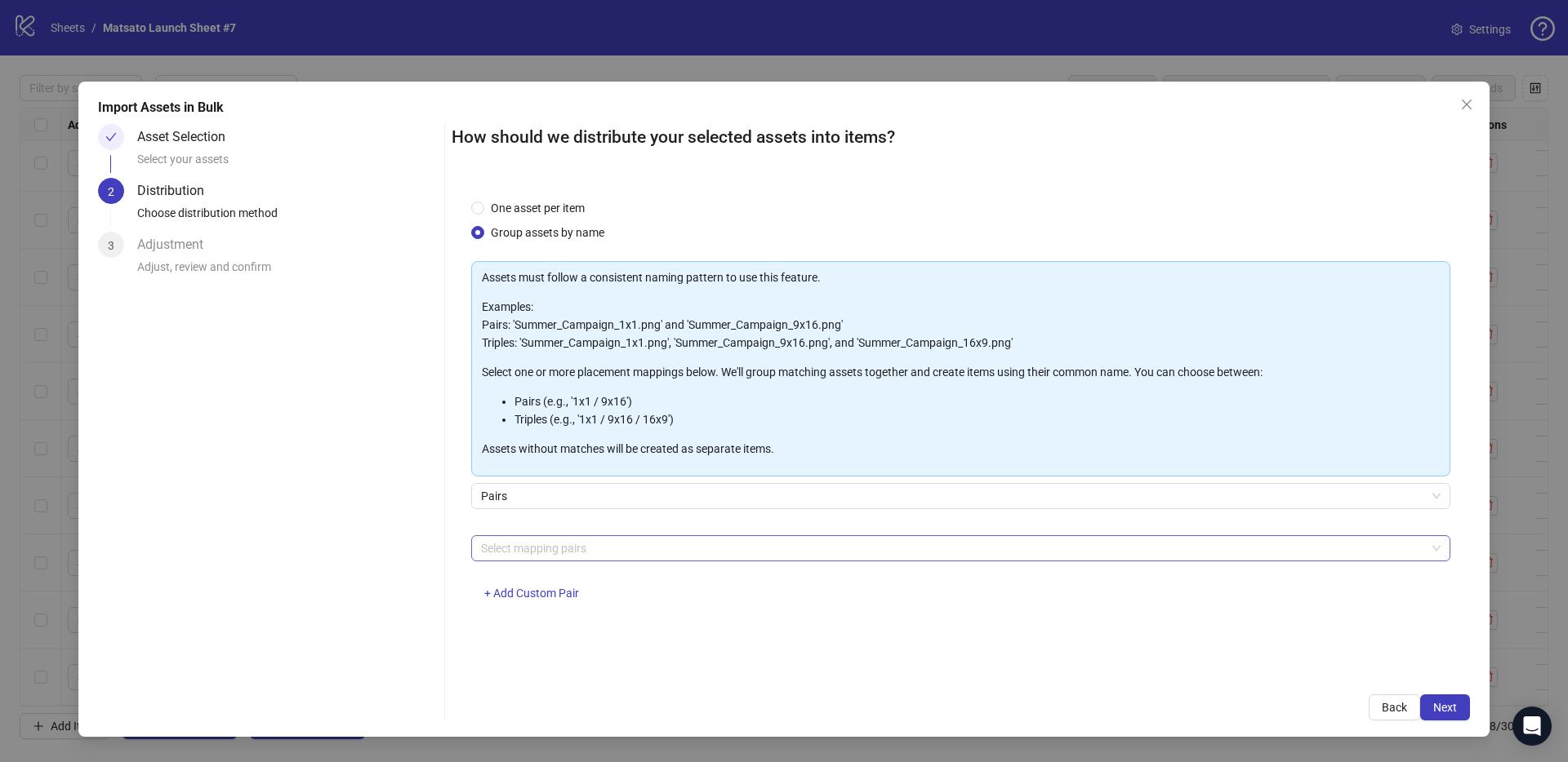
click at [558, 541] on div at bounding box center [952, 548] width 955 height 23
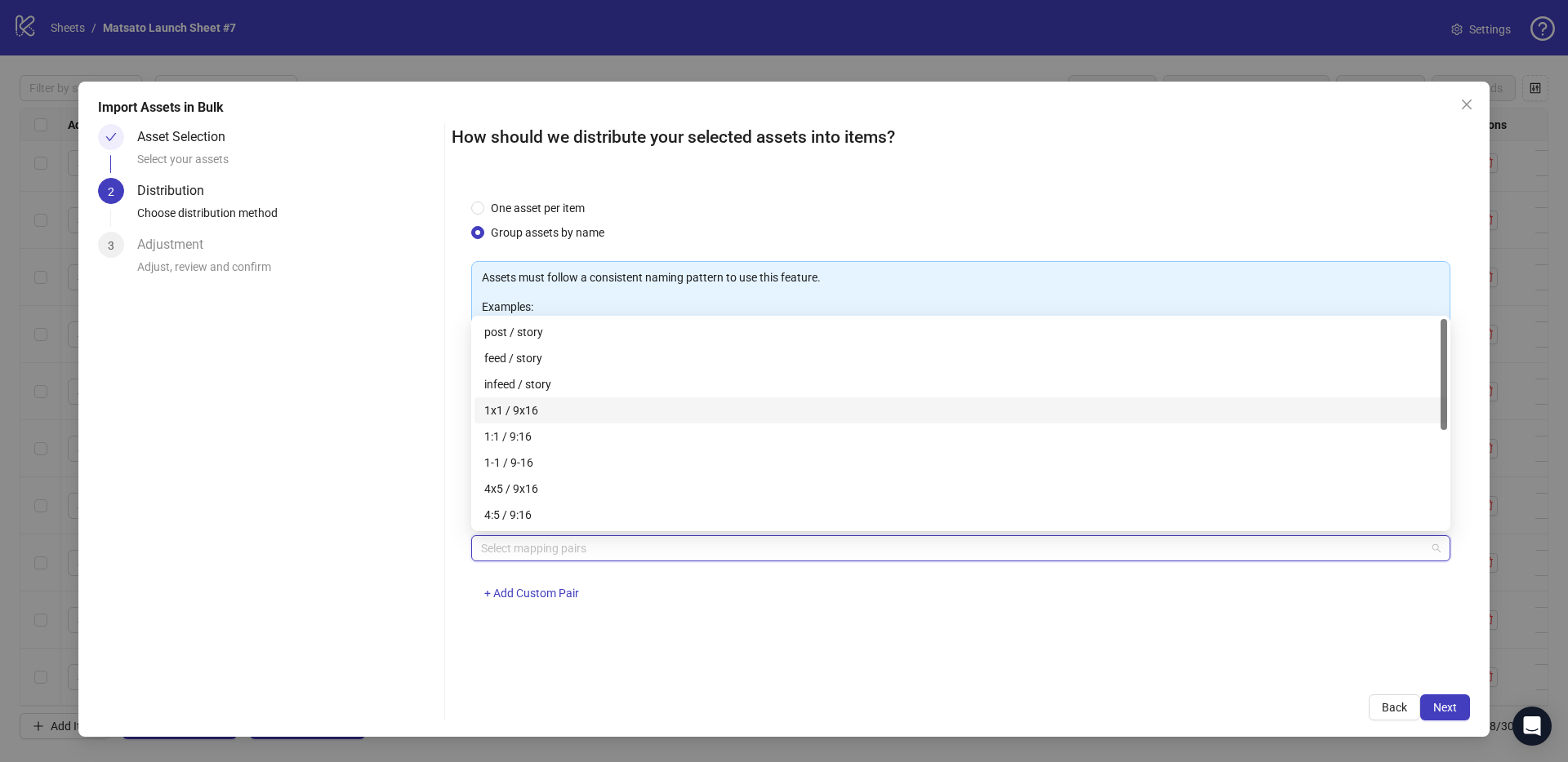
click at [531, 417] on div "1x1 / 9x16" at bounding box center [960, 410] width 953 height 18
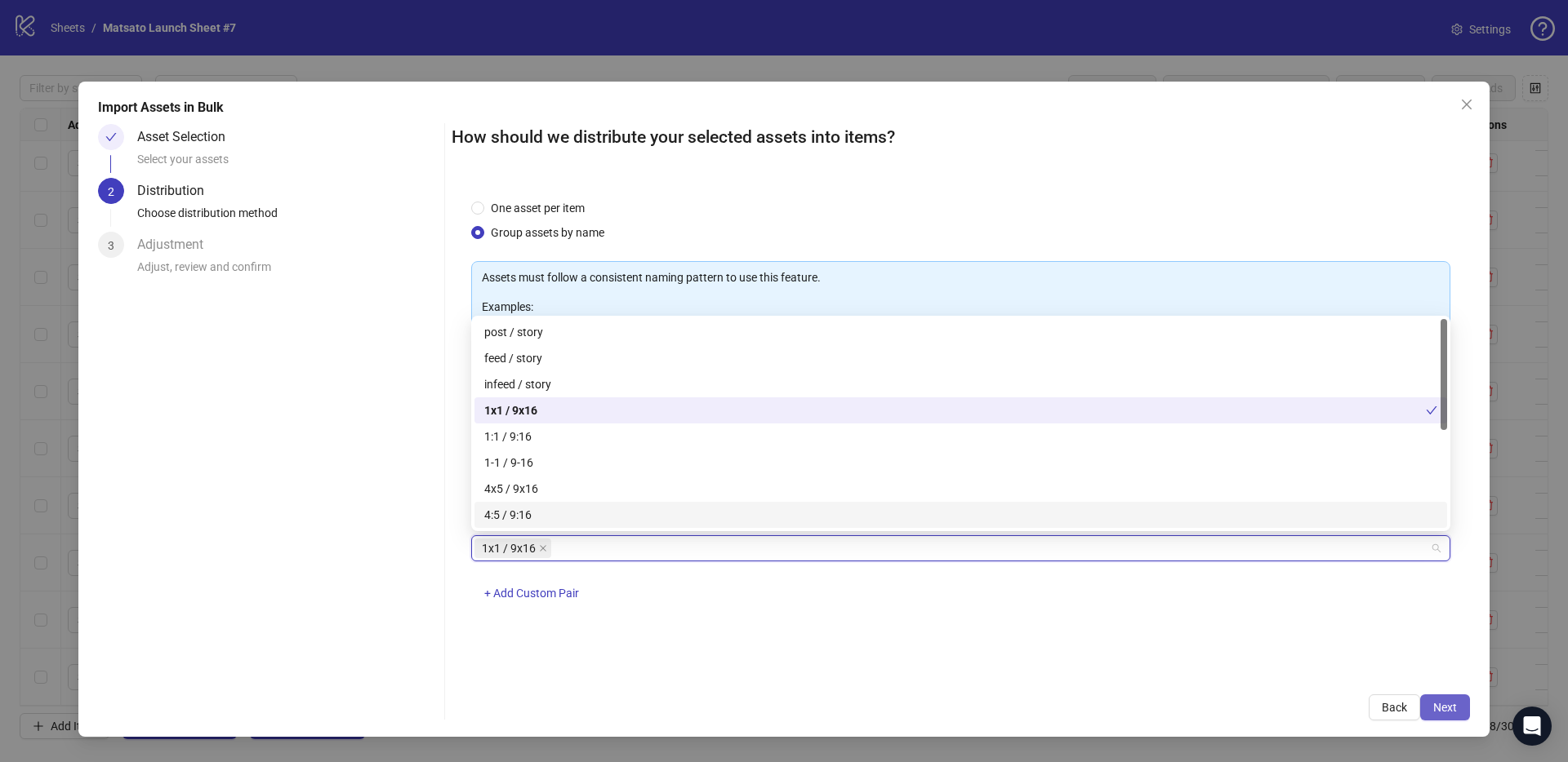
click at [1442, 706] on span "Next" at bounding box center [1445, 707] width 24 height 13
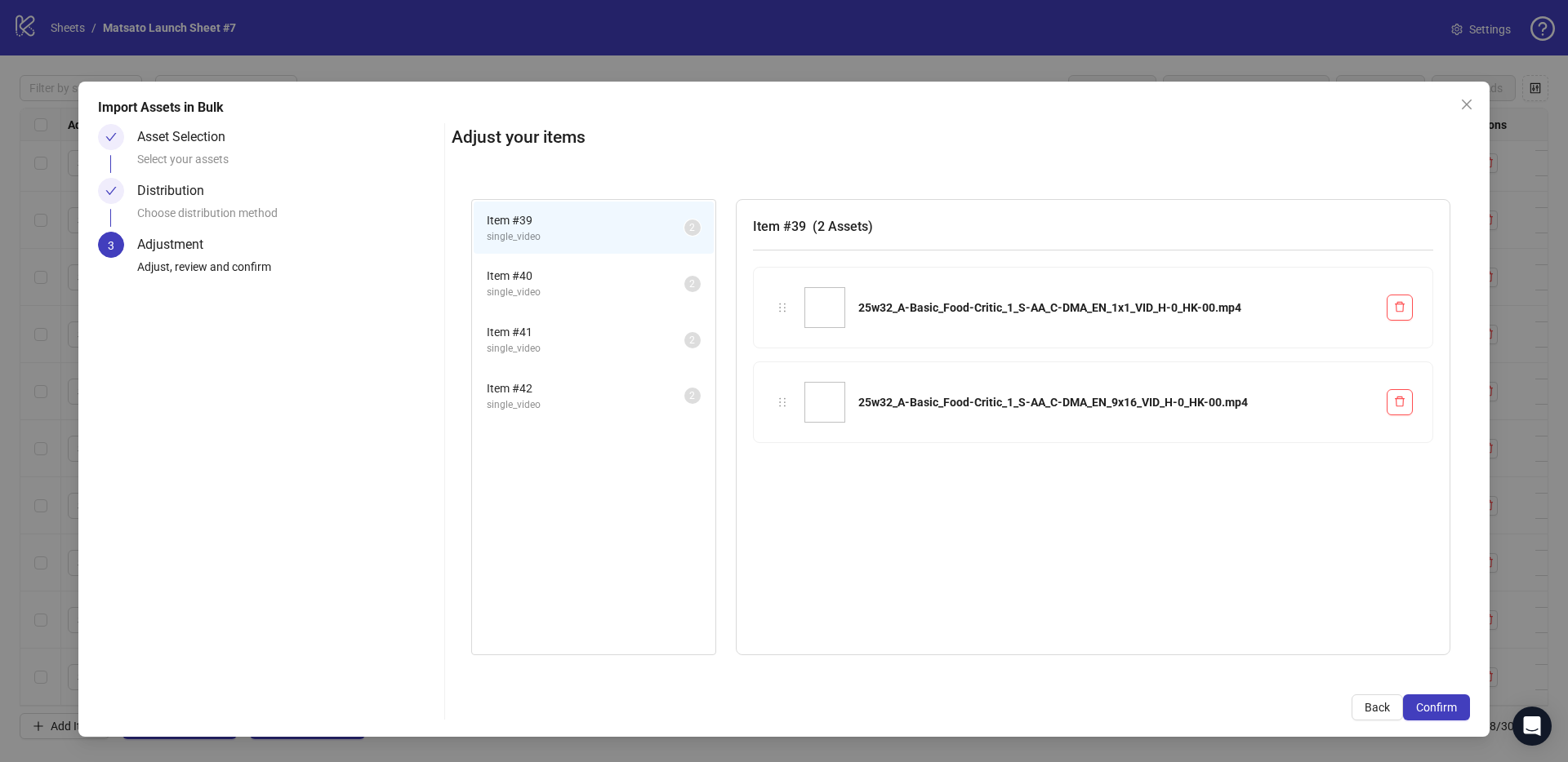
click at [1442, 706] on span "Confirm" at bounding box center [1436, 707] width 41 height 13
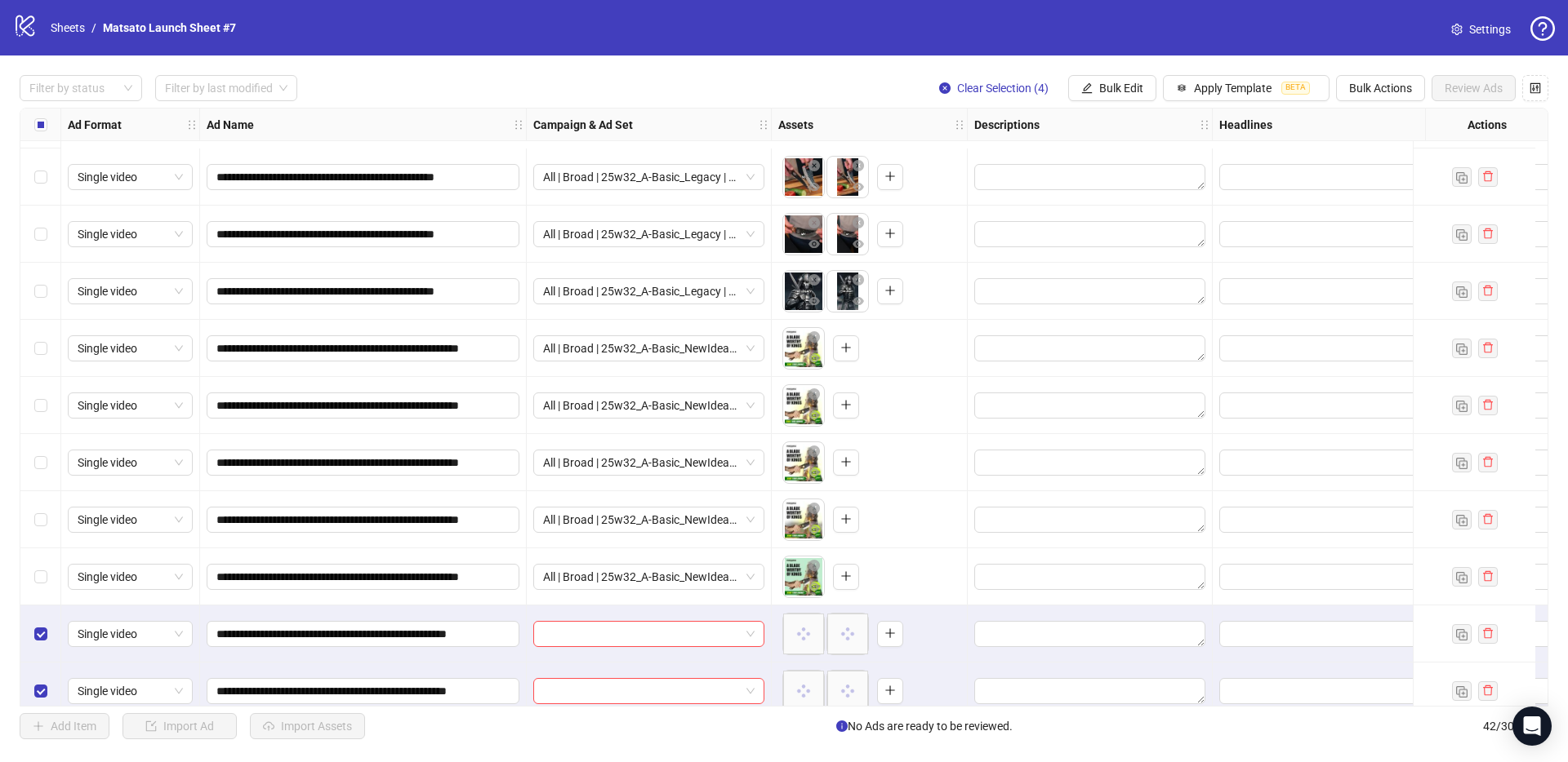
scroll to position [1841, 0]
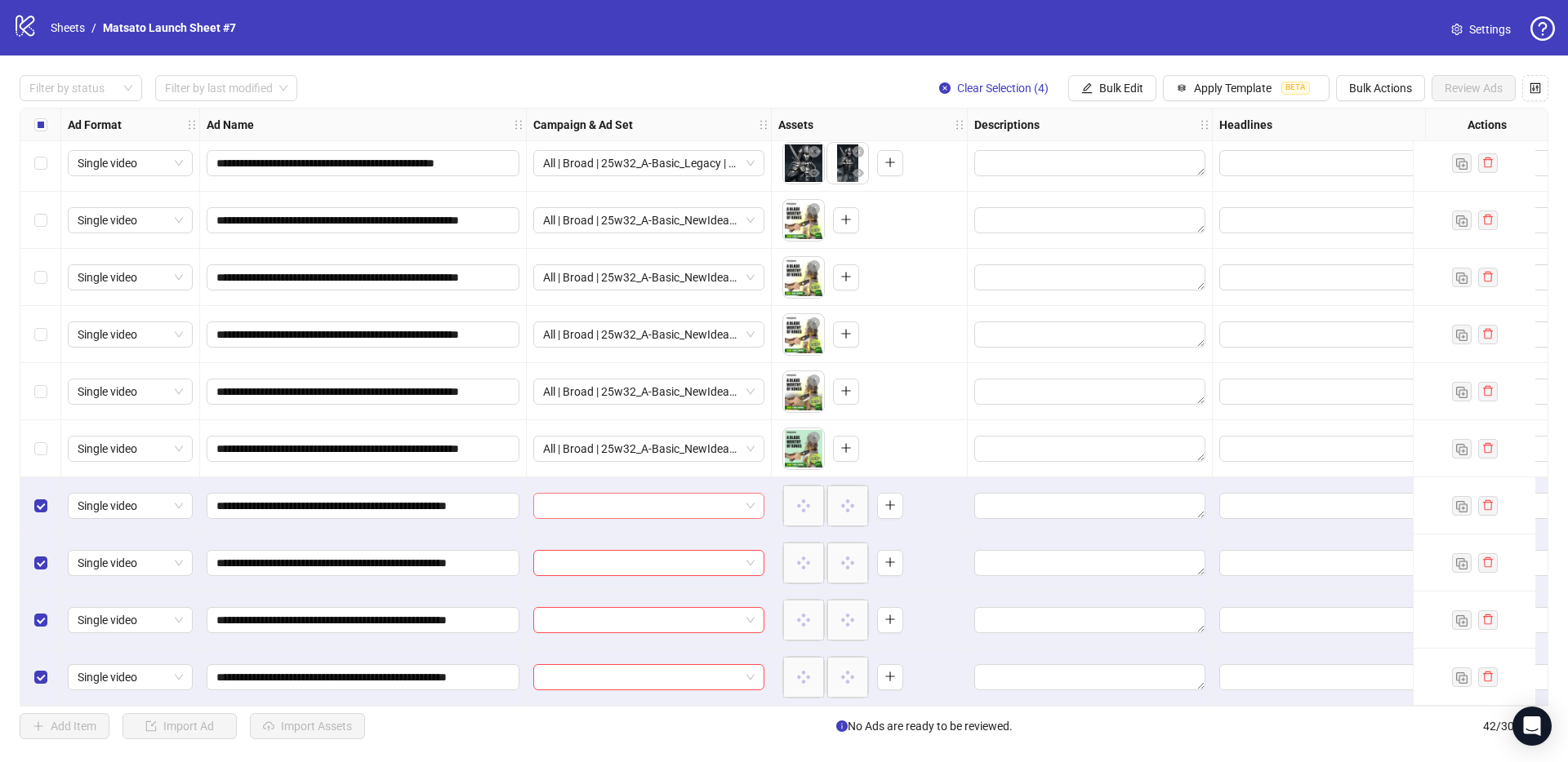
click at [744, 501] on span at bounding box center [649, 506] width 211 height 25
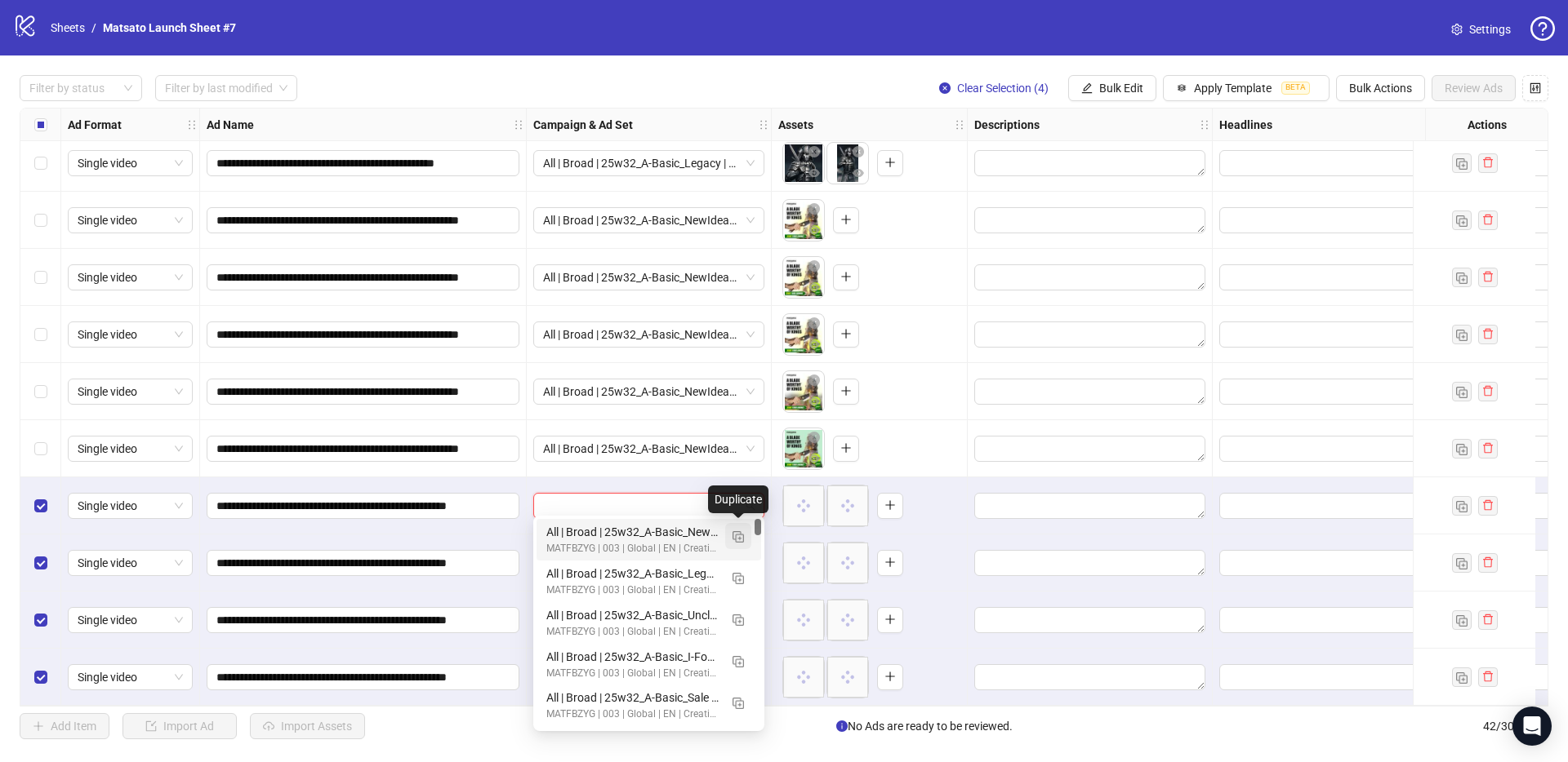
click at [745, 533] on button "button" at bounding box center [738, 535] width 26 height 26
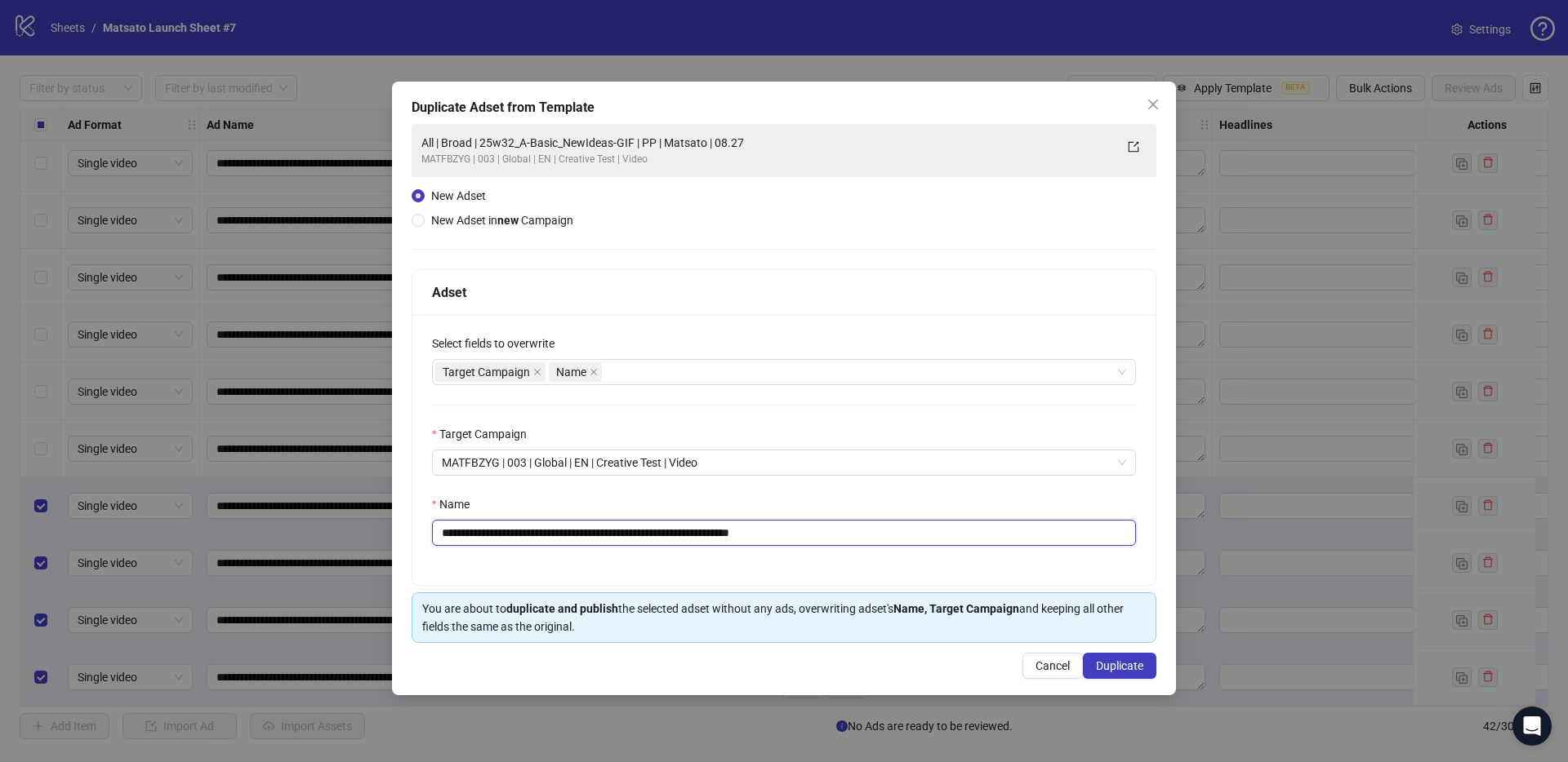
drag, startPoint x: 767, startPoint y: 535, endPoint x: 915, endPoint y: 561, distance: 150.3
click at [914, 562] on div "**********" at bounding box center [784, 450] width 743 height 270
drag, startPoint x: 642, startPoint y: 533, endPoint x: 502, endPoint y: 534, distance: 140.0
click at [502, 534] on input "**********" at bounding box center [784, 533] width 704 height 26
paste input "text"
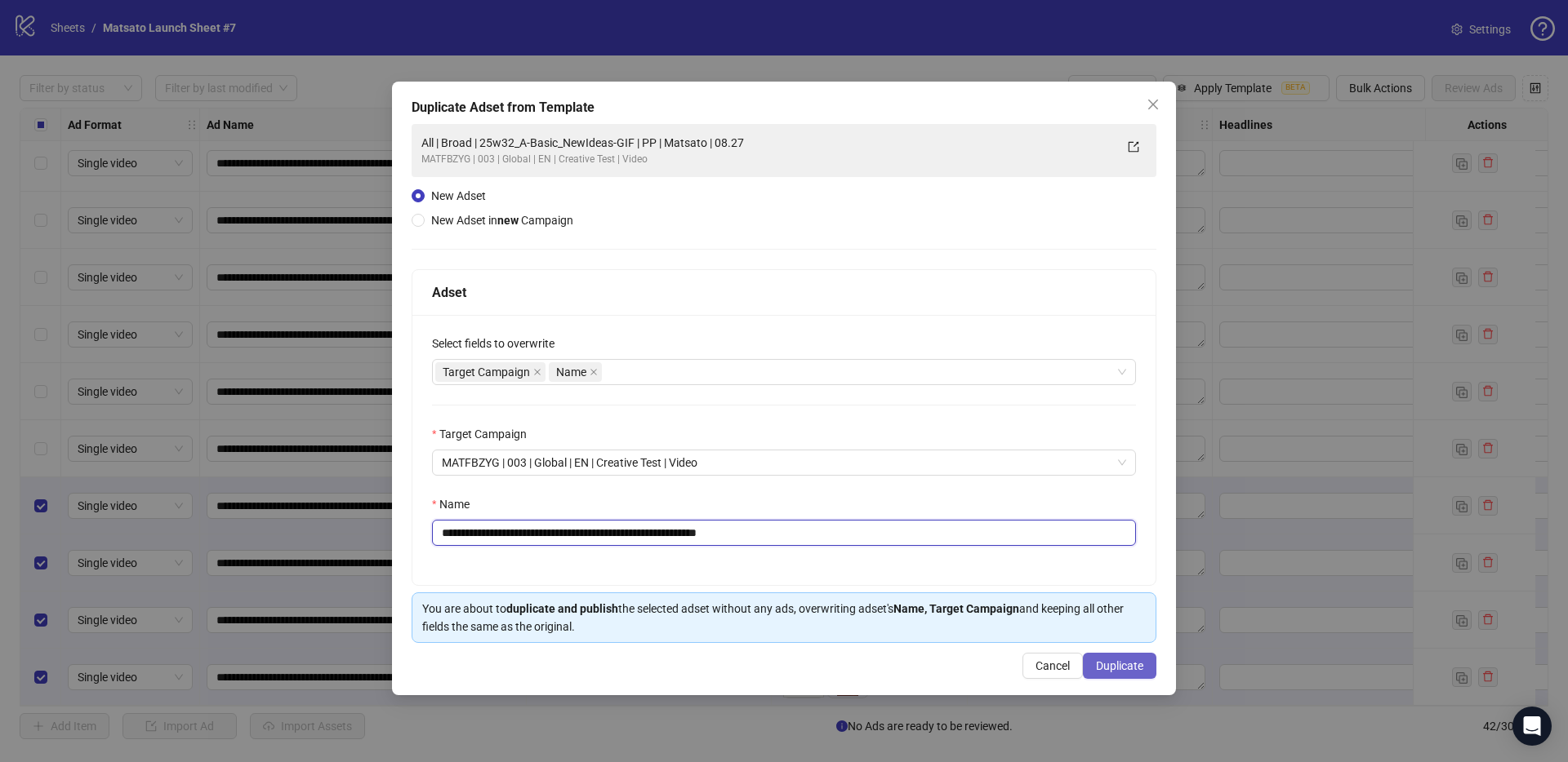
type input "**********"
click at [1135, 669] on span "Duplicate" at bounding box center [1120, 665] width 48 height 13
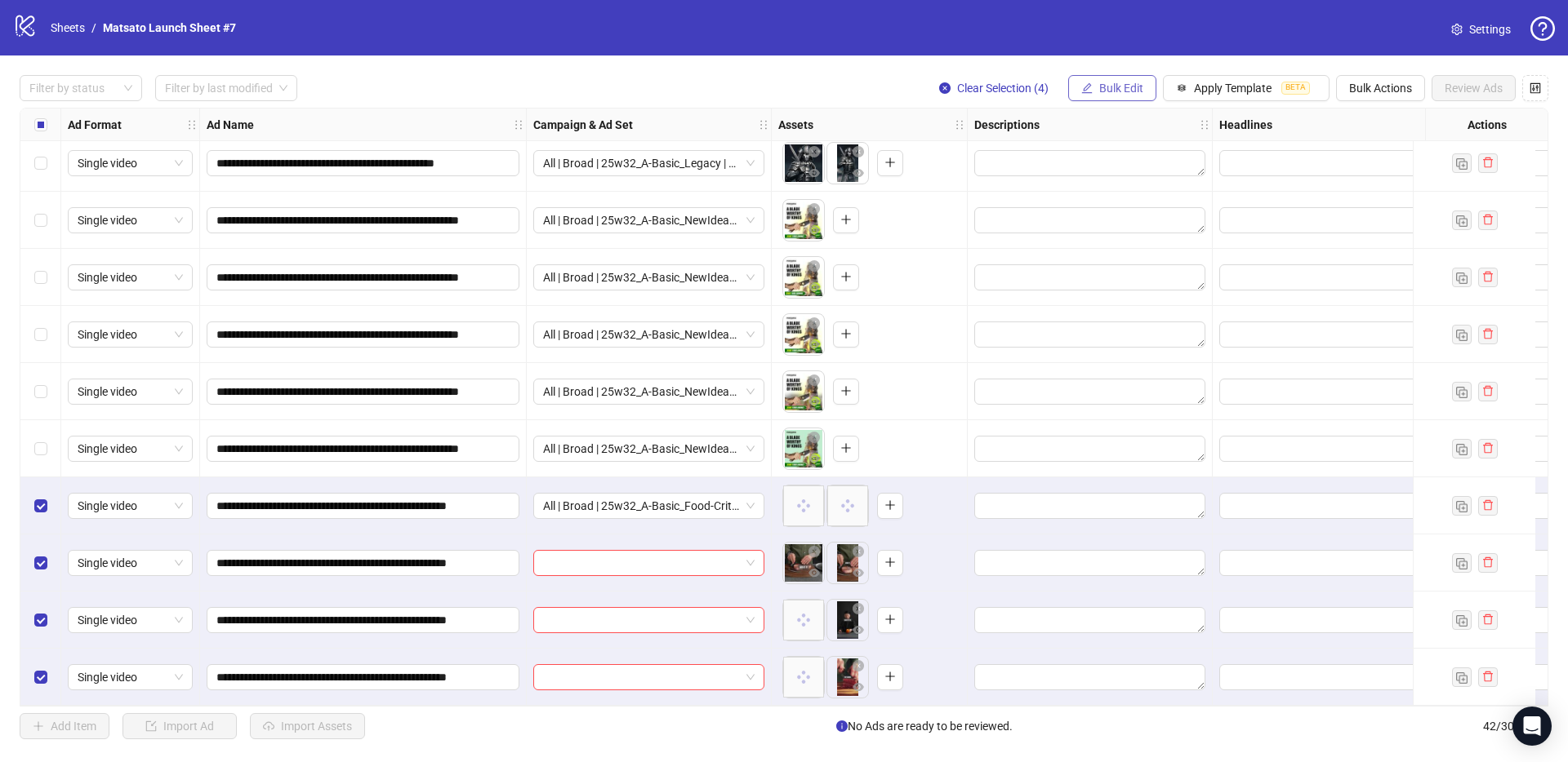
click at [1113, 79] on button "Bulk Edit" at bounding box center [1112, 87] width 88 height 26
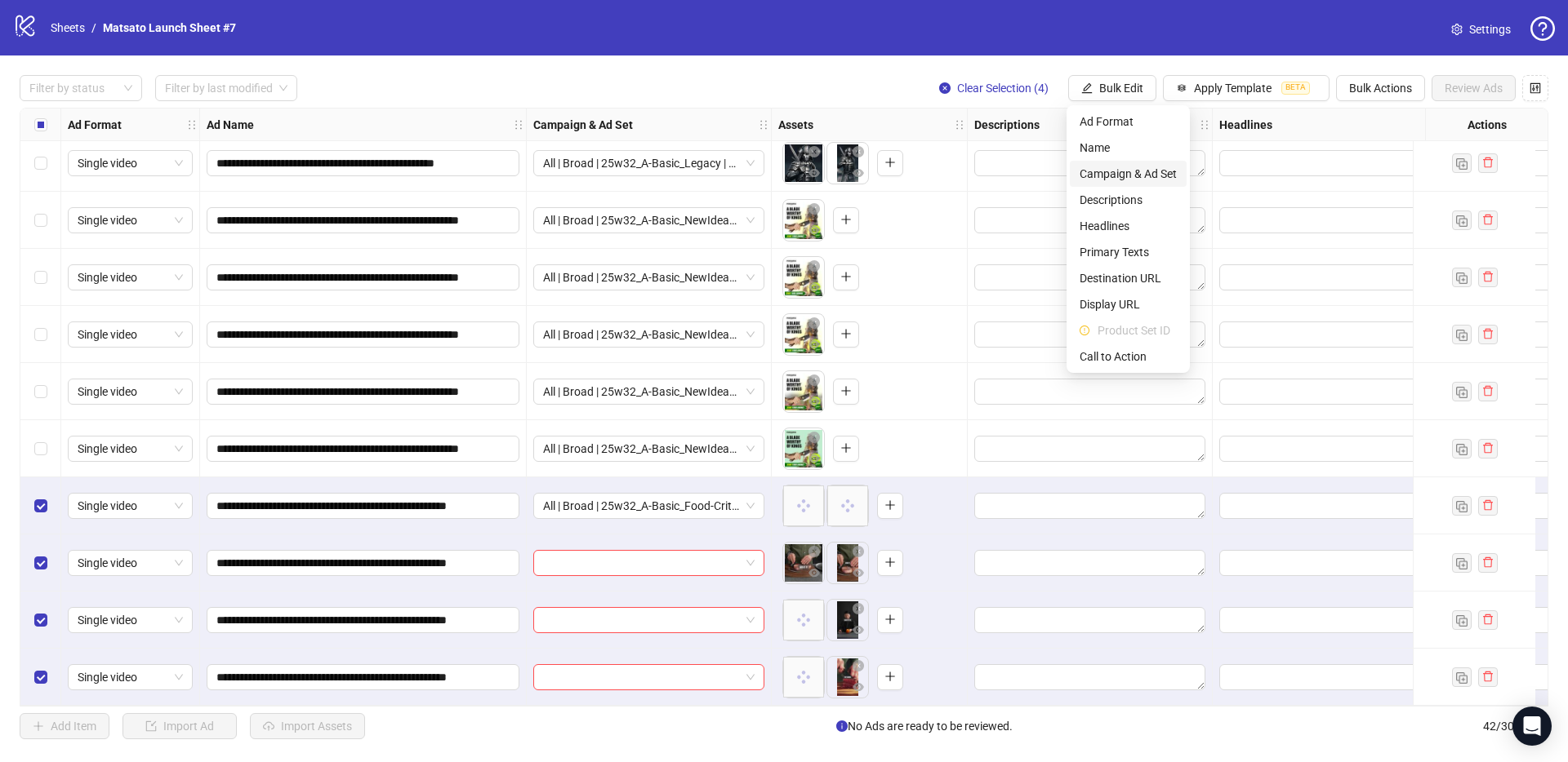
click at [1149, 170] on span "Campaign & Ad Set" at bounding box center [1127, 173] width 97 height 18
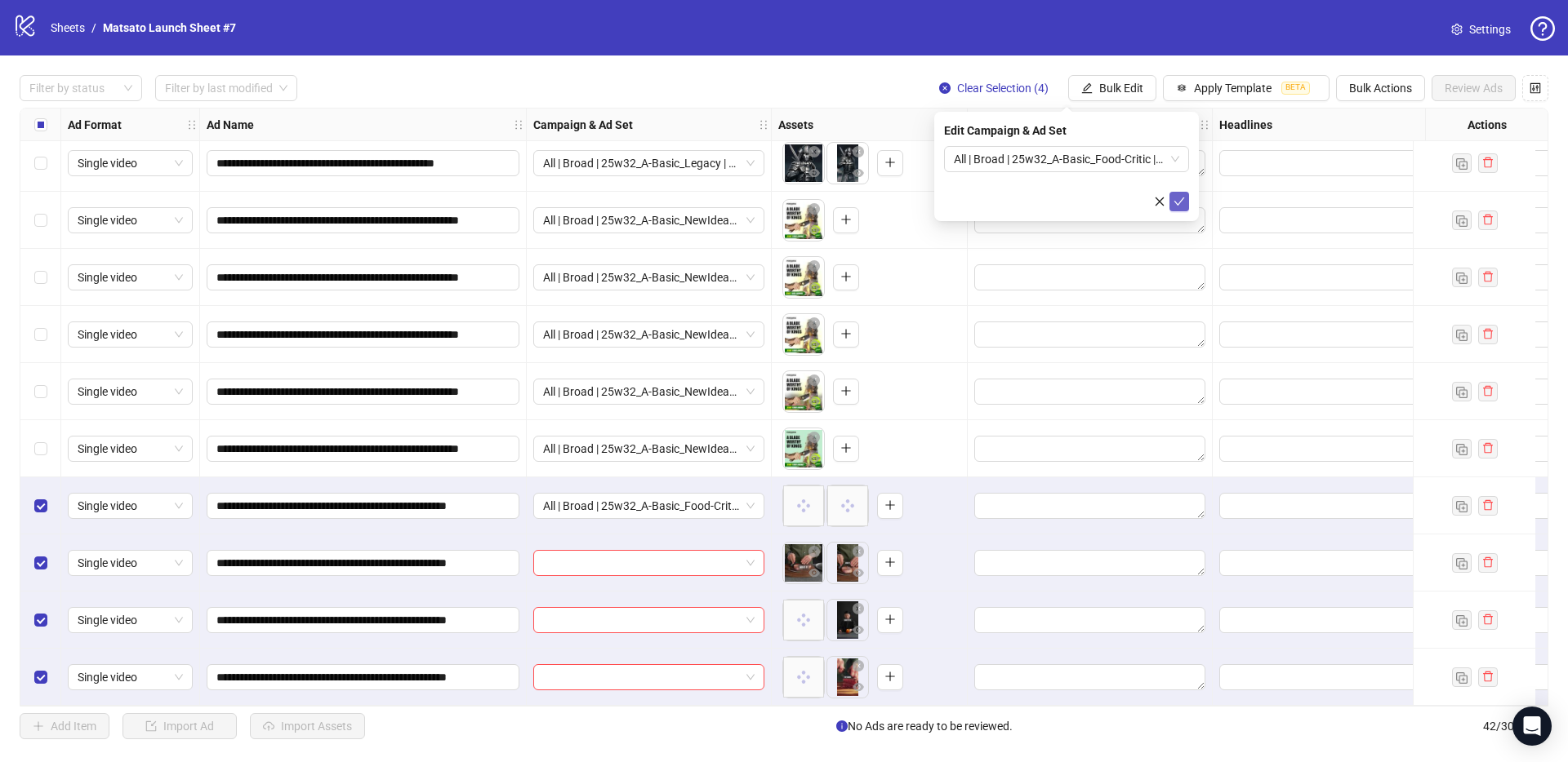
click at [1183, 206] on icon "check" at bounding box center [1178, 201] width 11 height 11
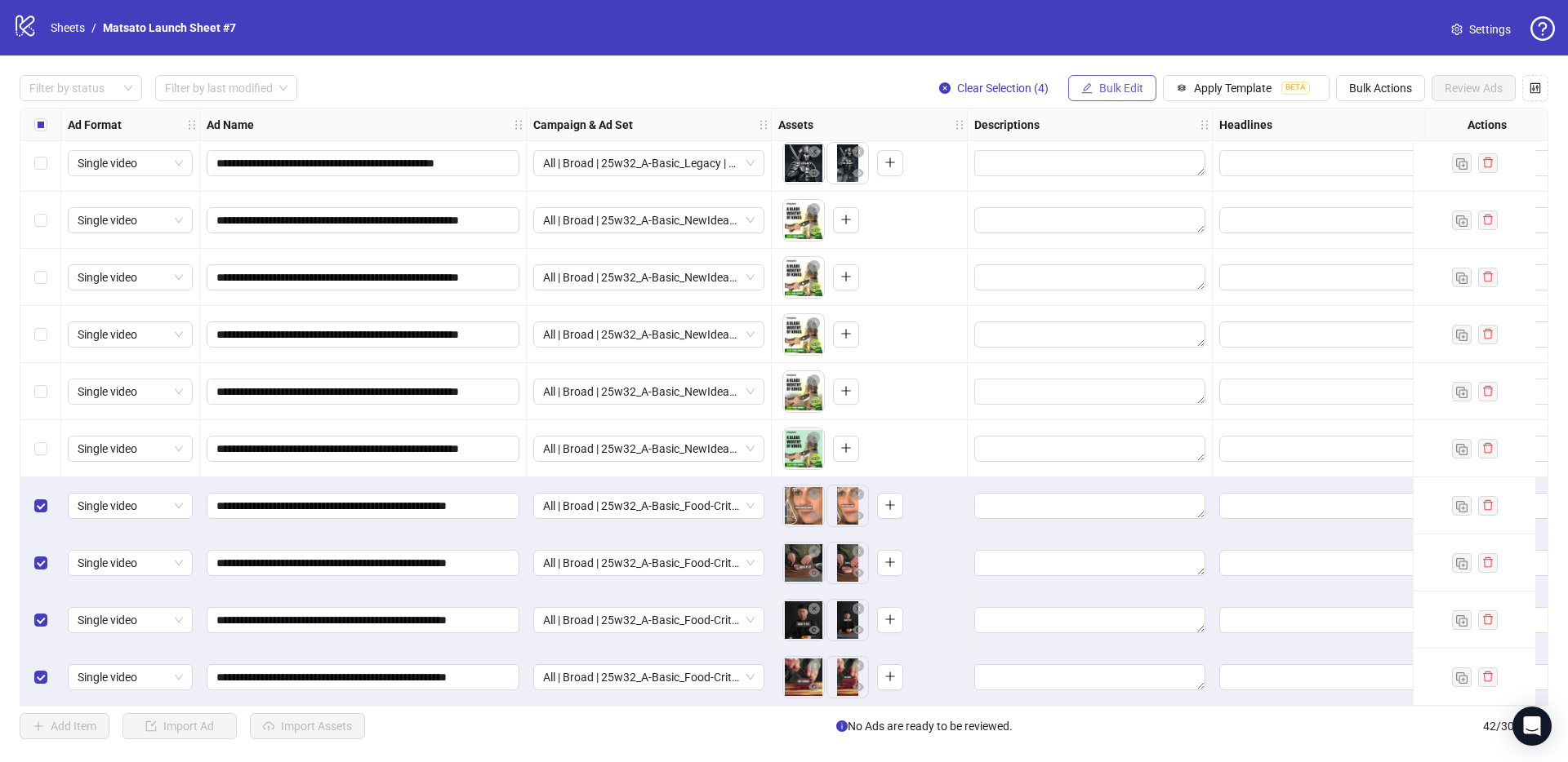
click at [1123, 87] on span "Bulk Edit" at bounding box center [1121, 87] width 44 height 13
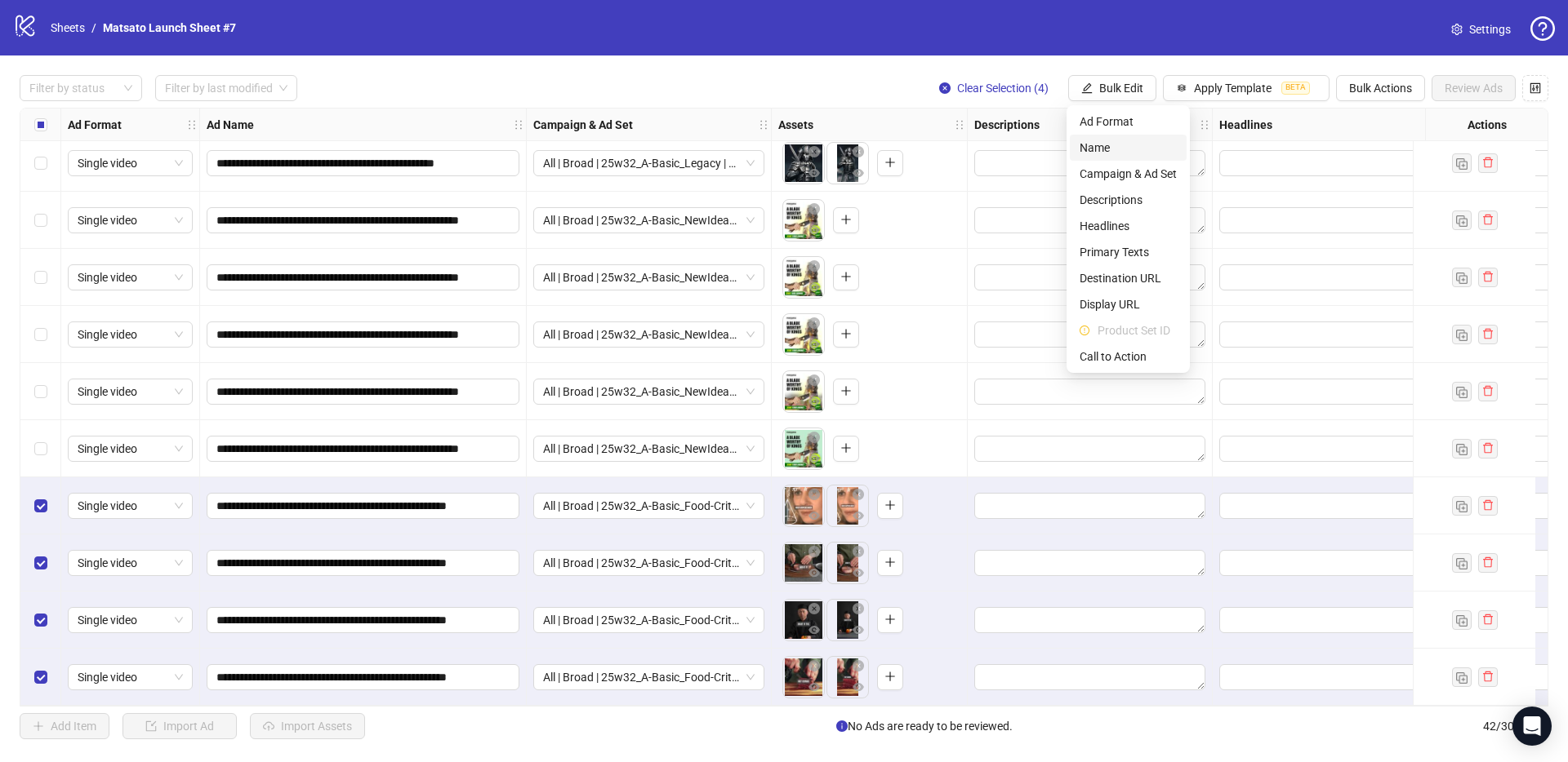
click at [1107, 148] on span "Name" at bounding box center [1127, 147] width 97 height 18
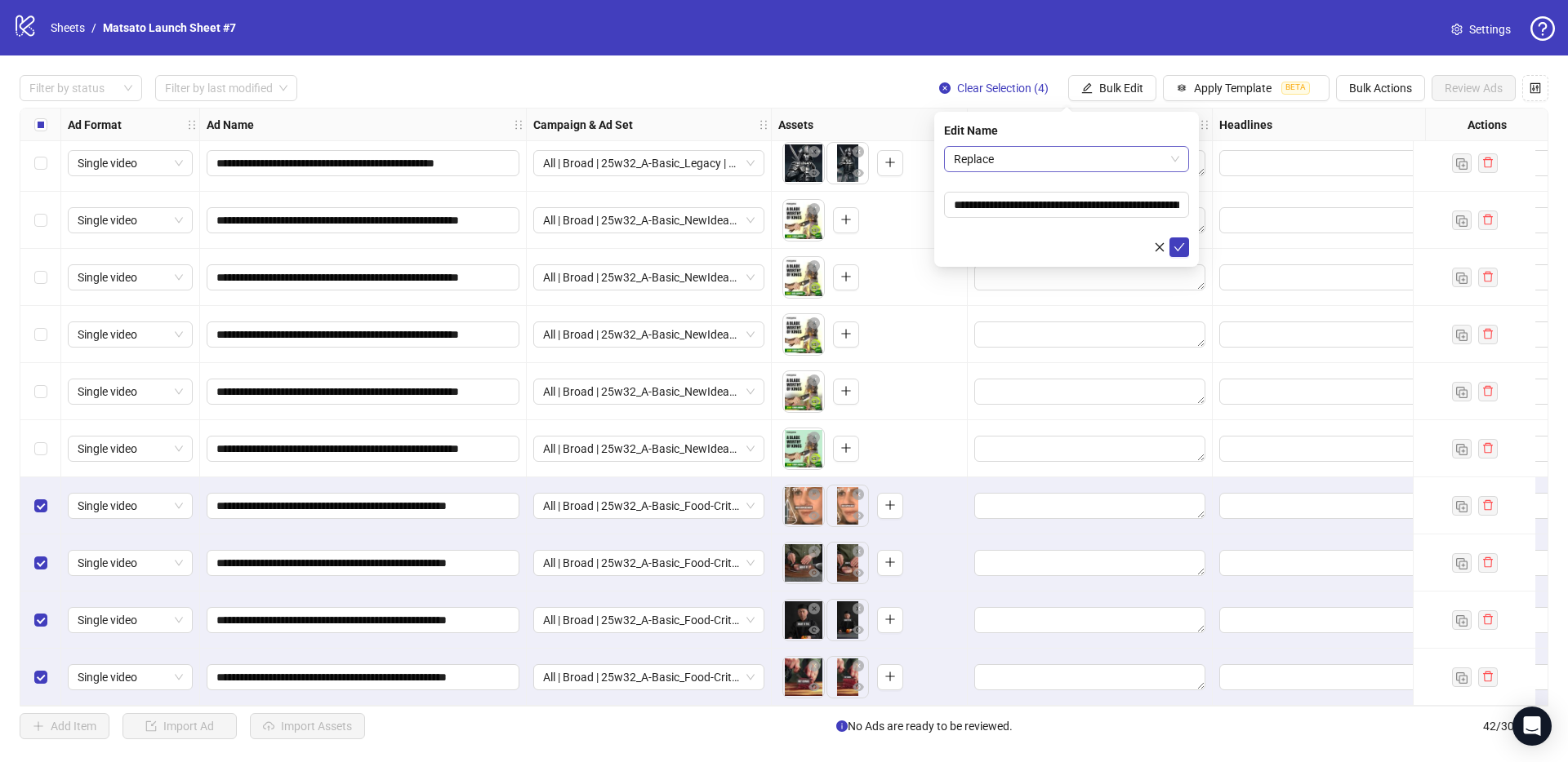
click at [1030, 165] on span "Replace" at bounding box center [1065, 159] width 225 height 25
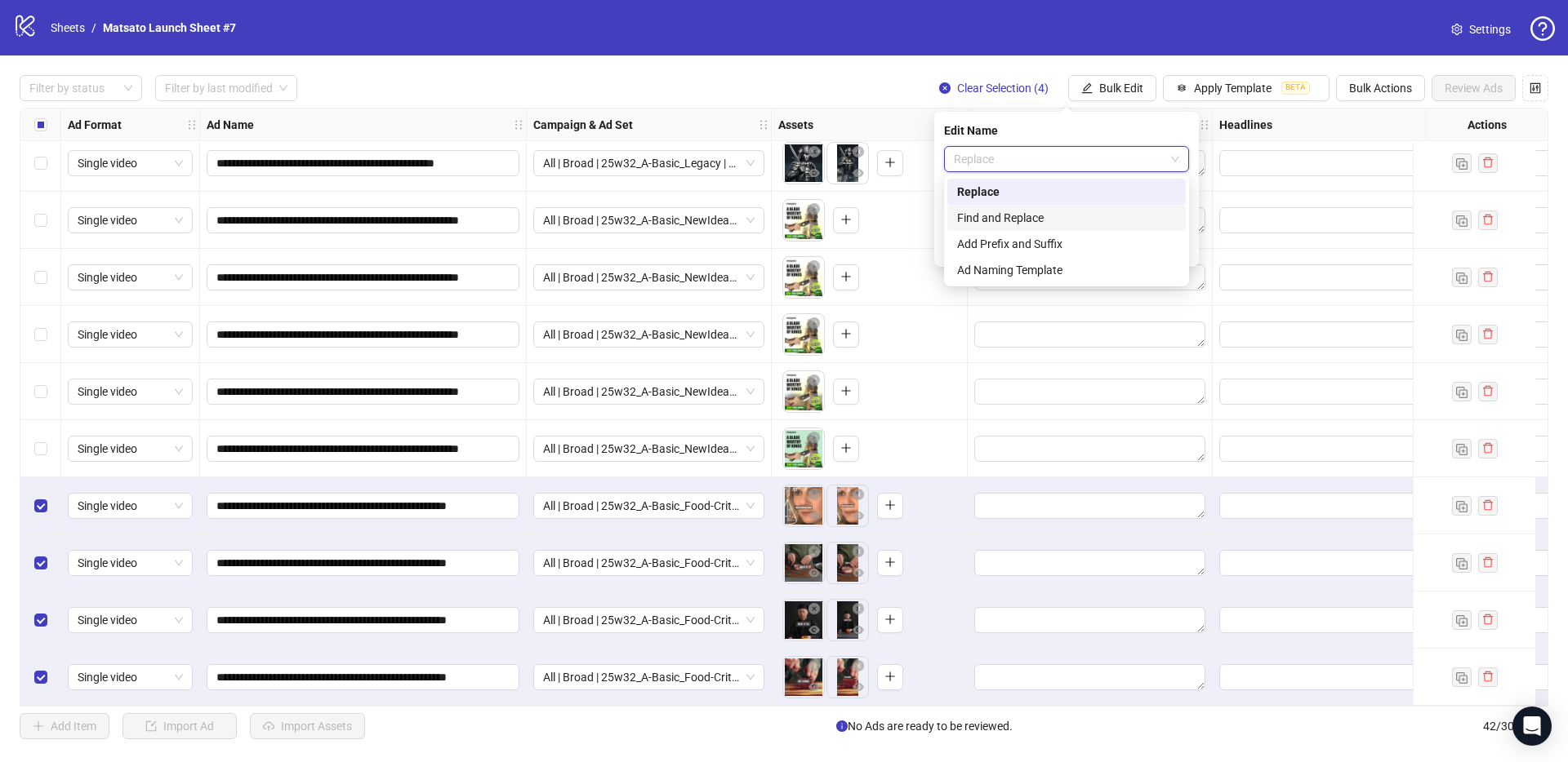
click at [1031, 221] on div "Find and Replace" at bounding box center [1066, 217] width 219 height 18
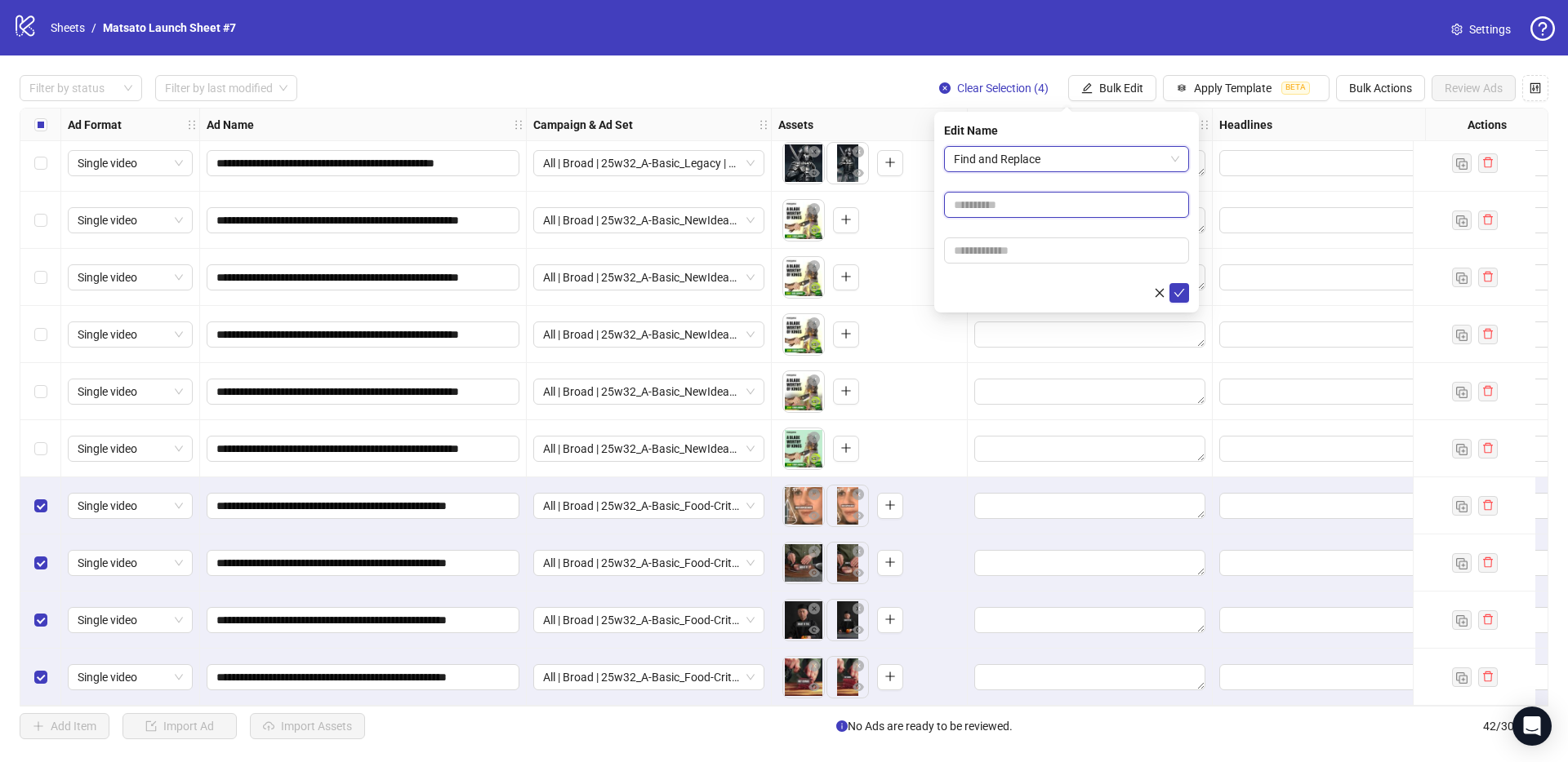
click at [1017, 216] on input "text" at bounding box center [1066, 205] width 245 height 26
type input "**"
click at [1027, 248] on input "text" at bounding box center [1066, 250] width 245 height 26
type input "*****"
click at [1179, 292] on icon "check" at bounding box center [1178, 293] width 11 height 11
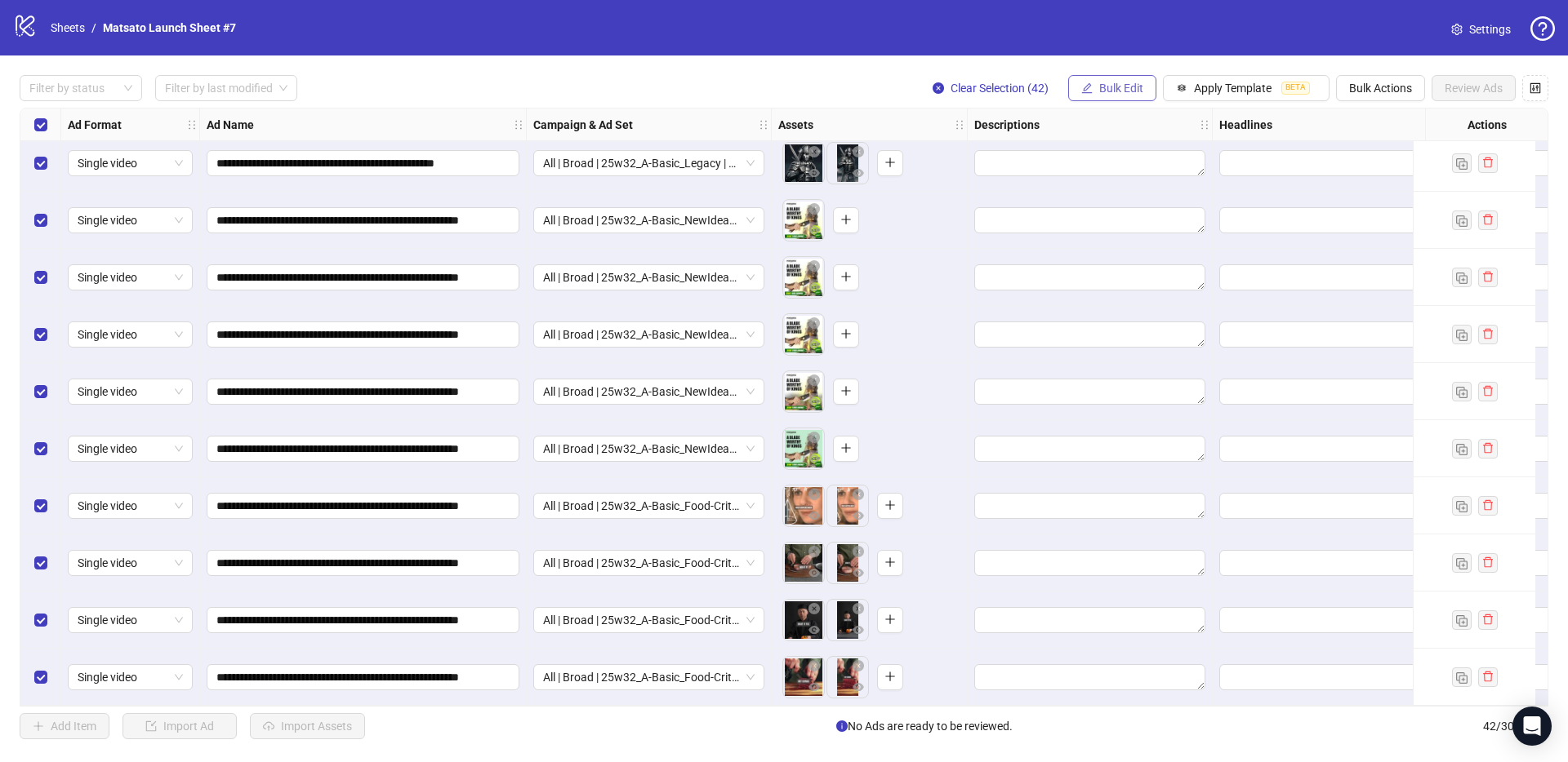
click at [1138, 90] on span "Bulk Edit" at bounding box center [1121, 87] width 44 height 13
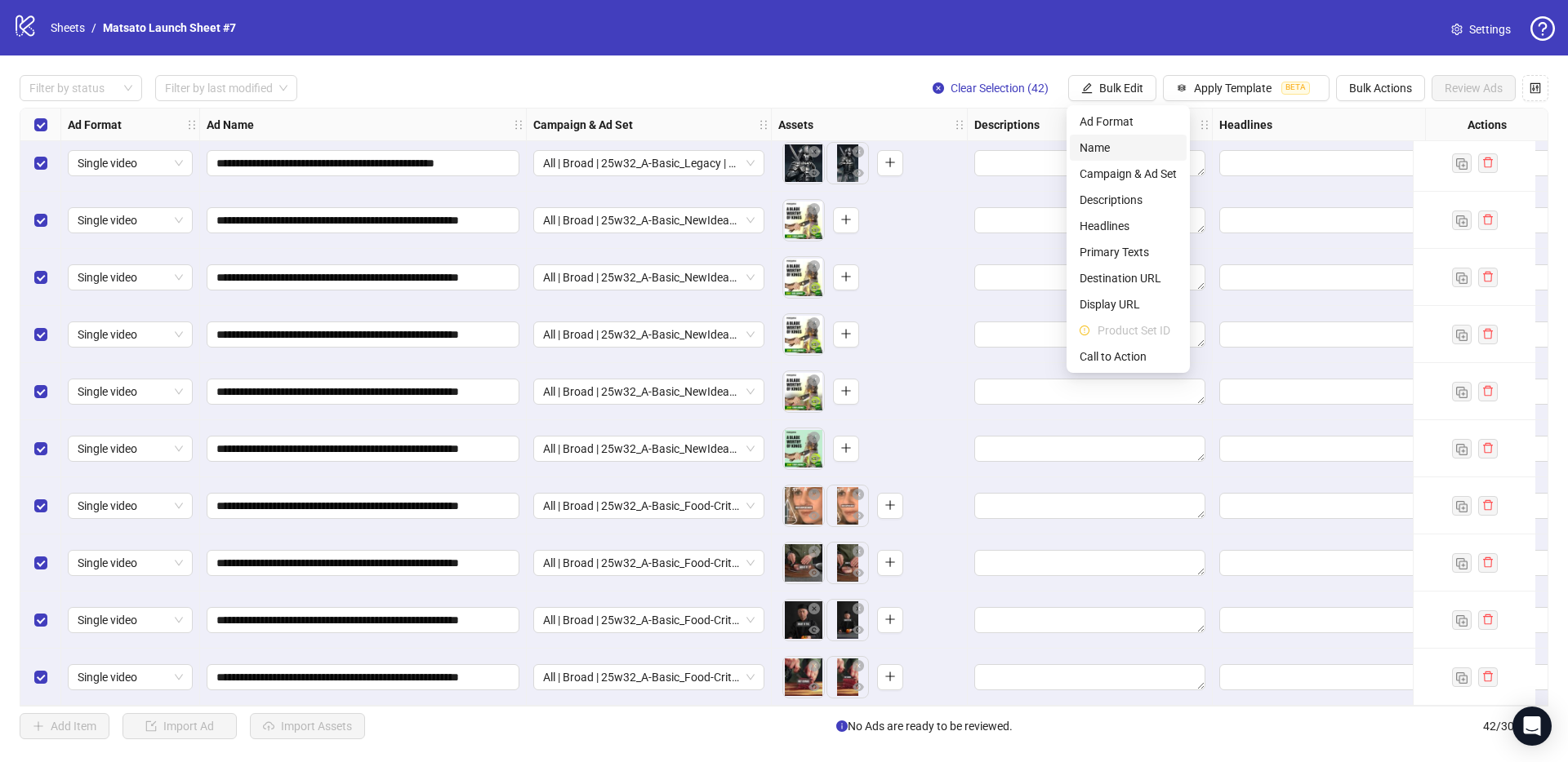
click at [1121, 143] on span "Name" at bounding box center [1127, 147] width 97 height 18
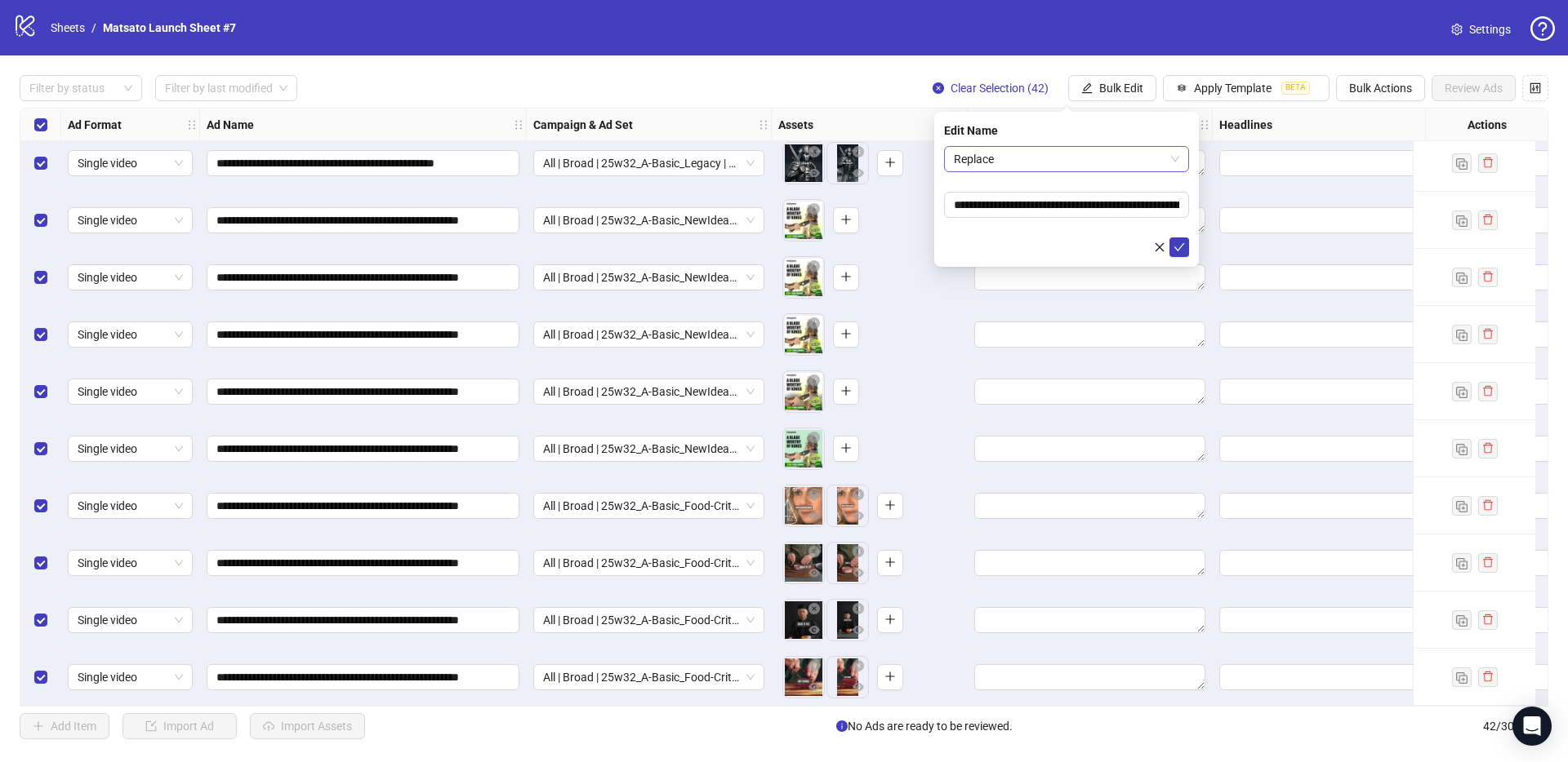
click at [1083, 156] on span "Replace" at bounding box center [1065, 159] width 225 height 25
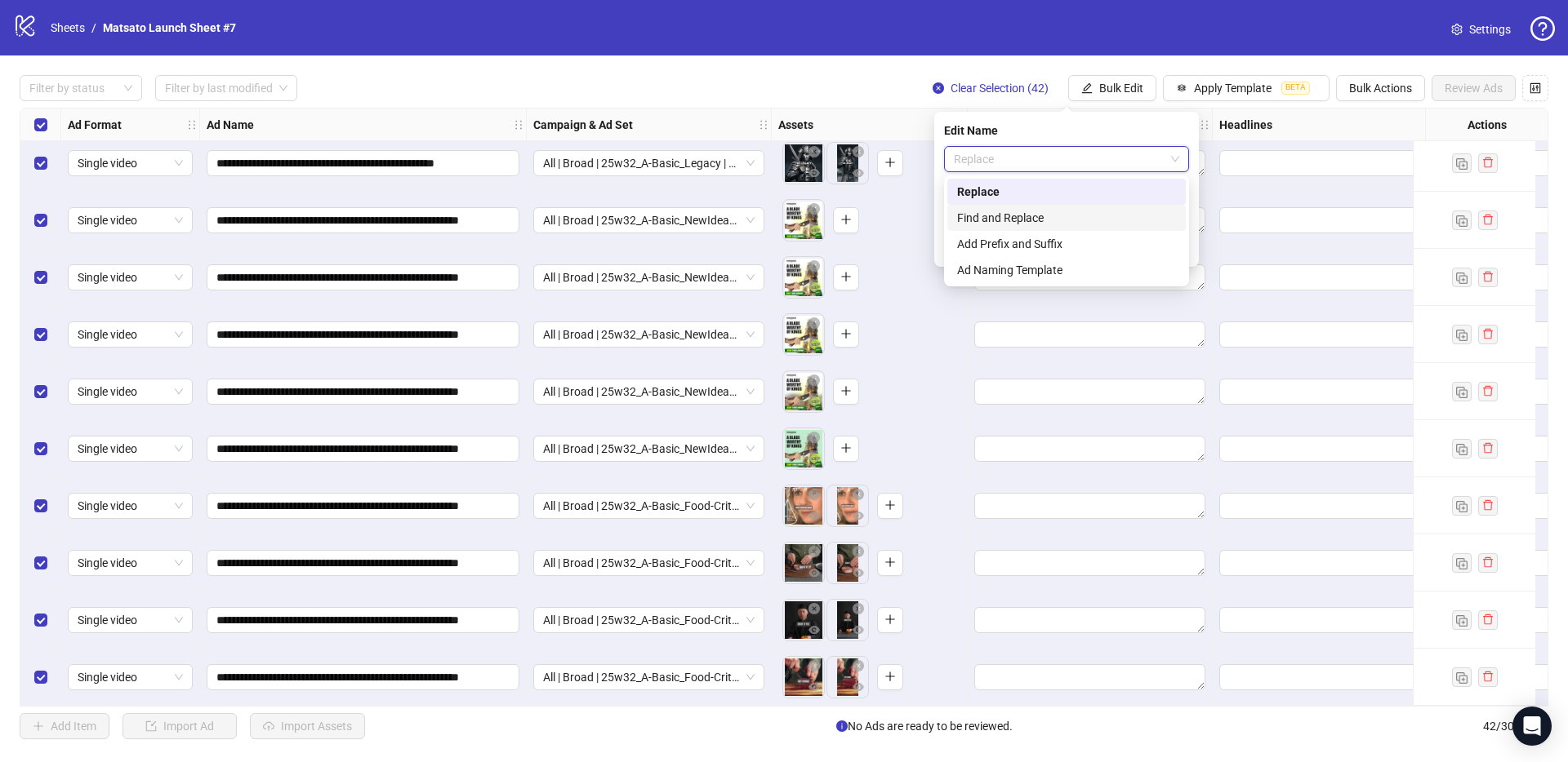
click at [1049, 233] on div "Add Prefix and Suffix" at bounding box center [1066, 244] width 239 height 26
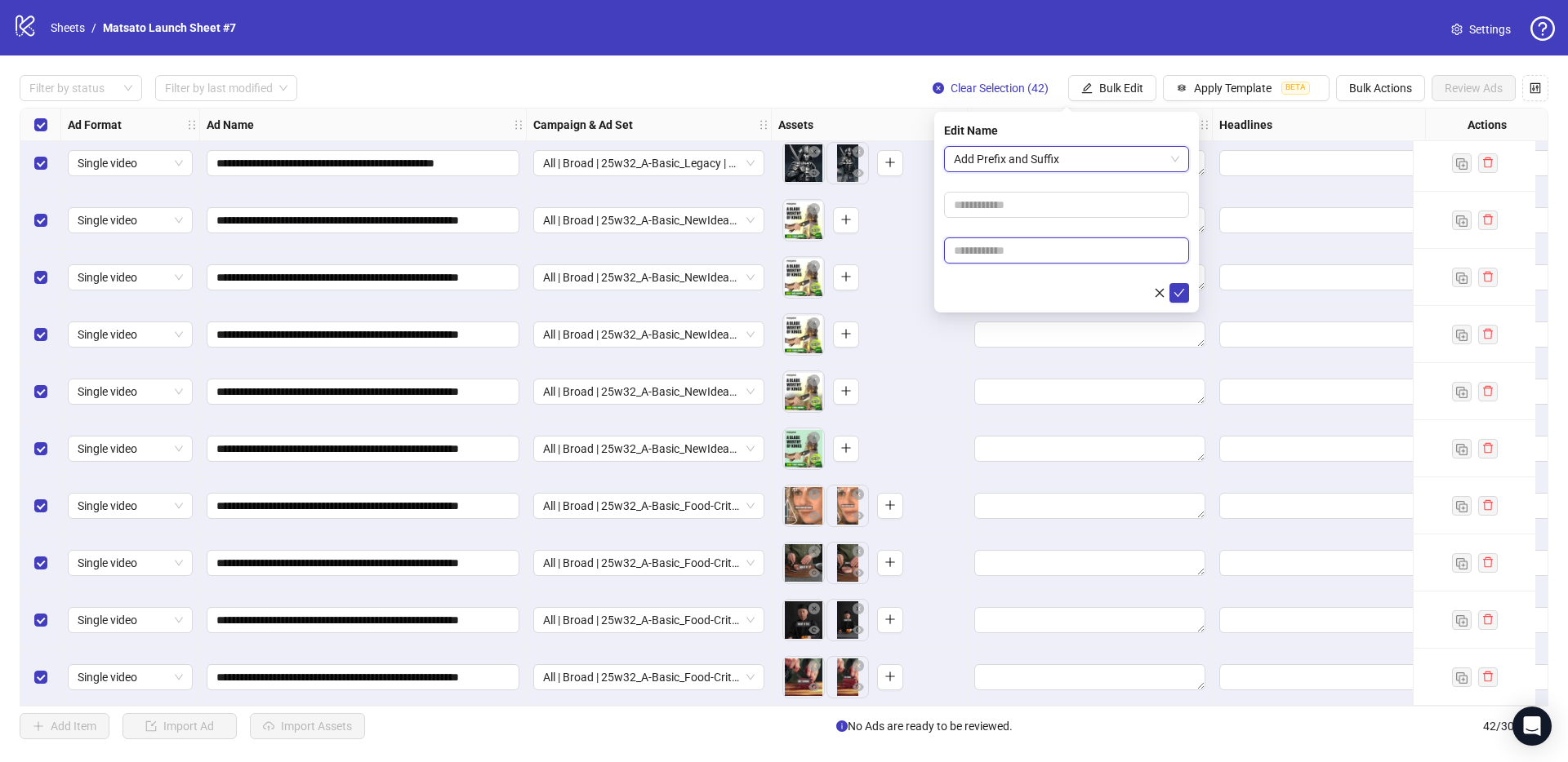
click at [1060, 260] on input "text" at bounding box center [1066, 250] width 245 height 26
type input "**********"
click at [1175, 289] on icon "check" at bounding box center [1178, 293] width 11 height 11
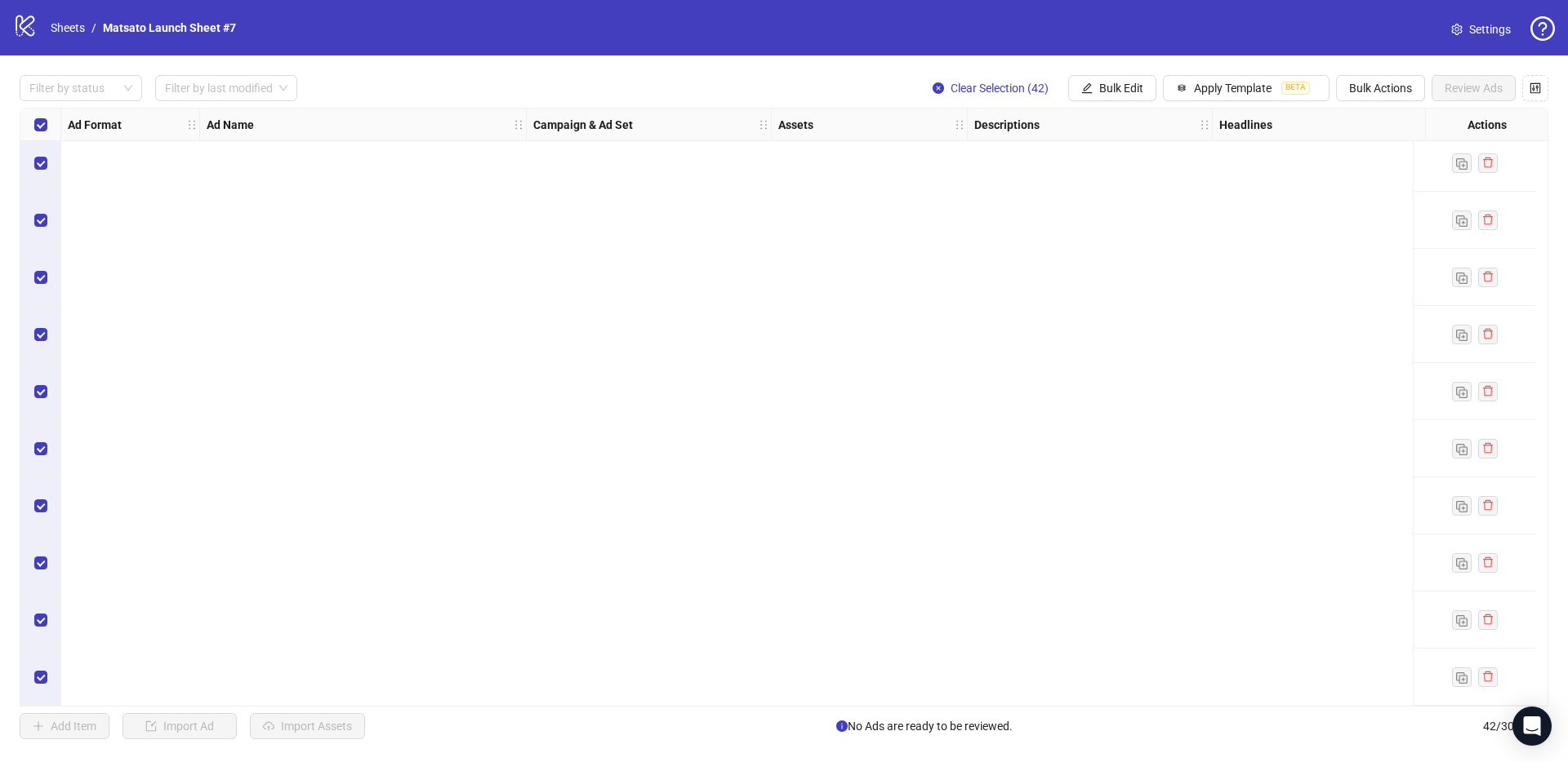
scroll to position [0, 0]
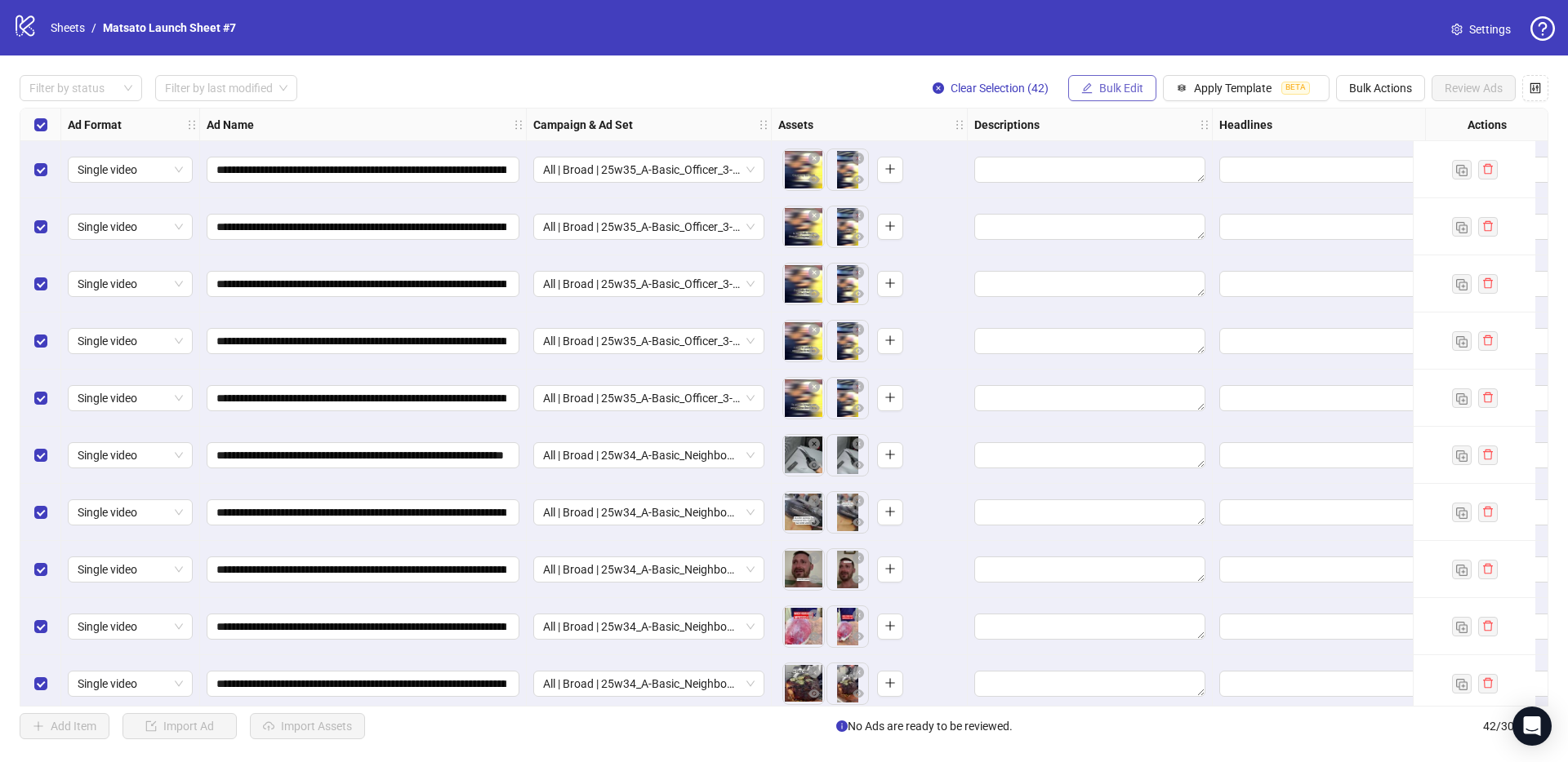
click at [1110, 94] on span "Bulk Edit" at bounding box center [1121, 87] width 44 height 13
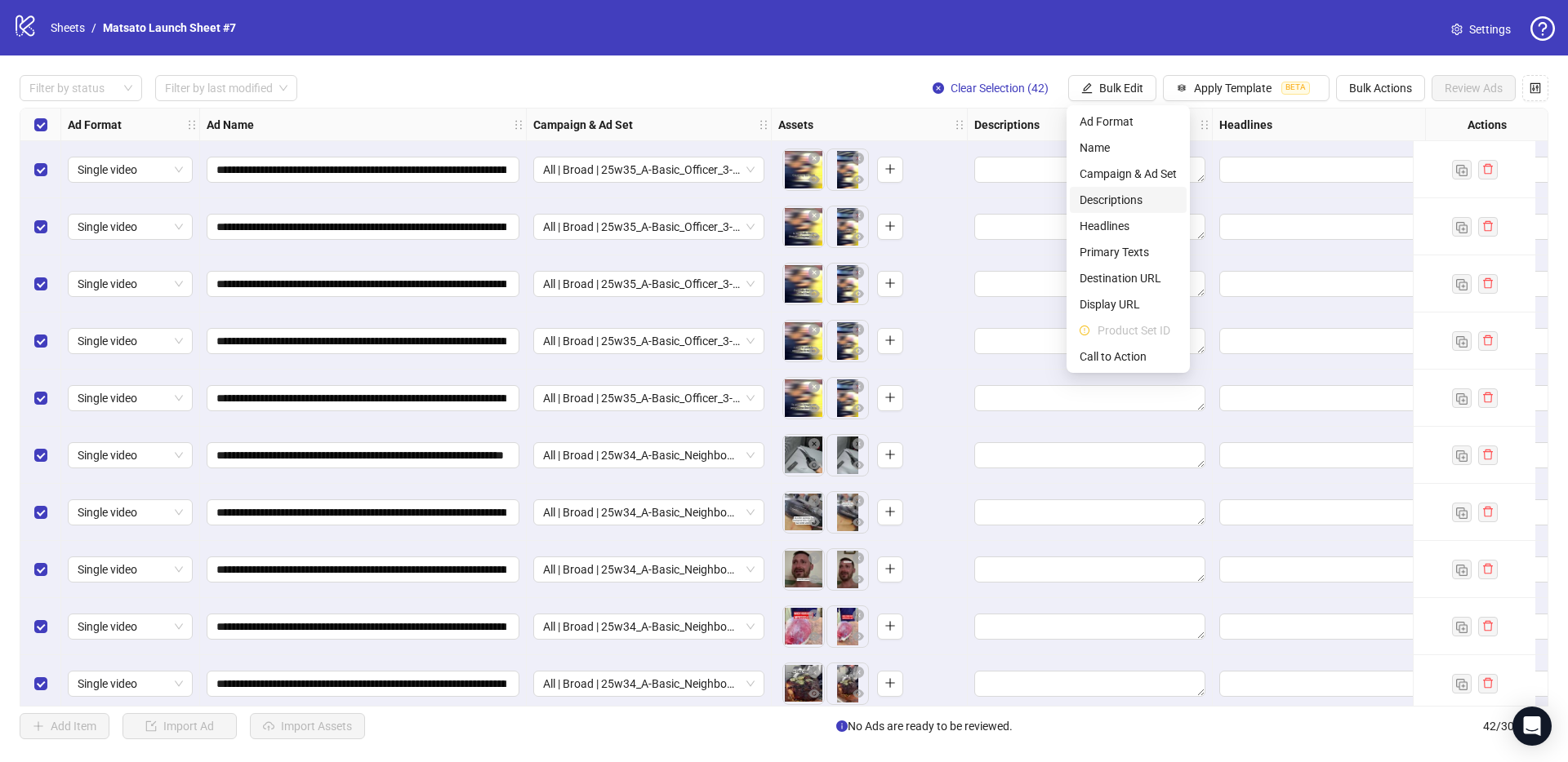
click at [1135, 199] on span "Descriptions" at bounding box center [1127, 199] width 97 height 18
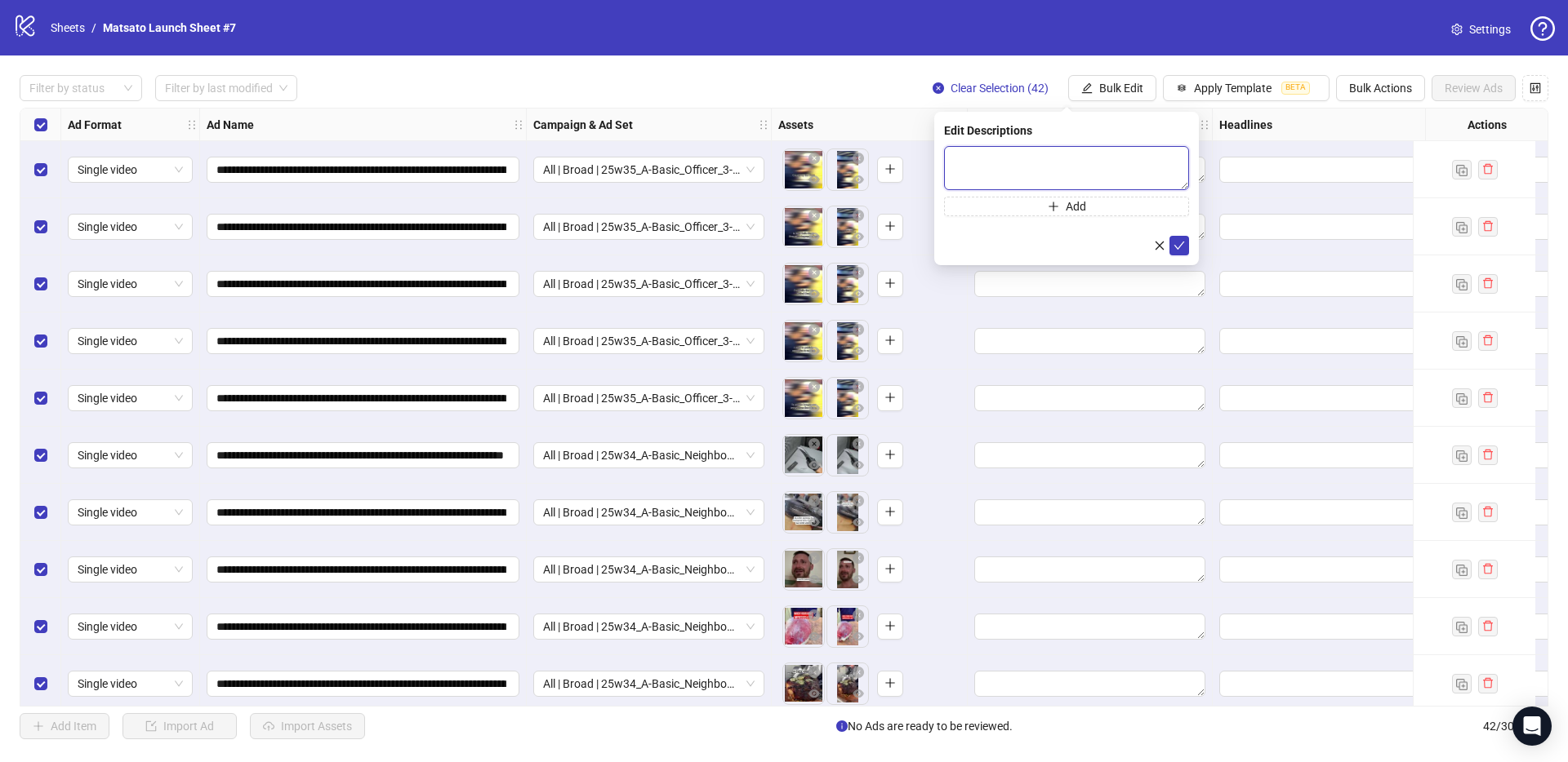
click at [1030, 160] on textarea at bounding box center [1066, 168] width 245 height 44
paste textarea "**********"
type textarea "**********"
click at [1177, 246] on icon "check" at bounding box center [1178, 245] width 11 height 11
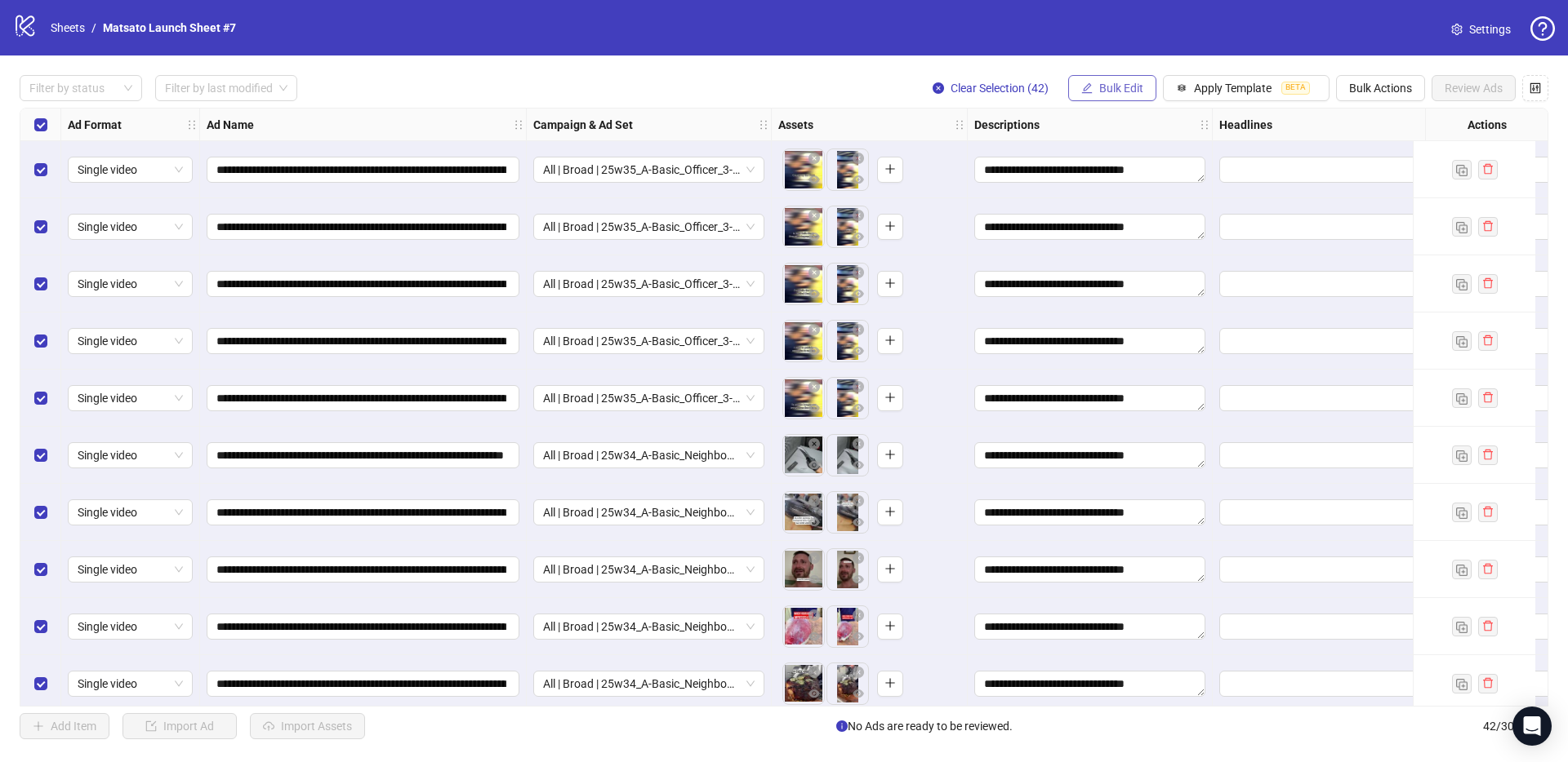
click at [1144, 86] on button "Bulk Edit" at bounding box center [1112, 87] width 88 height 26
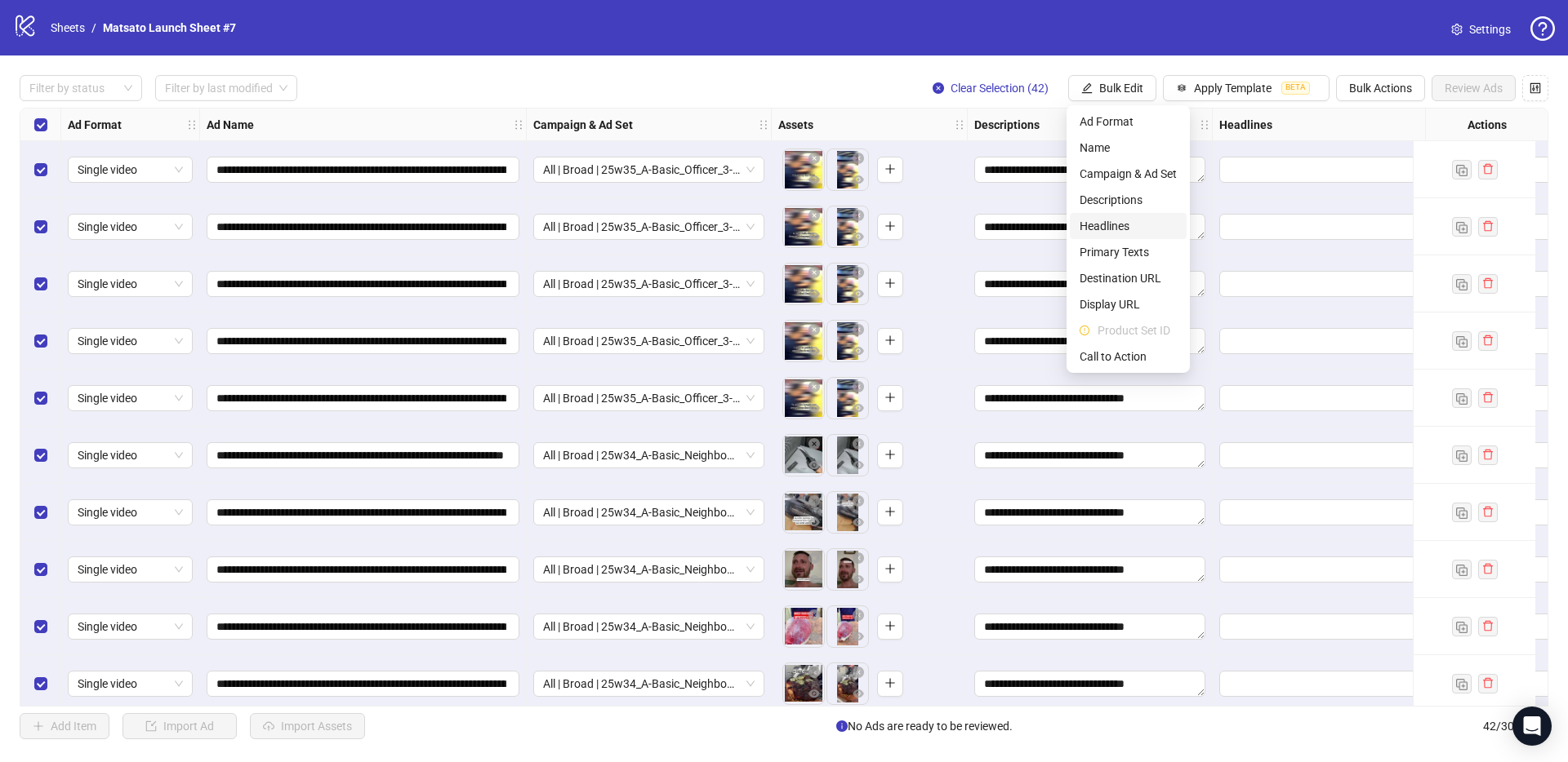
click at [1136, 232] on span "Headlines" at bounding box center [1127, 226] width 97 height 18
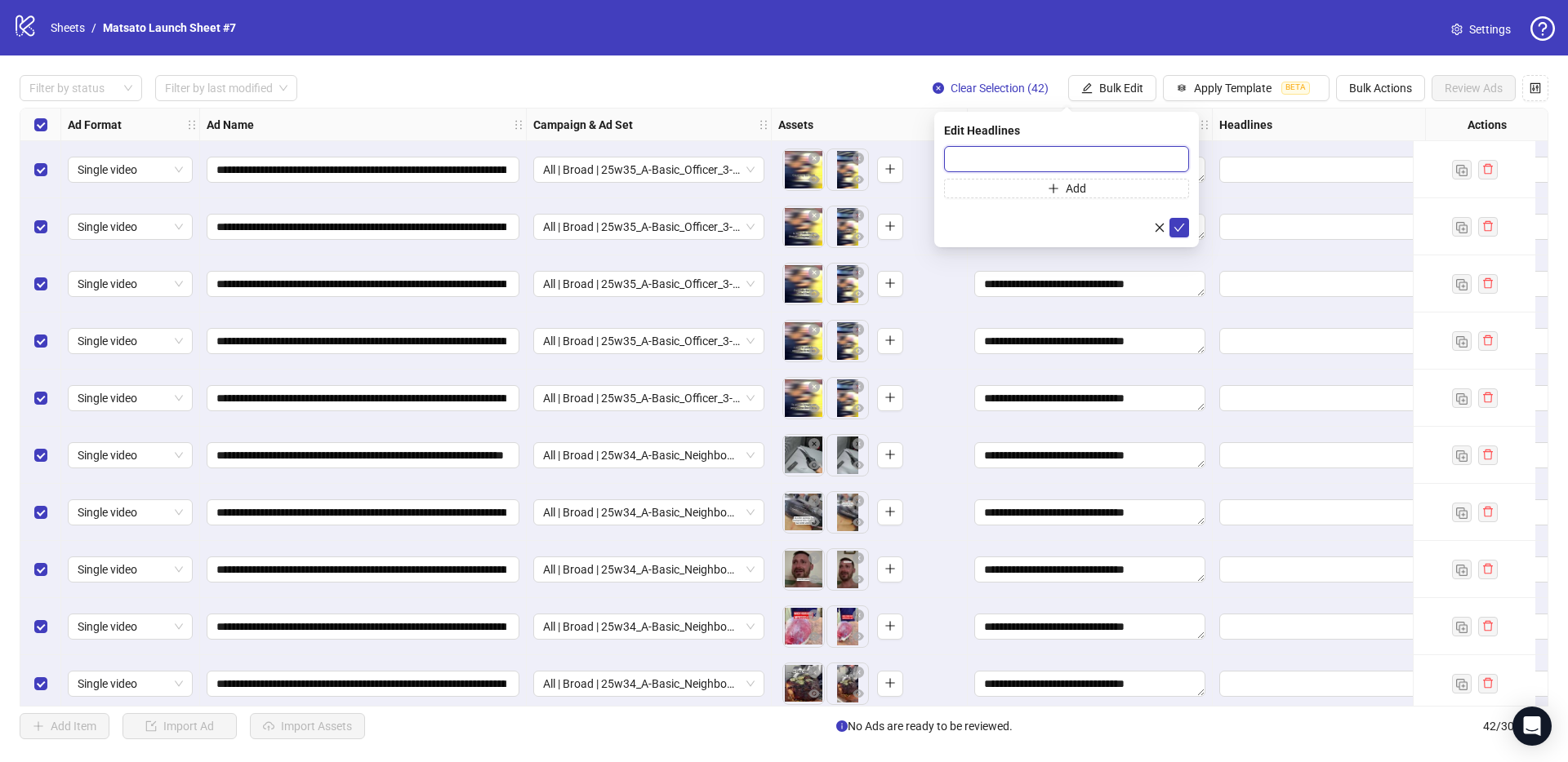
click at [1099, 162] on input "text" at bounding box center [1066, 159] width 245 height 26
paste input "**********"
type input "**********"
click at [1184, 227] on icon "check" at bounding box center [1178, 227] width 11 height 11
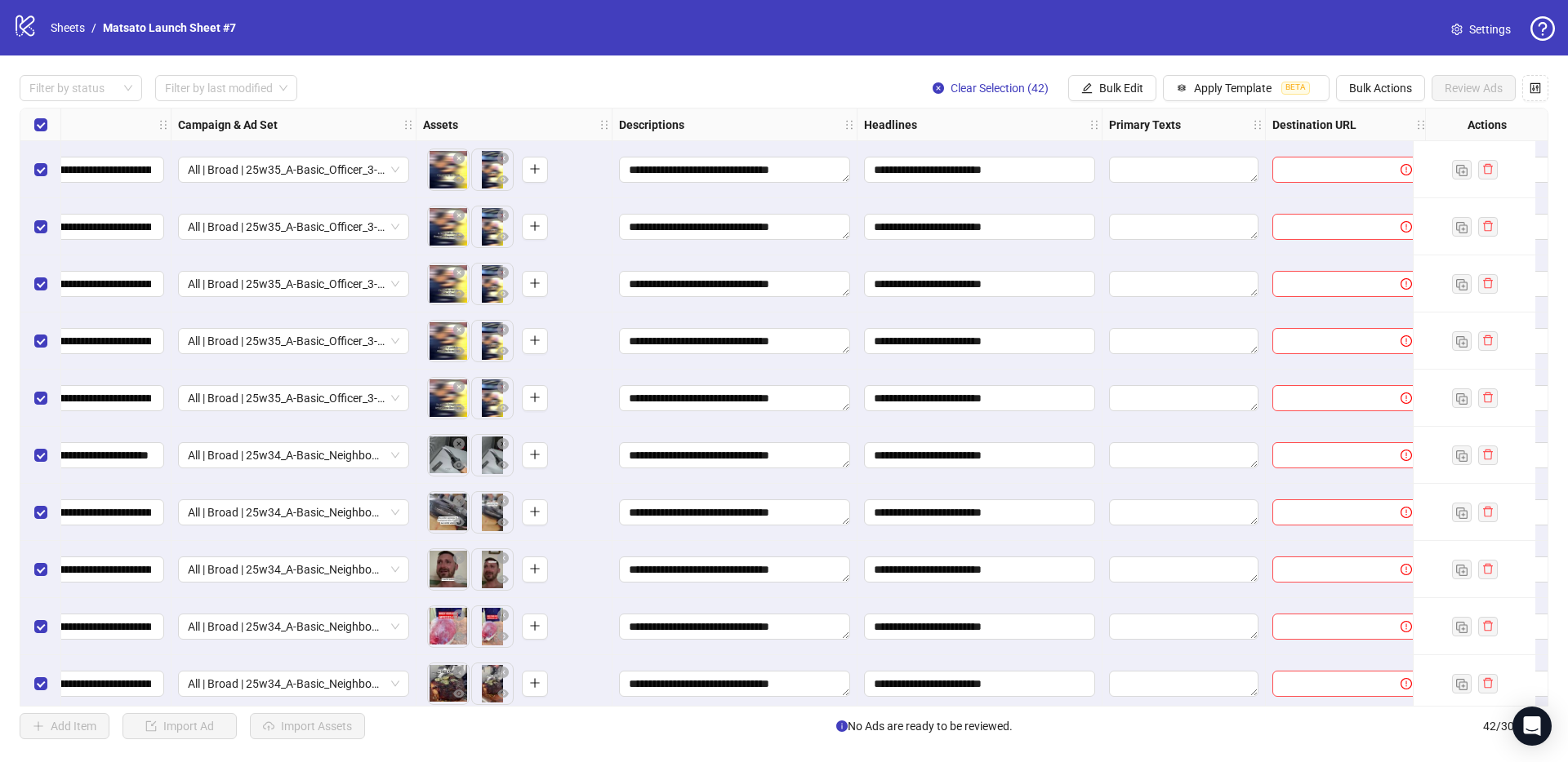
scroll to position [0, 458]
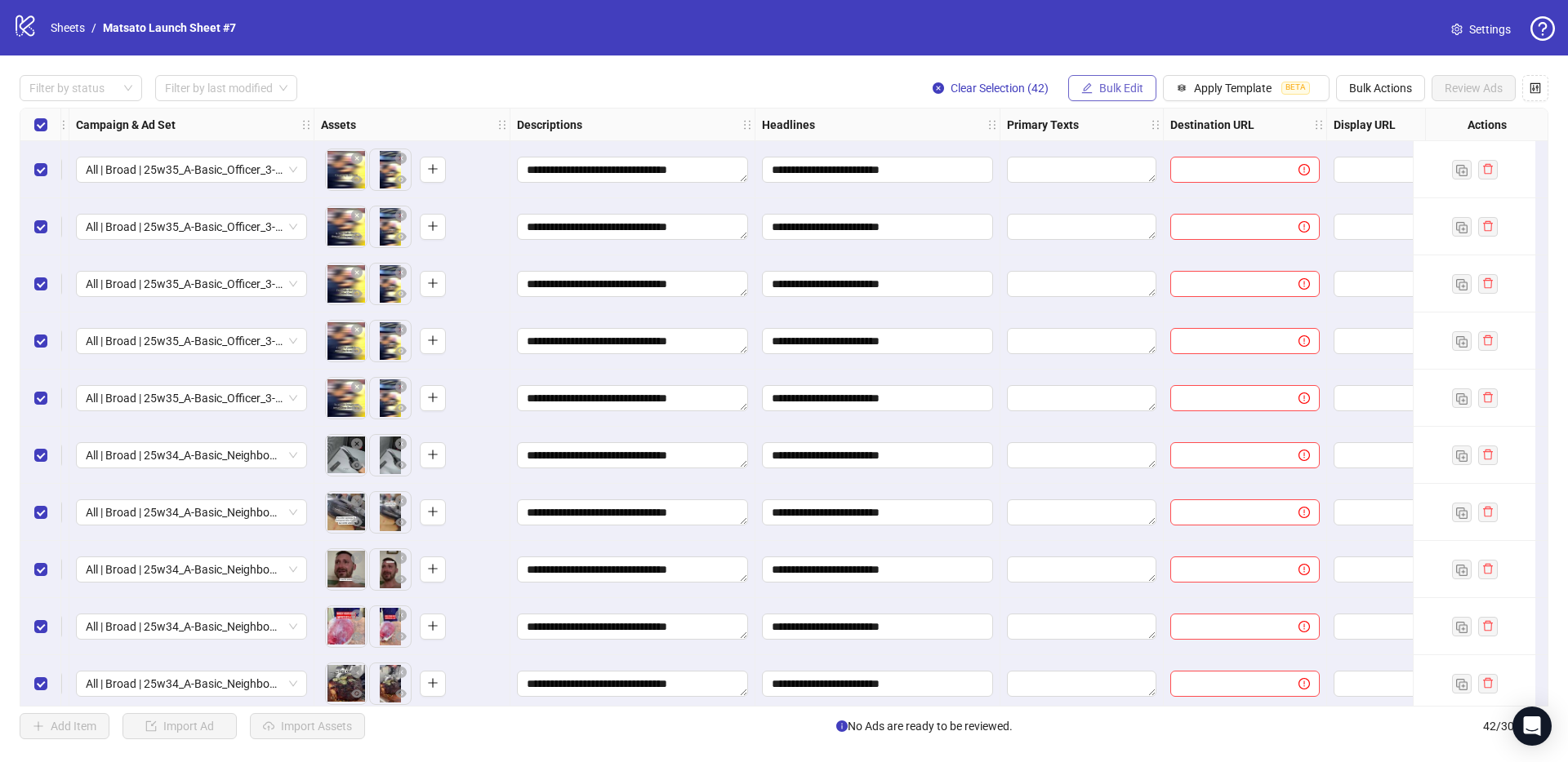
click at [1116, 88] on span "Bulk Edit" at bounding box center [1121, 87] width 44 height 13
click at [1116, 92] on span "Bulk Edit" at bounding box center [1121, 87] width 44 height 13
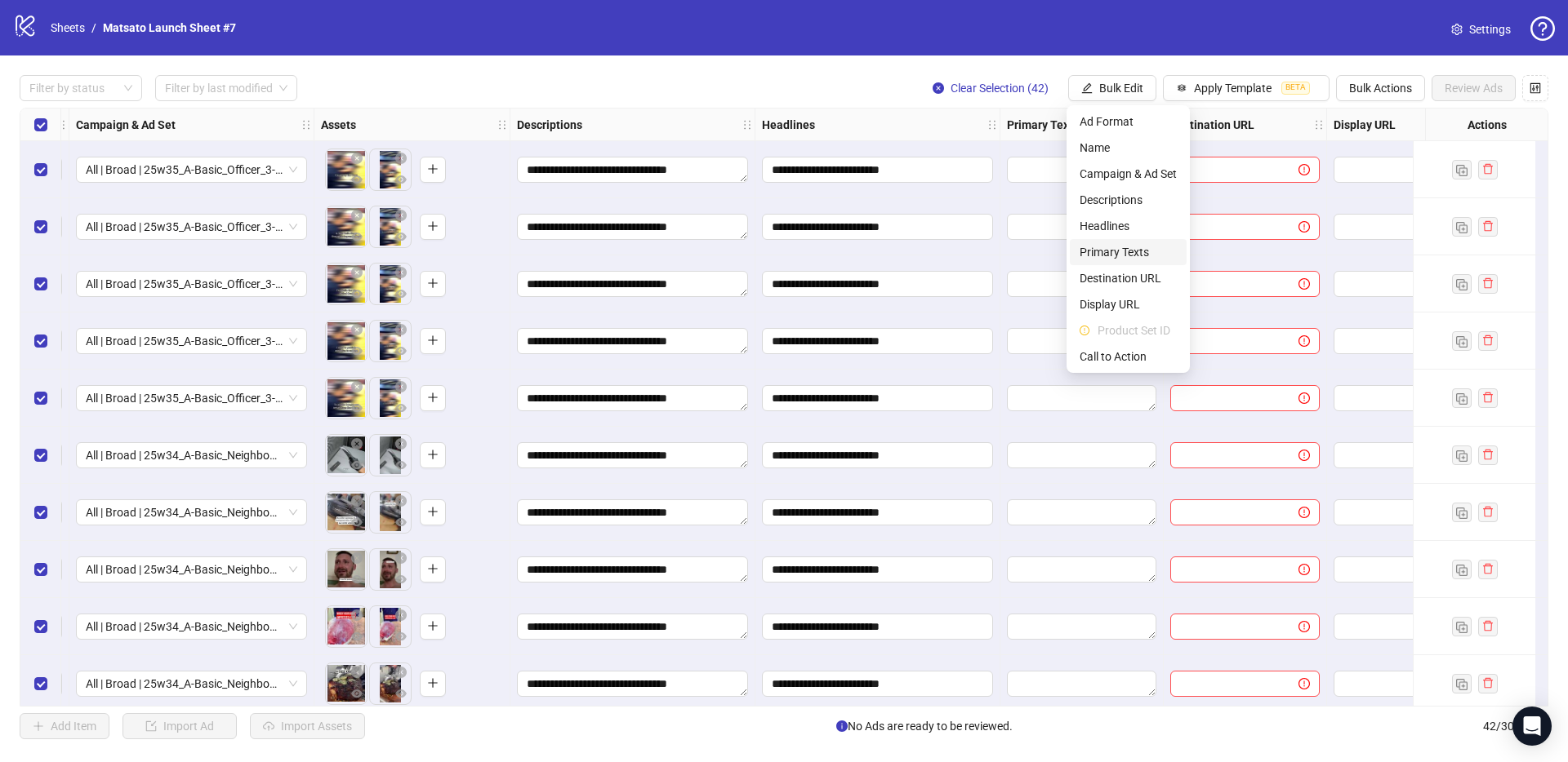
click at [1147, 246] on span "Primary Texts" at bounding box center [1127, 252] width 97 height 18
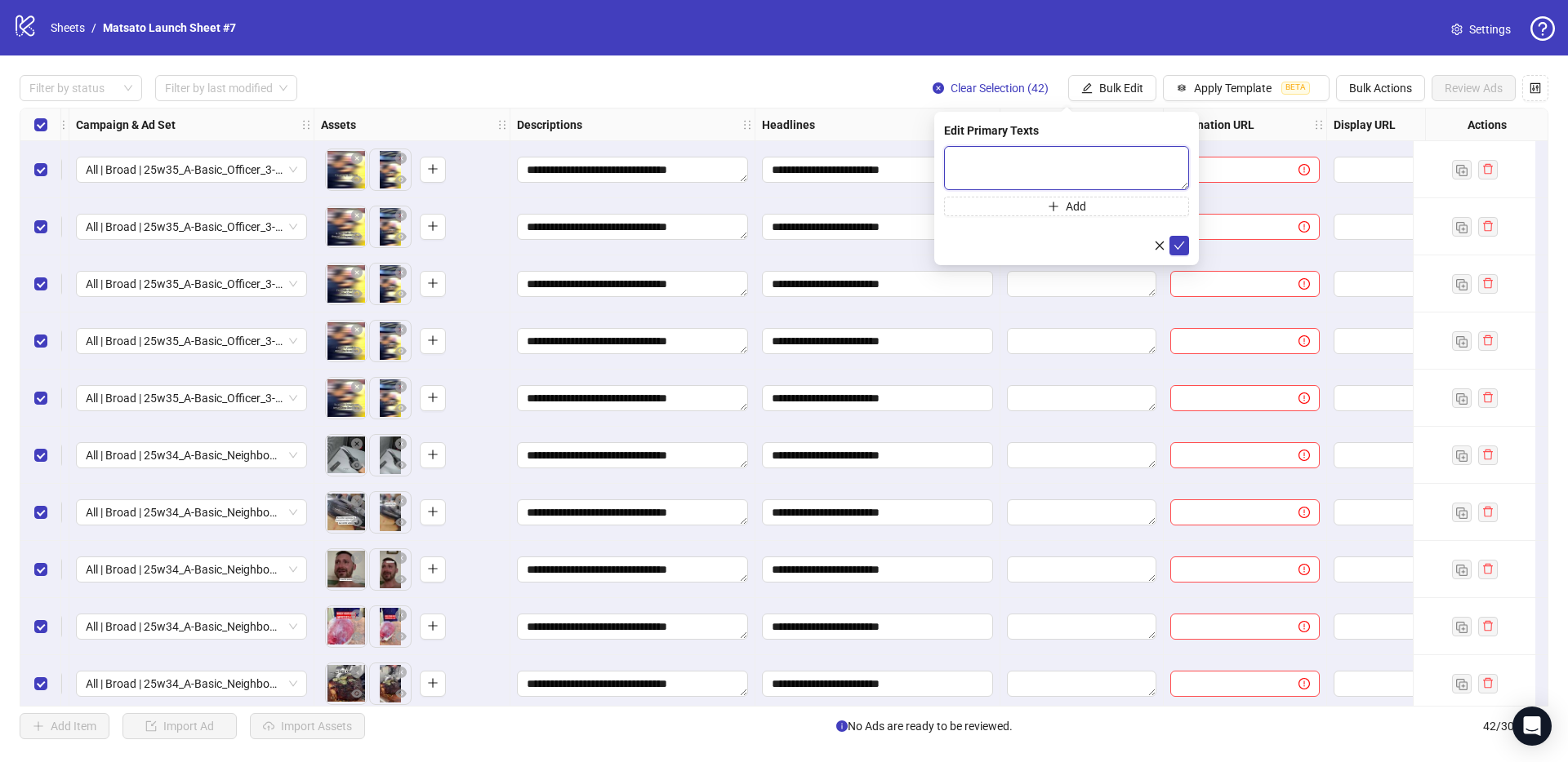
click at [1098, 156] on textarea at bounding box center [1066, 168] width 245 height 44
paste textarea "**********"
type textarea "**********"
click at [1182, 246] on icon "check" at bounding box center [1178, 245] width 11 height 11
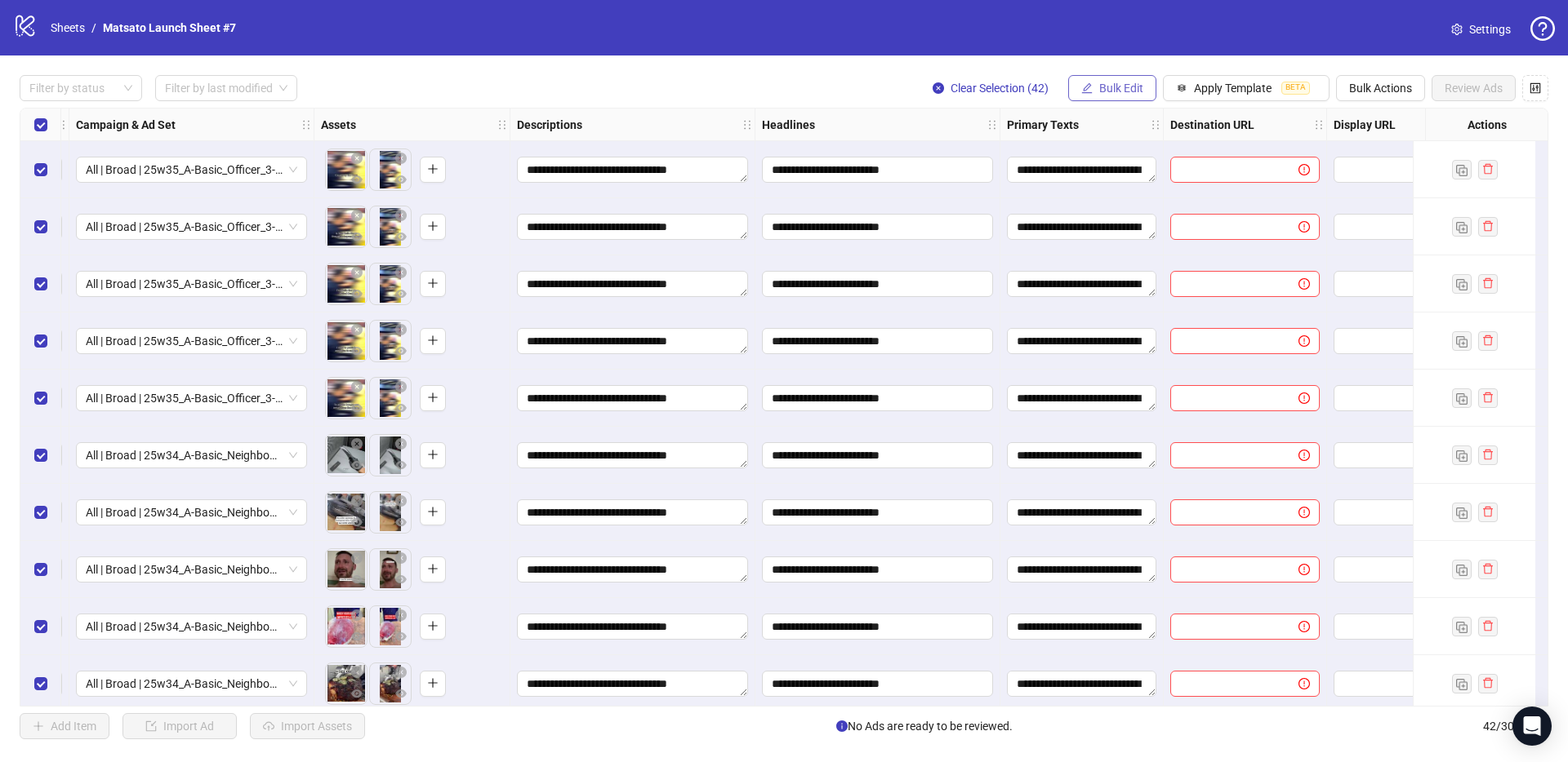
click at [1118, 89] on span "Bulk Edit" at bounding box center [1121, 87] width 44 height 13
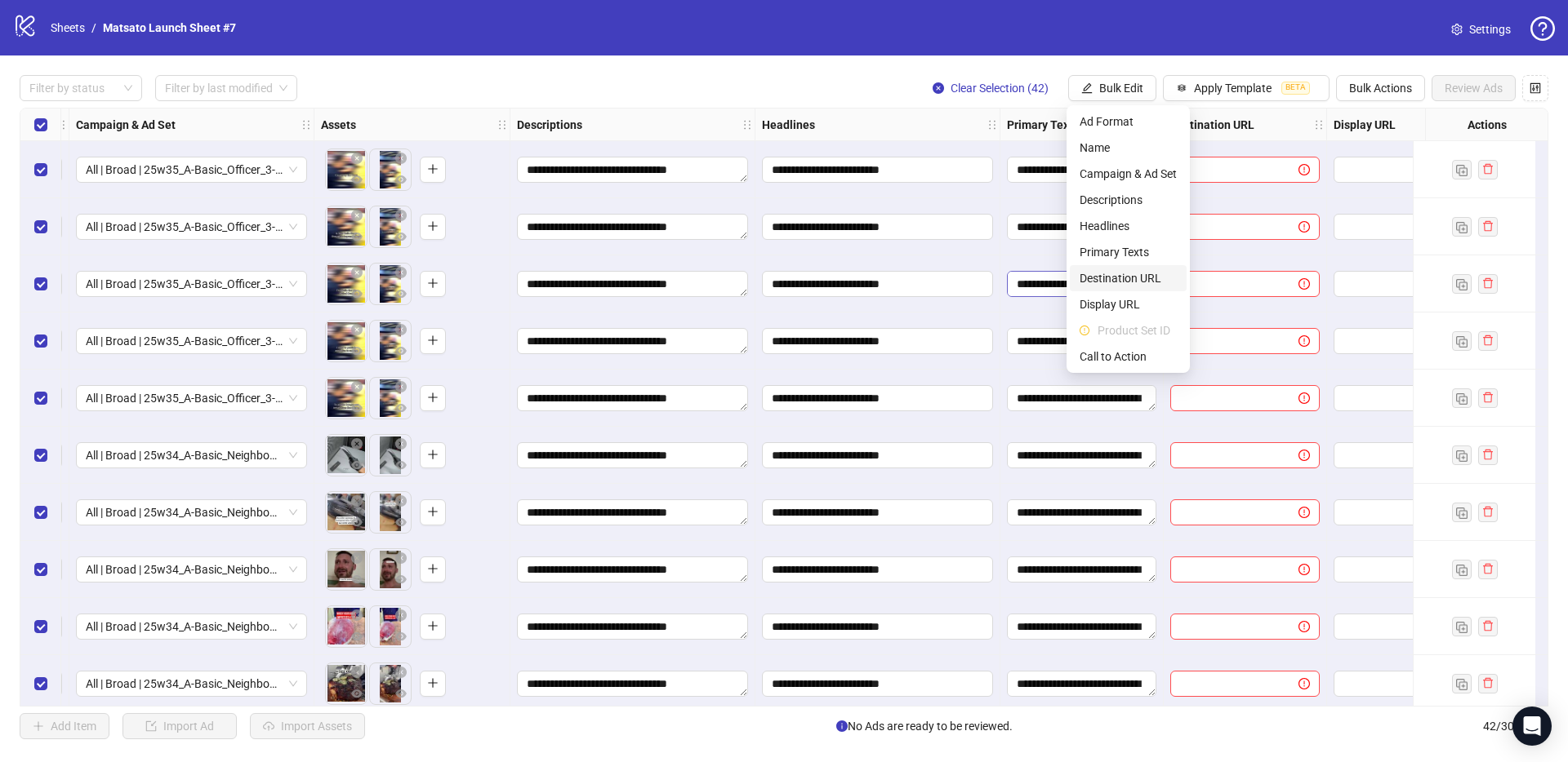
click at [1126, 279] on span "Destination URL" at bounding box center [1127, 277] width 97 height 18
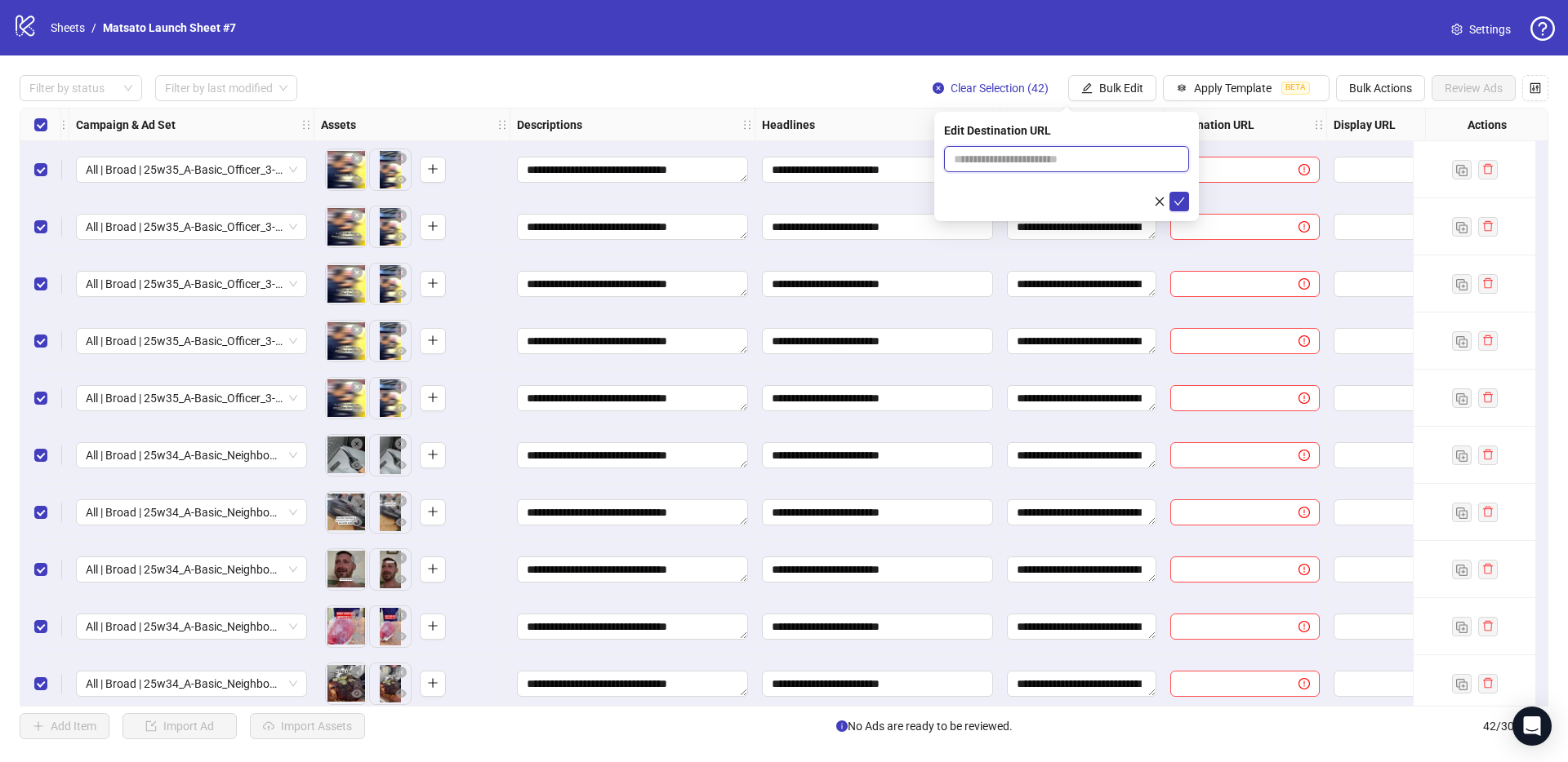
drag, startPoint x: 1098, startPoint y: 158, endPoint x: 1127, endPoint y: 160, distance: 29.1
click at [1098, 158] on input "text" at bounding box center [1059, 159] width 212 height 18
paste input "**********"
type input "**********"
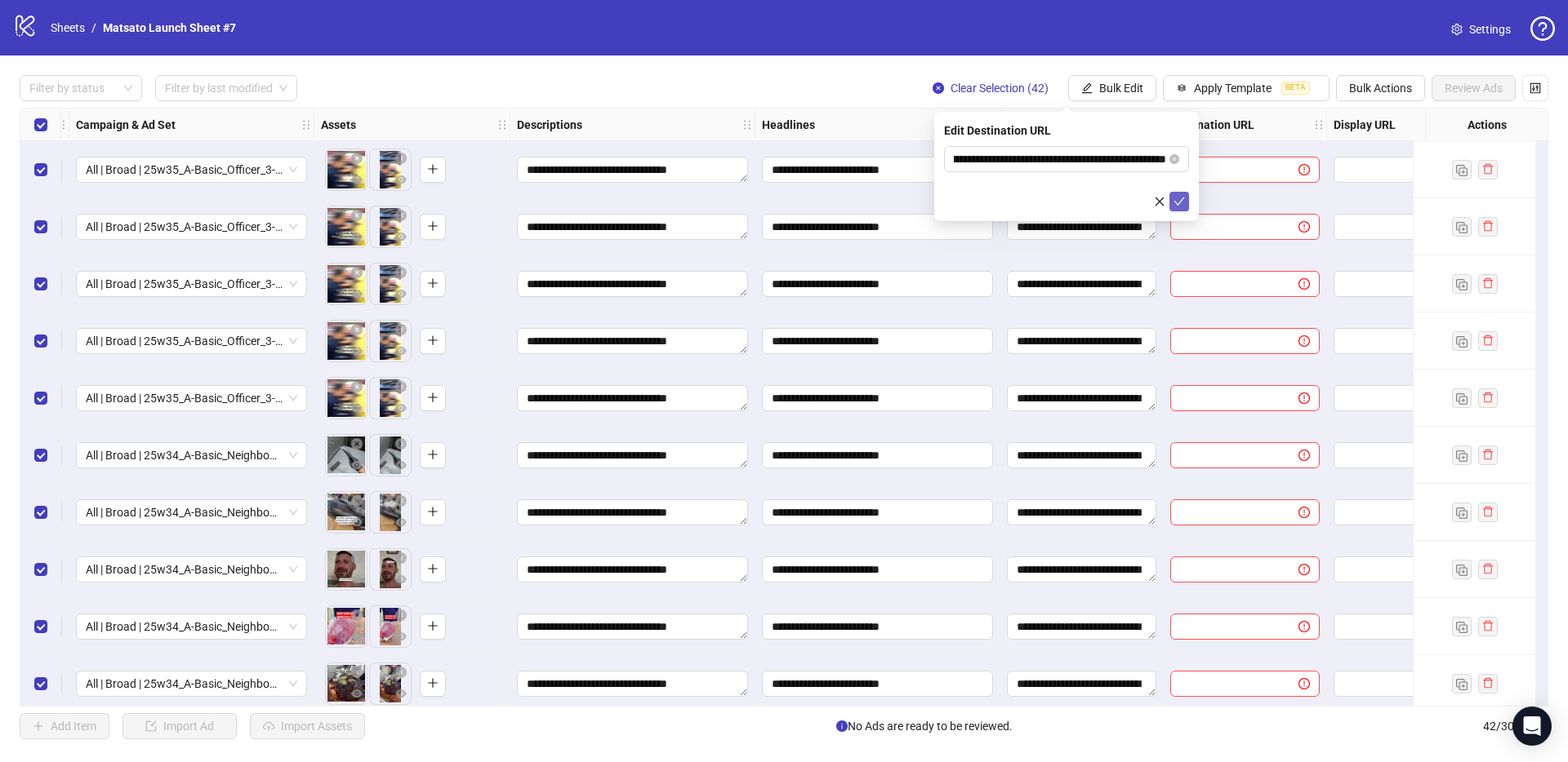
click at [1184, 199] on icon "check" at bounding box center [1178, 201] width 11 height 11
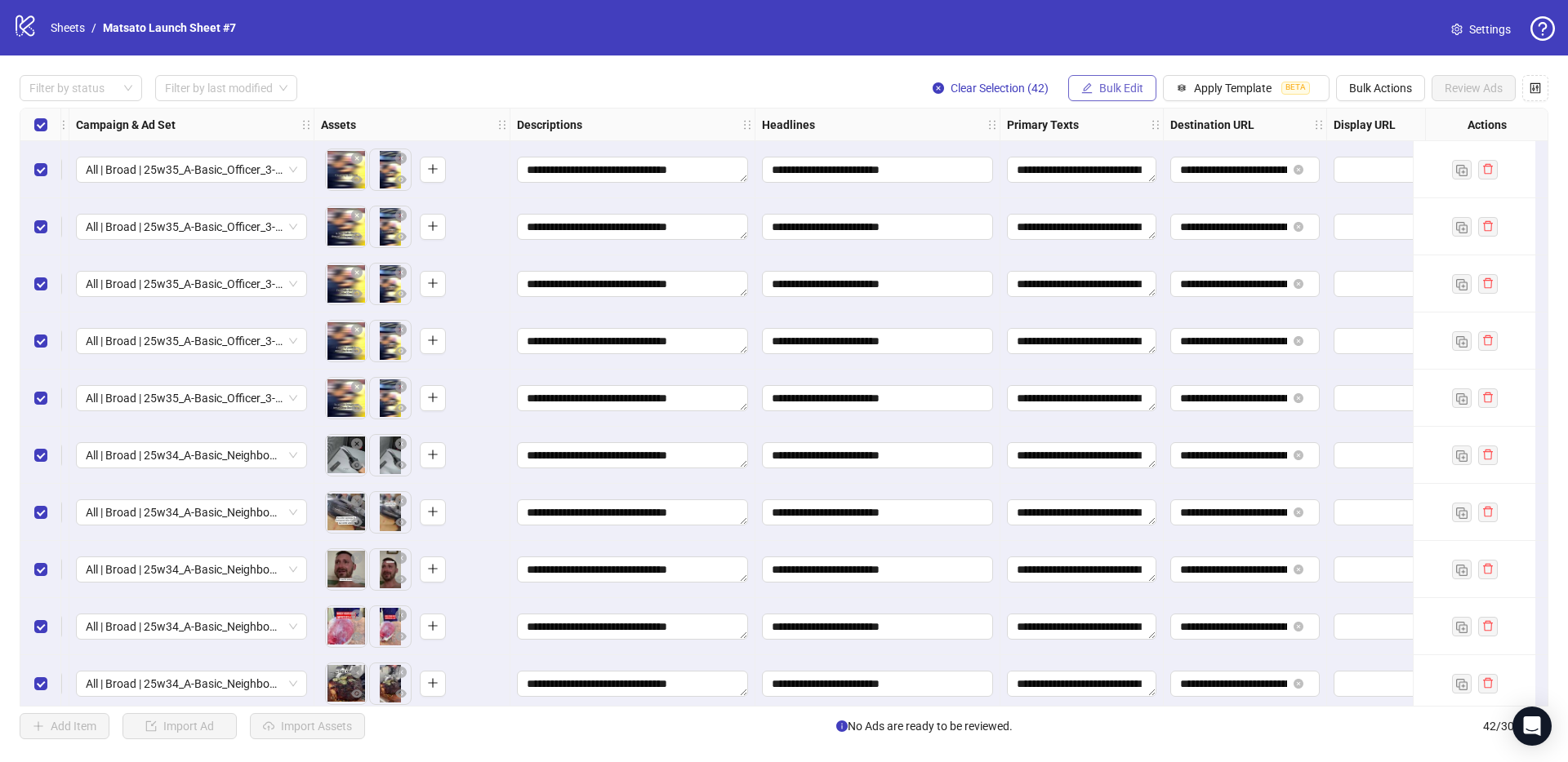
click at [1110, 90] on span "Bulk Edit" at bounding box center [1121, 87] width 44 height 13
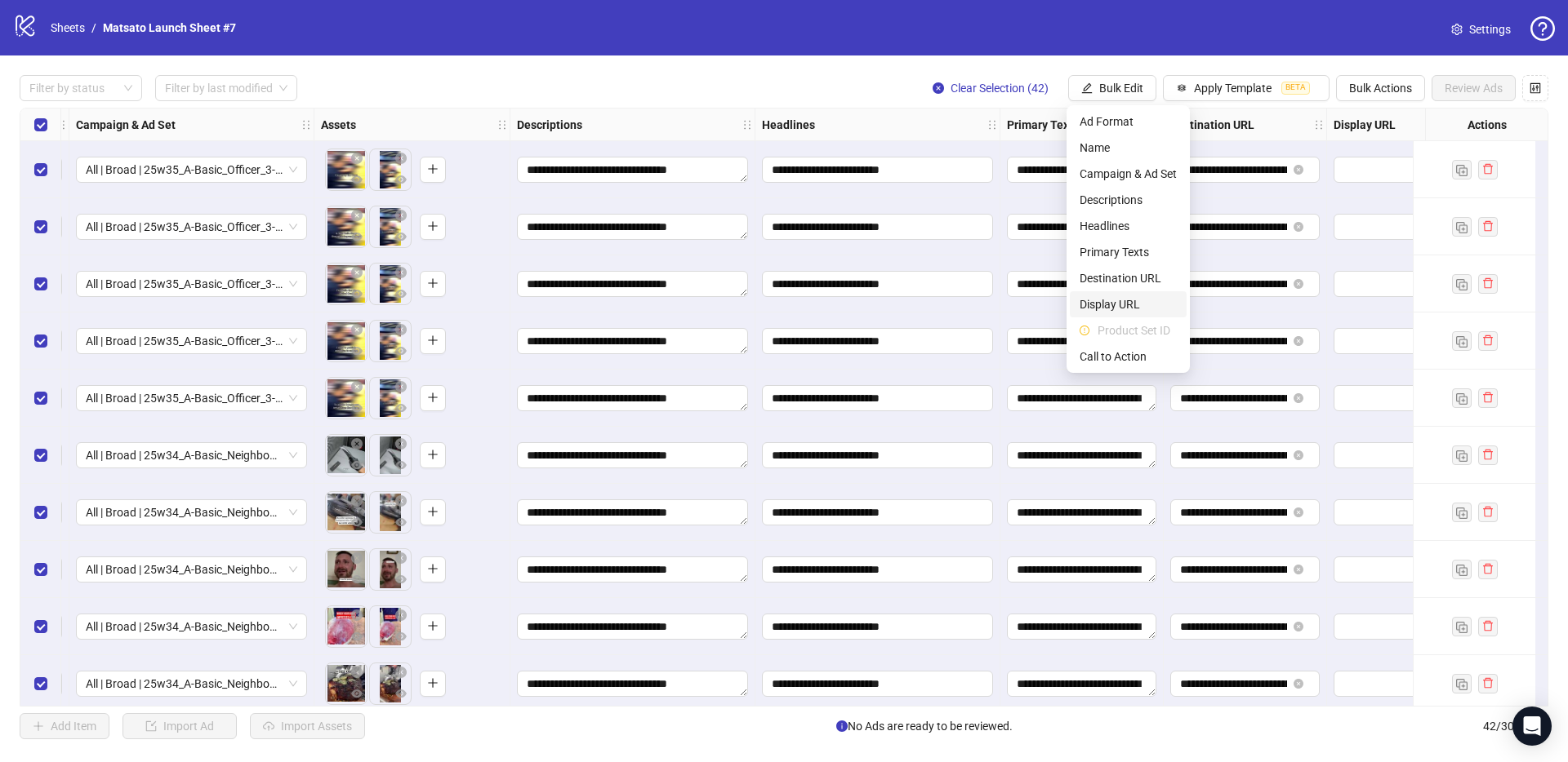
click at [1129, 294] on li "Display URL" at bounding box center [1128, 304] width 117 height 26
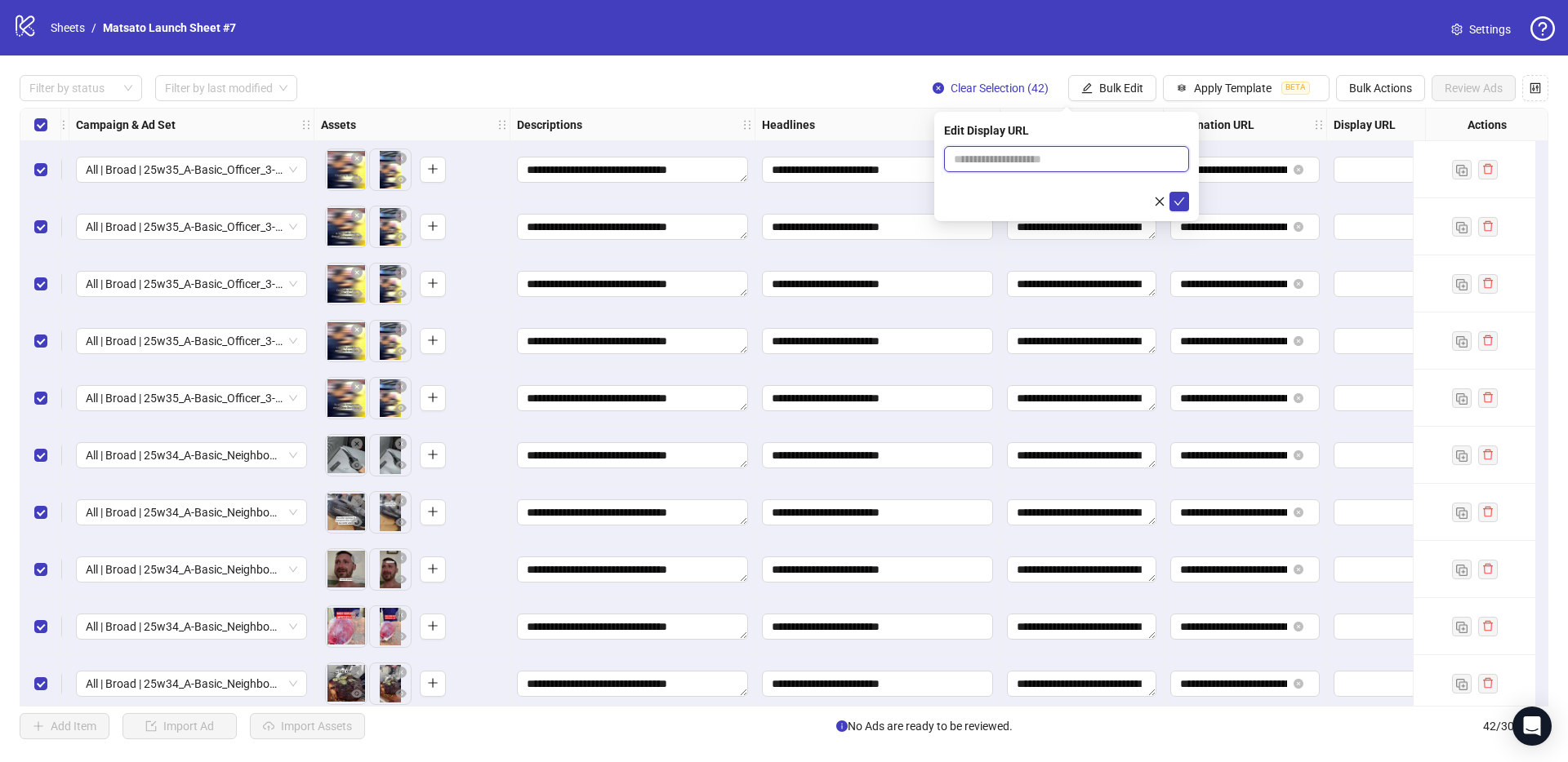
click at [1099, 164] on input "text" at bounding box center [1066, 159] width 245 height 26
type input "**********"
click at [1184, 200] on button "submit" at bounding box center [1178, 201] width 20 height 20
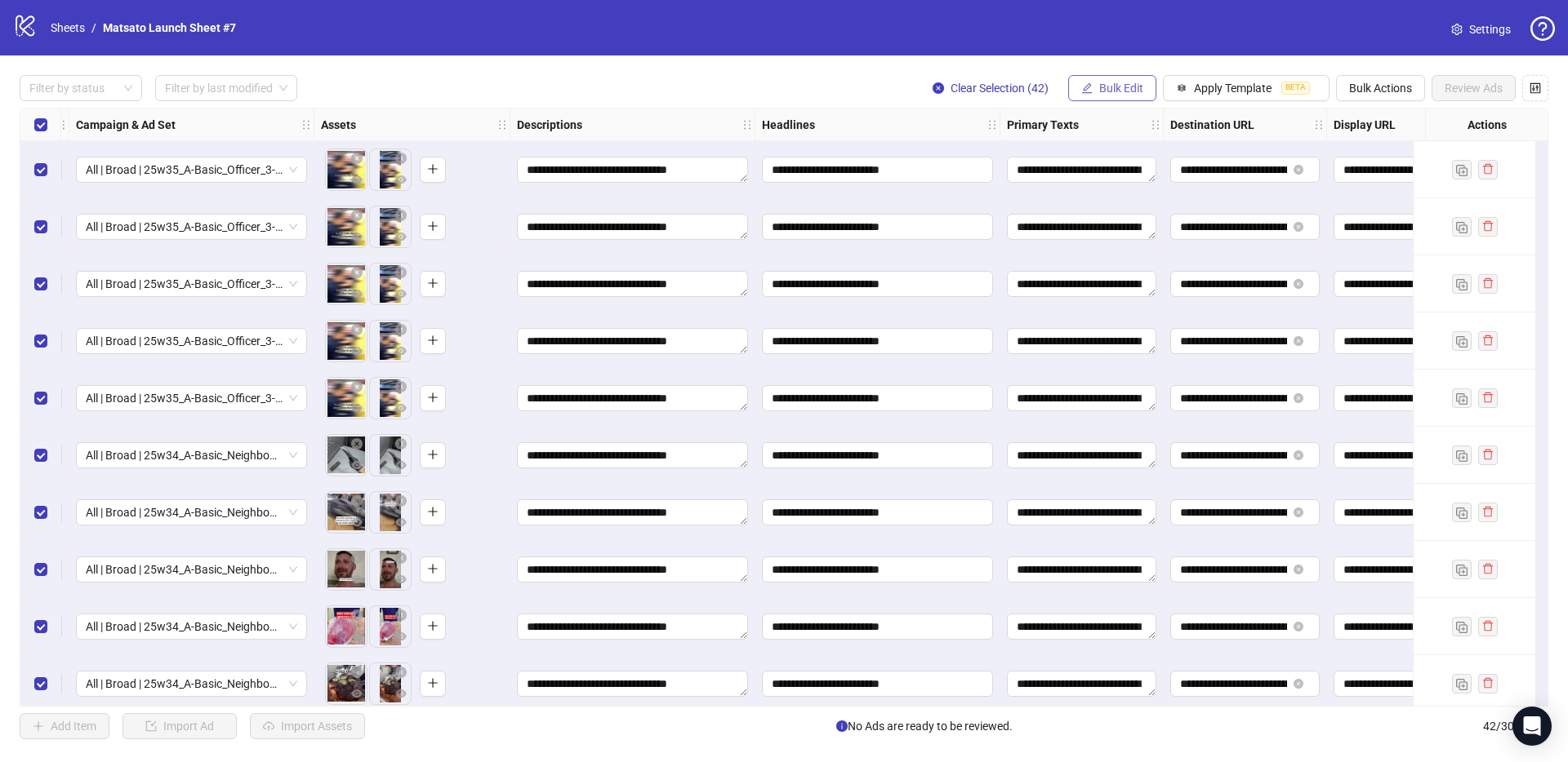
click at [1092, 81] on button "Bulk Edit" at bounding box center [1112, 87] width 88 height 26
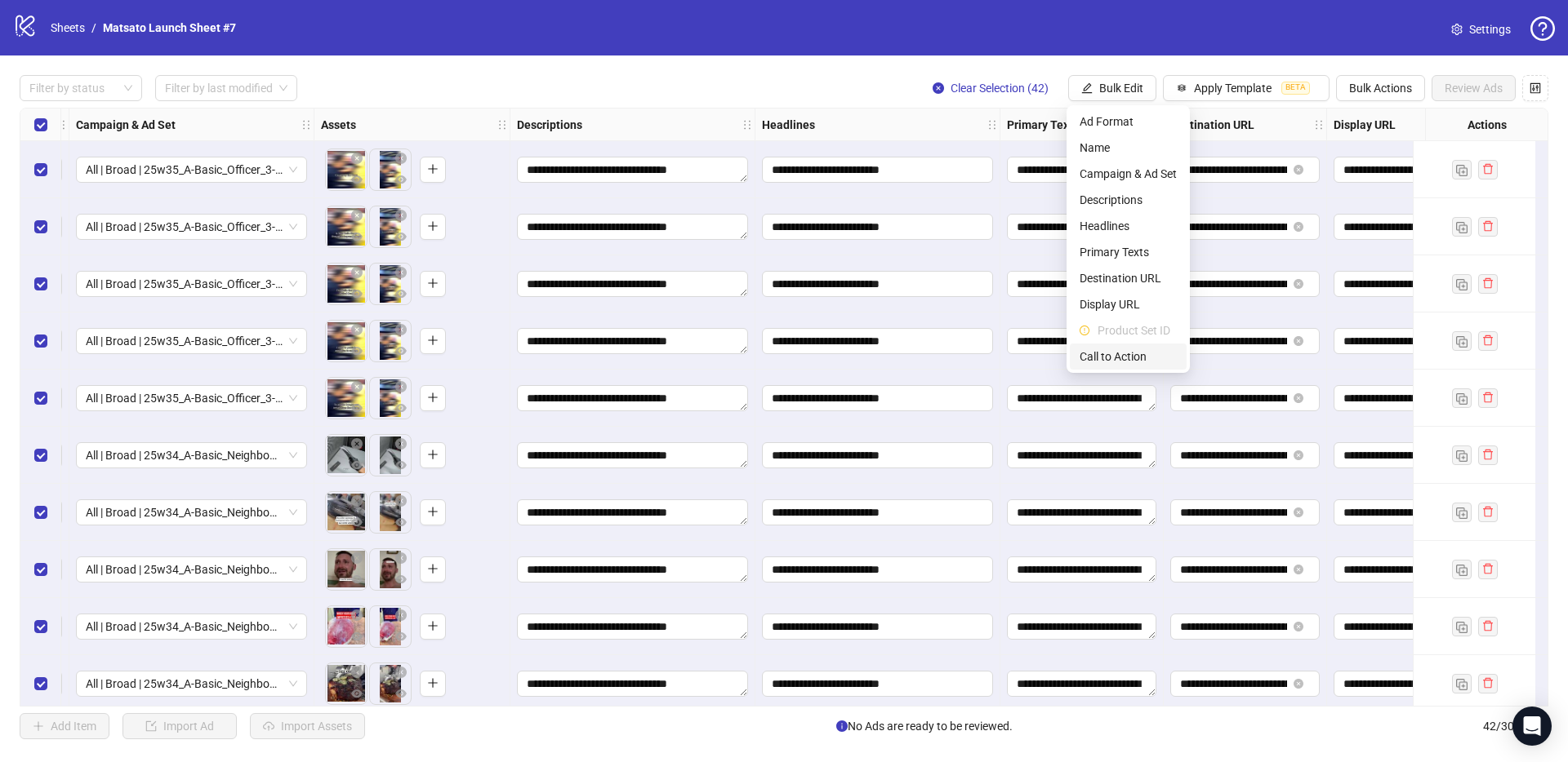
click at [1104, 357] on span "Call to Action" at bounding box center [1127, 356] width 97 height 18
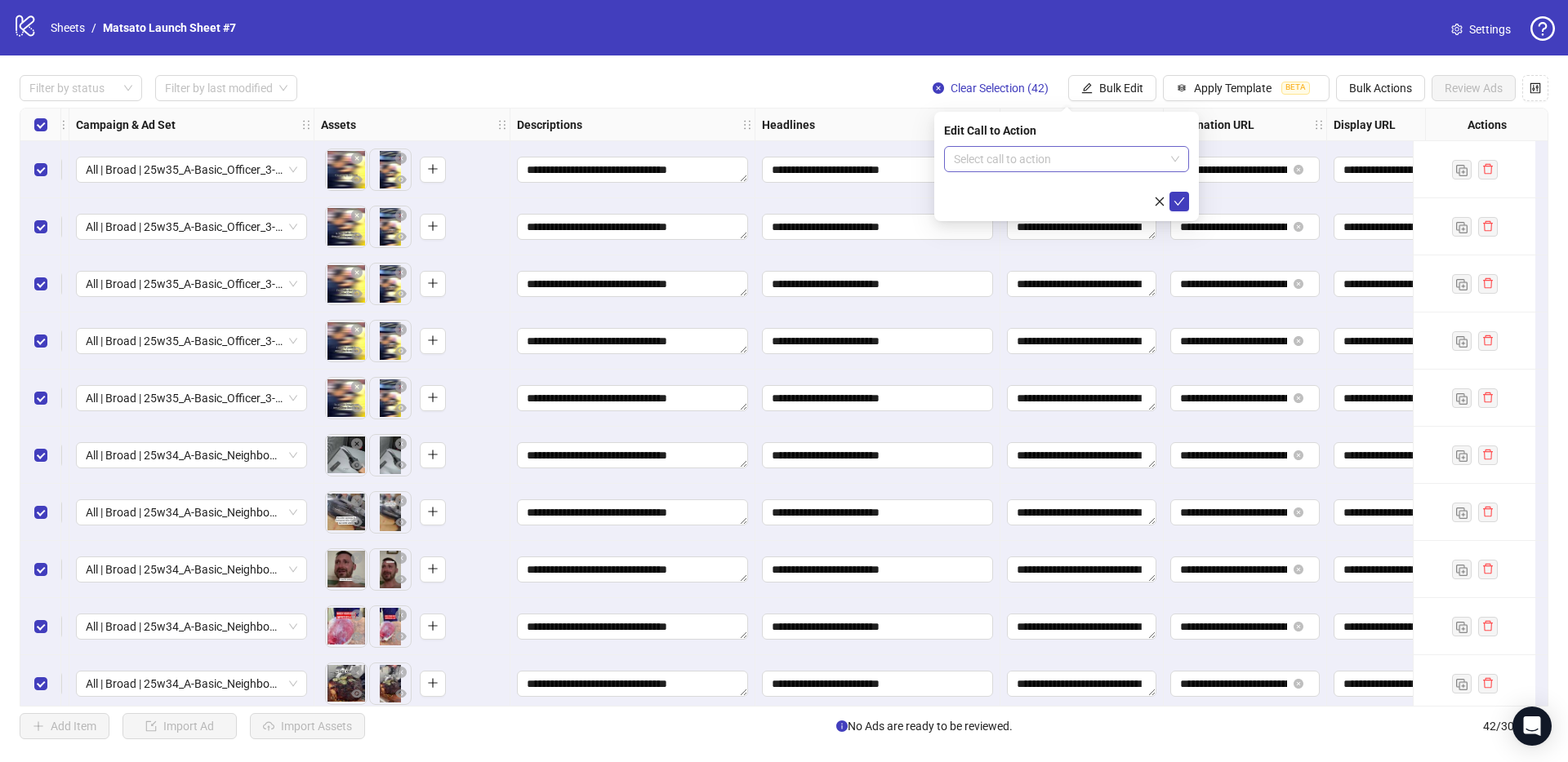
click at [1040, 166] on input "search" at bounding box center [1059, 159] width 211 height 25
type input "****"
click at [1002, 188] on div "Learn more" at bounding box center [1066, 191] width 219 height 18
click at [1177, 196] on icon "check" at bounding box center [1178, 201] width 11 height 11
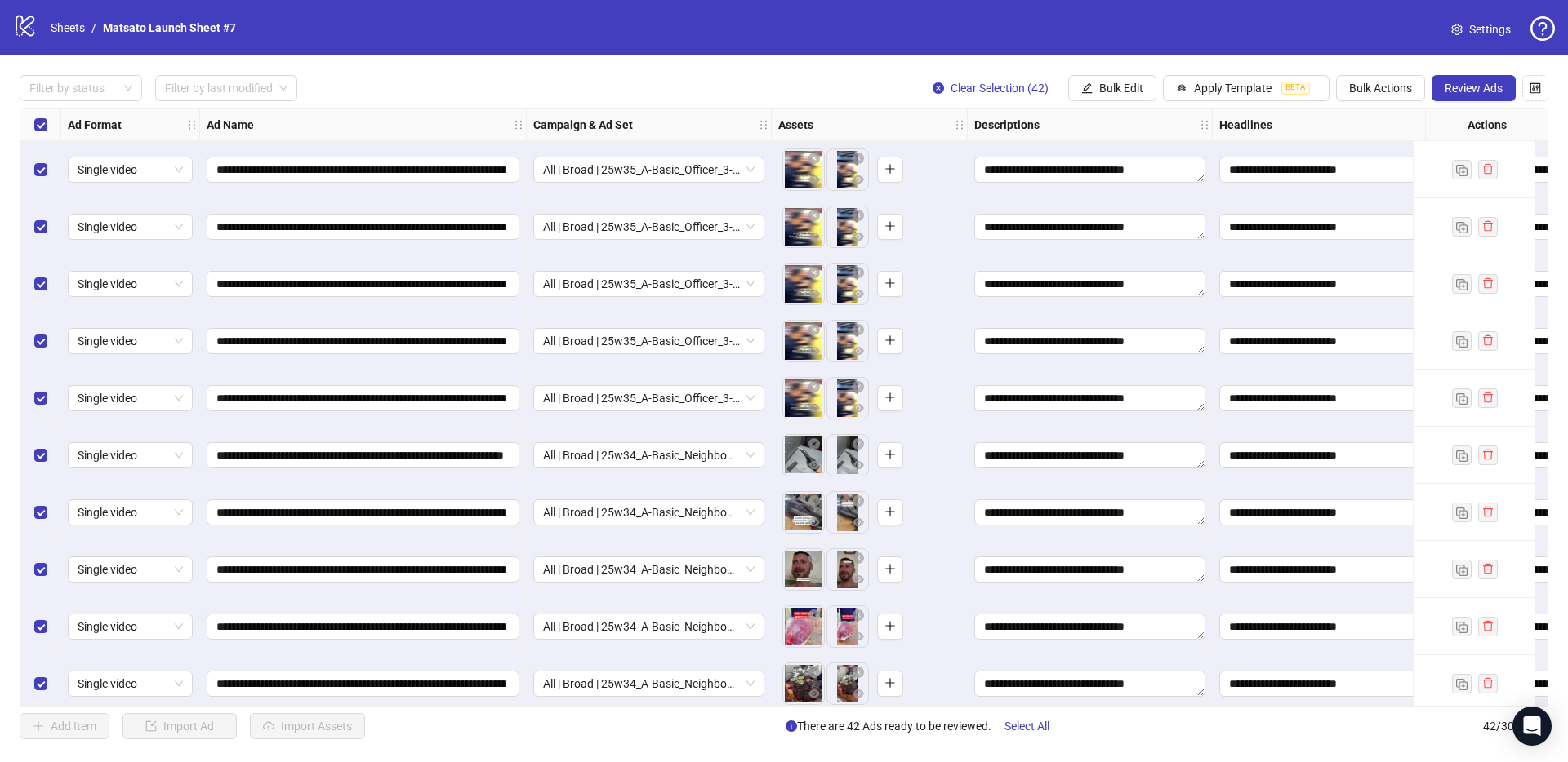
click at [825, 86] on div "Filter by status Filter by last modified Clear Selection (42) Bulk Edit Apply T…" at bounding box center [784, 87] width 1528 height 26
click at [1441, 92] on button "Review Ads" at bounding box center [1473, 87] width 84 height 26
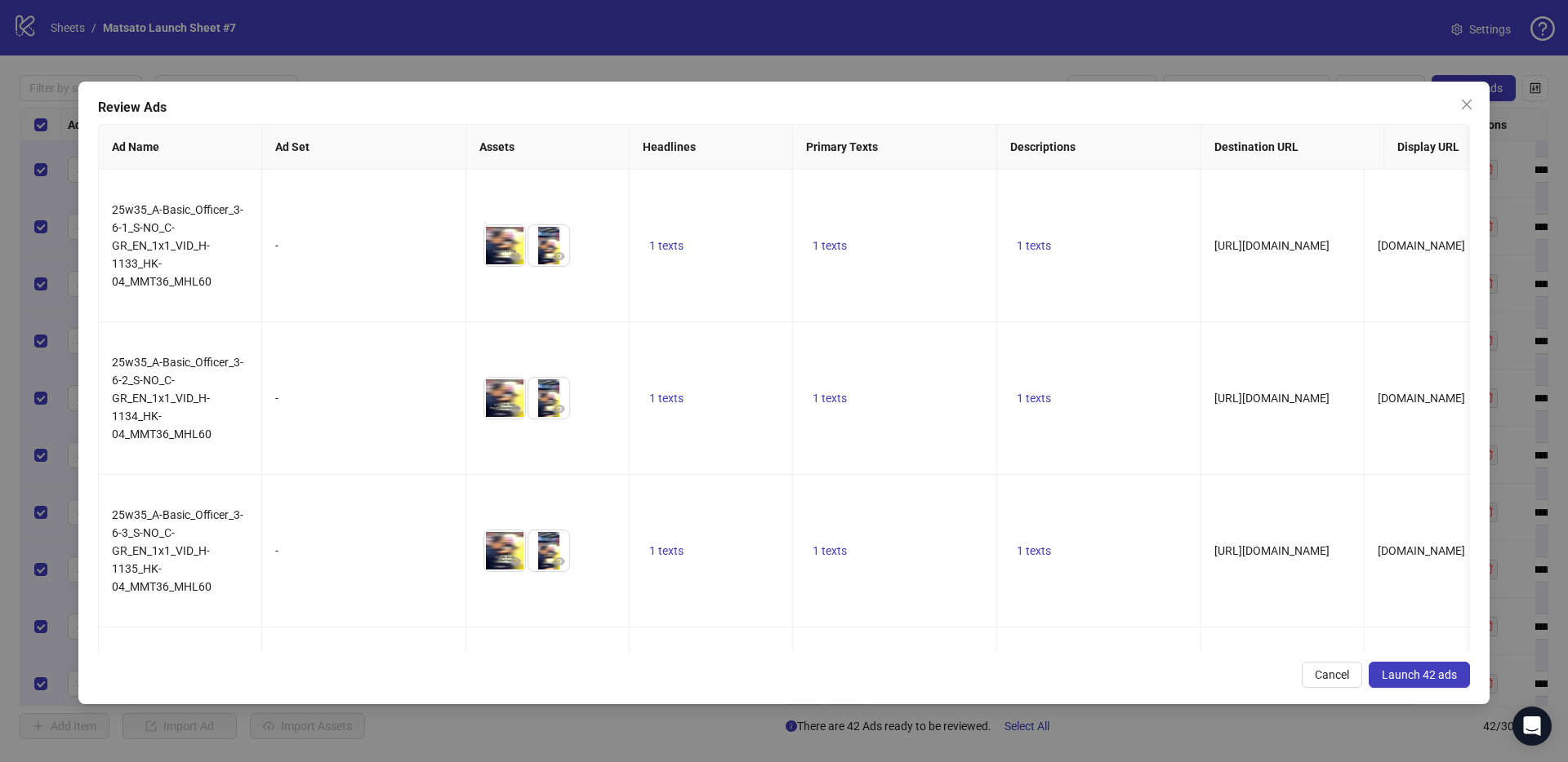
click at [1422, 670] on span "Launch 42 ads" at bounding box center [1419, 675] width 75 height 13
